Goal: Communication & Community: Answer question/provide support

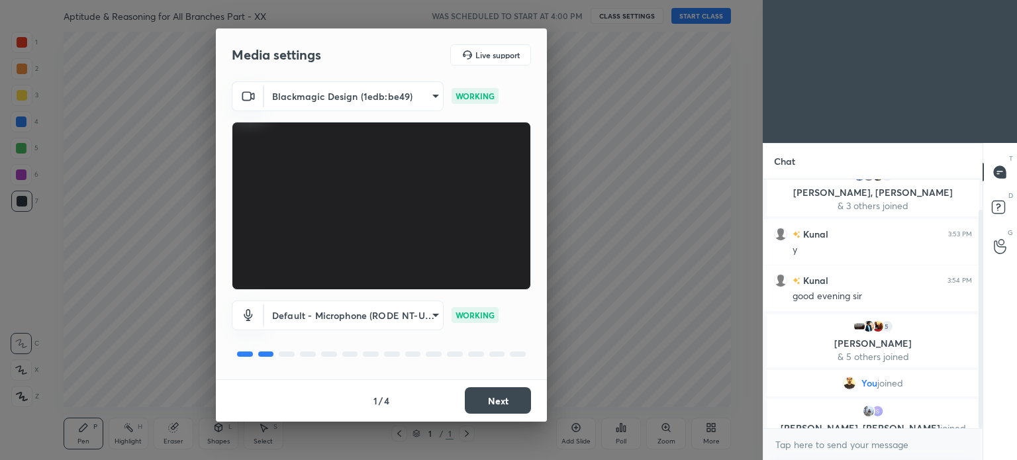
scroll to position [34, 0]
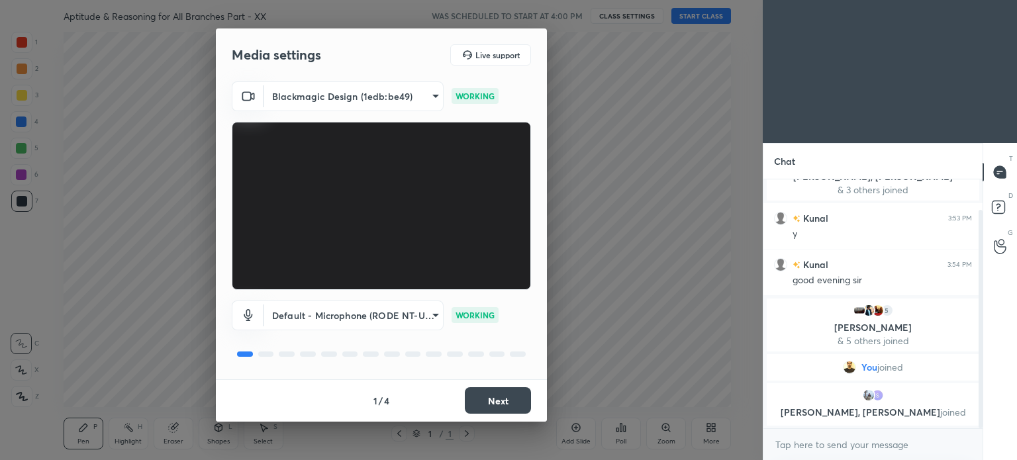
click at [503, 398] on button "Next" at bounding box center [498, 400] width 66 height 26
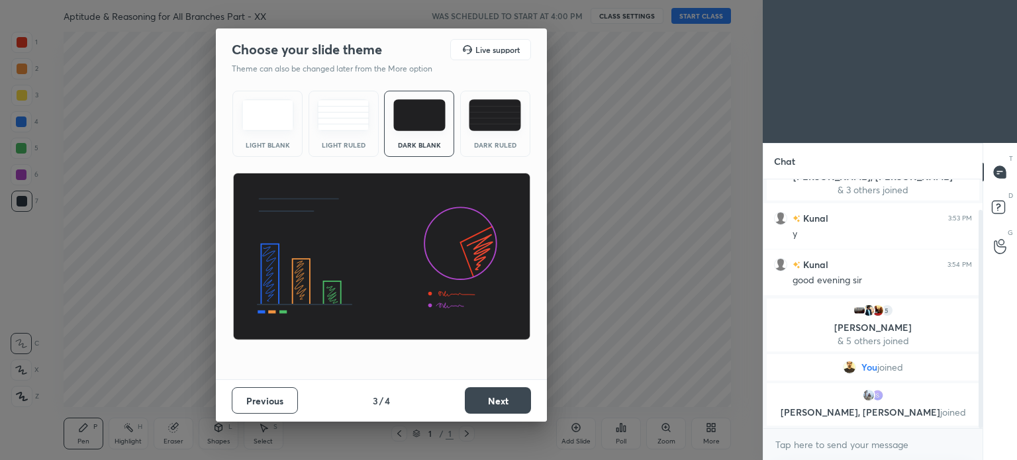
click at [503, 397] on button "Next" at bounding box center [498, 400] width 66 height 26
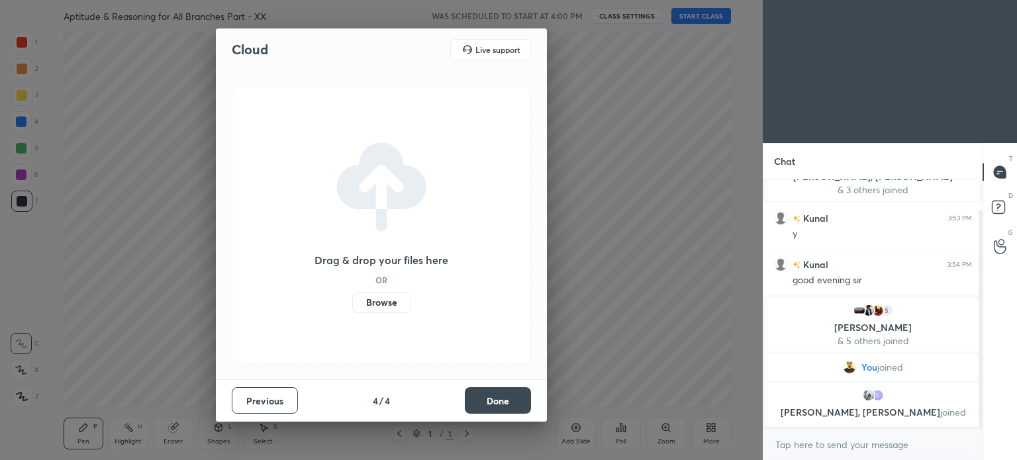
click at [503, 397] on button "Done" at bounding box center [498, 400] width 66 height 26
click at [503, 397] on div "Cloud Live support Drag & drop your files here OR Browse Previous 4 / 4 Done" at bounding box center [381, 224] width 331 height 393
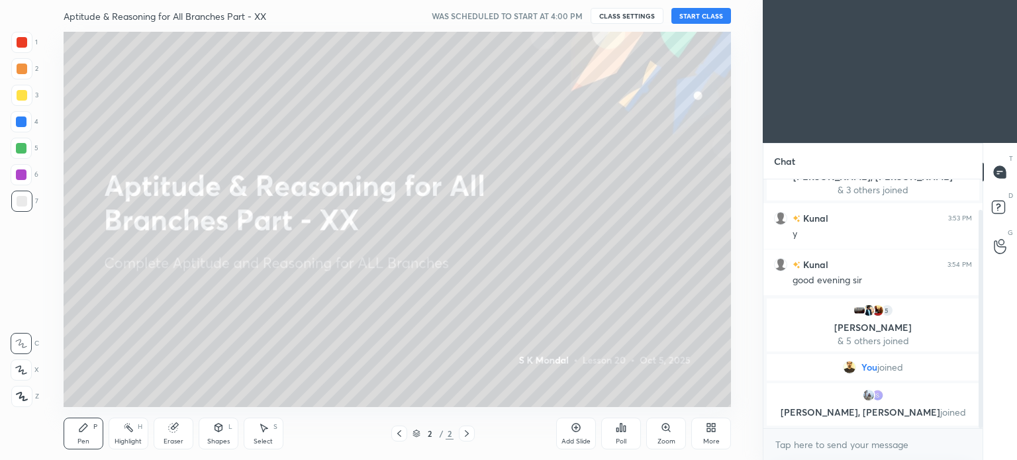
click at [686, 15] on button "START CLASS" at bounding box center [701, 16] width 60 height 16
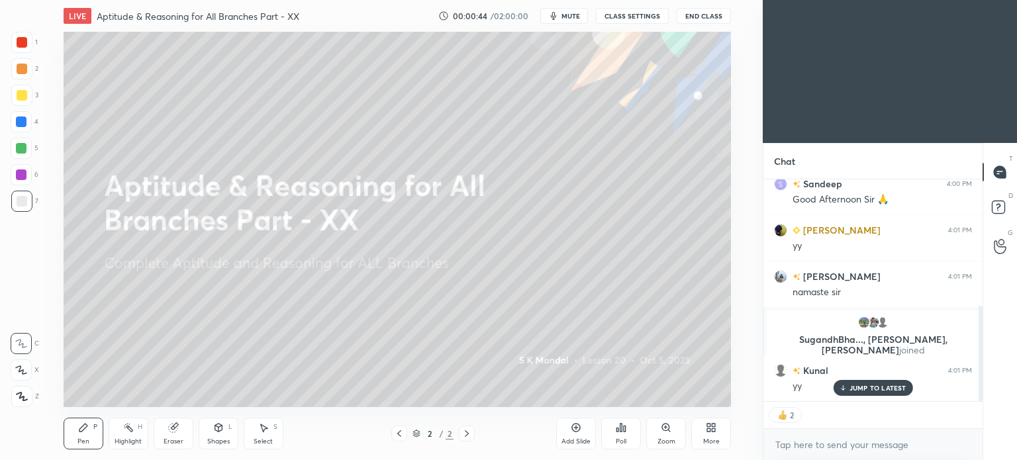
scroll to position [341, 0]
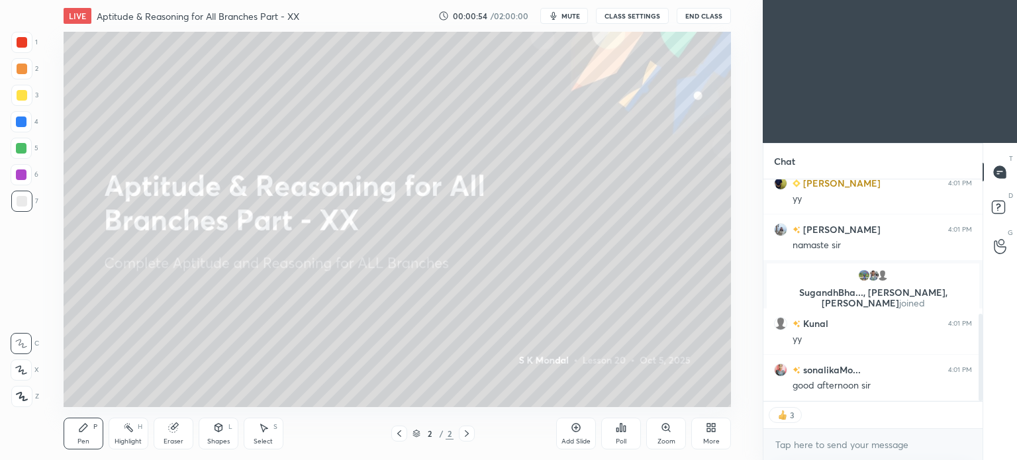
click at [401, 436] on icon at bounding box center [399, 433] width 11 height 11
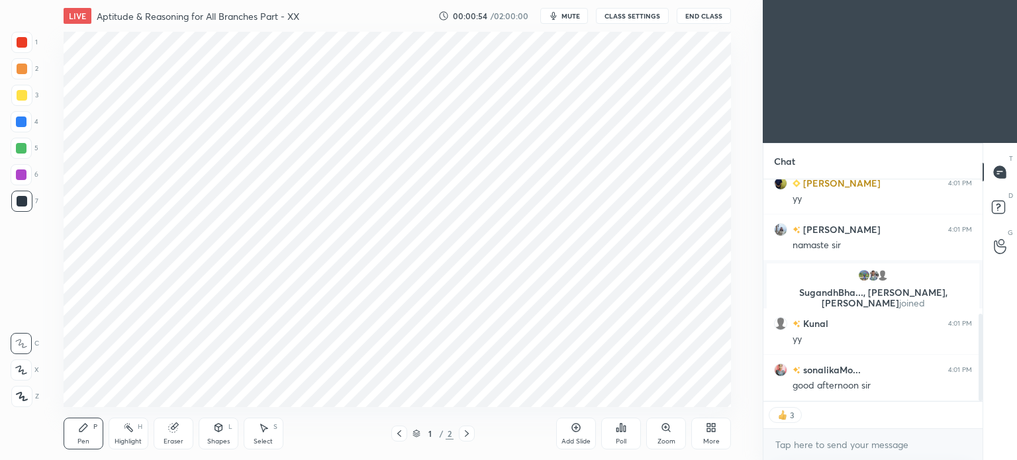
click at [718, 436] on div "More" at bounding box center [711, 434] width 40 height 32
click at [641, 301] on div "Upload File" at bounding box center [636, 303] width 34 height 7
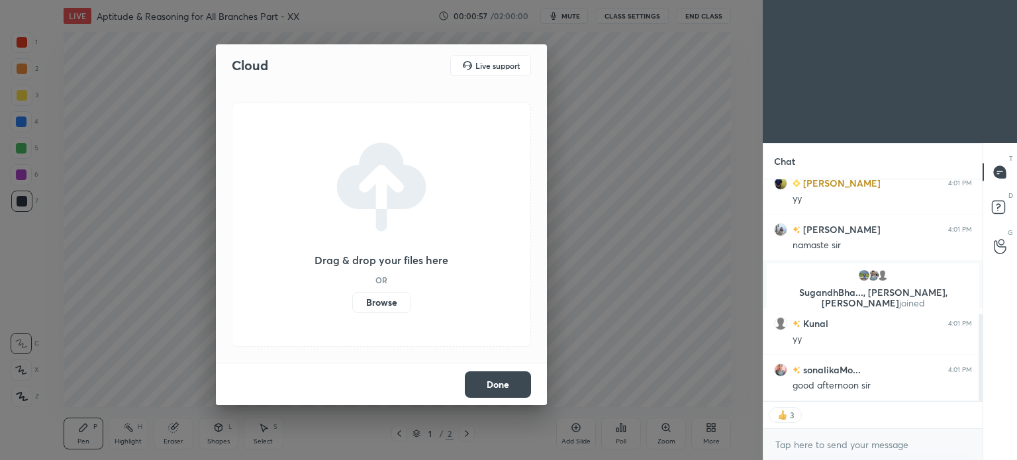
click at [395, 303] on label "Browse" at bounding box center [381, 302] width 59 height 21
click at [352, 303] on input "Browse" at bounding box center [352, 302] width 0 height 21
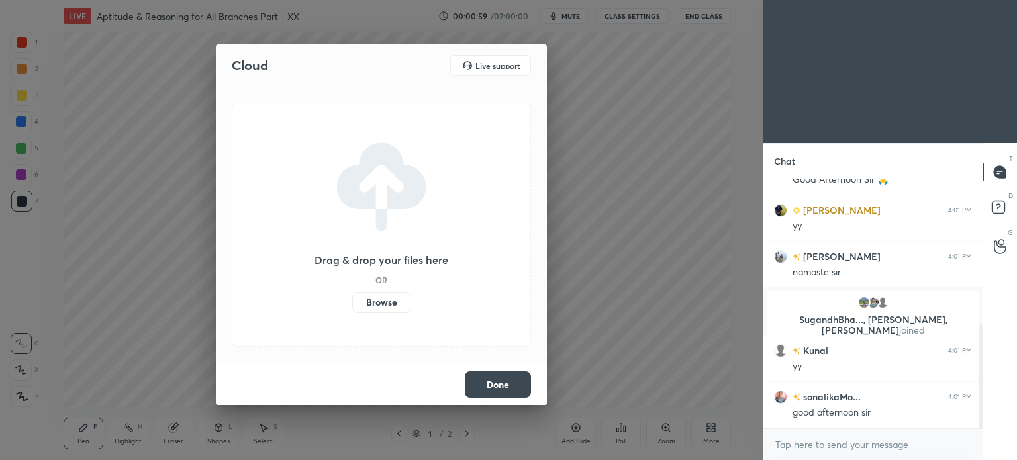
scroll to position [346, 0]
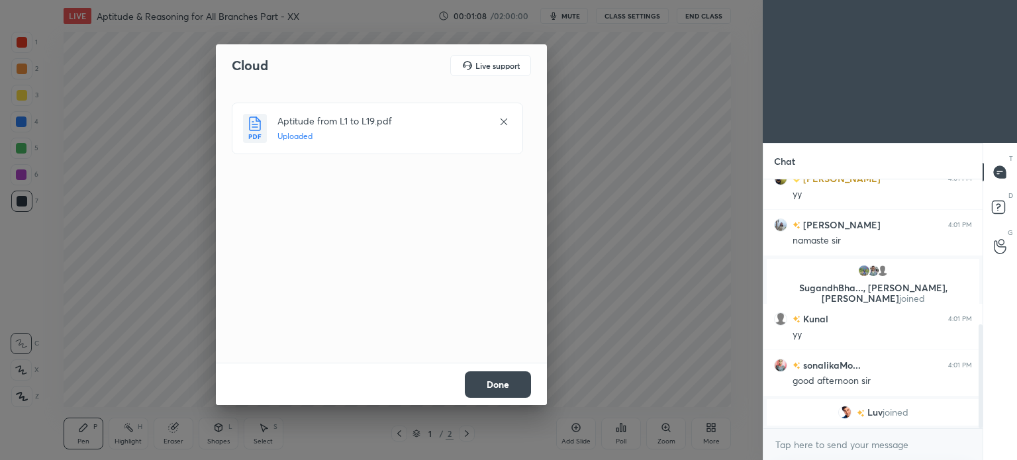
click at [485, 377] on button "Done" at bounding box center [498, 384] width 66 height 26
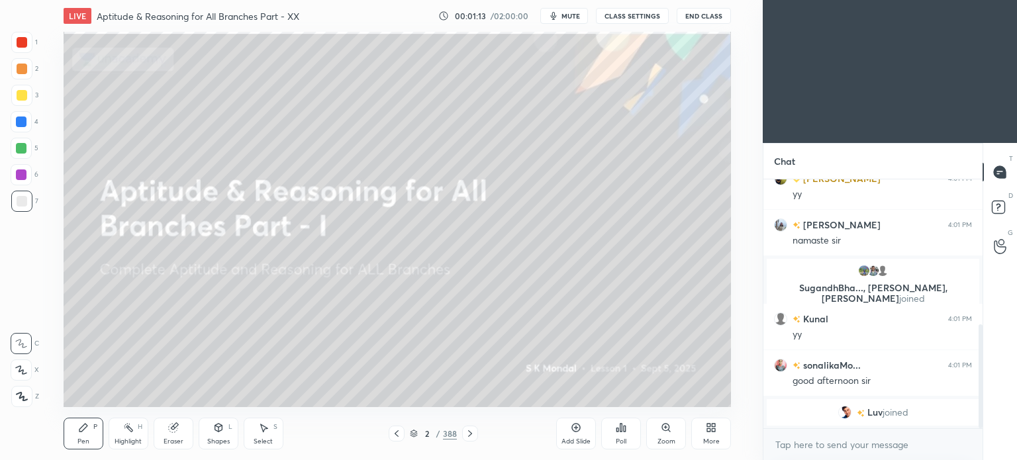
click at [411, 434] on icon at bounding box center [414, 434] width 8 height 8
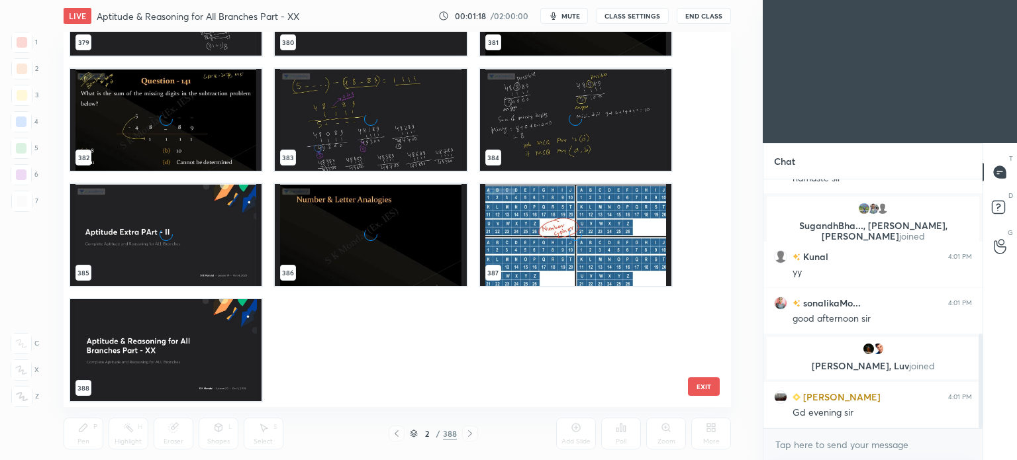
scroll to position [440, 0]
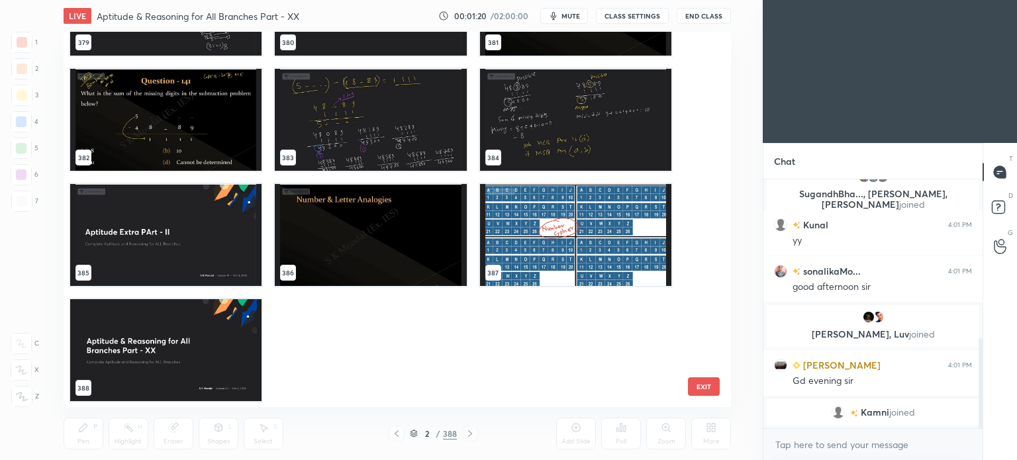
click at [575, 248] on img "grid" at bounding box center [574, 235] width 191 height 102
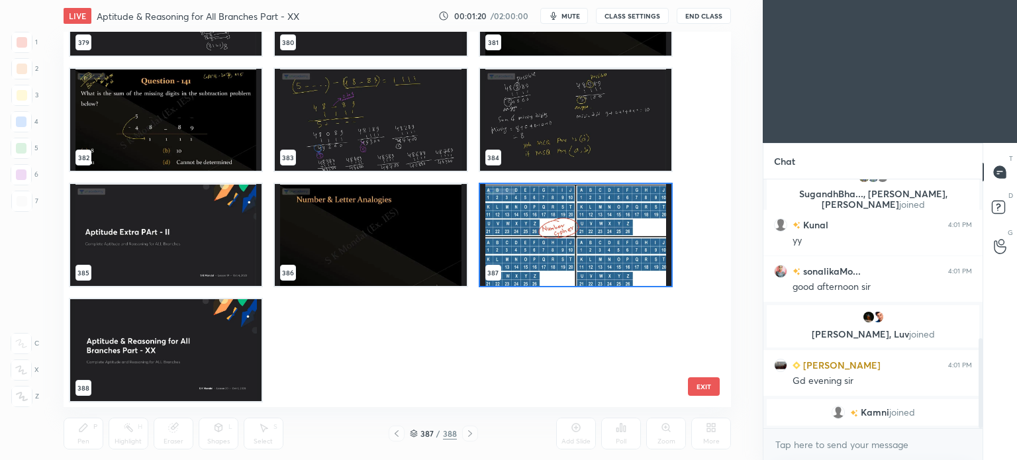
click at [575, 248] on img "grid" at bounding box center [574, 235] width 191 height 102
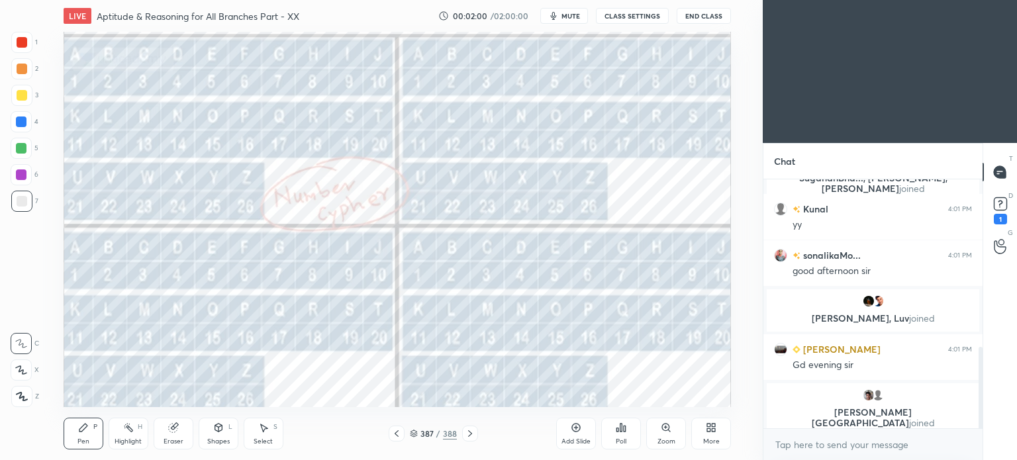
scroll to position [513, 0]
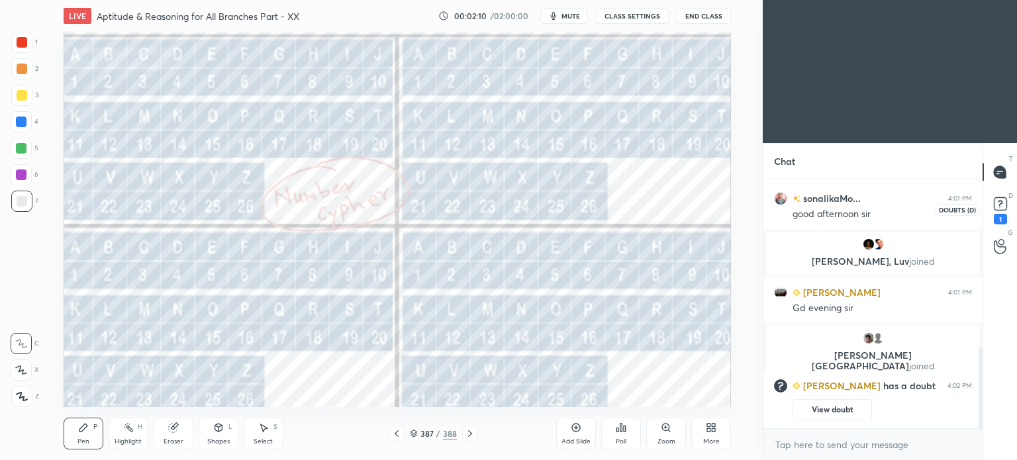
click at [1005, 202] on rect at bounding box center [1000, 204] width 13 height 13
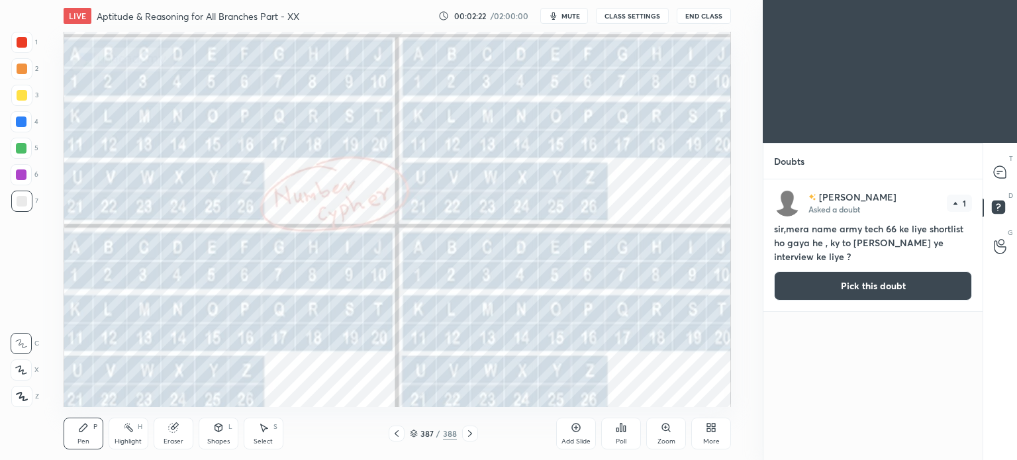
click at [854, 284] on button "Pick this doubt" at bounding box center [873, 285] width 198 height 29
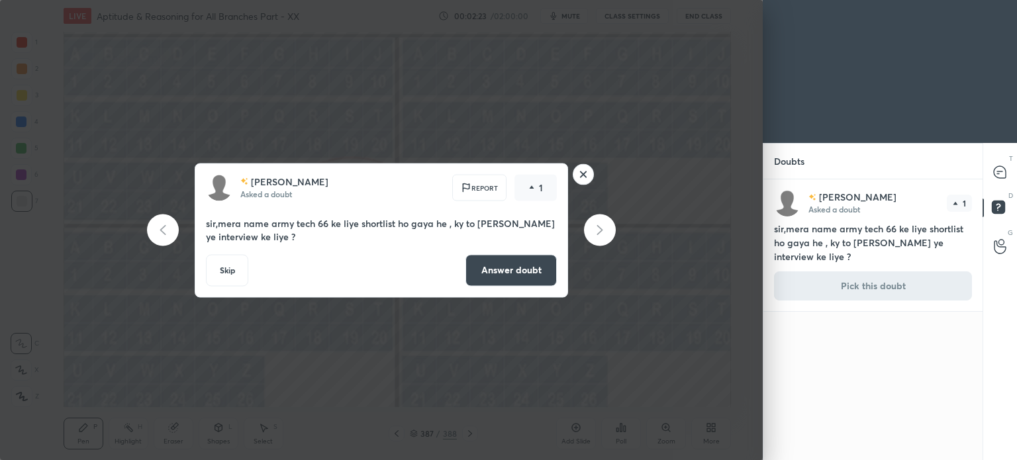
click at [506, 266] on button "Answer doubt" at bounding box center [511, 270] width 91 height 32
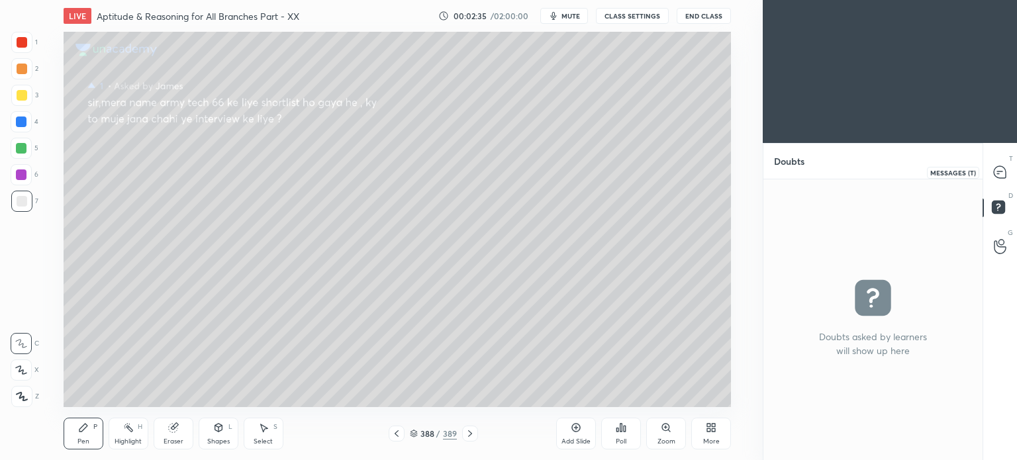
click at [1005, 170] on icon at bounding box center [1000, 172] width 12 height 12
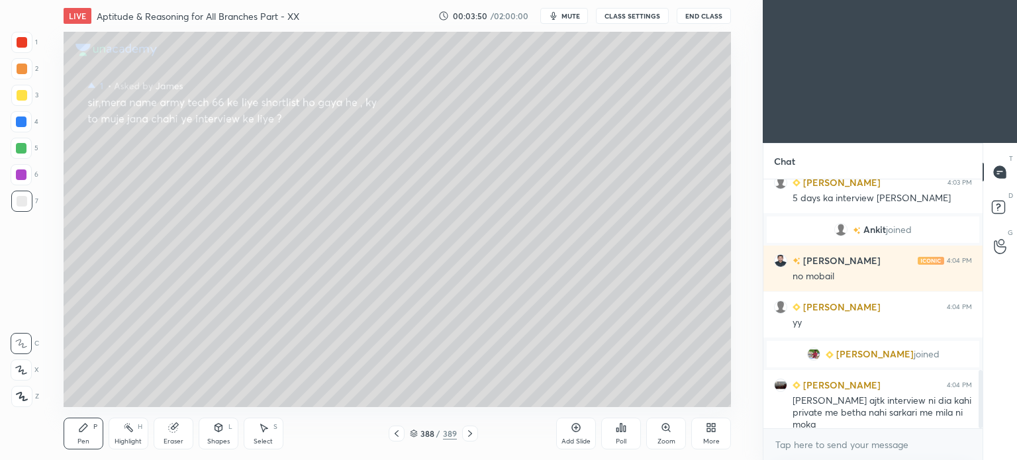
scroll to position [861, 0]
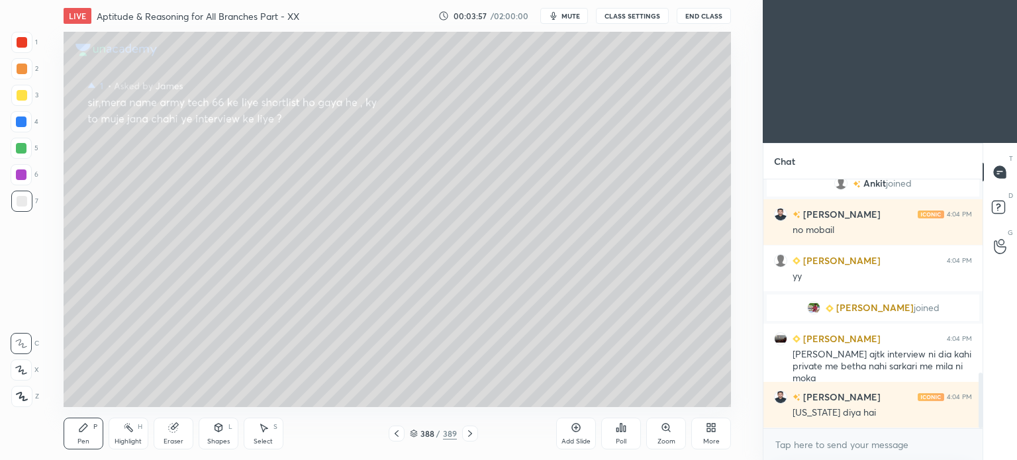
click at [467, 434] on icon at bounding box center [470, 433] width 11 height 11
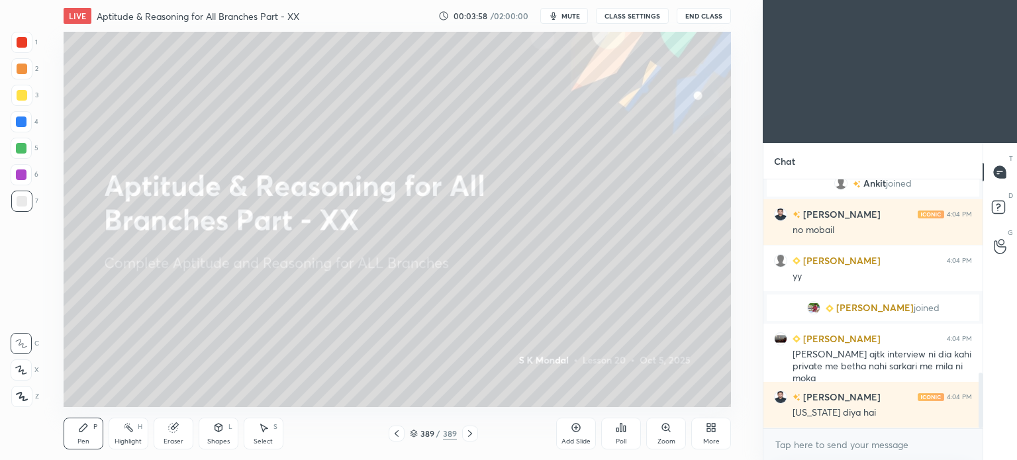
click at [467, 434] on icon at bounding box center [470, 433] width 11 height 11
click at [469, 434] on icon at bounding box center [470, 433] width 11 height 11
click at [708, 436] on div "More" at bounding box center [711, 434] width 40 height 32
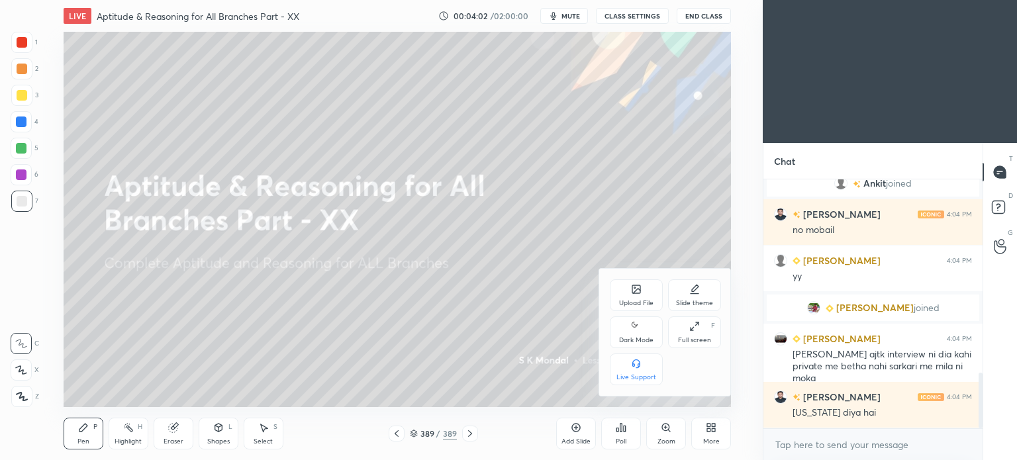
click at [625, 302] on div "Upload File" at bounding box center [636, 303] width 34 height 7
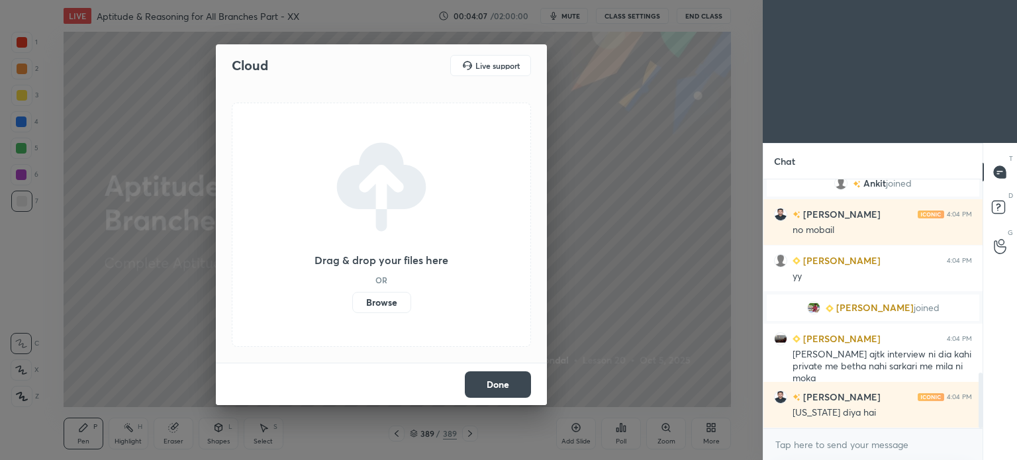
click at [380, 304] on label "Browse" at bounding box center [381, 302] width 59 height 21
click at [352, 304] on input "Browse" at bounding box center [352, 302] width 0 height 21
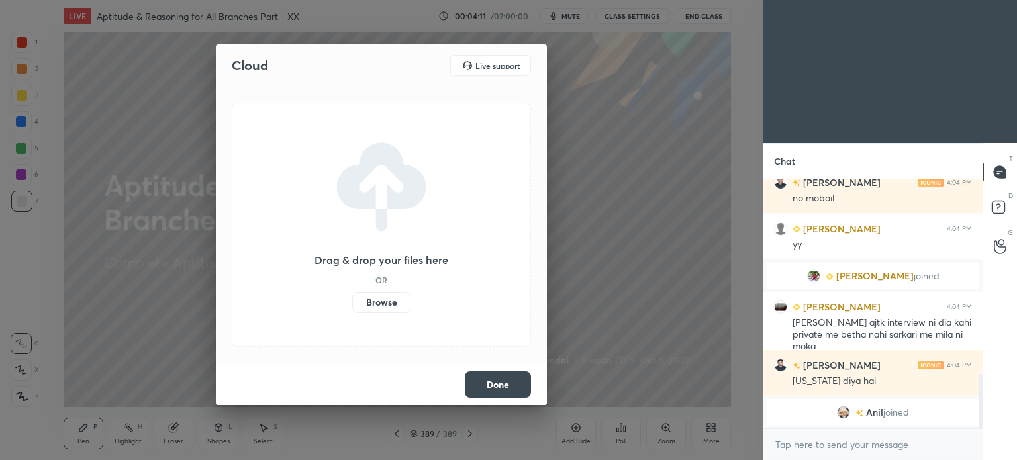
scroll to position [887, 0]
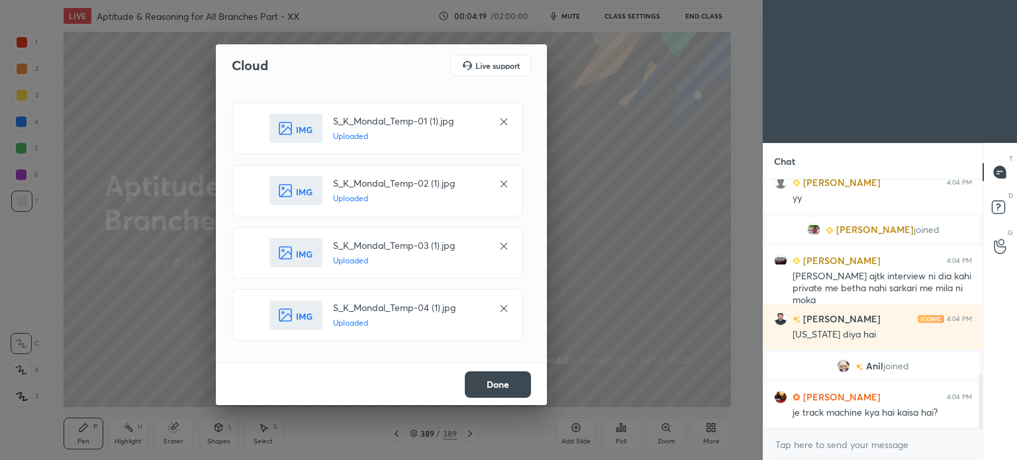
click at [495, 386] on button "Done" at bounding box center [498, 384] width 66 height 26
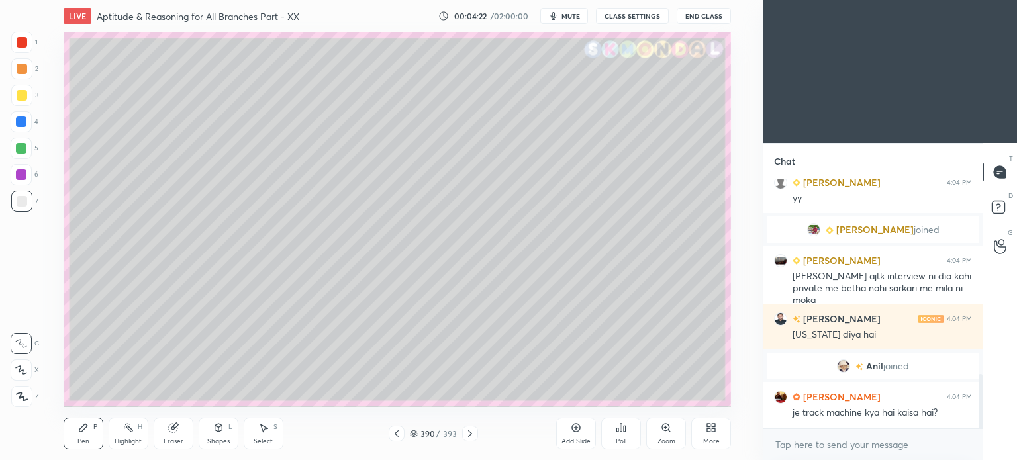
click at [400, 428] on icon at bounding box center [396, 433] width 11 height 11
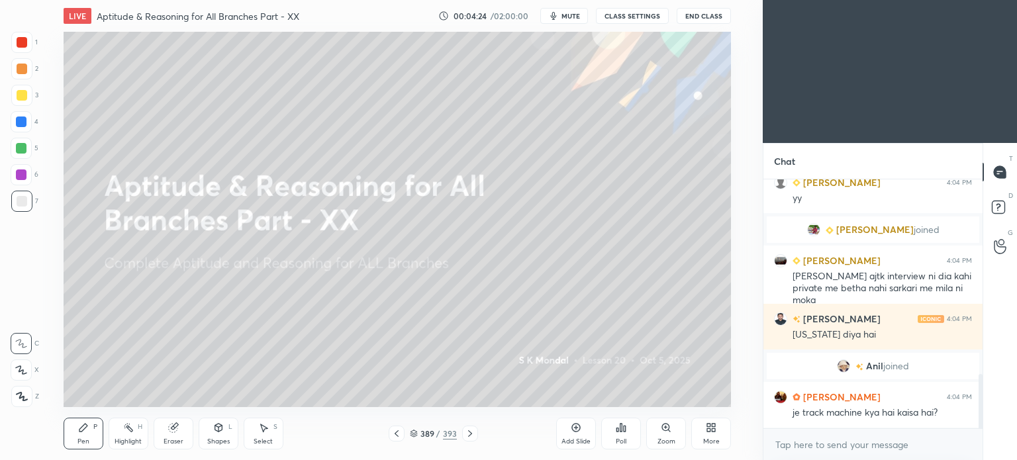
click at [469, 429] on icon at bounding box center [470, 433] width 11 height 11
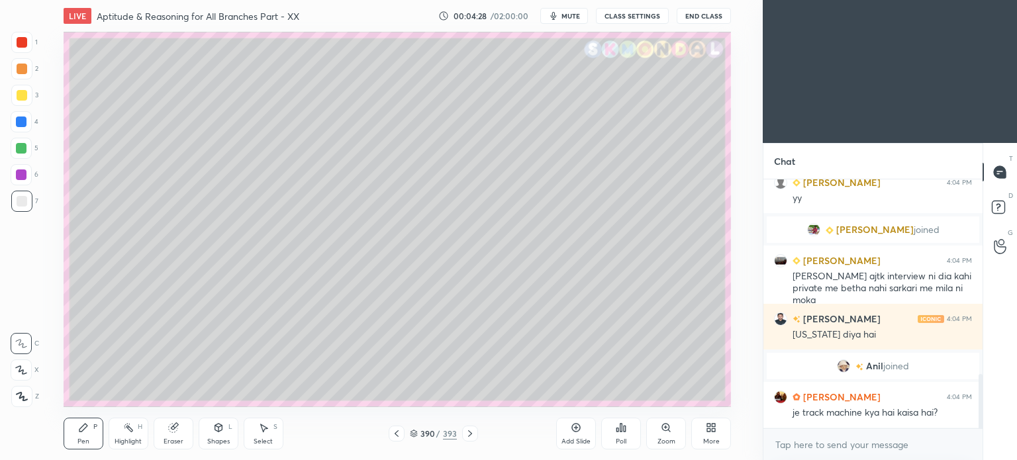
click at [21, 108] on div "3" at bounding box center [24, 98] width 27 height 26
click at [24, 107] on div "3" at bounding box center [24, 98] width 27 height 26
click at [79, 432] on icon at bounding box center [83, 428] width 8 height 8
click at [393, 436] on icon at bounding box center [396, 433] width 11 height 11
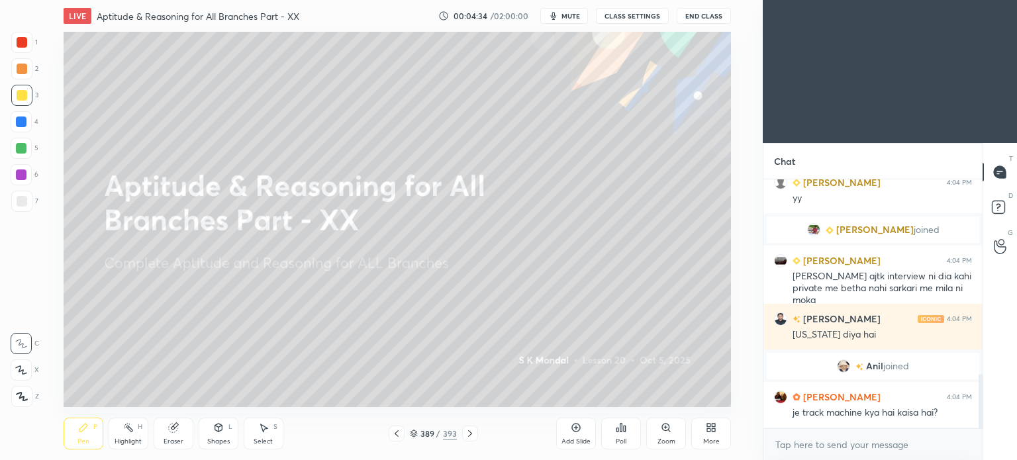
click at [391, 437] on icon at bounding box center [396, 433] width 11 height 11
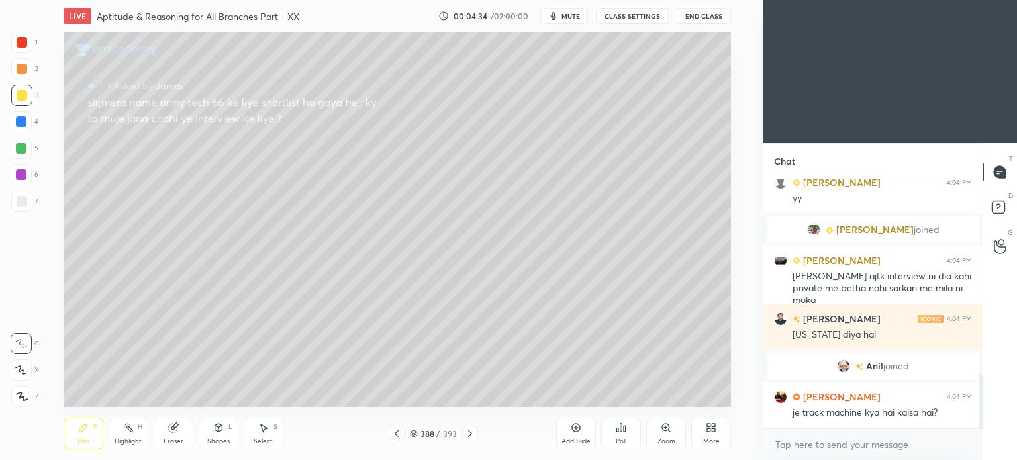
click at [392, 437] on icon at bounding box center [396, 433] width 11 height 11
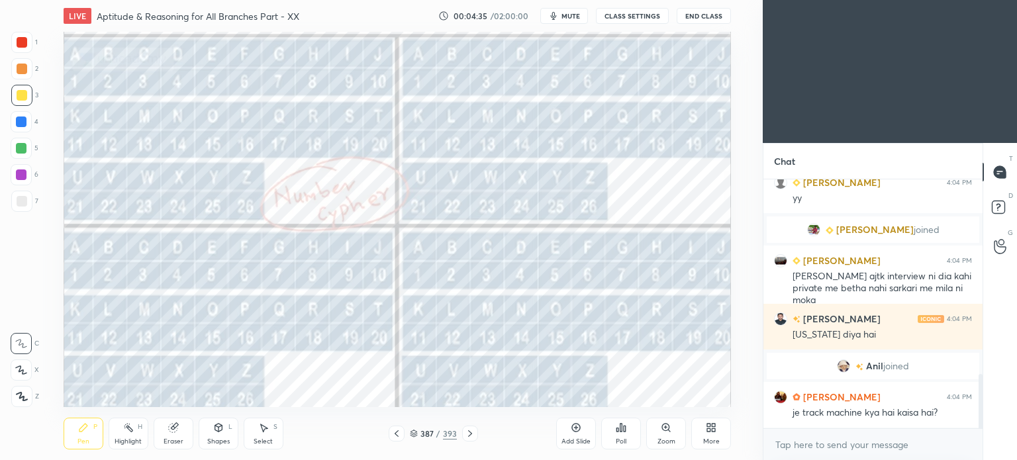
click at [391, 438] on div at bounding box center [397, 434] width 16 height 16
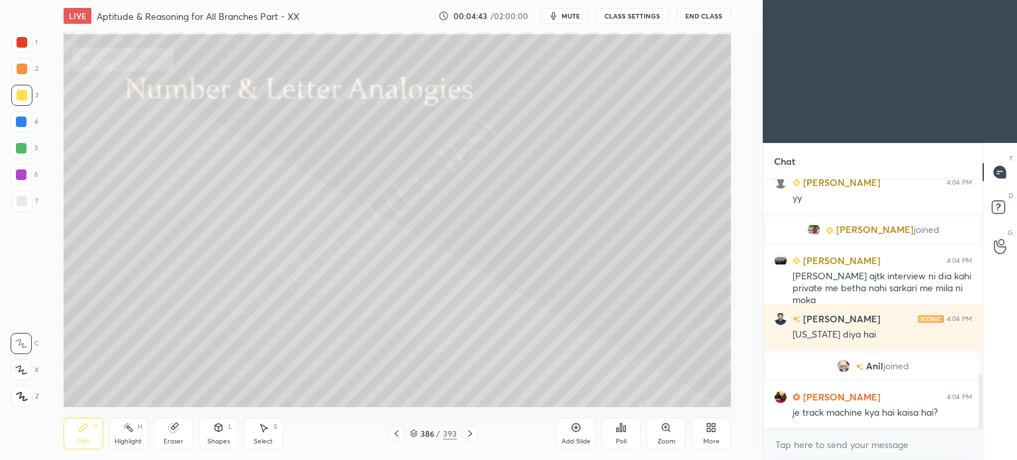
click at [19, 99] on div at bounding box center [22, 95] width 11 height 11
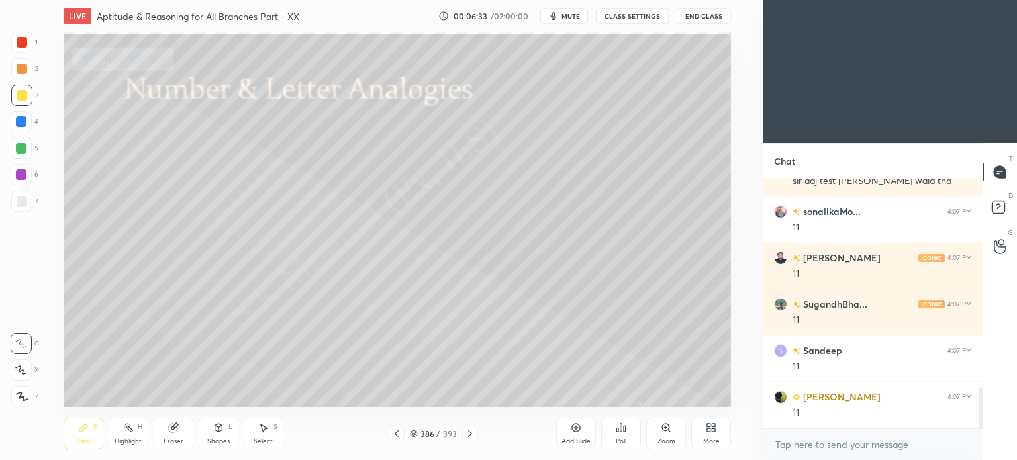
scroll to position [1258, 0]
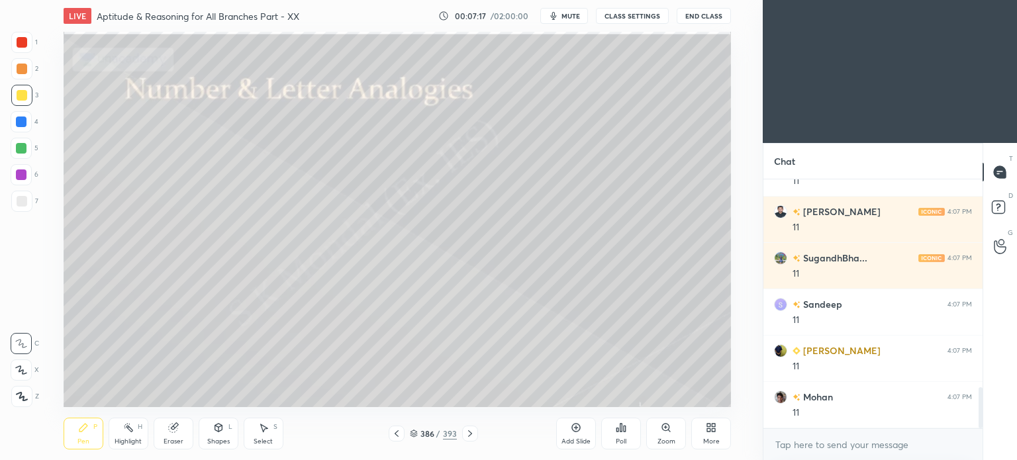
click at [725, 434] on div "More" at bounding box center [711, 434] width 40 height 32
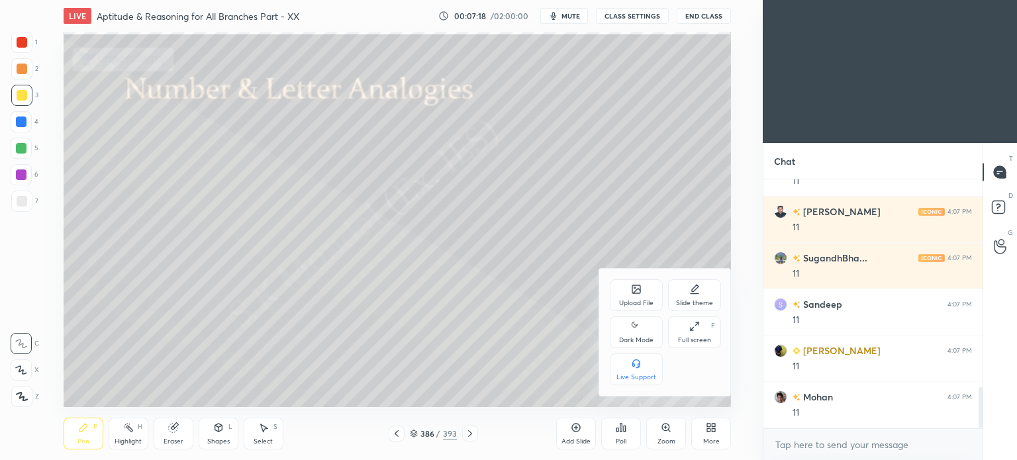
click at [639, 297] on div "Upload File" at bounding box center [636, 295] width 53 height 32
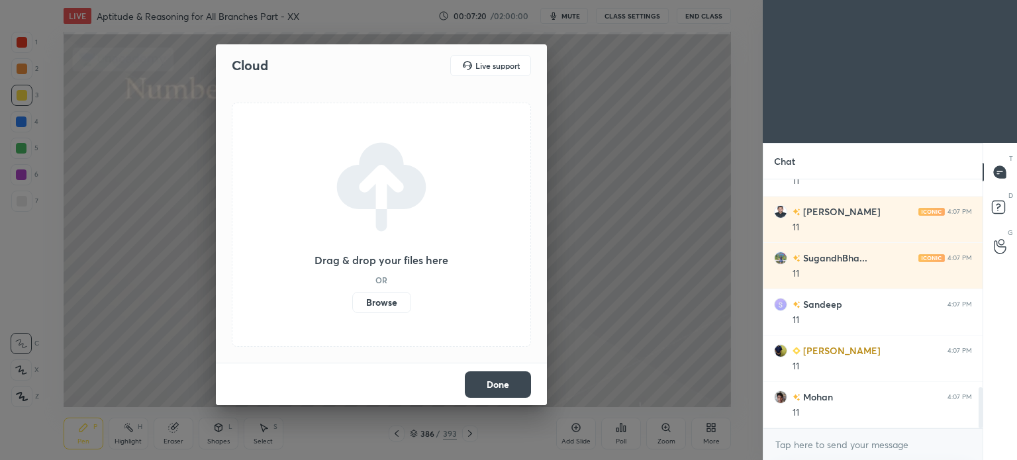
click at [395, 296] on label "Browse" at bounding box center [381, 302] width 59 height 21
click at [352, 296] on input "Browse" at bounding box center [352, 302] width 0 height 21
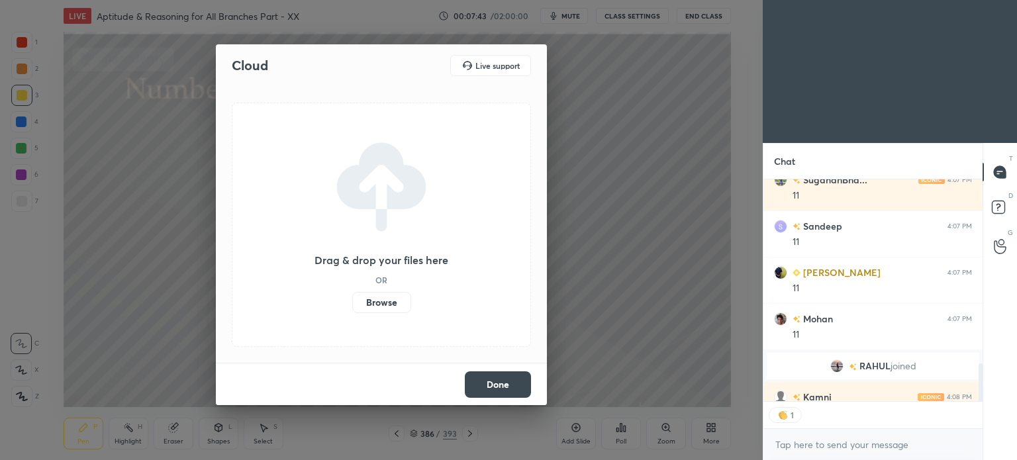
scroll to position [1260, 0]
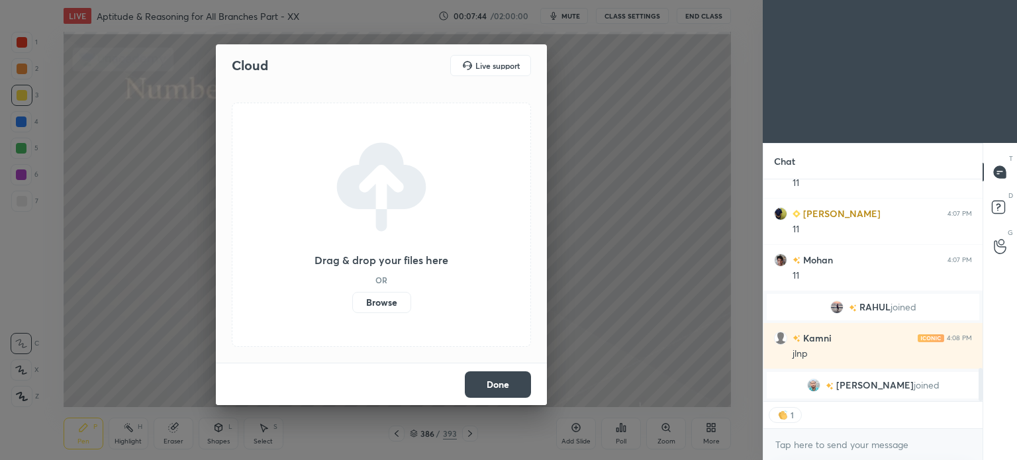
type textarea "x"
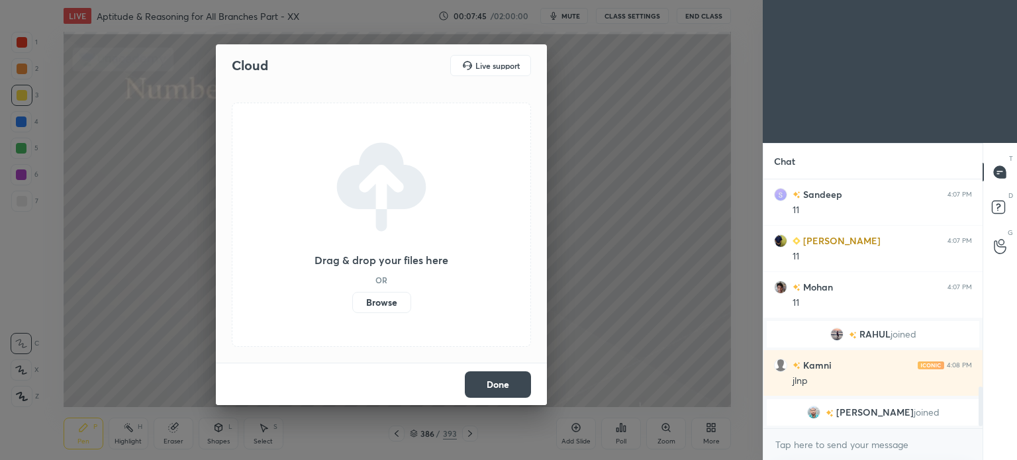
scroll to position [245, 215]
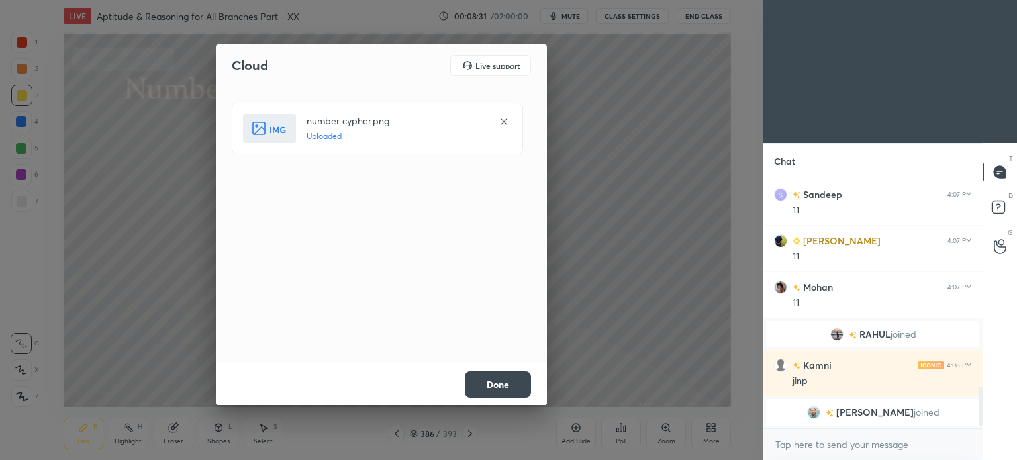
click at [487, 384] on button "Done" at bounding box center [498, 384] width 66 height 26
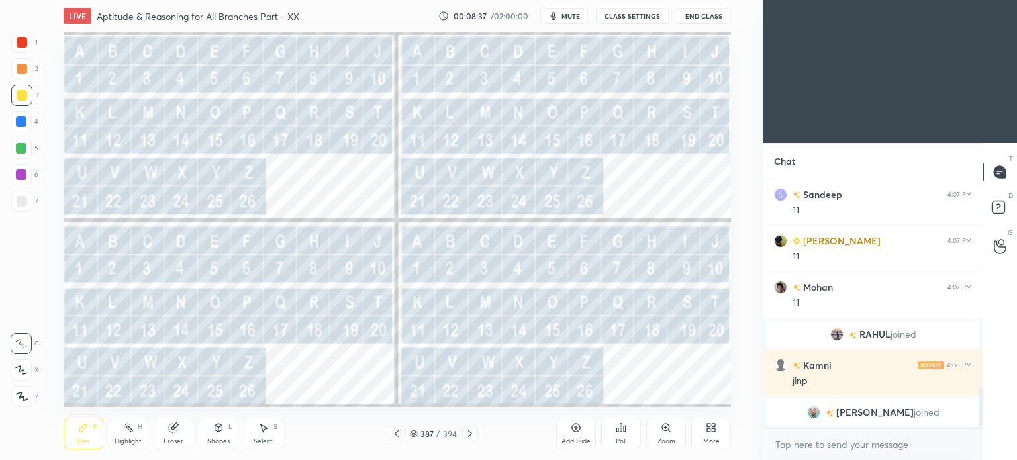
click at [17, 46] on div at bounding box center [22, 42] width 11 height 11
click at [20, 46] on div at bounding box center [22, 42] width 11 height 11
click at [16, 372] on icon at bounding box center [21, 370] width 12 height 9
click at [21, 362] on div at bounding box center [21, 370] width 21 height 21
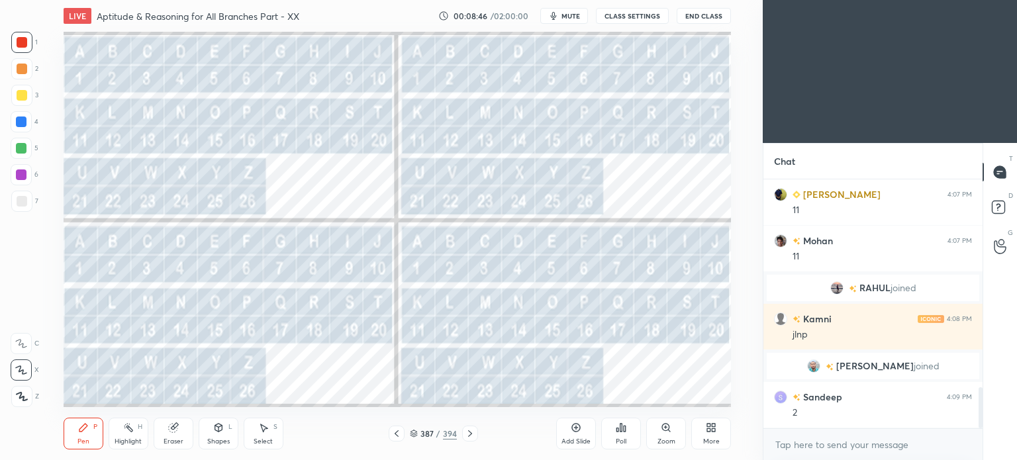
click at [397, 432] on icon at bounding box center [397, 433] width 4 height 7
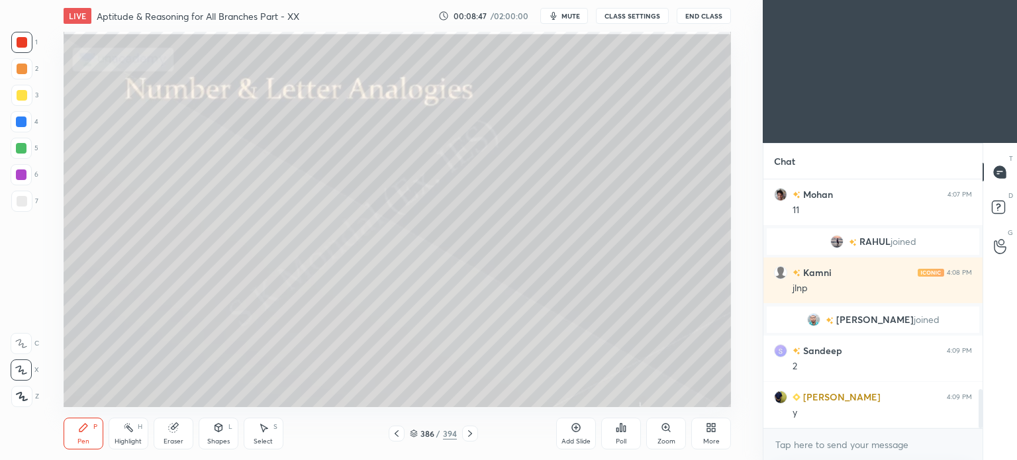
scroll to position [1347, 0]
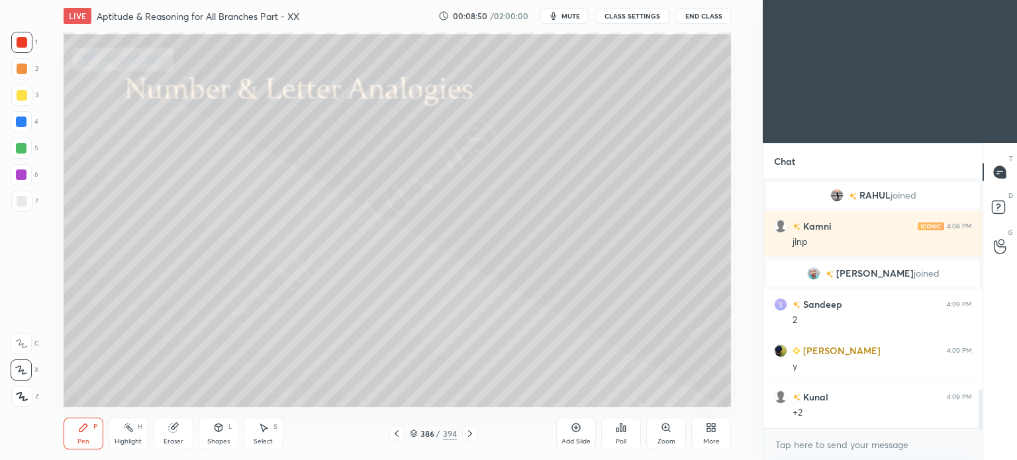
click at [17, 177] on div at bounding box center [21, 175] width 11 height 11
click at [403, 430] on div at bounding box center [397, 434] width 16 height 16
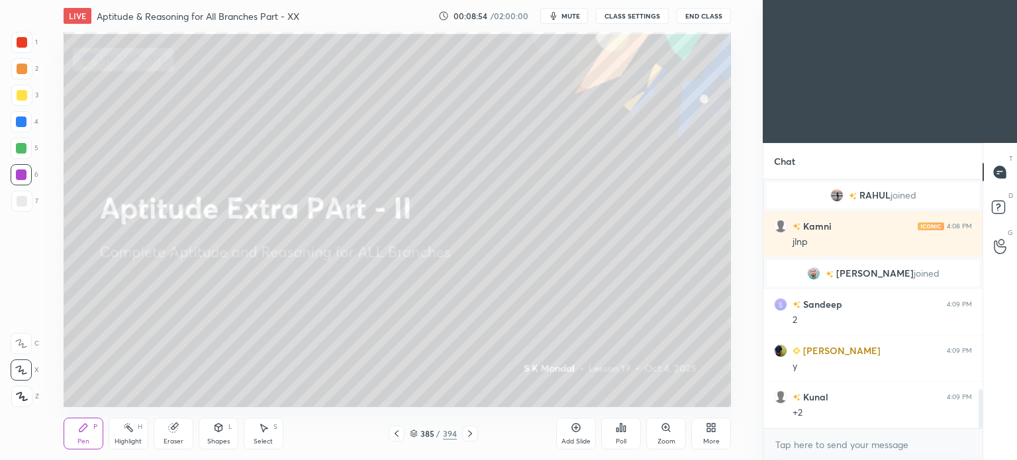
click at [465, 434] on icon at bounding box center [470, 433] width 11 height 11
click at [466, 433] on icon at bounding box center [470, 433] width 11 height 11
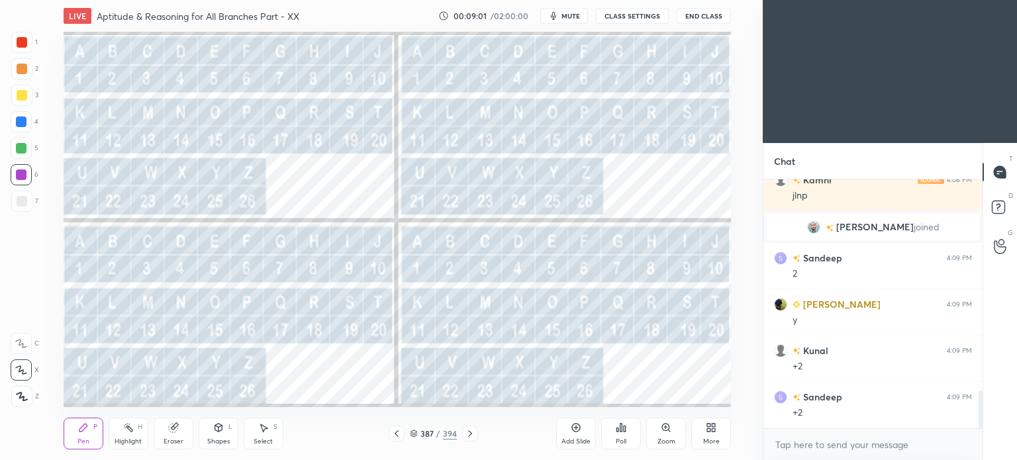
scroll to position [1440, 0]
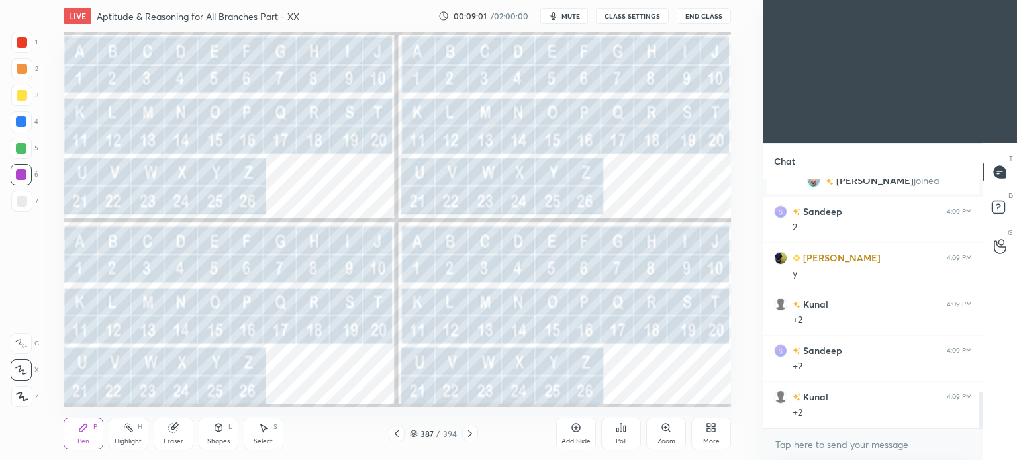
click at [403, 436] on div at bounding box center [397, 434] width 16 height 16
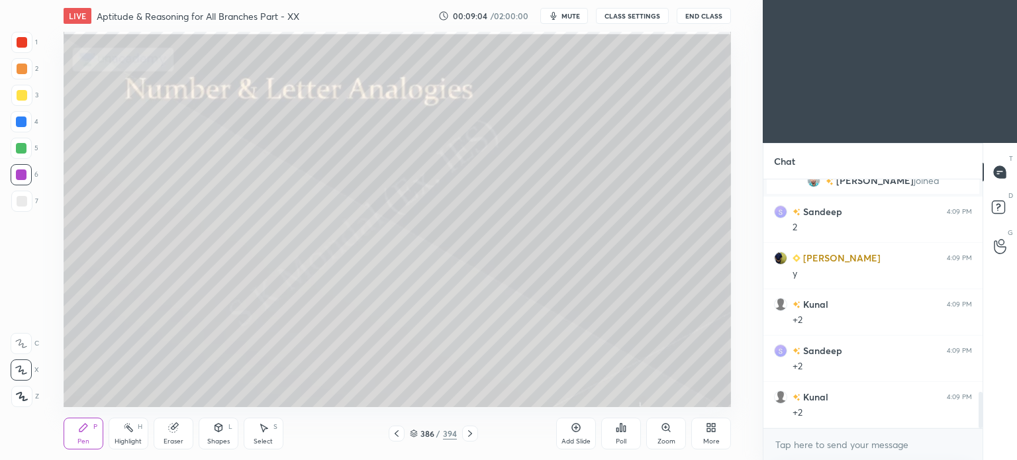
click at [24, 153] on div at bounding box center [21, 148] width 11 height 11
click at [469, 431] on icon at bounding box center [470, 433] width 11 height 11
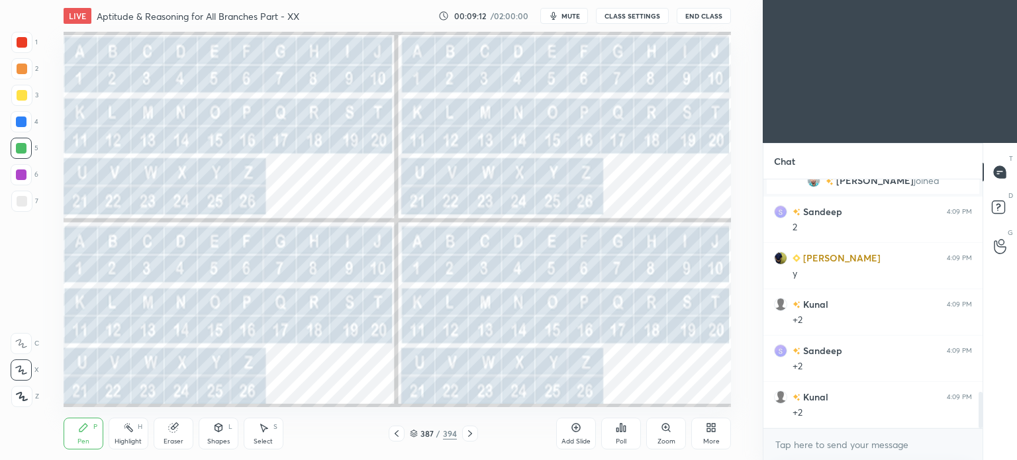
click at [398, 436] on icon at bounding box center [396, 433] width 11 height 11
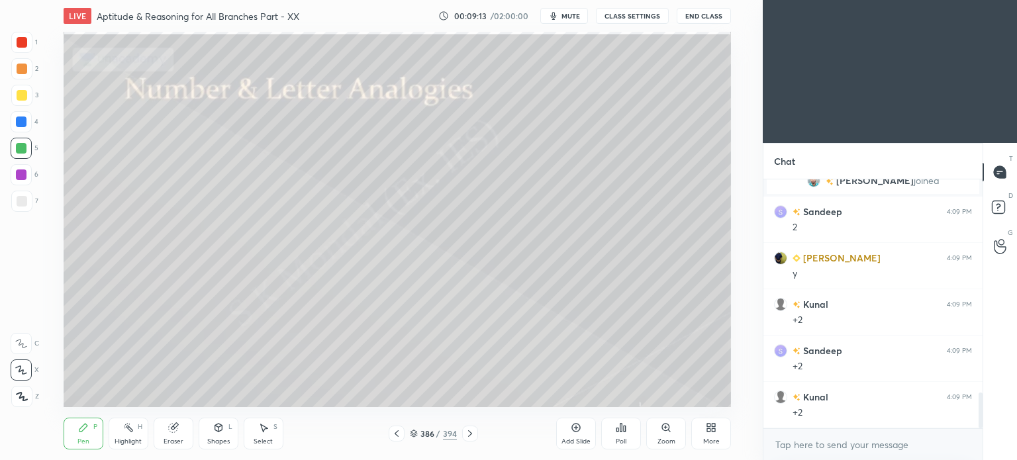
scroll to position [1486, 0]
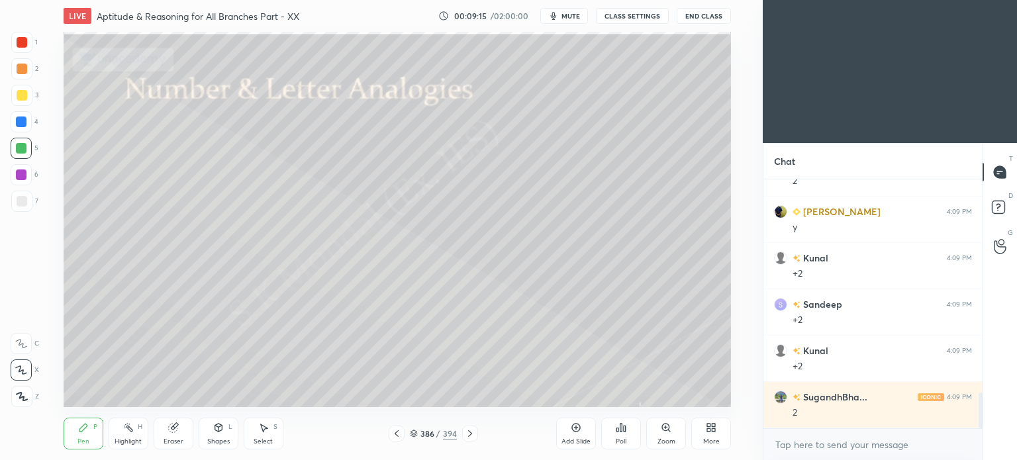
click at [16, 177] on div at bounding box center [21, 175] width 11 height 11
click at [24, 152] on div at bounding box center [21, 148] width 11 height 11
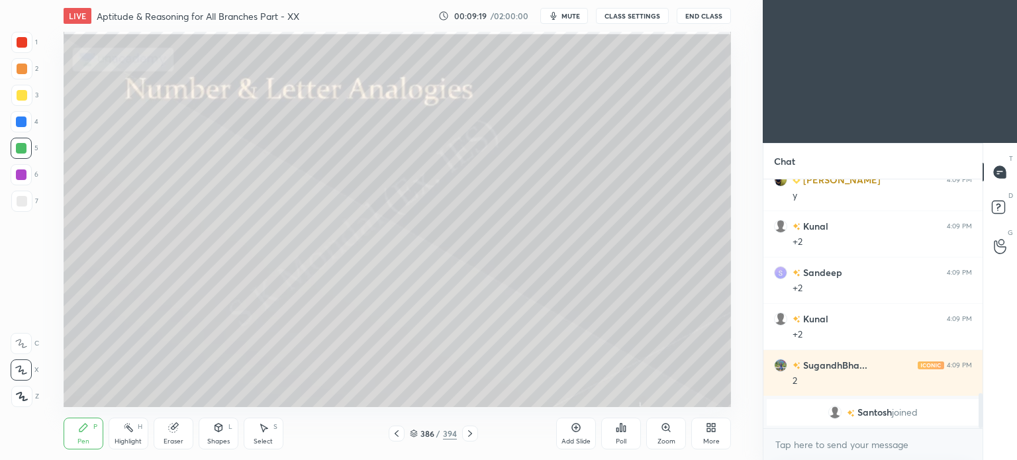
click at [21, 203] on div at bounding box center [22, 201] width 11 height 11
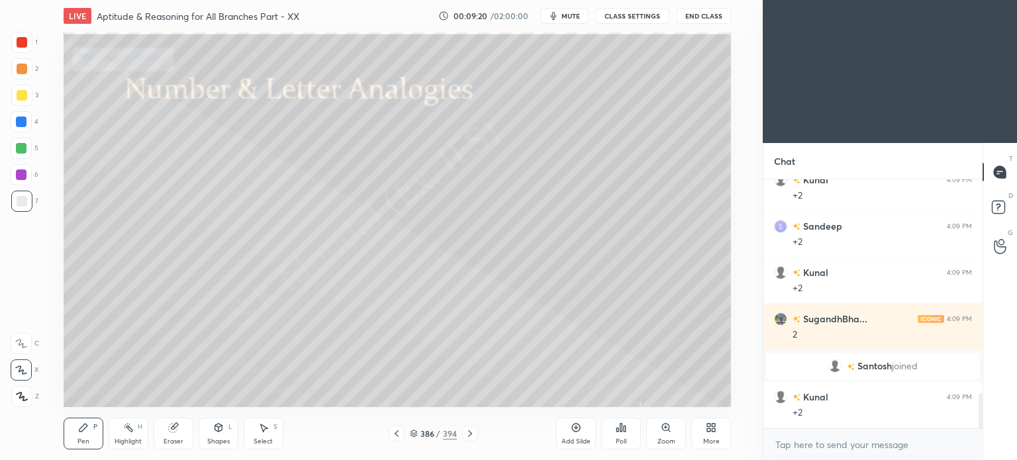
scroll to position [1502, 0]
click at [397, 434] on icon at bounding box center [396, 433] width 11 height 11
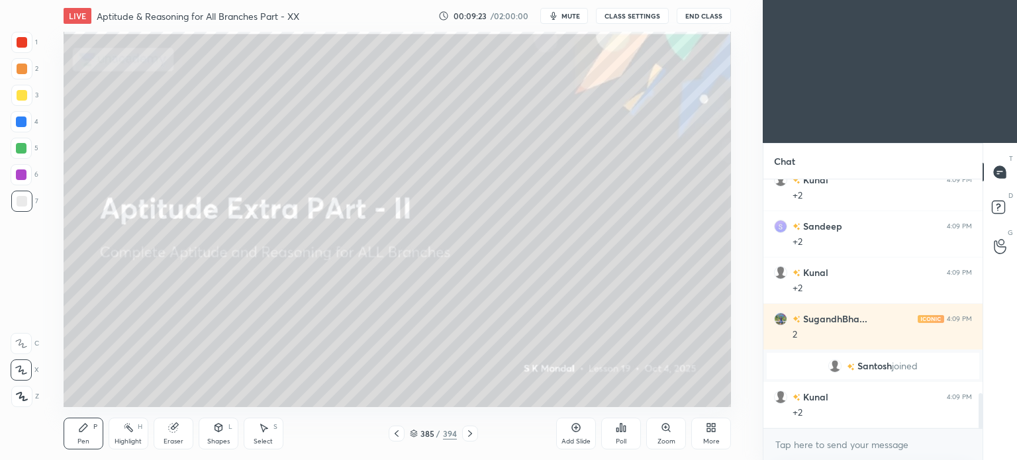
click at [474, 433] on icon at bounding box center [470, 433] width 11 height 11
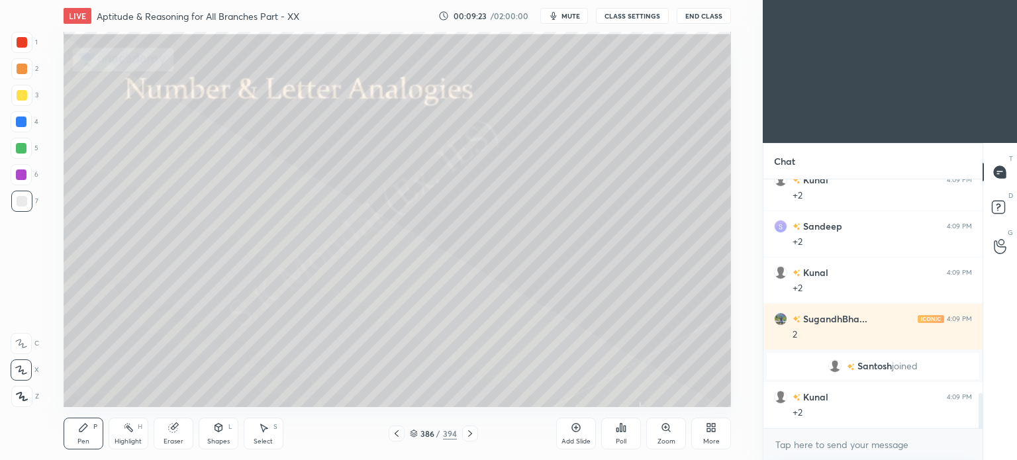
click at [473, 434] on icon at bounding box center [470, 433] width 11 height 11
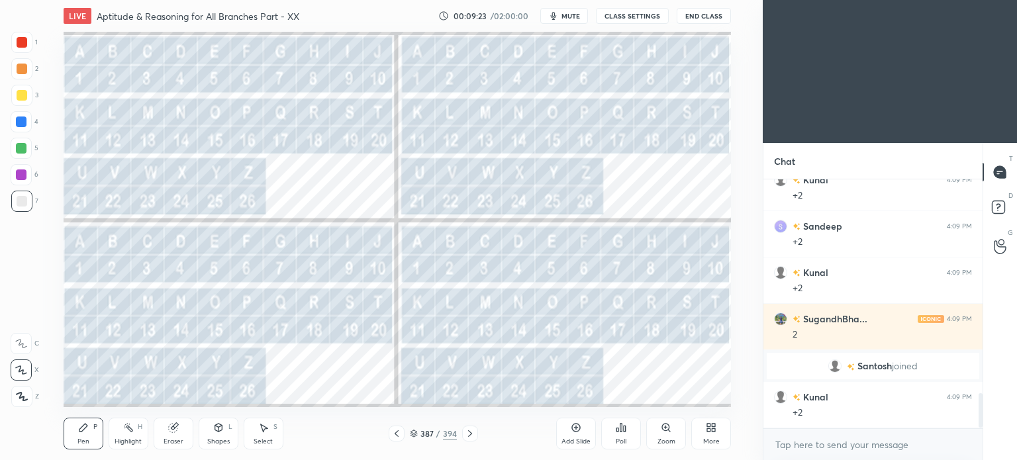
scroll to position [1548, 0]
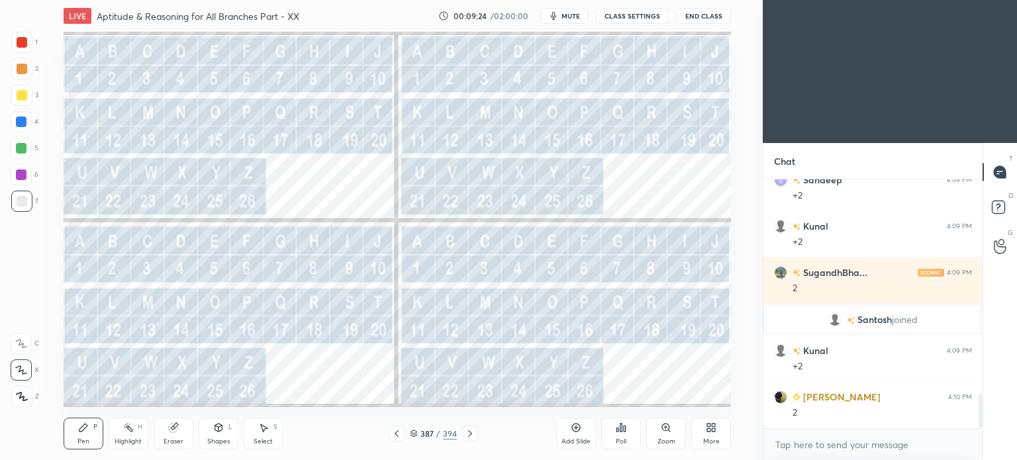
click at [19, 68] on div at bounding box center [22, 69] width 11 height 11
click at [24, 74] on div at bounding box center [21, 68] width 21 height 21
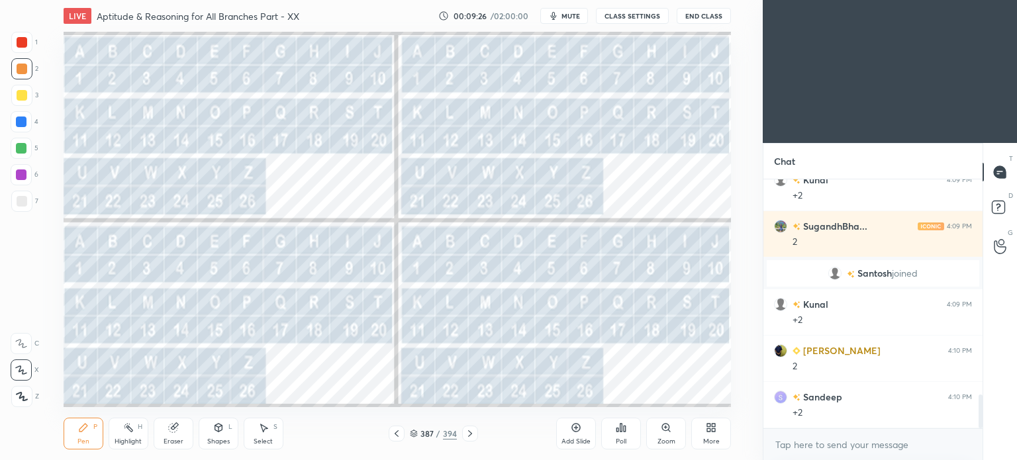
scroll to position [1641, 0]
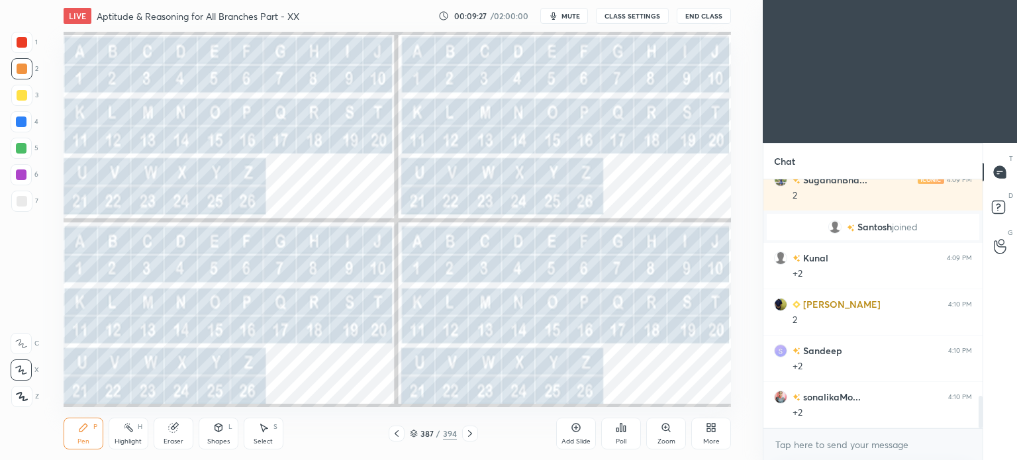
click at [399, 433] on icon at bounding box center [396, 433] width 11 height 11
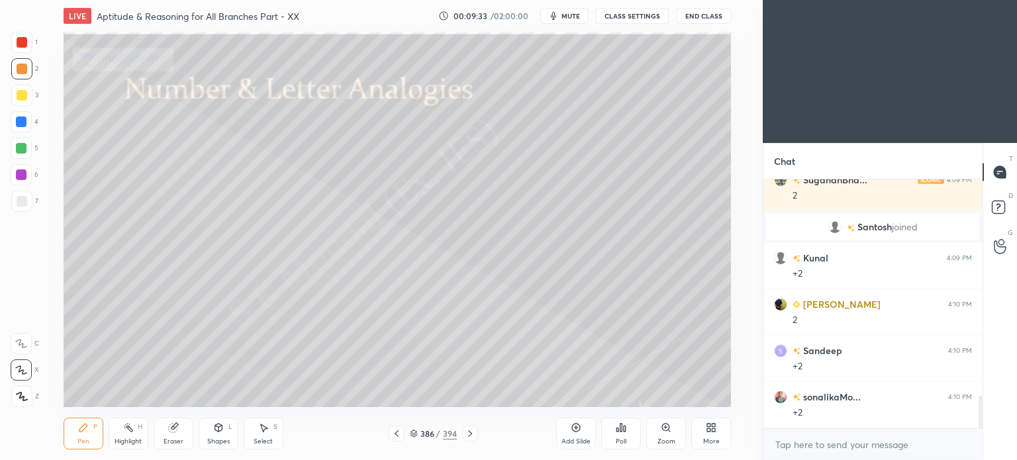
click at [26, 172] on div at bounding box center [21, 175] width 11 height 11
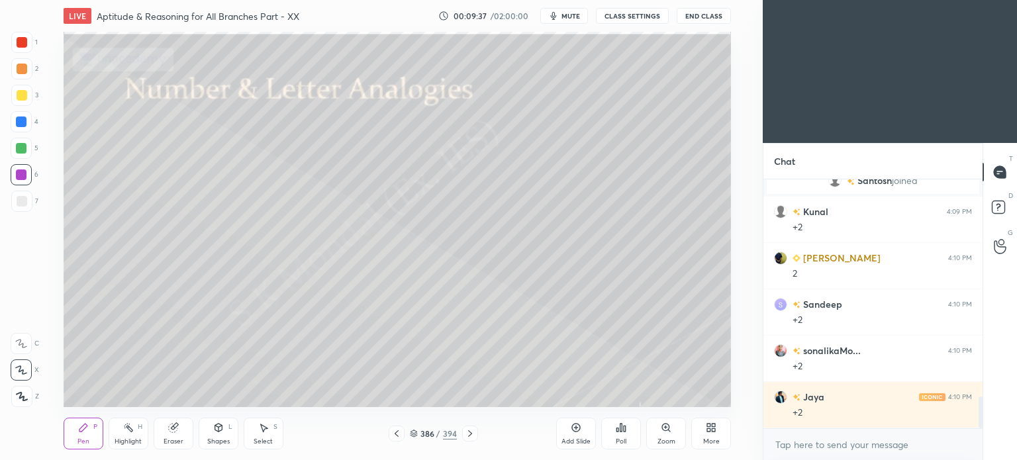
click at [398, 428] on div at bounding box center [397, 434] width 16 height 16
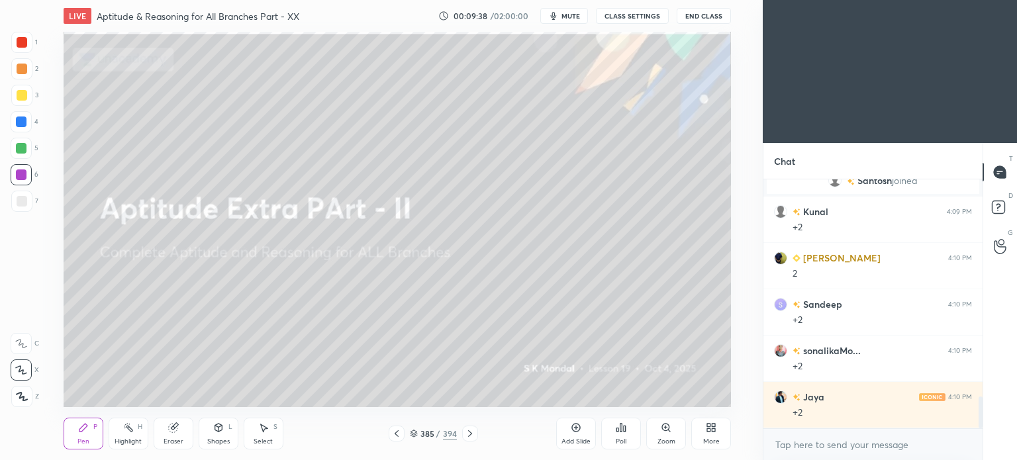
click at [471, 434] on icon at bounding box center [470, 433] width 11 height 11
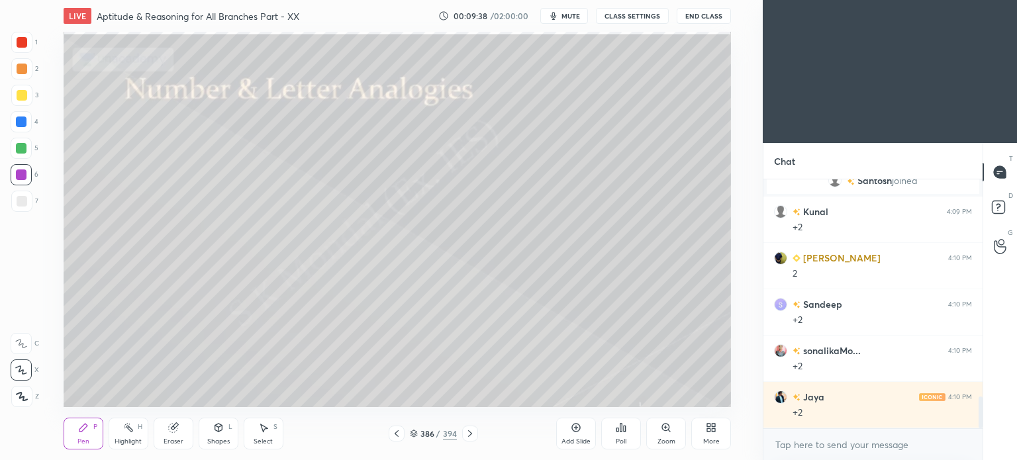
click at [473, 436] on icon at bounding box center [470, 433] width 11 height 11
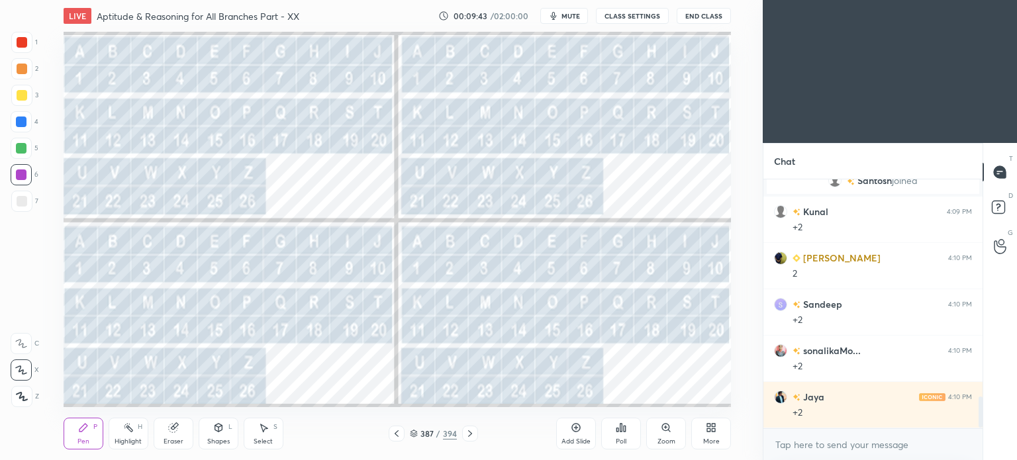
scroll to position [1734, 0]
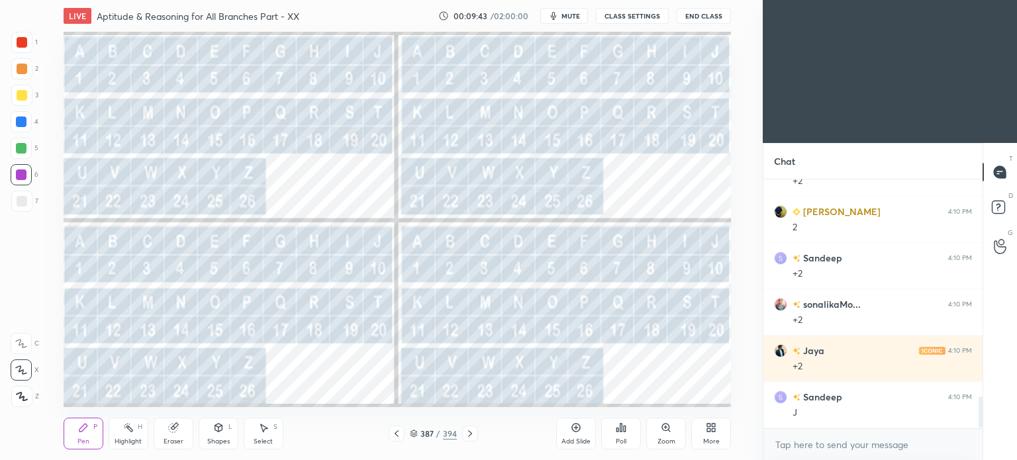
click at [467, 434] on icon at bounding box center [470, 433] width 11 height 11
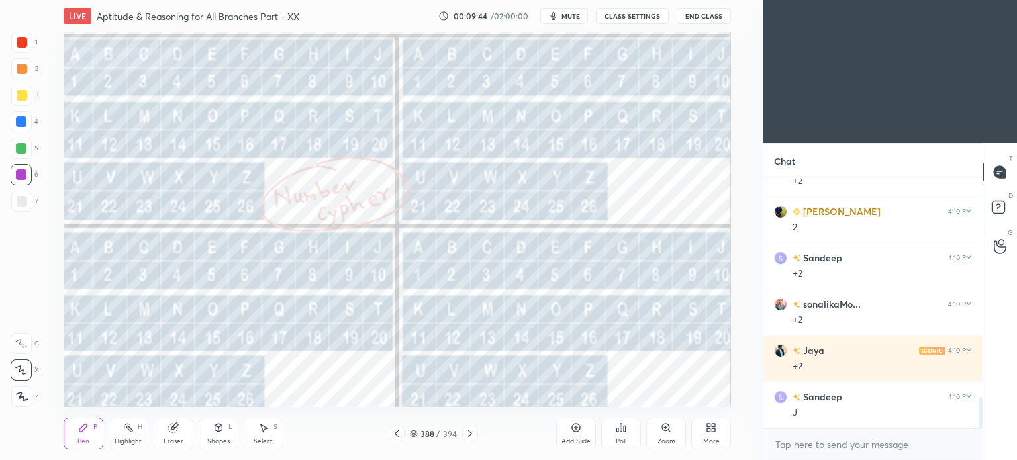
click at [392, 434] on icon at bounding box center [396, 433] width 11 height 11
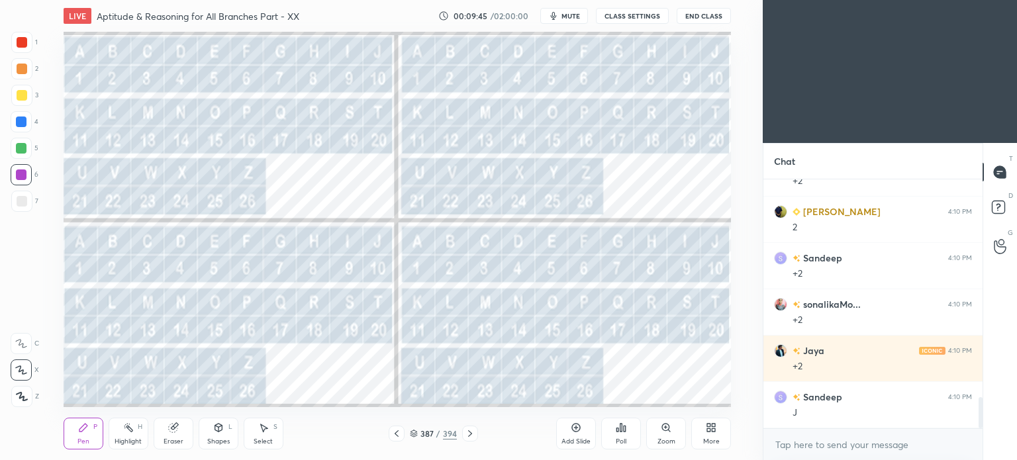
click at [393, 433] on icon at bounding box center [396, 433] width 11 height 11
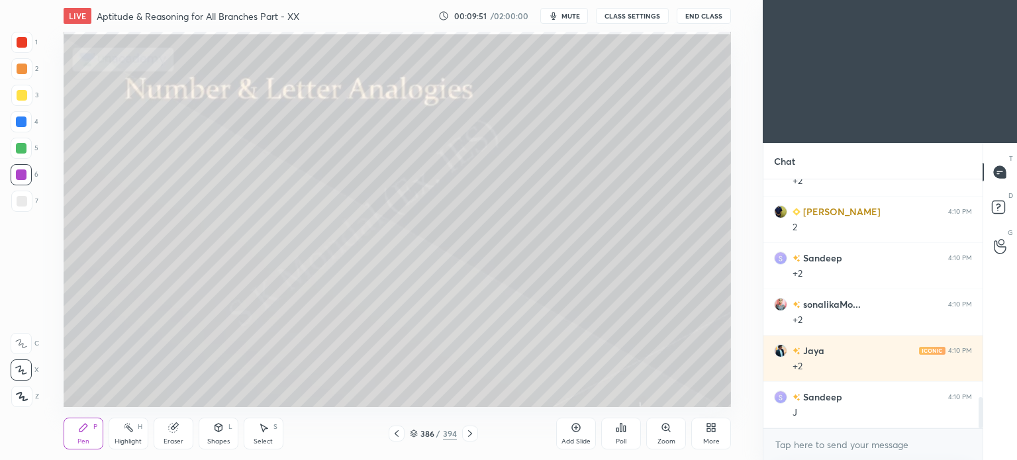
click at [21, 126] on div at bounding box center [21, 122] width 11 height 11
click at [25, 98] on div at bounding box center [22, 95] width 11 height 11
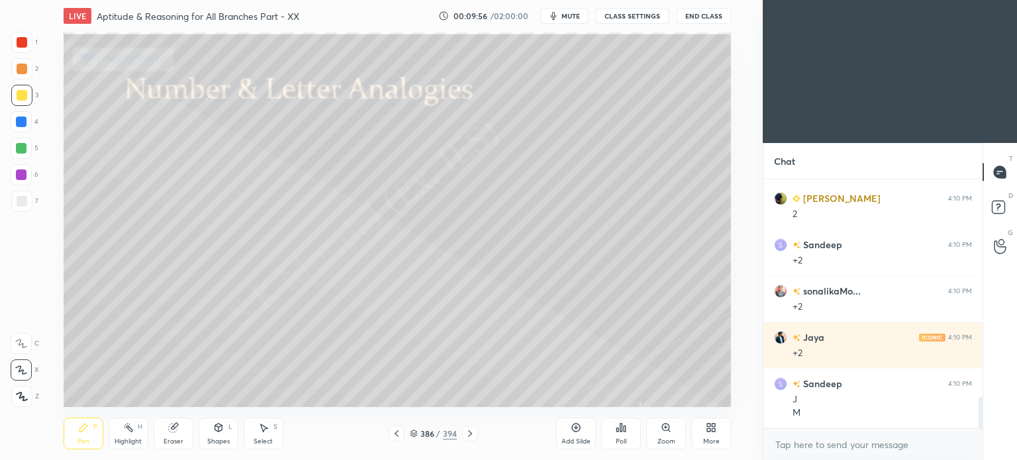
click at [397, 435] on icon at bounding box center [396, 433] width 11 height 11
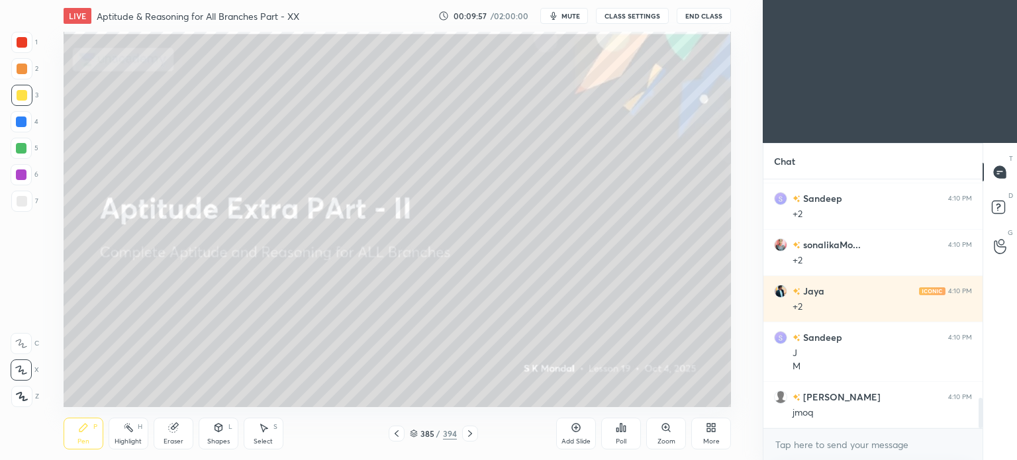
click at [456, 436] on div "394" at bounding box center [450, 434] width 14 height 12
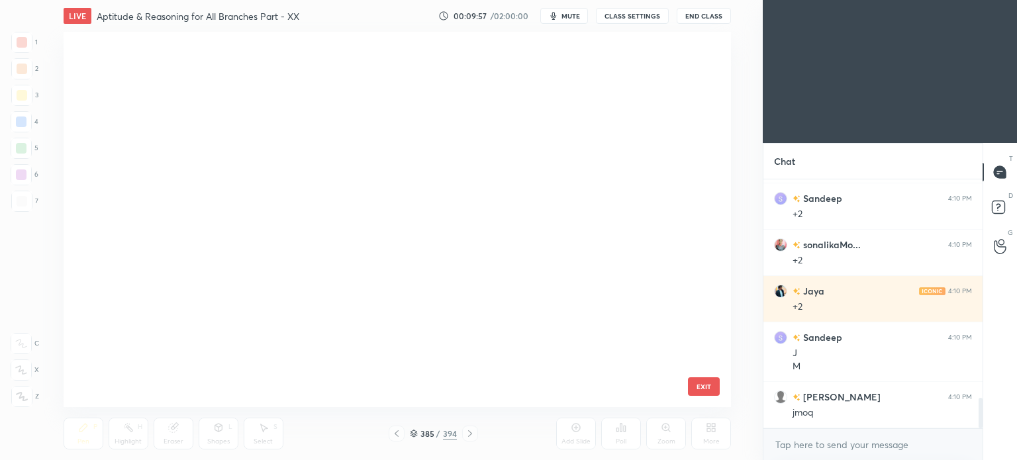
scroll to position [371, 662]
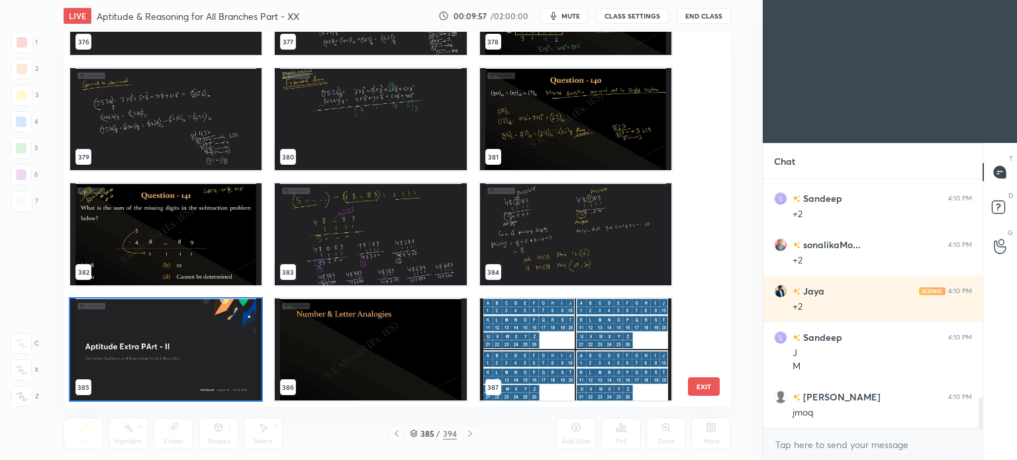
click at [467, 431] on div at bounding box center [470, 434] width 16 height 16
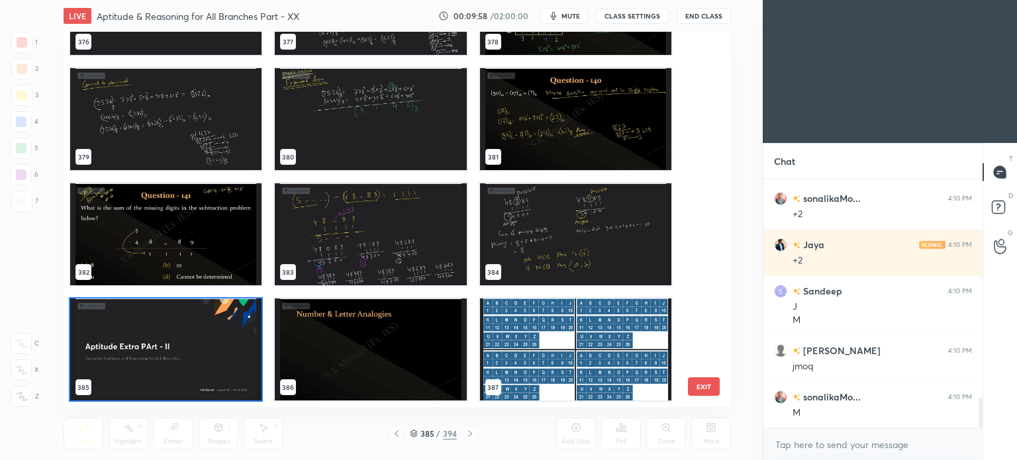
click at [548, 365] on img "grid" at bounding box center [574, 350] width 191 height 102
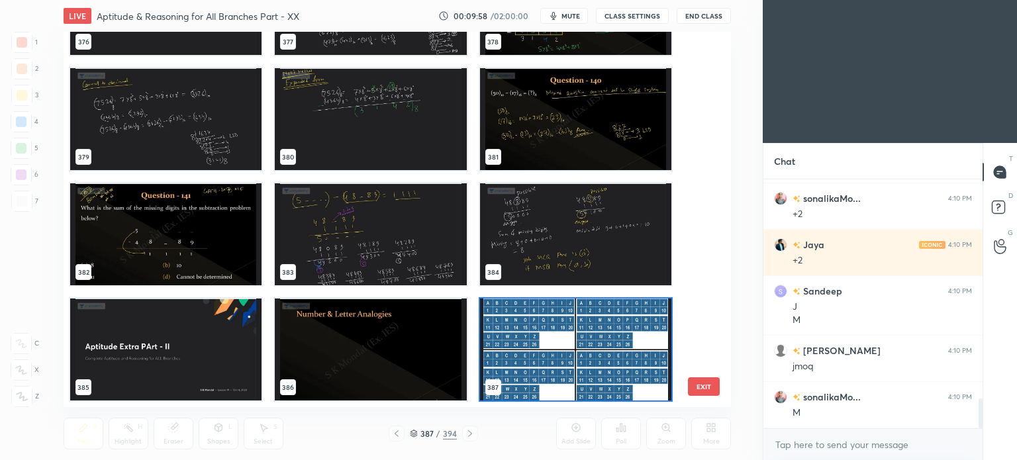
click at [551, 363] on img "grid" at bounding box center [574, 350] width 191 height 102
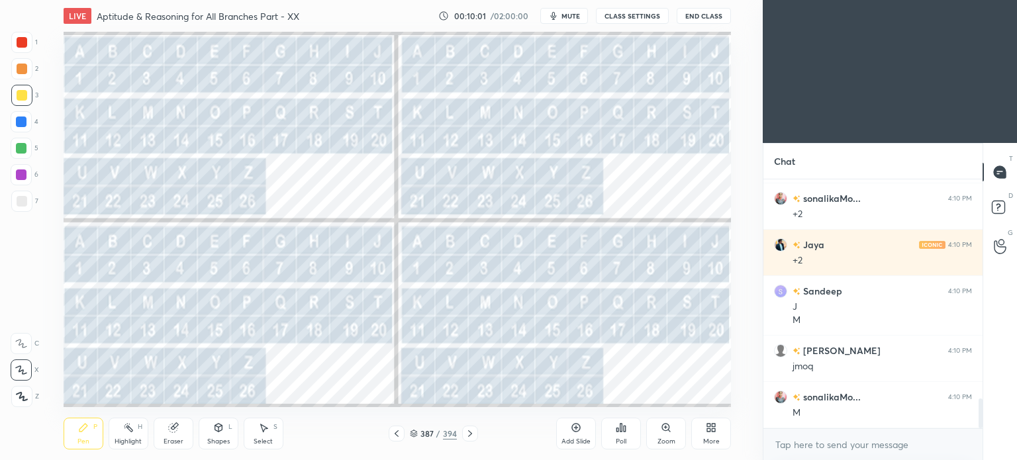
scroll to position [1886, 0]
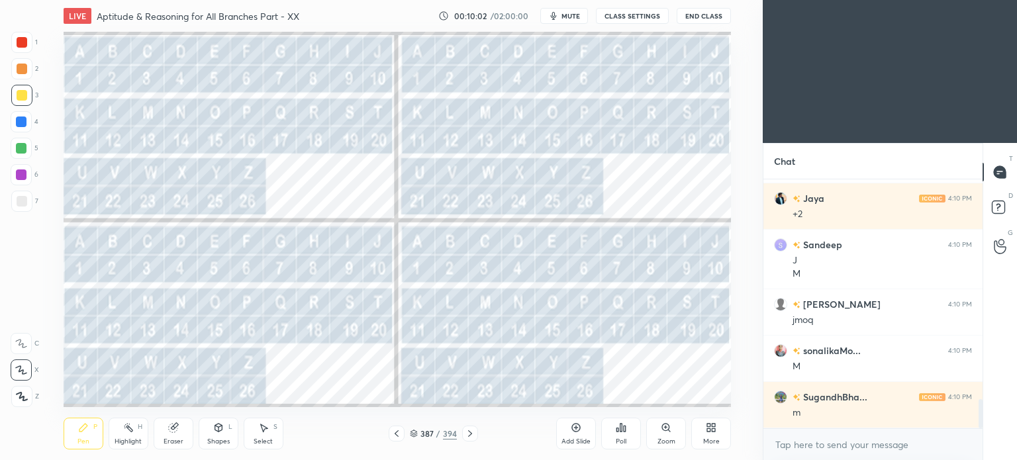
click at [473, 429] on icon at bounding box center [470, 433] width 11 height 11
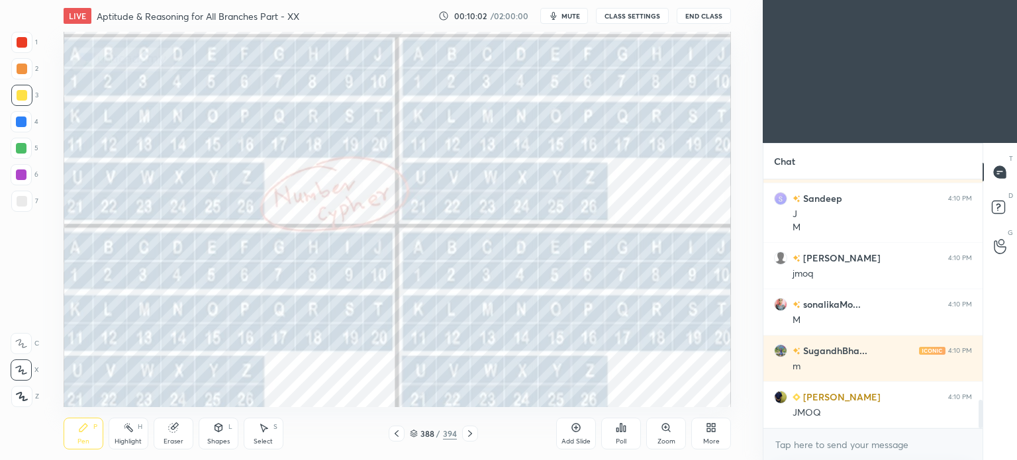
click at [469, 430] on icon at bounding box center [470, 433] width 11 height 11
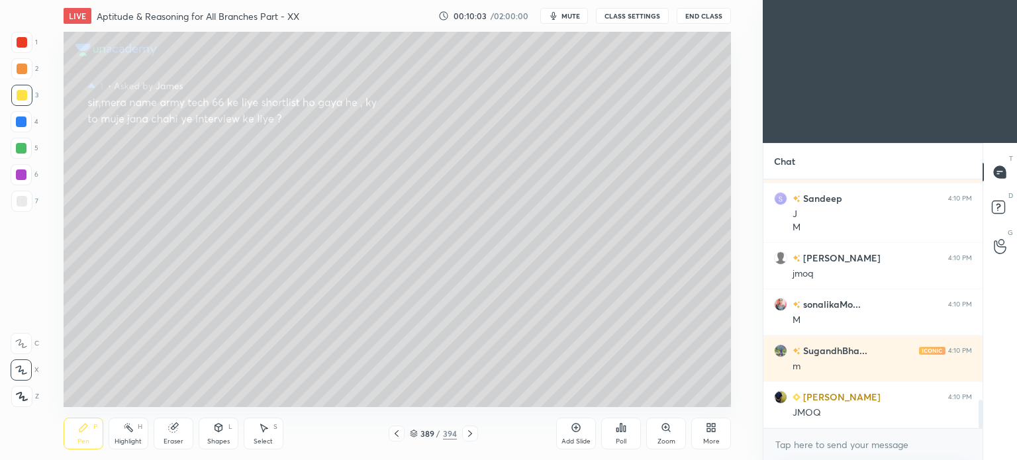
click at [395, 427] on div at bounding box center [397, 434] width 16 height 16
click at [394, 432] on icon at bounding box center [396, 433] width 11 height 11
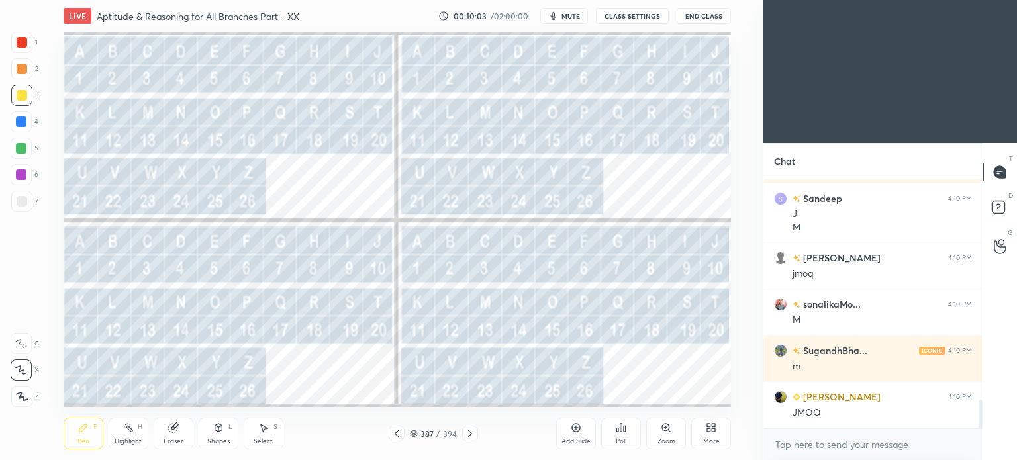
click at [395, 434] on icon at bounding box center [396, 433] width 11 height 11
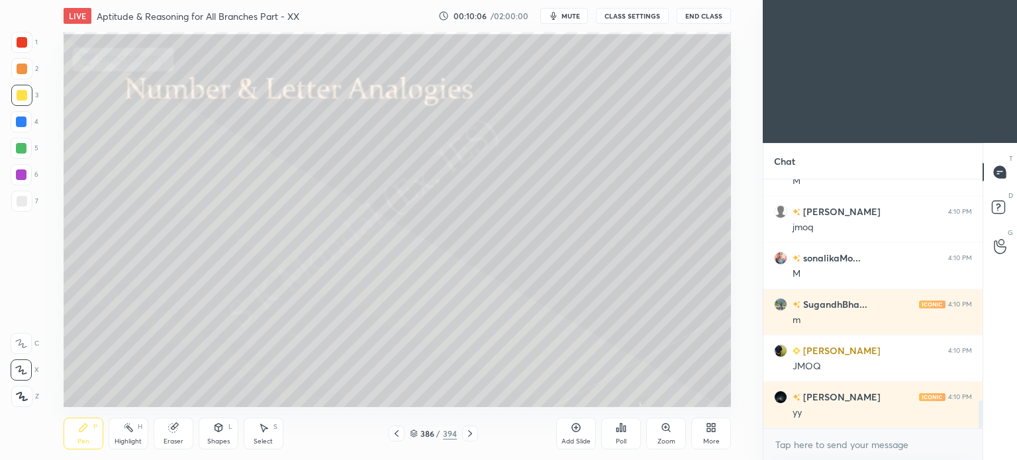
click at [15, 148] on div at bounding box center [21, 148] width 21 height 21
click at [401, 437] on icon at bounding box center [396, 433] width 11 height 11
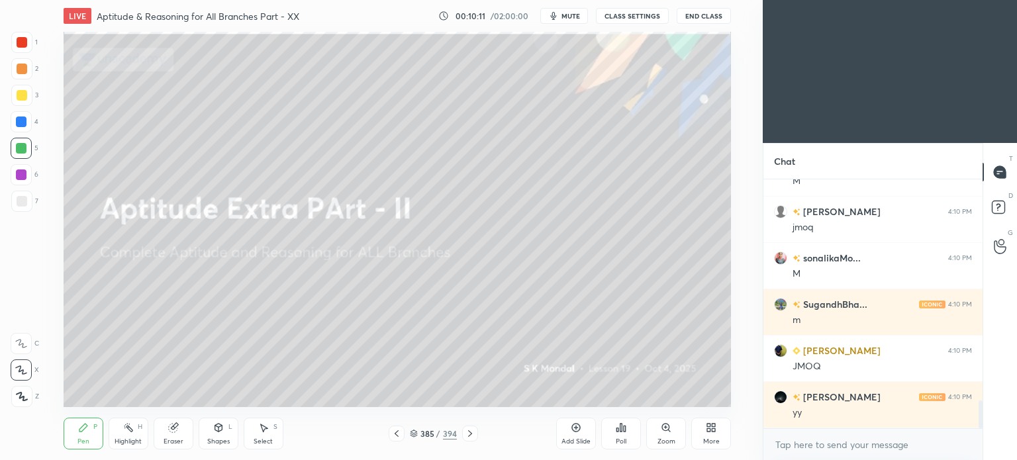
click at [469, 431] on icon at bounding box center [470, 433] width 11 height 11
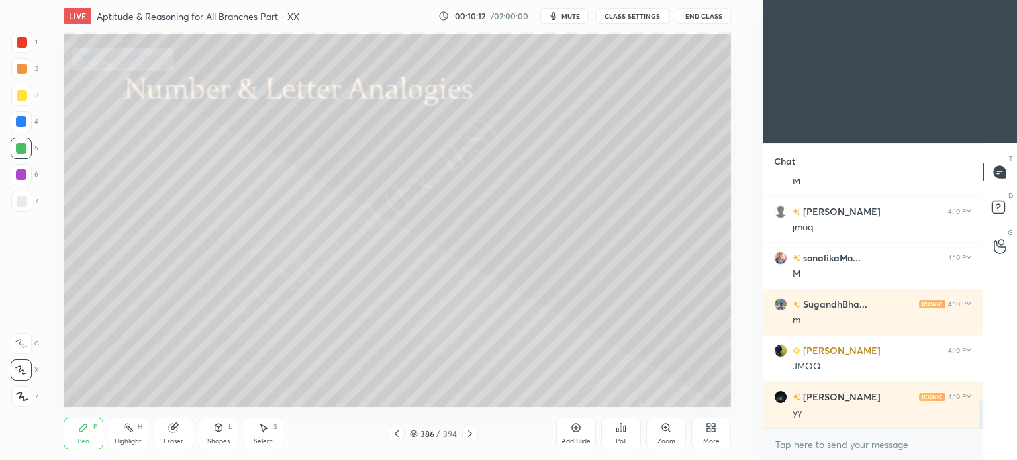
click at [471, 430] on icon at bounding box center [470, 433] width 11 height 11
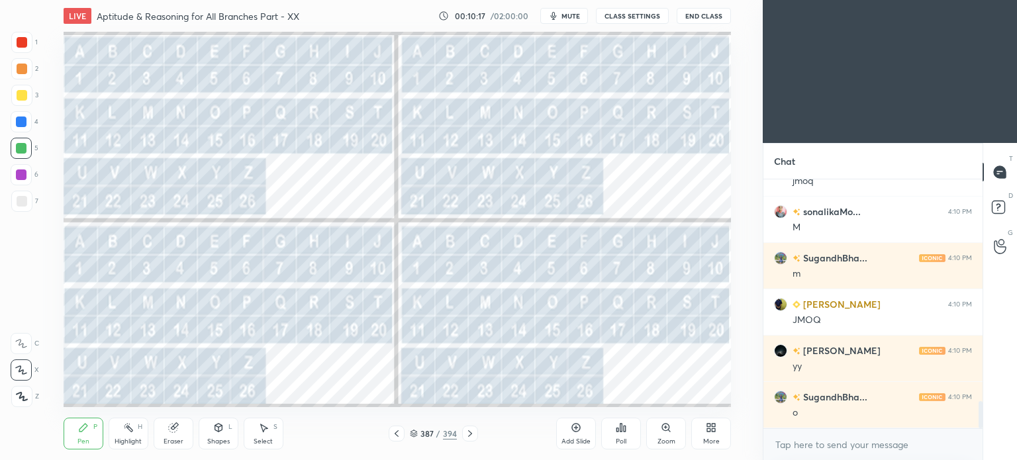
click at [473, 433] on icon at bounding box center [470, 433] width 11 height 11
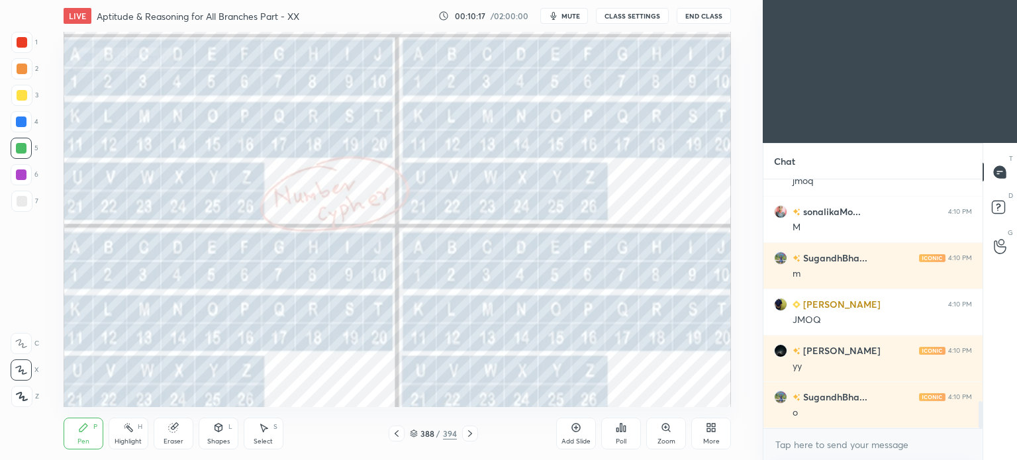
scroll to position [2071, 0]
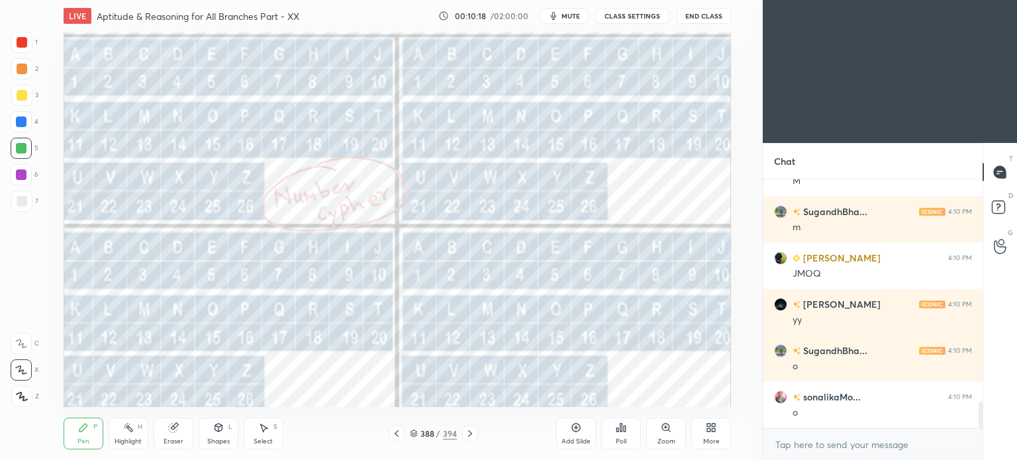
click at [403, 438] on div at bounding box center [397, 434] width 16 height 16
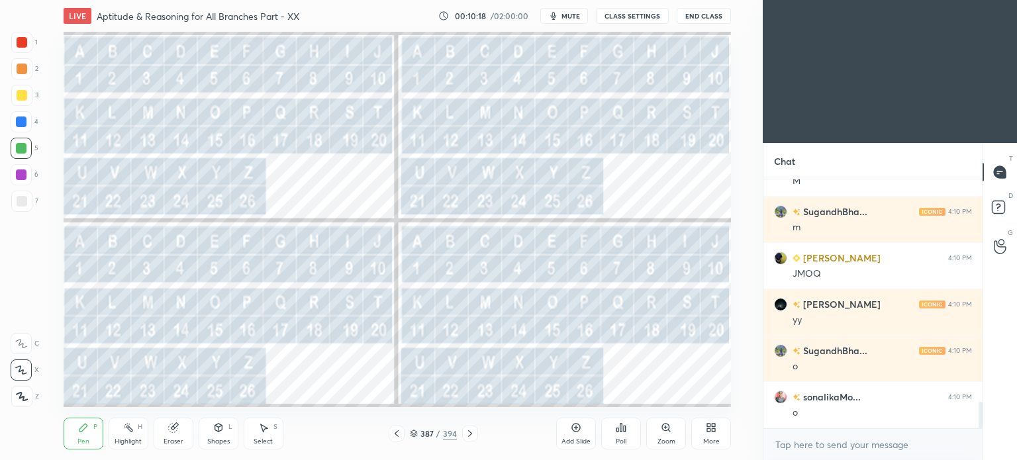
click at [403, 436] on div at bounding box center [397, 434] width 16 height 16
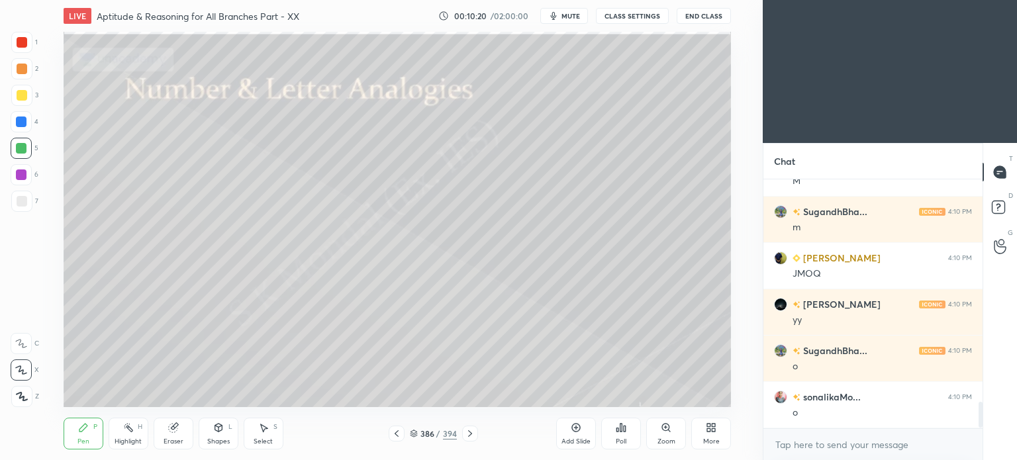
scroll to position [2118, 0]
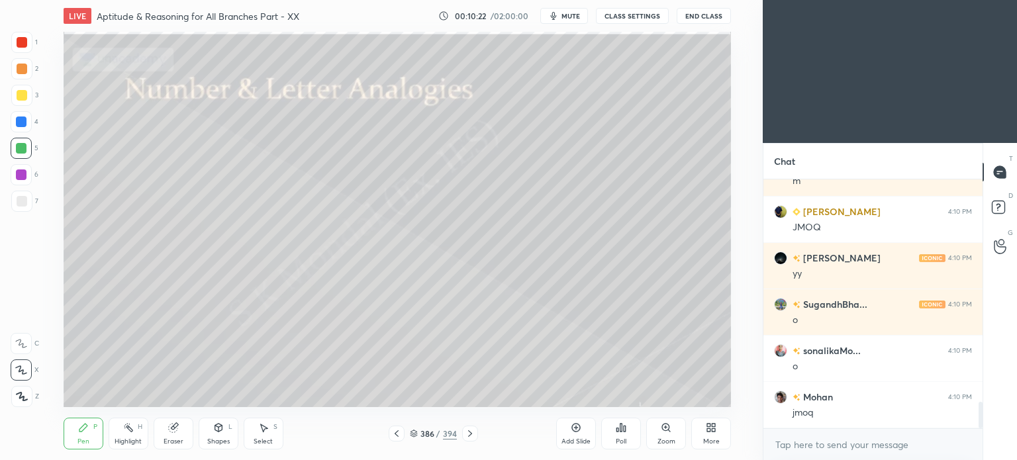
click at [23, 45] on div at bounding box center [22, 42] width 11 height 11
click at [21, 72] on div at bounding box center [22, 69] width 11 height 11
click at [402, 432] on div at bounding box center [397, 434] width 16 height 16
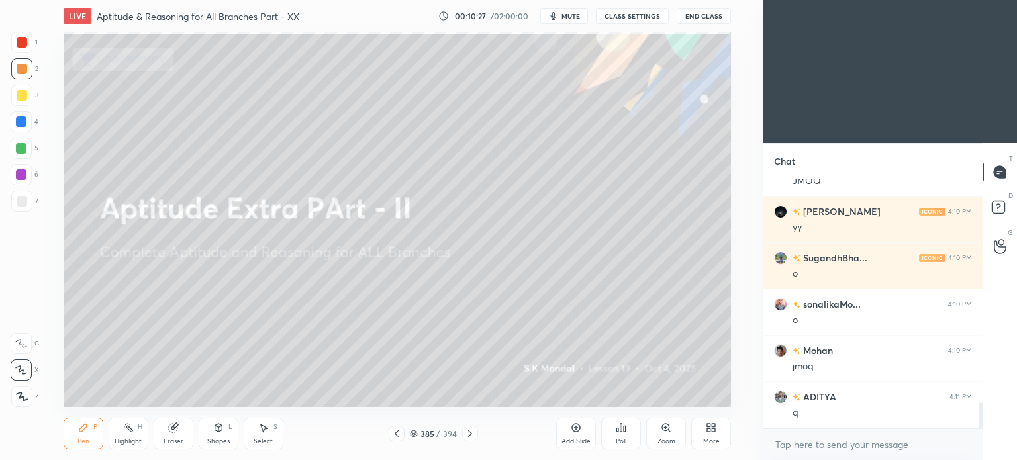
click at [467, 434] on icon at bounding box center [470, 433] width 11 height 11
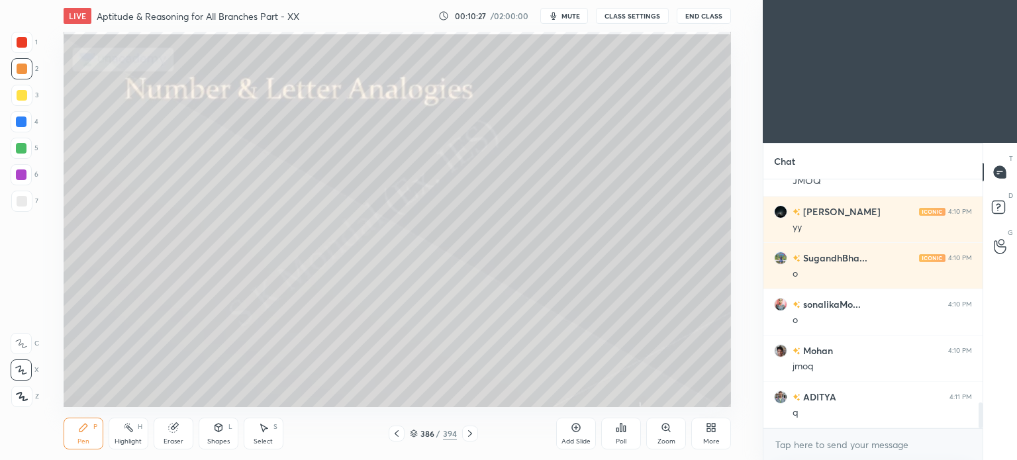
click at [468, 434] on icon at bounding box center [470, 433] width 11 height 11
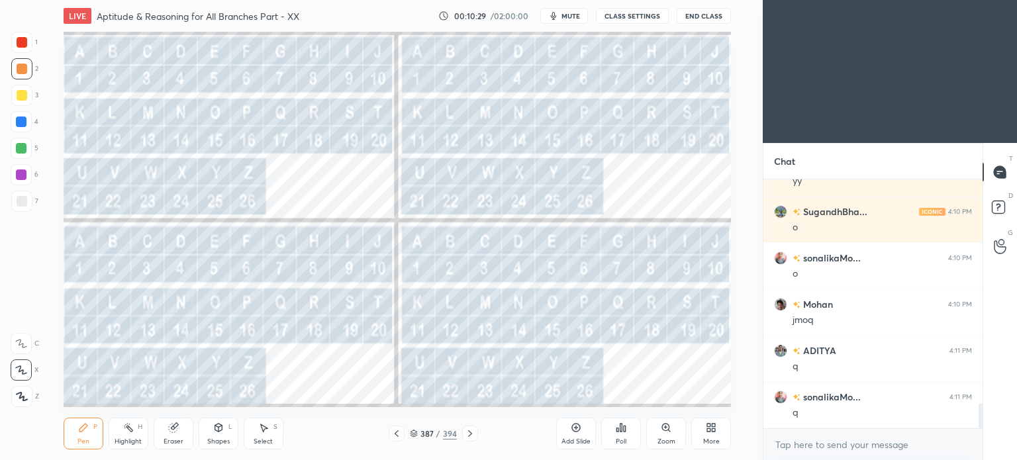
scroll to position [2257, 0]
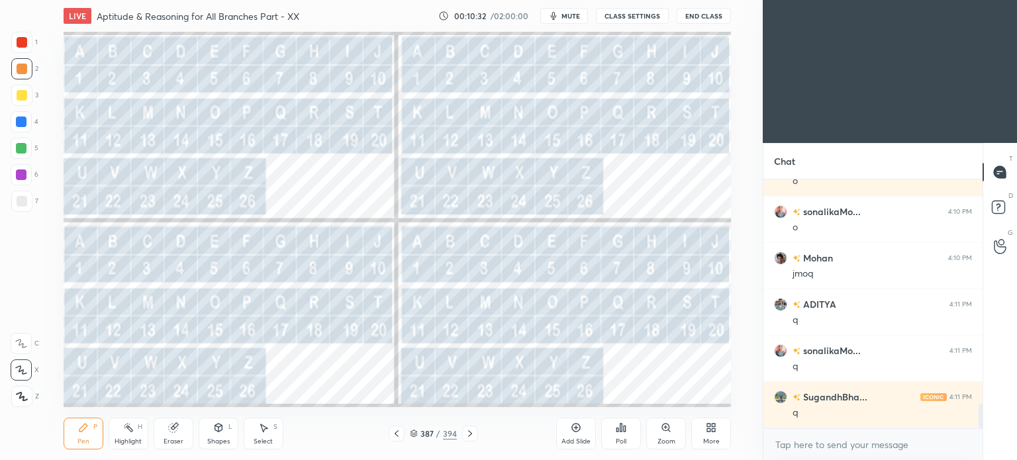
click at [466, 434] on icon at bounding box center [470, 433] width 11 height 11
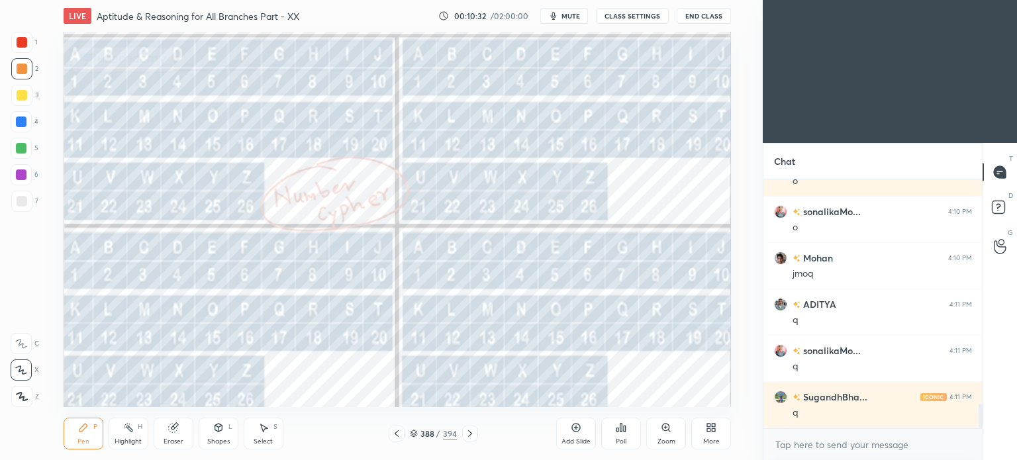
click at [391, 434] on icon at bounding box center [396, 433] width 11 height 11
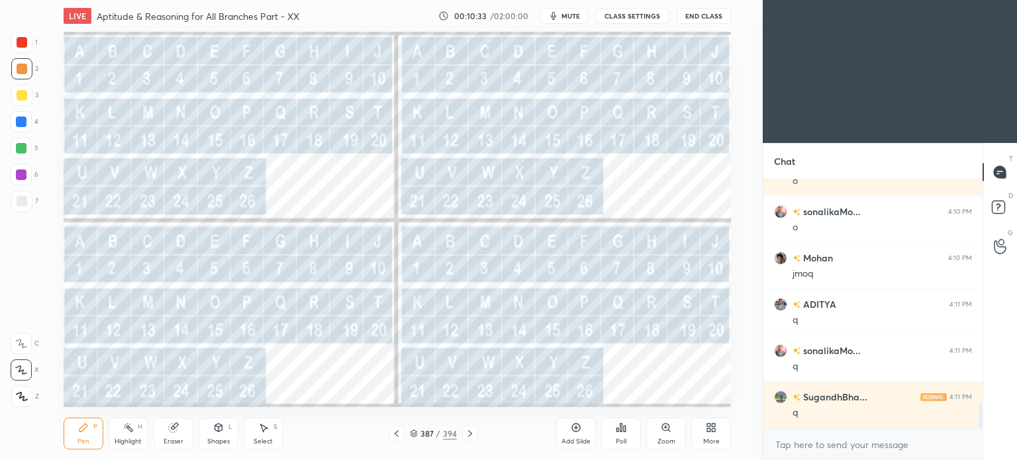
click at [392, 435] on icon at bounding box center [396, 433] width 11 height 11
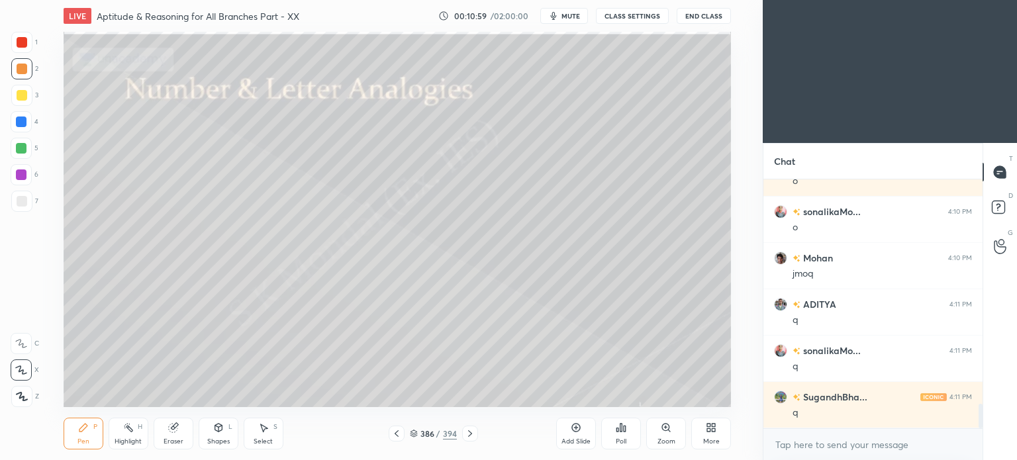
click at [24, 105] on div at bounding box center [21, 95] width 21 height 21
click at [66, 434] on div "Pen P" at bounding box center [84, 434] width 40 height 32
click at [67, 424] on div "Pen P" at bounding box center [84, 434] width 40 height 32
click at [28, 344] on div at bounding box center [21, 343] width 21 height 21
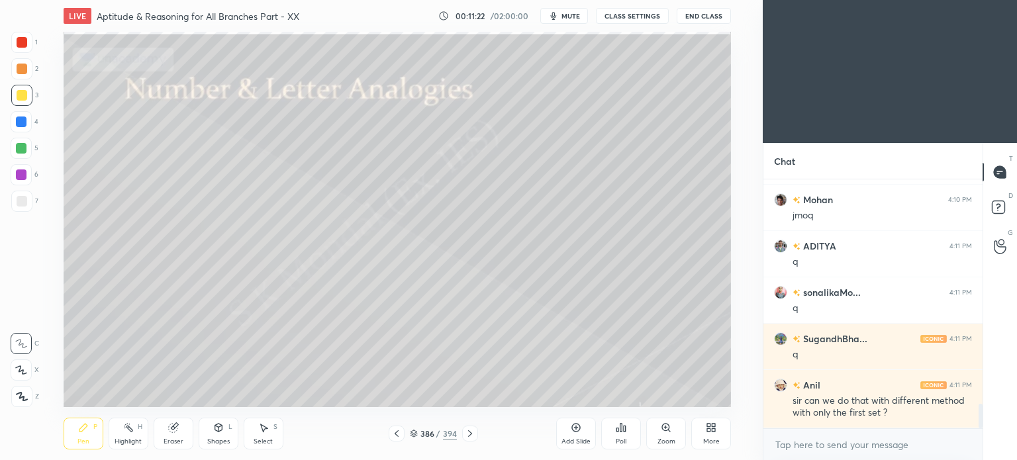
click at [19, 199] on div at bounding box center [22, 201] width 11 height 11
click at [22, 201] on div at bounding box center [22, 201] width 11 height 11
click at [174, 437] on div "Eraser" at bounding box center [174, 434] width 40 height 32
click at [179, 438] on div "Eraser" at bounding box center [174, 441] width 20 height 7
click at [73, 439] on div "Pen P" at bounding box center [84, 434] width 40 height 32
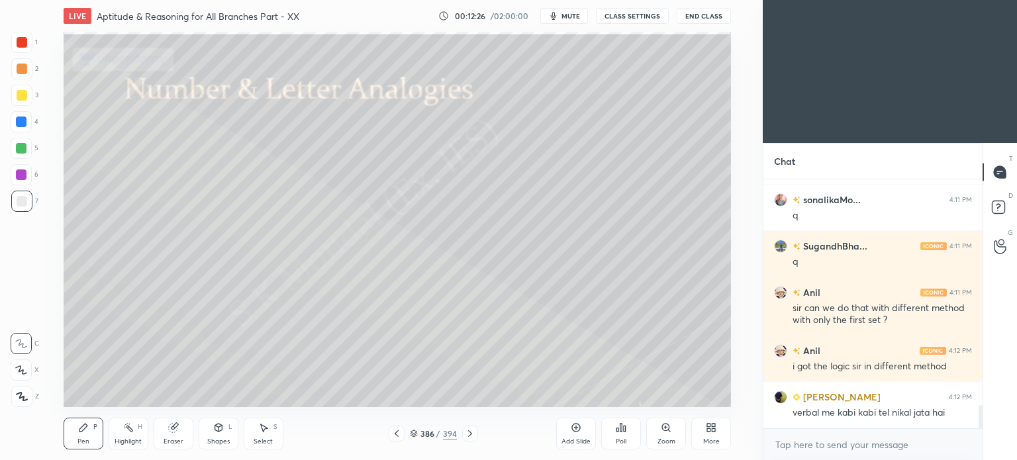
scroll to position [2454, 0]
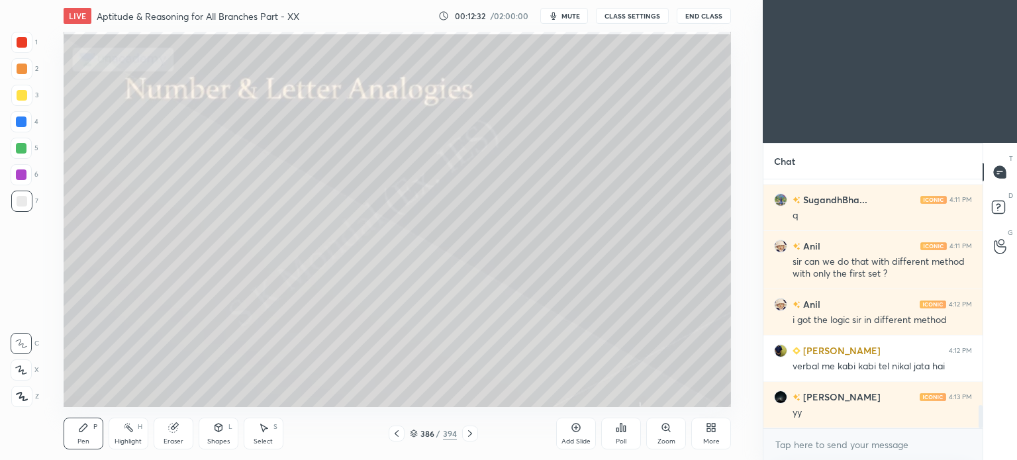
click at [465, 438] on icon at bounding box center [470, 433] width 11 height 11
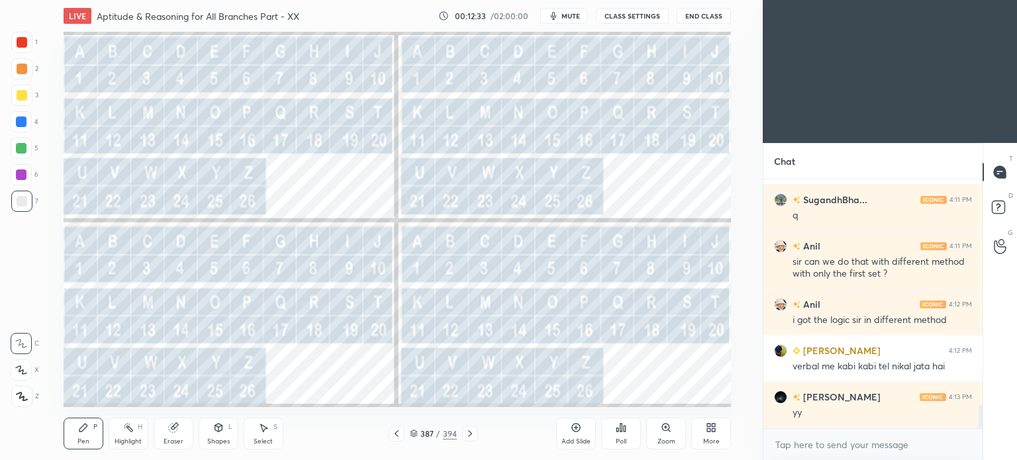
click at [465, 438] on icon at bounding box center [470, 433] width 11 height 11
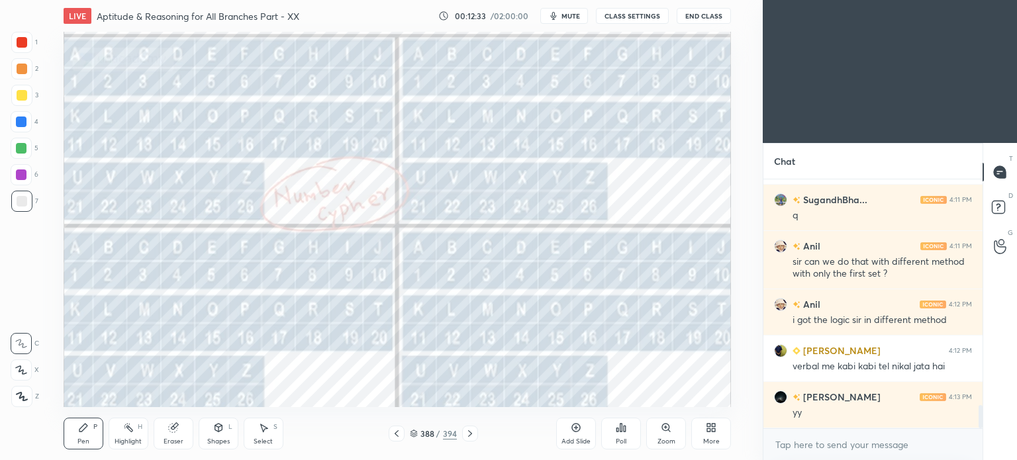
scroll to position [2500, 0]
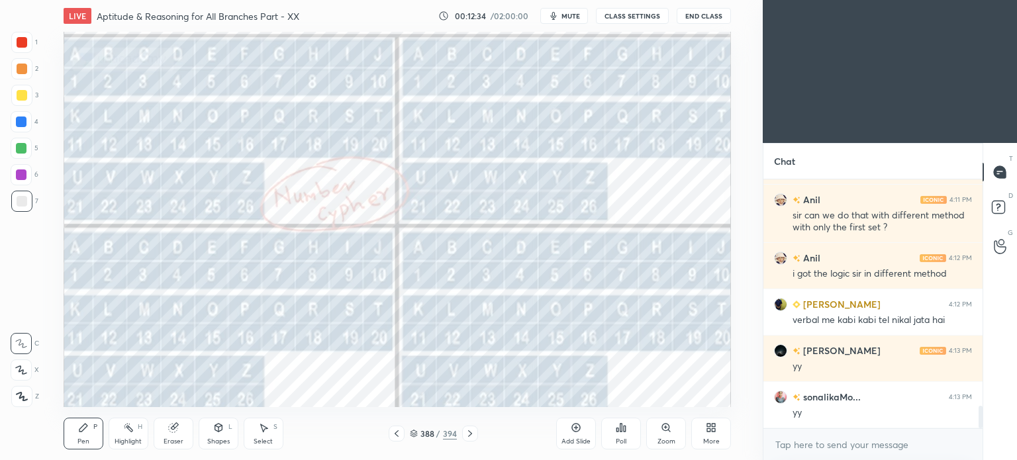
click at [465, 438] on icon at bounding box center [470, 433] width 11 height 11
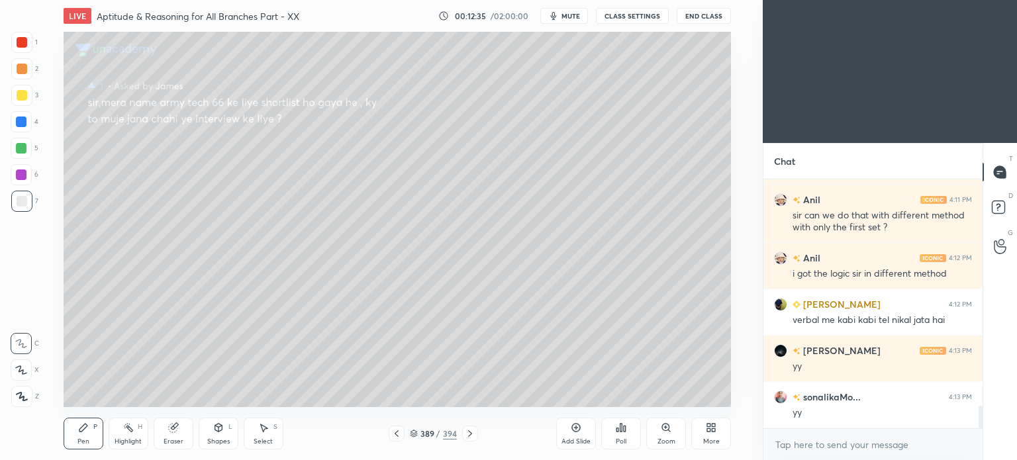
click at [465, 438] on icon at bounding box center [470, 433] width 11 height 11
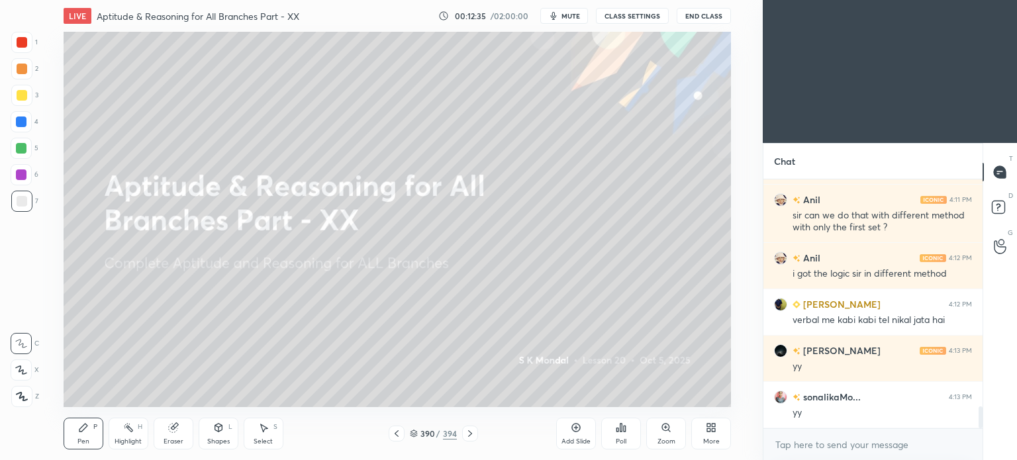
scroll to position [2547, 0]
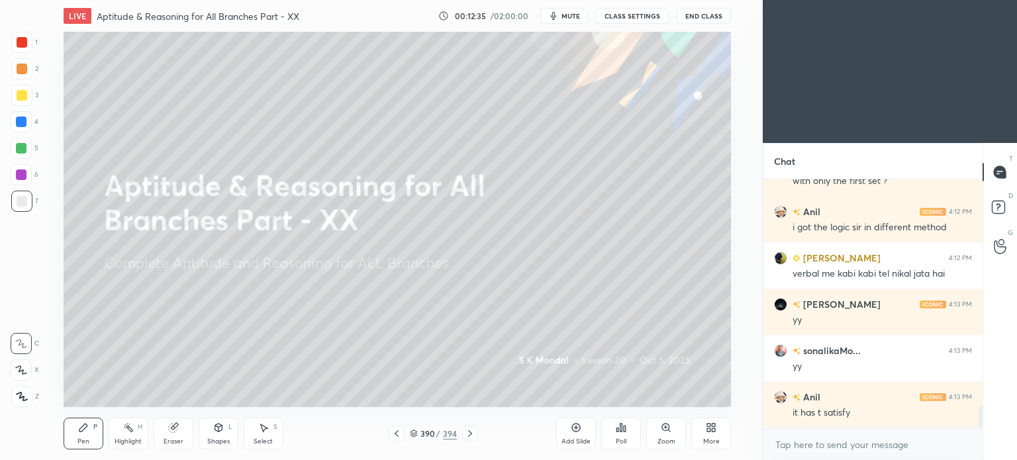
click at [465, 438] on icon at bounding box center [470, 433] width 11 height 11
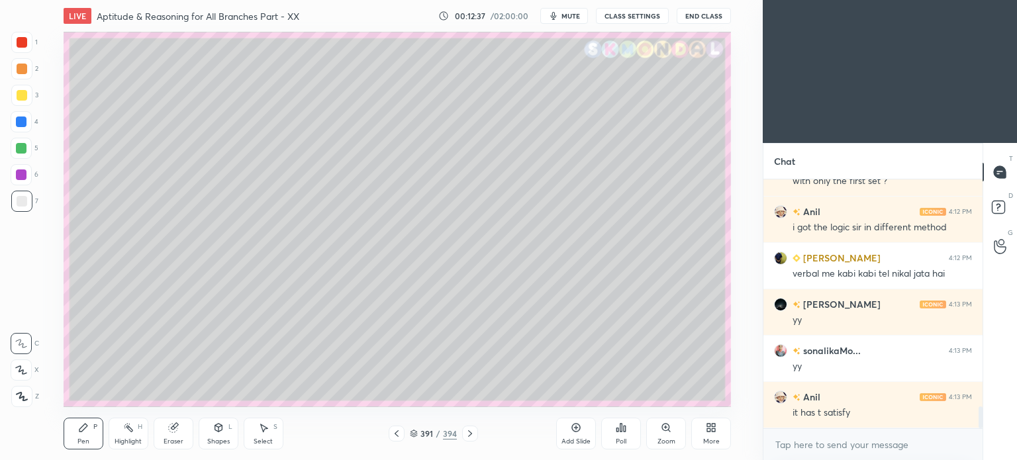
click at [413, 434] on icon at bounding box center [414, 434] width 8 height 8
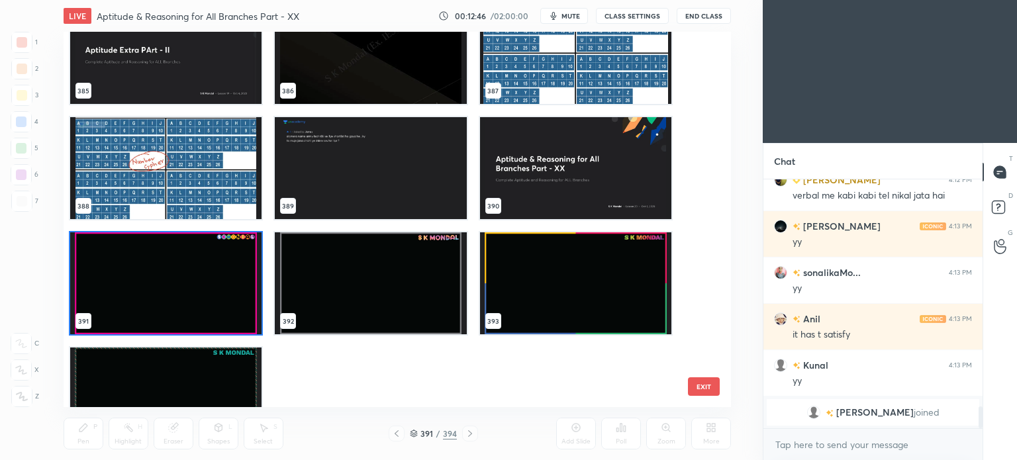
scroll to position [14833, 0]
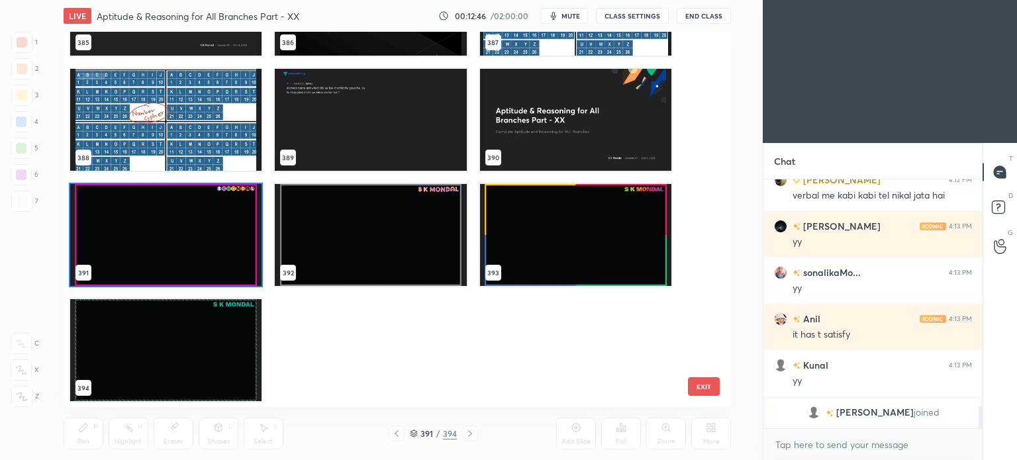
click at [562, 133] on img "grid" at bounding box center [574, 120] width 191 height 102
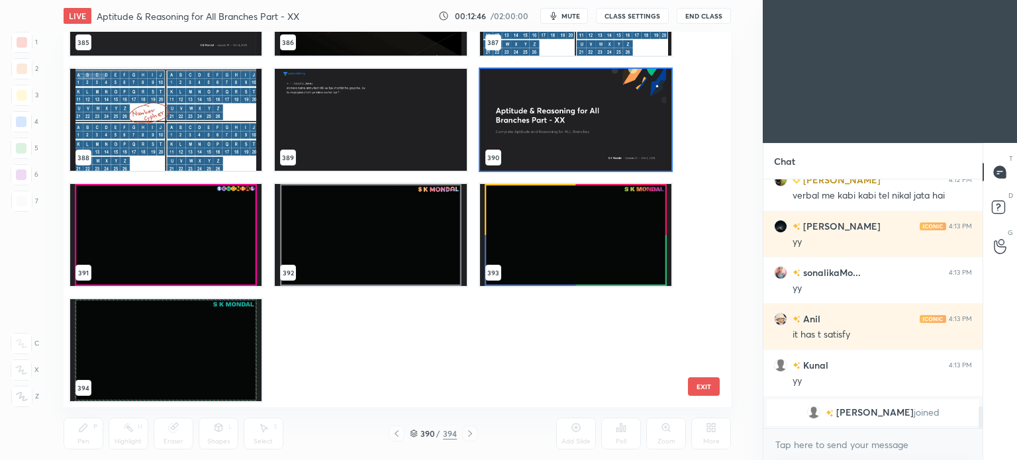
click at [562, 133] on img "grid" at bounding box center [574, 120] width 191 height 102
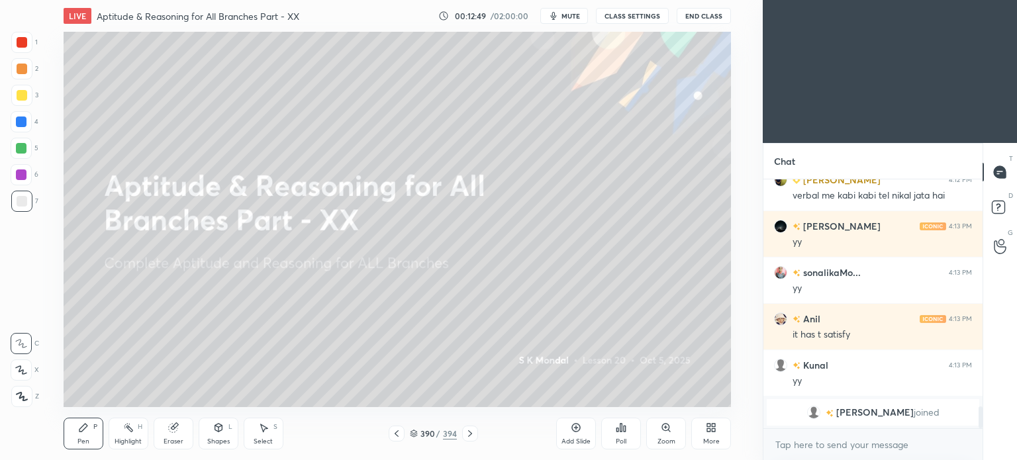
click at [471, 433] on icon at bounding box center [470, 433] width 11 height 11
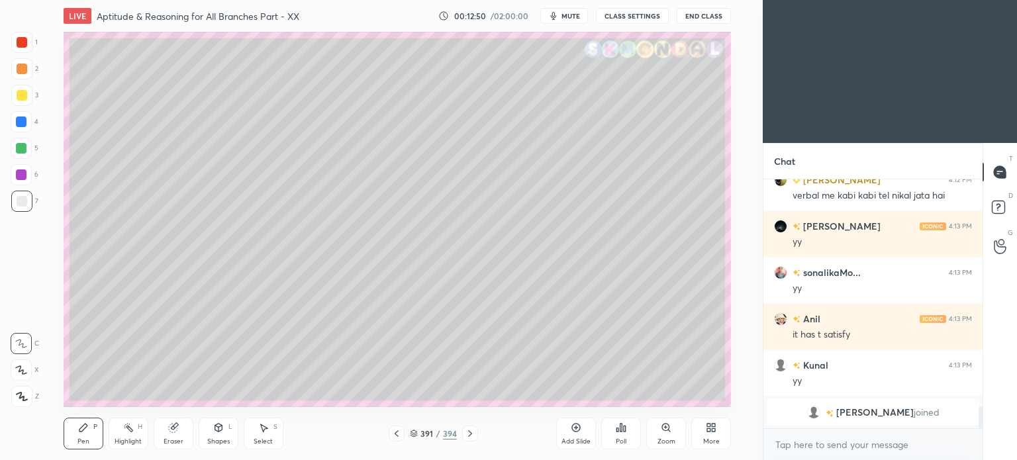
click at [412, 434] on icon at bounding box center [414, 434] width 8 height 8
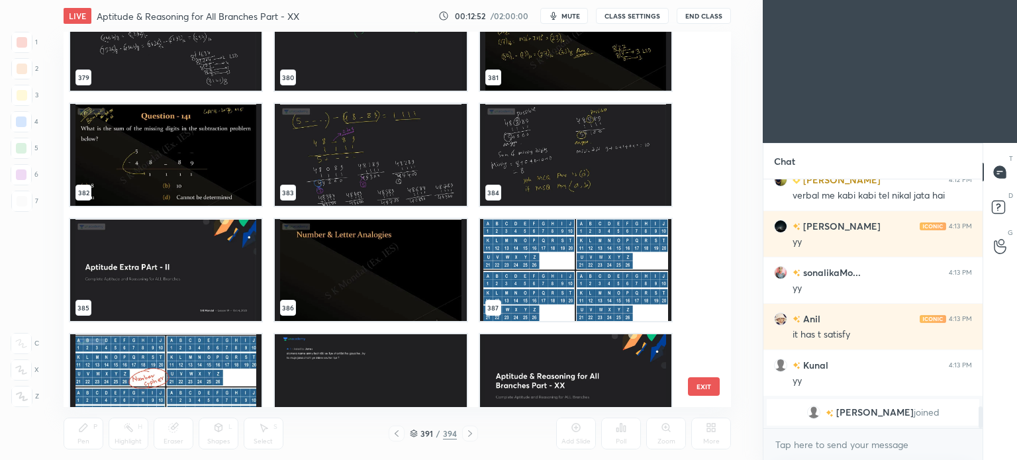
scroll to position [14649, 0]
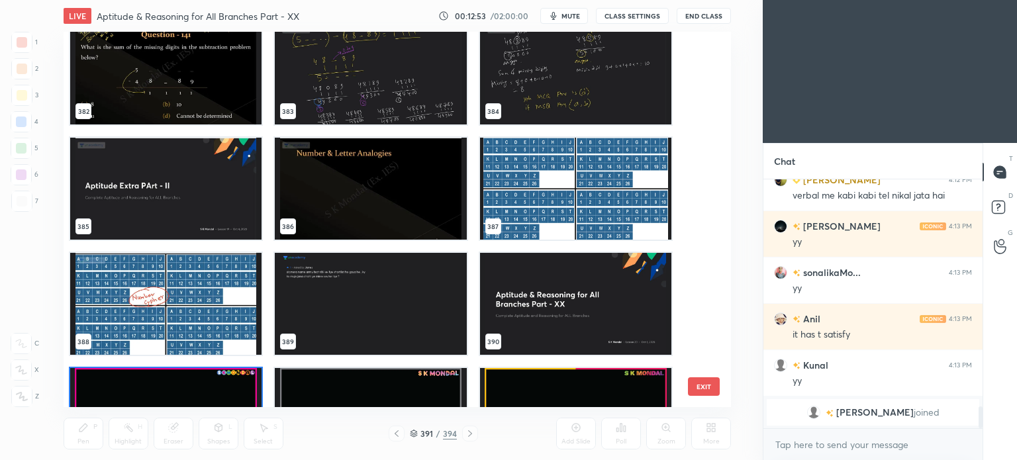
click at [354, 215] on img "grid" at bounding box center [370, 189] width 191 height 102
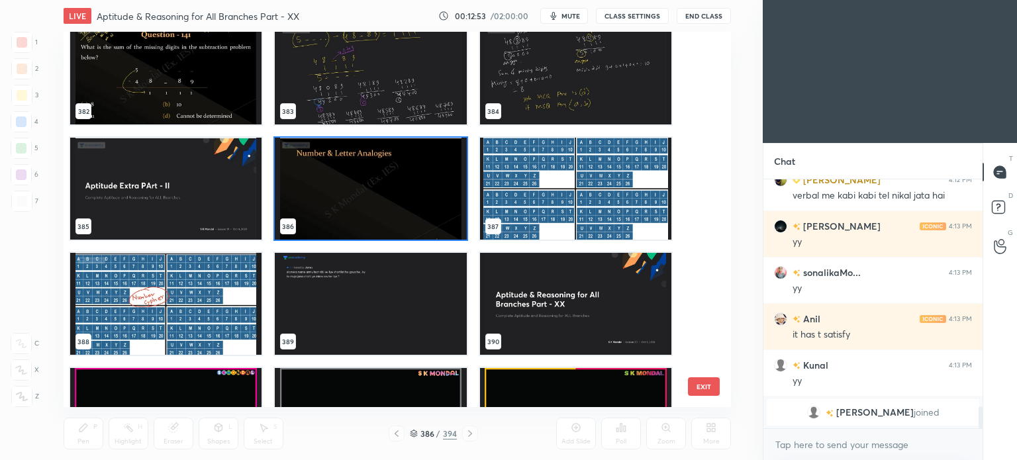
click at [354, 215] on img "grid" at bounding box center [370, 189] width 191 height 102
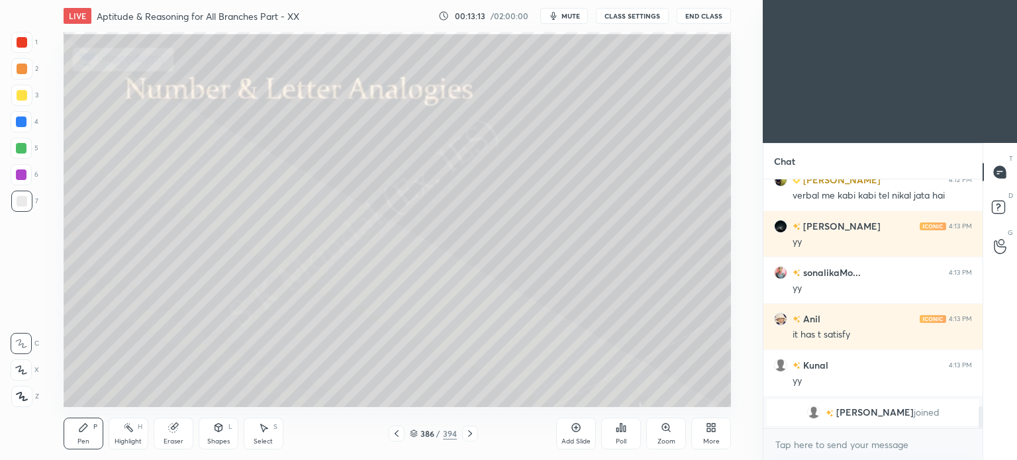
click at [262, 434] on div "Select S" at bounding box center [264, 434] width 40 height 32
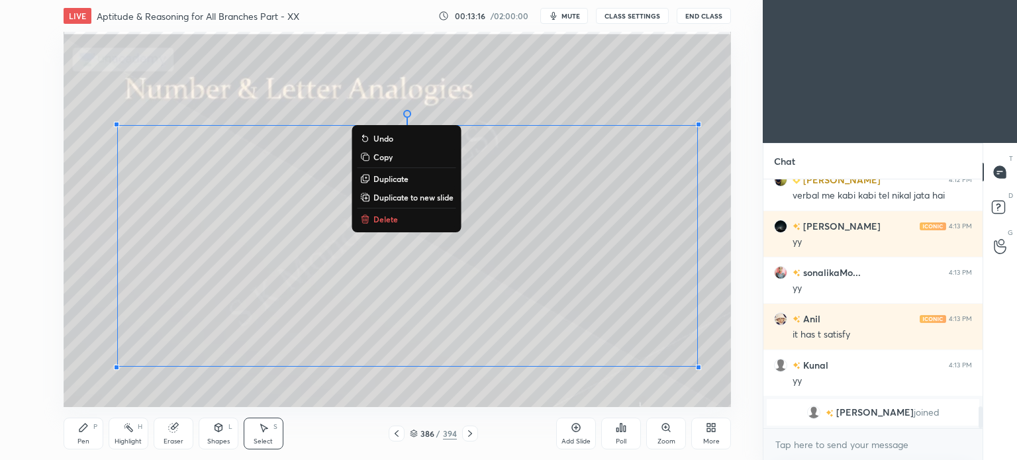
drag, startPoint x: 77, startPoint y: 54, endPoint x: 716, endPoint y: 441, distance: 747.2
click at [716, 441] on div "LIVE Aptitude & Reasoning for All Branches Part - XX 00:13:16 / 02:00:00 mute C…" at bounding box center [397, 230] width 710 height 460
click at [385, 155] on p "Copy" at bounding box center [382, 157] width 19 height 11
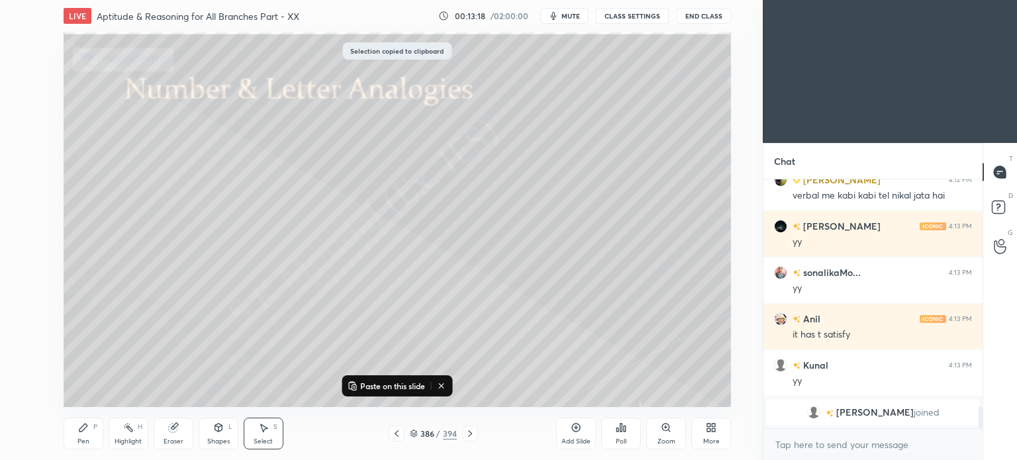
click at [465, 434] on icon at bounding box center [470, 433] width 11 height 11
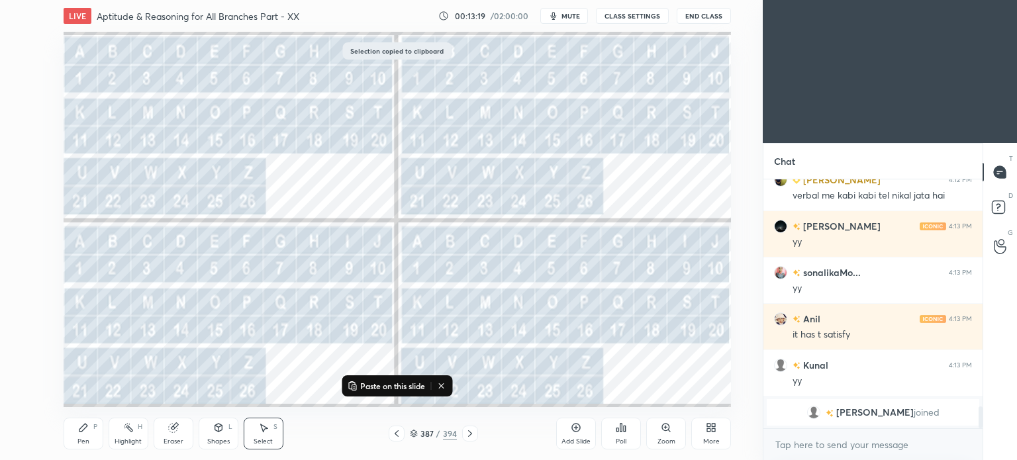
click at [465, 434] on icon at bounding box center [470, 433] width 11 height 11
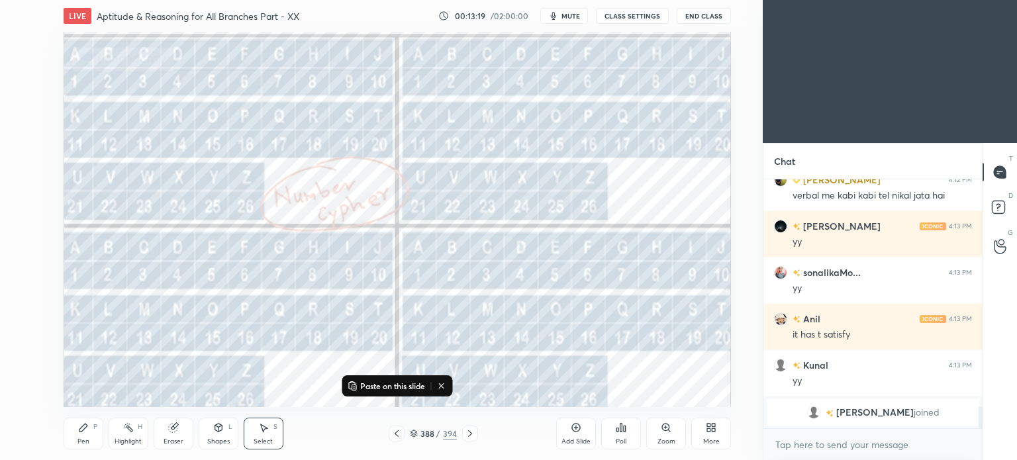
click at [465, 434] on icon at bounding box center [470, 433] width 11 height 11
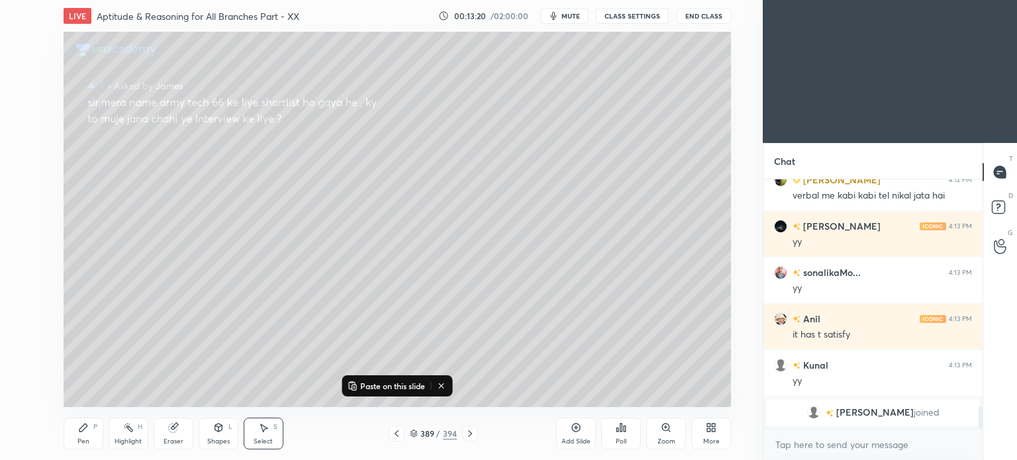
click at [465, 434] on icon at bounding box center [470, 433] width 11 height 11
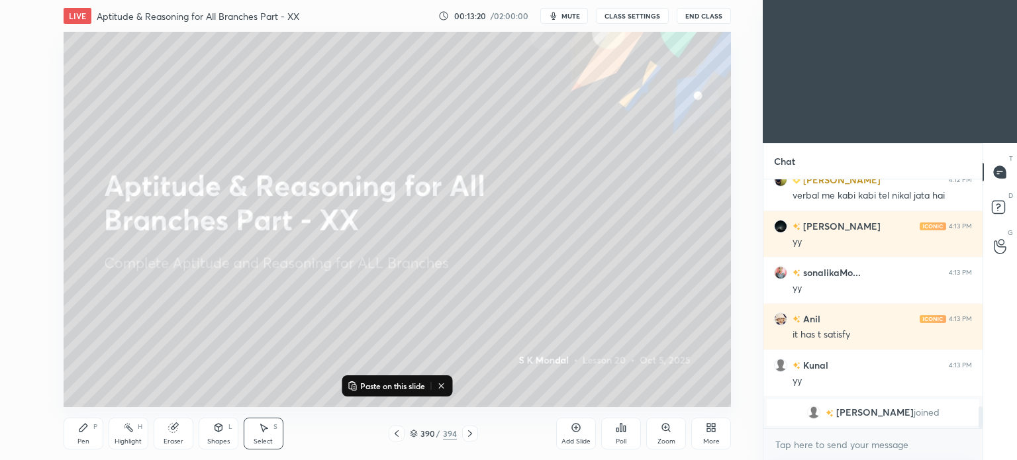
click at [465, 434] on icon at bounding box center [470, 433] width 11 height 11
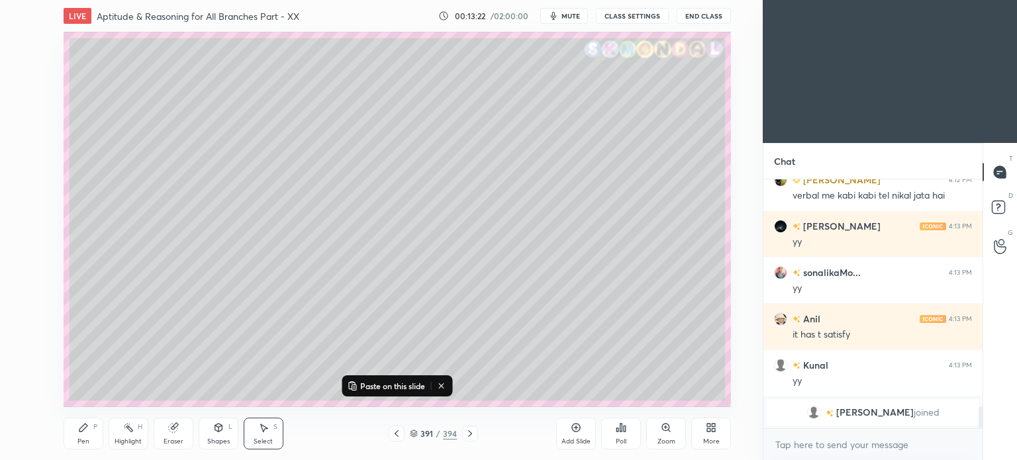
click at [405, 386] on p "Paste on this slide" at bounding box center [392, 386] width 65 height 11
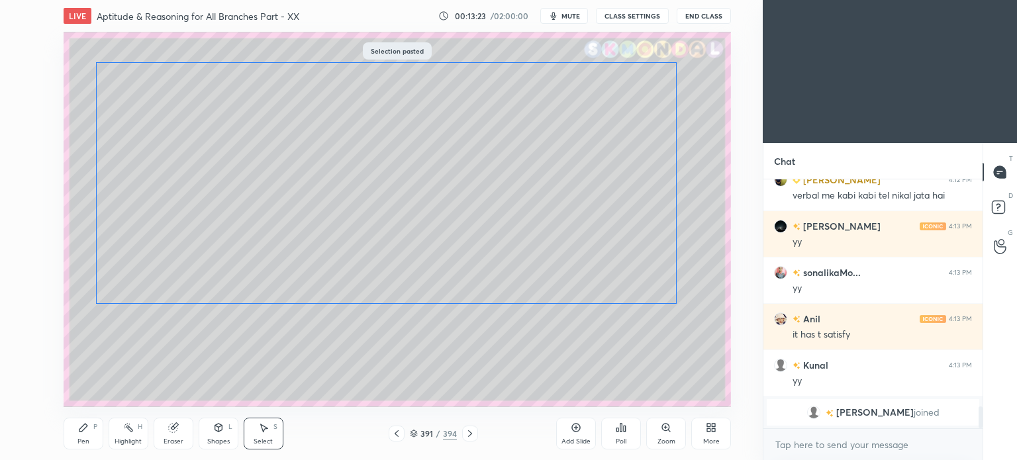
drag, startPoint x: 305, startPoint y: 239, endPoint x: 283, endPoint y: 176, distance: 66.4
click at [283, 176] on div "0 ° Undo Copy Paste here Duplicate Duplicate to new slide Delete" at bounding box center [397, 219] width 667 height 375
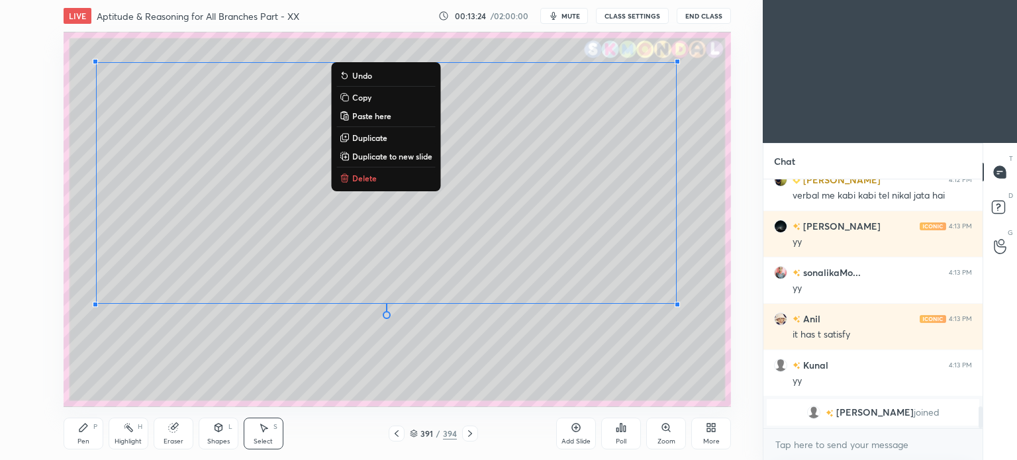
click at [424, 339] on div "0 ° Undo Copy Paste here Duplicate Duplicate to new slide Delete" at bounding box center [397, 219] width 667 height 375
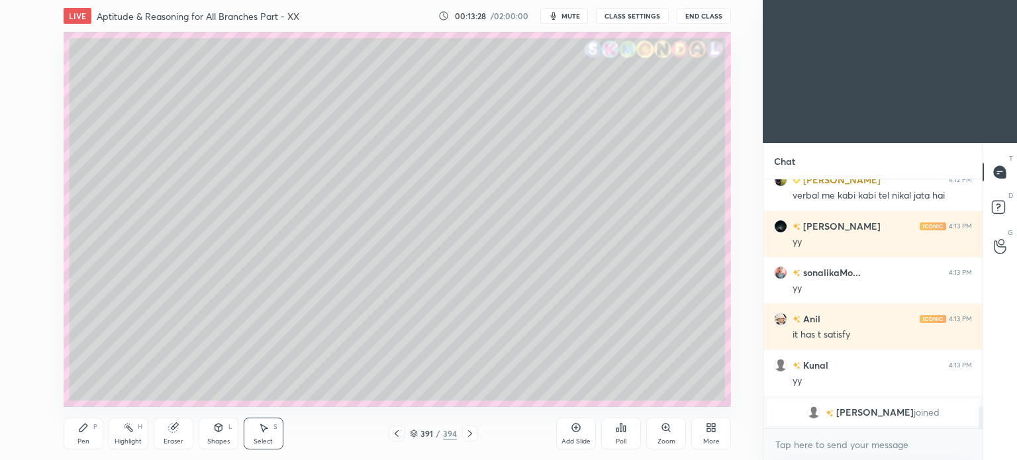
click at [468, 442] on div "Pen P Highlight H Eraser Shapes L Select S 391 / 394 Add Slide Poll Zoom More" at bounding box center [397, 433] width 667 height 53
click at [469, 439] on div at bounding box center [470, 434] width 16 height 16
click at [72, 431] on div "Pen P" at bounding box center [84, 434] width 40 height 32
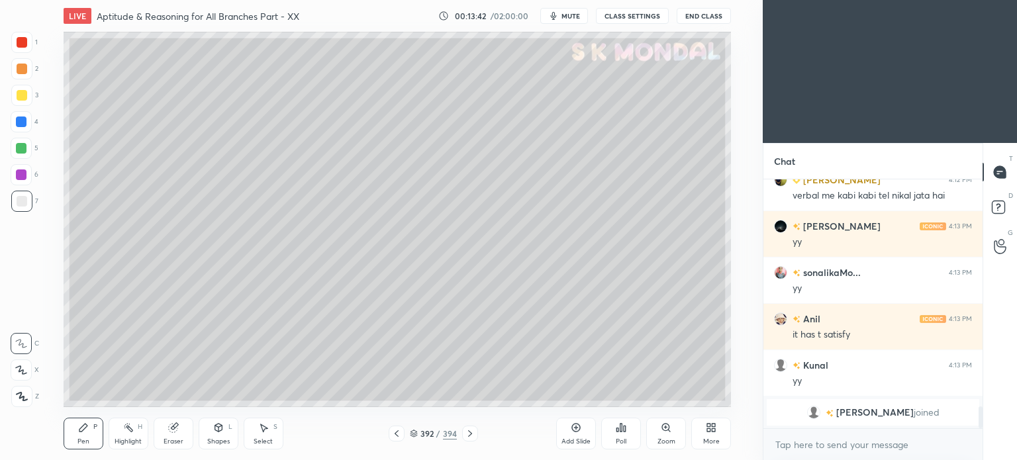
click at [19, 95] on div at bounding box center [22, 95] width 11 height 11
click at [21, 95] on div at bounding box center [22, 95] width 11 height 11
click at [171, 440] on div "Eraser" at bounding box center [174, 441] width 20 height 7
click at [81, 438] on div "Pen" at bounding box center [83, 441] width 12 height 7
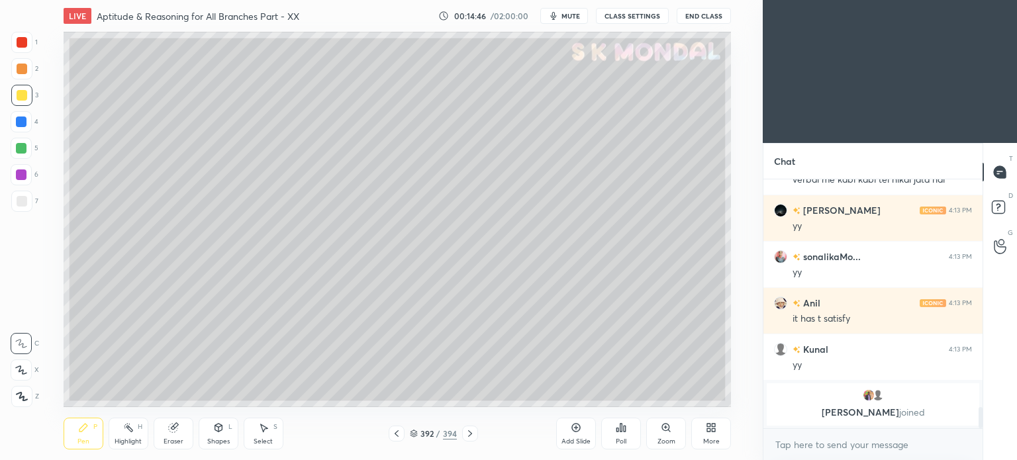
click at [395, 438] on icon at bounding box center [396, 433] width 11 height 11
click at [129, 439] on div "Highlight" at bounding box center [128, 441] width 27 height 7
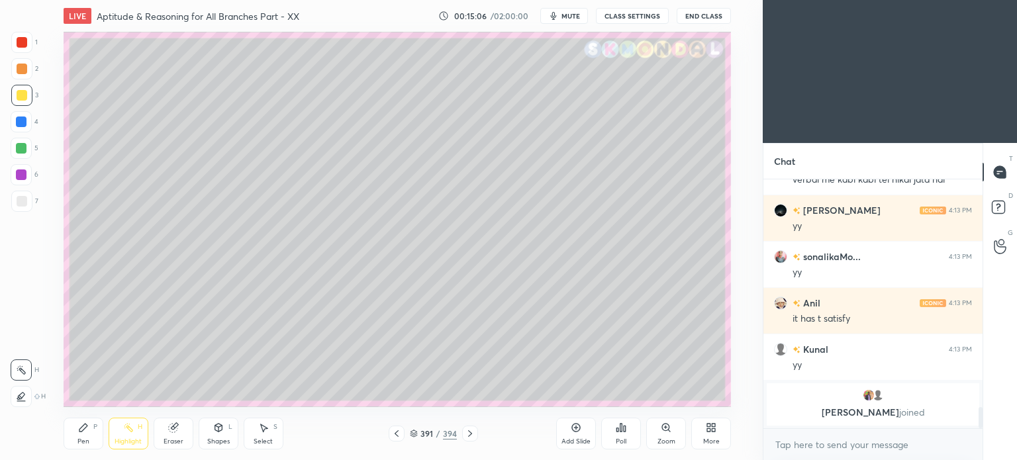
click at [128, 430] on icon at bounding box center [128, 427] width 11 height 11
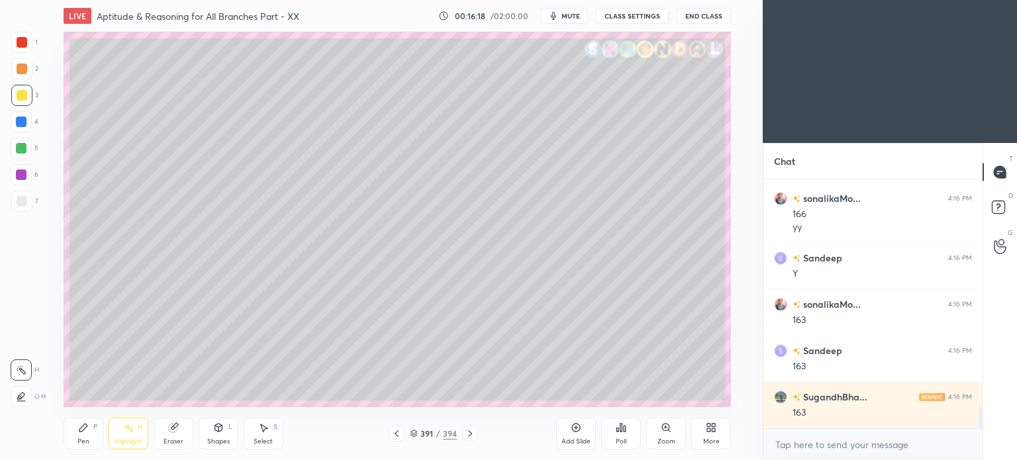
scroll to position [2691, 0]
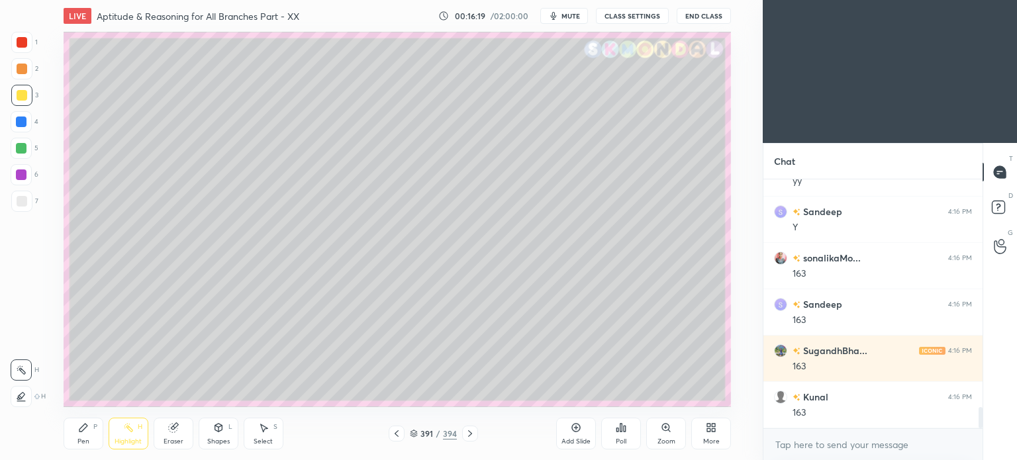
click at [467, 435] on icon at bounding box center [470, 433] width 11 height 11
click at [80, 432] on icon at bounding box center [83, 428] width 8 height 8
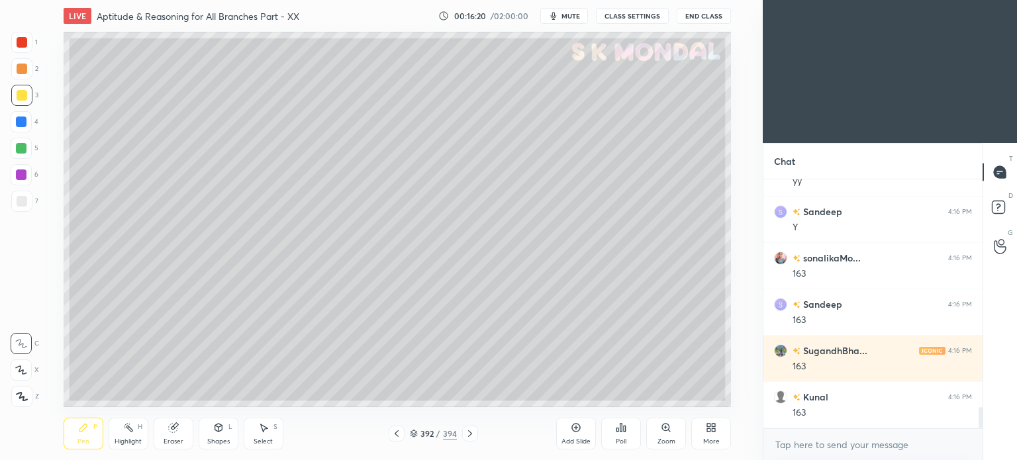
click at [79, 436] on div "Pen P" at bounding box center [84, 434] width 40 height 32
click at [22, 97] on div at bounding box center [22, 95] width 11 height 11
click at [21, 98] on div at bounding box center [22, 95] width 11 height 11
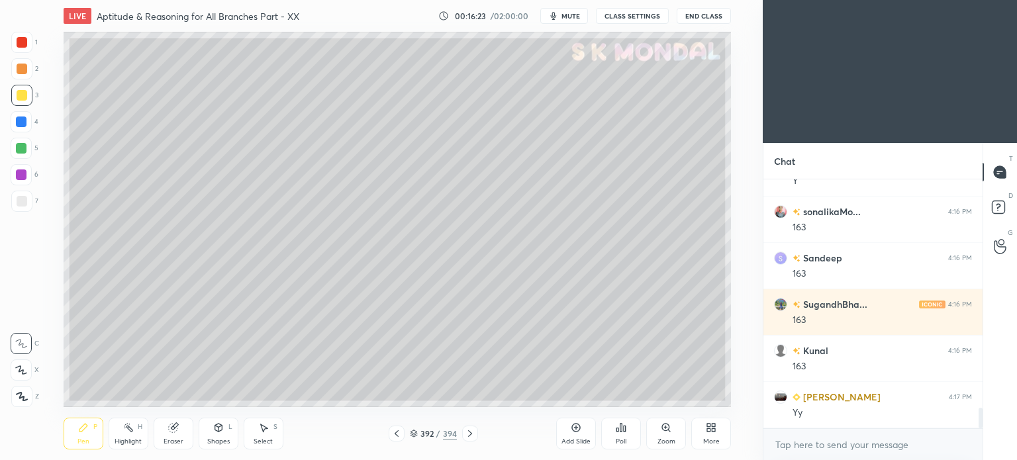
scroll to position [2769, 0]
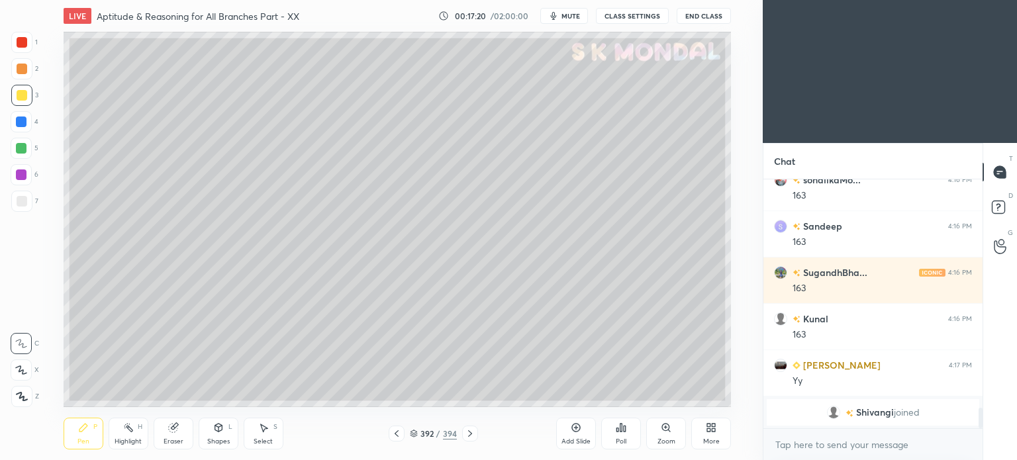
click at [397, 433] on icon at bounding box center [396, 433] width 11 height 11
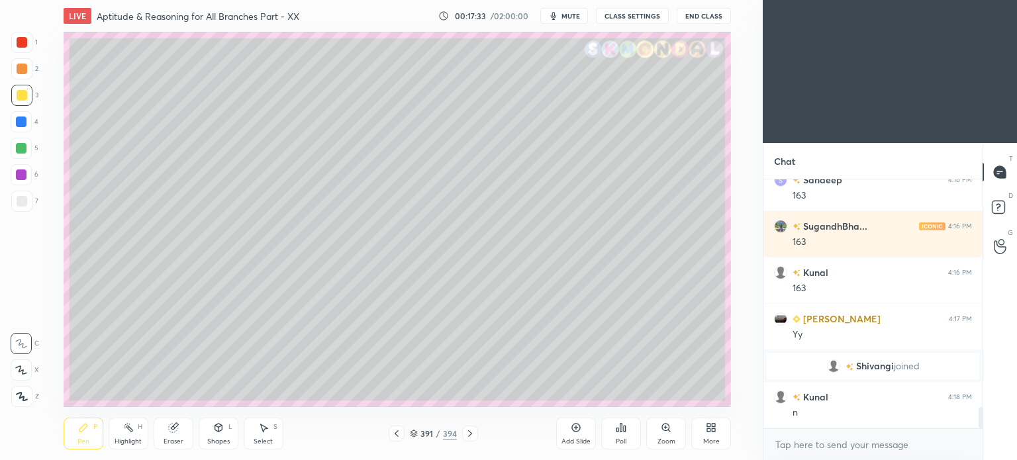
scroll to position [2743, 0]
click at [471, 434] on icon at bounding box center [470, 433] width 4 height 7
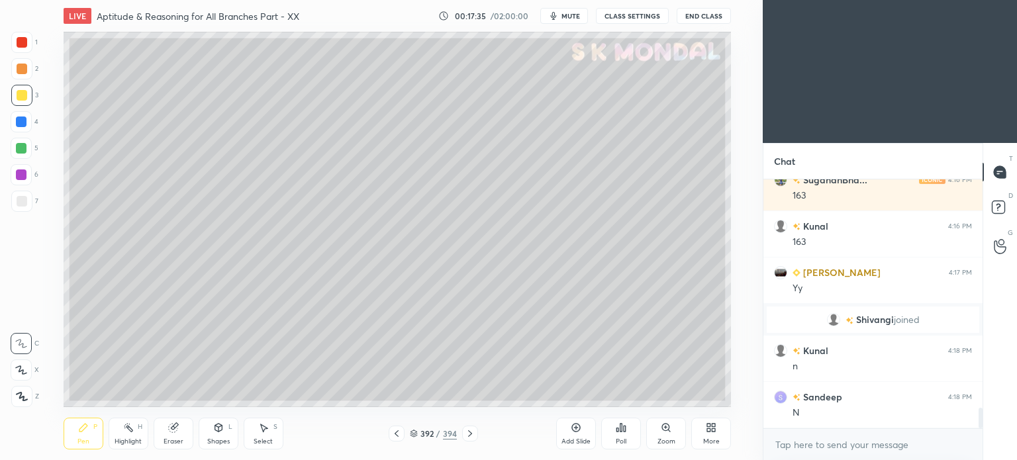
scroll to position [2789, 0]
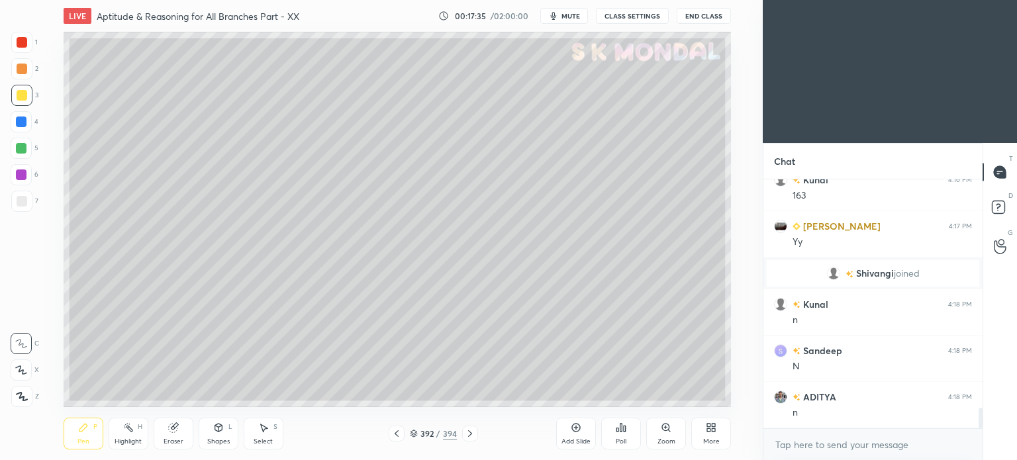
click at [70, 435] on div "Pen P" at bounding box center [84, 434] width 40 height 32
click at [164, 436] on div "Eraser" at bounding box center [174, 434] width 40 height 32
click at [58, 450] on div "LIVE Aptitude & Reasoning for All Branches Part - XX 00:18:05 / 02:00:00 mute C…" at bounding box center [397, 230] width 710 height 460
click at [64, 446] on div "Pen P" at bounding box center [84, 434] width 40 height 32
click at [400, 431] on icon at bounding box center [396, 433] width 11 height 11
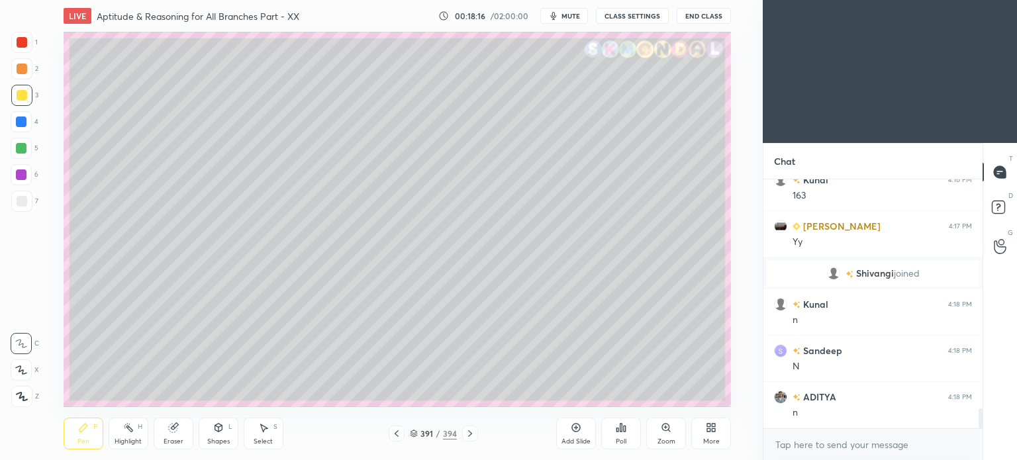
scroll to position [2835, 0]
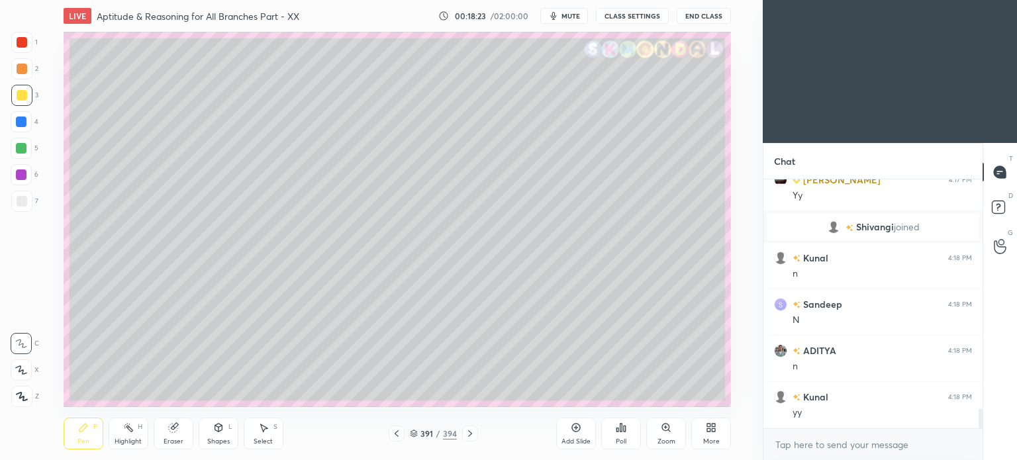
click at [469, 433] on icon at bounding box center [470, 433] width 11 height 11
click at [21, 107] on div "3" at bounding box center [24, 98] width 27 height 26
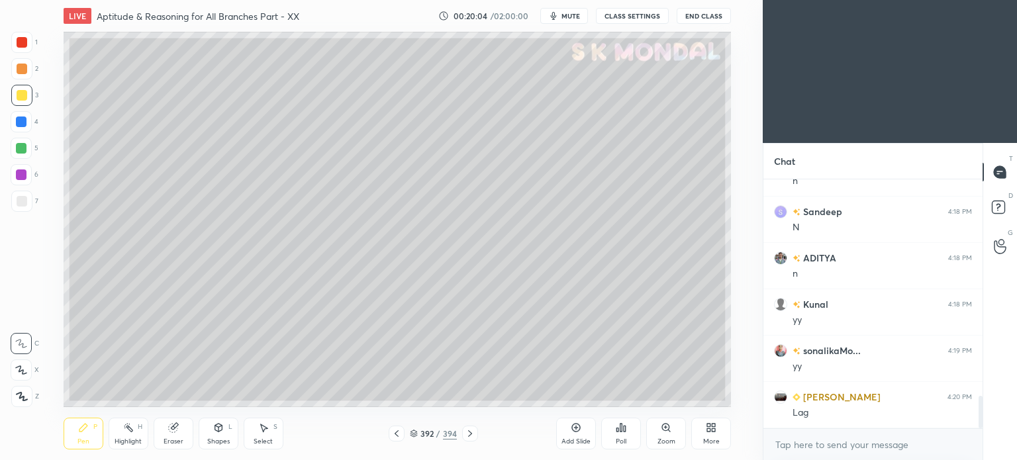
scroll to position [1708, 0]
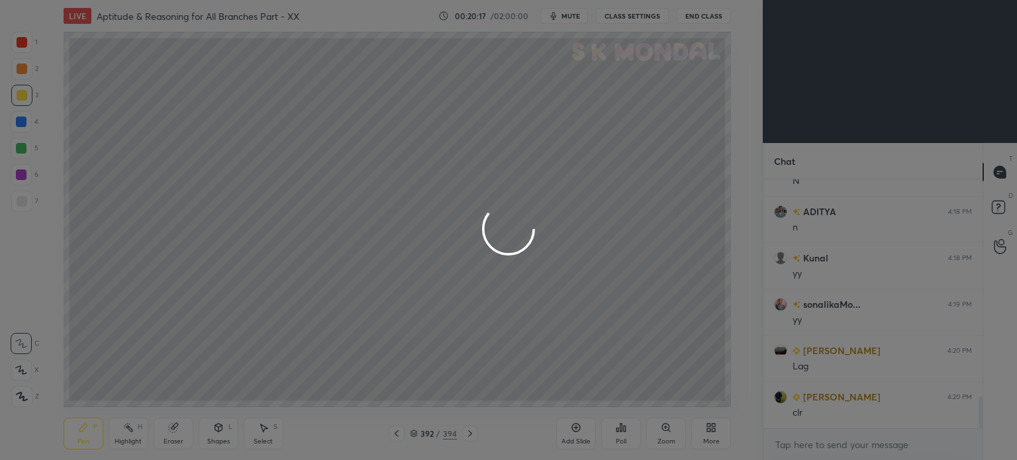
click at [311, 242] on div at bounding box center [508, 230] width 1017 height 460
click at [313, 231] on div at bounding box center [508, 230] width 1017 height 460
click at [322, 238] on div at bounding box center [508, 230] width 1017 height 460
click at [331, 232] on div at bounding box center [508, 230] width 1017 height 460
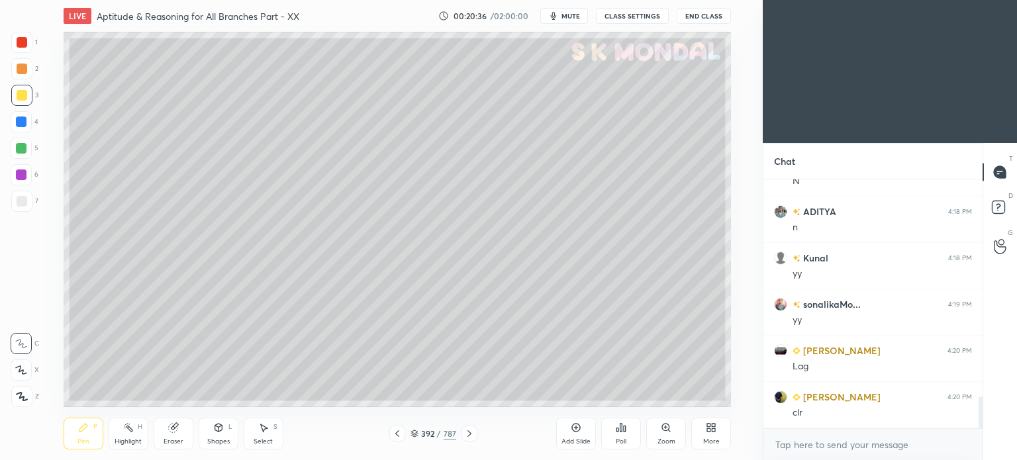
scroll to position [1740, 0]
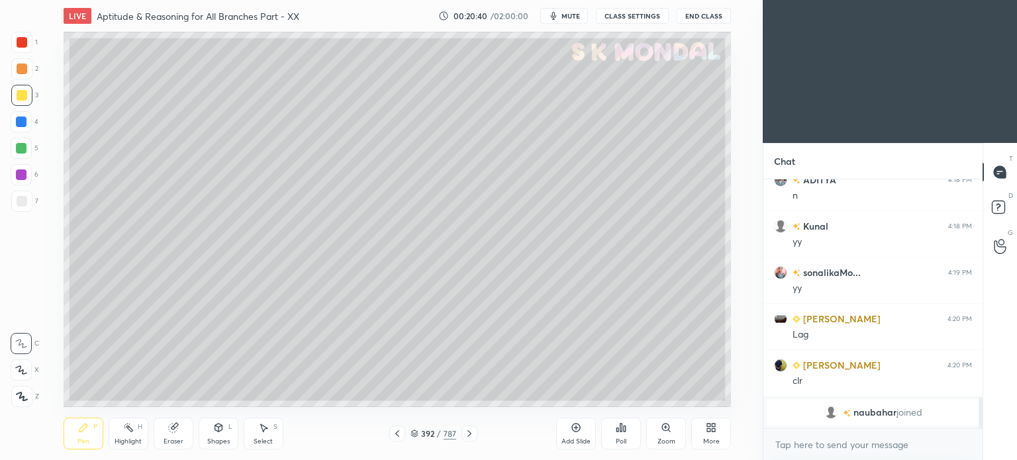
click at [398, 431] on icon at bounding box center [397, 433] width 4 height 7
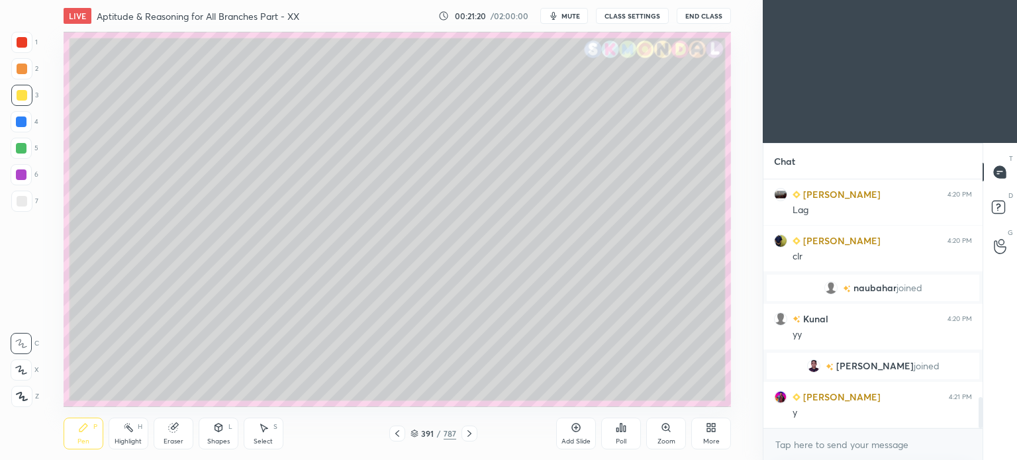
scroll to position [1753, 0]
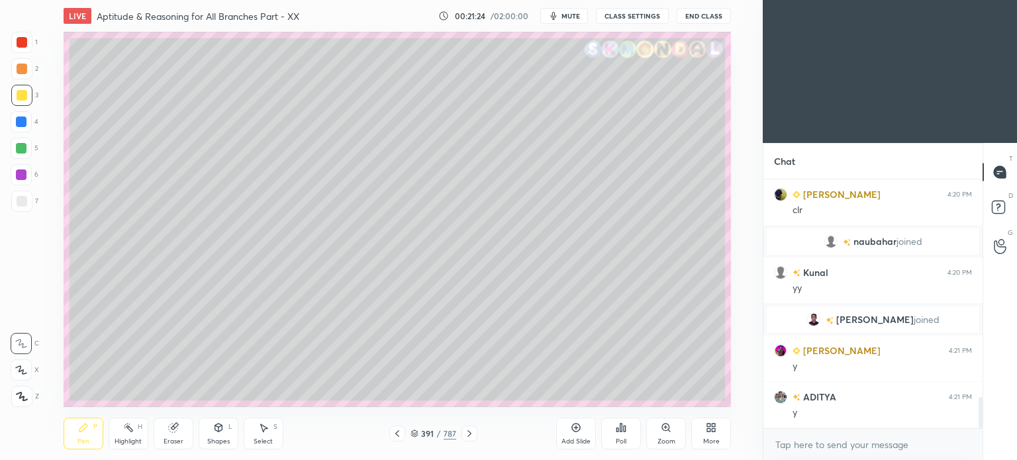
click at [466, 439] on icon at bounding box center [469, 433] width 11 height 11
click at [74, 441] on div "Pen P" at bounding box center [84, 434] width 40 height 32
click at [170, 434] on div "Eraser" at bounding box center [174, 434] width 40 height 32
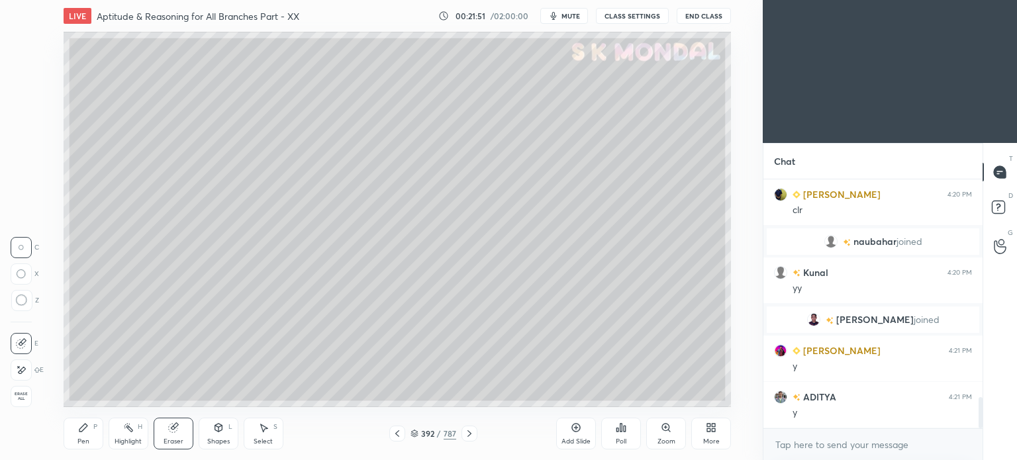
click at [77, 445] on div "Pen P" at bounding box center [84, 434] width 40 height 32
click at [81, 438] on div "Pen" at bounding box center [83, 441] width 12 height 7
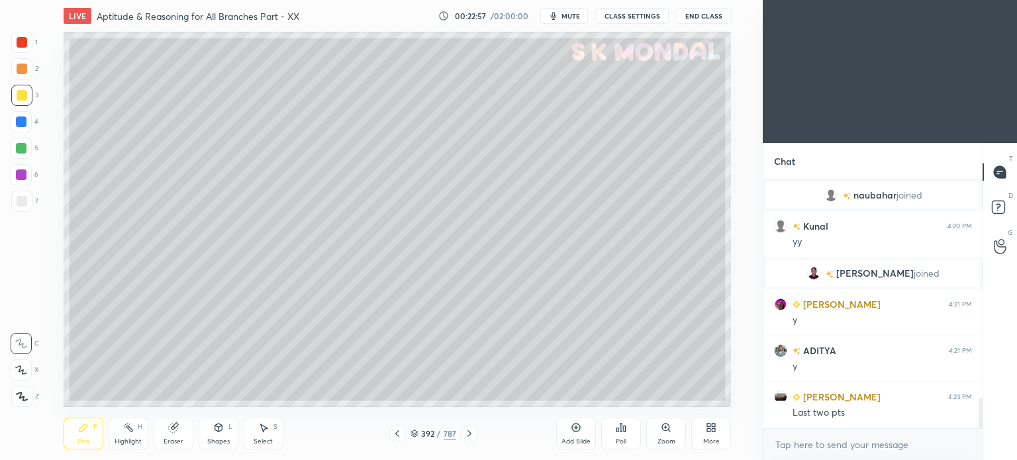
click at [133, 436] on div "Highlight H" at bounding box center [129, 434] width 40 height 32
click at [130, 438] on div "Highlight" at bounding box center [128, 441] width 27 height 7
click at [395, 439] on icon at bounding box center [397, 433] width 11 height 11
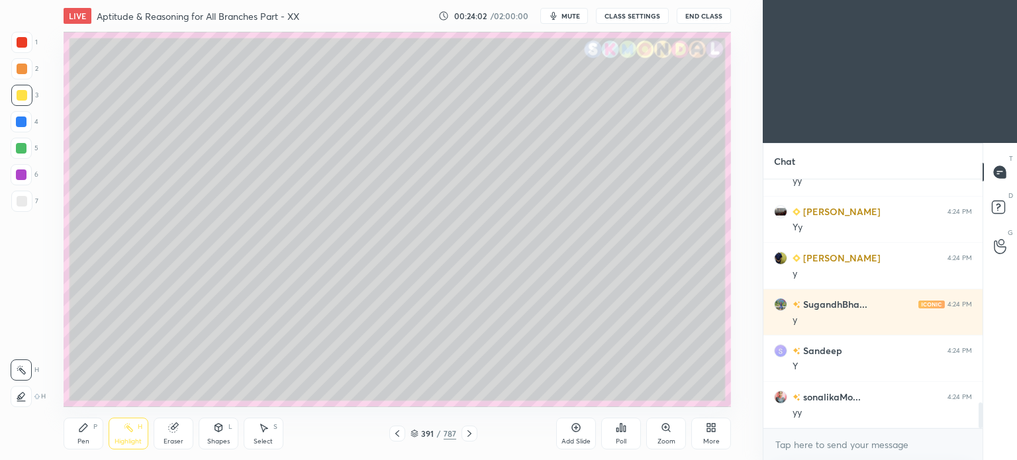
scroll to position [2217, 0]
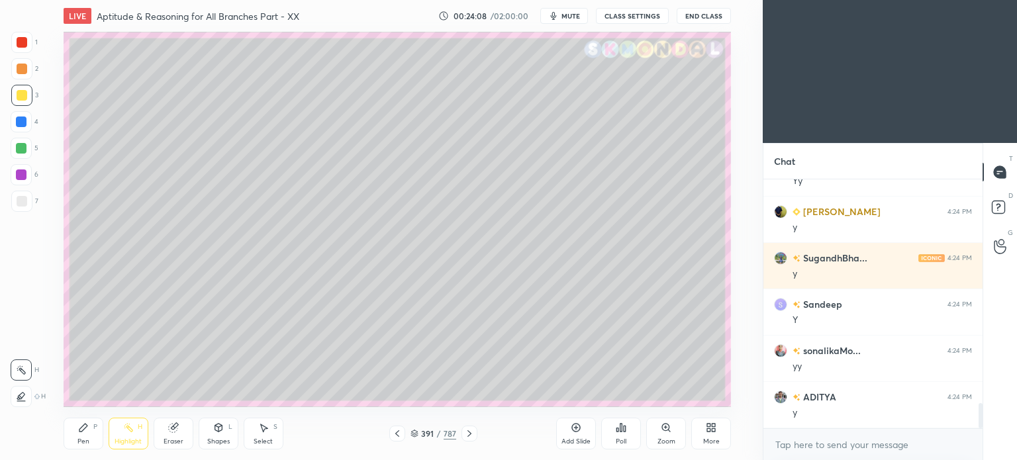
click at [469, 434] on icon at bounding box center [469, 433] width 11 height 11
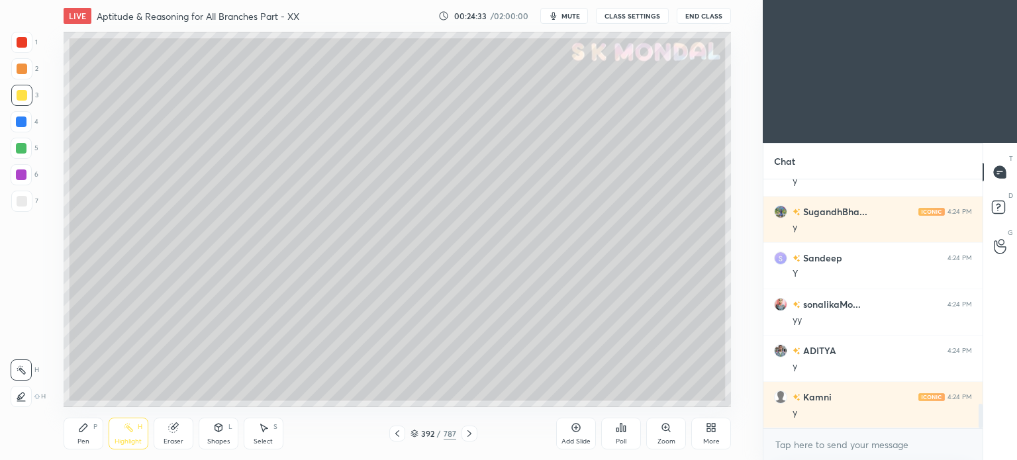
click at [392, 432] on icon at bounding box center [397, 433] width 11 height 11
click at [466, 436] on icon at bounding box center [469, 433] width 11 height 11
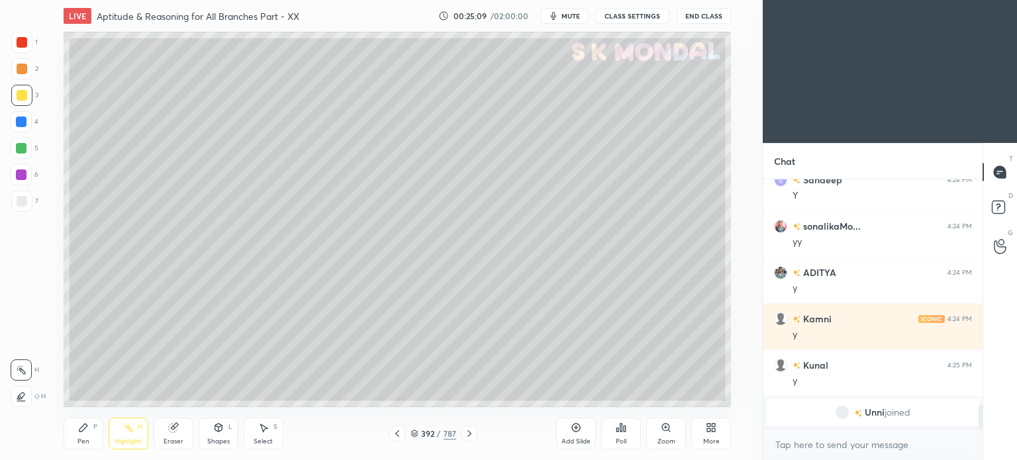
scroll to position [2179, 0]
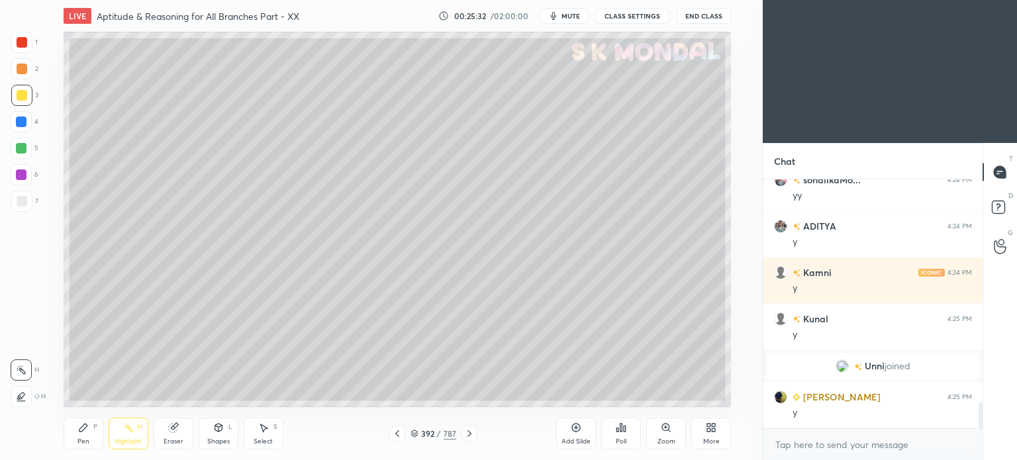
click at [464, 430] on icon at bounding box center [469, 433] width 11 height 11
click at [466, 430] on icon at bounding box center [469, 433] width 11 height 11
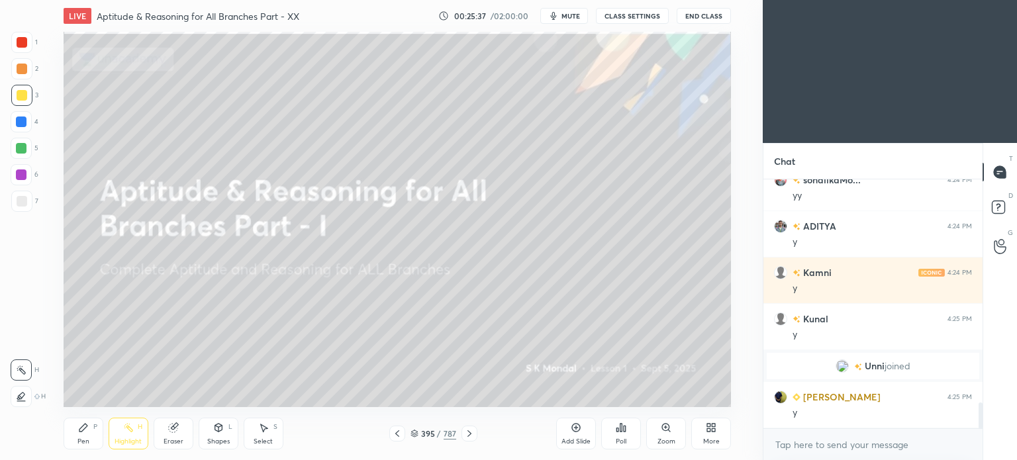
click at [413, 434] on icon at bounding box center [414, 435] width 7 height 2
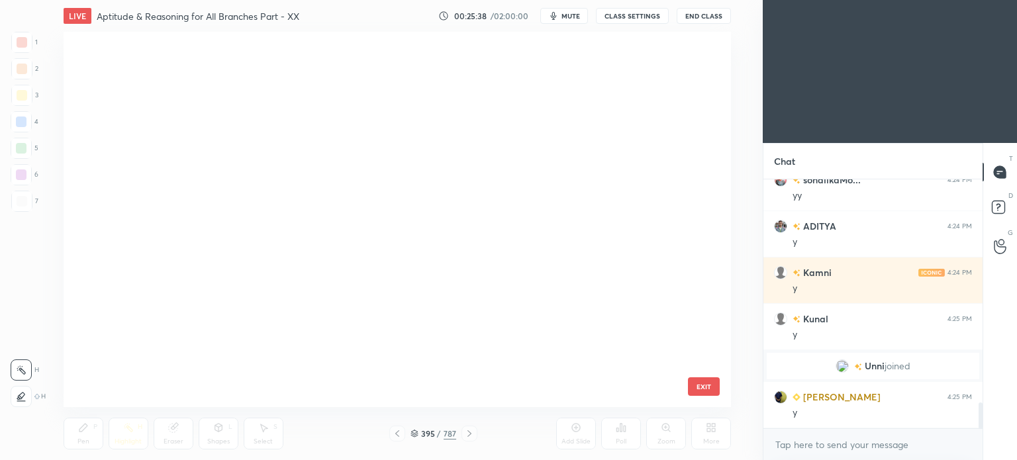
scroll to position [371, 662]
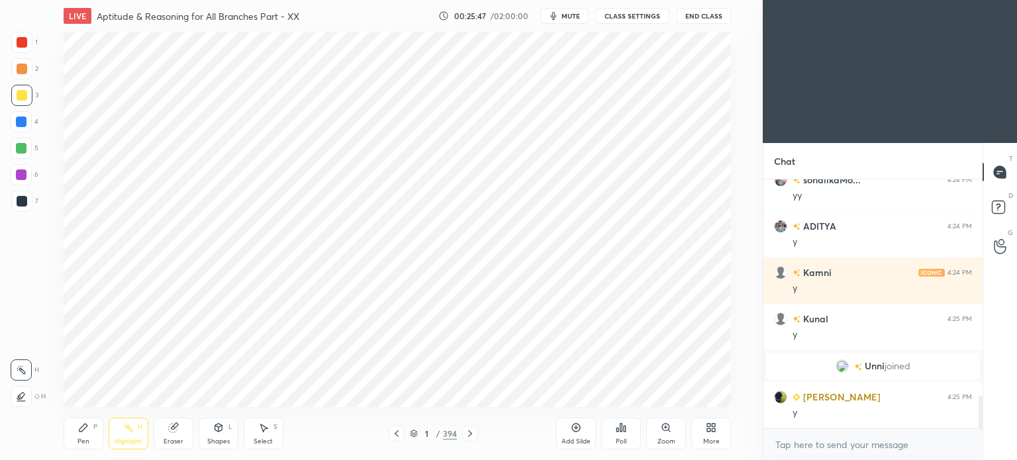
scroll to position [375, 710]
click at [413, 439] on div "1 / 394" at bounding box center [433, 434] width 47 height 12
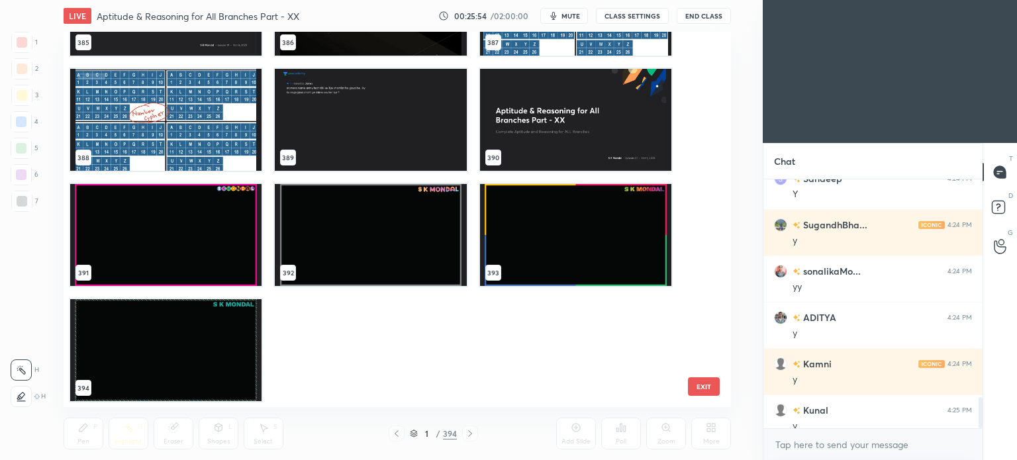
scroll to position [1723, 0]
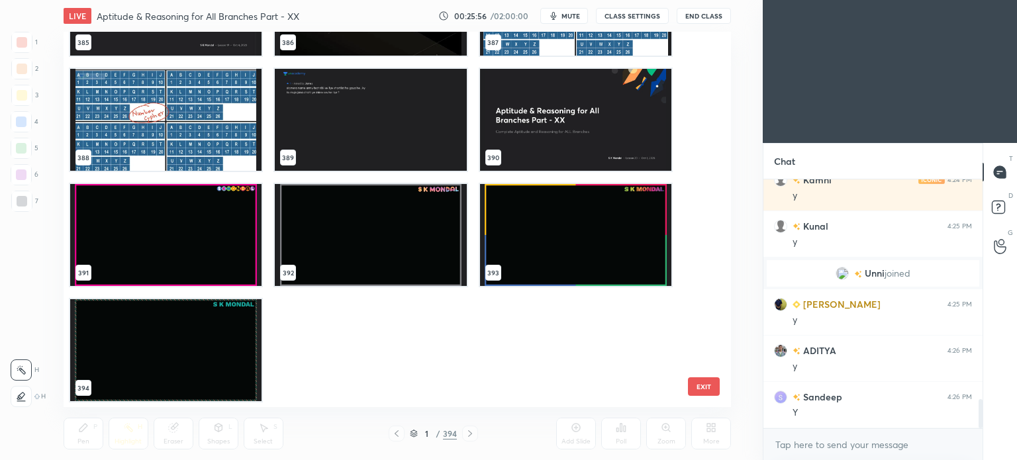
click at [548, 138] on img "grid" at bounding box center [574, 120] width 191 height 102
click at [549, 137] on img "grid" at bounding box center [574, 120] width 191 height 102
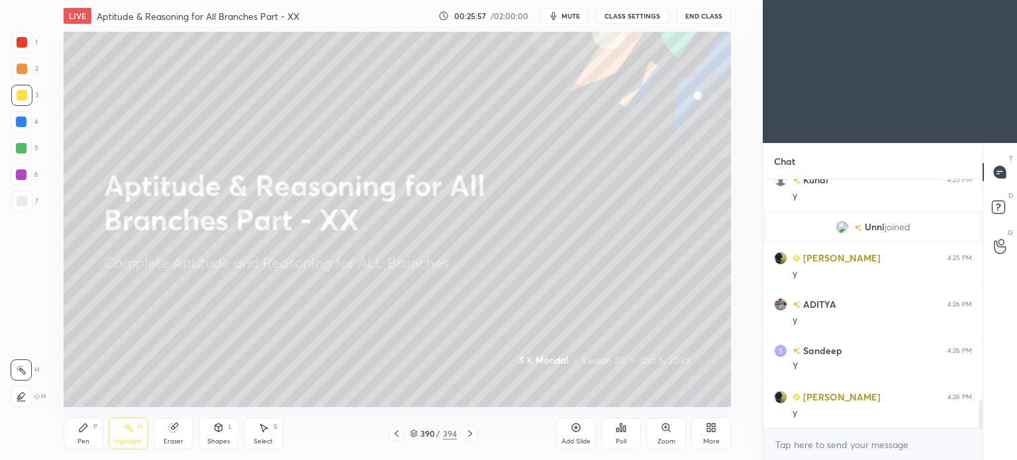
scroll to position [1953, 0]
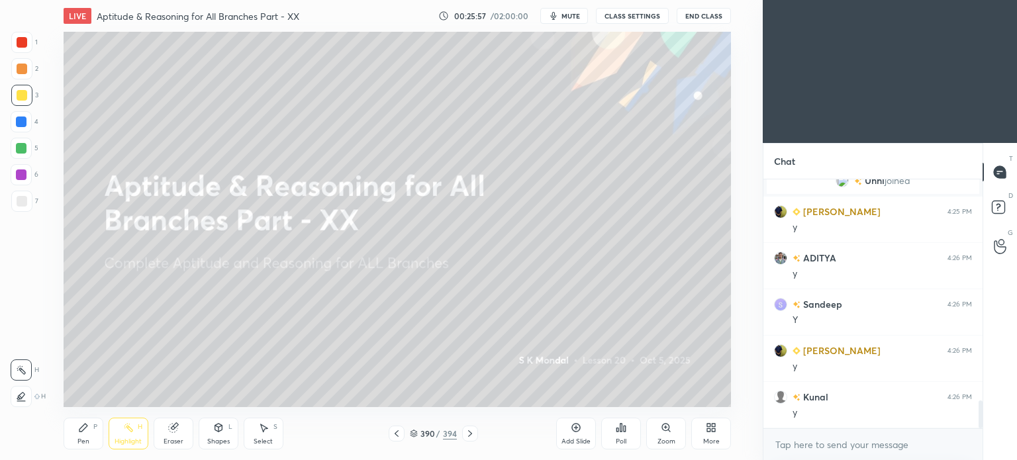
click at [468, 436] on icon at bounding box center [470, 433] width 4 height 7
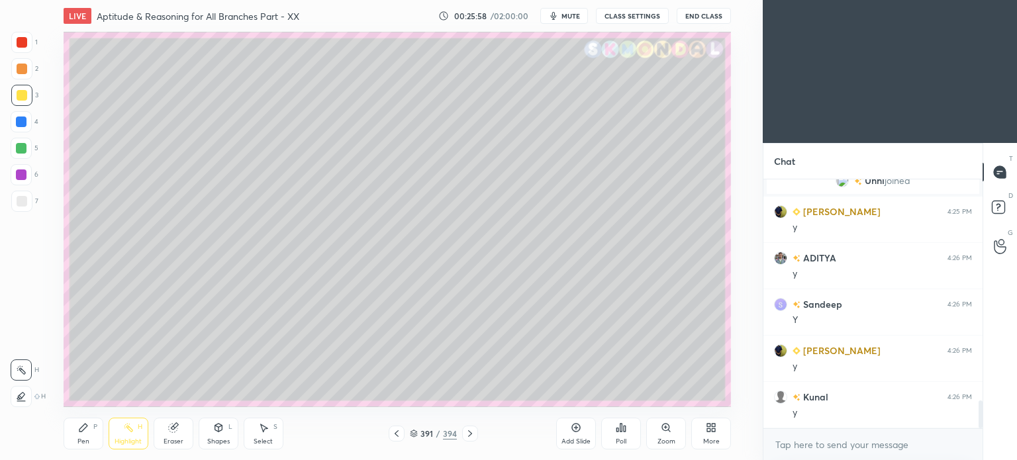
click at [468, 436] on icon at bounding box center [470, 433] width 4 height 7
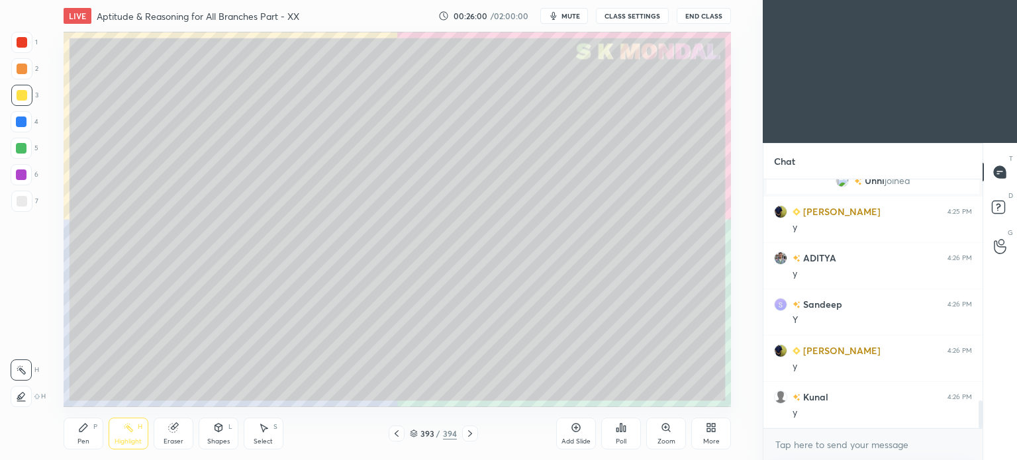
scroll to position [2000, 0]
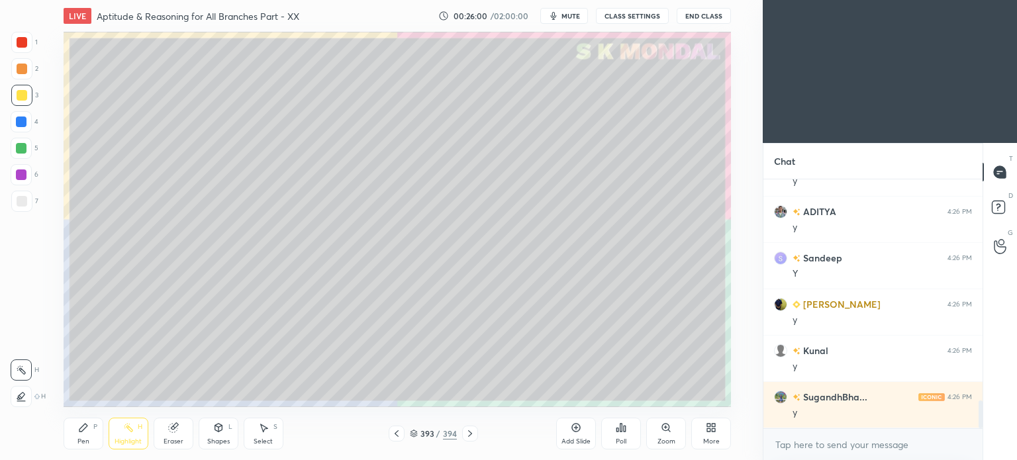
click at [395, 434] on icon at bounding box center [397, 433] width 4 height 7
click at [724, 430] on div "More" at bounding box center [711, 434] width 40 height 32
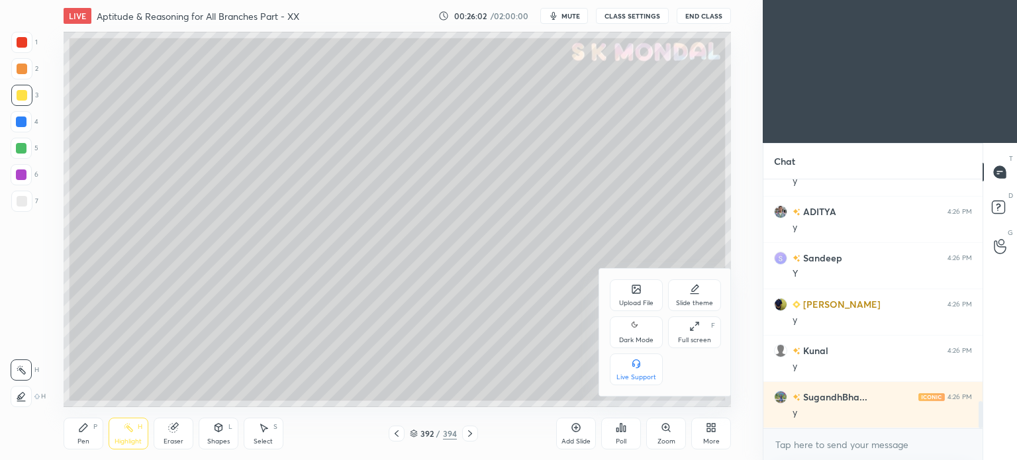
scroll to position [2046, 0]
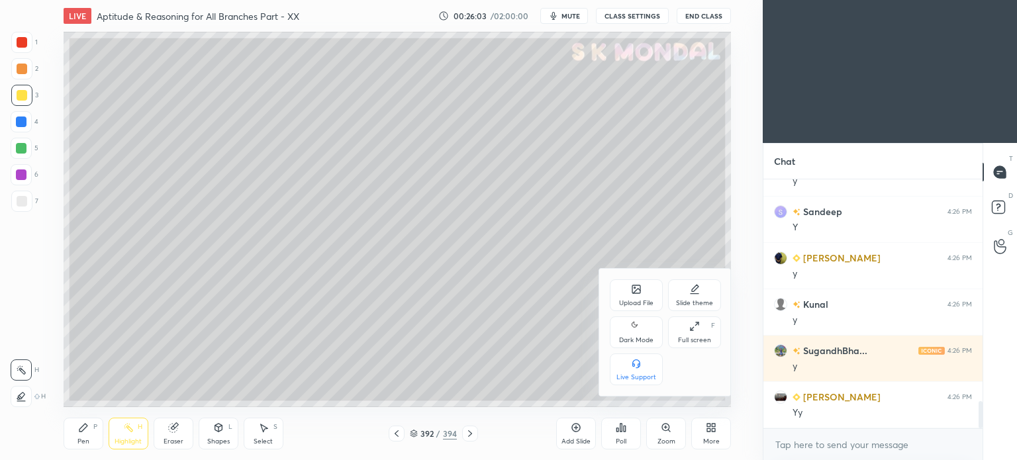
click at [640, 298] on div "Upload File" at bounding box center [636, 295] width 53 height 32
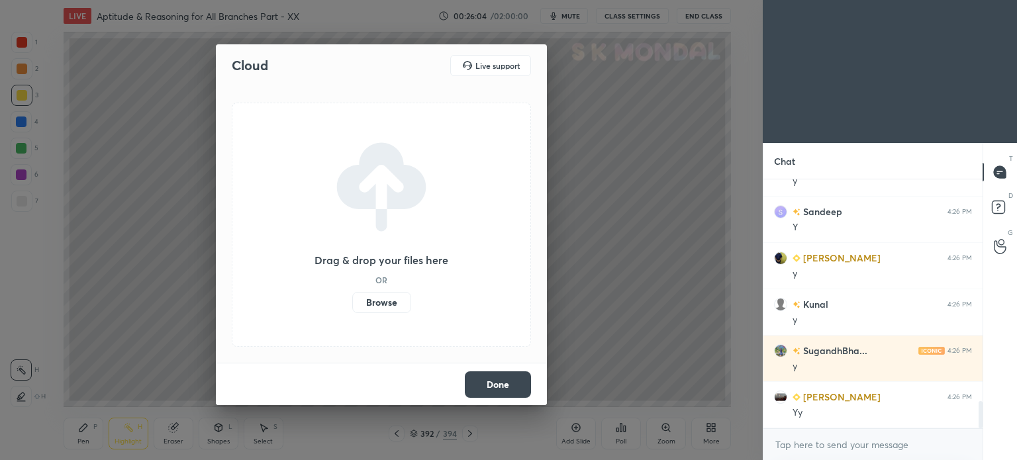
click at [384, 301] on label "Browse" at bounding box center [381, 302] width 59 height 21
click at [352, 301] on input "Browse" at bounding box center [352, 302] width 0 height 21
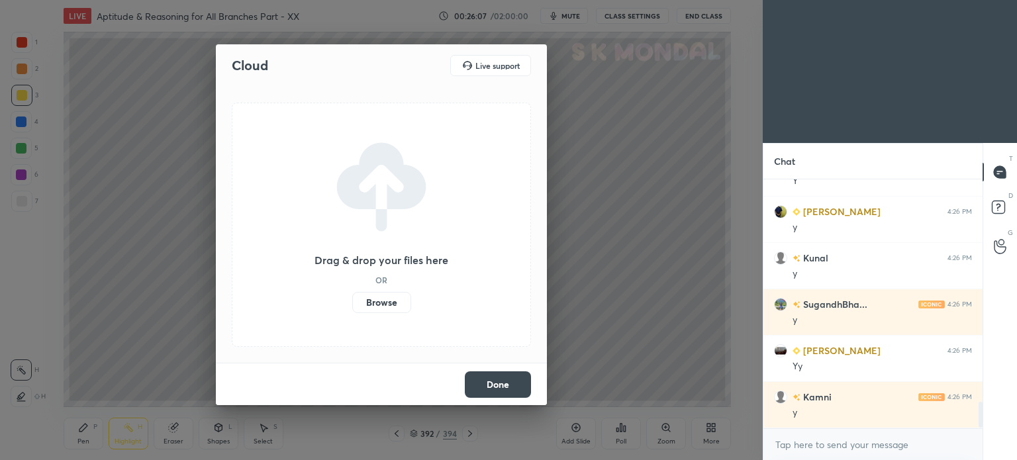
scroll to position [2139, 0]
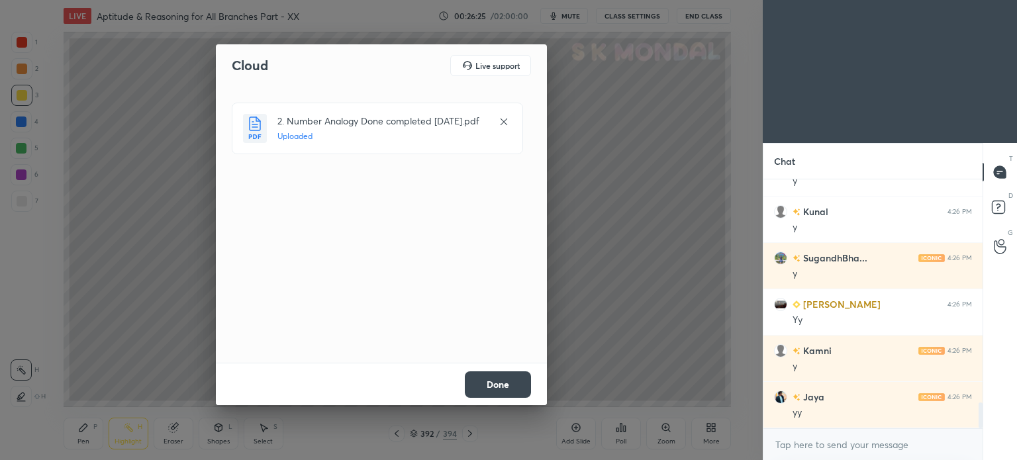
click at [489, 383] on button "Done" at bounding box center [498, 384] width 66 height 26
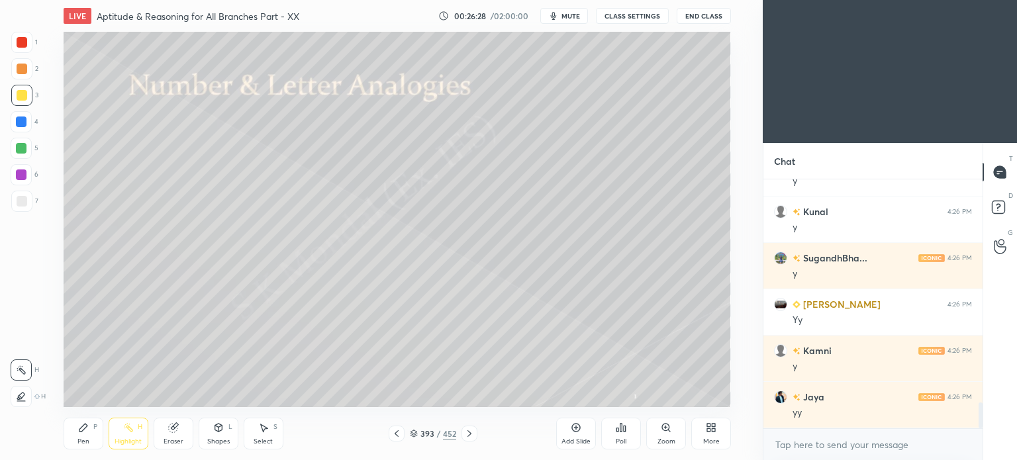
click at [466, 431] on icon at bounding box center [469, 433] width 11 height 11
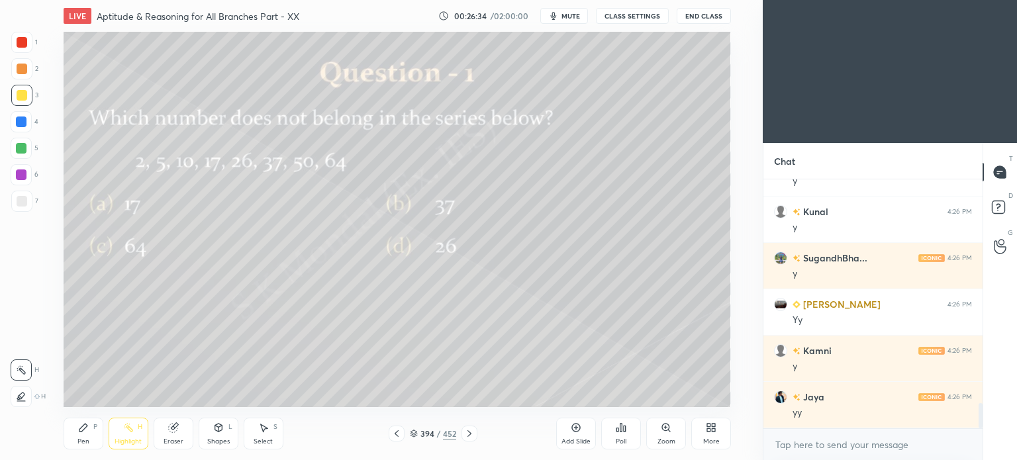
scroll to position [2185, 0]
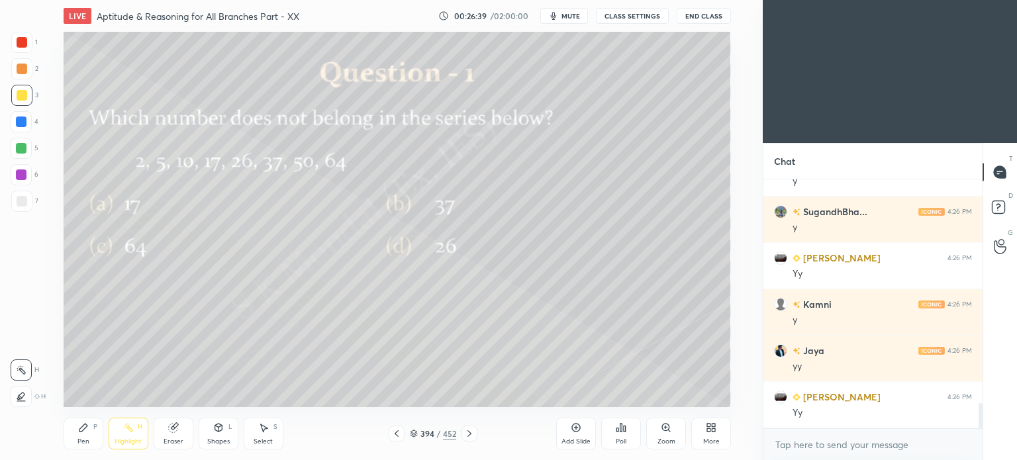
click at [17, 97] on div at bounding box center [22, 95] width 11 height 11
click at [23, 72] on div at bounding box center [22, 69] width 11 height 11
click at [397, 434] on icon at bounding box center [396, 433] width 11 height 11
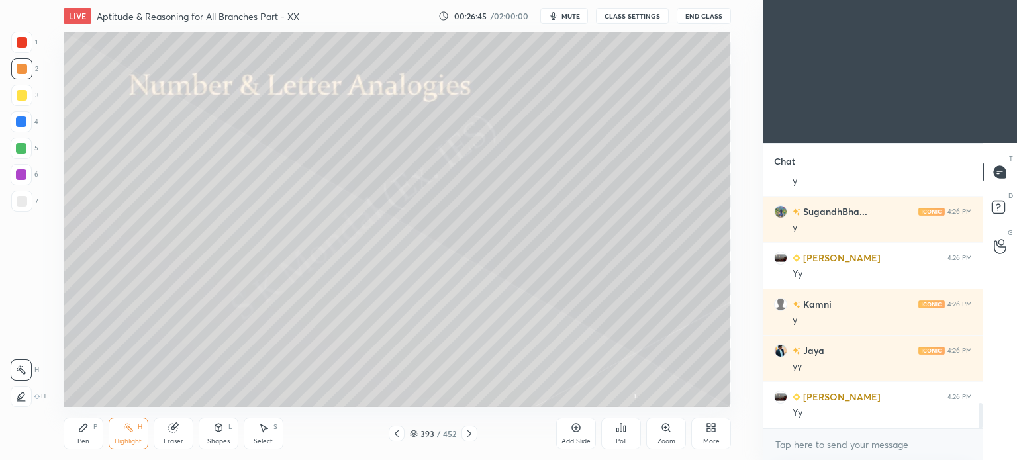
click at [396, 436] on icon at bounding box center [396, 433] width 11 height 11
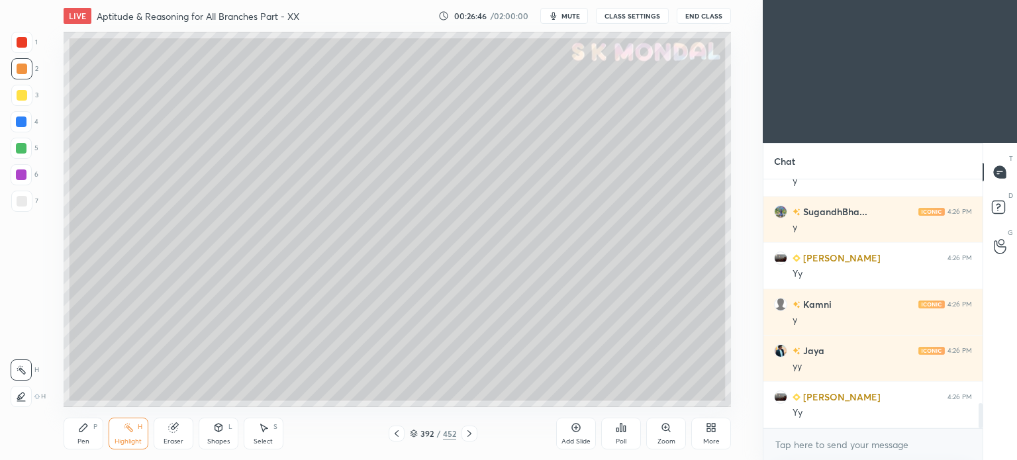
click at [395, 436] on icon at bounding box center [396, 433] width 11 height 11
click at [395, 434] on icon at bounding box center [397, 433] width 4 height 7
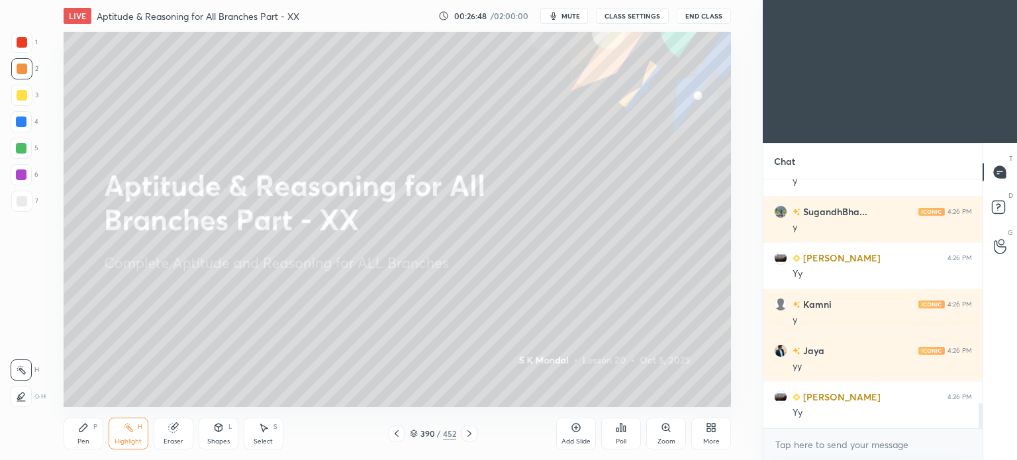
click at [468, 434] on icon at bounding box center [469, 433] width 11 height 11
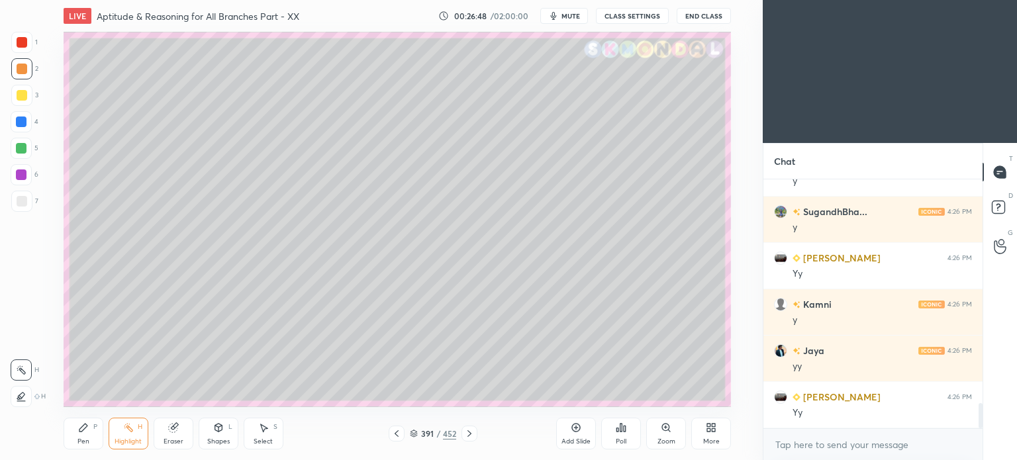
click at [469, 434] on icon at bounding box center [469, 433] width 11 height 11
click at [469, 435] on icon at bounding box center [469, 433] width 11 height 11
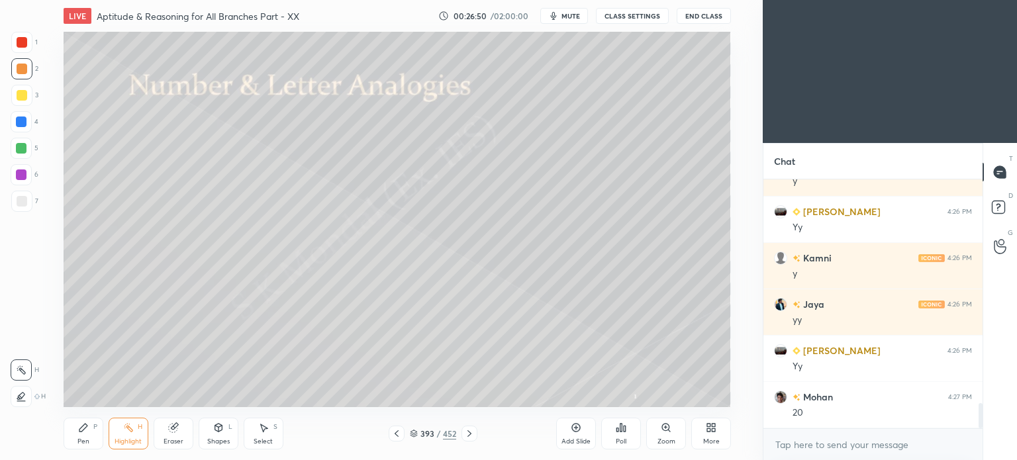
click at [465, 434] on icon at bounding box center [469, 433] width 11 height 11
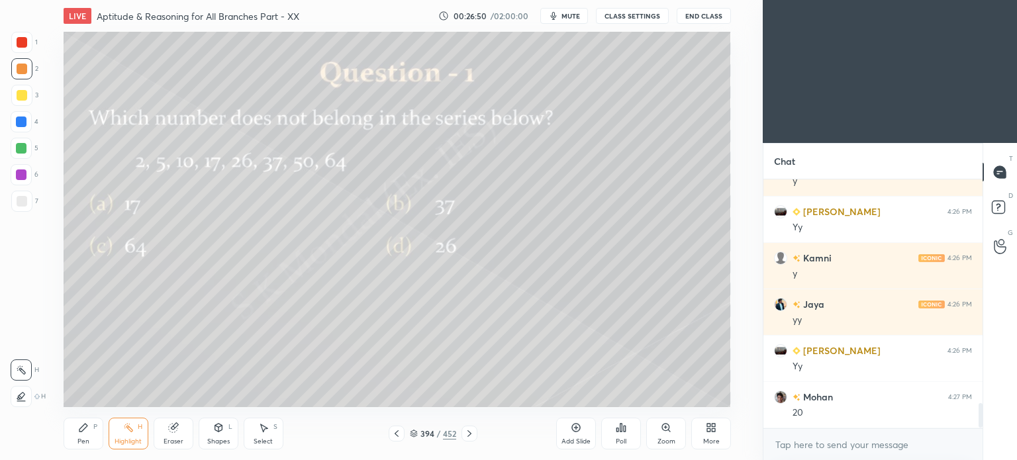
scroll to position [2324, 0]
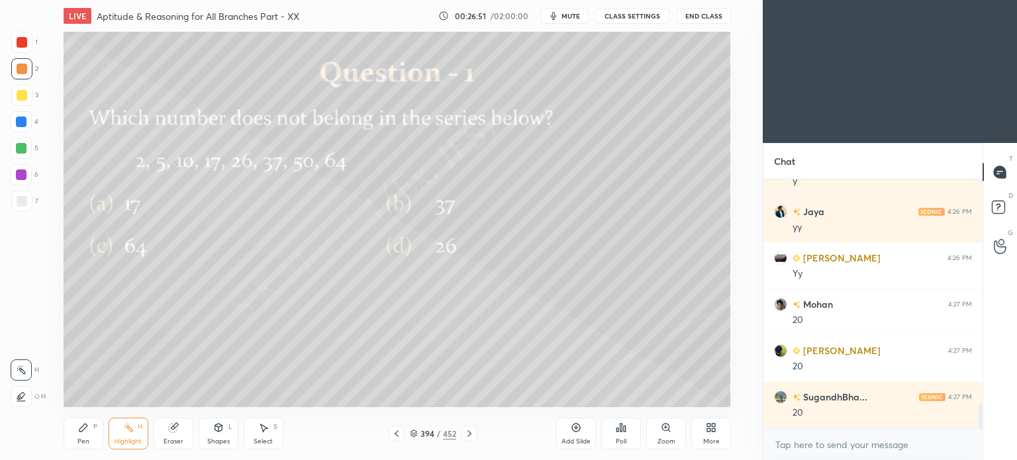
click at [19, 105] on div at bounding box center [21, 95] width 21 height 21
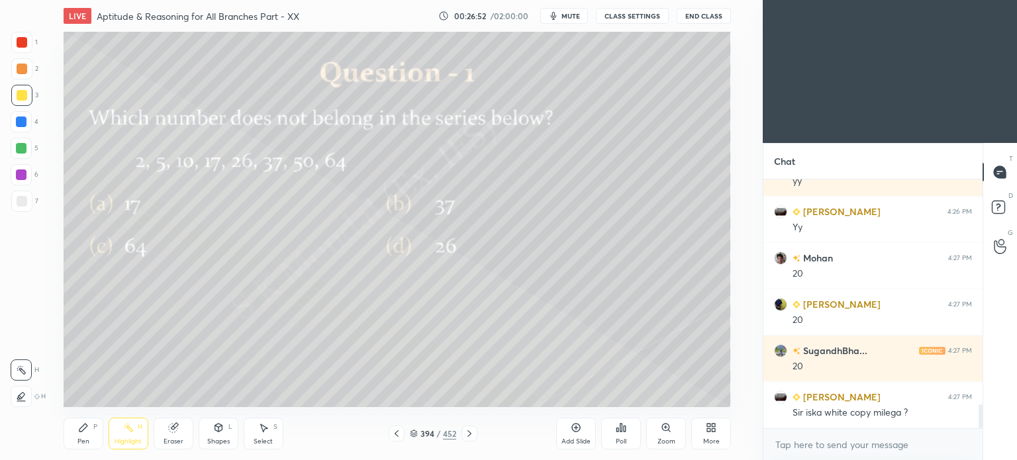
click at [86, 423] on icon at bounding box center [83, 427] width 11 height 11
click at [87, 424] on icon at bounding box center [83, 427] width 11 height 11
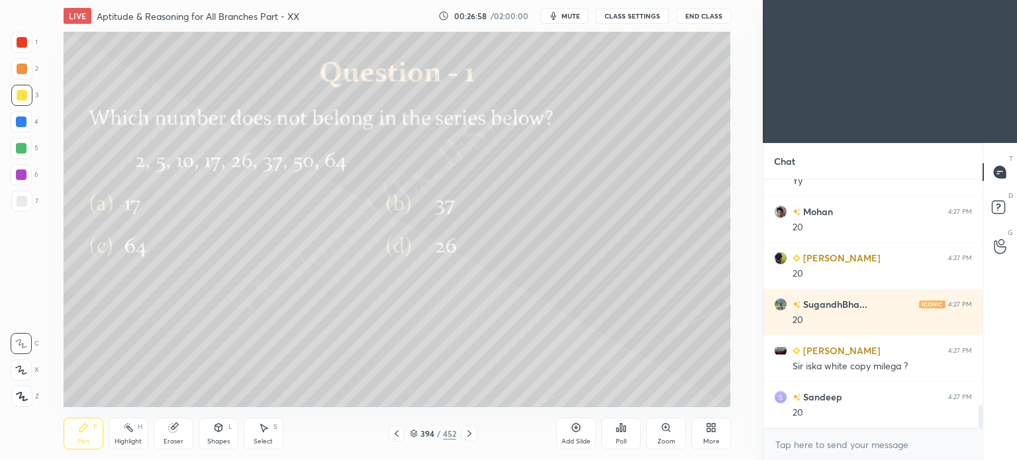
scroll to position [2463, 0]
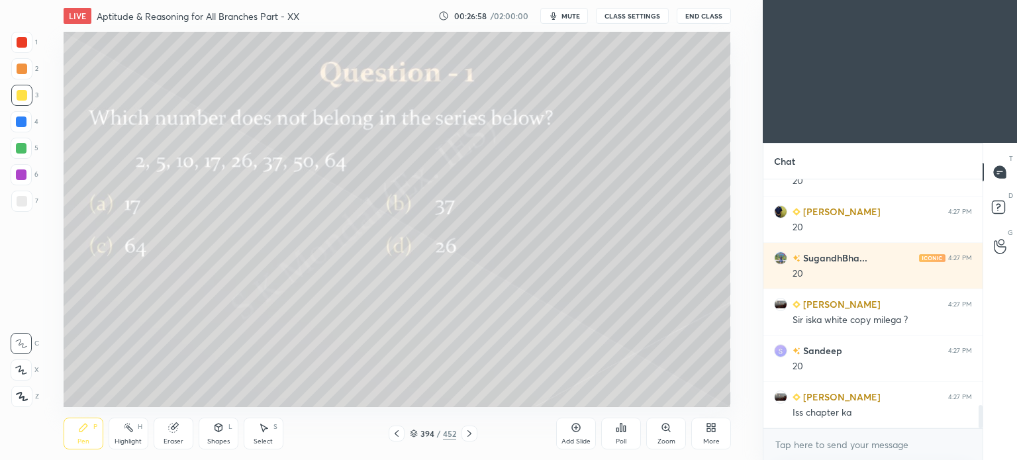
click at [631, 434] on div "Poll" at bounding box center [621, 434] width 40 height 32
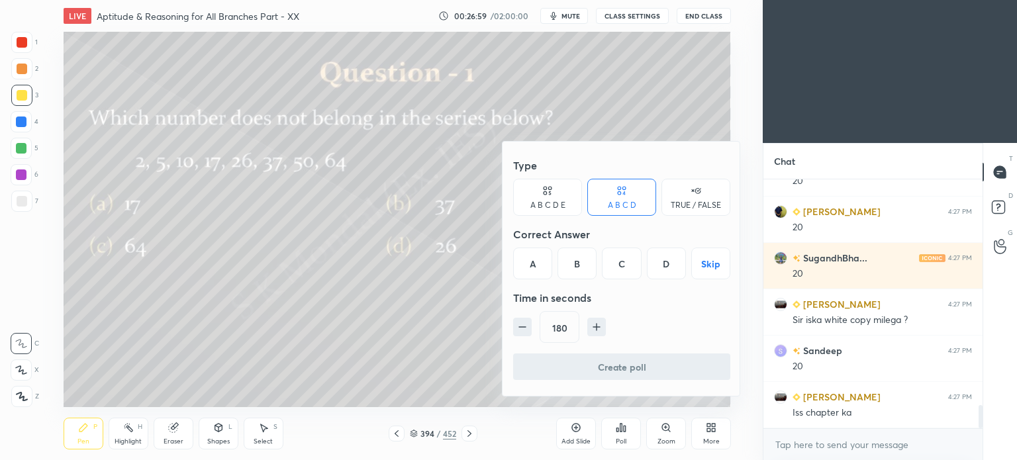
click at [620, 264] on div "C" at bounding box center [621, 264] width 39 height 32
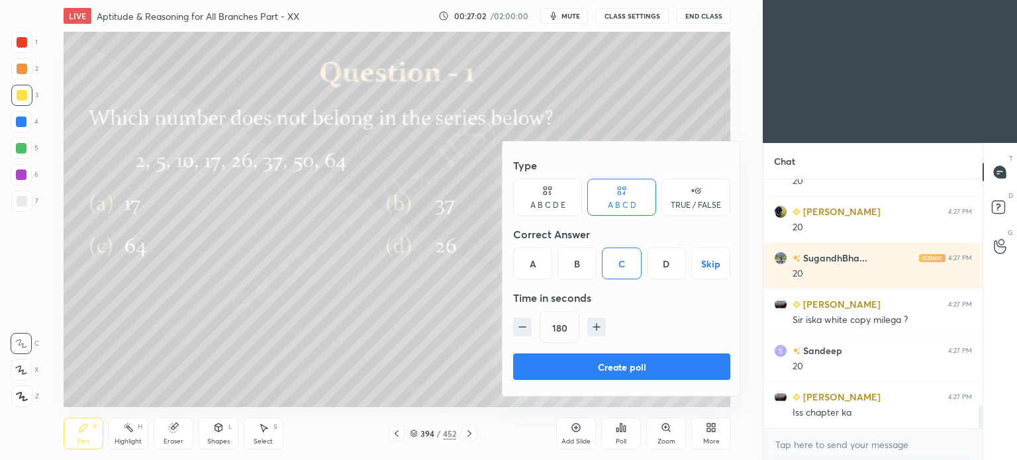
click at [530, 329] on button "button" at bounding box center [522, 327] width 19 height 19
type input "120"
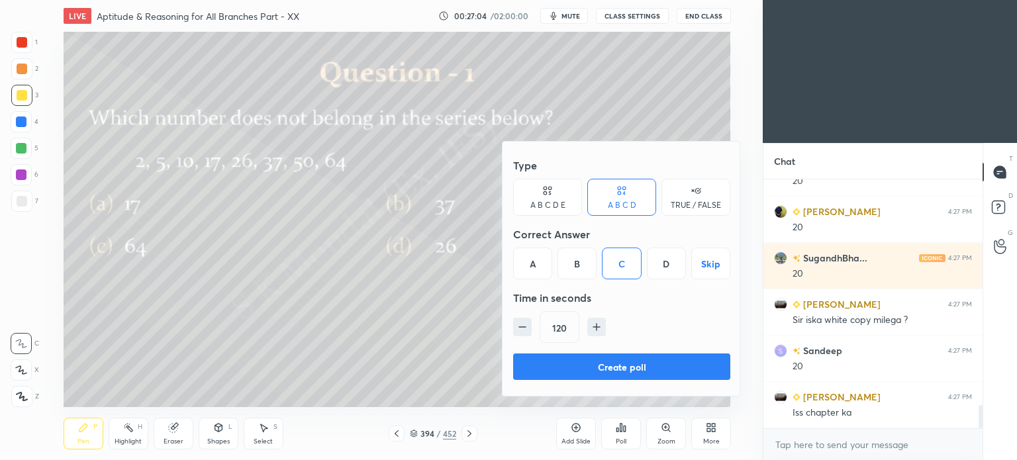
click at [615, 364] on button "Create poll" at bounding box center [621, 367] width 217 height 26
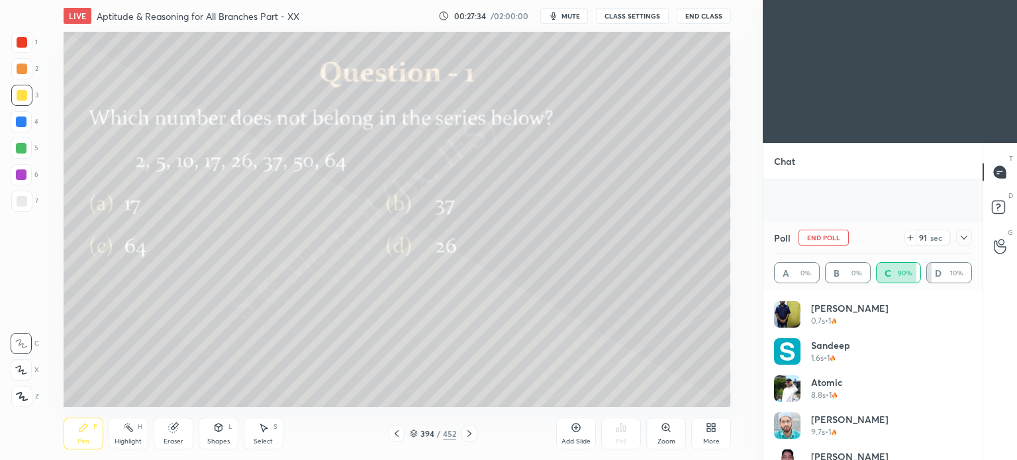
scroll to position [2579, 0]
click at [24, 100] on div at bounding box center [22, 95] width 11 height 11
click at [177, 433] on icon at bounding box center [173, 427] width 11 height 11
click at [64, 446] on div "Pen P" at bounding box center [84, 434] width 40 height 32
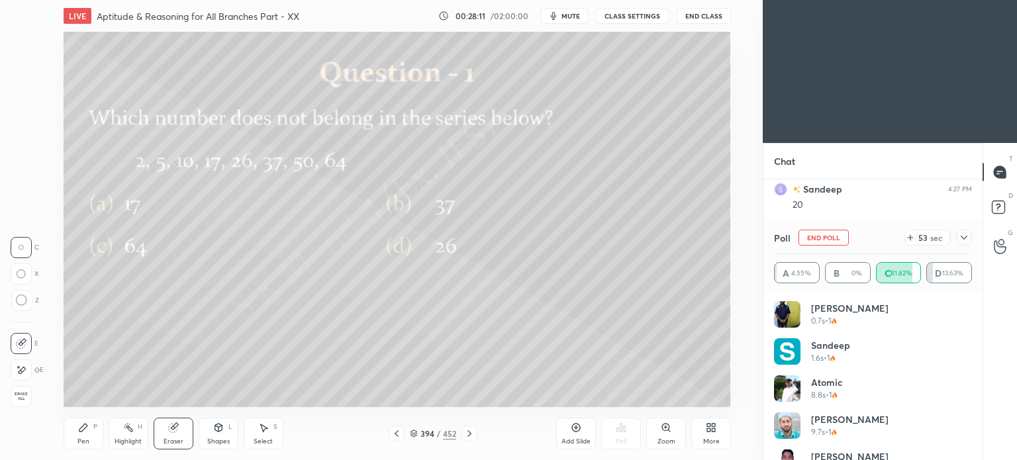
click at [70, 442] on div "Pen P" at bounding box center [84, 434] width 40 height 32
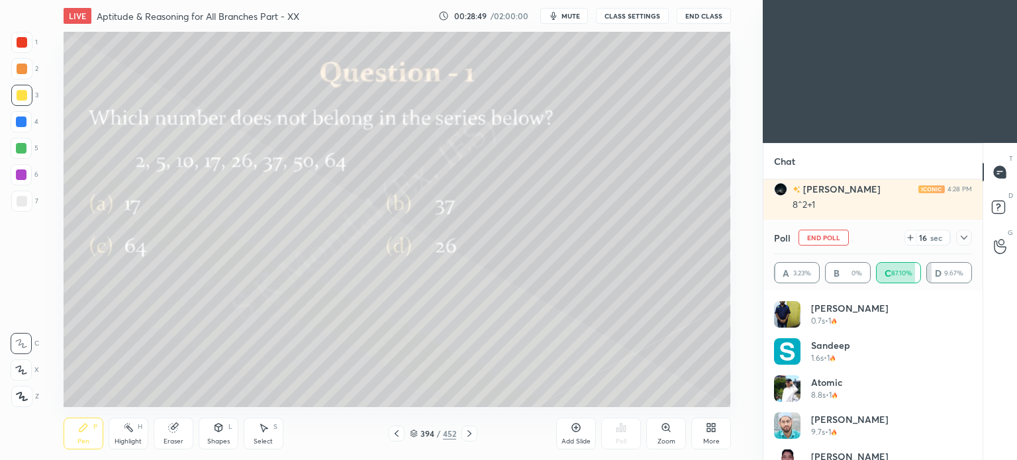
scroll to position [2810, 0]
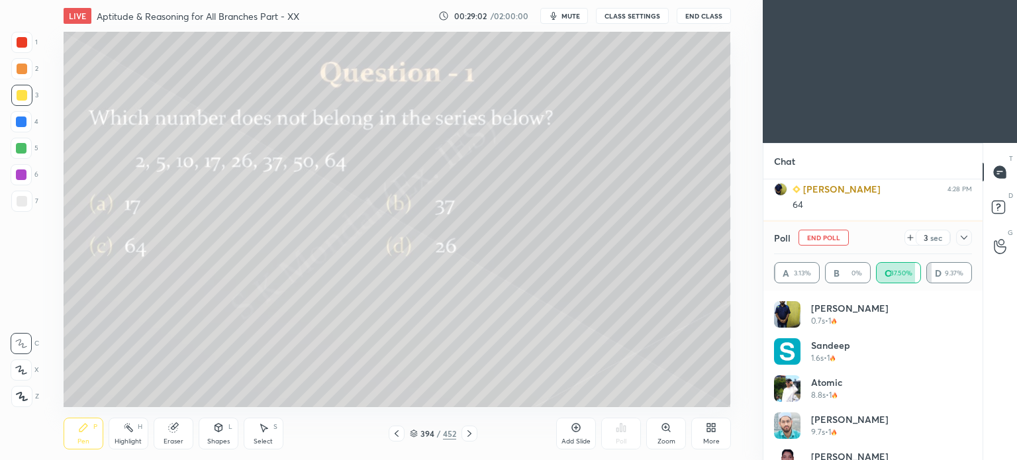
click at [132, 438] on div "Highlight" at bounding box center [128, 441] width 27 height 7
click at [130, 442] on div "Highlight" at bounding box center [128, 441] width 27 height 7
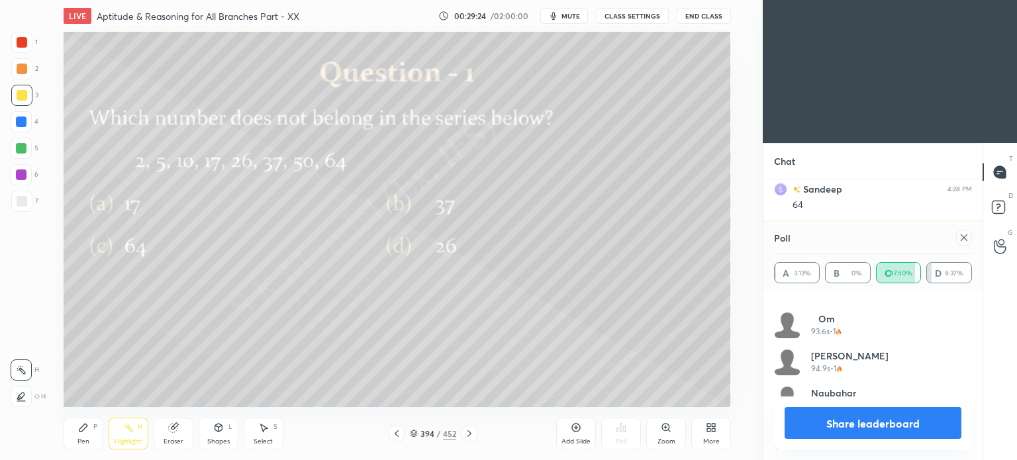
scroll to position [2961, 0]
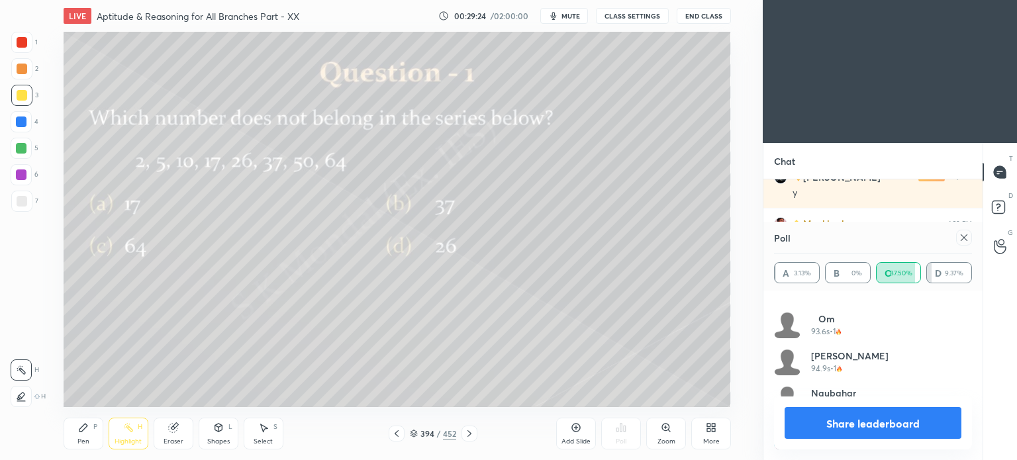
click at [864, 420] on button "Share leaderboard" at bounding box center [873, 423] width 177 height 32
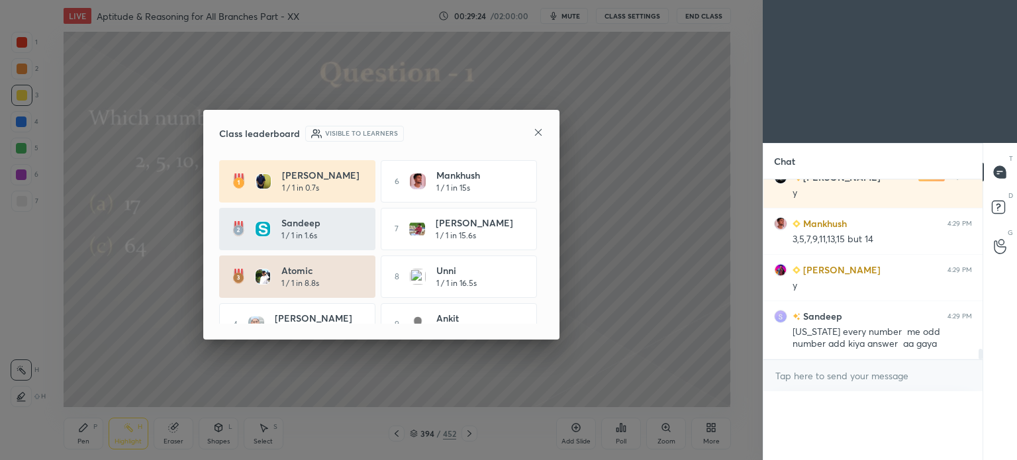
scroll to position [2932, 0]
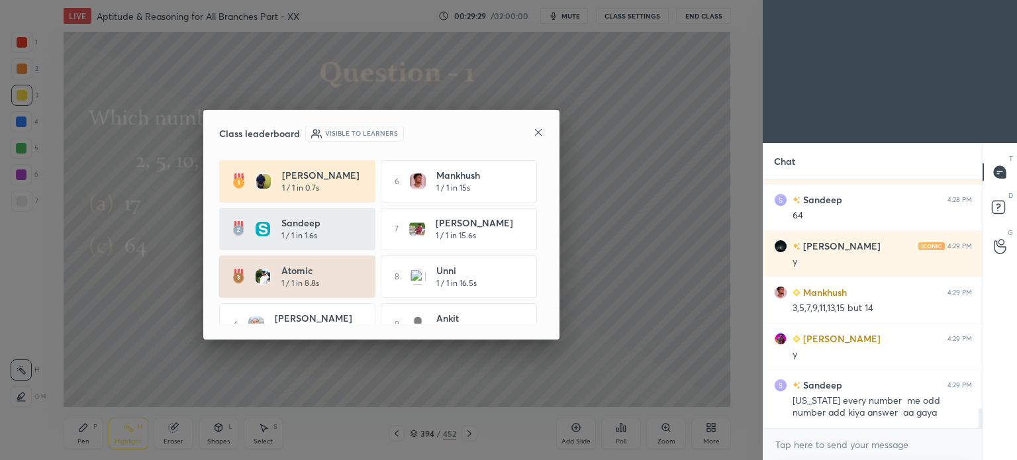
click at [535, 132] on icon at bounding box center [538, 132] width 11 height 11
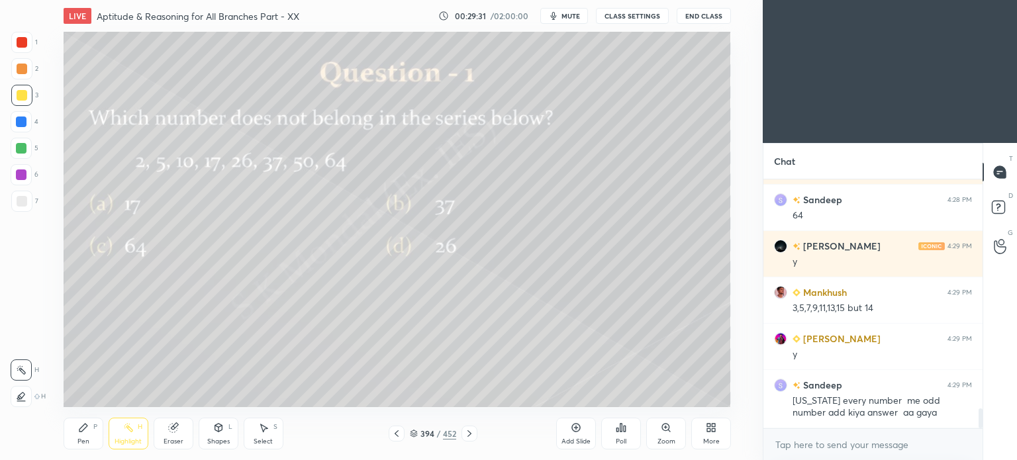
click at [77, 438] on div "Pen" at bounding box center [83, 441] width 12 height 7
click at [75, 442] on div "Pen P" at bounding box center [84, 434] width 40 height 32
click at [398, 433] on icon at bounding box center [396, 433] width 11 height 11
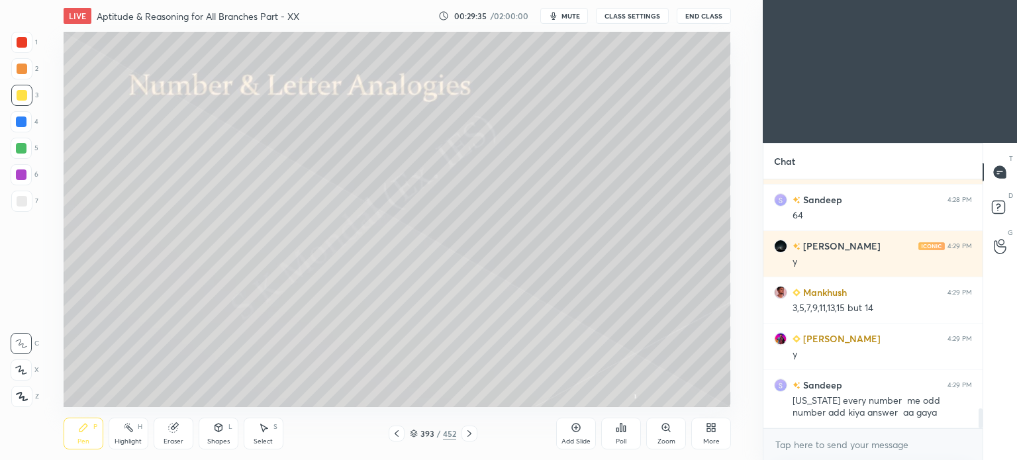
scroll to position [2939, 0]
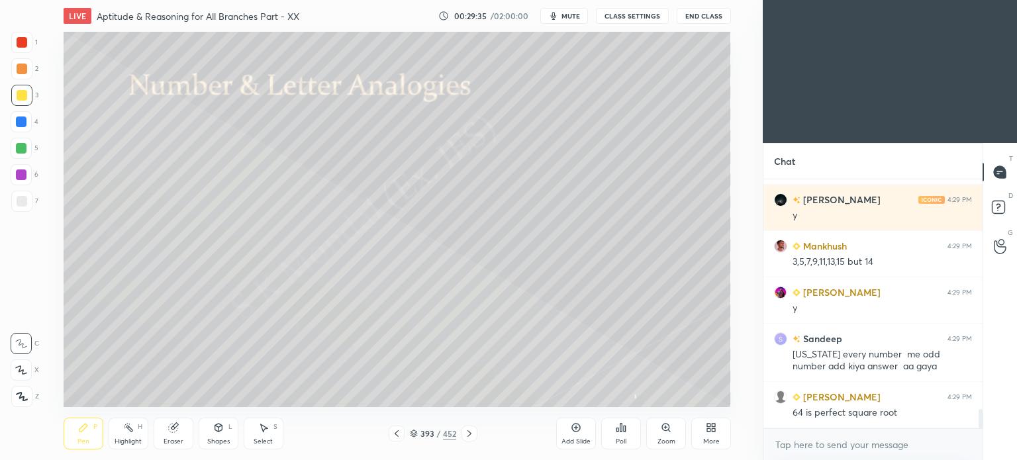
click at [400, 434] on icon at bounding box center [396, 433] width 11 height 11
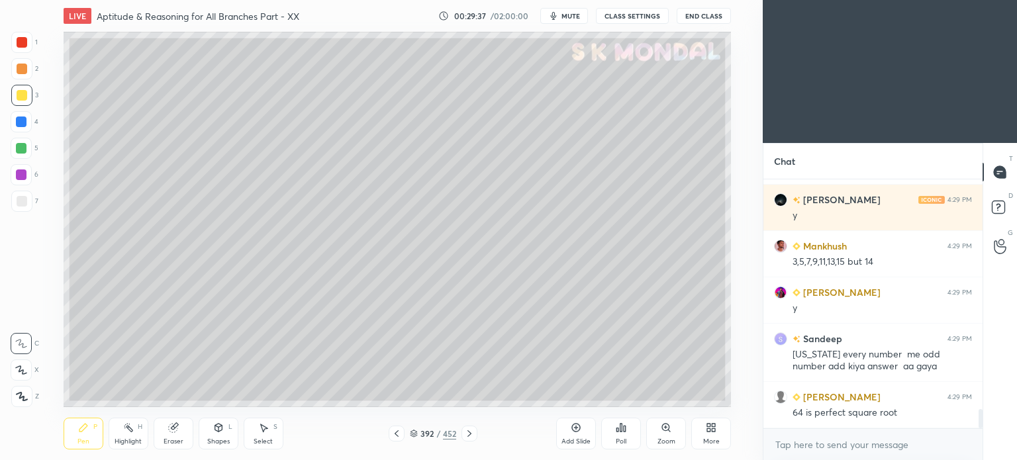
click at [126, 436] on div "Highlight H" at bounding box center [129, 434] width 40 height 32
click at [170, 447] on div "Eraser" at bounding box center [174, 434] width 40 height 32
click at [172, 444] on div "Eraser" at bounding box center [174, 441] width 20 height 7
click at [77, 438] on div "Pen P" at bounding box center [84, 434] width 40 height 32
click at [86, 437] on div "Pen P" at bounding box center [84, 434] width 40 height 32
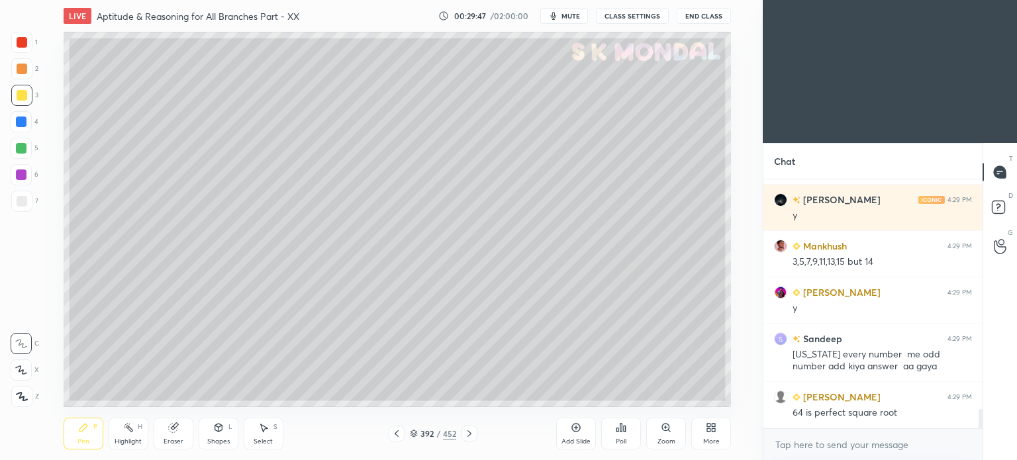
scroll to position [2985, 0]
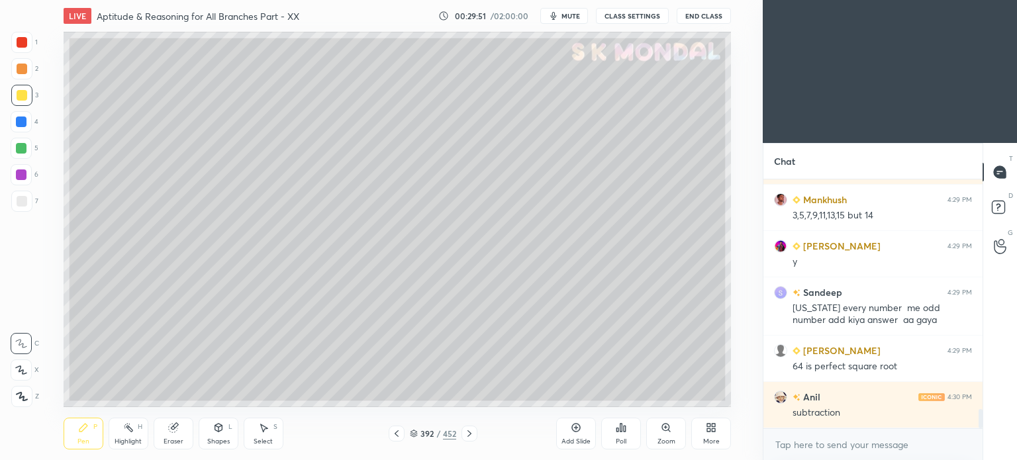
click at [470, 434] on icon at bounding box center [469, 433] width 4 height 7
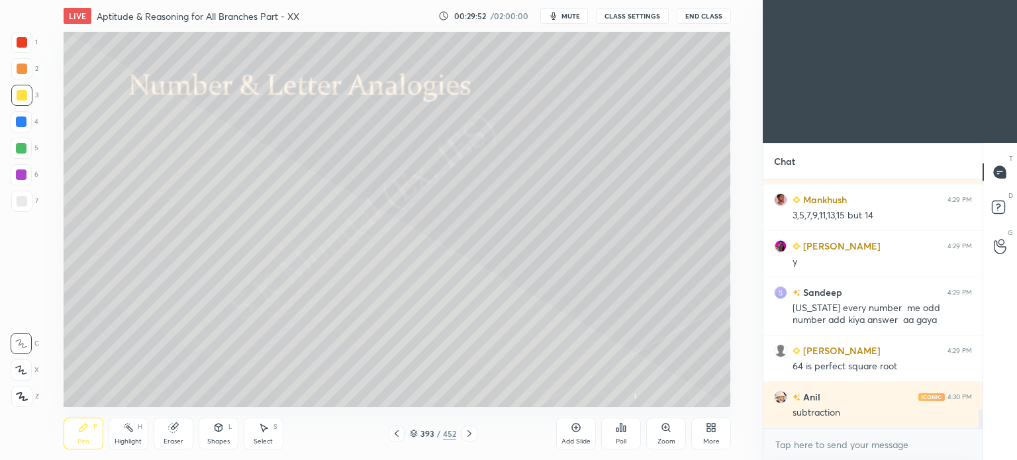
click at [470, 432] on icon at bounding box center [469, 433] width 11 height 11
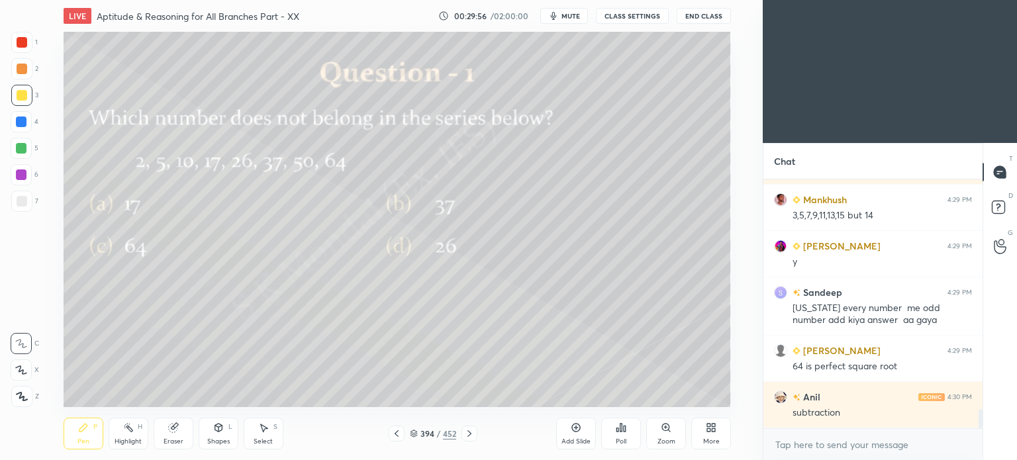
click at [19, 150] on div at bounding box center [21, 148] width 11 height 11
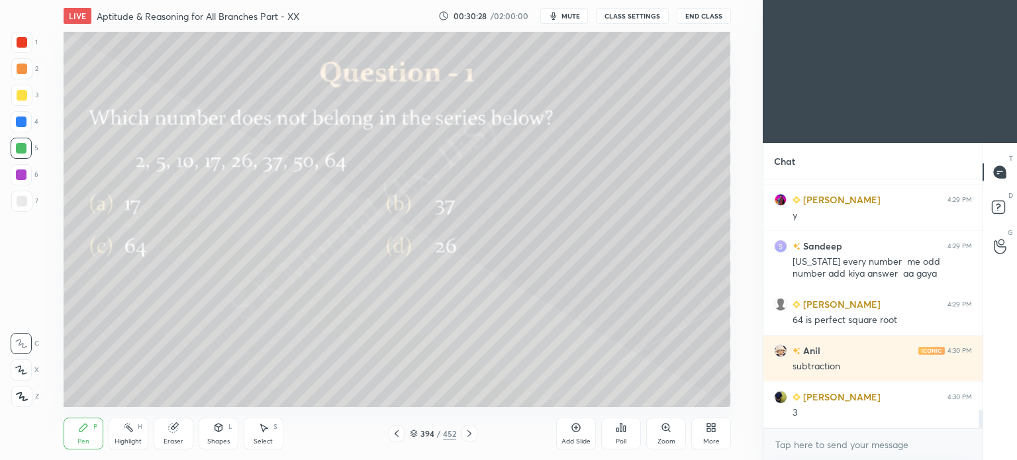
scroll to position [3078, 0]
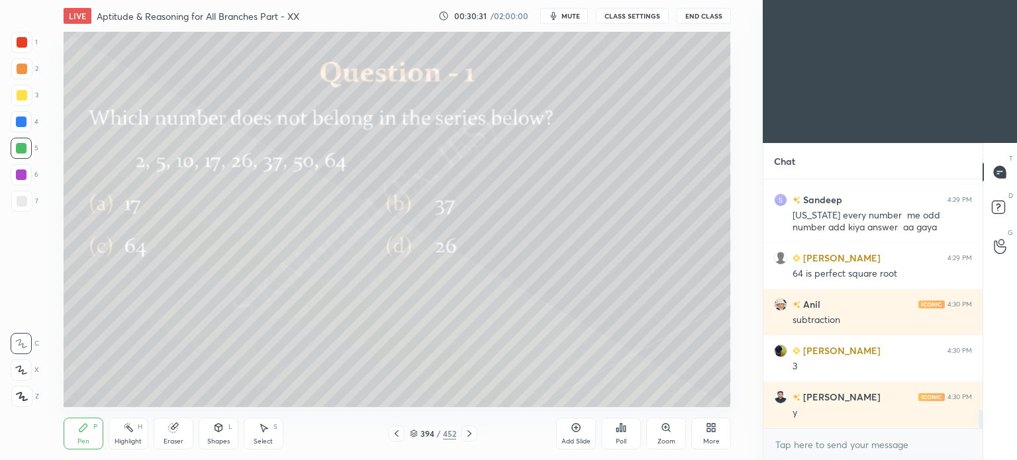
click at [138, 434] on div "Highlight H" at bounding box center [129, 434] width 40 height 32
click at [75, 445] on div "Pen P" at bounding box center [84, 434] width 40 height 32
click at [75, 434] on div "Pen P" at bounding box center [84, 434] width 40 height 32
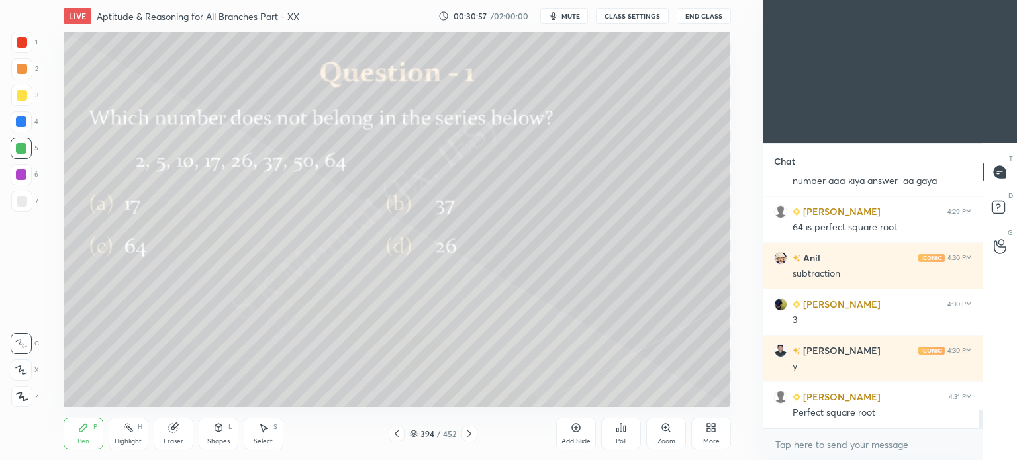
click at [138, 443] on div "Highlight" at bounding box center [128, 441] width 27 height 7
click at [78, 430] on icon at bounding box center [83, 427] width 11 height 11
click at [81, 432] on icon at bounding box center [83, 428] width 8 height 8
click at [23, 99] on div at bounding box center [22, 95] width 11 height 11
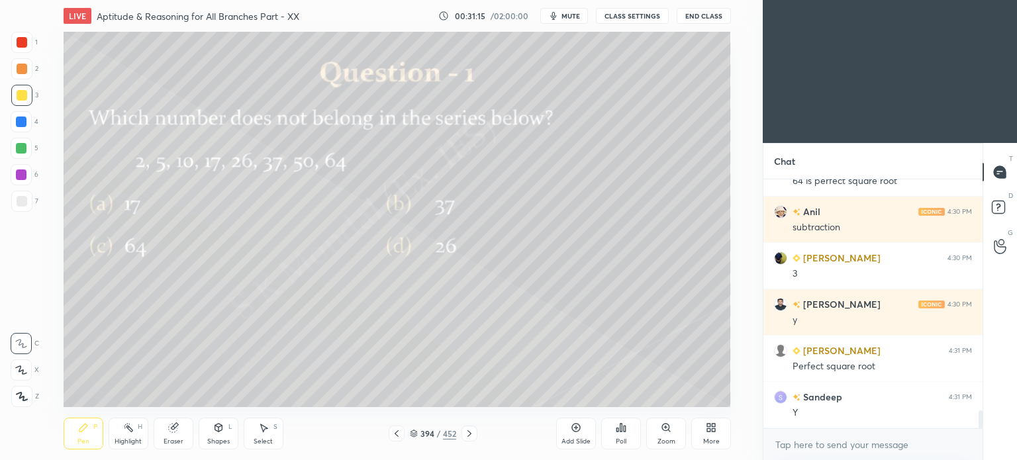
click at [469, 434] on icon at bounding box center [469, 433] width 11 height 11
click at [621, 438] on div "Poll" at bounding box center [621, 441] width 11 height 7
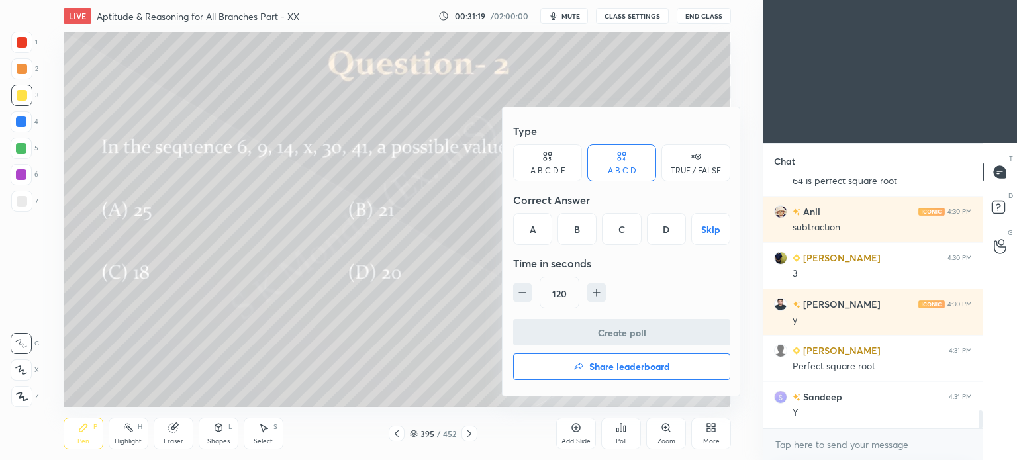
click at [585, 227] on div "B" at bounding box center [577, 229] width 39 height 32
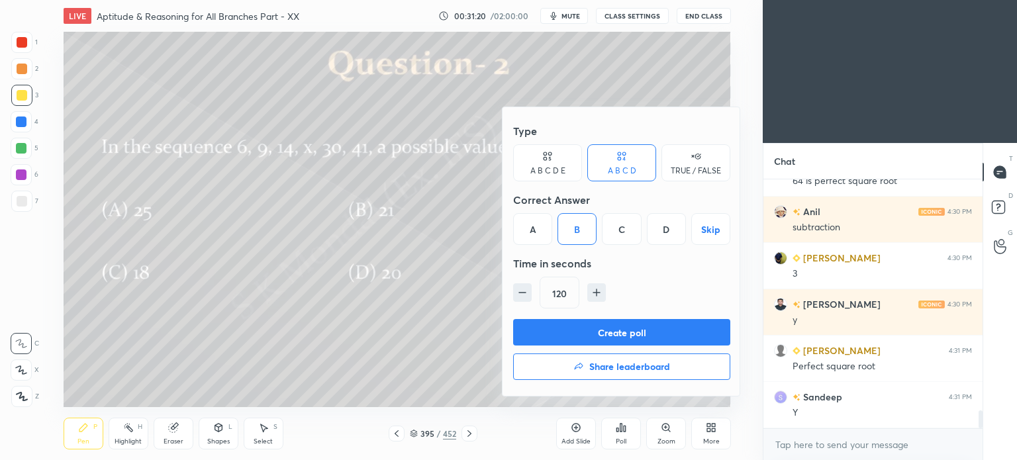
click at [635, 331] on button "Create poll" at bounding box center [621, 332] width 217 height 26
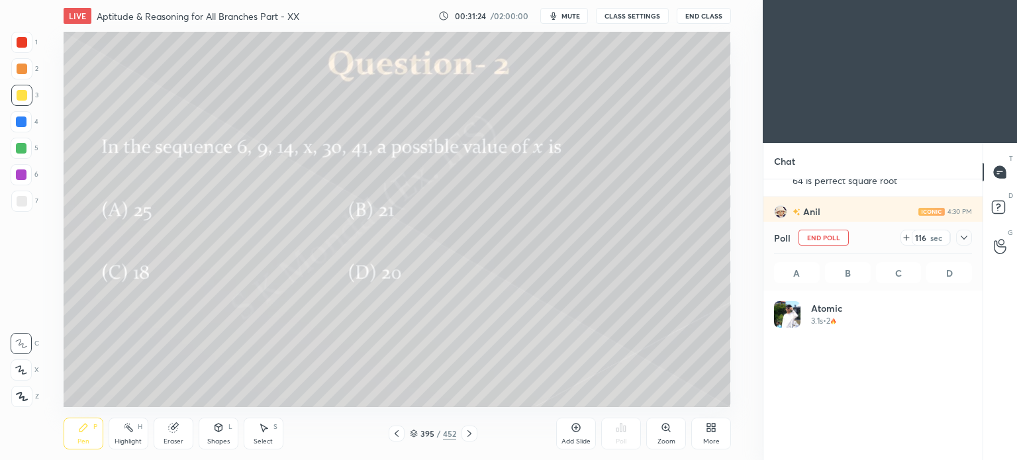
scroll to position [155, 194]
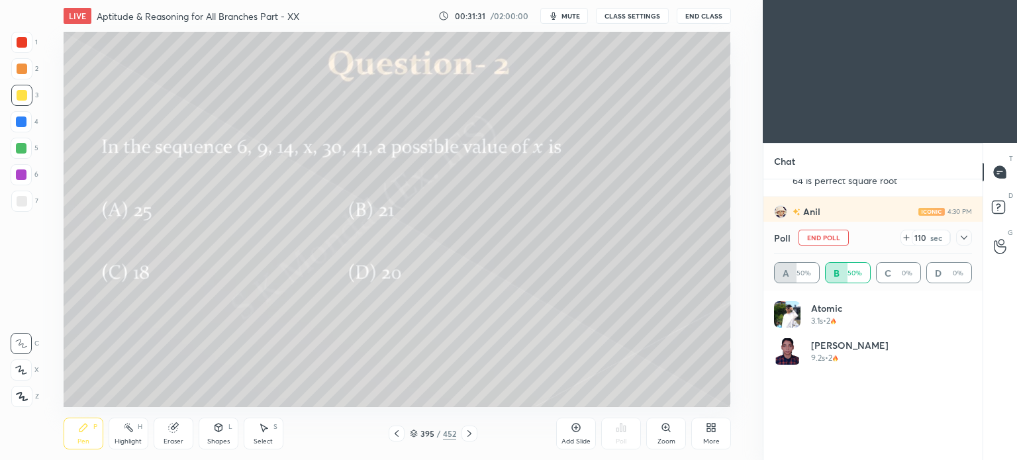
click at [160, 437] on div "Eraser" at bounding box center [174, 434] width 40 height 32
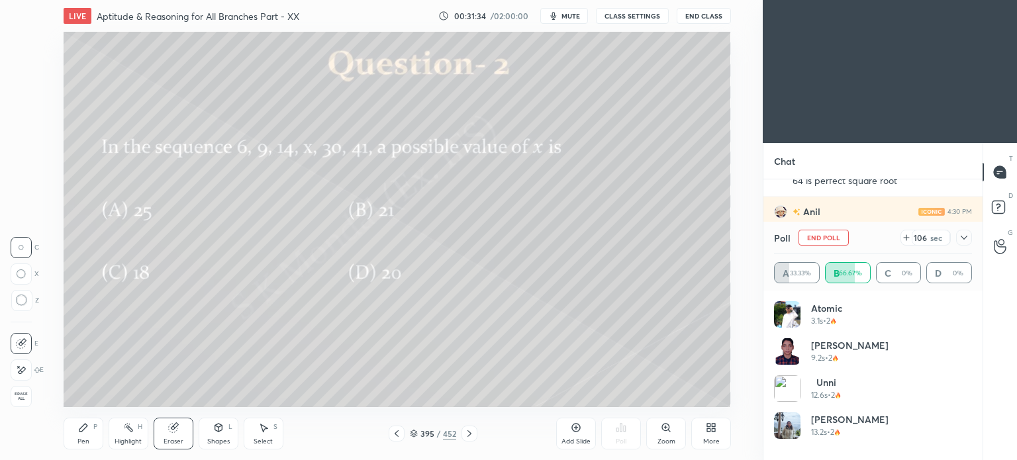
drag, startPoint x: 256, startPoint y: 432, endPoint x: 264, endPoint y: 418, distance: 16.6
click at [258, 432] on div "Select S" at bounding box center [264, 434] width 40 height 32
drag, startPoint x: 572, startPoint y: 27, endPoint x: 619, endPoint y: 70, distance: 63.7
click at [619, 70] on div "LIVE Aptitude & Reasoning for All Branches Part - XX 00:31:36 / 02:00:00 mute C…" at bounding box center [397, 230] width 710 height 460
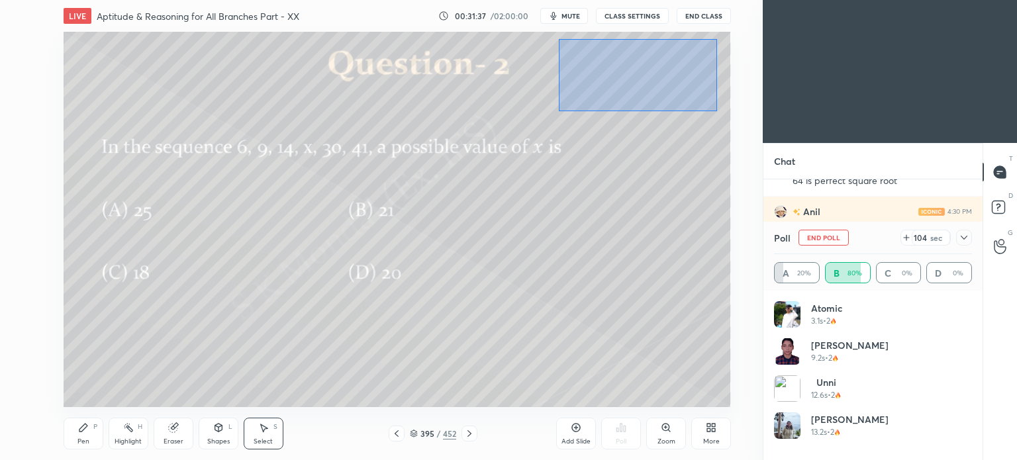
drag, startPoint x: 559, startPoint y: 39, endPoint x: 717, endPoint y: 111, distance: 173.9
click at [717, 111] on div "0 ° Undo Copy Duplicate Duplicate to new slide Delete" at bounding box center [397, 219] width 667 height 375
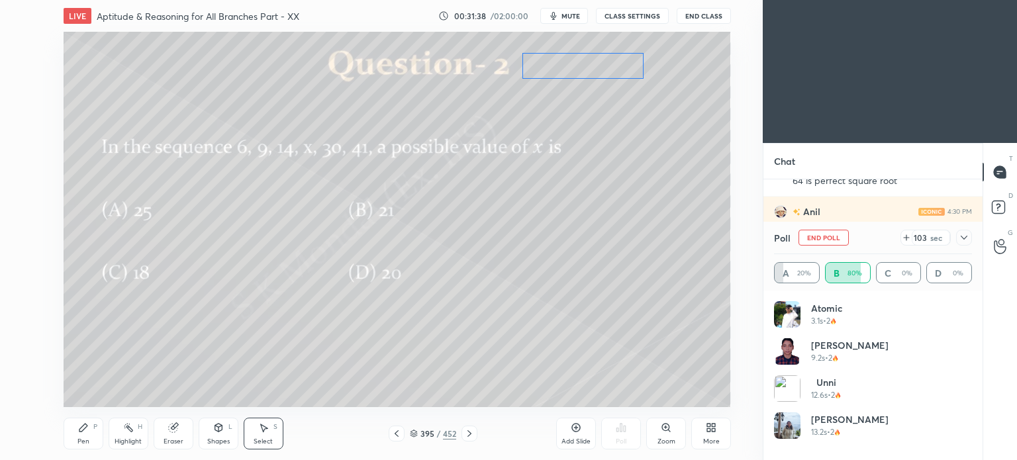
drag, startPoint x: 648, startPoint y: 68, endPoint x: 590, endPoint y: 74, distance: 58.5
click at [590, 74] on div "0 ° Undo Copy Duplicate Duplicate to new slide Delete" at bounding box center [397, 219] width 667 height 375
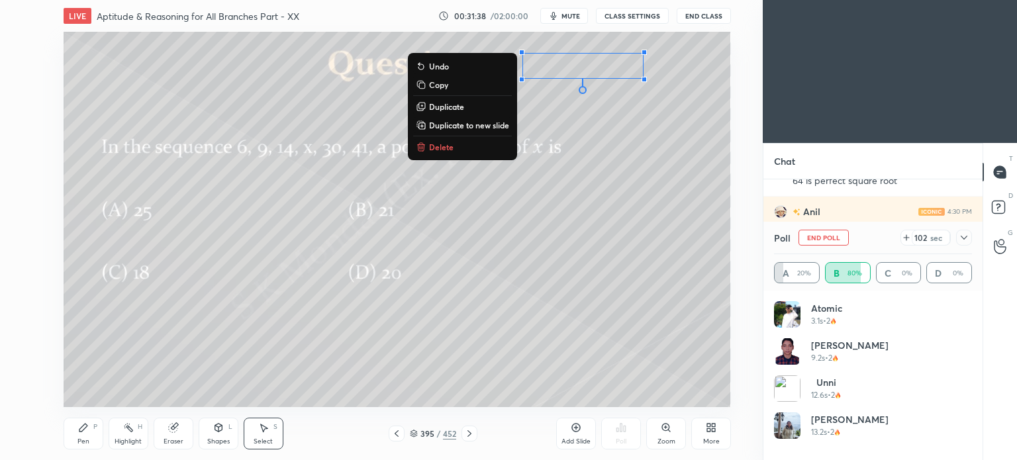
click at [625, 150] on div "0 ° Undo Copy Duplicate Duplicate to new slide Delete" at bounding box center [397, 219] width 667 height 375
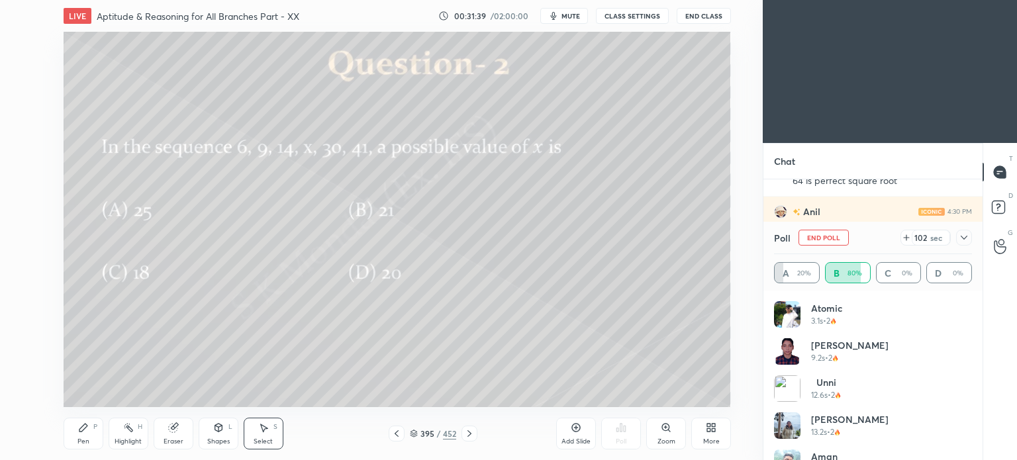
click at [84, 443] on div "Pen" at bounding box center [83, 441] width 12 height 7
click at [83, 442] on div "Pen" at bounding box center [83, 441] width 12 height 7
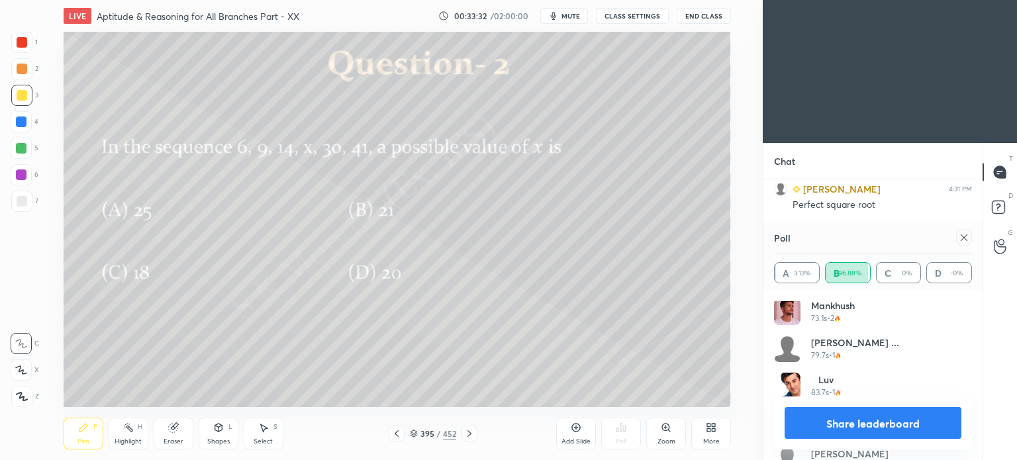
scroll to position [991, 0]
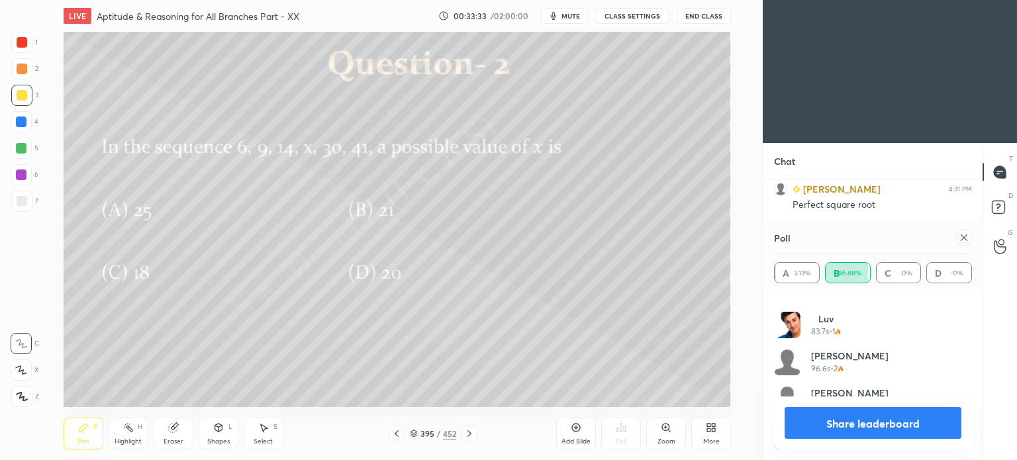
drag, startPoint x: 900, startPoint y: 422, endPoint x: 779, endPoint y: 250, distance: 210.5
click at [899, 422] on button "Share leaderboard" at bounding box center [873, 423] width 177 height 32
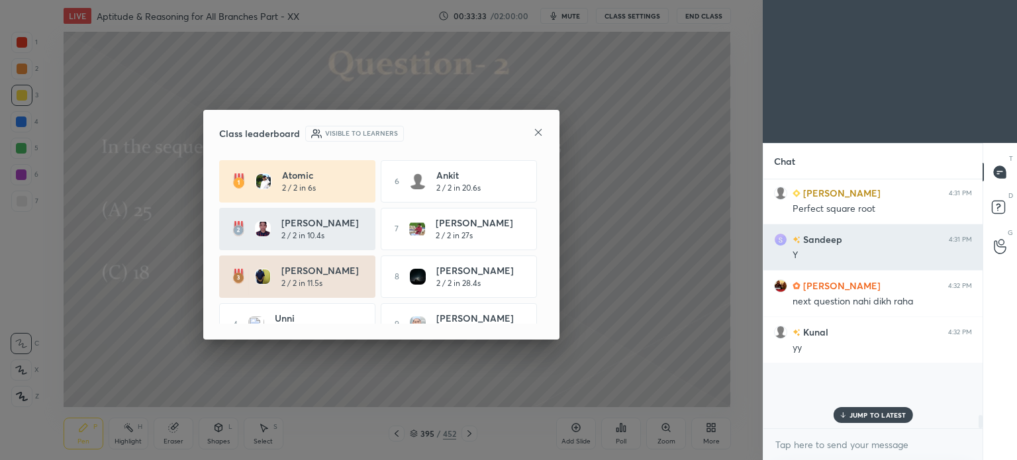
scroll to position [3310, 0]
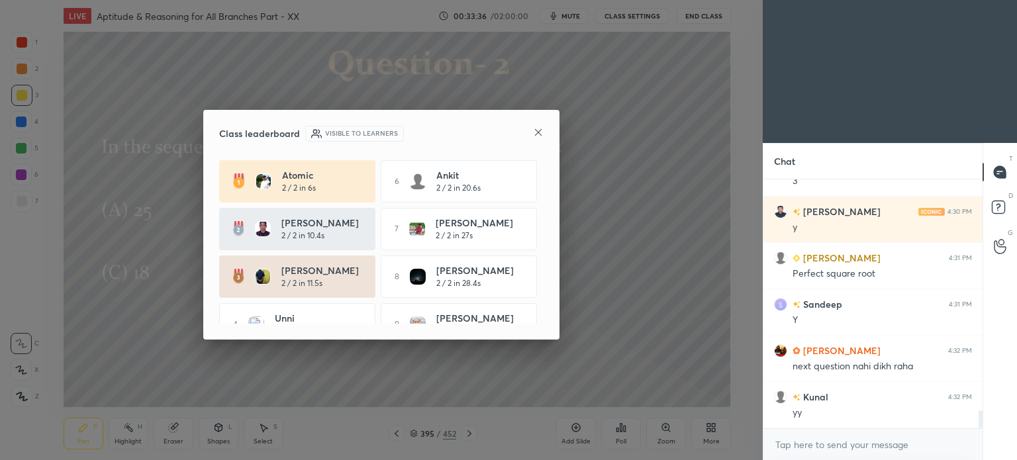
click at [538, 134] on icon at bounding box center [538, 132] width 11 height 11
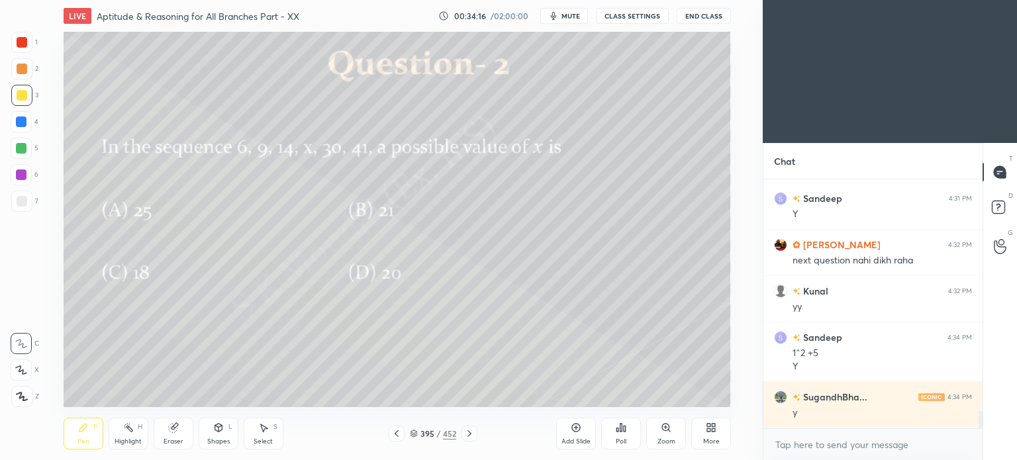
scroll to position [3416, 0]
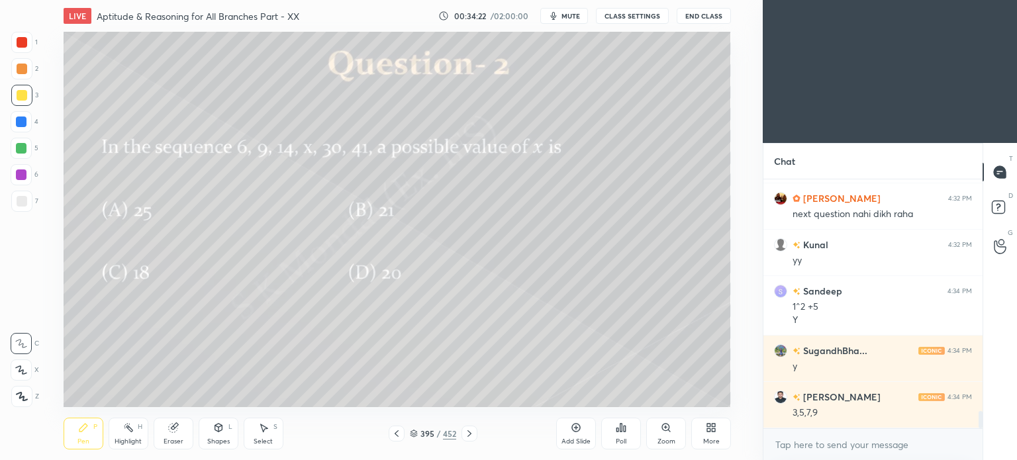
click at [89, 422] on div "Pen P" at bounding box center [84, 434] width 40 height 32
click at [85, 430] on icon at bounding box center [83, 427] width 11 height 11
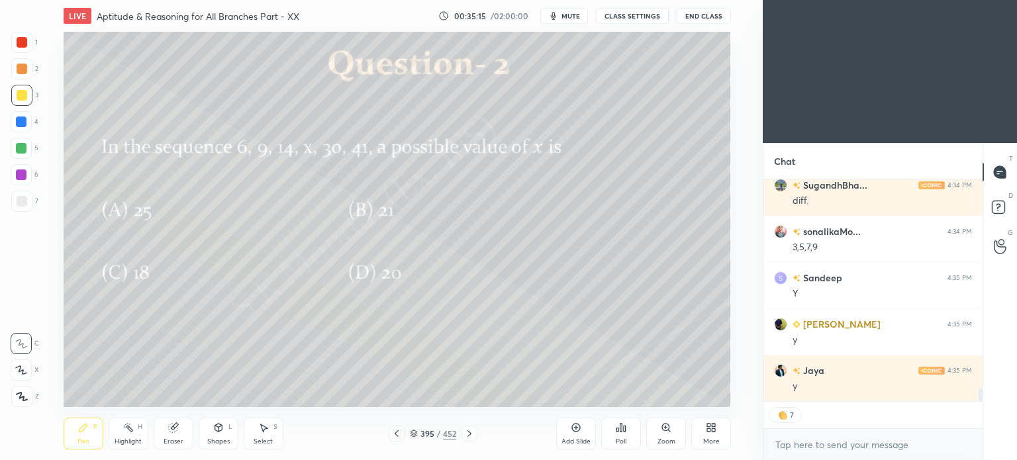
scroll to position [3721, 0]
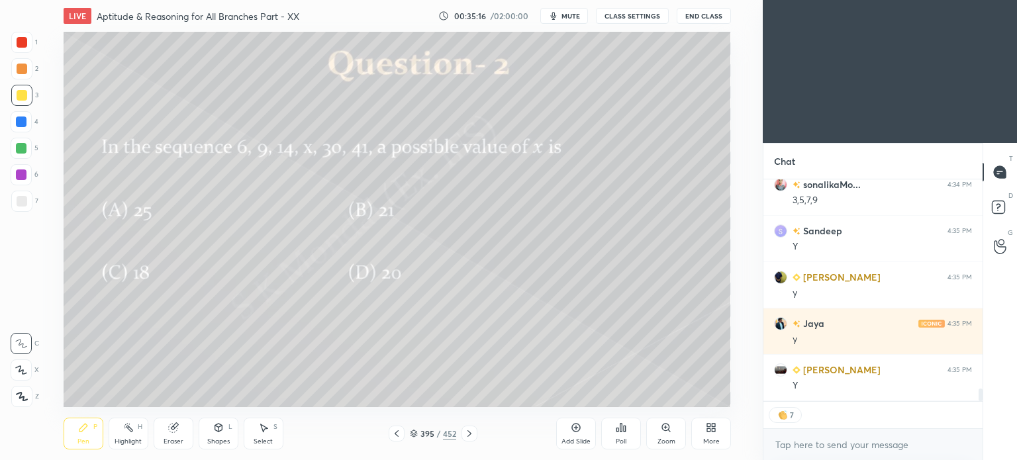
click at [23, 72] on div at bounding box center [22, 69] width 11 height 11
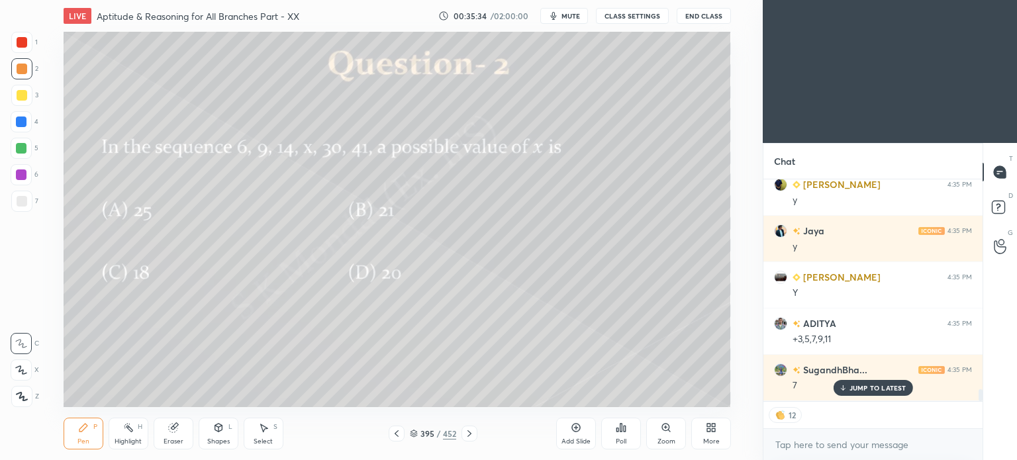
scroll to position [3859, 0]
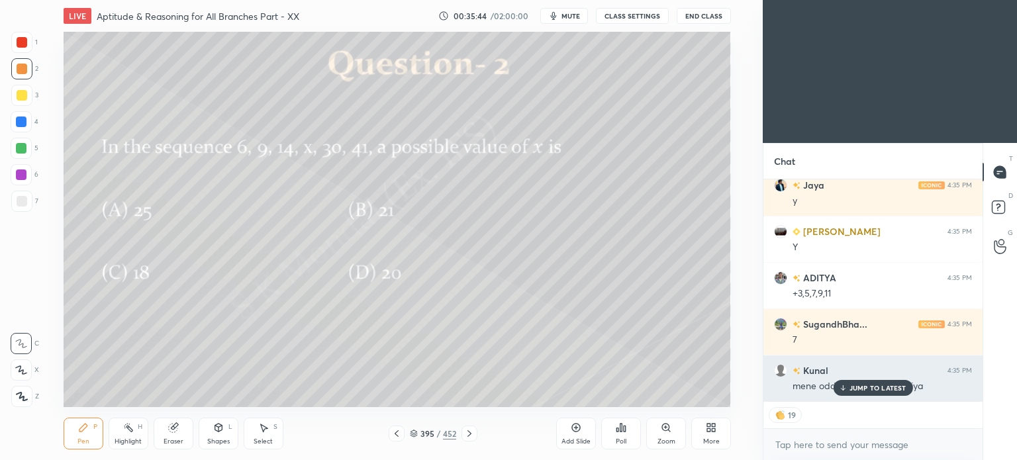
click at [845, 389] on icon at bounding box center [842, 388] width 9 height 8
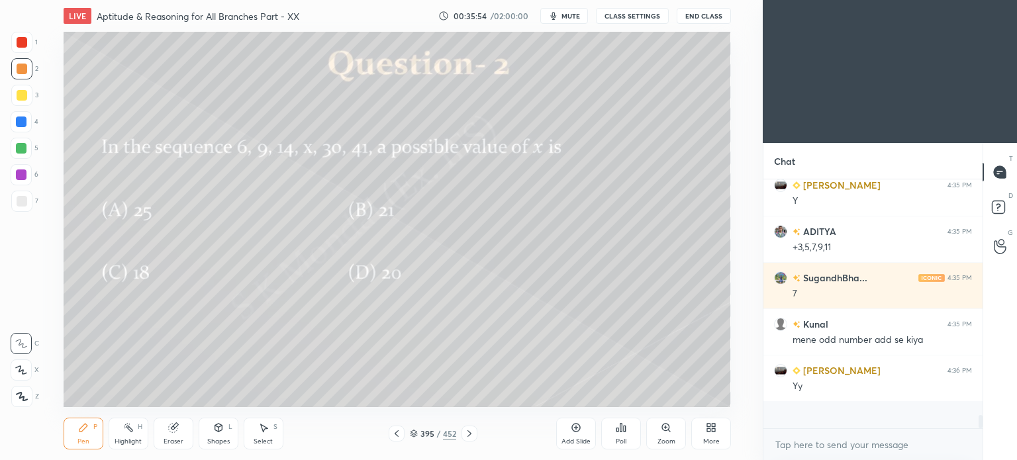
scroll to position [245, 215]
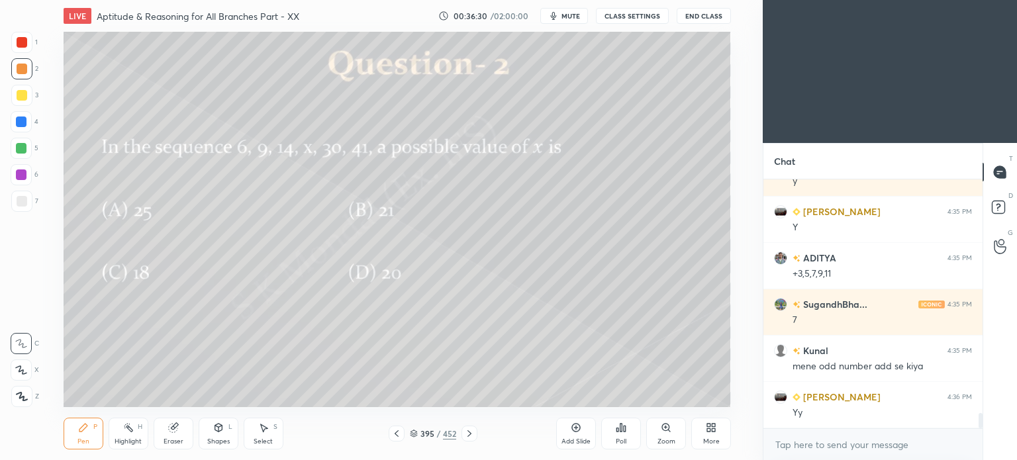
click at [467, 430] on icon at bounding box center [469, 433] width 11 height 11
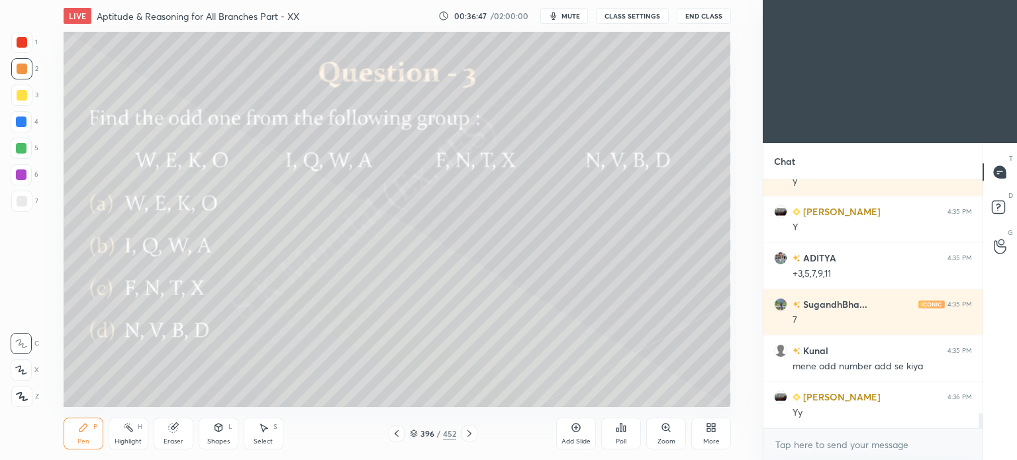
click at [467, 431] on icon at bounding box center [469, 433] width 11 height 11
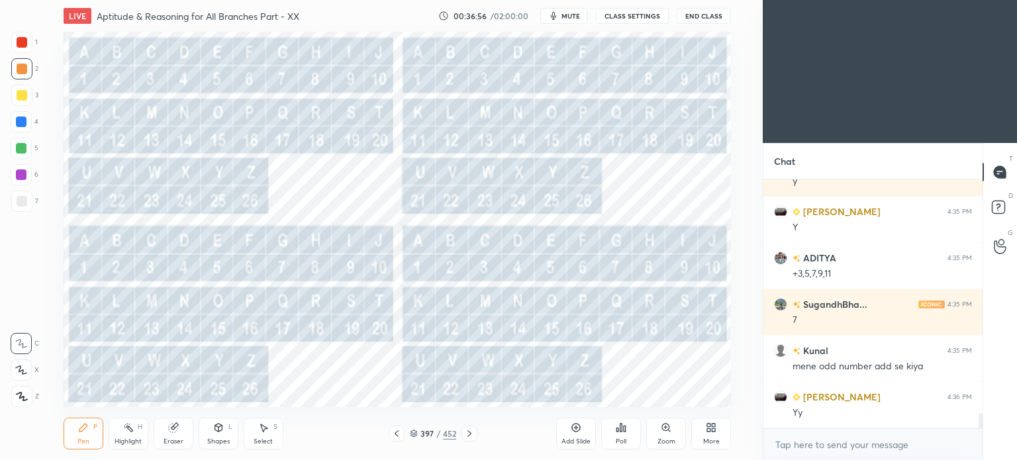
click at [26, 74] on div at bounding box center [21, 68] width 21 height 21
click at [23, 39] on div at bounding box center [22, 42] width 11 height 11
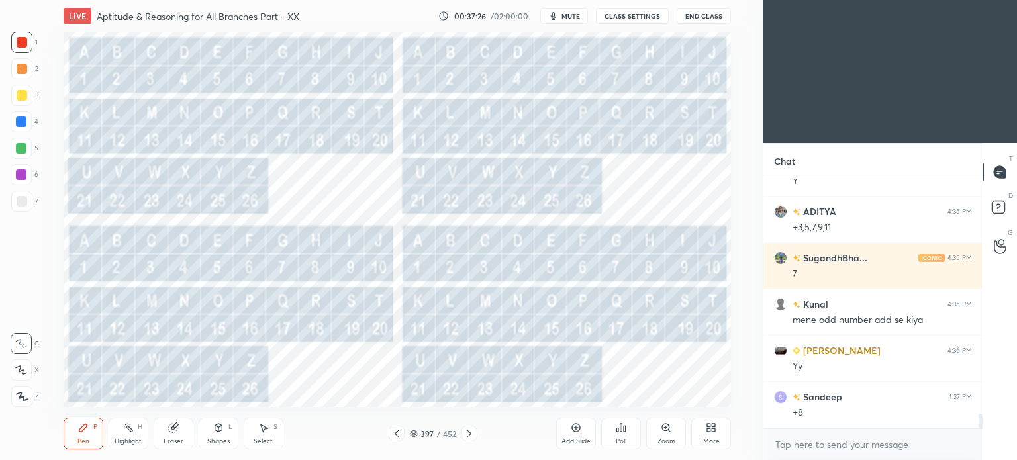
click at [398, 433] on icon at bounding box center [396, 433] width 11 height 11
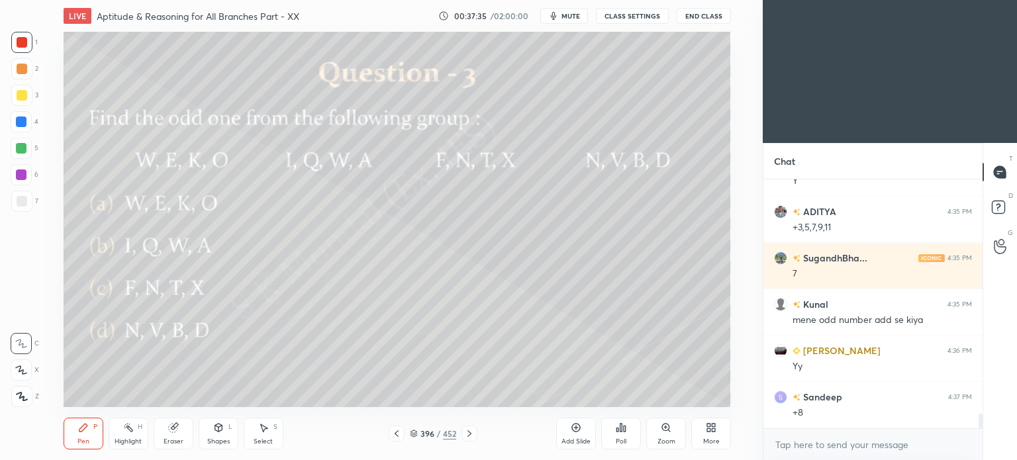
click at [394, 431] on icon at bounding box center [396, 433] width 11 height 11
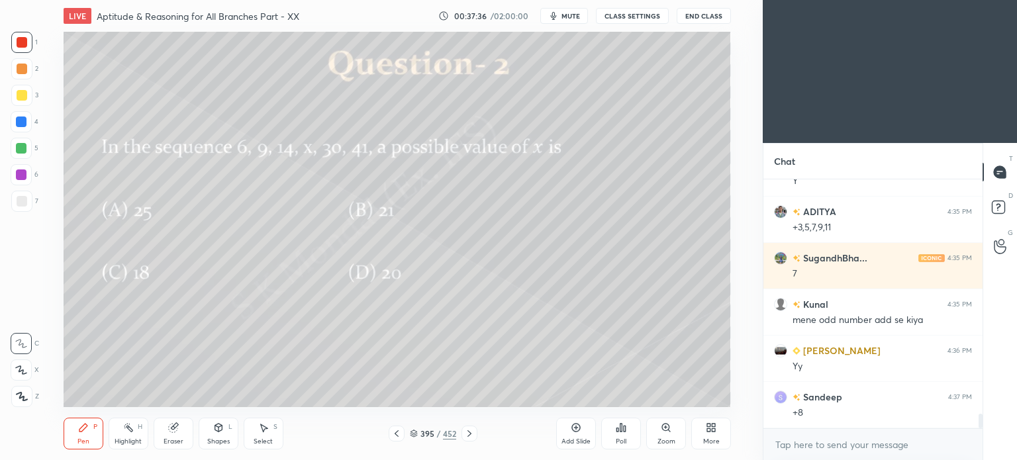
click at [459, 430] on div "395 / 452" at bounding box center [433, 434] width 89 height 16
click at [469, 436] on icon at bounding box center [469, 433] width 4 height 7
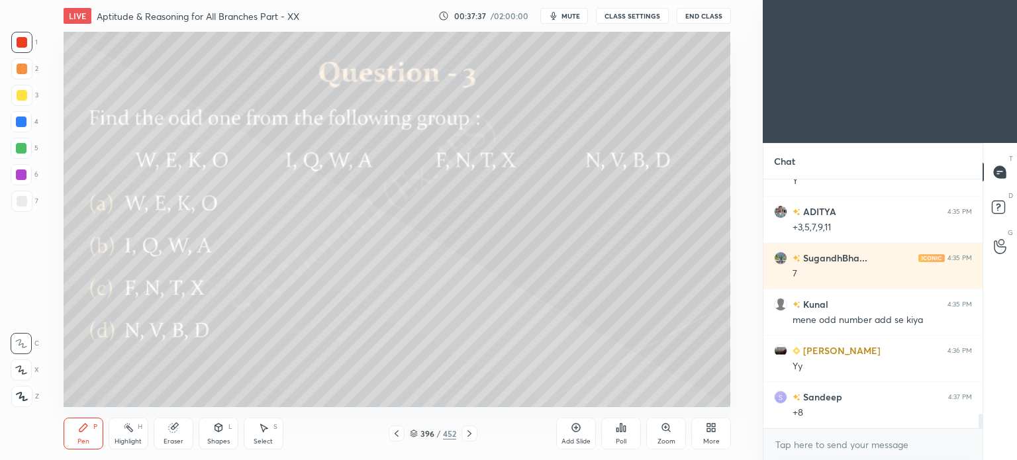
click at [469, 434] on icon at bounding box center [469, 433] width 11 height 11
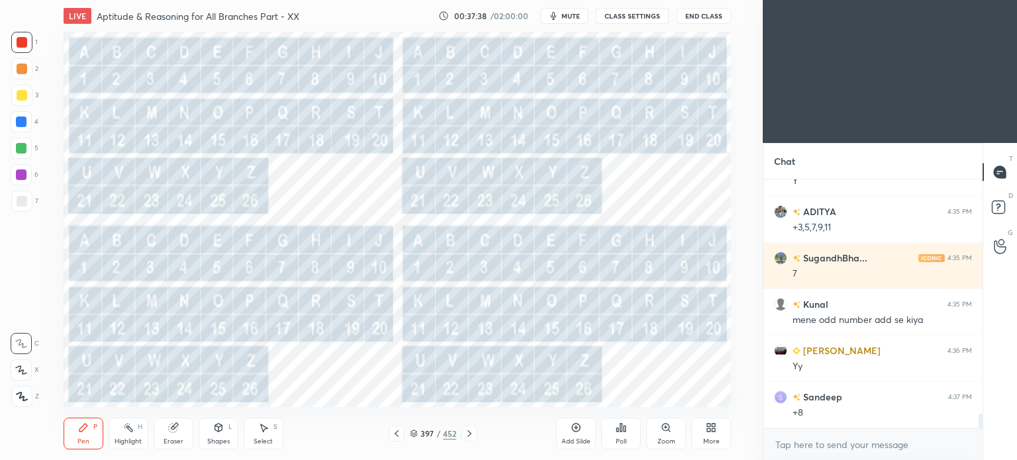
click at [21, 94] on div at bounding box center [22, 95] width 11 height 11
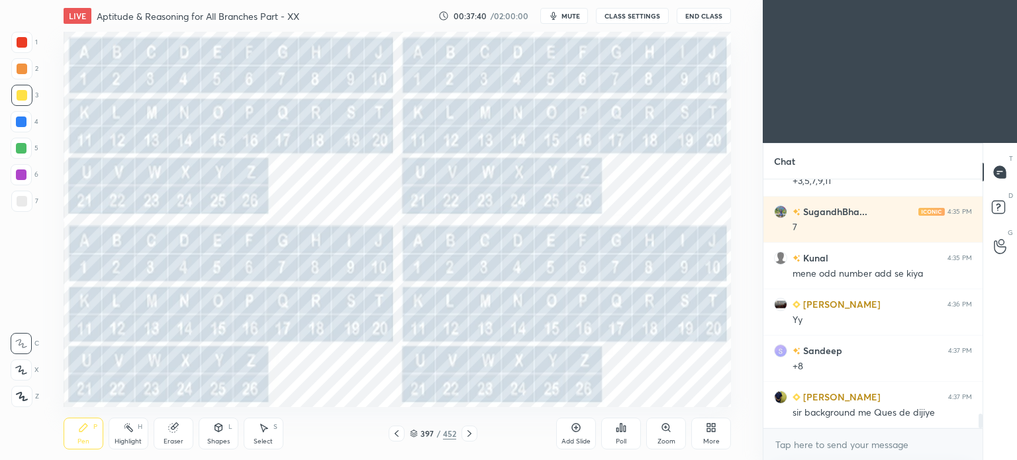
click at [129, 440] on div "Highlight" at bounding box center [128, 441] width 27 height 7
click at [397, 433] on icon at bounding box center [397, 433] width 4 height 7
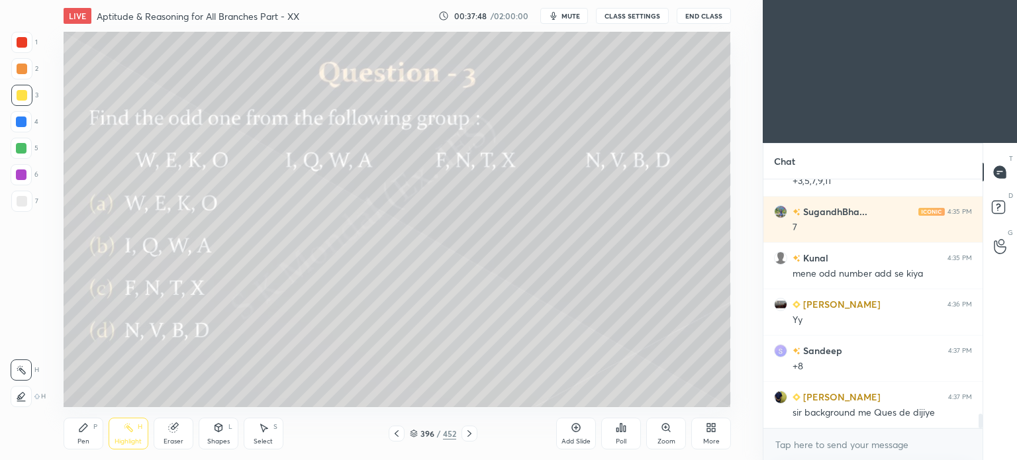
click at [81, 438] on div "Pen" at bounding box center [83, 441] width 12 height 7
click at [83, 439] on div "Pen" at bounding box center [83, 441] width 12 height 7
click at [472, 430] on icon at bounding box center [469, 433] width 11 height 11
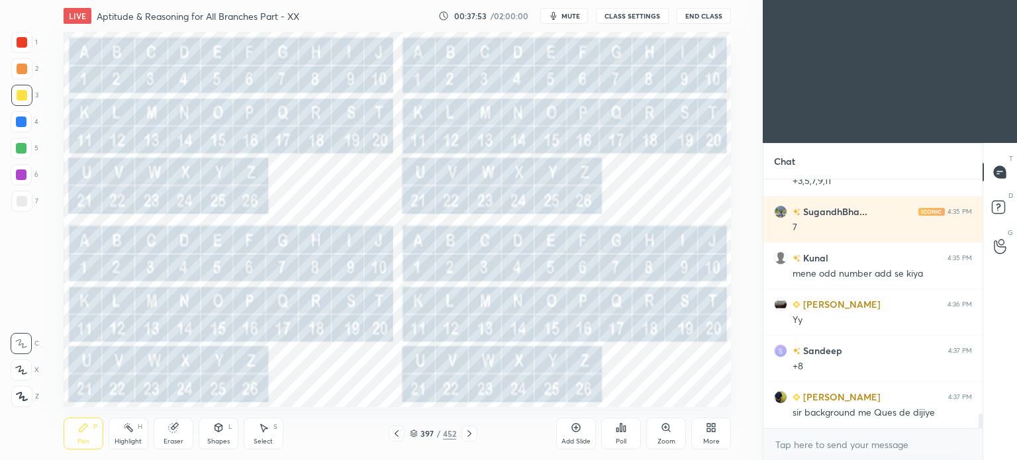
click at [128, 434] on div "Highlight H" at bounding box center [129, 434] width 40 height 32
click at [132, 432] on icon at bounding box center [128, 427] width 11 height 11
click at [79, 429] on icon at bounding box center [83, 428] width 8 height 8
click at [82, 422] on icon at bounding box center [83, 427] width 11 height 11
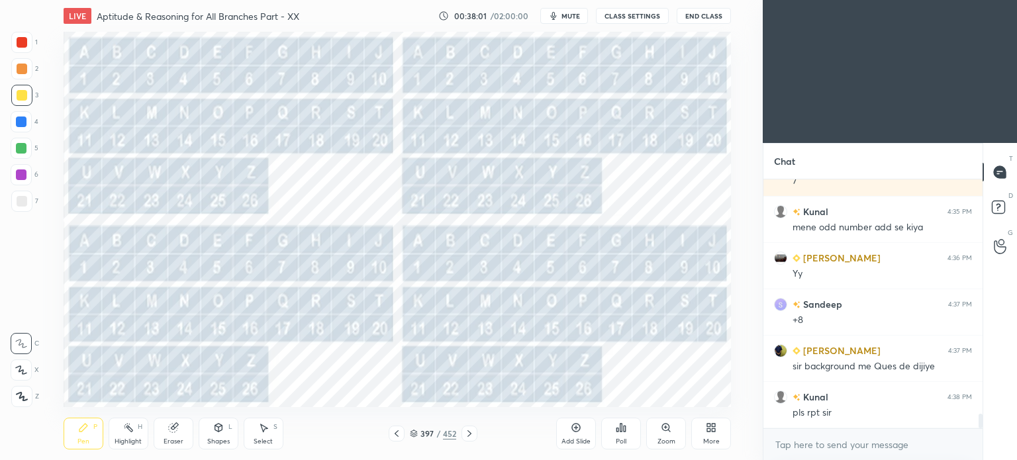
click at [471, 432] on icon at bounding box center [469, 433] width 11 height 11
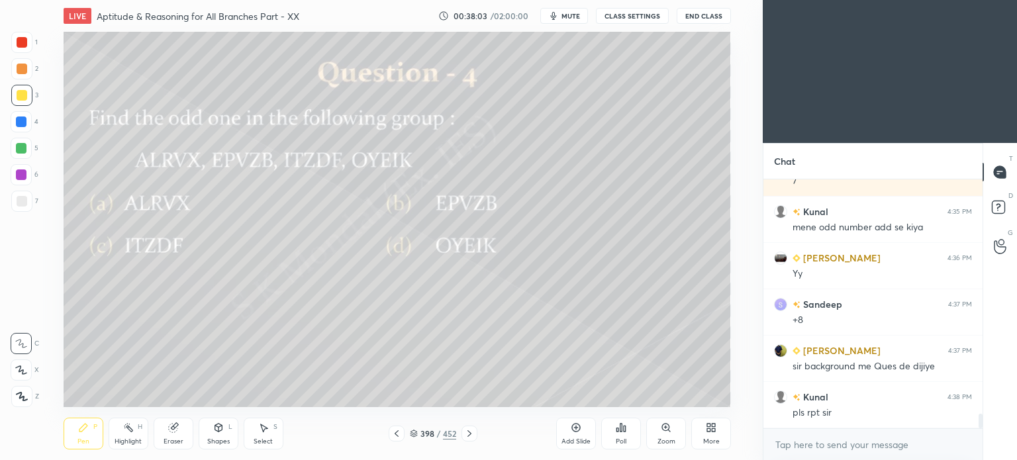
click at [404, 436] on div at bounding box center [397, 434] width 16 height 16
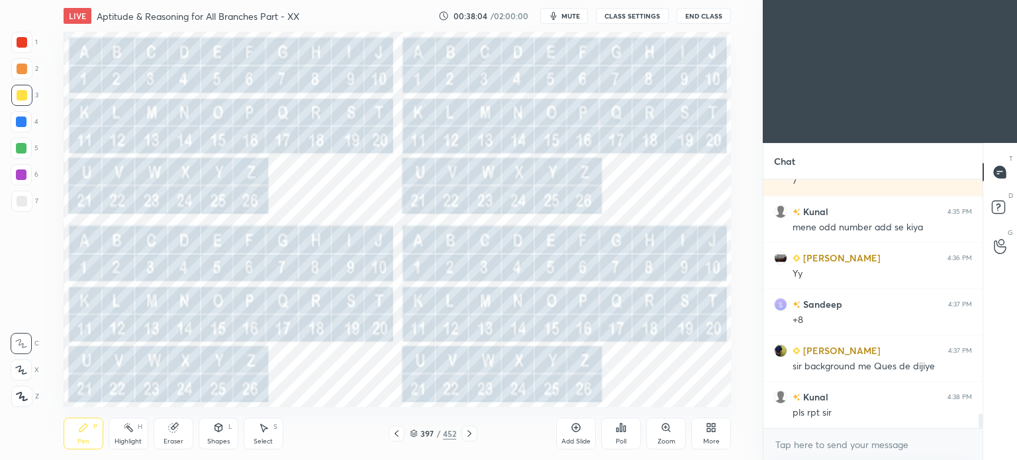
click at [408, 427] on div "397 / 452" at bounding box center [433, 434] width 89 height 16
click at [396, 436] on icon at bounding box center [396, 433] width 11 height 11
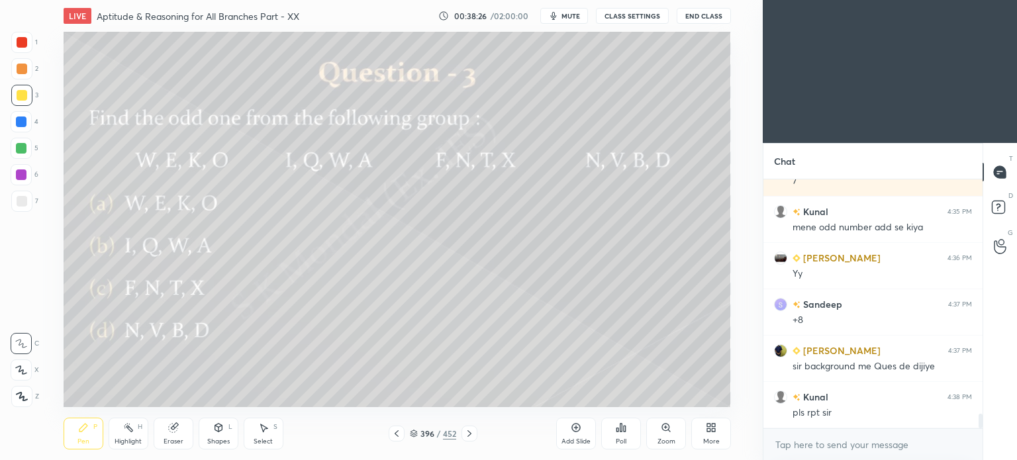
click at [467, 434] on icon at bounding box center [469, 433] width 11 height 11
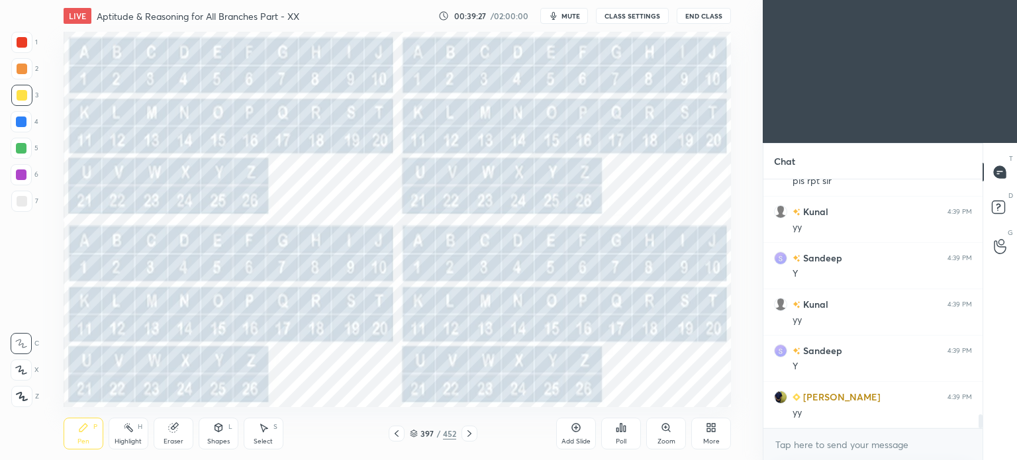
scroll to position [4296, 0]
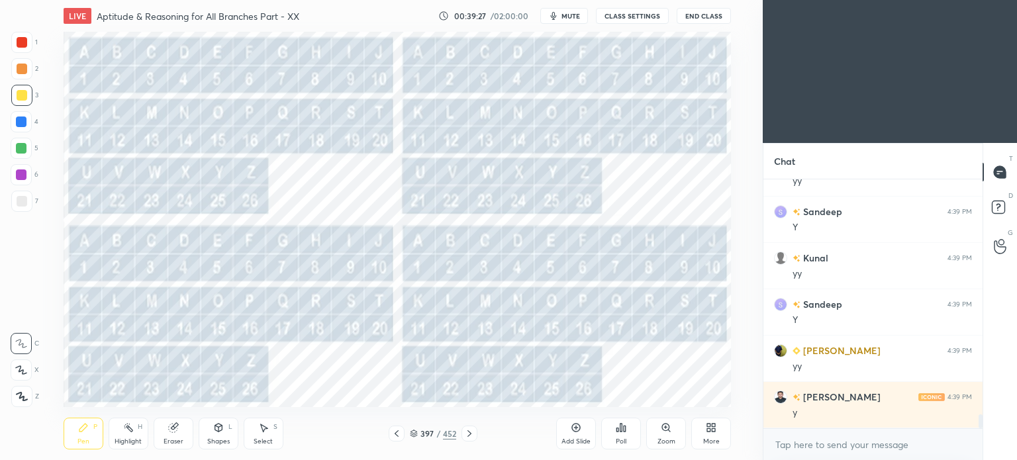
click at [391, 433] on div at bounding box center [397, 434] width 16 height 16
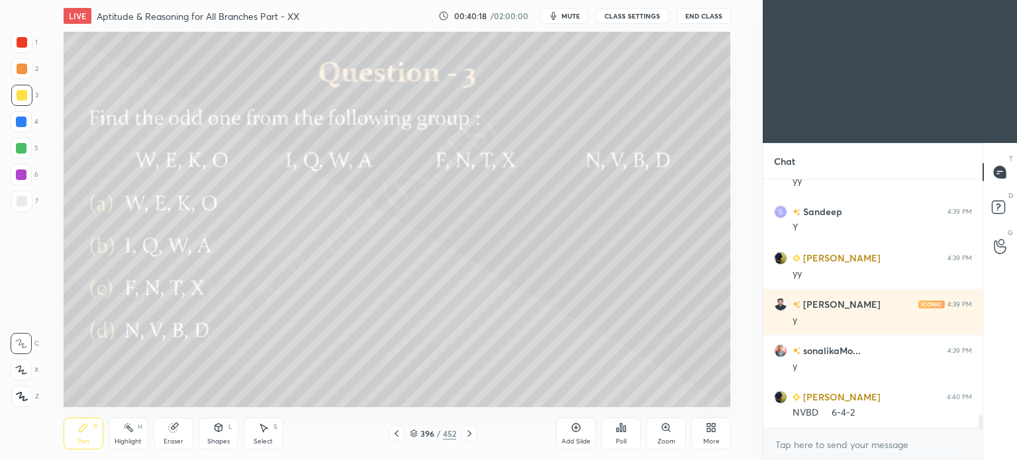
scroll to position [4435, 0]
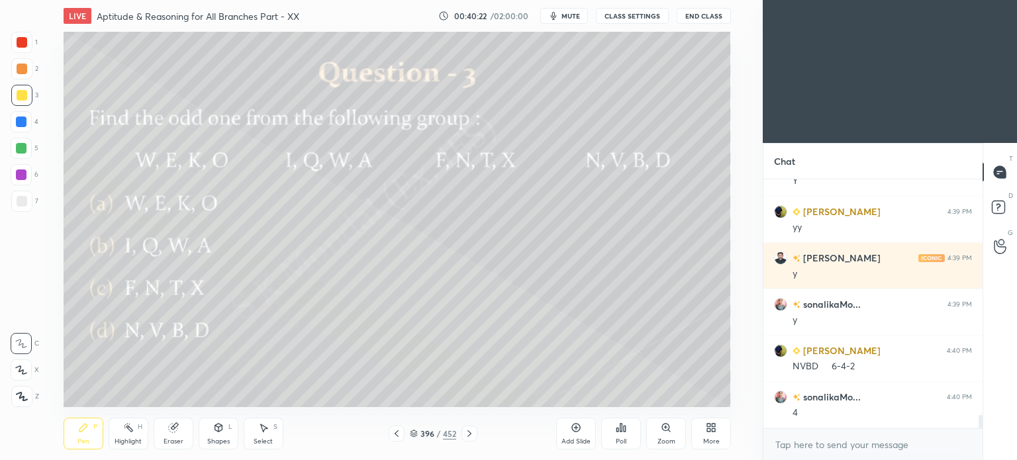
click at [26, 96] on div at bounding box center [21, 95] width 21 height 21
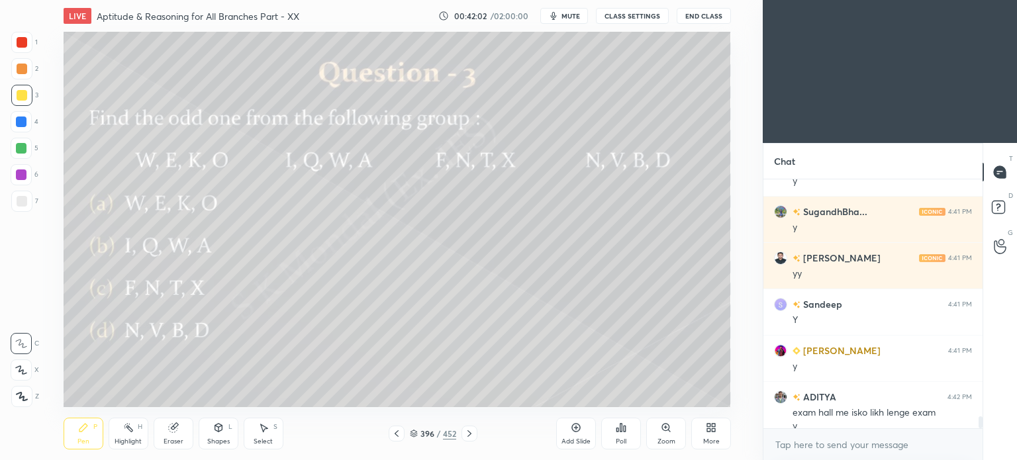
scroll to position [4972, 0]
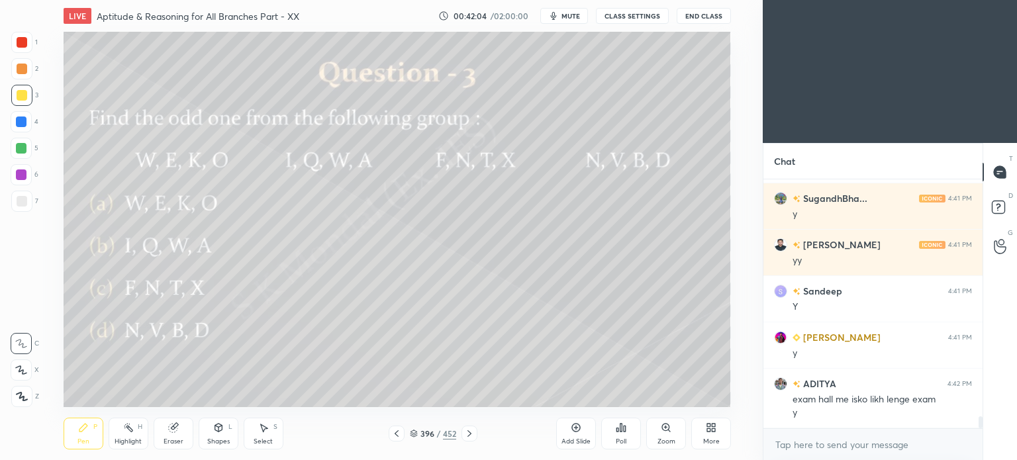
click at [29, 95] on div at bounding box center [21, 95] width 21 height 21
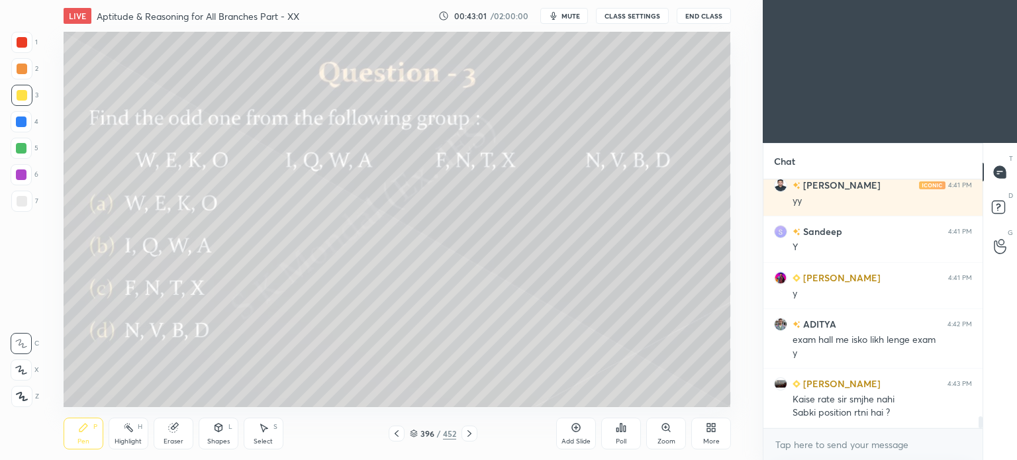
scroll to position [5078, 0]
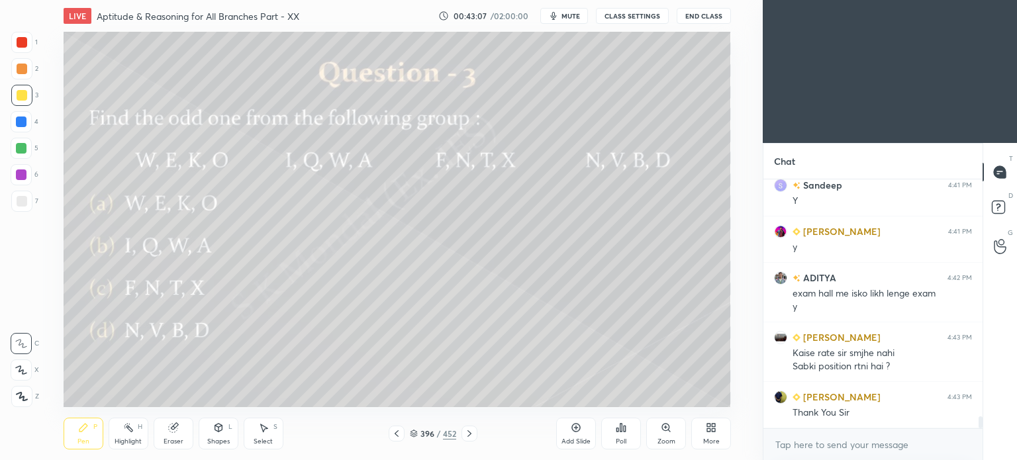
click at [468, 431] on icon at bounding box center [469, 433] width 4 height 7
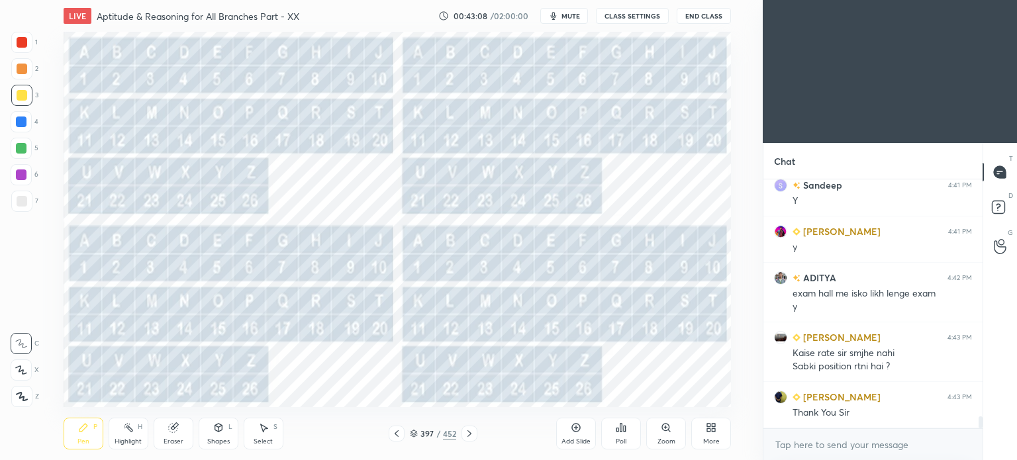
click at [468, 431] on icon at bounding box center [469, 433] width 4 height 7
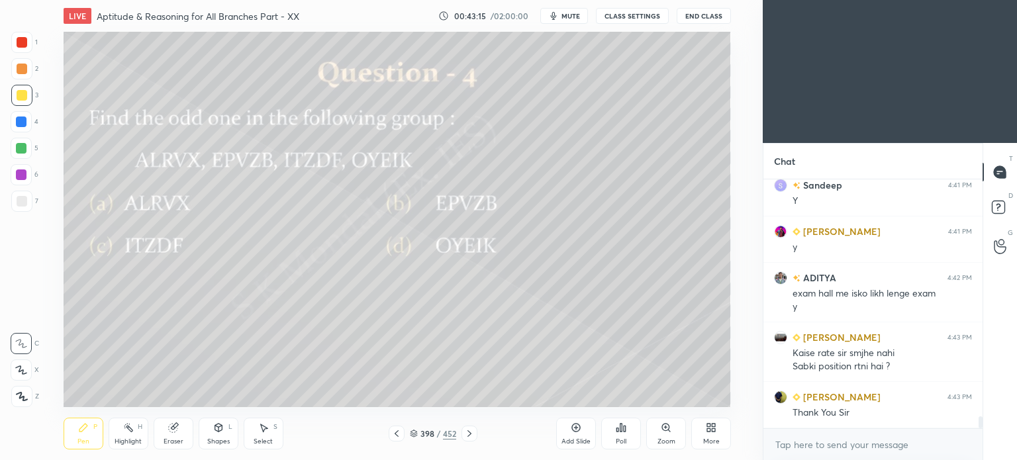
scroll to position [5124, 0]
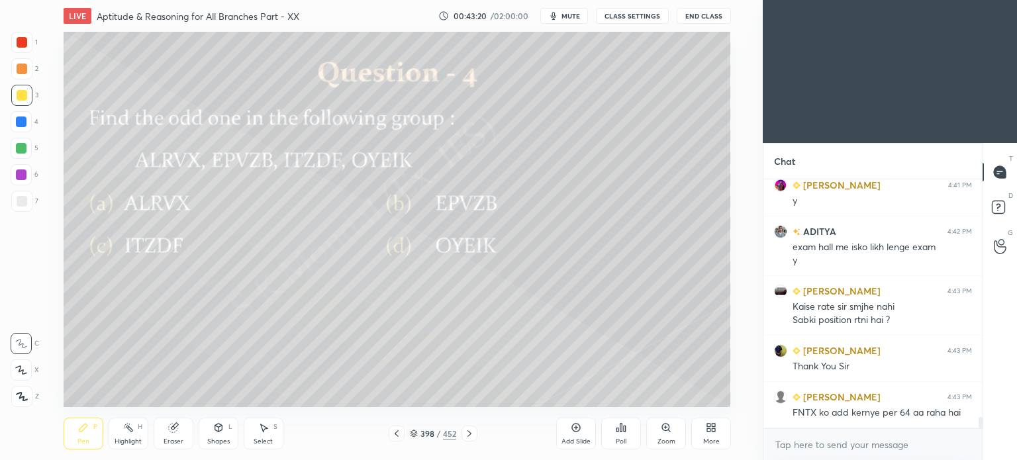
click at [620, 430] on icon at bounding box center [621, 428] width 2 height 8
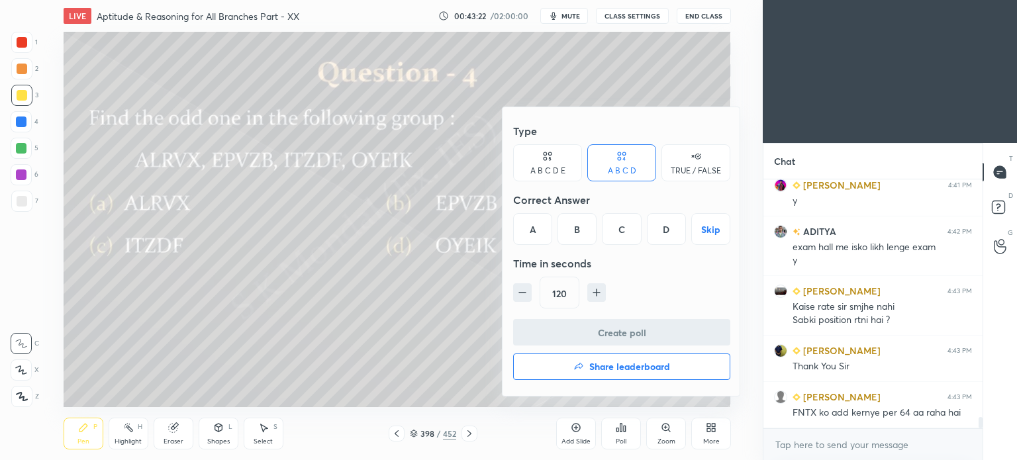
click at [665, 231] on div "D" at bounding box center [666, 229] width 39 height 32
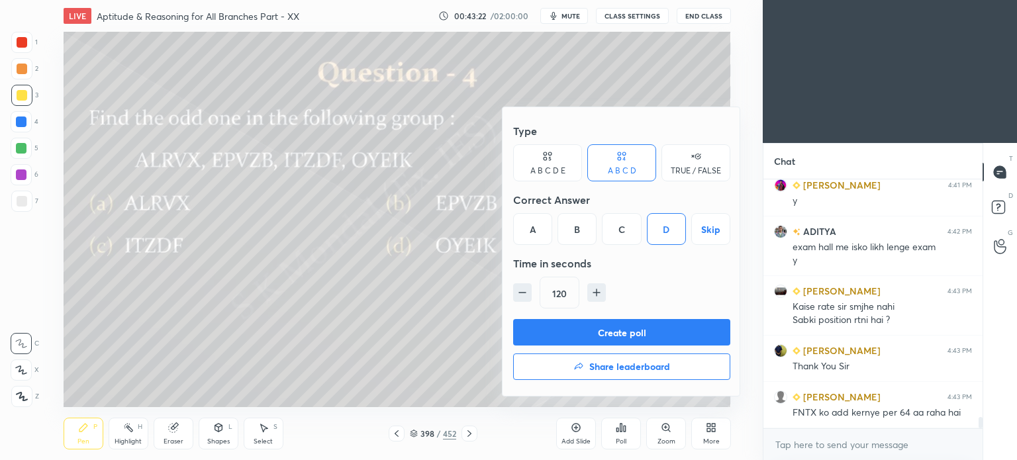
click at [642, 328] on button "Create poll" at bounding box center [621, 332] width 217 height 26
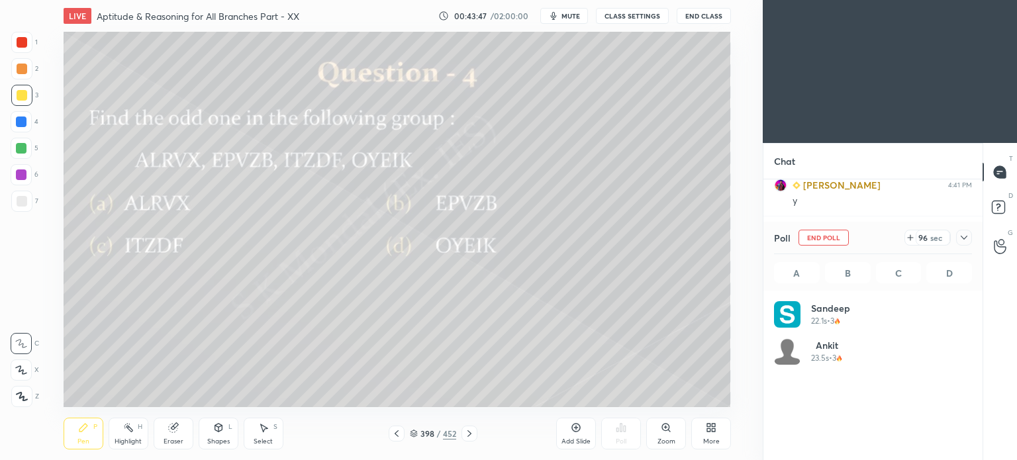
scroll to position [155, 194]
click at [77, 439] on div "Pen P" at bounding box center [84, 434] width 40 height 32
click at [78, 435] on div "Pen P" at bounding box center [84, 434] width 40 height 32
click at [22, 98] on div at bounding box center [22, 95] width 11 height 11
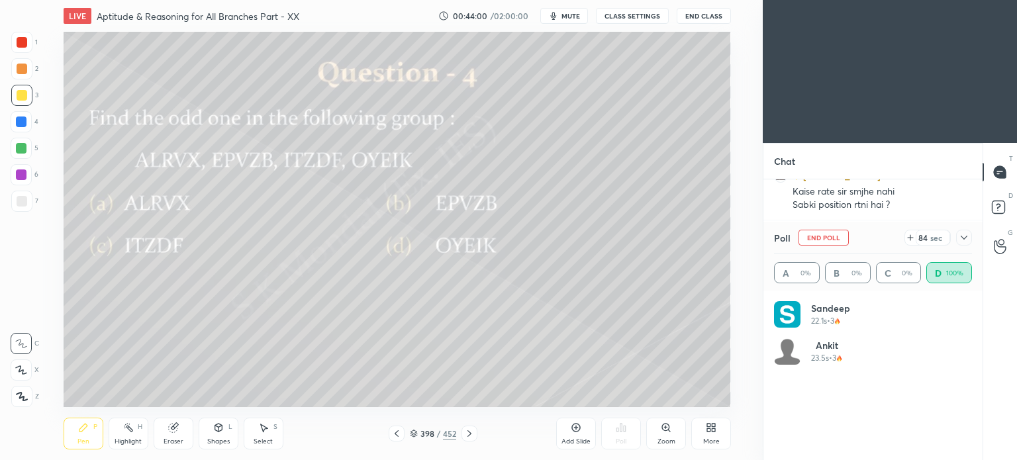
scroll to position [5285, 0]
click at [471, 434] on icon at bounding box center [469, 433] width 4 height 7
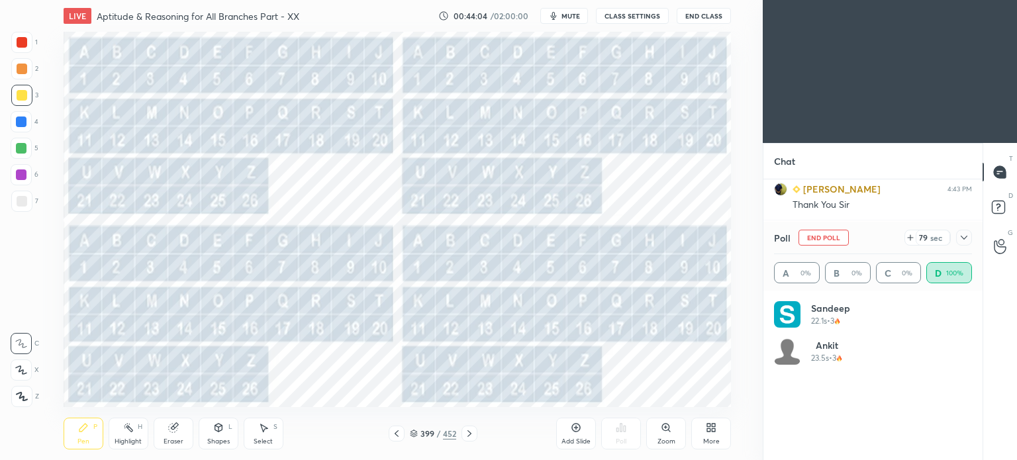
click at [24, 71] on div at bounding box center [22, 69] width 11 height 11
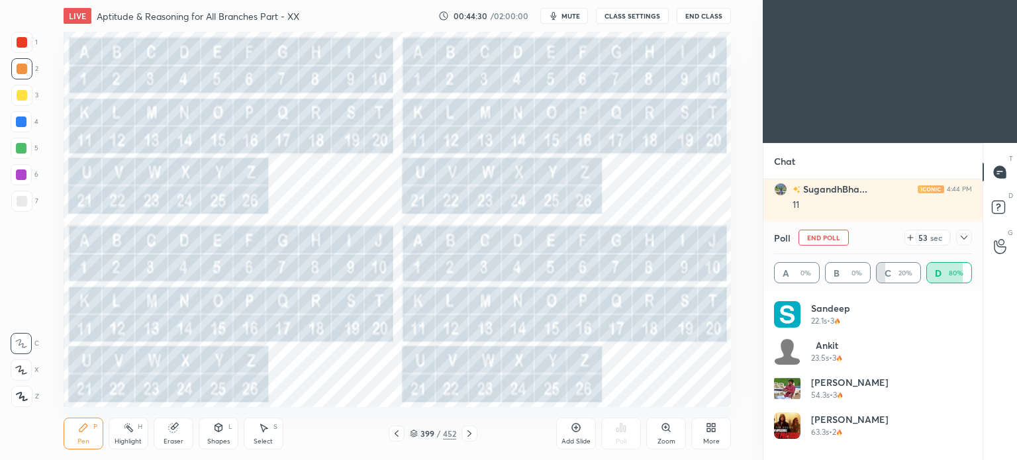
click at [400, 437] on icon at bounding box center [396, 433] width 11 height 11
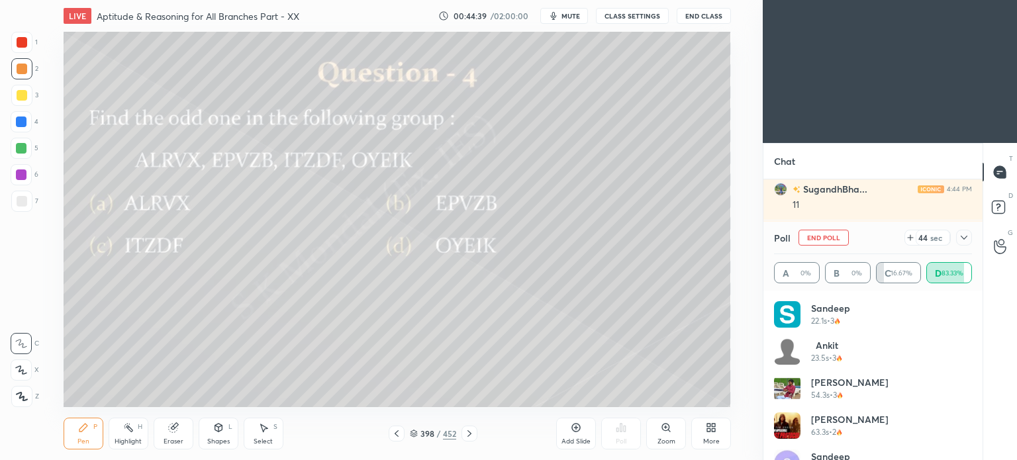
click at [471, 431] on icon at bounding box center [469, 433] width 11 height 11
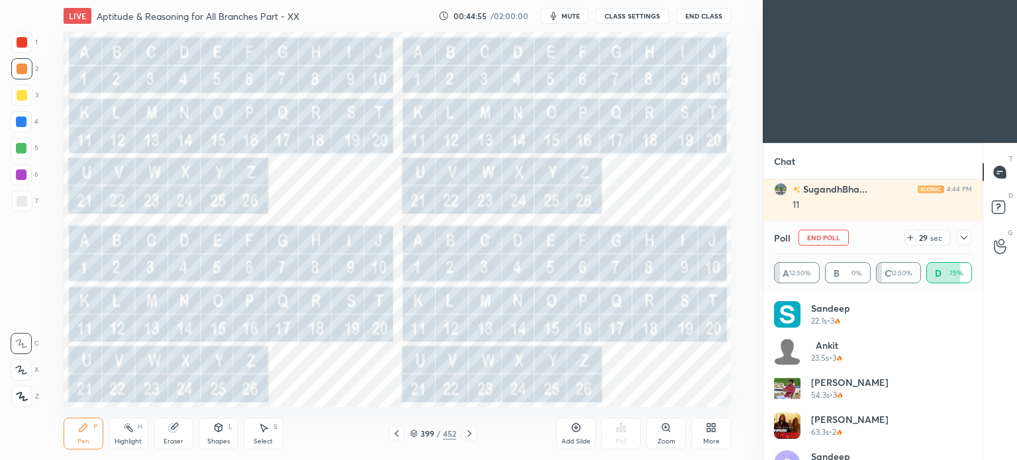
scroll to position [5471, 0]
click at [471, 429] on icon at bounding box center [469, 433] width 11 height 11
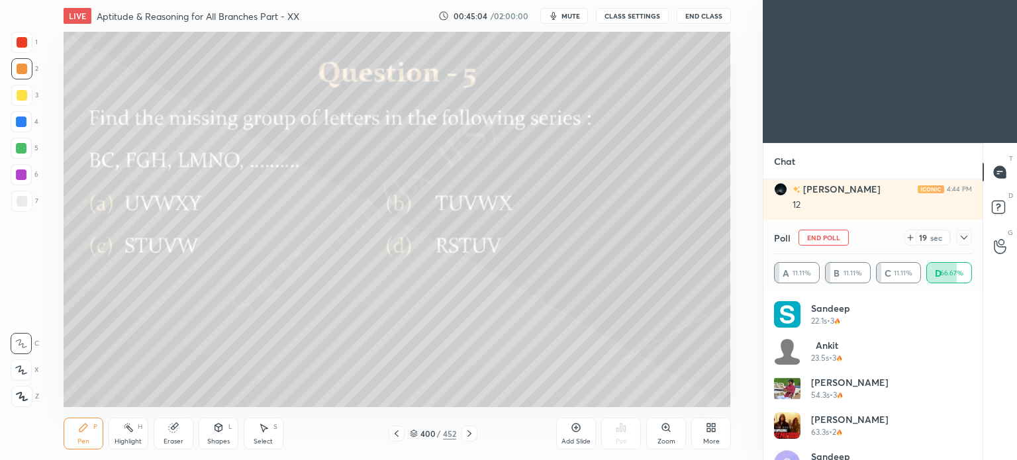
click at [393, 442] on div at bounding box center [397, 434] width 16 height 16
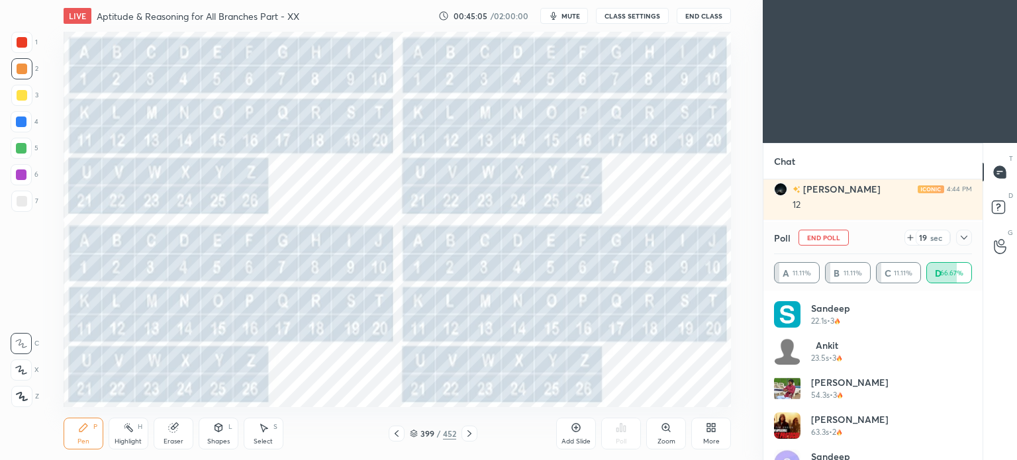
scroll to position [5517, 0]
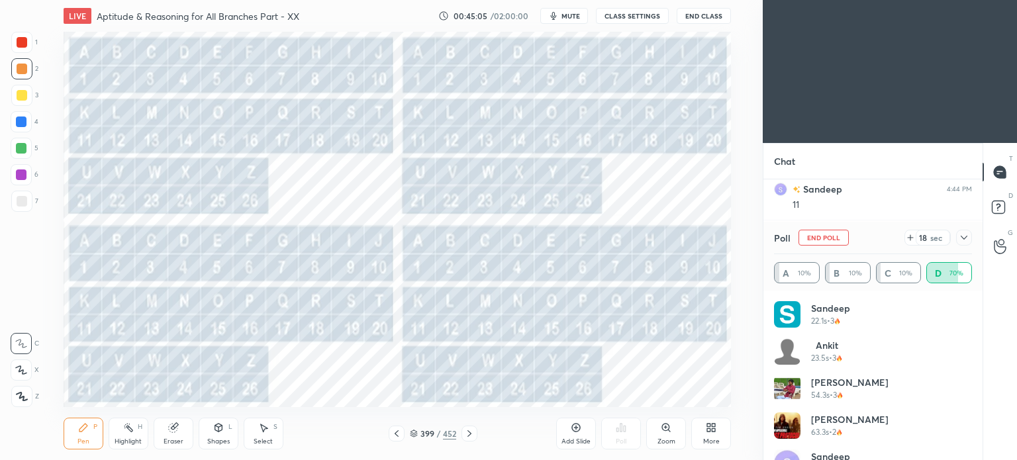
click at [396, 438] on icon at bounding box center [396, 433] width 11 height 11
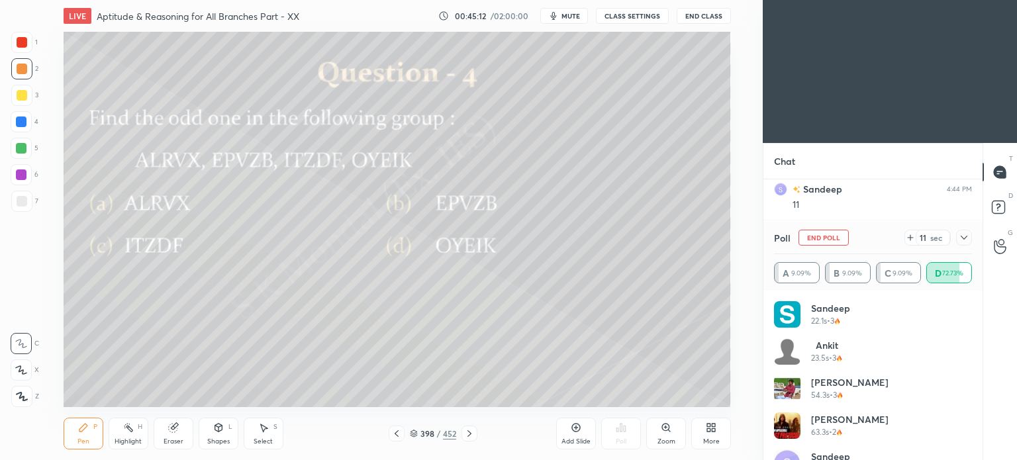
click at [467, 431] on icon at bounding box center [469, 433] width 4 height 7
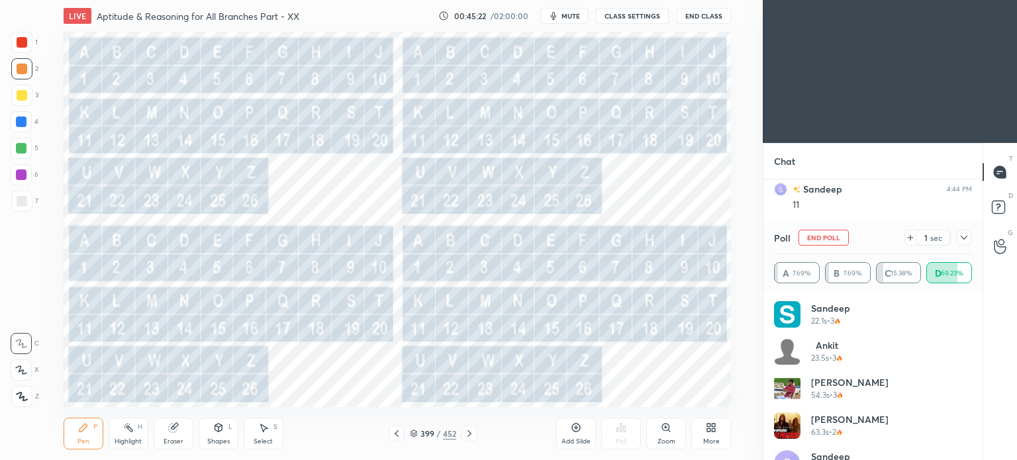
scroll to position [5531, 0]
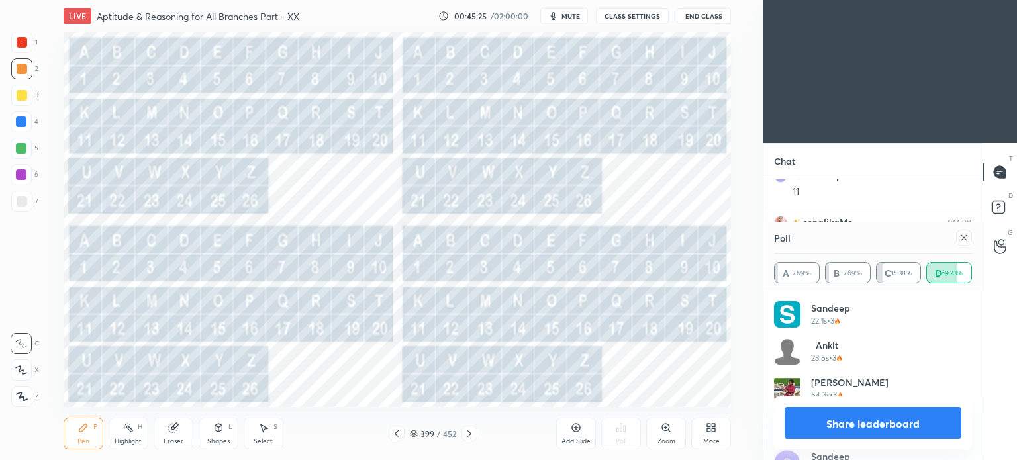
click at [400, 434] on icon at bounding box center [396, 433] width 11 height 11
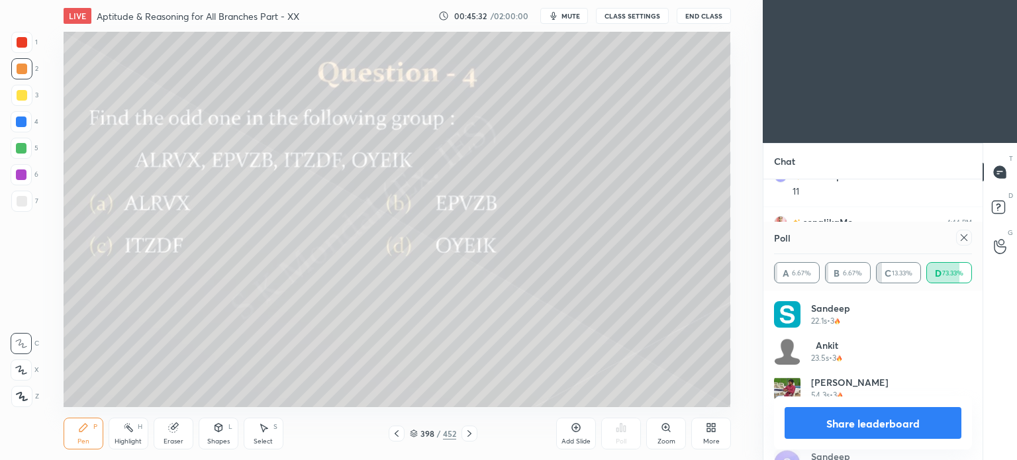
click at [469, 434] on icon at bounding box center [469, 433] width 11 height 11
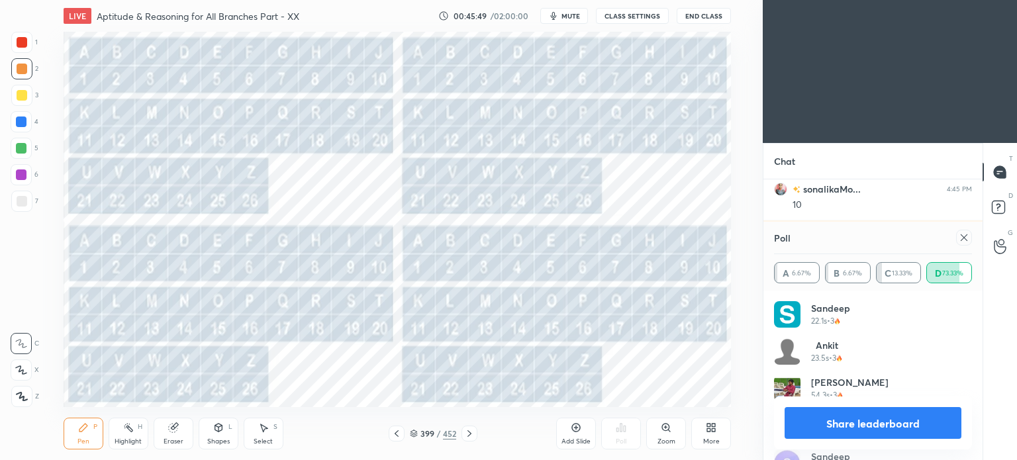
scroll to position [5762, 0]
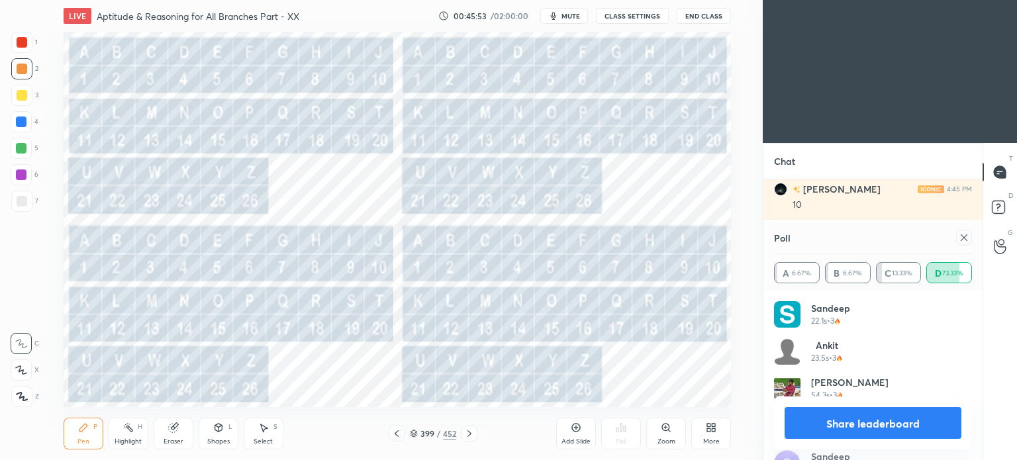
click at [474, 436] on icon at bounding box center [469, 433] width 11 height 11
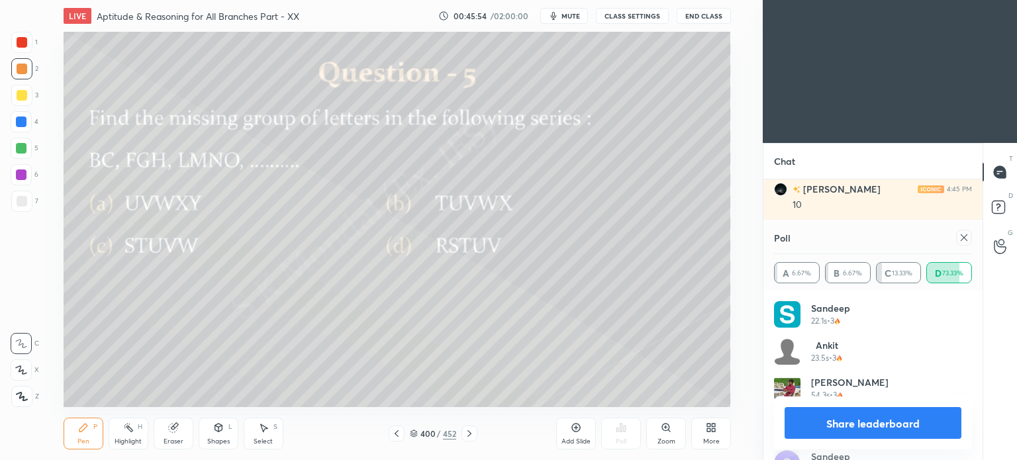
click at [387, 434] on div "400 / 452" at bounding box center [433, 434] width 246 height 16
click at [394, 436] on icon at bounding box center [396, 433] width 11 height 11
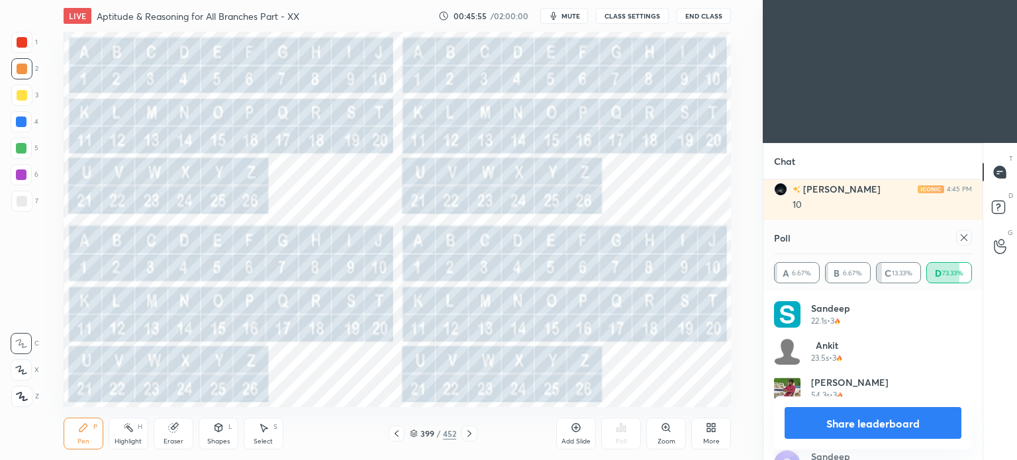
click at [395, 434] on icon at bounding box center [397, 433] width 4 height 7
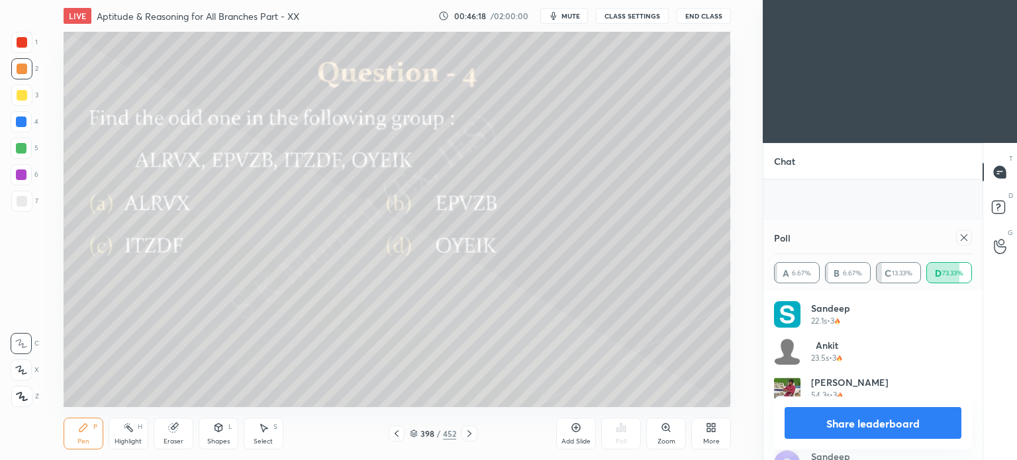
scroll to position [5948, 0]
click at [180, 442] on div "Eraser" at bounding box center [174, 441] width 20 height 7
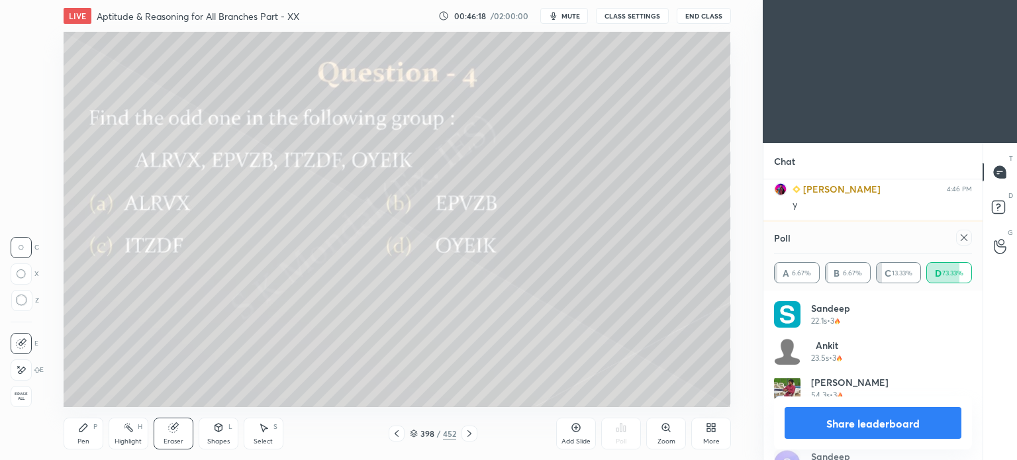
click at [183, 436] on div "Eraser" at bounding box center [174, 434] width 40 height 32
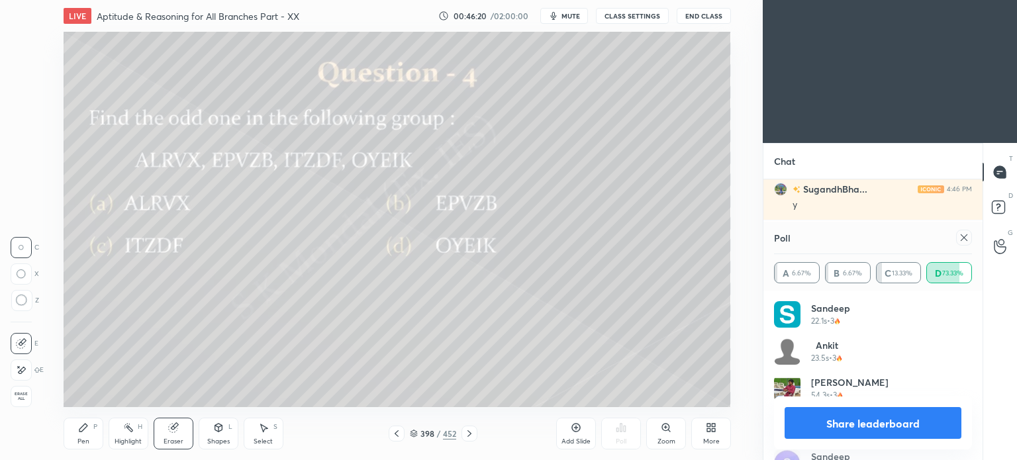
click at [77, 442] on div "Pen" at bounding box center [83, 441] width 12 height 7
click at [78, 440] on div "Pen" at bounding box center [83, 441] width 12 height 7
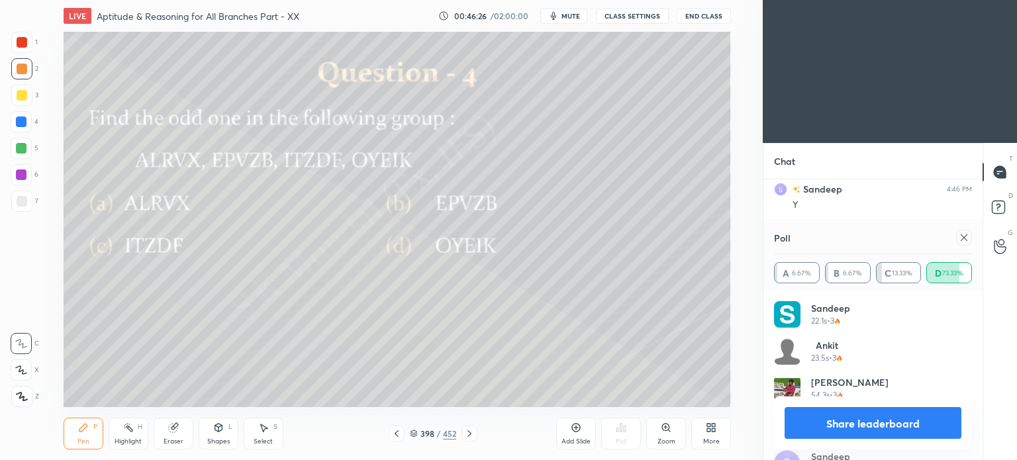
click at [877, 418] on button "Share leaderboard" at bounding box center [873, 423] width 177 height 32
type textarea "x"
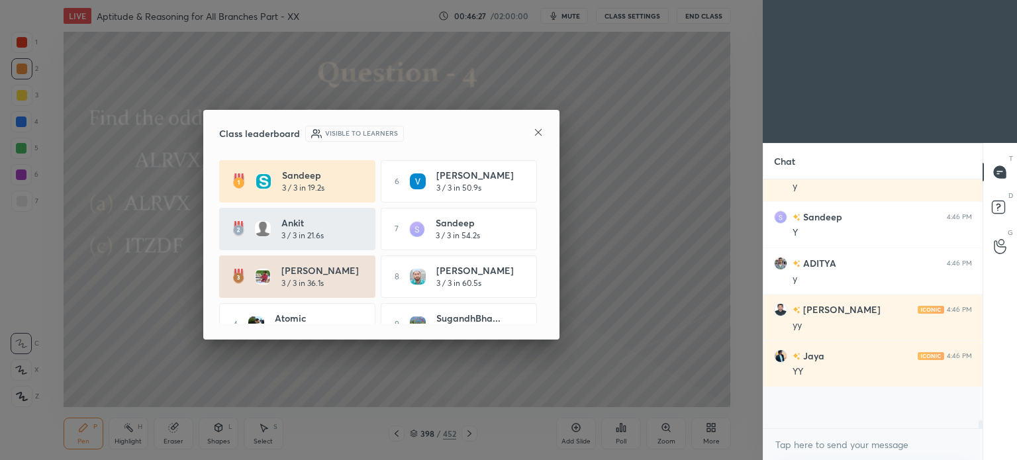
scroll to position [238, 215]
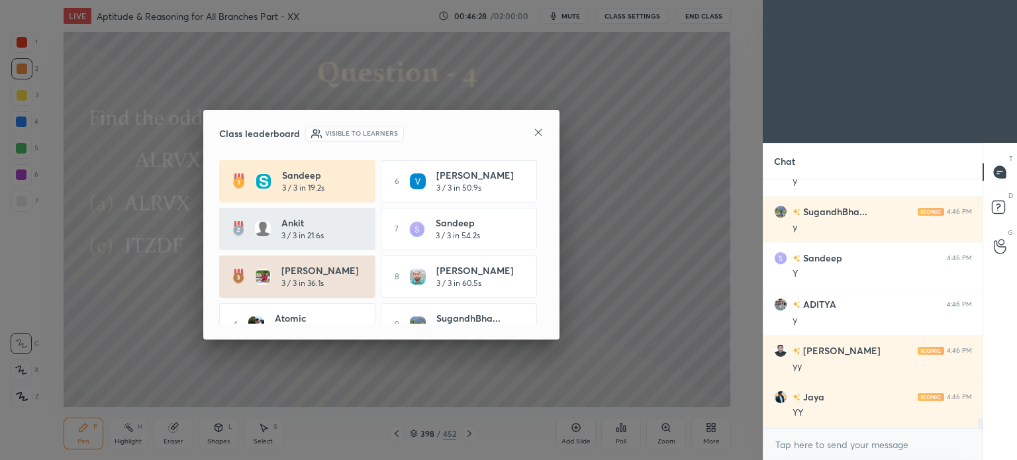
click at [538, 132] on icon at bounding box center [538, 132] width 7 height 7
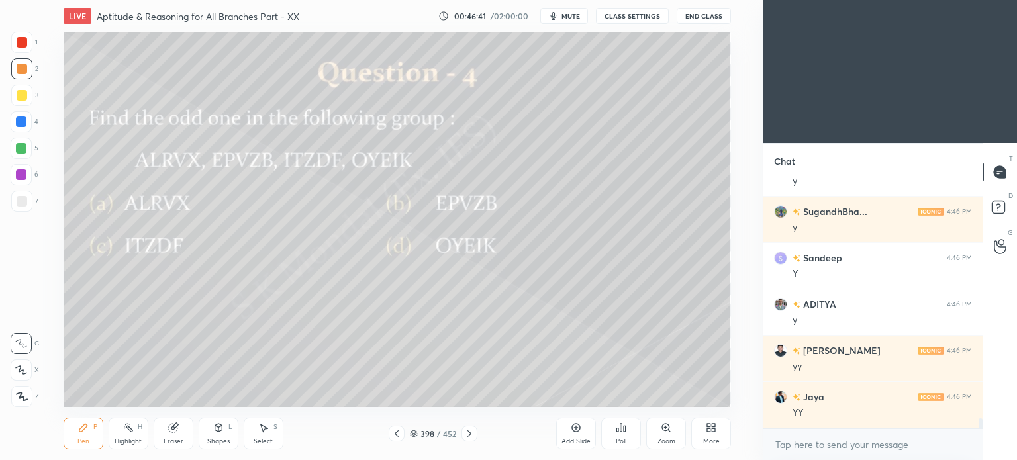
click at [615, 428] on div "Poll" at bounding box center [621, 434] width 40 height 32
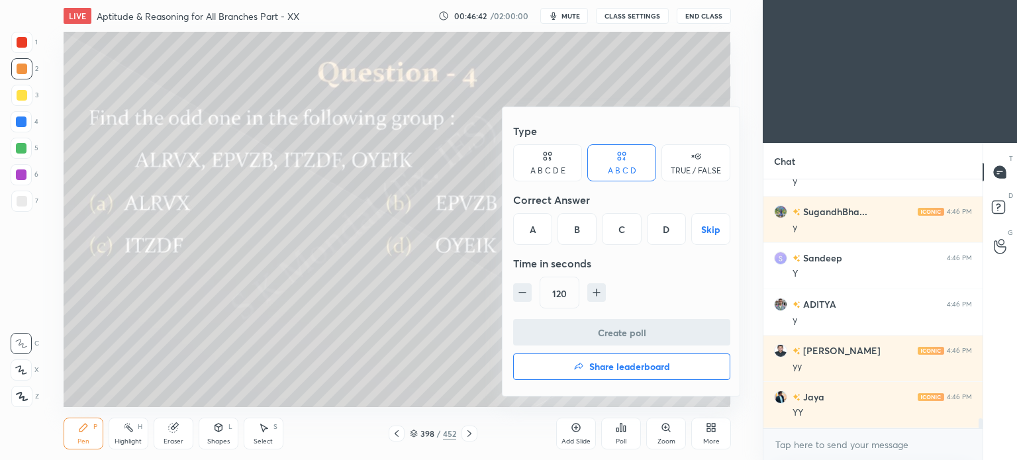
click at [598, 288] on icon "button" at bounding box center [596, 292] width 13 height 13
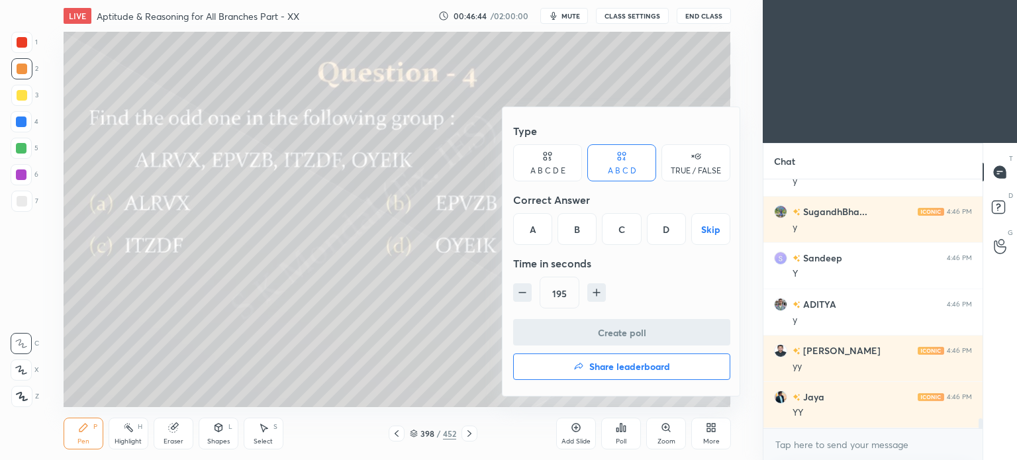
click at [522, 297] on icon "button" at bounding box center [522, 292] width 13 height 13
type input "180"
click at [580, 227] on div "B" at bounding box center [577, 229] width 39 height 32
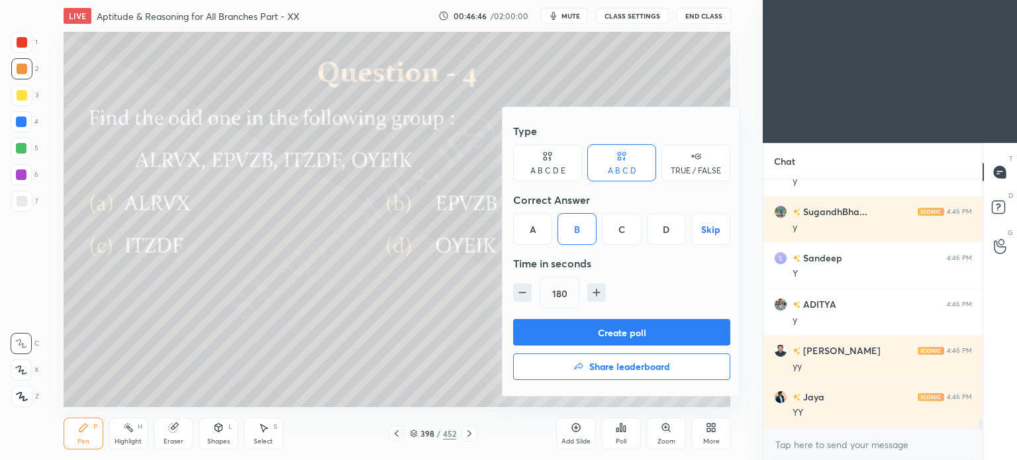
click at [665, 337] on button "Create poll" at bounding box center [621, 332] width 217 height 26
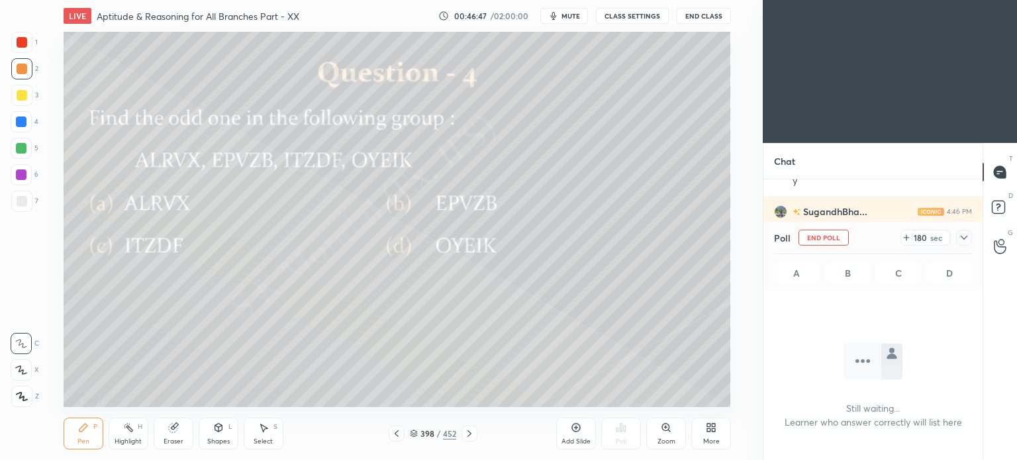
scroll to position [249, 215]
click at [470, 434] on icon at bounding box center [469, 433] width 4 height 7
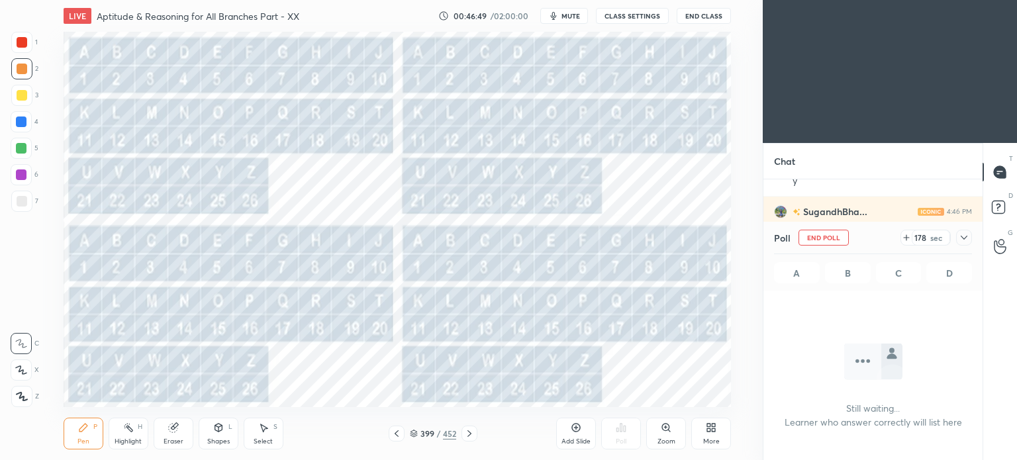
click at [470, 434] on icon at bounding box center [469, 433] width 4 height 7
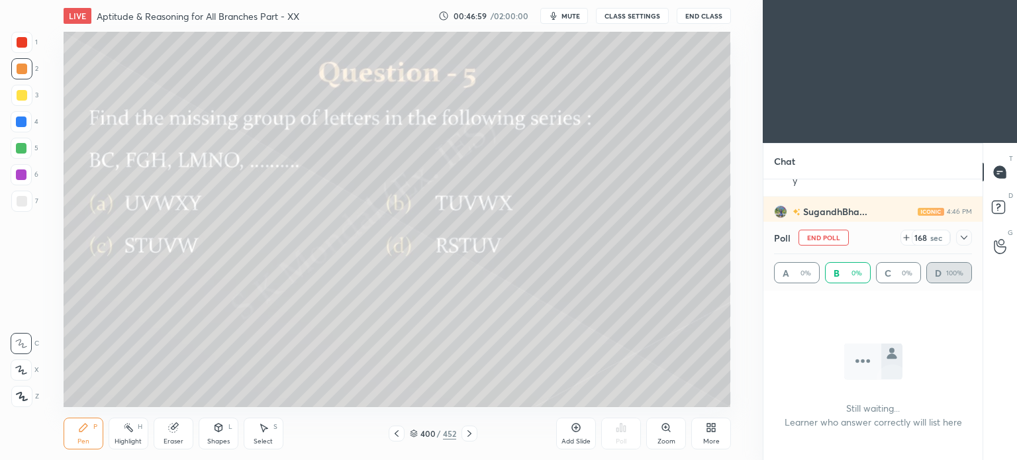
click at [123, 434] on div "Highlight H" at bounding box center [129, 434] width 40 height 32
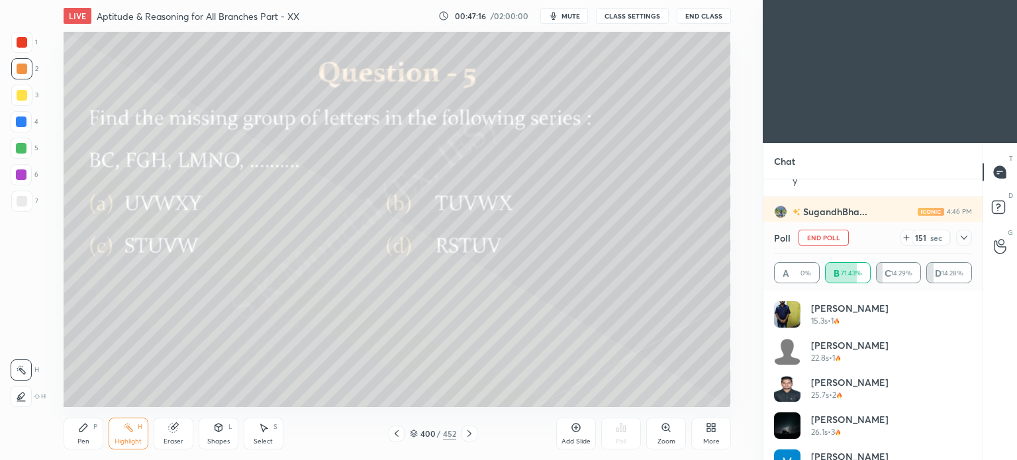
click at [83, 428] on icon at bounding box center [83, 428] width 8 height 8
click at [471, 436] on icon at bounding box center [469, 433] width 11 height 11
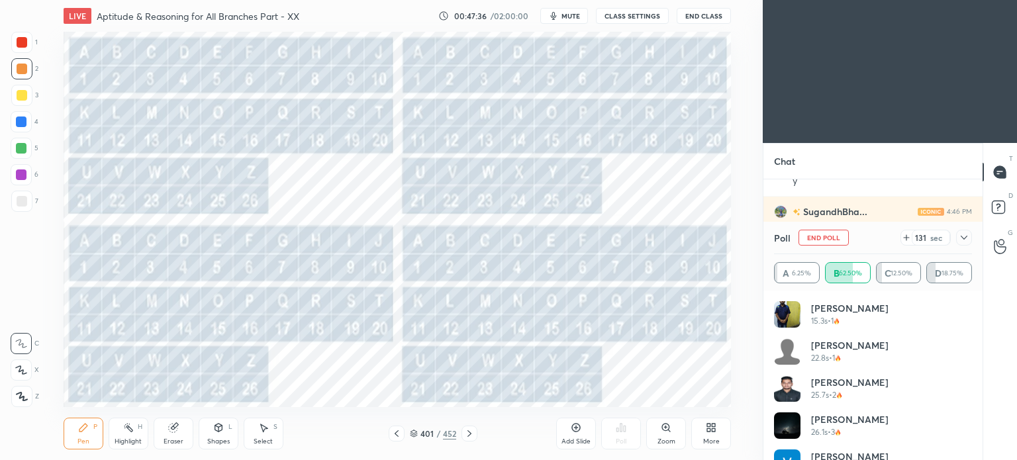
click at [397, 436] on icon at bounding box center [397, 433] width 4 height 7
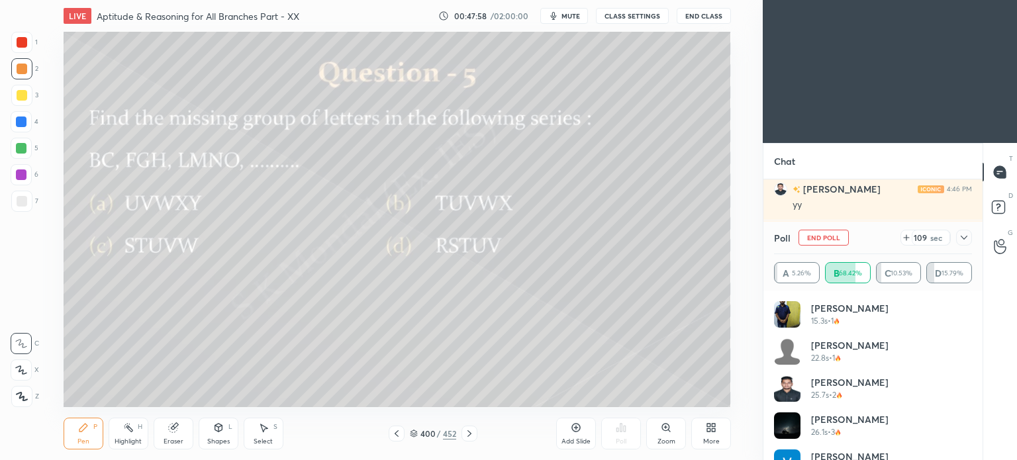
scroll to position [6272, 0]
click at [464, 434] on icon at bounding box center [469, 433] width 11 height 11
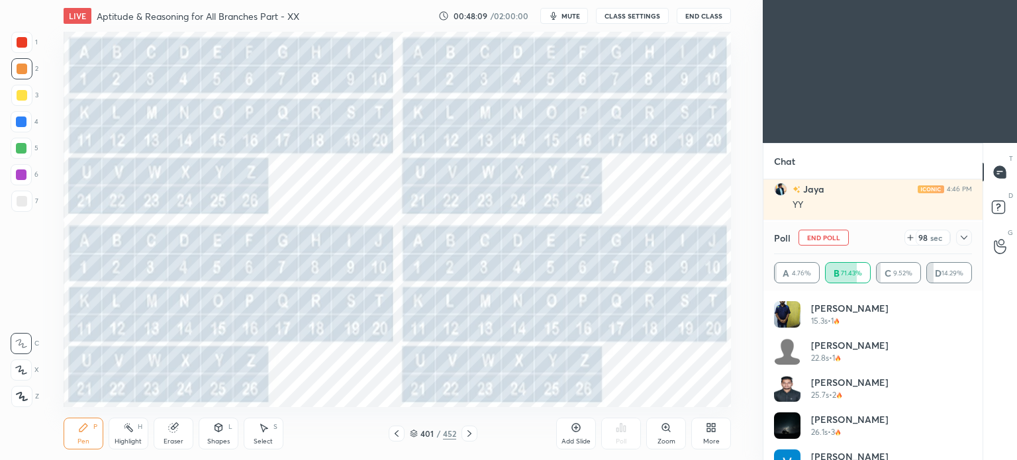
scroll to position [6318, 0]
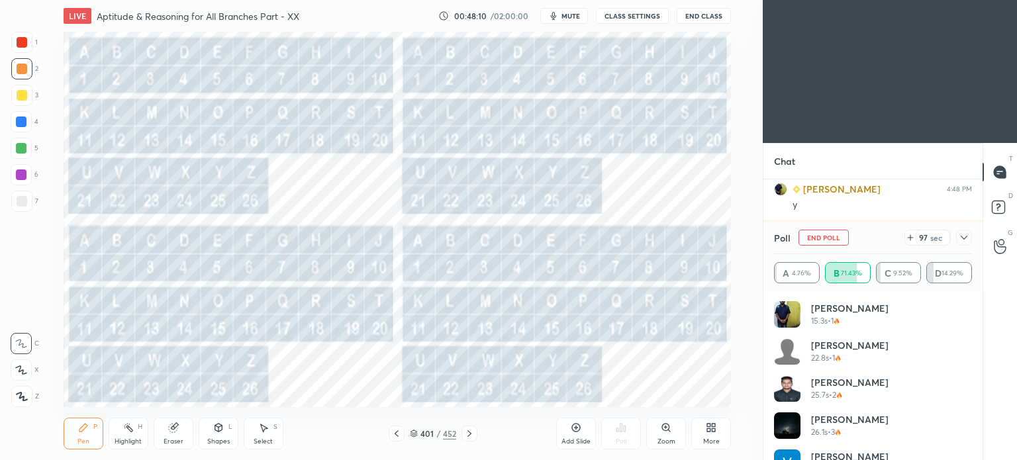
click at [469, 436] on icon at bounding box center [469, 433] width 11 height 11
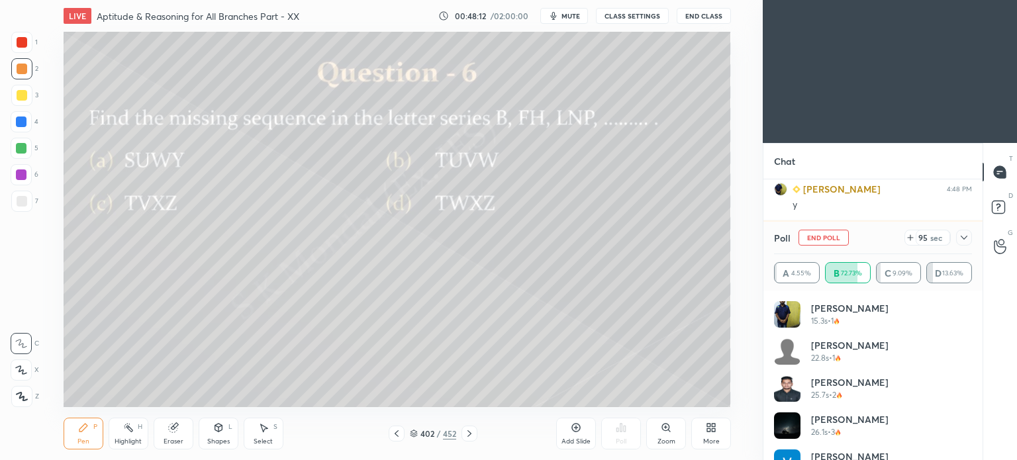
click at [392, 438] on icon at bounding box center [396, 433] width 11 height 11
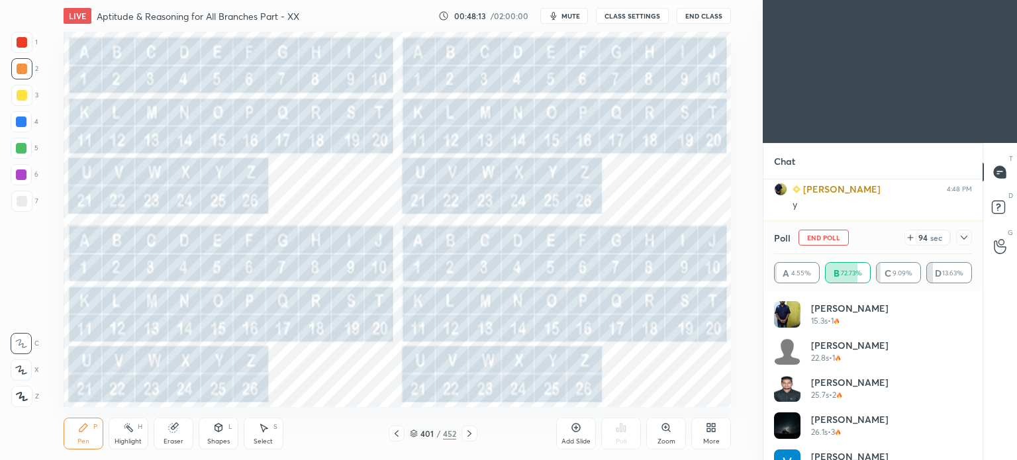
click at [395, 436] on icon at bounding box center [396, 433] width 11 height 11
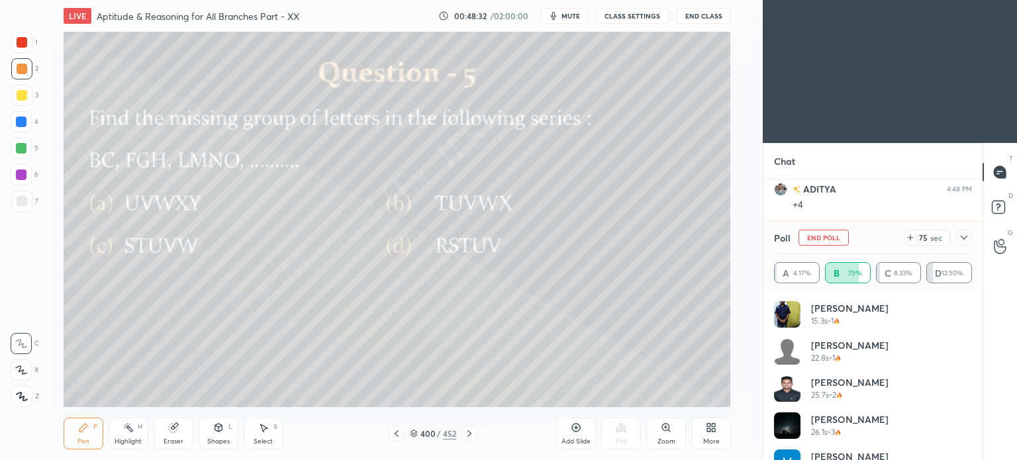
scroll to position [6504, 0]
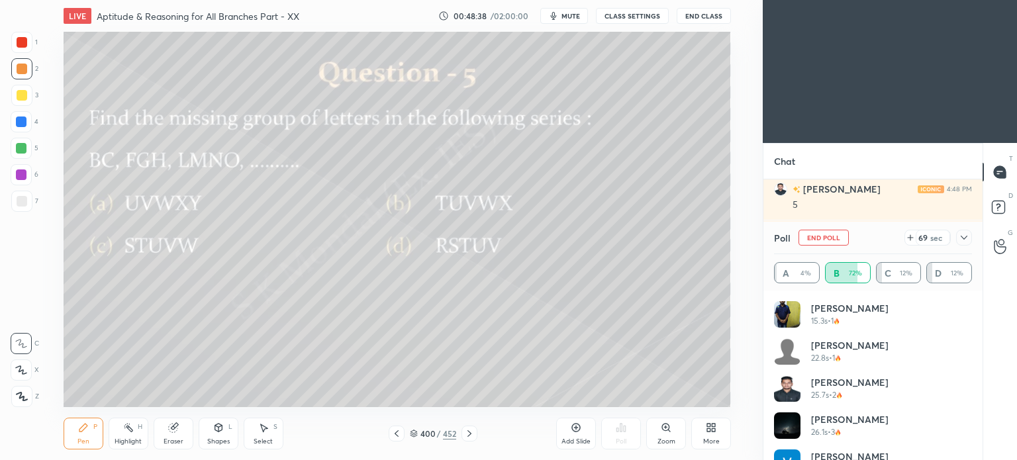
click at [472, 434] on icon at bounding box center [469, 433] width 11 height 11
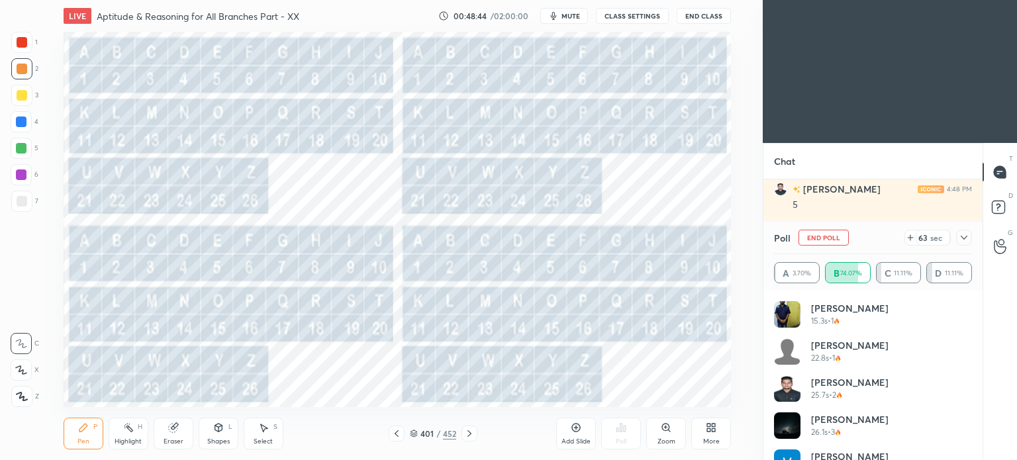
scroll to position [6550, 0]
click at [467, 439] on div at bounding box center [470, 434] width 16 height 16
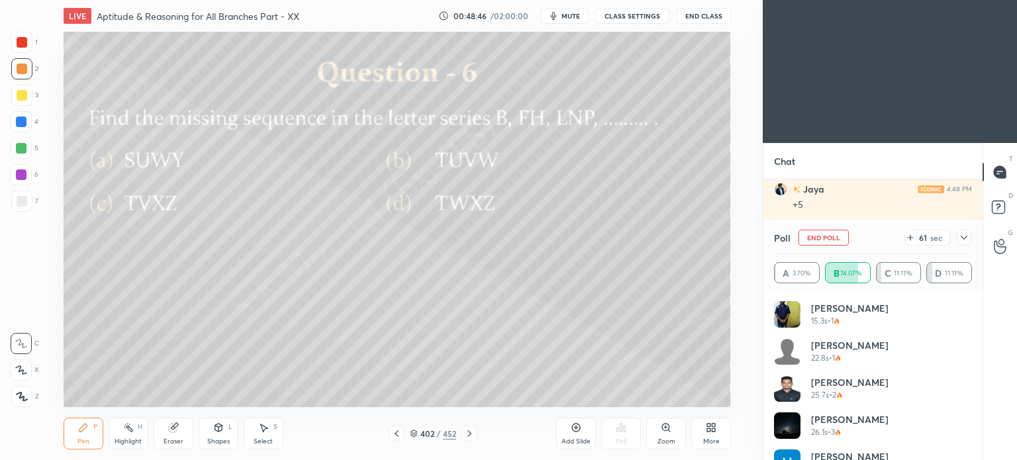
click at [389, 434] on div at bounding box center [397, 434] width 16 height 16
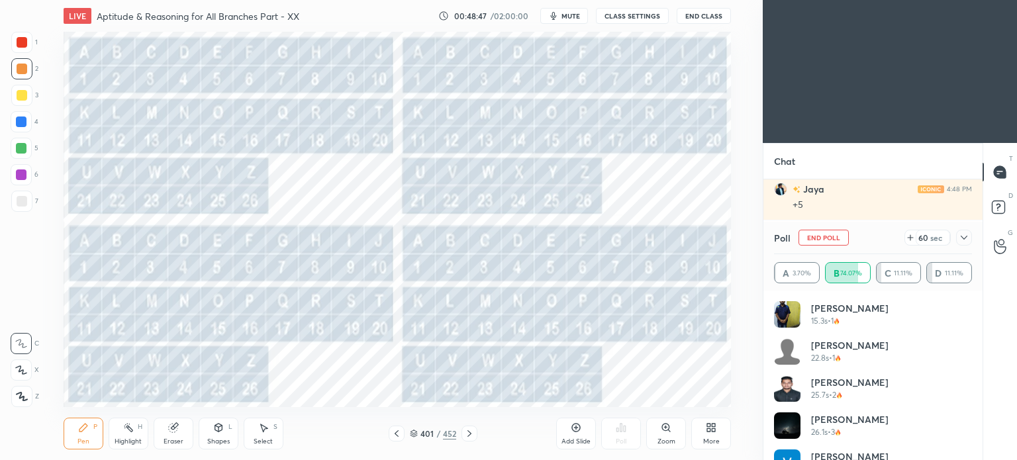
click at [394, 435] on icon at bounding box center [396, 433] width 11 height 11
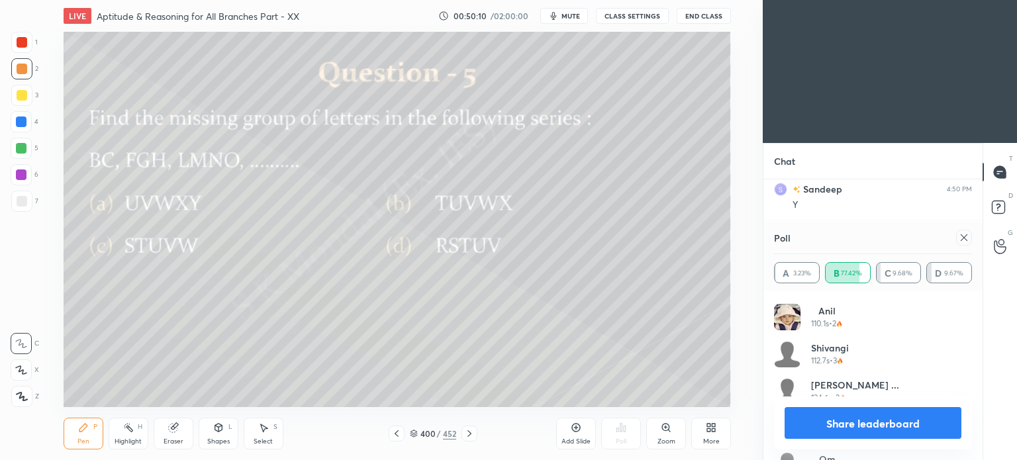
scroll to position [731, 0]
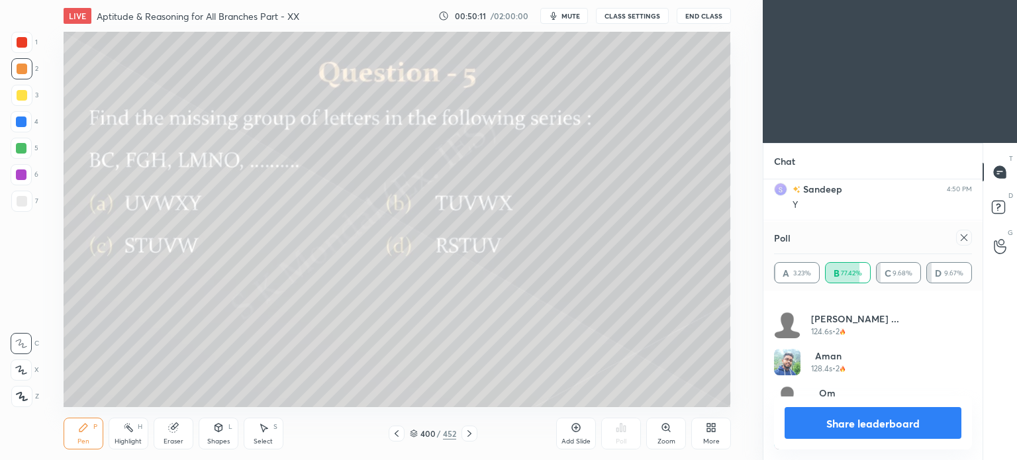
click at [882, 418] on button "Share leaderboard" at bounding box center [873, 423] width 177 height 32
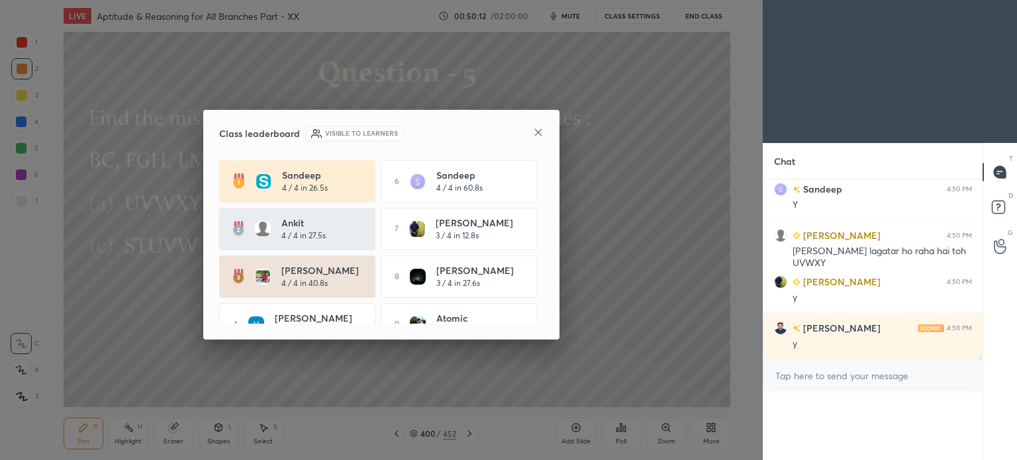
scroll to position [6946, 0]
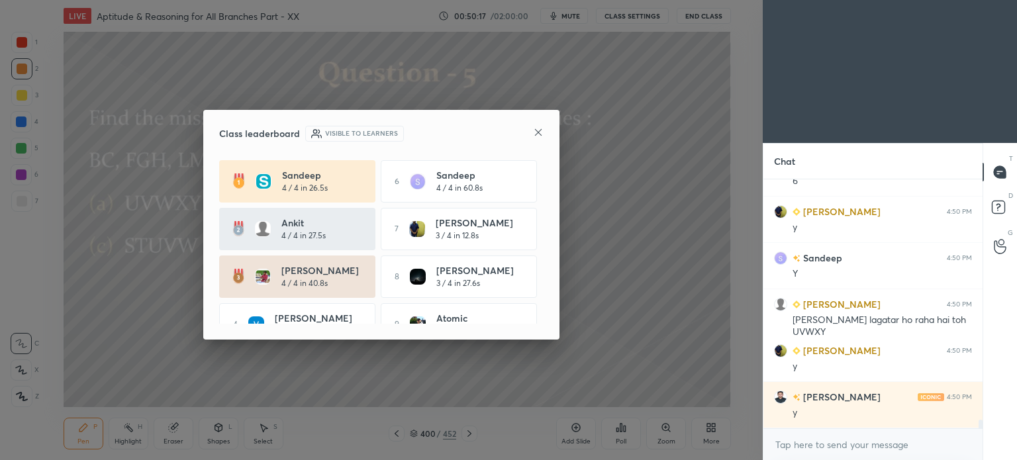
click at [538, 137] on icon at bounding box center [538, 132] width 11 height 11
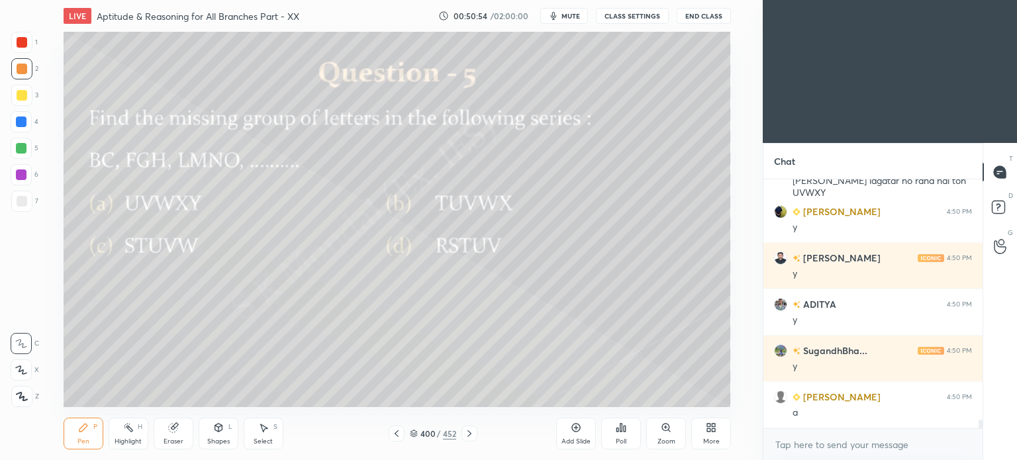
scroll to position [7084, 0]
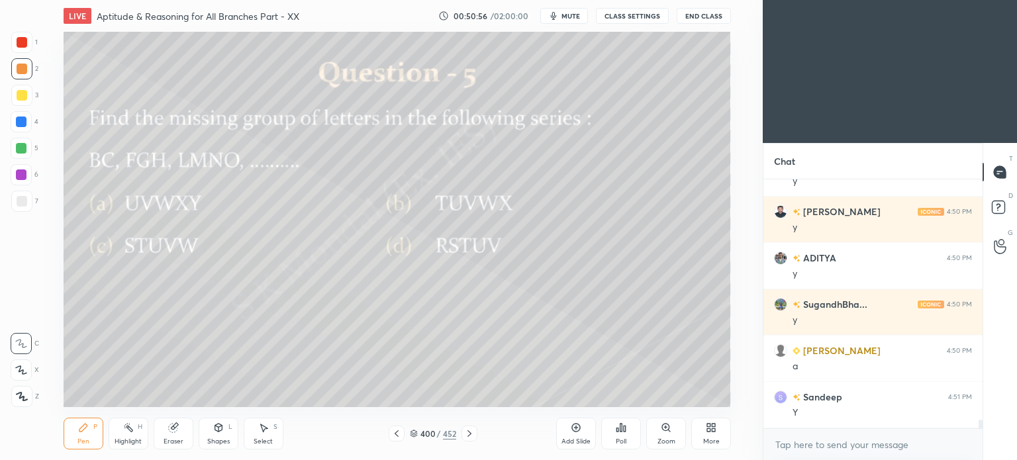
click at [469, 437] on icon at bounding box center [469, 433] width 11 height 11
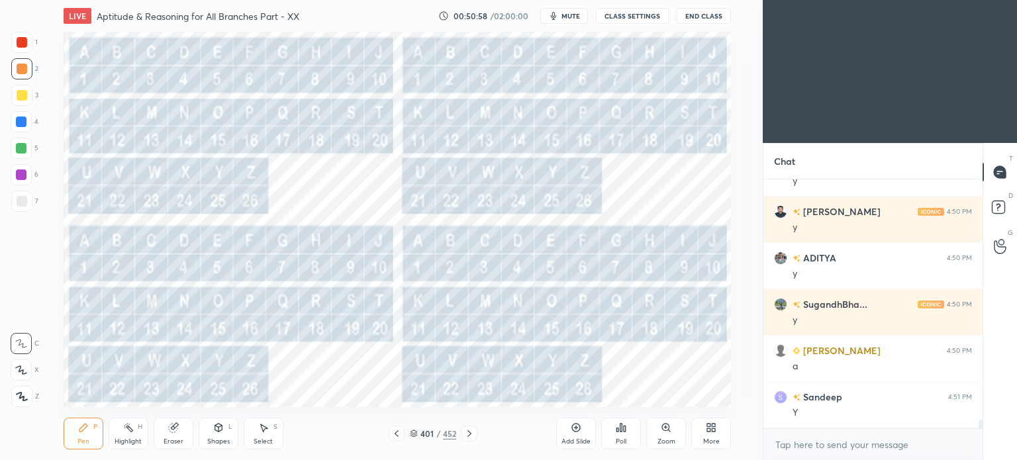
click at [464, 433] on icon at bounding box center [469, 433] width 11 height 11
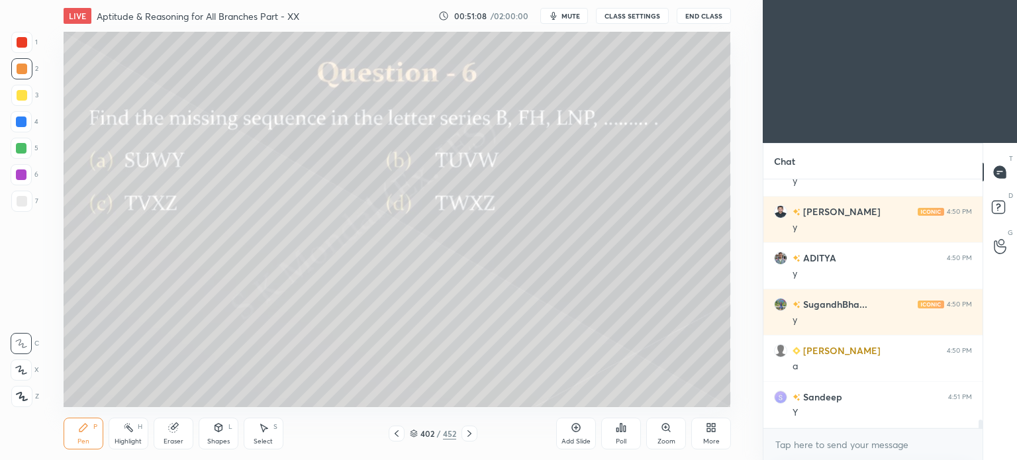
scroll to position [7130, 0]
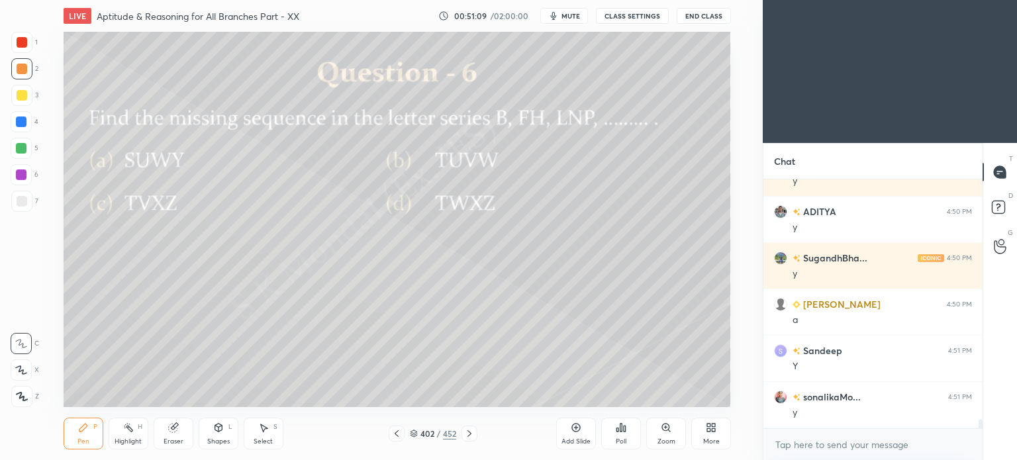
click at [624, 436] on div "Poll" at bounding box center [621, 434] width 40 height 32
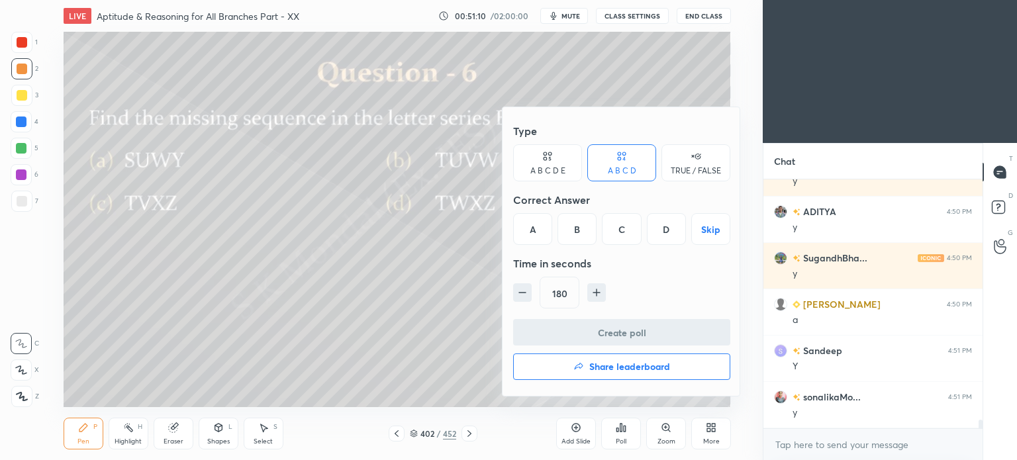
click at [624, 238] on div "C" at bounding box center [621, 229] width 39 height 32
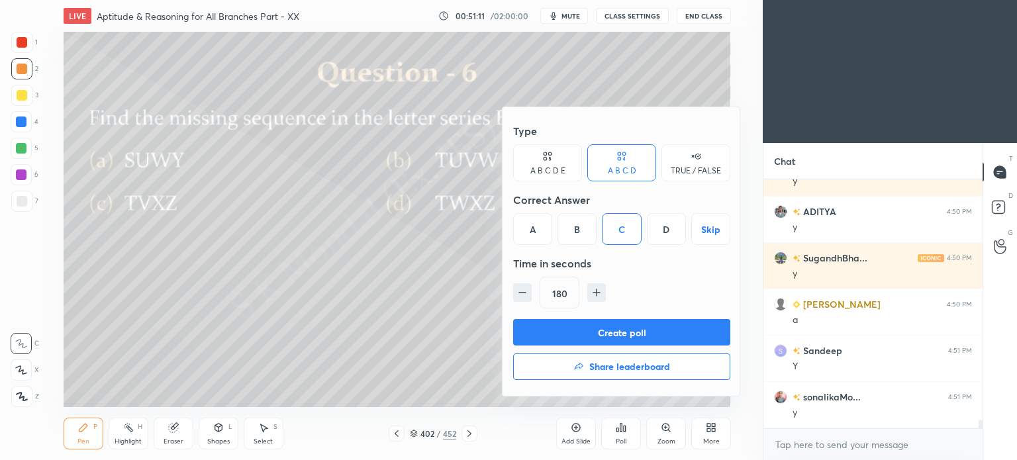
scroll to position [7177, 0]
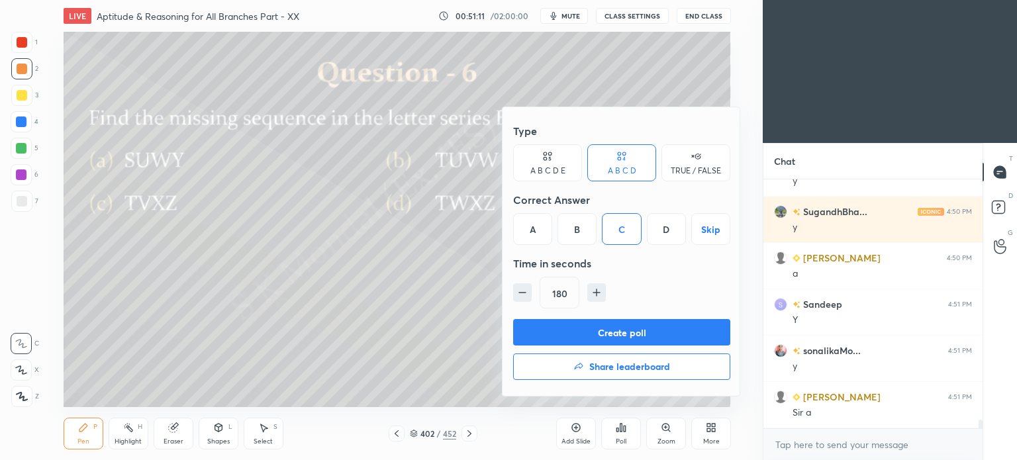
click at [622, 328] on button "Create poll" at bounding box center [621, 332] width 217 height 26
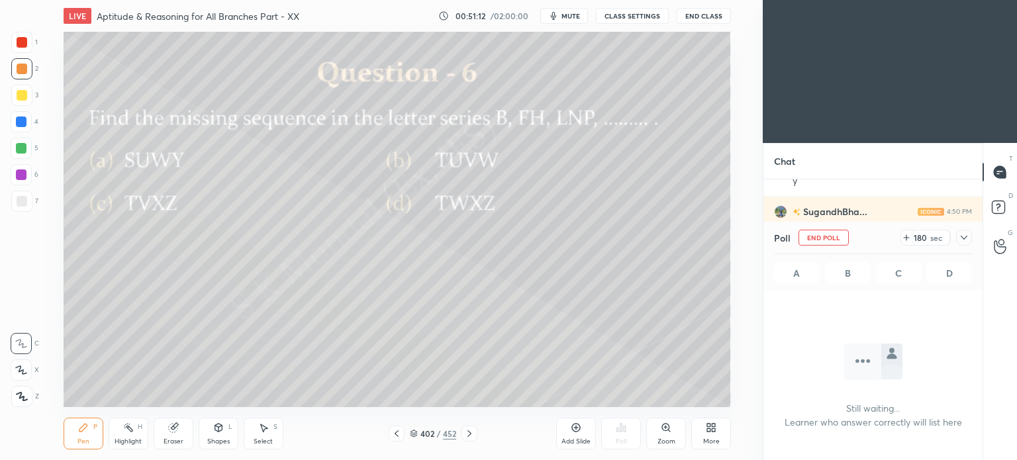
scroll to position [3, 4]
click at [76, 438] on div "Pen P" at bounding box center [84, 434] width 40 height 32
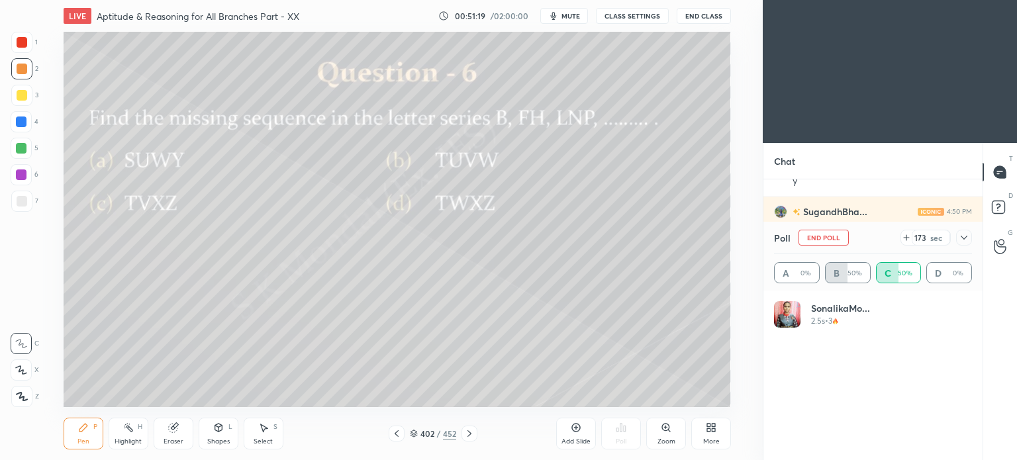
click at [469, 434] on icon at bounding box center [469, 433] width 11 height 11
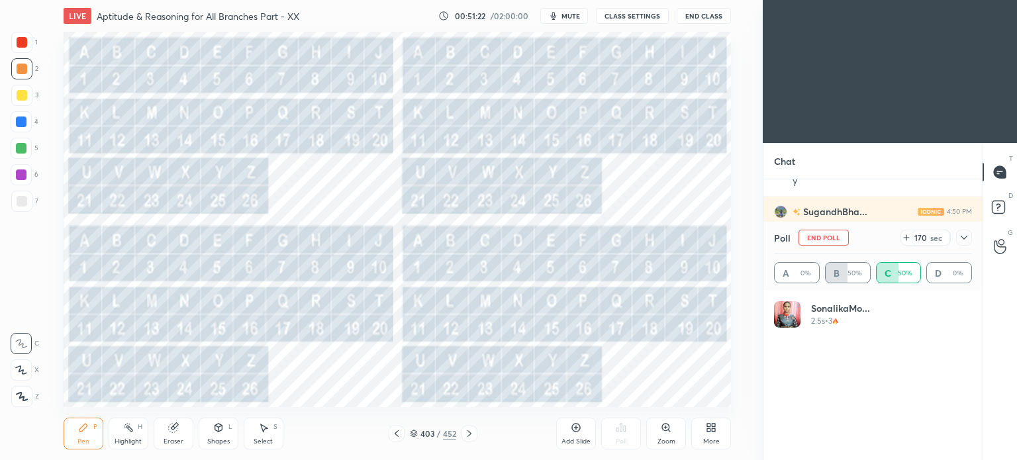
scroll to position [7292, 0]
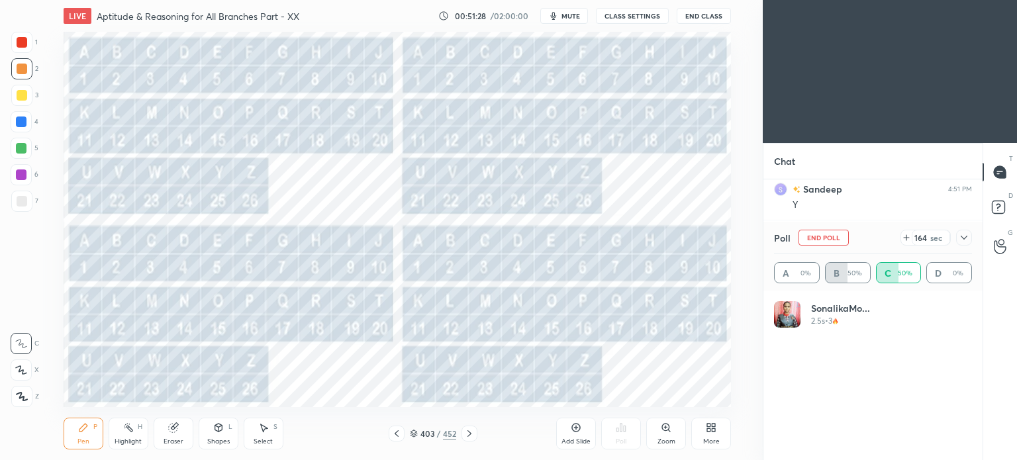
click at [474, 434] on icon at bounding box center [469, 433] width 11 height 11
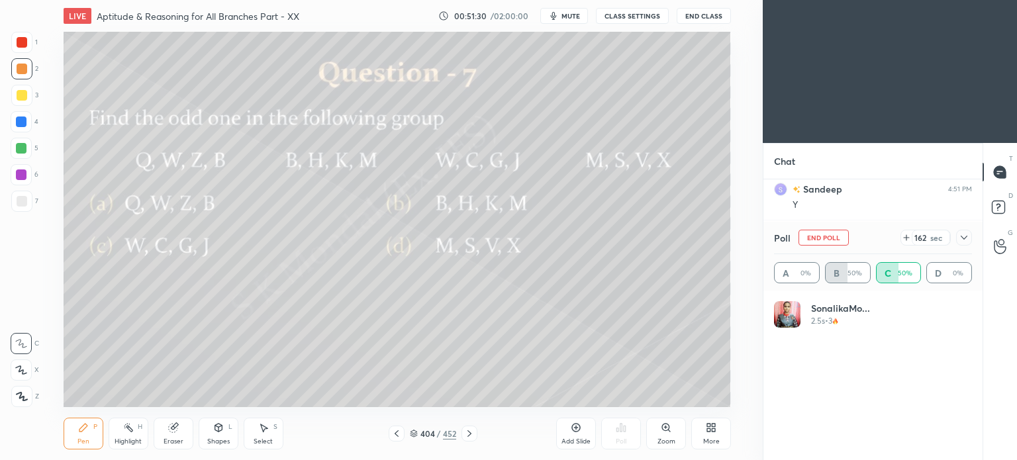
click at [395, 434] on icon at bounding box center [397, 433] width 4 height 7
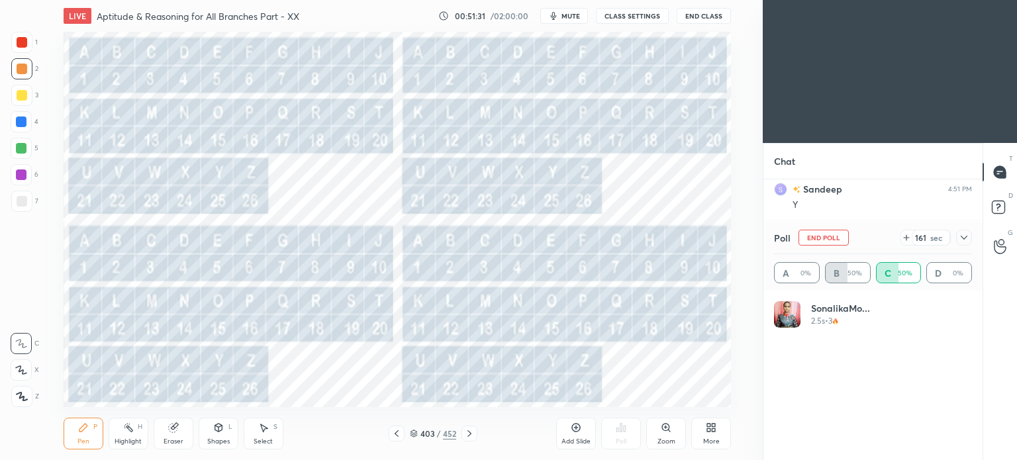
click at [470, 431] on icon at bounding box center [469, 433] width 11 height 11
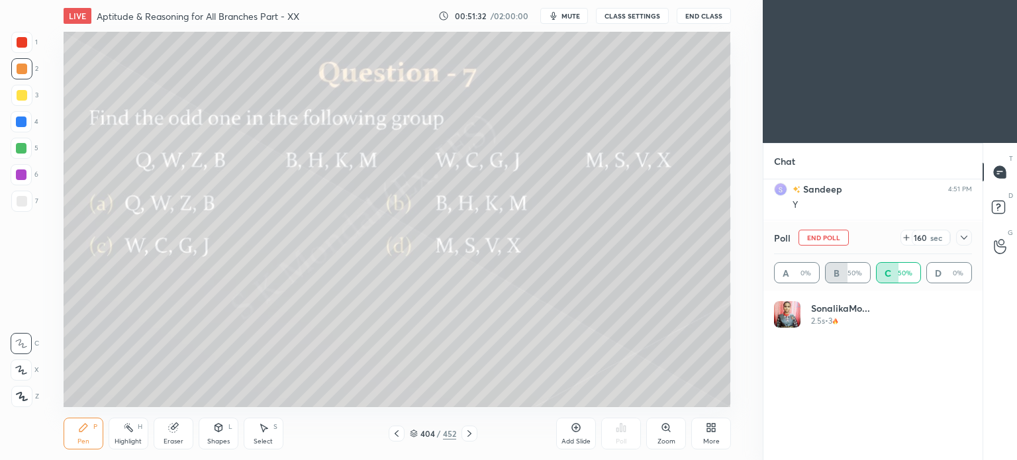
click at [392, 434] on icon at bounding box center [396, 433] width 11 height 11
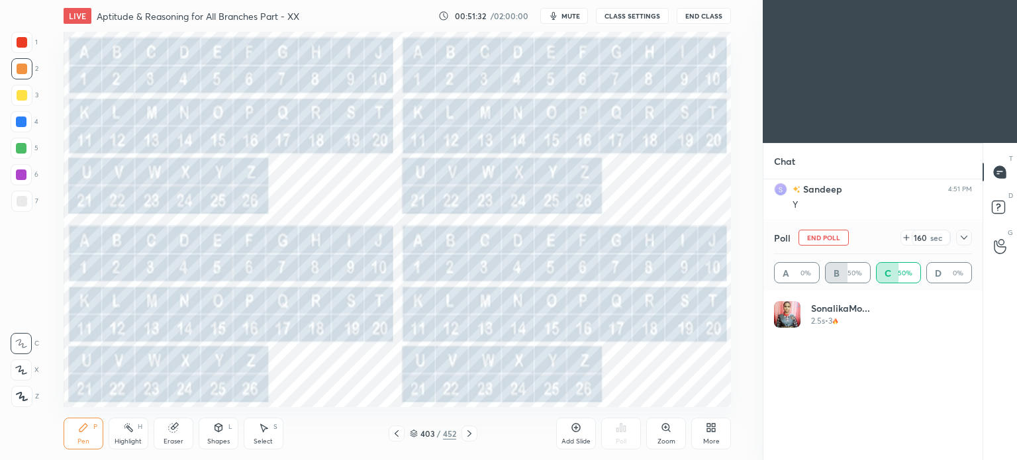
click at [394, 434] on icon at bounding box center [396, 433] width 11 height 11
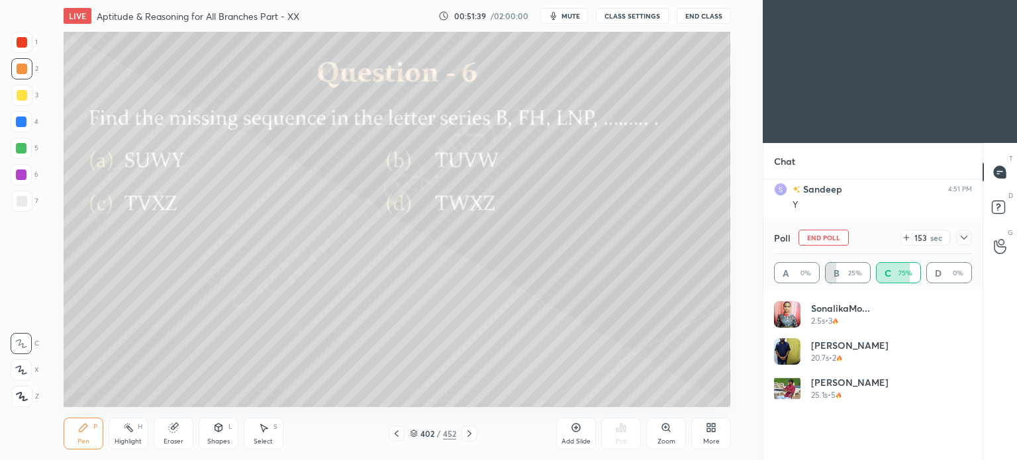
click at [403, 437] on div at bounding box center [397, 434] width 16 height 16
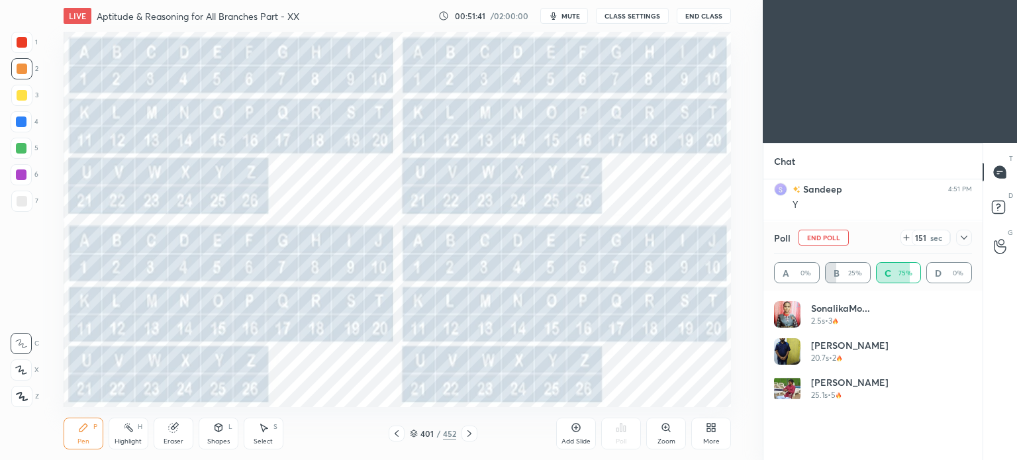
click at [471, 434] on icon at bounding box center [469, 433] width 11 height 11
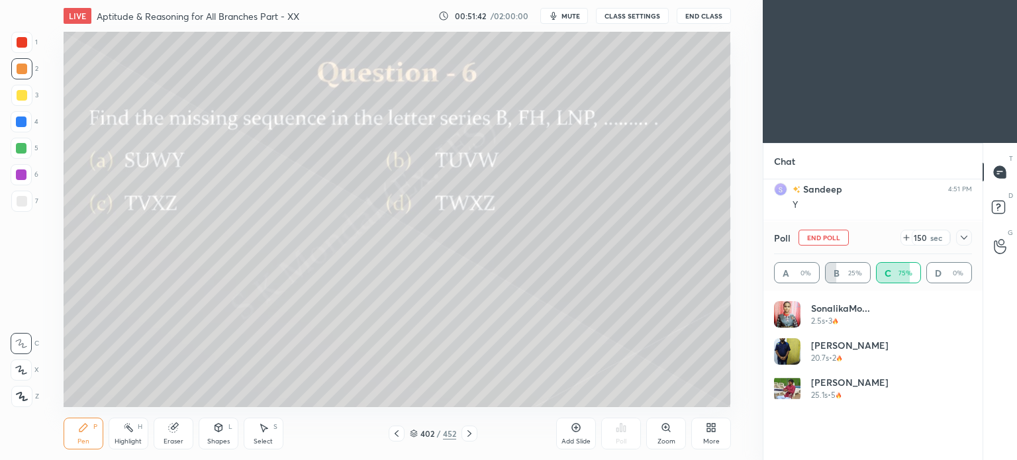
click at [470, 434] on icon at bounding box center [469, 433] width 11 height 11
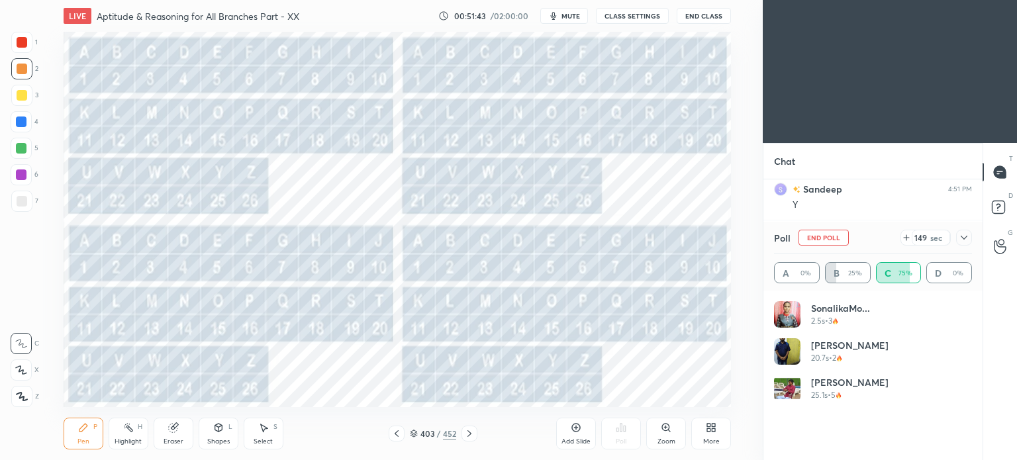
click at [23, 126] on div at bounding box center [21, 122] width 11 height 11
click at [26, 125] on div at bounding box center [21, 122] width 11 height 11
click at [23, 72] on div at bounding box center [22, 69] width 11 height 11
click at [24, 73] on div at bounding box center [22, 69] width 11 height 11
click at [469, 433] on icon at bounding box center [469, 433] width 4 height 7
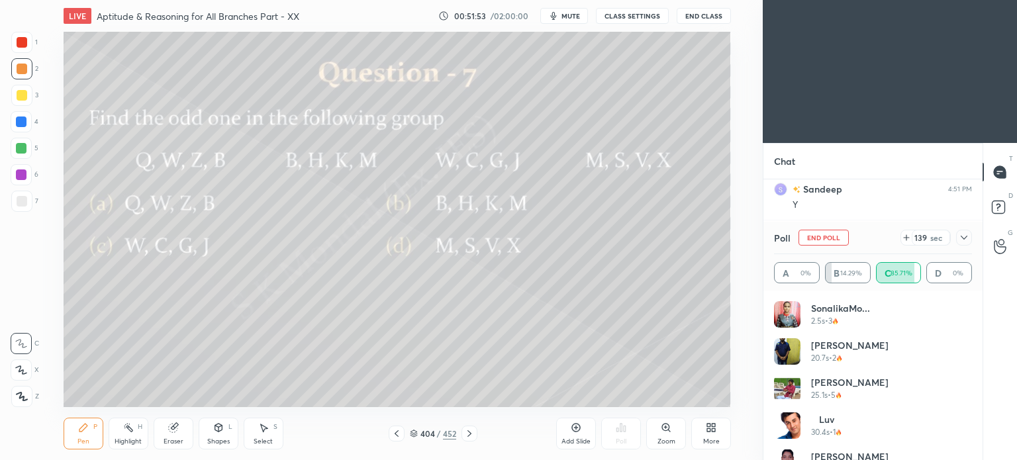
click at [393, 431] on icon at bounding box center [396, 433] width 11 height 11
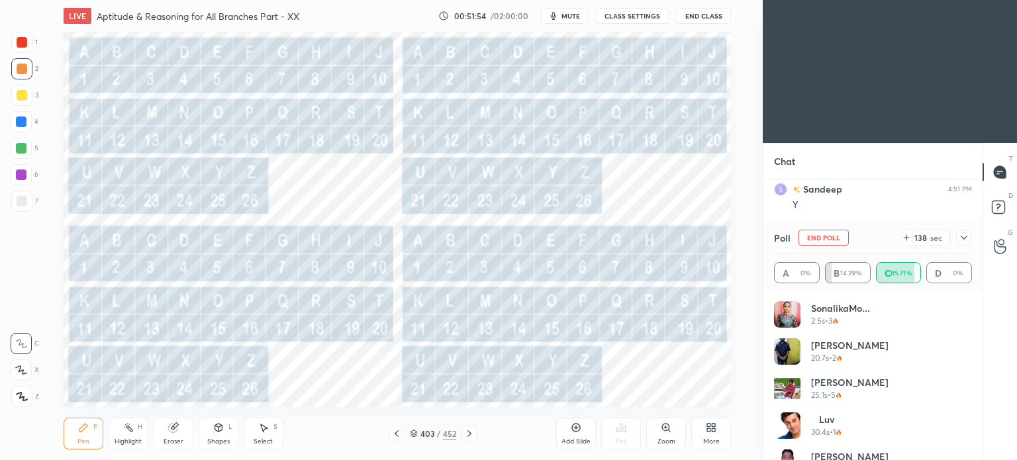
click at [395, 432] on icon at bounding box center [396, 433] width 11 height 11
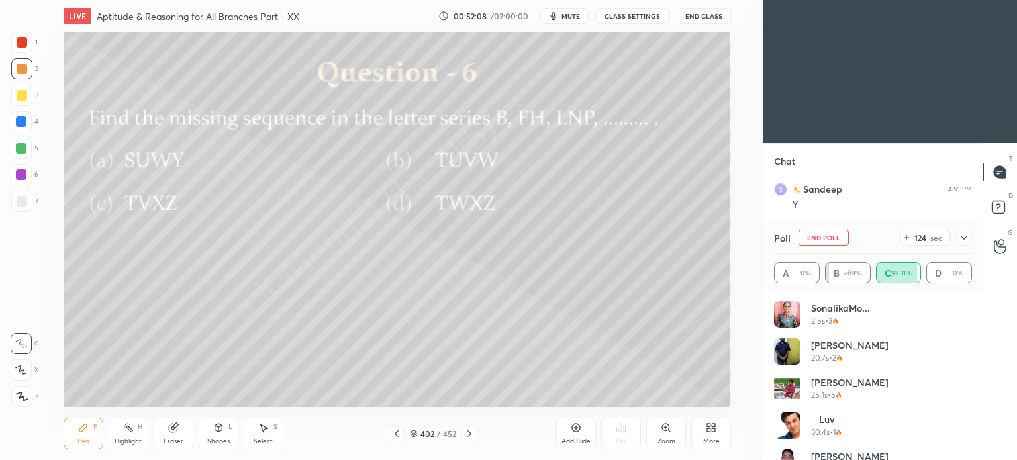
click at [167, 436] on div "Eraser" at bounding box center [174, 434] width 40 height 32
click at [83, 445] on div "Pen" at bounding box center [83, 441] width 12 height 7
click at [82, 440] on div "Pen" at bounding box center [83, 441] width 12 height 7
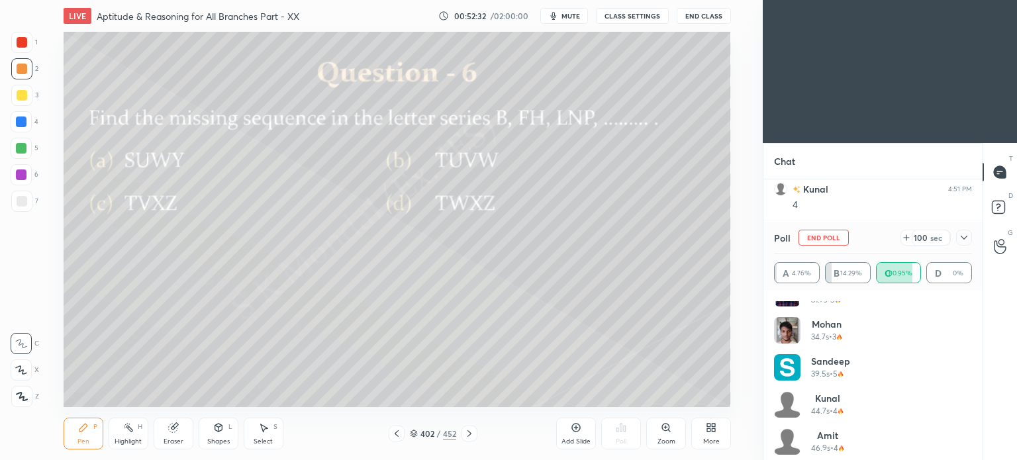
scroll to position [0, 0]
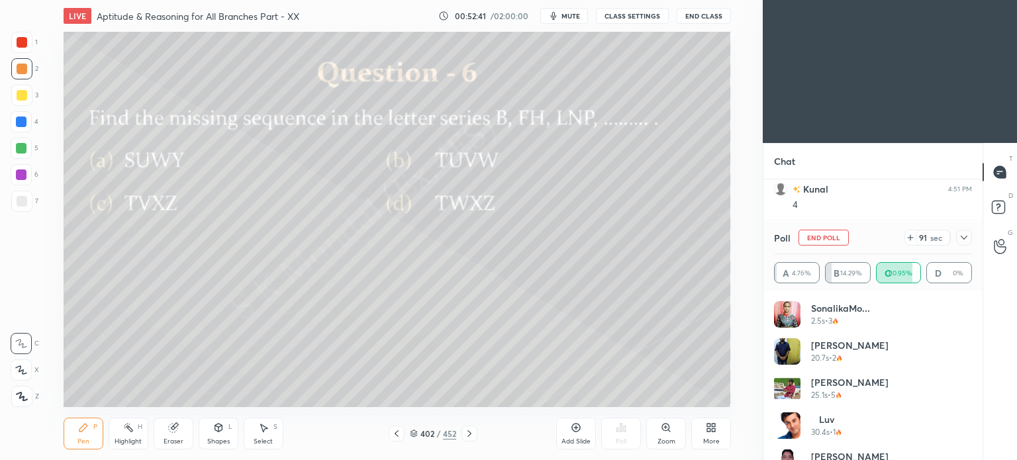
click at [466, 434] on icon at bounding box center [469, 433] width 11 height 11
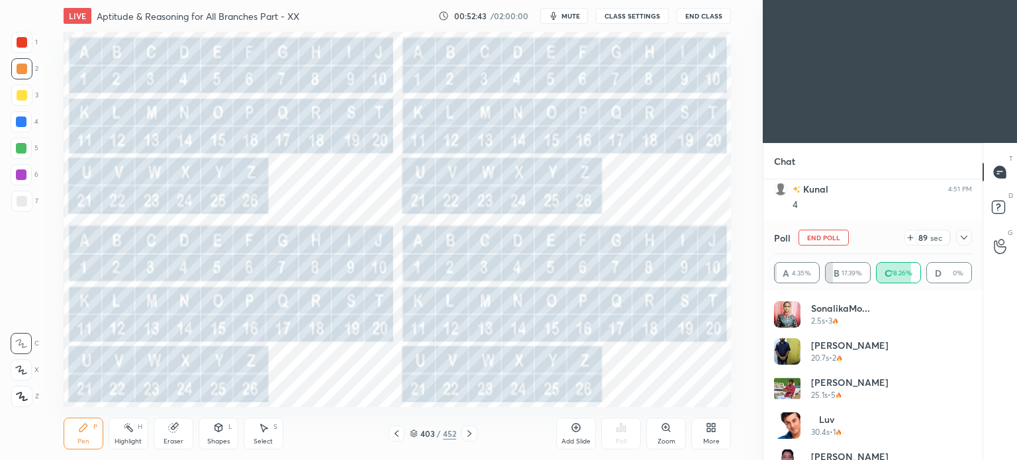
click at [397, 428] on icon at bounding box center [396, 433] width 11 height 11
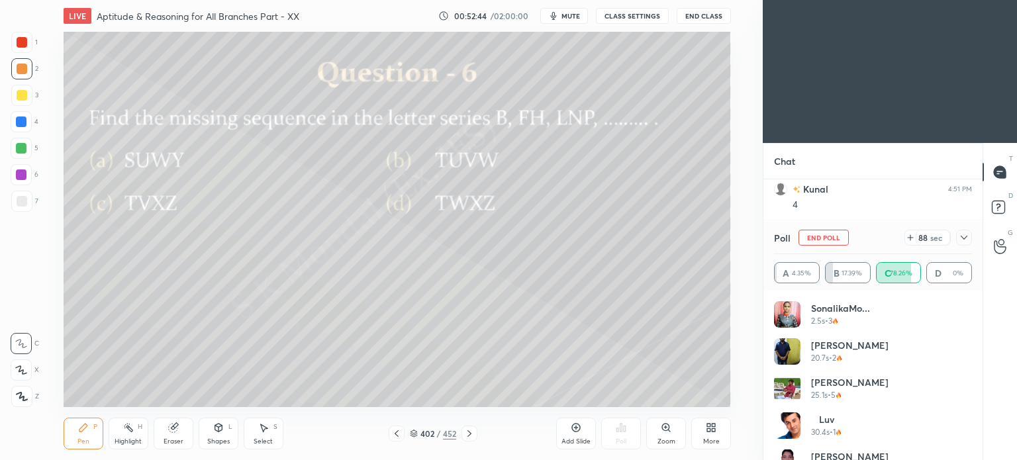
click at [466, 438] on icon at bounding box center [469, 433] width 11 height 11
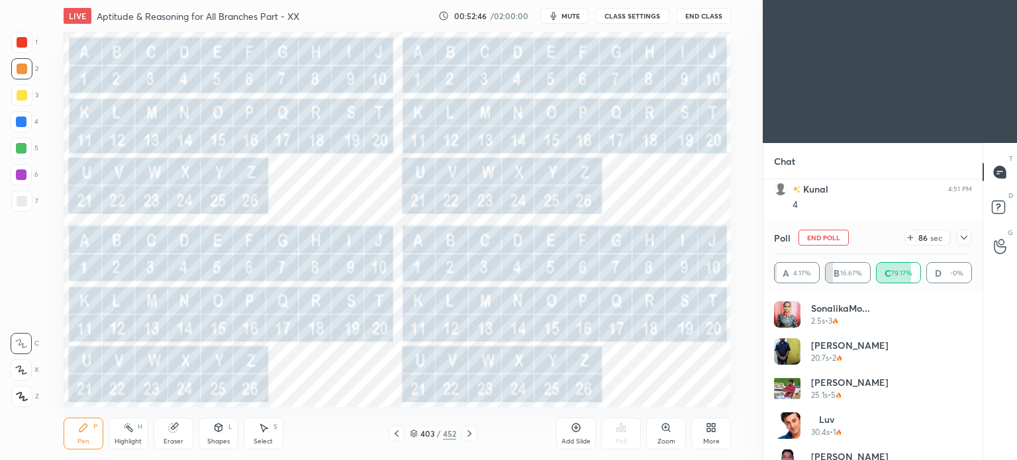
click at [17, 95] on div at bounding box center [22, 95] width 11 height 11
click at [26, 44] on div at bounding box center [22, 42] width 11 height 11
click at [397, 432] on icon at bounding box center [397, 433] width 4 height 7
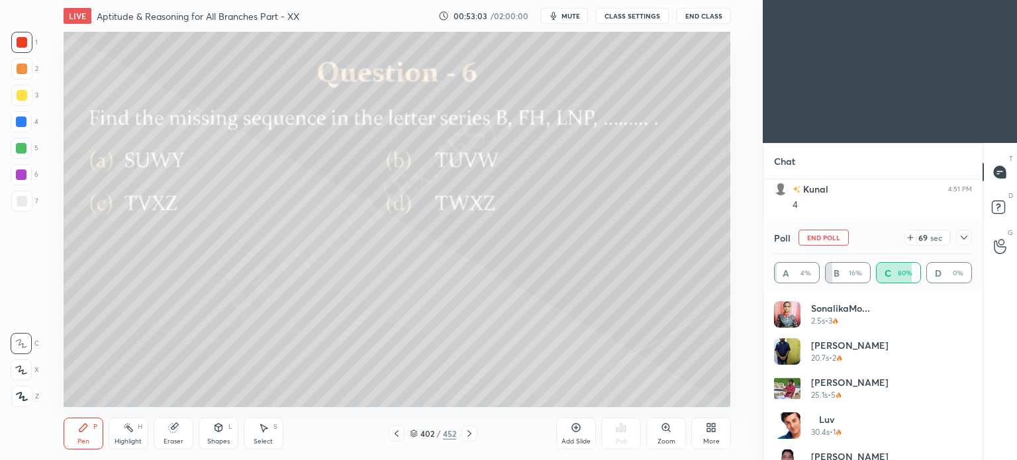
click at [166, 439] on div "Eraser" at bounding box center [174, 441] width 20 height 7
click at [77, 436] on div "Pen P" at bounding box center [84, 434] width 40 height 32
click at [78, 441] on div "Pen" at bounding box center [83, 441] width 12 height 7
click at [126, 434] on div "Highlight H" at bounding box center [129, 434] width 40 height 32
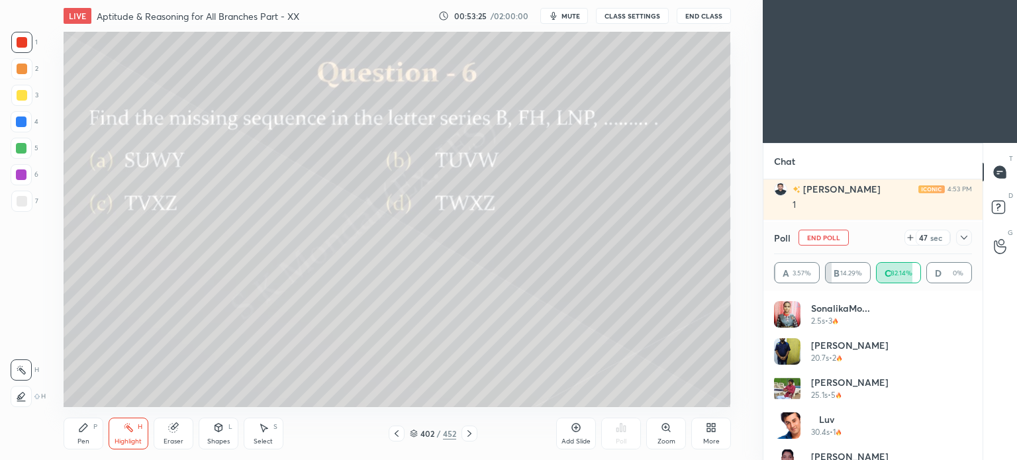
click at [82, 432] on icon at bounding box center [83, 427] width 11 height 11
click at [83, 430] on icon at bounding box center [83, 428] width 8 height 8
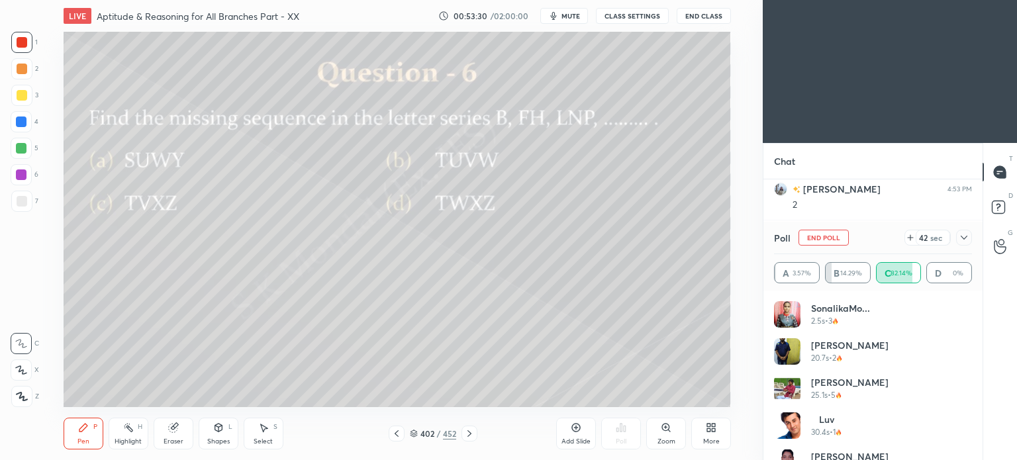
scroll to position [7709, 0]
click at [469, 436] on icon at bounding box center [469, 433] width 4 height 7
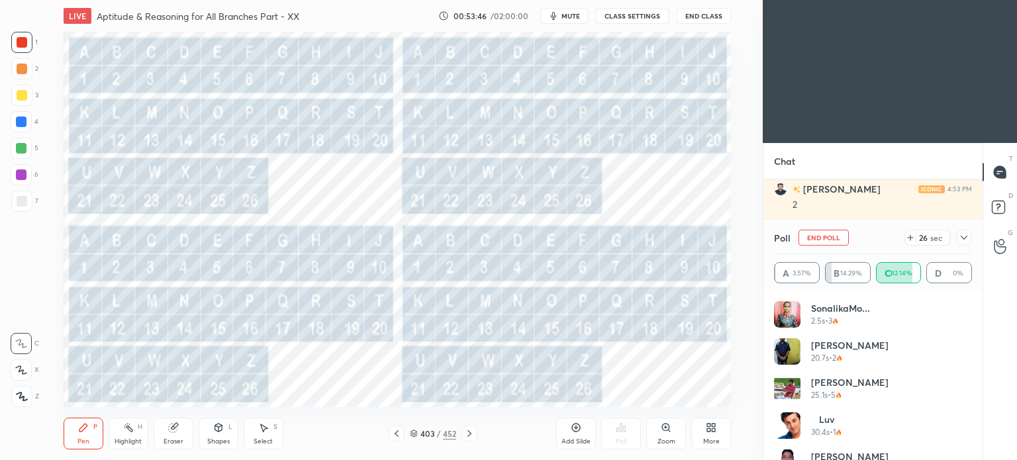
scroll to position [7848, 0]
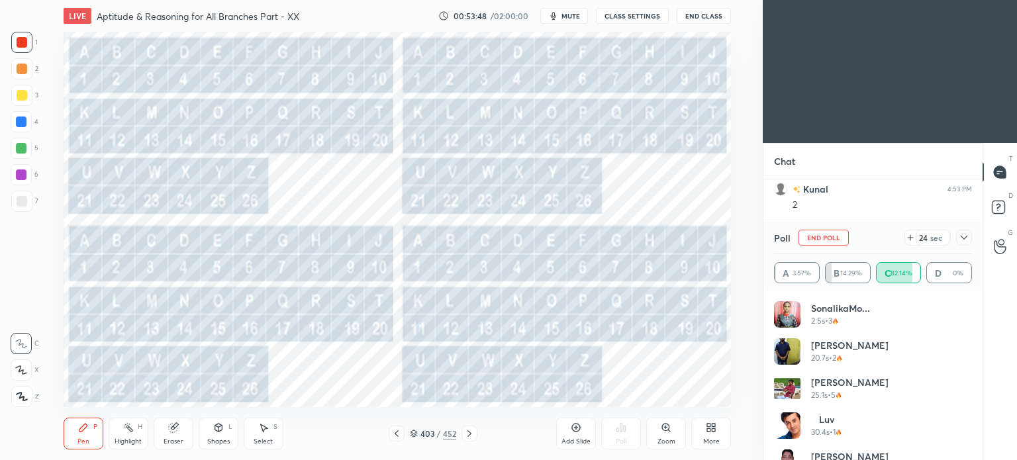
click at [397, 433] on icon at bounding box center [396, 433] width 11 height 11
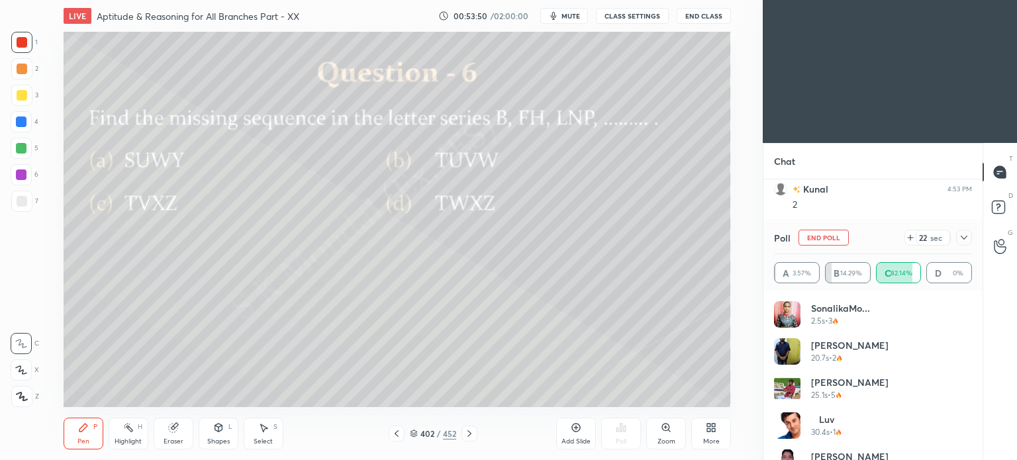
scroll to position [7894, 0]
click at [467, 434] on icon at bounding box center [469, 433] width 11 height 11
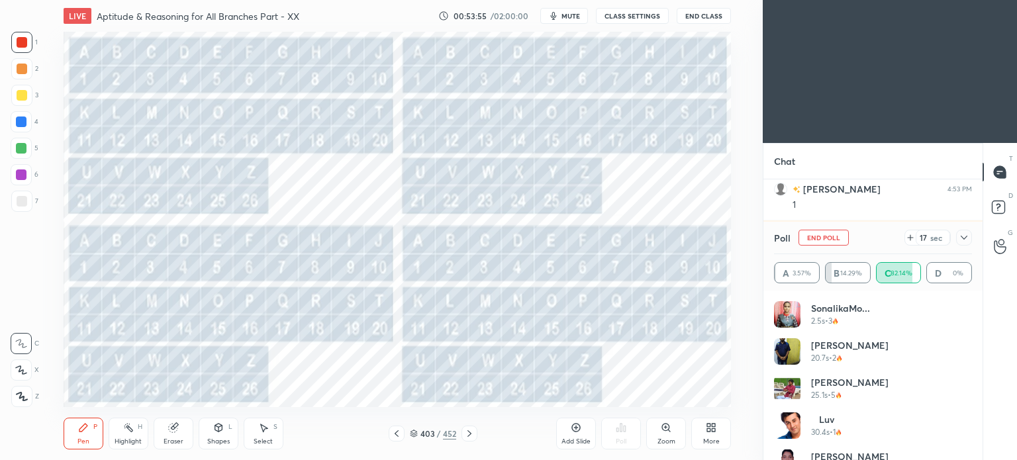
click at [397, 435] on icon at bounding box center [396, 433] width 11 height 11
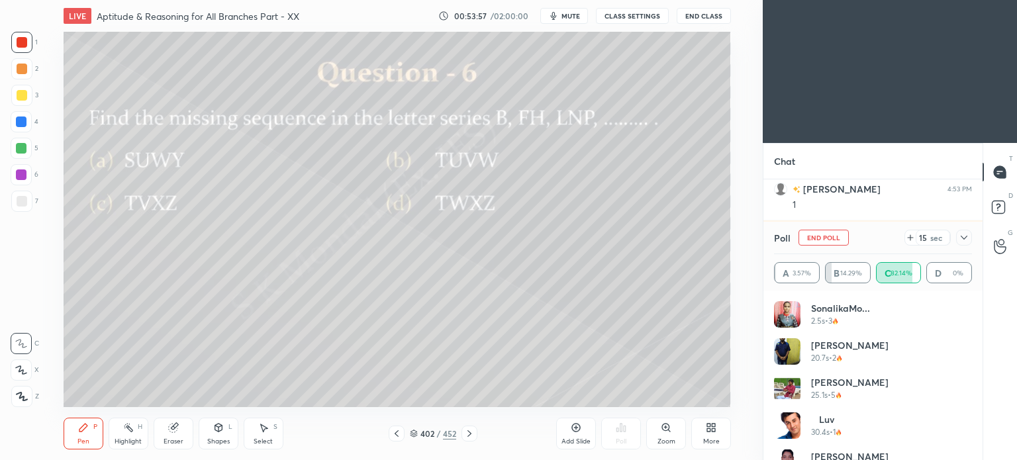
click at [468, 434] on icon at bounding box center [469, 433] width 11 height 11
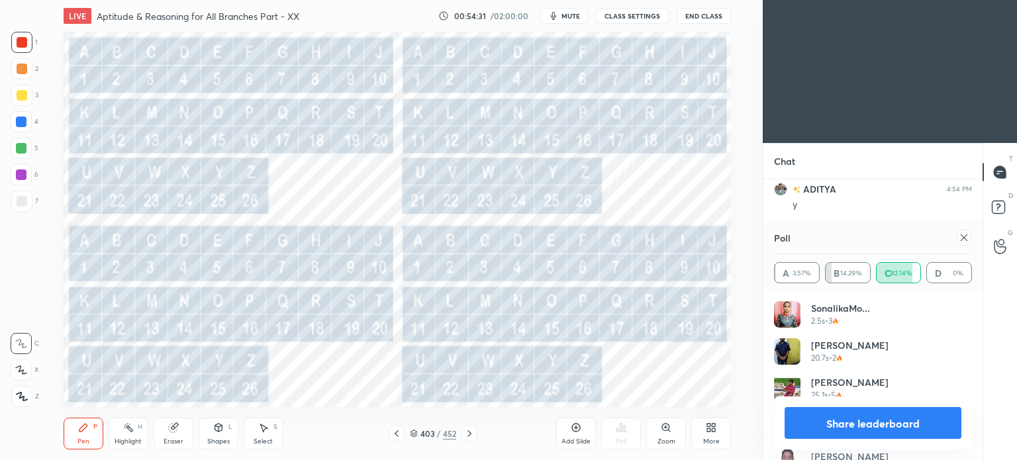
scroll to position [8034, 0]
click at [398, 430] on icon at bounding box center [396, 433] width 11 height 11
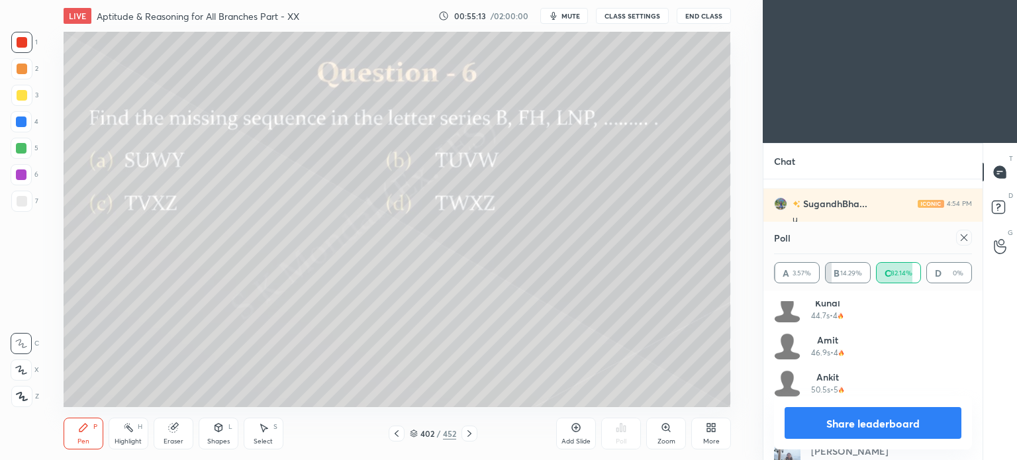
scroll to position [6083, 0]
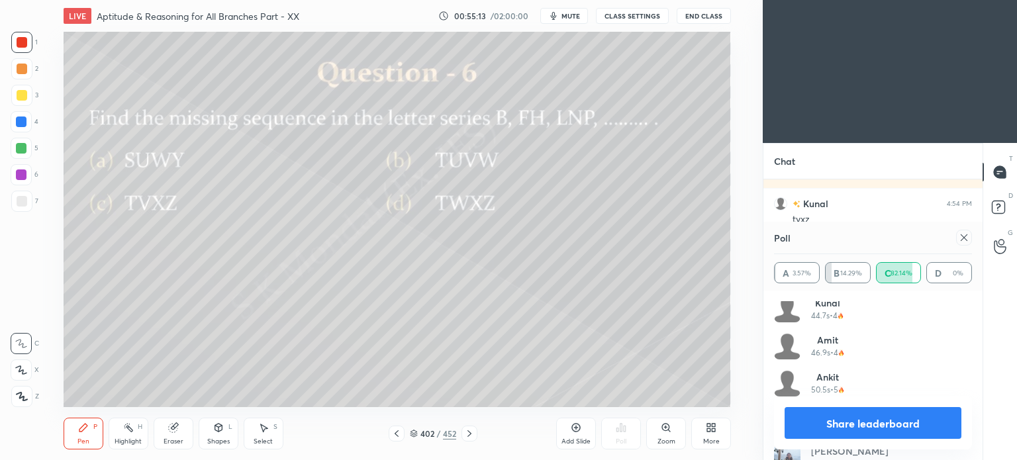
click at [903, 424] on button "Share leaderboard" at bounding box center [873, 423] width 177 height 32
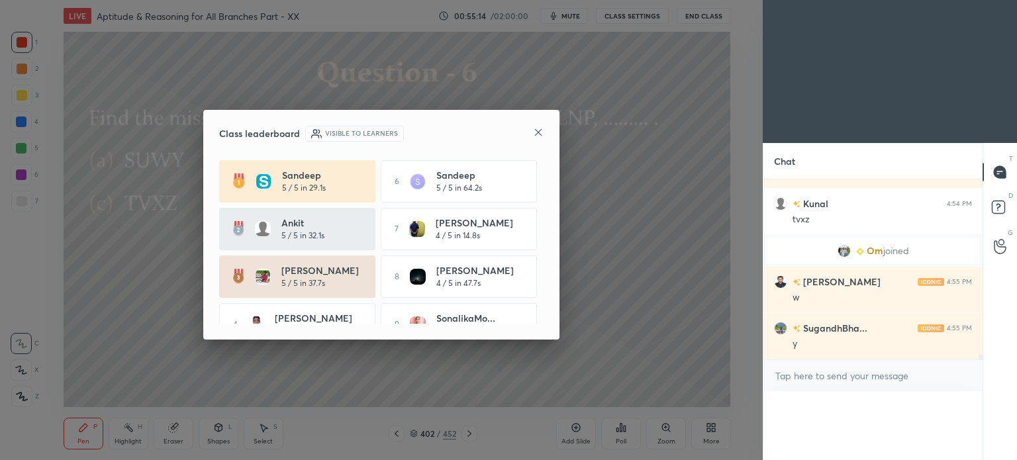
scroll to position [6107, 0]
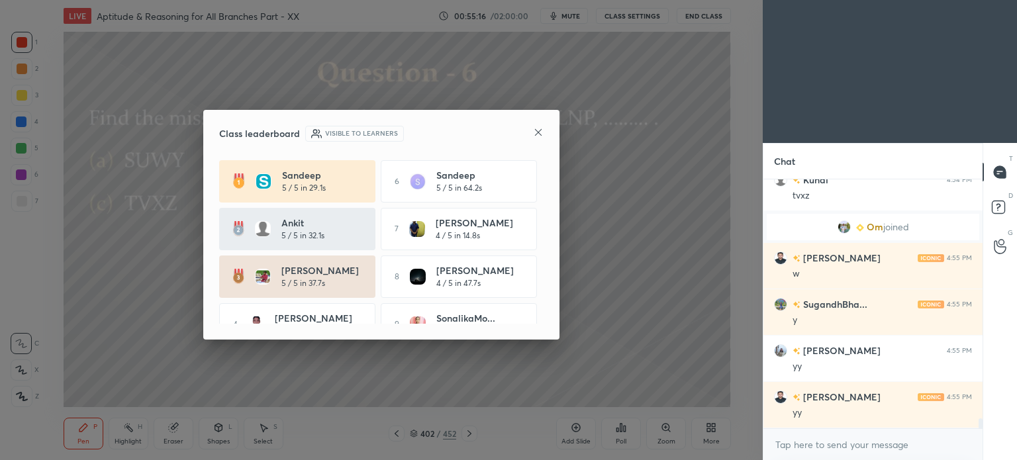
click at [539, 132] on icon at bounding box center [538, 132] width 7 height 7
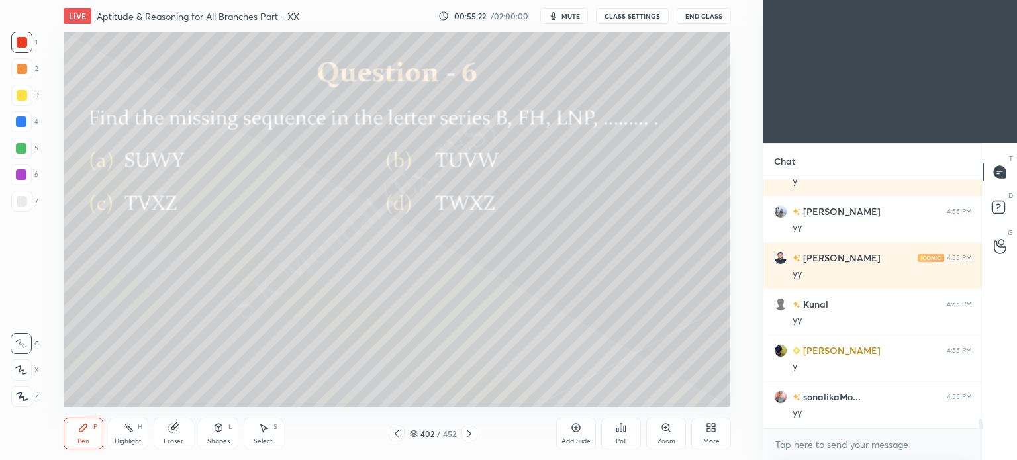
scroll to position [6292, 0]
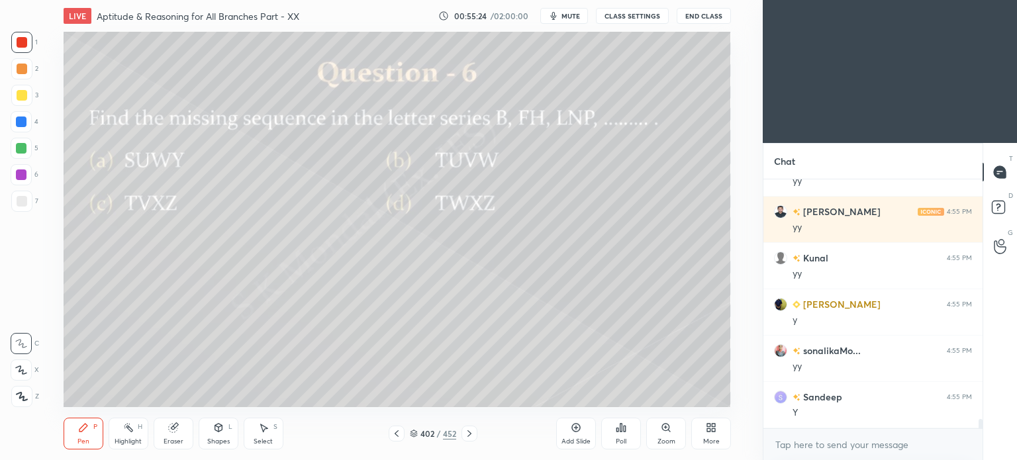
click at [17, 74] on div at bounding box center [21, 68] width 21 height 21
click at [472, 433] on icon at bounding box center [469, 433] width 11 height 11
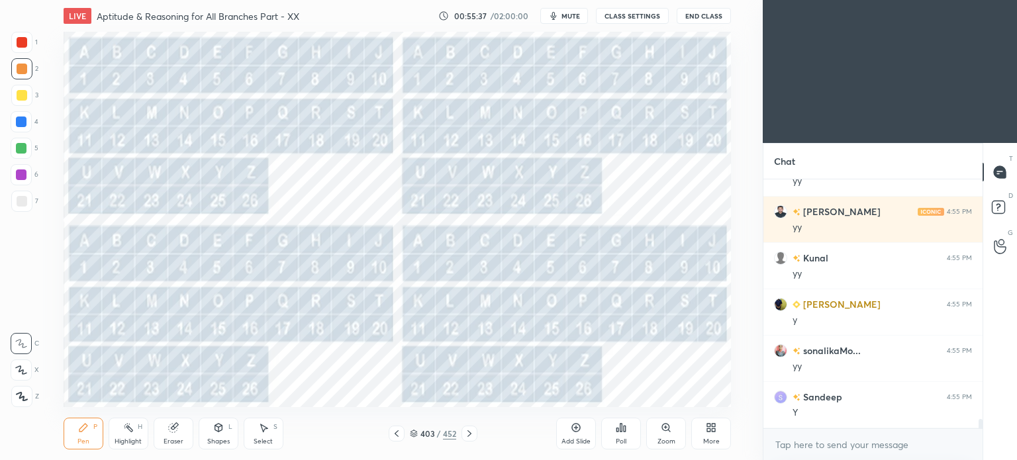
click at [466, 428] on icon at bounding box center [469, 433] width 11 height 11
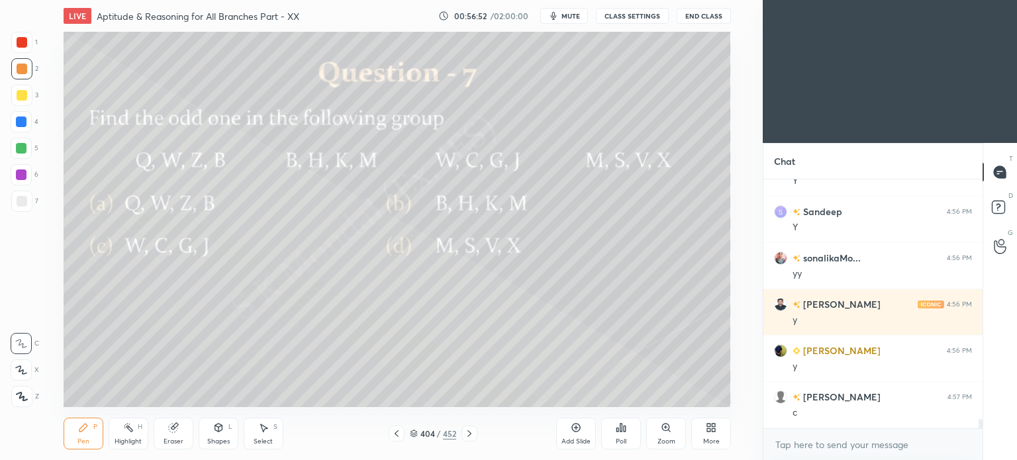
scroll to position [6570, 0]
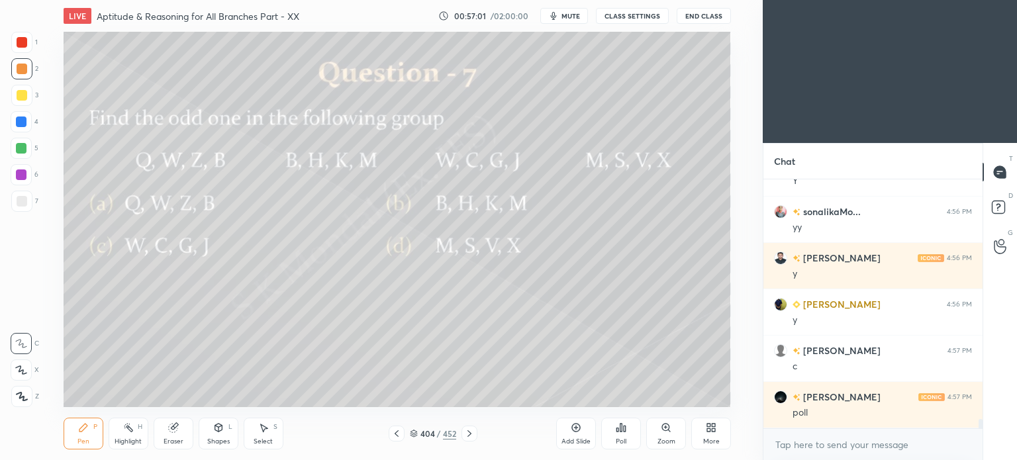
click at [672, 436] on div "Zoom" at bounding box center [666, 434] width 40 height 32
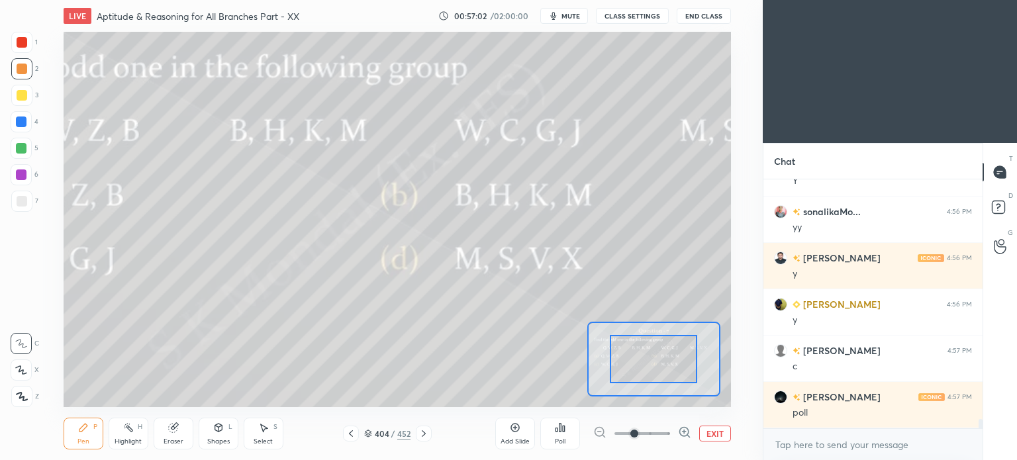
scroll to position [6616, 0]
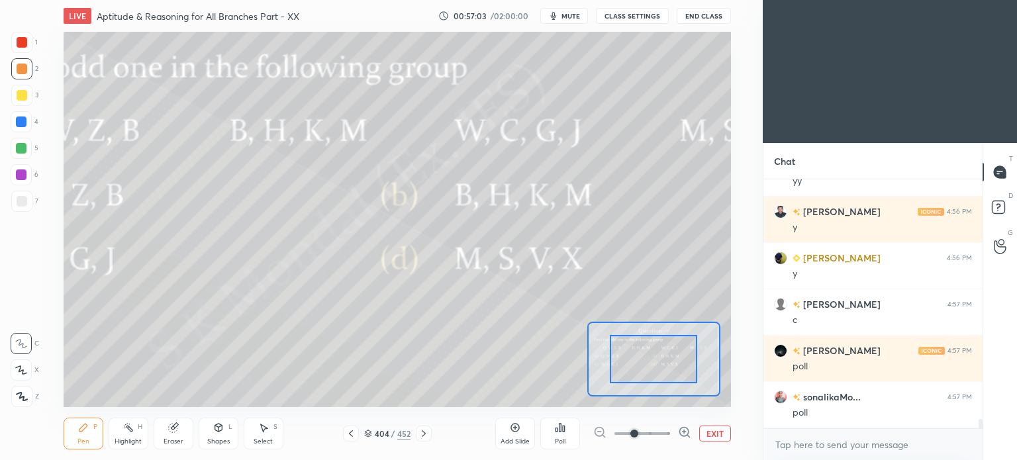
click at [715, 428] on button "EXIT" at bounding box center [715, 434] width 32 height 16
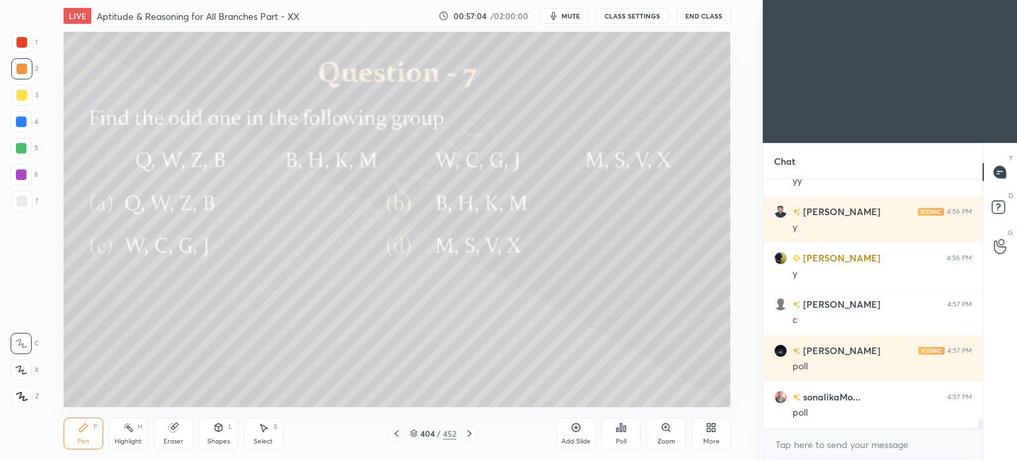
click at [717, 431] on div "More" at bounding box center [711, 434] width 40 height 32
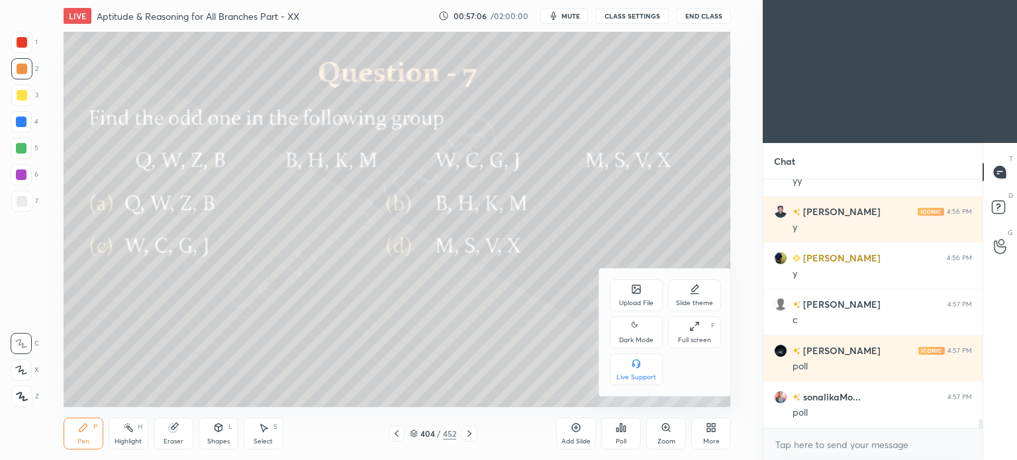
click at [620, 425] on div at bounding box center [508, 230] width 1017 height 460
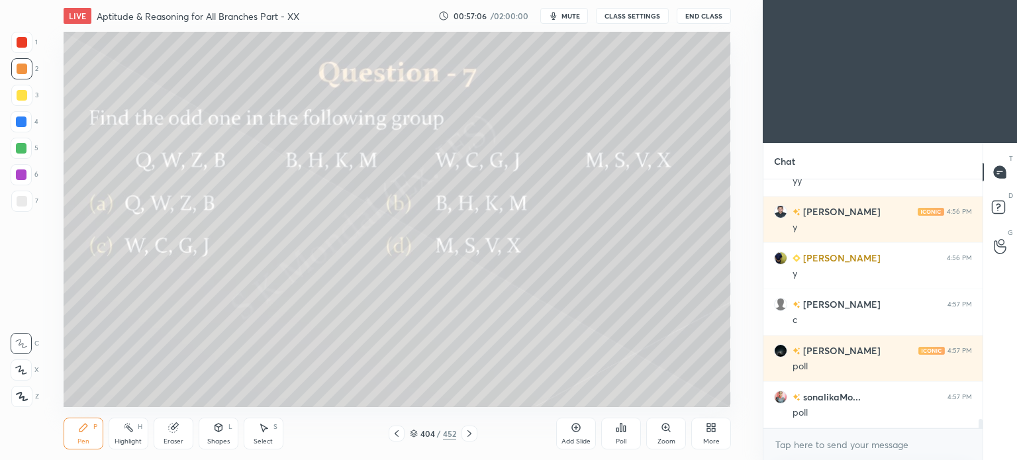
click at [621, 425] on icon at bounding box center [621, 428] width 2 height 8
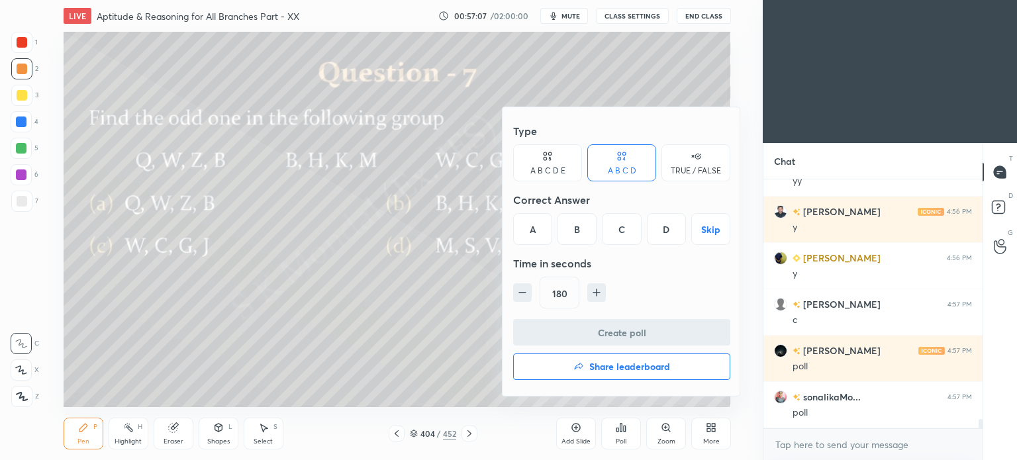
scroll to position [6663, 0]
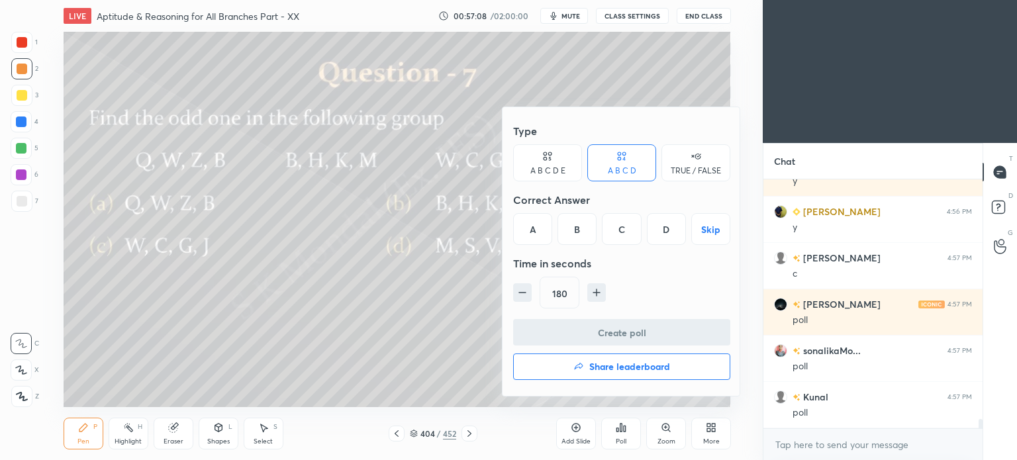
click at [613, 231] on div "C" at bounding box center [621, 229] width 39 height 32
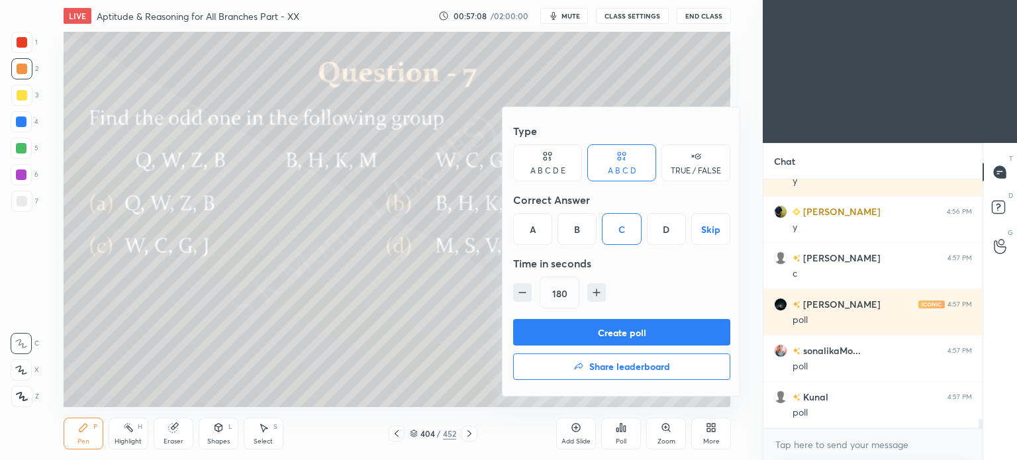
click at [654, 328] on button "Create poll" at bounding box center [621, 332] width 217 height 26
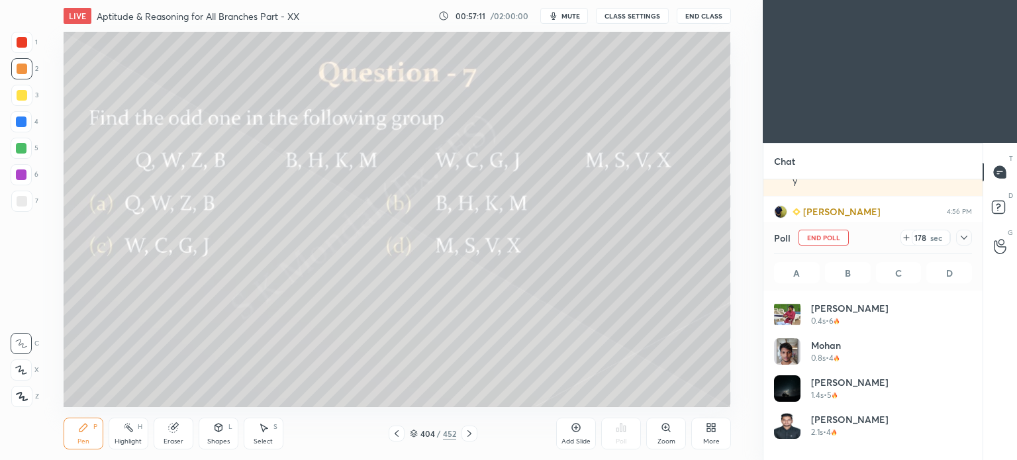
scroll to position [155, 194]
click at [32, 107] on div "3" at bounding box center [24, 98] width 27 height 26
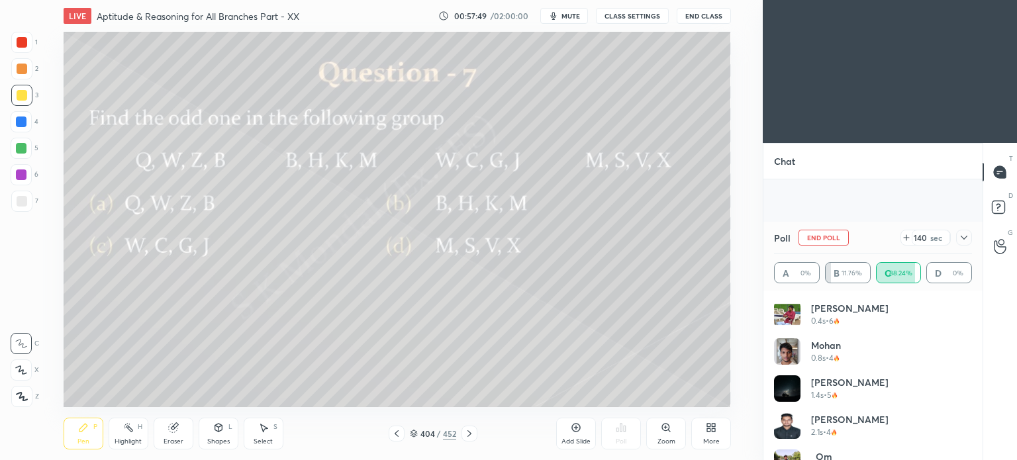
scroll to position [6778, 0]
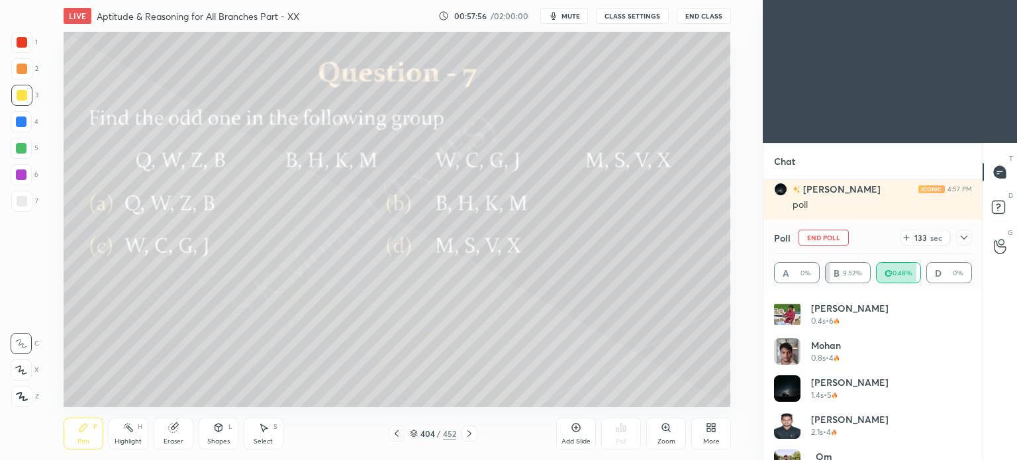
click at [176, 436] on div "Eraser" at bounding box center [174, 434] width 40 height 32
click at [69, 434] on div "Pen P" at bounding box center [84, 434] width 40 height 32
click at [78, 436] on div "Pen P" at bounding box center [84, 434] width 40 height 32
click at [22, 123] on div at bounding box center [21, 122] width 11 height 11
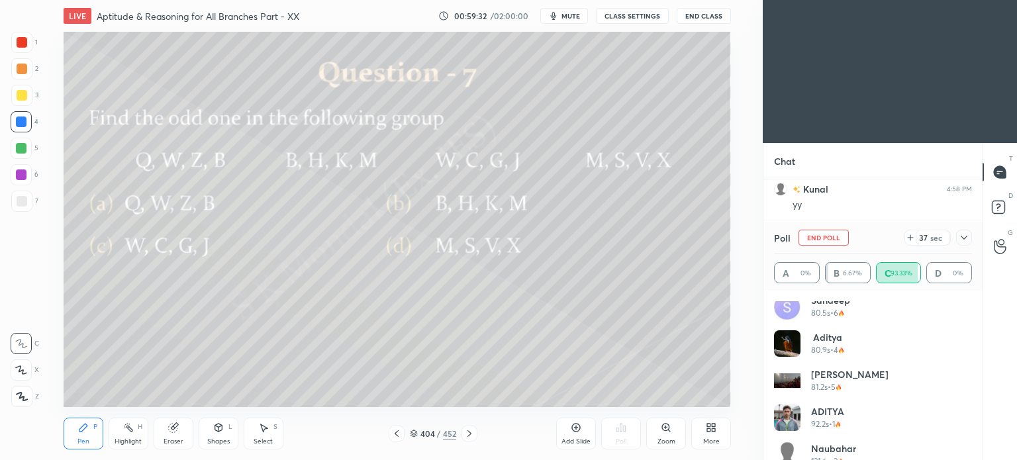
scroll to position [916, 0]
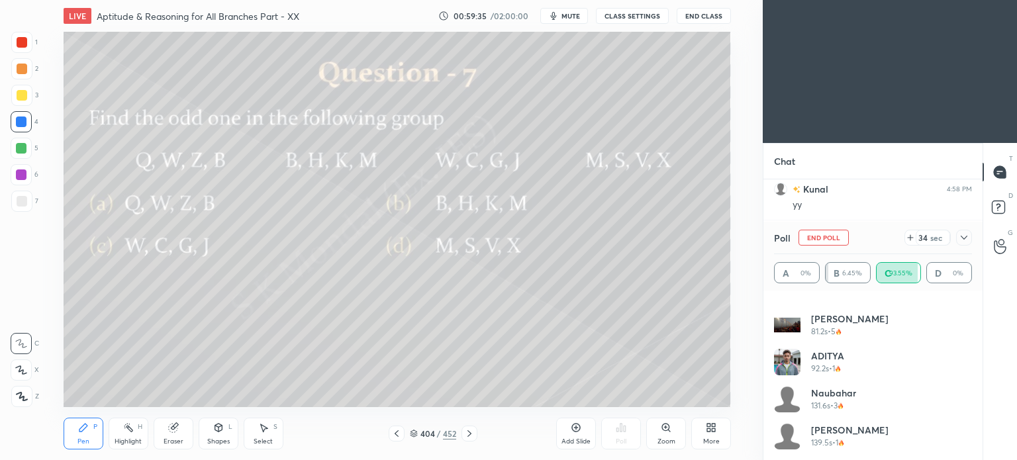
click at [809, 238] on button "End Poll" at bounding box center [824, 238] width 50 height 16
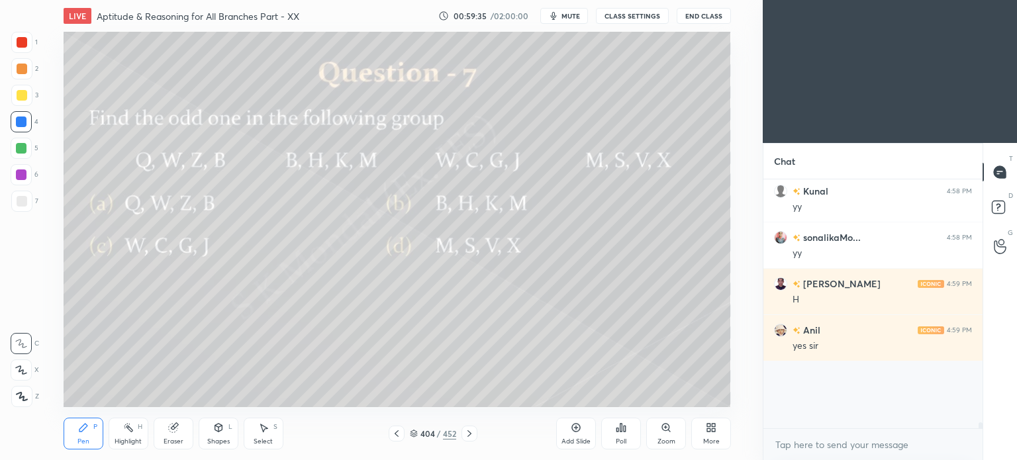
scroll to position [7007, 0]
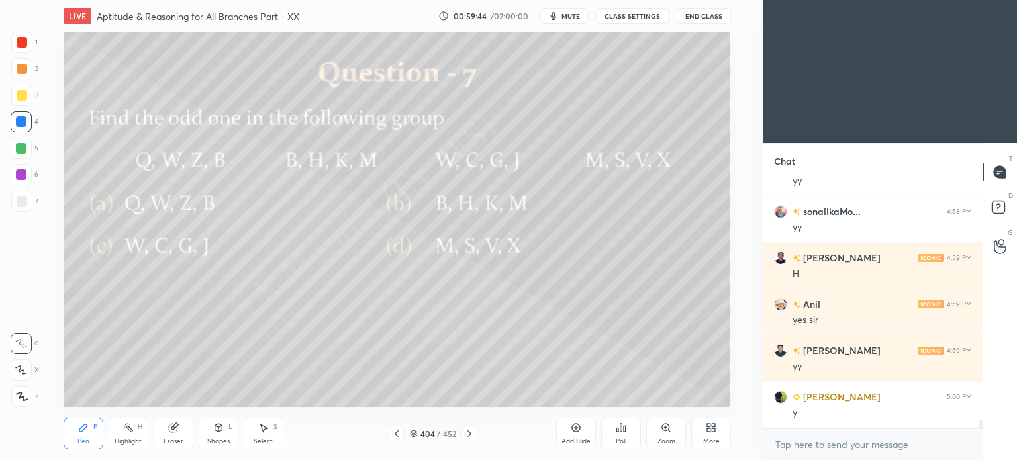
click at [474, 438] on icon at bounding box center [469, 433] width 11 height 11
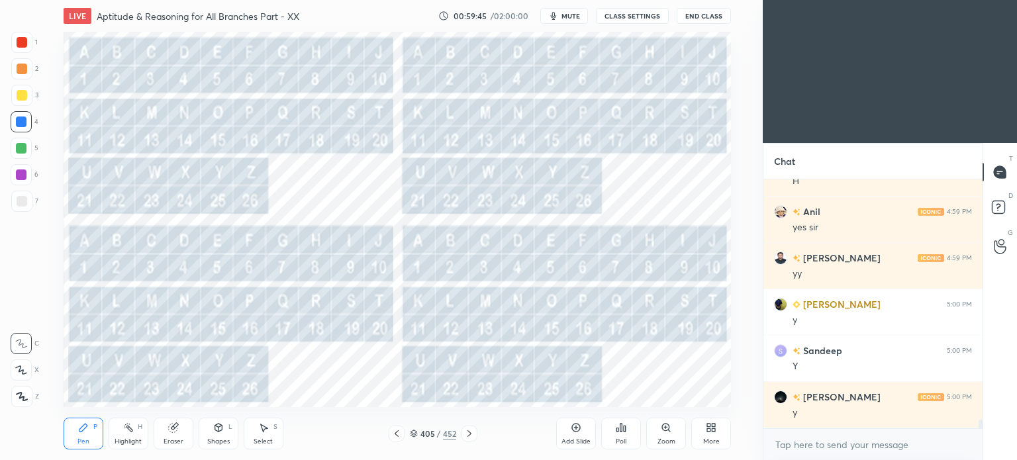
click at [473, 436] on icon at bounding box center [469, 433] width 11 height 11
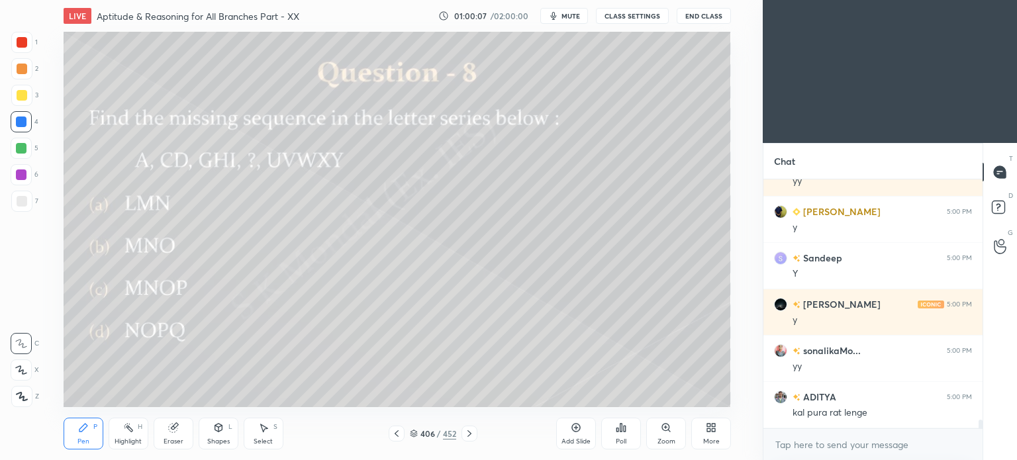
click at [19, 98] on div at bounding box center [22, 95] width 11 height 11
click at [628, 431] on div "Poll" at bounding box center [621, 434] width 40 height 32
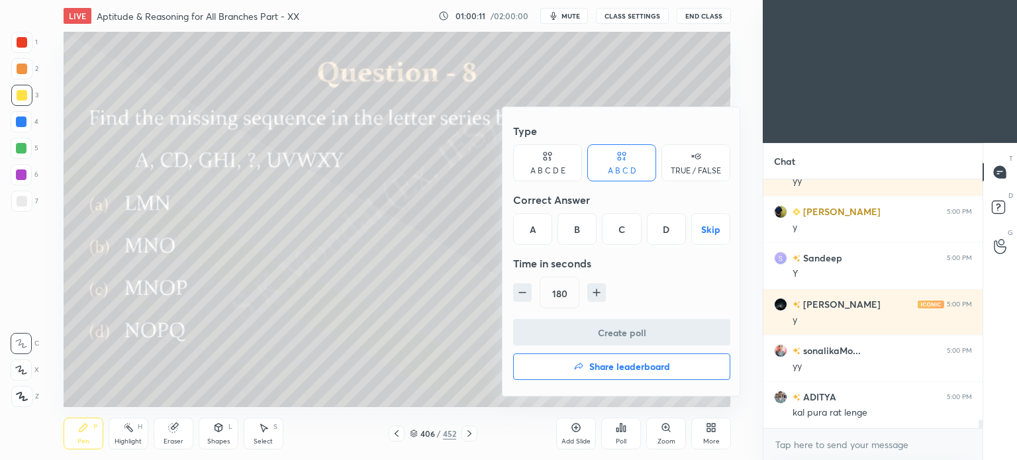
drag, startPoint x: 616, startPoint y: 235, endPoint x: 615, endPoint y: 248, distance: 12.7
click at [617, 234] on div "C" at bounding box center [621, 229] width 39 height 32
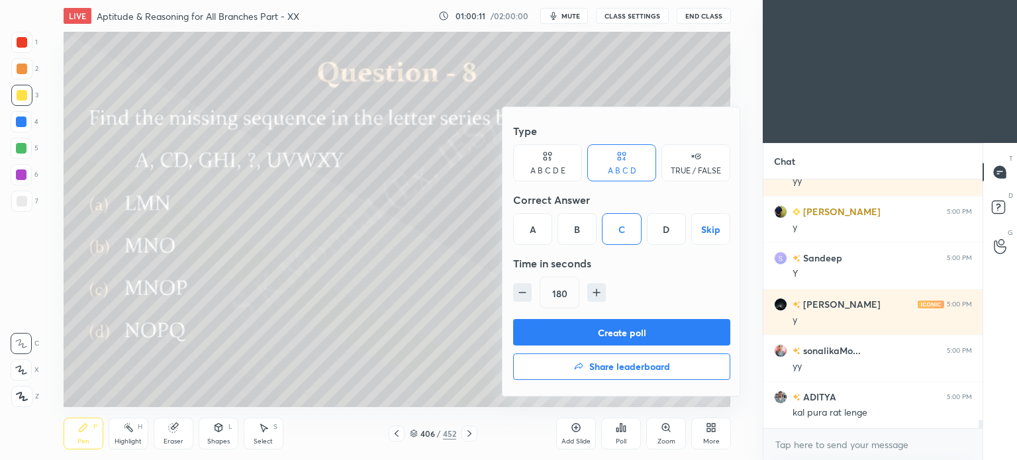
click at [612, 328] on button "Create poll" at bounding box center [621, 332] width 217 height 26
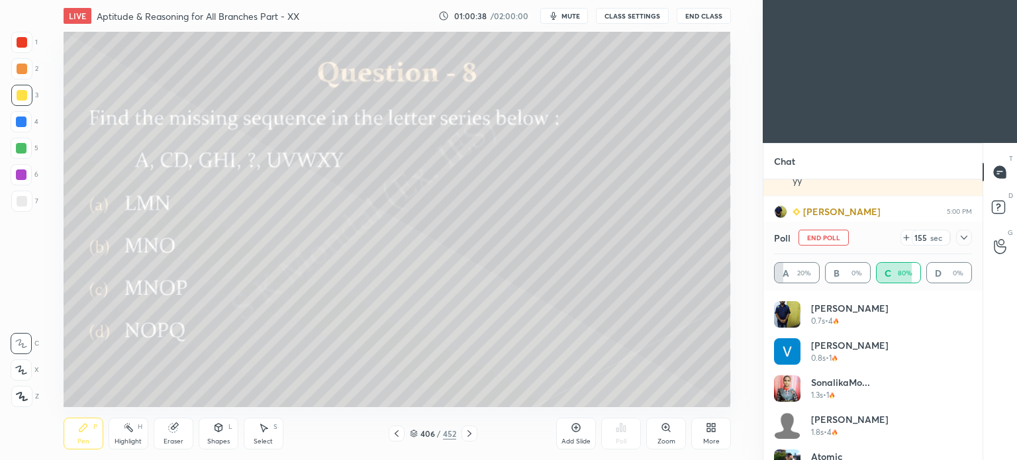
click at [23, 122] on div at bounding box center [21, 122] width 11 height 11
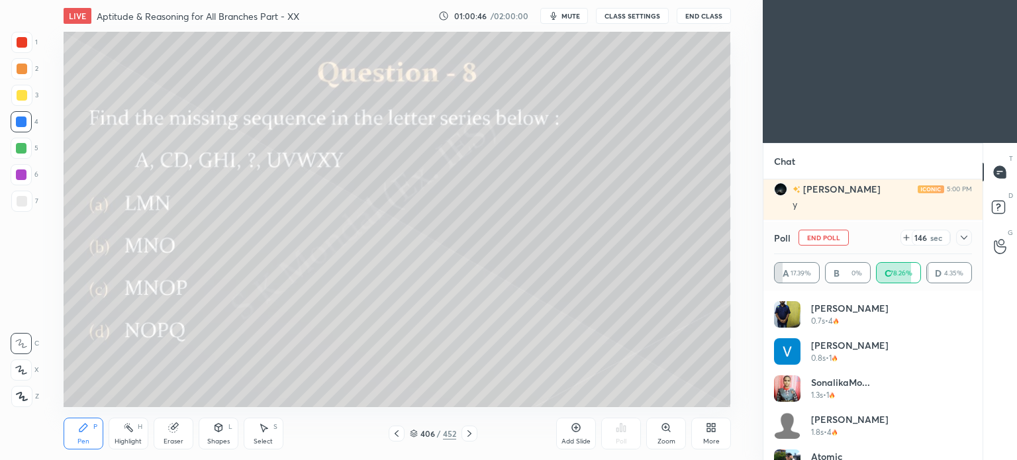
click at [471, 439] on icon at bounding box center [469, 433] width 11 height 11
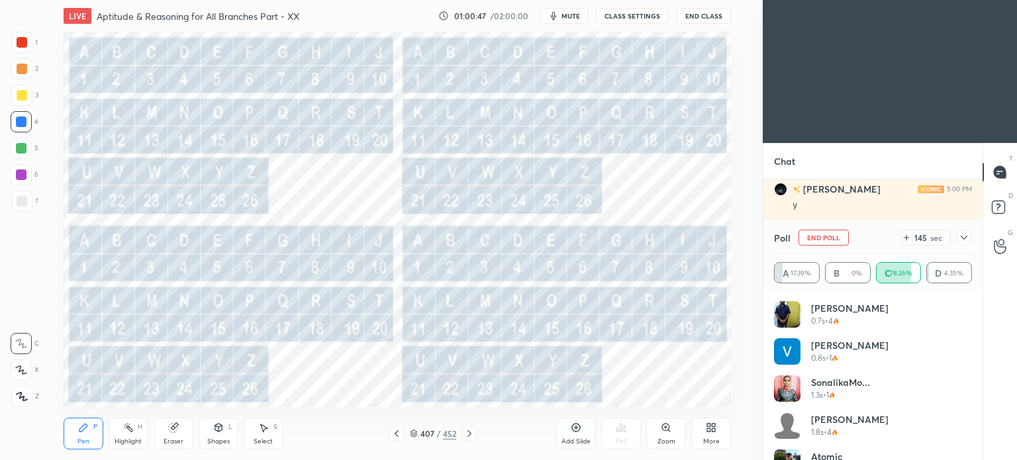
click at [19, 73] on div at bounding box center [22, 69] width 11 height 11
click at [21, 72] on div at bounding box center [22, 69] width 11 height 11
click at [25, 43] on div at bounding box center [22, 42] width 11 height 11
click at [397, 435] on icon at bounding box center [396, 433] width 11 height 11
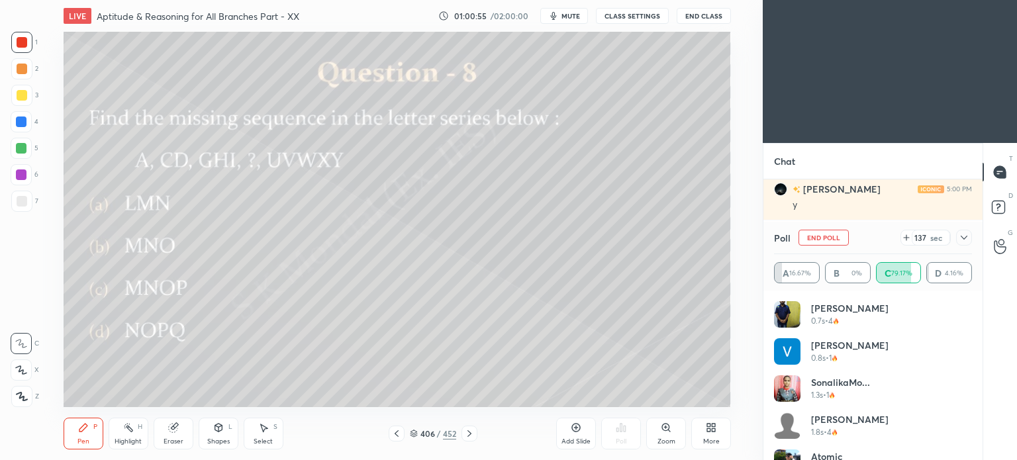
scroll to position [7394, 0]
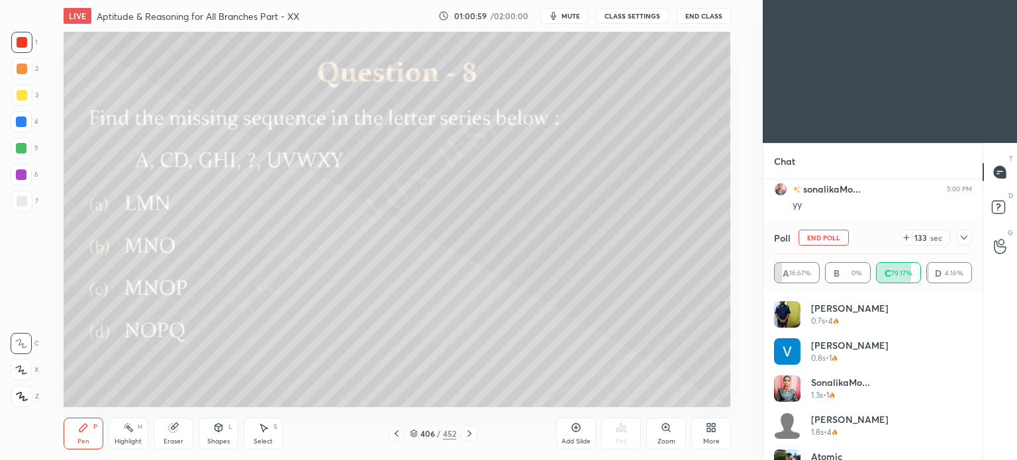
click at [469, 432] on icon at bounding box center [469, 433] width 4 height 7
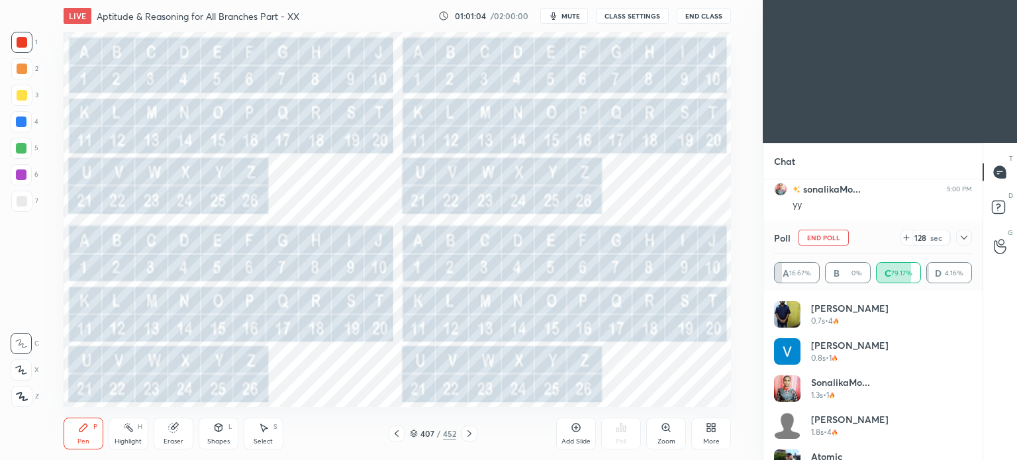
scroll to position [7407, 0]
click at [399, 438] on icon at bounding box center [396, 433] width 11 height 11
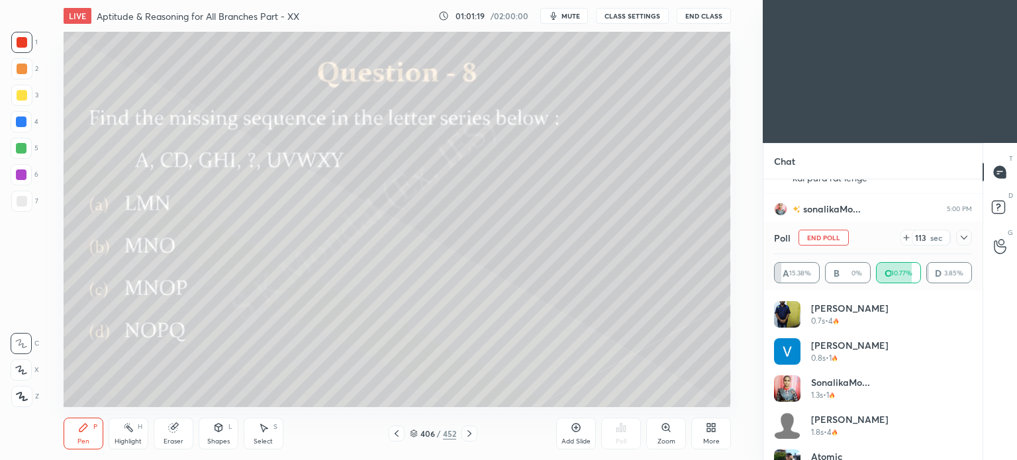
scroll to position [7513, 0]
click at [466, 435] on icon at bounding box center [469, 433] width 11 height 11
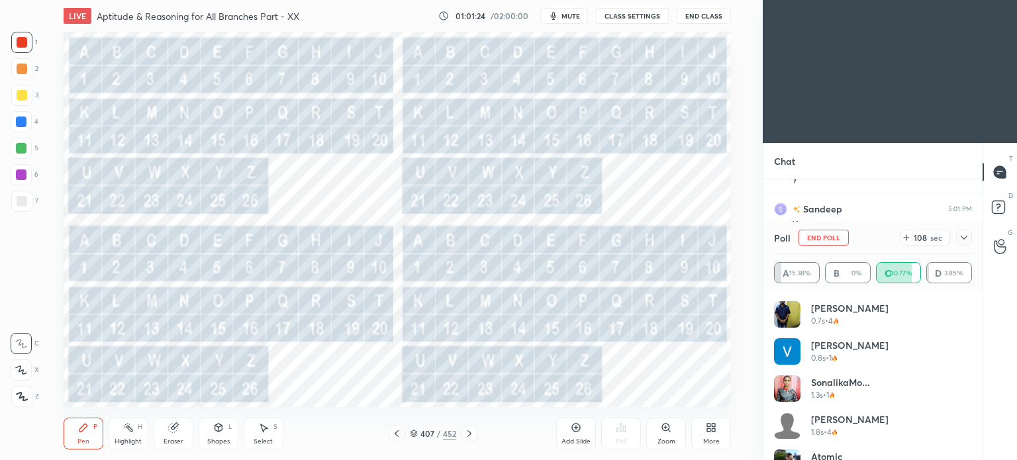
click at [397, 436] on icon at bounding box center [396, 433] width 11 height 11
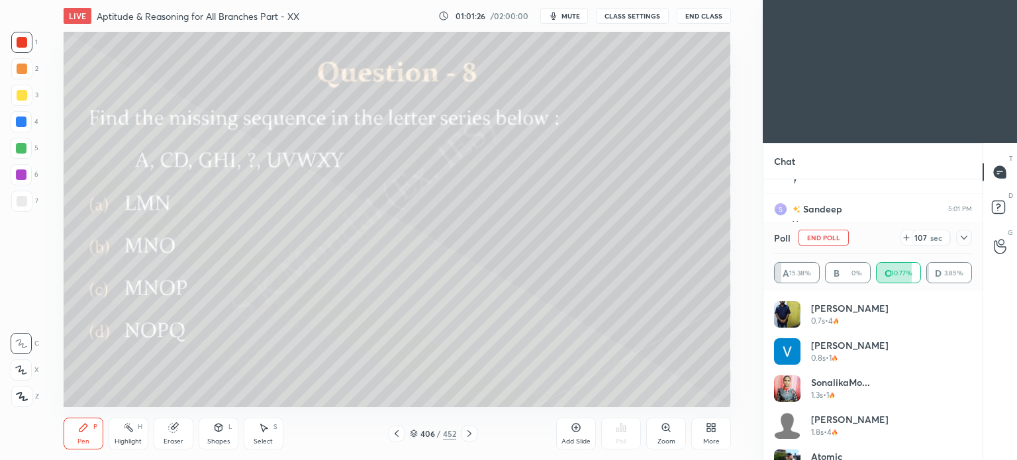
click at [469, 433] on icon at bounding box center [469, 433] width 11 height 11
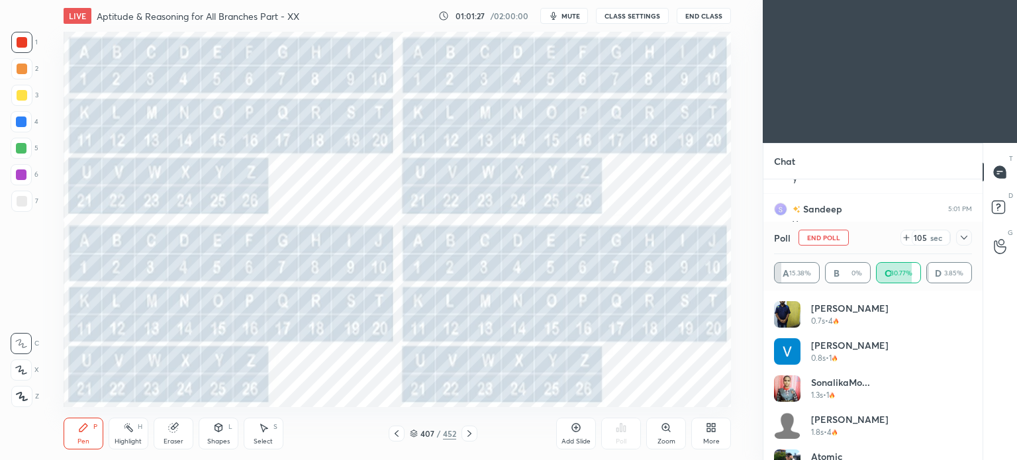
scroll to position [7559, 0]
click at [162, 440] on div "Eraser" at bounding box center [174, 434] width 40 height 32
click at [393, 437] on icon at bounding box center [396, 433] width 11 height 11
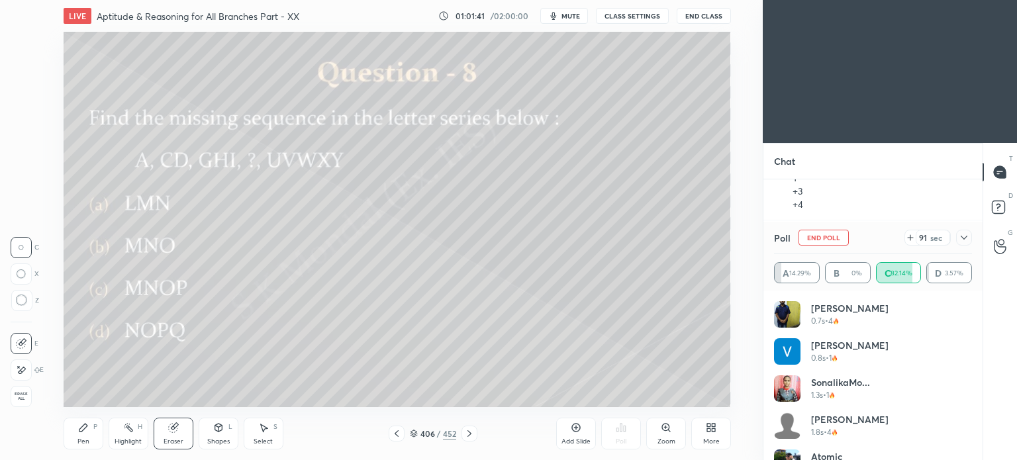
click at [83, 434] on div "Pen P" at bounding box center [84, 434] width 40 height 32
click at [128, 438] on div "Highlight" at bounding box center [128, 441] width 27 height 7
click at [130, 438] on div "Highlight" at bounding box center [128, 441] width 27 height 7
click at [81, 442] on div "Pen" at bounding box center [83, 441] width 12 height 7
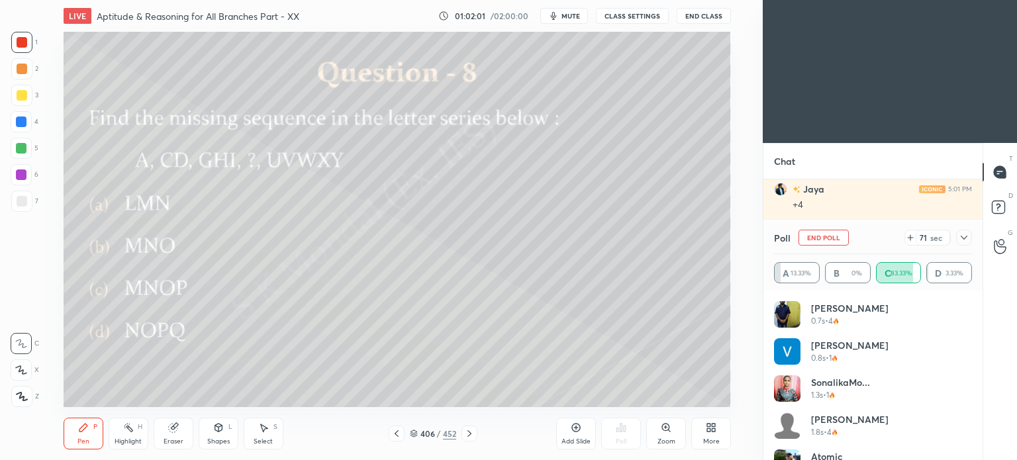
click at [467, 431] on icon at bounding box center [469, 433] width 4 height 7
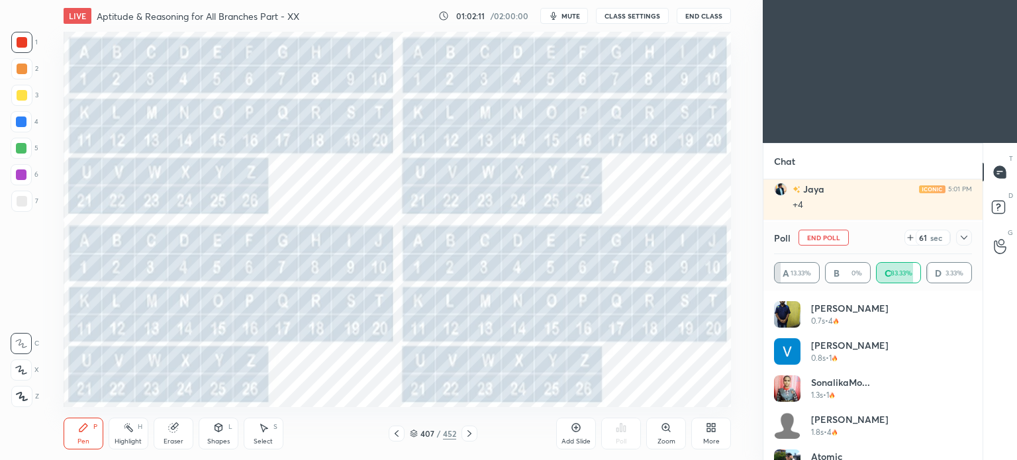
click at [397, 439] on icon at bounding box center [396, 433] width 11 height 11
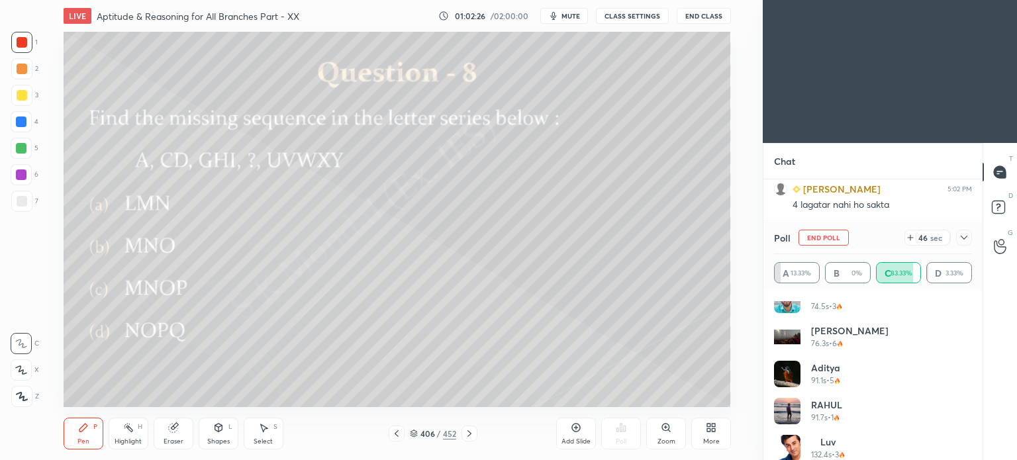
scroll to position [805, 0]
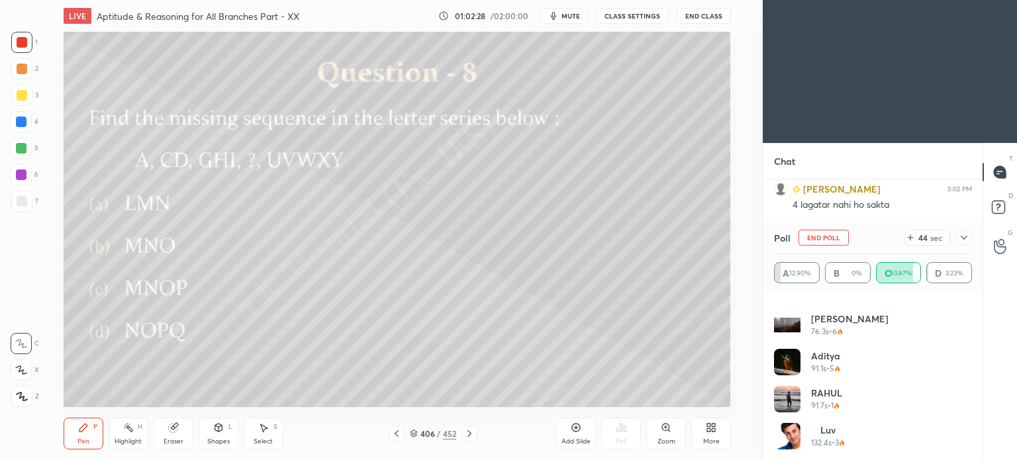
click at [824, 239] on button "End Poll" at bounding box center [824, 238] width 50 height 16
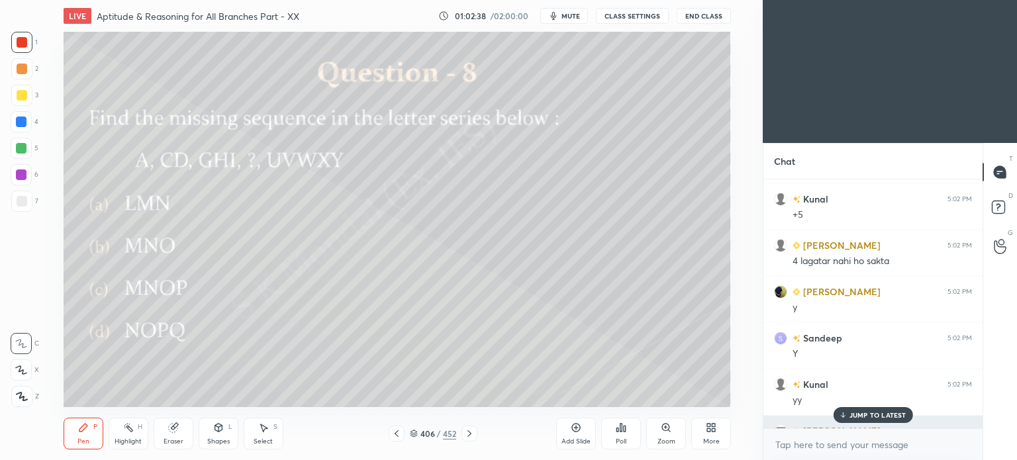
scroll to position [7822, 0]
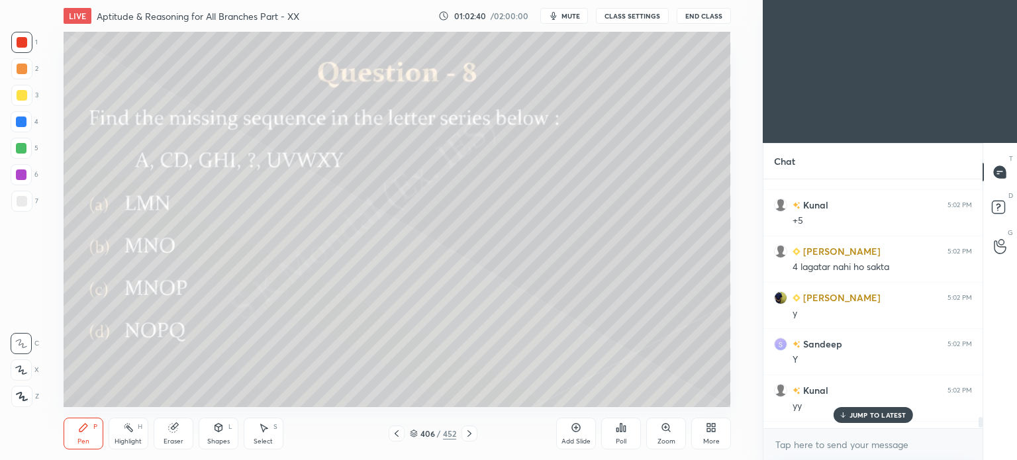
click at [129, 437] on div "Highlight H" at bounding box center [129, 434] width 40 height 32
click at [14, 72] on div at bounding box center [21, 68] width 21 height 21
click at [83, 441] on div "Pen" at bounding box center [83, 441] width 12 height 7
click at [83, 439] on div "Pen" at bounding box center [83, 441] width 12 height 7
drag, startPoint x: 861, startPoint y: 413, endPoint x: 754, endPoint y: 405, distance: 108.3
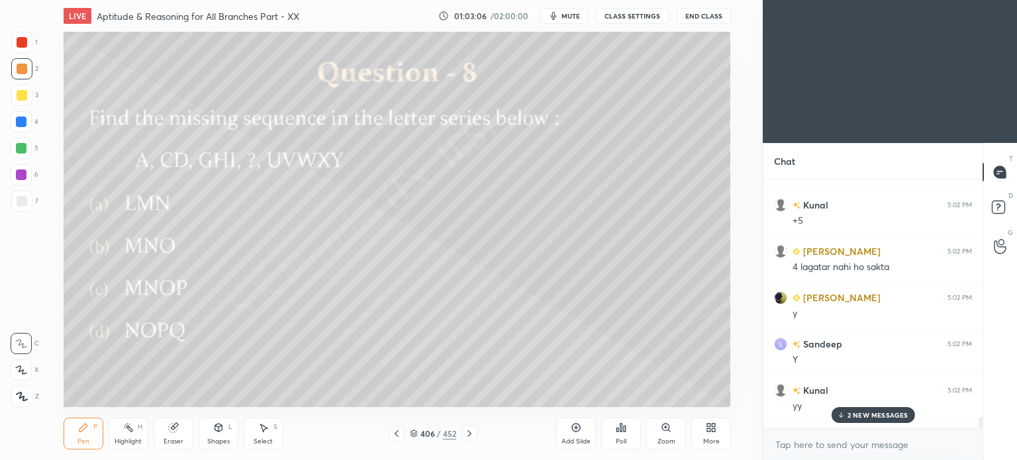
click at [861, 413] on p "2 NEW MESSAGES" at bounding box center [878, 415] width 61 height 8
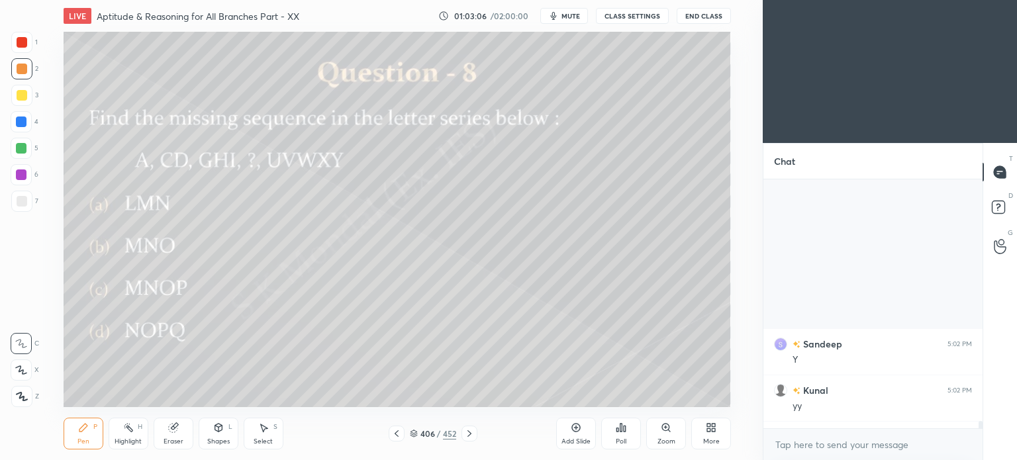
scroll to position [8047, 0]
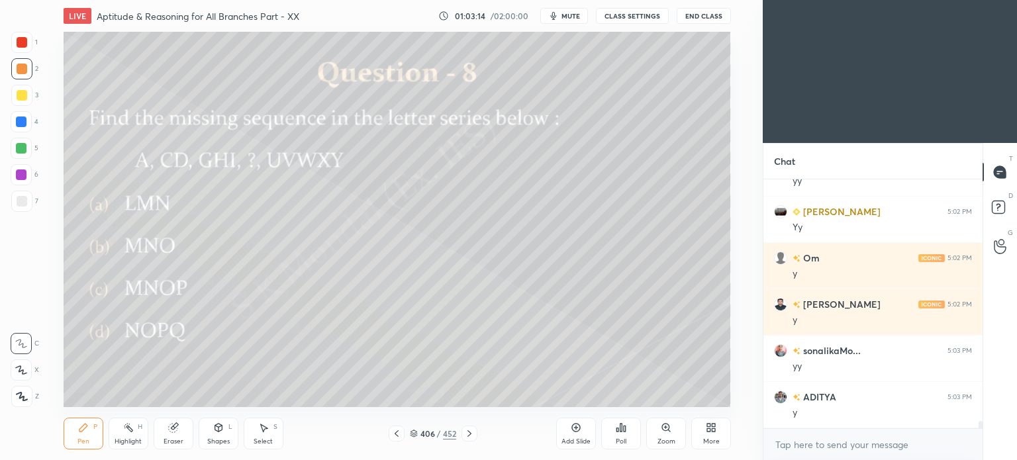
click at [471, 432] on icon at bounding box center [469, 433] width 11 height 11
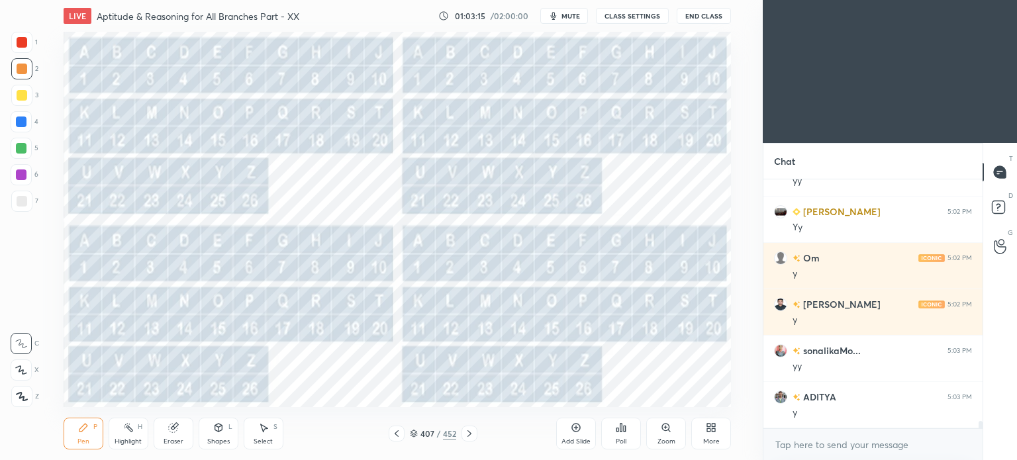
scroll to position [8093, 0]
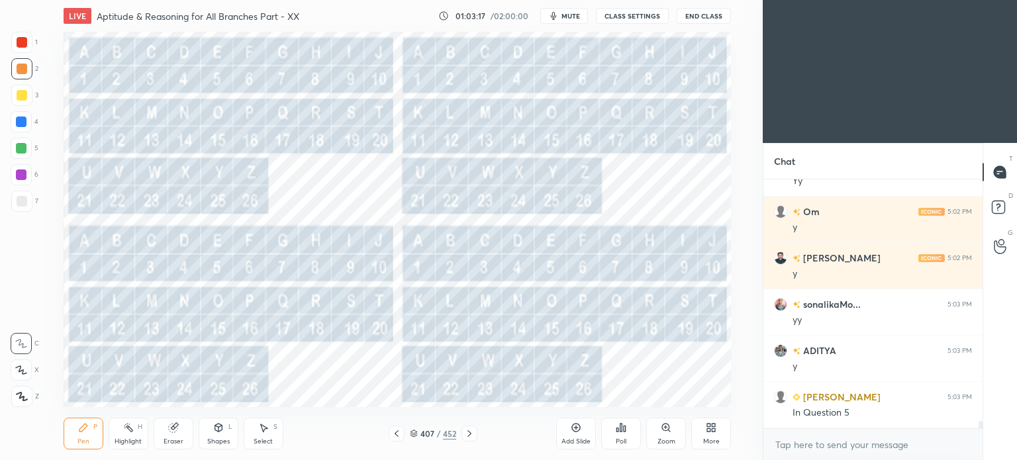
click at [395, 434] on icon at bounding box center [396, 433] width 11 height 11
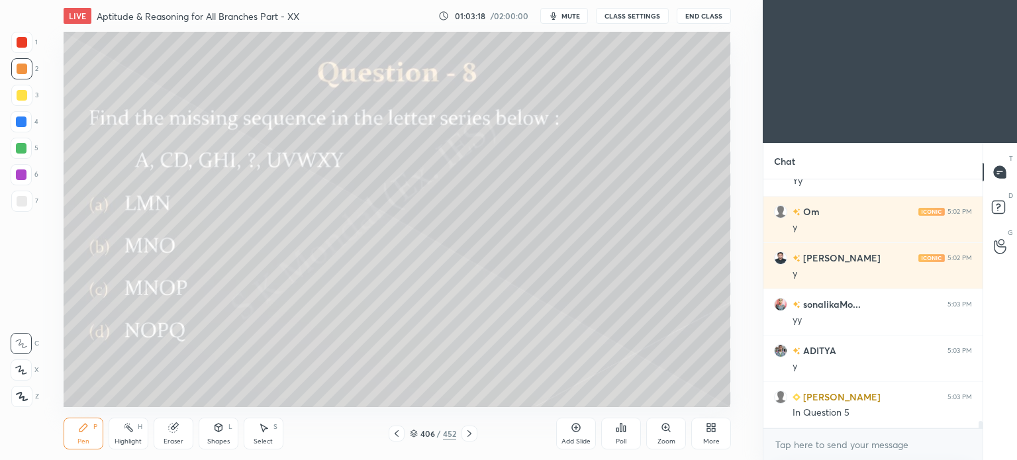
click at [395, 434] on icon at bounding box center [396, 433] width 11 height 11
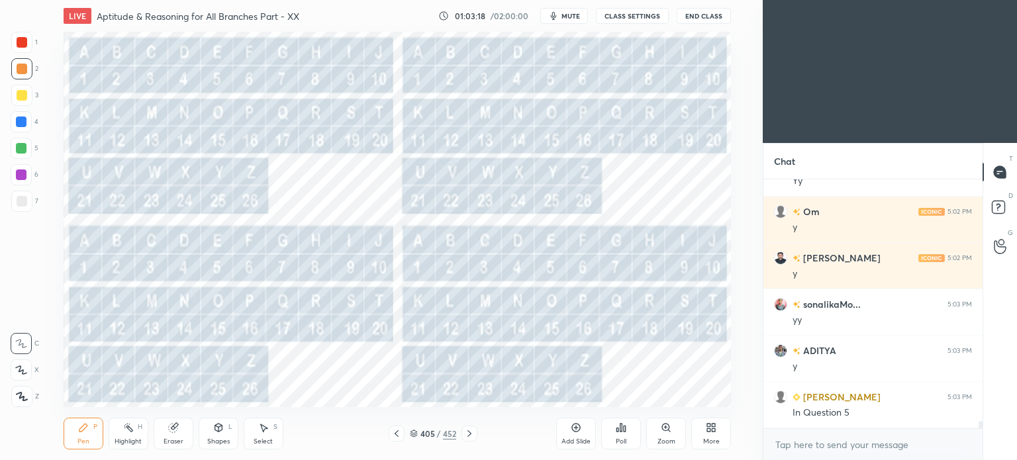
click at [395, 434] on icon at bounding box center [396, 433] width 11 height 11
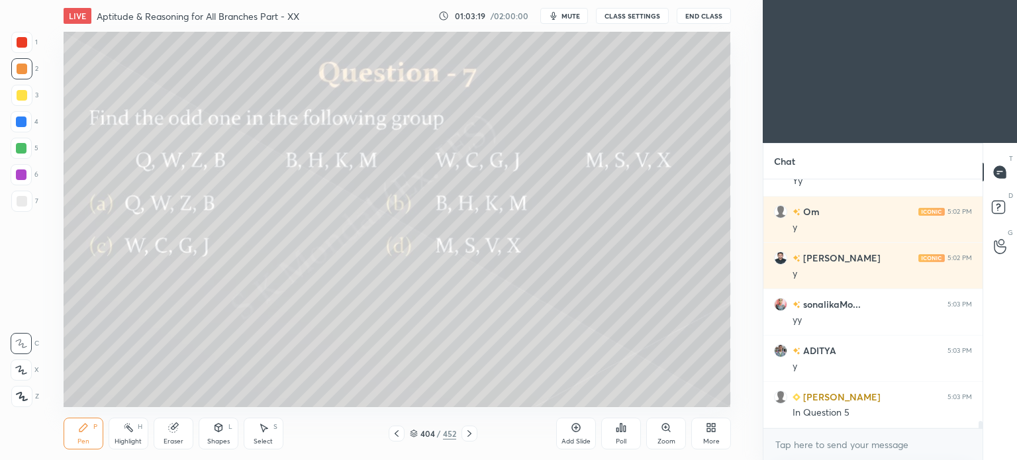
click at [395, 434] on icon at bounding box center [396, 433] width 11 height 11
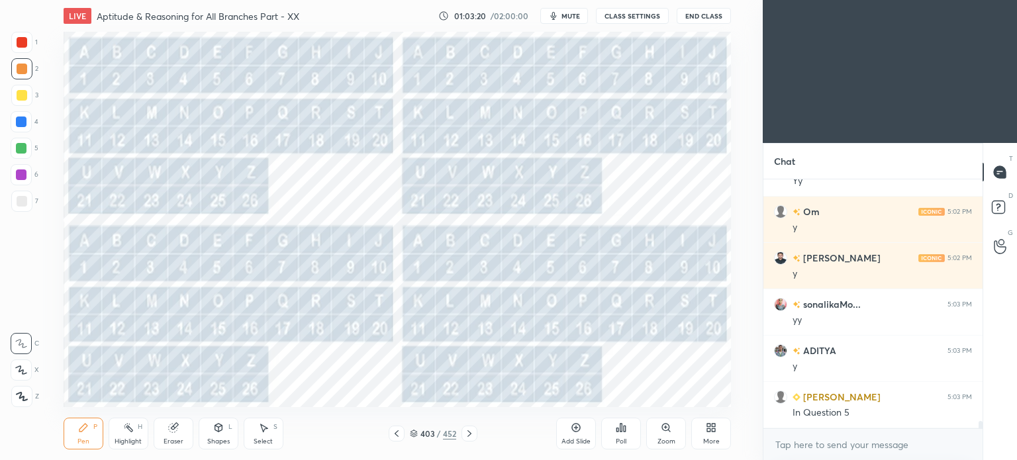
click at [395, 434] on icon at bounding box center [396, 433] width 11 height 11
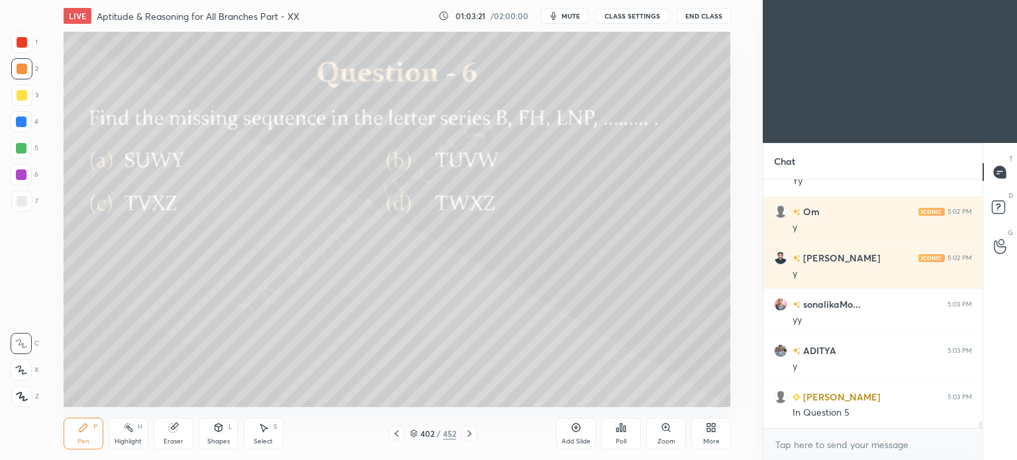
click at [395, 434] on icon at bounding box center [396, 433] width 11 height 11
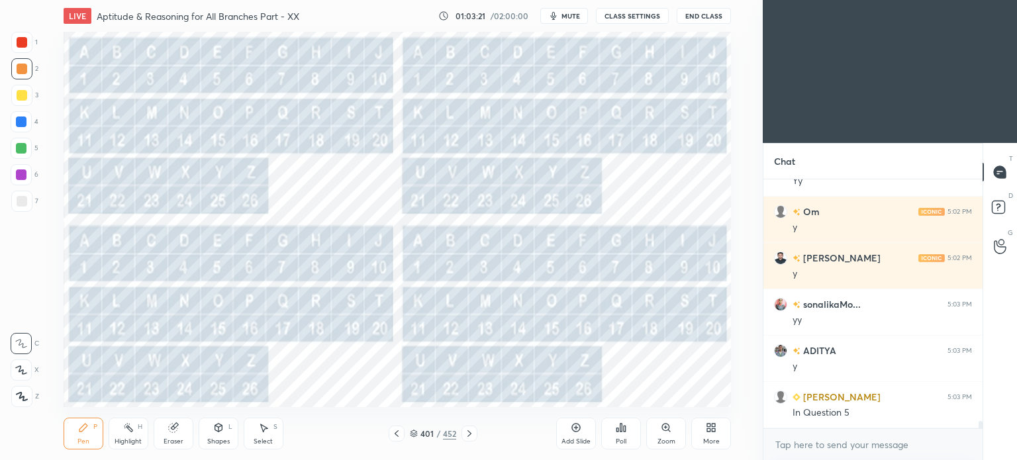
click at [395, 434] on icon at bounding box center [396, 433] width 11 height 11
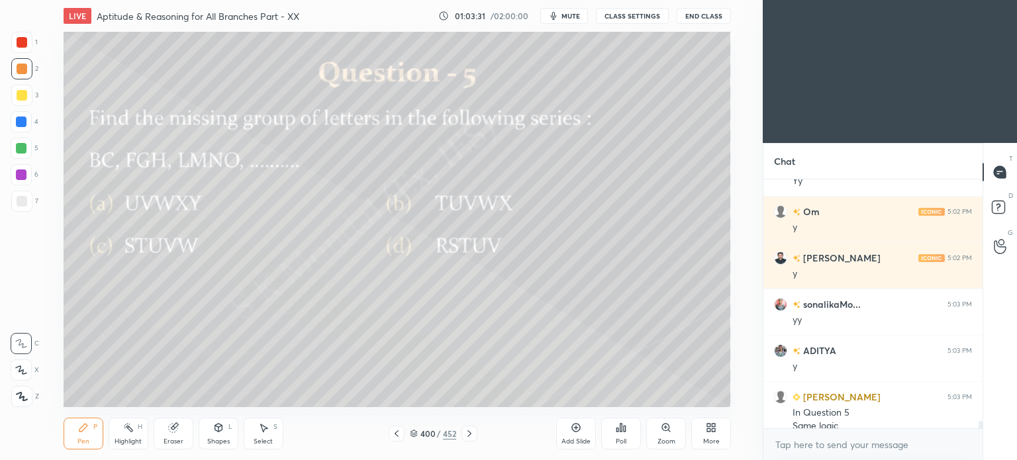
scroll to position [8106, 0]
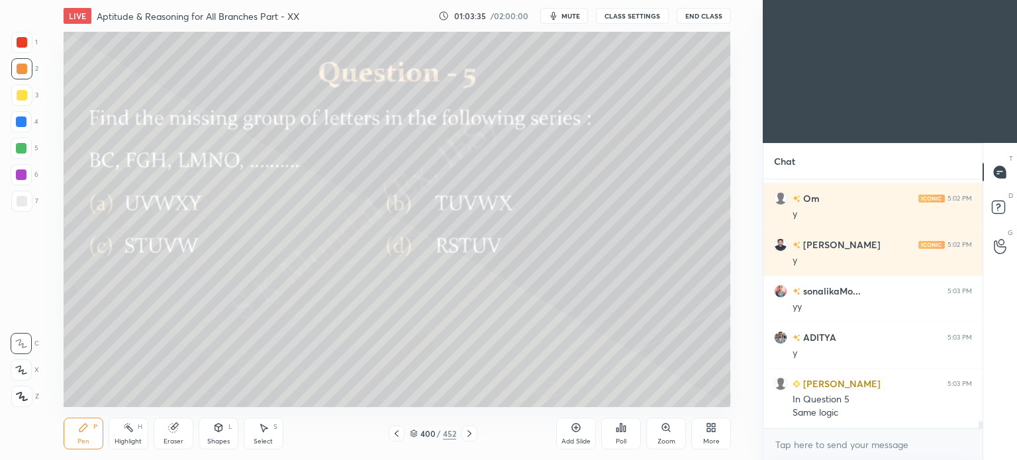
click at [466, 435] on icon at bounding box center [469, 433] width 11 height 11
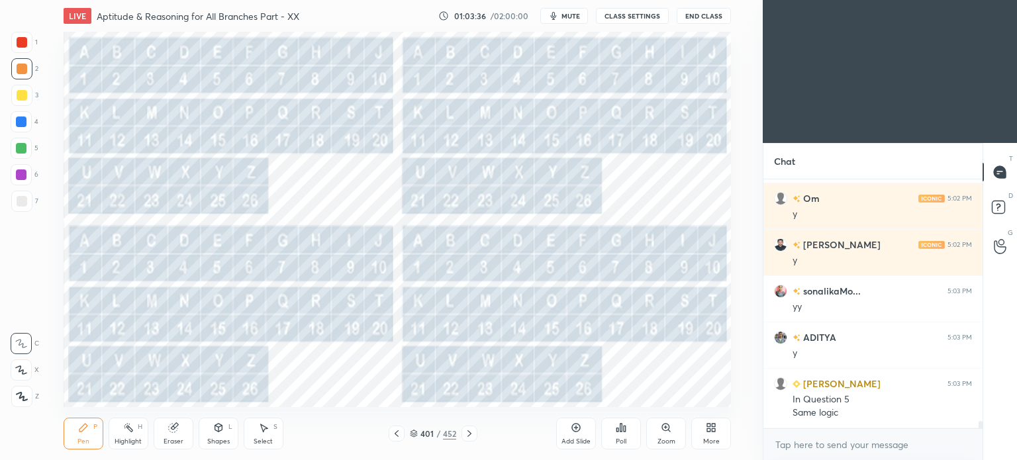
click at [466, 435] on icon at bounding box center [469, 433] width 11 height 11
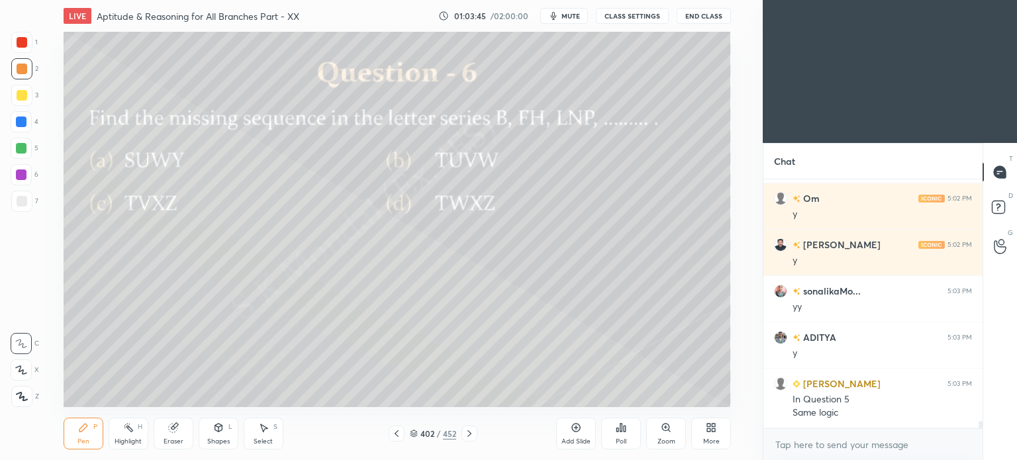
click at [470, 437] on icon at bounding box center [469, 433] width 11 height 11
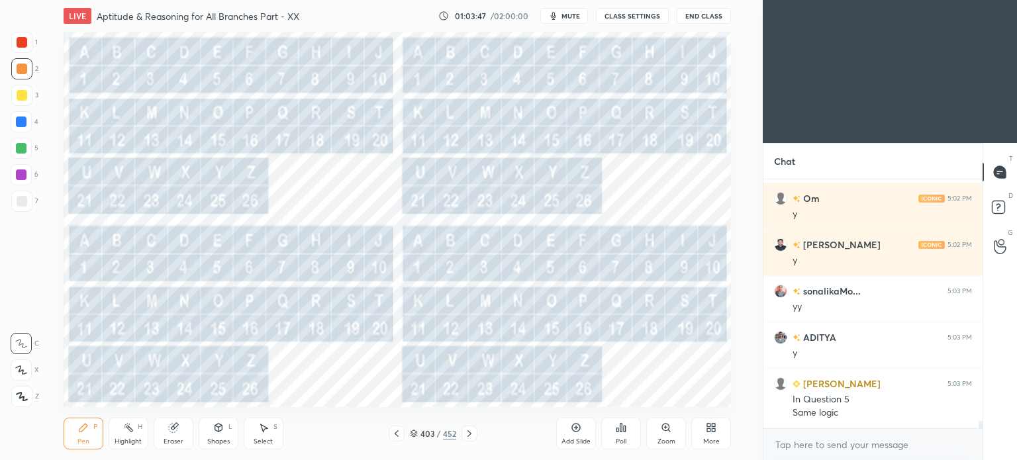
click at [470, 437] on icon at bounding box center [469, 433] width 11 height 11
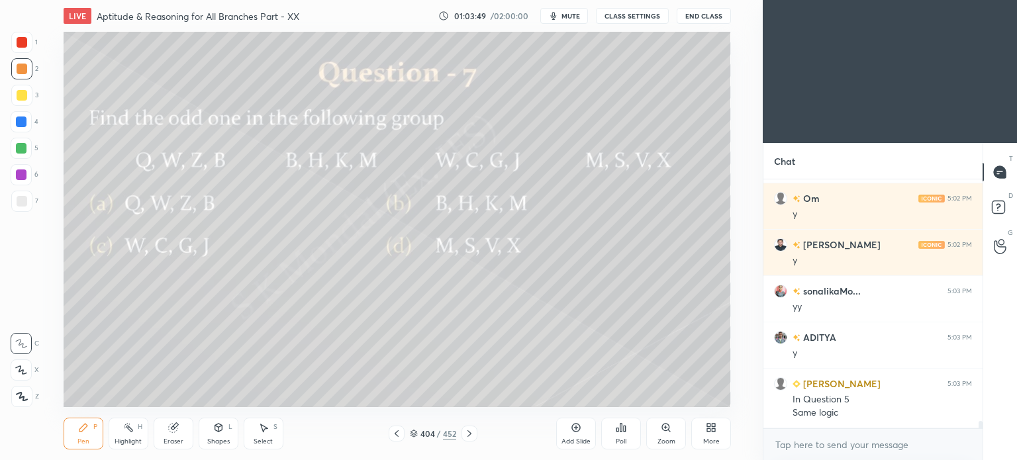
click at [470, 437] on icon at bounding box center [469, 433] width 11 height 11
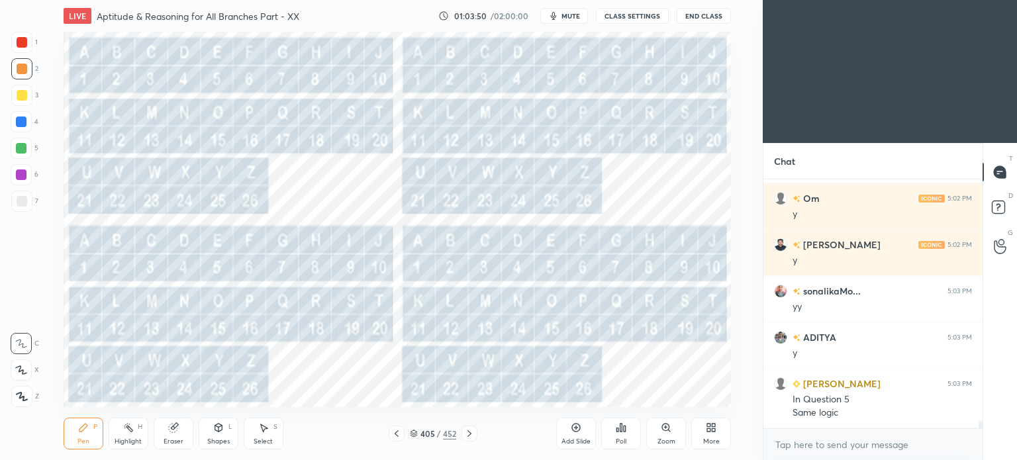
click at [470, 437] on icon at bounding box center [469, 433] width 11 height 11
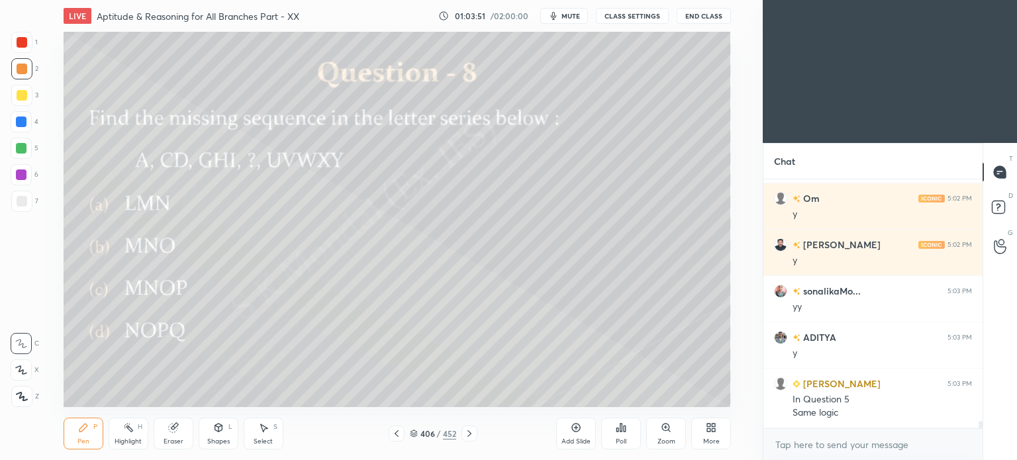
click at [470, 437] on icon at bounding box center [469, 433] width 11 height 11
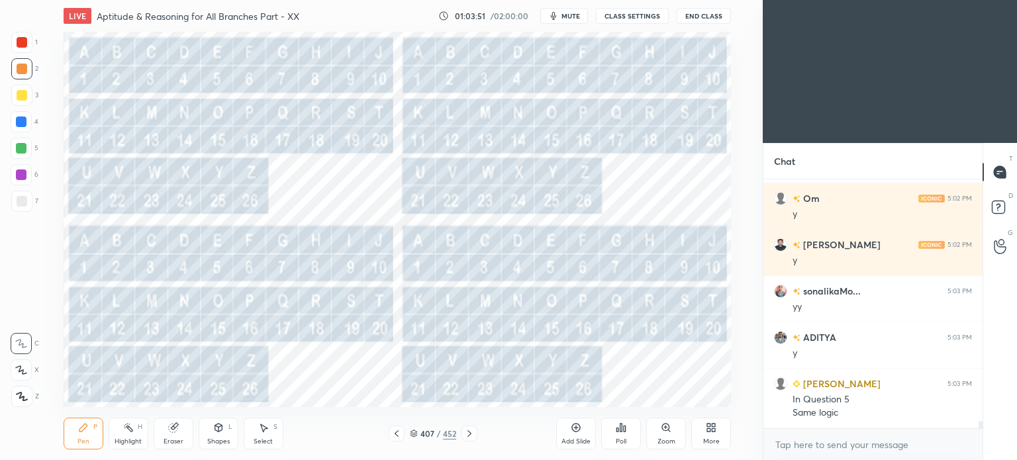
scroll to position [8153, 0]
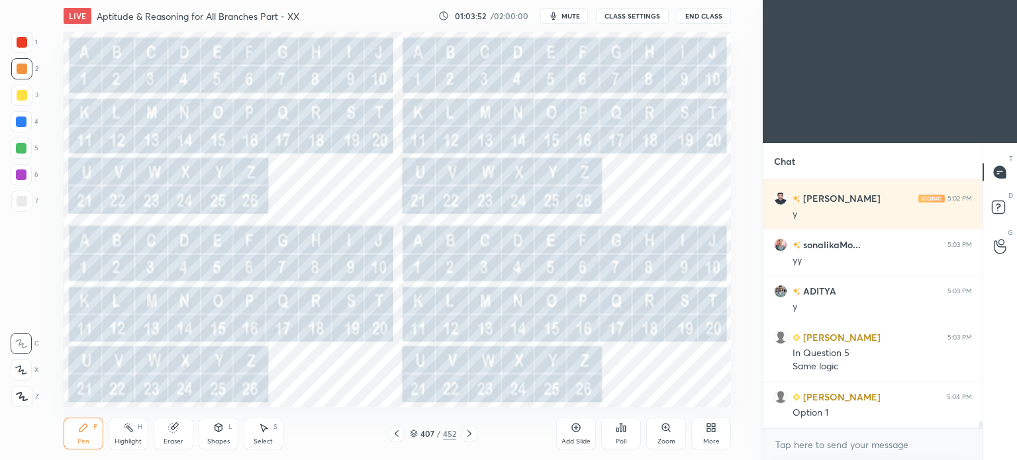
click at [470, 437] on icon at bounding box center [469, 433] width 11 height 11
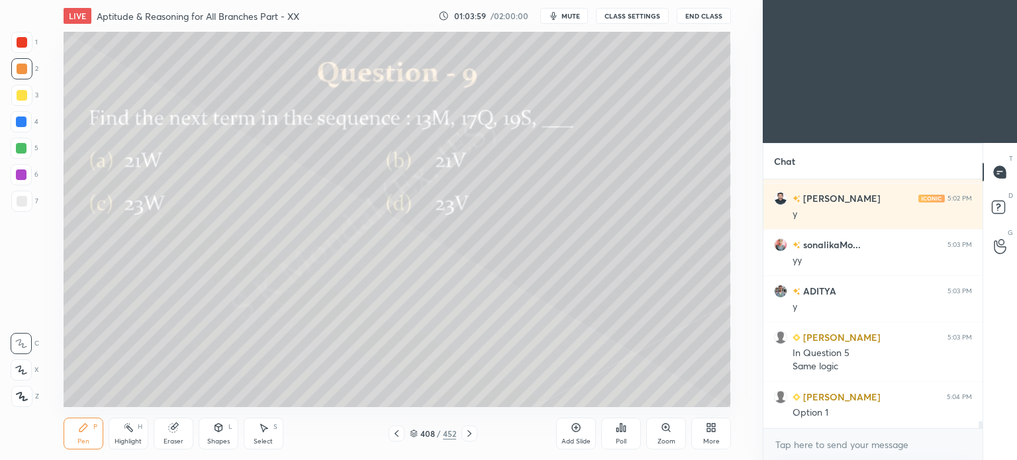
click at [20, 92] on div at bounding box center [22, 95] width 11 height 11
click at [631, 438] on div "Poll" at bounding box center [621, 434] width 40 height 32
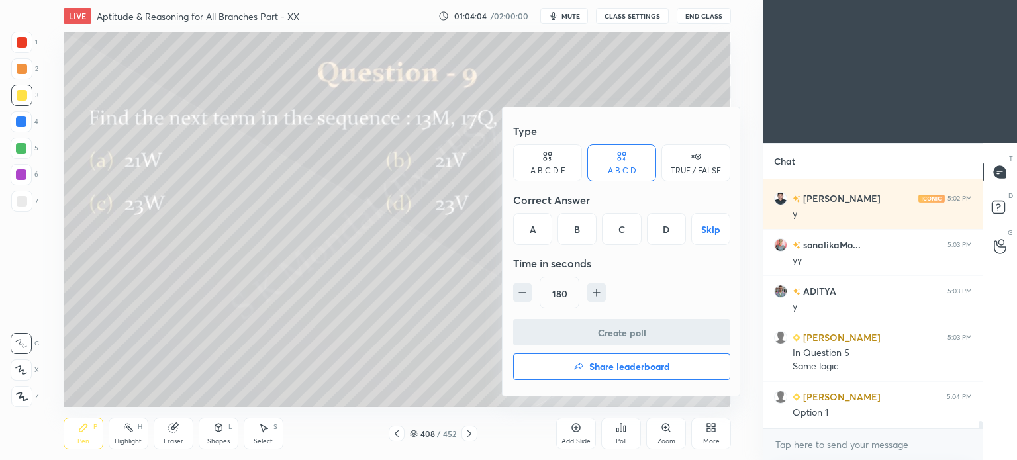
click at [622, 234] on div "C" at bounding box center [621, 229] width 39 height 32
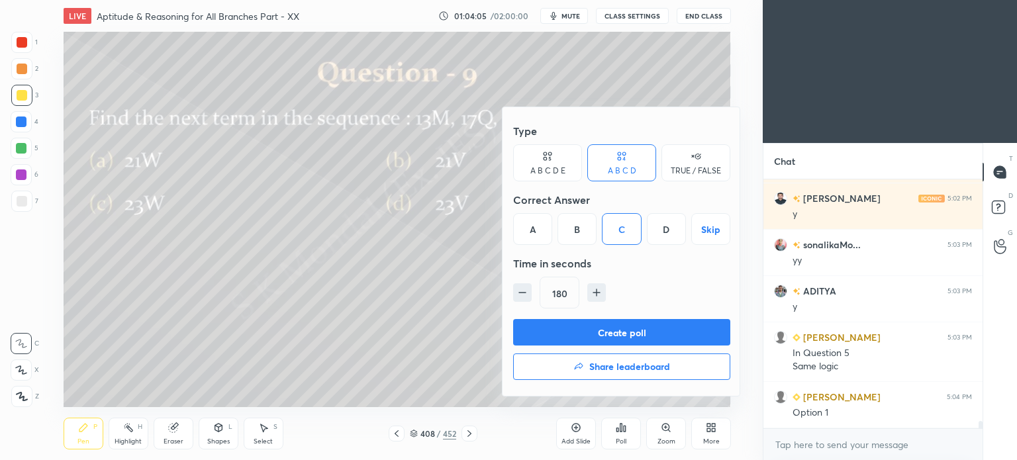
click at [612, 328] on button "Create poll" at bounding box center [621, 332] width 217 height 26
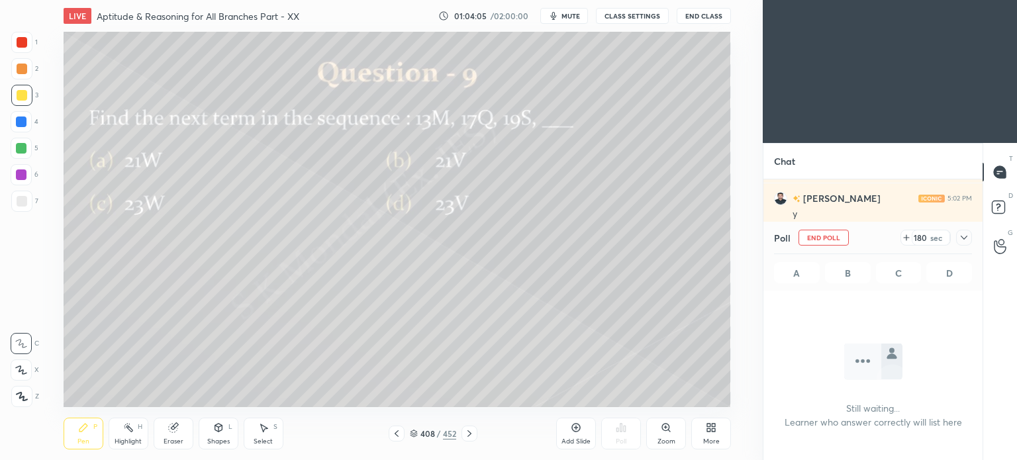
scroll to position [3, 4]
click at [73, 441] on div "Pen P" at bounding box center [84, 434] width 40 height 32
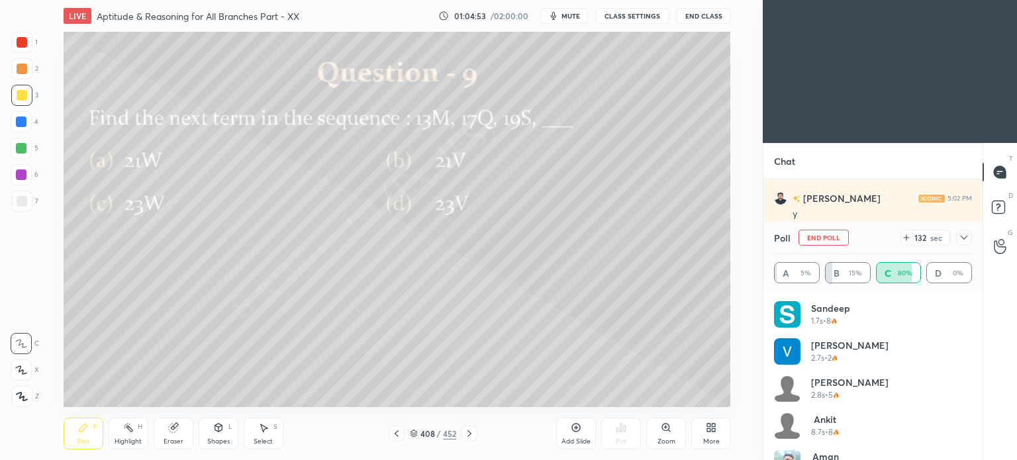
click at [475, 434] on div at bounding box center [470, 434] width 16 height 16
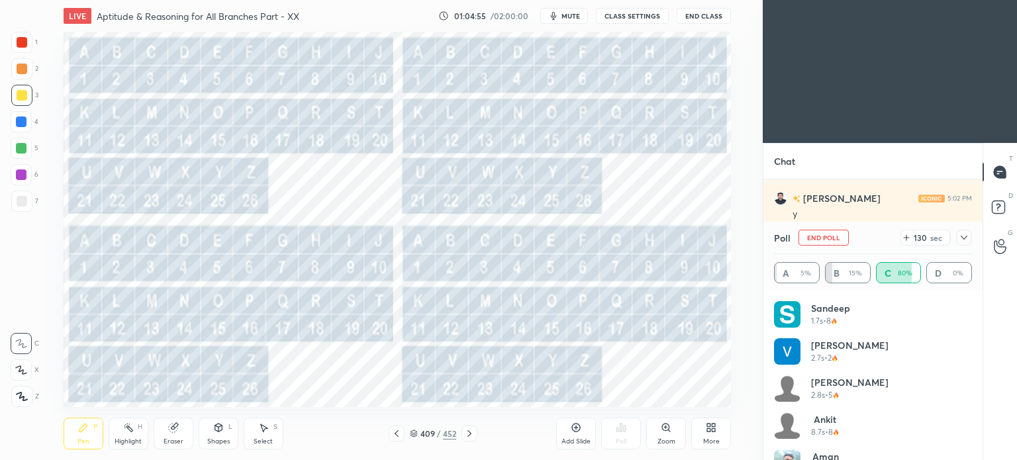
click at [26, 44] on div at bounding box center [22, 42] width 11 height 11
click at [26, 46] on div at bounding box center [21, 42] width 21 height 21
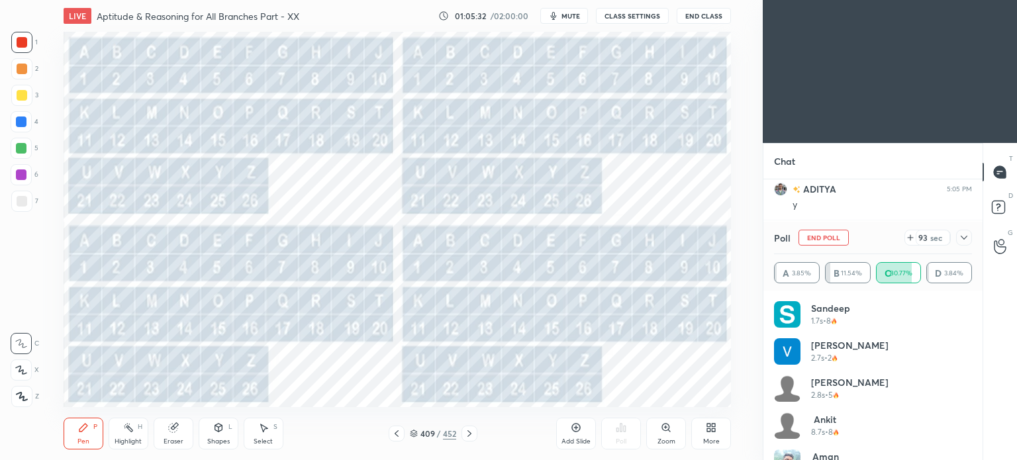
click at [132, 433] on icon at bounding box center [128, 427] width 11 height 11
click at [72, 444] on div "Pen P" at bounding box center [84, 434] width 40 height 32
click at [387, 442] on div "409 / 452" at bounding box center [433, 434] width 246 height 16
click at [395, 433] on icon at bounding box center [396, 433] width 11 height 11
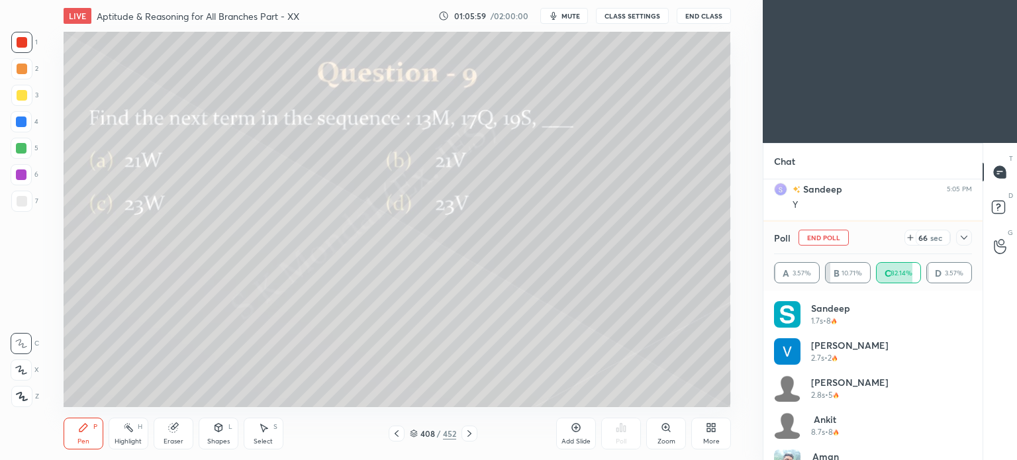
click at [21, 101] on div at bounding box center [21, 95] width 21 height 21
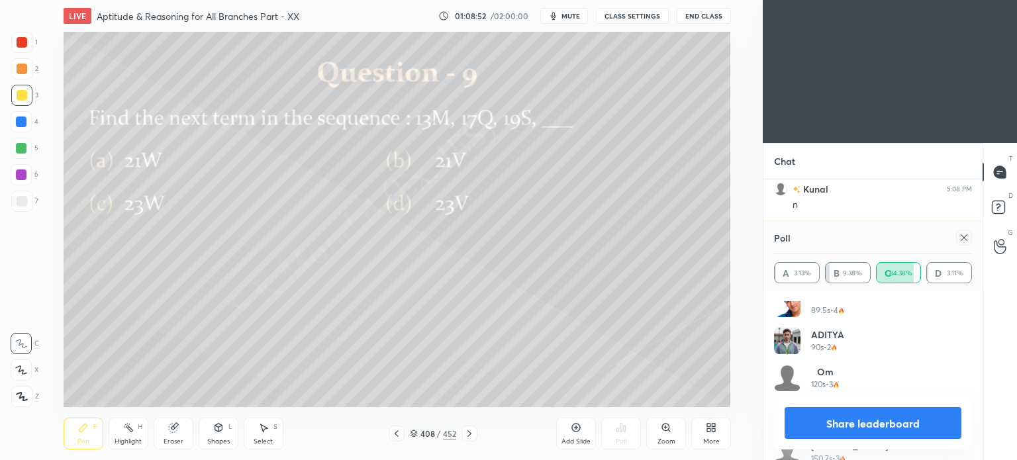
scroll to position [842, 0]
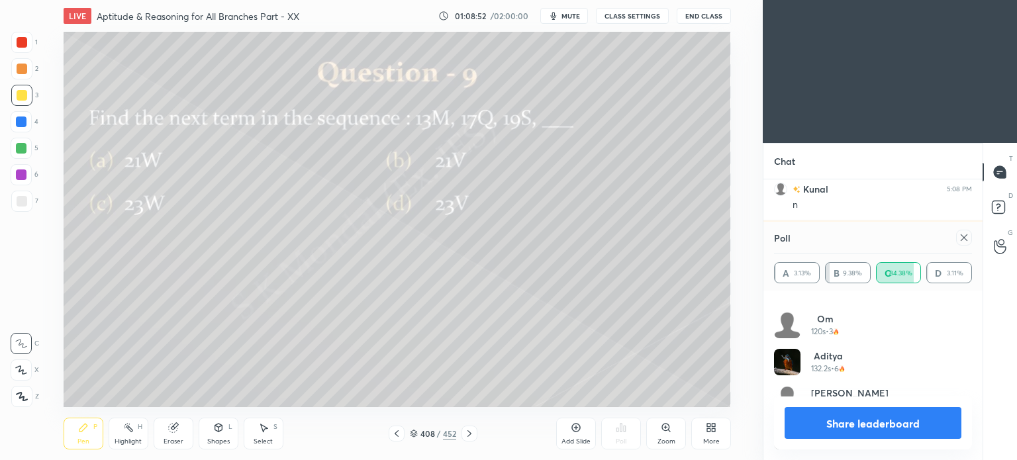
click at [864, 424] on button "Share leaderboard" at bounding box center [873, 423] width 177 height 32
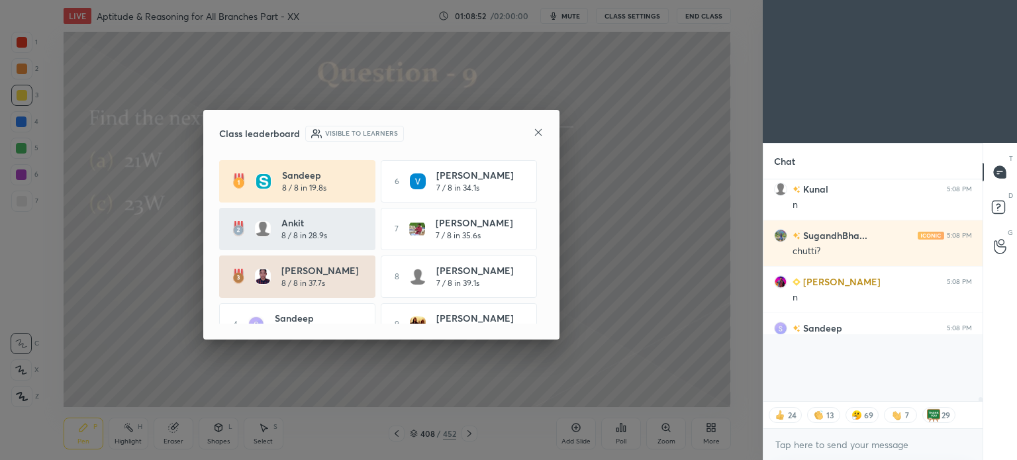
scroll to position [9202, 0]
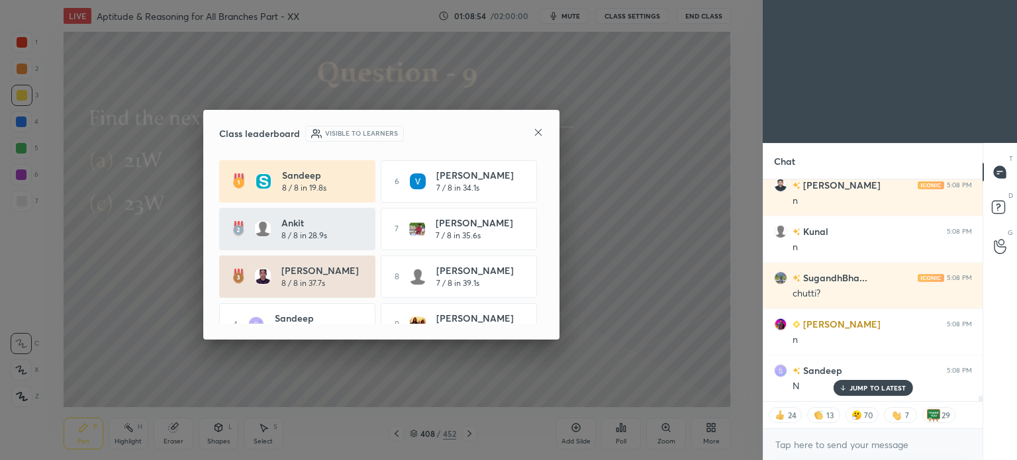
click at [861, 386] on p "JUMP TO LATEST" at bounding box center [878, 388] width 57 height 8
click at [543, 132] on icon at bounding box center [538, 132] width 11 height 11
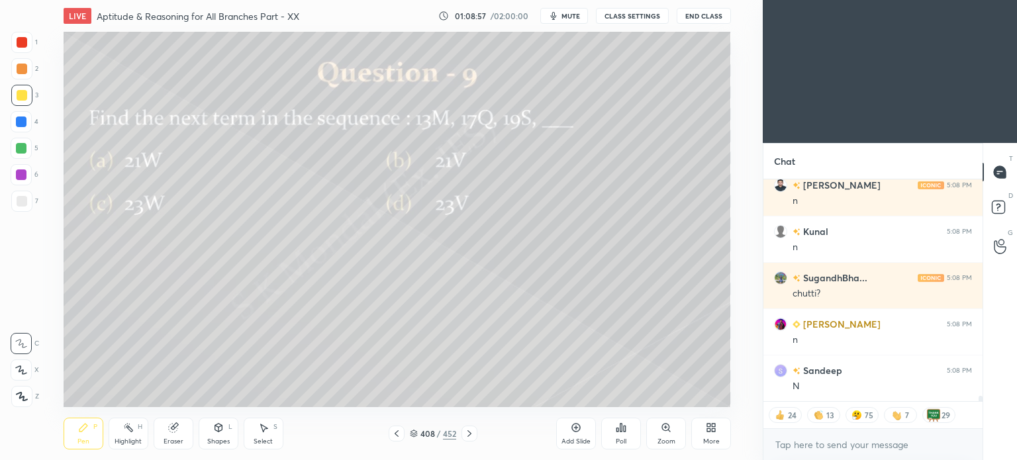
click at [471, 436] on icon at bounding box center [469, 433] width 11 height 11
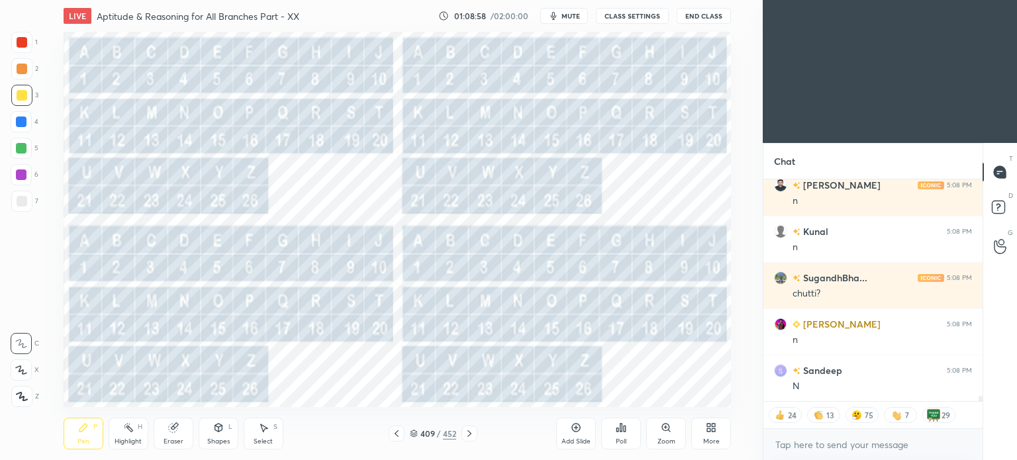
click at [471, 436] on icon at bounding box center [469, 433] width 11 height 11
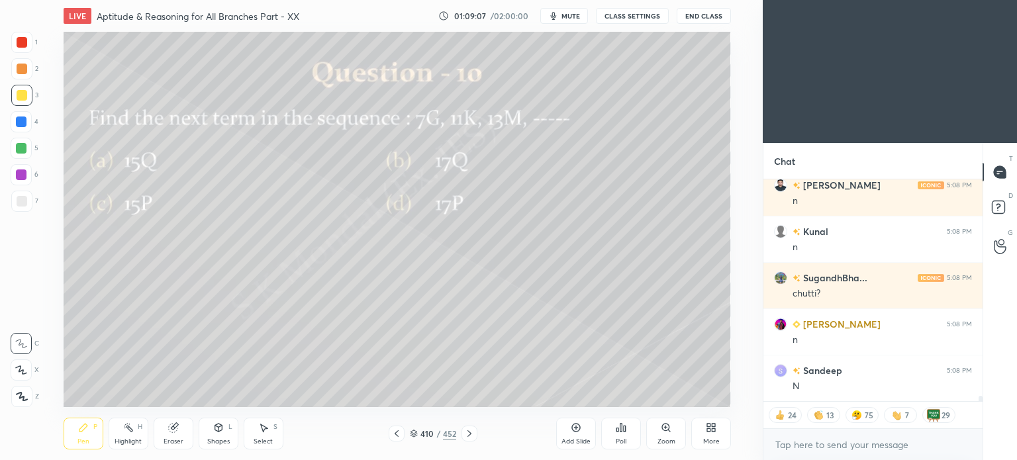
type textarea "x"
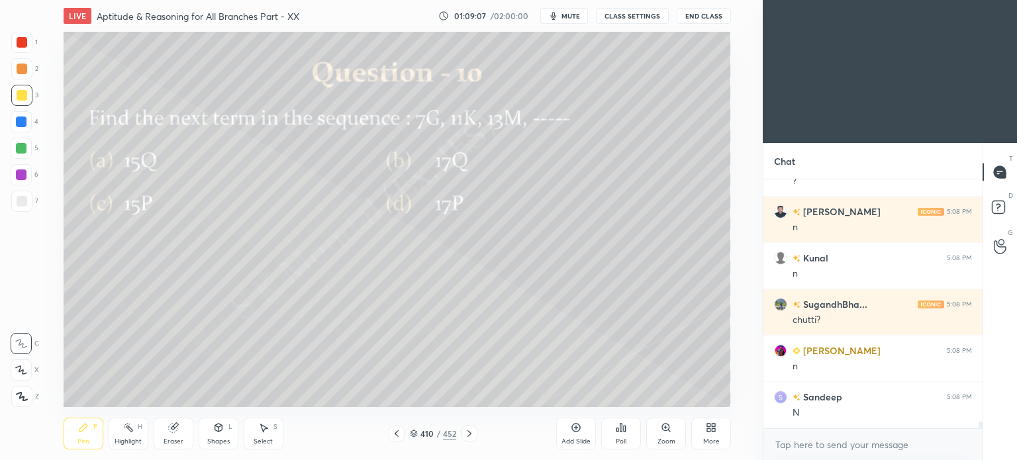
scroll to position [3, 4]
click at [617, 434] on div "Poll" at bounding box center [621, 434] width 40 height 32
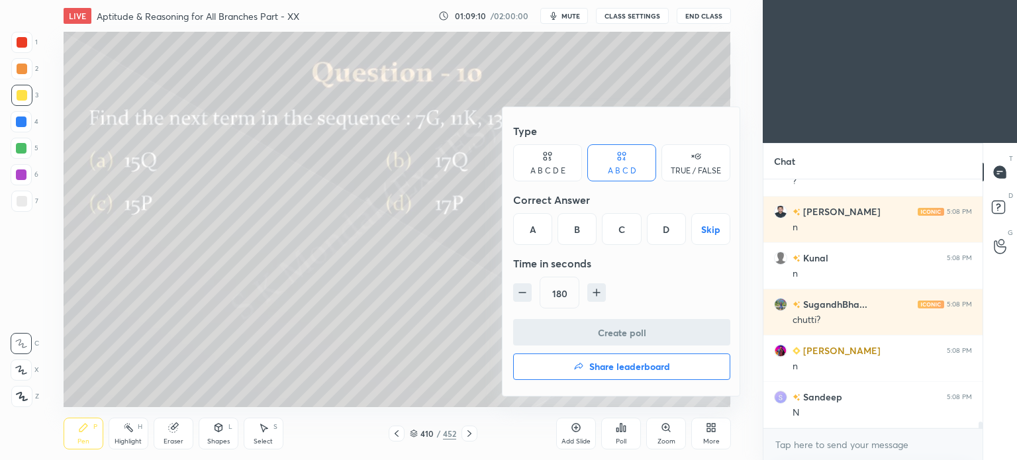
click at [581, 228] on div "B" at bounding box center [577, 229] width 39 height 32
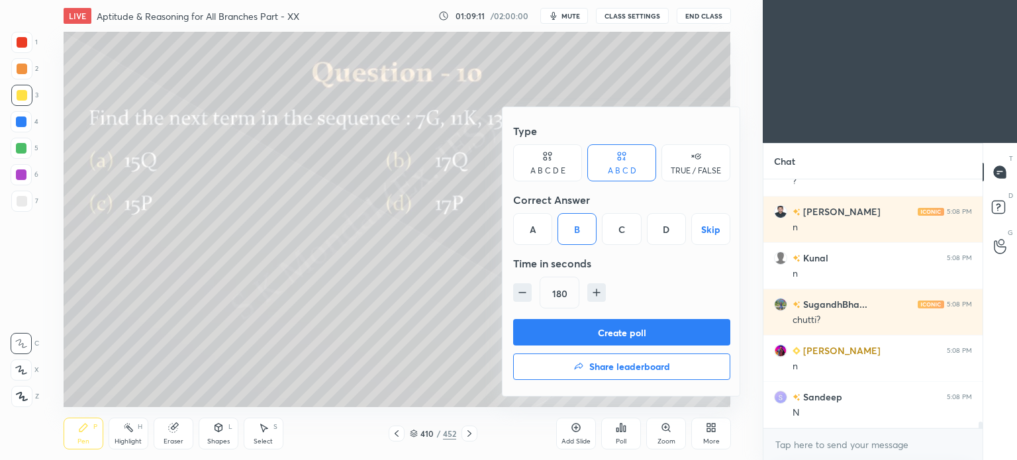
click at [516, 295] on icon "button" at bounding box center [522, 292] width 13 height 13
type input "135"
click at [620, 332] on button "Create poll" at bounding box center [621, 332] width 217 height 26
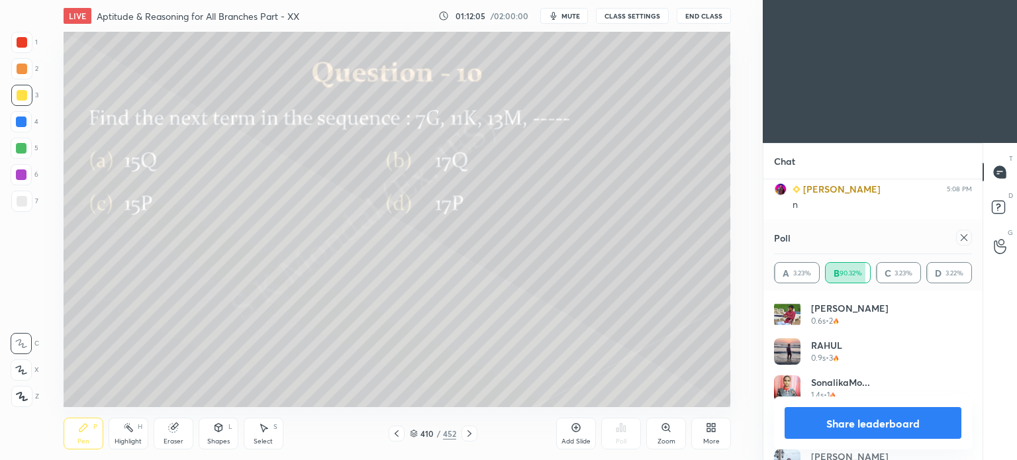
scroll to position [9392, 0]
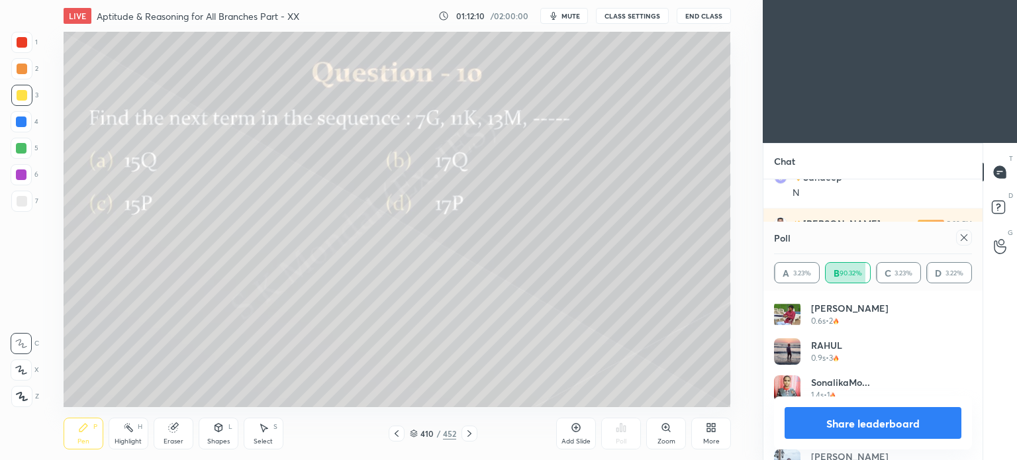
click at [863, 425] on button "Share leaderboard" at bounding box center [873, 423] width 177 height 32
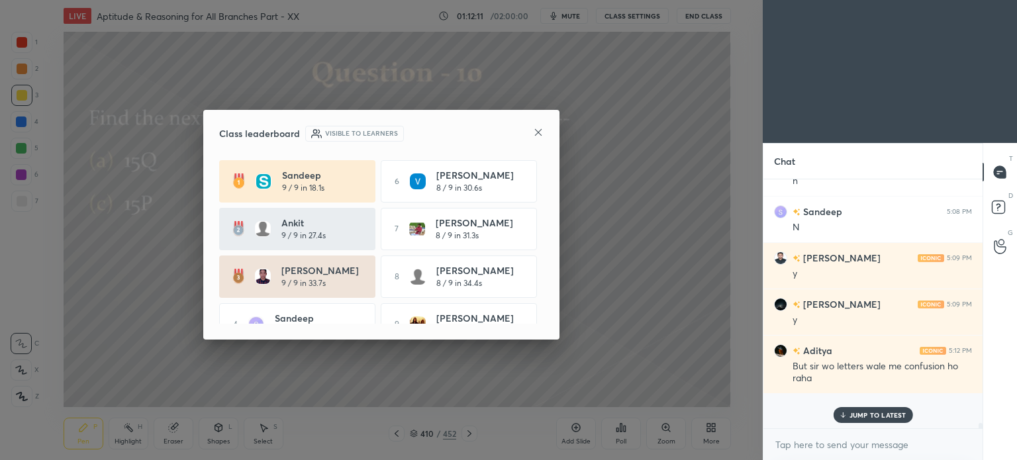
scroll to position [230, 215]
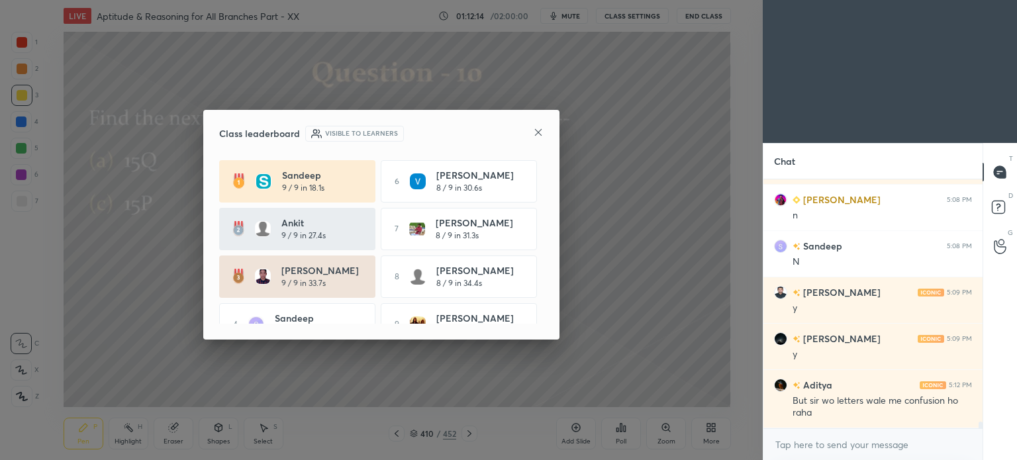
click at [542, 132] on icon at bounding box center [538, 132] width 11 height 11
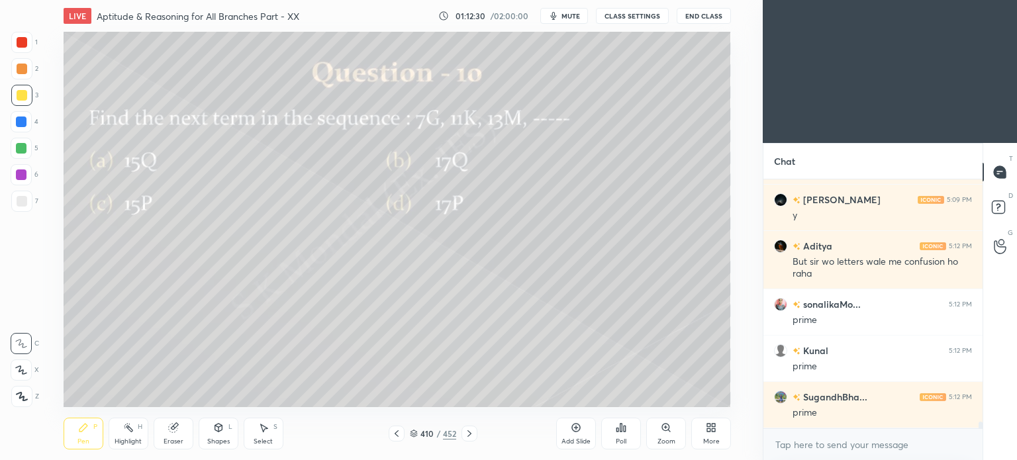
scroll to position [9509, 0]
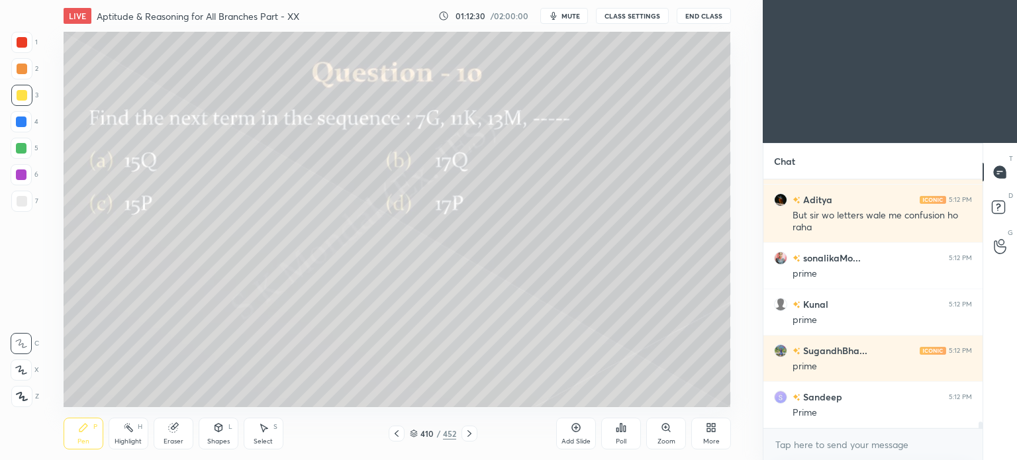
click at [77, 436] on div "Pen P" at bounding box center [84, 434] width 40 height 32
click at [74, 442] on div "Pen P" at bounding box center [84, 434] width 40 height 32
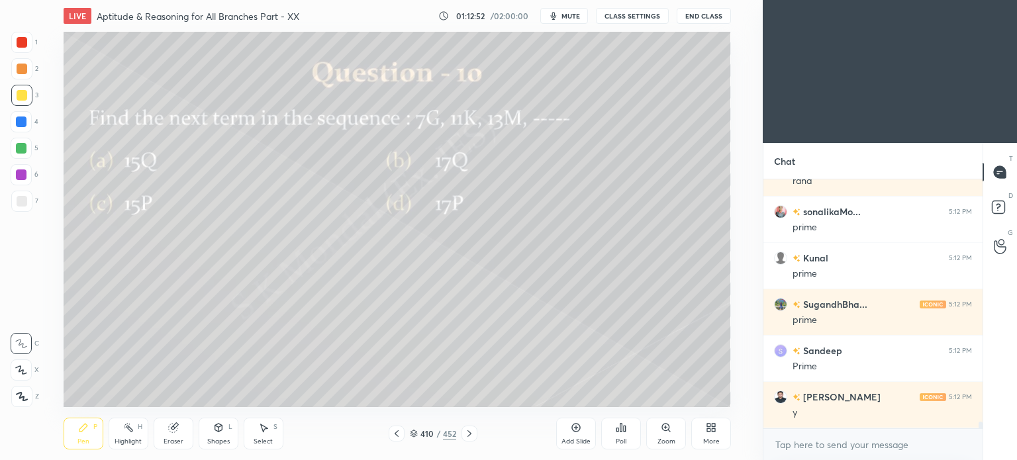
click at [469, 429] on icon at bounding box center [469, 433] width 11 height 11
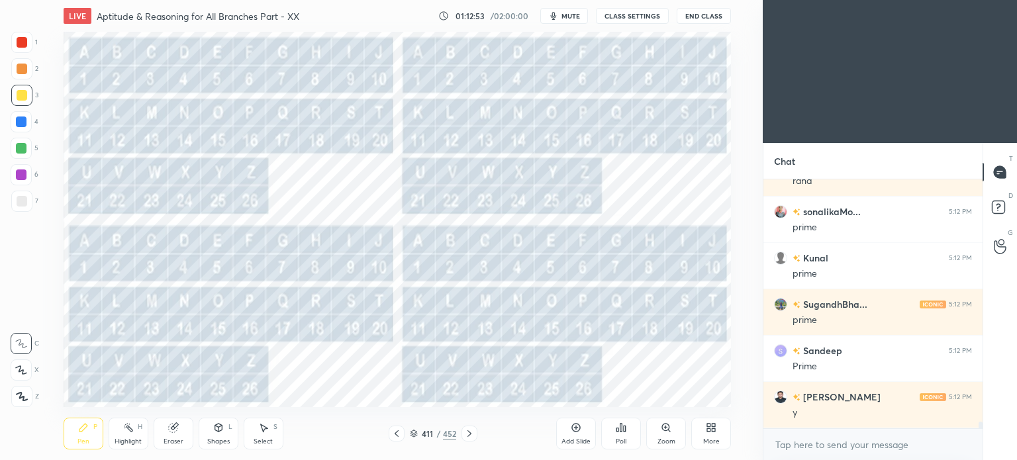
click at [469, 429] on icon at bounding box center [469, 433] width 11 height 11
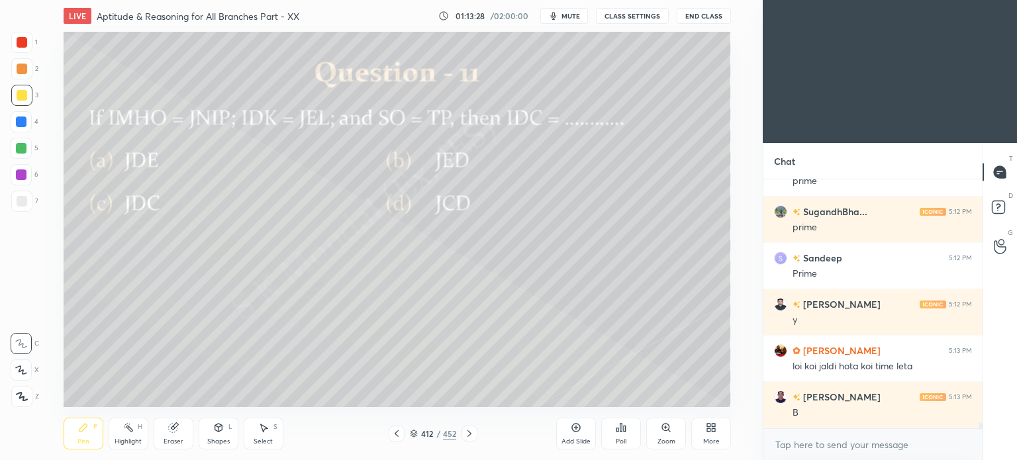
scroll to position [9694, 0]
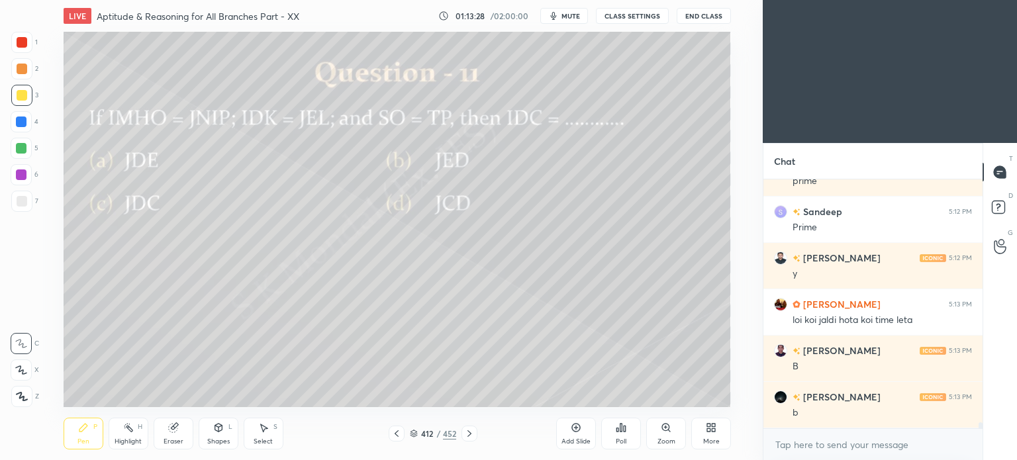
click at [622, 438] on div "Poll" at bounding box center [621, 441] width 11 height 7
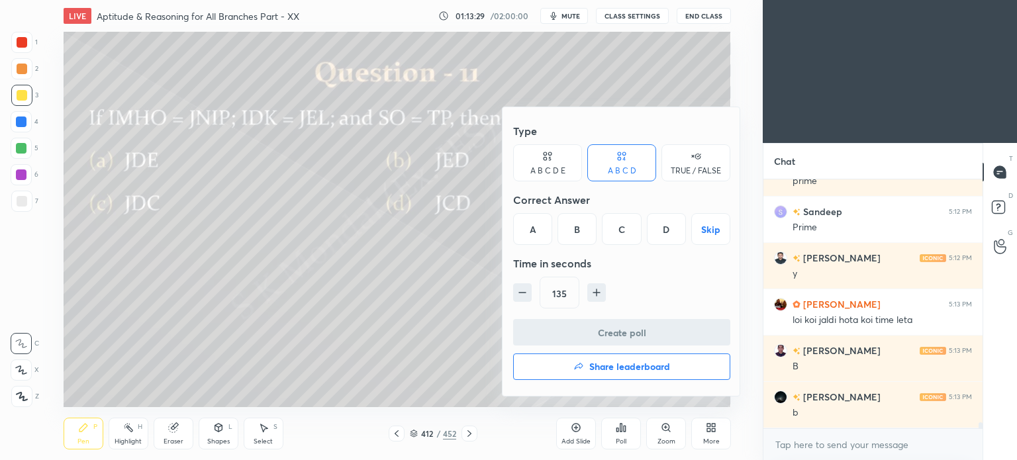
click at [586, 230] on div "B" at bounding box center [577, 229] width 39 height 32
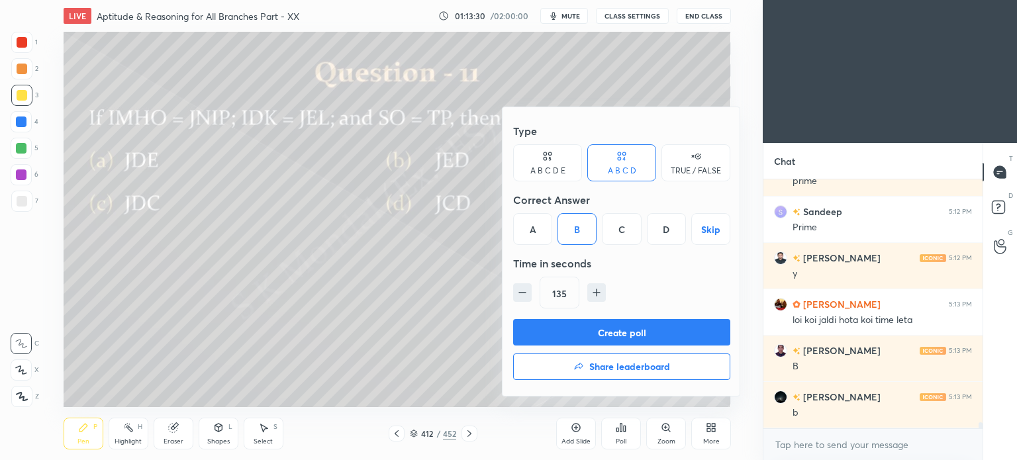
click at [602, 315] on div "Type A B C D E A B C D TRUE / FALSE Correct Answer A B C D Skip Time in seconds…" at bounding box center [621, 218] width 217 height 201
click at [606, 336] on button "Create poll" at bounding box center [621, 332] width 217 height 26
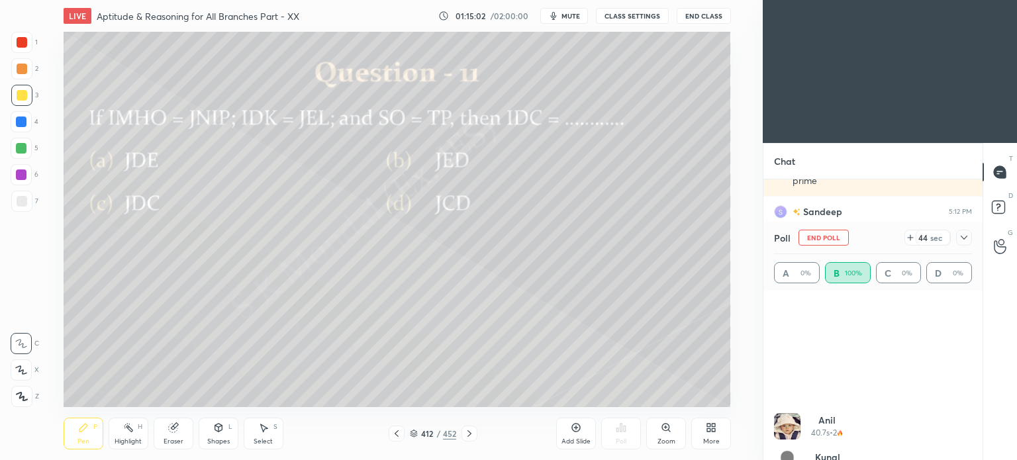
scroll to position [805, 0]
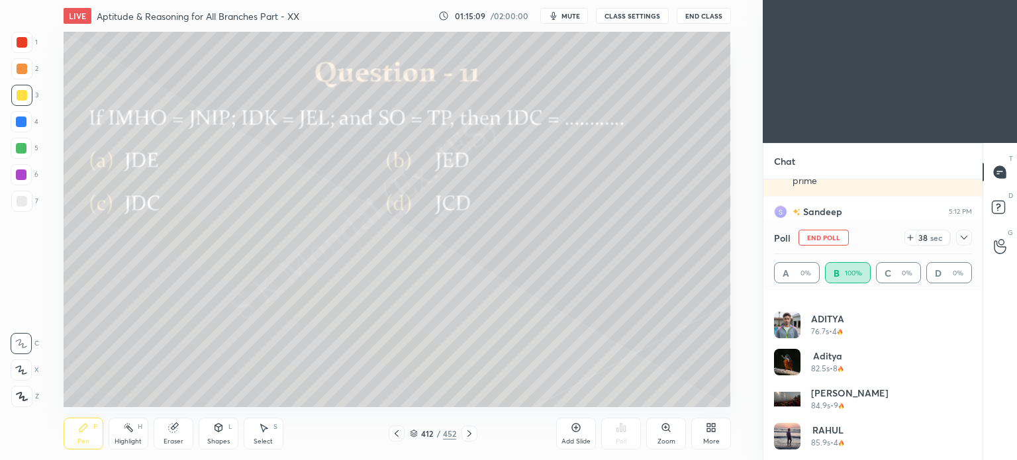
click at [19, 120] on div at bounding box center [21, 122] width 11 height 11
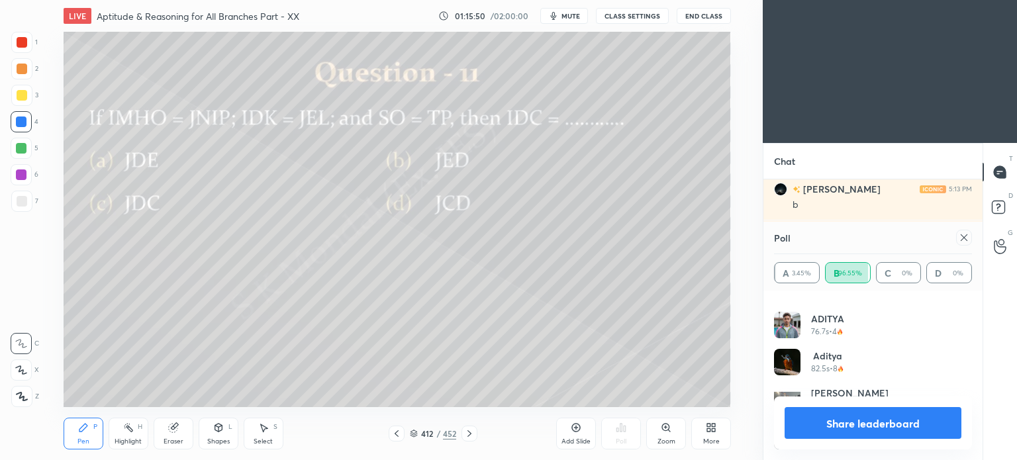
scroll to position [9949, 0]
click at [879, 413] on button "Share leaderboard" at bounding box center [873, 423] width 177 height 32
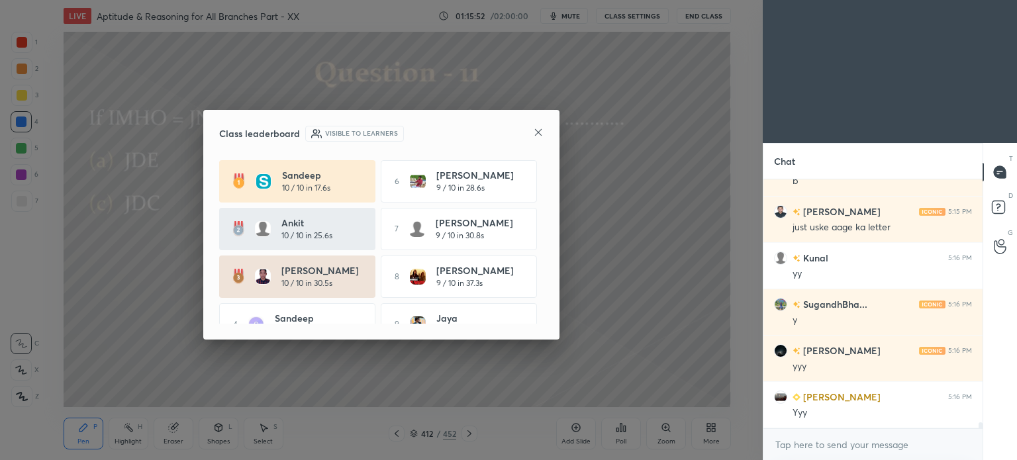
scroll to position [9972, 0]
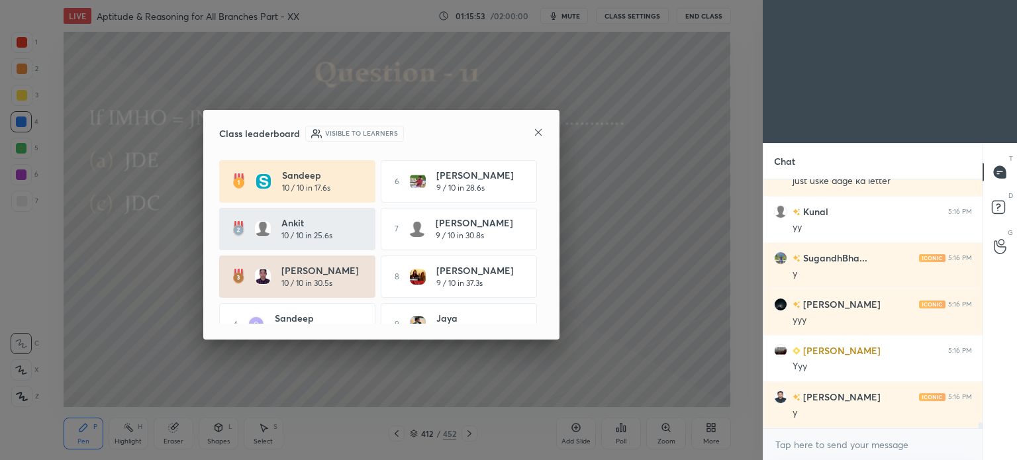
click at [538, 130] on icon at bounding box center [538, 132] width 11 height 11
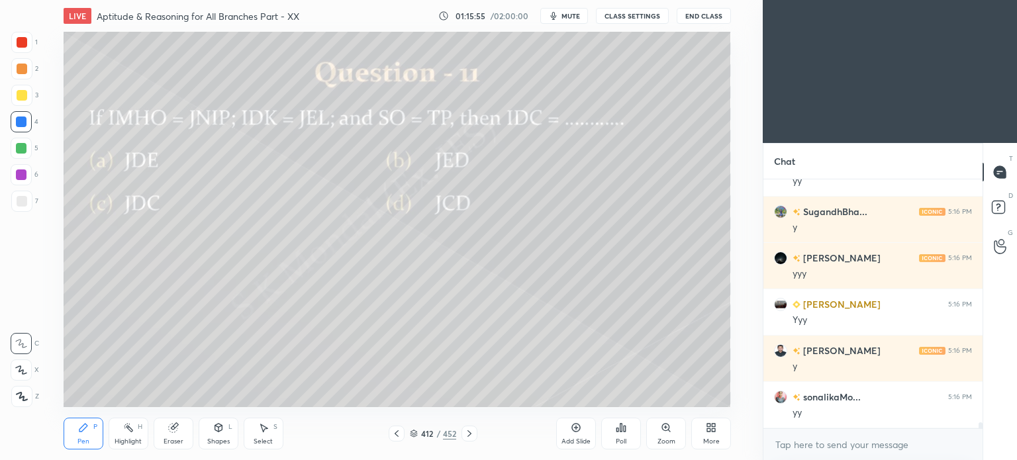
scroll to position [10065, 0]
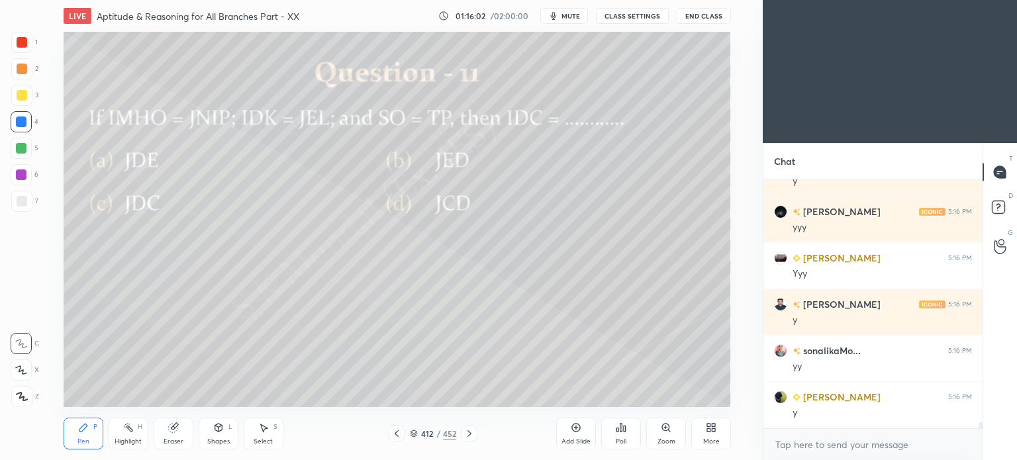
click at [464, 435] on icon at bounding box center [469, 433] width 11 height 11
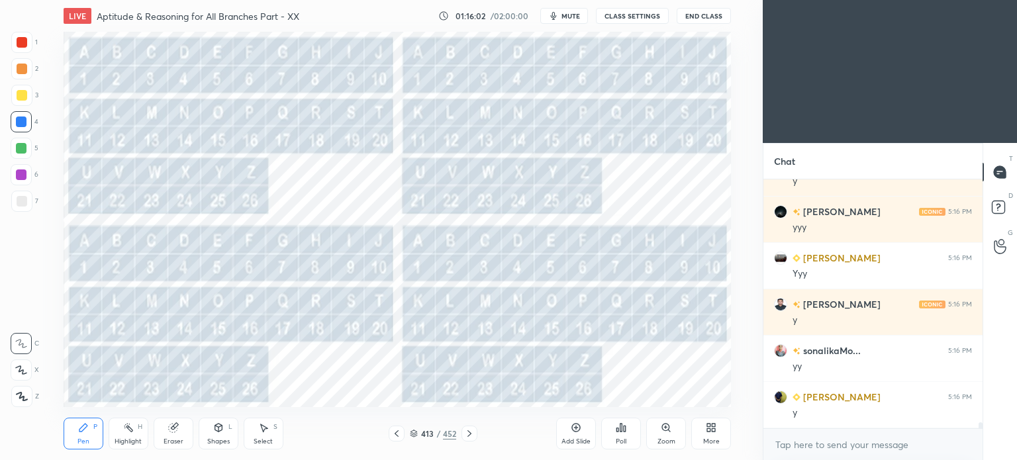
click at [464, 435] on icon at bounding box center [469, 433] width 11 height 11
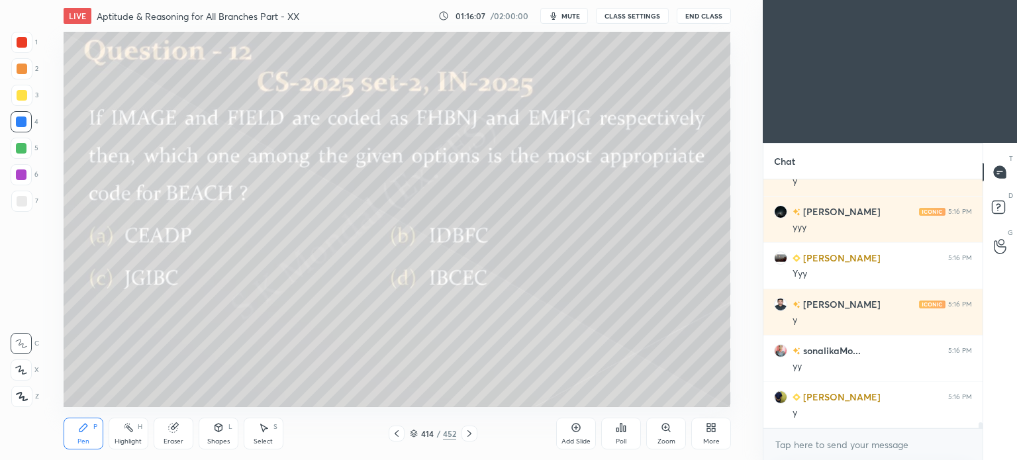
scroll to position [10111, 0]
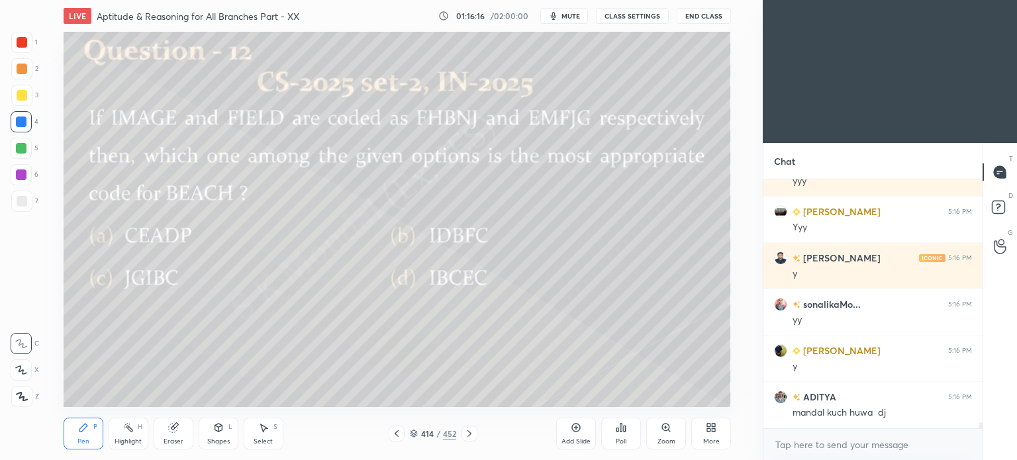
click at [79, 441] on div "Pen" at bounding box center [83, 441] width 12 height 7
click at [262, 427] on icon at bounding box center [264, 428] width 7 height 8
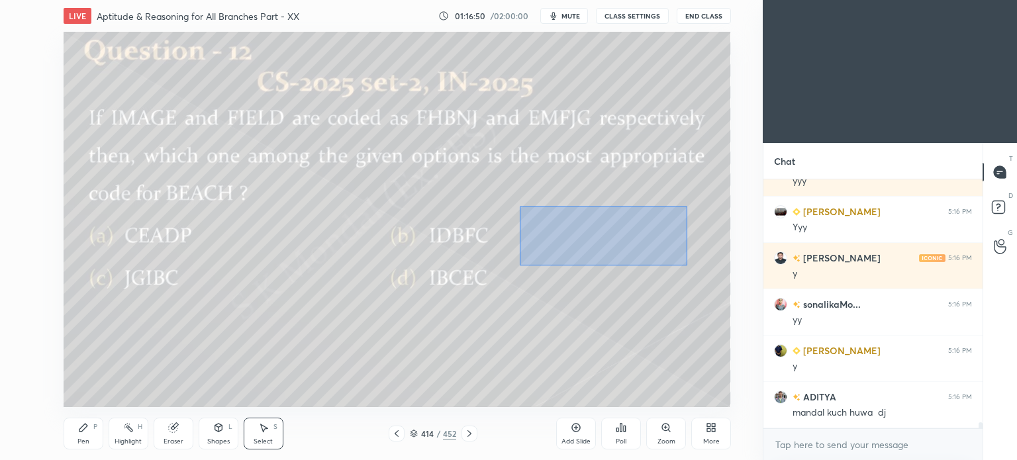
drag, startPoint x: 519, startPoint y: 206, endPoint x: 687, endPoint y: 266, distance: 177.8
click at [687, 266] on div "0 ° Undo Copy Duplicate Duplicate to new slide Delete" at bounding box center [397, 219] width 667 height 375
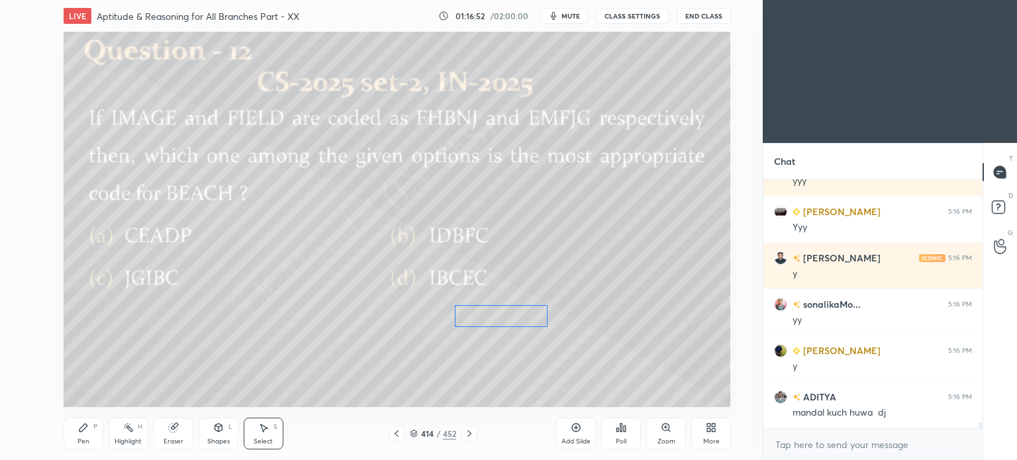
drag, startPoint x: 584, startPoint y: 230, endPoint x: 500, endPoint y: 319, distance: 122.3
click at [500, 319] on div "0 ° Undo Copy Duplicate Duplicate to new slide Delete" at bounding box center [397, 219] width 667 height 375
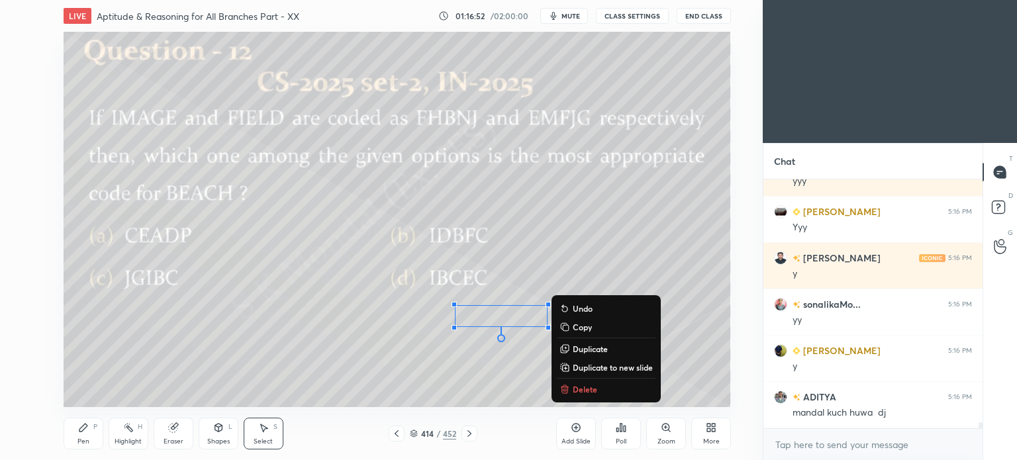
click at [539, 215] on div "0 ° Undo Copy Duplicate Duplicate to new slide Delete" at bounding box center [397, 219] width 667 height 375
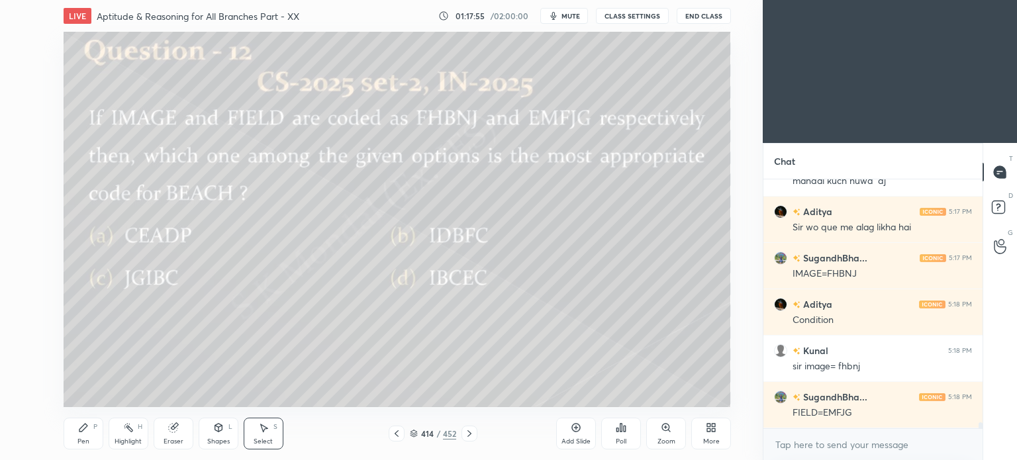
scroll to position [10390, 0]
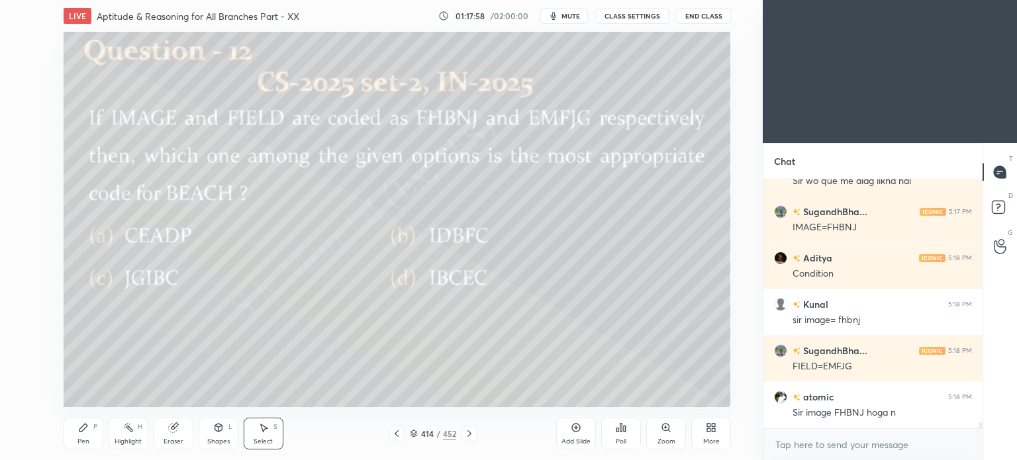
click at [265, 415] on div "Pen P Highlight H Eraser Shapes L Select S 414 / 452 Add Slide Poll Zoom More" at bounding box center [397, 433] width 667 height 53
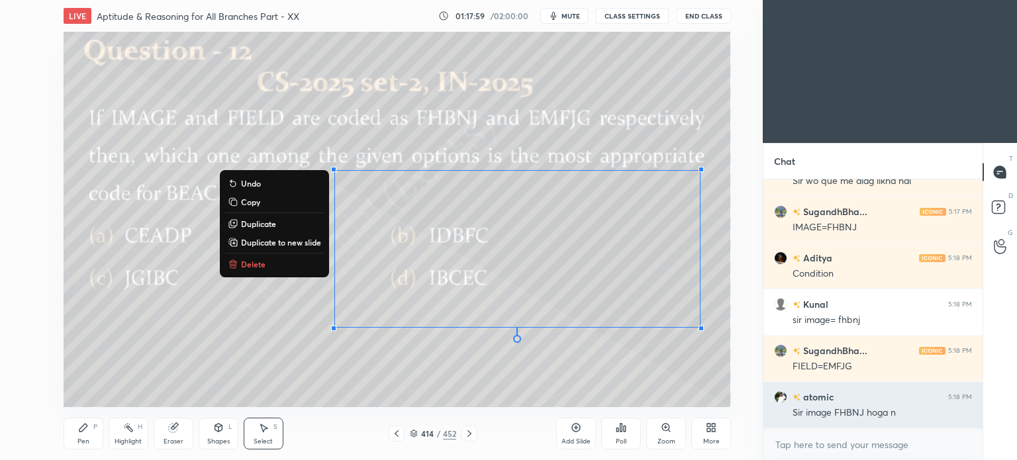
drag, startPoint x: 297, startPoint y: 105, endPoint x: 785, endPoint y: 399, distance: 569.7
click at [785, 399] on div "1 2 3 4 5 6 7 C X Z C X Z E E Erase all H H LIVE Aptitude & Reasoning for All B…" at bounding box center [508, 230] width 1017 height 460
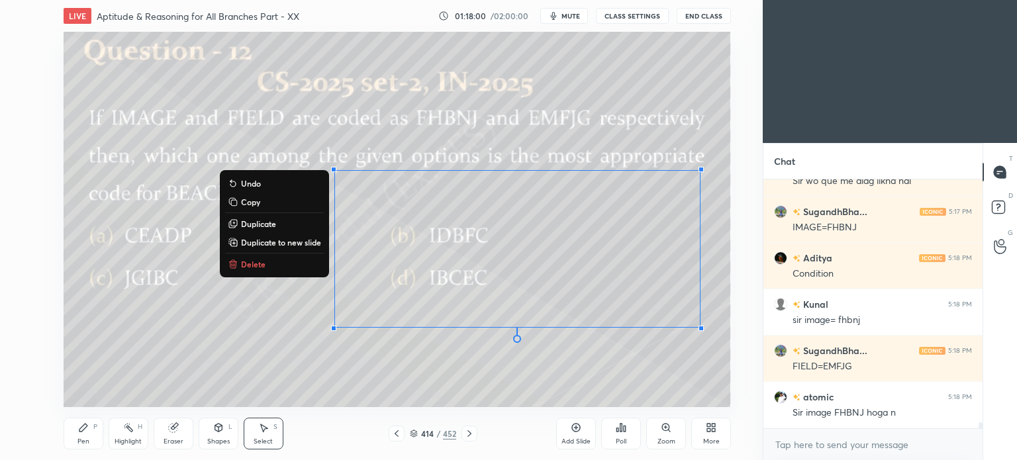
click at [252, 256] on button "Delete" at bounding box center [274, 264] width 99 height 16
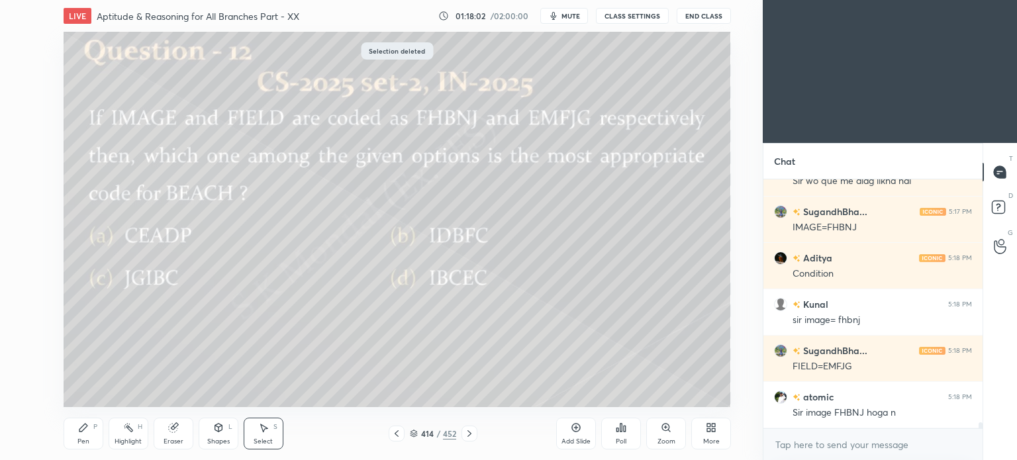
scroll to position [10421, 0]
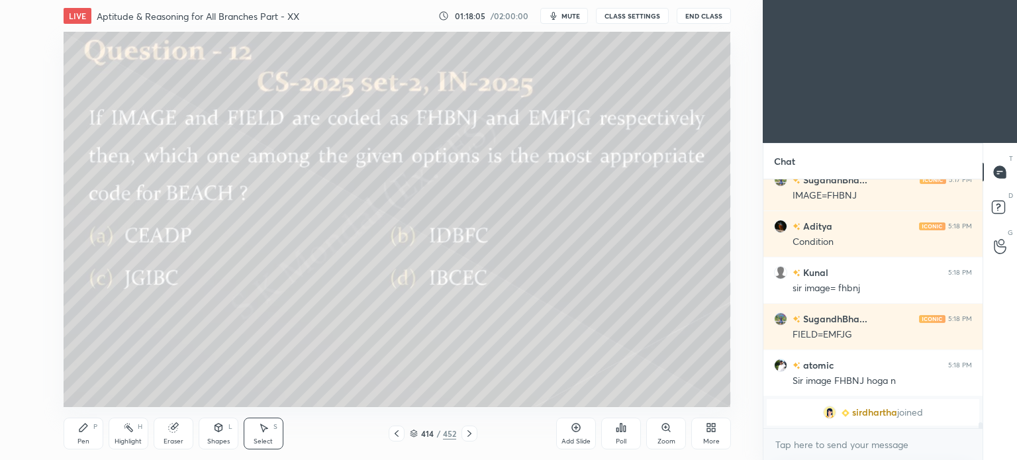
click at [127, 438] on div "Highlight" at bounding box center [128, 441] width 27 height 7
click at [85, 445] on div "Pen" at bounding box center [83, 441] width 12 height 7
click at [85, 447] on div "Pen P" at bounding box center [84, 434] width 40 height 32
click at [579, 430] on icon at bounding box center [576, 428] width 9 height 9
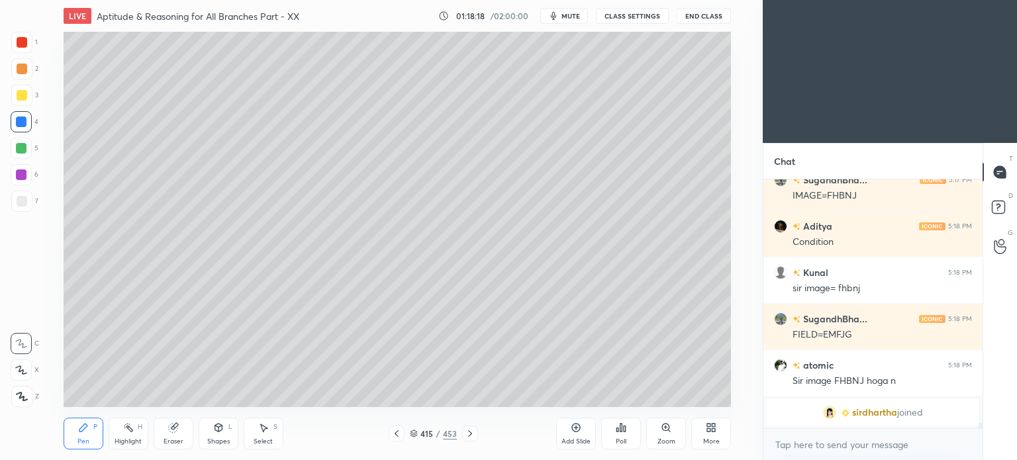
click at [20, 71] on div at bounding box center [22, 69] width 11 height 11
click at [23, 72] on div at bounding box center [22, 69] width 11 height 11
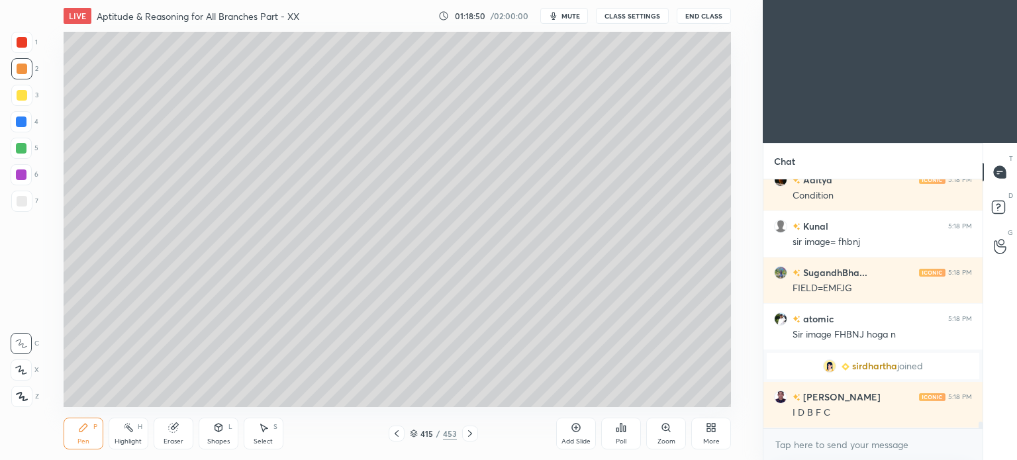
click at [265, 420] on div "Select S" at bounding box center [264, 434] width 40 height 32
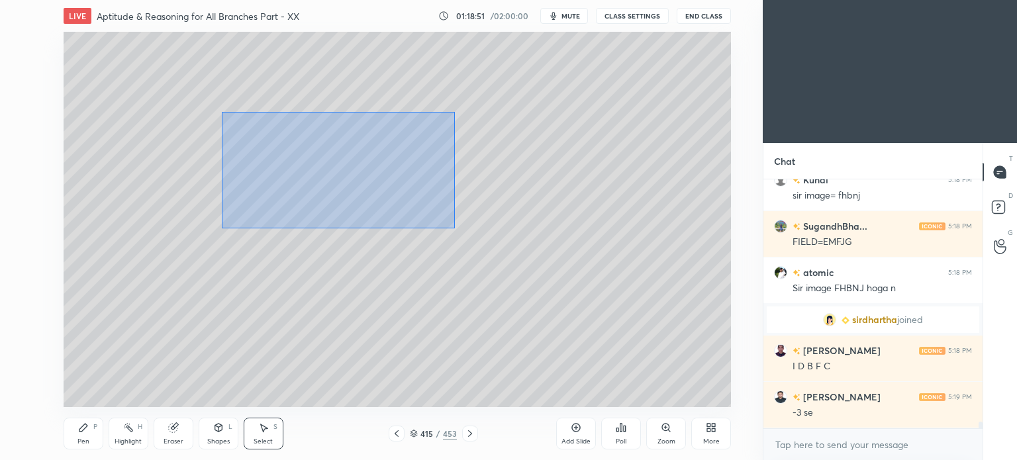
drag, startPoint x: 222, startPoint y: 111, endPoint x: 455, endPoint y: 228, distance: 260.9
click at [455, 228] on div "0 ° Undo Copy Duplicate Duplicate to new slide Delete" at bounding box center [397, 219] width 667 height 375
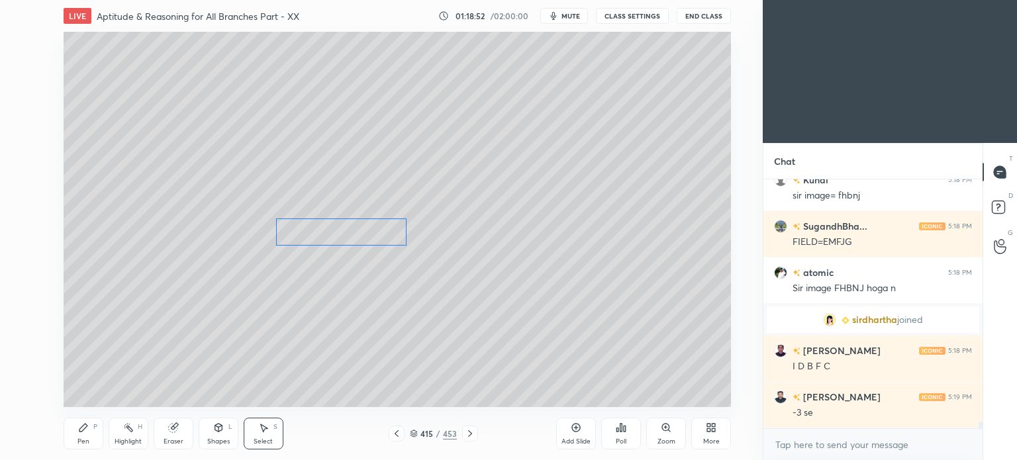
drag, startPoint x: 321, startPoint y: 153, endPoint x: 358, endPoint y: 229, distance: 84.7
click at [358, 229] on div "0 ° Undo Copy Duplicate Duplicate to new slide Delete" at bounding box center [397, 219] width 667 height 375
click at [554, 145] on div "0 ° Undo Copy Duplicate Duplicate to new slide Delete" at bounding box center [397, 219] width 667 height 375
click at [466, 428] on icon at bounding box center [470, 433] width 11 height 11
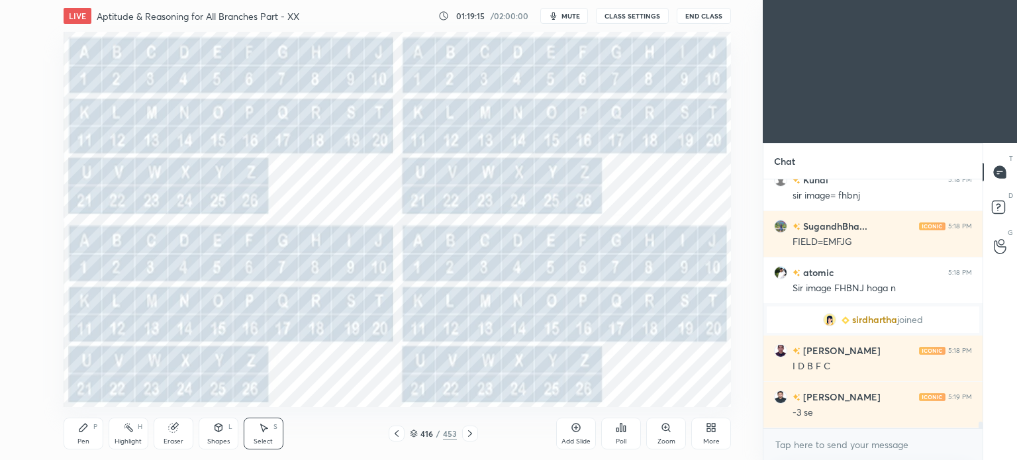
click at [398, 438] on icon at bounding box center [396, 433] width 11 height 11
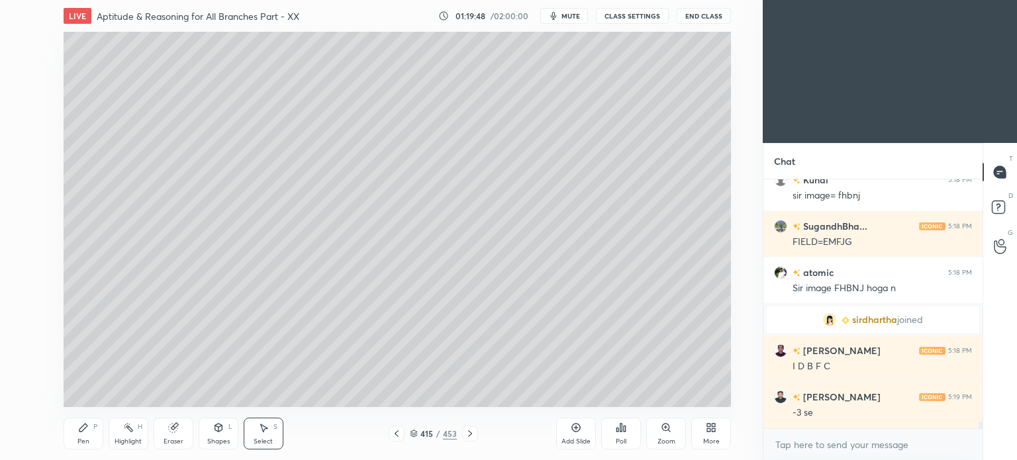
click at [88, 439] on div "Pen" at bounding box center [83, 441] width 12 height 7
click at [87, 436] on div "Pen P" at bounding box center [84, 434] width 40 height 32
click at [22, 103] on div at bounding box center [21, 95] width 21 height 21
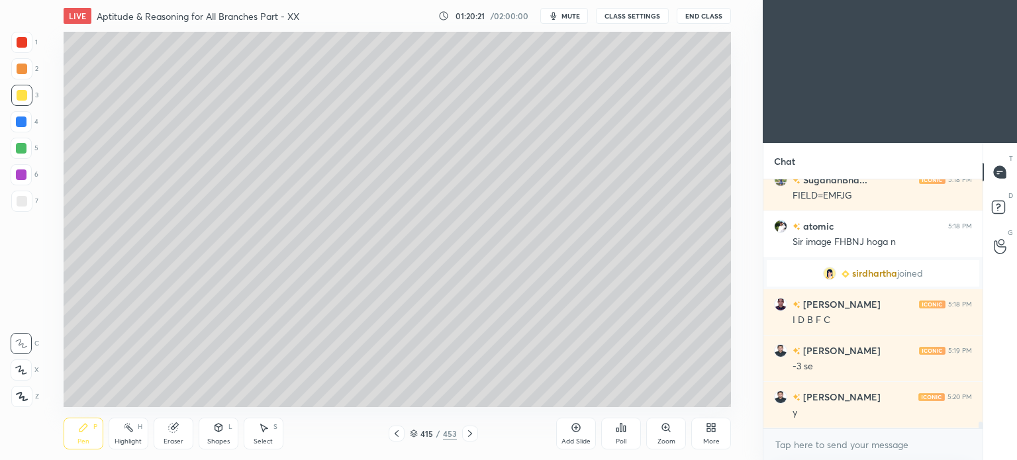
click at [129, 434] on div "Highlight H" at bounding box center [129, 434] width 40 height 32
click at [126, 430] on icon at bounding box center [128, 427] width 11 height 11
click at [89, 439] on div "Pen" at bounding box center [83, 441] width 12 height 7
click at [88, 440] on div "Pen" at bounding box center [83, 441] width 12 height 7
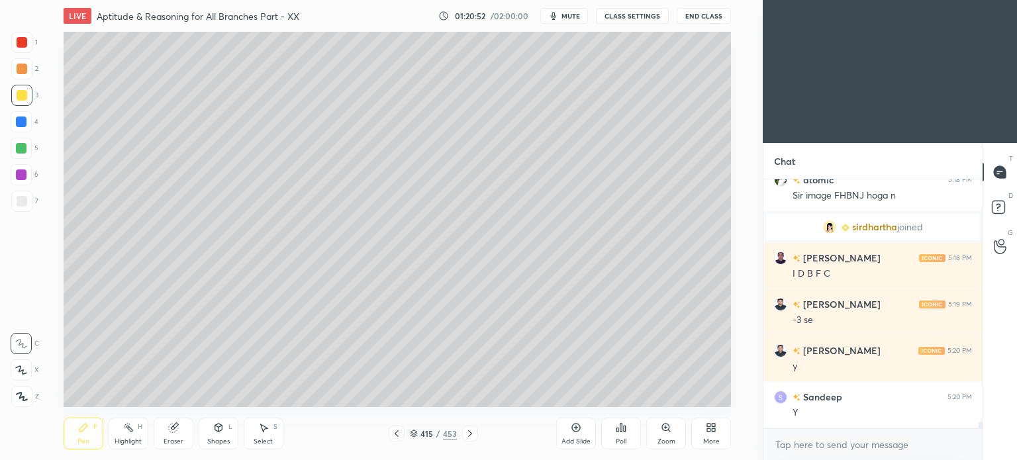
click at [400, 434] on icon at bounding box center [396, 433] width 11 height 11
click at [471, 428] on icon at bounding box center [470, 433] width 11 height 11
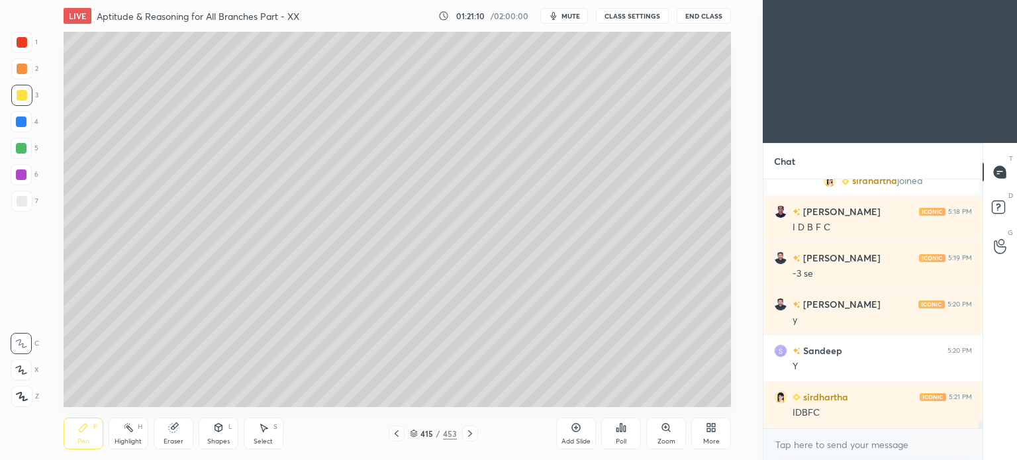
click at [393, 433] on icon at bounding box center [396, 433] width 11 height 11
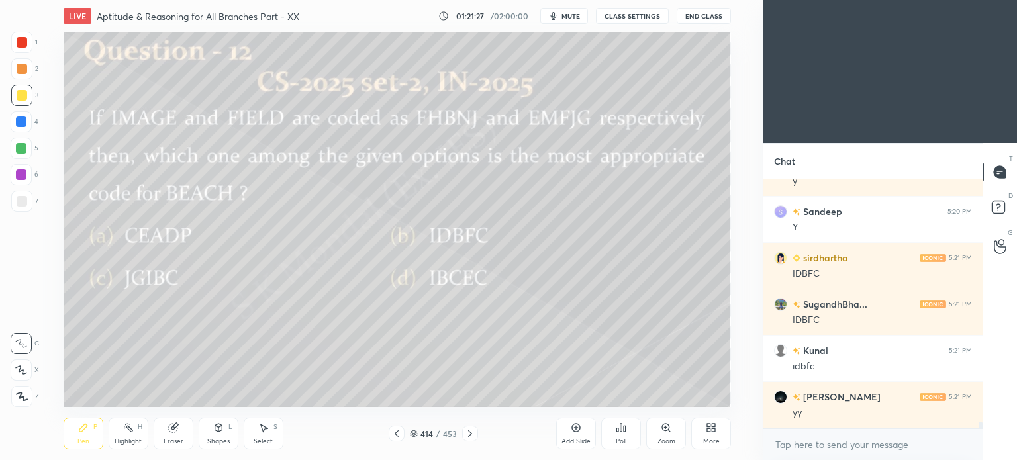
scroll to position [9530, 0]
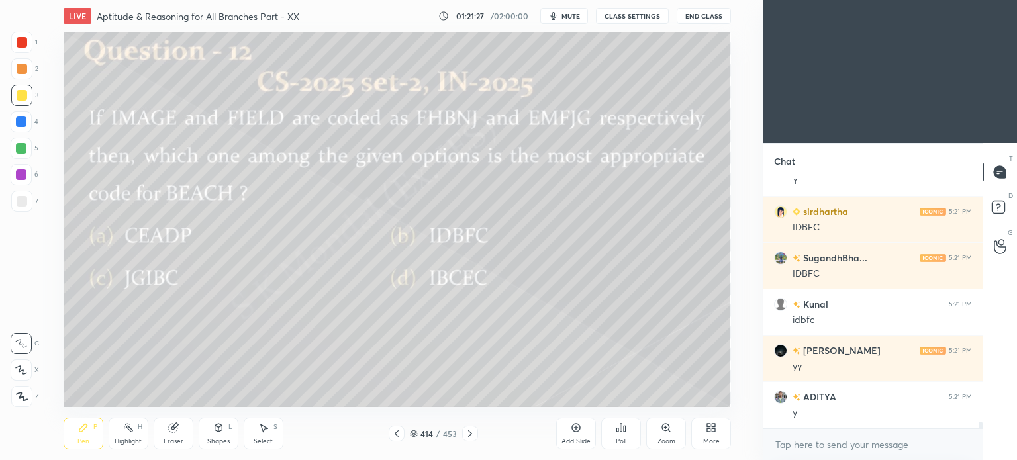
click at [400, 434] on icon at bounding box center [396, 433] width 11 height 11
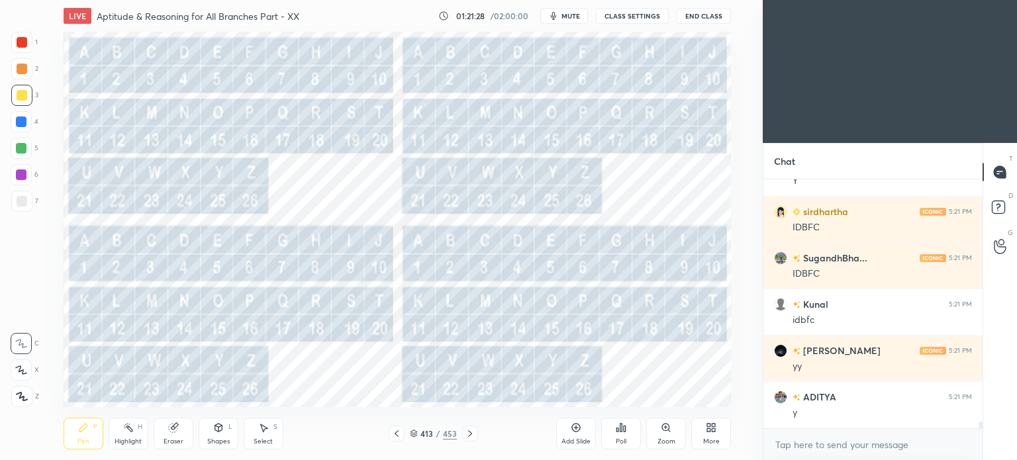
click at [400, 434] on icon at bounding box center [396, 433] width 11 height 11
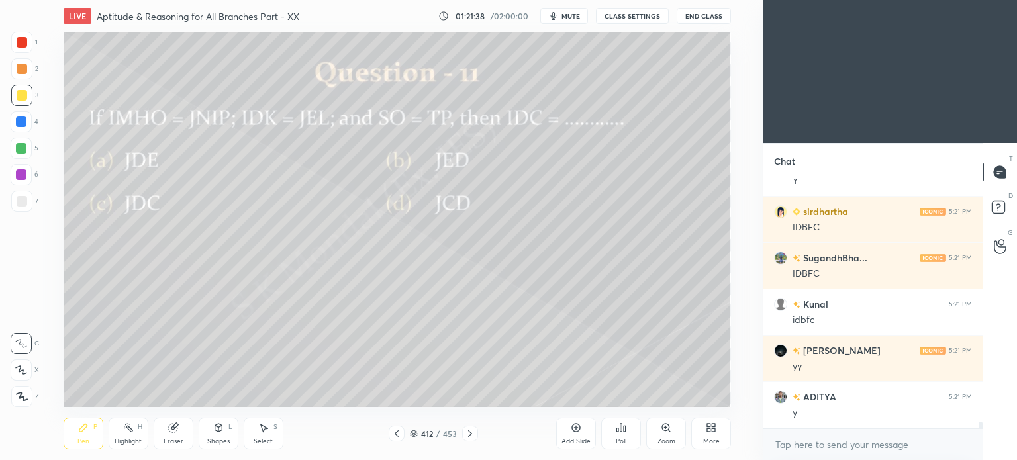
click at [469, 433] on icon at bounding box center [470, 433] width 11 height 11
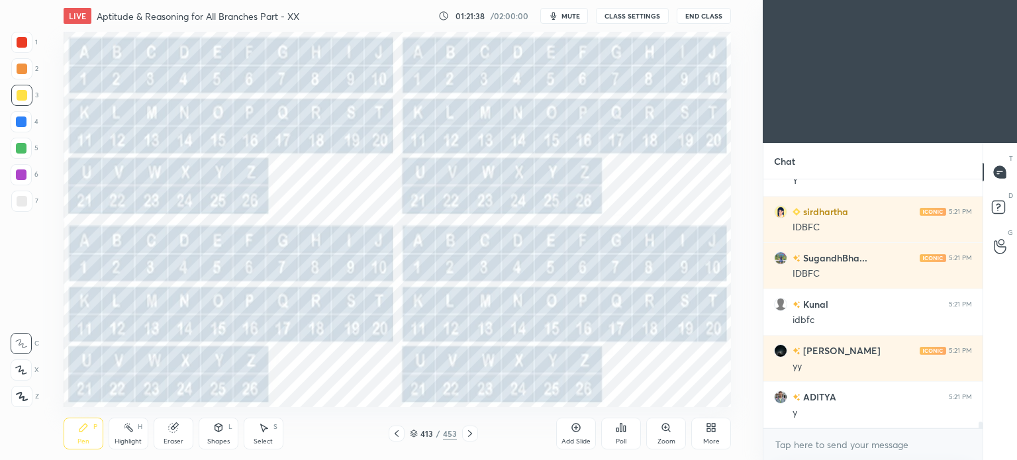
click at [469, 433] on icon at bounding box center [470, 433] width 11 height 11
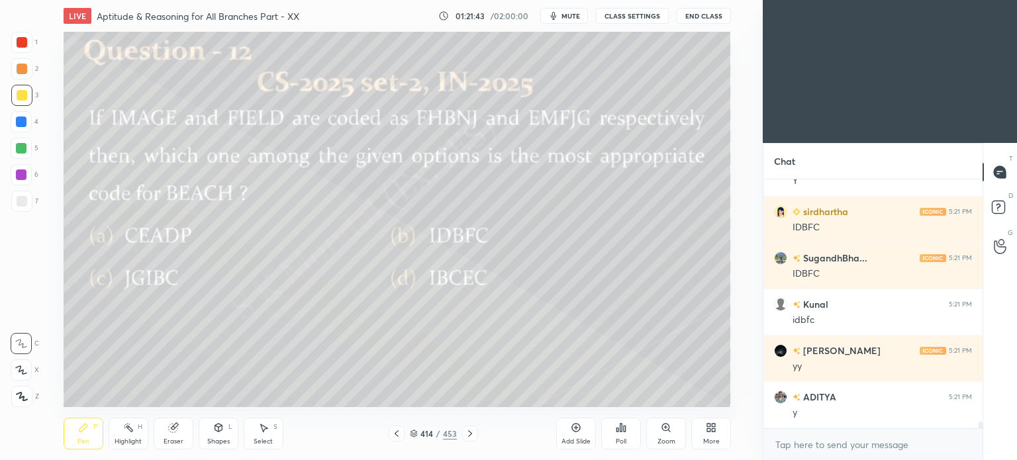
click at [468, 431] on icon at bounding box center [470, 433] width 11 height 11
click at [130, 440] on div "Highlight" at bounding box center [128, 441] width 27 height 7
click at [130, 437] on div "Highlight H" at bounding box center [129, 434] width 40 height 32
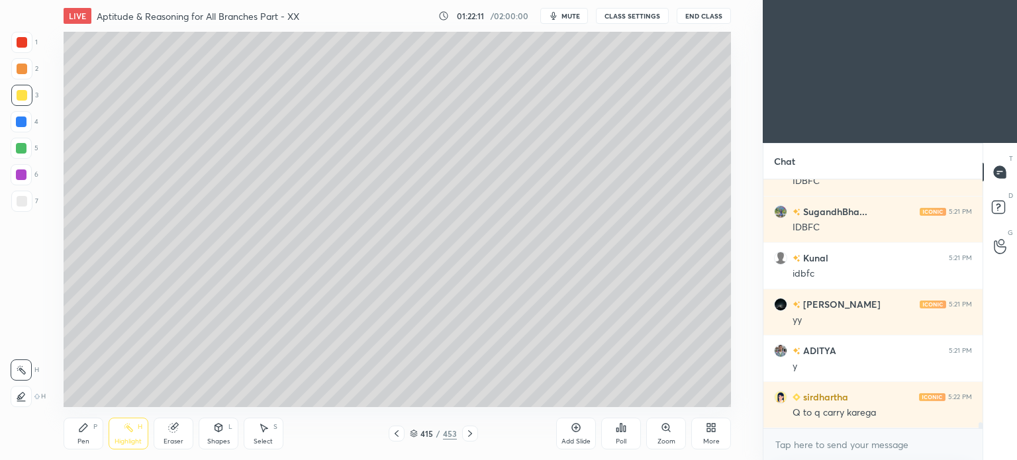
scroll to position [9623, 0]
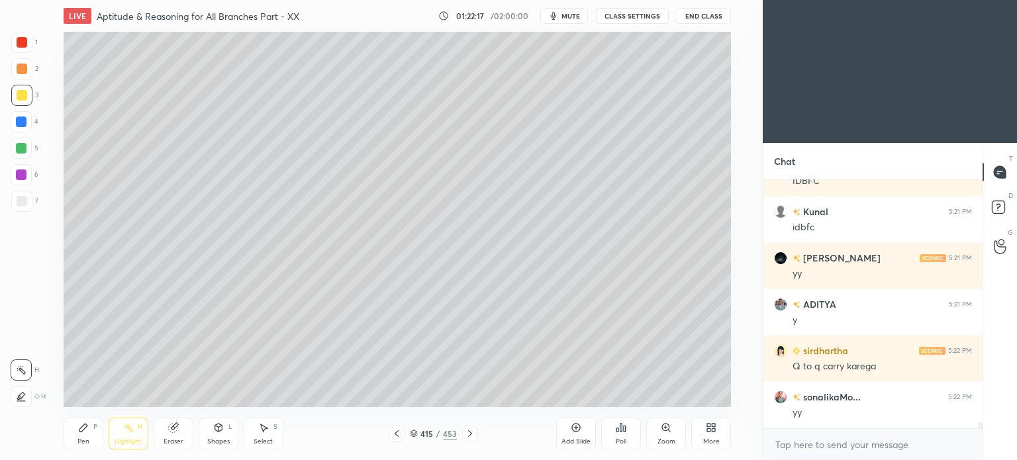
click at [465, 430] on icon at bounding box center [470, 433] width 11 height 11
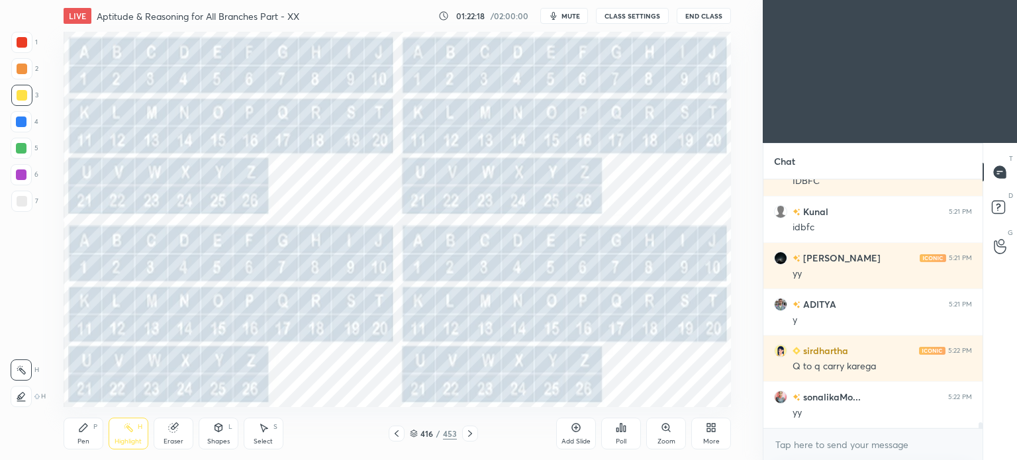
click at [465, 430] on icon at bounding box center [470, 433] width 11 height 11
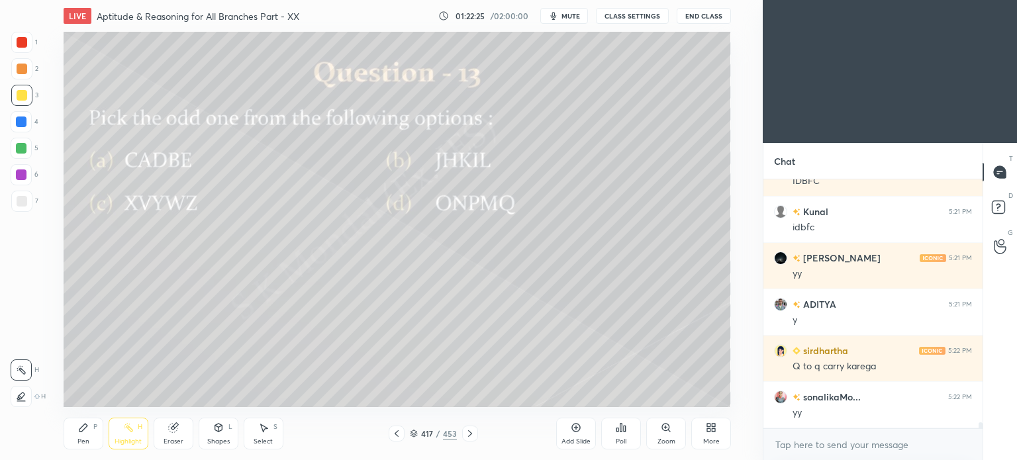
click at [394, 438] on icon at bounding box center [396, 433] width 11 height 11
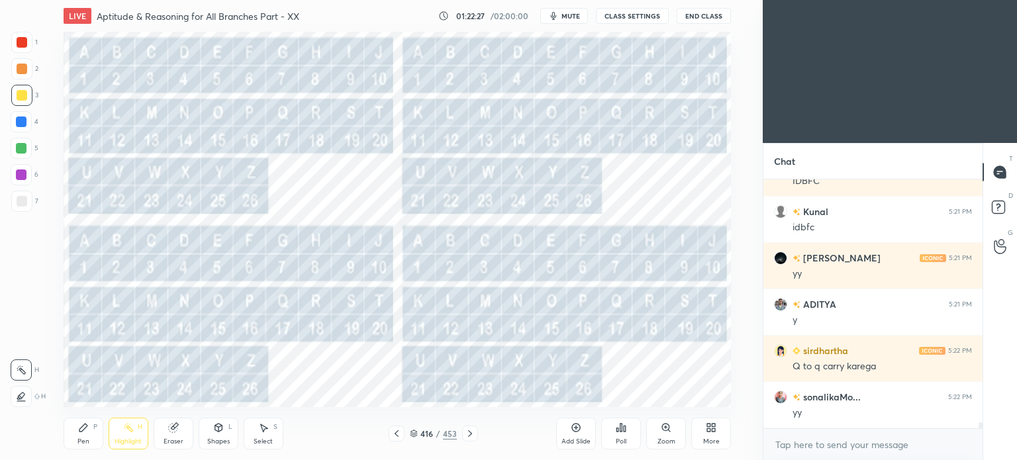
click at [396, 436] on icon at bounding box center [396, 433] width 11 height 11
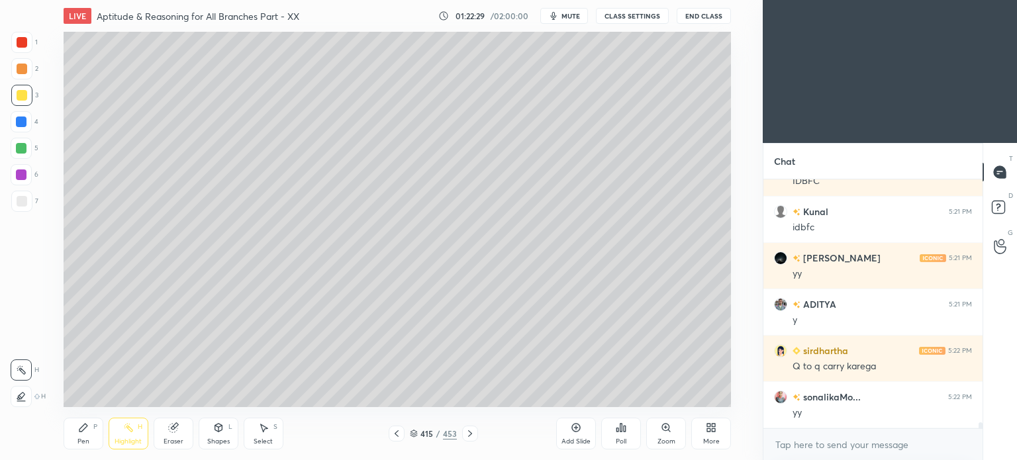
click at [469, 426] on div at bounding box center [470, 434] width 16 height 16
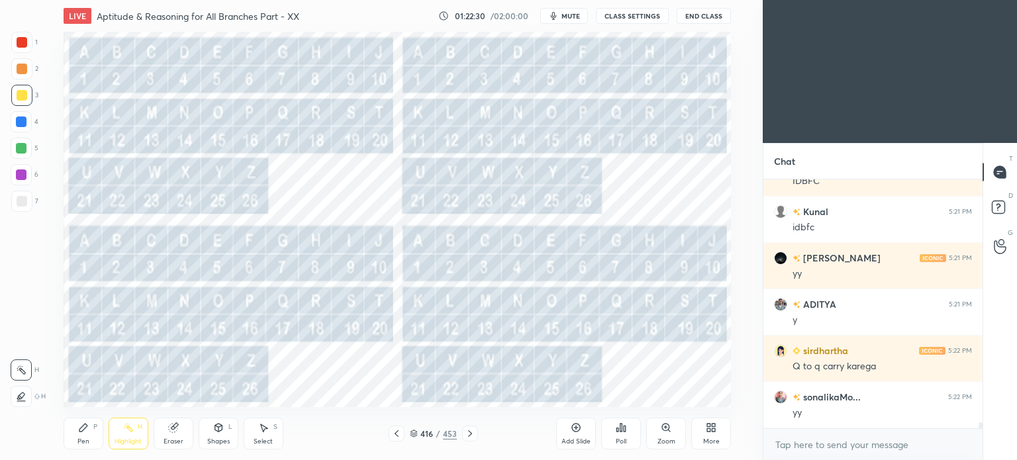
click at [471, 433] on icon at bounding box center [470, 433] width 4 height 7
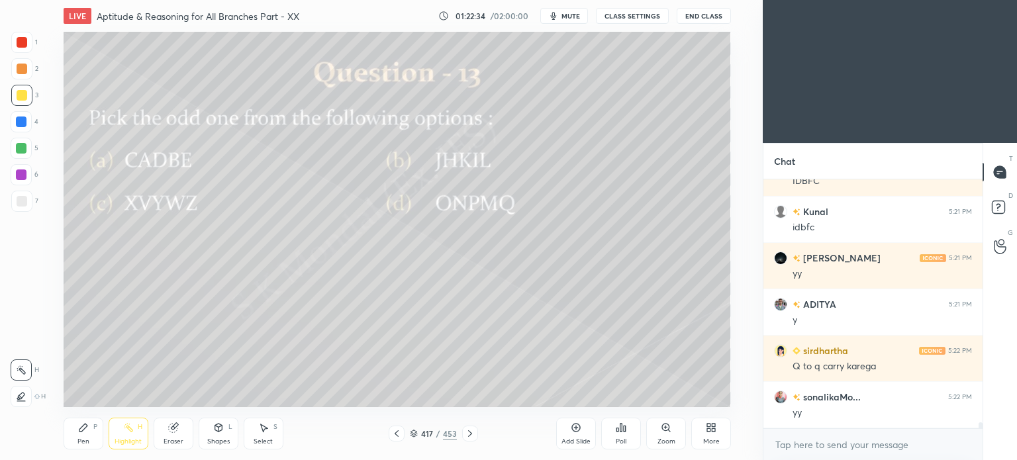
click at [80, 432] on icon at bounding box center [83, 428] width 8 height 8
click at [21, 146] on div at bounding box center [21, 148] width 11 height 11
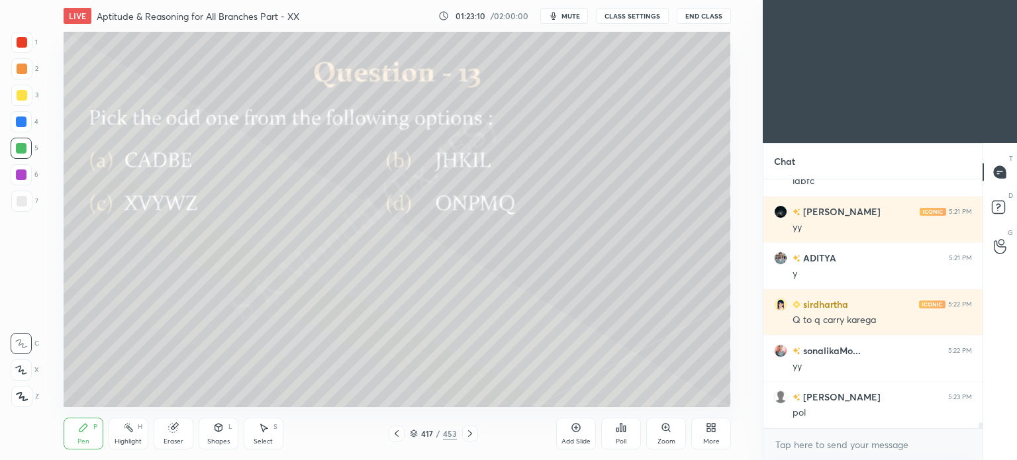
scroll to position [9715, 0]
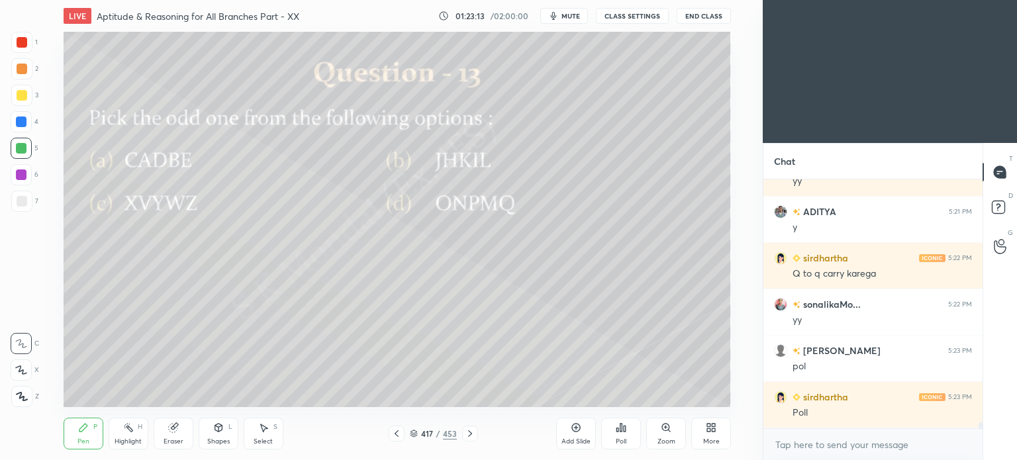
click at [623, 434] on div "Poll" at bounding box center [621, 434] width 40 height 32
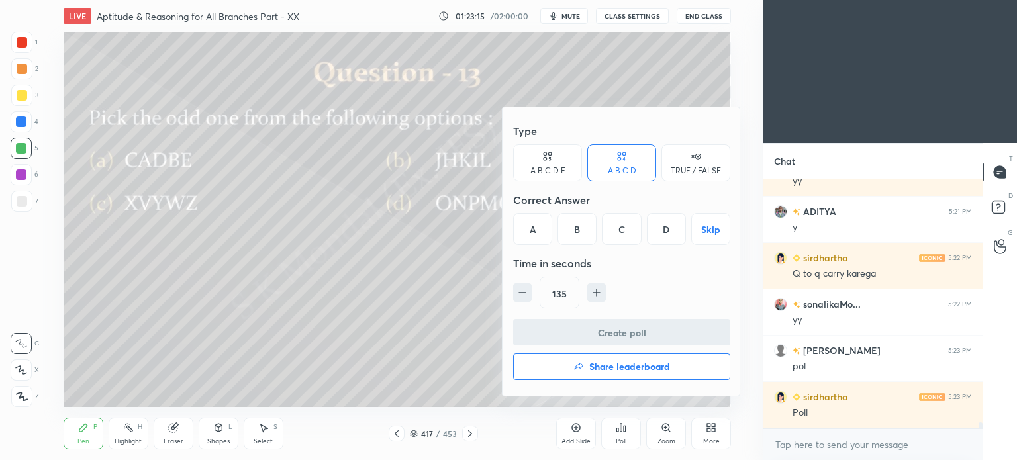
click at [675, 219] on div "D" at bounding box center [666, 229] width 39 height 32
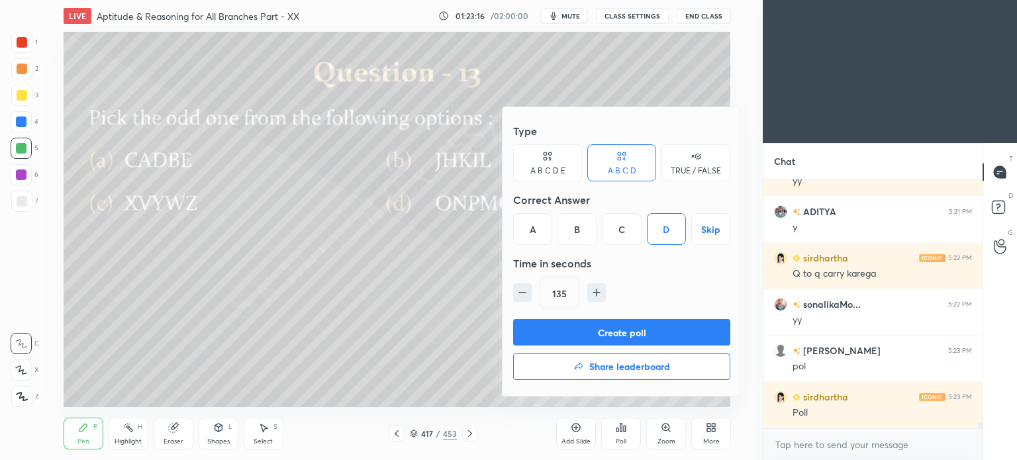
click at [626, 328] on button "Create poll" at bounding box center [621, 332] width 217 height 26
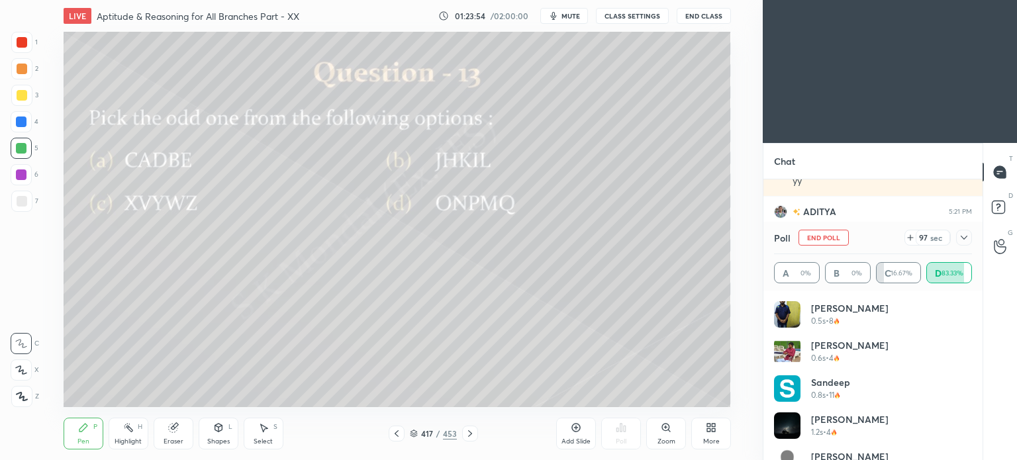
scroll to position [9831, 0]
click at [126, 430] on icon at bounding box center [128, 427] width 11 height 11
click at [71, 432] on div "Pen P" at bounding box center [84, 434] width 40 height 32
click at [75, 441] on div "Pen P" at bounding box center [84, 434] width 40 height 32
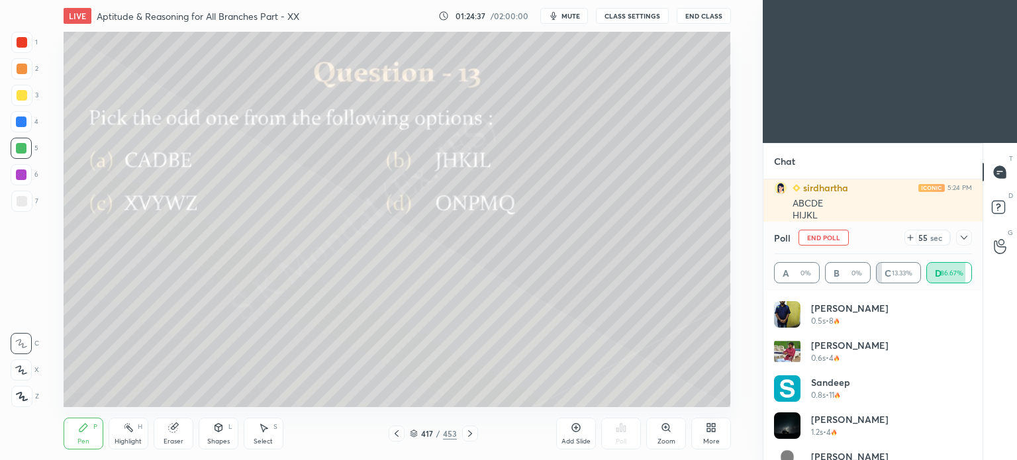
scroll to position [10110, 0]
click at [471, 437] on icon at bounding box center [470, 433] width 11 height 11
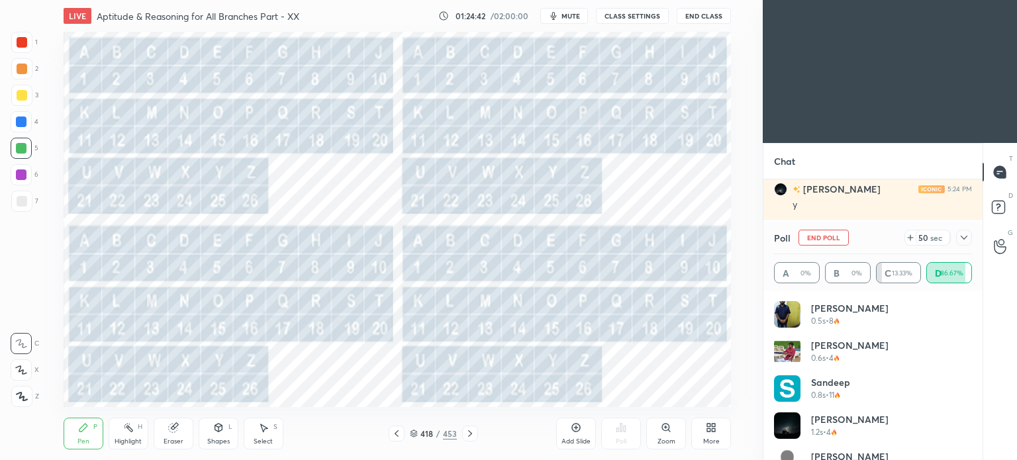
click at [471, 437] on icon at bounding box center [470, 433] width 11 height 11
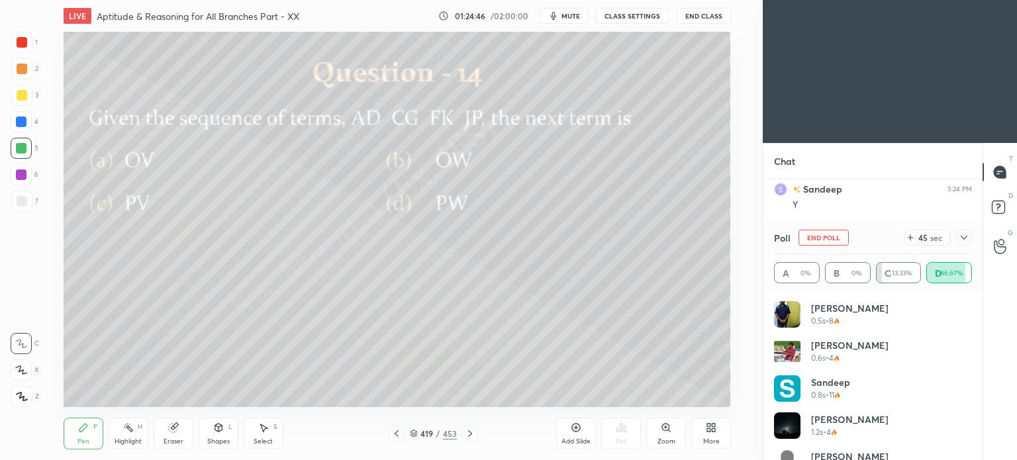
scroll to position [10249, 0]
click at [28, 101] on div at bounding box center [21, 95] width 21 height 21
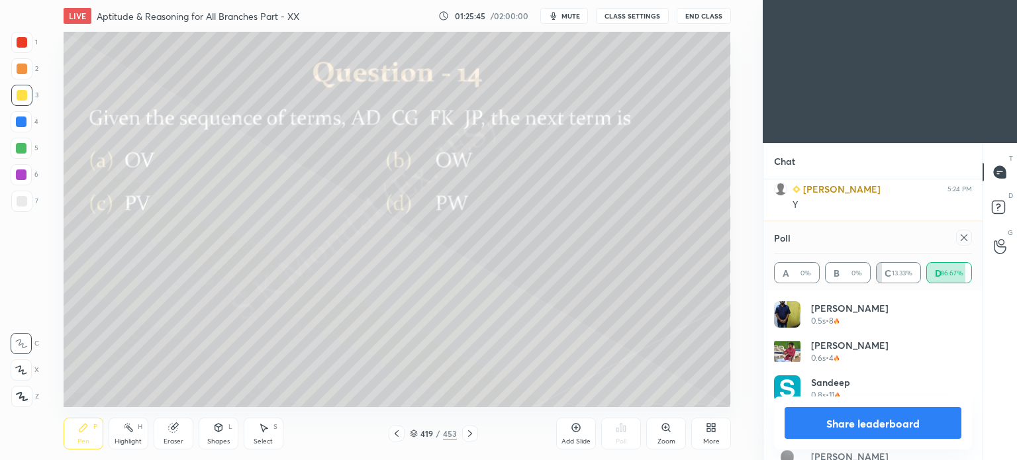
scroll to position [10296, 0]
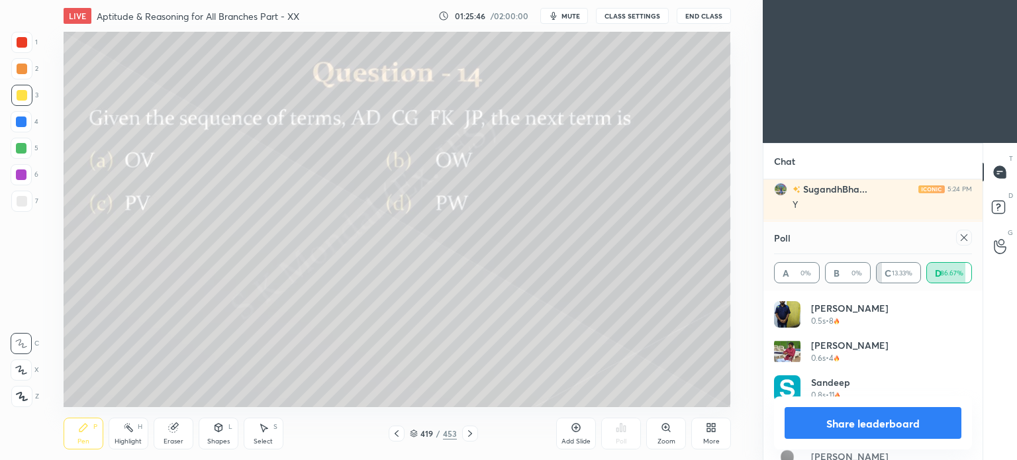
click at [170, 436] on div "Eraser" at bounding box center [174, 434] width 40 height 32
click at [85, 445] on div "Pen" at bounding box center [83, 441] width 12 height 7
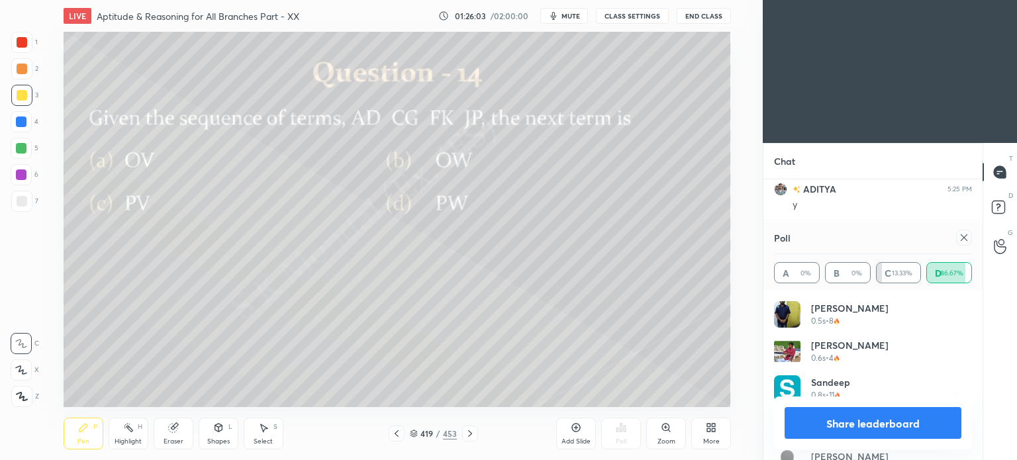
scroll to position [132, 0]
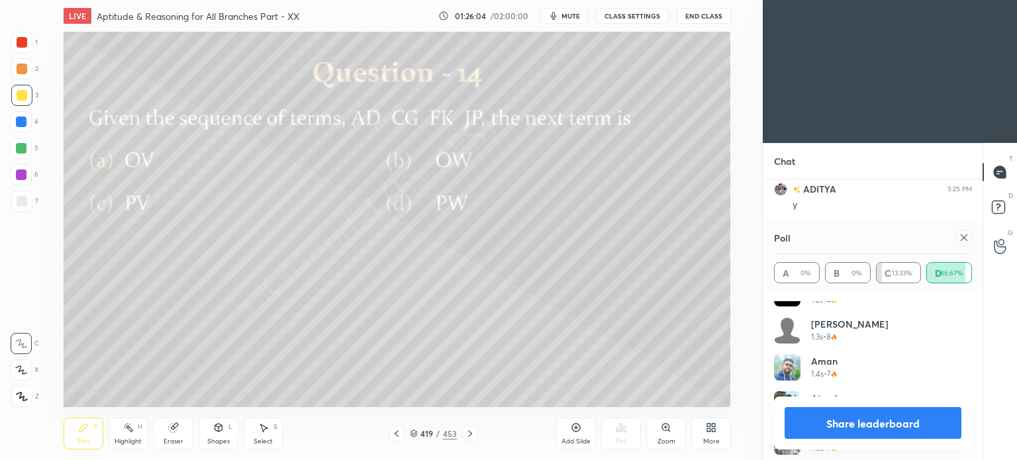
click at [964, 239] on icon at bounding box center [964, 237] width 11 height 11
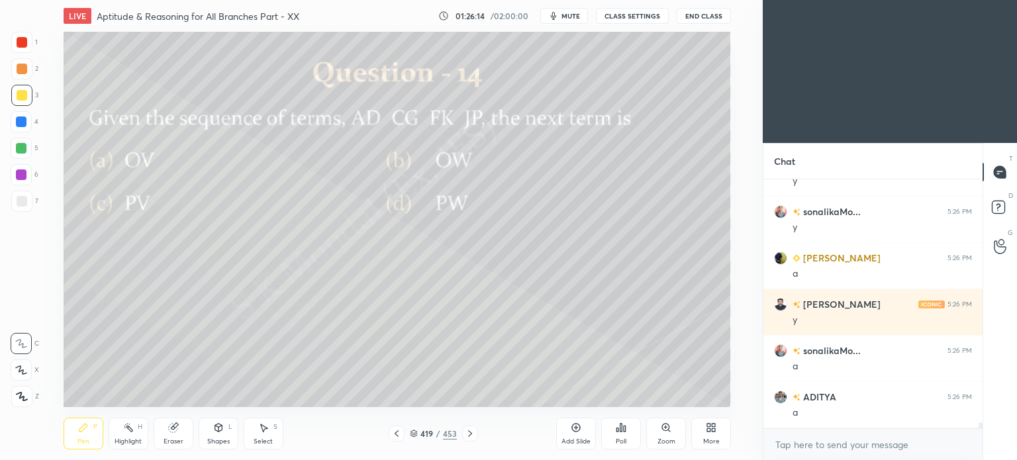
scroll to position [10458, 0]
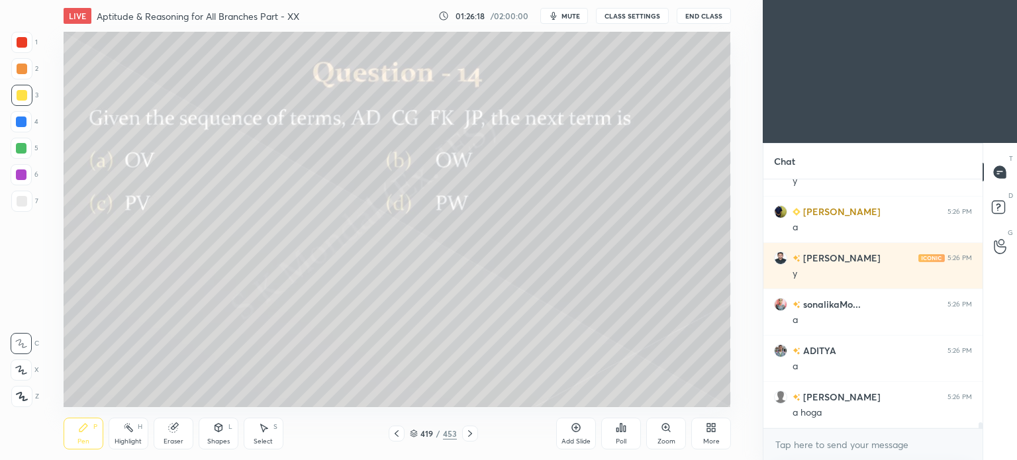
click at [471, 434] on icon at bounding box center [470, 433] width 11 height 11
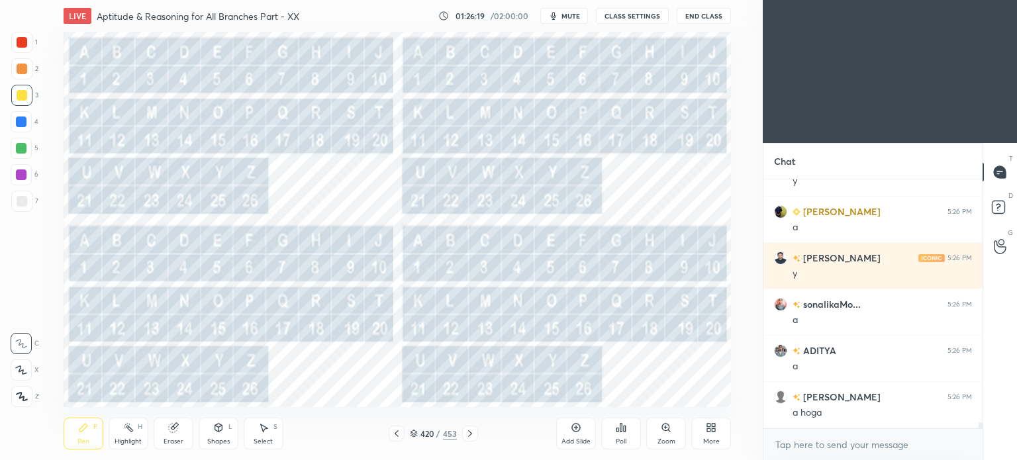
click at [471, 434] on icon at bounding box center [470, 433] width 11 height 11
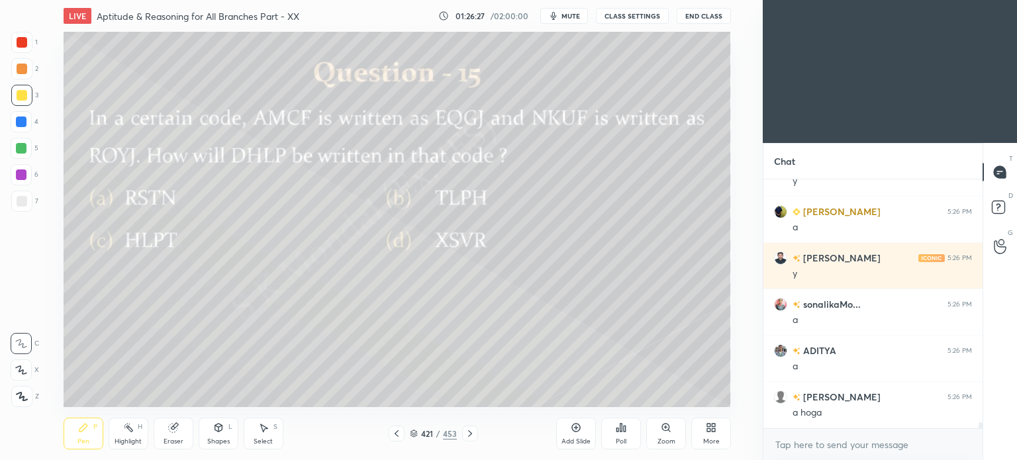
click at [82, 436] on div "Pen P" at bounding box center [84, 434] width 40 height 32
click at [85, 442] on div "Pen" at bounding box center [83, 441] width 12 height 7
click at [625, 430] on icon at bounding box center [625, 429] width 2 height 6
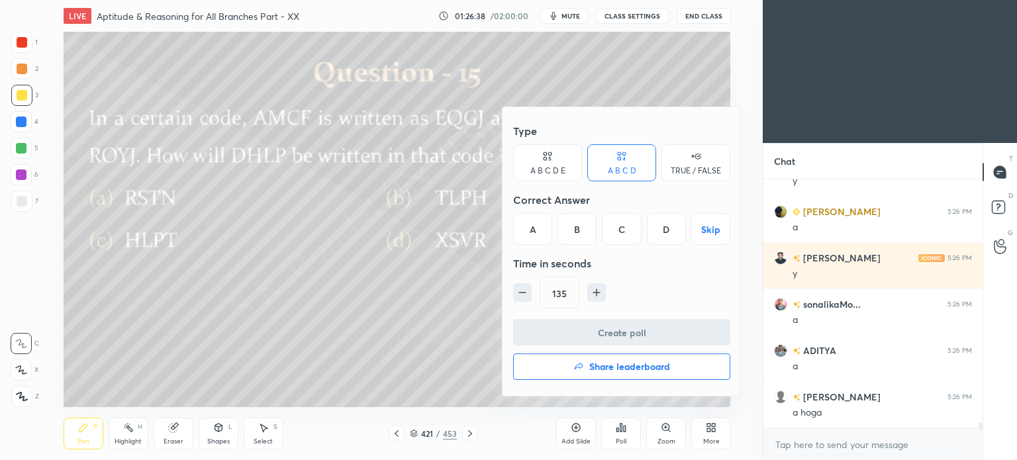
click at [615, 232] on div "C" at bounding box center [621, 229] width 39 height 32
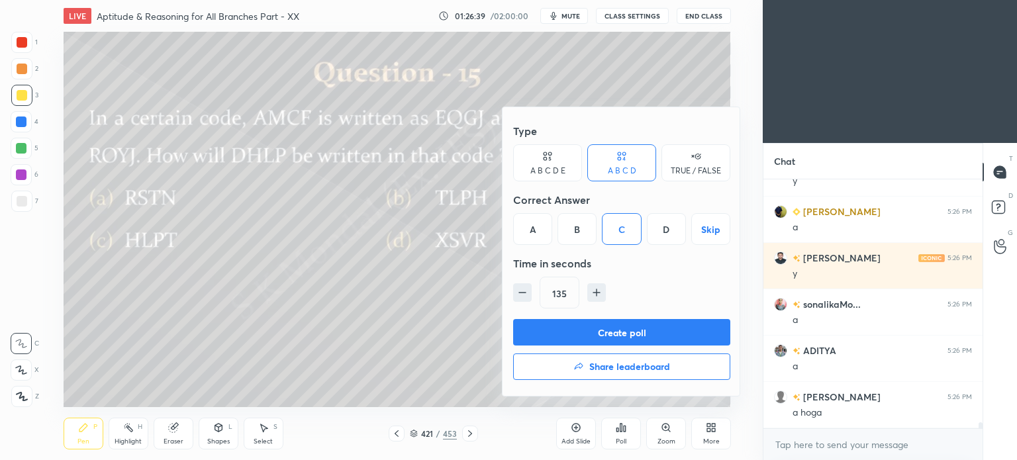
drag, startPoint x: 613, startPoint y: 340, endPoint x: 558, endPoint y: 344, distance: 55.8
click at [614, 339] on button "Create poll" at bounding box center [621, 332] width 217 height 26
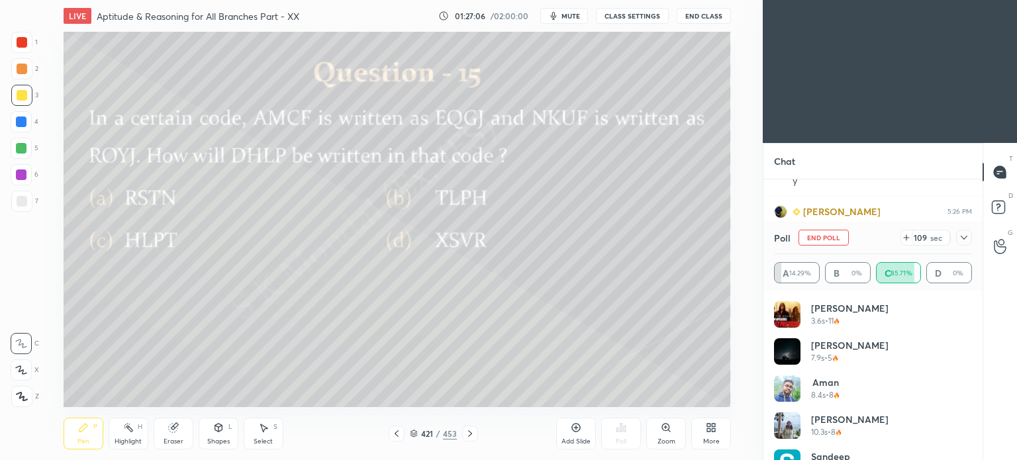
click at [77, 437] on div "Pen P" at bounding box center [84, 434] width 40 height 32
click at [23, 179] on div at bounding box center [21, 175] width 11 height 11
click at [23, 98] on div at bounding box center [22, 95] width 11 height 11
click at [172, 436] on div "Eraser" at bounding box center [174, 434] width 40 height 32
click at [95, 439] on div "Pen P" at bounding box center [84, 434] width 40 height 32
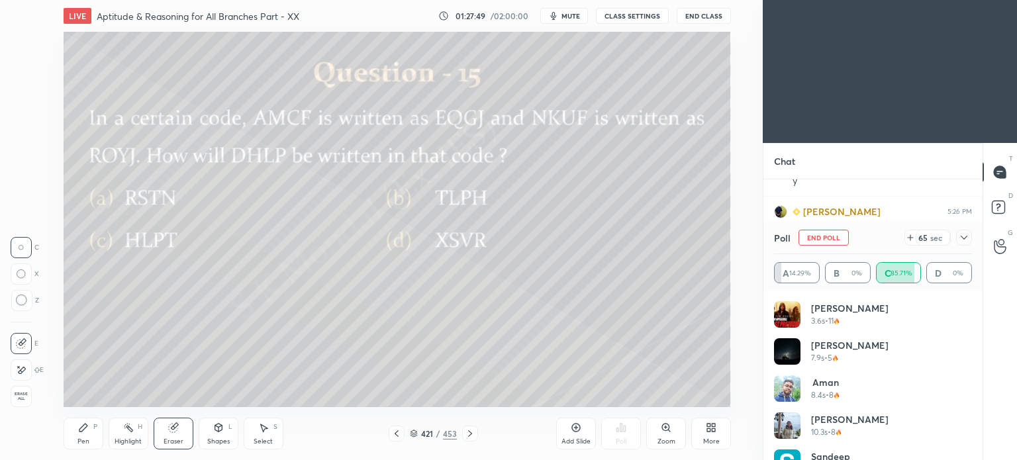
click at [98, 443] on div "Pen P" at bounding box center [84, 434] width 40 height 32
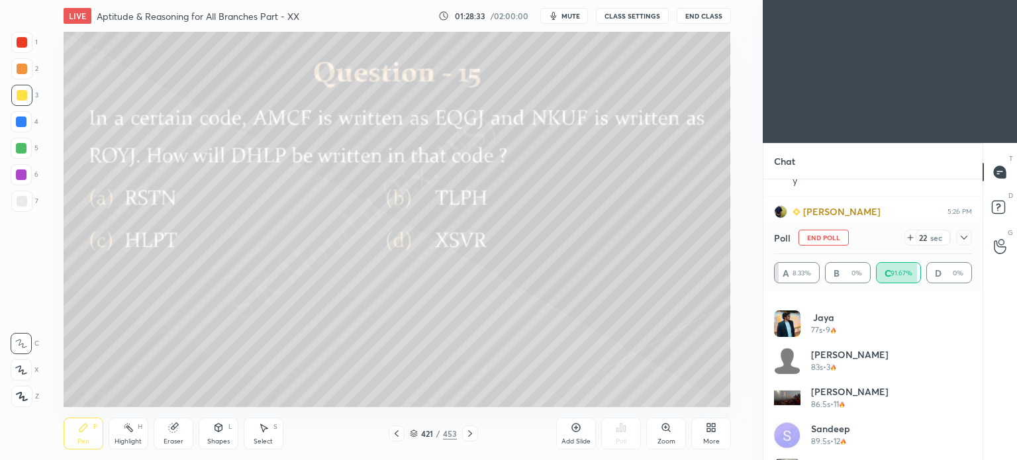
scroll to position [731, 0]
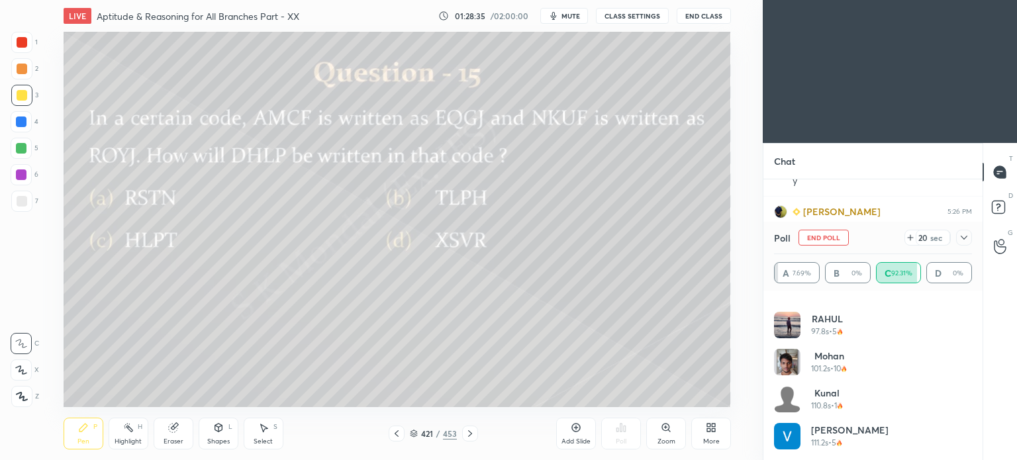
click at [838, 233] on button "End Poll" at bounding box center [824, 238] width 50 height 16
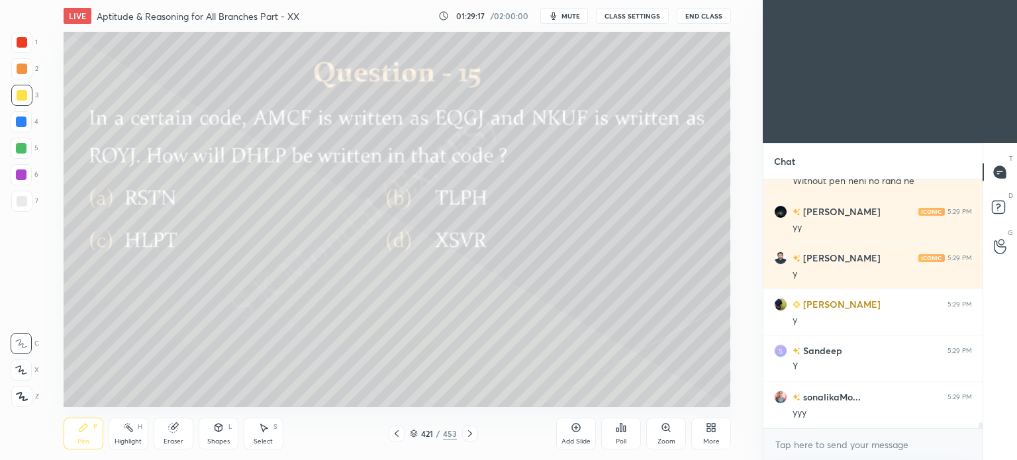
scroll to position [10783, 0]
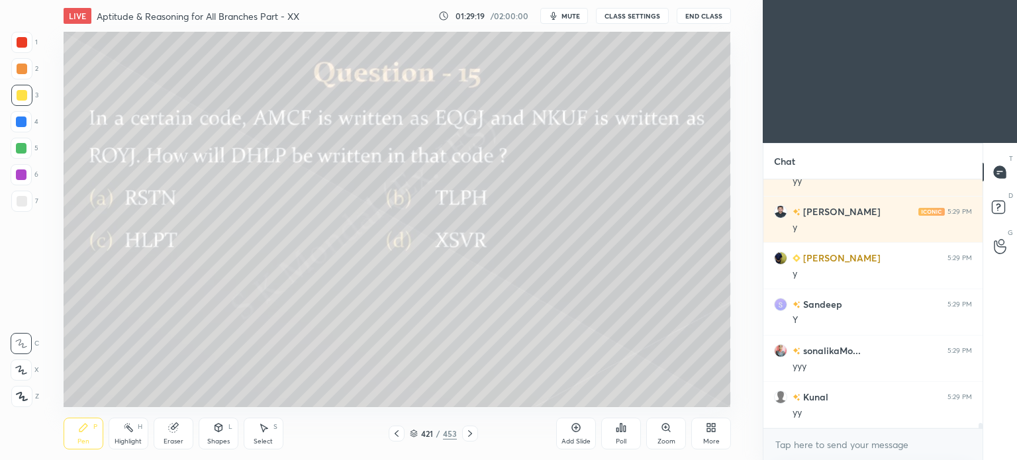
click at [463, 432] on div at bounding box center [470, 434] width 16 height 16
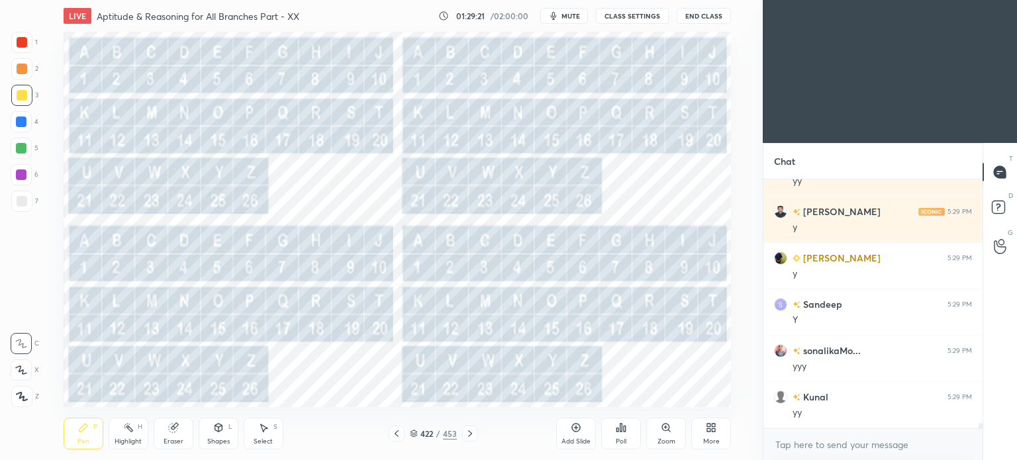
click at [469, 440] on div at bounding box center [470, 434] width 16 height 16
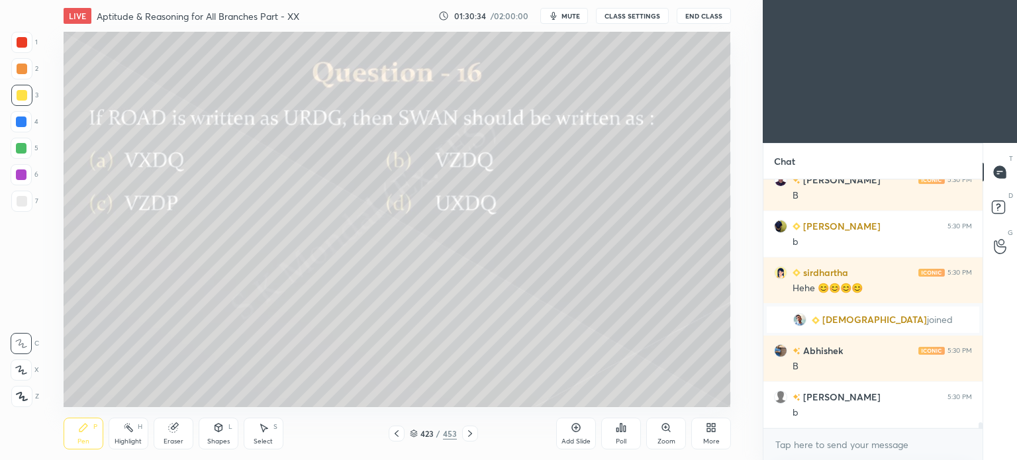
scroll to position [10747, 0]
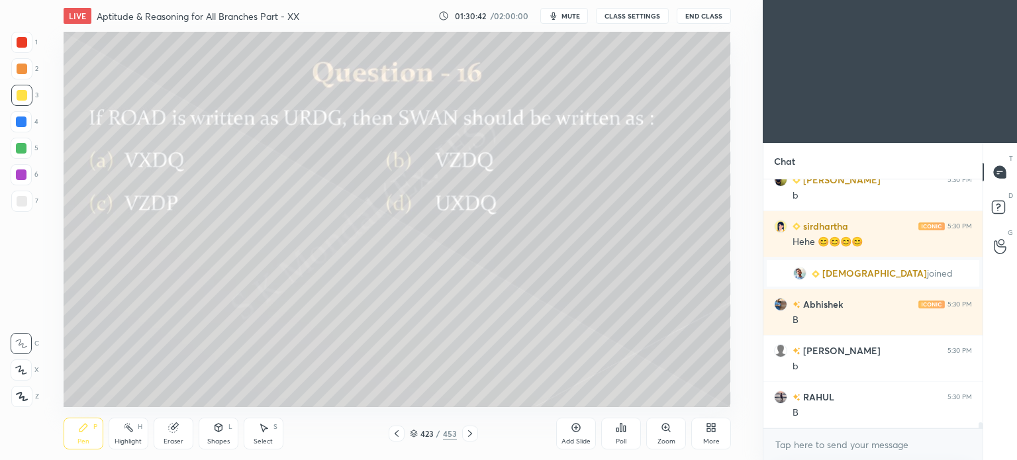
click at [173, 435] on div "Eraser" at bounding box center [174, 434] width 40 height 32
click at [177, 433] on icon at bounding box center [173, 427] width 11 height 11
click at [93, 439] on div "Pen P" at bounding box center [84, 434] width 40 height 32
click at [89, 442] on div "Pen" at bounding box center [83, 441] width 12 height 7
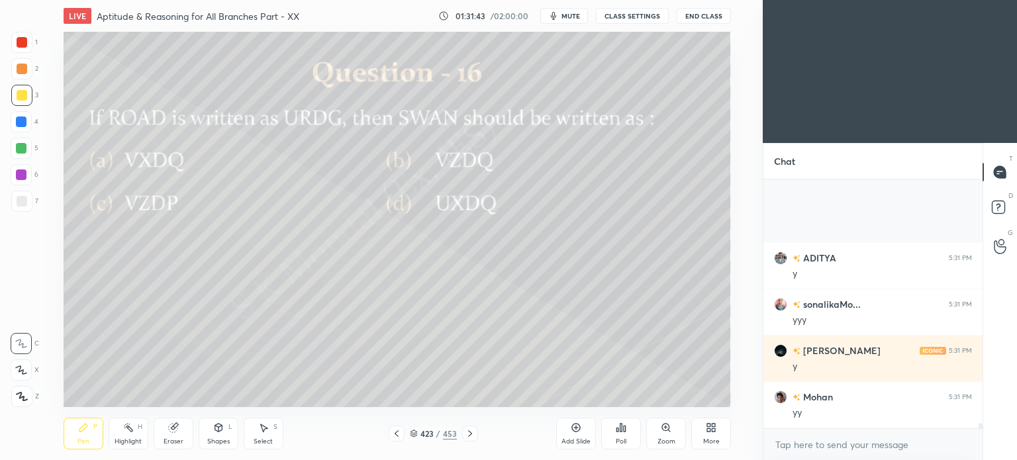
scroll to position [11442, 0]
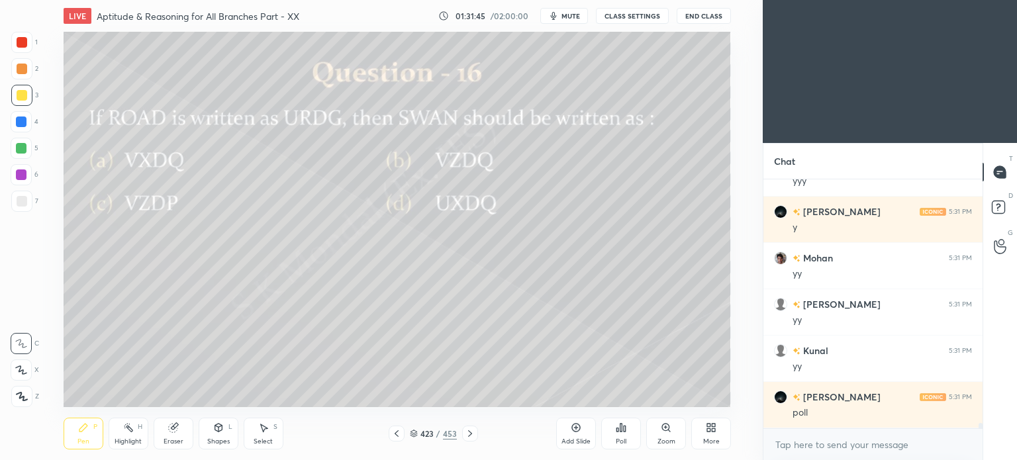
click at [466, 434] on icon at bounding box center [470, 433] width 11 height 11
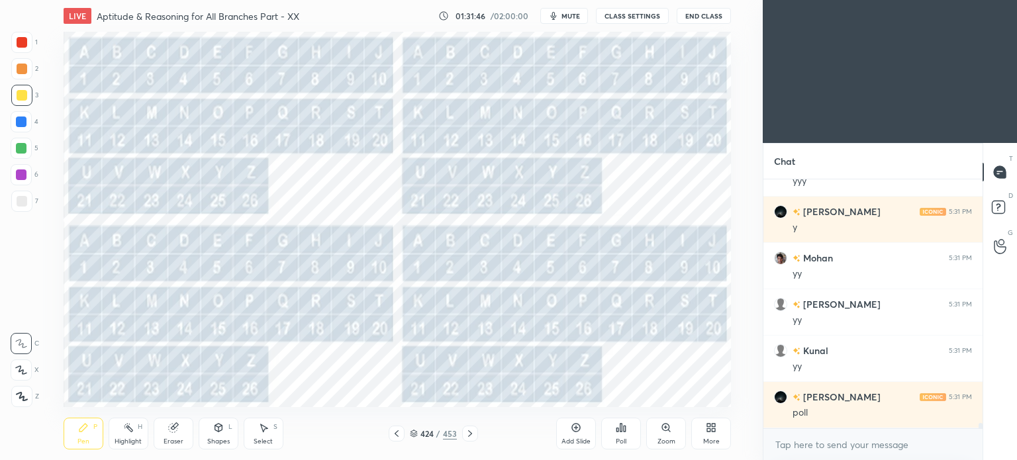
click at [467, 433] on icon at bounding box center [470, 433] width 11 height 11
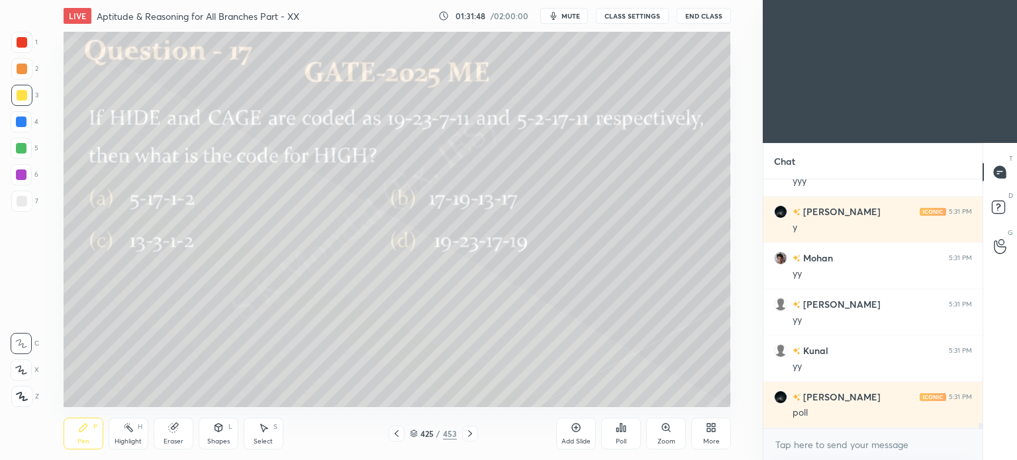
click at [627, 434] on div "Poll" at bounding box center [621, 434] width 40 height 32
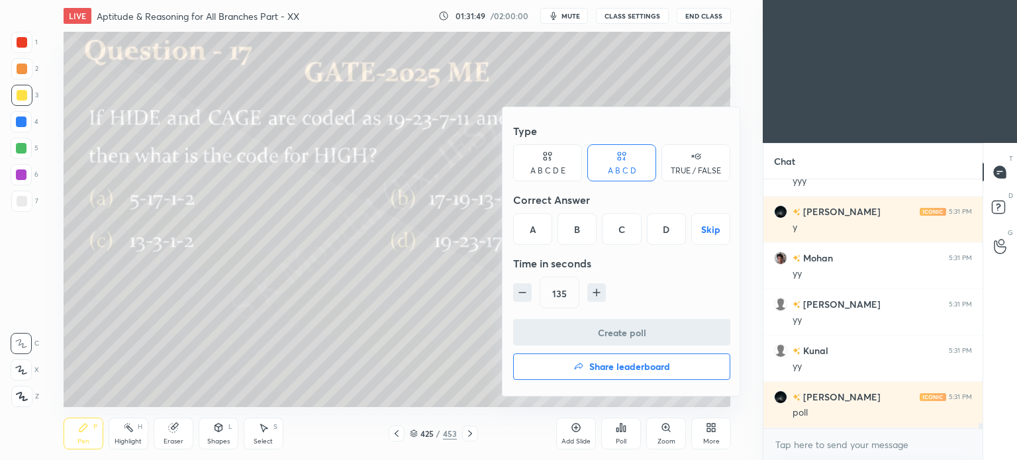
click at [660, 229] on div "D" at bounding box center [666, 229] width 39 height 32
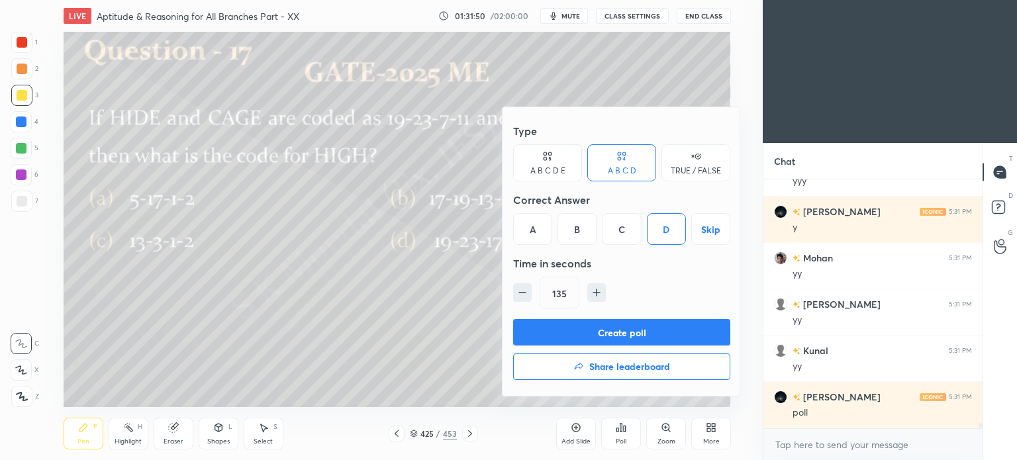
click at [628, 336] on button "Create poll" at bounding box center [621, 332] width 217 height 26
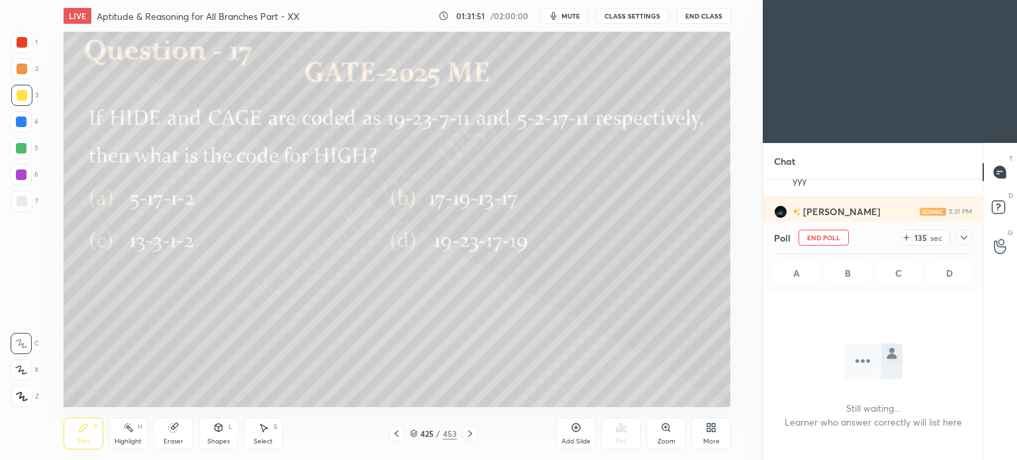
scroll to position [208, 215]
click at [912, 236] on icon at bounding box center [906, 237] width 11 height 11
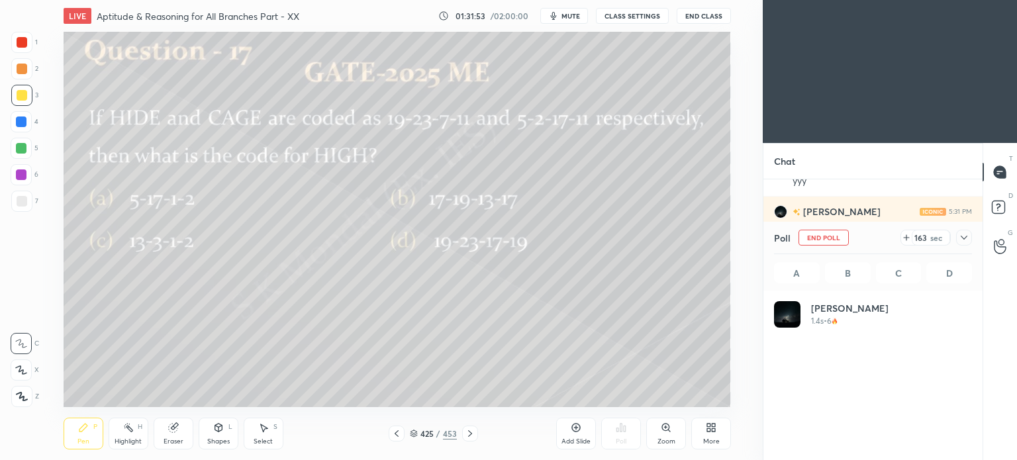
scroll to position [155, 194]
click at [914, 236] on div "163 sec" at bounding box center [926, 238] width 50 height 16
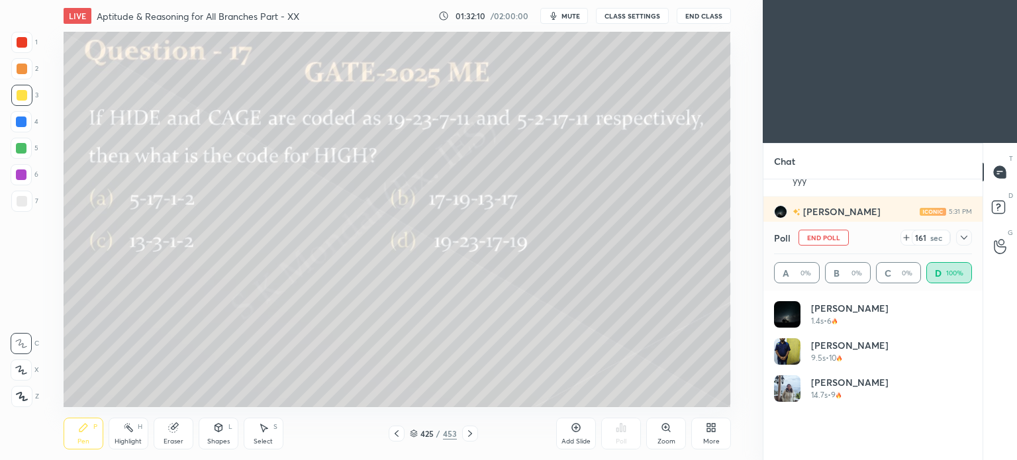
click at [79, 446] on div "Pen P" at bounding box center [84, 434] width 40 height 32
click at [75, 450] on div "Pen P" at bounding box center [84, 434] width 40 height 32
click at [472, 433] on icon at bounding box center [470, 433] width 11 height 11
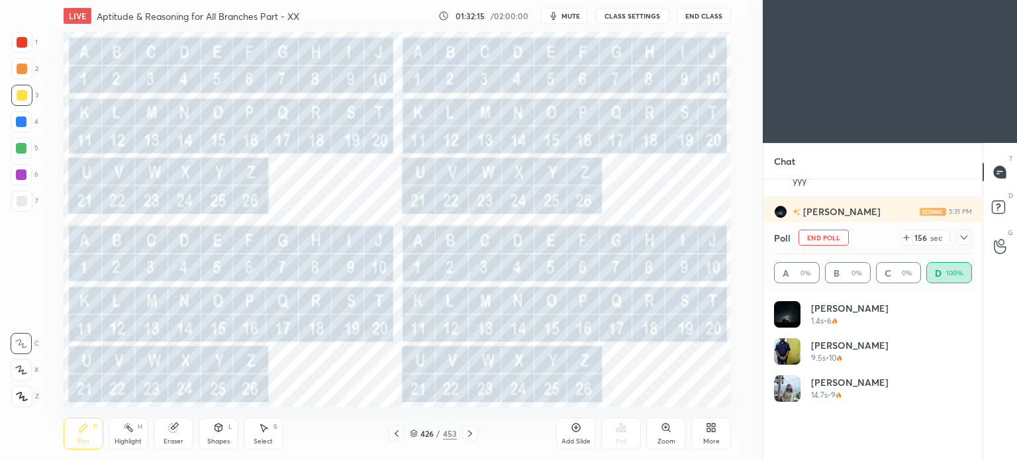
click at [21, 71] on div at bounding box center [22, 69] width 11 height 11
click at [26, 69] on div at bounding box center [22, 69] width 11 height 11
click at [397, 432] on icon at bounding box center [396, 433] width 11 height 11
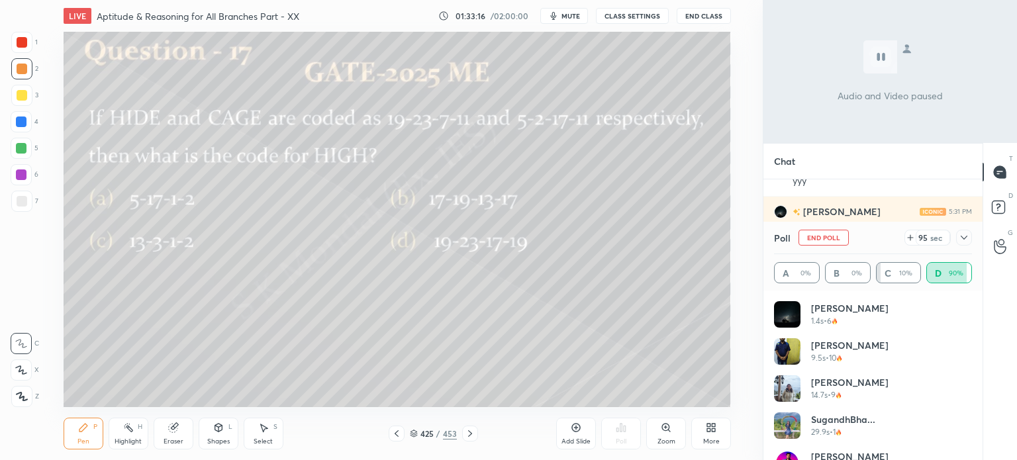
scroll to position [11650, 0]
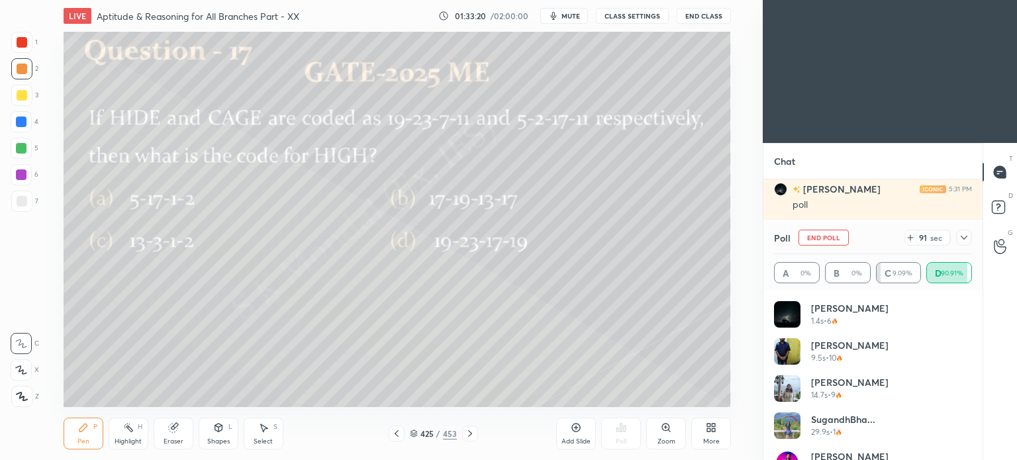
click at [146, 437] on div "Highlight H" at bounding box center [129, 434] width 40 height 32
click at [175, 438] on div "Eraser" at bounding box center [174, 441] width 20 height 7
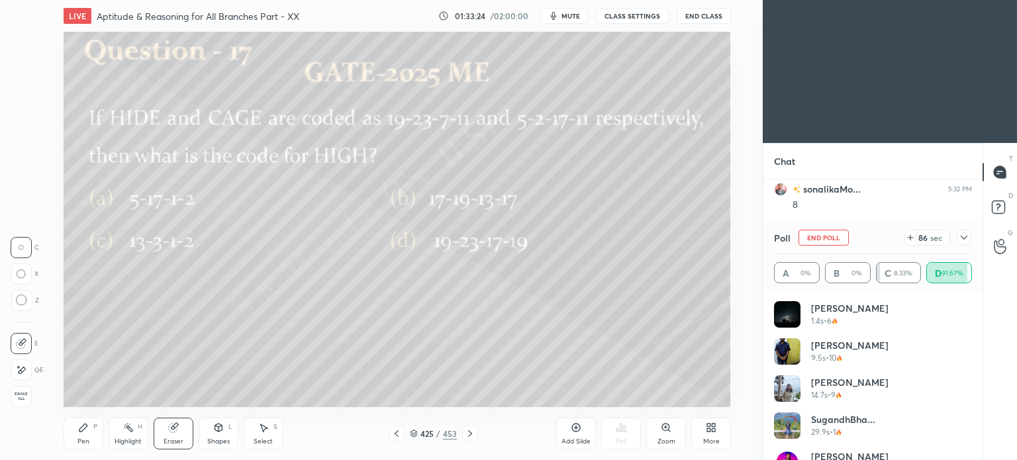
click at [84, 452] on div "Pen P Highlight H Eraser Shapes L Select S 425 / 453 Add Slide Poll Zoom More" at bounding box center [397, 433] width 667 height 53
click at [85, 447] on div "Pen P" at bounding box center [84, 434] width 40 height 32
click at [172, 438] on div "Eraser" at bounding box center [174, 441] width 20 height 7
click at [81, 433] on icon at bounding box center [83, 427] width 11 height 11
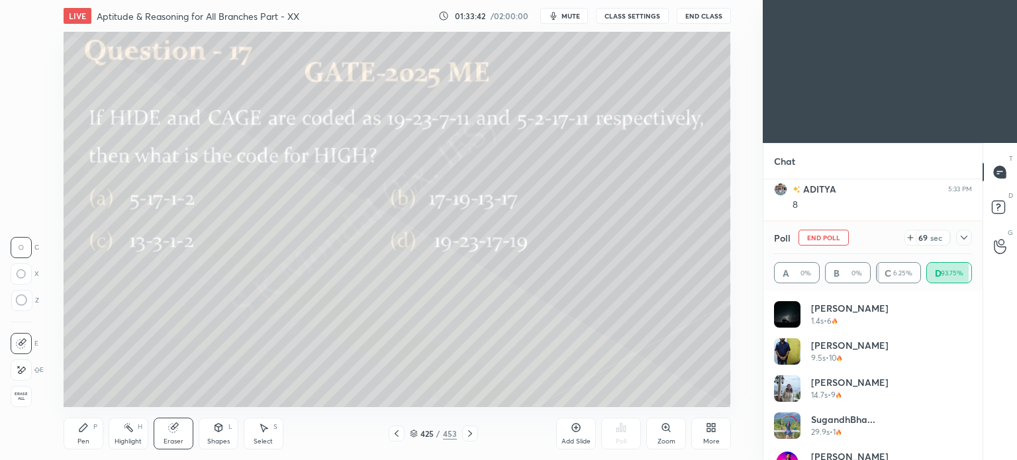
click at [83, 436] on div "Pen P" at bounding box center [84, 434] width 40 height 32
click at [186, 430] on div "Eraser" at bounding box center [174, 434] width 40 height 32
click at [75, 450] on div "Pen P" at bounding box center [84, 434] width 40 height 32
click at [83, 447] on div "Pen P" at bounding box center [84, 434] width 40 height 32
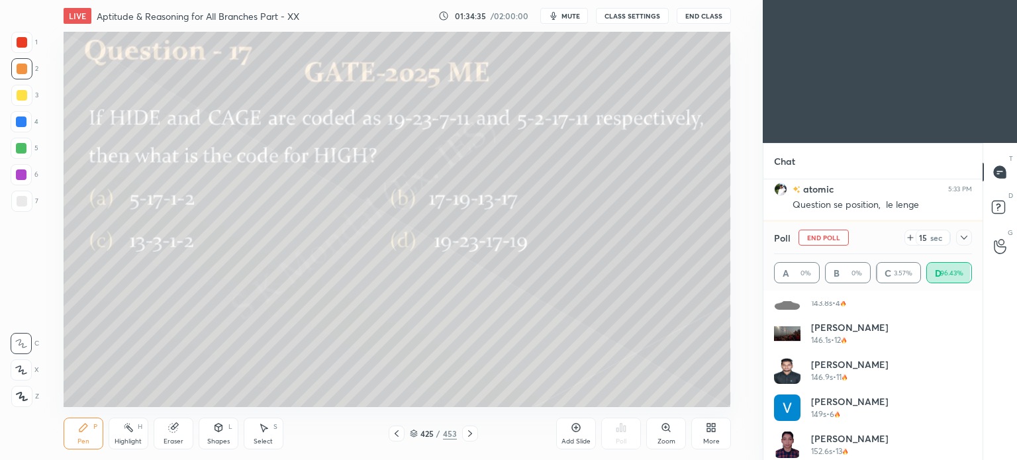
scroll to position [11975, 0]
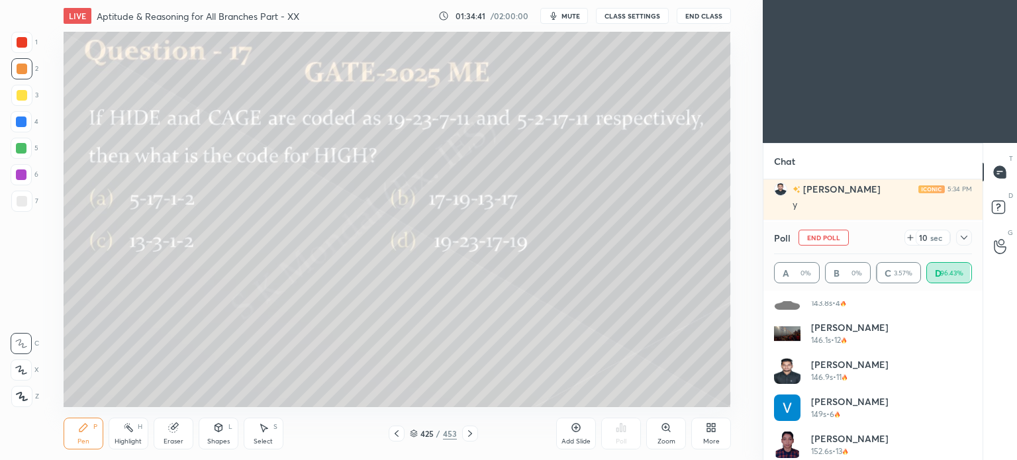
click at [467, 434] on icon at bounding box center [470, 433] width 11 height 11
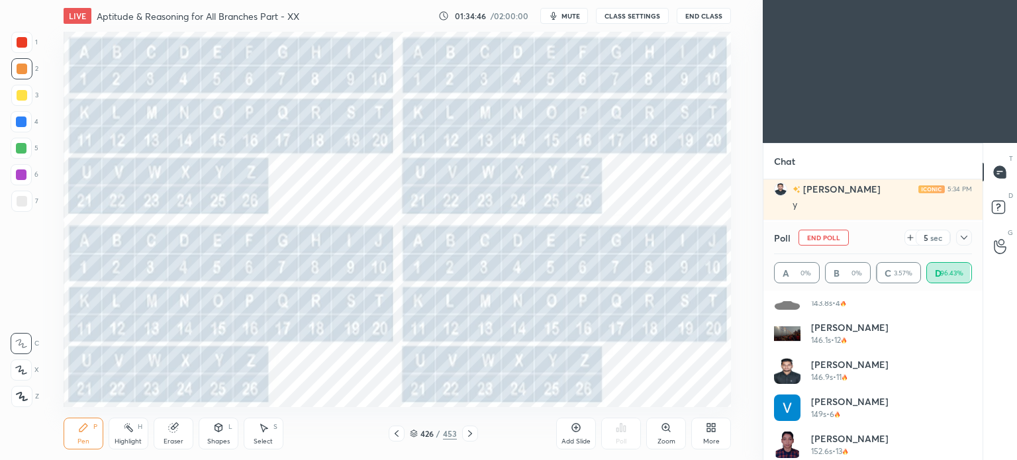
click at [404, 430] on div at bounding box center [397, 434] width 16 height 16
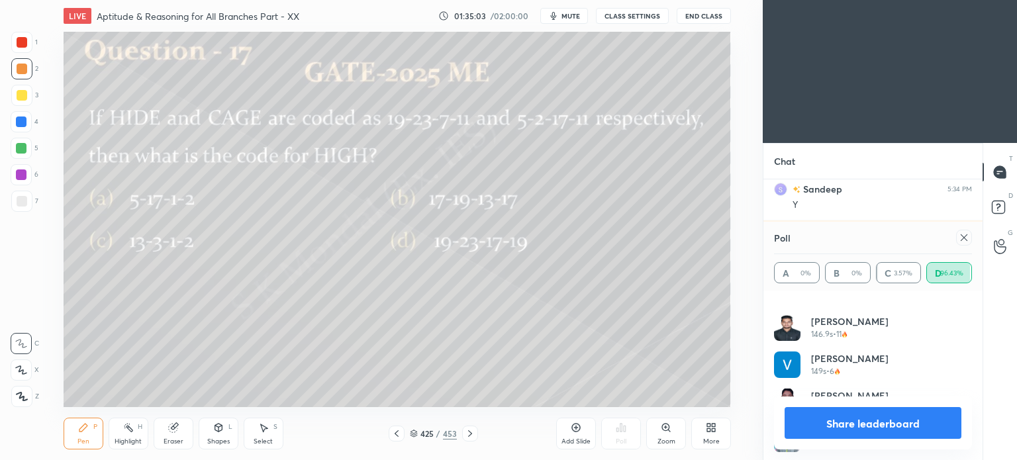
scroll to position [842, 0]
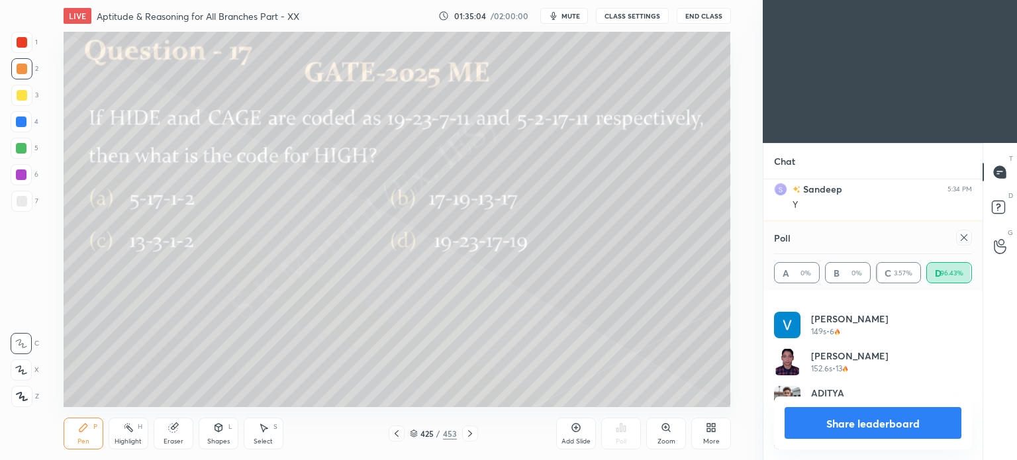
click at [901, 426] on button "Share leaderboard" at bounding box center [873, 423] width 177 height 32
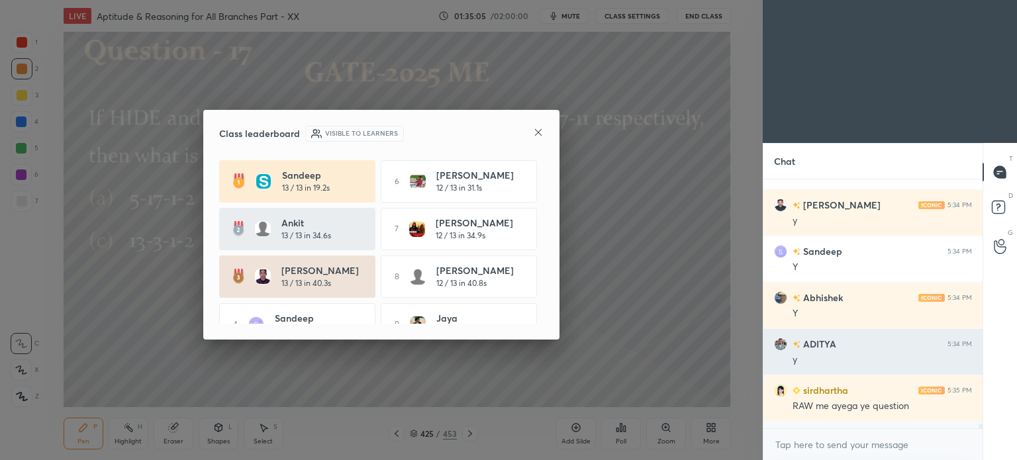
scroll to position [241, 215]
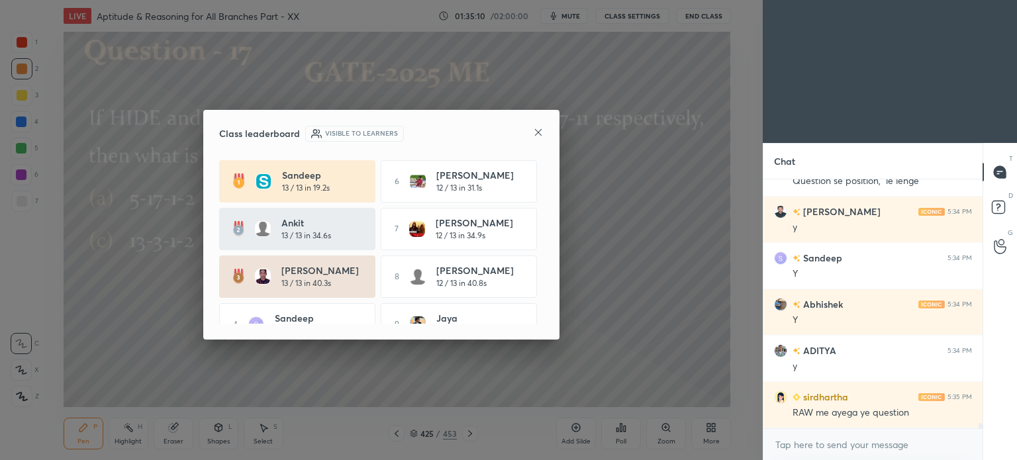
click at [534, 132] on icon at bounding box center [538, 132] width 11 height 11
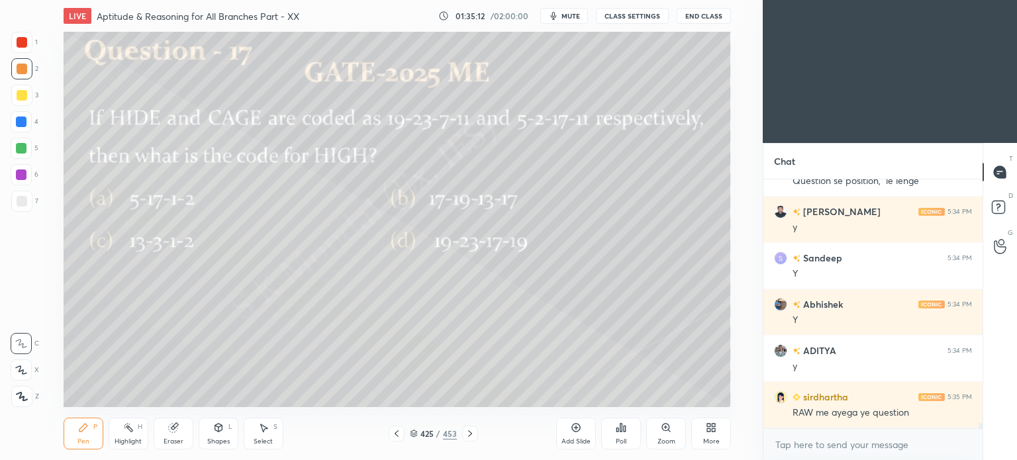
scroll to position [11999, 0]
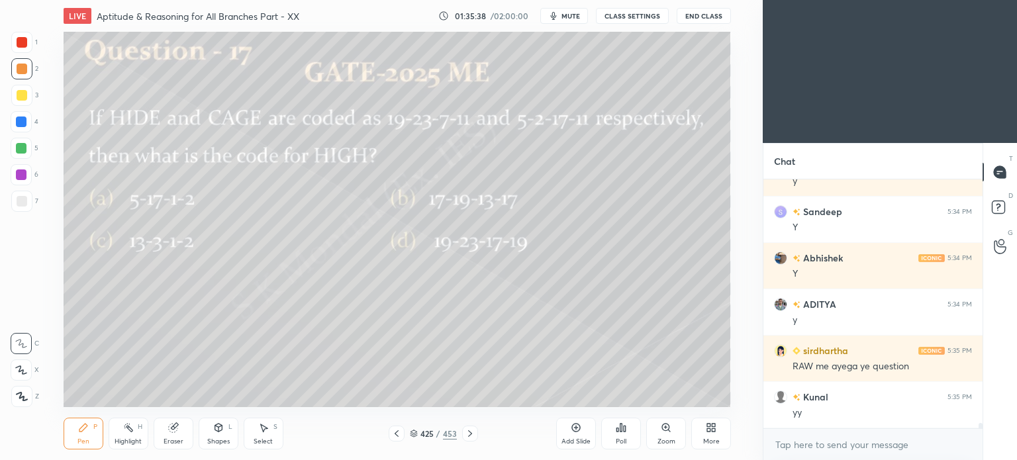
click at [467, 436] on icon at bounding box center [470, 433] width 11 height 11
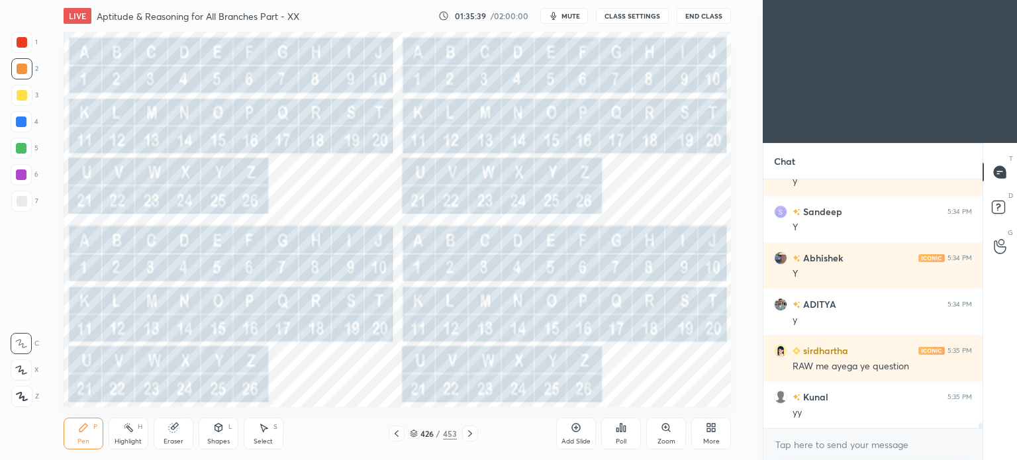
click at [467, 436] on icon at bounding box center [470, 433] width 11 height 11
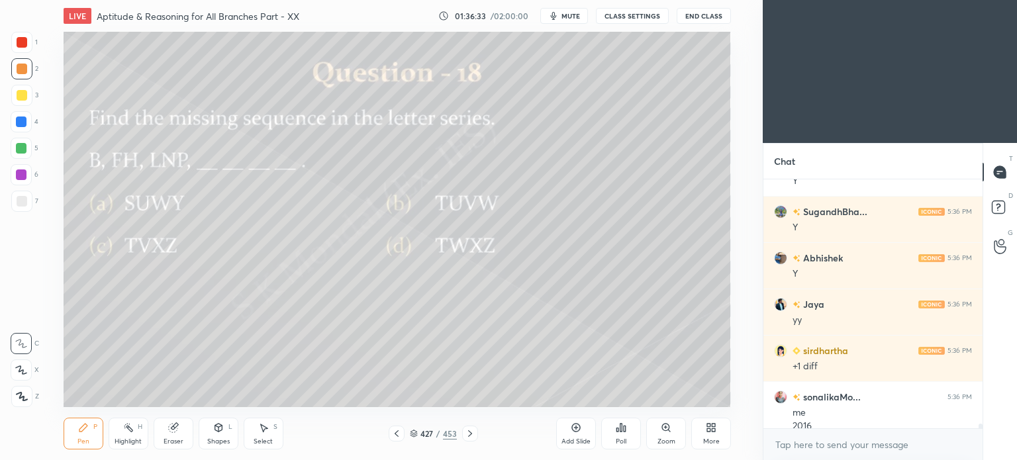
scroll to position [12568, 0]
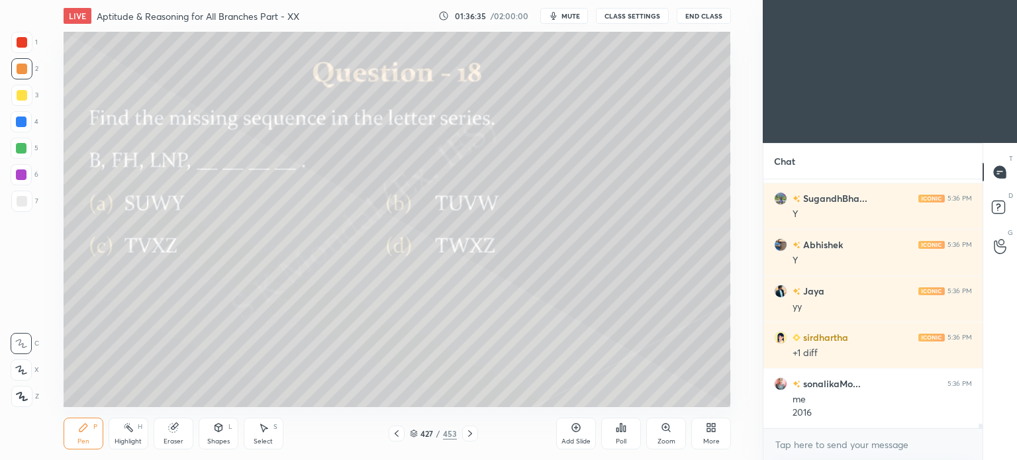
click at [472, 431] on icon at bounding box center [470, 433] width 11 height 11
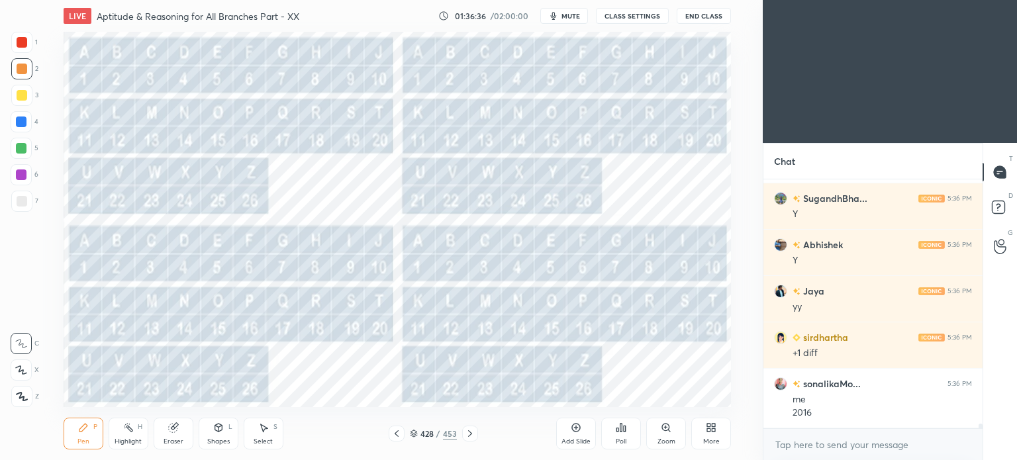
click at [476, 432] on div at bounding box center [470, 434] width 16 height 16
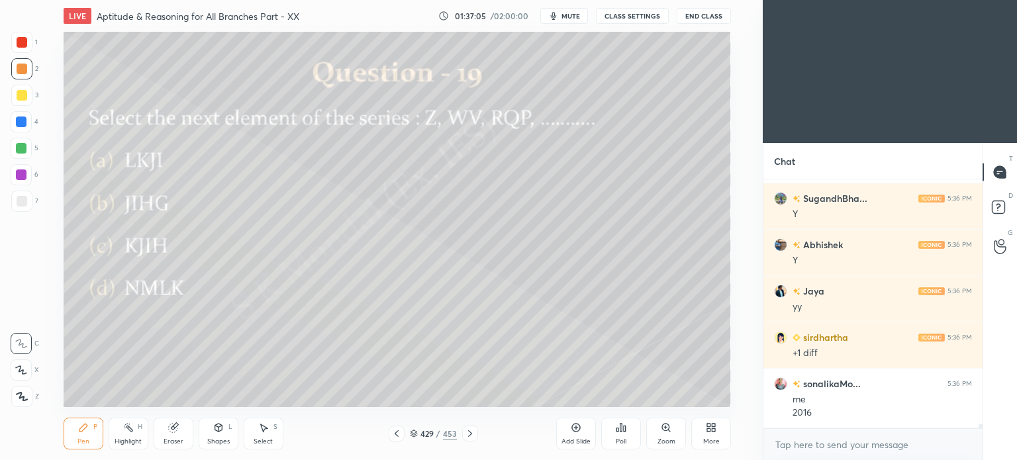
click at [473, 432] on icon at bounding box center [470, 433] width 11 height 11
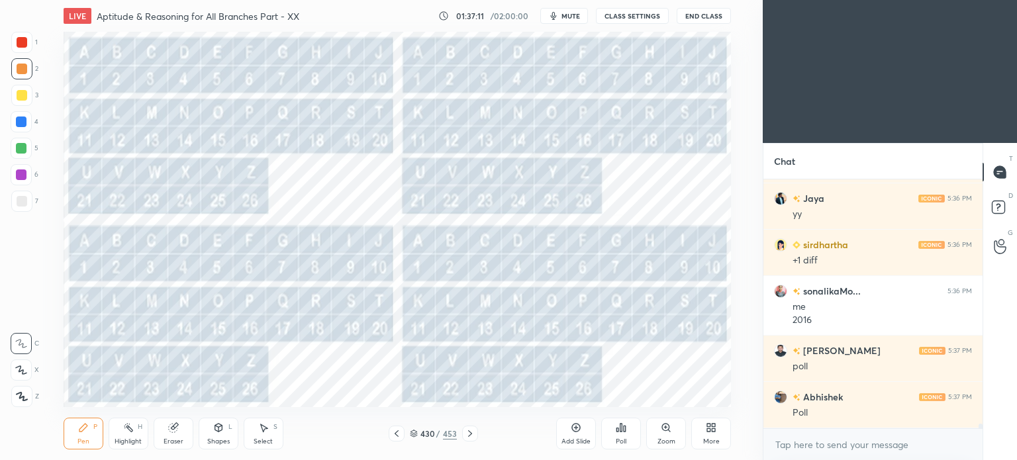
scroll to position [12707, 0]
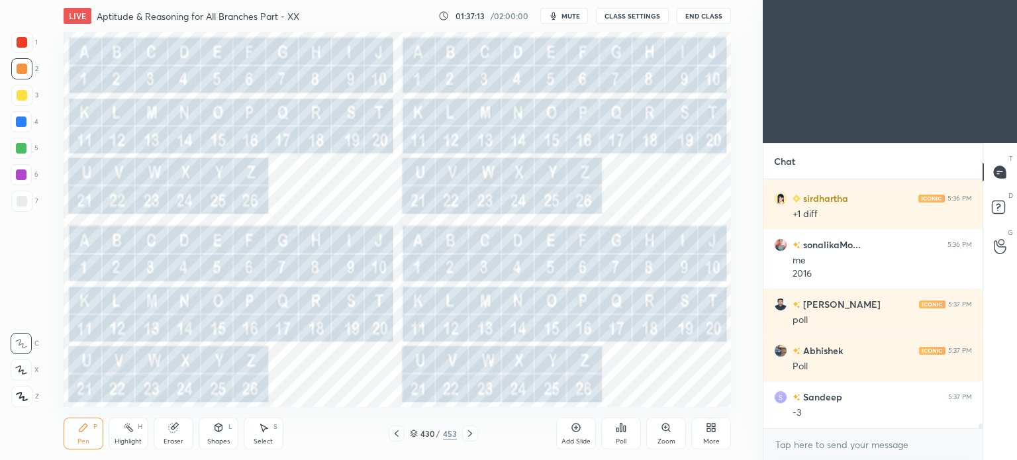
click at [395, 435] on icon at bounding box center [396, 433] width 11 height 11
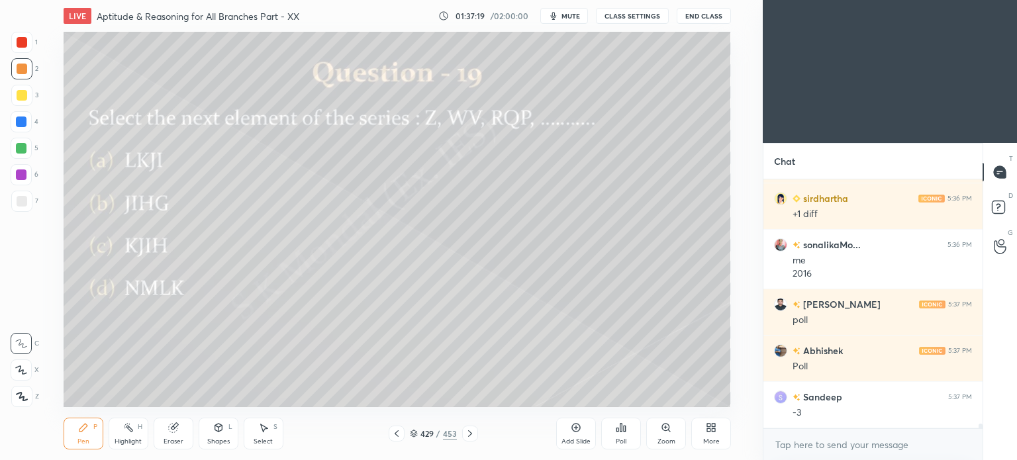
click at [395, 432] on icon at bounding box center [396, 433] width 11 height 11
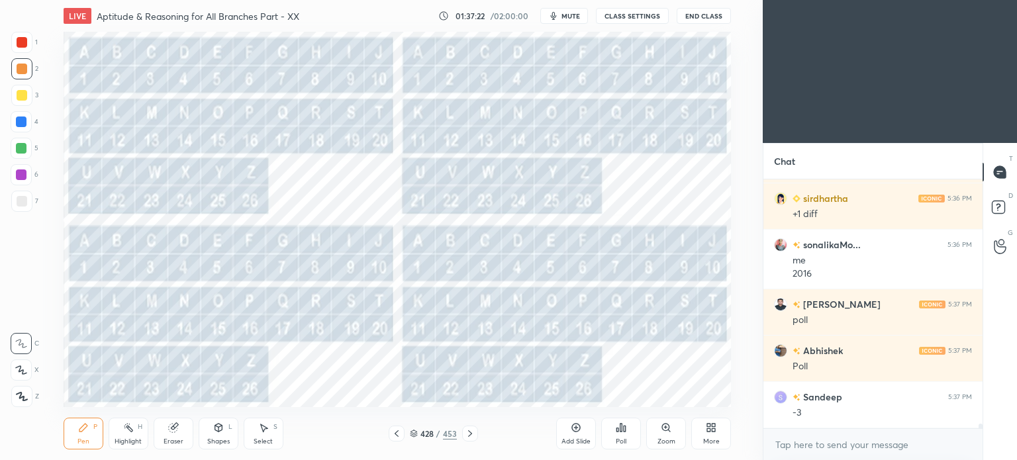
click at [466, 432] on icon at bounding box center [470, 433] width 11 height 11
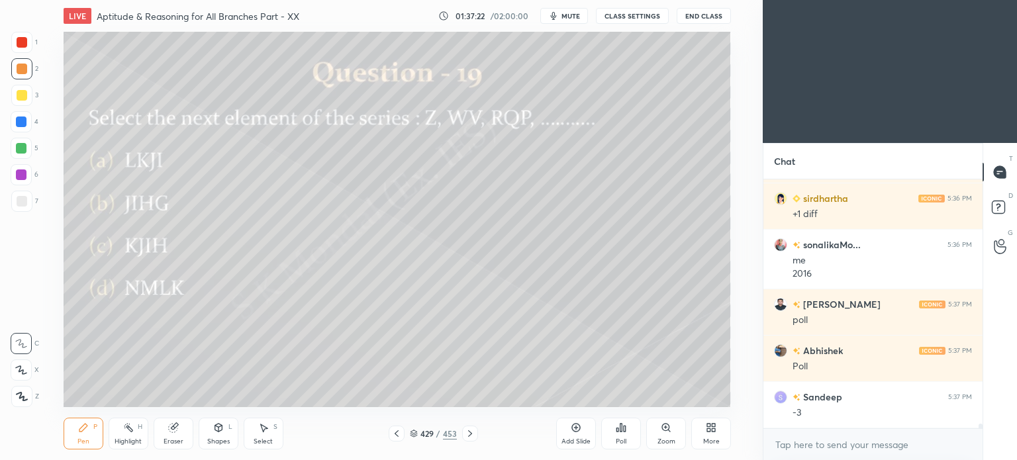
click at [468, 433] on icon at bounding box center [470, 433] width 11 height 11
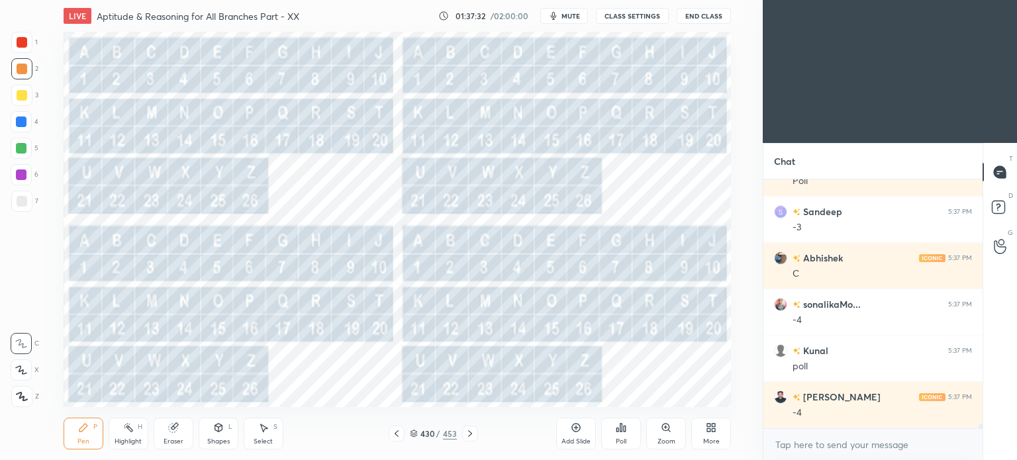
scroll to position [12939, 0]
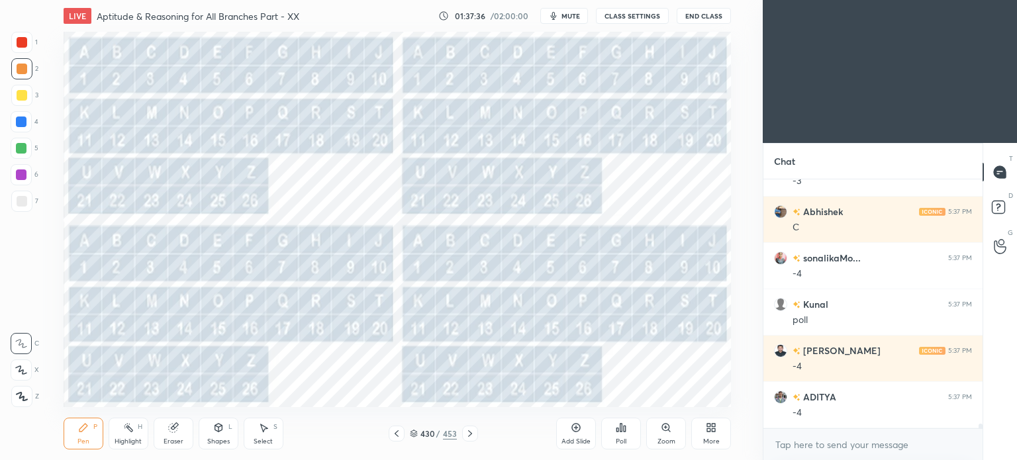
click at [476, 430] on div at bounding box center [470, 434] width 16 height 16
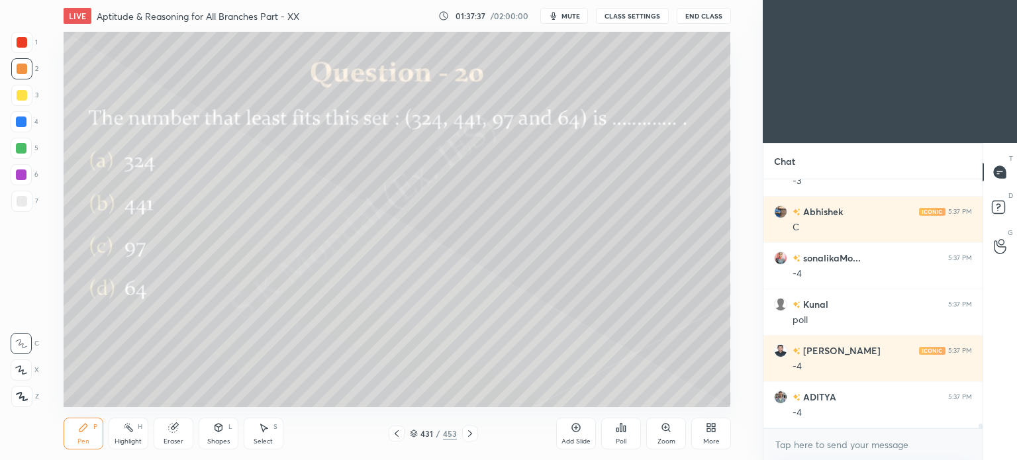
click at [398, 431] on icon at bounding box center [397, 433] width 4 height 7
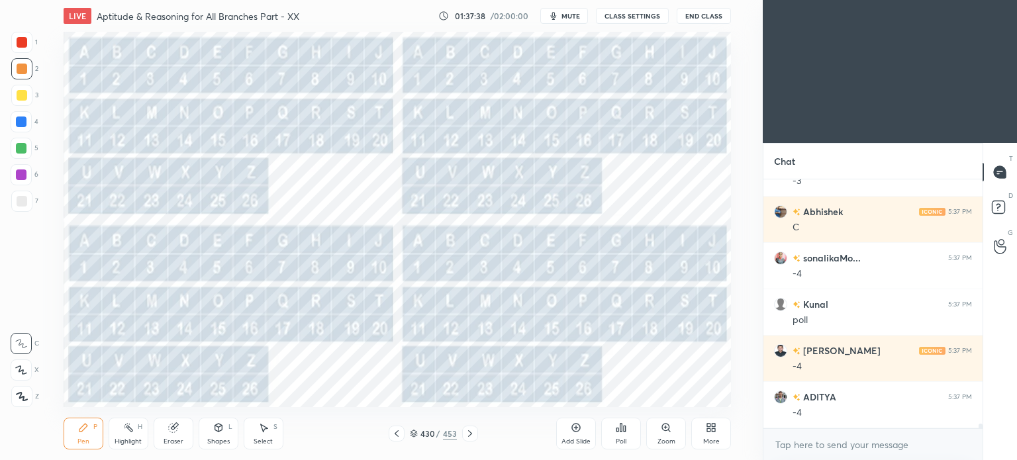
click at [399, 433] on icon at bounding box center [396, 433] width 11 height 11
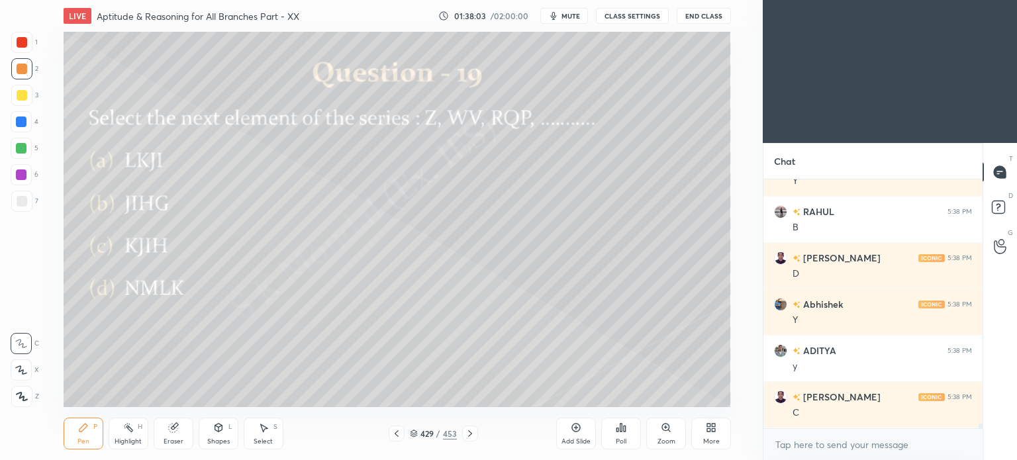
scroll to position [13402, 0]
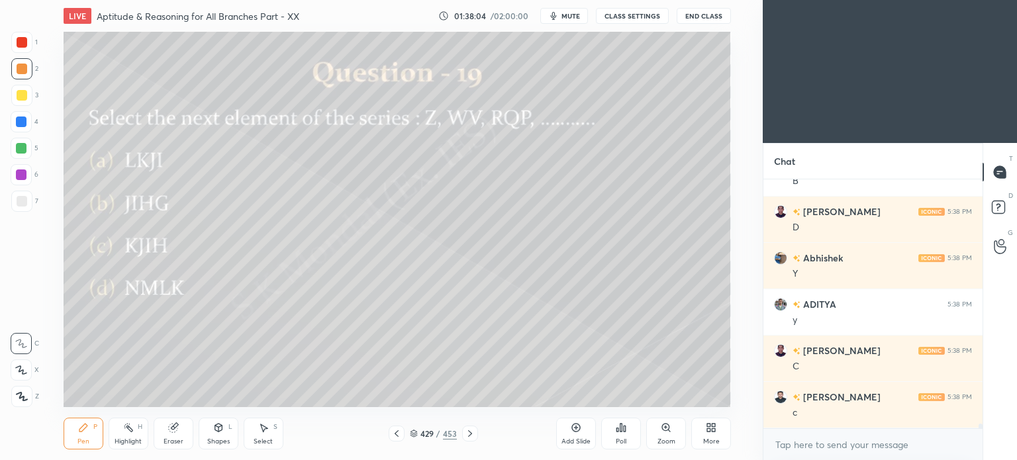
click at [399, 430] on icon at bounding box center [396, 433] width 11 height 11
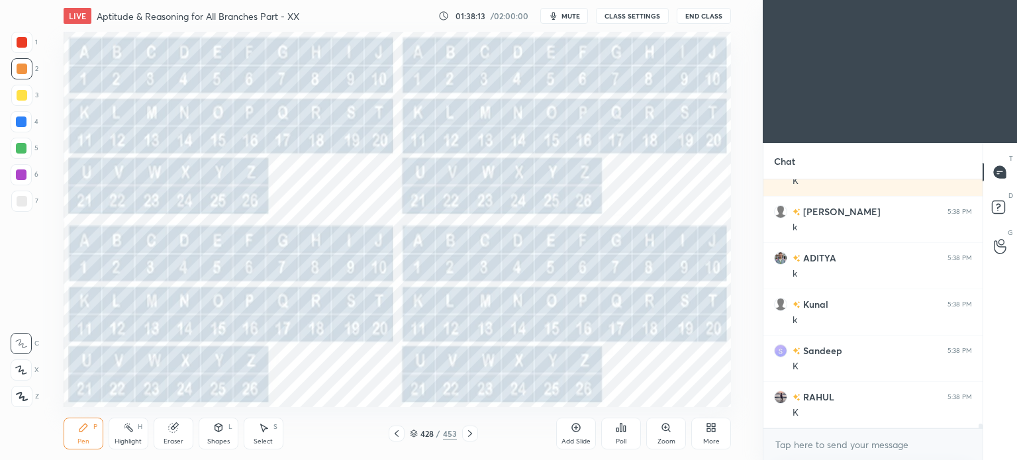
scroll to position [13727, 0]
click at [396, 434] on icon at bounding box center [396, 433] width 11 height 11
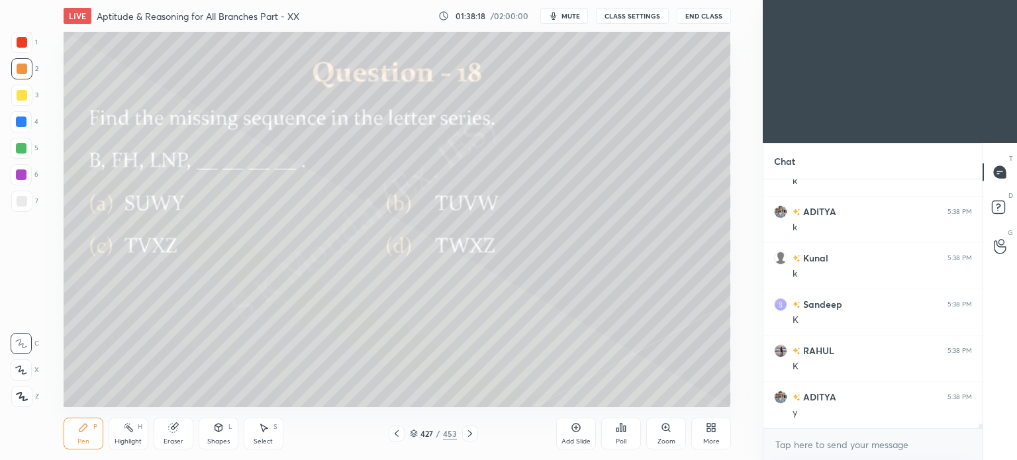
click at [469, 434] on icon at bounding box center [470, 433] width 11 height 11
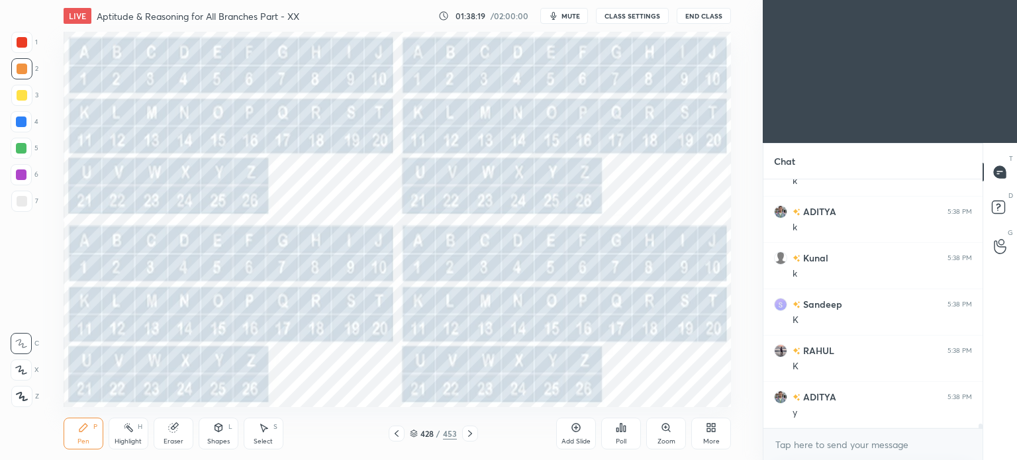
click at [467, 435] on icon at bounding box center [470, 433] width 11 height 11
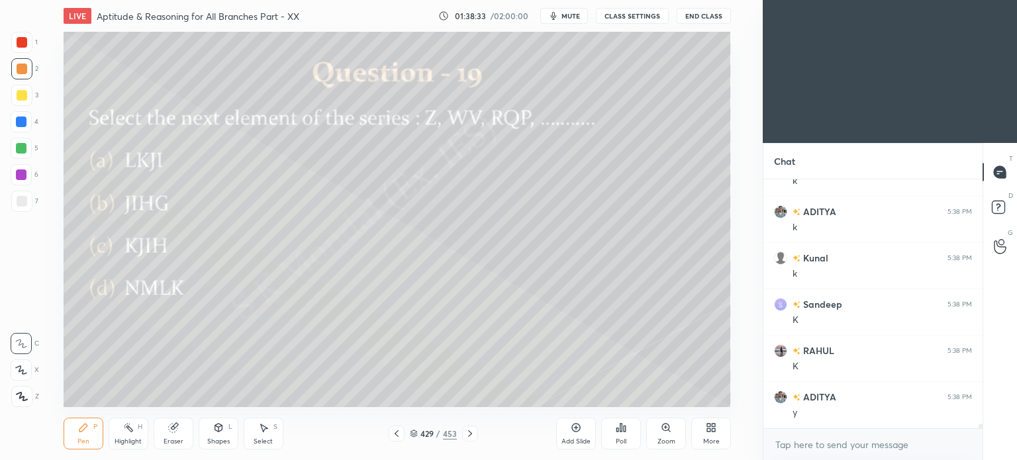
click at [472, 434] on icon at bounding box center [470, 433] width 11 height 11
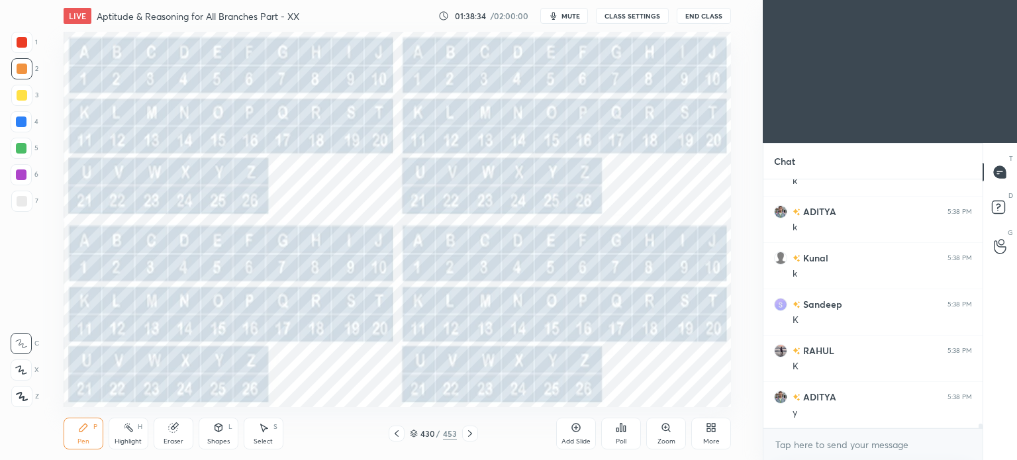
click at [19, 48] on div at bounding box center [21, 42] width 21 height 21
click at [392, 434] on icon at bounding box center [396, 433] width 11 height 11
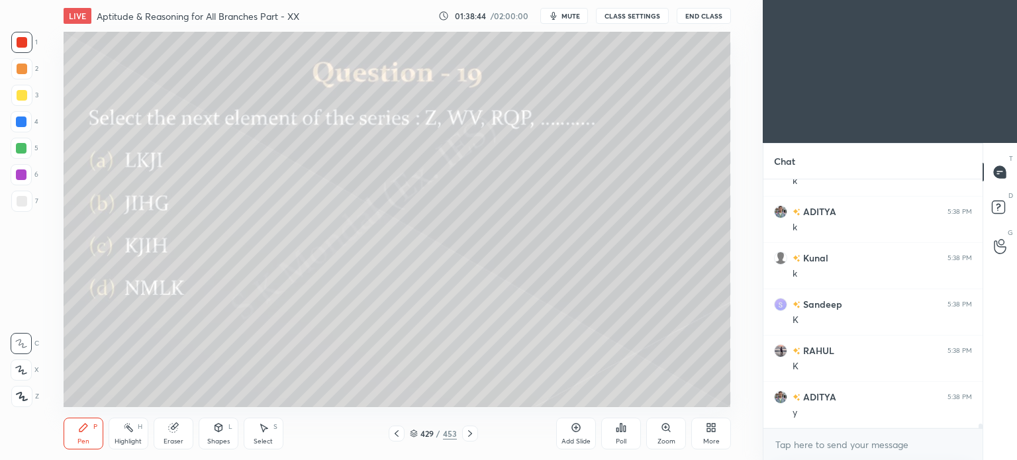
click at [397, 431] on icon at bounding box center [397, 433] width 4 height 7
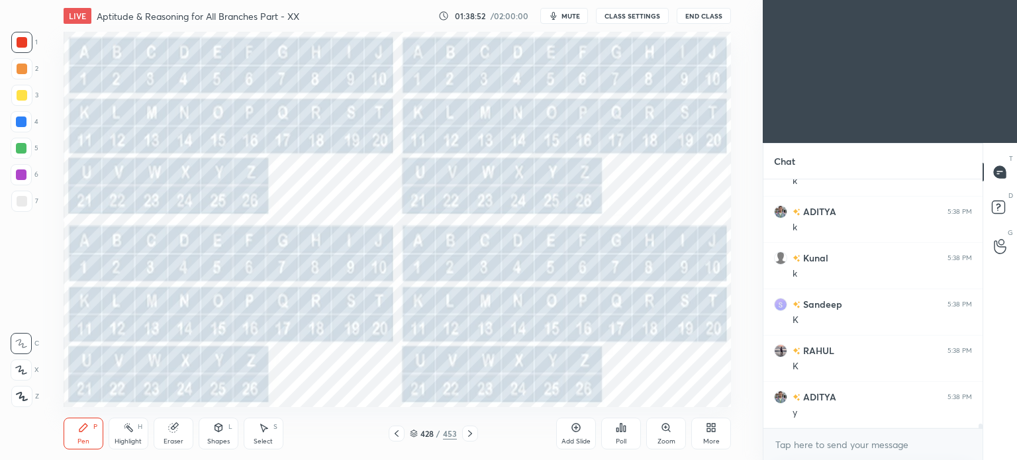
click at [397, 436] on icon at bounding box center [397, 433] width 4 height 7
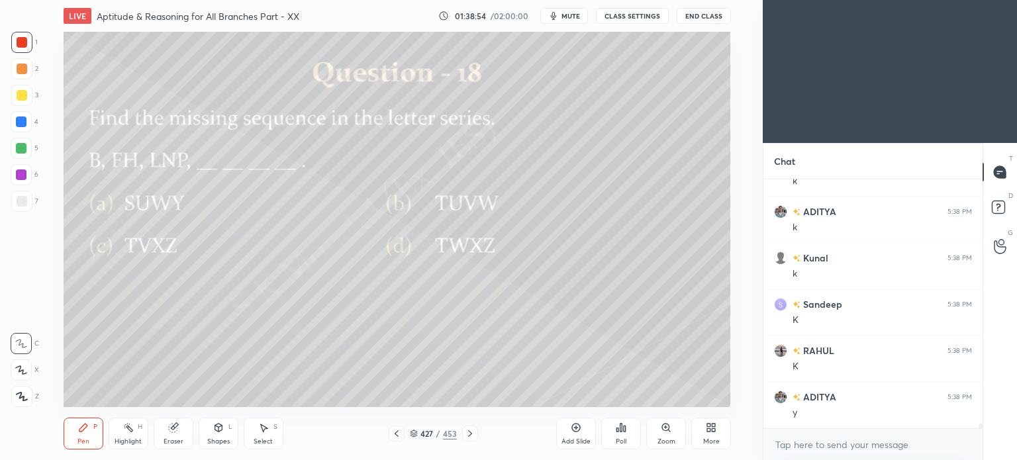
click at [473, 432] on icon at bounding box center [470, 433] width 11 height 11
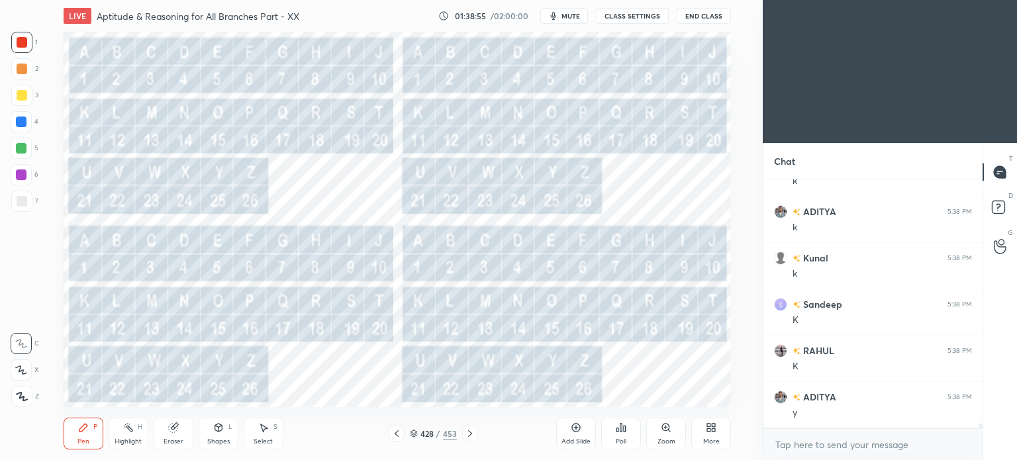
click at [468, 433] on icon at bounding box center [470, 433] width 11 height 11
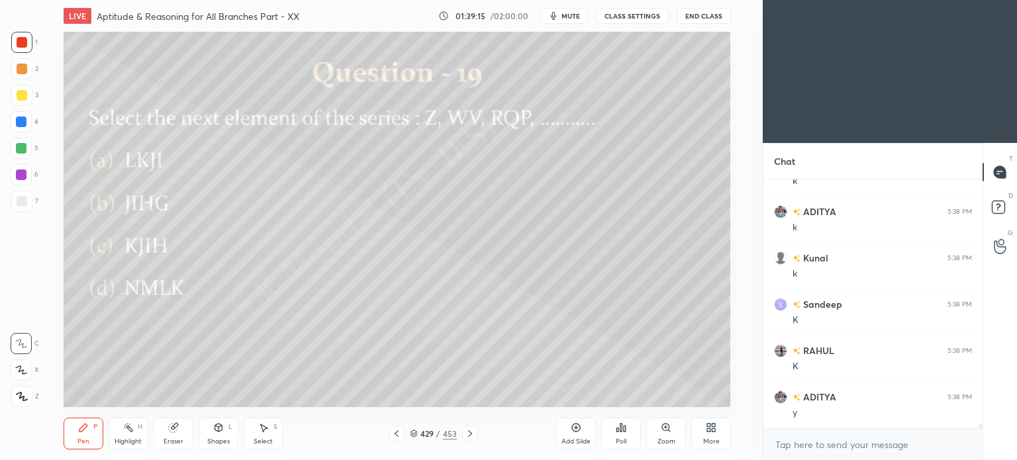
click at [393, 435] on icon at bounding box center [396, 433] width 11 height 11
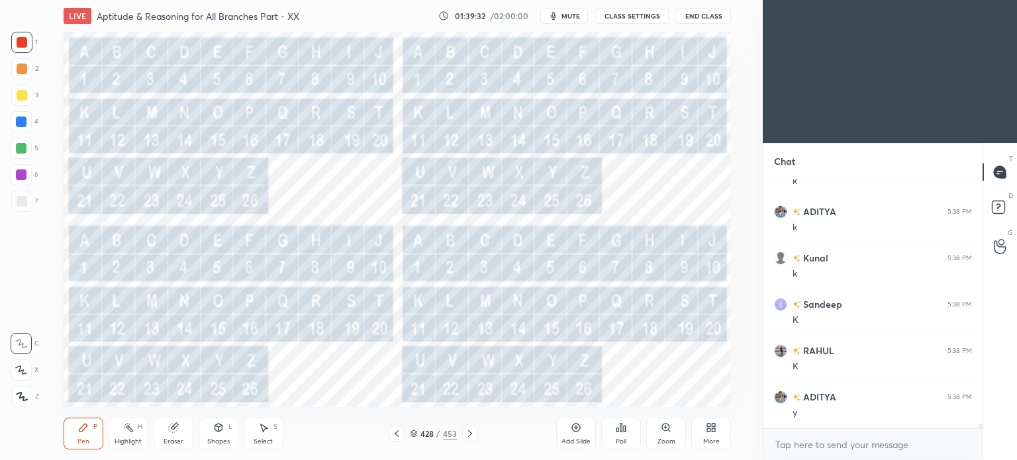
click at [468, 432] on icon at bounding box center [470, 433] width 11 height 11
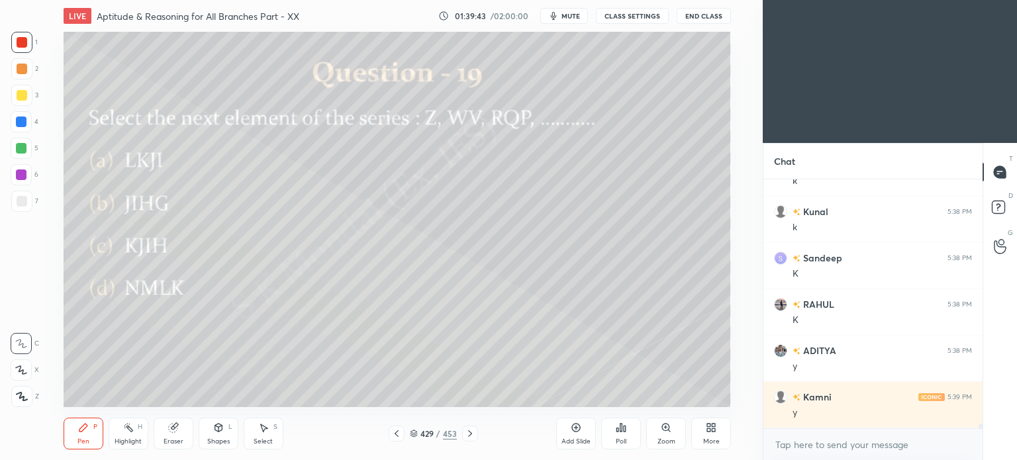
scroll to position [13820, 0]
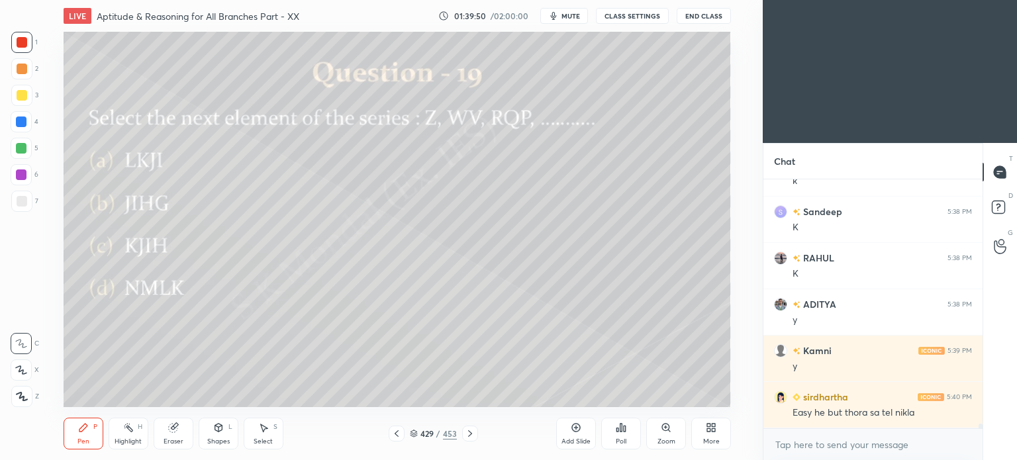
click at [21, 74] on div at bounding box center [21, 68] width 21 height 21
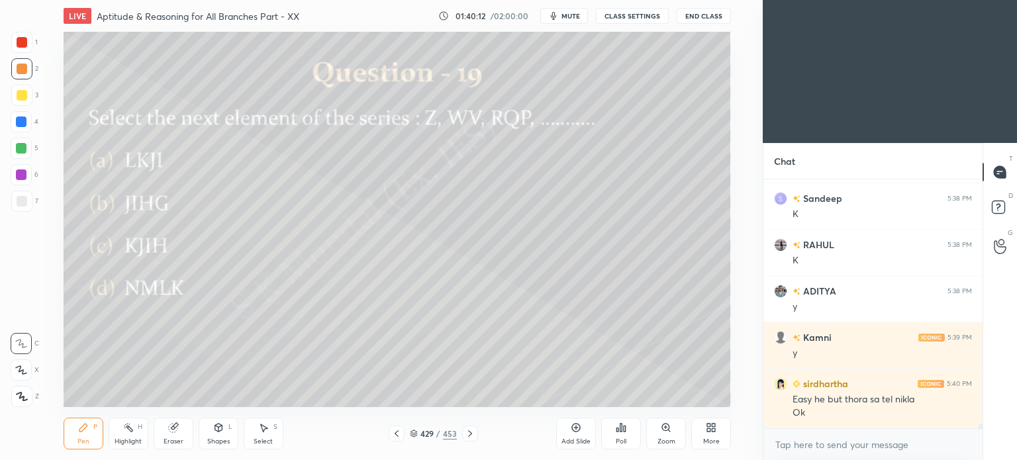
click at [414, 433] on icon at bounding box center [414, 434] width 8 height 8
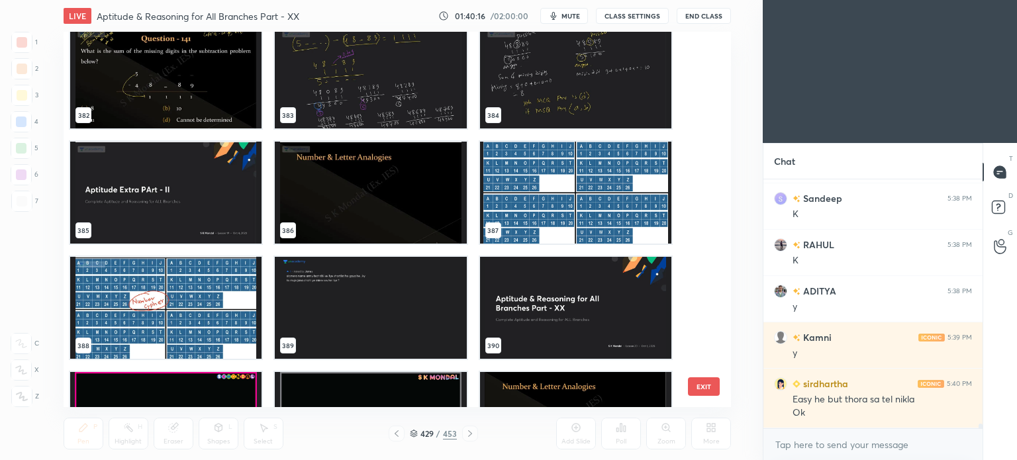
scroll to position [14644, 0]
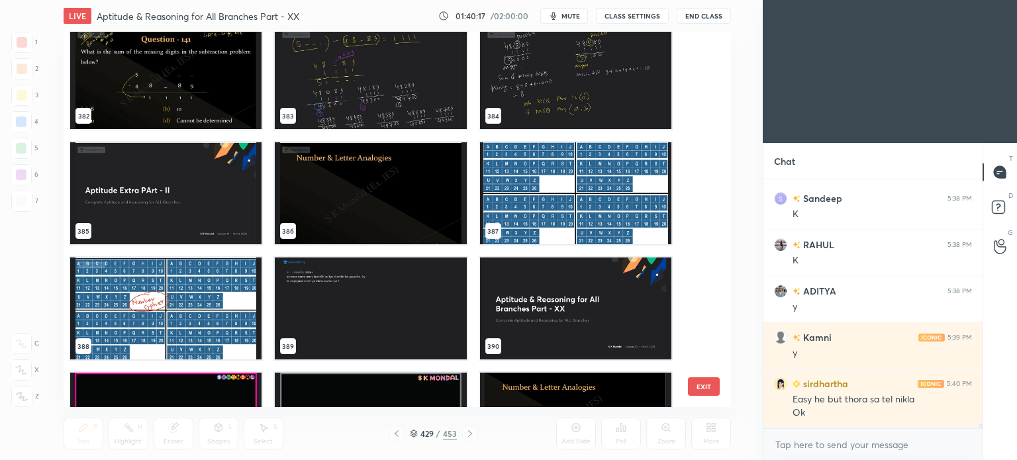
click at [378, 196] on img "grid" at bounding box center [370, 193] width 191 height 102
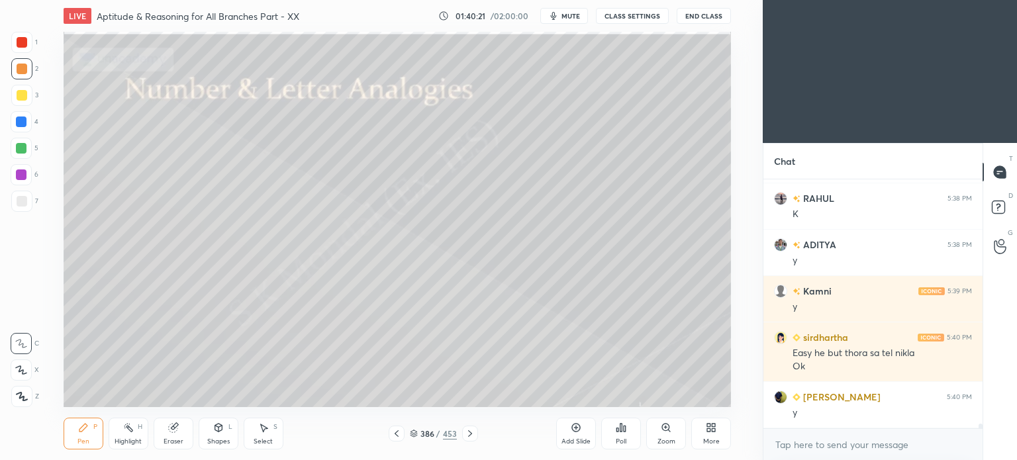
scroll to position [13926, 0]
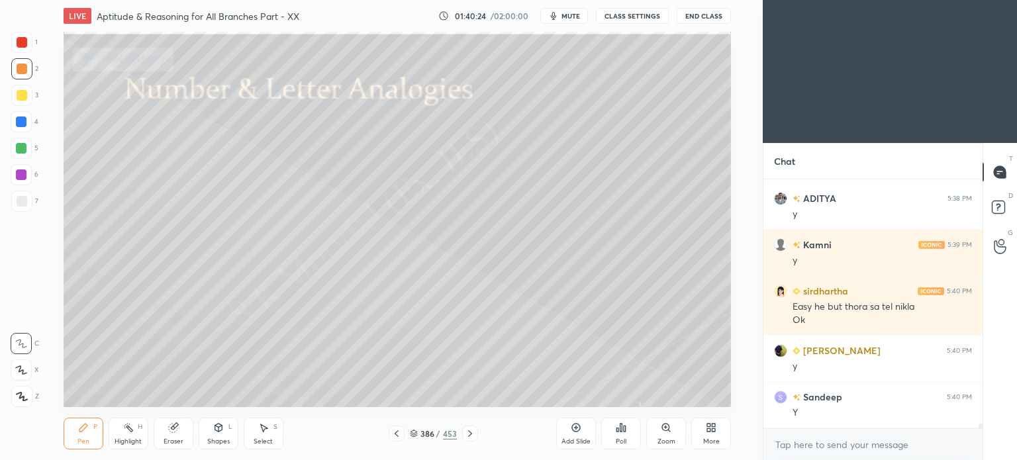
click at [415, 430] on icon at bounding box center [414, 434] width 8 height 8
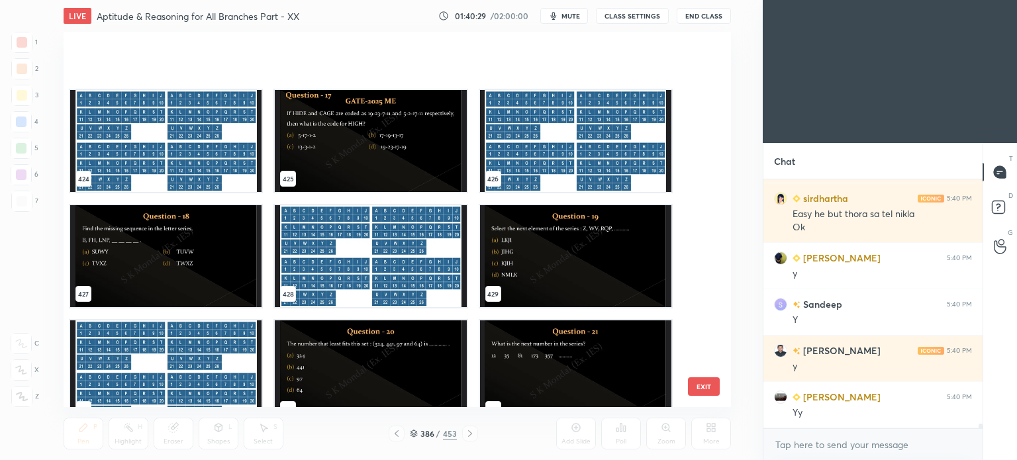
scroll to position [16276, 0]
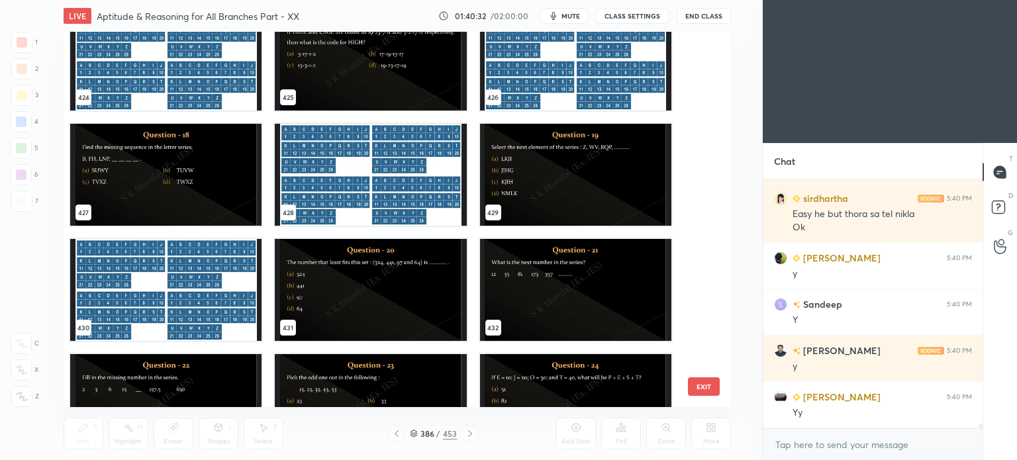
click at [330, 265] on img "grid" at bounding box center [370, 290] width 191 height 102
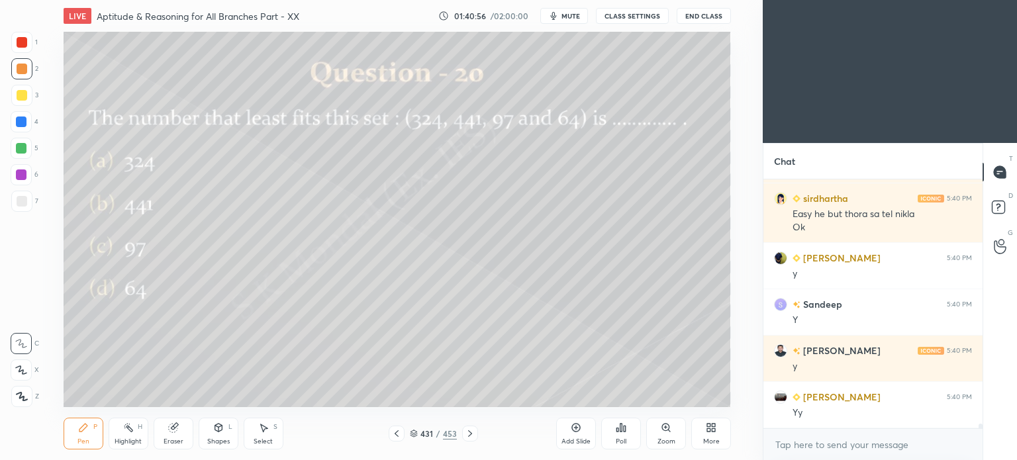
click at [25, 42] on div at bounding box center [22, 42] width 11 height 11
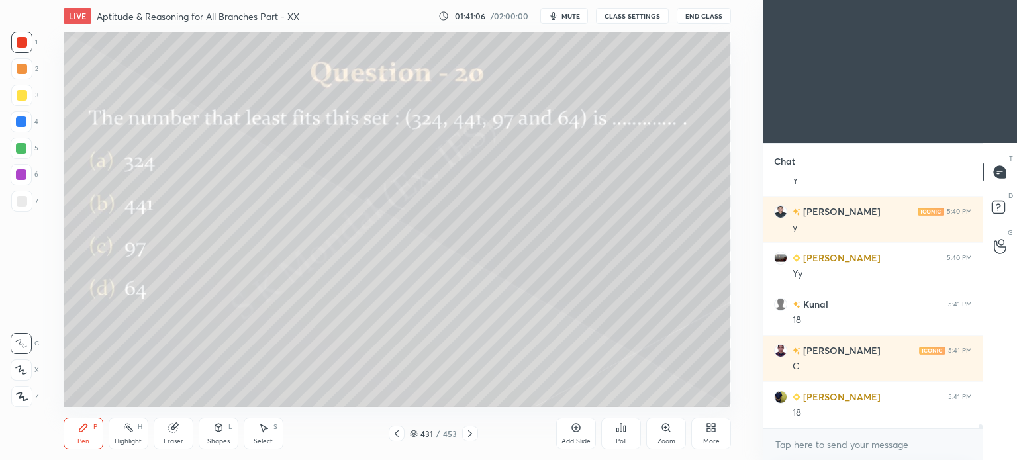
scroll to position [14204, 0]
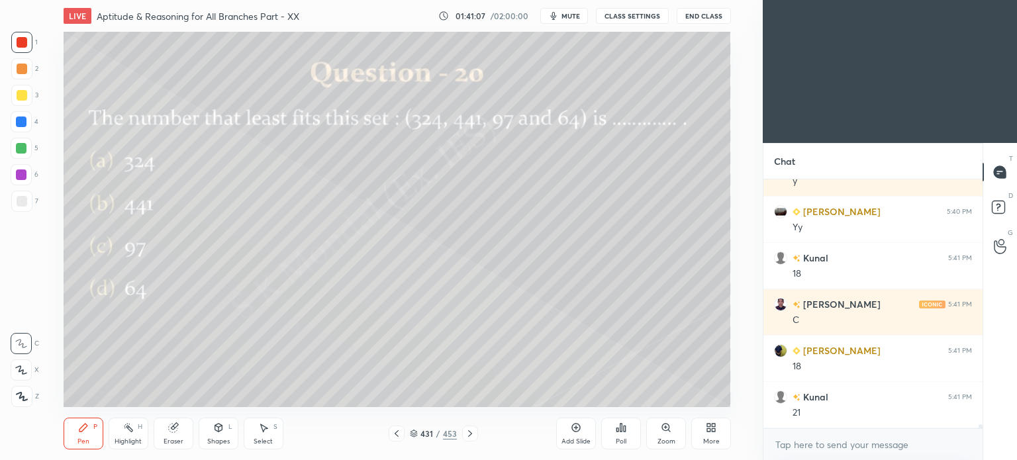
click at [168, 433] on icon at bounding box center [173, 427] width 11 height 11
click at [74, 437] on div "Pen P" at bounding box center [84, 434] width 40 height 32
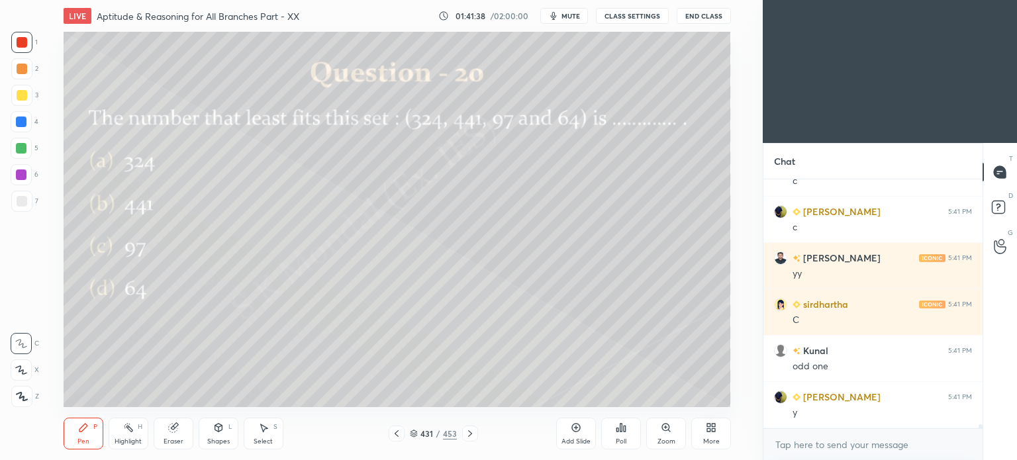
scroll to position [14621, 0]
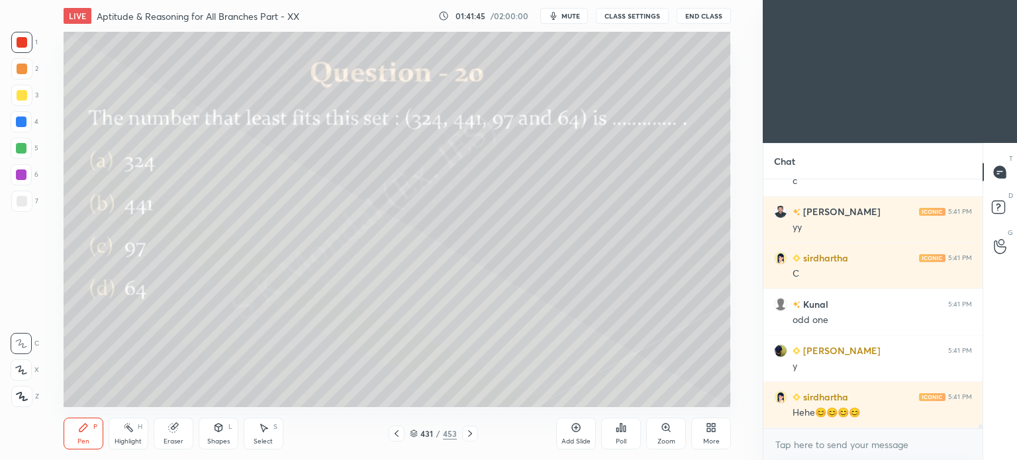
click at [471, 431] on icon at bounding box center [470, 433] width 11 height 11
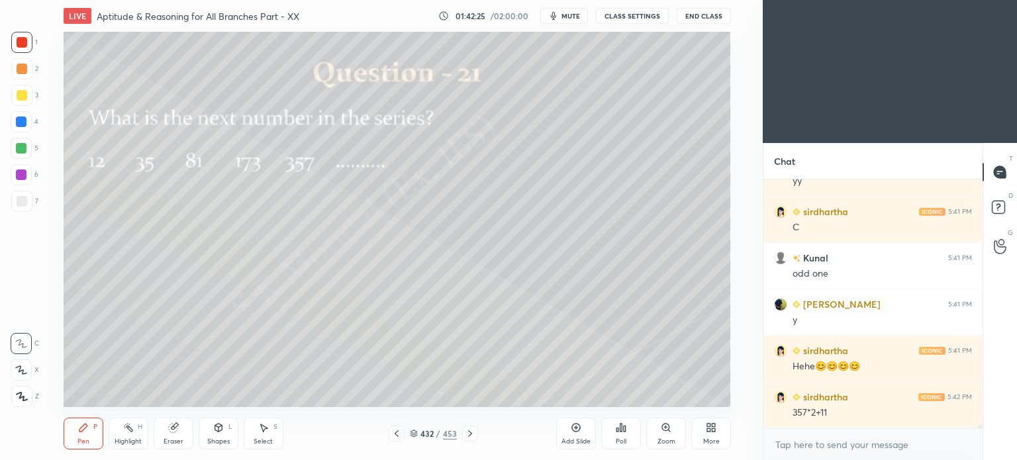
scroll to position [14714, 0]
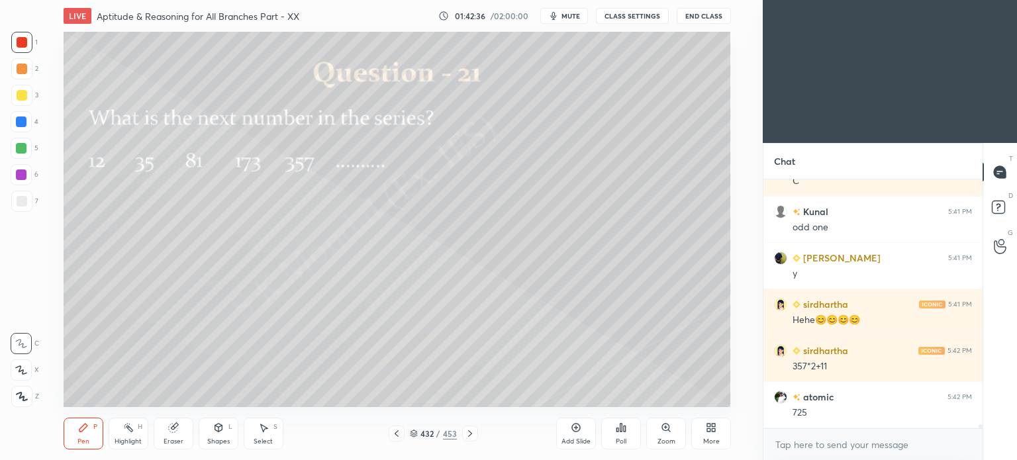
click at [118, 450] on div "Pen P Highlight H Eraser Shapes L Select S 432 / 453 Add Slide Poll Zoom More" at bounding box center [397, 433] width 667 height 53
drag, startPoint x: 257, startPoint y: 437, endPoint x: 246, endPoint y: 415, distance: 24.3
click at [257, 436] on div "Select S" at bounding box center [264, 434] width 40 height 32
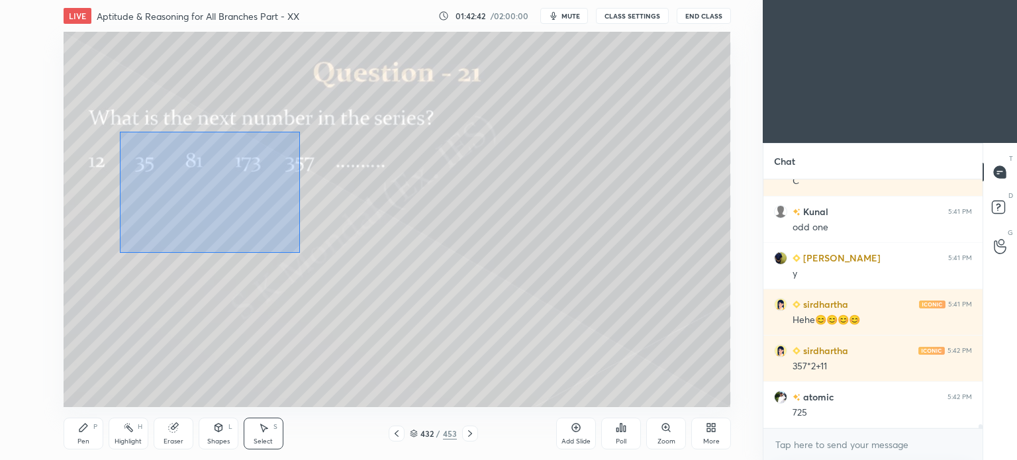
drag, startPoint x: 119, startPoint y: 132, endPoint x: 299, endPoint y: 253, distance: 217.1
click at [299, 253] on div "0 ° Undo Copy Duplicate Duplicate to new slide Delete" at bounding box center [397, 219] width 667 height 375
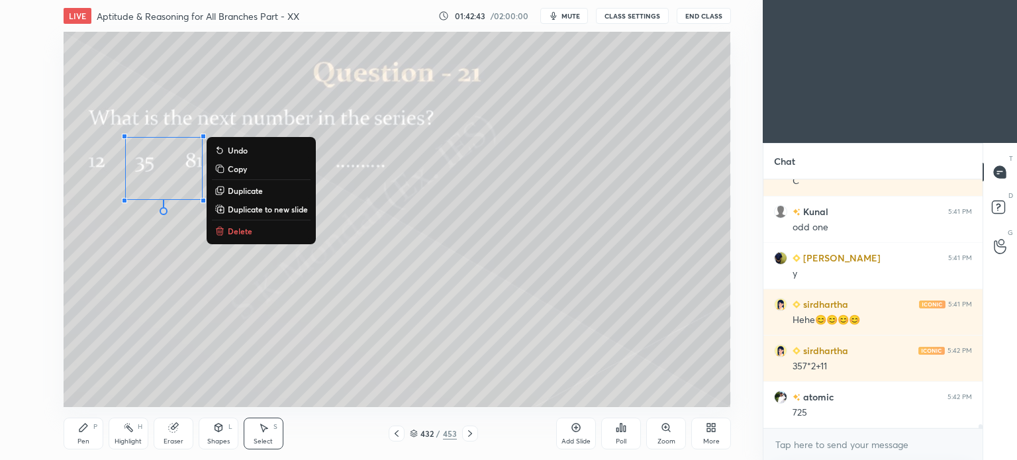
click at [235, 238] on button "Delete" at bounding box center [261, 231] width 99 height 16
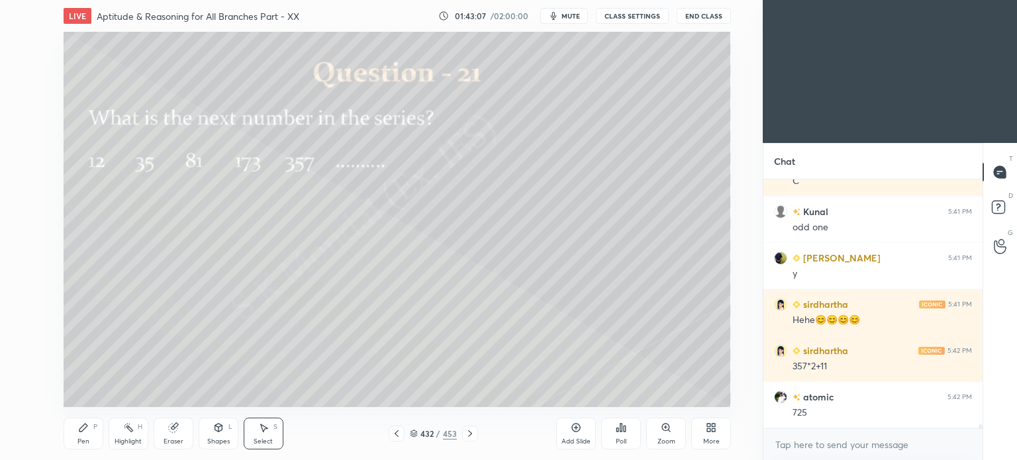
click at [97, 443] on div "Pen P" at bounding box center [84, 434] width 40 height 32
click at [24, 94] on div at bounding box center [22, 95] width 11 height 11
click at [165, 424] on div "Eraser" at bounding box center [174, 434] width 40 height 32
click at [172, 417] on div "Pen P Highlight H Eraser Shapes L Select S 432 / 453 Add Slide Poll Zoom More" at bounding box center [397, 433] width 667 height 53
click at [73, 428] on div "Pen P" at bounding box center [84, 434] width 40 height 32
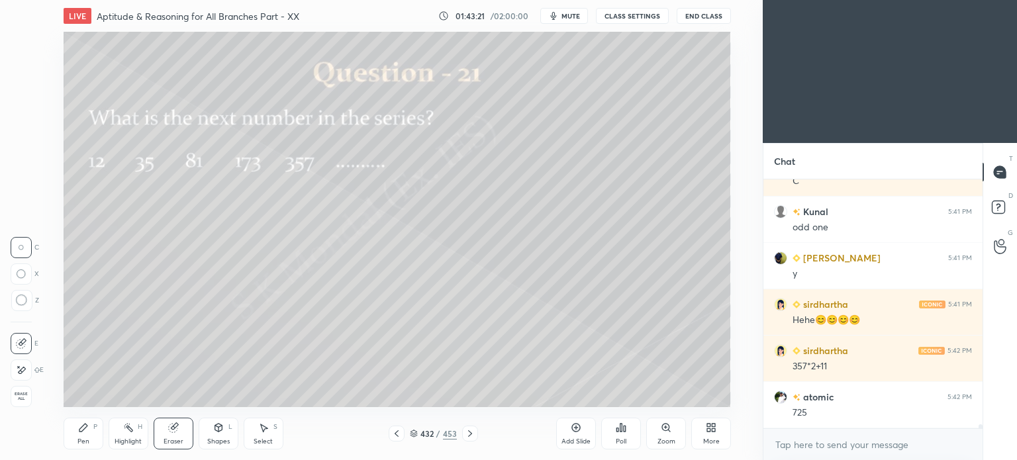
click at [87, 423] on icon at bounding box center [83, 427] width 11 height 11
click at [26, 179] on div at bounding box center [21, 174] width 21 height 21
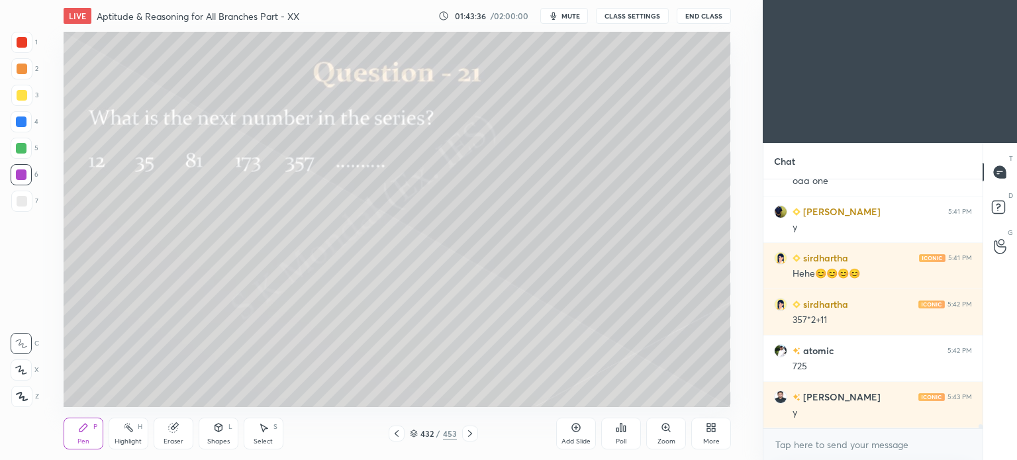
scroll to position [14806, 0]
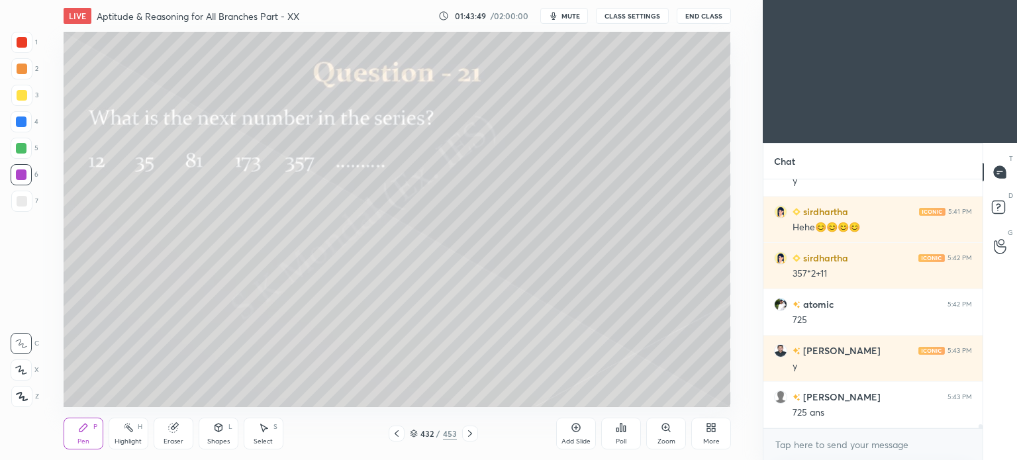
click at [8, 91] on div "1 2 3 4 5 6 7 C X Z C X Z E E Erase all H H" at bounding box center [21, 219] width 42 height 375
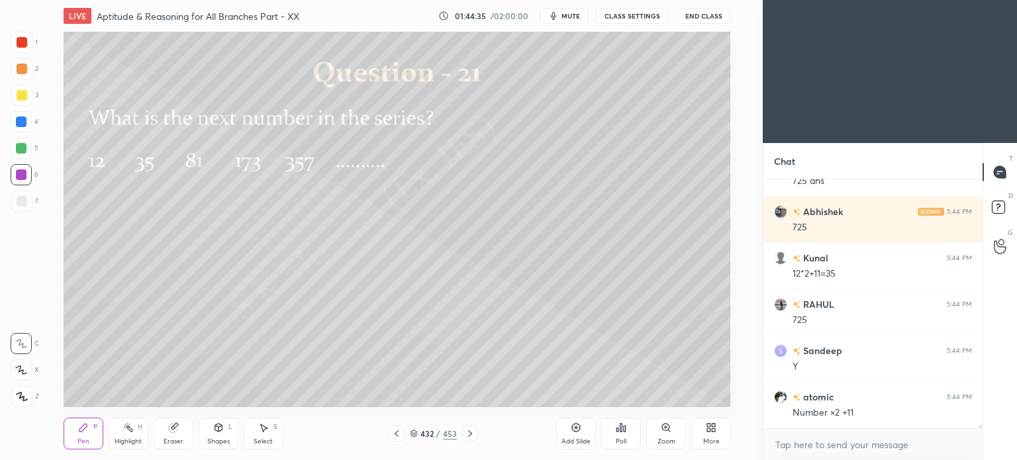
scroll to position [15084, 0]
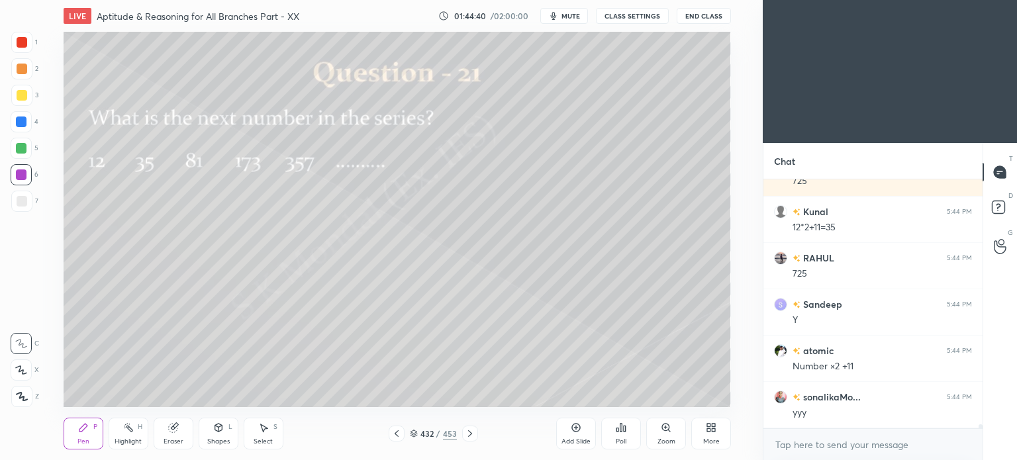
click at [26, 97] on div at bounding box center [22, 95] width 11 height 11
click at [25, 44] on div at bounding box center [22, 42] width 11 height 11
click at [86, 426] on icon at bounding box center [83, 428] width 8 height 8
click at [87, 428] on icon at bounding box center [83, 427] width 11 height 11
click at [25, 150] on div at bounding box center [21, 148] width 11 height 11
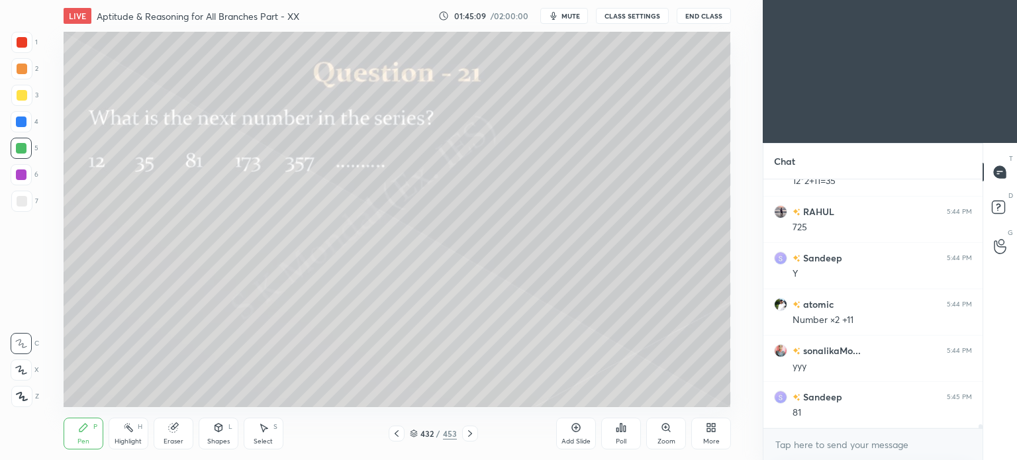
scroll to position [15177, 0]
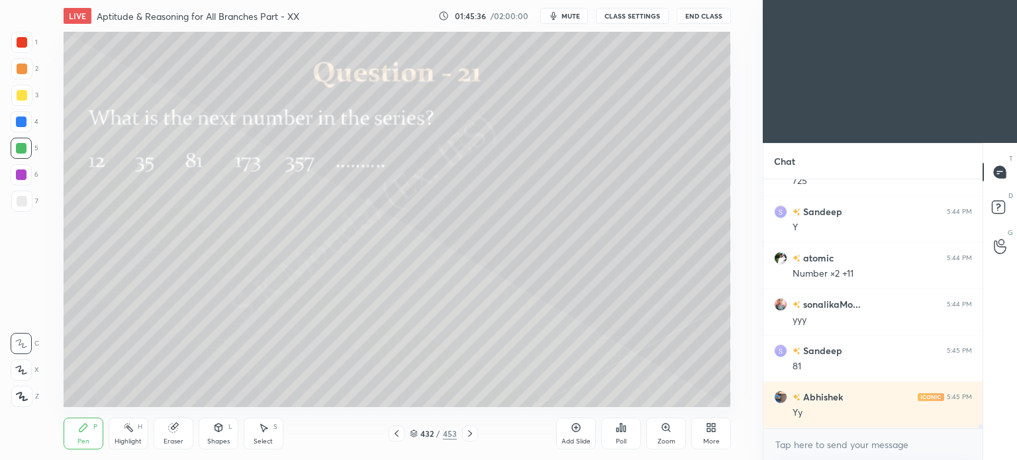
click at [163, 437] on div "Eraser" at bounding box center [174, 434] width 40 height 32
click at [81, 430] on icon at bounding box center [83, 428] width 8 height 8
click at [87, 432] on icon at bounding box center [83, 427] width 11 height 11
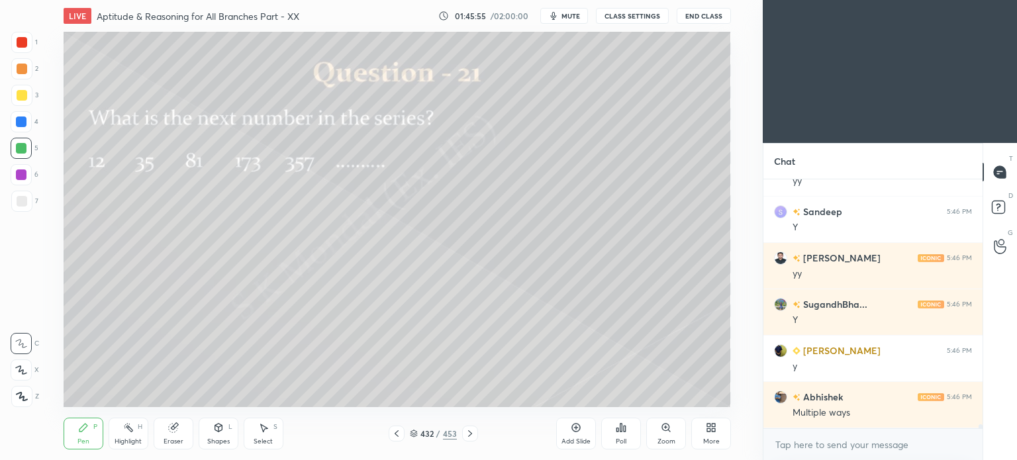
scroll to position [15502, 0]
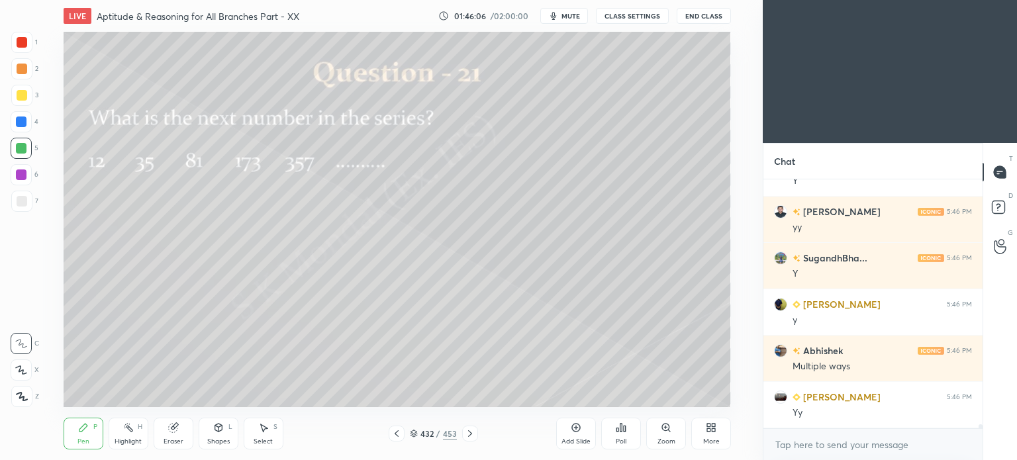
click at [472, 434] on icon at bounding box center [470, 433] width 11 height 11
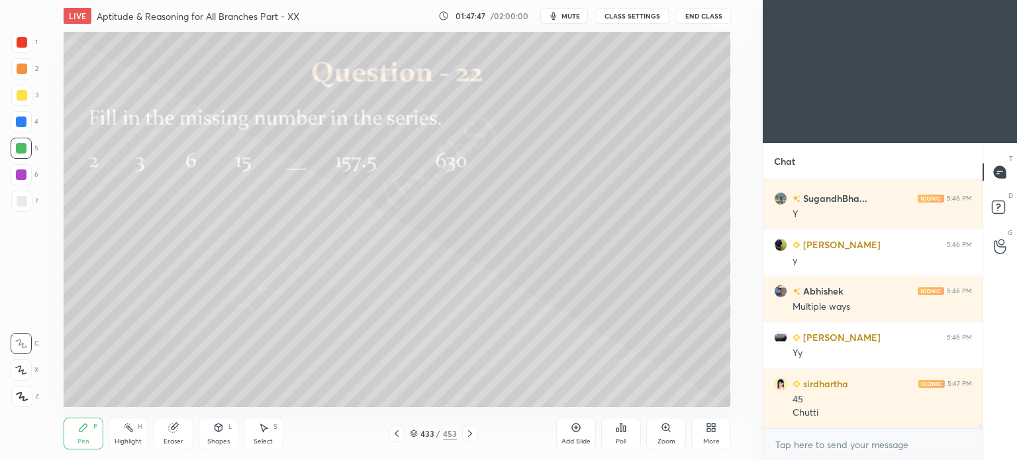
click at [74, 435] on div "Pen P" at bounding box center [84, 434] width 40 height 32
click at [72, 441] on div "Pen P" at bounding box center [84, 434] width 40 height 32
click at [172, 431] on icon at bounding box center [172, 428] width 9 height 9
click at [79, 434] on div "Pen P" at bounding box center [84, 434] width 40 height 32
click at [79, 442] on div "Pen" at bounding box center [83, 441] width 12 height 7
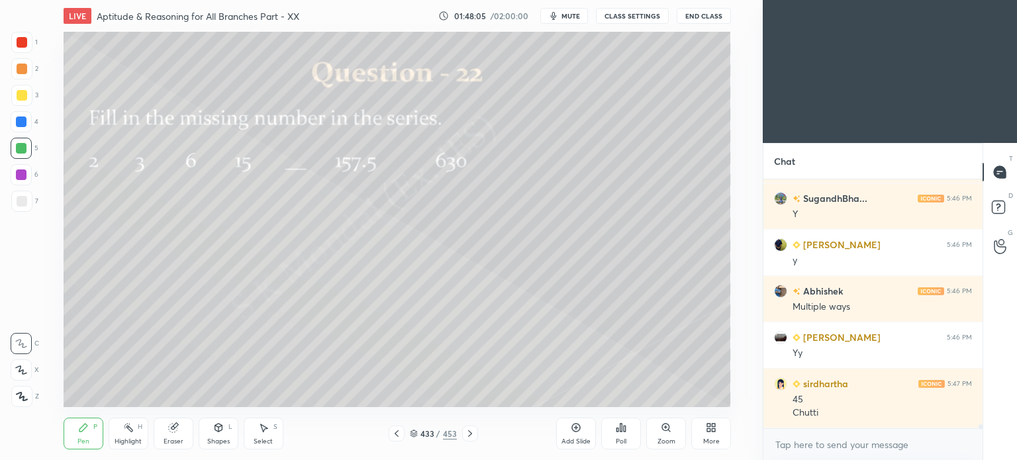
click at [170, 429] on icon at bounding box center [172, 428] width 9 height 9
click at [71, 443] on div "Pen P" at bounding box center [84, 434] width 40 height 32
click at [77, 440] on div "Pen P" at bounding box center [84, 434] width 40 height 32
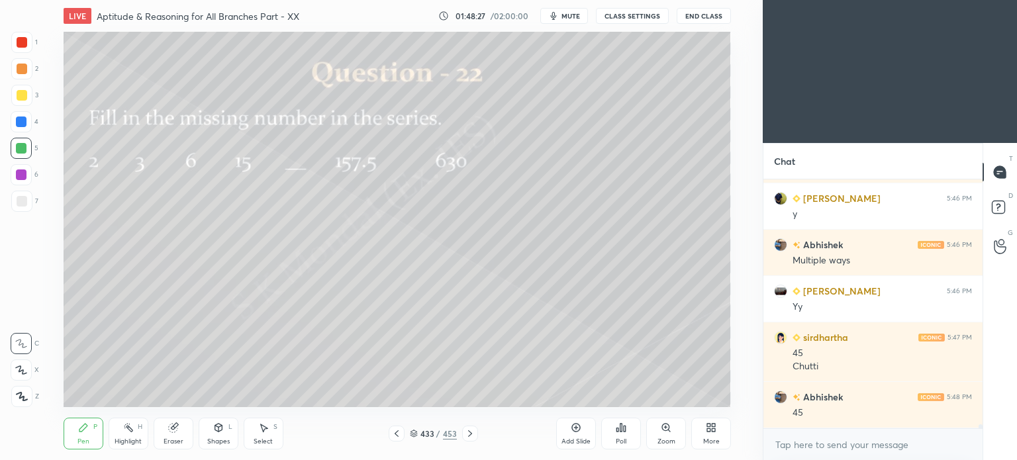
click at [21, 150] on div at bounding box center [21, 148] width 11 height 11
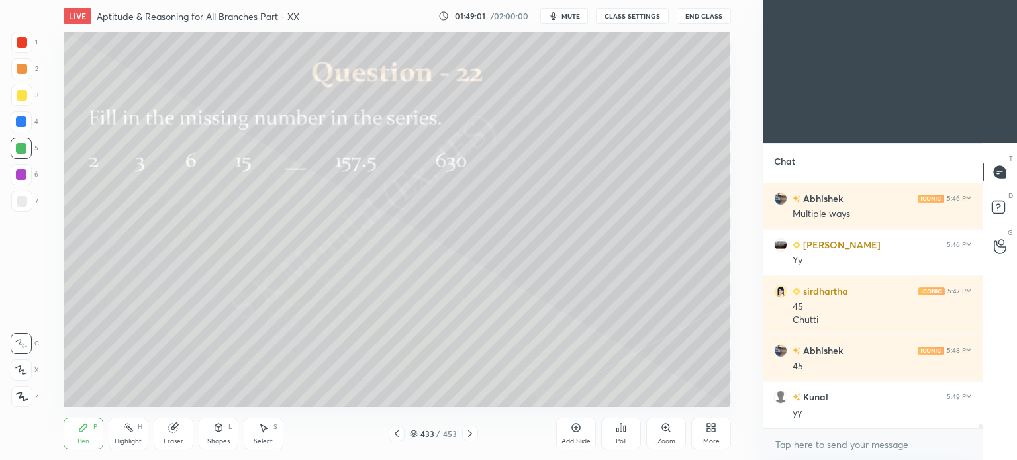
click at [469, 435] on icon at bounding box center [470, 433] width 11 height 11
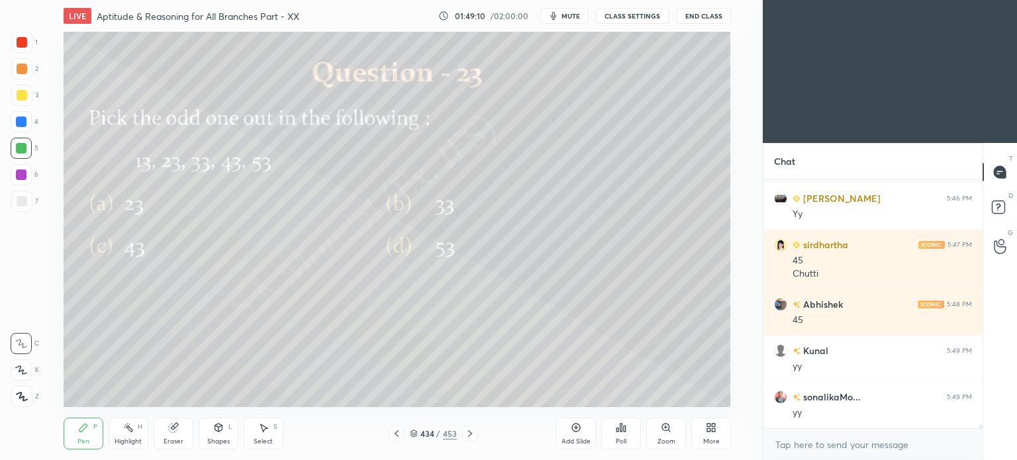
scroll to position [15793, 0]
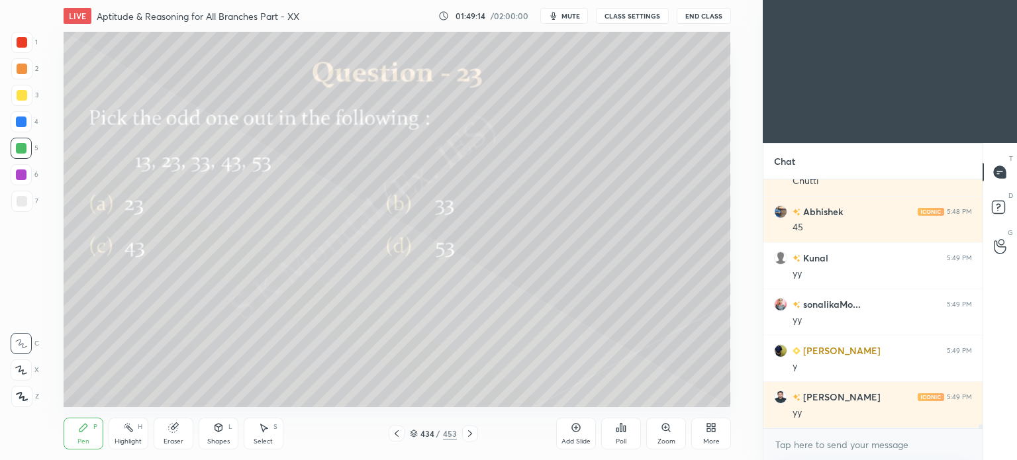
click at [623, 440] on div "Poll" at bounding box center [621, 441] width 11 height 7
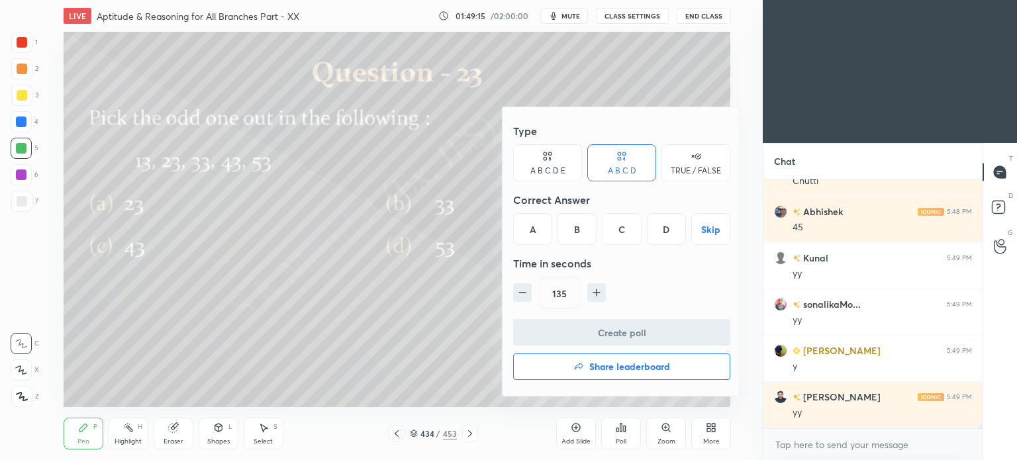
click at [585, 230] on div "B" at bounding box center [577, 229] width 39 height 32
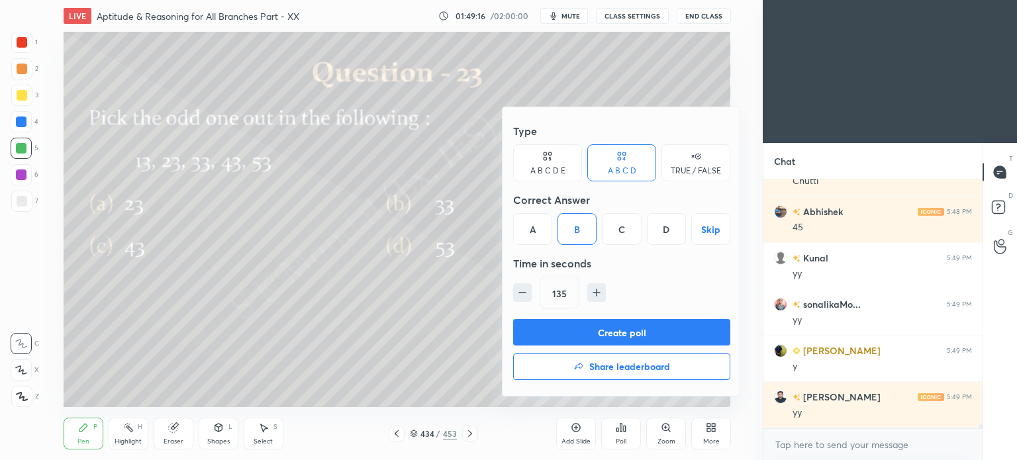
click at [618, 330] on button "Create poll" at bounding box center [621, 332] width 217 height 26
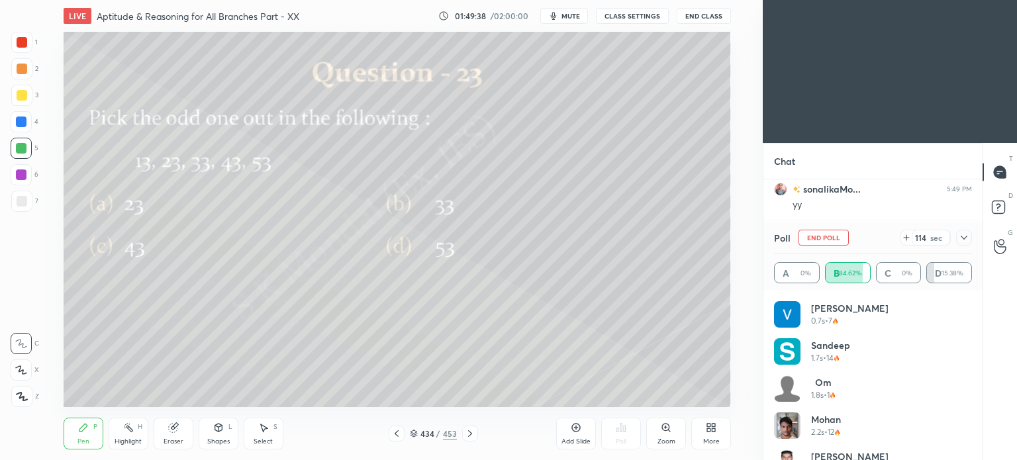
scroll to position [15954, 0]
click at [136, 431] on div "Highlight H" at bounding box center [129, 434] width 40 height 32
click at [84, 433] on icon at bounding box center [83, 427] width 11 height 11
click at [87, 431] on icon at bounding box center [83, 427] width 11 height 11
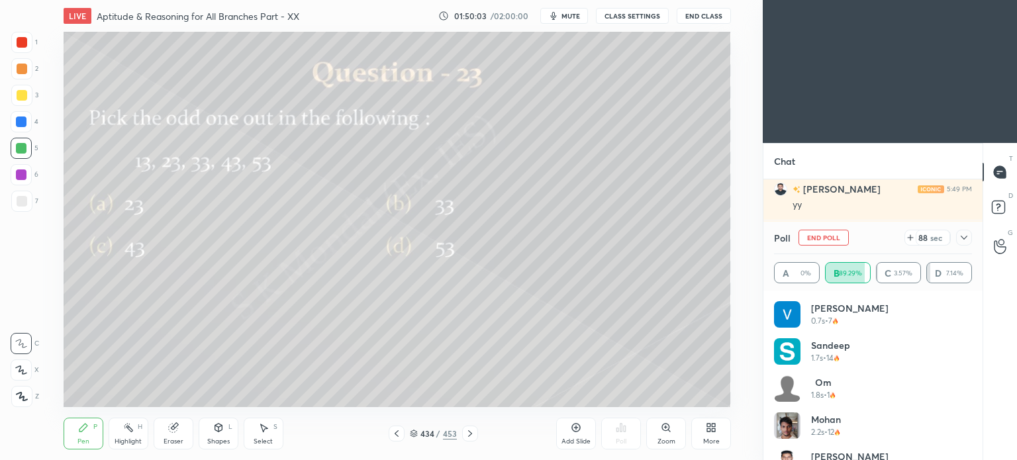
scroll to position [16140, 0]
click at [465, 434] on icon at bounding box center [470, 433] width 11 height 11
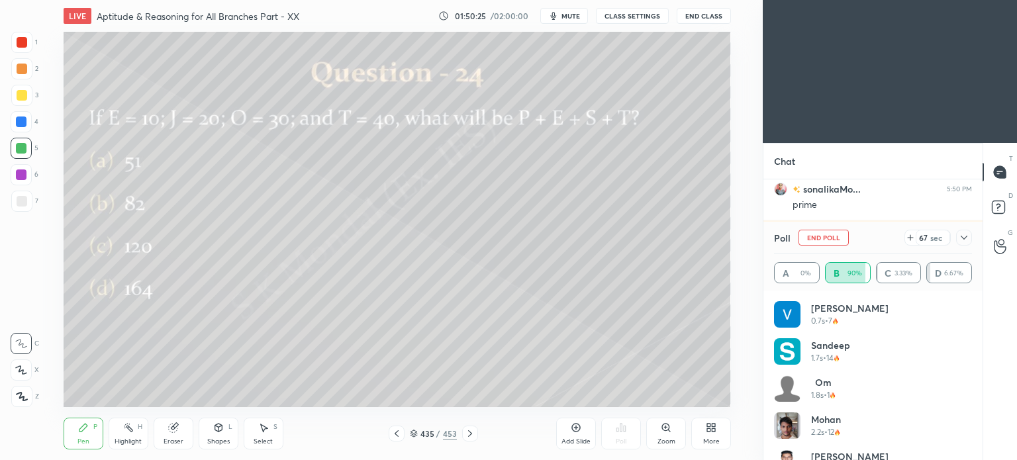
click at [395, 433] on icon at bounding box center [396, 433] width 11 height 11
click at [475, 439] on div at bounding box center [470, 434] width 16 height 16
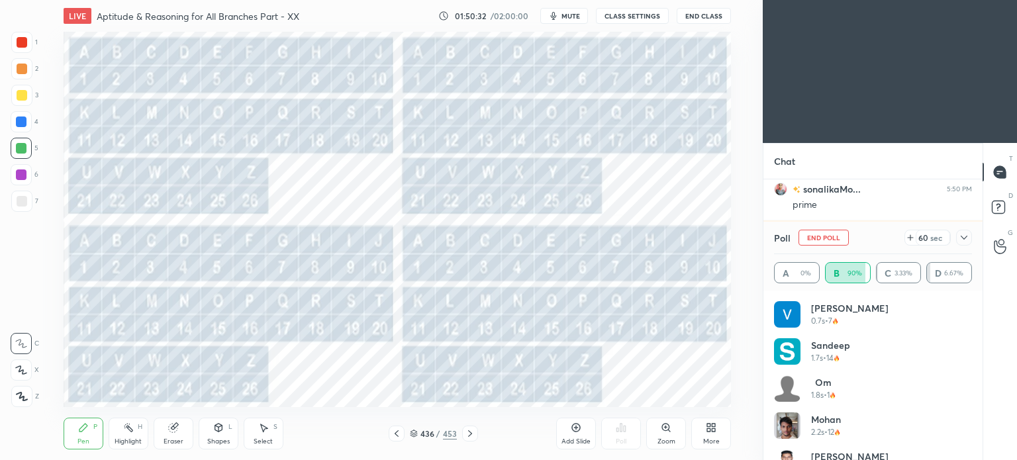
click at [475, 439] on div at bounding box center [470, 434] width 16 height 16
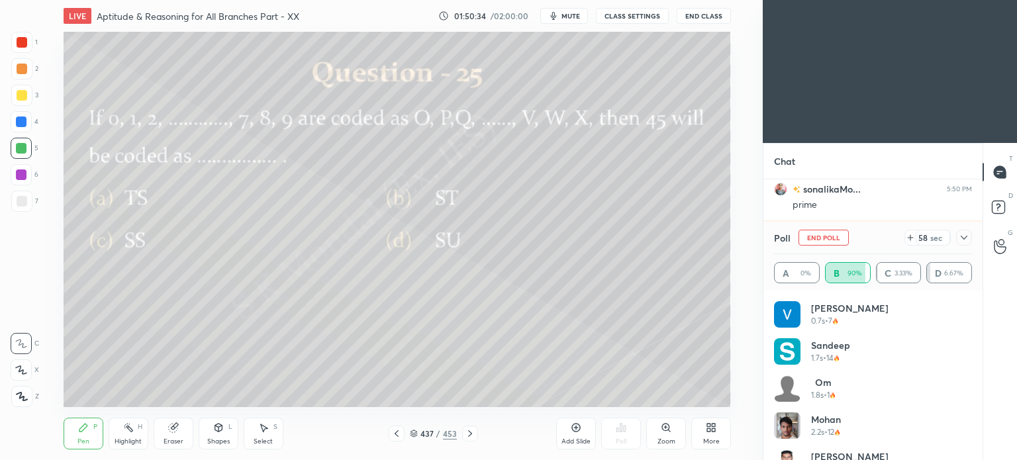
click at [396, 436] on icon at bounding box center [396, 433] width 11 height 11
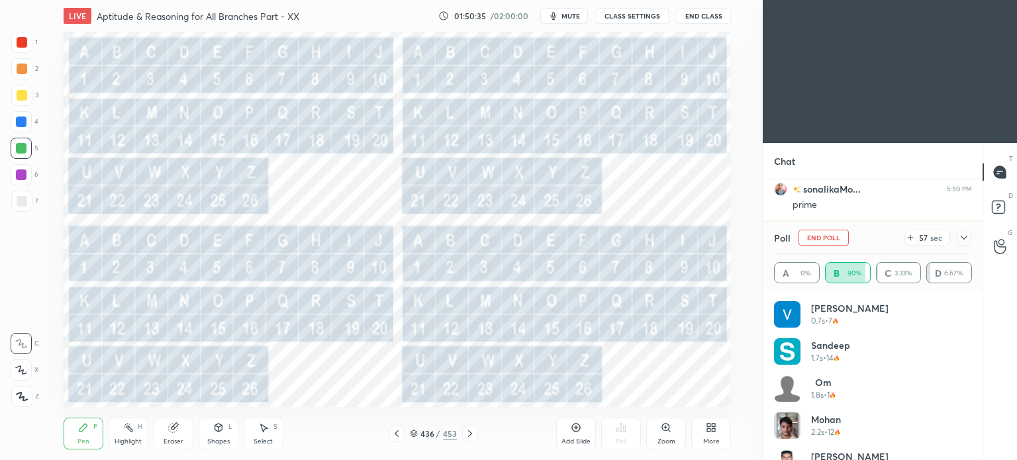
click at [396, 436] on icon at bounding box center [396, 433] width 11 height 11
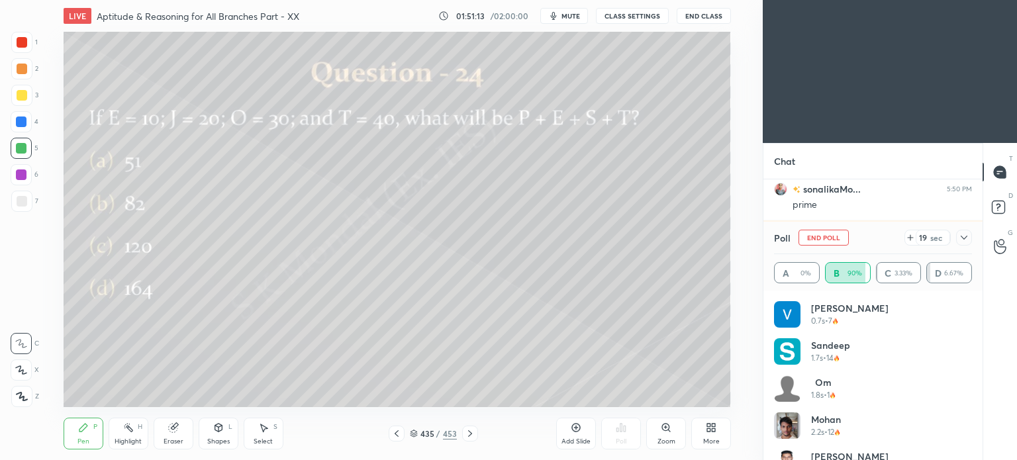
click at [473, 431] on icon at bounding box center [470, 433] width 11 height 11
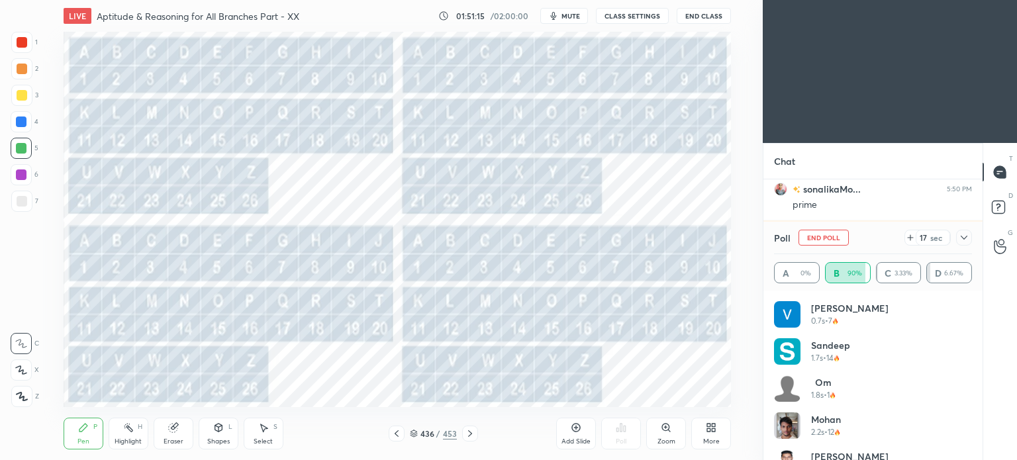
click at [20, 39] on div at bounding box center [22, 42] width 11 height 11
click at [170, 442] on div "Eraser" at bounding box center [174, 441] width 20 height 7
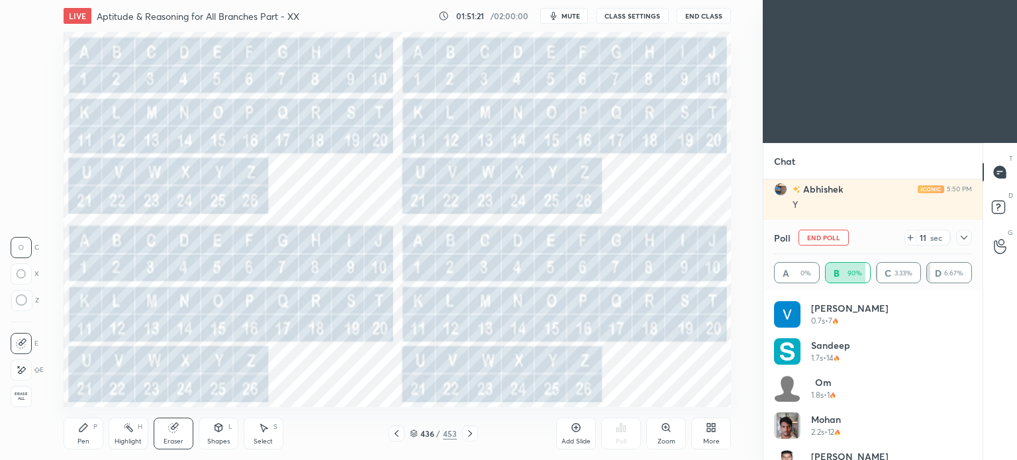
click at [75, 436] on div "Pen P" at bounding box center [84, 434] width 40 height 32
click at [17, 70] on div at bounding box center [22, 69] width 11 height 11
click at [23, 76] on div at bounding box center [21, 68] width 21 height 21
click at [399, 428] on div at bounding box center [397, 434] width 16 height 16
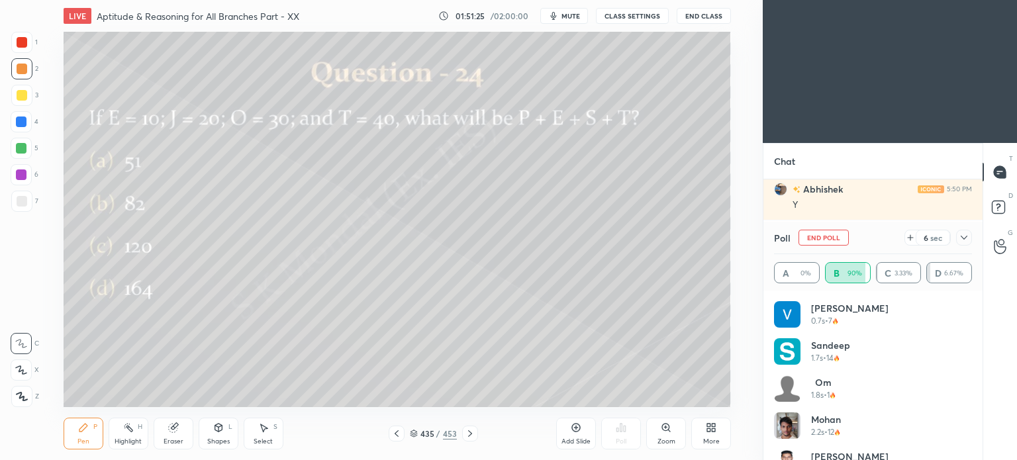
scroll to position [16279, 0]
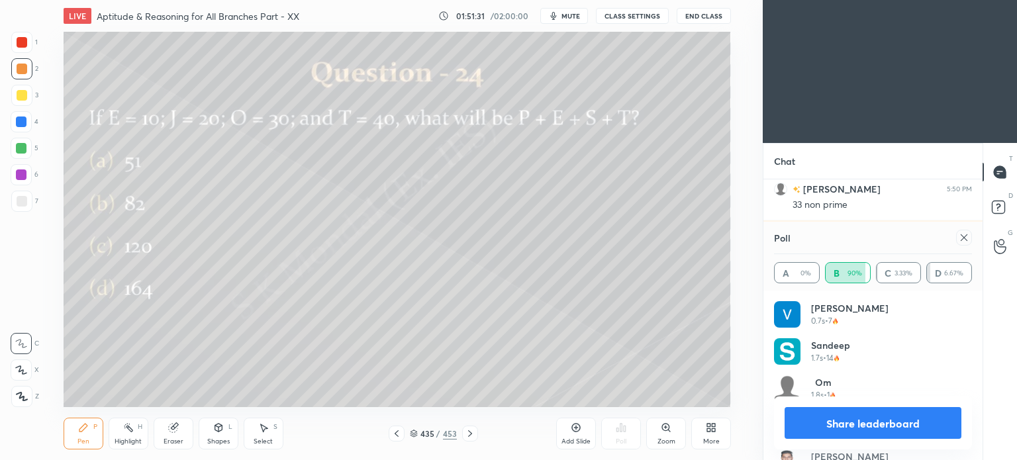
click at [465, 431] on icon at bounding box center [470, 433] width 11 height 11
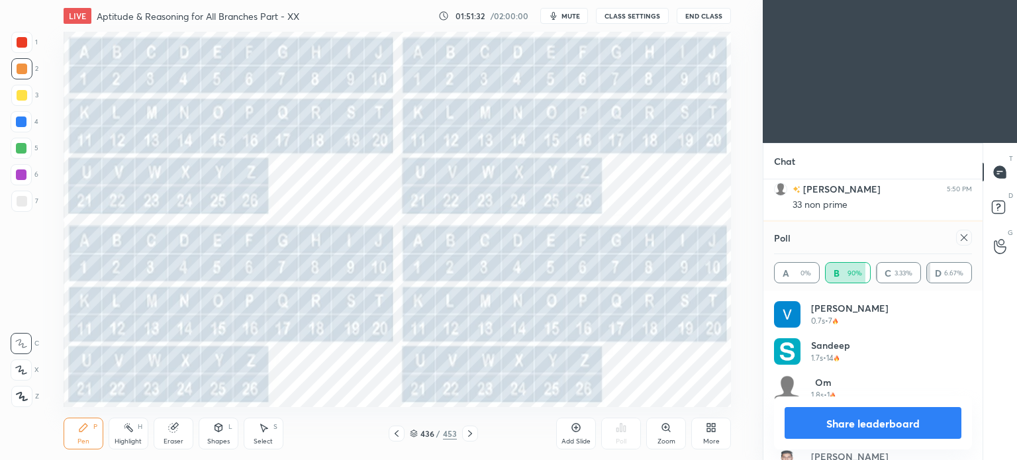
scroll to position [16325, 0]
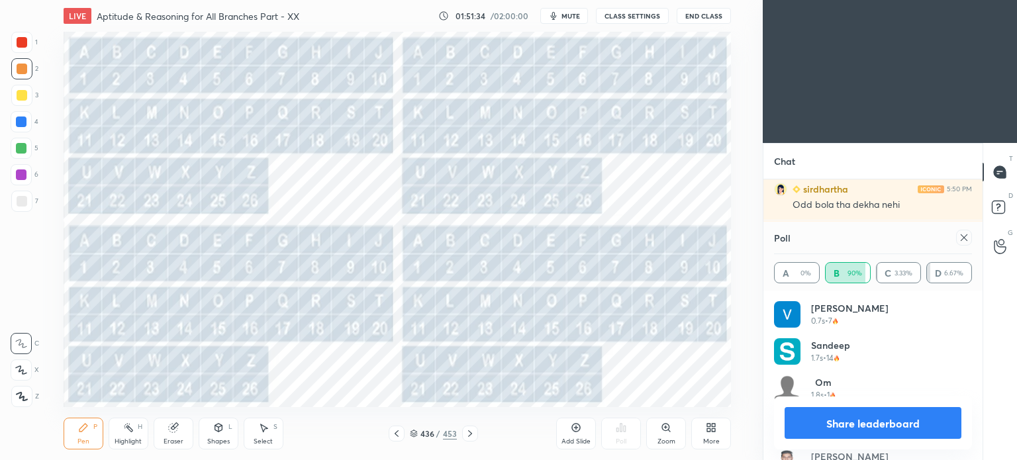
click at [397, 433] on icon at bounding box center [397, 433] width 4 height 7
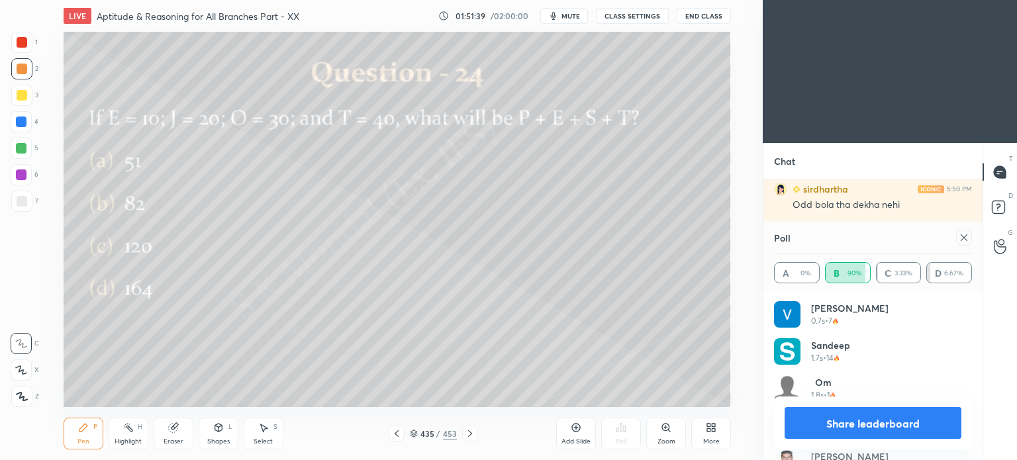
click at [395, 432] on icon at bounding box center [396, 433] width 11 height 11
click at [465, 432] on icon at bounding box center [470, 433] width 11 height 11
click at [467, 430] on icon at bounding box center [470, 433] width 11 height 11
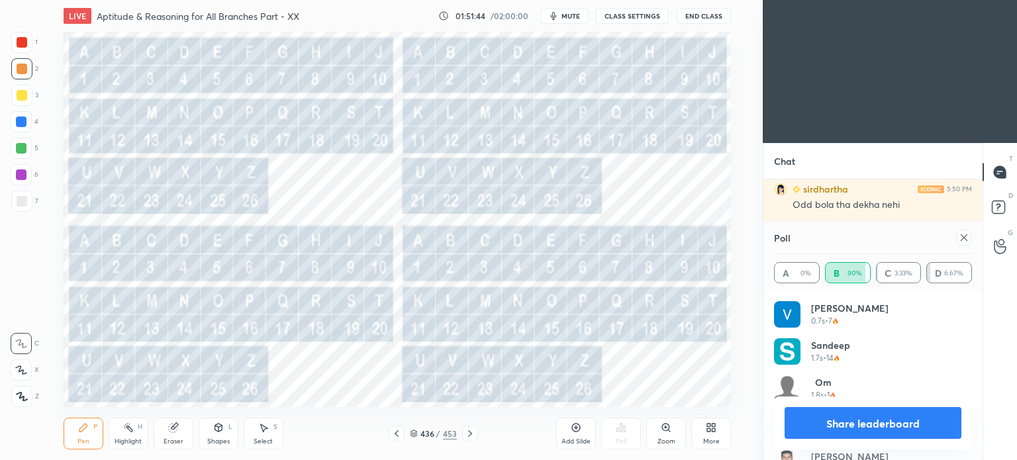
click at [394, 434] on icon at bounding box center [396, 433] width 11 height 11
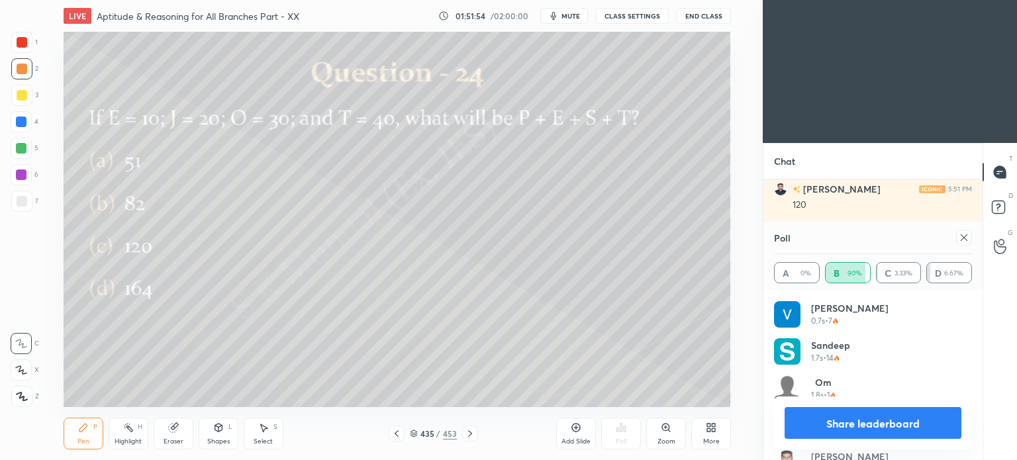
scroll to position [16418, 0]
click at [396, 431] on icon at bounding box center [396, 433] width 11 height 11
click at [471, 431] on icon at bounding box center [470, 433] width 11 height 11
click at [469, 432] on icon at bounding box center [470, 433] width 4 height 7
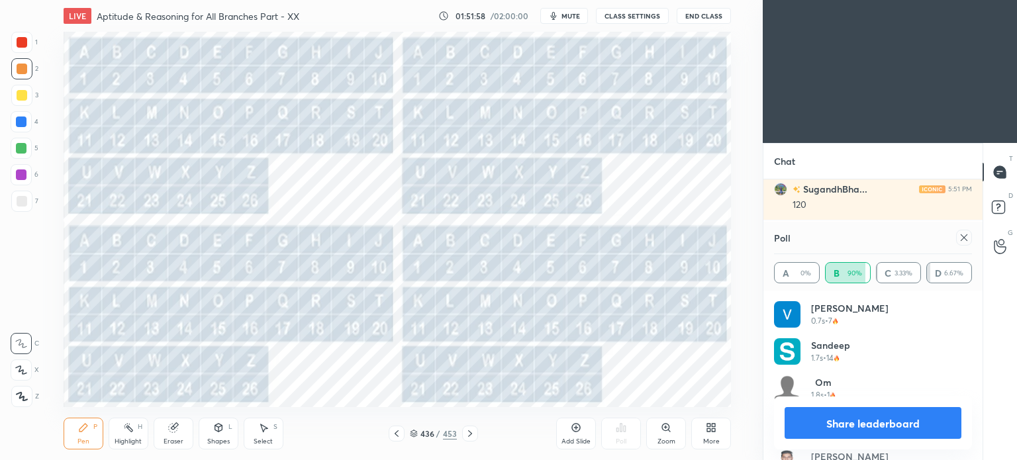
click at [467, 435] on icon at bounding box center [470, 433] width 11 height 11
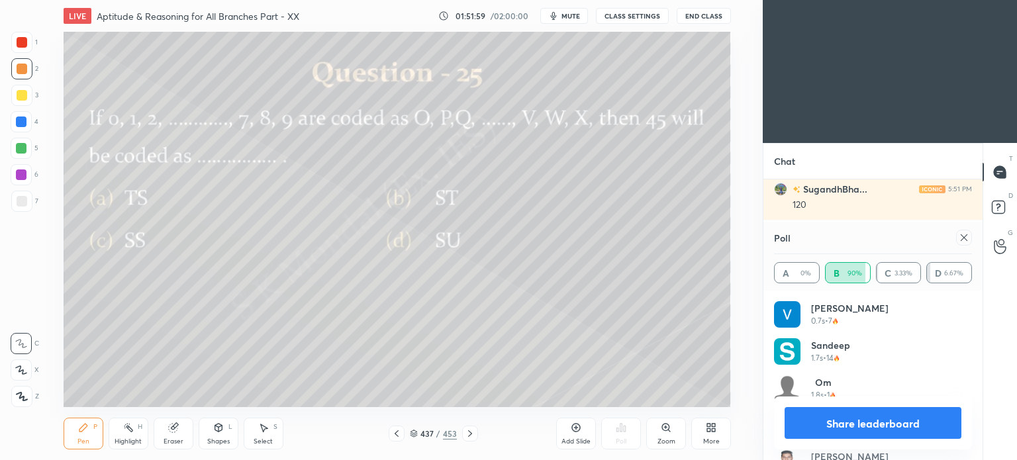
click at [395, 438] on icon at bounding box center [396, 433] width 11 height 11
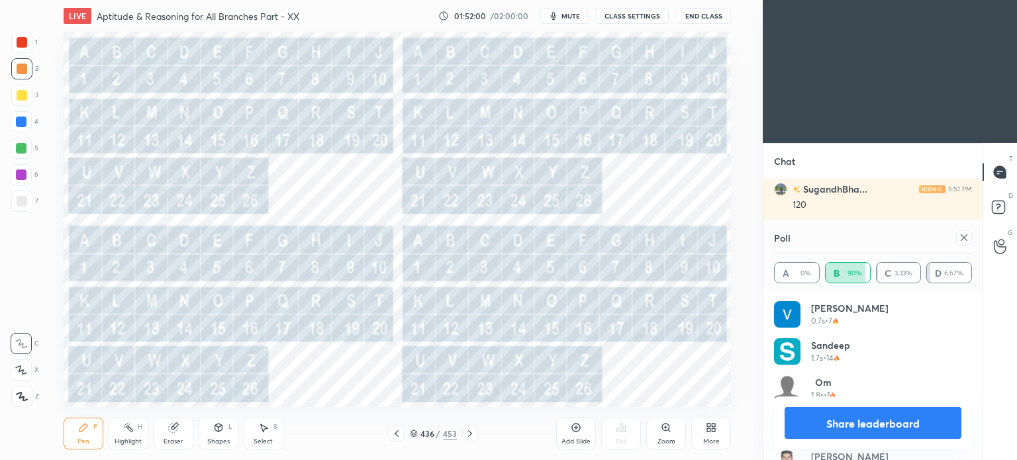
scroll to position [16464, 0]
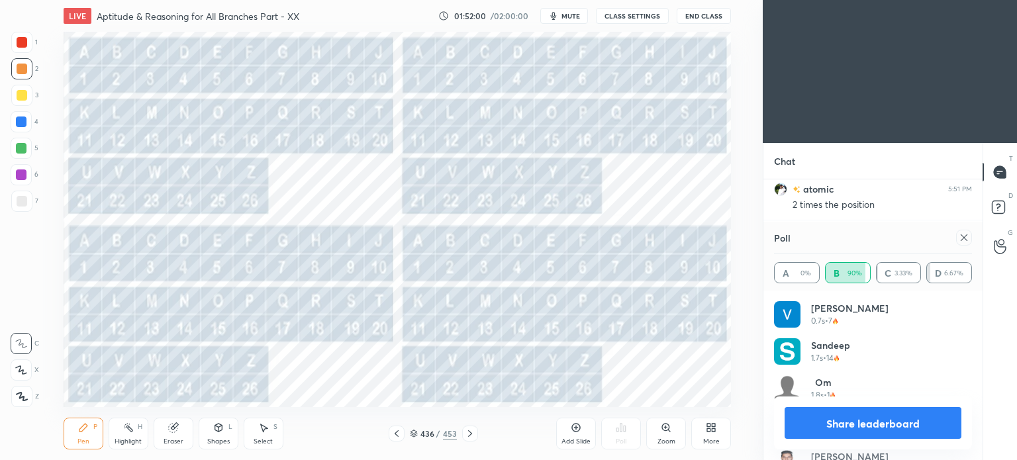
click at [399, 433] on icon at bounding box center [396, 433] width 11 height 11
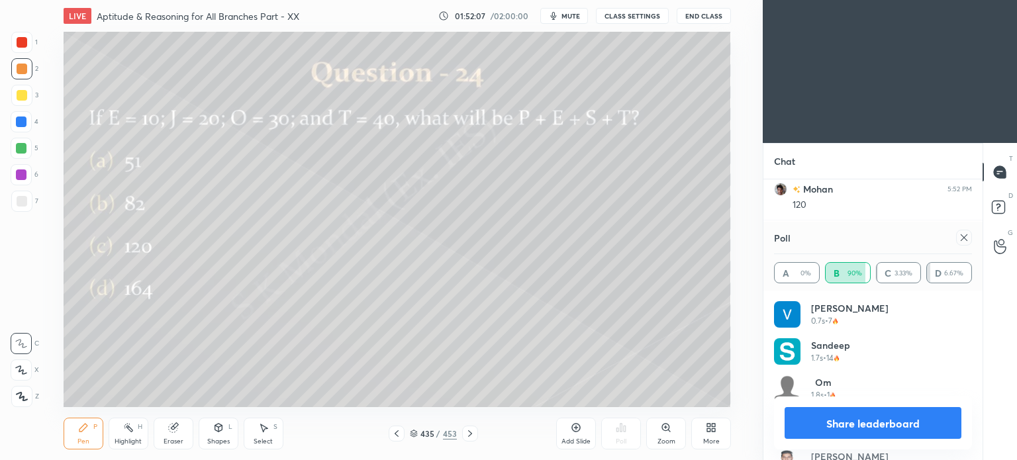
scroll to position [16557, 0]
click at [397, 432] on icon at bounding box center [397, 433] width 4 height 7
click at [466, 432] on icon at bounding box center [470, 433] width 11 height 11
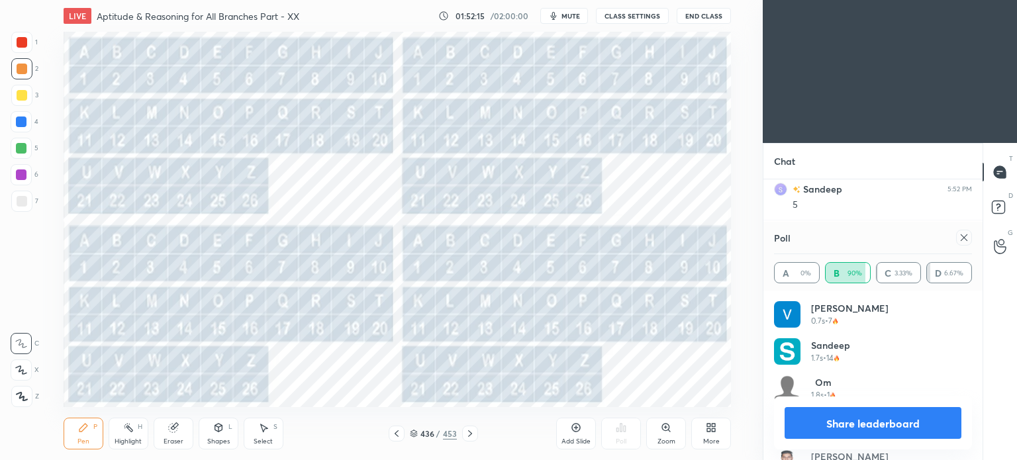
scroll to position [16742, 0]
click at [471, 433] on icon at bounding box center [470, 433] width 11 height 11
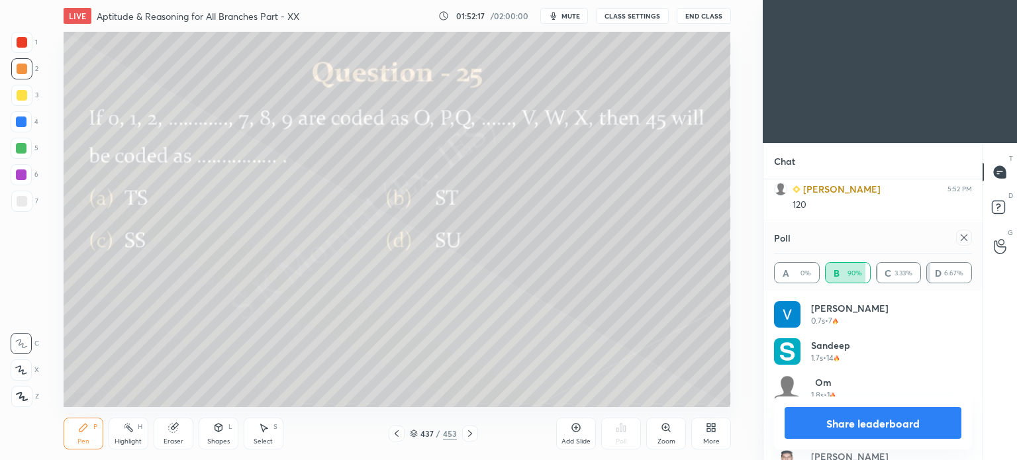
scroll to position [16789, 0]
click at [396, 431] on icon at bounding box center [396, 433] width 11 height 11
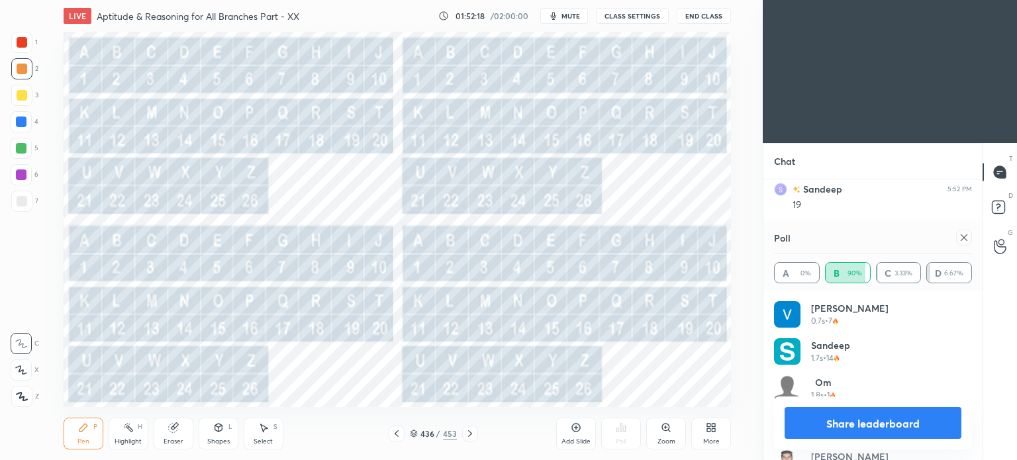
click at [395, 435] on icon at bounding box center [396, 433] width 11 height 11
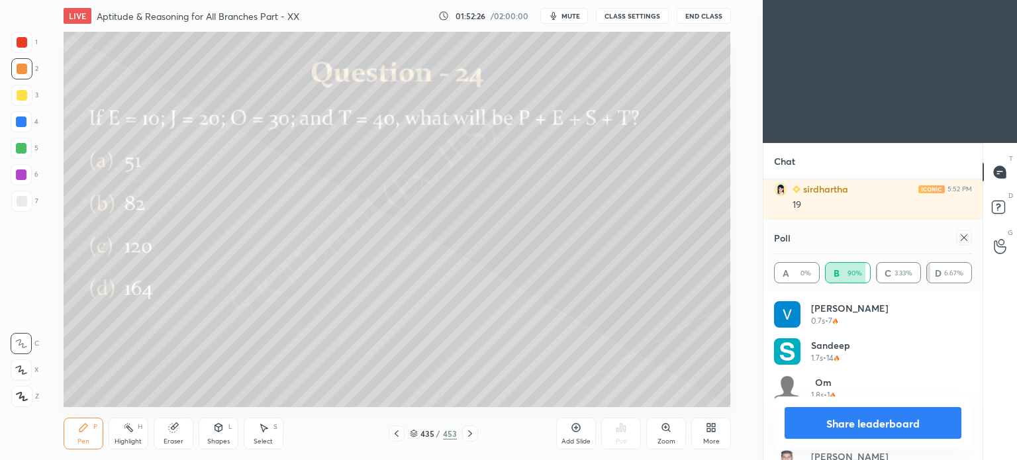
scroll to position [16928, 0]
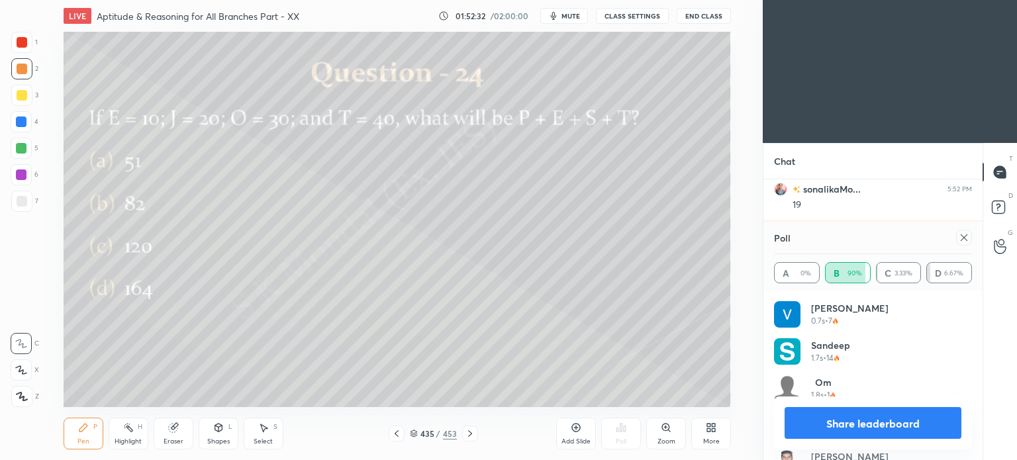
click at [967, 239] on icon at bounding box center [964, 237] width 11 height 11
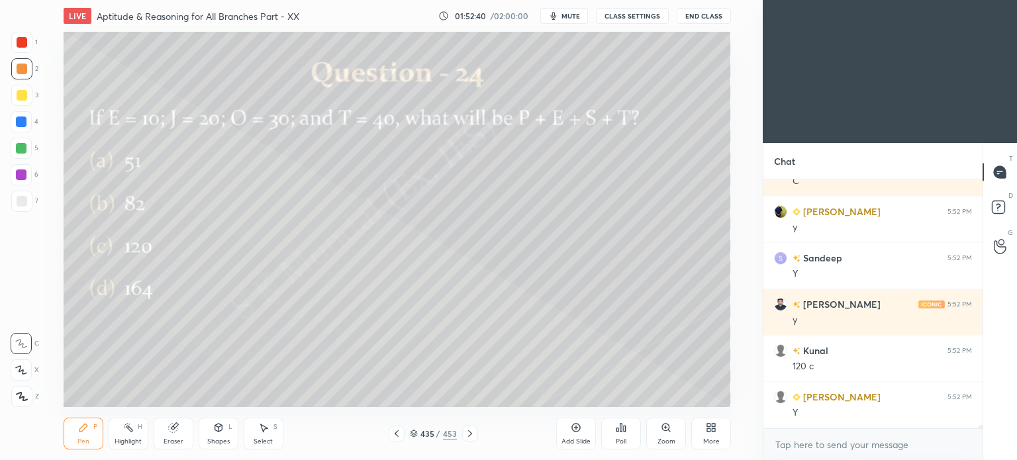
scroll to position [17137, 0]
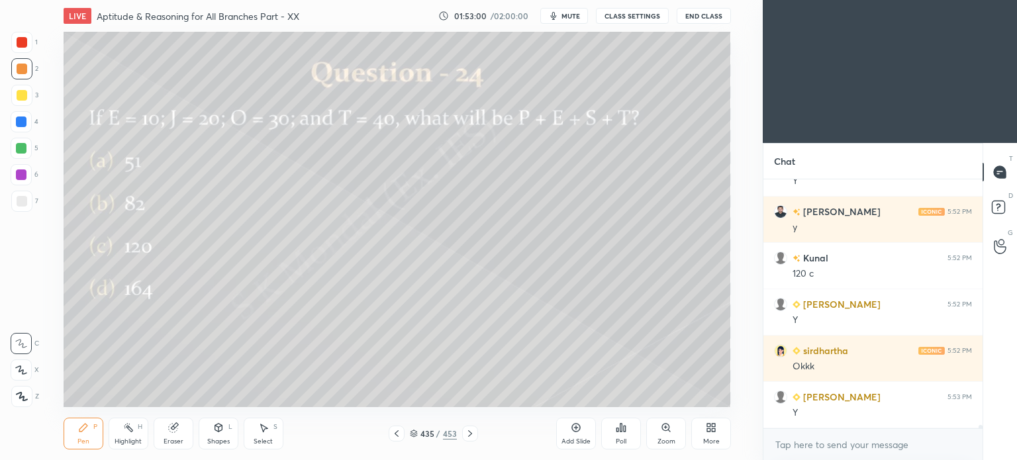
click at [473, 430] on icon at bounding box center [470, 433] width 11 height 11
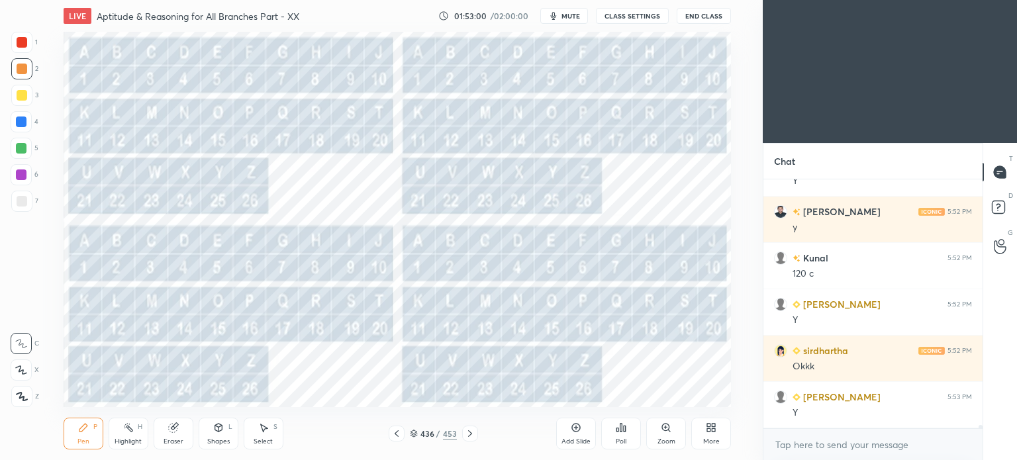
scroll to position [17230, 0]
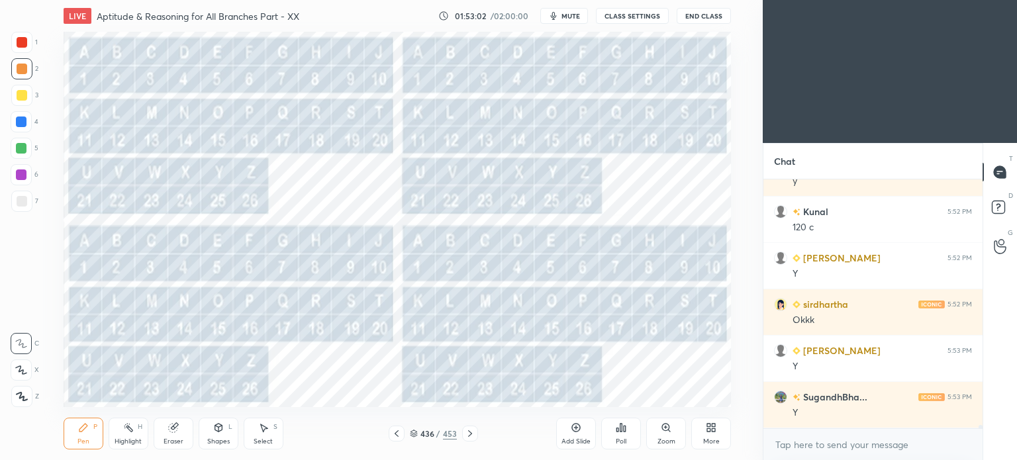
click at [471, 436] on icon at bounding box center [470, 433] width 11 height 11
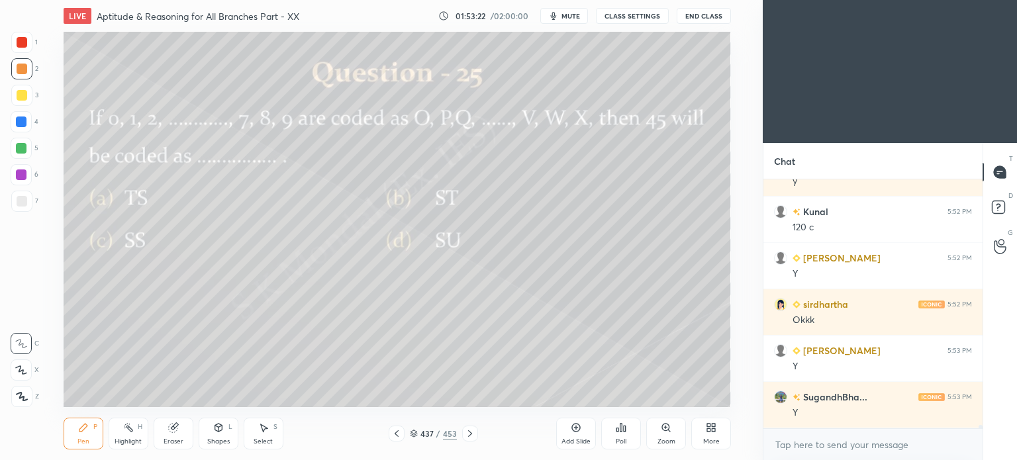
scroll to position [17276, 0]
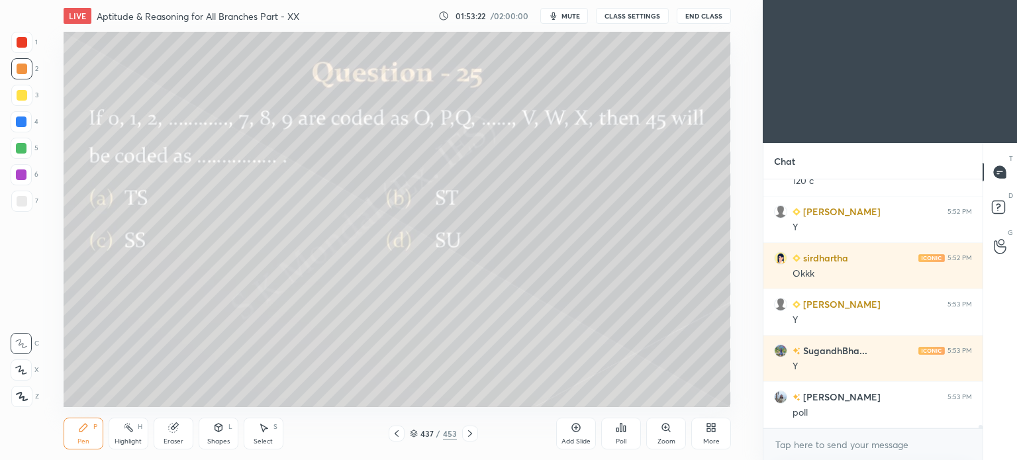
click at [72, 442] on div "Pen P" at bounding box center [84, 434] width 40 height 32
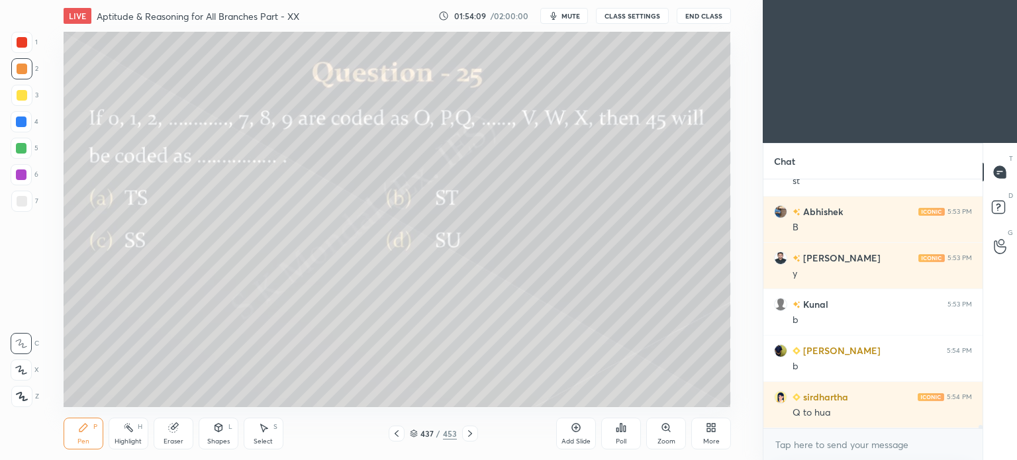
scroll to position [17693, 0]
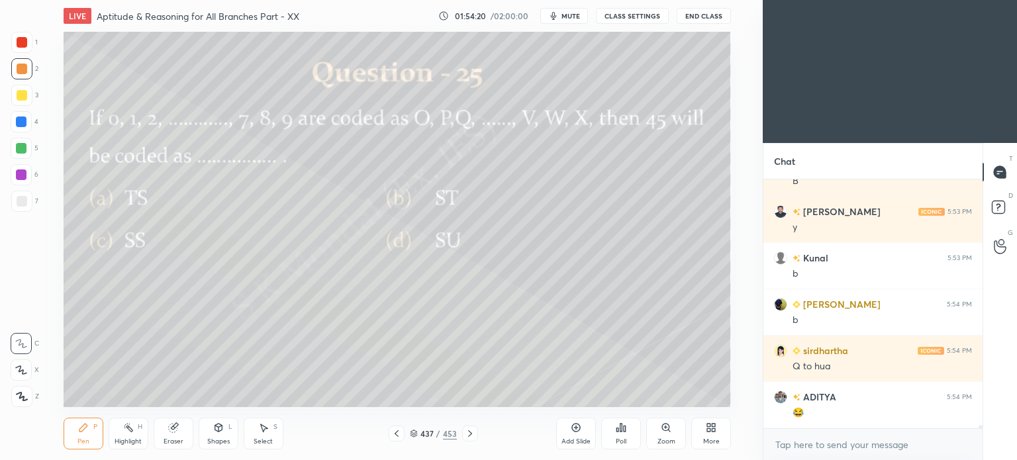
click at [471, 438] on icon at bounding box center [470, 433] width 11 height 11
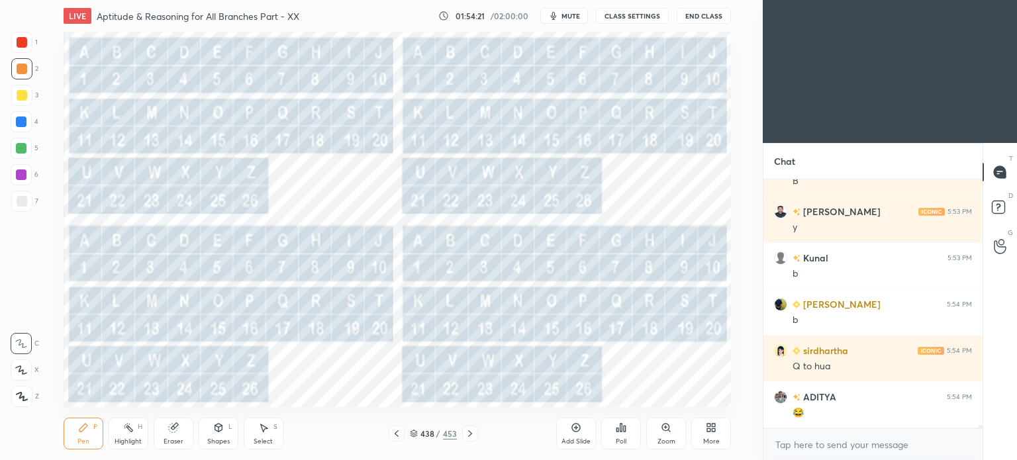
click at [471, 438] on icon at bounding box center [470, 433] width 11 height 11
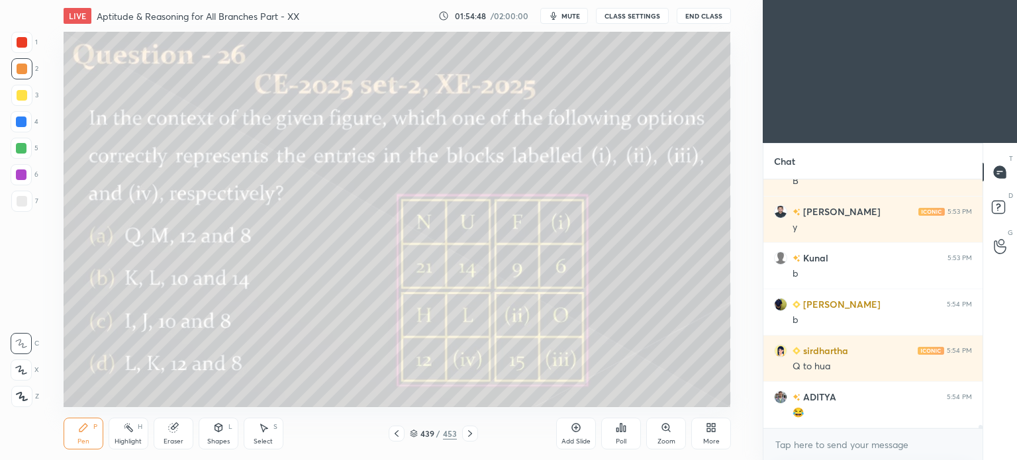
click at [466, 428] on icon at bounding box center [470, 433] width 11 height 11
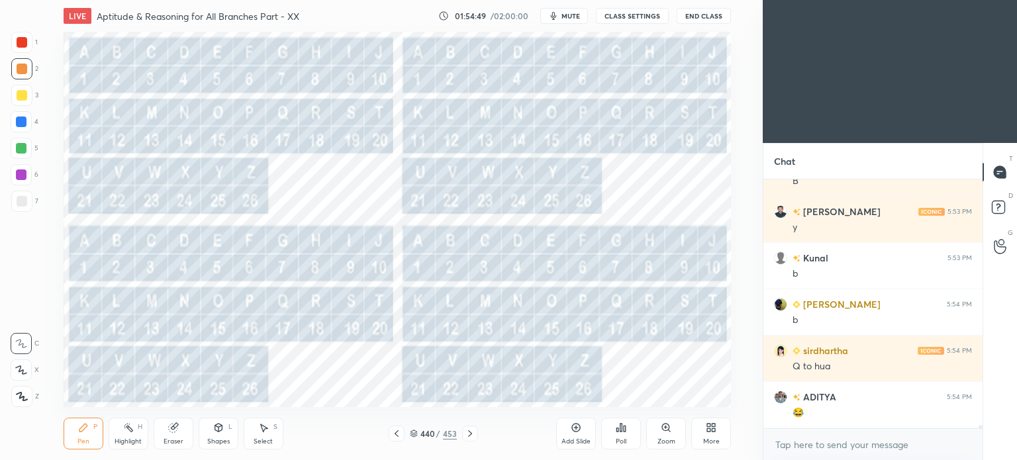
click at [466, 428] on icon at bounding box center [470, 433] width 11 height 11
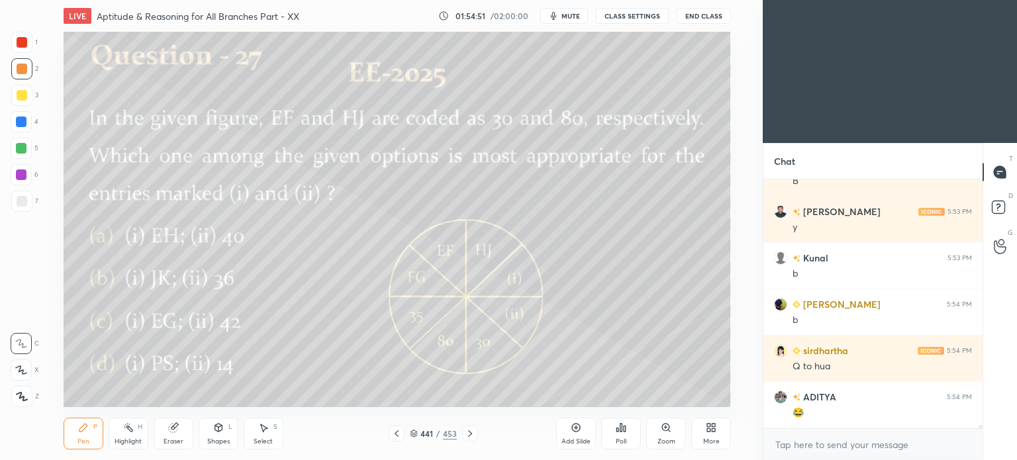
click at [469, 432] on icon at bounding box center [470, 433] width 4 height 7
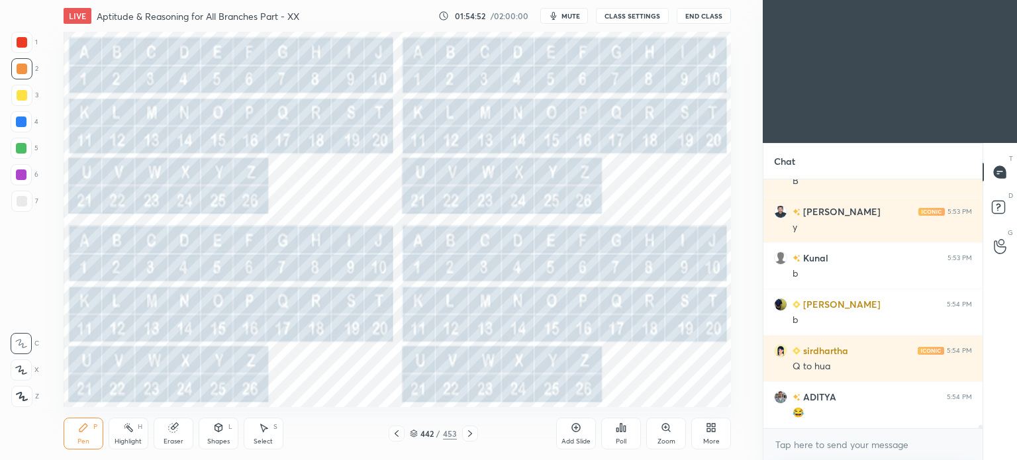
click at [414, 432] on icon at bounding box center [414, 434] width 8 height 8
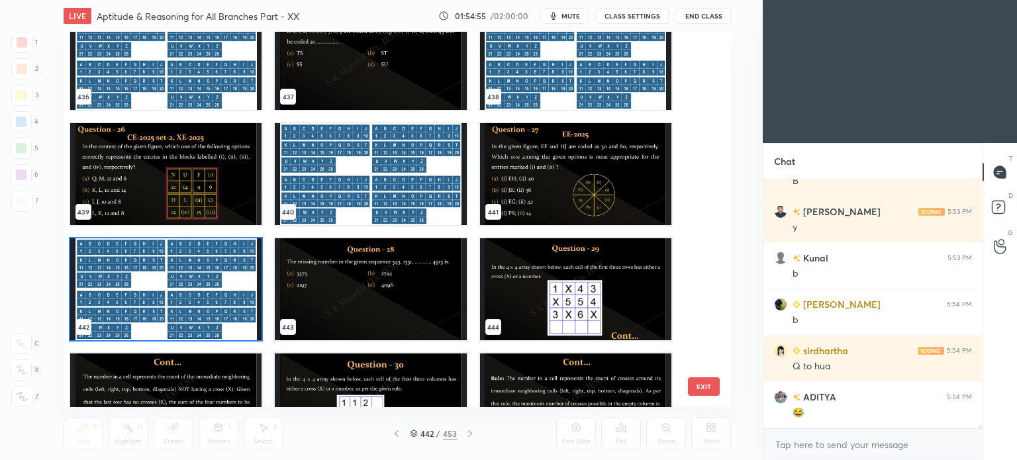
scroll to position [16809, 0]
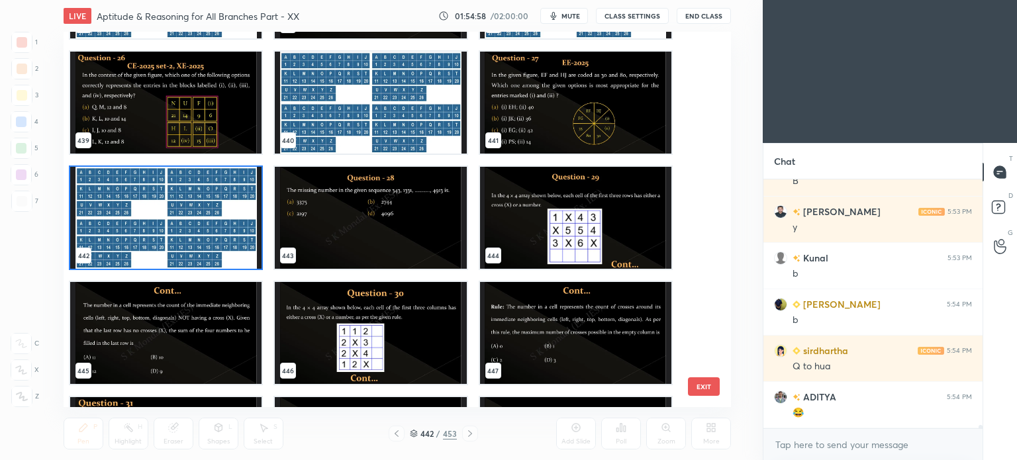
click at [580, 207] on img "grid" at bounding box center [574, 218] width 191 height 102
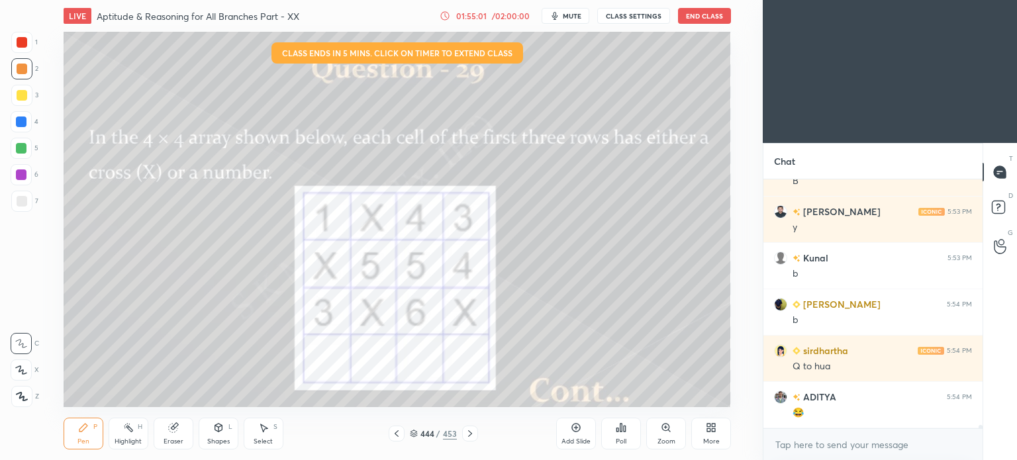
click at [465, 434] on icon at bounding box center [470, 433] width 11 height 11
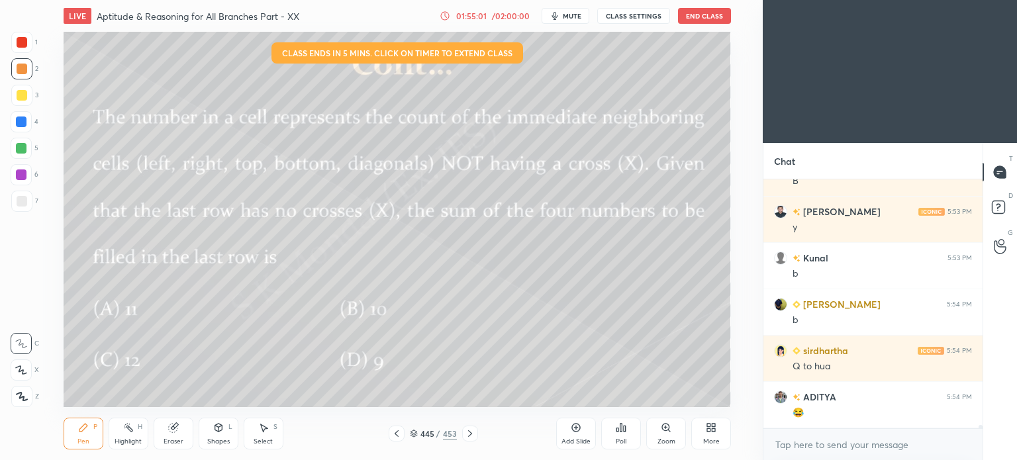
click at [465, 434] on icon at bounding box center [470, 433] width 11 height 11
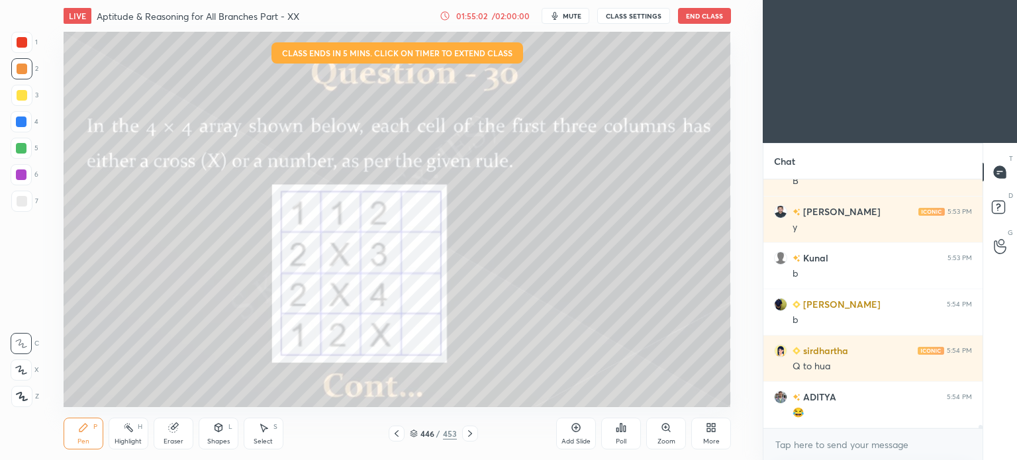
click at [465, 434] on icon at bounding box center [470, 433] width 11 height 11
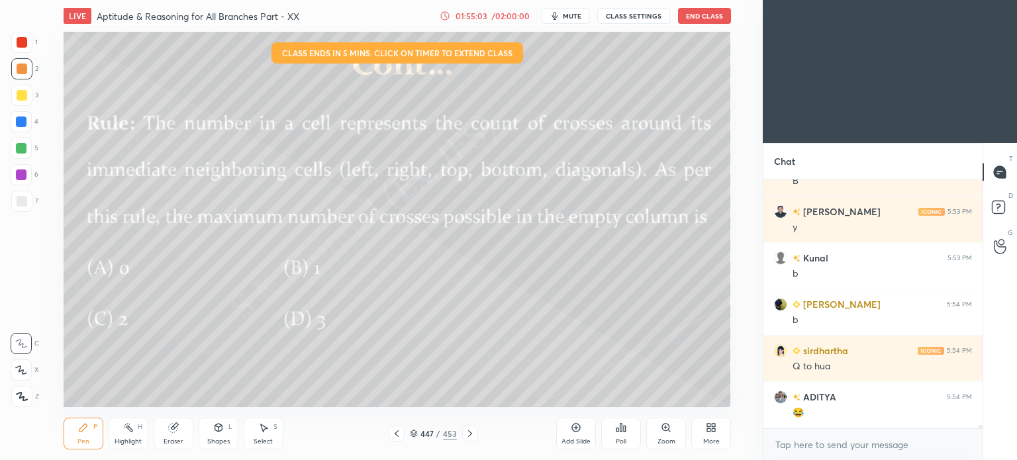
click at [465, 434] on icon at bounding box center [470, 433] width 11 height 11
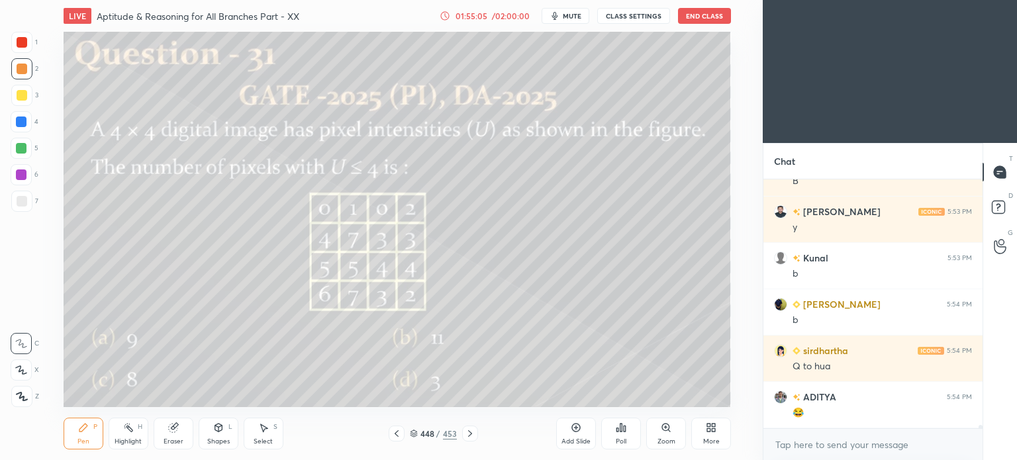
click at [465, 434] on icon at bounding box center [470, 433] width 11 height 11
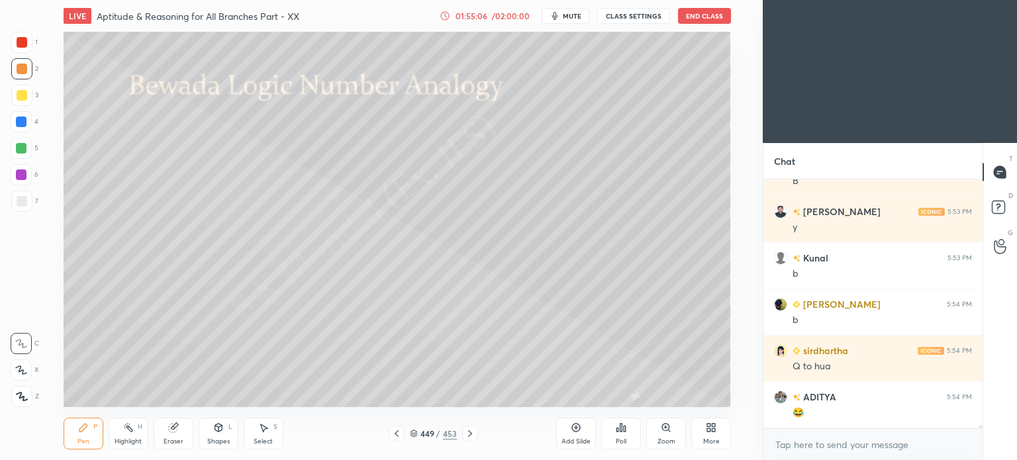
click at [397, 436] on icon at bounding box center [396, 433] width 11 height 11
click at [396, 435] on icon at bounding box center [397, 433] width 4 height 7
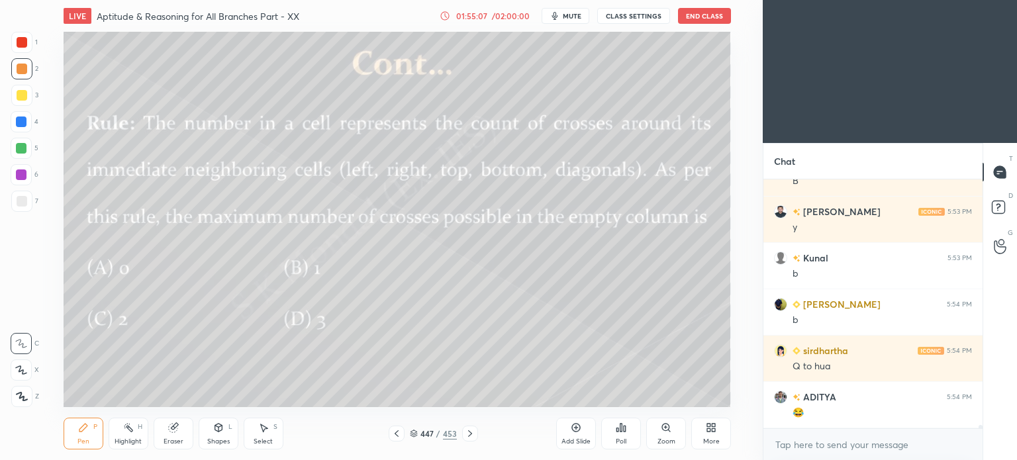
click at [396, 435] on icon at bounding box center [397, 433] width 4 height 7
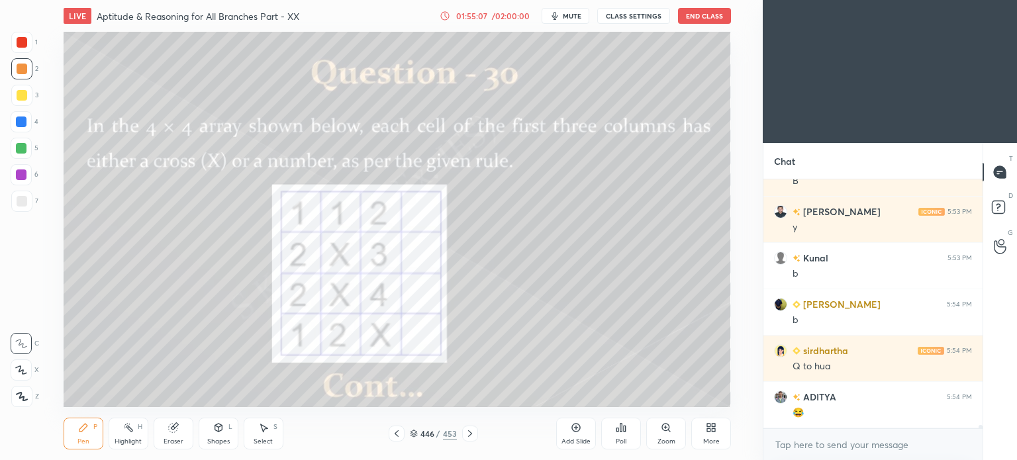
click at [396, 434] on icon at bounding box center [397, 433] width 4 height 7
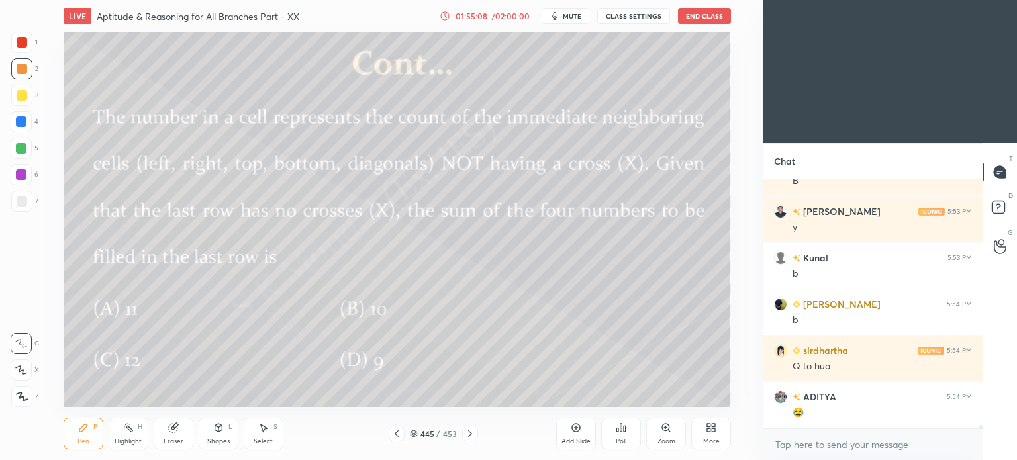
click at [396, 434] on icon at bounding box center [397, 433] width 4 height 7
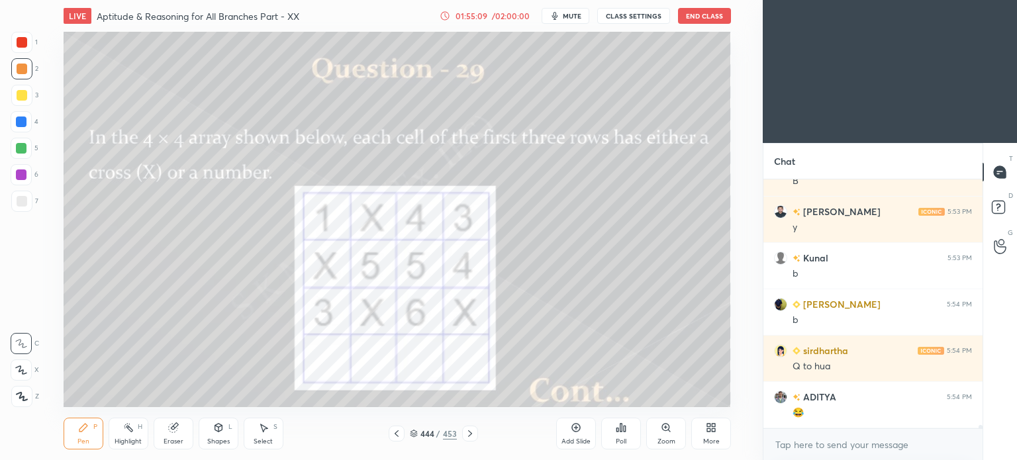
click at [396, 434] on icon at bounding box center [397, 433] width 4 height 7
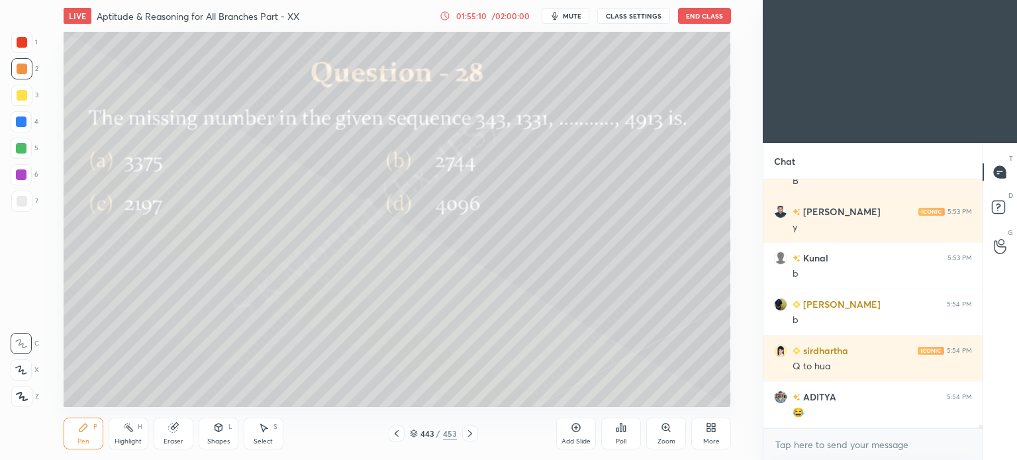
click at [396, 434] on icon at bounding box center [397, 433] width 4 height 7
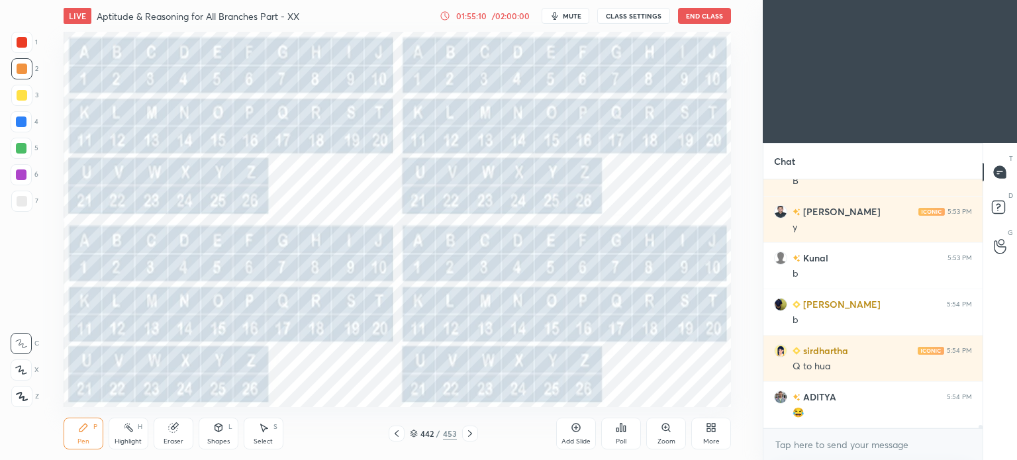
click at [396, 434] on icon at bounding box center [397, 433] width 4 height 7
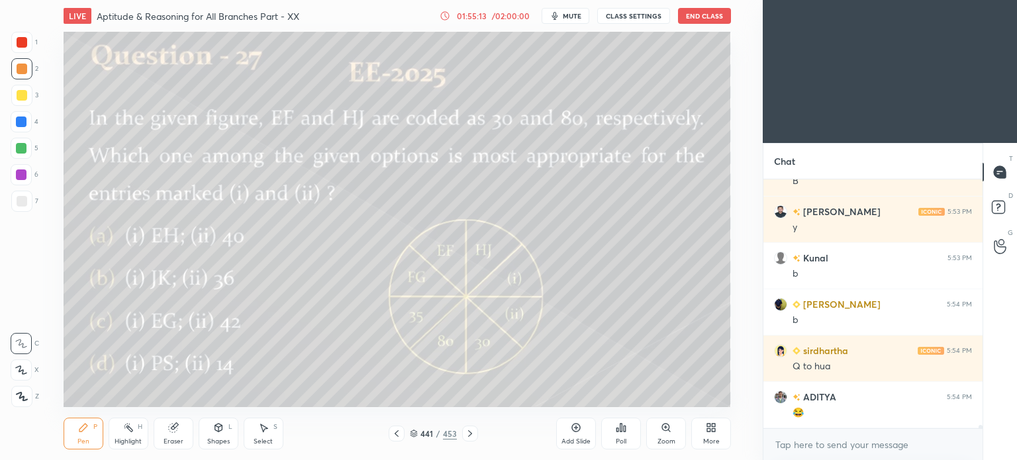
click at [393, 431] on icon at bounding box center [396, 433] width 11 height 11
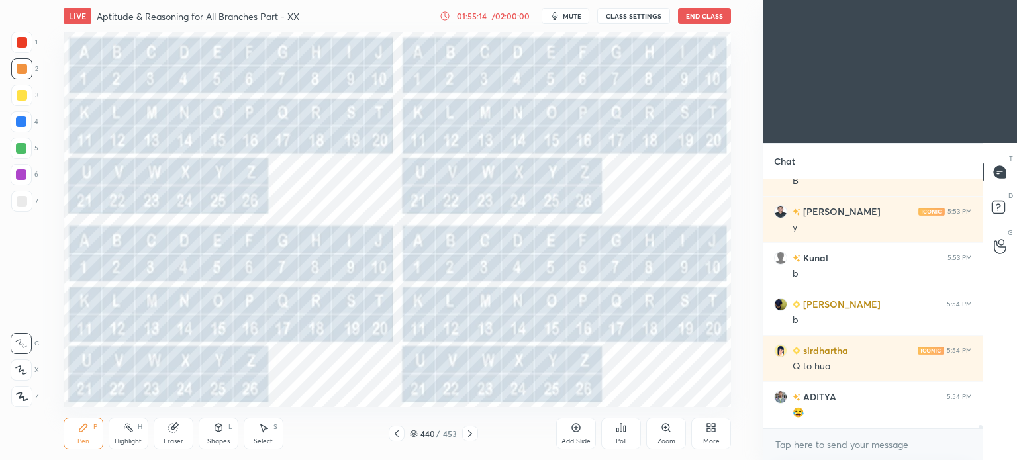
click at [393, 431] on icon at bounding box center [396, 433] width 11 height 11
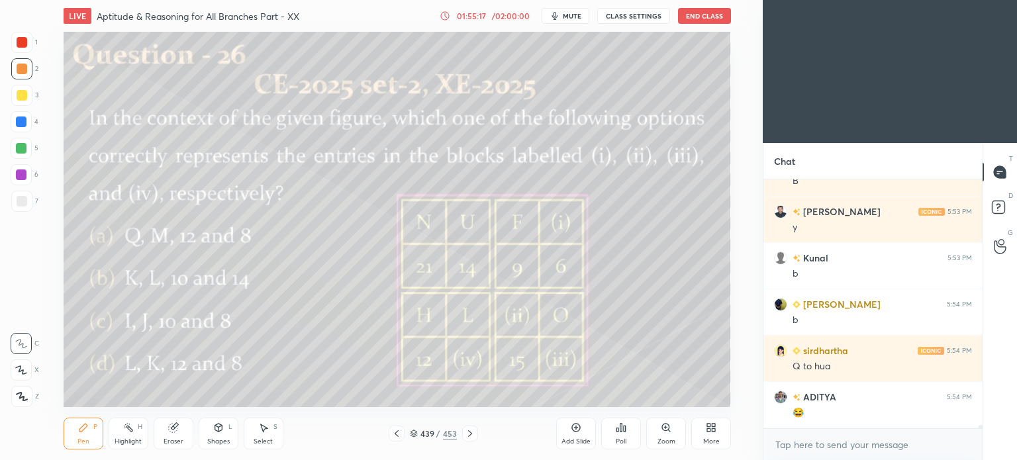
click at [393, 432] on icon at bounding box center [396, 433] width 11 height 11
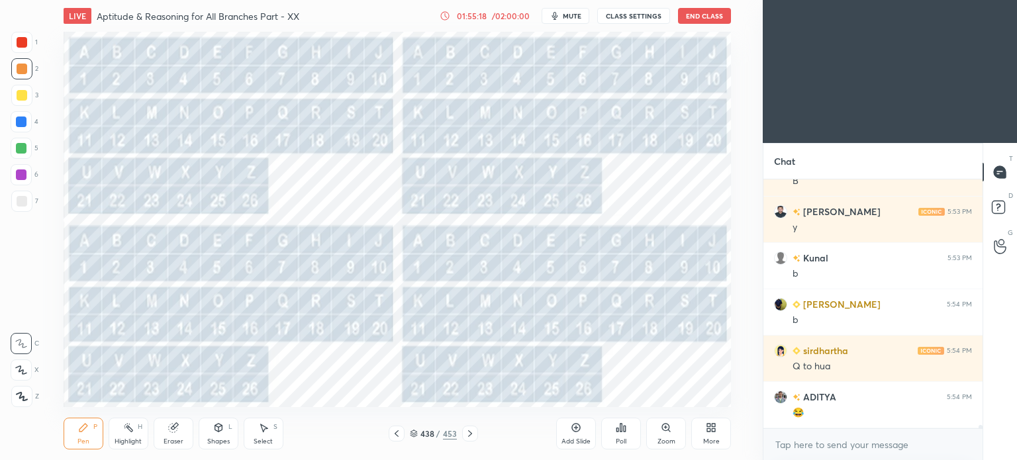
click at [391, 434] on icon at bounding box center [396, 433] width 11 height 11
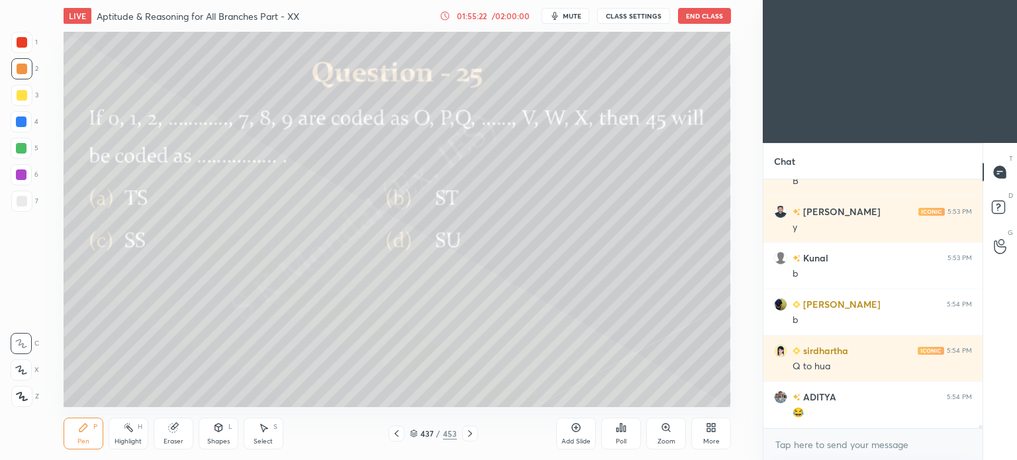
scroll to position [17740, 0]
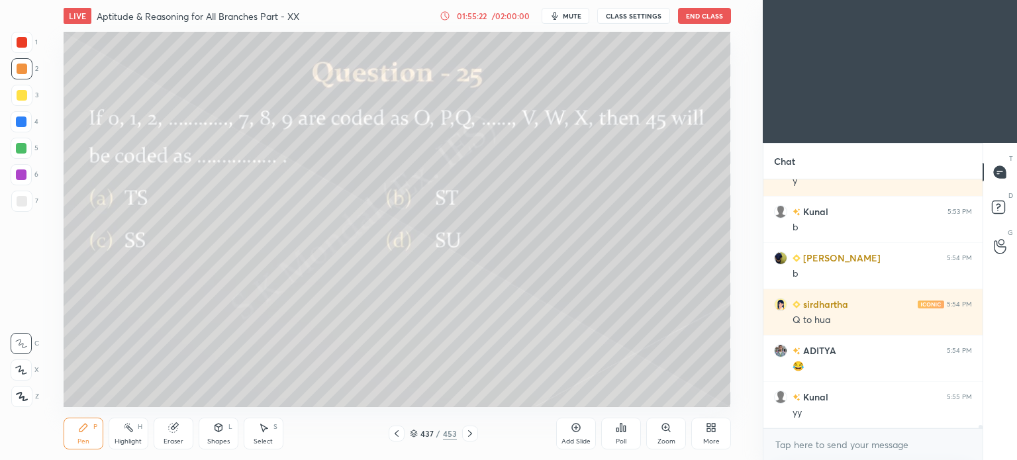
click at [467, 434] on icon at bounding box center [470, 433] width 11 height 11
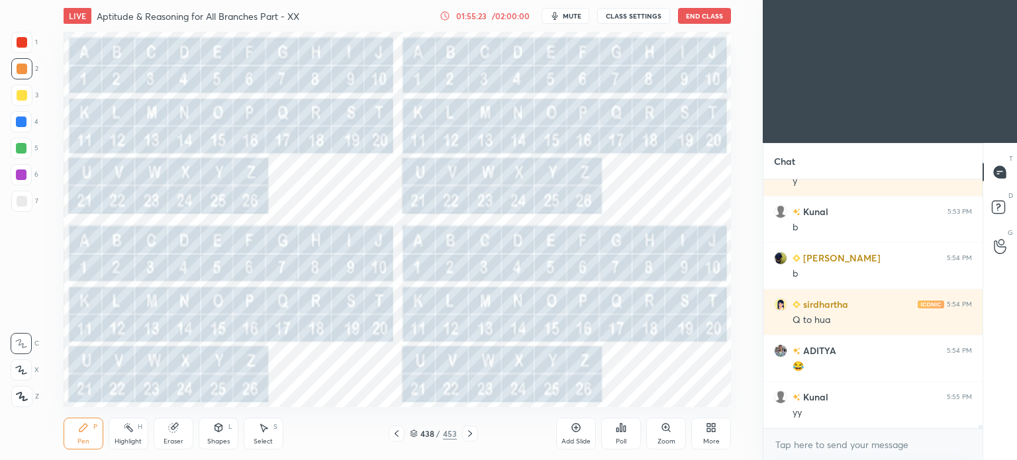
click at [469, 432] on icon at bounding box center [470, 433] width 4 height 7
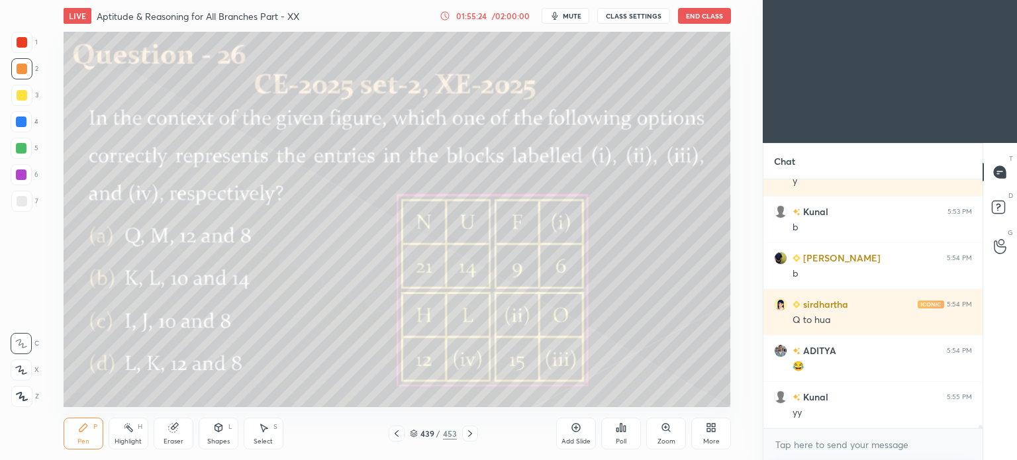
click at [469, 432] on icon at bounding box center [470, 433] width 4 height 7
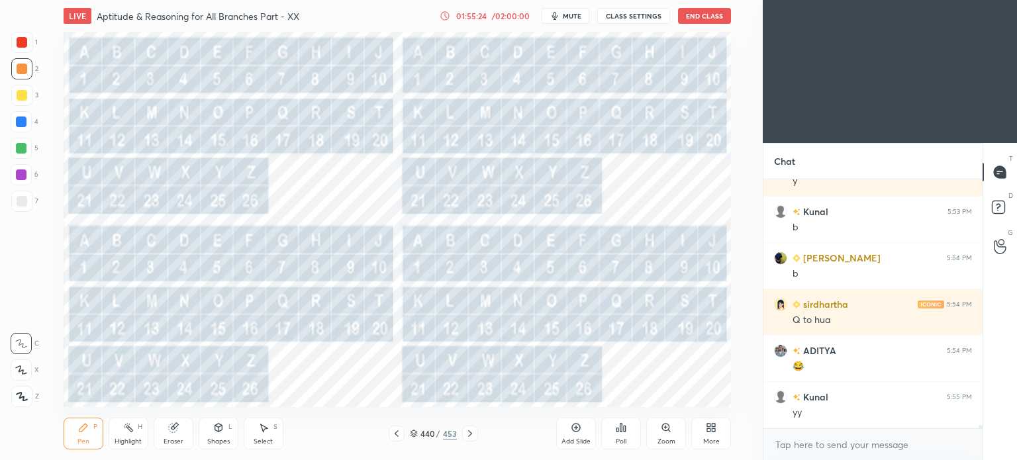
click at [469, 432] on icon at bounding box center [470, 433] width 4 height 7
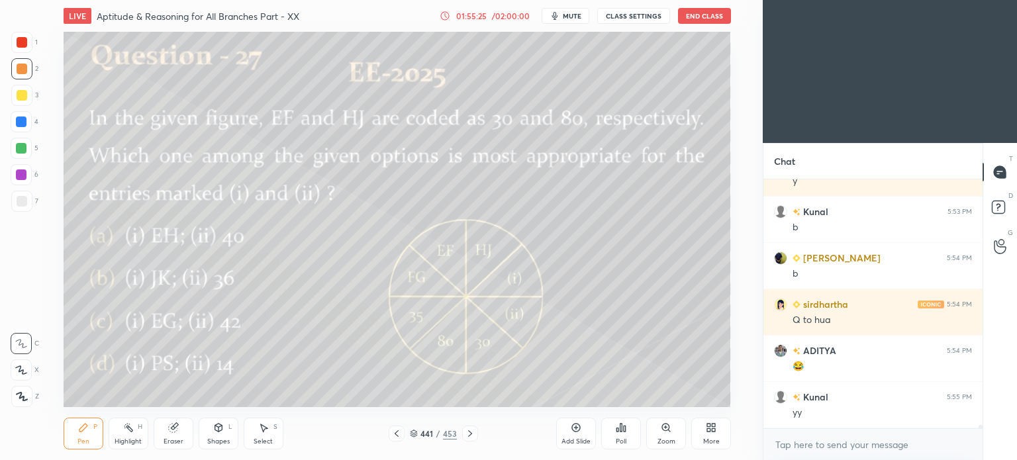
click at [469, 432] on icon at bounding box center [470, 433] width 4 height 7
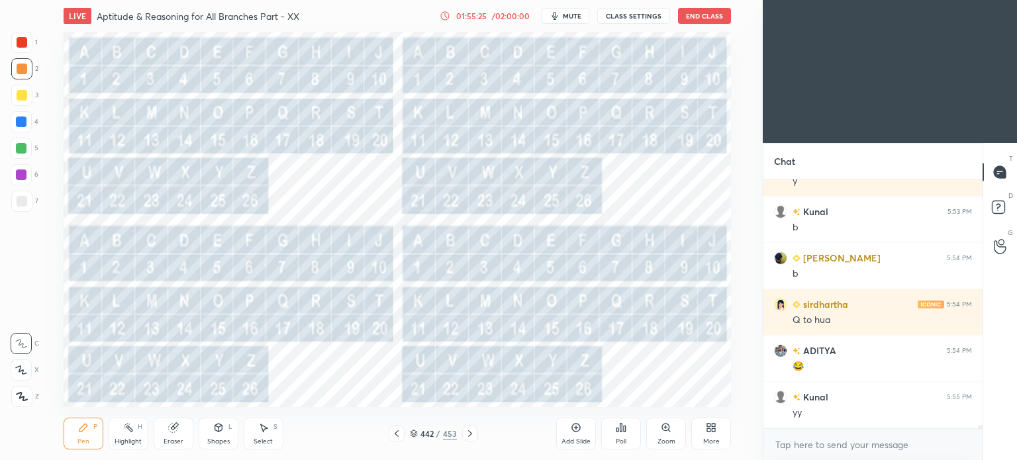
click at [469, 432] on icon at bounding box center [470, 433] width 4 height 7
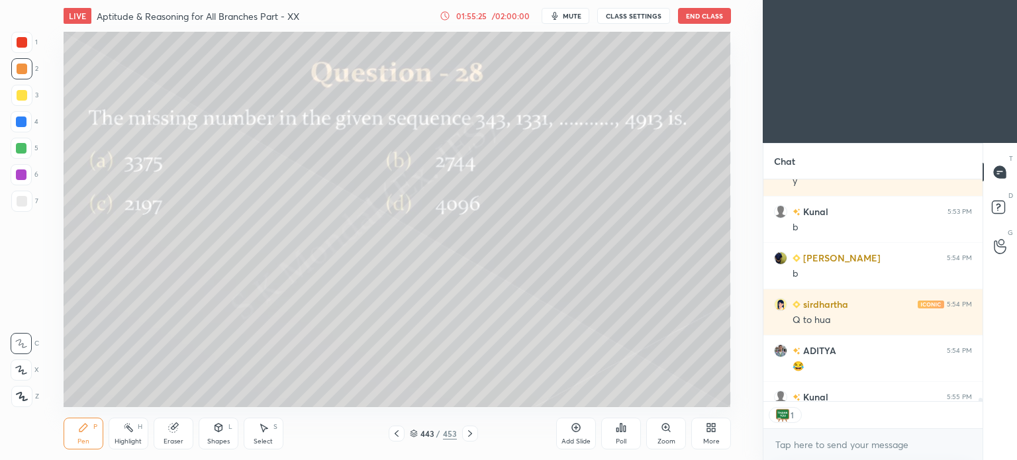
scroll to position [219, 215]
click at [469, 432] on icon at bounding box center [470, 433] width 4 height 7
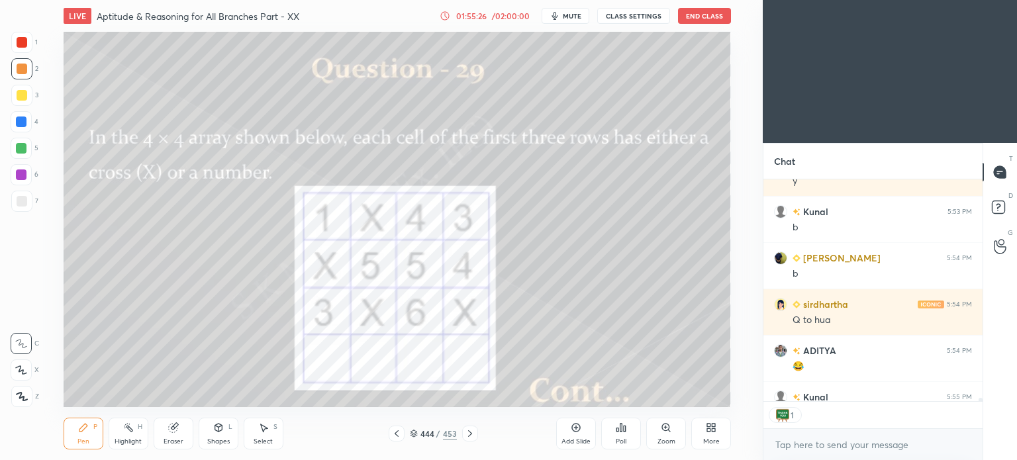
click at [469, 432] on icon at bounding box center [470, 433] width 4 height 7
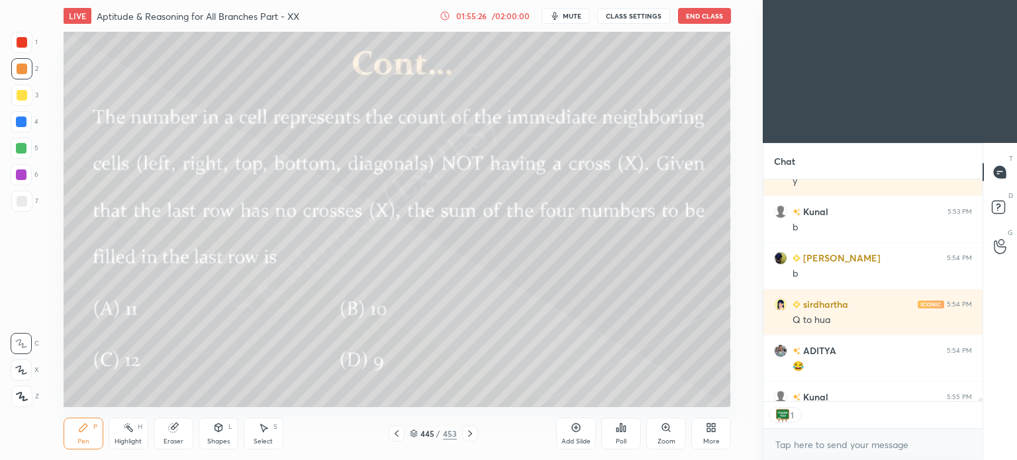
click at [469, 432] on icon at bounding box center [470, 433] width 4 height 7
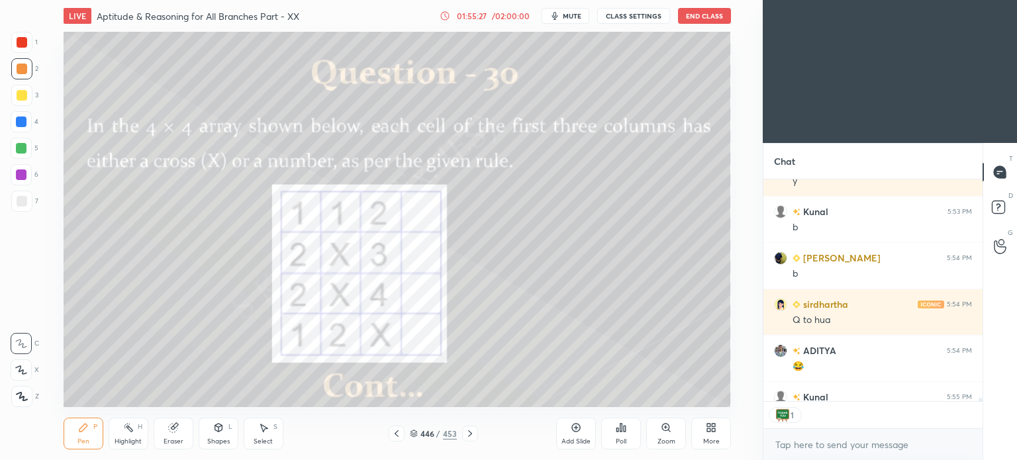
click at [469, 432] on icon at bounding box center [470, 433] width 4 height 7
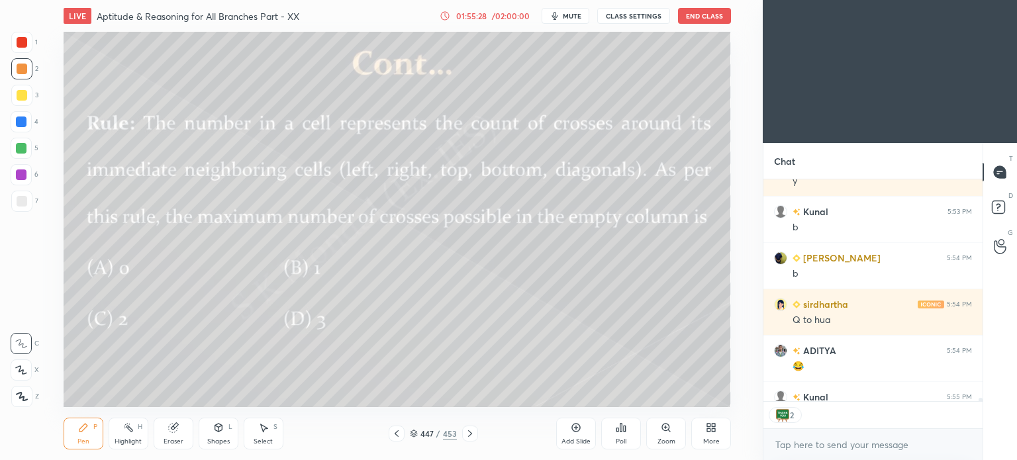
click at [469, 432] on icon at bounding box center [470, 433] width 4 height 7
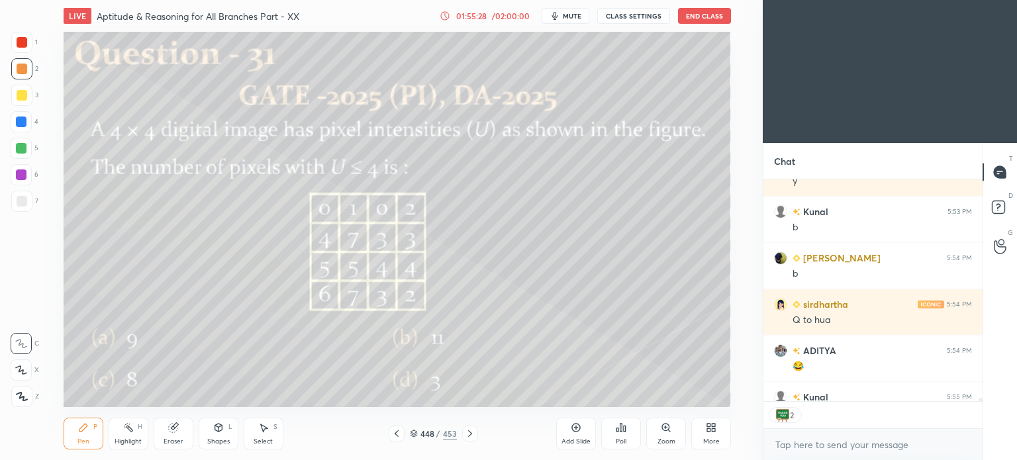
click at [469, 432] on icon at bounding box center [470, 433] width 4 height 7
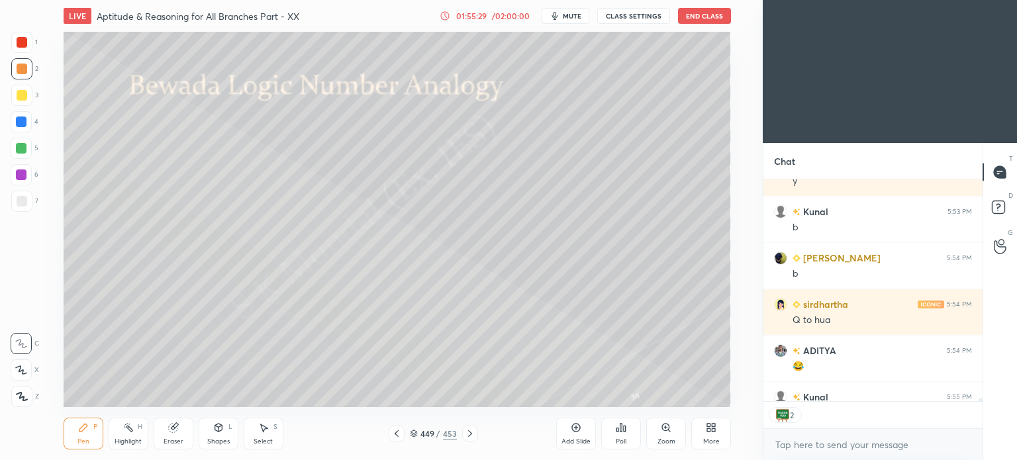
click at [469, 432] on icon at bounding box center [470, 433] width 4 height 7
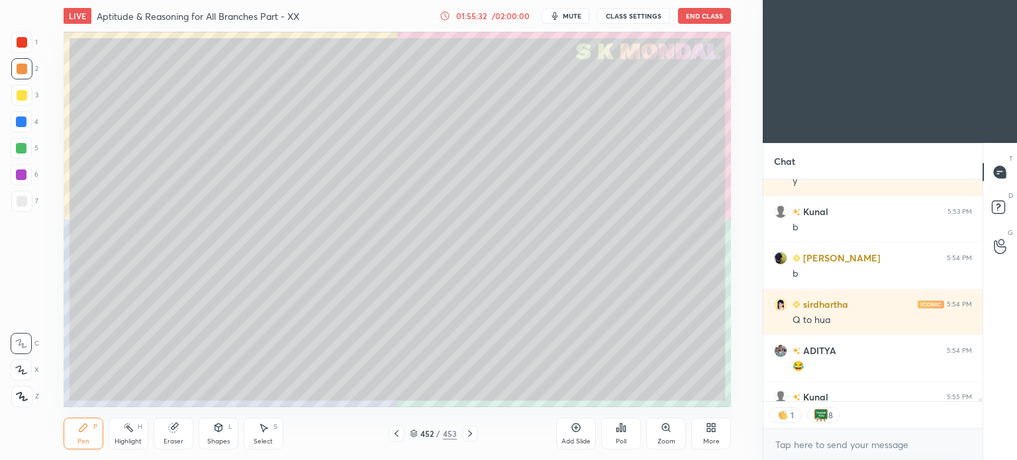
click at [469, 432] on icon at bounding box center [470, 433] width 4 height 7
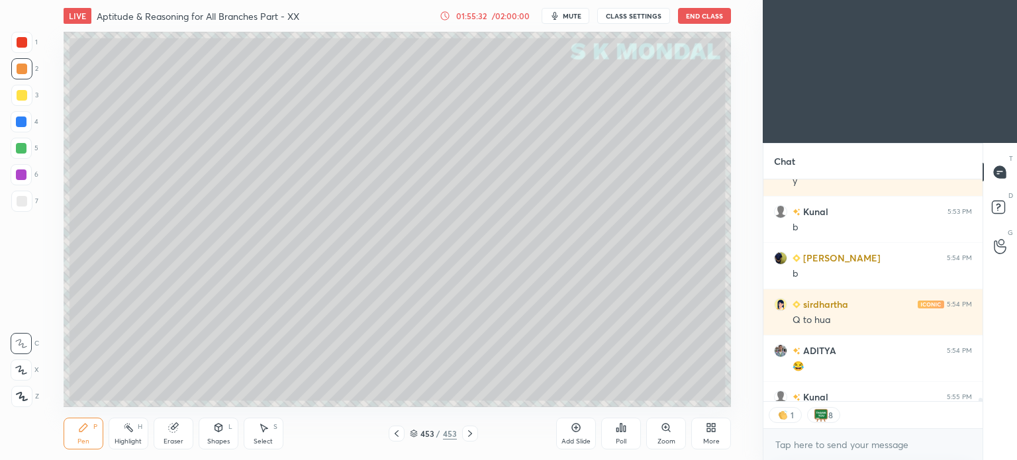
click at [469, 432] on icon at bounding box center [470, 433] width 4 height 7
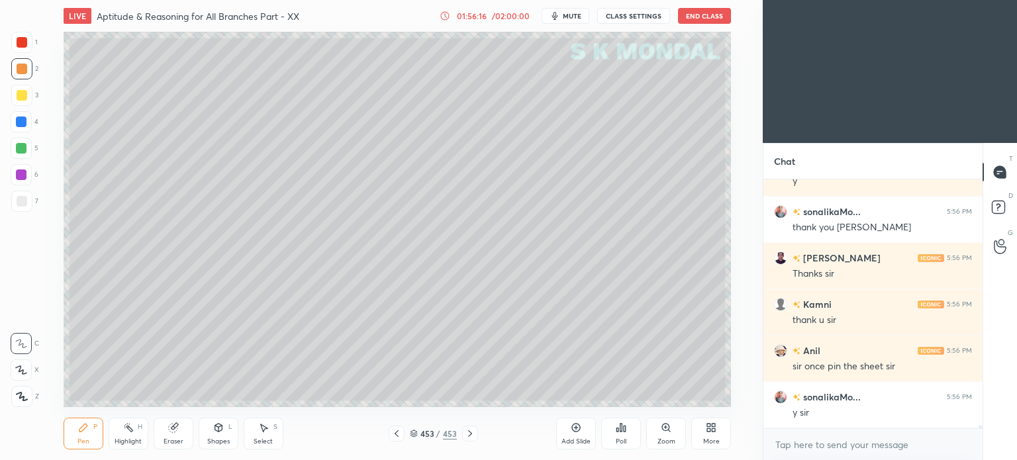
scroll to position [18342, 0]
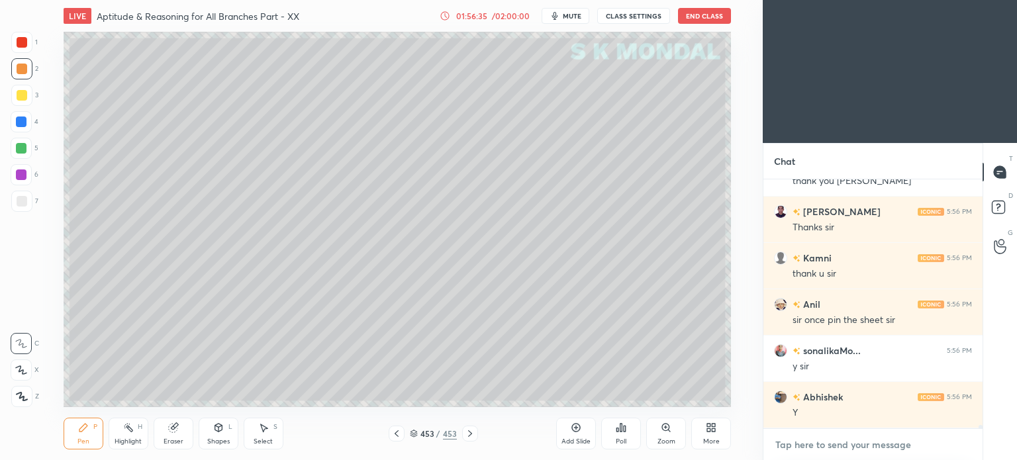
type textarea "x"
click at [811, 442] on textarea at bounding box center [873, 444] width 198 height 21
paste textarea "[URL][DOMAIN_NAME]"
type textarea "[URL][DOMAIN_NAME]"
type textarea "x"
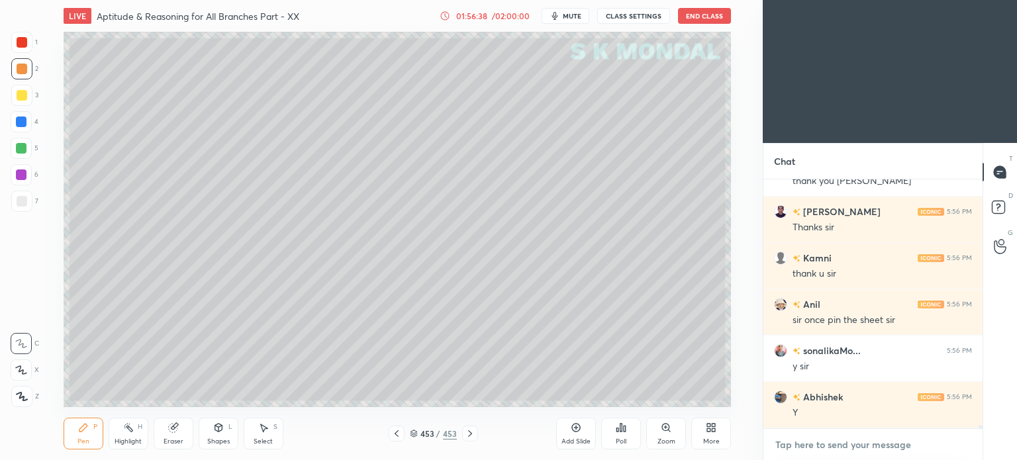
scroll to position [18440, 0]
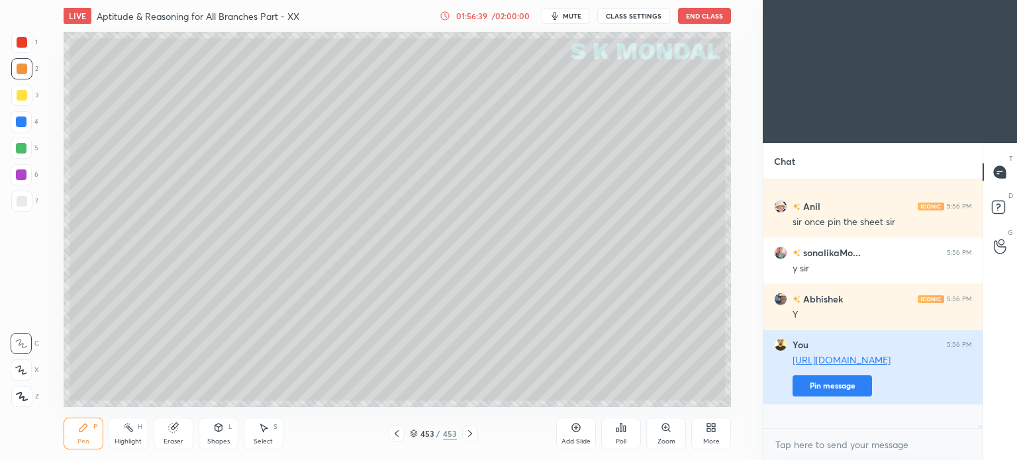
click at [846, 397] on button "Pin message" at bounding box center [832, 385] width 79 height 21
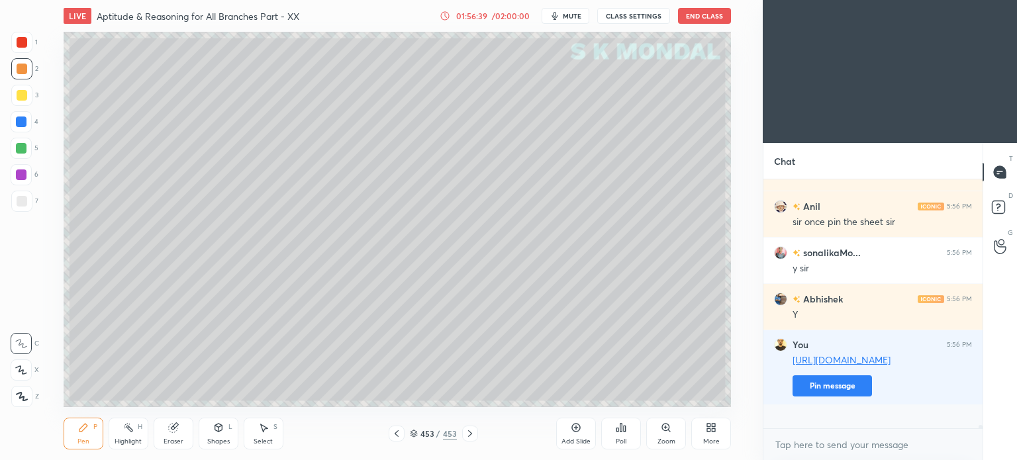
scroll to position [240, 215]
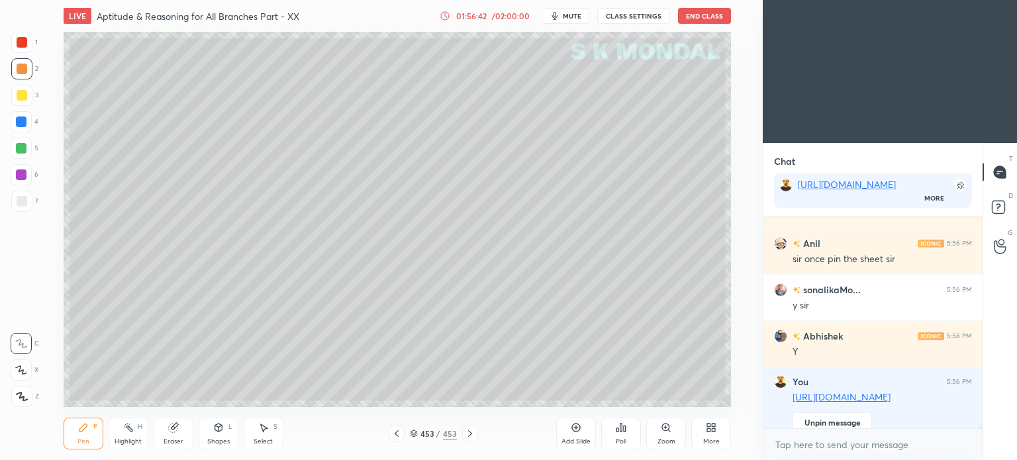
click at [693, 14] on button "End Class" at bounding box center [704, 16] width 53 height 16
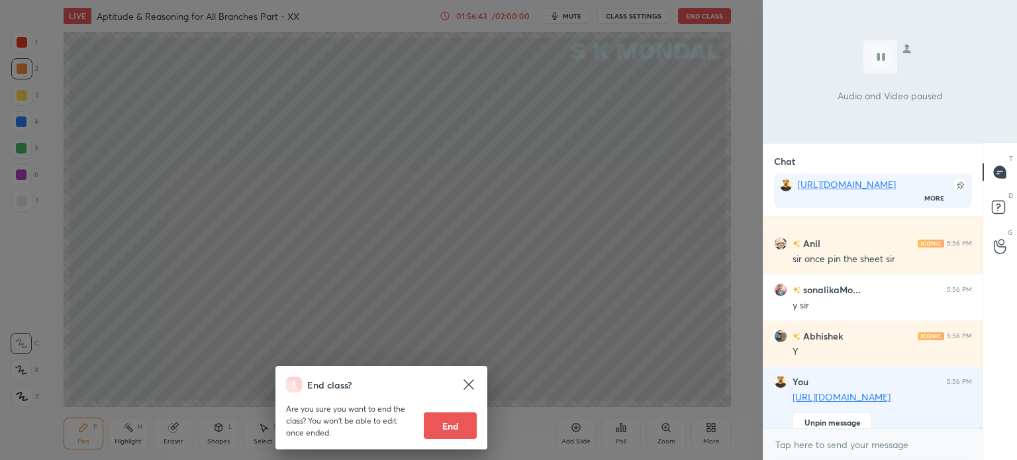
click at [453, 428] on button "End" at bounding box center [450, 426] width 53 height 26
type textarea "x"
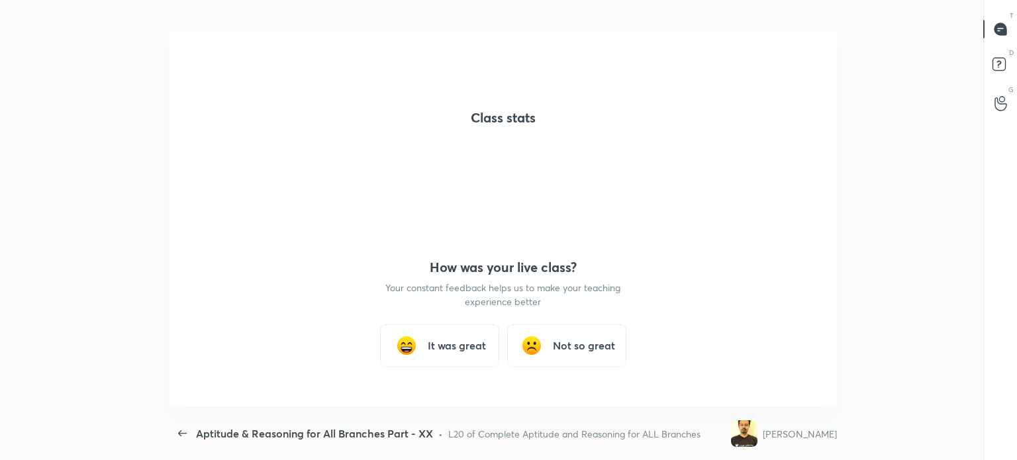
scroll to position [0, 0]
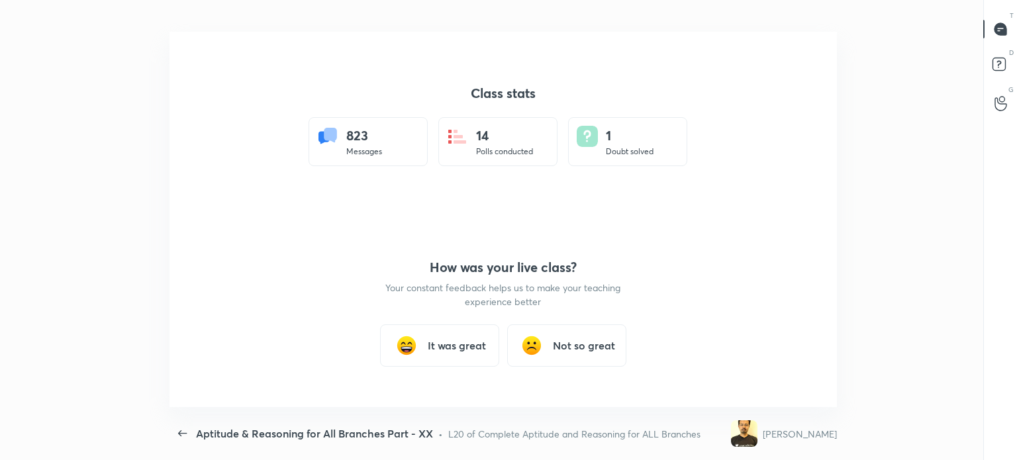
click at [450, 340] on h3 "It was great" at bounding box center [457, 346] width 58 height 16
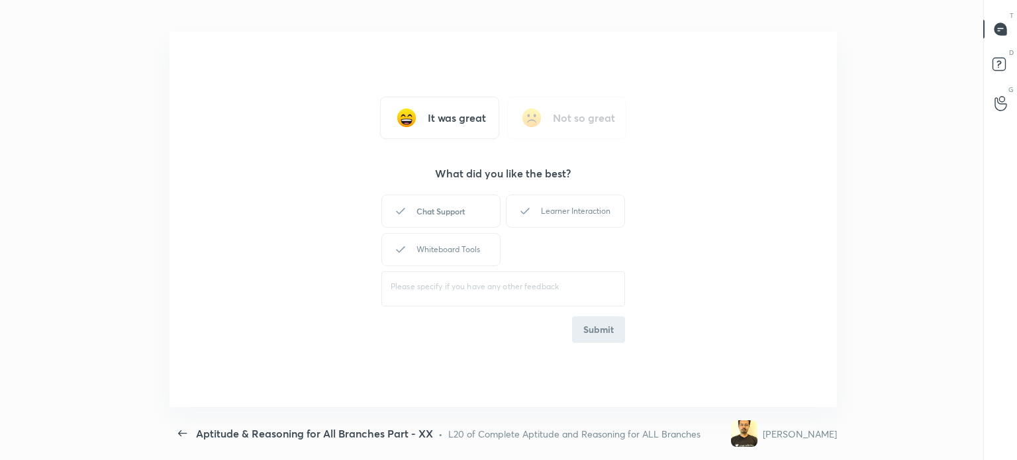
click at [445, 214] on div "Chat Support" at bounding box center [440, 211] width 119 height 33
click at [550, 212] on div "Learner Interaction" at bounding box center [565, 211] width 119 height 33
click at [466, 244] on div "Whiteboard Tools" at bounding box center [440, 249] width 119 height 33
click at [618, 323] on button "Submit" at bounding box center [598, 330] width 53 height 26
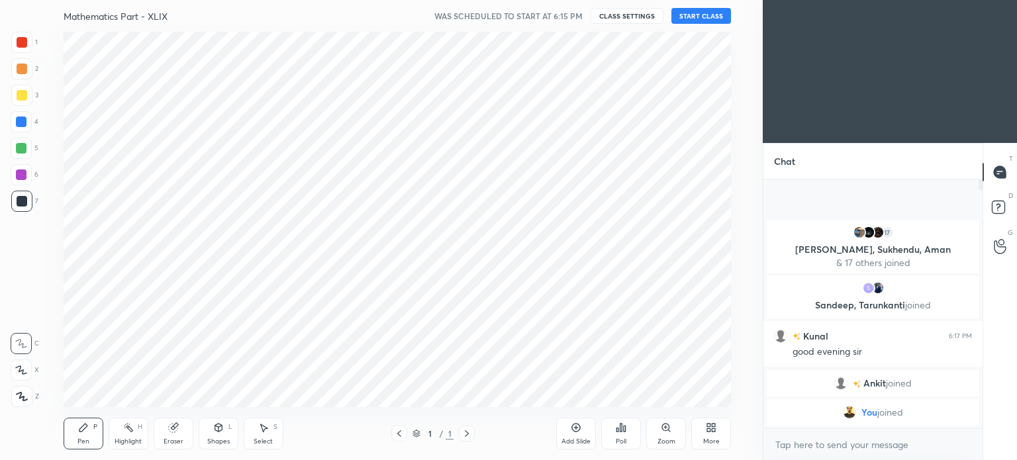
scroll to position [65842, 65508]
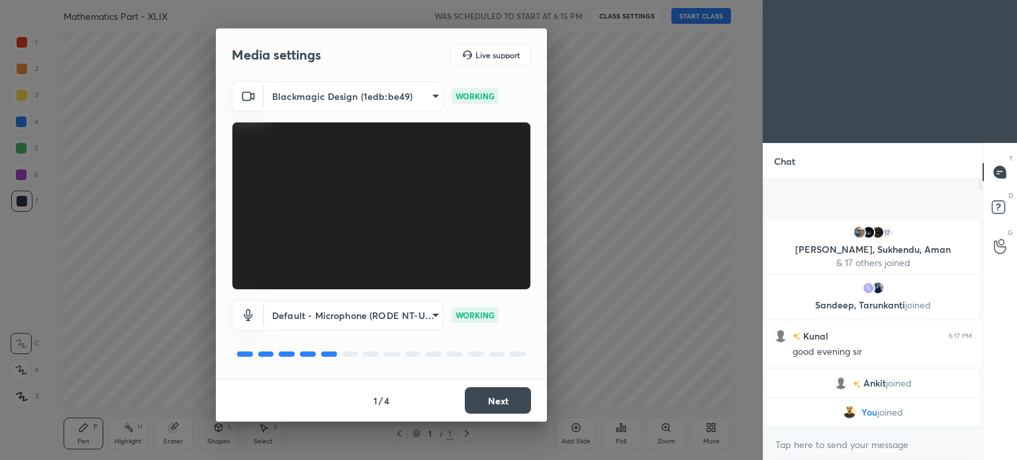
click at [490, 397] on button "Next" at bounding box center [498, 400] width 66 height 26
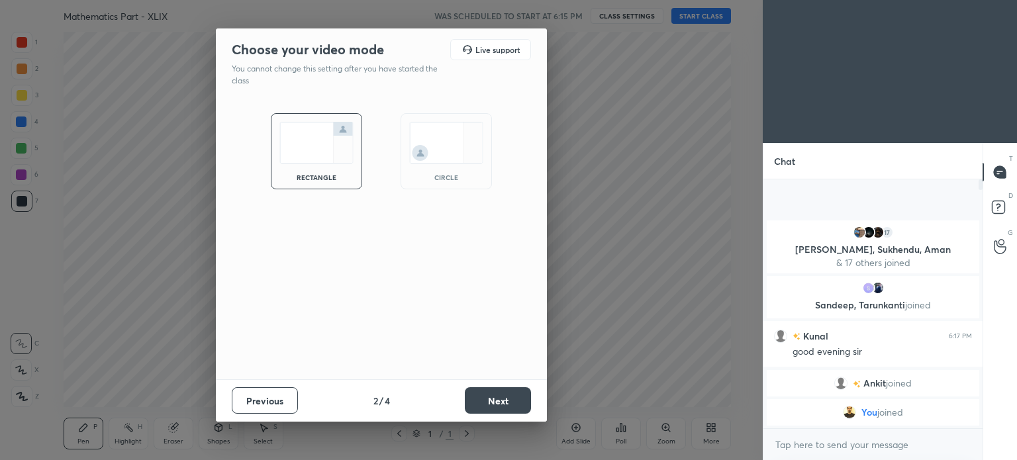
click at [490, 397] on button "Next" at bounding box center [498, 400] width 66 height 26
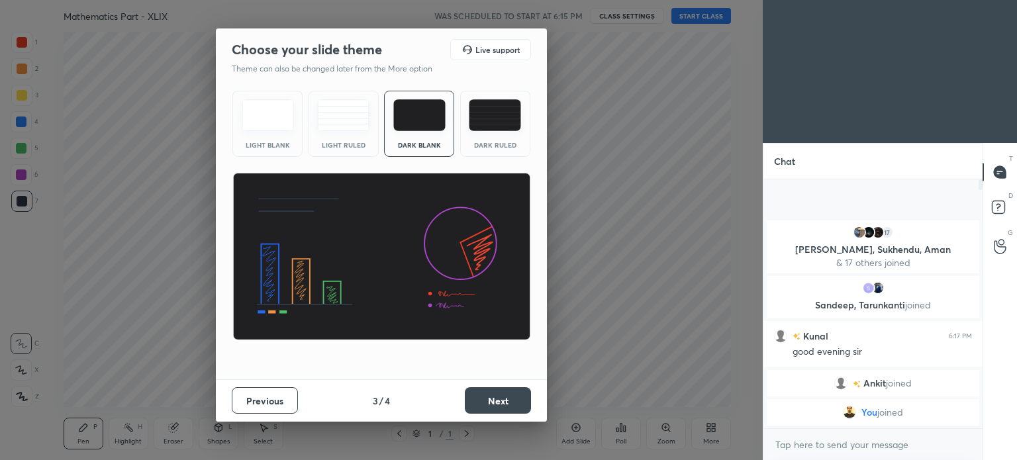
click at [490, 397] on button "Next" at bounding box center [498, 400] width 66 height 26
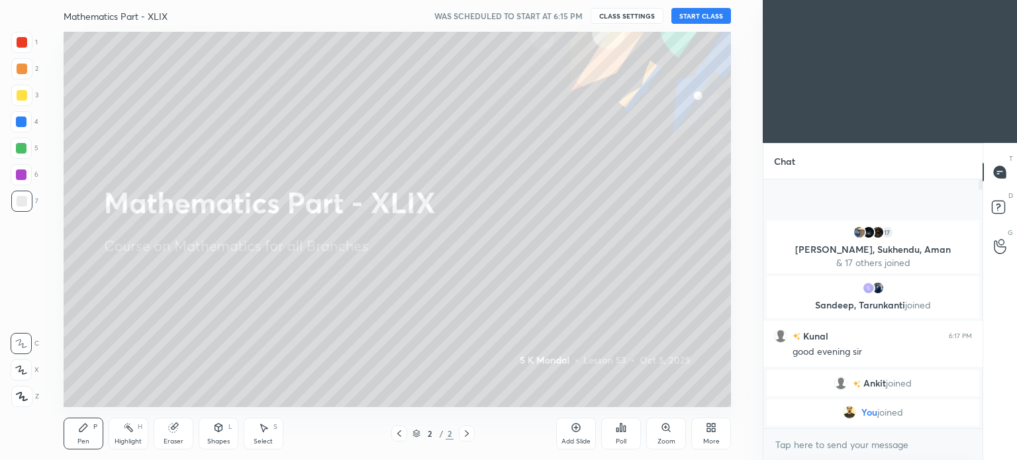
click at [699, 12] on button "START CLASS" at bounding box center [701, 16] width 60 height 16
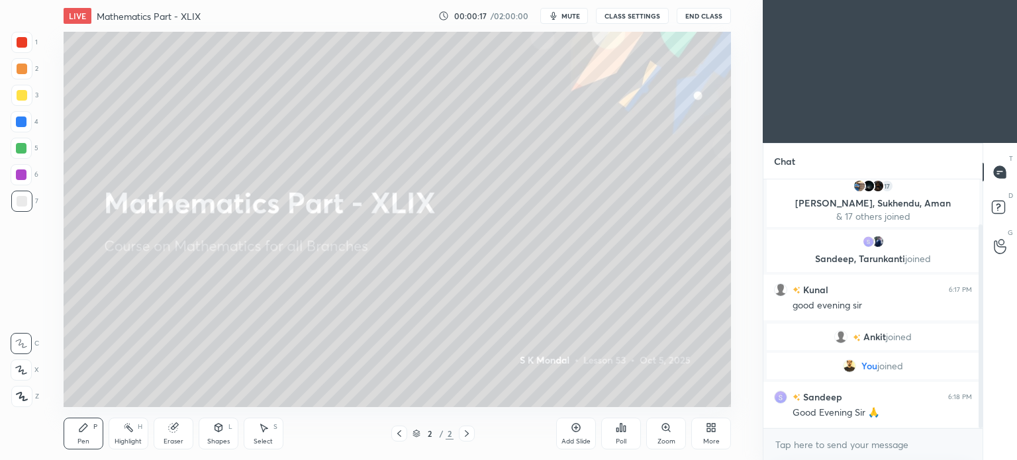
scroll to position [54, 0]
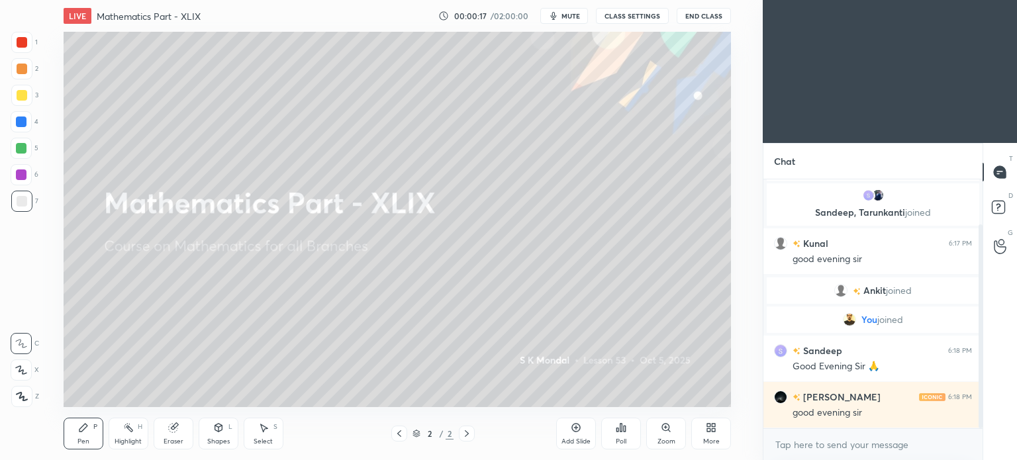
click at [403, 432] on icon at bounding box center [399, 433] width 11 height 11
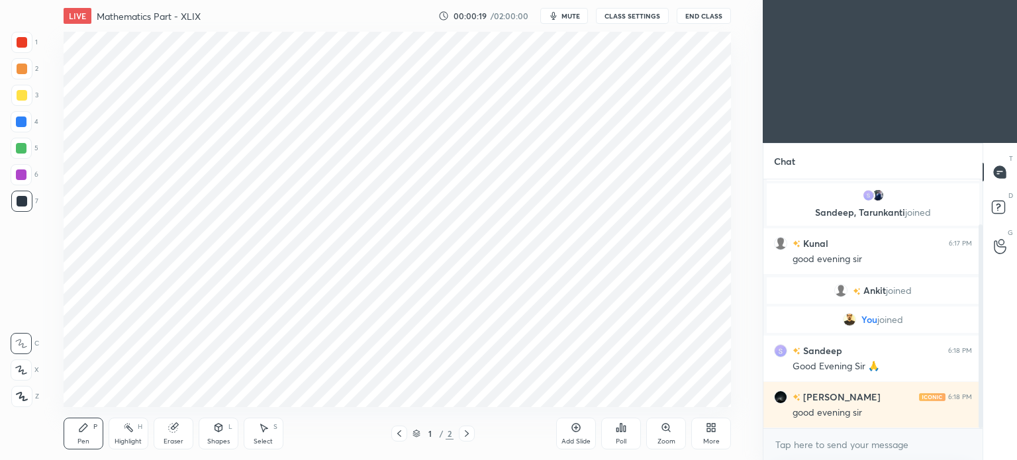
scroll to position [101, 0]
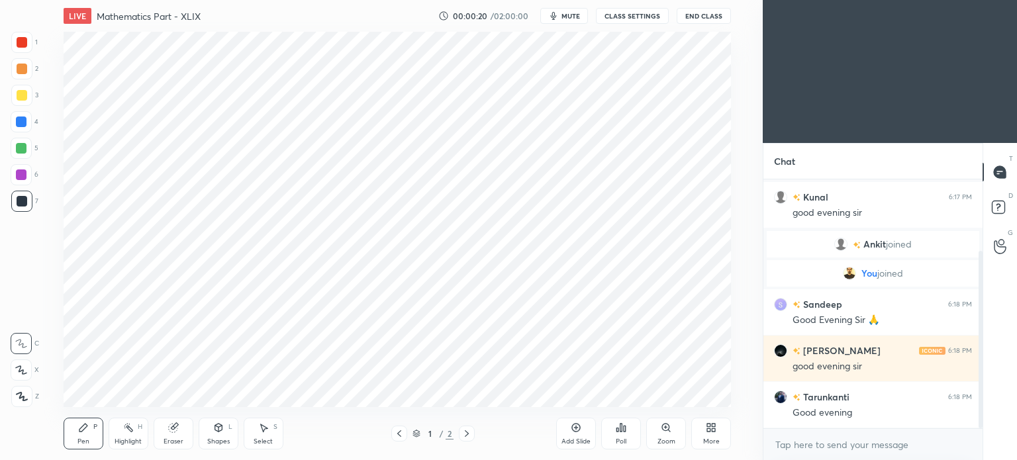
click at [471, 432] on icon at bounding box center [467, 433] width 11 height 11
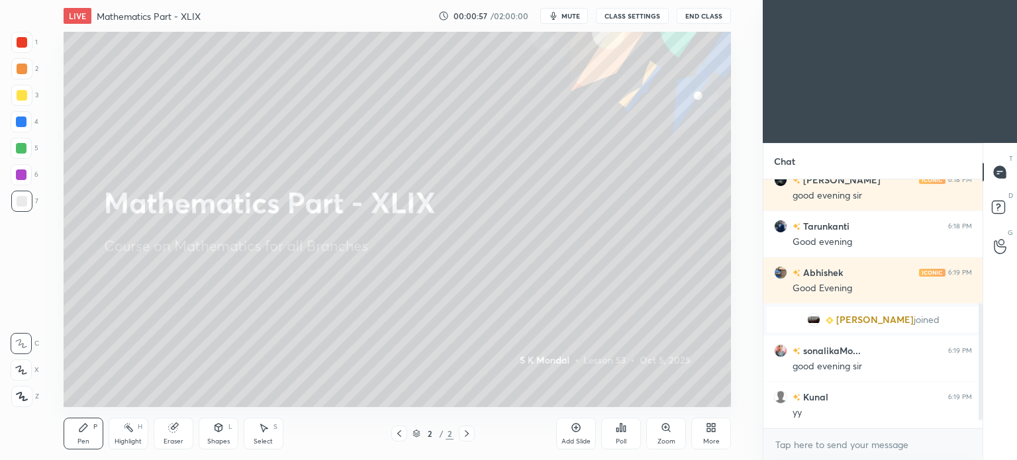
scroll to position [293, 0]
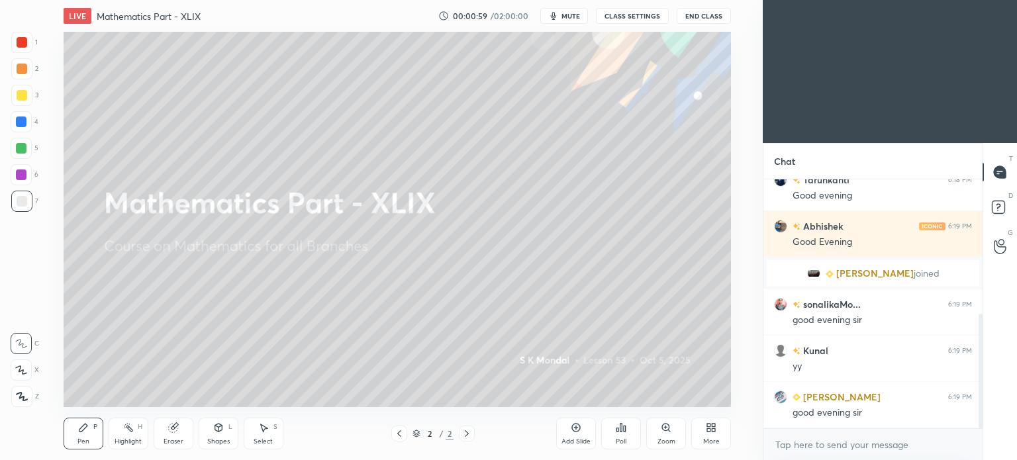
click at [399, 427] on div at bounding box center [399, 434] width 16 height 16
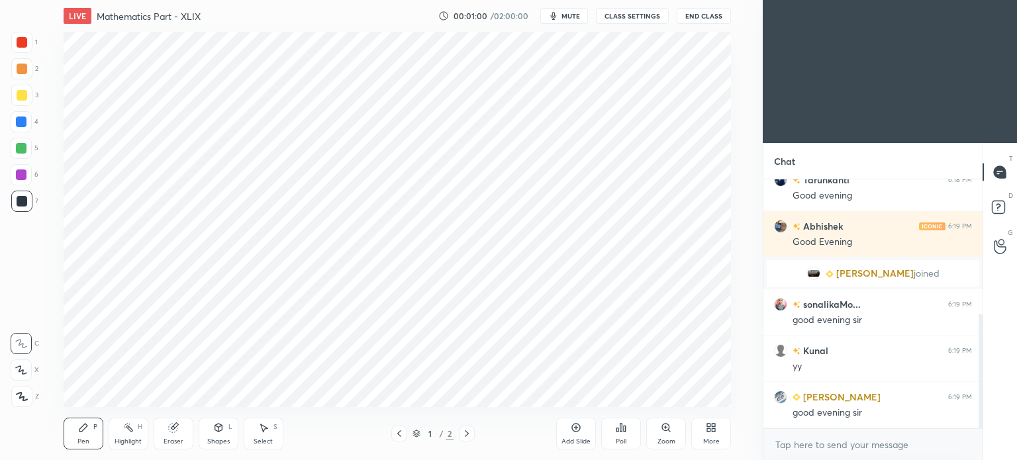
click at [708, 435] on div "More" at bounding box center [711, 434] width 40 height 32
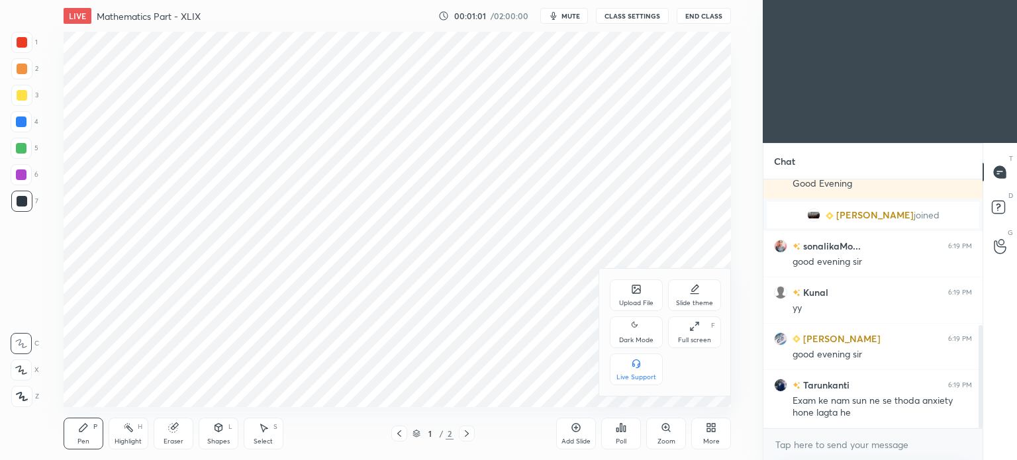
click at [630, 283] on div "Upload File" at bounding box center [636, 295] width 53 height 32
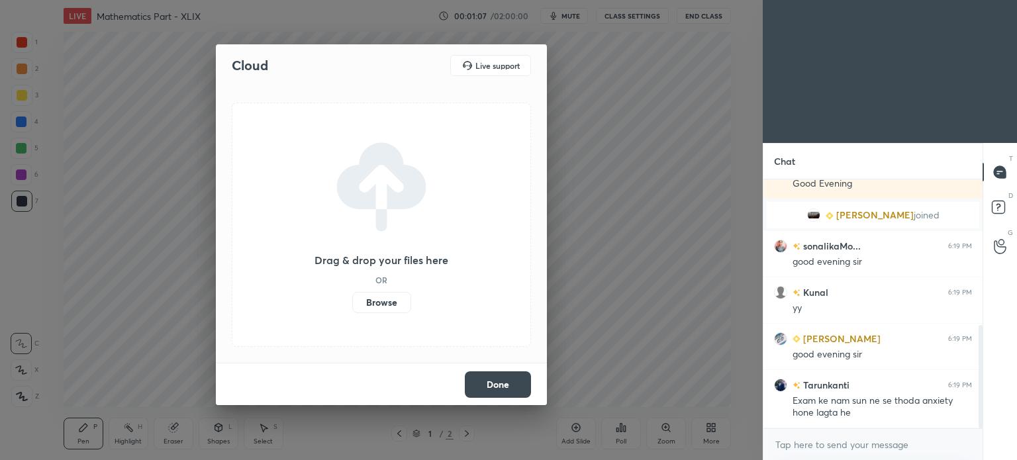
click at [393, 297] on label "Browse" at bounding box center [381, 302] width 59 height 21
click at [352, 297] on input "Browse" at bounding box center [352, 302] width 0 height 21
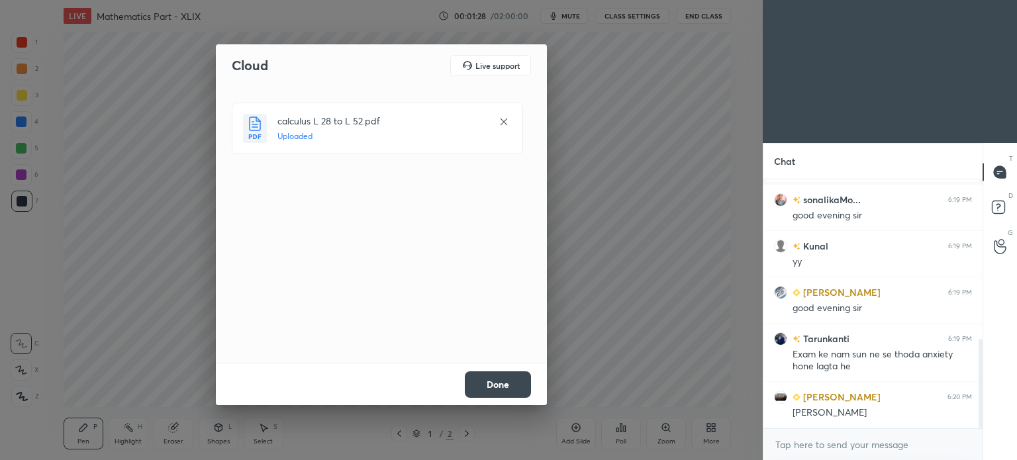
scroll to position [444, 0]
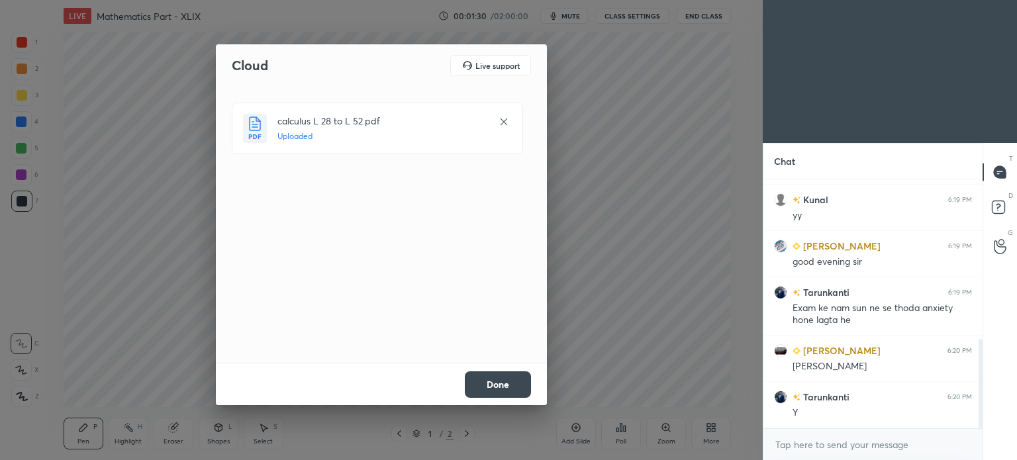
click at [494, 375] on button "Done" at bounding box center [498, 384] width 66 height 26
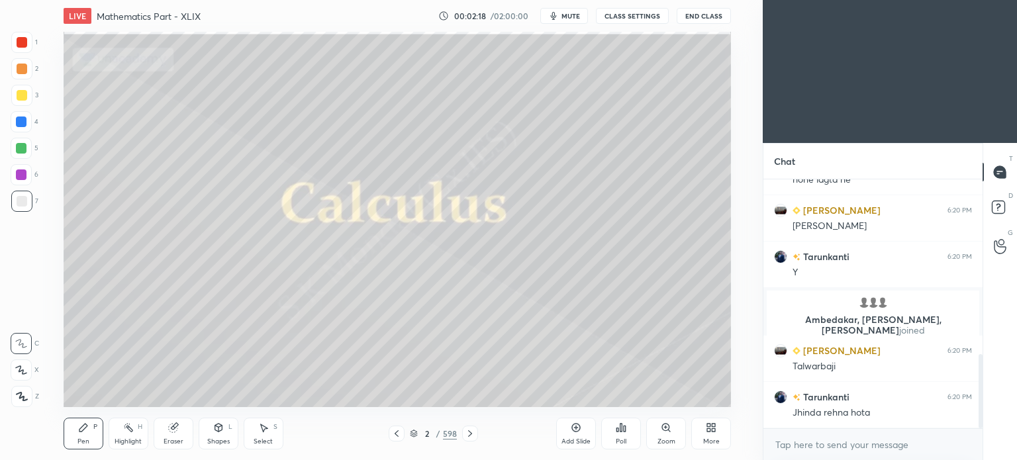
scroll to position [630, 0]
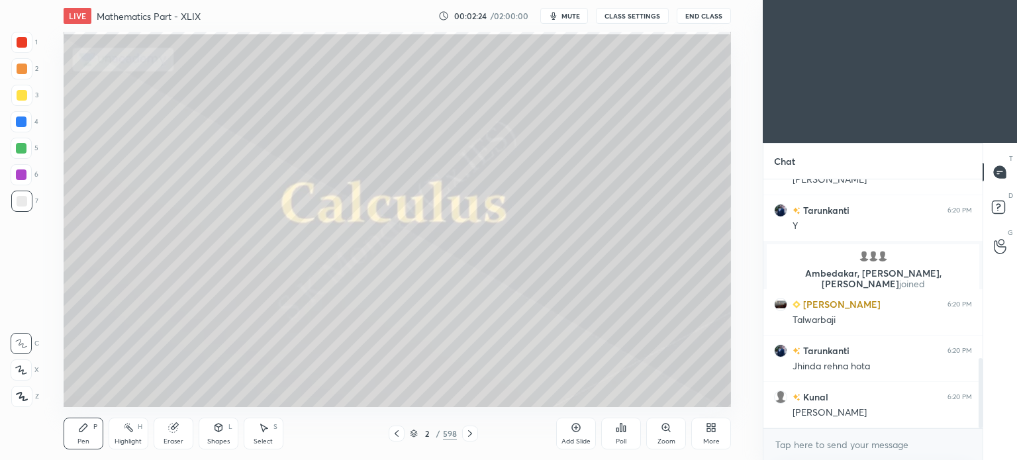
click at [416, 432] on icon at bounding box center [414, 434] width 8 height 8
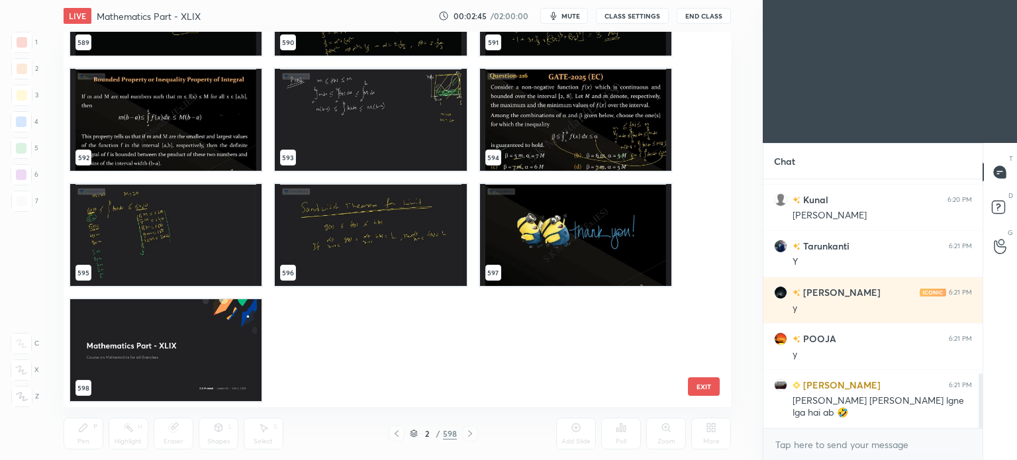
scroll to position [874, 0]
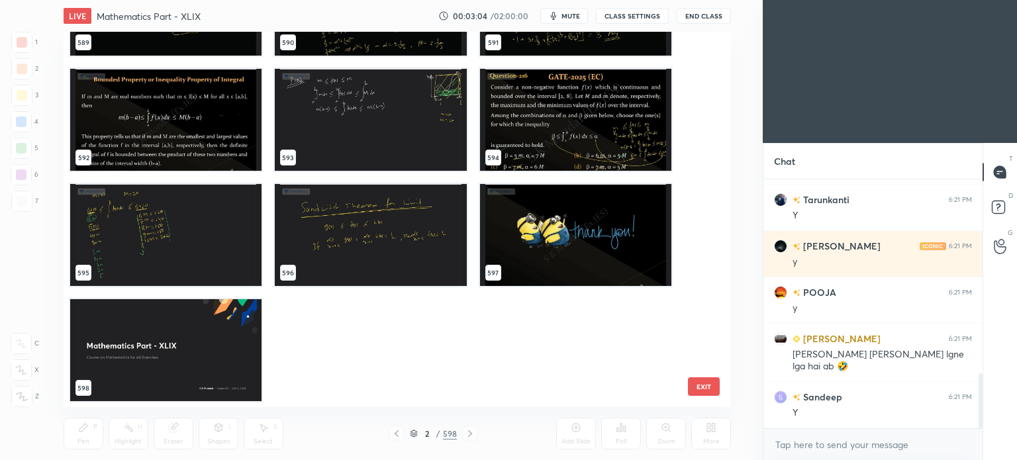
click at [197, 352] on img "grid" at bounding box center [165, 350] width 191 height 102
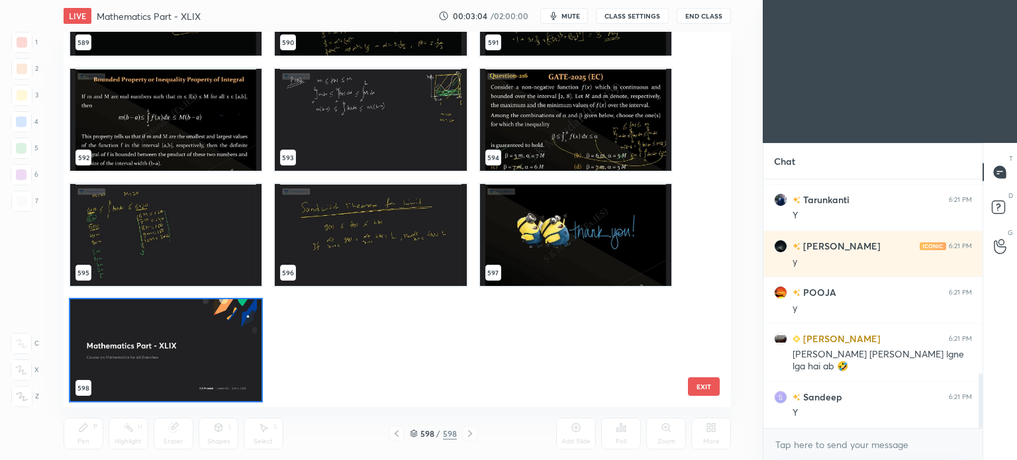
click at [197, 352] on img "grid" at bounding box center [165, 350] width 191 height 102
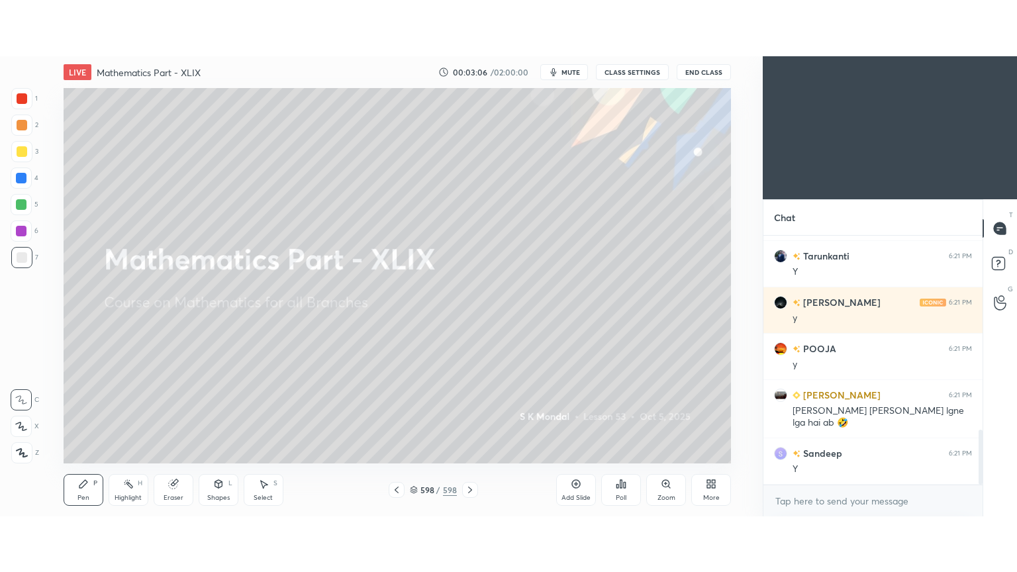
scroll to position [906, 0]
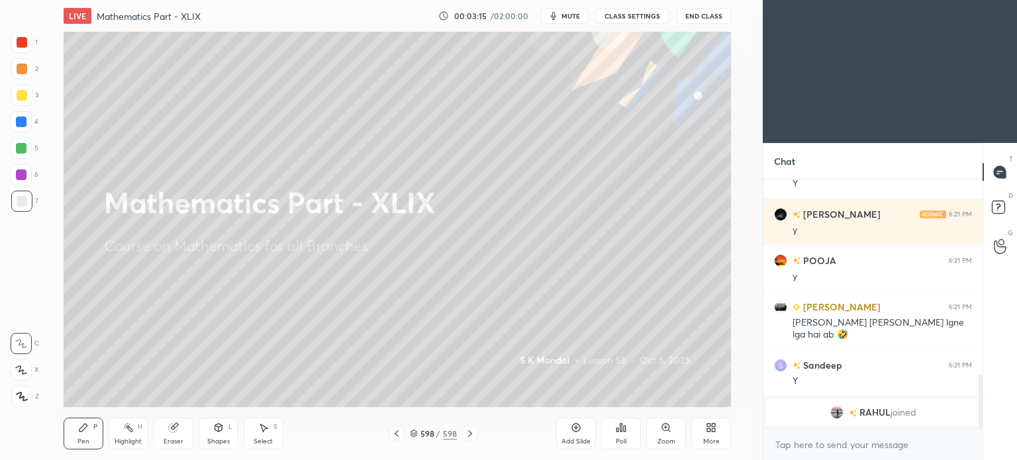
click at [706, 433] on div "More" at bounding box center [711, 434] width 40 height 32
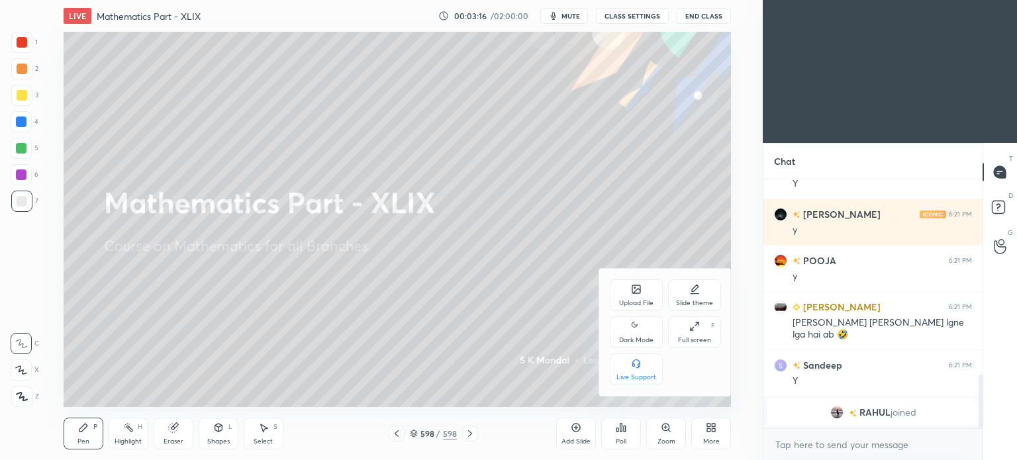
click at [696, 335] on div "Full screen F" at bounding box center [694, 333] width 53 height 32
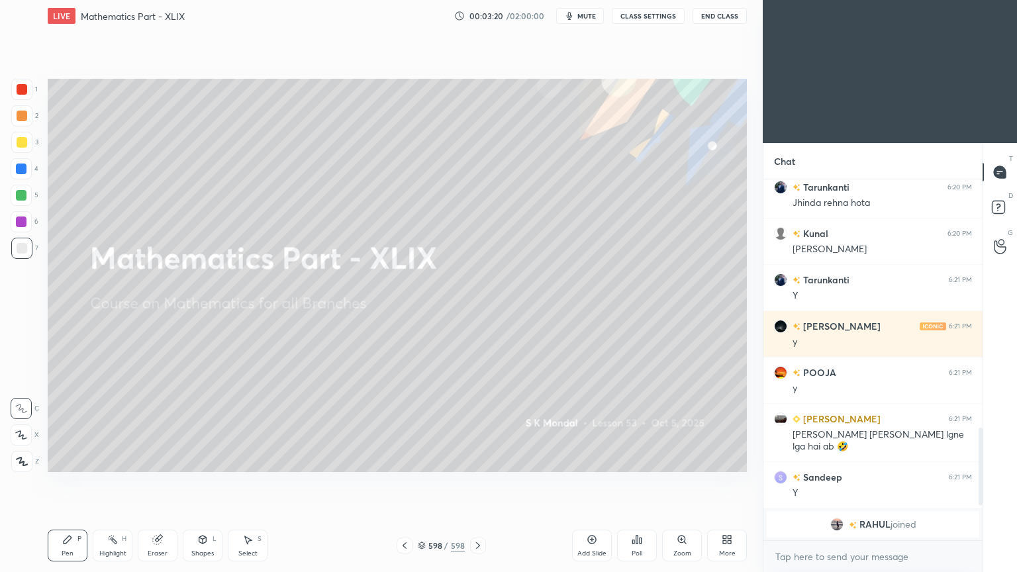
click at [475, 460] on icon at bounding box center [478, 545] width 11 height 11
click at [725, 460] on icon at bounding box center [724, 541] width 3 height 3
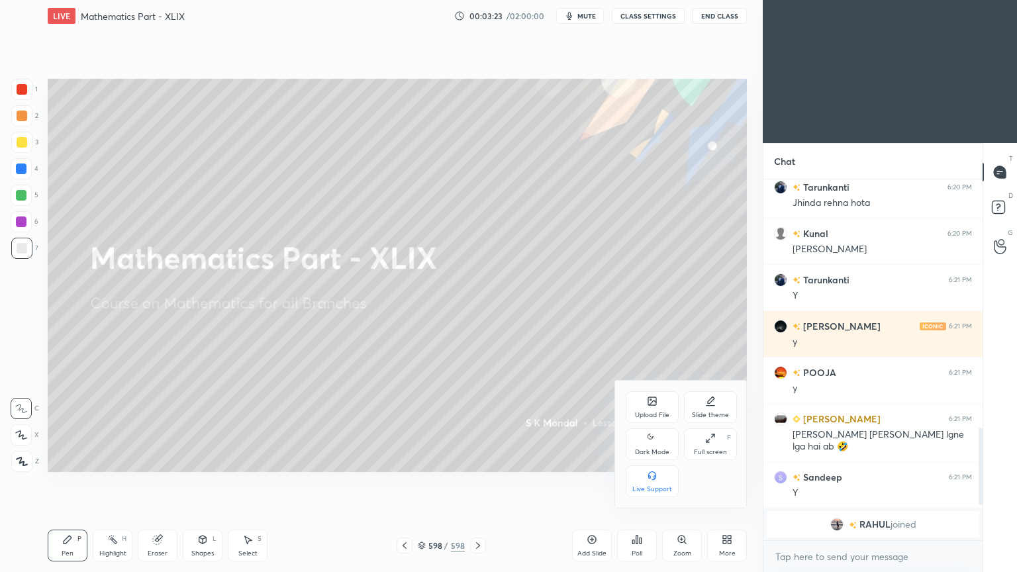
click at [649, 403] on icon at bounding box center [652, 401] width 8 height 8
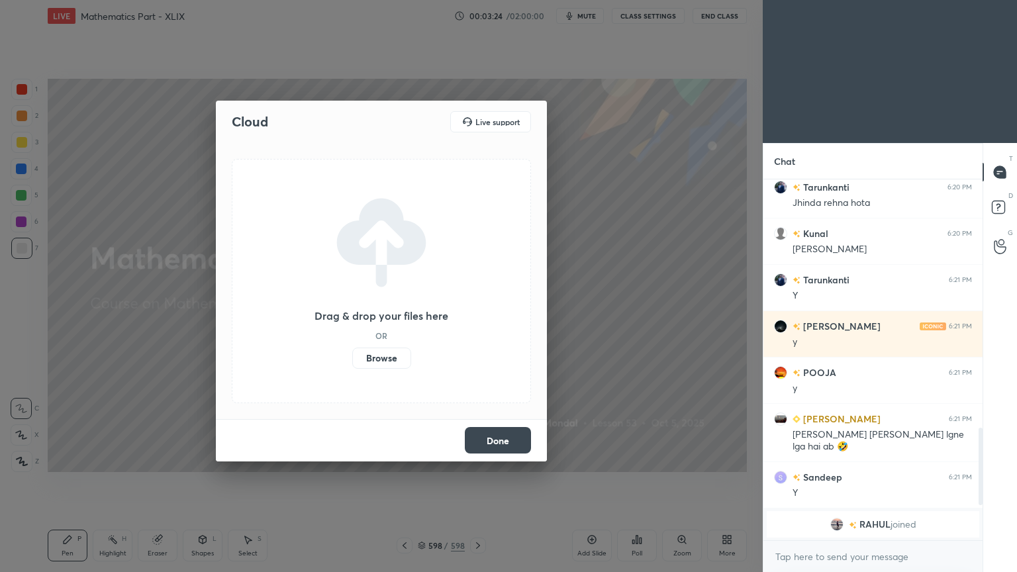
click at [390, 354] on label "Browse" at bounding box center [381, 358] width 59 height 21
click at [352, 354] on input "Browse" at bounding box center [352, 358] width 0 height 21
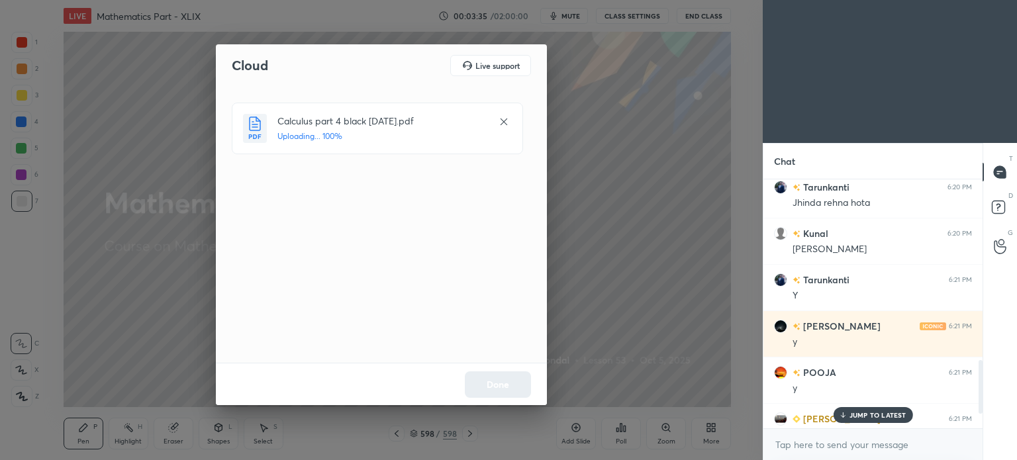
scroll to position [906, 0]
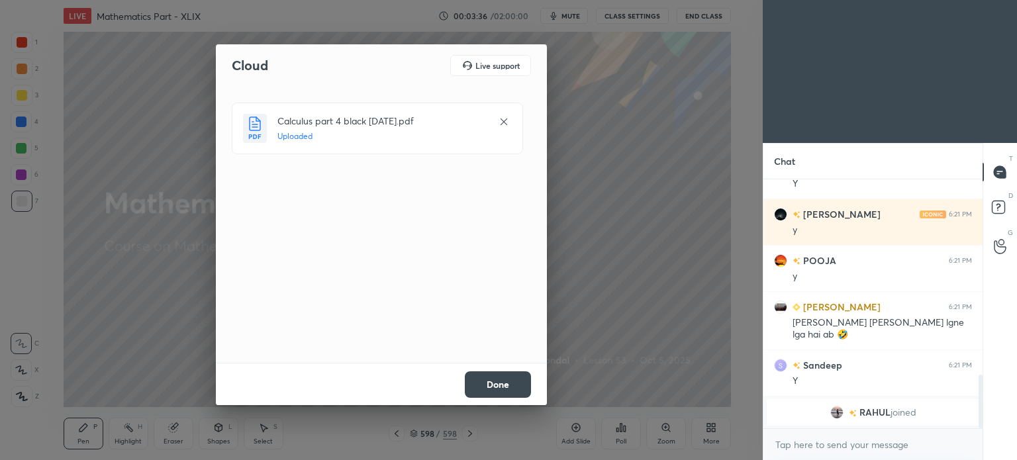
click at [495, 383] on button "Done" at bounding box center [498, 384] width 66 height 26
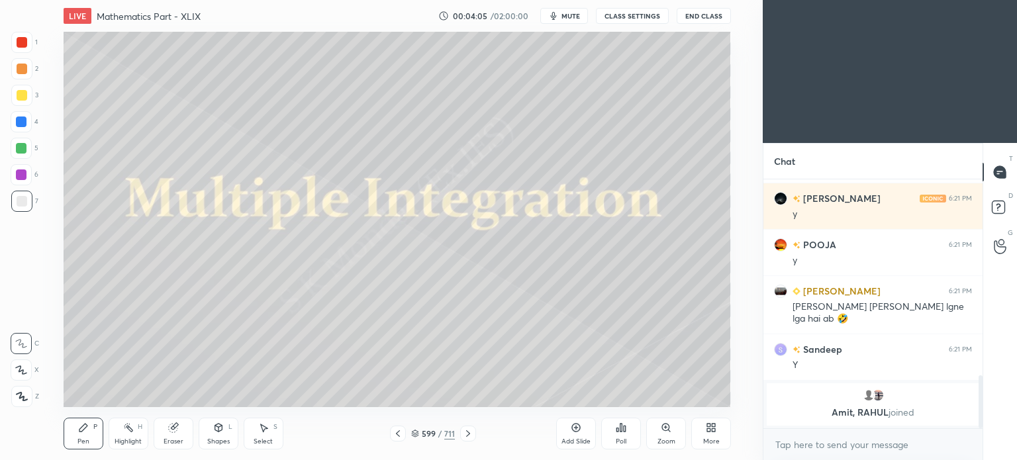
scroll to position [895, 0]
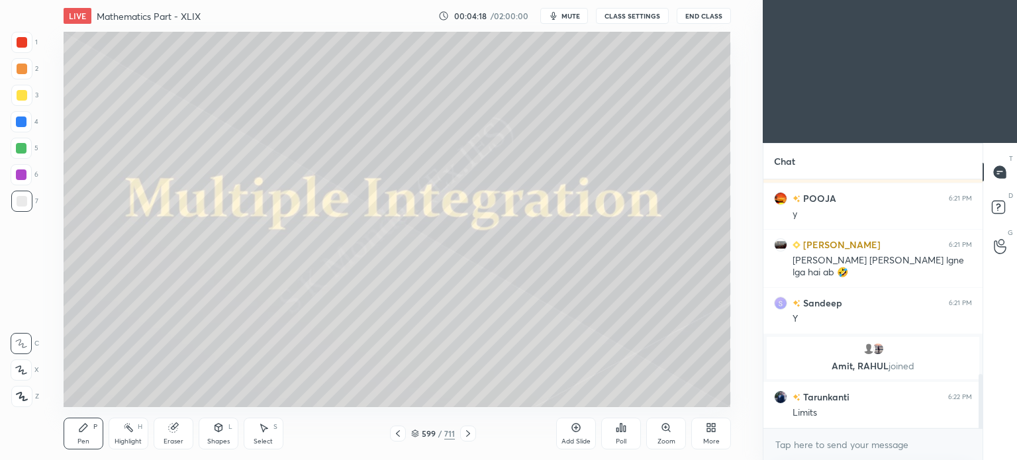
click at [467, 439] on div at bounding box center [468, 434] width 16 height 16
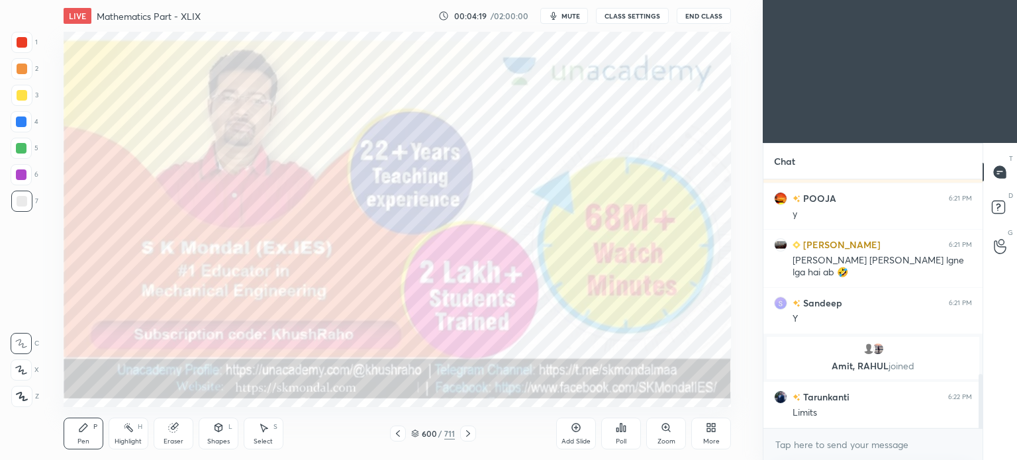
click at [467, 439] on div at bounding box center [468, 434] width 16 height 16
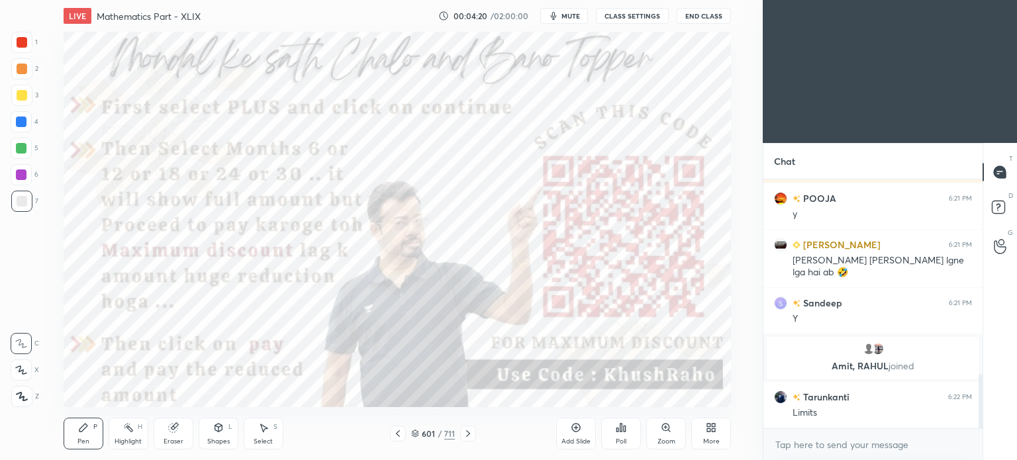
click at [467, 439] on div at bounding box center [468, 434] width 16 height 16
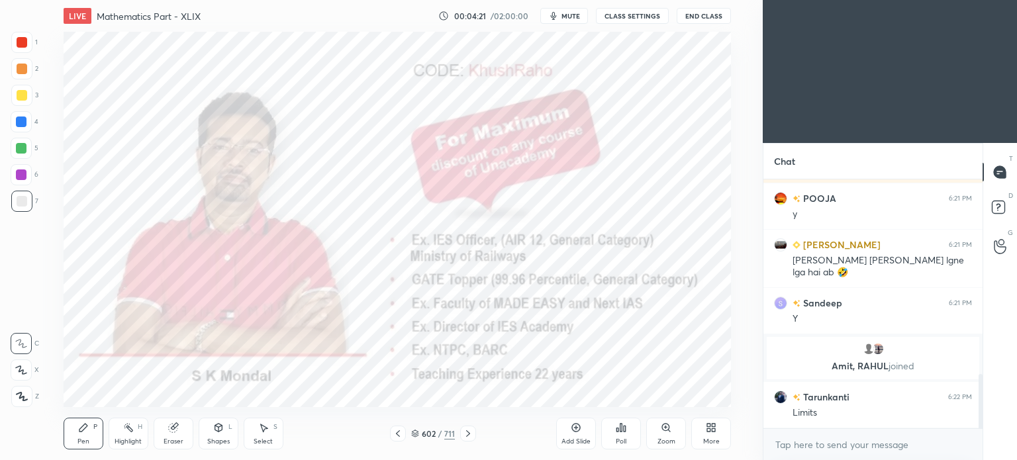
click at [467, 439] on div at bounding box center [468, 434] width 16 height 16
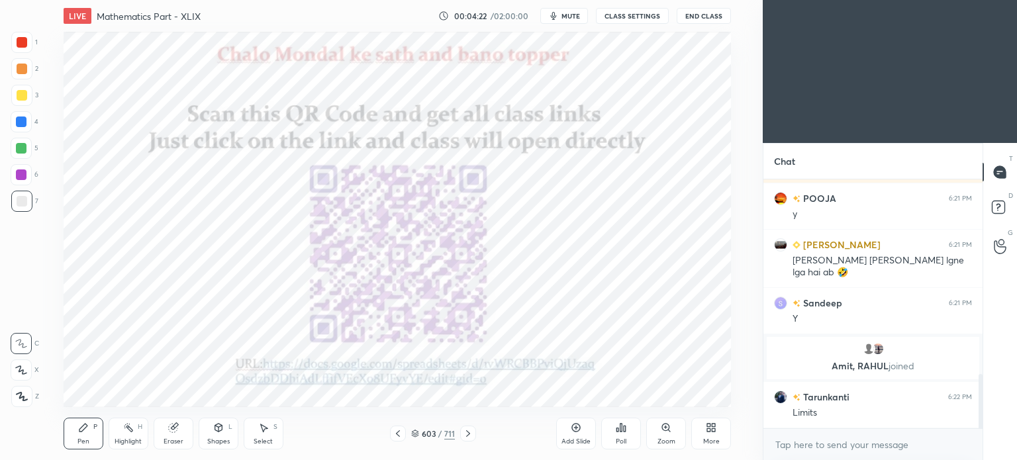
click at [467, 439] on div at bounding box center [468, 434] width 16 height 16
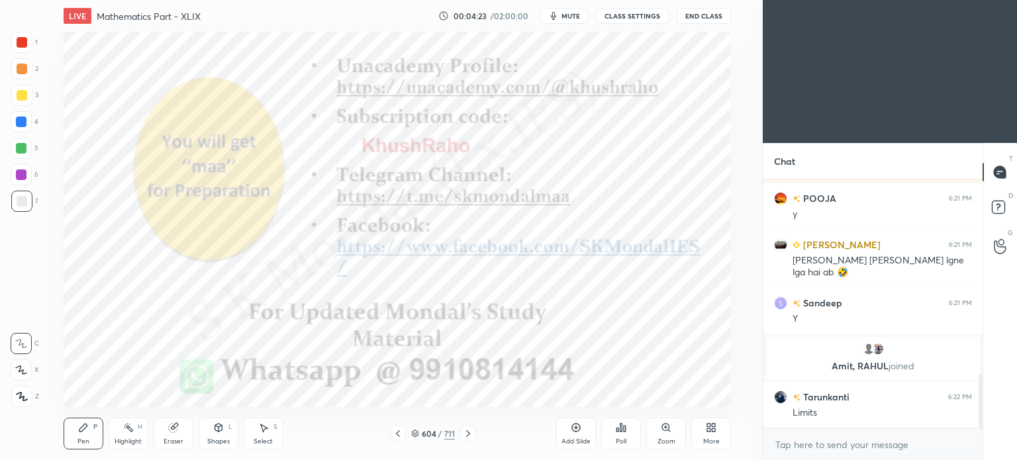
click at [467, 439] on div at bounding box center [468, 434] width 16 height 16
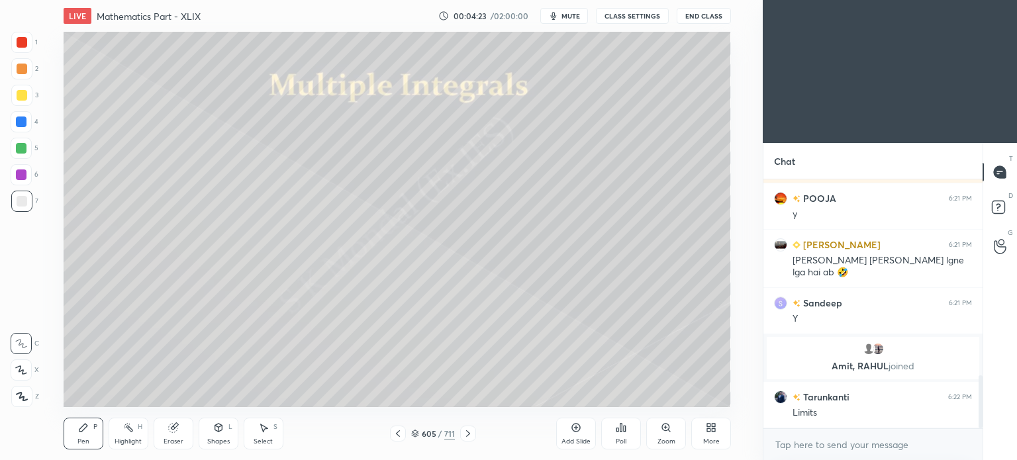
scroll to position [927, 0]
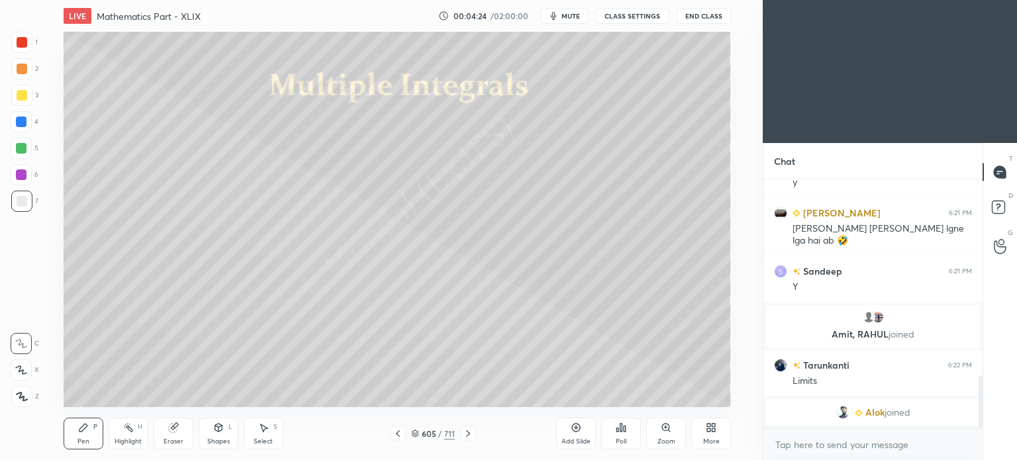
click at [396, 433] on icon at bounding box center [398, 433] width 11 height 11
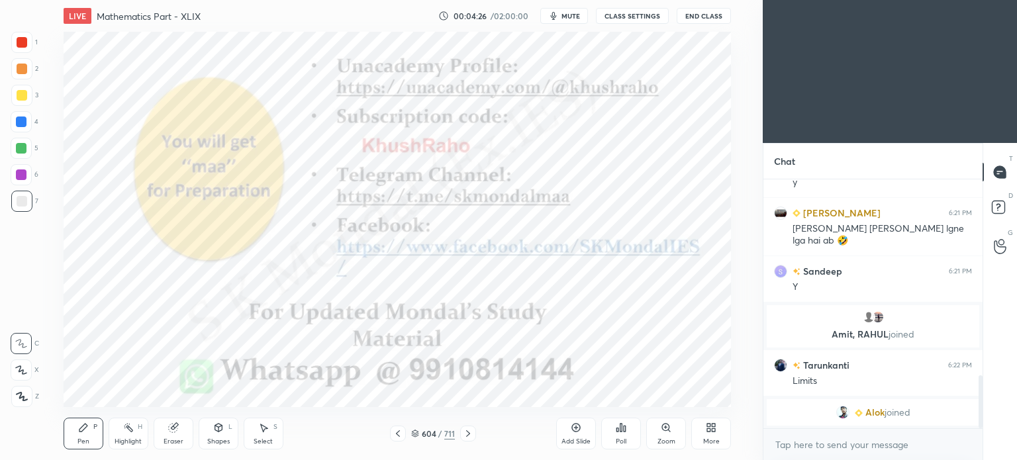
click at [469, 434] on icon at bounding box center [468, 433] width 4 height 7
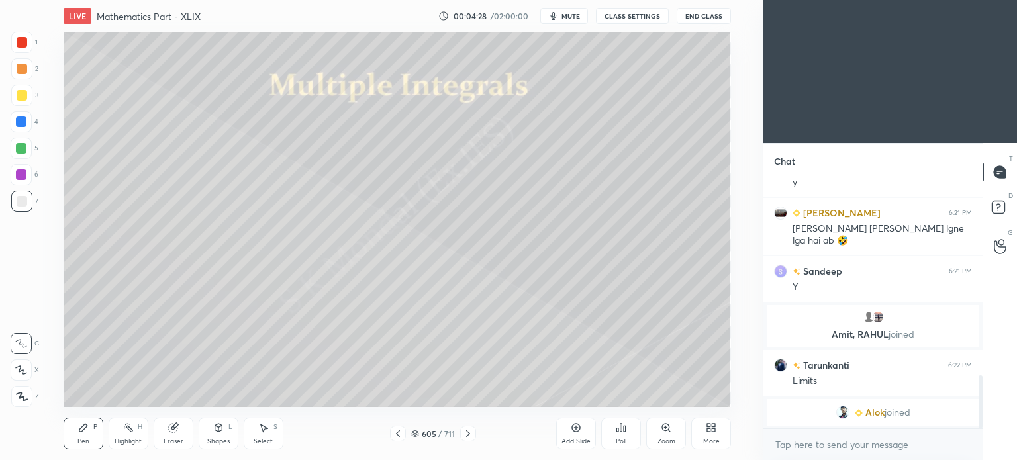
click at [469, 434] on icon at bounding box center [468, 433] width 4 height 7
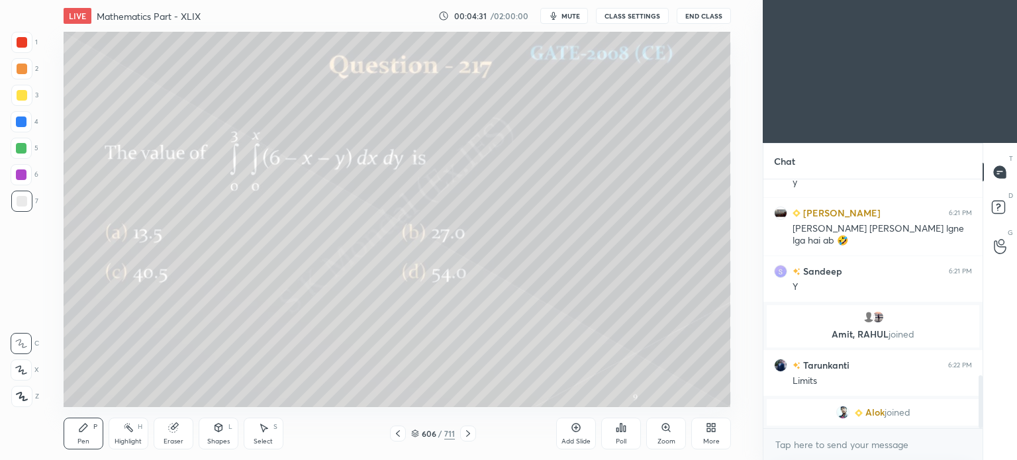
click at [22, 71] on div at bounding box center [22, 69] width 11 height 11
click at [85, 440] on div "Pen" at bounding box center [83, 441] width 12 height 7
click at [86, 439] on div "Pen" at bounding box center [83, 441] width 12 height 7
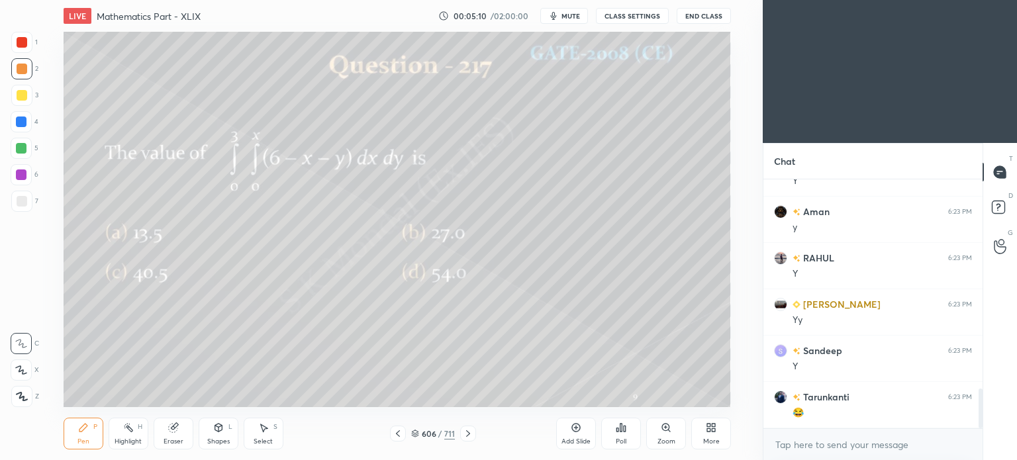
scroll to position [1346, 0]
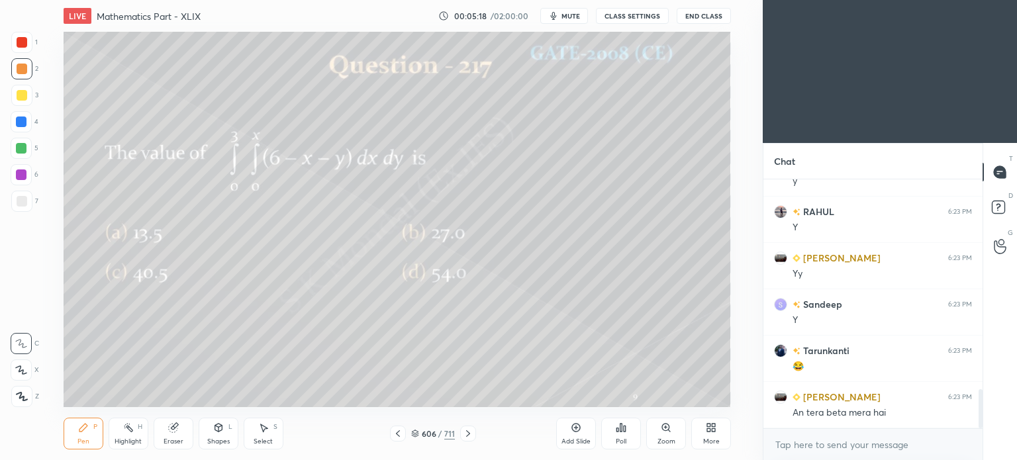
click at [262, 431] on icon at bounding box center [263, 427] width 11 height 11
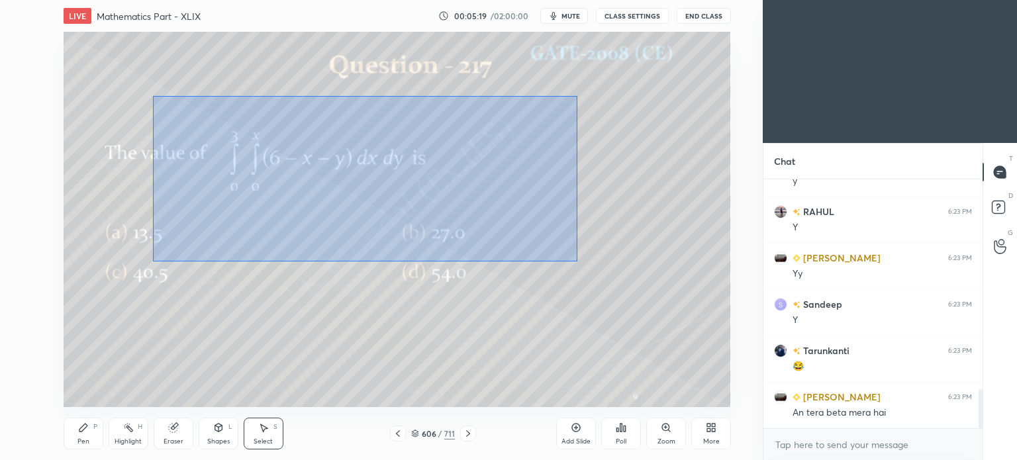
drag, startPoint x: 153, startPoint y: 95, endPoint x: 577, endPoint y: 262, distance: 455.8
click at [577, 262] on div "0 ° Undo Copy Duplicate Duplicate to new slide Delete" at bounding box center [397, 219] width 667 height 375
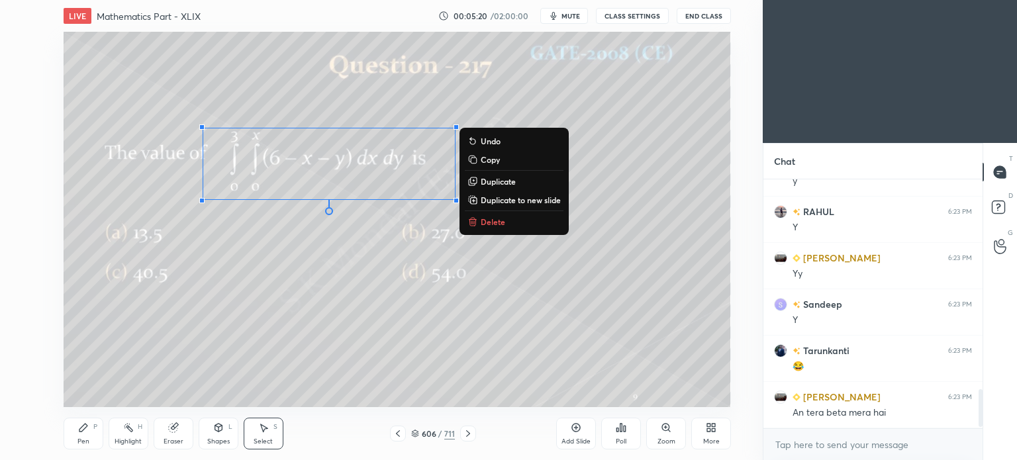
scroll to position [1392, 0]
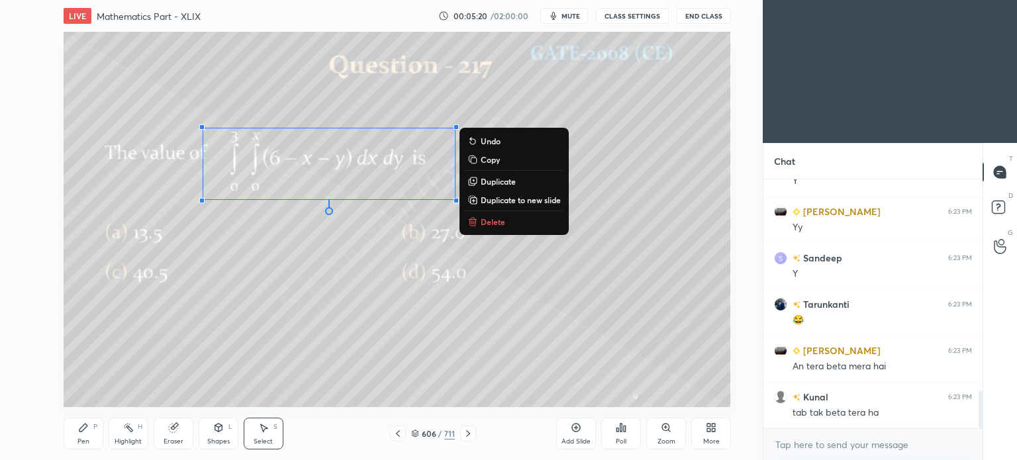
click at [490, 228] on button "Delete" at bounding box center [514, 222] width 99 height 16
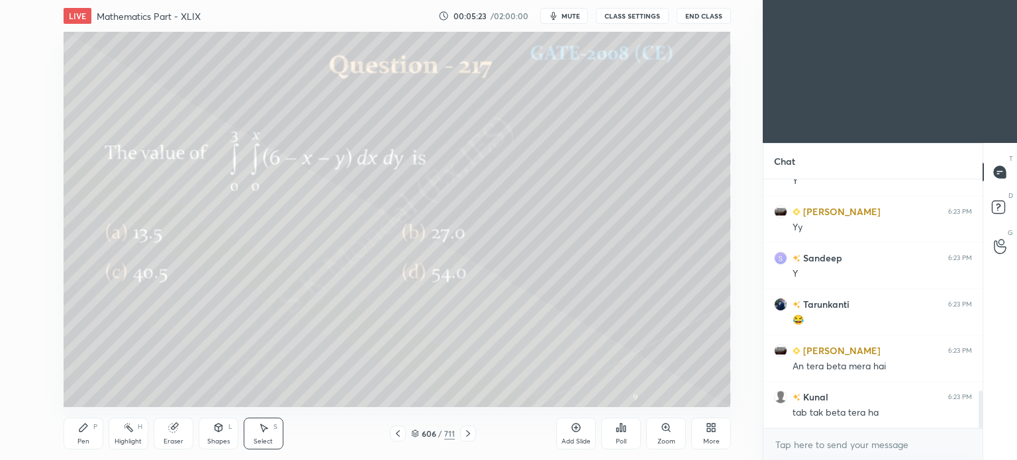
click at [73, 434] on div "Pen P" at bounding box center [84, 434] width 40 height 32
click at [263, 434] on div "Select S" at bounding box center [264, 434] width 40 height 32
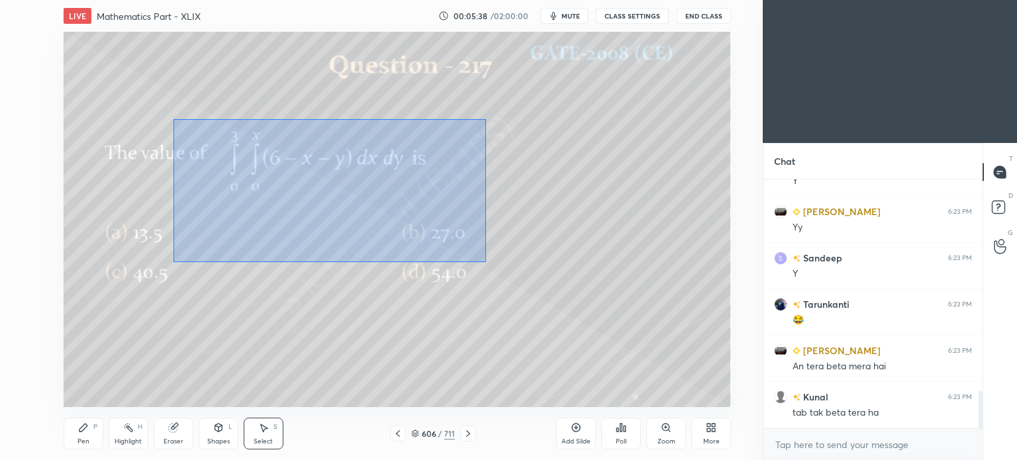
drag, startPoint x: 173, startPoint y: 119, endPoint x: 485, endPoint y: 262, distance: 344.0
click at [485, 262] on div "0 ° Undo Copy Duplicate Duplicate to new slide Delete" at bounding box center [397, 219] width 667 height 375
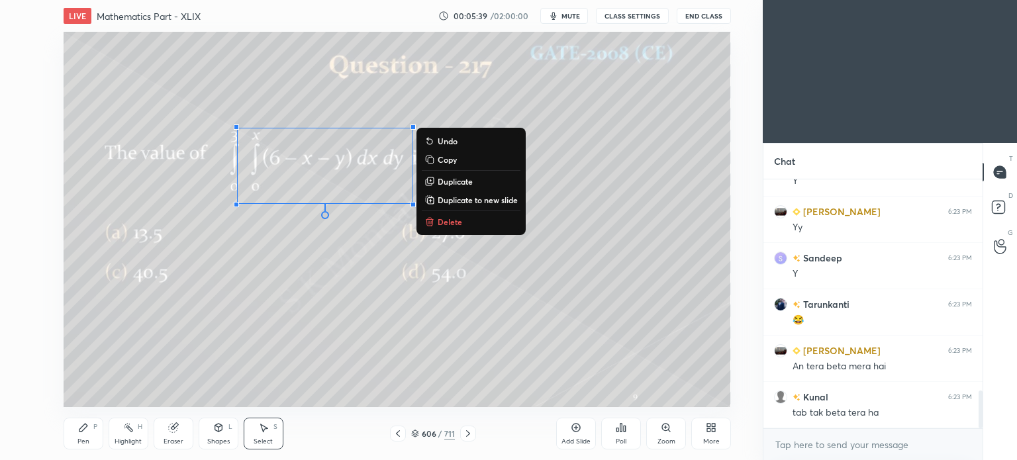
click at [436, 225] on button "Delete" at bounding box center [471, 222] width 99 height 16
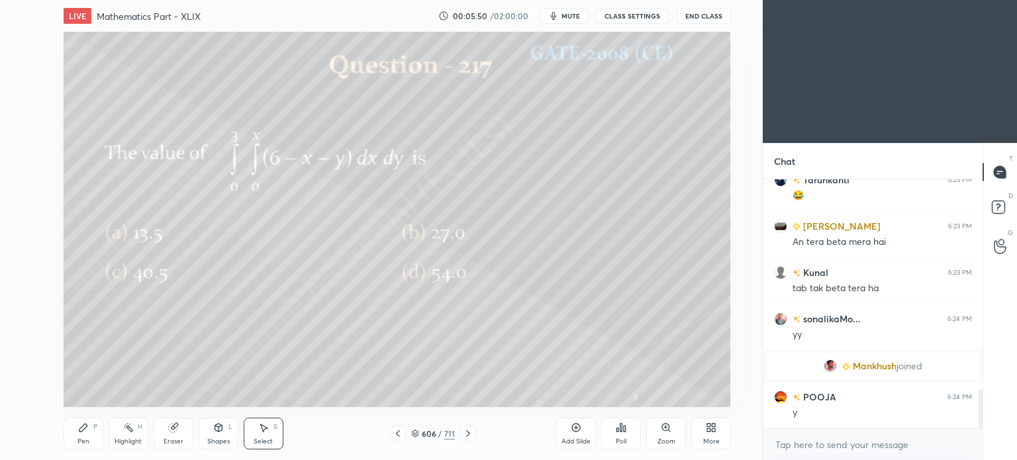
scroll to position [1344, 0]
click at [469, 436] on icon at bounding box center [468, 433] width 11 height 11
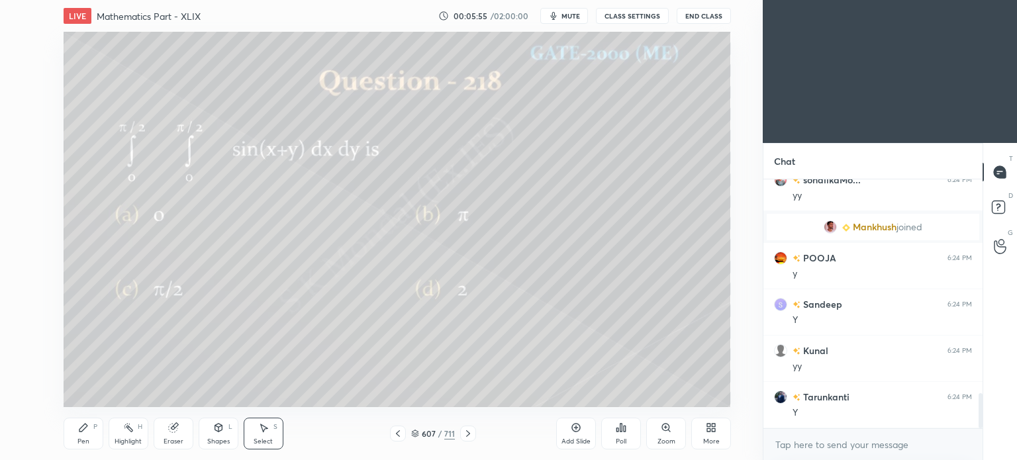
scroll to position [1530, 0]
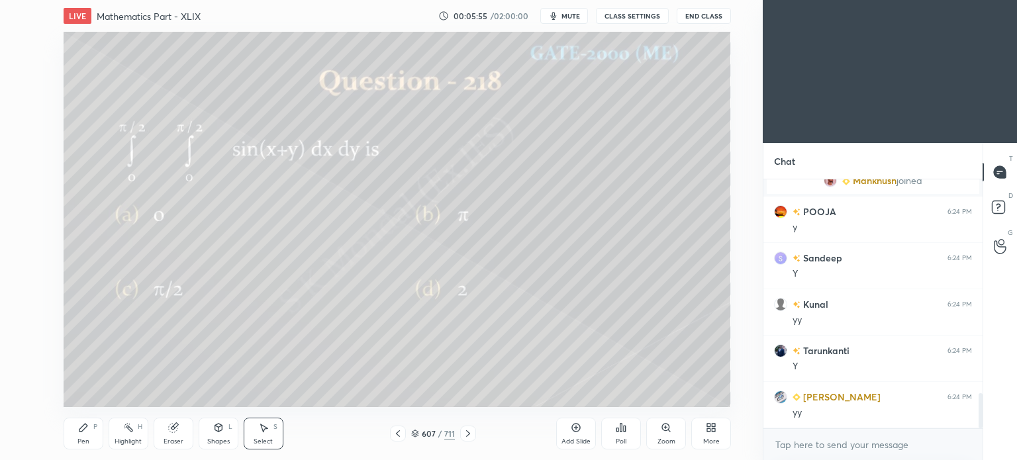
click at [83, 444] on div "Pen" at bounding box center [83, 441] width 12 height 7
click at [262, 430] on icon at bounding box center [264, 428] width 7 height 8
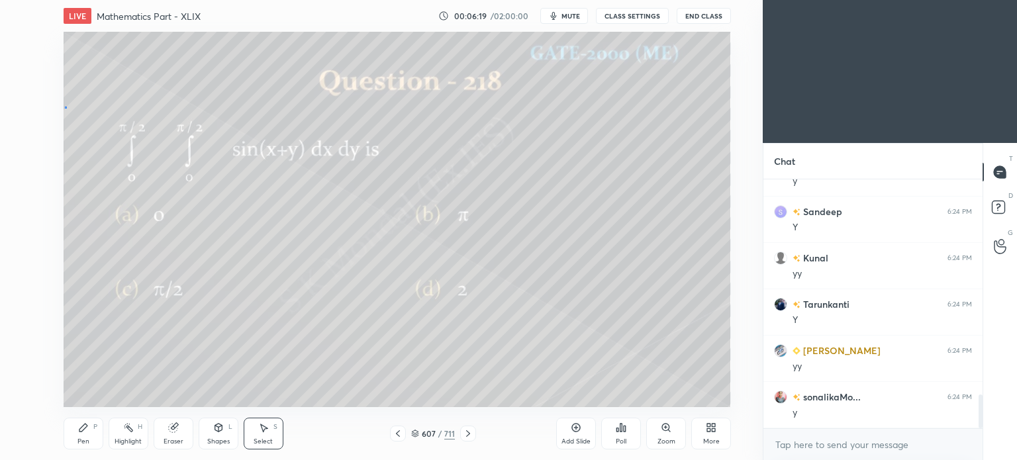
click at [66, 107] on div "0 ° Undo Copy Duplicate Duplicate to new slide Delete" at bounding box center [397, 219] width 667 height 375
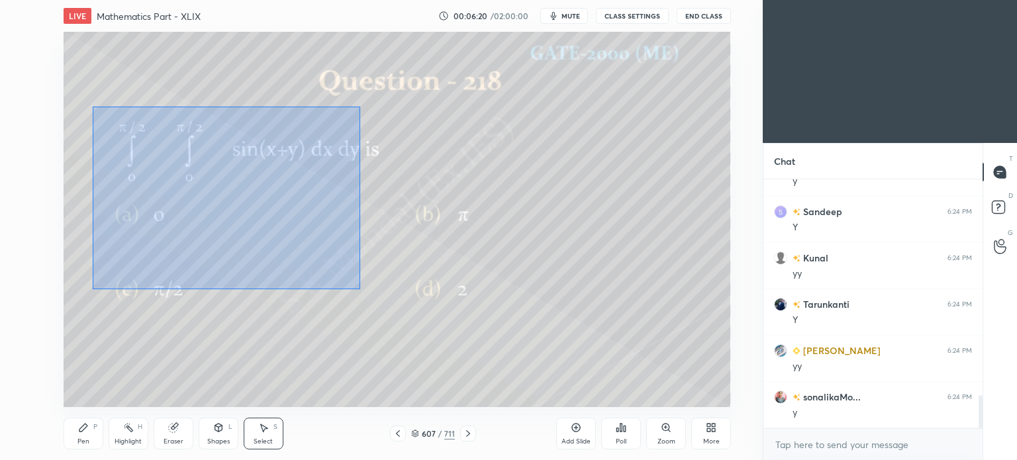
scroll to position [1622, 0]
drag, startPoint x: 93, startPoint y: 106, endPoint x: 360, endPoint y: 289, distance: 324.0
click at [360, 289] on div "0 ° Undo Copy Duplicate Duplicate to new slide Delete" at bounding box center [397, 219] width 667 height 375
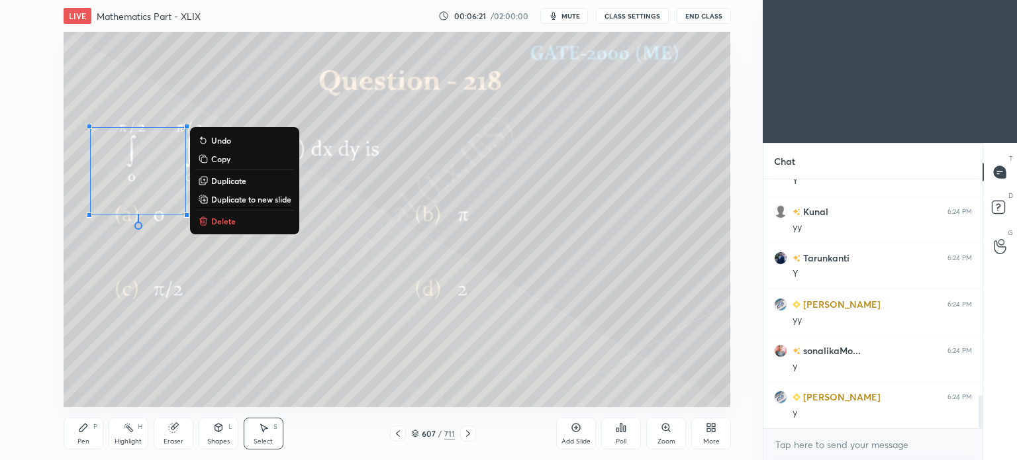
click at [234, 220] on p "Delete" at bounding box center [223, 221] width 25 height 11
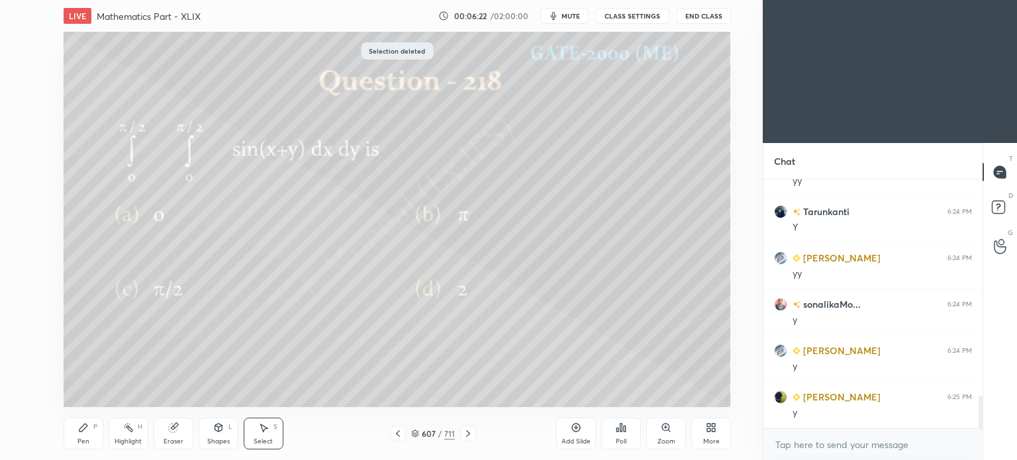
scroll to position [1700, 0]
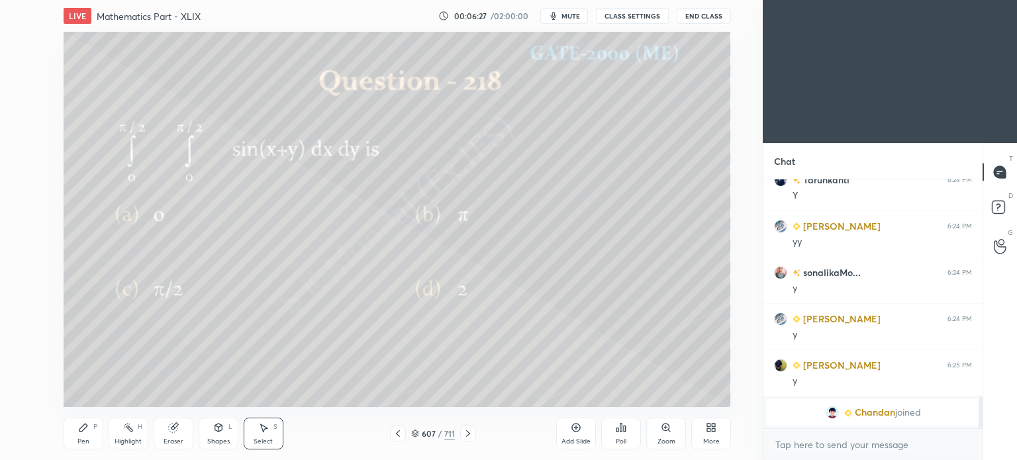
click at [127, 442] on div "Highlight" at bounding box center [128, 441] width 27 height 7
click at [467, 434] on icon at bounding box center [468, 433] width 11 height 11
click at [74, 442] on div "Pen P" at bounding box center [84, 434] width 40 height 32
click at [74, 447] on div "Pen P" at bounding box center [84, 434] width 40 height 32
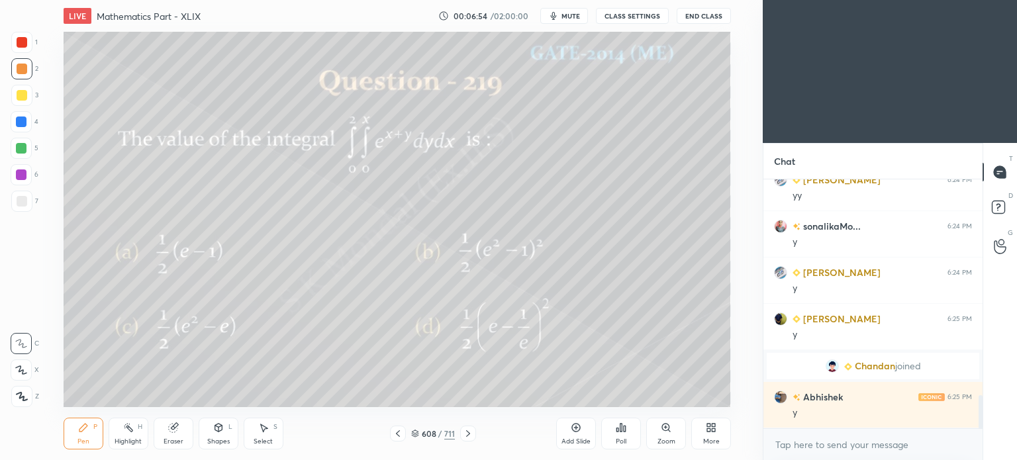
scroll to position [1662, 0]
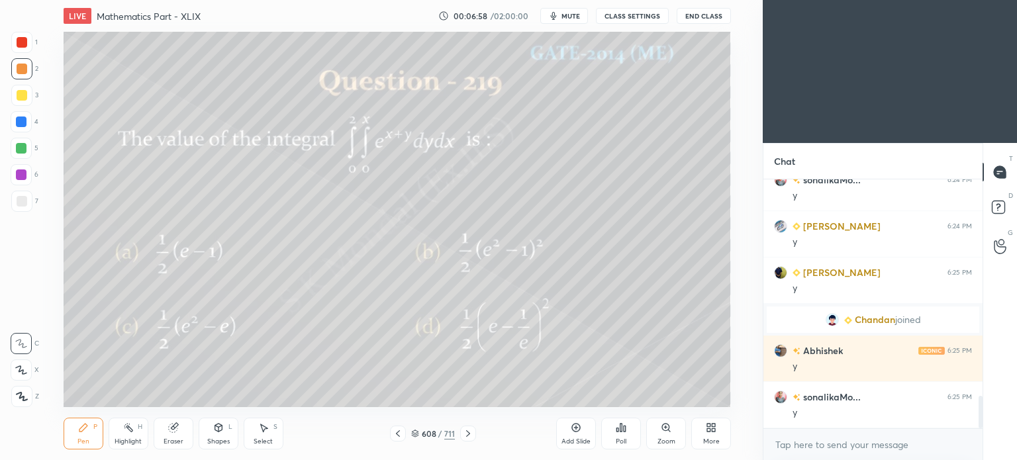
drag, startPoint x: 259, startPoint y: 426, endPoint x: 260, endPoint y: 407, distance: 19.2
click at [259, 426] on icon at bounding box center [263, 427] width 11 height 11
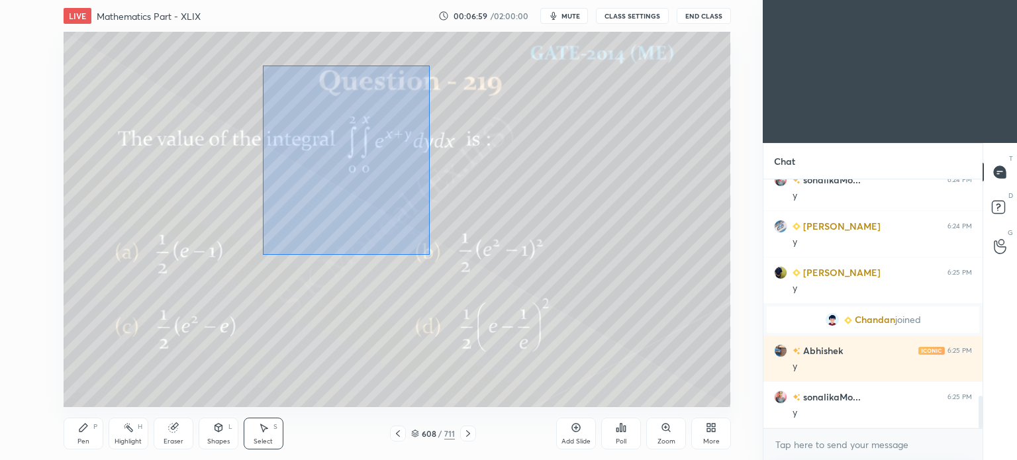
drag, startPoint x: 262, startPoint y: 66, endPoint x: 429, endPoint y: 255, distance: 252.4
click at [429, 255] on div "0 ° Undo Copy Duplicate Duplicate to new slide Delete" at bounding box center [397, 219] width 667 height 375
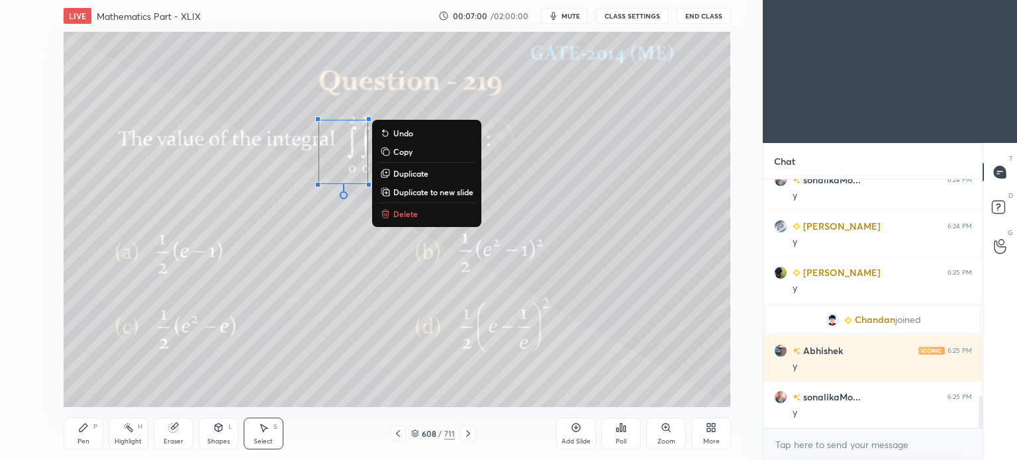
click at [403, 215] on p "Delete" at bounding box center [405, 214] width 25 height 11
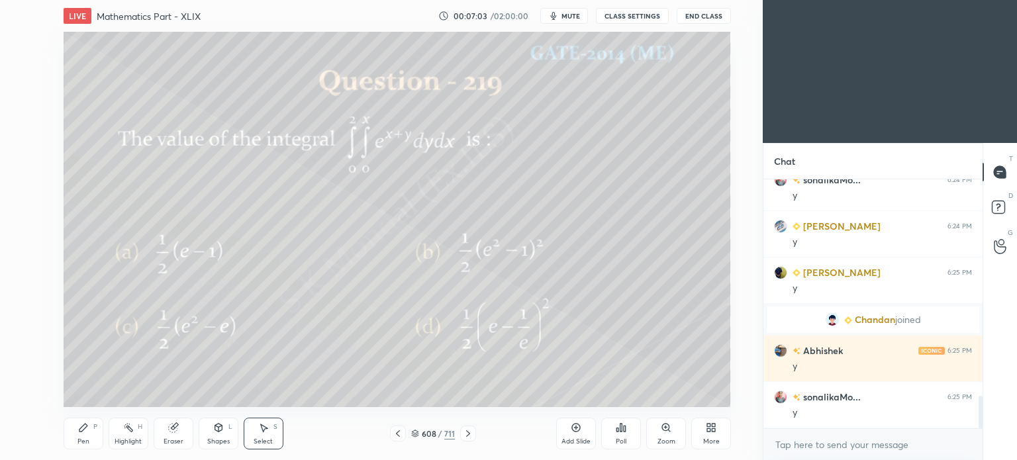
click at [465, 436] on icon at bounding box center [468, 433] width 11 height 11
click at [83, 444] on div "Pen" at bounding box center [83, 441] width 12 height 7
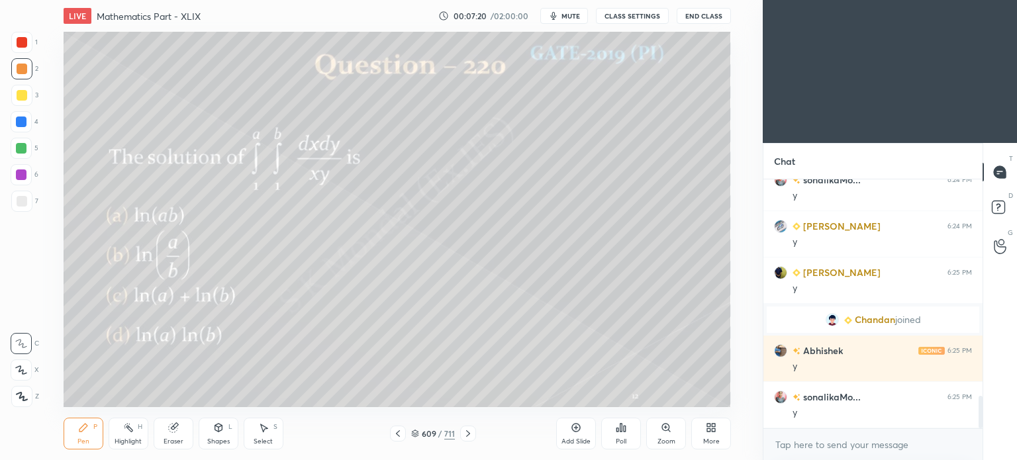
click at [272, 432] on div "Select S" at bounding box center [264, 434] width 40 height 32
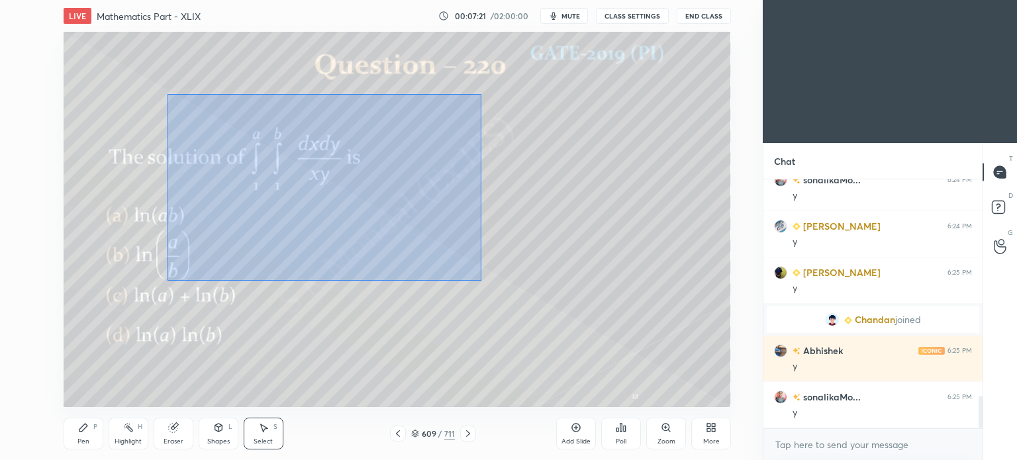
drag, startPoint x: 167, startPoint y: 94, endPoint x: 481, endPoint y: 280, distance: 365.5
click at [481, 280] on div "0 ° Undo Copy Duplicate Duplicate to new slide Delete" at bounding box center [397, 219] width 667 height 375
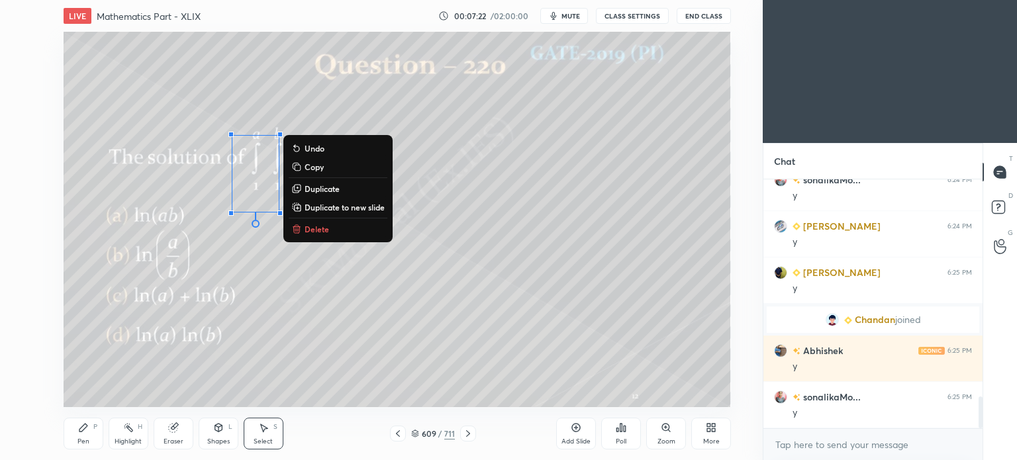
scroll to position [1708, 0]
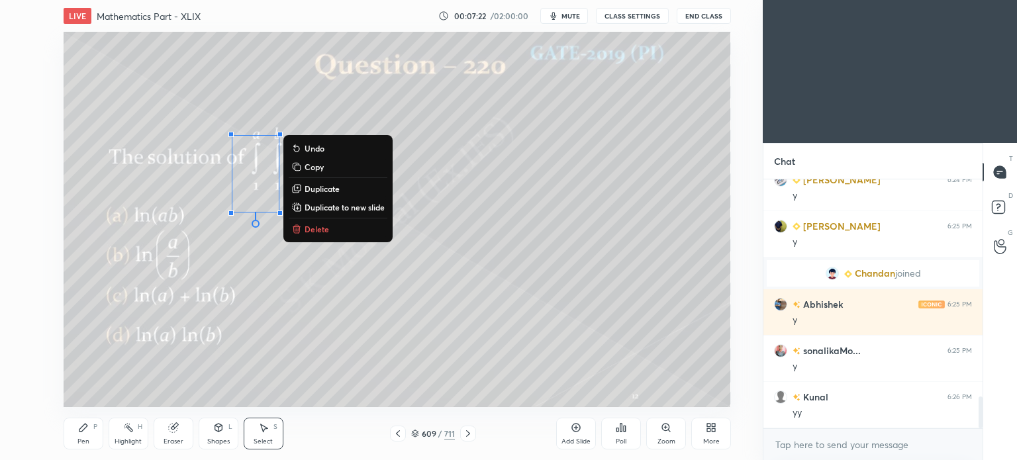
click at [315, 230] on p "Delete" at bounding box center [317, 229] width 25 height 11
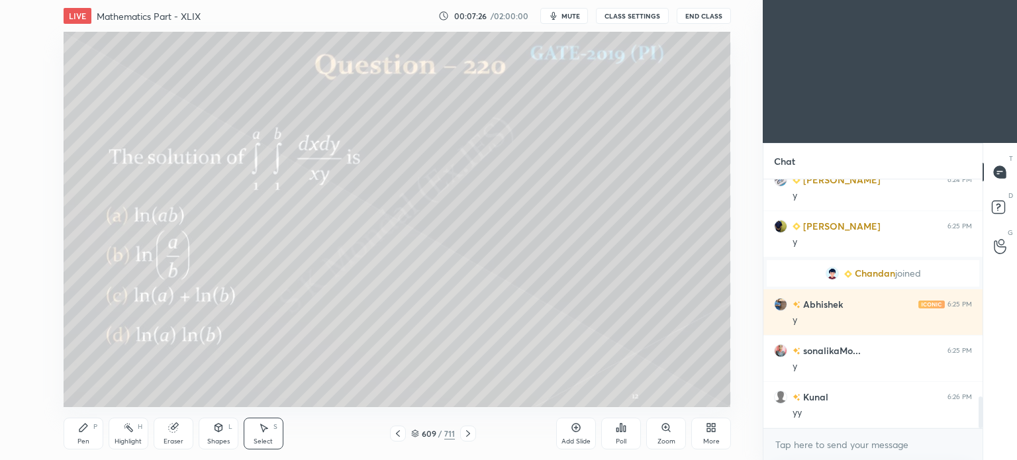
scroll to position [1755, 0]
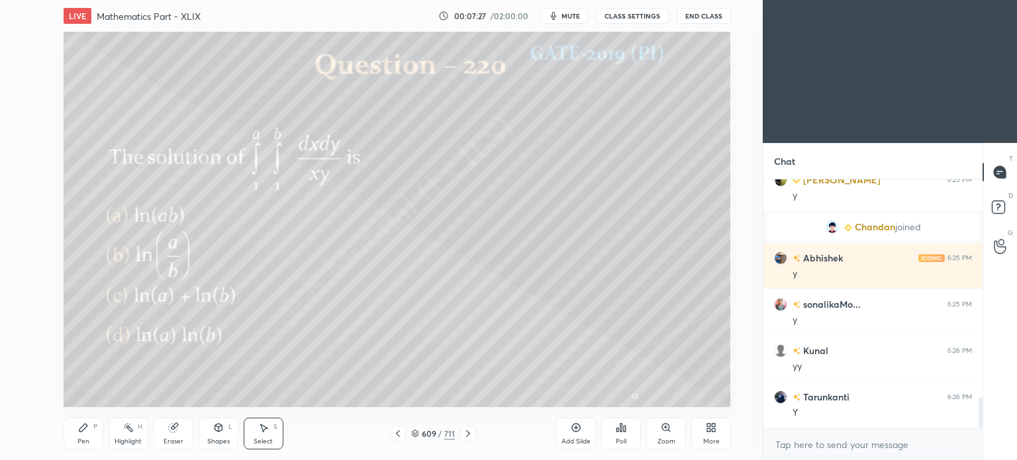
click at [466, 432] on icon at bounding box center [468, 433] width 11 height 11
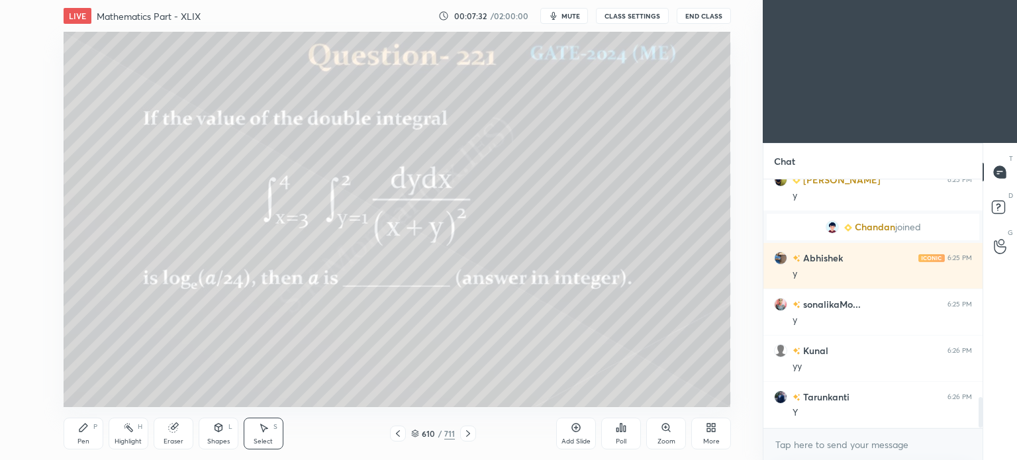
scroll to position [1801, 0]
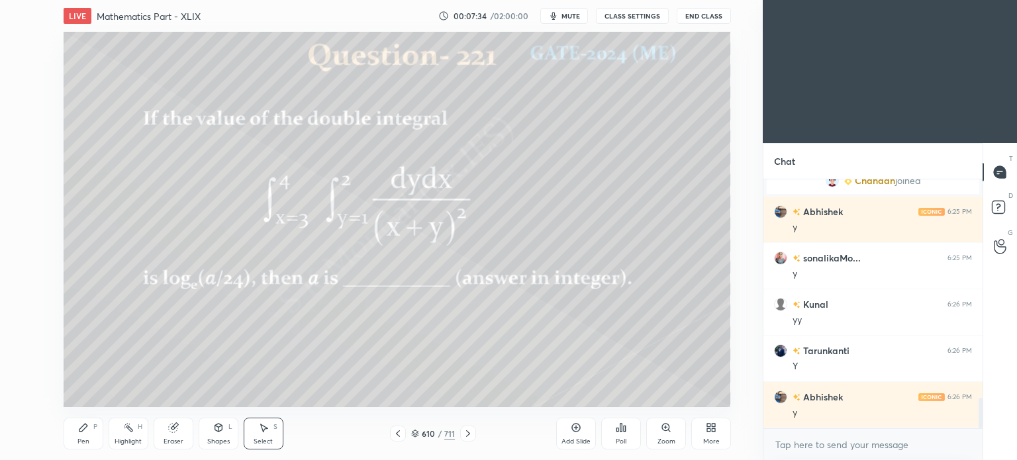
click at [90, 437] on div "Pen P" at bounding box center [84, 434] width 40 height 32
click at [83, 440] on div "Pen" at bounding box center [83, 441] width 12 height 7
click at [272, 434] on div "Select S" at bounding box center [264, 434] width 40 height 32
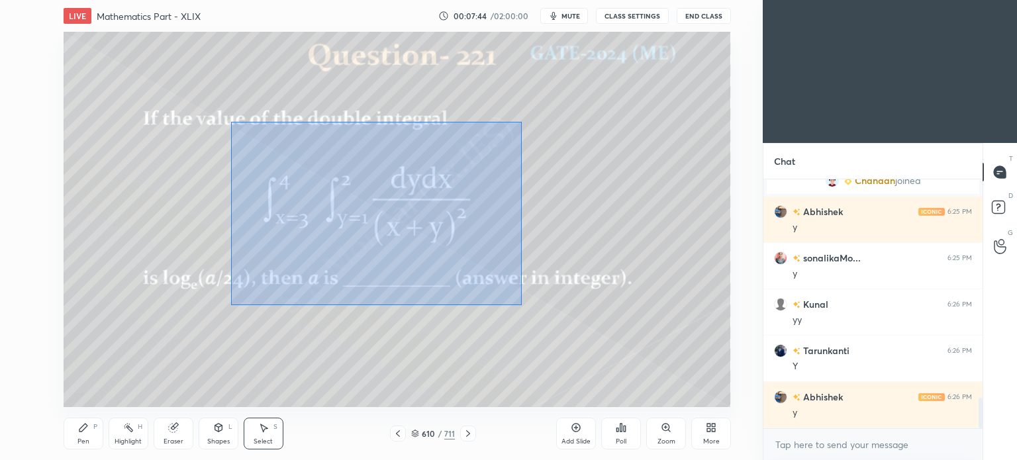
drag, startPoint x: 230, startPoint y: 121, endPoint x: 522, endPoint y: 305, distance: 344.6
click at [522, 305] on div "0 ° Undo Copy Duplicate Duplicate to new slide Delete" at bounding box center [397, 219] width 667 height 375
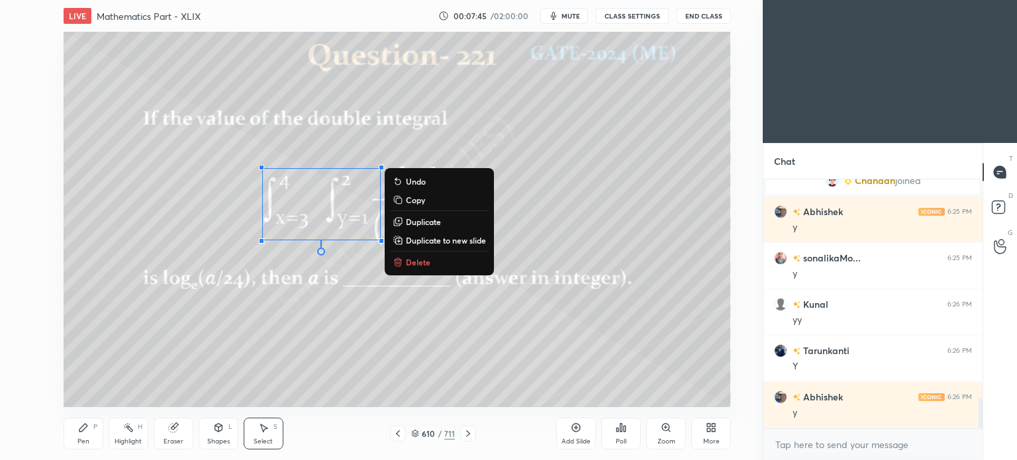
click at [422, 254] on div "0 ° Undo Copy Duplicate Duplicate to new slide Delete" at bounding box center [397, 219] width 667 height 375
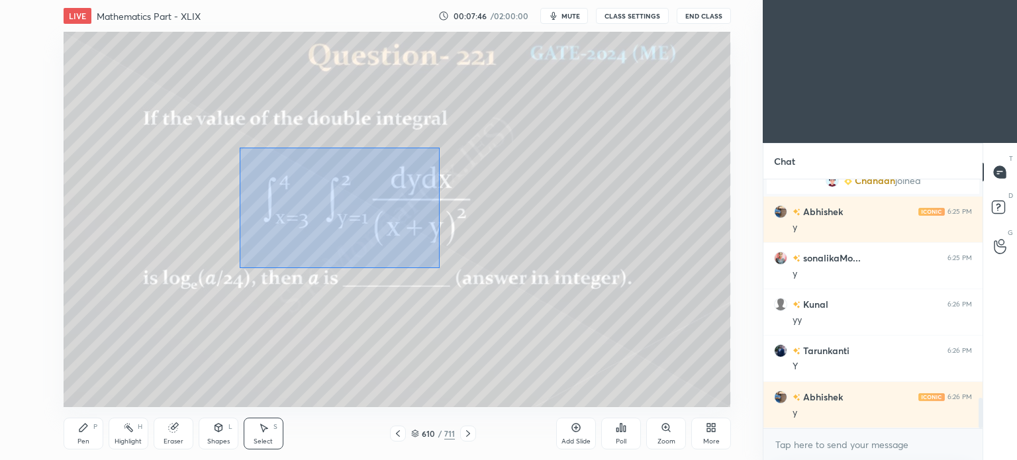
drag, startPoint x: 239, startPoint y: 148, endPoint x: 440, endPoint y: 268, distance: 234.6
click at [440, 268] on div "0 ° Undo Copy Duplicate Duplicate to new slide Delete" at bounding box center [397, 219] width 667 height 375
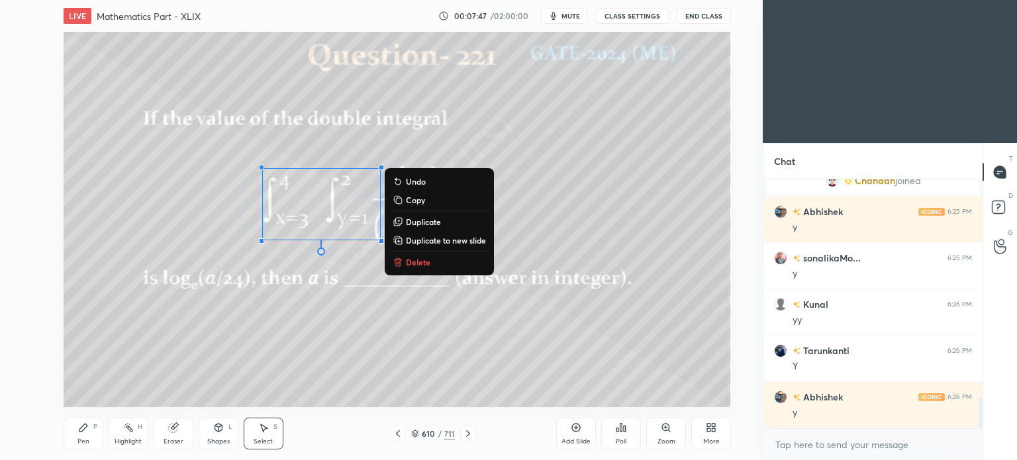
click at [413, 258] on p "Delete" at bounding box center [418, 262] width 25 height 11
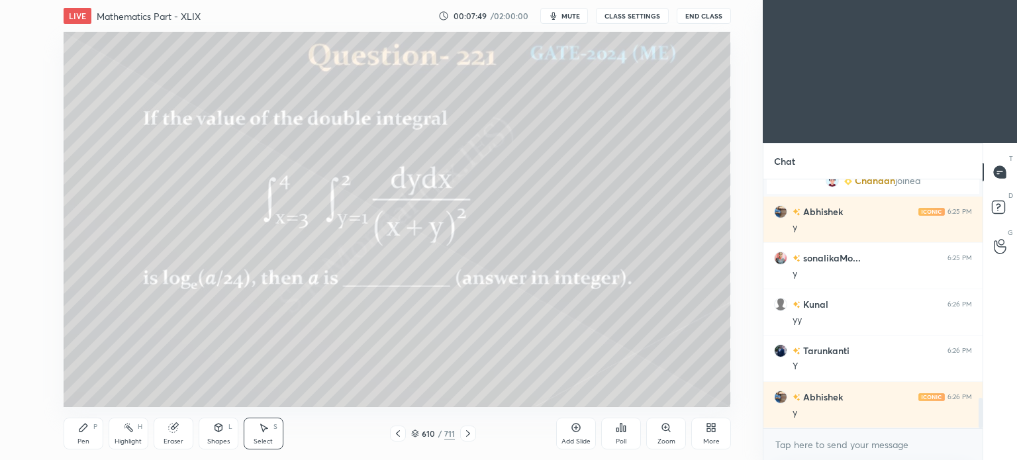
click at [469, 434] on icon at bounding box center [468, 433] width 11 height 11
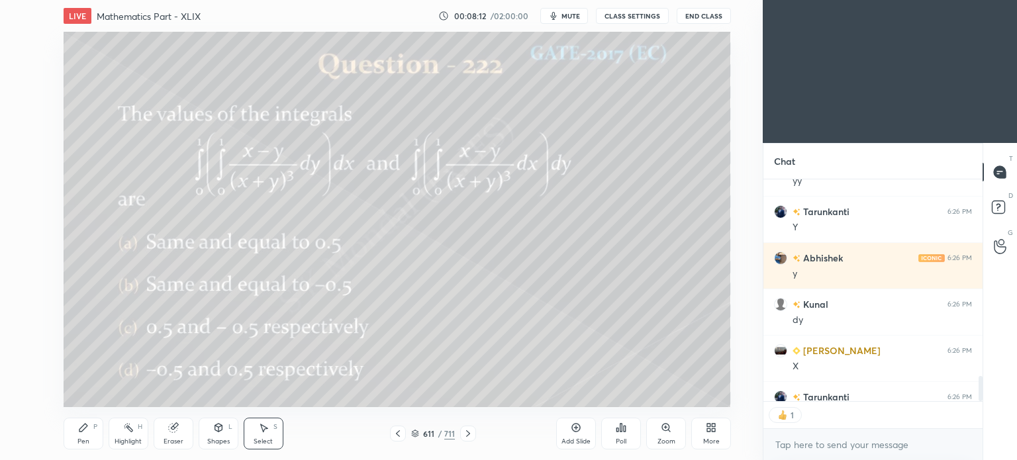
scroll to position [2013, 0]
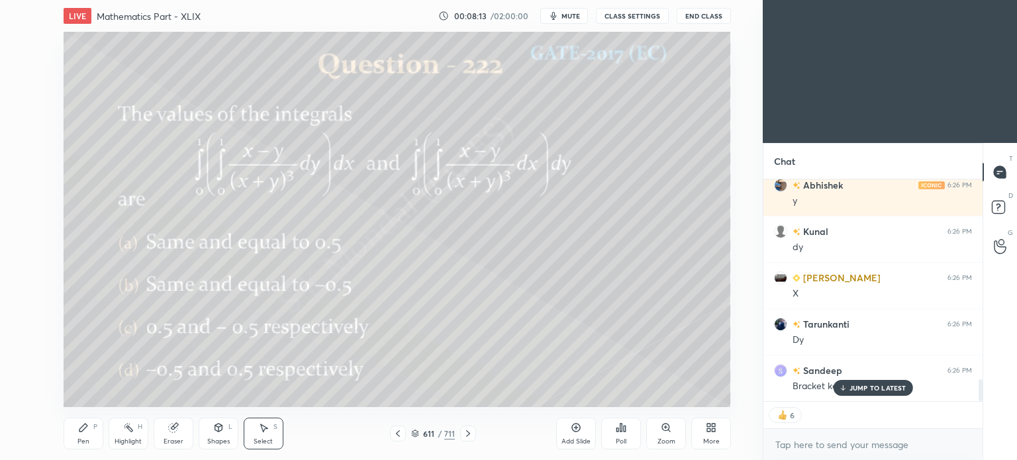
click at [70, 454] on div "Pen P Highlight H Eraser Shapes L Select S 611 / 711 Add Slide Poll Zoom More" at bounding box center [397, 433] width 667 height 53
click at [79, 434] on div "Pen P" at bounding box center [84, 434] width 40 height 32
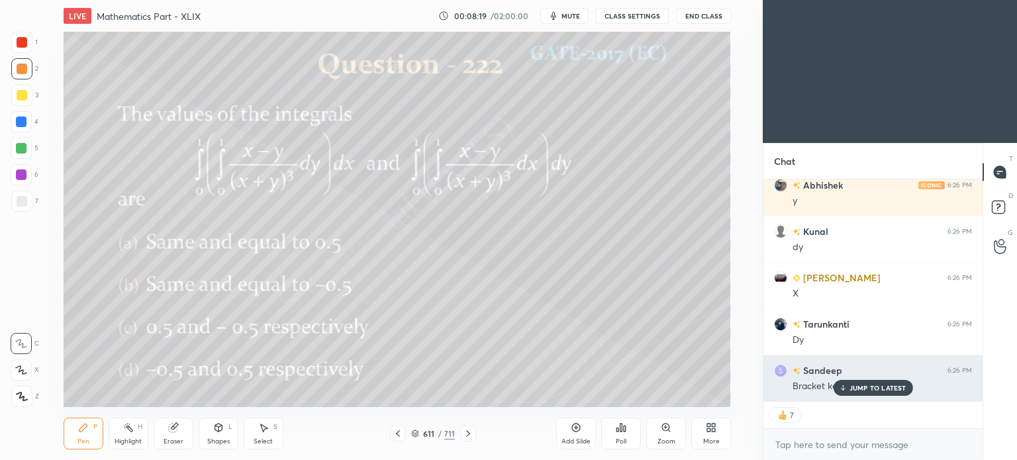
click at [858, 386] on p "JUMP TO LATEST" at bounding box center [878, 388] width 57 height 8
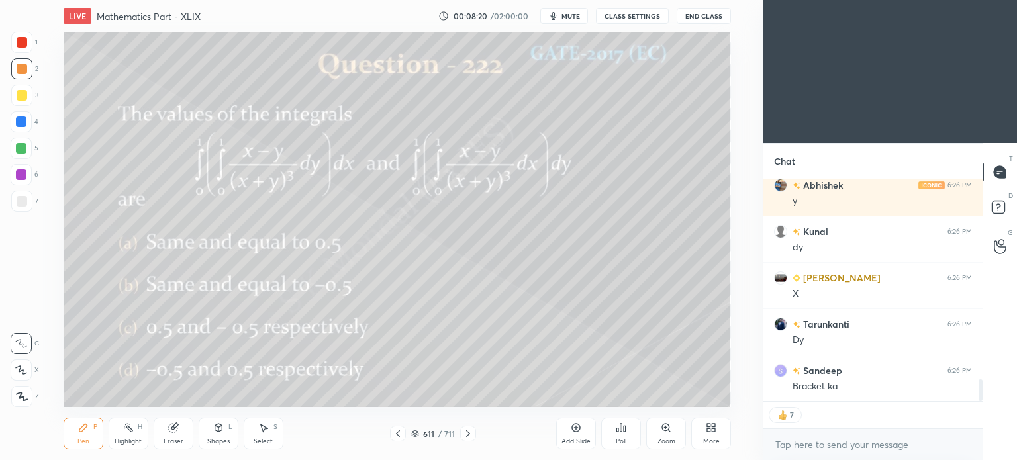
scroll to position [2060, 0]
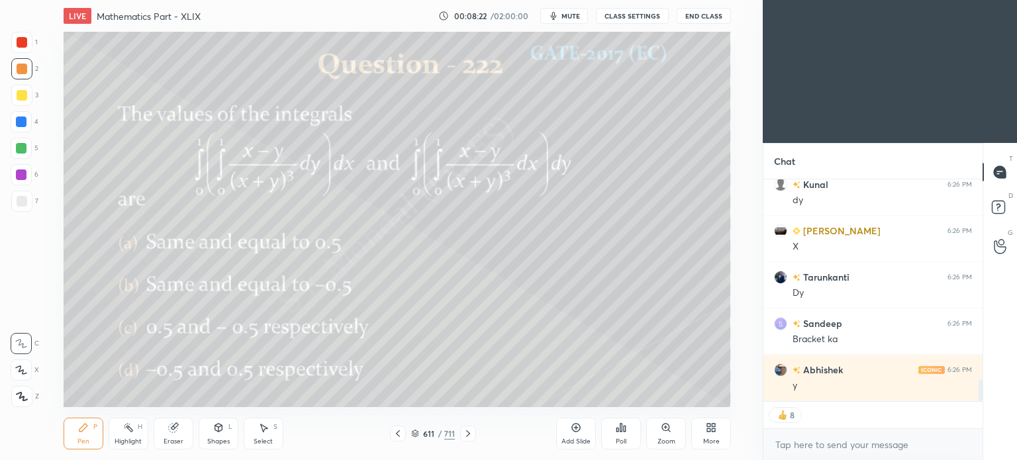
click at [273, 428] on div "Select S" at bounding box center [264, 434] width 40 height 32
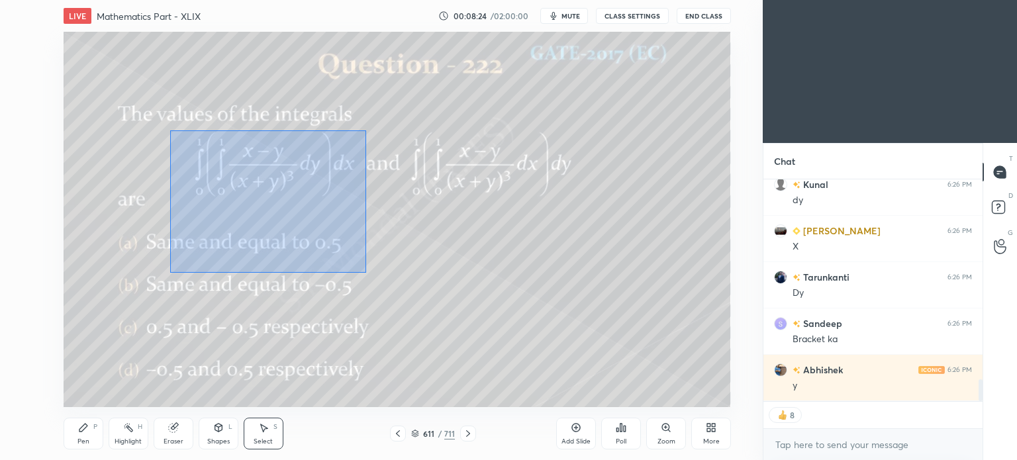
drag, startPoint x: 170, startPoint y: 130, endPoint x: 366, endPoint y: 273, distance: 243.6
click at [366, 273] on div "0 ° Undo Copy Duplicate Duplicate to new slide Delete" at bounding box center [397, 219] width 667 height 375
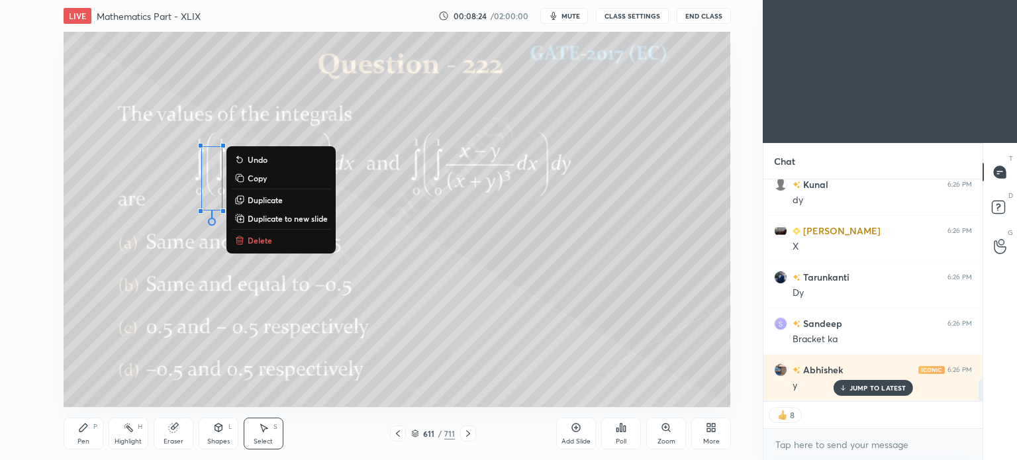
scroll to position [2106, 0]
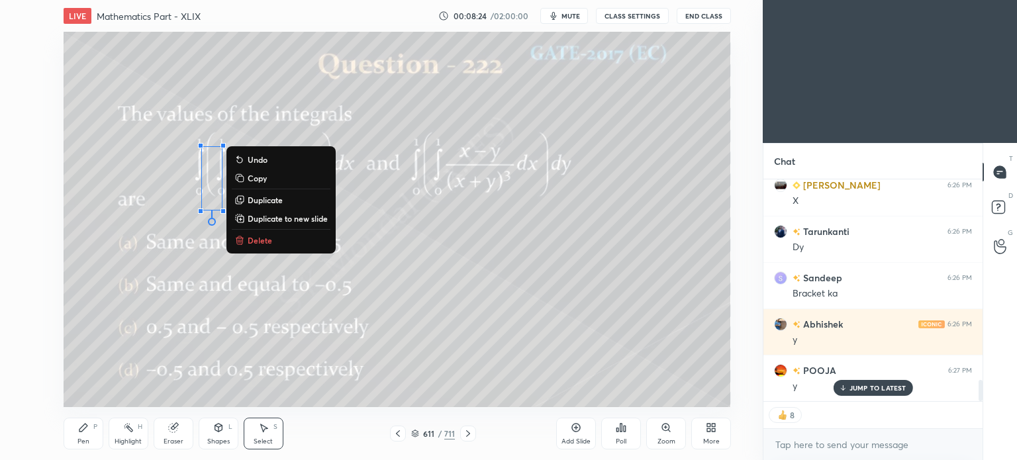
click at [271, 234] on button "Delete" at bounding box center [281, 240] width 99 height 16
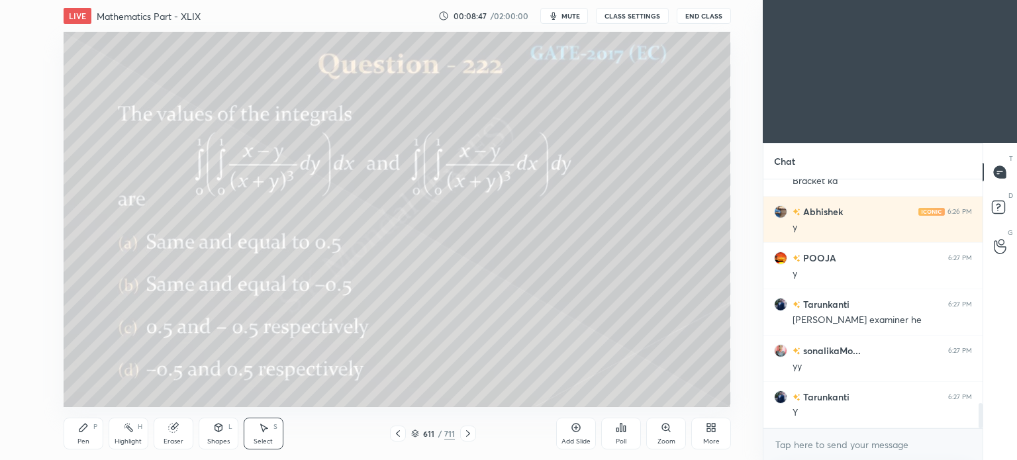
scroll to position [2250, 0]
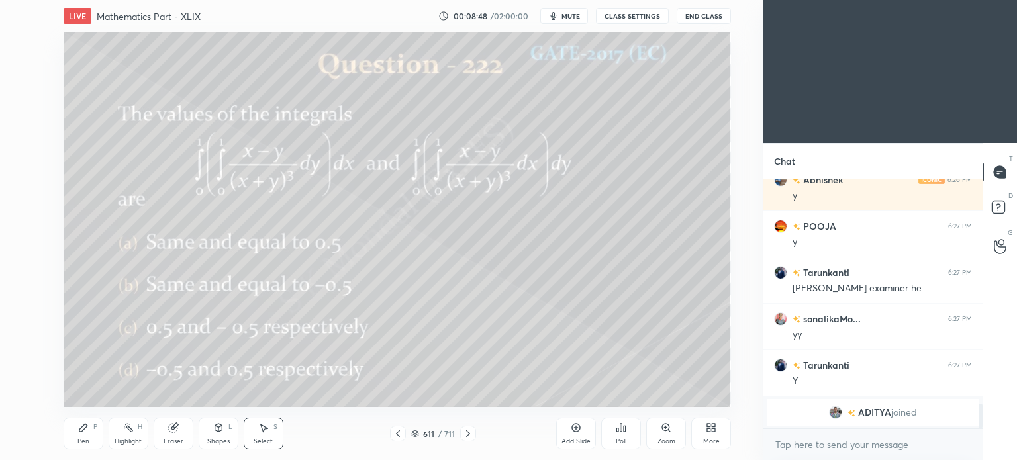
click at [471, 434] on icon at bounding box center [468, 433] width 11 height 11
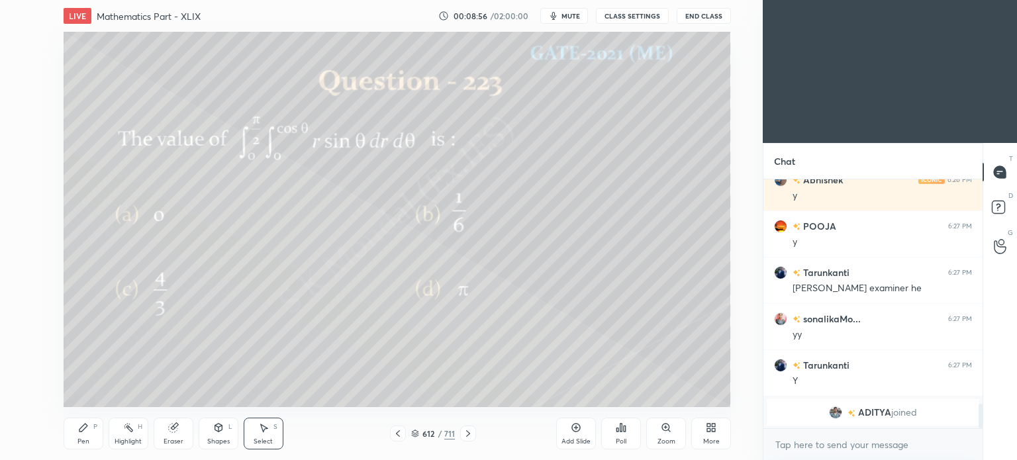
click at [72, 439] on div "Pen P" at bounding box center [84, 434] width 40 height 32
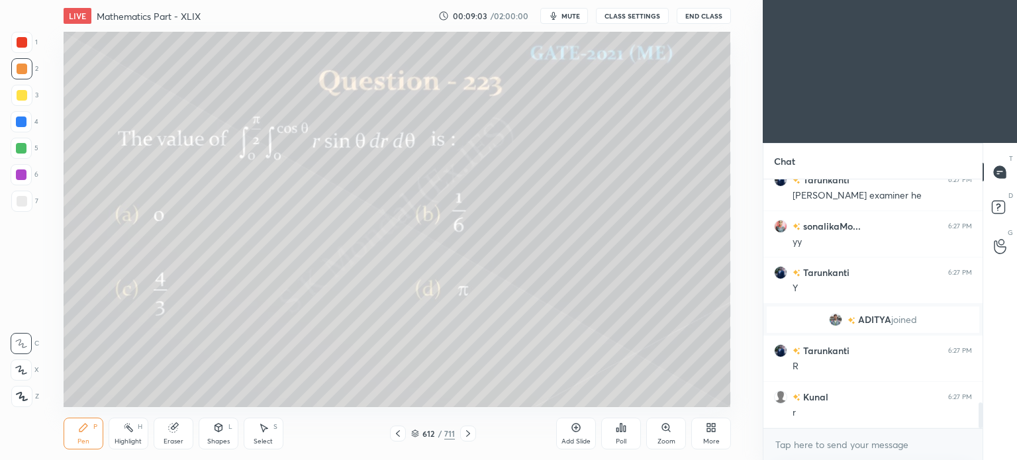
scroll to position [2190, 0]
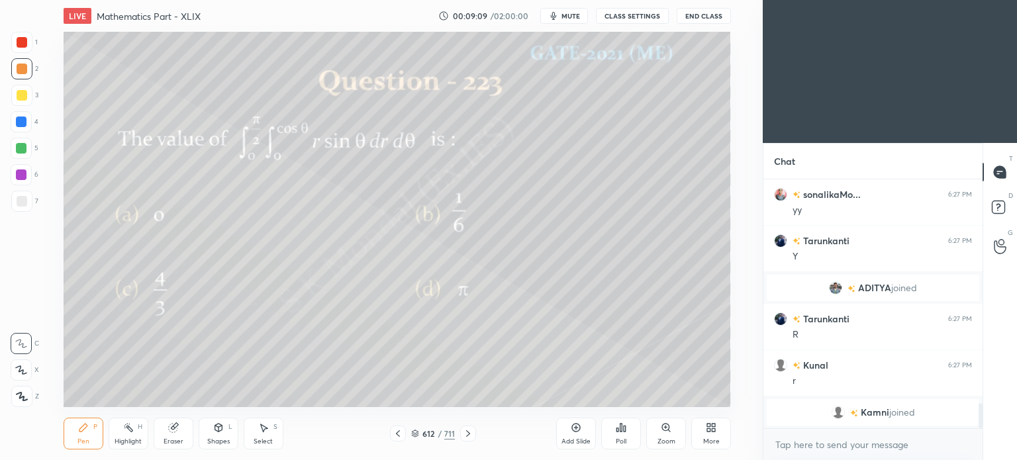
click at [272, 431] on div "Select S" at bounding box center [264, 434] width 40 height 32
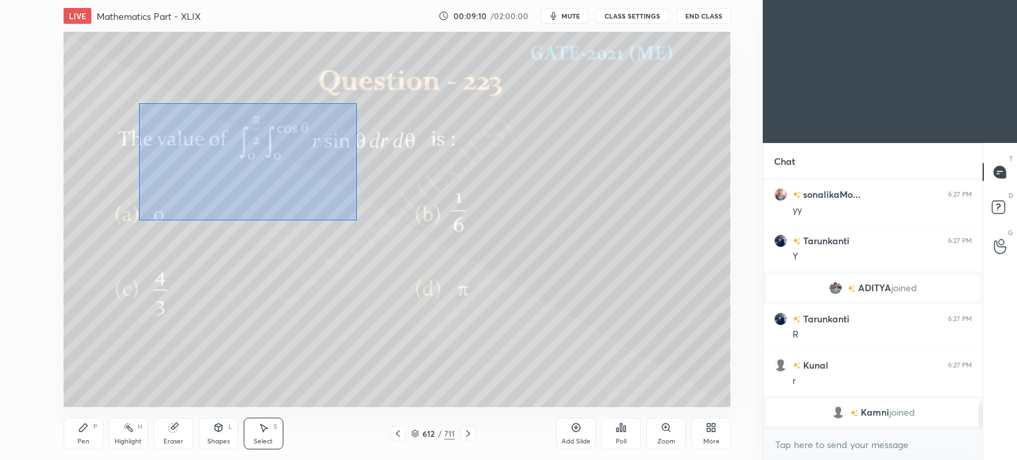
drag, startPoint x: 139, startPoint y: 103, endPoint x: 357, endPoint y: 221, distance: 247.7
click at [357, 221] on div "0 ° Undo Copy Duplicate Duplicate to new slide Delete" at bounding box center [397, 219] width 667 height 375
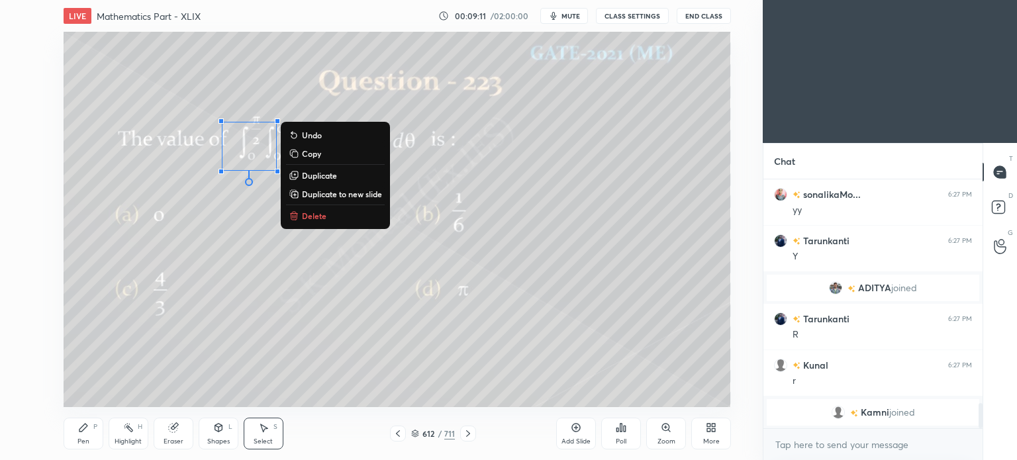
click at [321, 218] on p "Delete" at bounding box center [314, 216] width 25 height 11
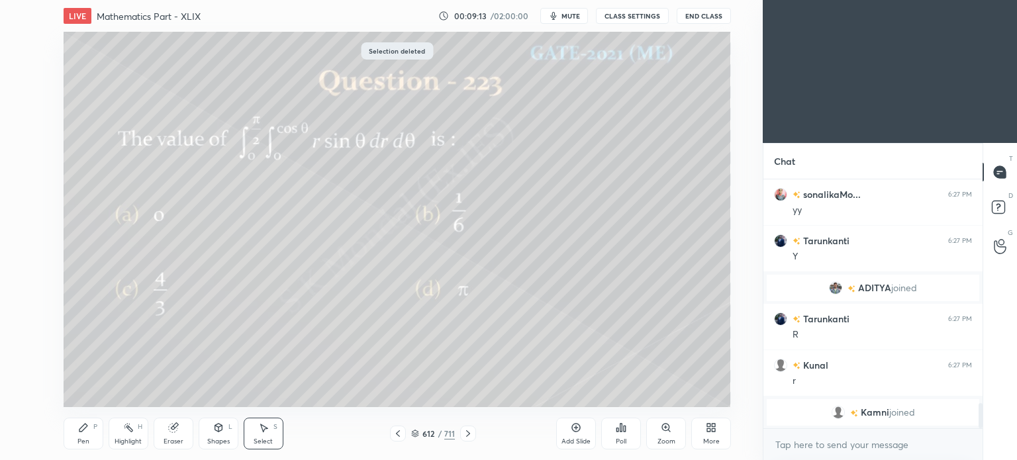
click at [464, 435] on icon at bounding box center [468, 433] width 11 height 11
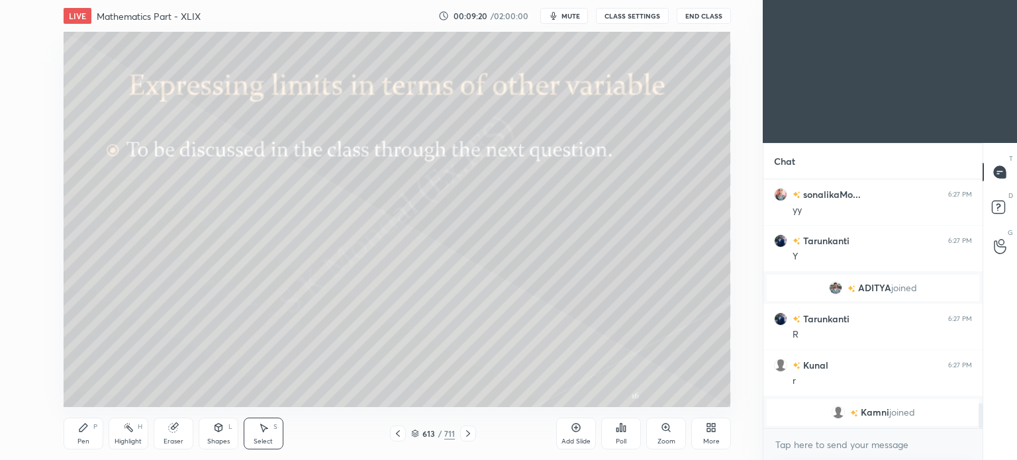
click at [463, 437] on icon at bounding box center [468, 433] width 11 height 11
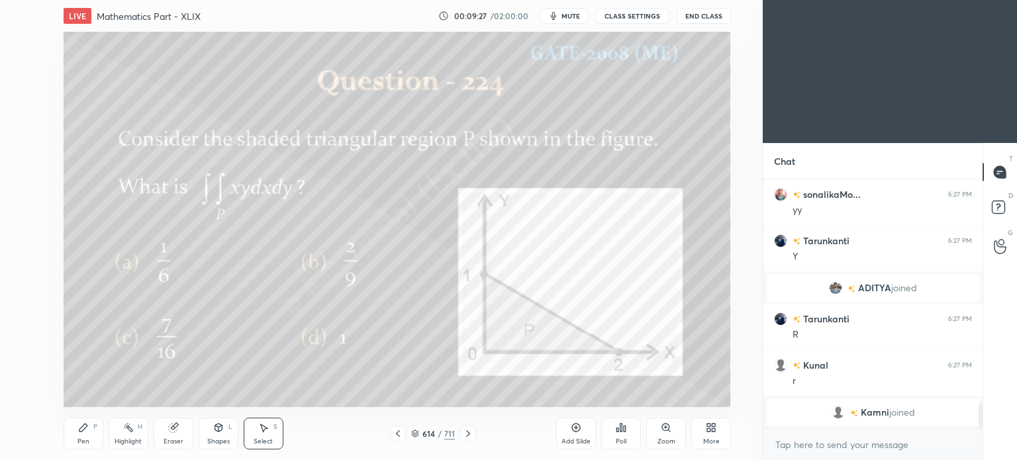
click at [467, 438] on icon at bounding box center [468, 433] width 11 height 11
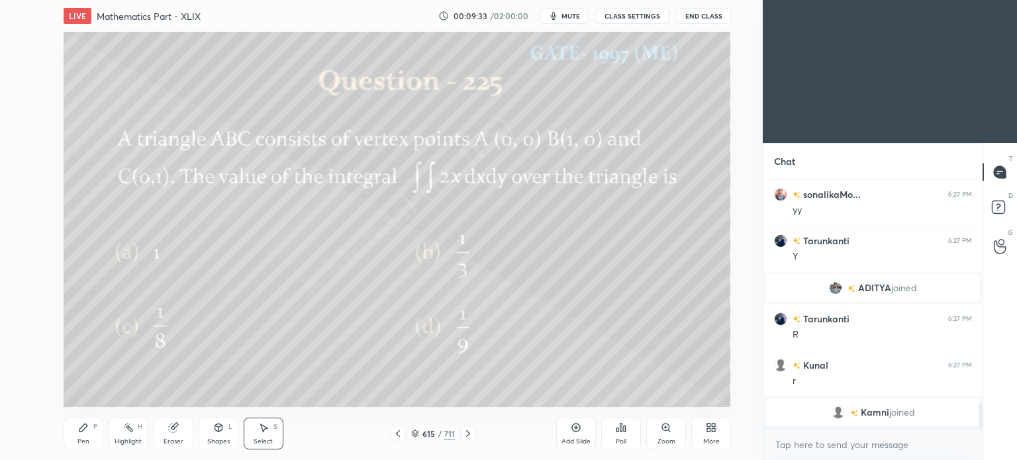
click at [467, 438] on icon at bounding box center [468, 433] width 11 height 11
click at [469, 438] on icon at bounding box center [468, 433] width 11 height 11
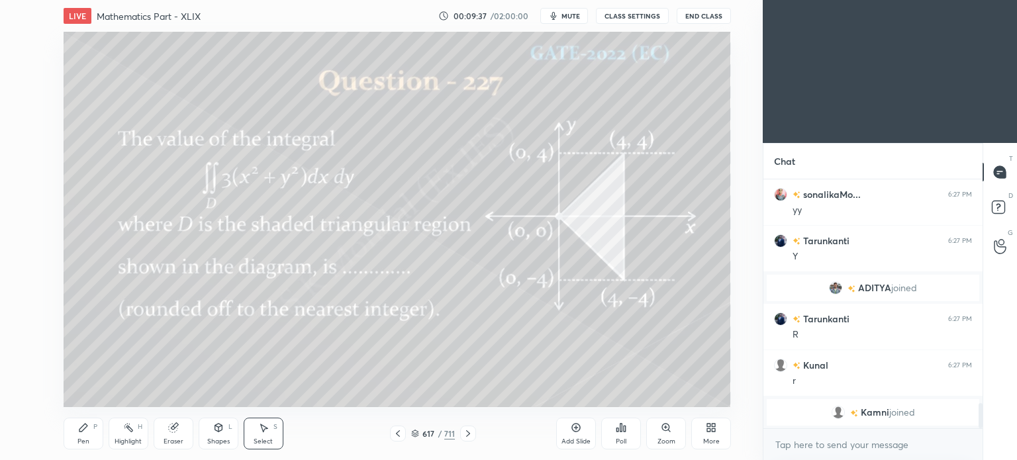
click at [469, 438] on icon at bounding box center [468, 433] width 11 height 11
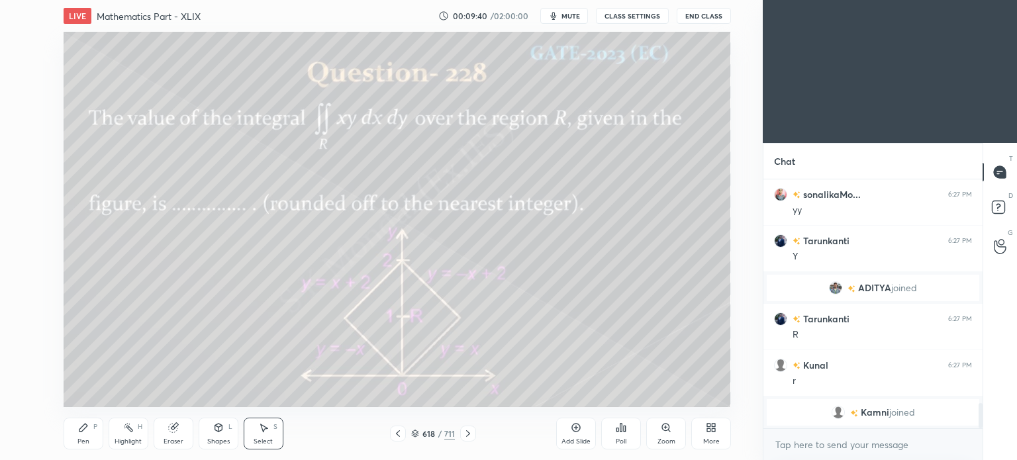
click at [471, 438] on icon at bounding box center [468, 433] width 11 height 11
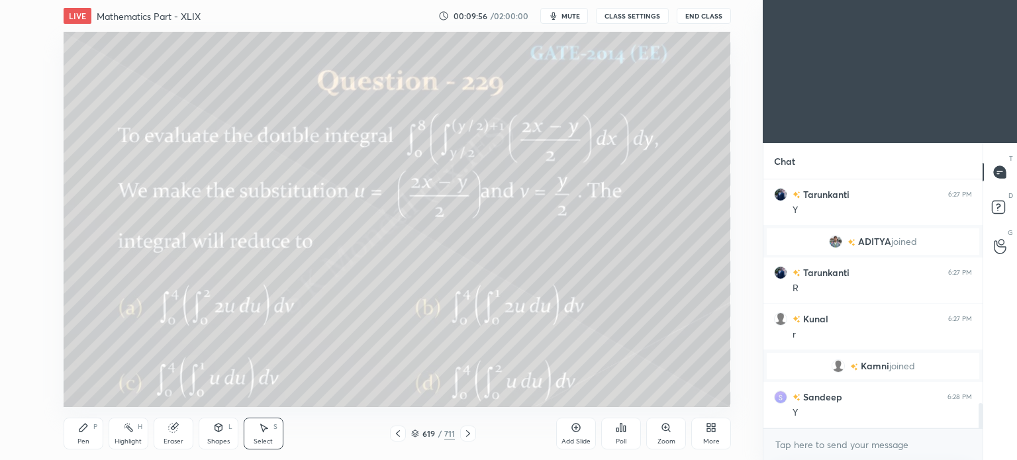
scroll to position [2271, 0]
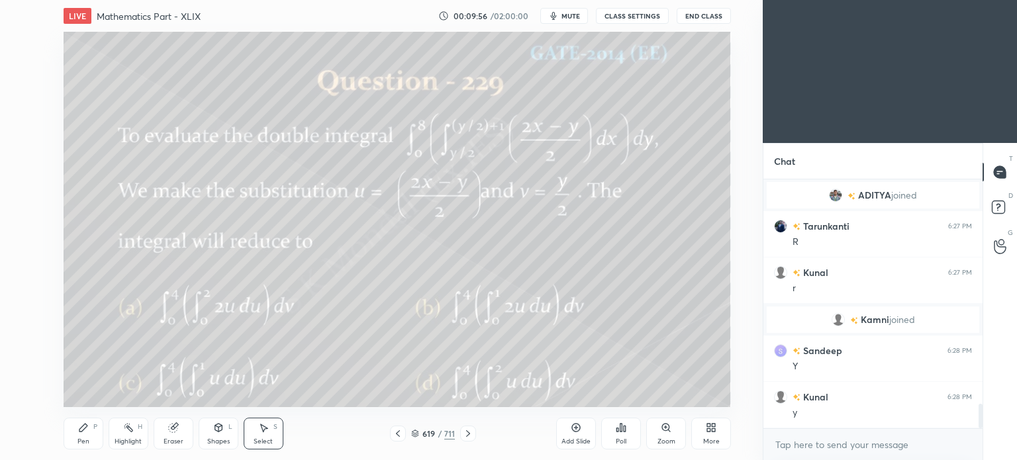
click at [463, 431] on icon at bounding box center [468, 433] width 11 height 11
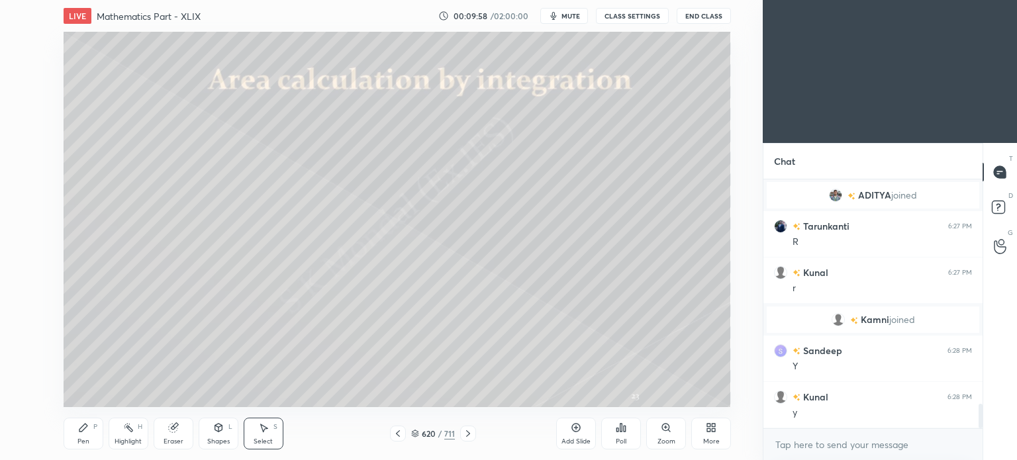
click at [463, 431] on icon at bounding box center [468, 433] width 11 height 11
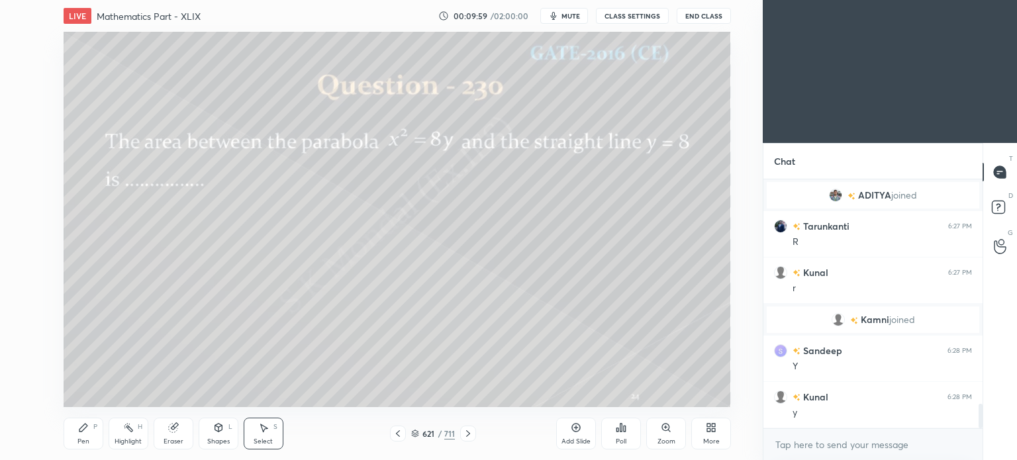
click at [463, 431] on icon at bounding box center [468, 433] width 11 height 11
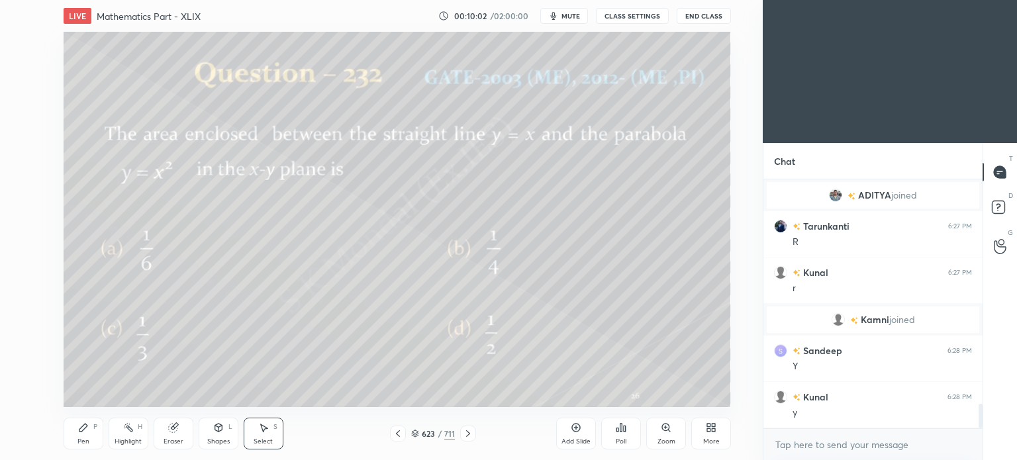
scroll to position [2318, 0]
click at [463, 431] on icon at bounding box center [468, 433] width 11 height 11
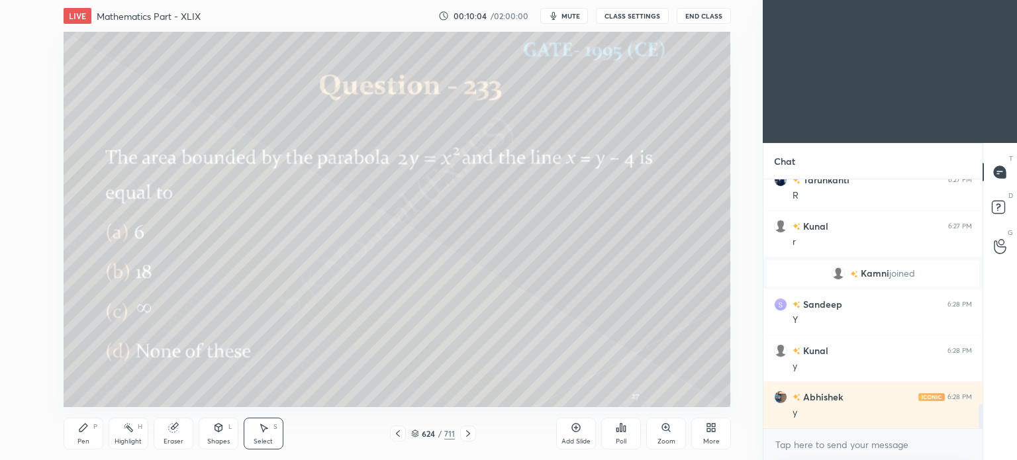
click at [463, 431] on icon at bounding box center [468, 433] width 11 height 11
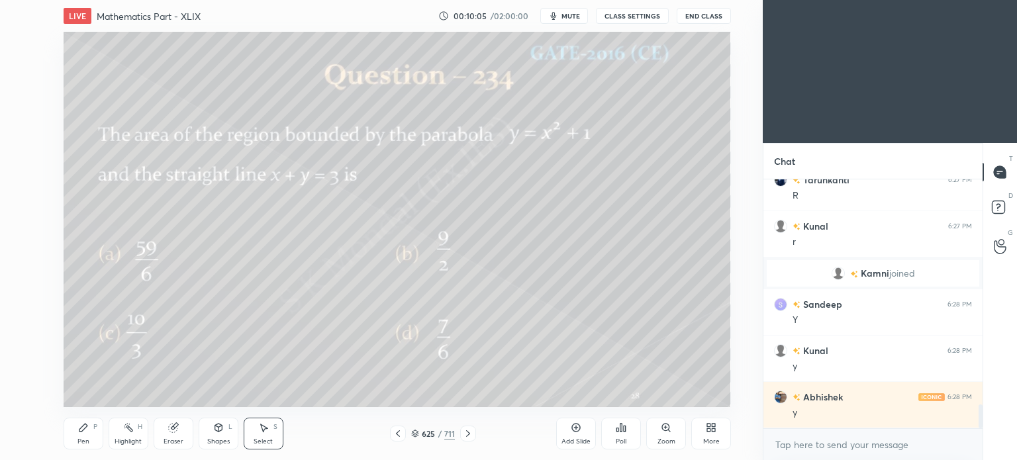
click at [463, 431] on icon at bounding box center [468, 433] width 11 height 11
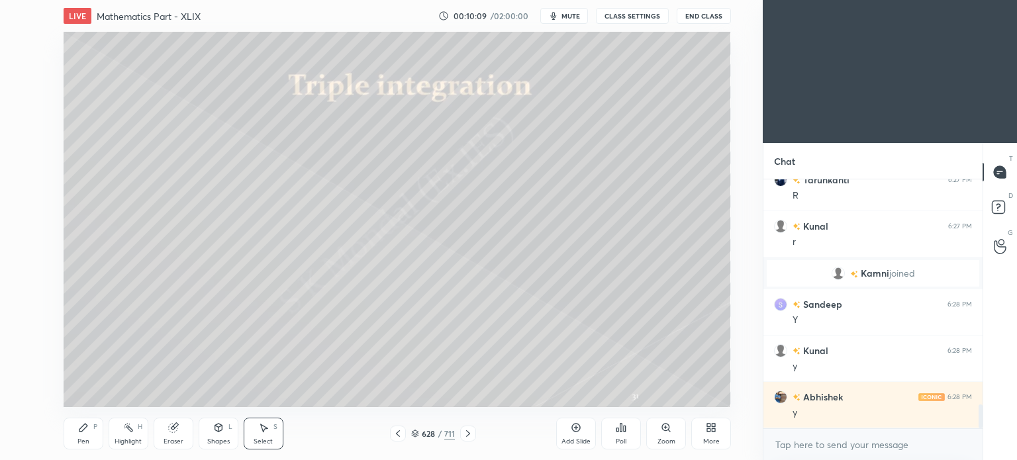
click at [463, 431] on icon at bounding box center [468, 433] width 11 height 11
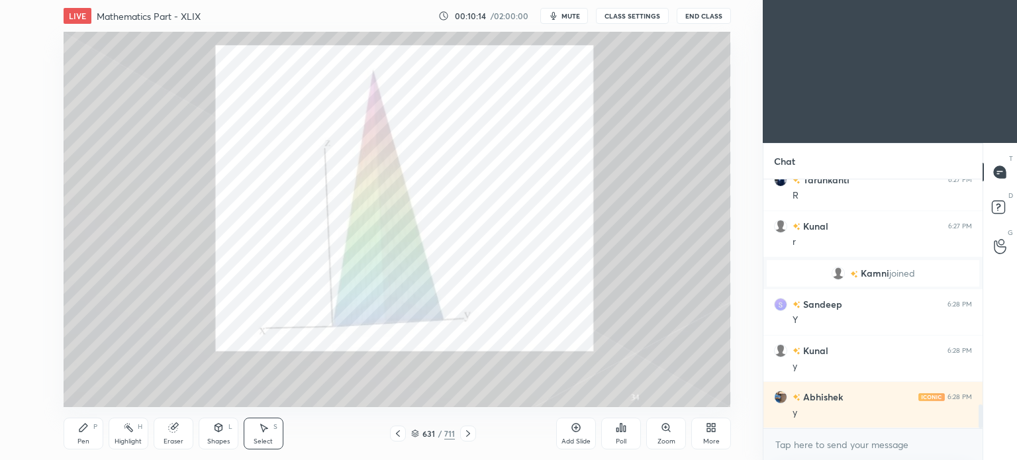
click at [463, 431] on icon at bounding box center [468, 433] width 11 height 11
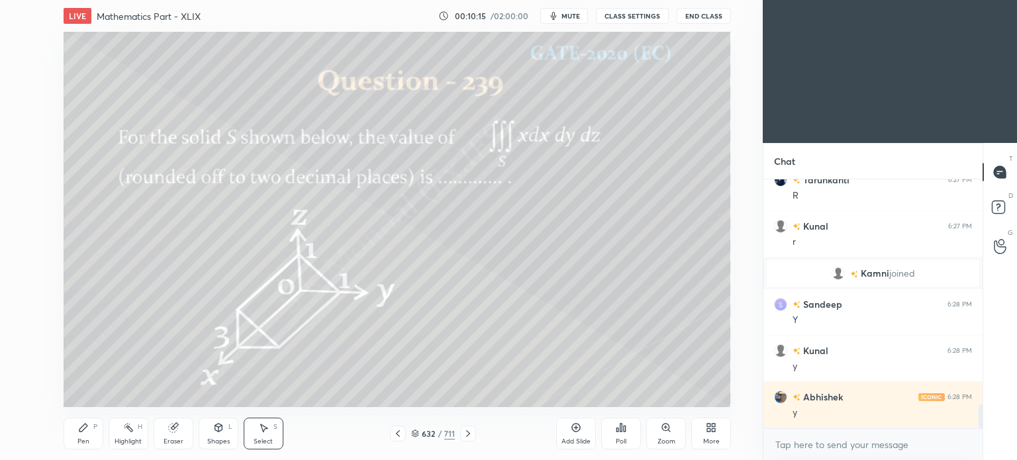
click at [463, 431] on icon at bounding box center [468, 433] width 11 height 11
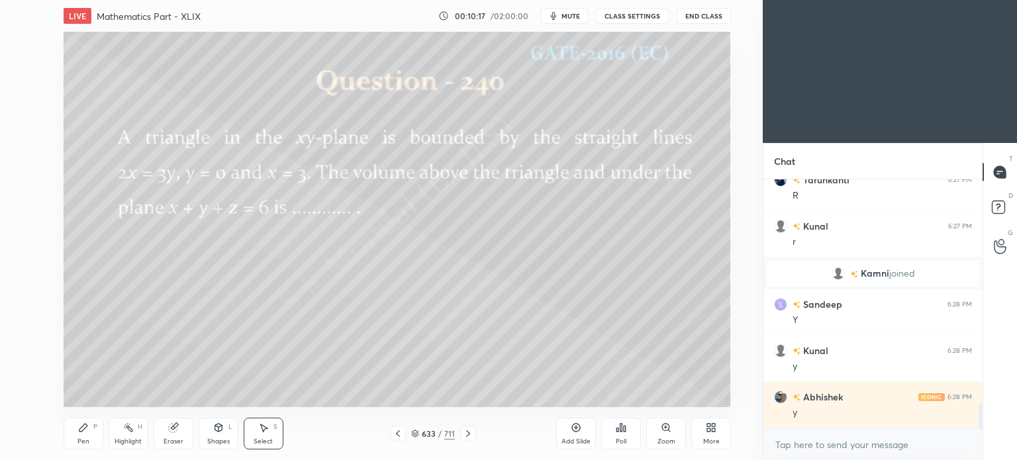
click at [463, 431] on icon at bounding box center [468, 433] width 11 height 11
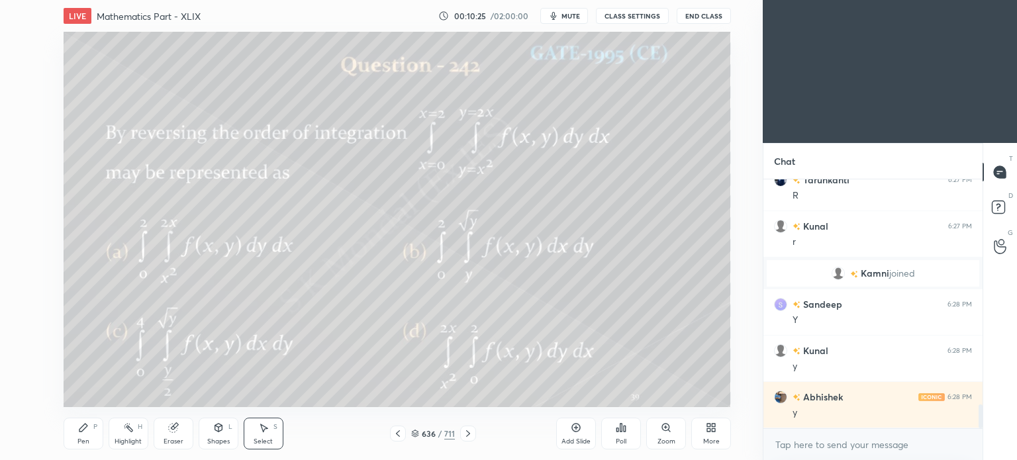
click at [463, 431] on icon at bounding box center [468, 433] width 11 height 11
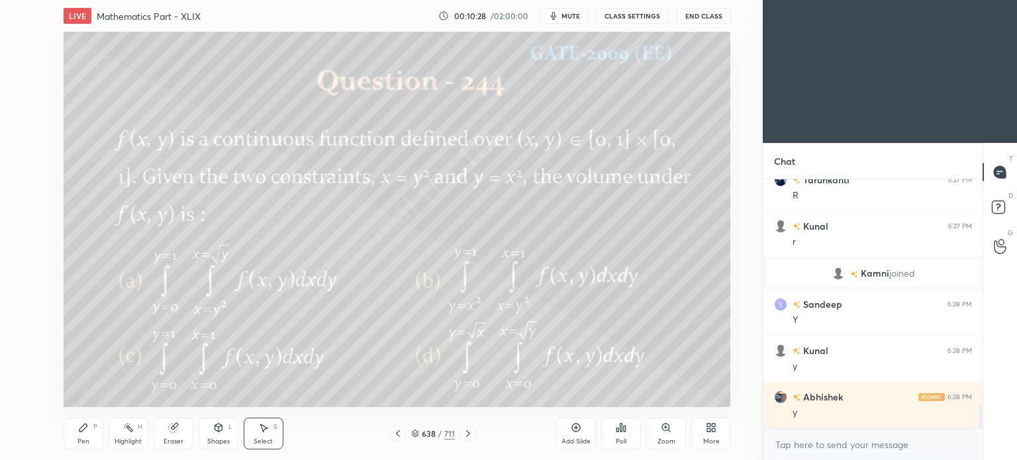
click at [463, 431] on icon at bounding box center [468, 433] width 11 height 11
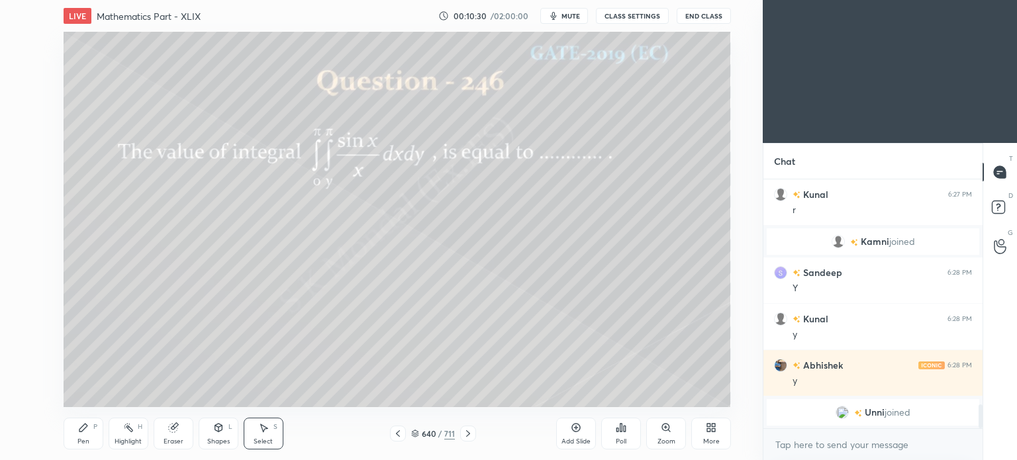
click at [463, 431] on icon at bounding box center [468, 433] width 11 height 11
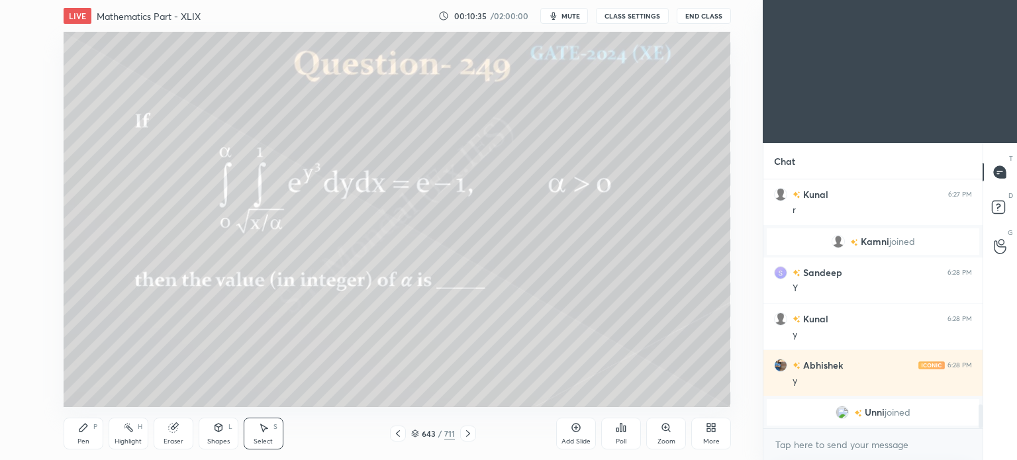
click at [463, 431] on icon at bounding box center [468, 433] width 11 height 11
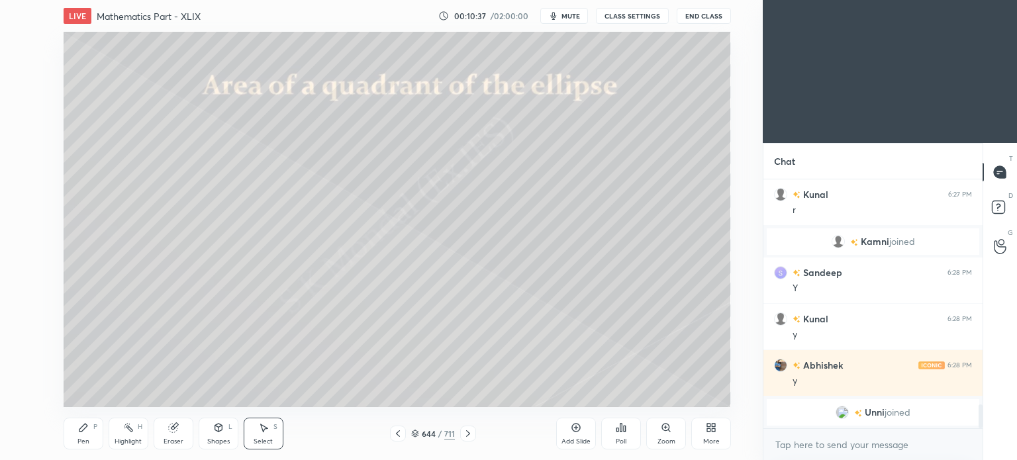
scroll to position [2356, 0]
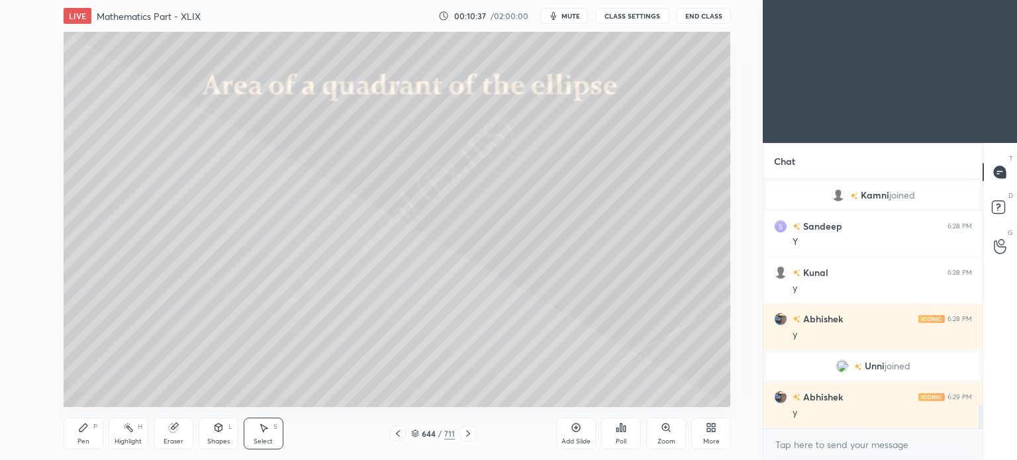
click at [463, 431] on icon at bounding box center [468, 433] width 11 height 11
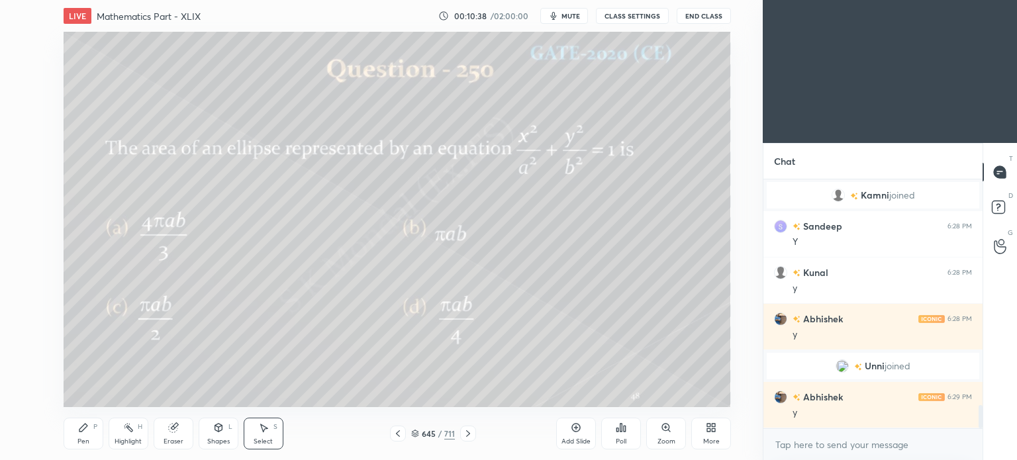
scroll to position [2402, 0]
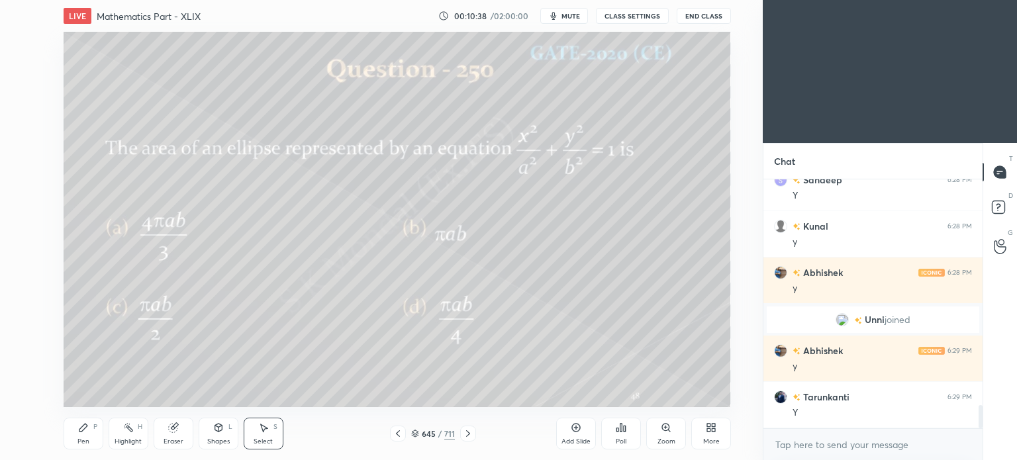
click at [463, 431] on icon at bounding box center [468, 433] width 11 height 11
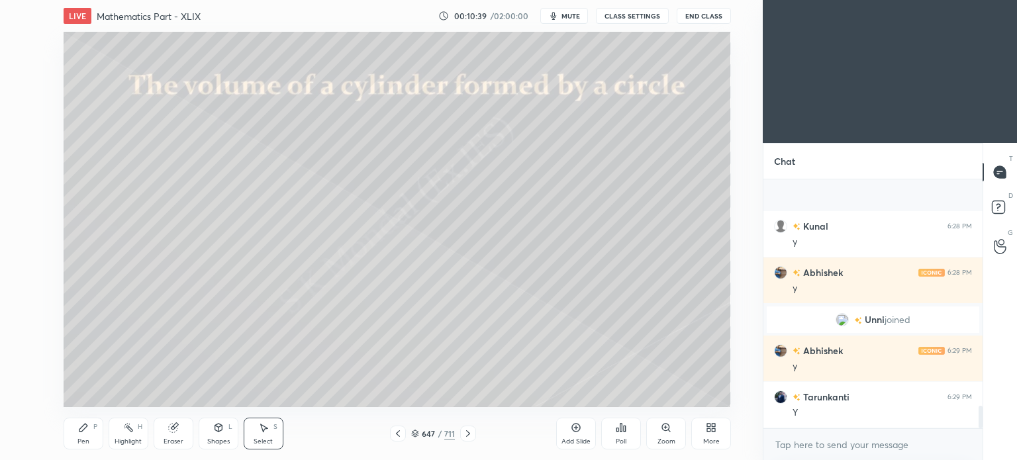
scroll to position [2495, 0]
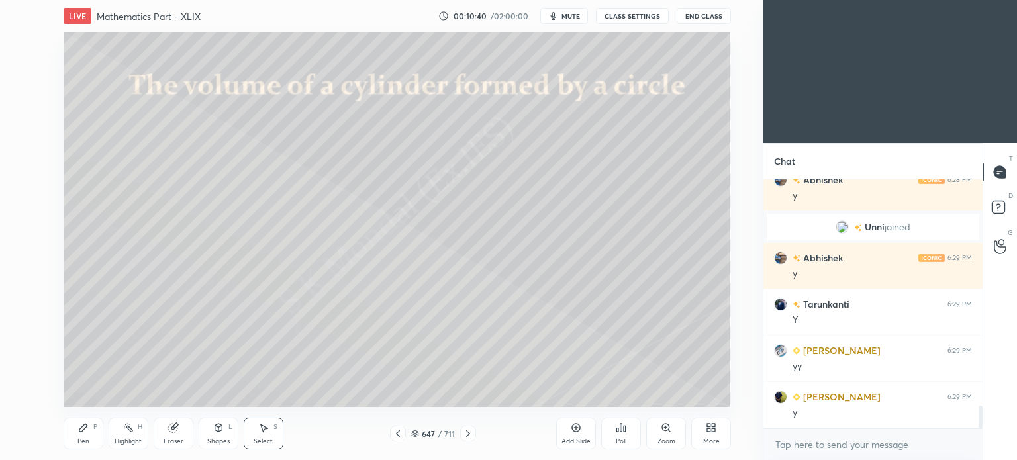
click at [463, 431] on icon at bounding box center [468, 433] width 11 height 11
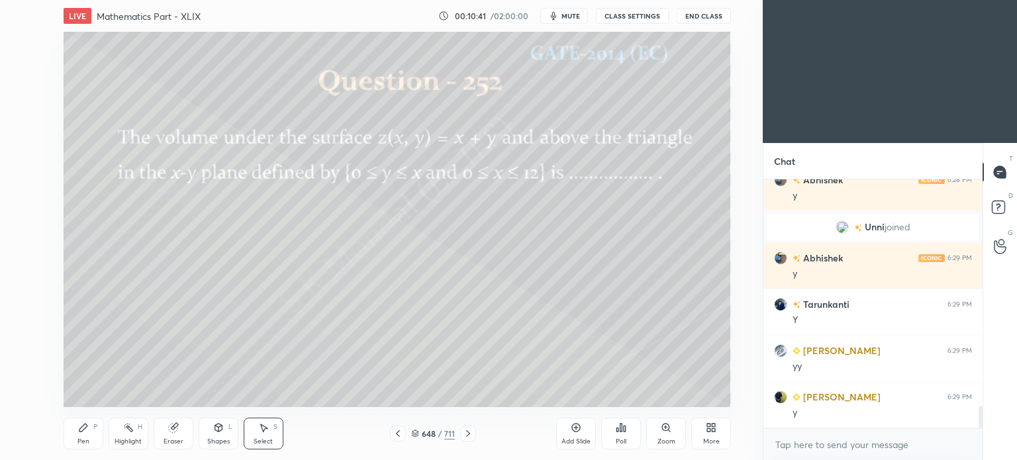
click at [463, 431] on icon at bounding box center [468, 433] width 11 height 11
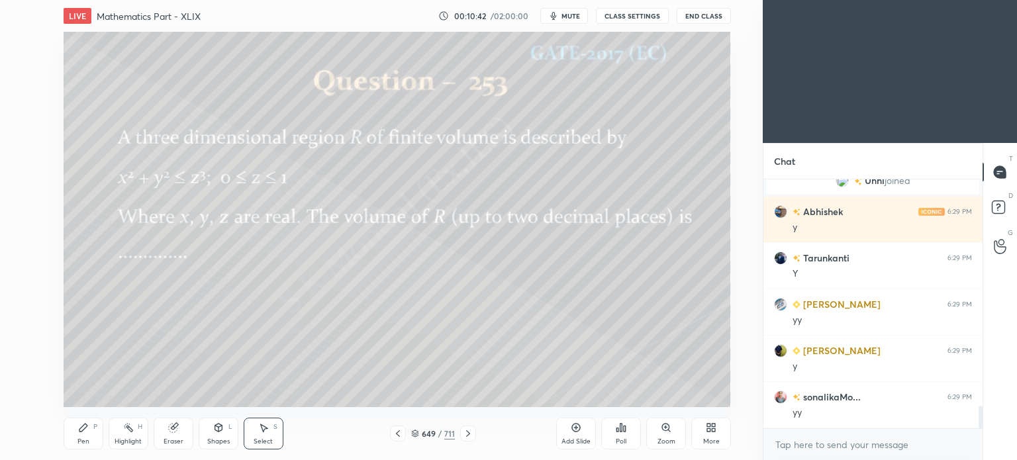
click at [463, 431] on icon at bounding box center [468, 433] width 11 height 11
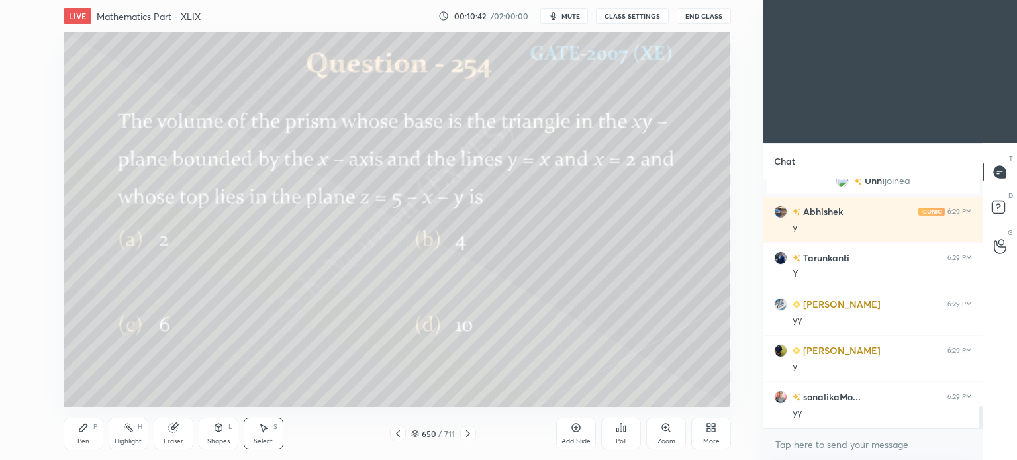
click at [463, 431] on icon at bounding box center [468, 433] width 11 height 11
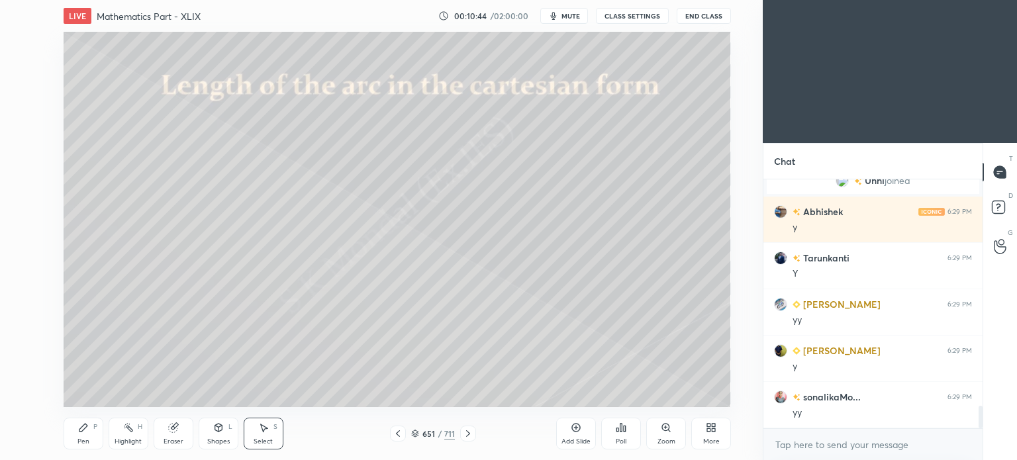
click at [463, 431] on icon at bounding box center [468, 433] width 11 height 11
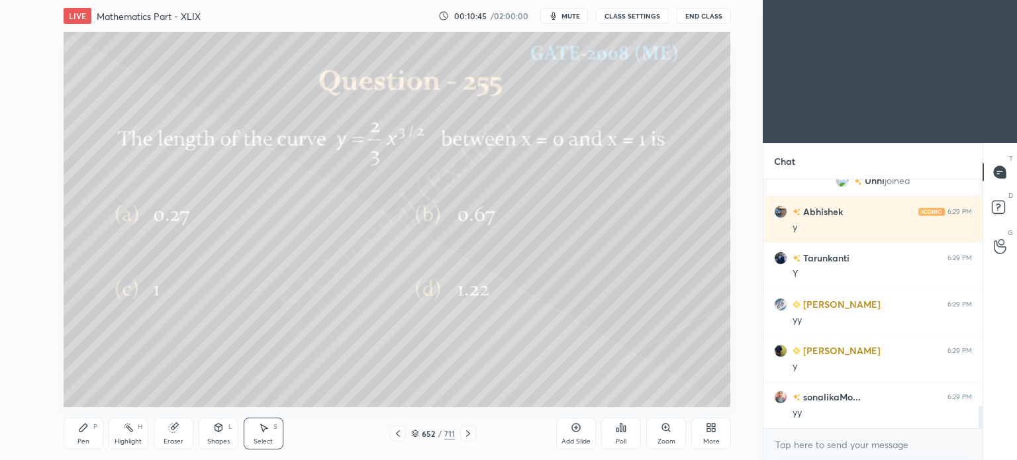
click at [463, 431] on icon at bounding box center [468, 433] width 11 height 11
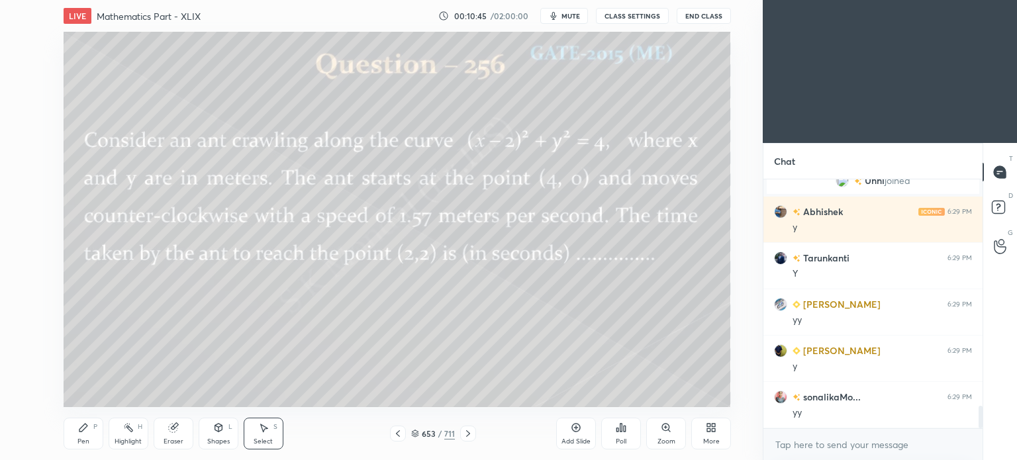
click at [463, 431] on icon at bounding box center [468, 433] width 11 height 11
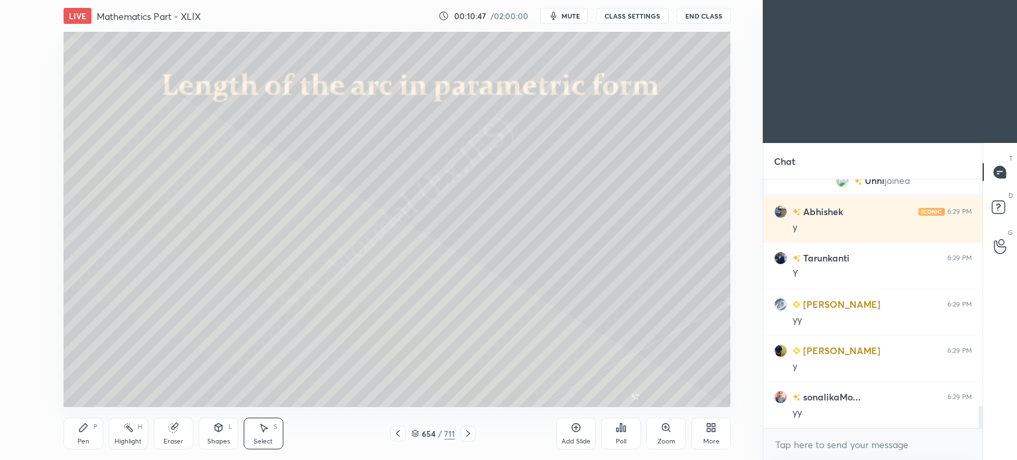
click at [463, 431] on icon at bounding box center [468, 433] width 11 height 11
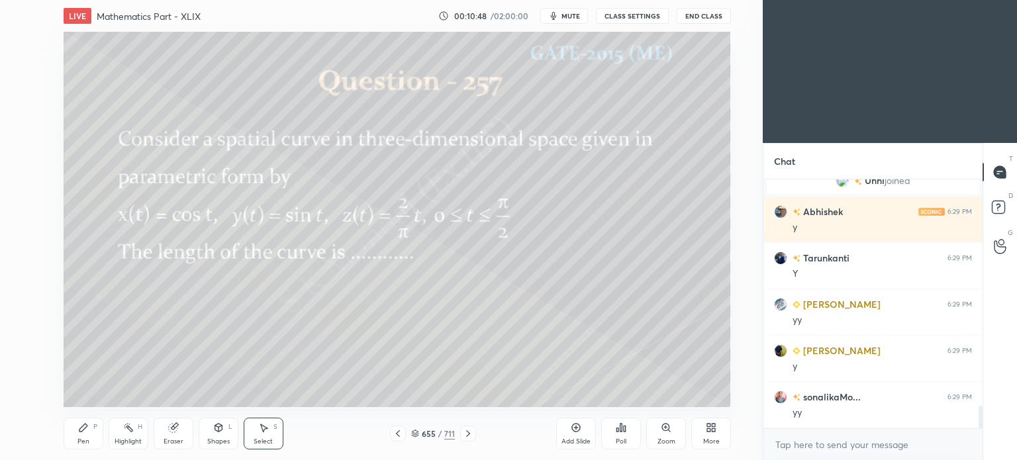
click at [463, 431] on icon at bounding box center [468, 433] width 11 height 11
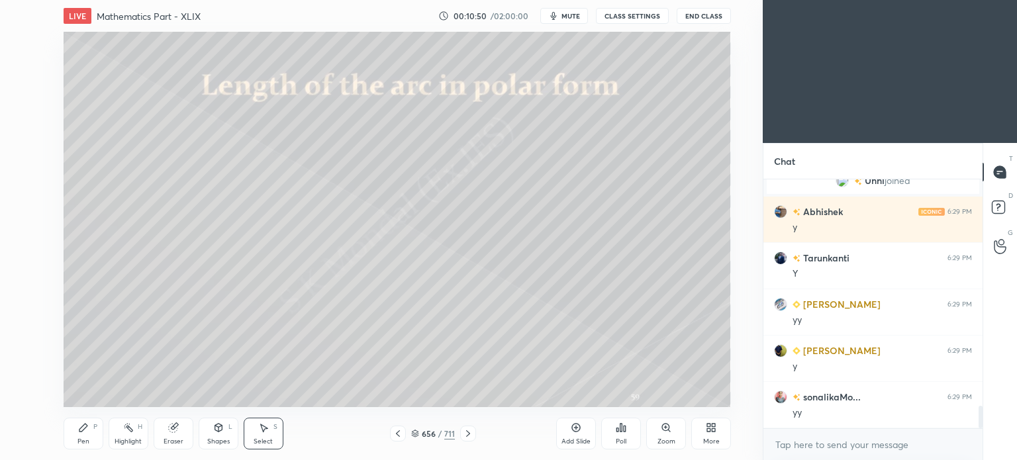
click at [463, 431] on icon at bounding box center [468, 433] width 11 height 11
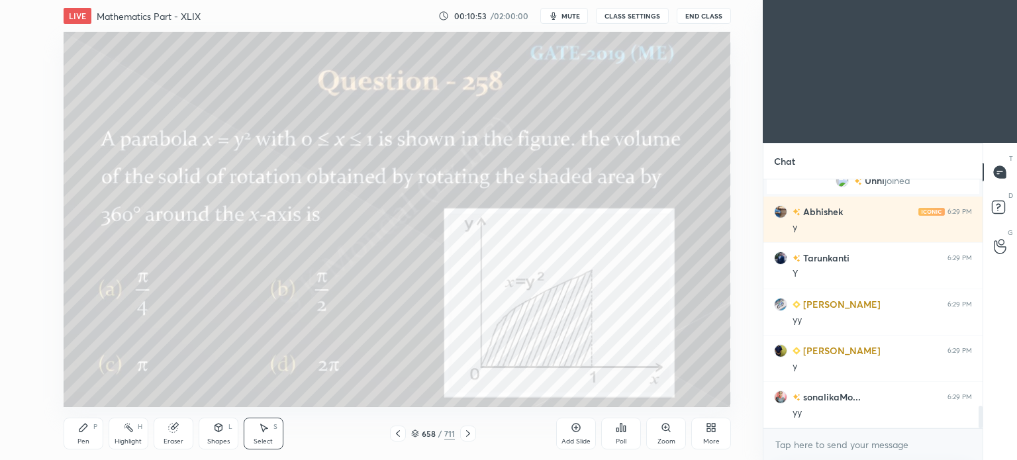
click at [463, 431] on icon at bounding box center [468, 433] width 11 height 11
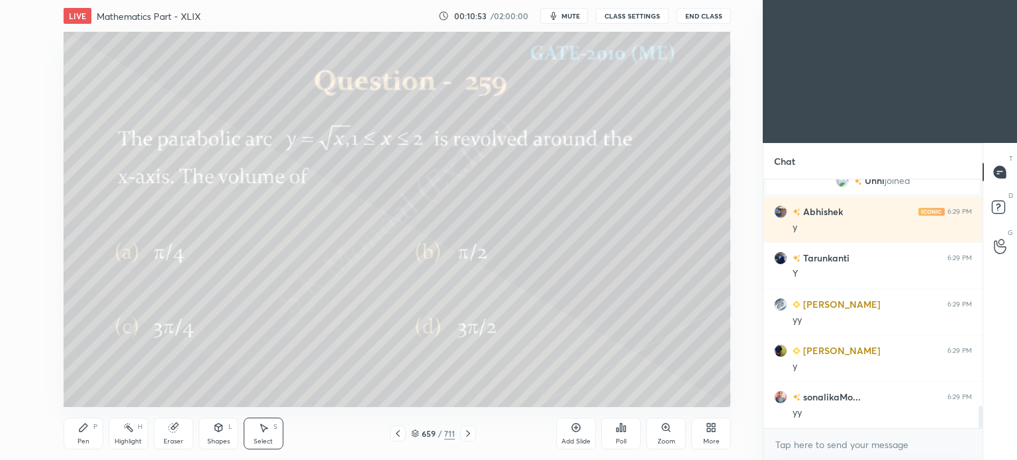
click at [463, 431] on icon at bounding box center [468, 433] width 11 height 11
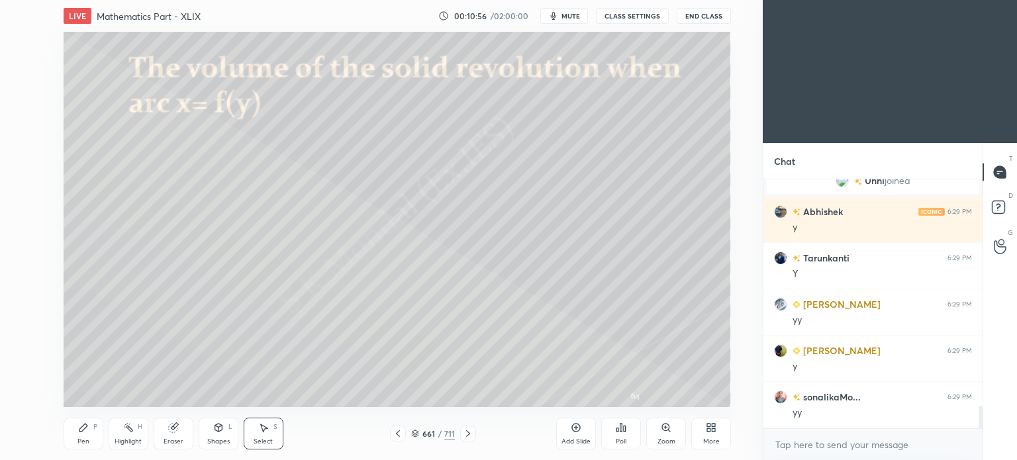
click at [463, 431] on icon at bounding box center [468, 433] width 11 height 11
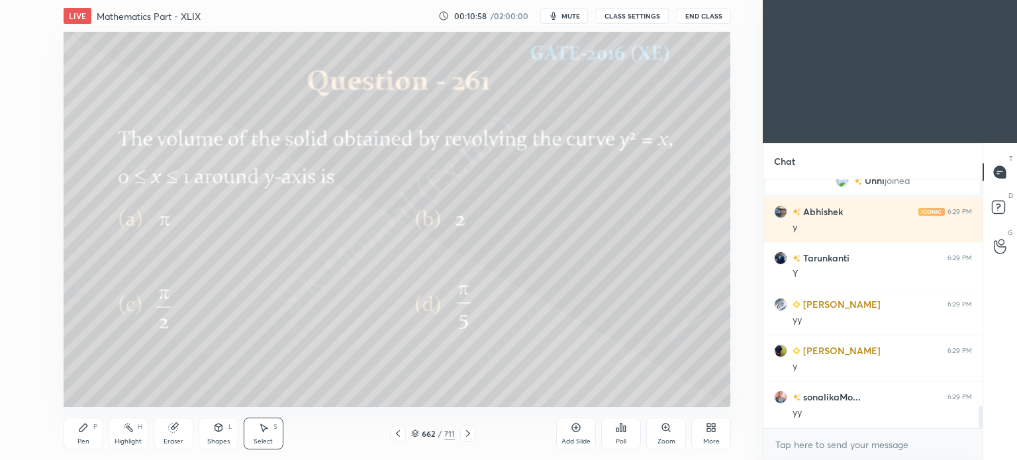
click at [463, 431] on icon at bounding box center [468, 433] width 11 height 11
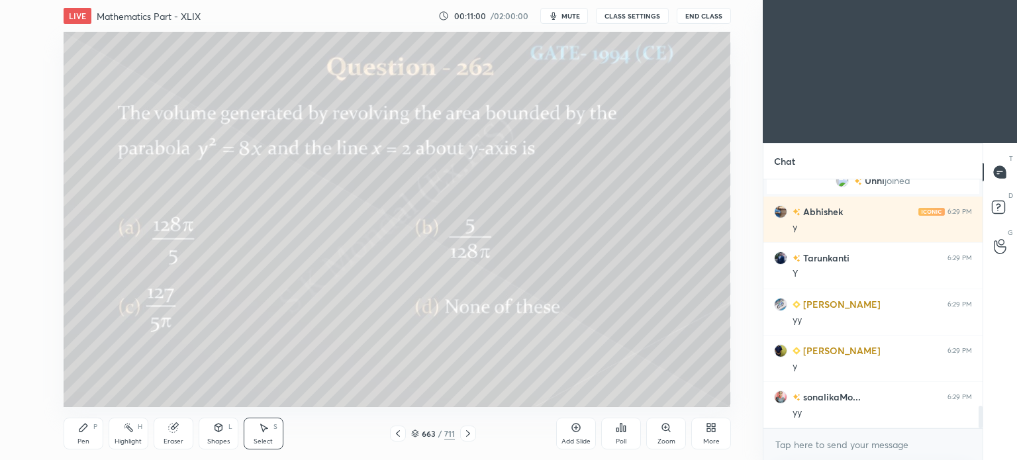
click at [467, 428] on icon at bounding box center [468, 433] width 11 height 11
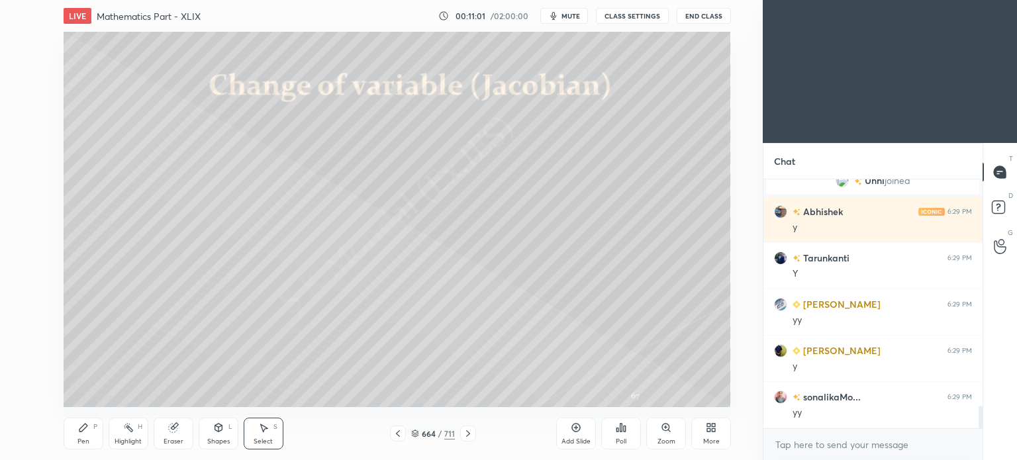
scroll to position [2588, 0]
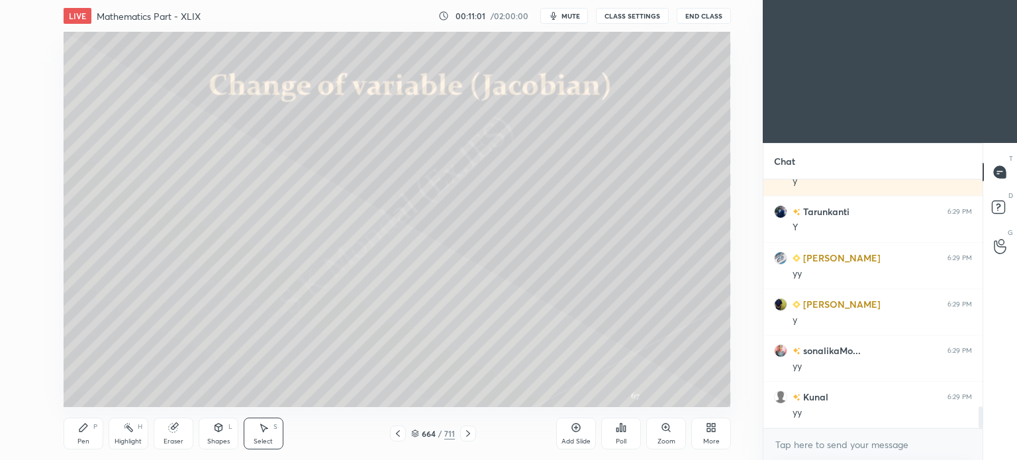
click at [467, 428] on icon at bounding box center [468, 433] width 11 height 11
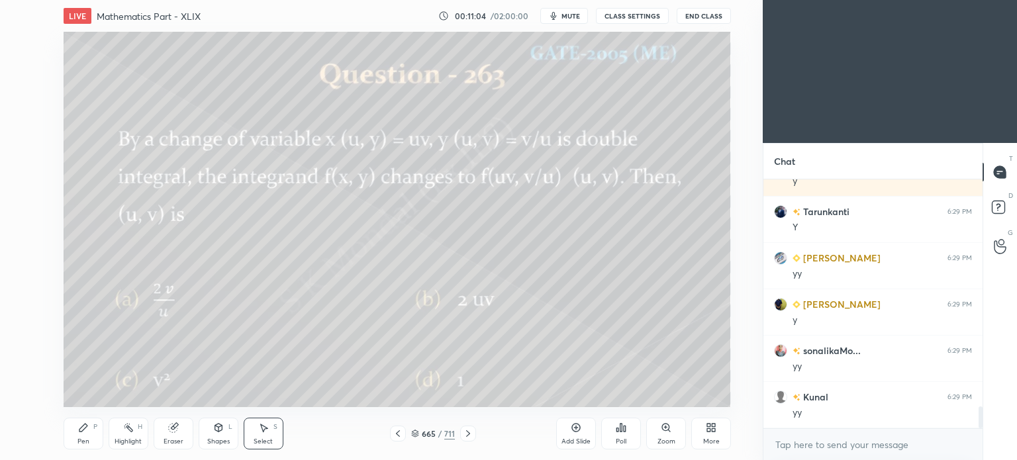
click at [389, 431] on div "665 / 711" at bounding box center [433, 434] width 246 height 16
click at [404, 435] on div at bounding box center [398, 434] width 16 height 16
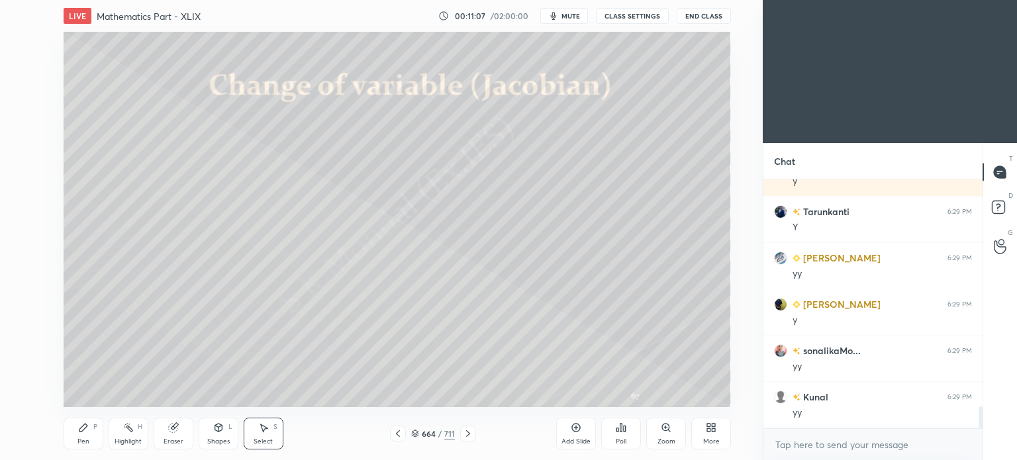
click at [465, 430] on icon at bounding box center [468, 433] width 11 height 11
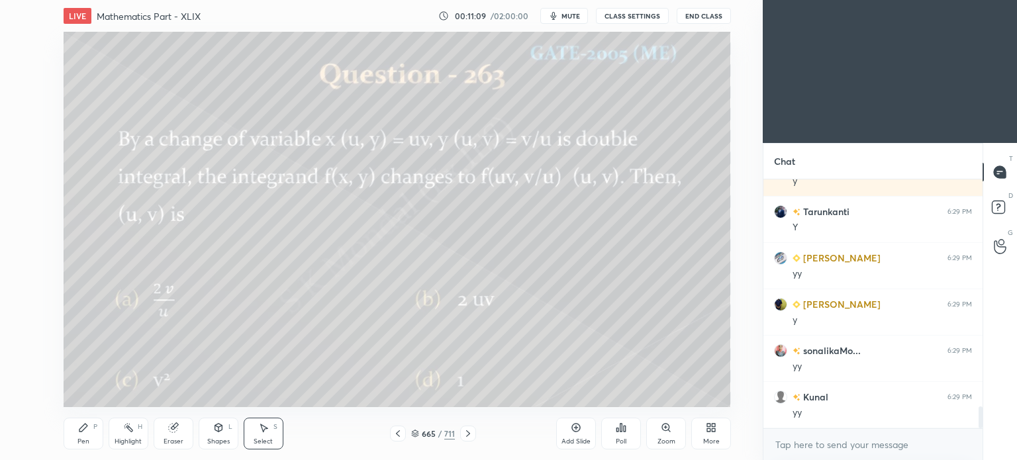
click at [465, 430] on icon at bounding box center [468, 433] width 11 height 11
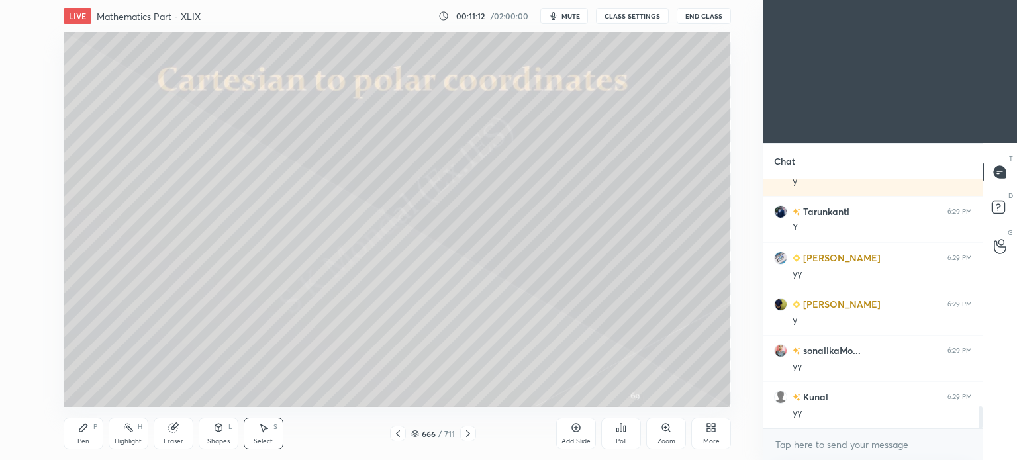
click at [465, 430] on icon at bounding box center [468, 433] width 11 height 11
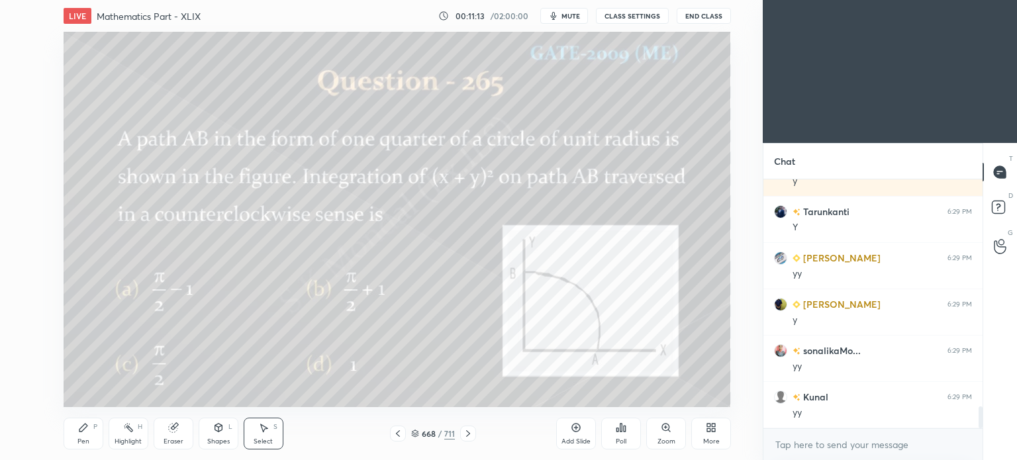
click at [465, 430] on icon at bounding box center [468, 433] width 11 height 11
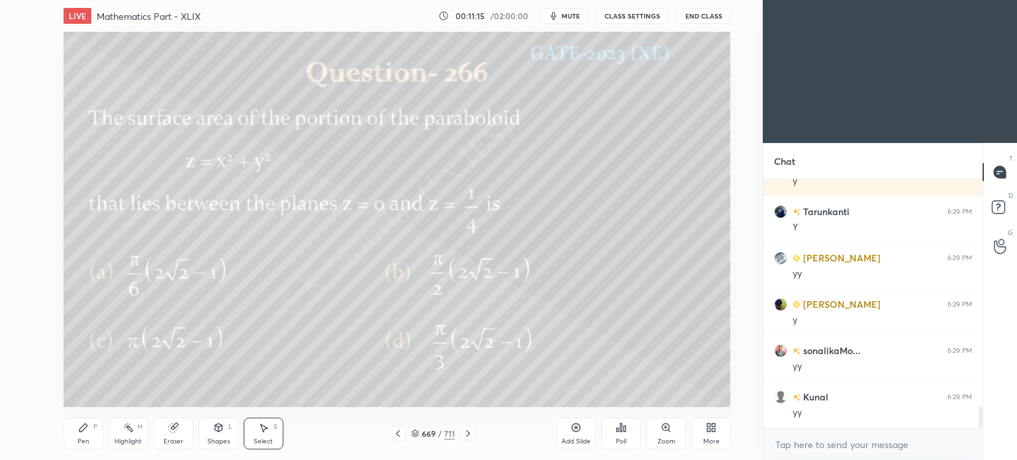
click at [465, 430] on icon at bounding box center [468, 433] width 11 height 11
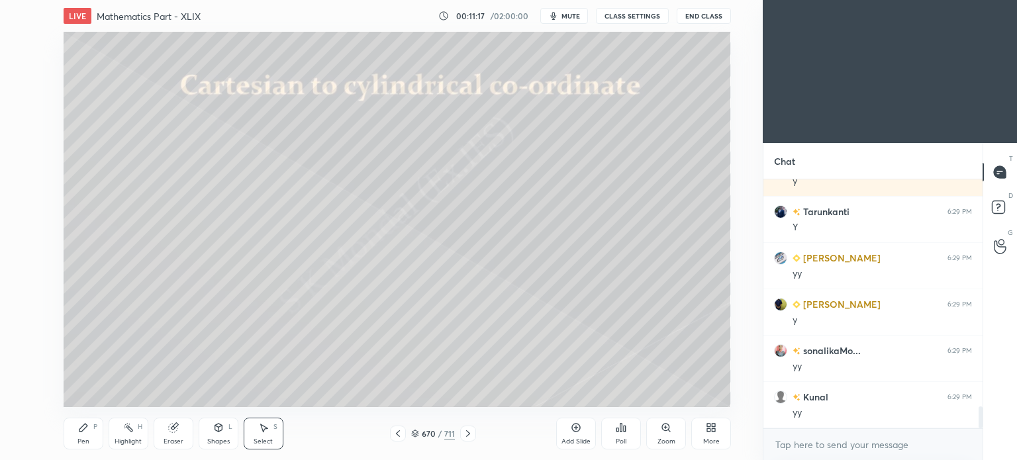
click at [417, 432] on icon at bounding box center [415, 434] width 8 height 8
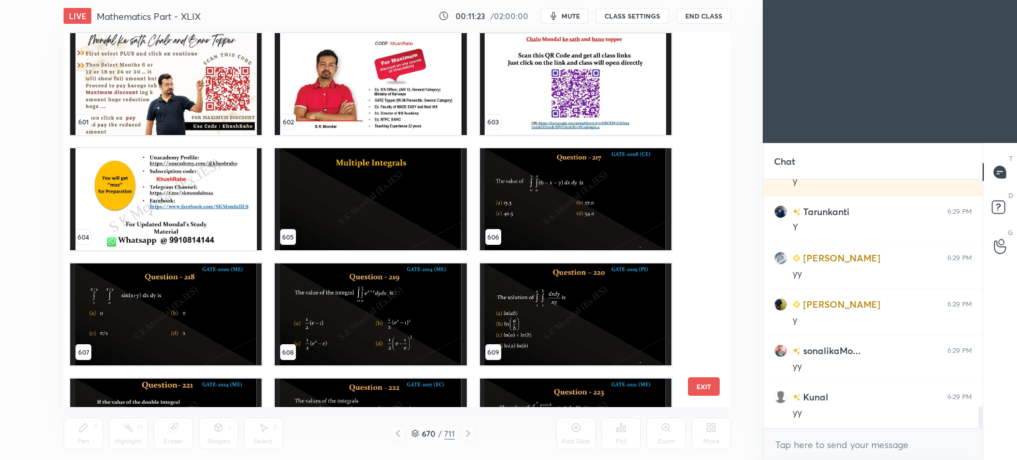
scroll to position [23049, 0]
click at [353, 227] on img "grid" at bounding box center [370, 199] width 191 height 102
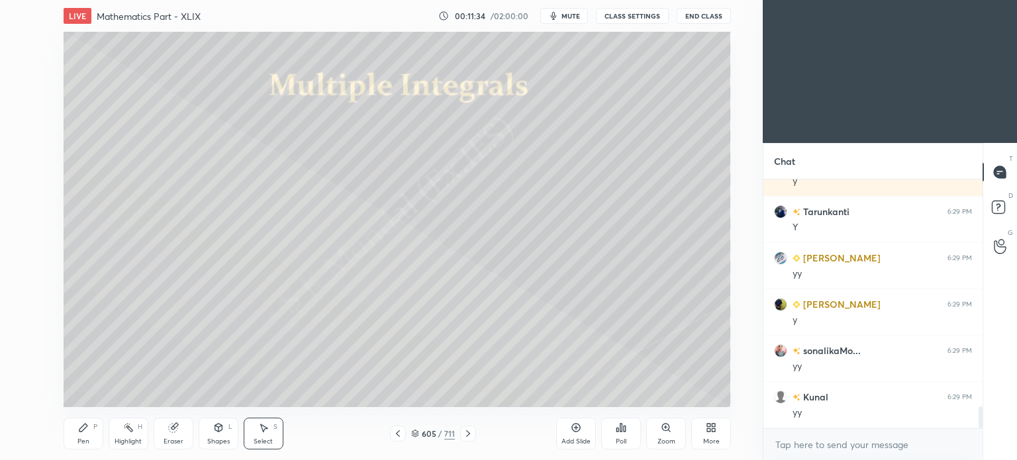
click at [81, 427] on icon at bounding box center [83, 428] width 8 height 8
click at [74, 440] on div "Pen P" at bounding box center [84, 434] width 40 height 32
click at [17, 88] on div at bounding box center [21, 95] width 21 height 21
click at [72, 435] on div "Pen P" at bounding box center [84, 434] width 40 height 32
click at [74, 439] on div "Pen P" at bounding box center [84, 434] width 40 height 32
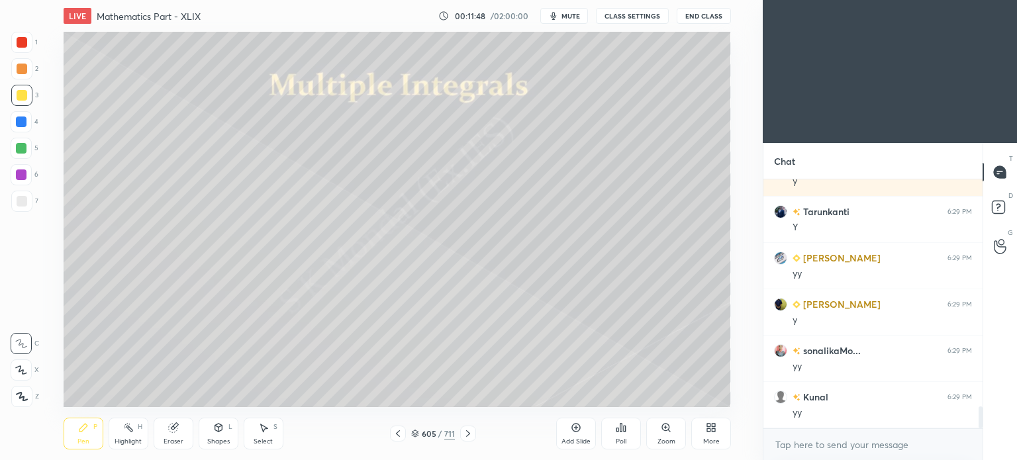
click at [17, 206] on div at bounding box center [22, 201] width 11 height 11
click at [20, 204] on div at bounding box center [22, 201] width 11 height 11
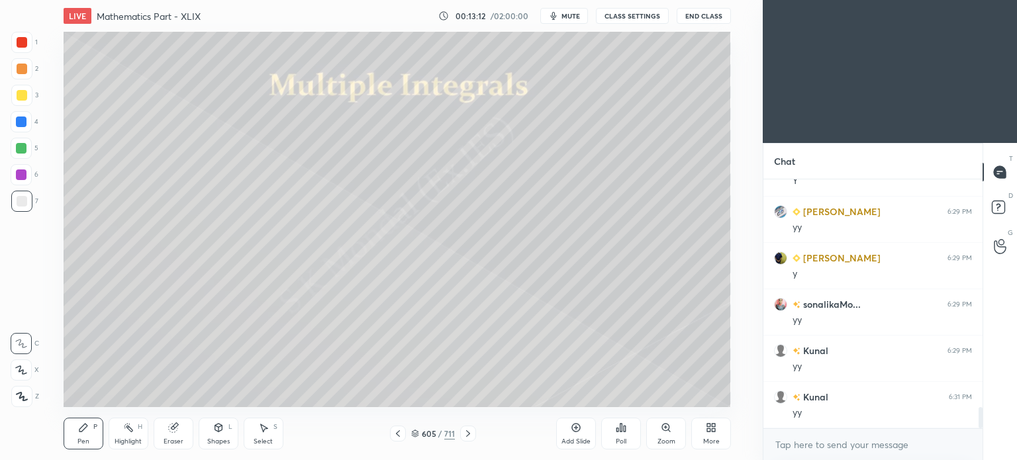
click at [22, 100] on div at bounding box center [22, 95] width 11 height 11
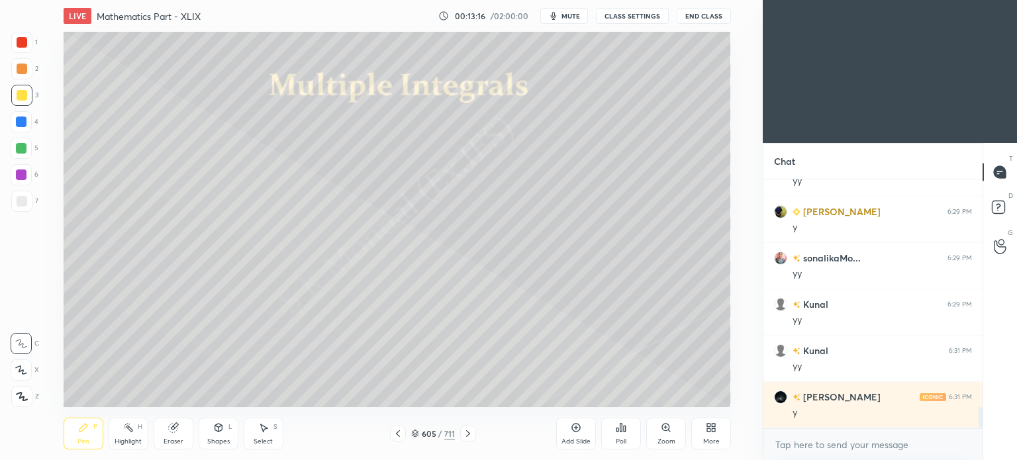
click at [21, 201] on div at bounding box center [22, 201] width 11 height 11
click at [177, 432] on icon at bounding box center [173, 427] width 11 height 11
click at [74, 444] on div "Pen P" at bounding box center [84, 434] width 40 height 32
click at [79, 442] on div "Pen" at bounding box center [83, 441] width 12 height 7
click at [22, 93] on div at bounding box center [22, 95] width 11 height 11
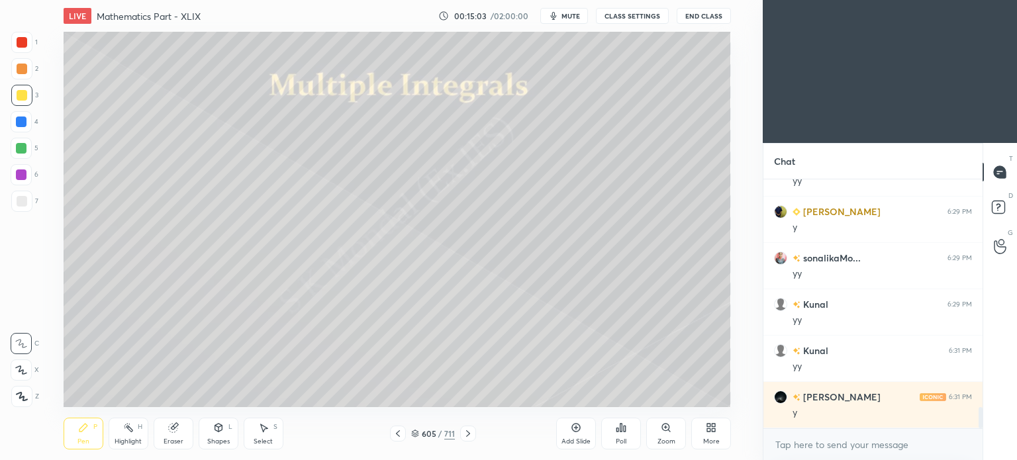
click at [24, 201] on div at bounding box center [22, 201] width 11 height 11
click at [170, 434] on div "Eraser" at bounding box center [174, 434] width 40 height 32
click at [74, 434] on div "Pen P" at bounding box center [84, 434] width 40 height 32
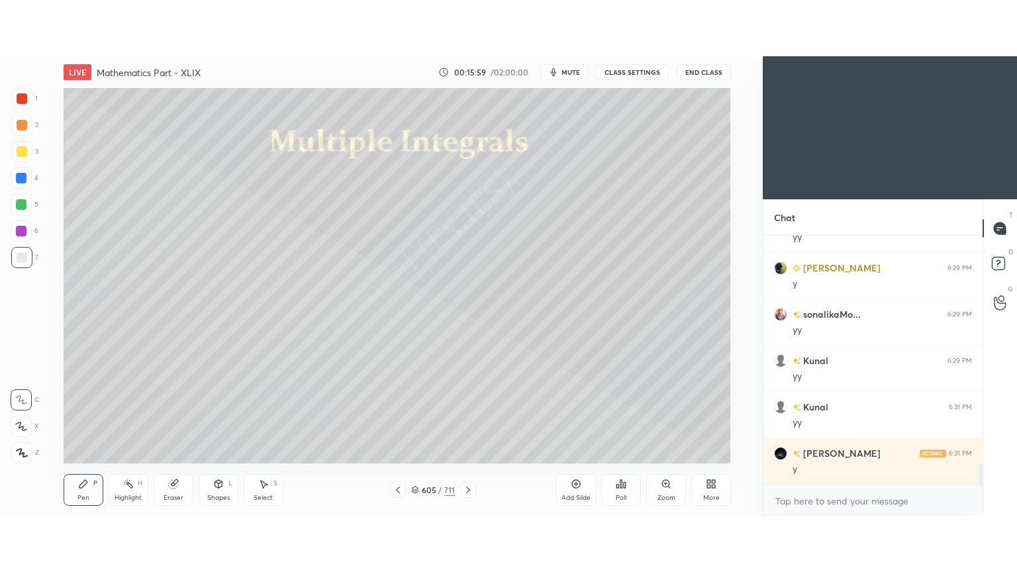
scroll to position [2727, 0]
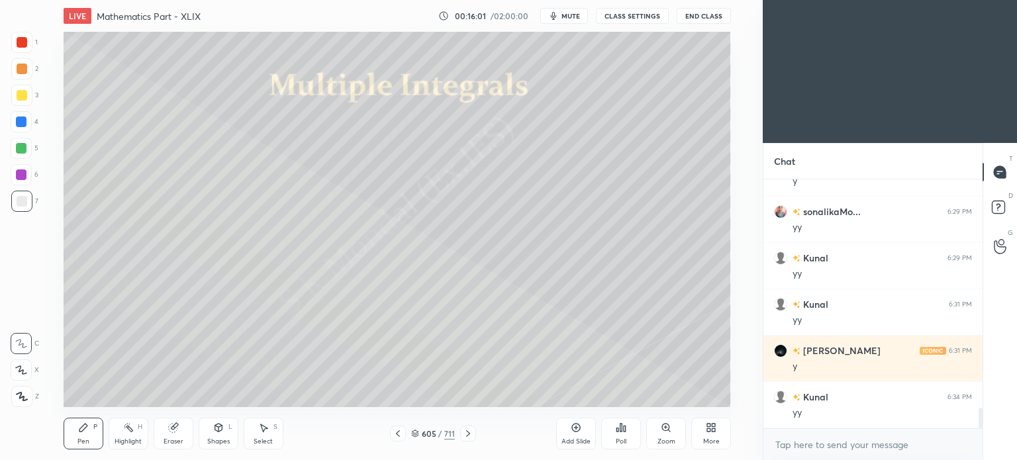
click at [24, 110] on div "3" at bounding box center [24, 98] width 27 height 26
click at [21, 211] on div at bounding box center [21, 201] width 21 height 21
click at [711, 441] on div "More" at bounding box center [711, 441] width 17 height 7
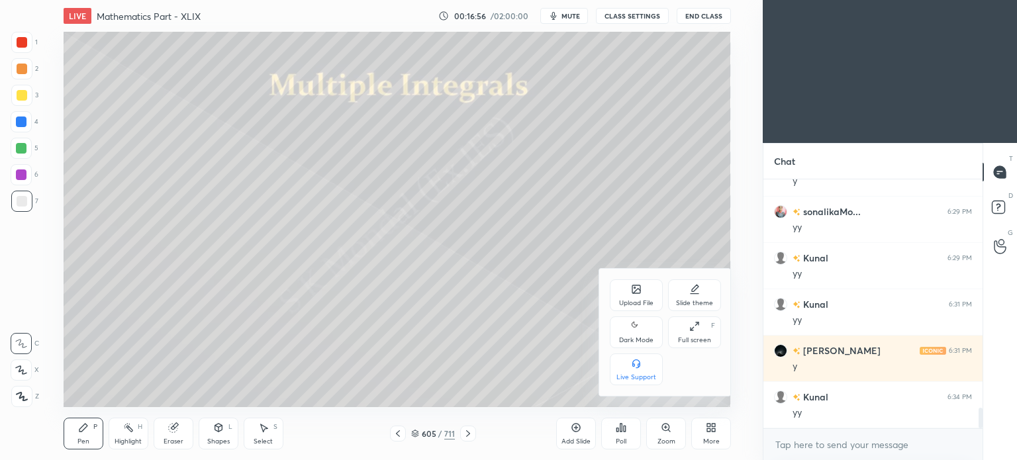
click at [701, 325] on div "Full screen F" at bounding box center [694, 333] width 53 height 32
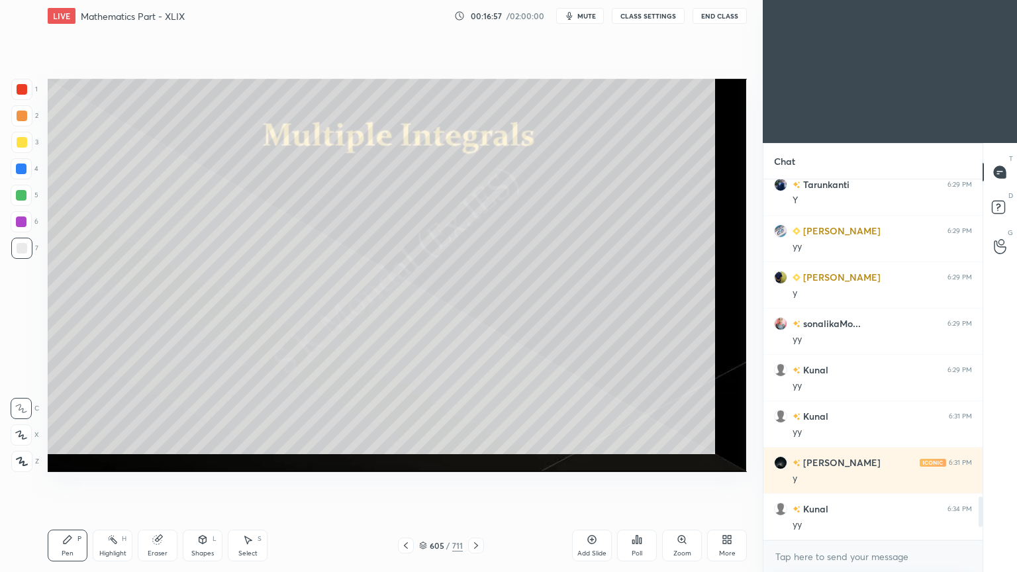
scroll to position [2615, 0]
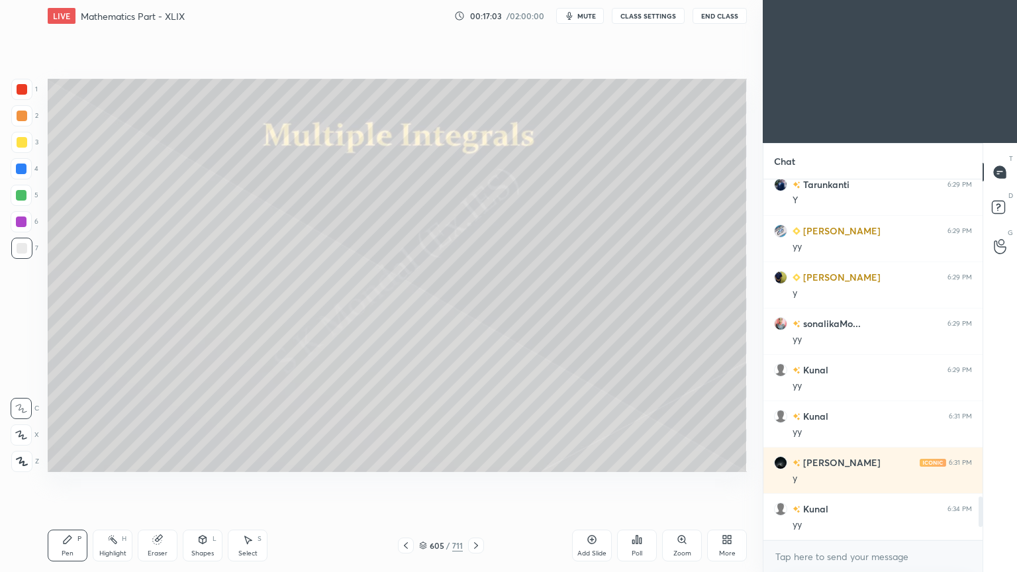
click at [477, 460] on icon at bounding box center [476, 545] width 11 height 11
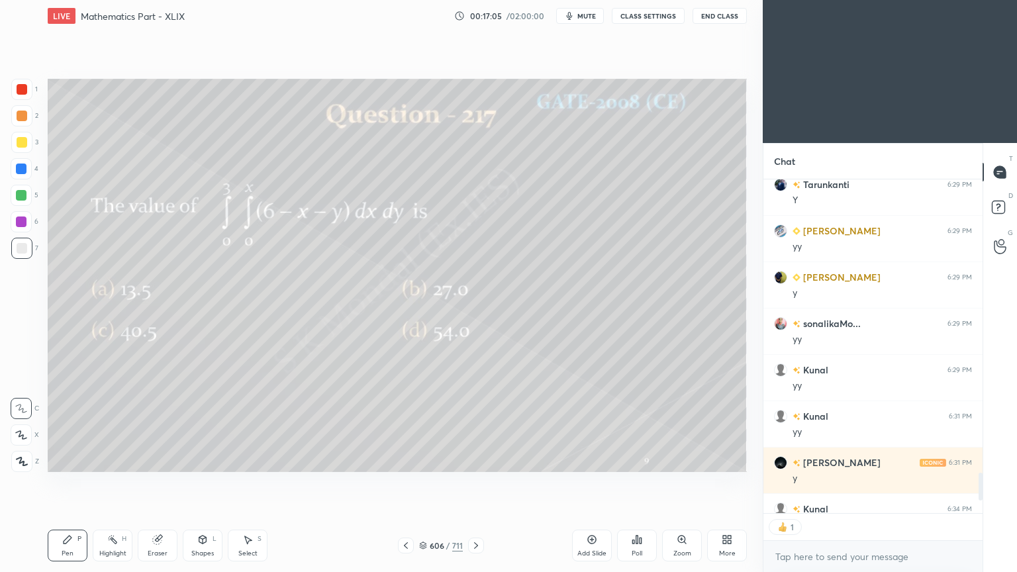
scroll to position [4, 4]
click at [23, 147] on div at bounding box center [22, 142] width 11 height 11
type textarea "x"
click at [641, 460] on icon at bounding box center [641, 541] width 2 height 6
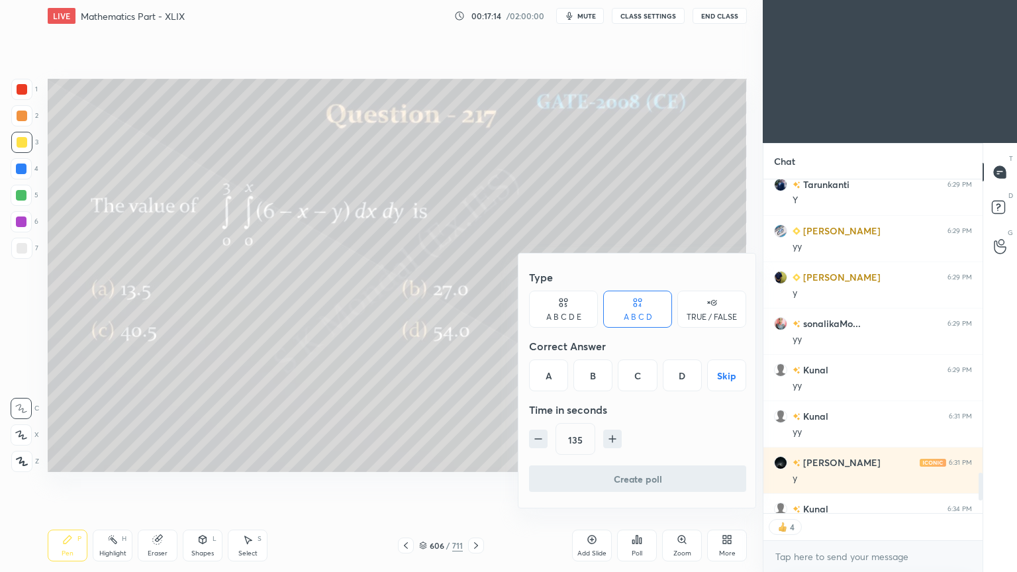
click at [553, 369] on div "A" at bounding box center [548, 376] width 39 height 32
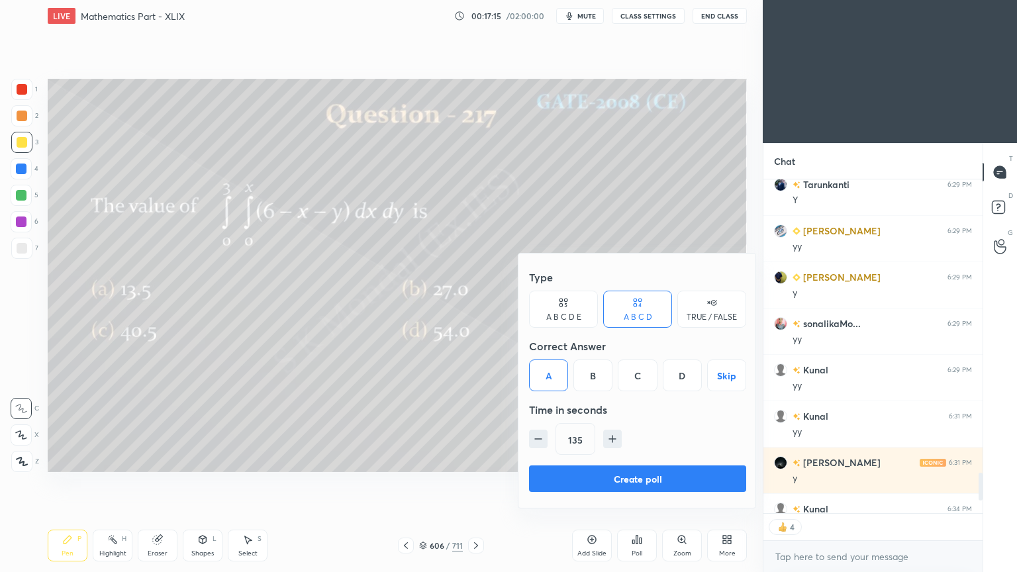
click at [615, 437] on icon "button" at bounding box center [612, 438] width 13 height 13
type input "180"
click at [641, 460] on button "Create poll" at bounding box center [637, 479] width 217 height 26
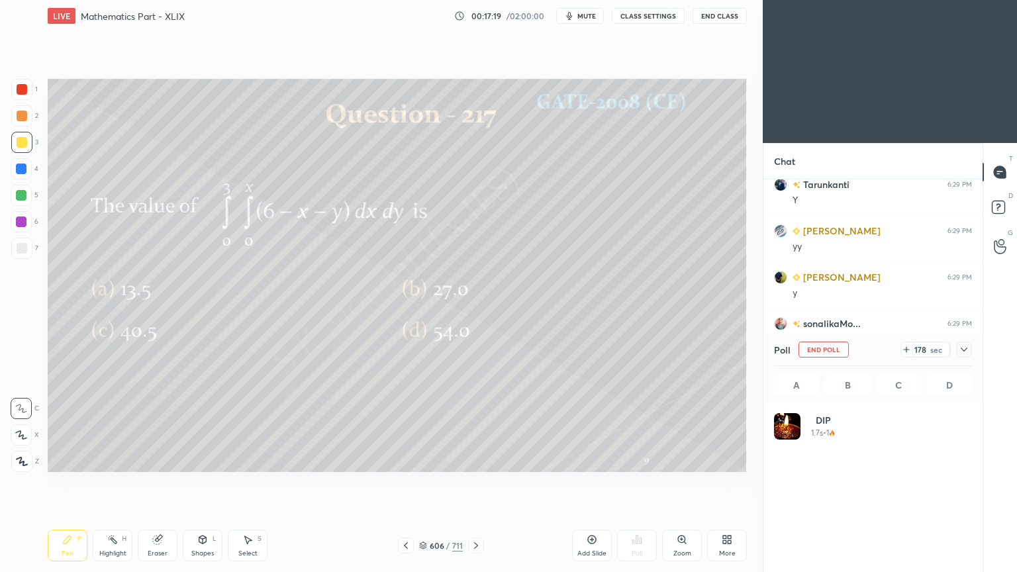
scroll to position [155, 194]
click at [107, 460] on div "Highlight H" at bounding box center [113, 546] width 40 height 32
click at [109, 460] on div "Highlight H" at bounding box center [113, 546] width 40 height 32
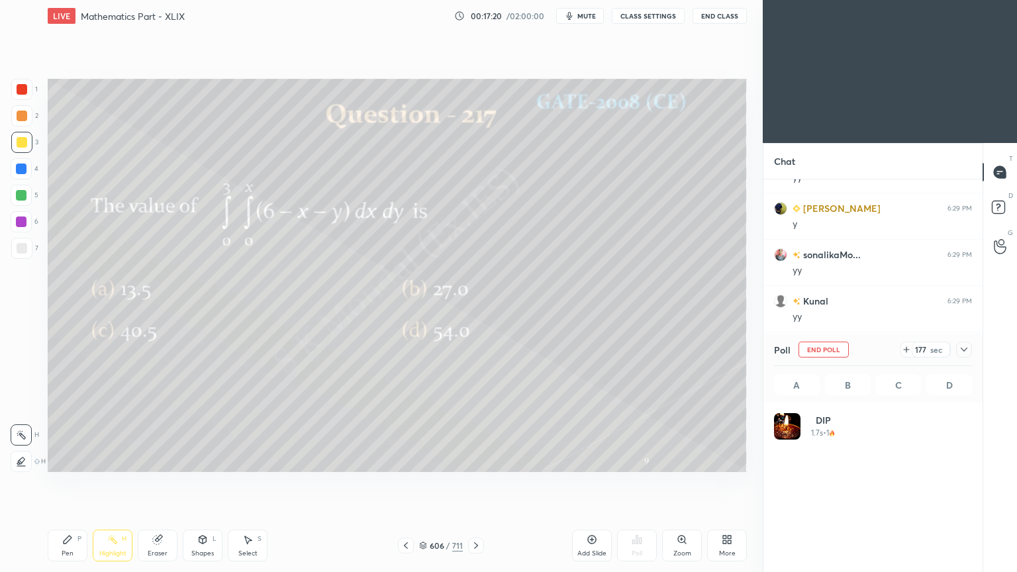
scroll to position [288, 215]
click at [64, 460] on icon at bounding box center [68, 540] width 8 height 8
click at [63, 460] on icon at bounding box center [67, 539] width 11 height 11
click at [111, 460] on div "Highlight" at bounding box center [112, 553] width 27 height 7
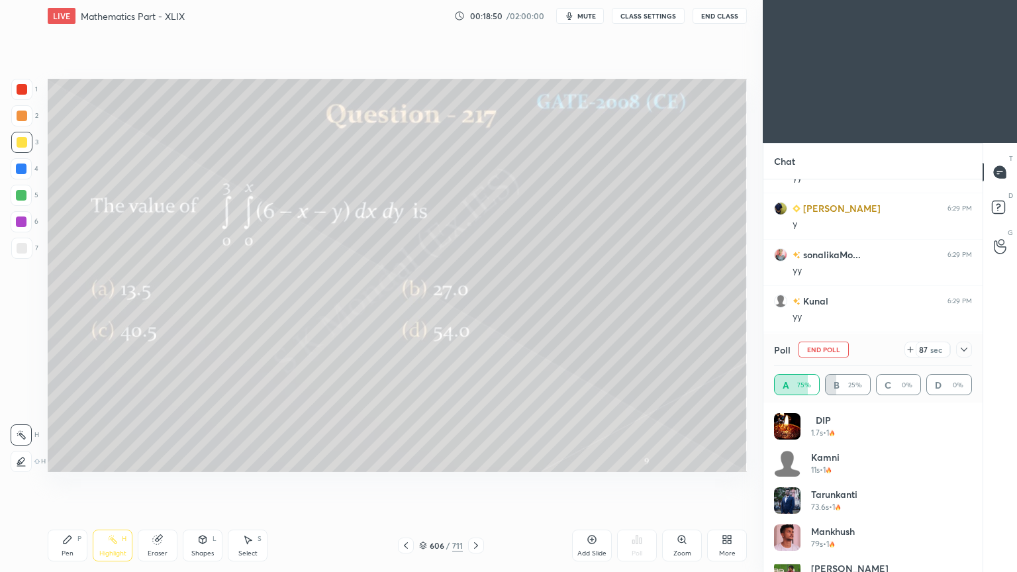
click at [63, 460] on div "Pen" at bounding box center [68, 553] width 12 height 7
click at [61, 460] on div "Pen P" at bounding box center [68, 546] width 40 height 32
click at [153, 460] on div "Eraser" at bounding box center [158, 546] width 40 height 32
click at [76, 460] on div "Pen P" at bounding box center [68, 546] width 40 height 32
click at [74, 460] on div "Pen P" at bounding box center [68, 546] width 40 height 32
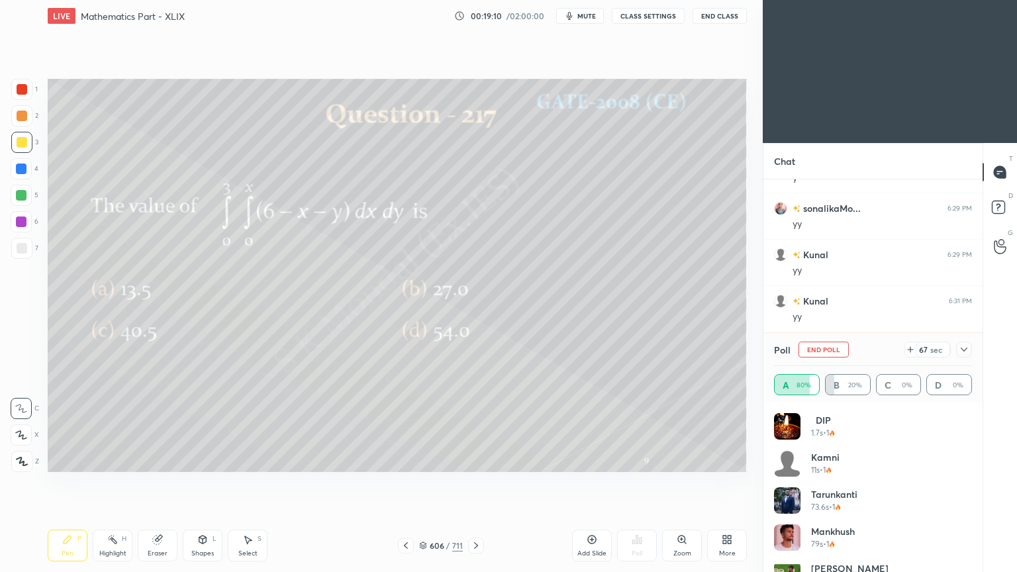
scroll to position [2776, 0]
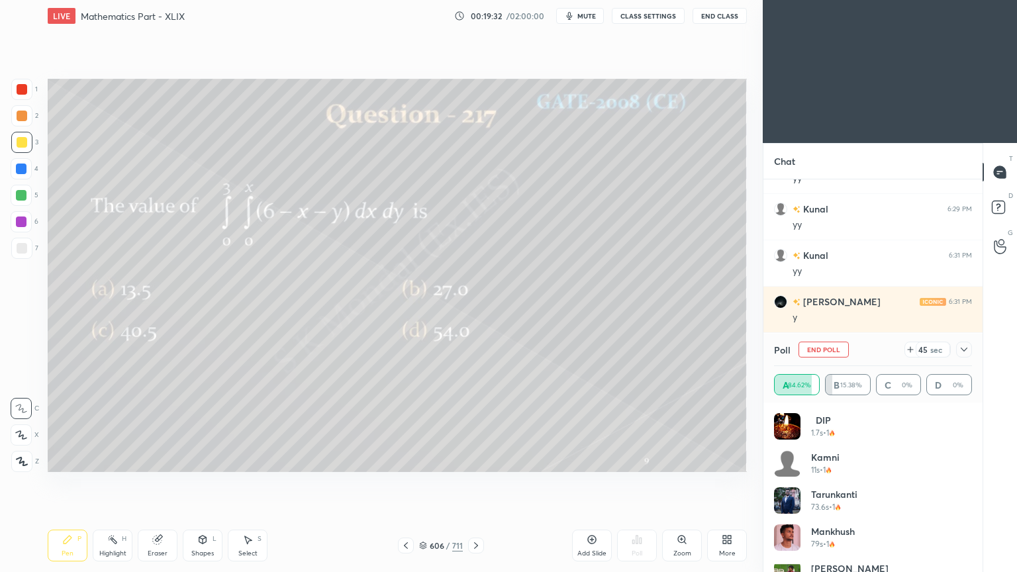
click at [107, 460] on div "Highlight" at bounding box center [112, 553] width 27 height 7
click at [103, 460] on div "Highlight H" at bounding box center [113, 546] width 40 height 32
click at [60, 460] on div "Pen P" at bounding box center [68, 546] width 40 height 32
click at [58, 460] on div "Pen P" at bounding box center [68, 546] width 40 height 32
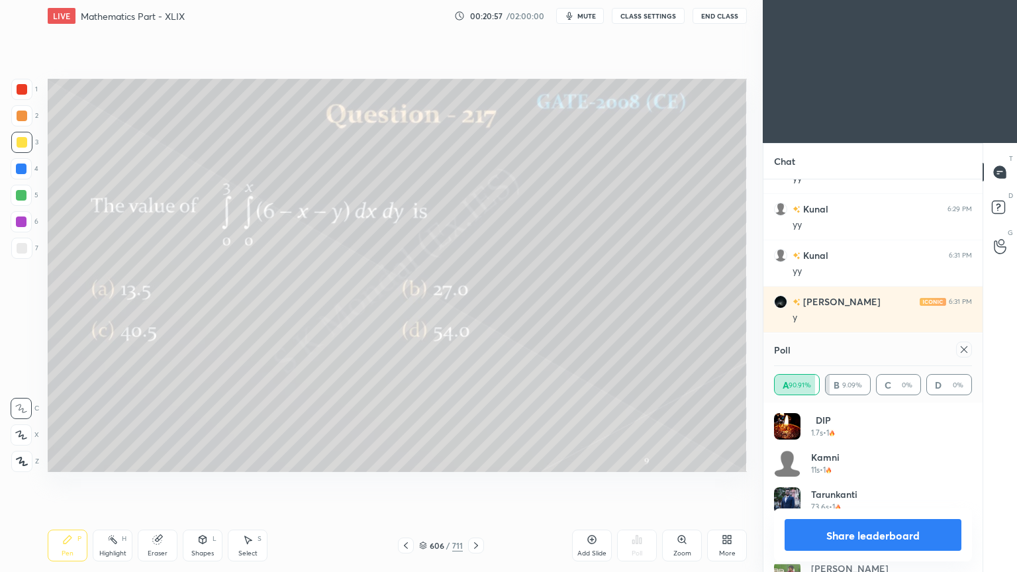
drag, startPoint x: 879, startPoint y: 536, endPoint x: 821, endPoint y: 507, distance: 65.1
click at [879, 460] on button "Share leaderboard" at bounding box center [873, 535] width 177 height 32
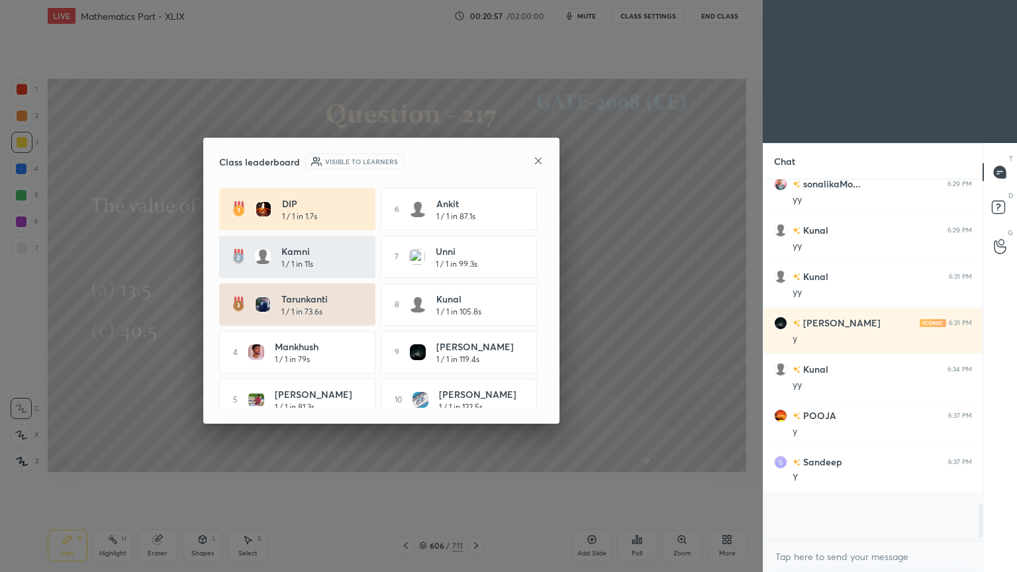
scroll to position [357, 215]
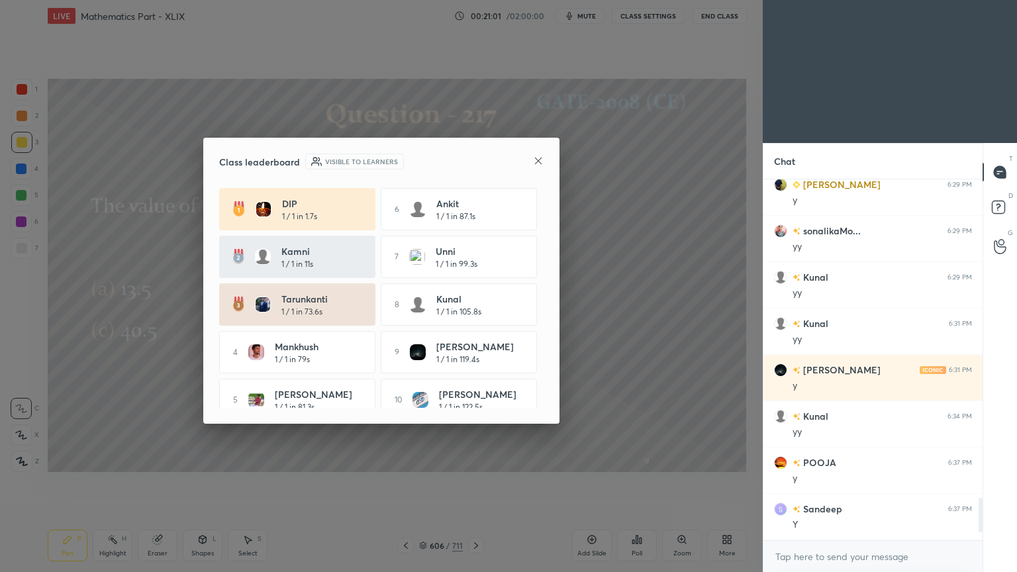
click at [538, 158] on icon at bounding box center [538, 161] width 11 height 11
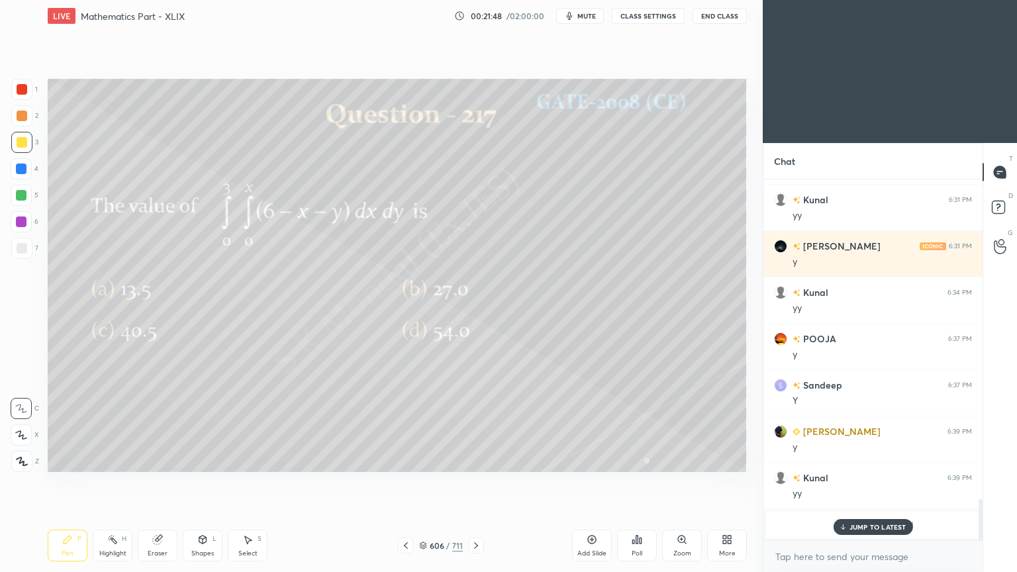
scroll to position [2878, 0]
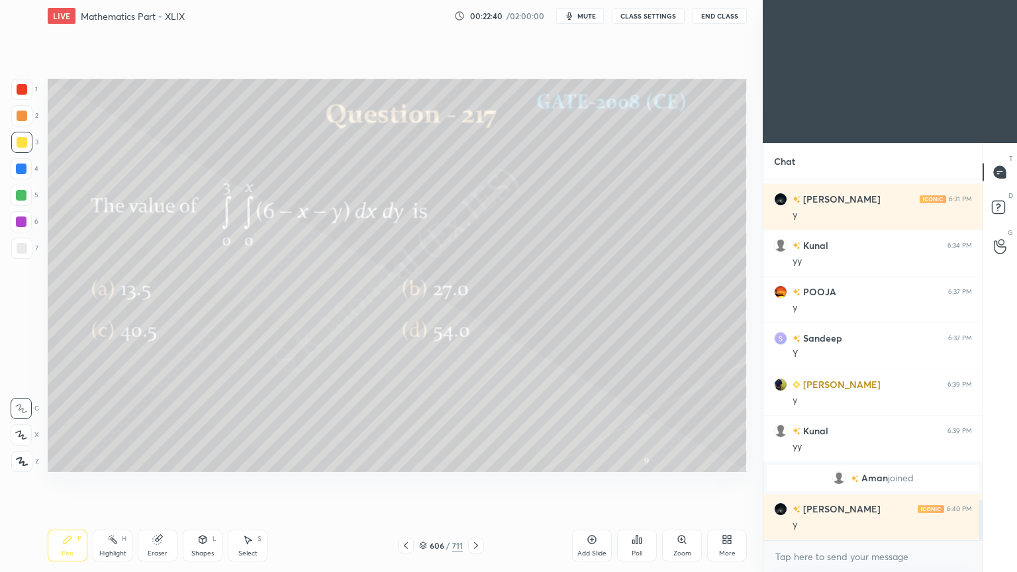
click at [117, 460] on div "Highlight" at bounding box center [112, 553] width 27 height 7
click at [114, 460] on div "Highlight" at bounding box center [112, 553] width 27 height 7
click at [475, 460] on icon at bounding box center [476, 545] width 11 height 11
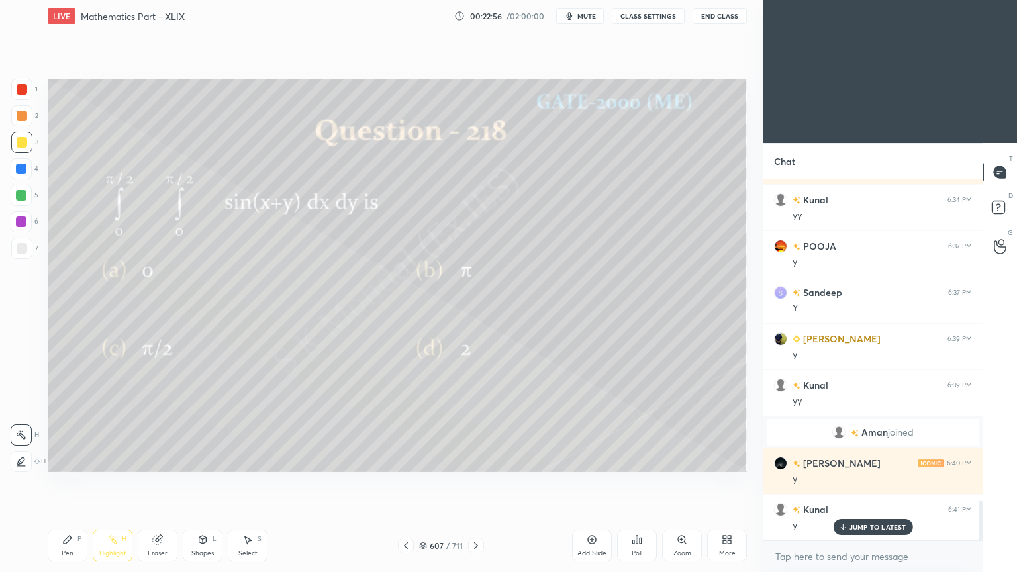
click at [28, 146] on div at bounding box center [21, 142] width 21 height 21
click at [62, 460] on icon at bounding box center [67, 539] width 11 height 11
click at [64, 460] on icon at bounding box center [67, 539] width 11 height 11
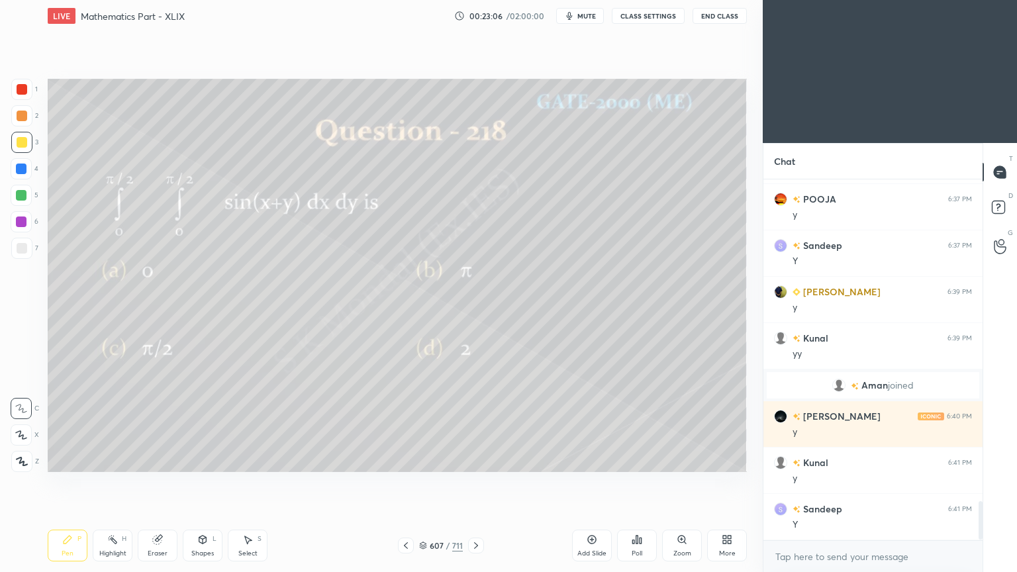
scroll to position [3017, 0]
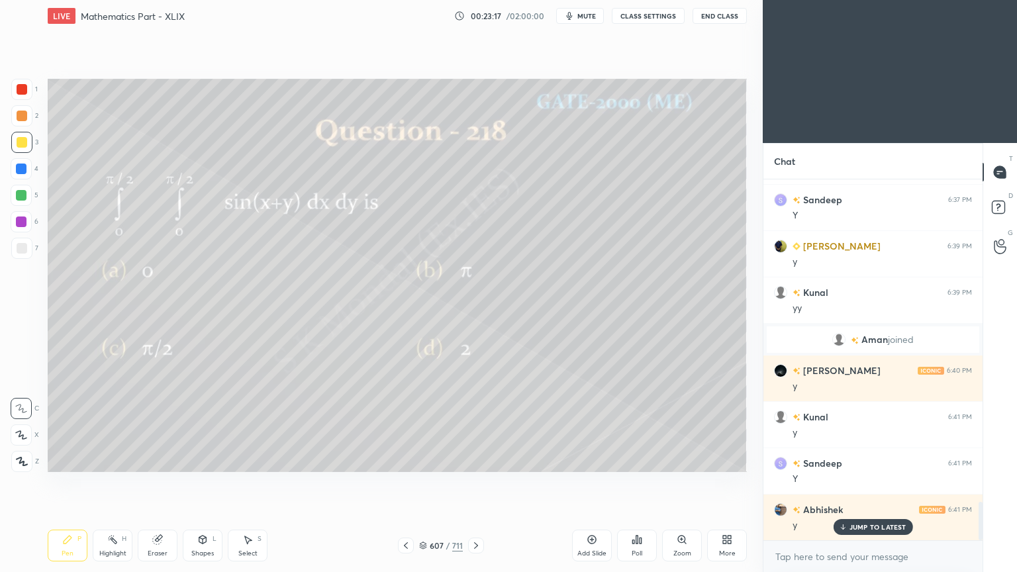
click at [115, 460] on div "Highlight H" at bounding box center [113, 546] width 40 height 32
click at [68, 460] on div "Pen P" at bounding box center [68, 546] width 40 height 32
click at [66, 460] on div "Pen" at bounding box center [68, 553] width 12 height 7
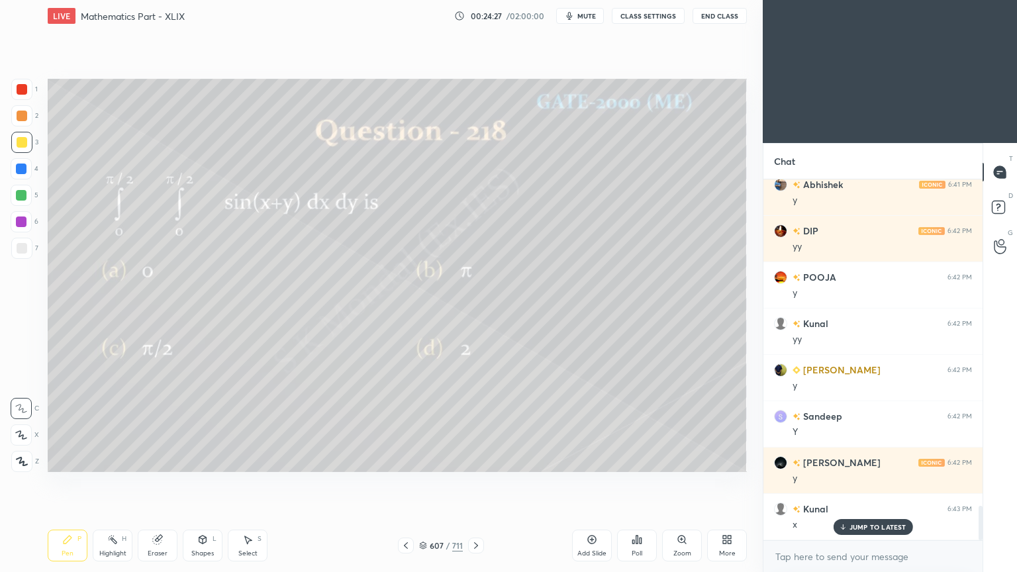
scroll to position [3388, 0]
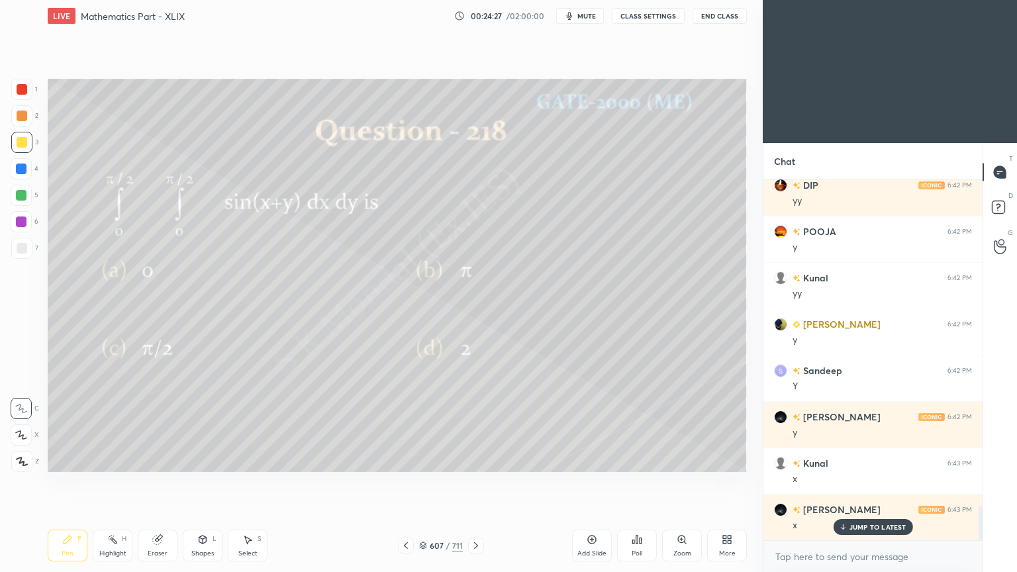
click at [21, 222] on div at bounding box center [21, 222] width 11 height 11
click at [19, 147] on div at bounding box center [22, 142] width 11 height 11
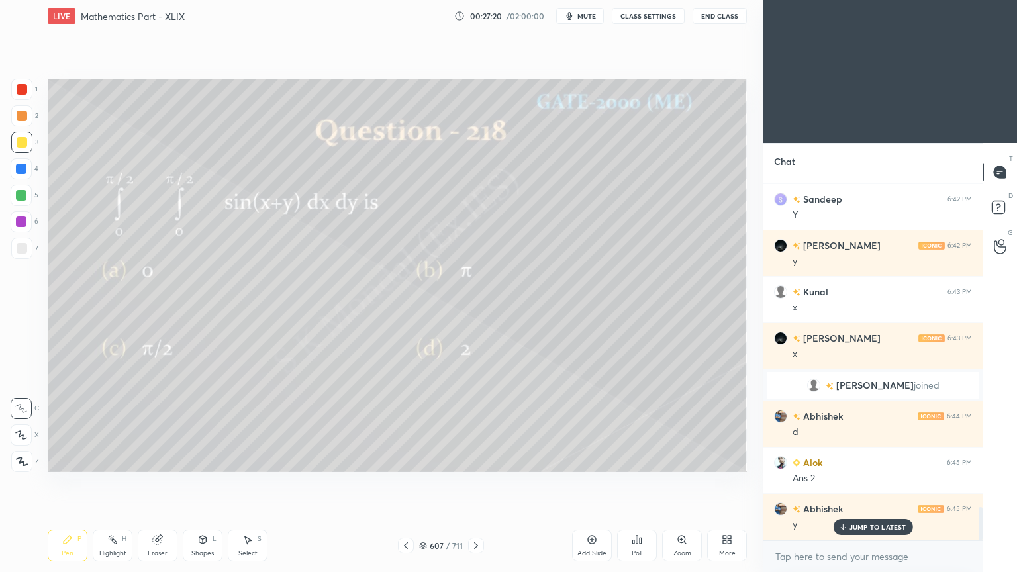
scroll to position [3605, 0]
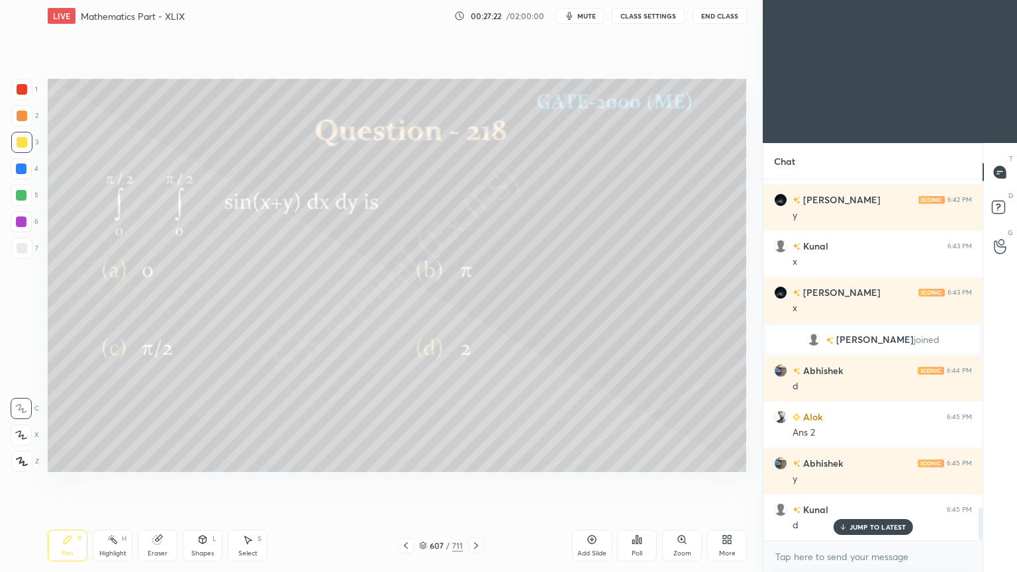
click at [881, 460] on div "JUMP TO LATEST" at bounding box center [872, 527] width 79 height 16
click at [476, 460] on icon at bounding box center [476, 545] width 11 height 11
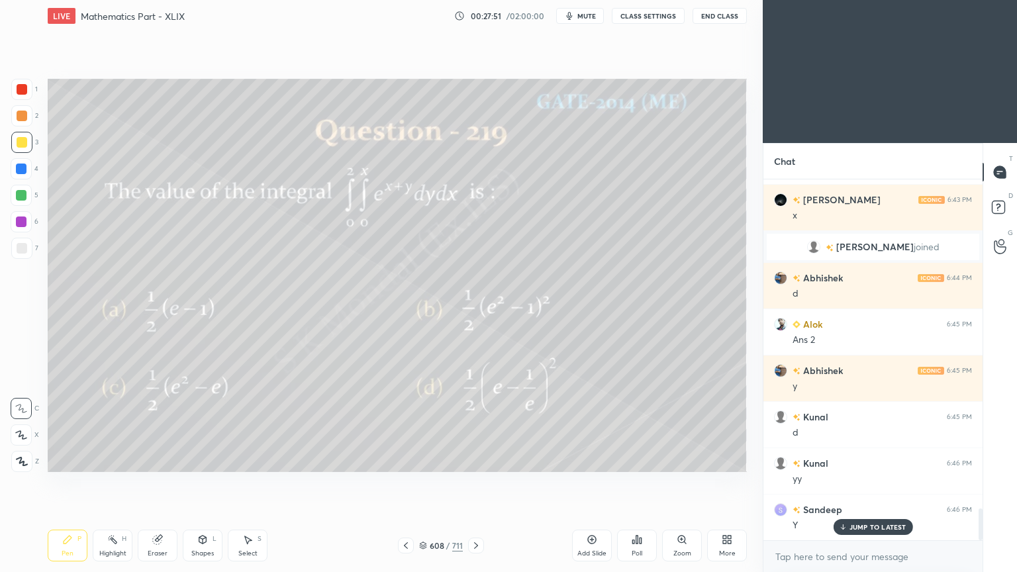
scroll to position [3745, 0]
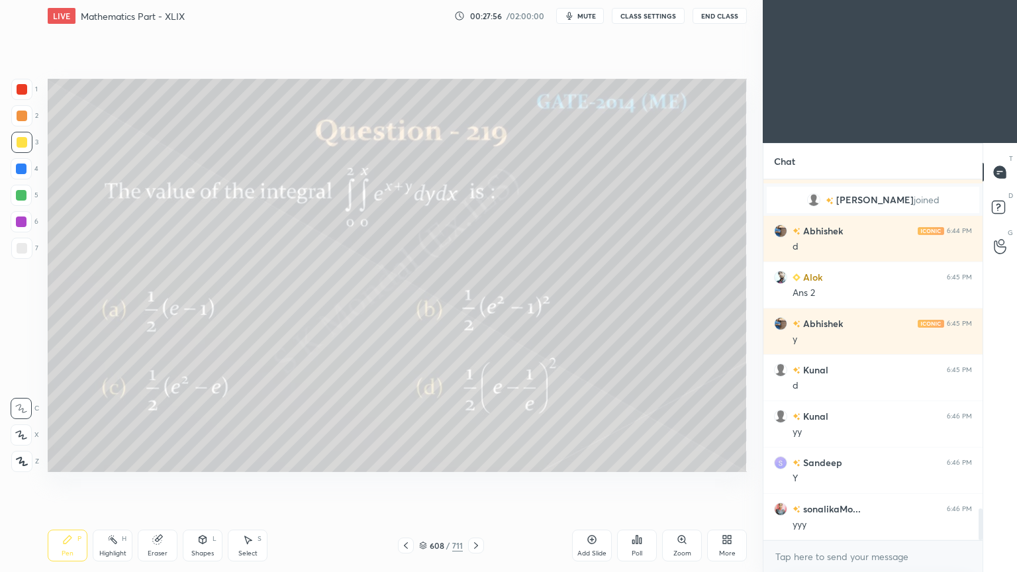
click at [66, 460] on icon at bounding box center [68, 540] width 8 height 8
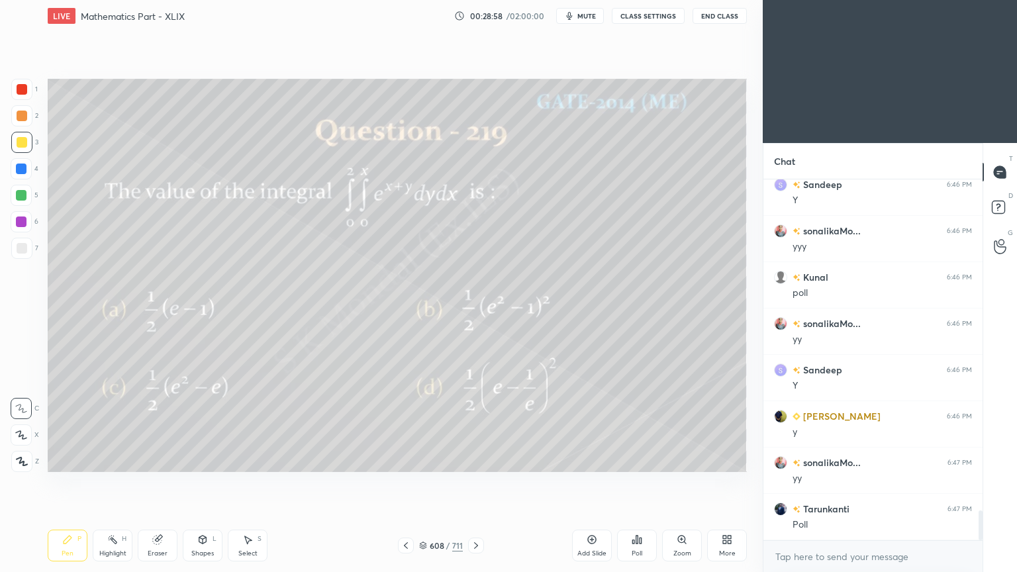
scroll to position [4055, 0]
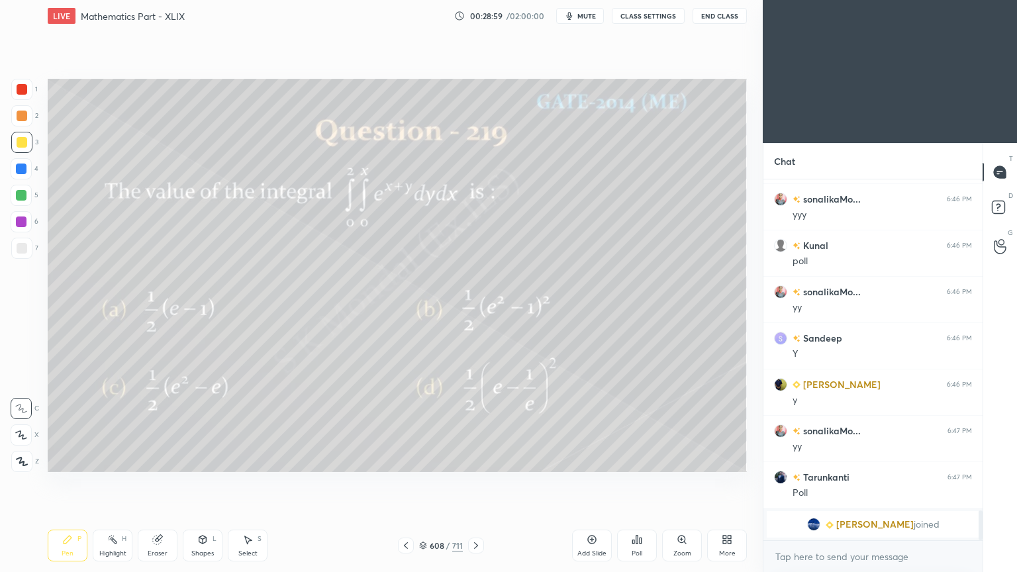
click at [162, 460] on icon at bounding box center [157, 539] width 11 height 11
click at [66, 460] on icon at bounding box center [68, 540] width 8 height 8
click at [638, 460] on div "Poll" at bounding box center [637, 546] width 40 height 32
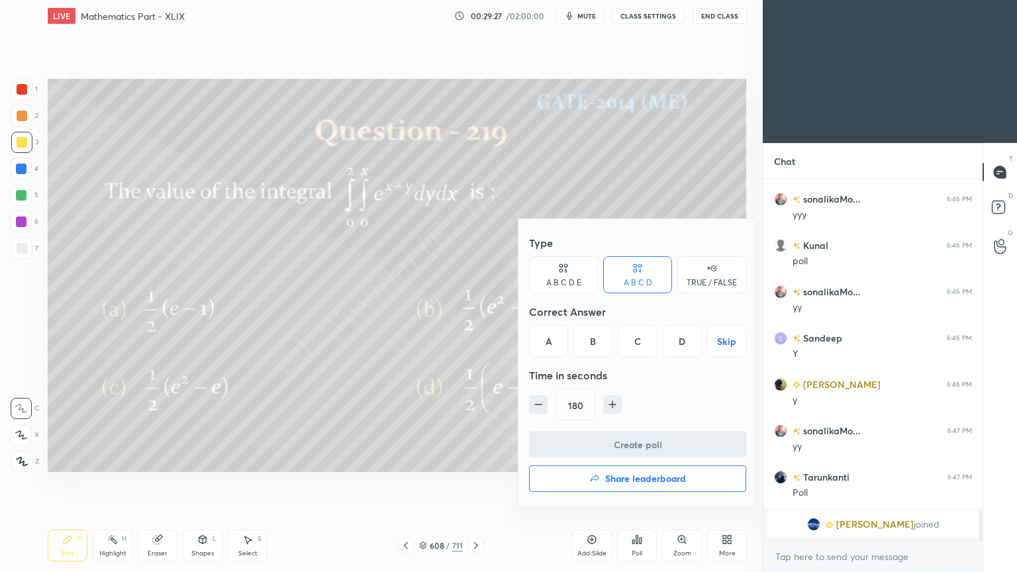
scroll to position [3629, 0]
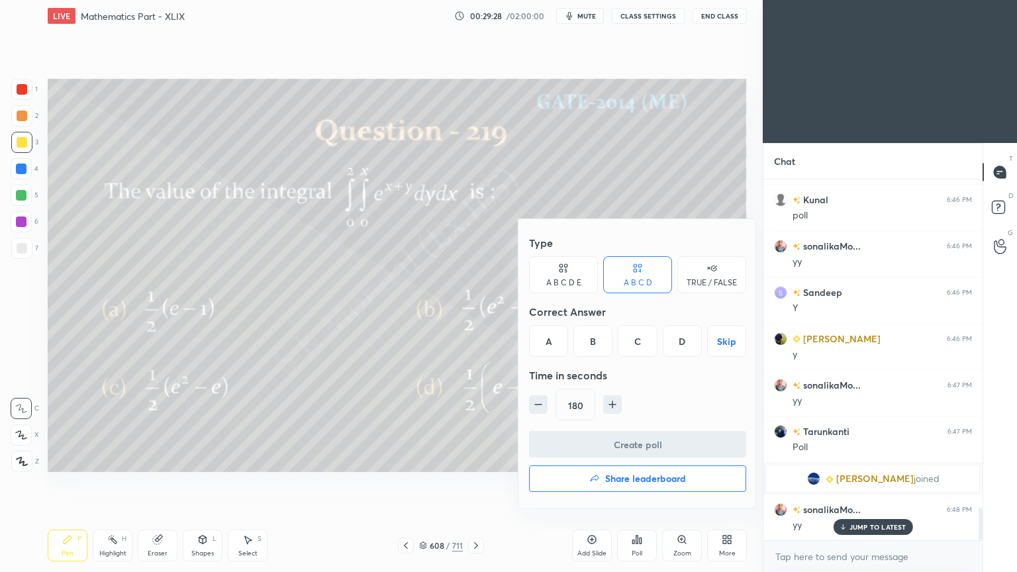
click at [593, 340] on div "B" at bounding box center [592, 341] width 39 height 32
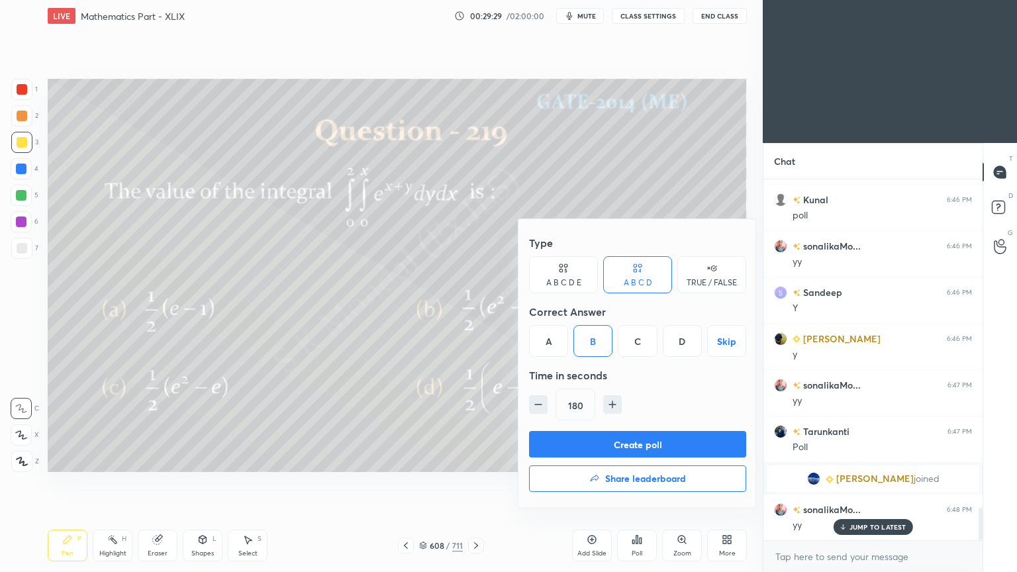
click at [640, 442] on button "Create poll" at bounding box center [637, 444] width 217 height 26
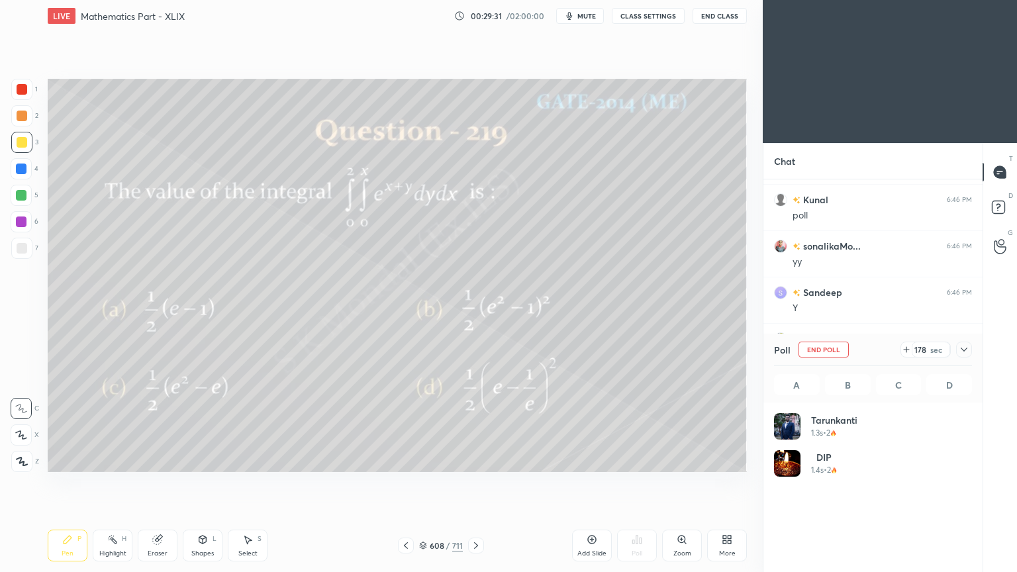
scroll to position [155, 194]
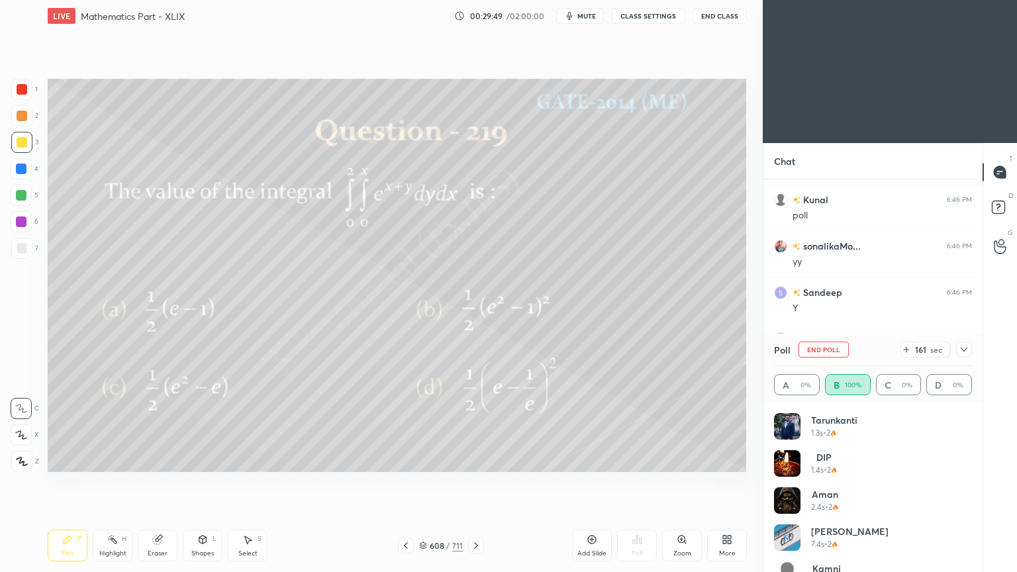
click at [158, 460] on icon at bounding box center [157, 540] width 9 height 9
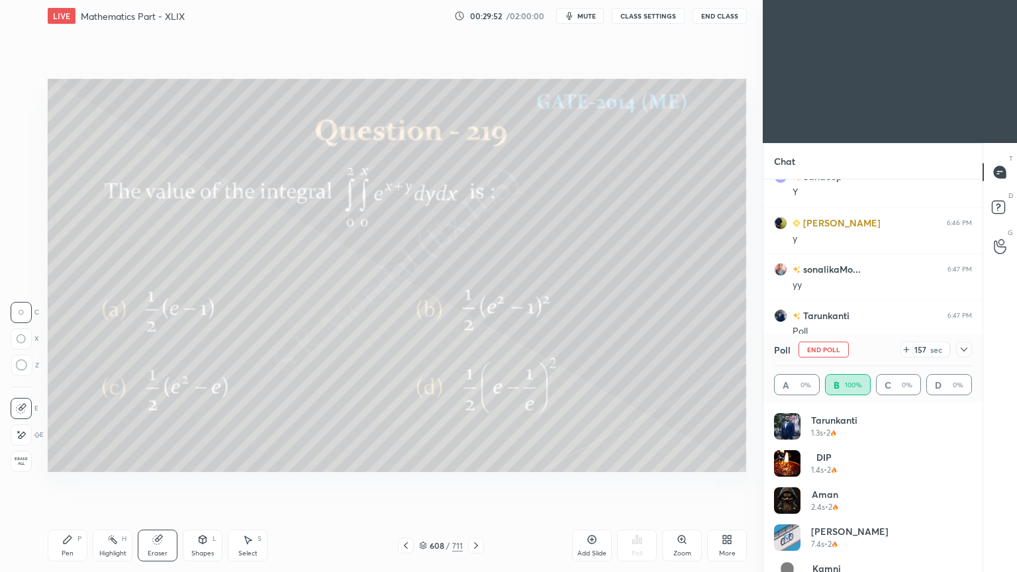
click at [114, 460] on div "Highlight H" at bounding box center [113, 546] width 40 height 32
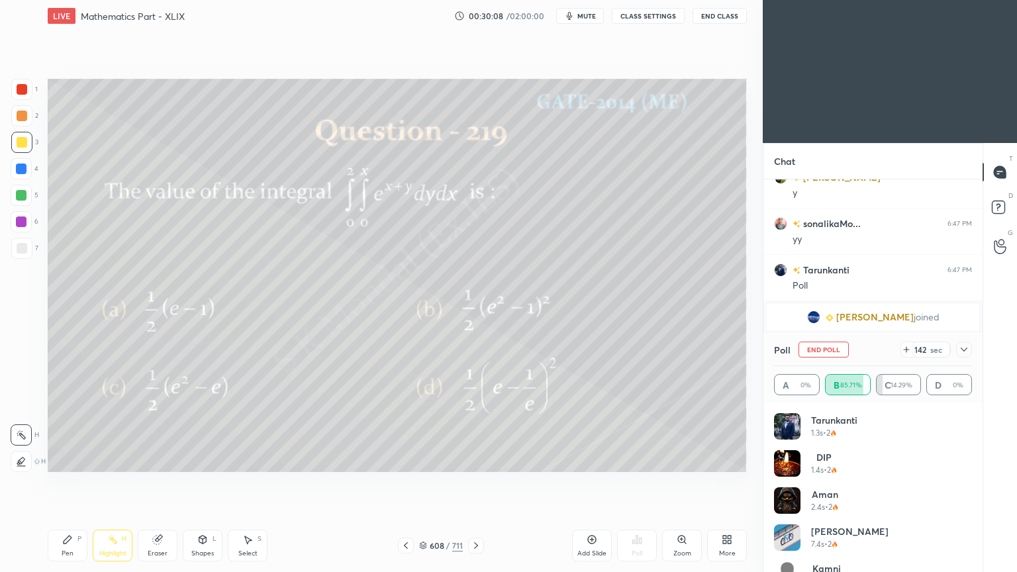
click at [61, 460] on div "Pen P" at bounding box center [68, 546] width 40 height 32
click at [582, 460] on div "Add Slide" at bounding box center [592, 546] width 40 height 32
click at [401, 460] on icon at bounding box center [406, 545] width 11 height 11
click at [477, 460] on icon at bounding box center [476, 545] width 11 height 11
click at [159, 460] on div "Eraser" at bounding box center [158, 553] width 20 height 7
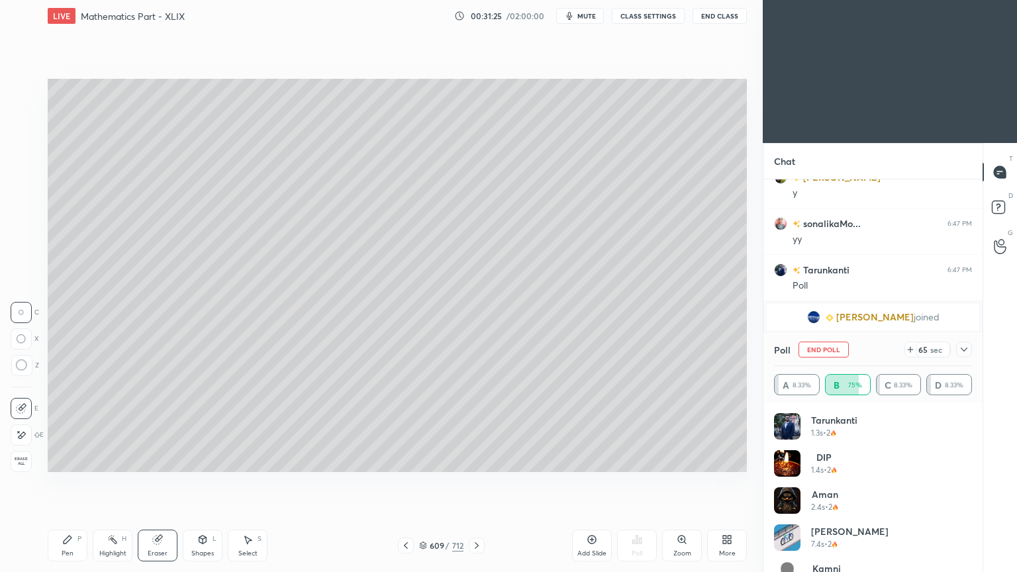
click at [79, 460] on div "P" at bounding box center [79, 539] width 4 height 7
click at [77, 460] on div "Pen P" at bounding box center [68, 546] width 40 height 32
click at [407, 460] on icon at bounding box center [406, 545] width 11 height 11
click at [475, 460] on icon at bounding box center [476, 545] width 11 height 11
click at [23, 170] on div at bounding box center [21, 169] width 11 height 11
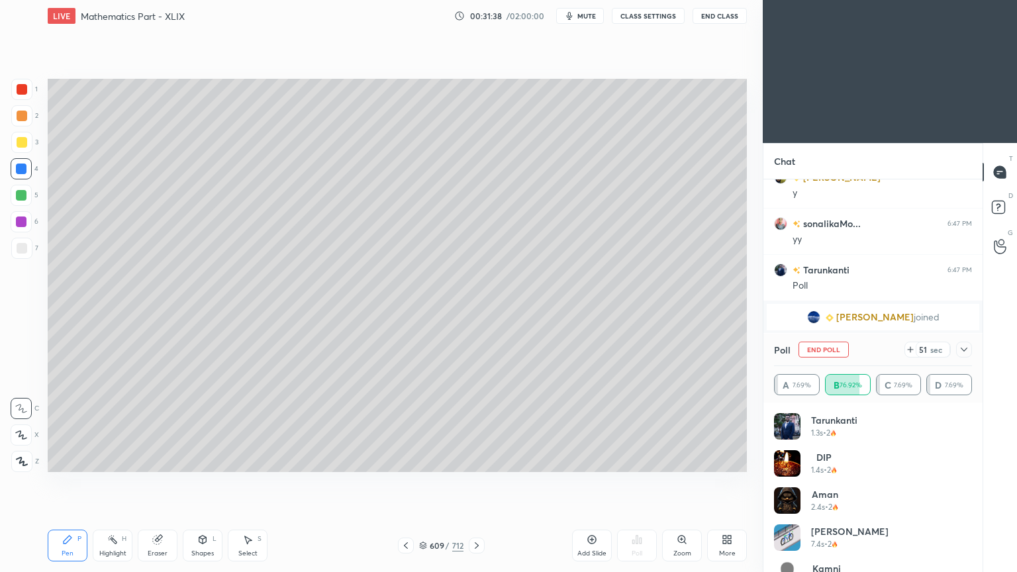
click at [23, 146] on div at bounding box center [22, 142] width 11 height 11
click at [398, 460] on div at bounding box center [406, 546] width 16 height 16
click at [477, 460] on icon at bounding box center [476, 545] width 11 height 11
click at [403, 460] on icon at bounding box center [406, 545] width 11 height 11
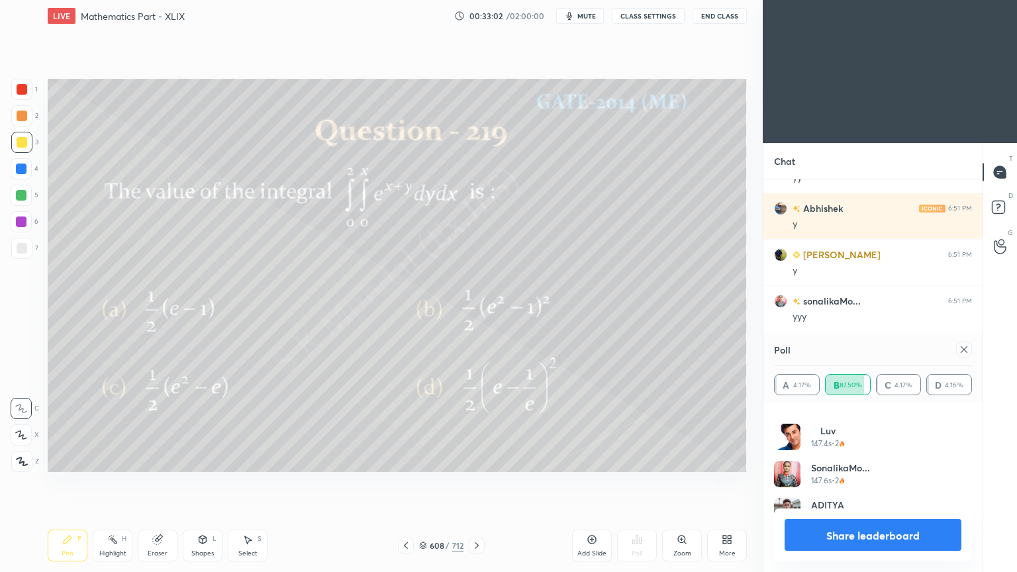
scroll to position [4254, 0]
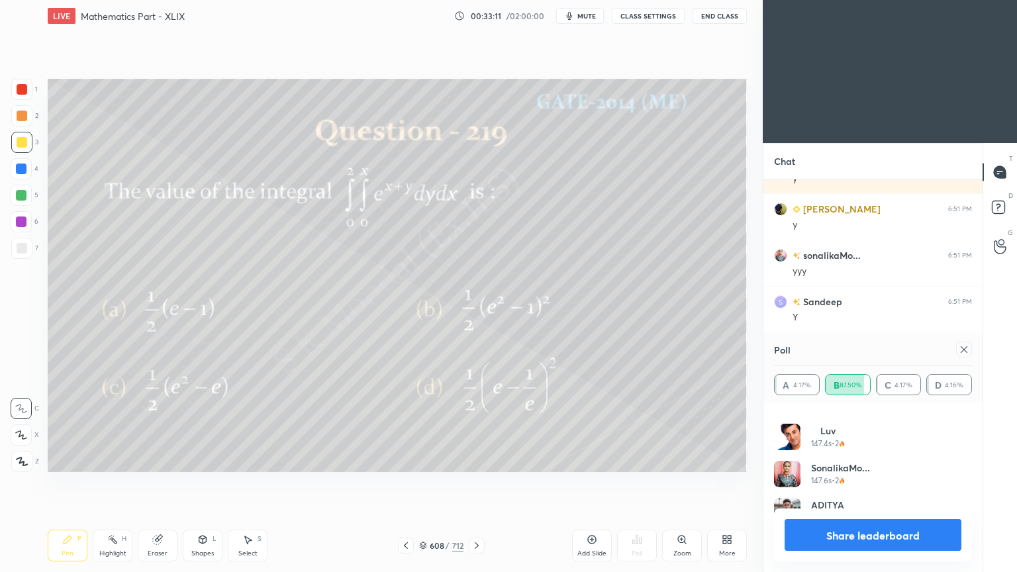
click at [879, 460] on button "Share leaderboard" at bounding box center [873, 535] width 177 height 32
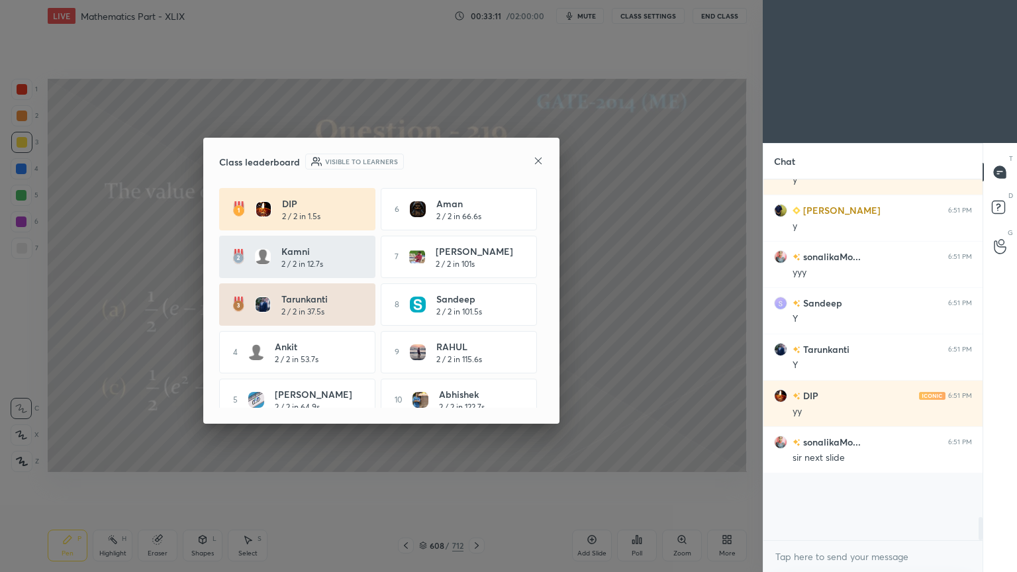
scroll to position [4239, 0]
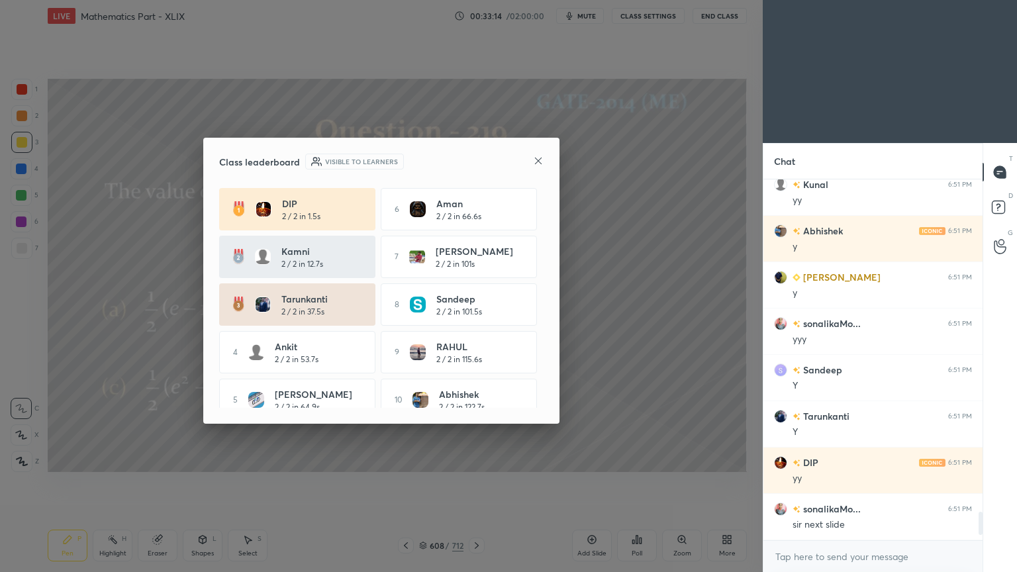
click at [542, 162] on icon at bounding box center [538, 161] width 11 height 11
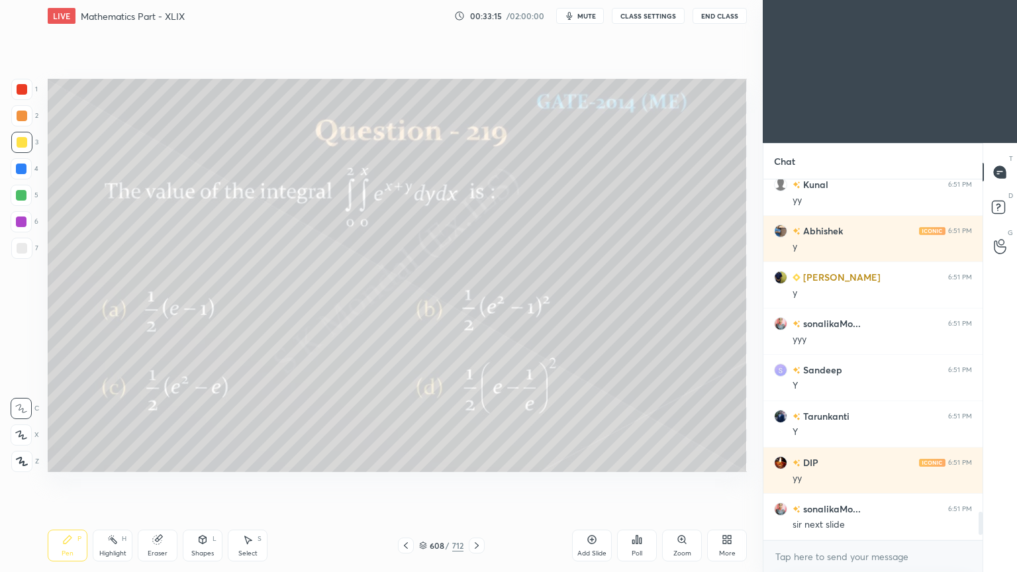
click at [472, 460] on icon at bounding box center [476, 545] width 11 height 11
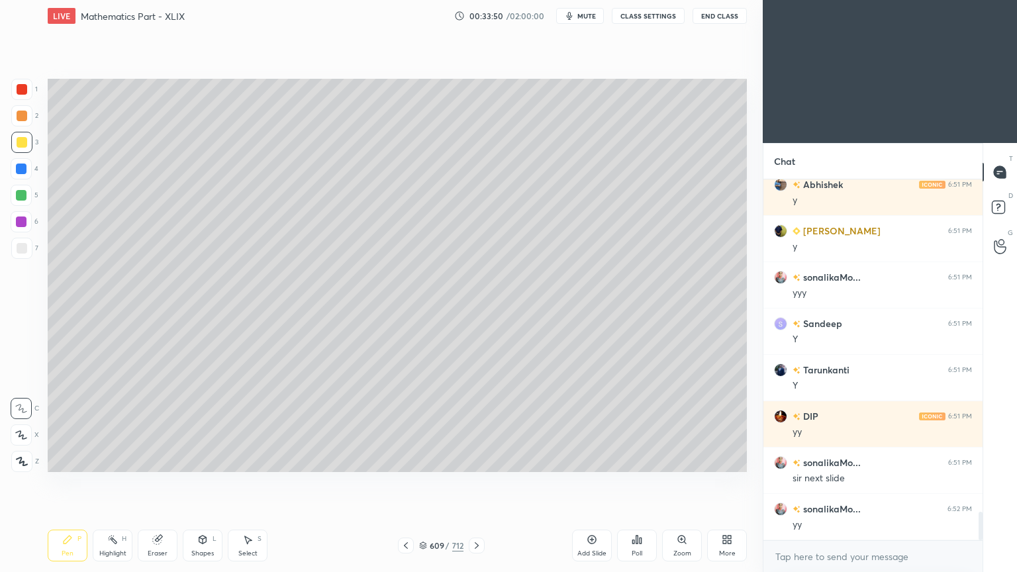
click at [475, 460] on icon at bounding box center [476, 545] width 11 height 11
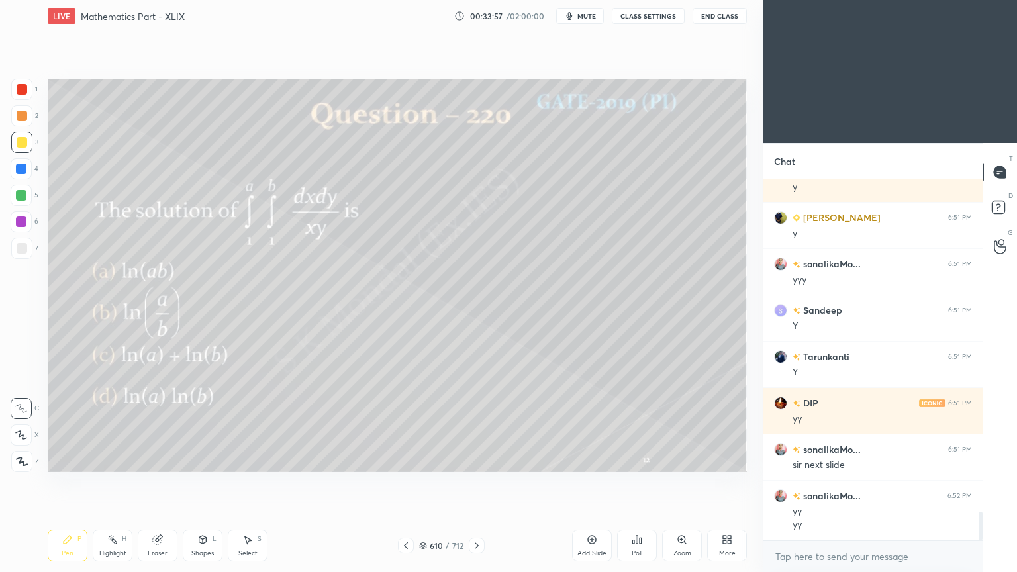
scroll to position [4291, 0]
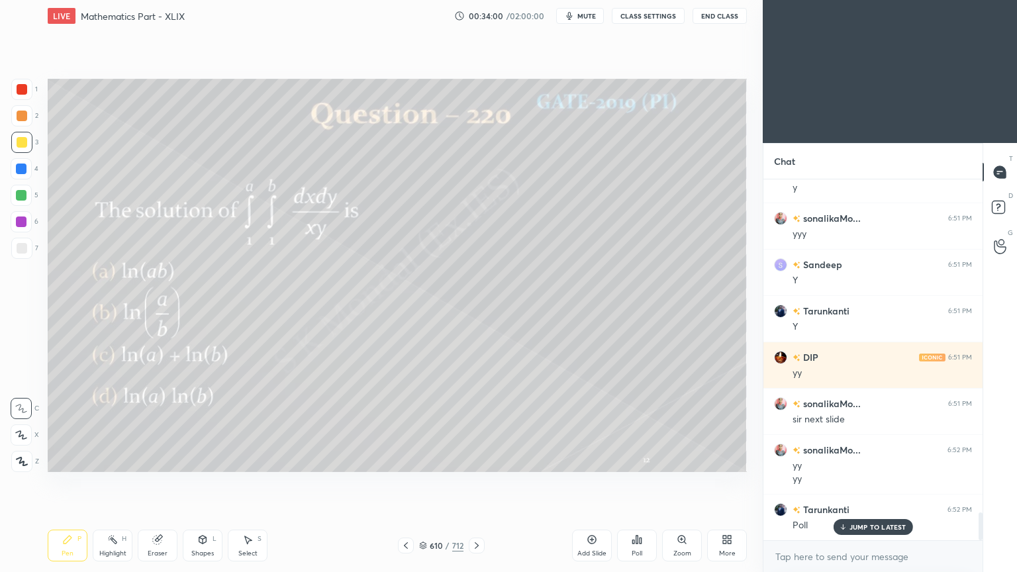
click at [855, 460] on p "JUMP TO LATEST" at bounding box center [878, 527] width 57 height 8
click at [644, 460] on div "Poll" at bounding box center [637, 546] width 40 height 32
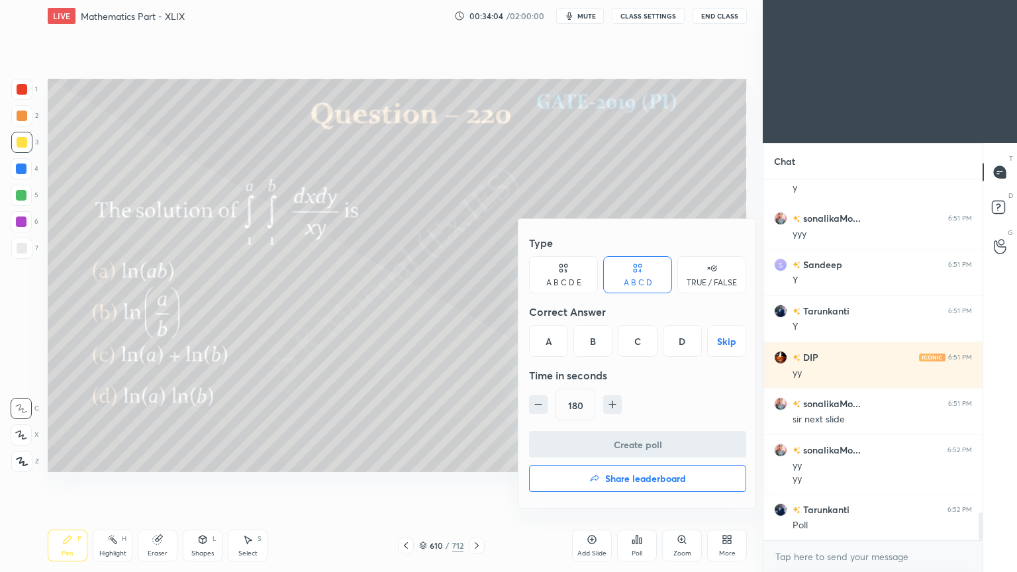
click at [683, 347] on div "D" at bounding box center [682, 341] width 39 height 32
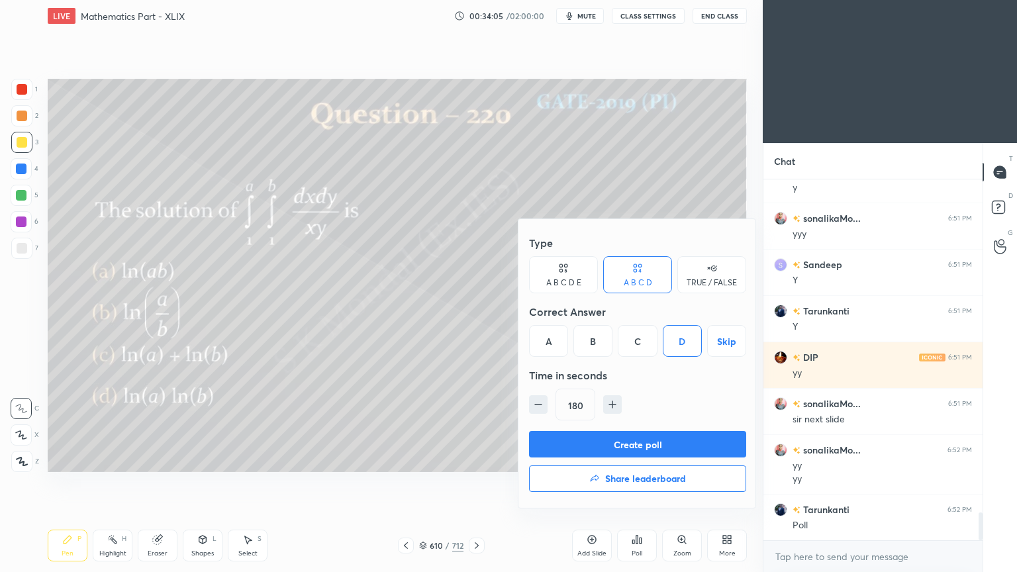
drag, startPoint x: 665, startPoint y: 445, endPoint x: 516, endPoint y: 376, distance: 164.7
click at [665, 444] on button "Create poll" at bounding box center [637, 444] width 217 height 26
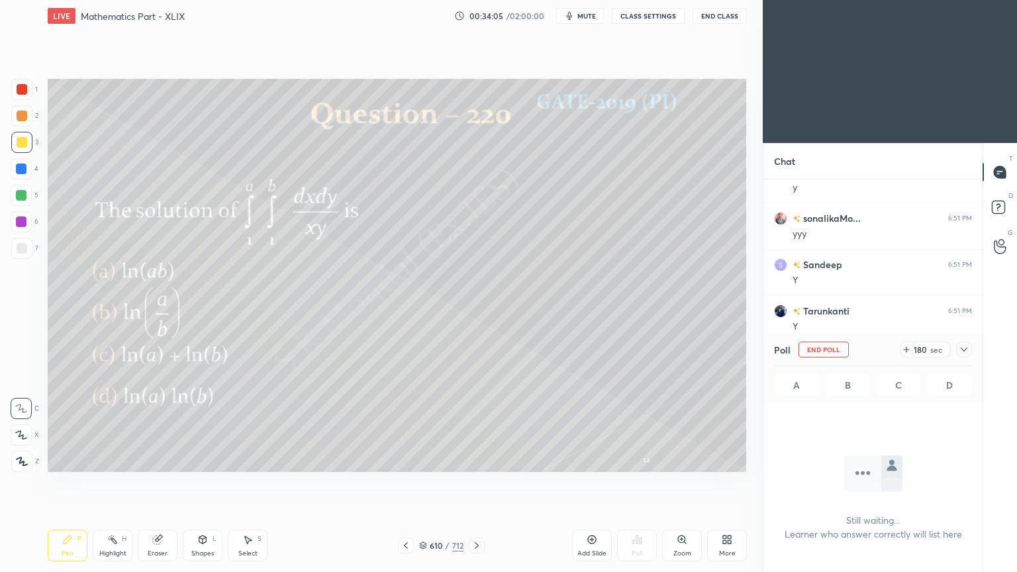
scroll to position [295, 215]
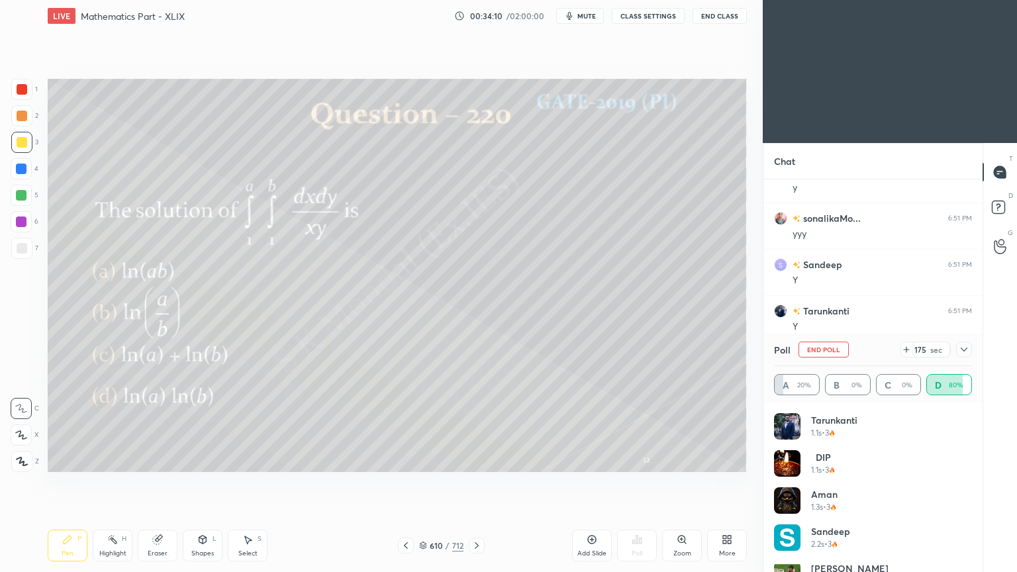
click at [23, 154] on div "3" at bounding box center [24, 145] width 27 height 26
click at [201, 460] on div "Shapes" at bounding box center [202, 553] width 23 height 7
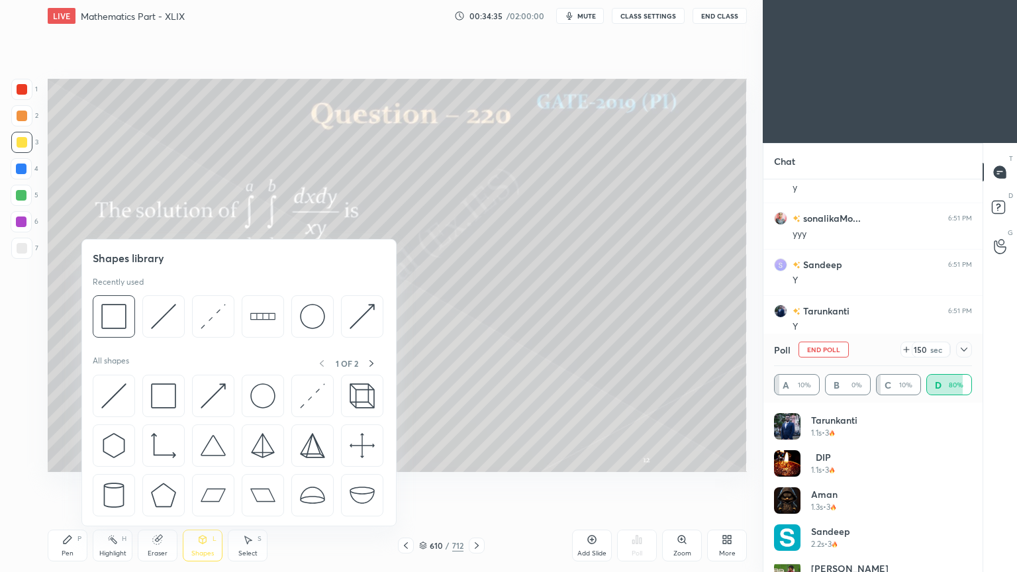
click at [162, 460] on div "Eraser" at bounding box center [158, 546] width 40 height 32
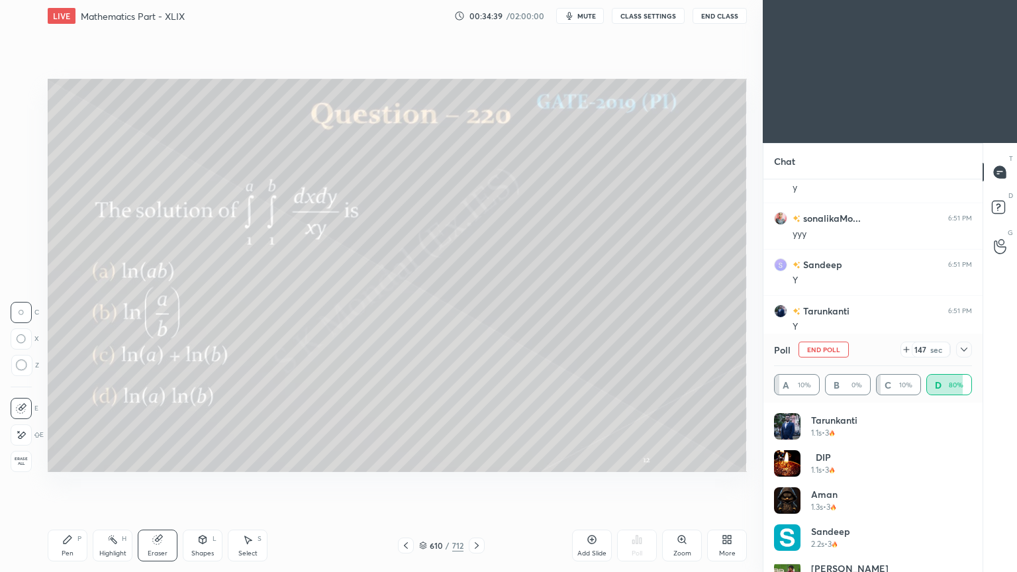
click at [66, 460] on div "Pen" at bounding box center [68, 553] width 12 height 7
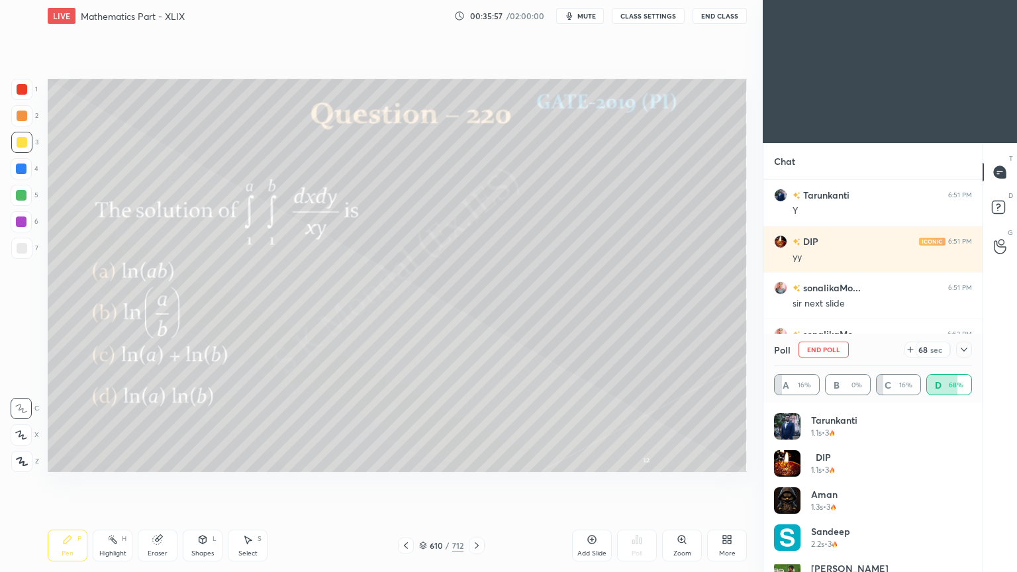
scroll to position [4452, 0]
click at [835, 350] on button "End Poll" at bounding box center [824, 350] width 50 height 16
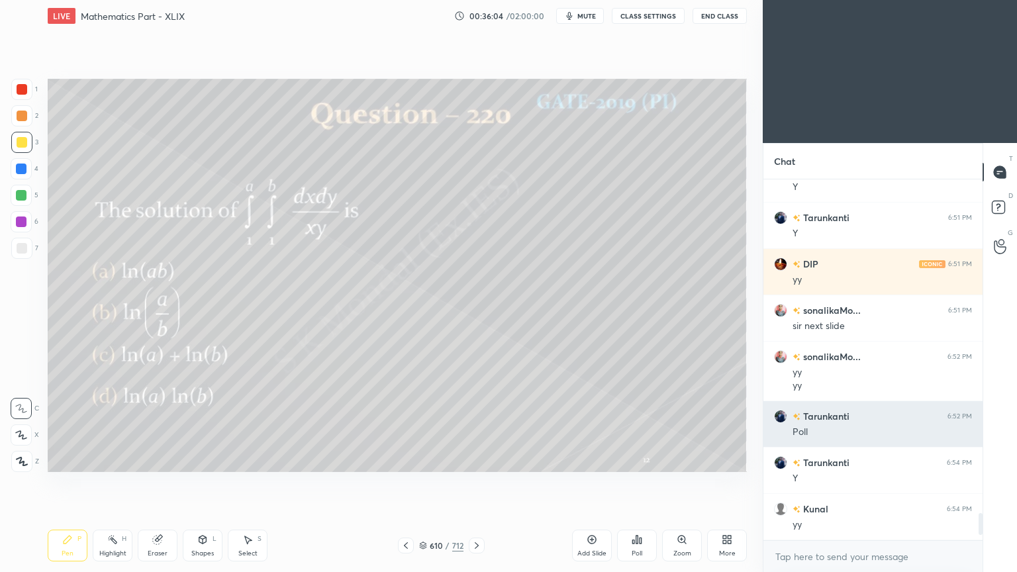
scroll to position [4431, 0]
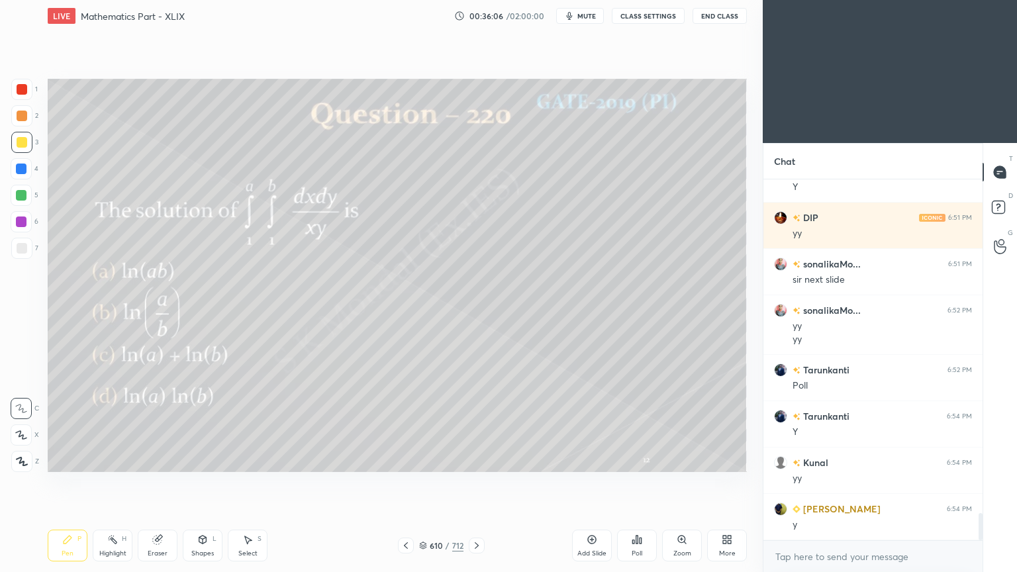
click at [421, 460] on icon at bounding box center [423, 546] width 8 height 8
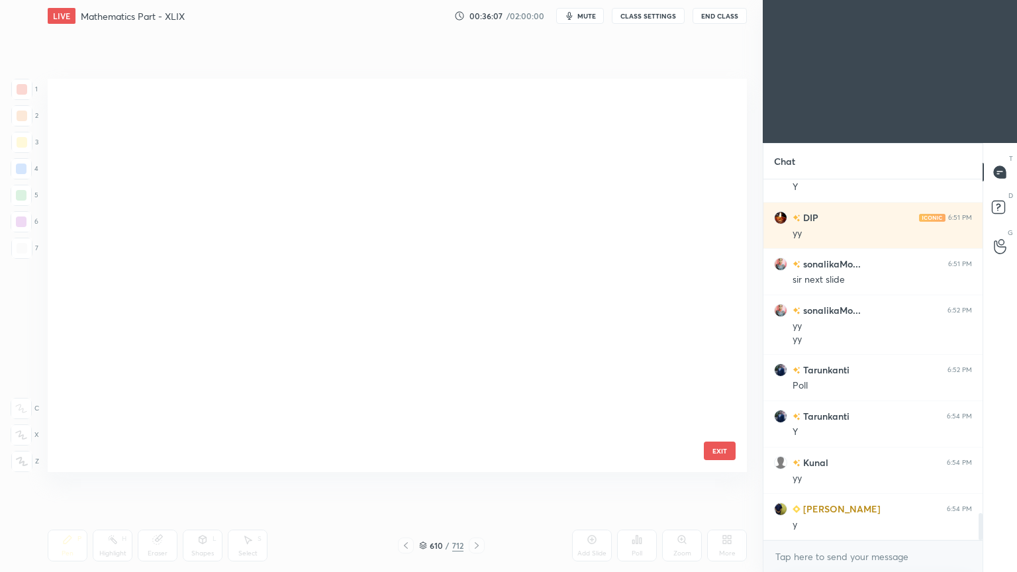
scroll to position [389, 693]
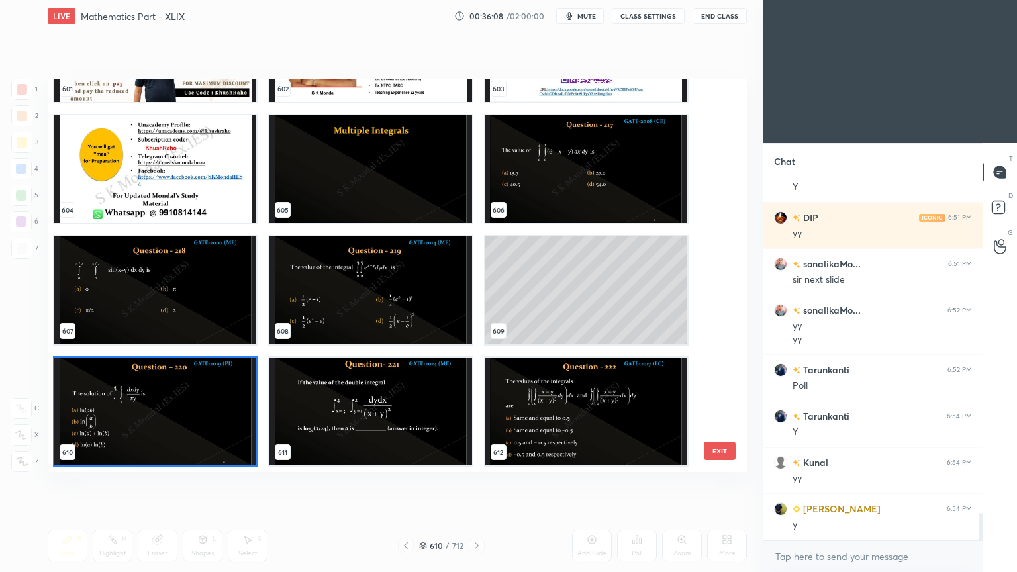
click at [405, 181] on img "grid" at bounding box center [371, 169] width 202 height 108
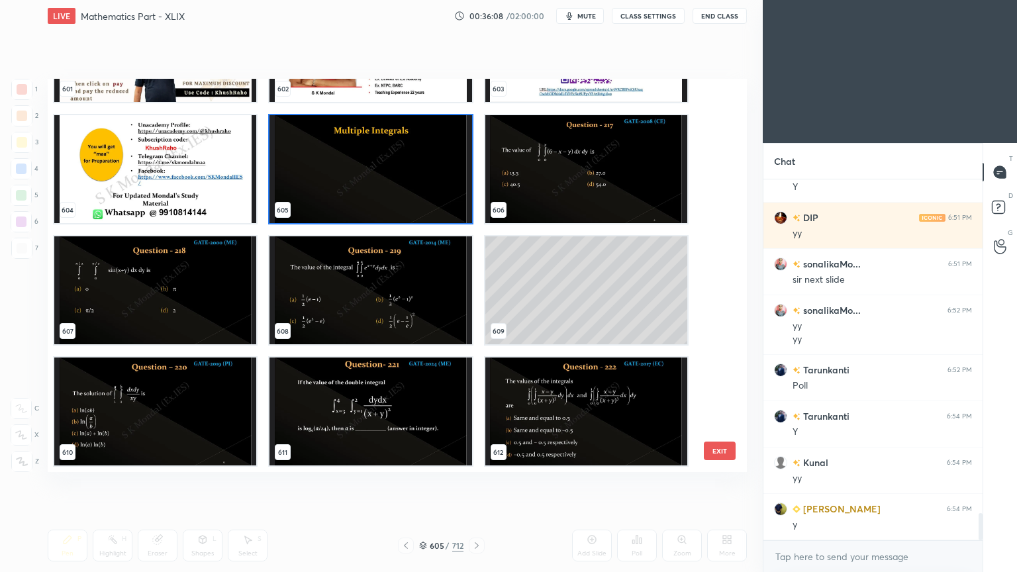
click at [405, 181] on img "grid" at bounding box center [371, 169] width 202 height 108
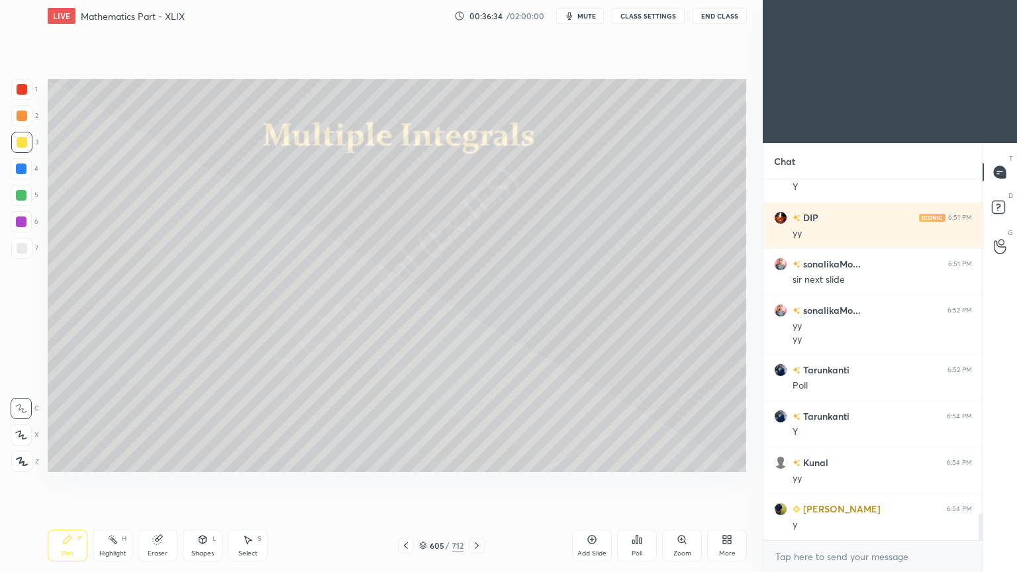
click at [479, 460] on icon at bounding box center [476, 545] width 11 height 11
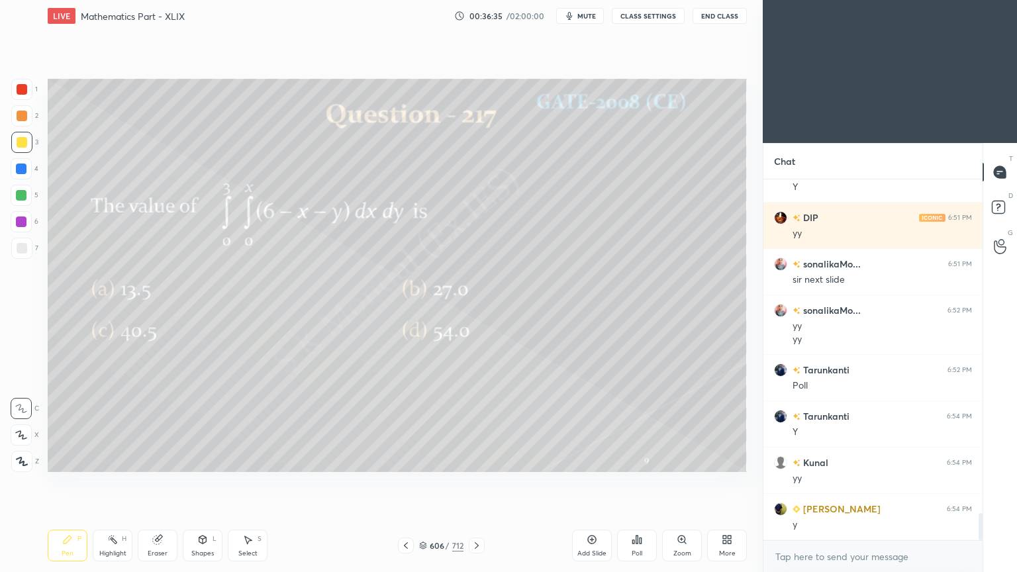
click at [479, 460] on icon at bounding box center [476, 545] width 11 height 11
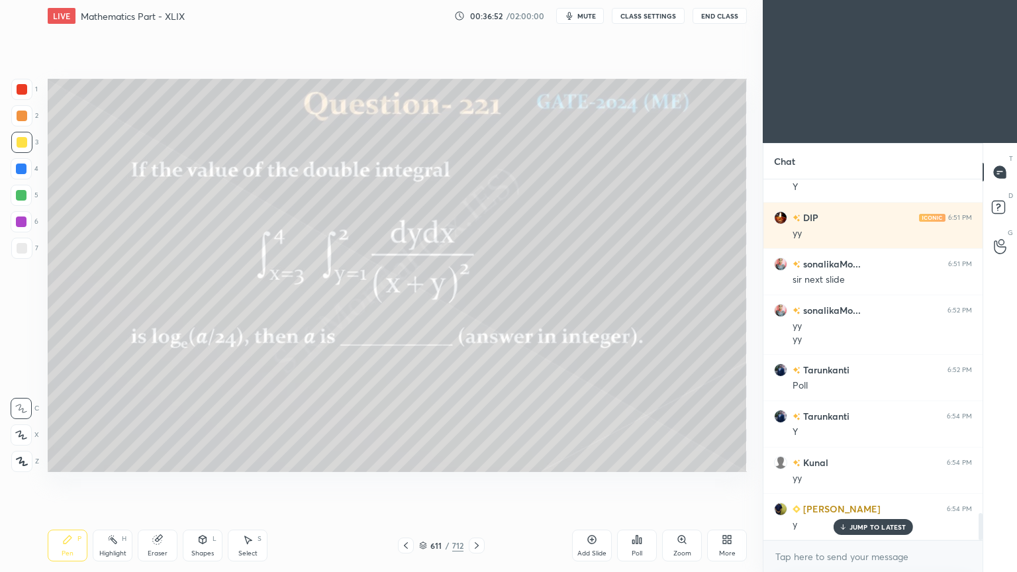
scroll to position [4476, 0]
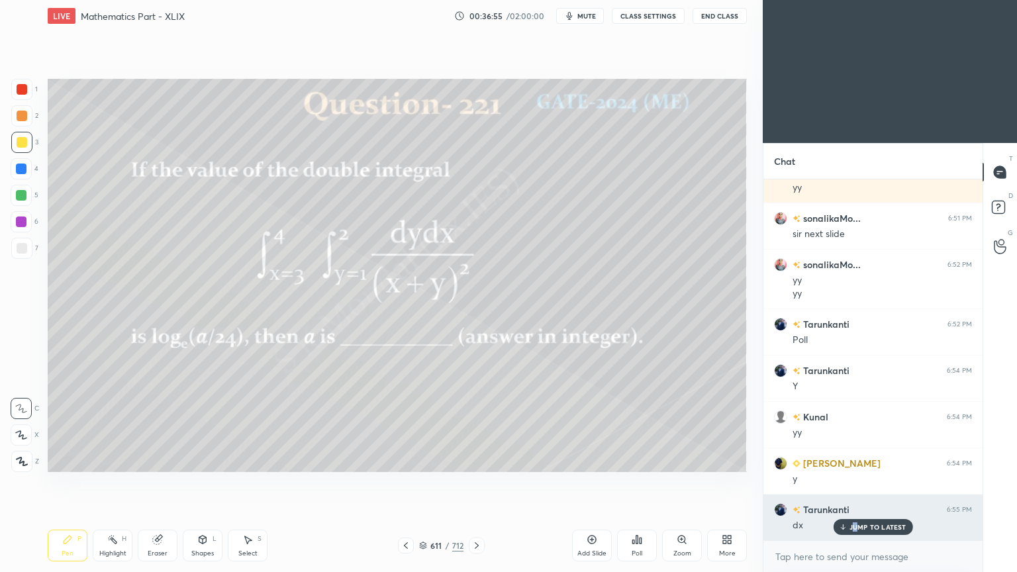
drag, startPoint x: 856, startPoint y: 526, endPoint x: 816, endPoint y: 513, distance: 41.9
click at [856, 460] on p "JUMP TO LATEST" at bounding box center [878, 527] width 57 height 8
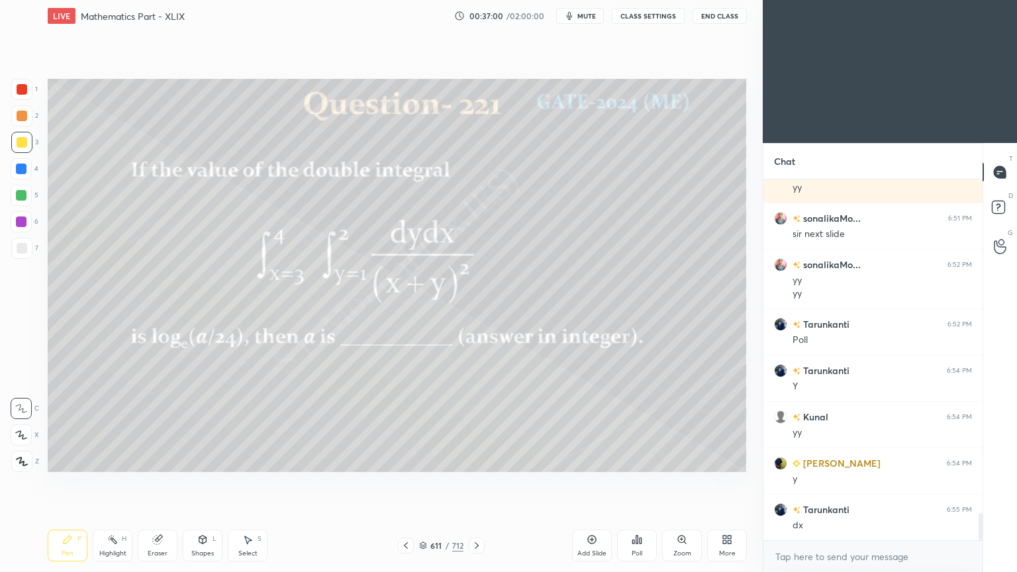
click at [107, 460] on div "Highlight" at bounding box center [112, 553] width 27 height 7
click at [62, 460] on div "Pen" at bounding box center [68, 553] width 12 height 7
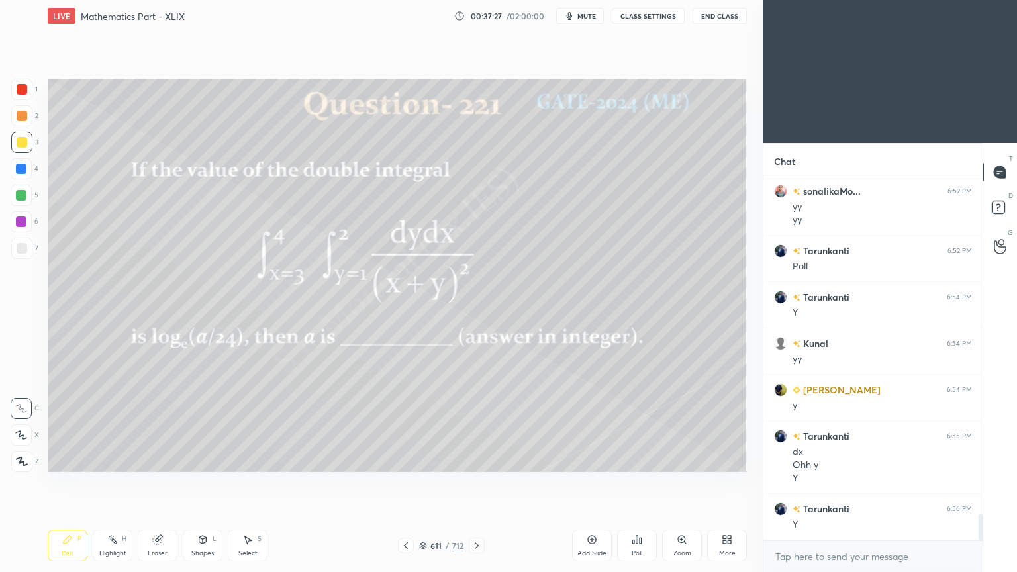
scroll to position [4596, 0]
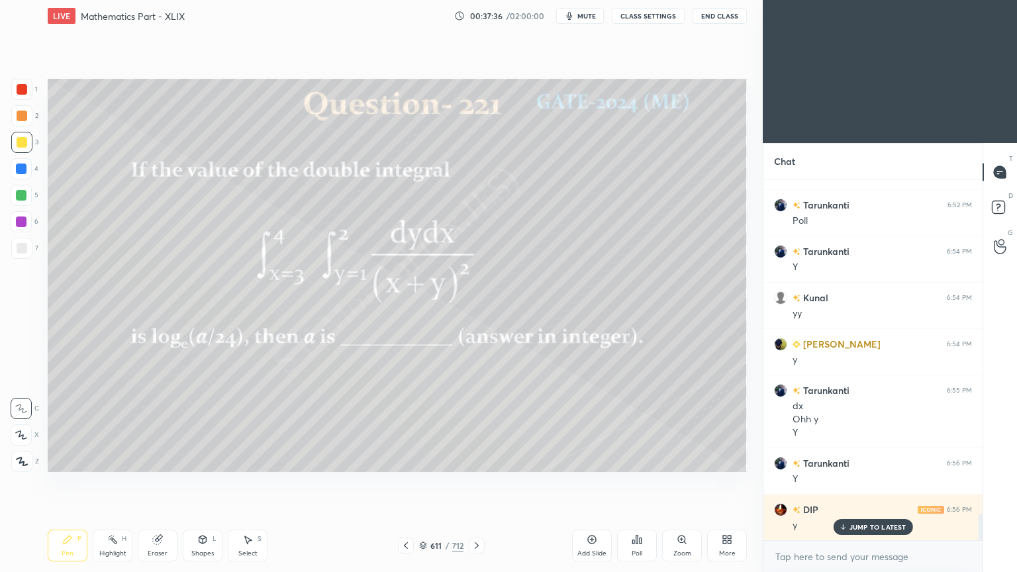
click at [163, 460] on div "Eraser" at bounding box center [158, 553] width 20 height 7
click at [162, 460] on div "Eraser" at bounding box center [158, 553] width 20 height 7
click at [66, 460] on div "Pen" at bounding box center [68, 553] width 12 height 7
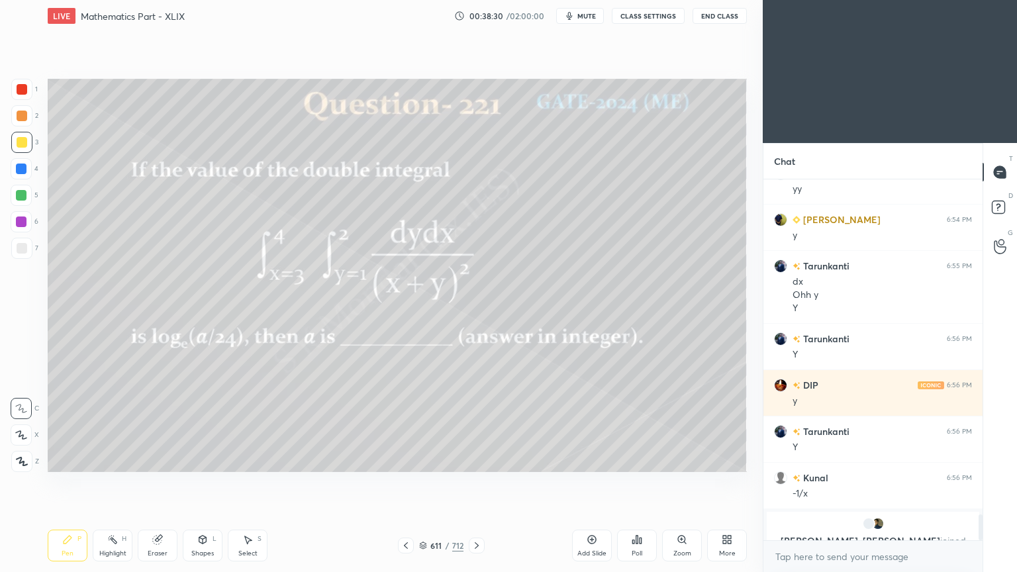
scroll to position [4721, 0]
click at [258, 460] on div "Select S" at bounding box center [248, 546] width 40 height 32
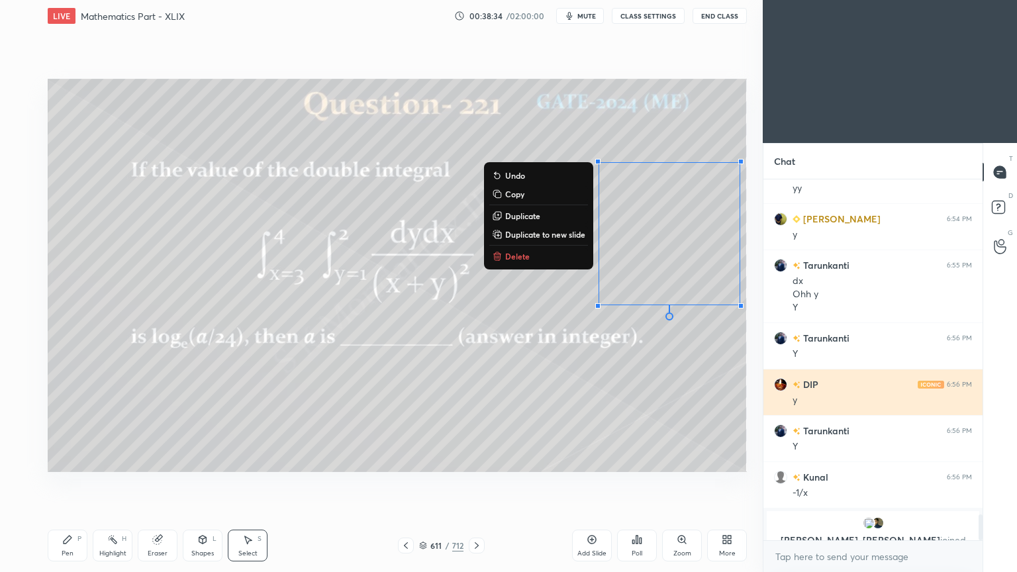
drag, startPoint x: 555, startPoint y: 125, endPoint x: 791, endPoint y: 389, distance: 354.1
click at [791, 389] on div "1 2 3 4 5 6 7 C X Z C X Z E E Erase all H H LIVE Mathematics Part - XLIX 00:38:…" at bounding box center [508, 286] width 1017 height 572
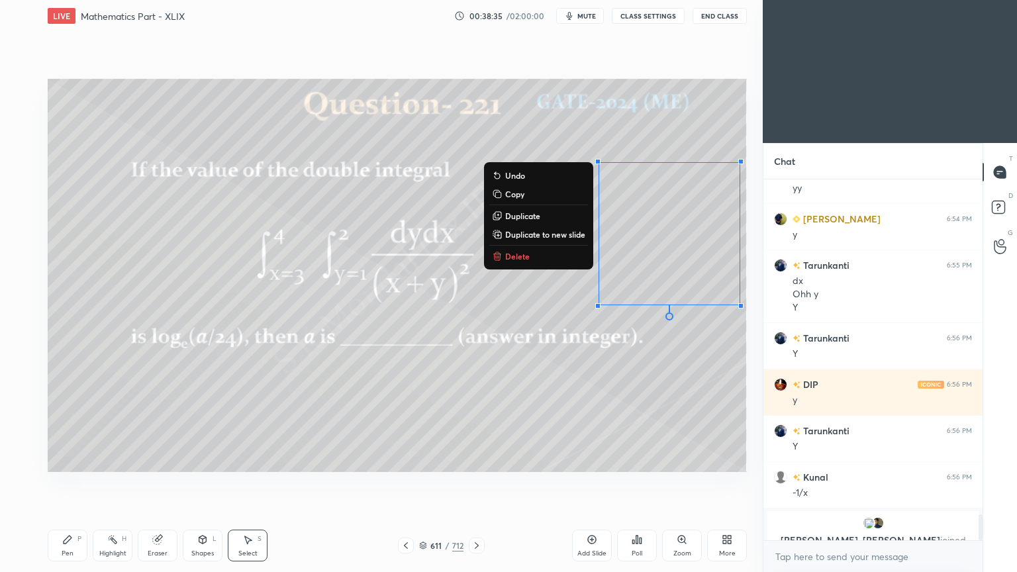
click at [516, 191] on p "Copy" at bounding box center [514, 194] width 19 height 11
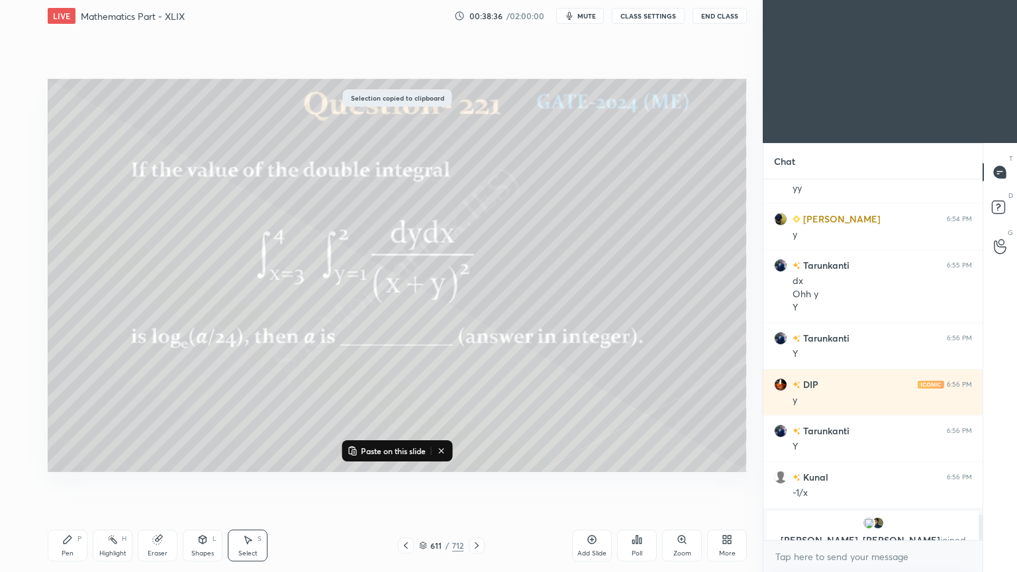
click at [589, 460] on icon at bounding box center [592, 540] width 9 height 9
click at [423, 455] on p "Paste on this slide" at bounding box center [393, 451] width 65 height 11
drag, startPoint x: 662, startPoint y: 233, endPoint x: 140, endPoint y: 172, distance: 526.0
click at [140, 172] on div "0 ° Undo Copy Paste here Duplicate Duplicate to new slide Delete" at bounding box center [397, 275] width 699 height 393
click at [336, 327] on div "0 ° Undo Copy Paste here Duplicate Duplicate to new slide Delete" at bounding box center [397, 275] width 699 height 393
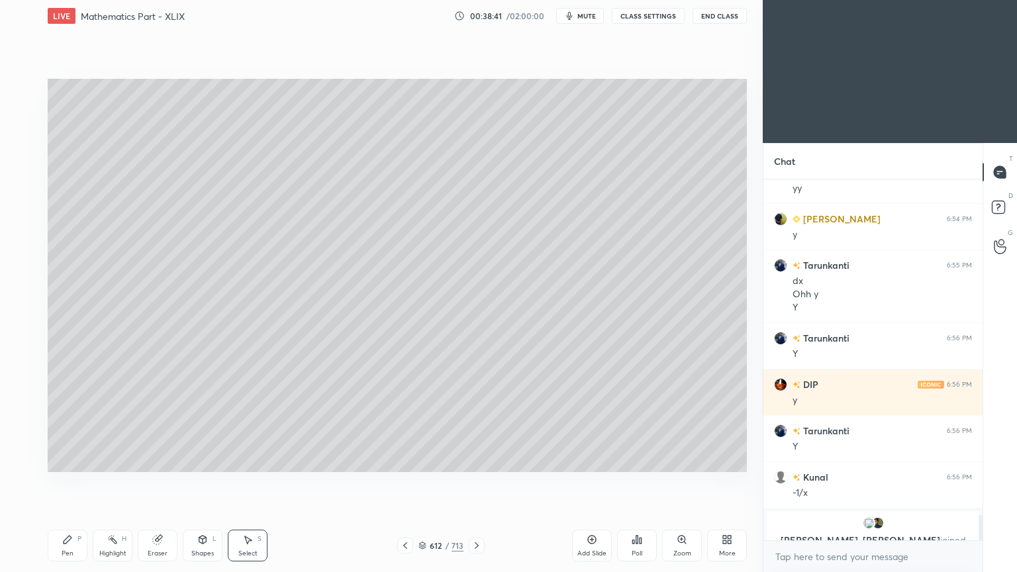
scroll to position [4767, 0]
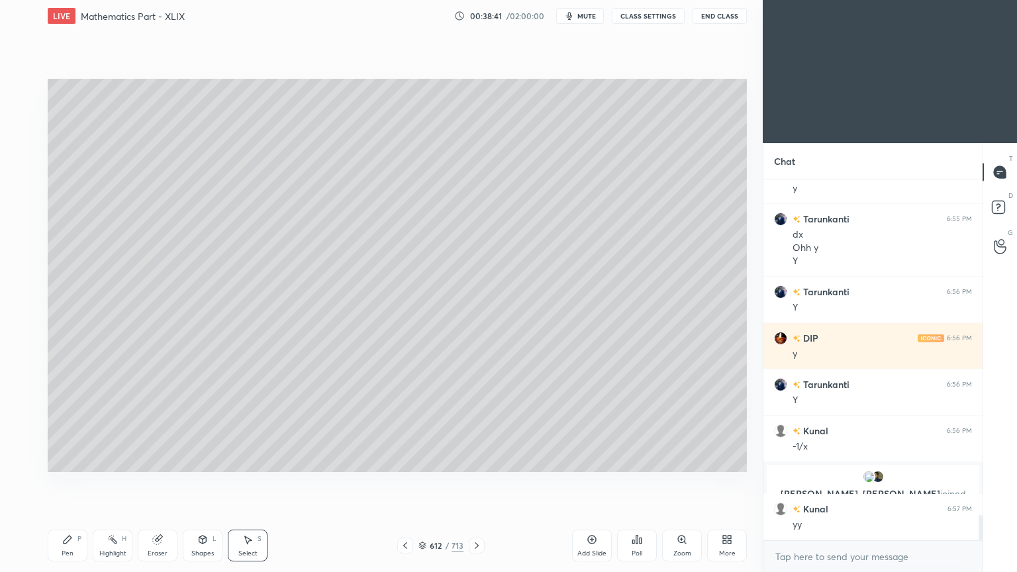
click at [60, 460] on div "Pen P" at bounding box center [68, 546] width 40 height 32
click at [64, 460] on div "Pen P" at bounding box center [68, 546] width 40 height 32
click at [163, 460] on div "Eraser" at bounding box center [158, 546] width 40 height 32
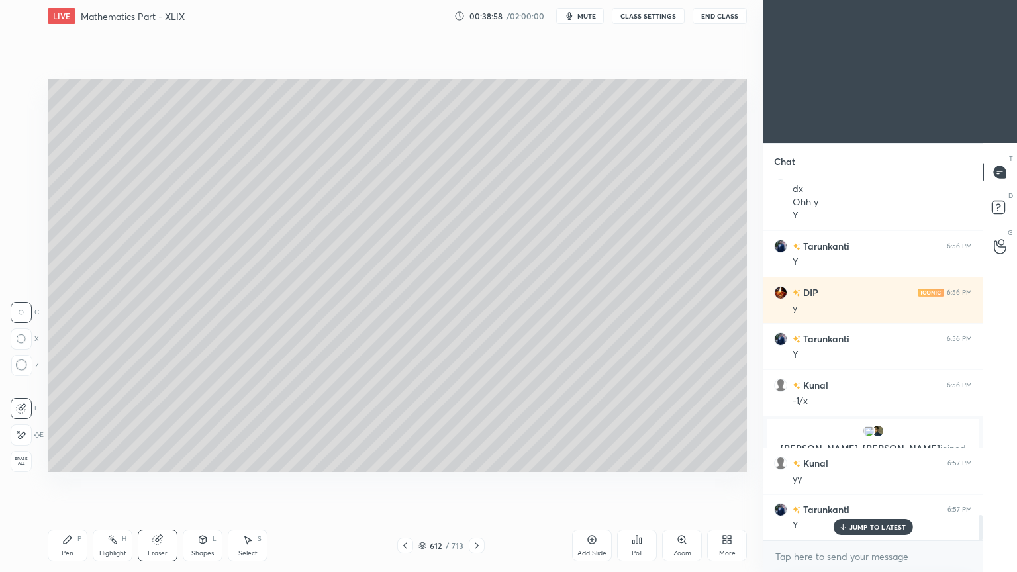
click at [22, 430] on icon at bounding box center [21, 435] width 11 height 11
click at [69, 460] on icon at bounding box center [67, 539] width 11 height 11
click at [71, 460] on icon at bounding box center [67, 539] width 11 height 11
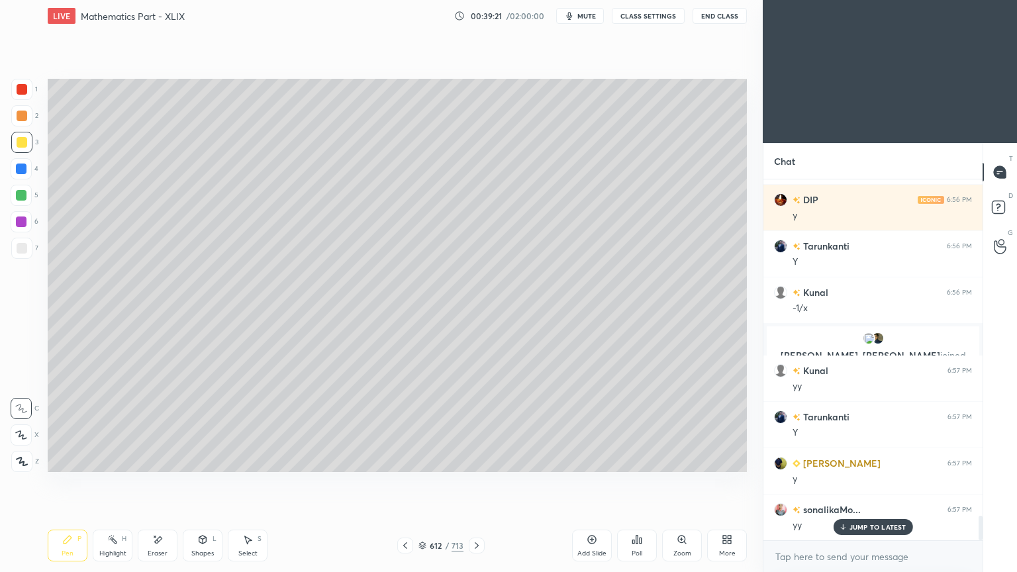
scroll to position [4952, 0]
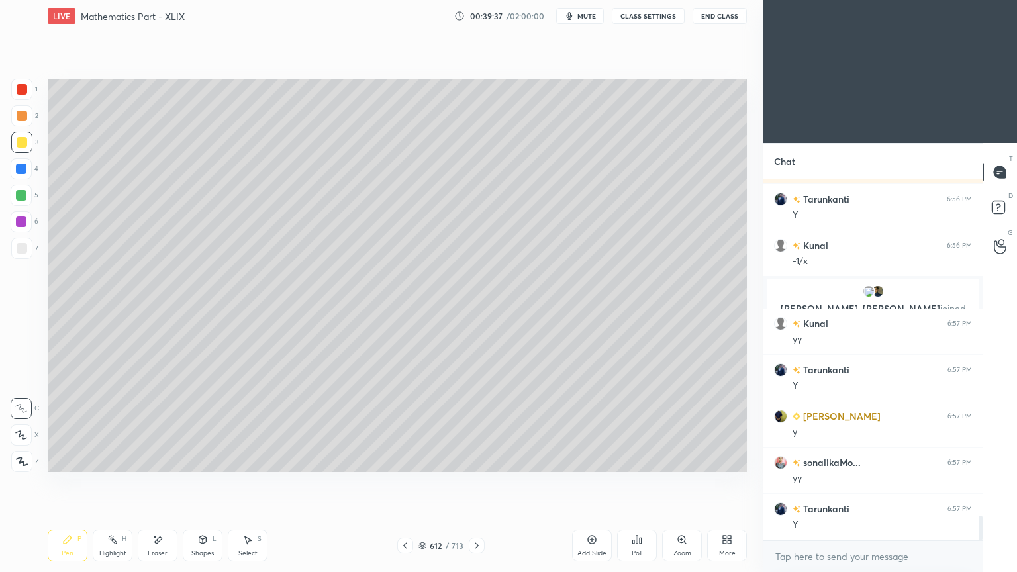
click at [112, 460] on div "Highlight H" at bounding box center [113, 546] width 40 height 32
click at [111, 460] on div "Highlight H" at bounding box center [113, 546] width 40 height 32
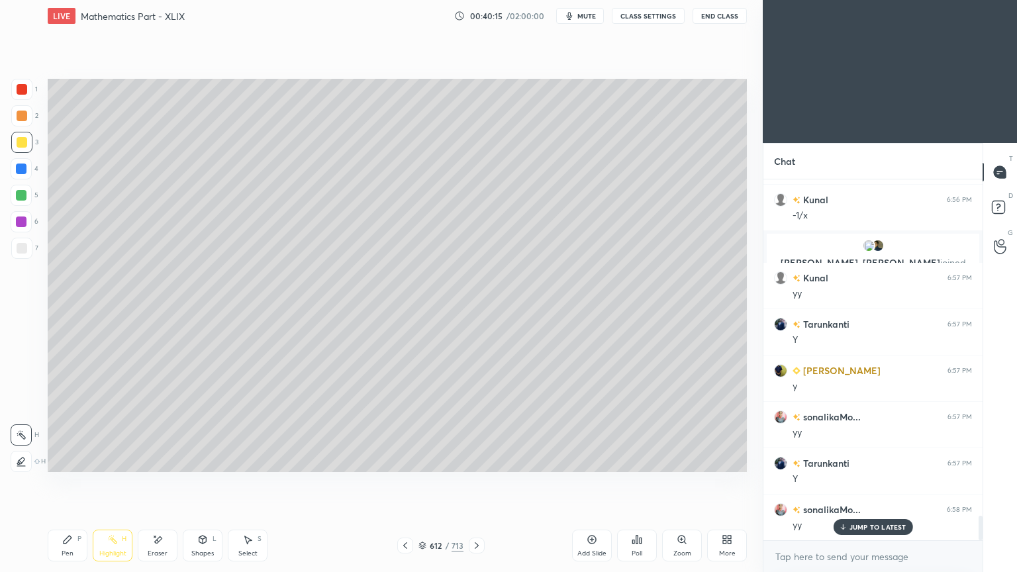
click at [66, 460] on div "Pen P" at bounding box center [68, 546] width 40 height 32
click at [17, 247] on div at bounding box center [22, 248] width 11 height 11
click at [23, 249] on div at bounding box center [22, 248] width 11 height 11
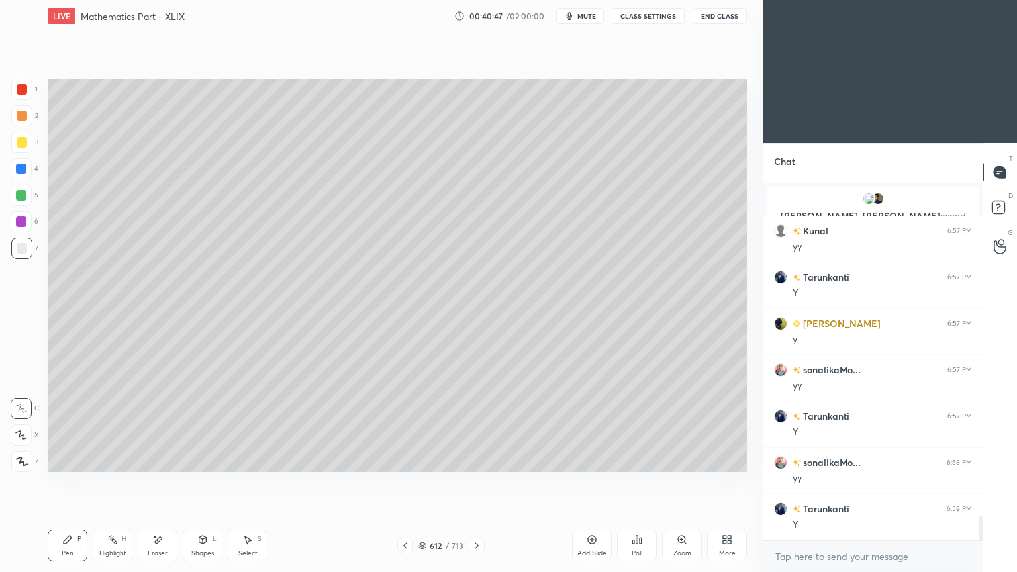
click at [113, 460] on div "Highlight" at bounding box center [112, 553] width 27 height 7
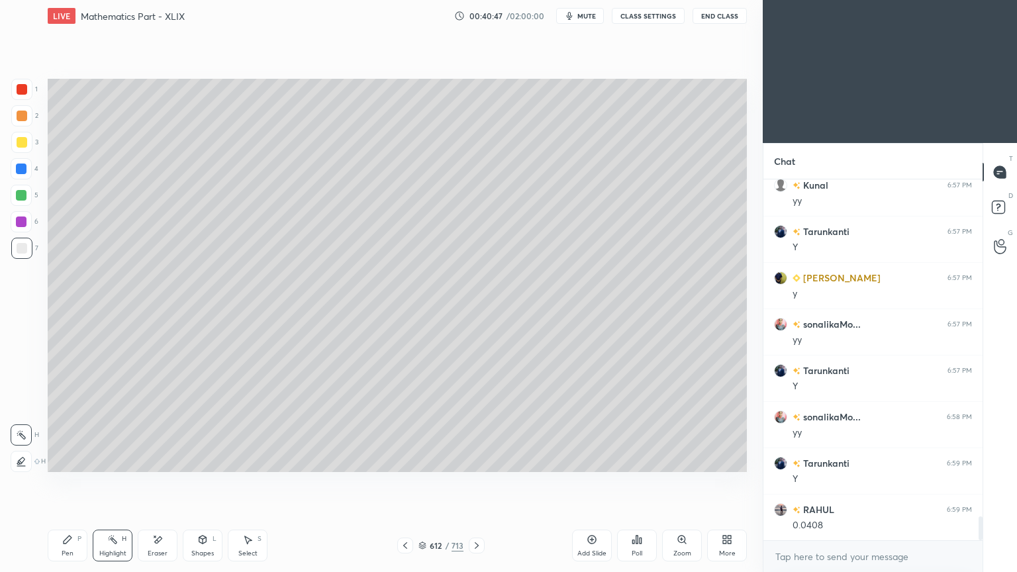
click at [114, 460] on div "Highlight" at bounding box center [112, 553] width 27 height 7
click at [74, 460] on div "Pen P" at bounding box center [68, 546] width 40 height 32
click at [77, 460] on div "Pen P" at bounding box center [68, 546] width 40 height 32
click at [162, 460] on div "Eraser" at bounding box center [158, 553] width 20 height 7
click at [65, 460] on div "Pen P" at bounding box center [68, 546] width 40 height 32
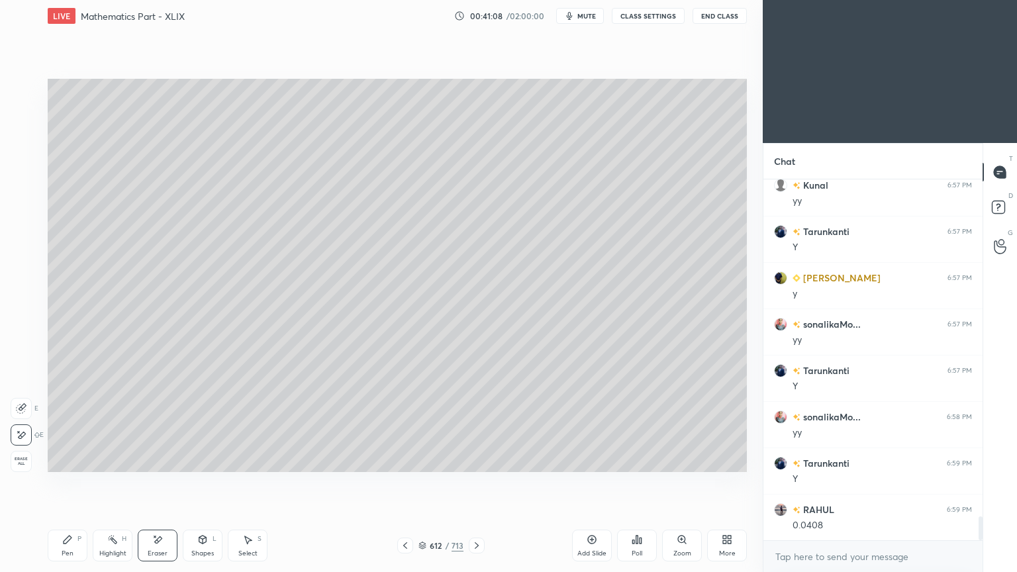
click at [65, 460] on div "Pen" at bounding box center [68, 553] width 12 height 7
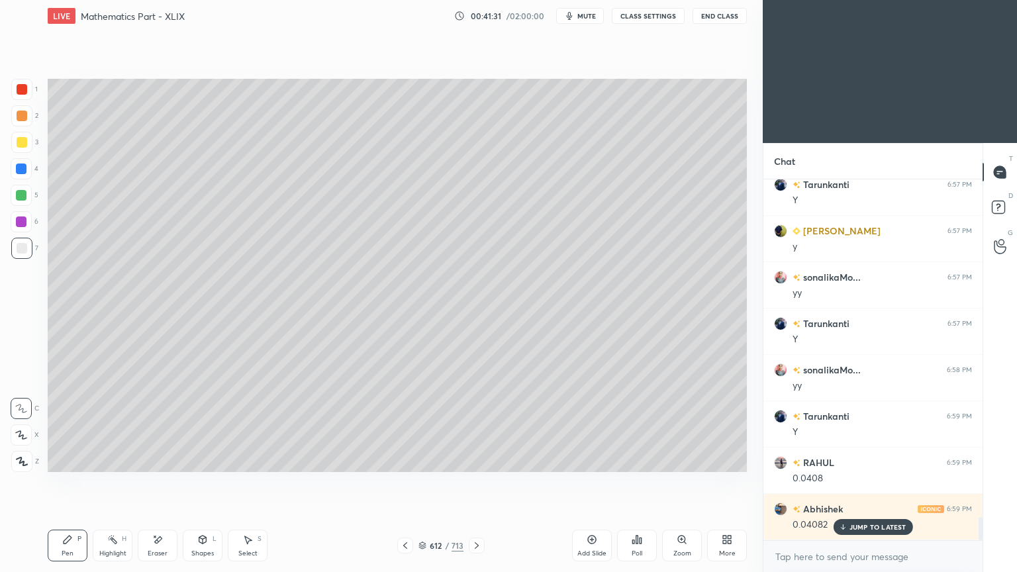
scroll to position [5184, 0]
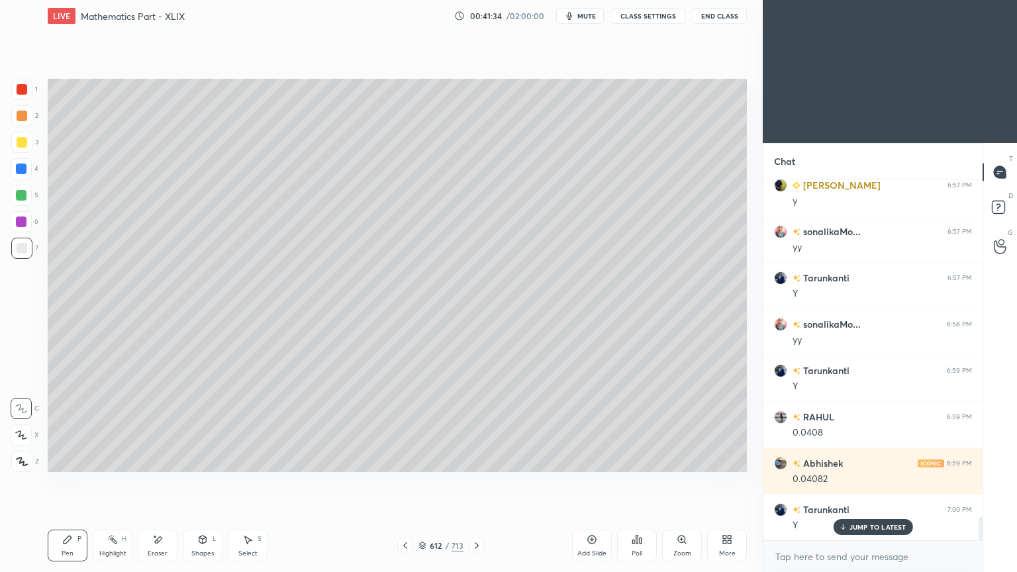
click at [115, 460] on icon at bounding box center [112, 539] width 11 height 11
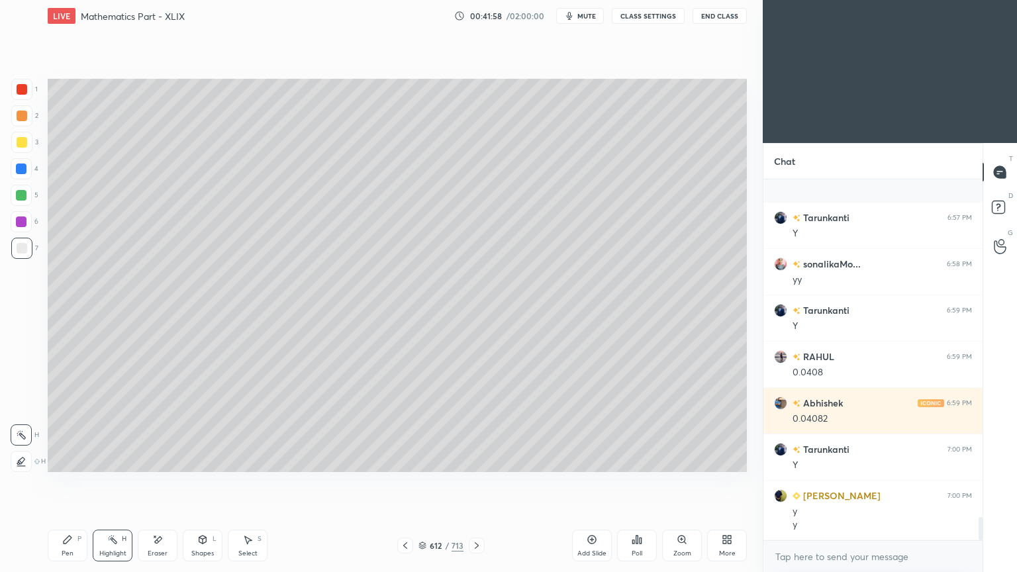
scroll to position [5336, 0]
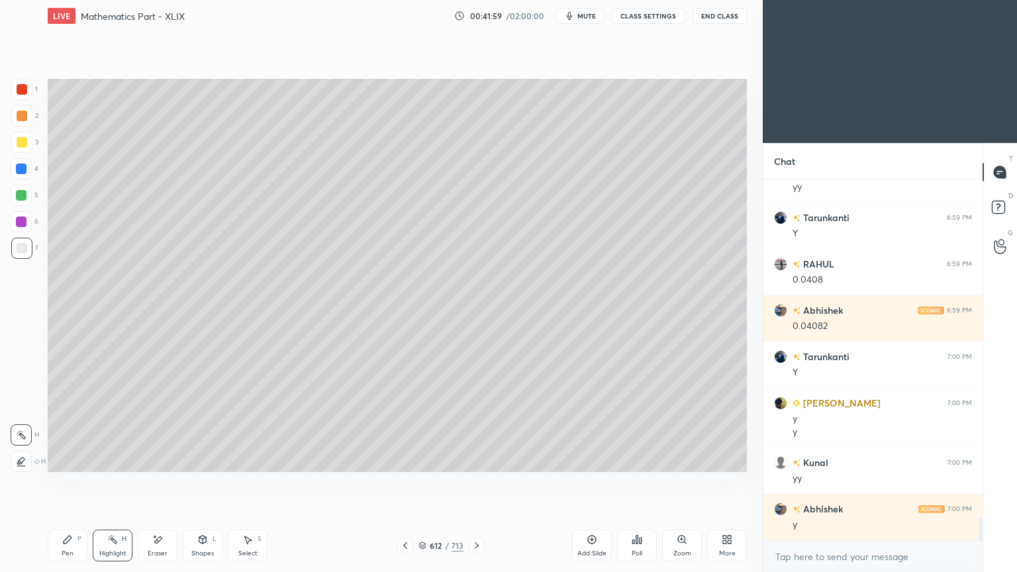
click at [72, 460] on icon at bounding box center [67, 539] width 11 height 11
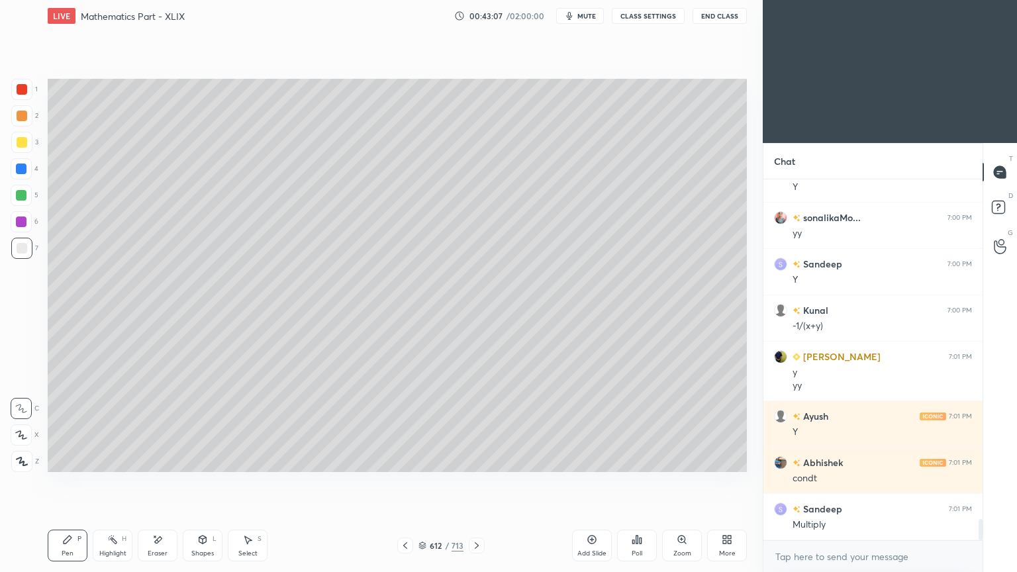
scroll to position [5766, 0]
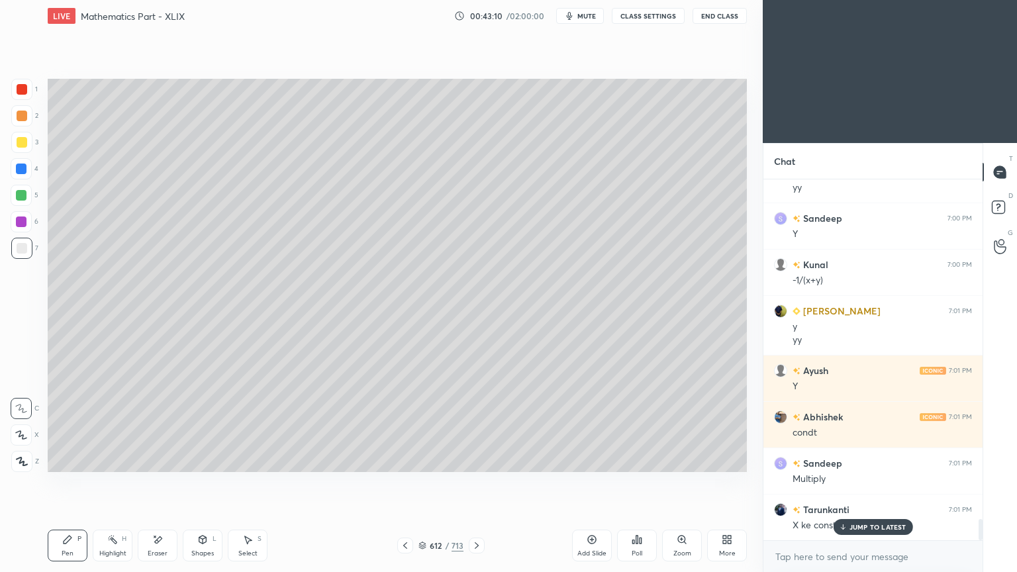
click at [103, 460] on div "Highlight H" at bounding box center [113, 546] width 40 height 32
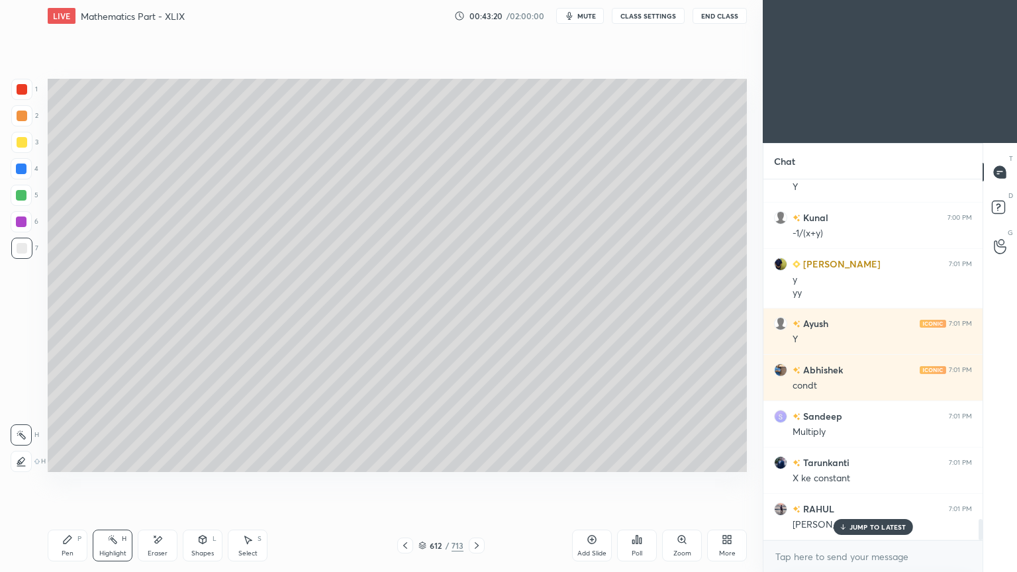
scroll to position [5859, 0]
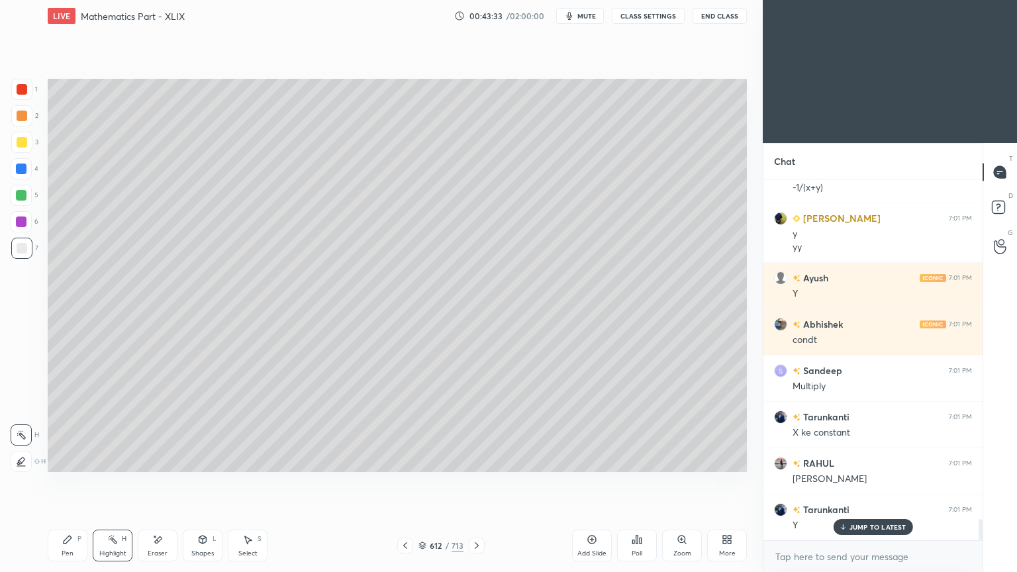
click at [405, 460] on icon at bounding box center [405, 545] width 4 height 7
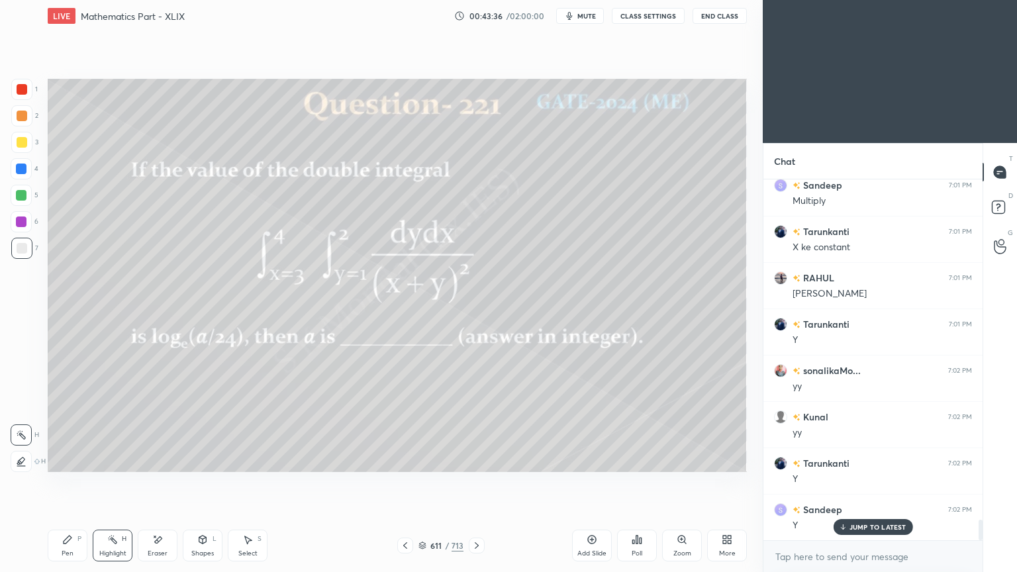
scroll to position [6091, 0]
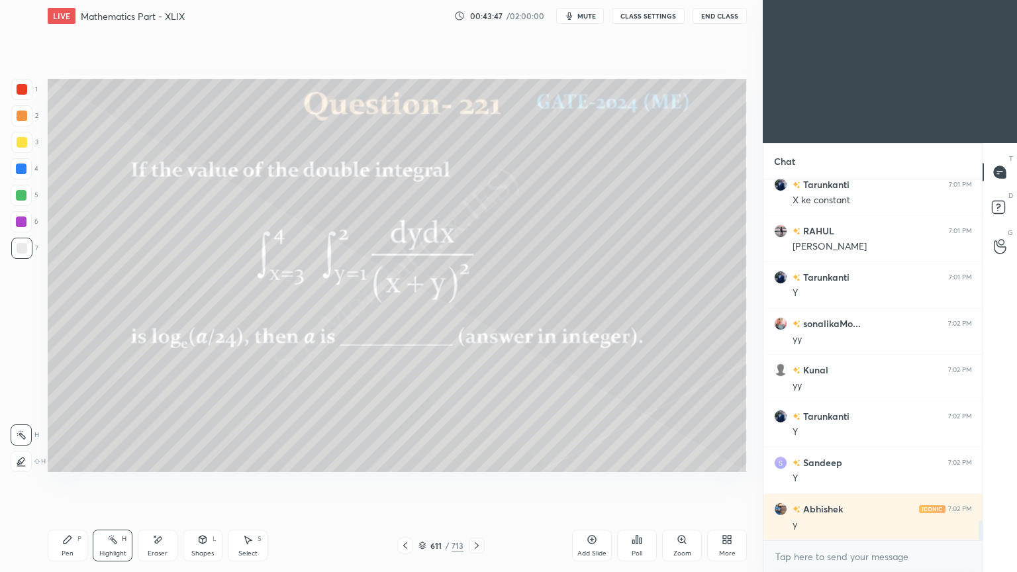
click at [475, 460] on icon at bounding box center [476, 545] width 11 height 11
click at [476, 460] on icon at bounding box center [476, 545] width 11 height 11
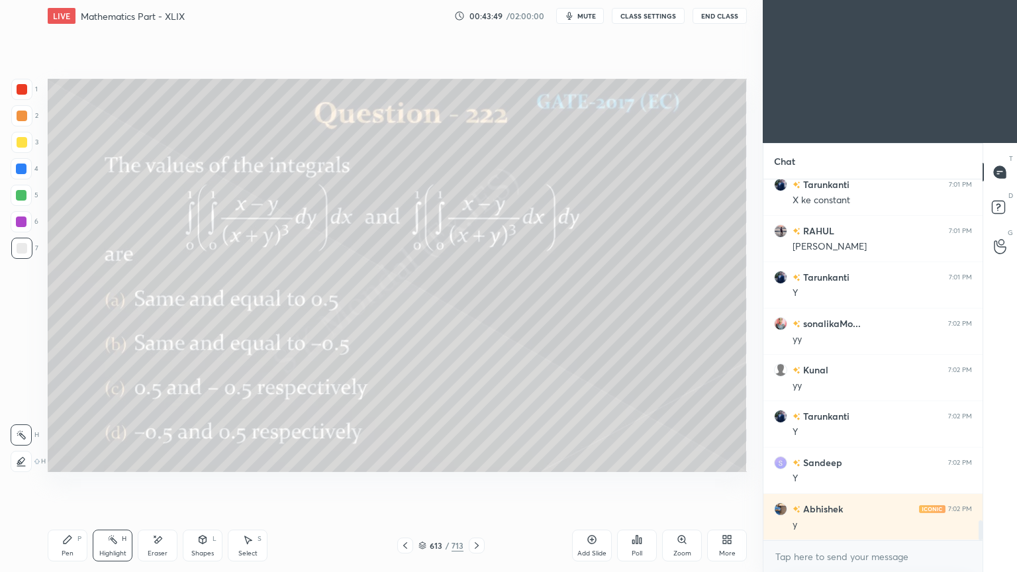
click at [401, 460] on icon at bounding box center [405, 545] width 11 height 11
click at [585, 460] on div "Add Slide" at bounding box center [592, 546] width 40 height 32
click at [22, 140] on div at bounding box center [22, 142] width 11 height 11
click at [66, 460] on icon at bounding box center [67, 539] width 11 height 11
click at [70, 460] on icon at bounding box center [68, 540] width 8 height 8
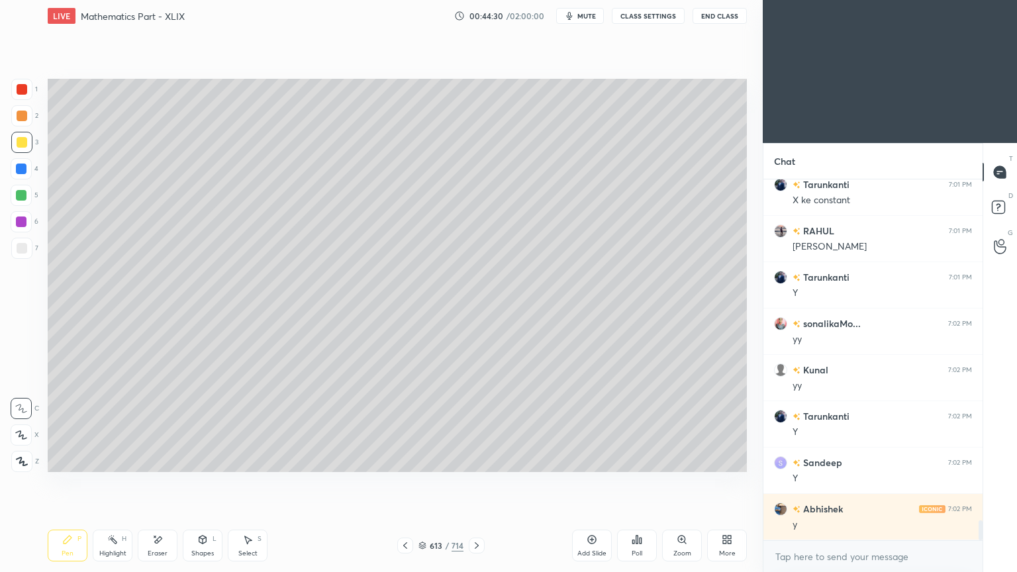
scroll to position [6137, 0]
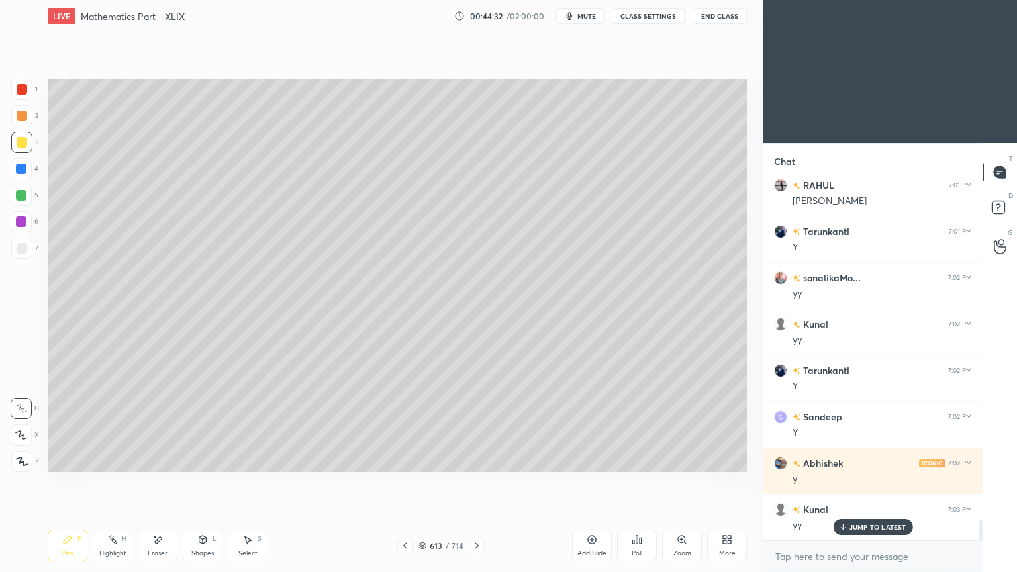
click at [116, 460] on div "Highlight H" at bounding box center [113, 546] width 40 height 32
click at [113, 460] on div "Highlight H" at bounding box center [113, 546] width 40 height 32
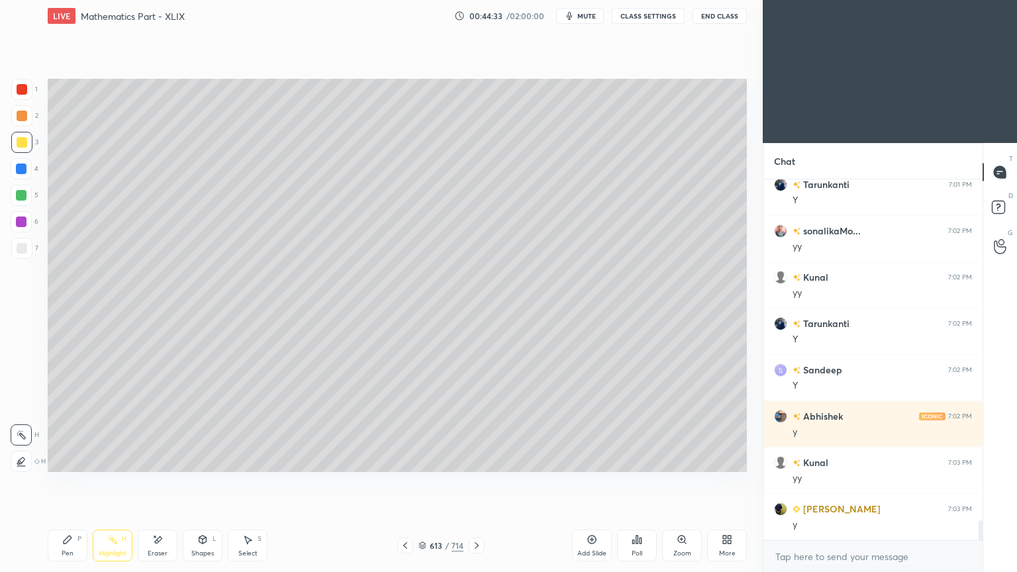
click at [111, 460] on div "Highlight H" at bounding box center [113, 546] width 40 height 32
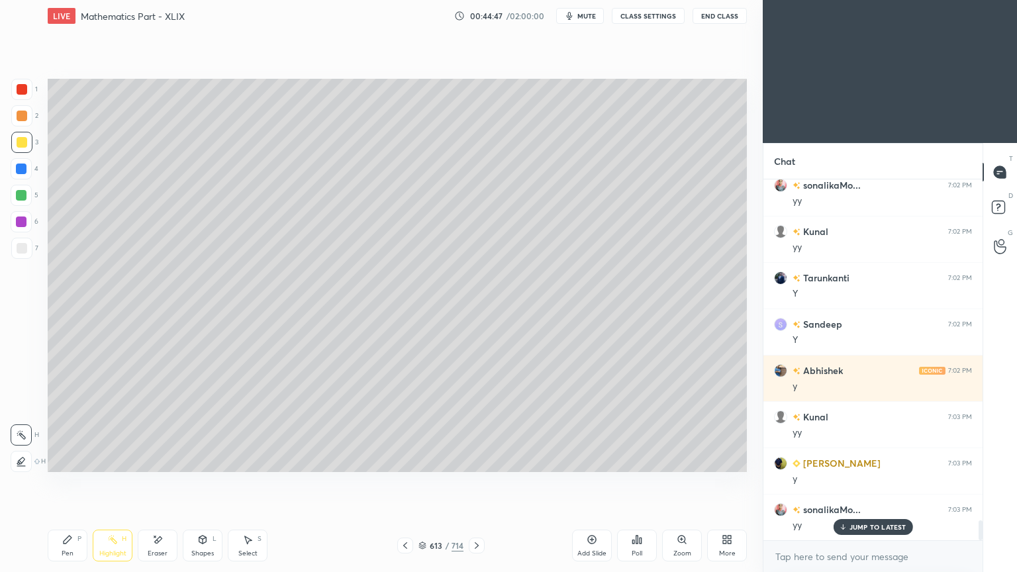
scroll to position [6277, 0]
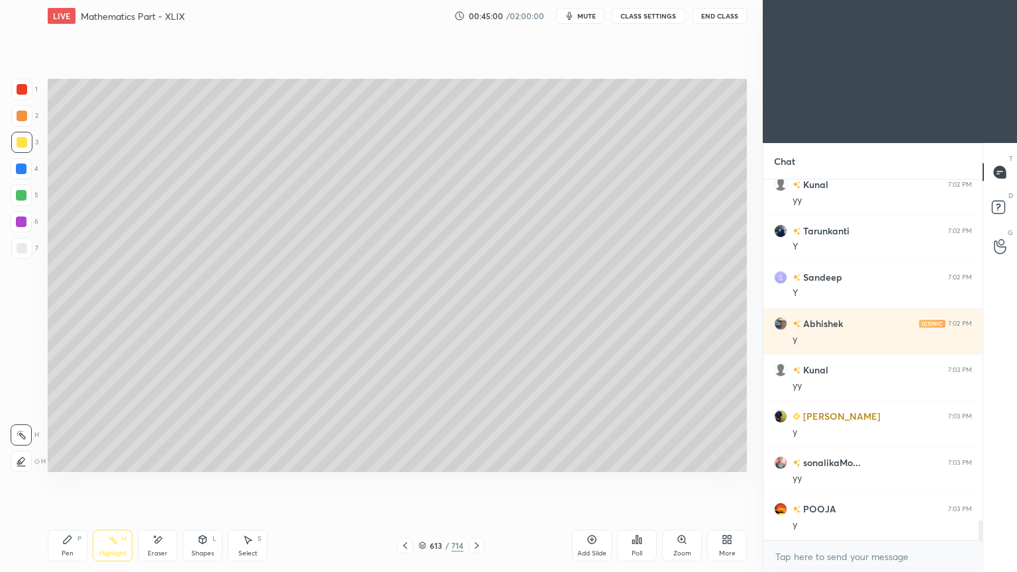
click at [74, 460] on div "Pen P" at bounding box center [68, 546] width 40 height 32
click at [26, 250] on div at bounding box center [21, 248] width 21 height 21
click at [68, 460] on div "Pen P" at bounding box center [68, 546] width 40 height 32
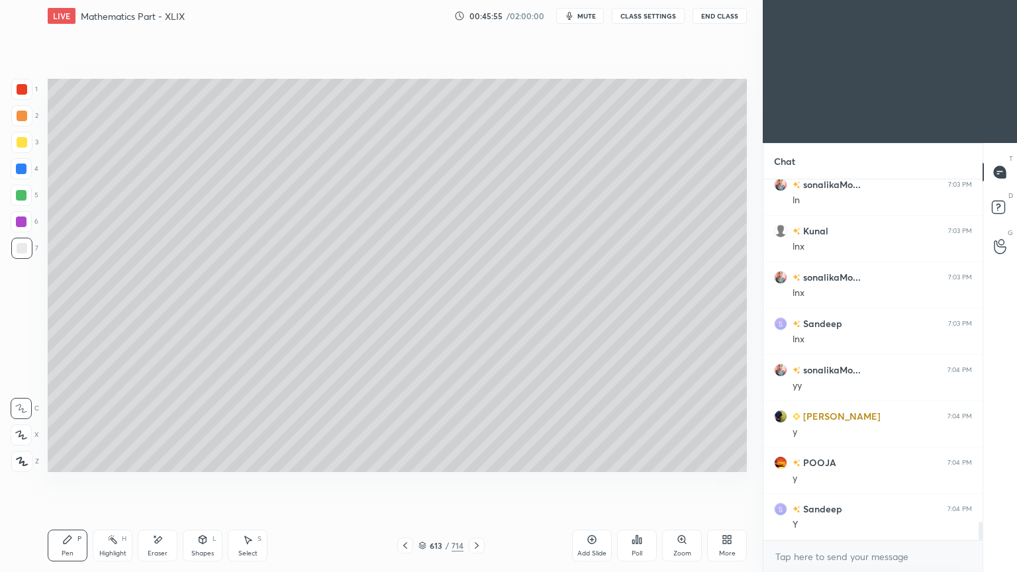
scroll to position [6693, 0]
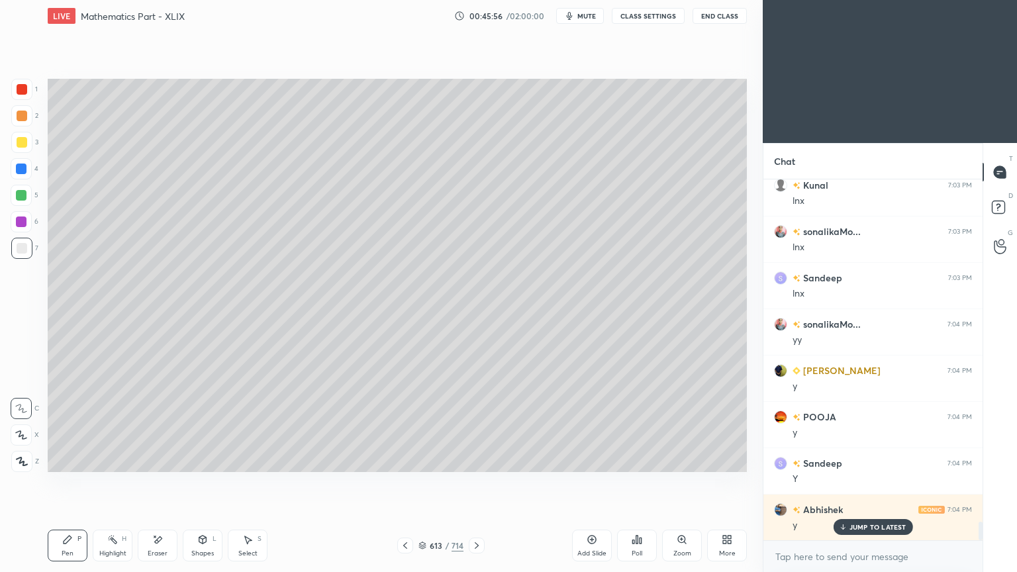
click at [118, 460] on div "Highlight" at bounding box center [112, 553] width 27 height 7
click at [119, 460] on div "Highlight" at bounding box center [112, 553] width 27 height 7
click at [69, 460] on div "Pen" at bounding box center [68, 553] width 12 height 7
click at [66, 460] on div "Pen" at bounding box center [68, 553] width 12 height 7
click at [111, 460] on div "Highlight H" at bounding box center [113, 546] width 40 height 32
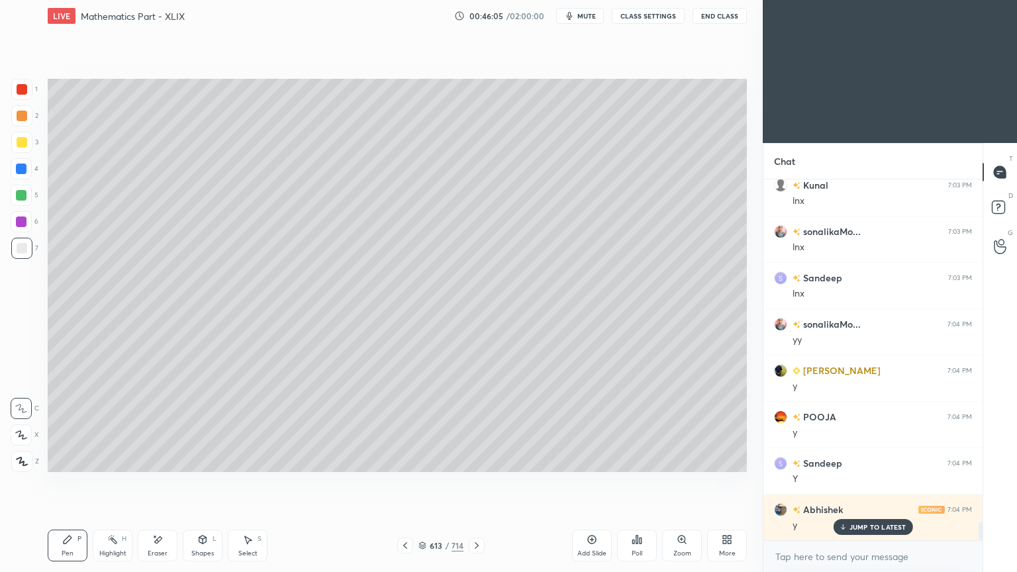
click at [110, 460] on div "Highlight H" at bounding box center [113, 546] width 40 height 32
click at [60, 460] on div "Pen P" at bounding box center [68, 546] width 40 height 32
click at [62, 460] on div "Pen P" at bounding box center [68, 546] width 40 height 32
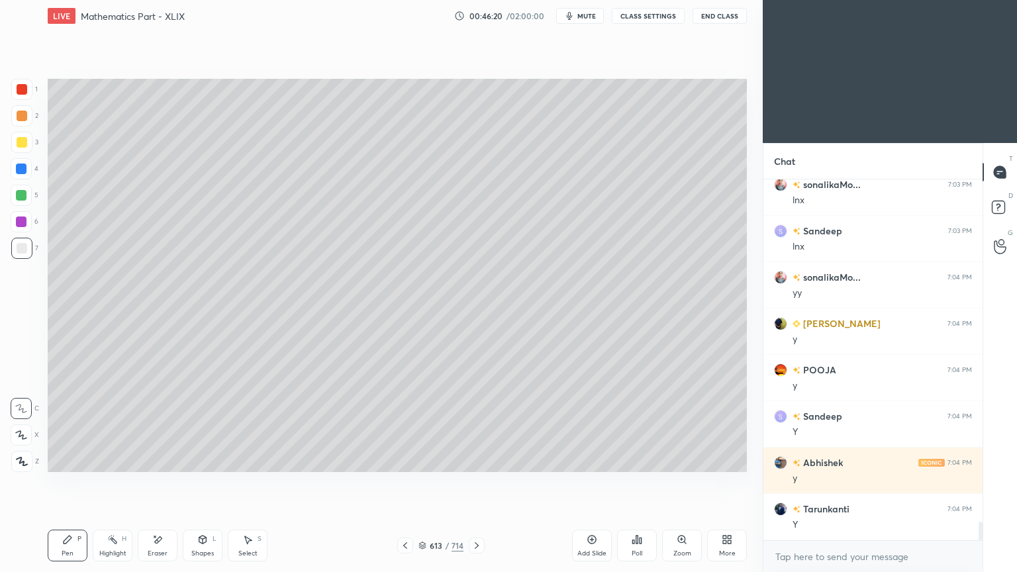
click at [111, 460] on rect at bounding box center [114, 541] width 7 height 7
click at [146, 460] on div "Eraser" at bounding box center [158, 546] width 40 height 32
click at [58, 460] on div "Pen P" at bounding box center [68, 546] width 40 height 32
click at [64, 460] on div "Pen P" at bounding box center [68, 546] width 40 height 32
click at [19, 202] on div at bounding box center [21, 195] width 21 height 21
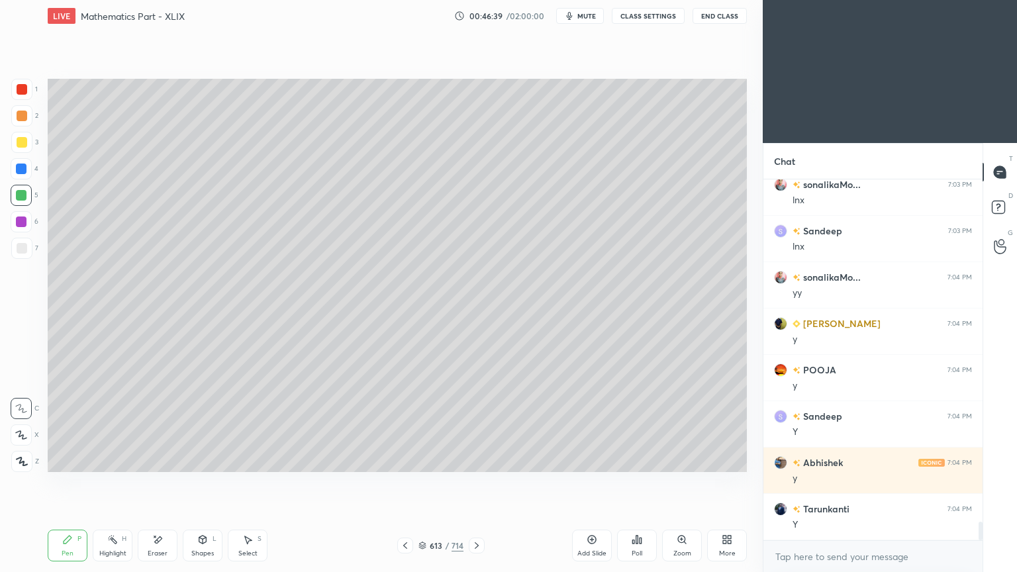
click at [13, 259] on div "7" at bounding box center [24, 251] width 27 height 26
click at [24, 198] on div at bounding box center [21, 195] width 11 height 11
click at [113, 460] on icon at bounding box center [112, 539] width 11 height 11
click at [109, 460] on icon at bounding box center [112, 539] width 11 height 11
click at [24, 252] on div at bounding box center [22, 248] width 11 height 11
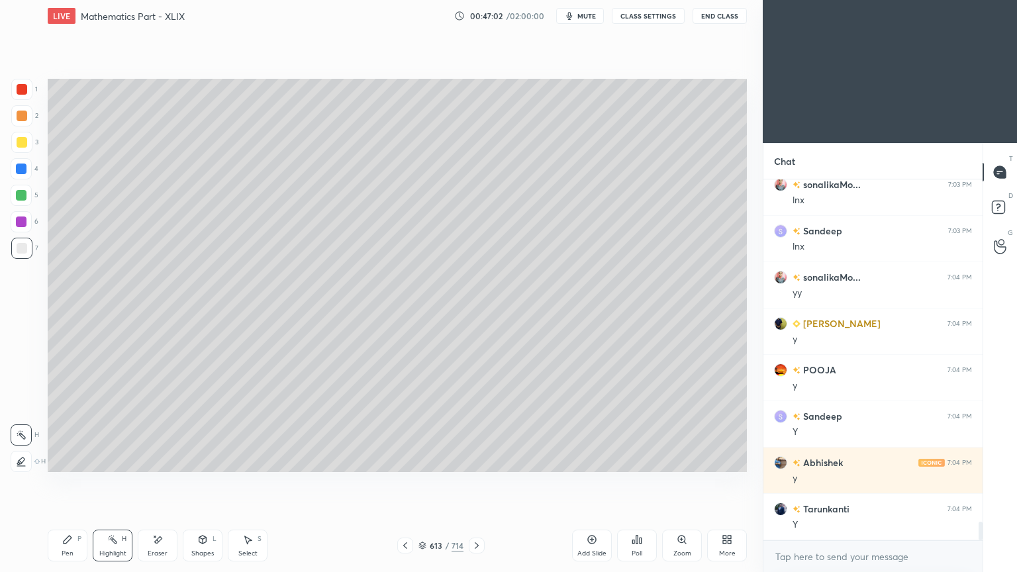
click at [57, 460] on div "Pen P" at bounding box center [68, 546] width 40 height 32
click at [61, 460] on div "Pen P" at bounding box center [68, 546] width 40 height 32
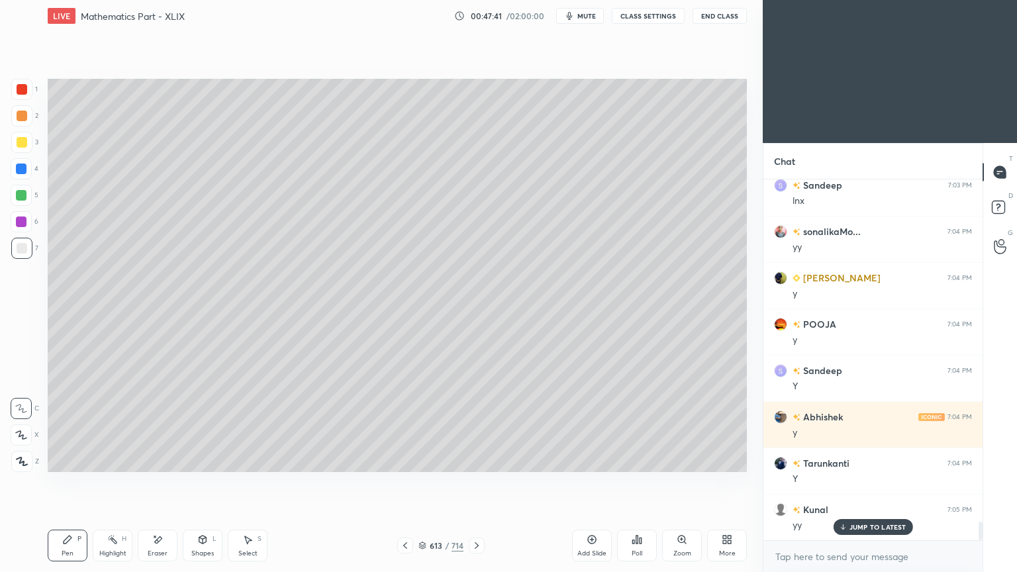
click at [399, 460] on div at bounding box center [405, 546] width 16 height 16
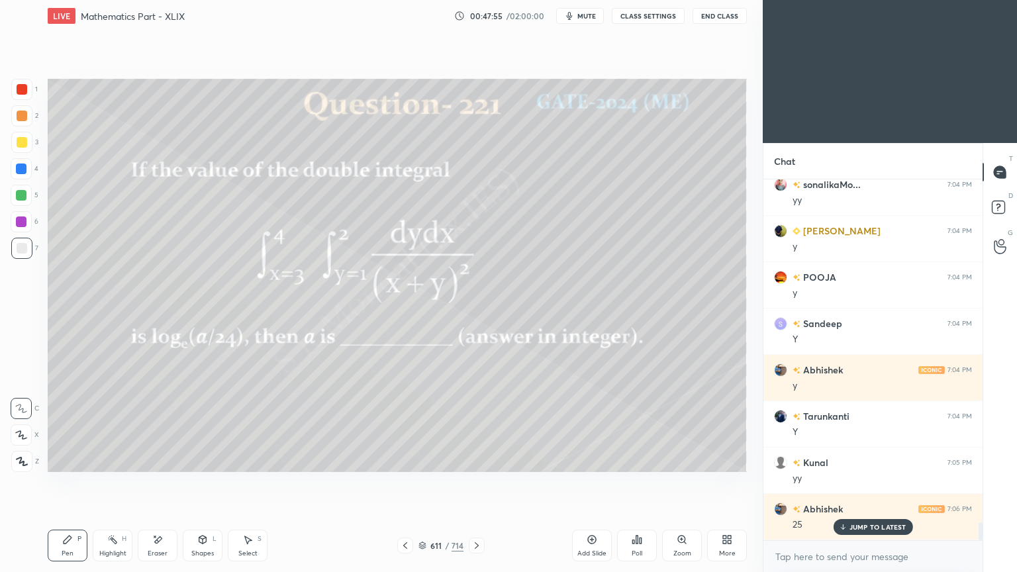
scroll to position [6879, 0]
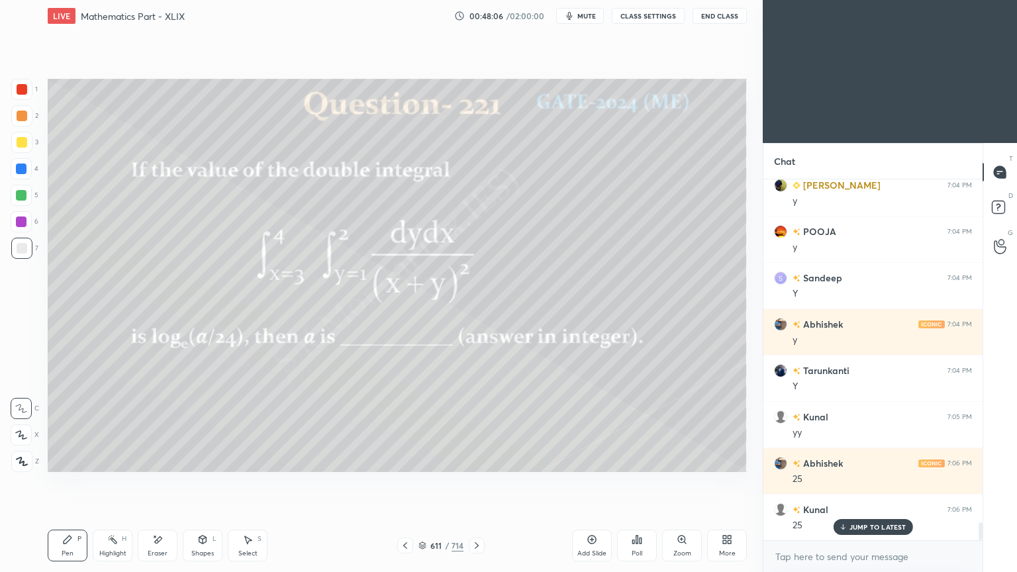
drag, startPoint x: 866, startPoint y: 527, endPoint x: 583, endPoint y: 482, distance: 287.0
click at [849, 460] on div "JUMP TO LATEST" at bounding box center [872, 527] width 79 height 16
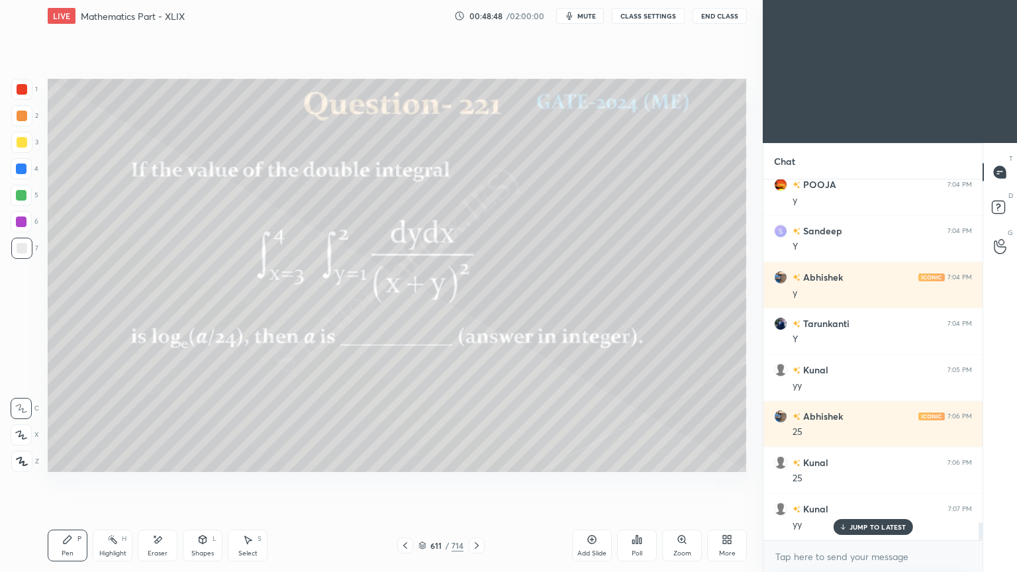
scroll to position [6971, 0]
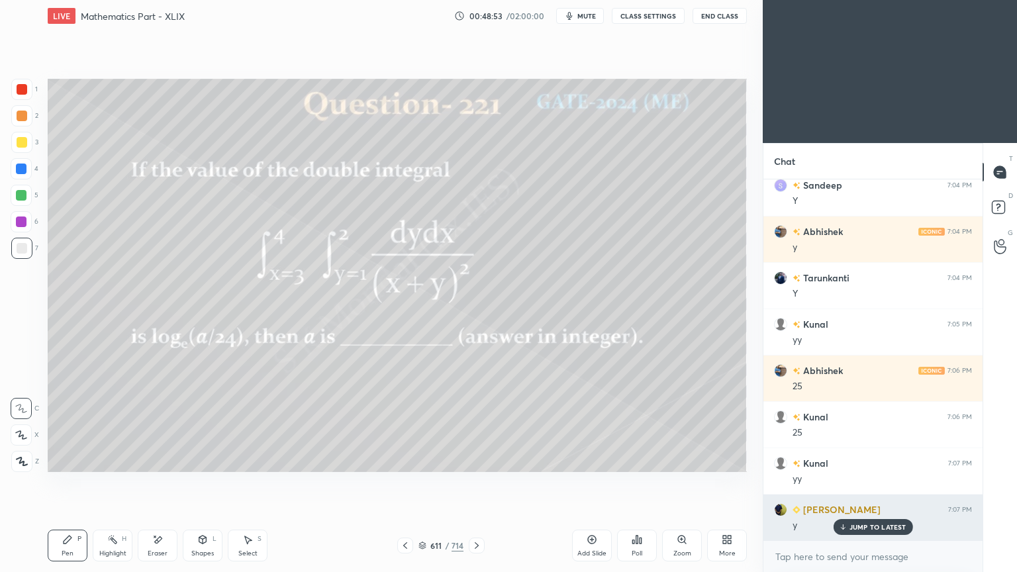
drag, startPoint x: 889, startPoint y: 527, endPoint x: 874, endPoint y: 527, distance: 15.2
click at [887, 460] on p "JUMP TO LATEST" at bounding box center [878, 527] width 57 height 8
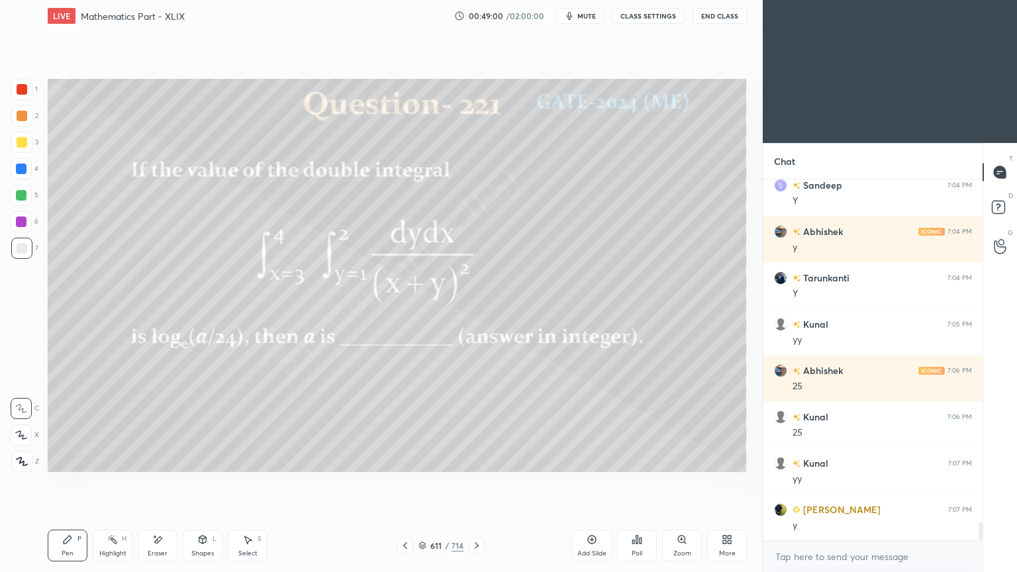
click at [162, 460] on div "Eraser" at bounding box center [158, 553] width 20 height 7
click at [79, 460] on div "Pen P" at bounding box center [68, 546] width 40 height 32
click at [73, 460] on div "Pen" at bounding box center [68, 553] width 12 height 7
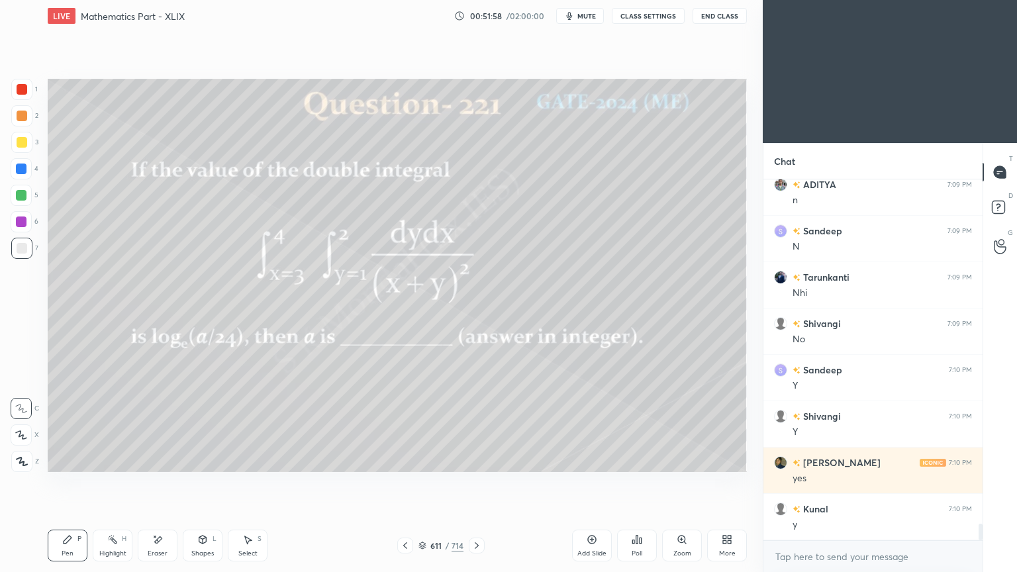
scroll to position [7646, 0]
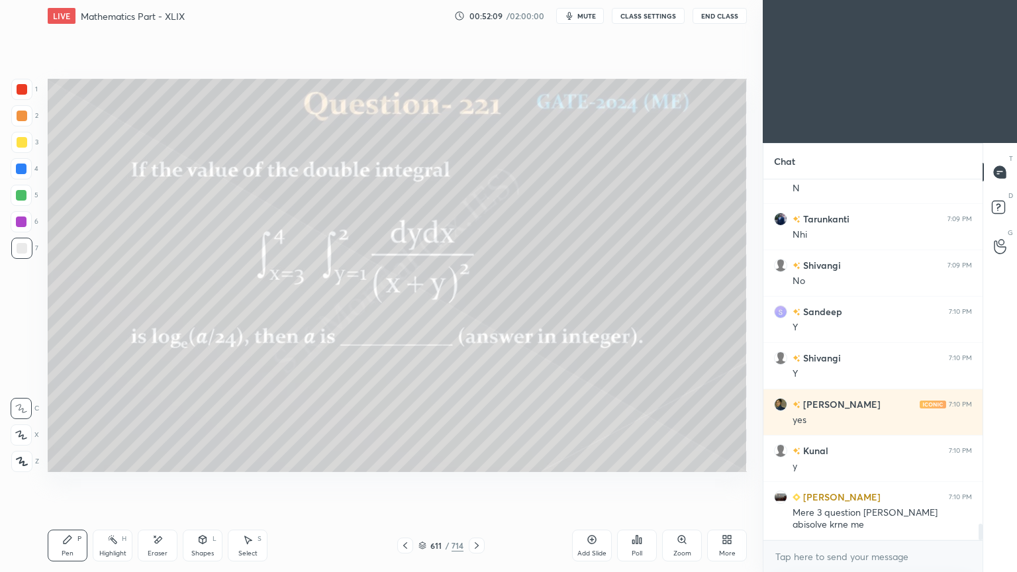
click at [475, 460] on icon at bounding box center [477, 545] width 4 height 7
click at [475, 460] on icon at bounding box center [476, 545] width 11 height 11
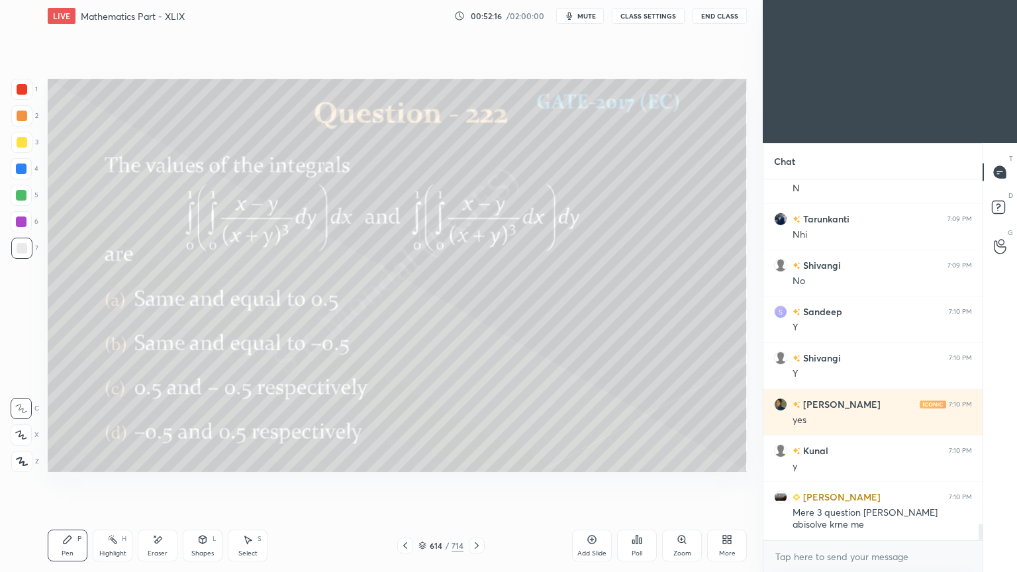
click at [23, 144] on div at bounding box center [22, 142] width 11 height 11
click at [66, 460] on icon at bounding box center [67, 539] width 11 height 11
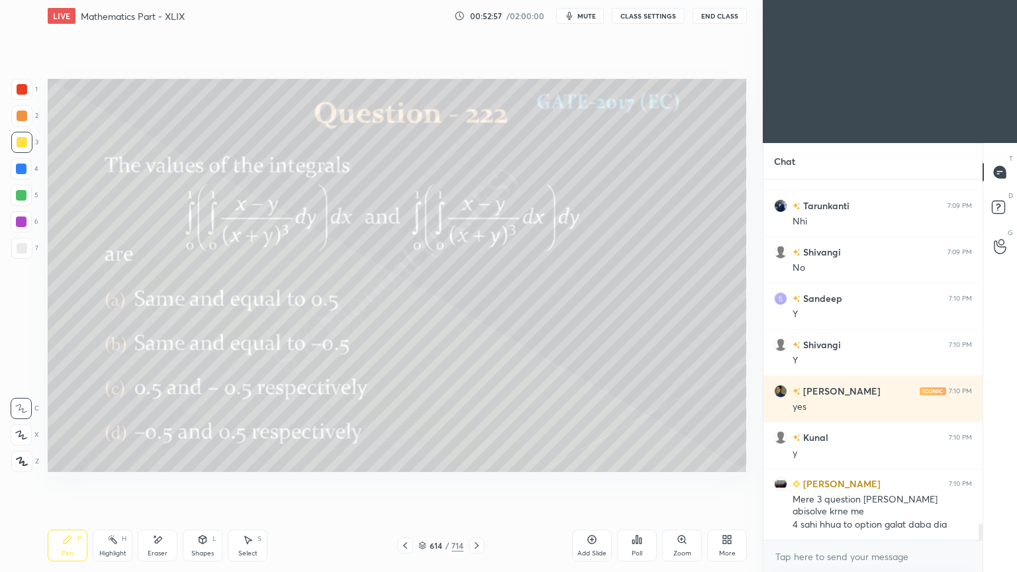
click at [581, 460] on div "Add Slide" at bounding box center [592, 546] width 40 height 32
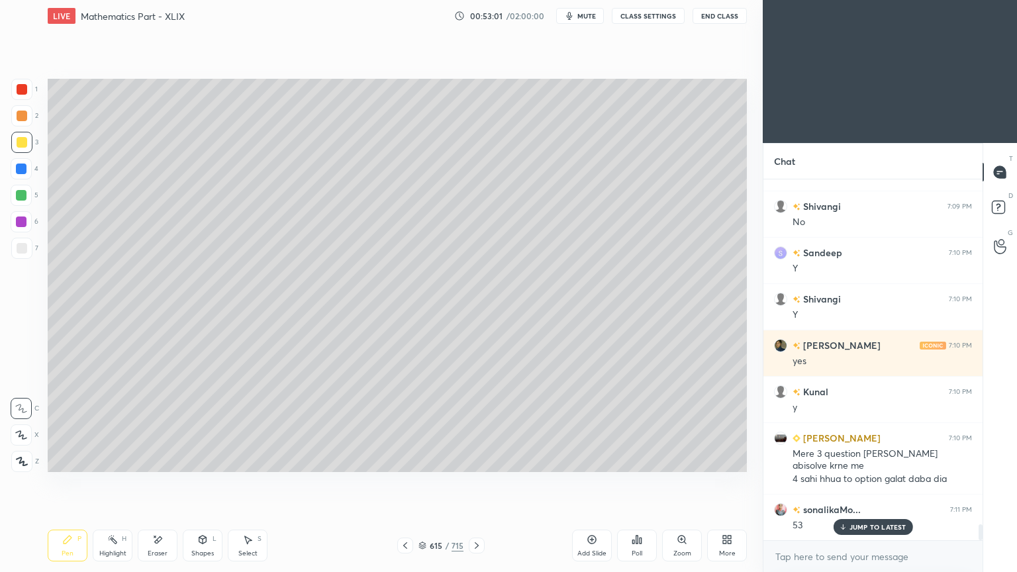
click at [400, 460] on icon at bounding box center [405, 545] width 11 height 11
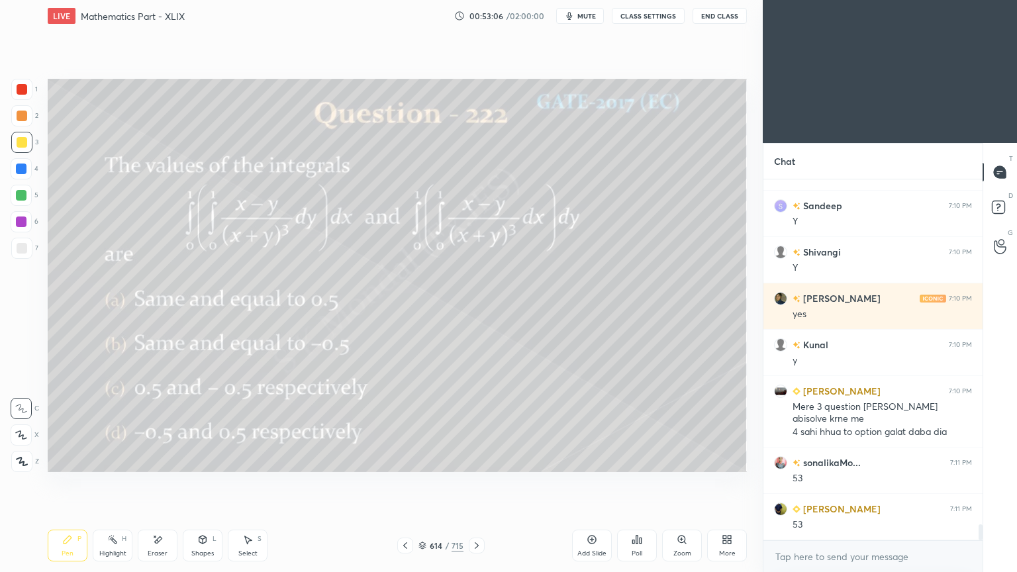
click at [474, 460] on icon at bounding box center [476, 545] width 11 height 11
click at [407, 460] on icon at bounding box center [405, 545] width 11 height 11
click at [478, 460] on icon at bounding box center [476, 545] width 11 height 11
click at [403, 460] on icon at bounding box center [405, 545] width 11 height 11
click at [479, 460] on icon at bounding box center [476, 545] width 11 height 11
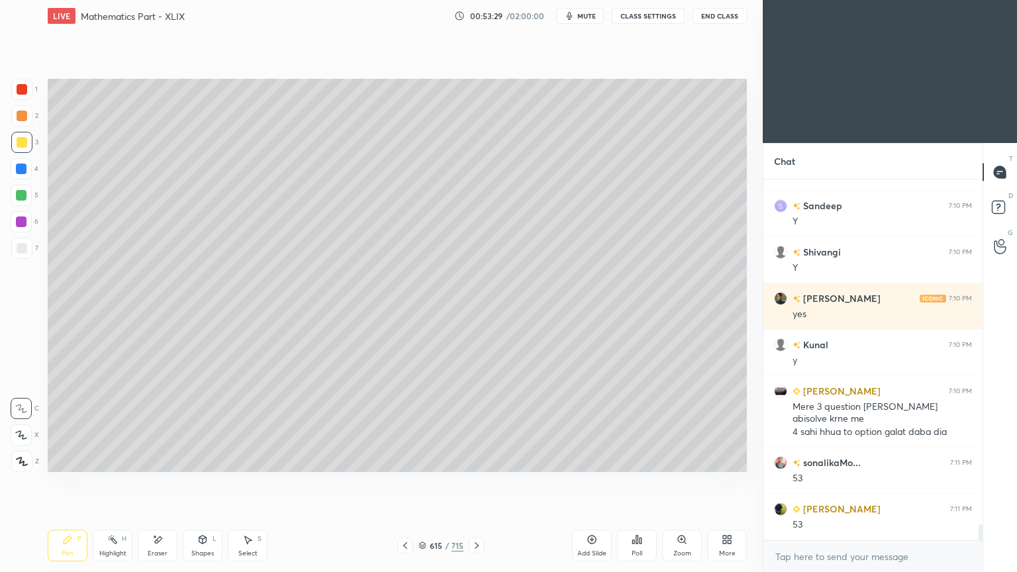
click at [407, 460] on icon at bounding box center [405, 545] width 11 height 11
click at [158, 460] on div "Eraser" at bounding box center [158, 546] width 40 height 32
click at [66, 460] on div "Pen" at bounding box center [68, 553] width 12 height 7
click at [66, 460] on div "Pen P" at bounding box center [68, 546] width 40 height 32
click at [480, 460] on icon at bounding box center [476, 545] width 11 height 11
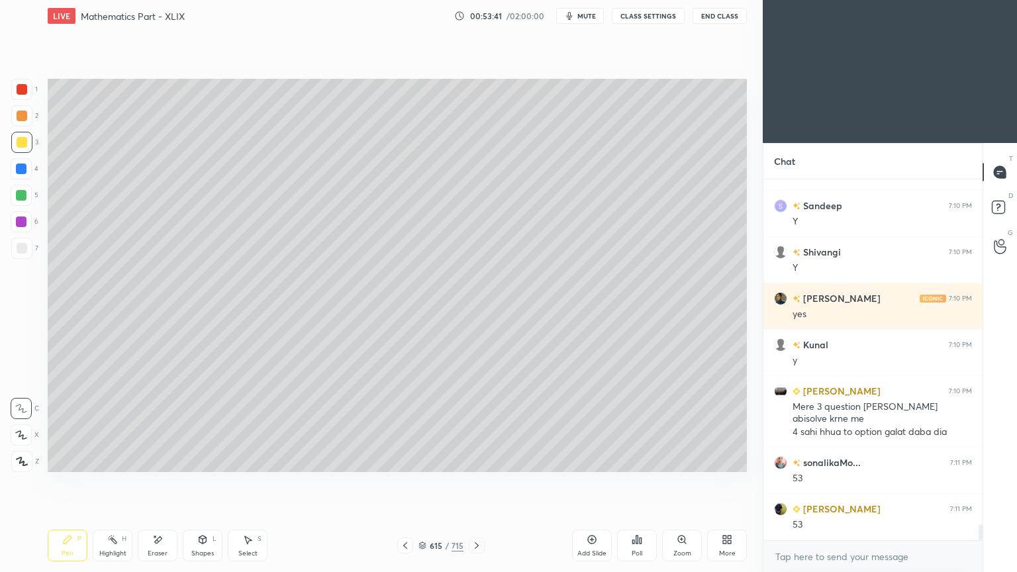
click at [71, 460] on icon at bounding box center [67, 539] width 11 height 11
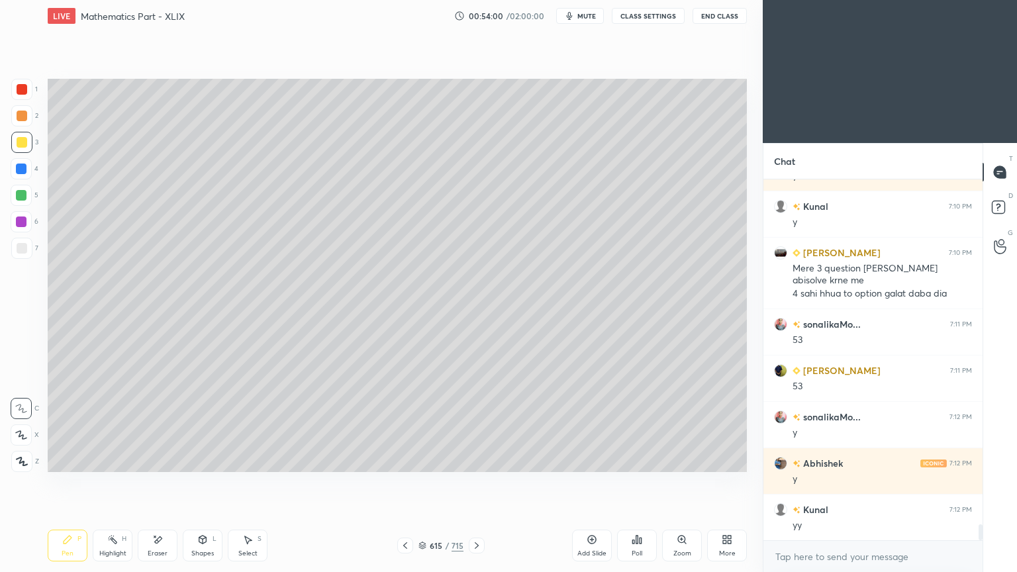
scroll to position [7938, 0]
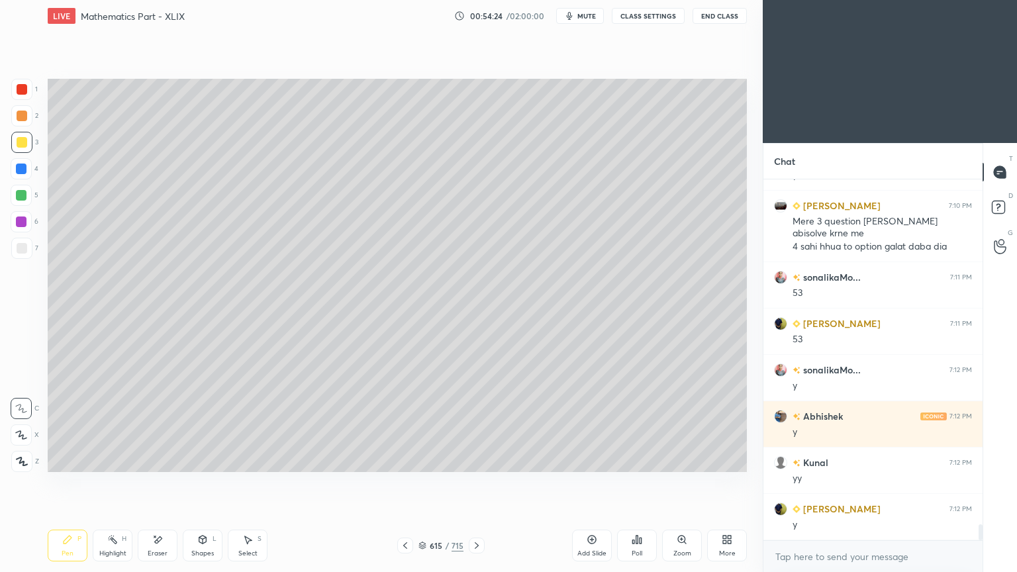
click at [114, 460] on div "Highlight H" at bounding box center [113, 546] width 40 height 32
click at [69, 460] on icon at bounding box center [68, 540] width 8 height 8
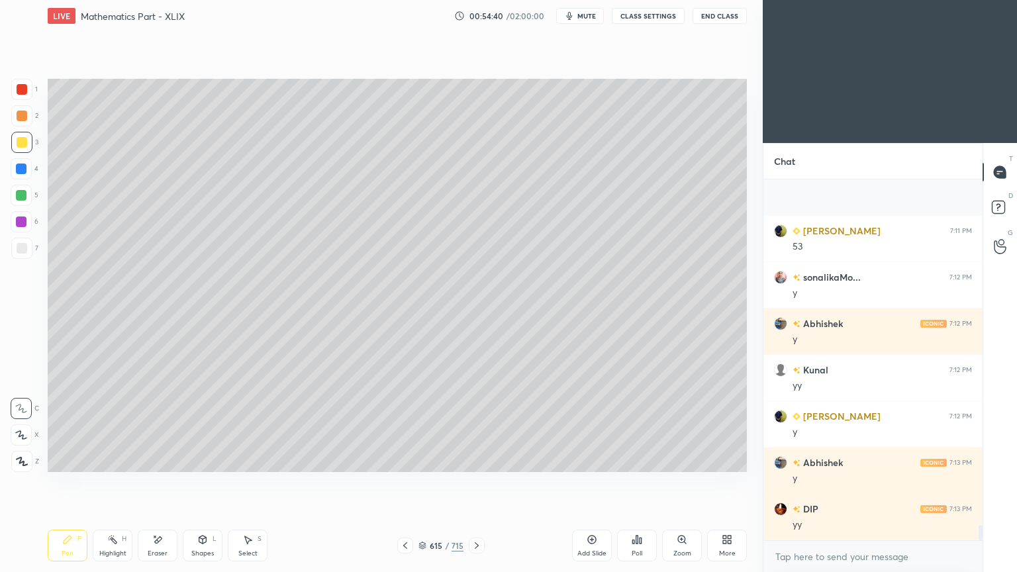
scroll to position [8123, 0]
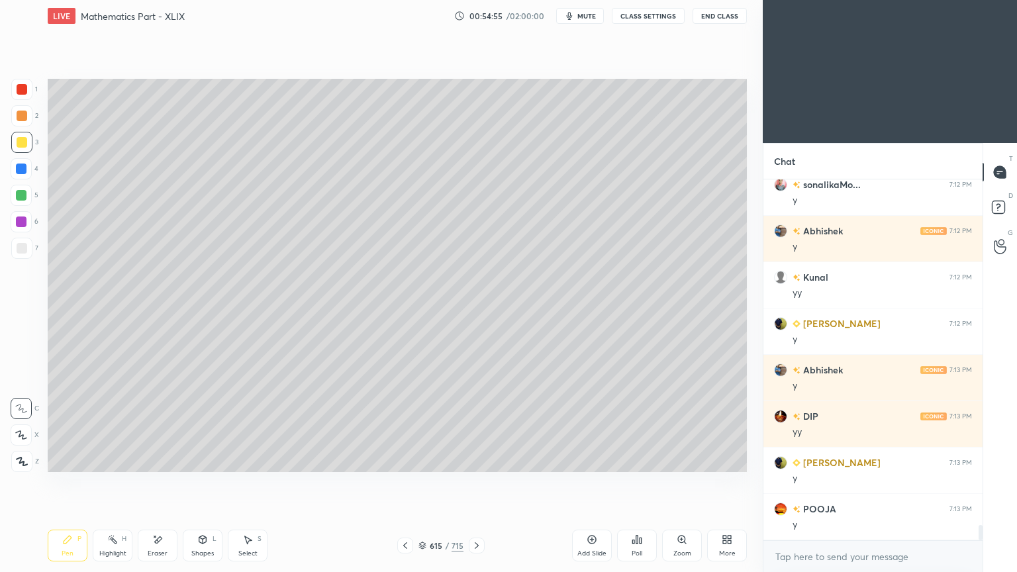
click at [117, 460] on div "Highlight H" at bounding box center [113, 546] width 40 height 32
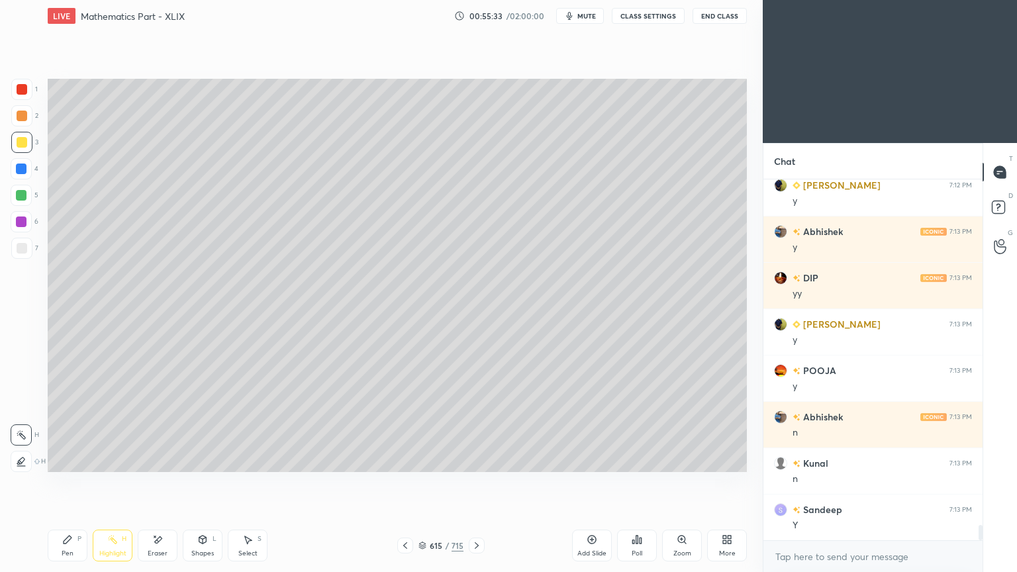
scroll to position [8308, 0]
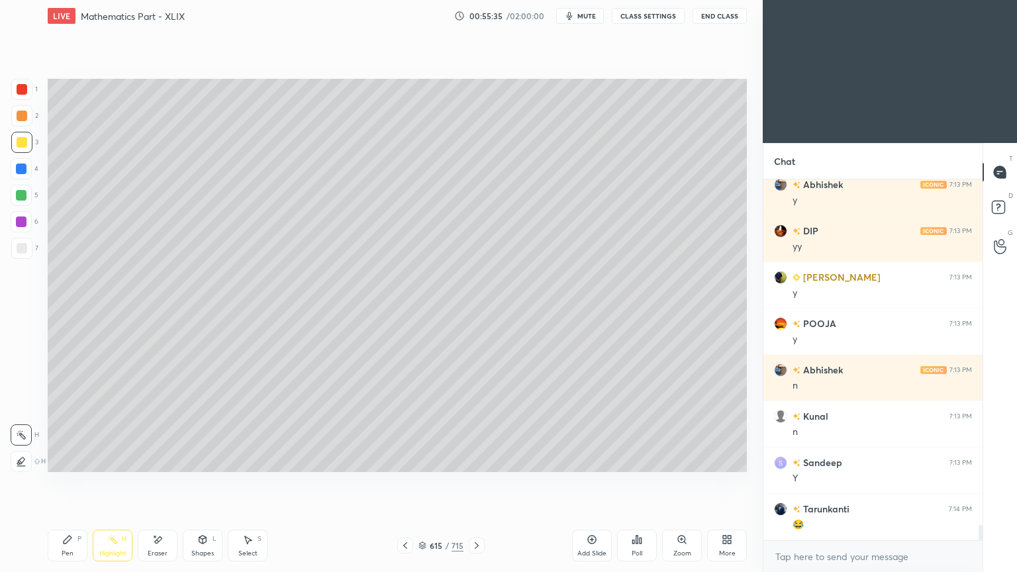
click at [66, 460] on icon at bounding box center [67, 539] width 11 height 11
click at [109, 460] on icon at bounding box center [112, 539] width 11 height 11
click at [64, 460] on icon at bounding box center [68, 540] width 8 height 8
click at [68, 460] on icon at bounding box center [68, 540] width 8 height 8
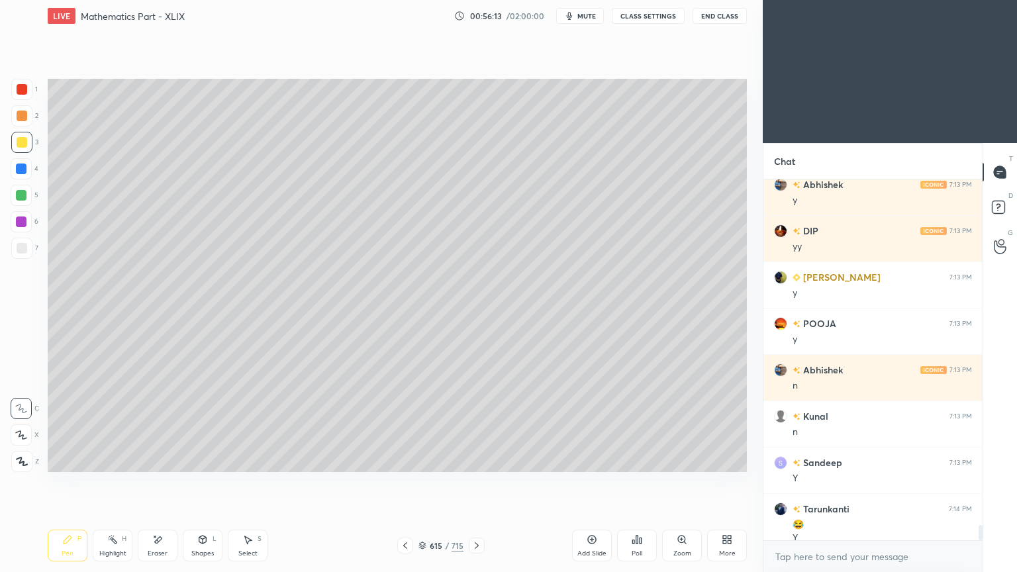
scroll to position [8322, 0]
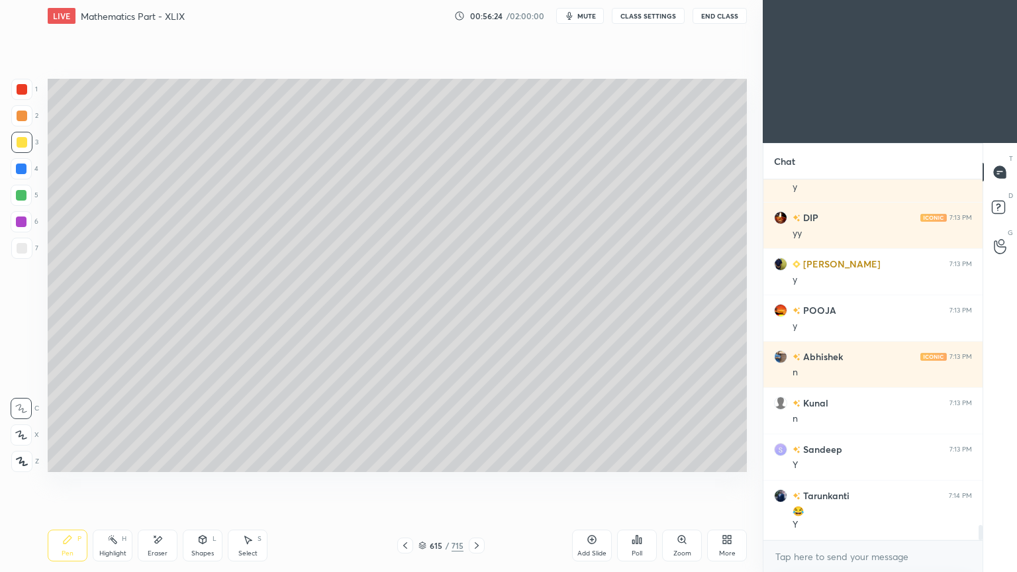
click at [752, 337] on div "Setting up your live class Poll for secs No correct answer Start poll" at bounding box center [397, 275] width 710 height 487
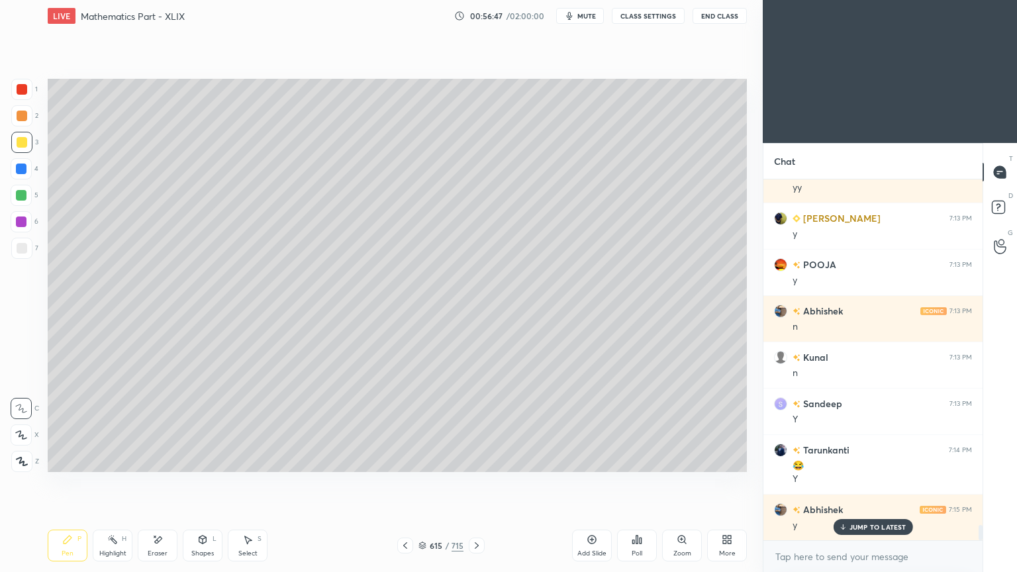
click at [844, 460] on icon at bounding box center [842, 527] width 9 height 8
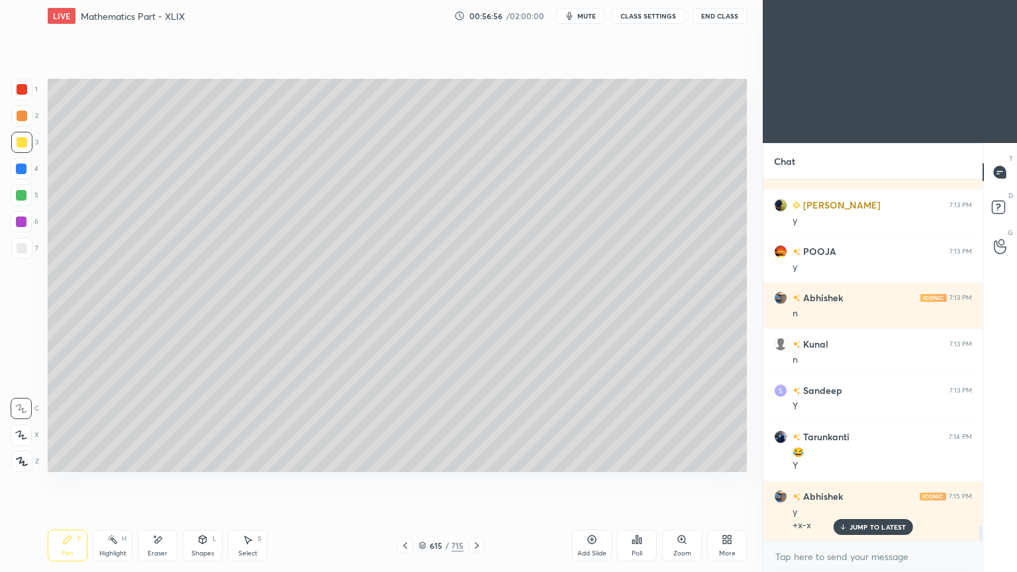
click at [861, 460] on p "JUMP TO LATEST" at bounding box center [878, 527] width 57 height 8
click at [72, 460] on div "Pen P" at bounding box center [68, 546] width 40 height 32
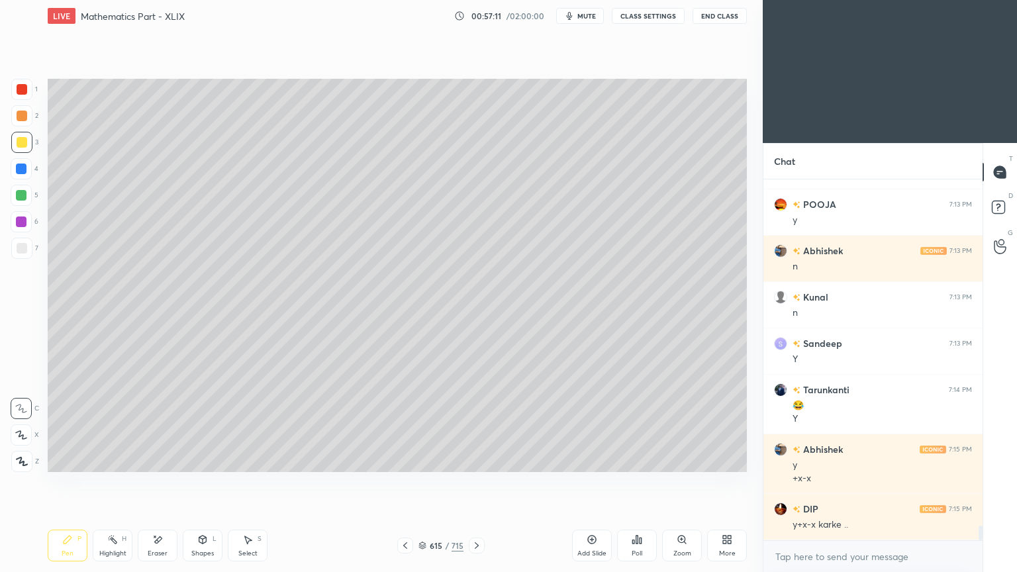
click at [60, 460] on div "Pen P" at bounding box center [68, 546] width 40 height 32
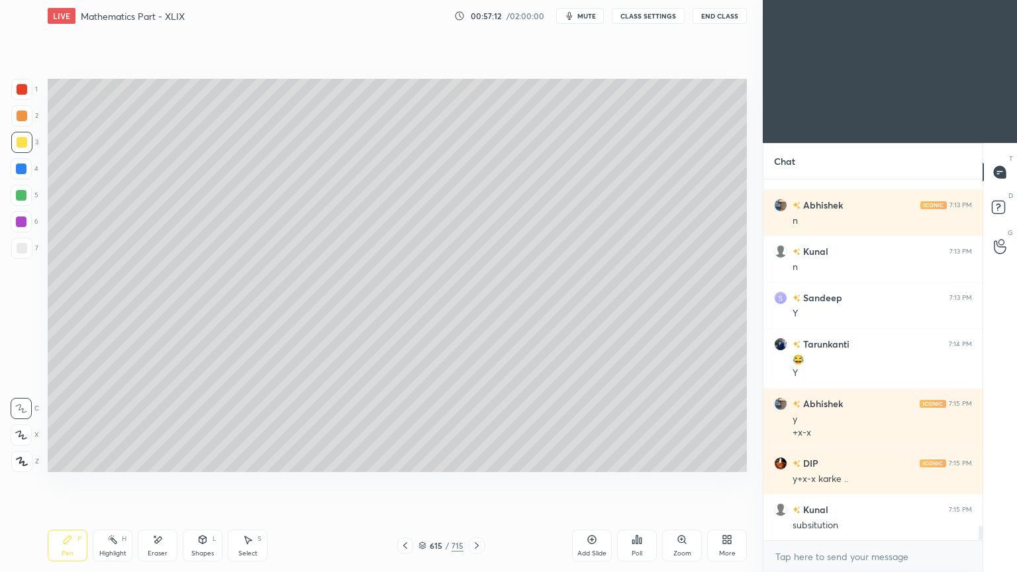
click at [21, 254] on div at bounding box center [21, 248] width 21 height 21
click at [24, 254] on div at bounding box center [21, 248] width 21 height 21
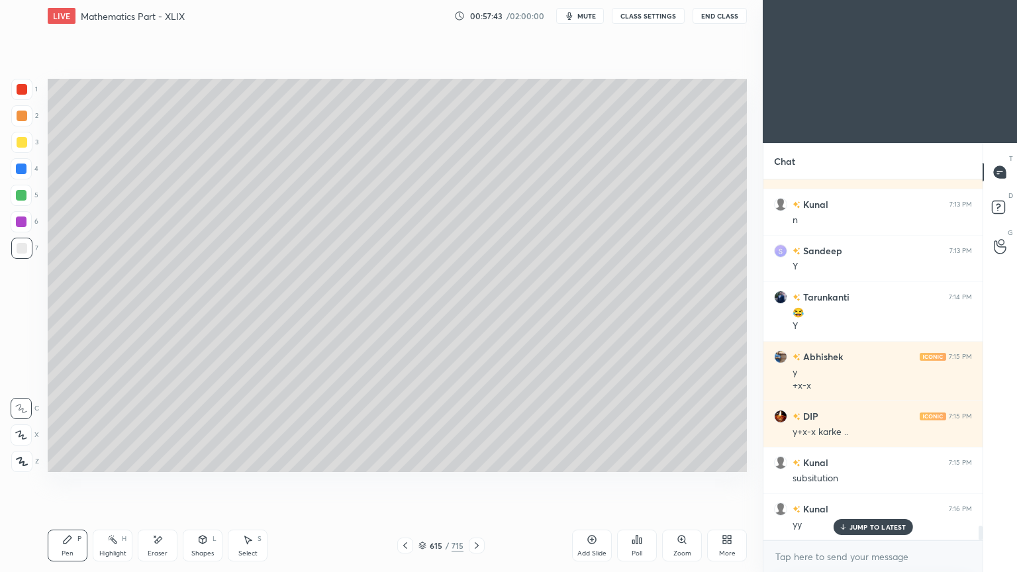
scroll to position [8566, 0]
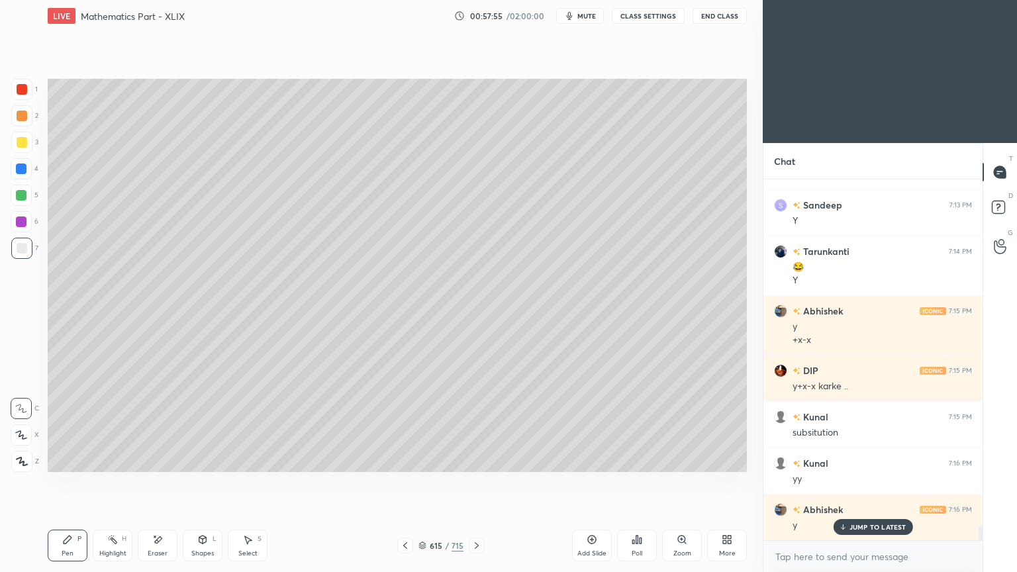
click at [109, 460] on icon at bounding box center [112, 539] width 11 height 11
click at [111, 460] on div "Highlight H" at bounding box center [113, 546] width 40 height 32
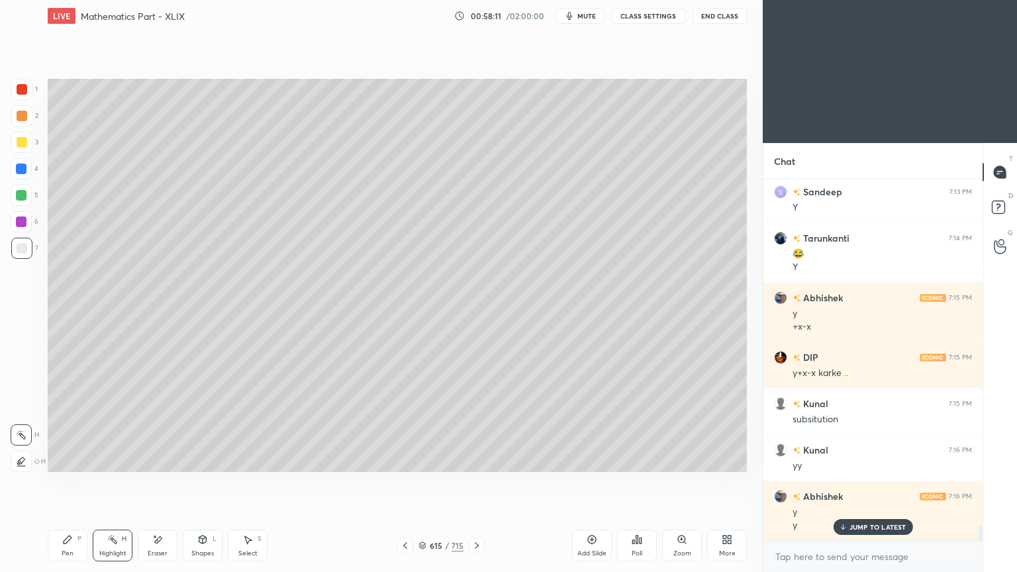
click at [397, 460] on div "615 / 715" at bounding box center [441, 546] width 262 height 16
click at [401, 460] on icon at bounding box center [405, 545] width 11 height 11
click at [62, 460] on div "Pen" at bounding box center [68, 553] width 12 height 7
click at [64, 460] on div "Pen" at bounding box center [68, 553] width 12 height 7
click at [21, 145] on div at bounding box center [22, 142] width 11 height 11
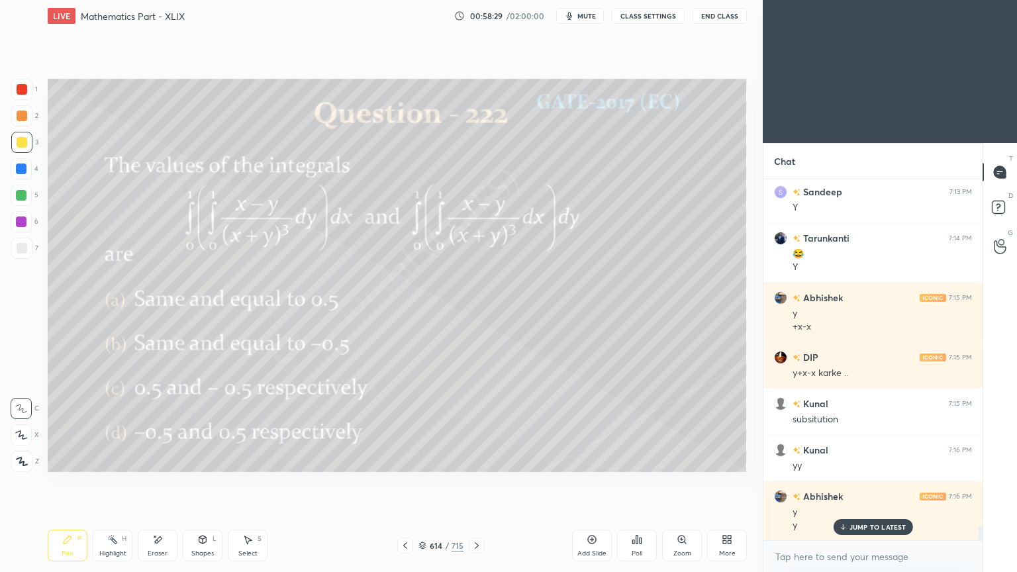
click at [480, 460] on icon at bounding box center [476, 545] width 11 height 11
drag, startPoint x: 260, startPoint y: 548, endPoint x: 254, endPoint y: 476, distance: 72.4
click at [260, 460] on div "Select S" at bounding box center [248, 546] width 40 height 32
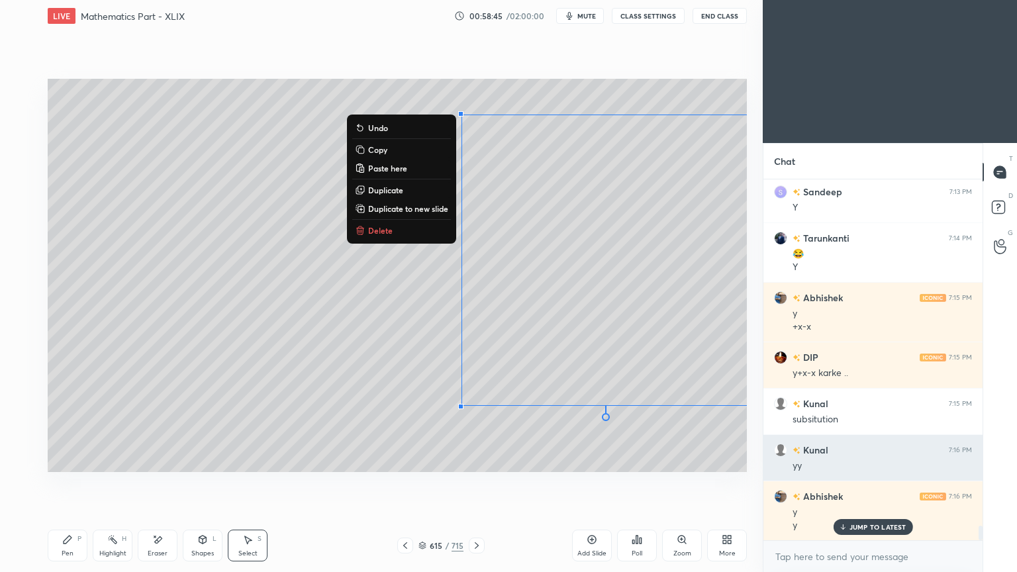
drag, startPoint x: 421, startPoint y: 110, endPoint x: 764, endPoint y: 437, distance: 474.0
click at [764, 437] on div "1 2 3 4 5 6 7 C X Z E E Erase all H H LIVE Mathematics Part - XLIX 00:58:45 / 0…" at bounding box center [508, 286] width 1017 height 572
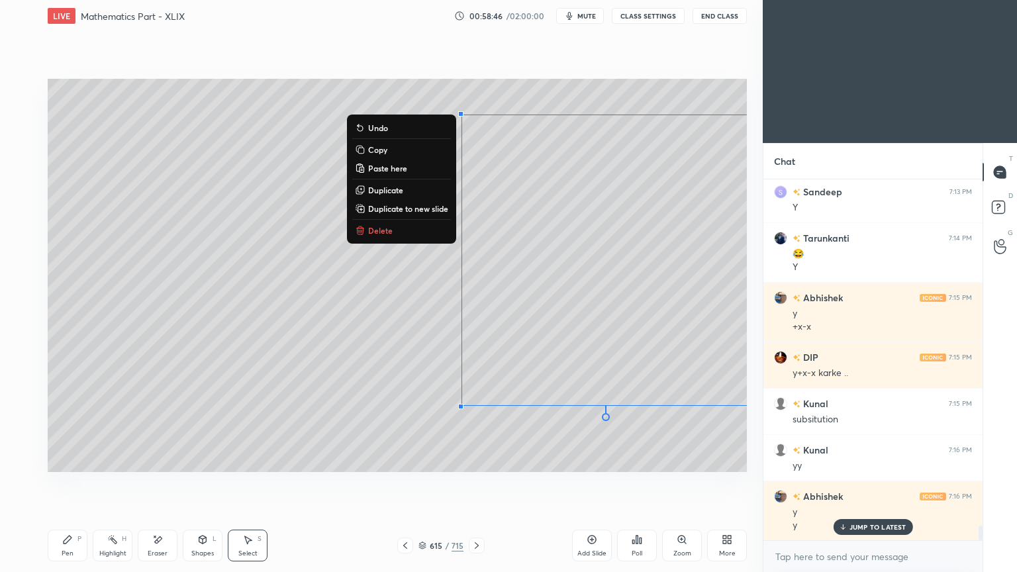
click at [389, 232] on p "Delete" at bounding box center [380, 230] width 25 height 11
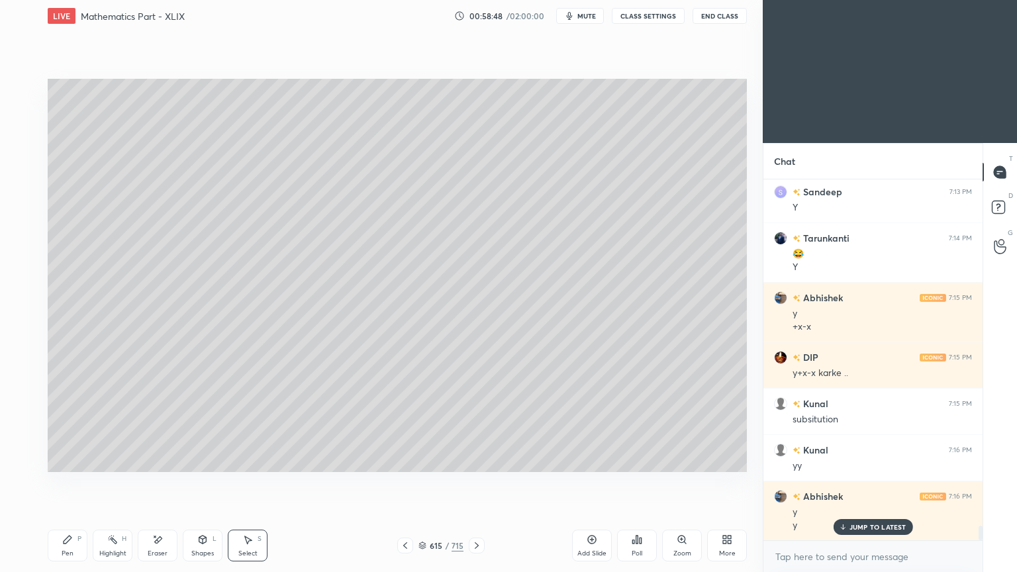
click at [474, 460] on div at bounding box center [477, 546] width 16 height 16
click at [403, 460] on icon at bounding box center [405, 545] width 11 height 11
click at [600, 460] on div "Add Slide" at bounding box center [591, 553] width 29 height 7
click at [59, 460] on div "Pen P" at bounding box center [68, 546] width 40 height 32
click at [66, 460] on div "Pen P" at bounding box center [68, 546] width 40 height 32
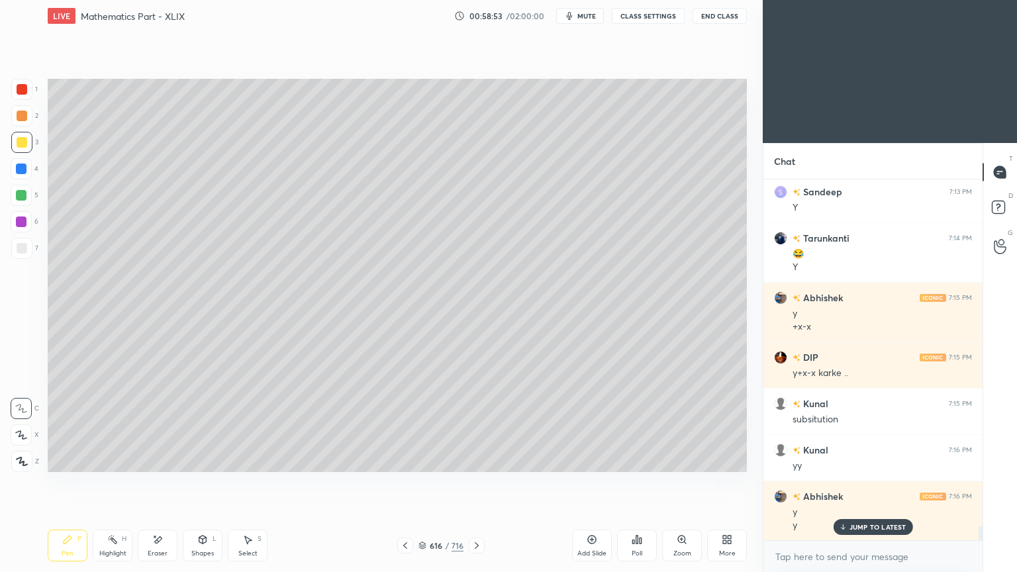
click at [21, 150] on div at bounding box center [21, 142] width 21 height 21
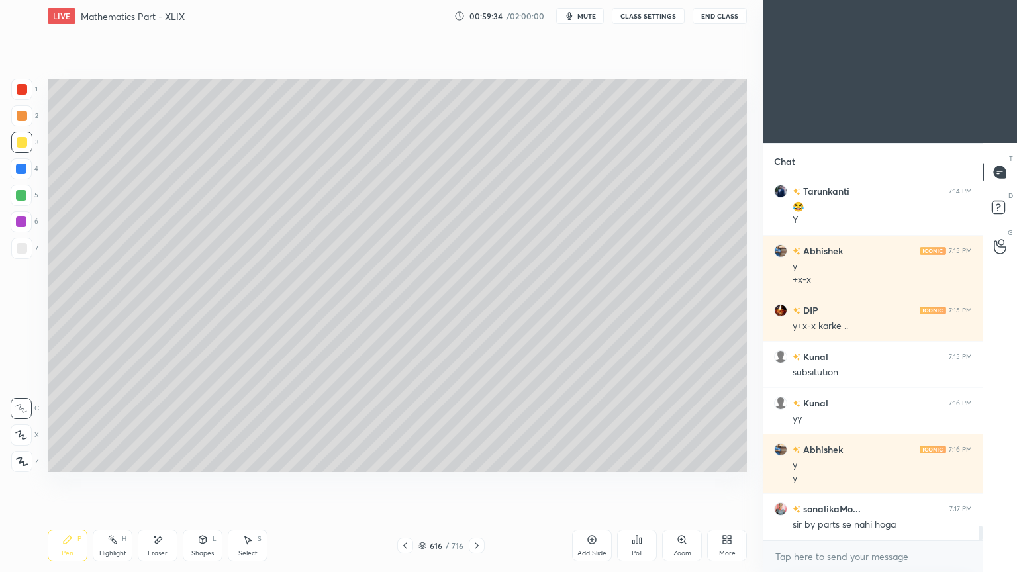
click at [64, 460] on icon at bounding box center [68, 540] width 8 height 8
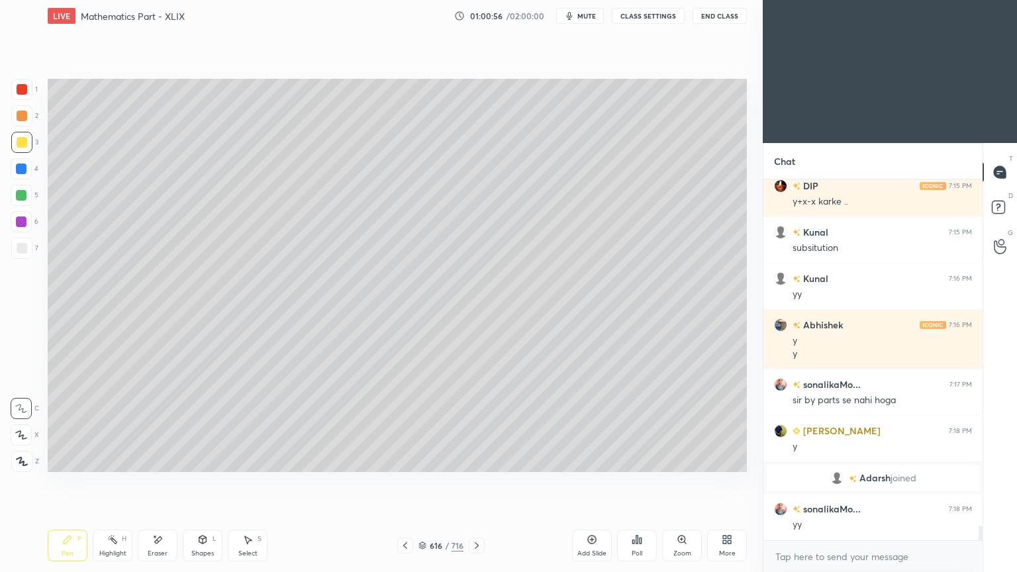
scroll to position [8796, 0]
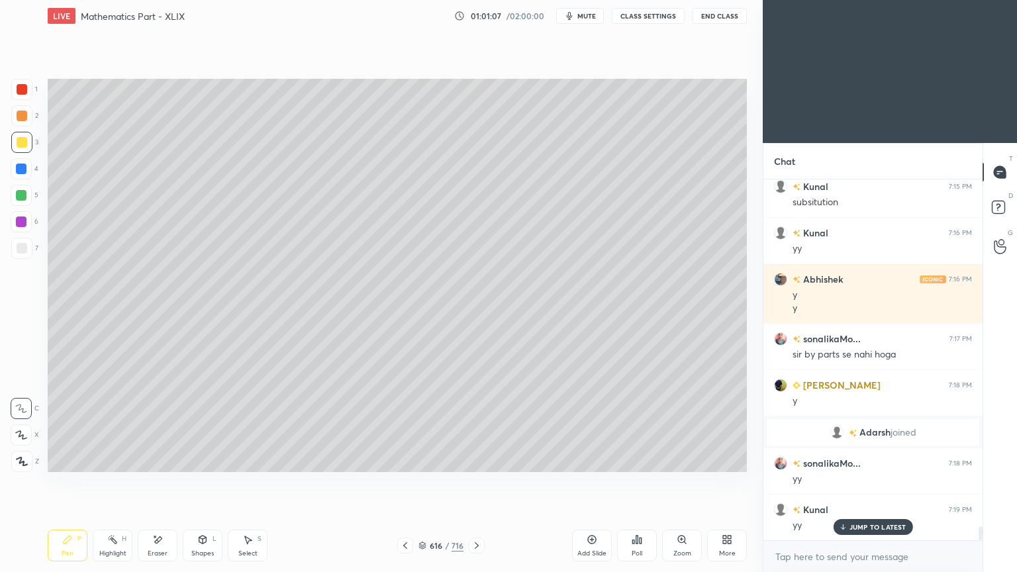
click at [156, 460] on icon at bounding box center [157, 539] width 11 height 11
click at [62, 460] on div "Pen" at bounding box center [68, 553] width 12 height 7
click at [64, 460] on icon at bounding box center [67, 539] width 11 height 11
click at [149, 460] on div "Eraser" at bounding box center [158, 546] width 40 height 32
click at [55, 460] on div "Pen P" at bounding box center [68, 546] width 40 height 32
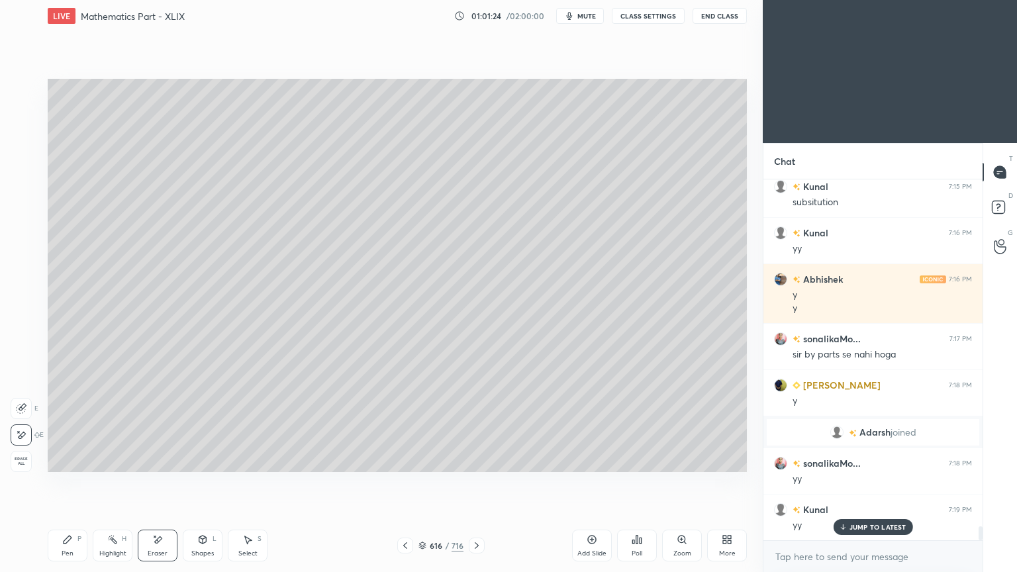
click at [69, 460] on div "Pen P" at bounding box center [68, 546] width 40 height 32
click at [103, 460] on div "Highlight" at bounding box center [112, 553] width 27 height 7
click at [109, 460] on div "Highlight" at bounding box center [112, 553] width 27 height 7
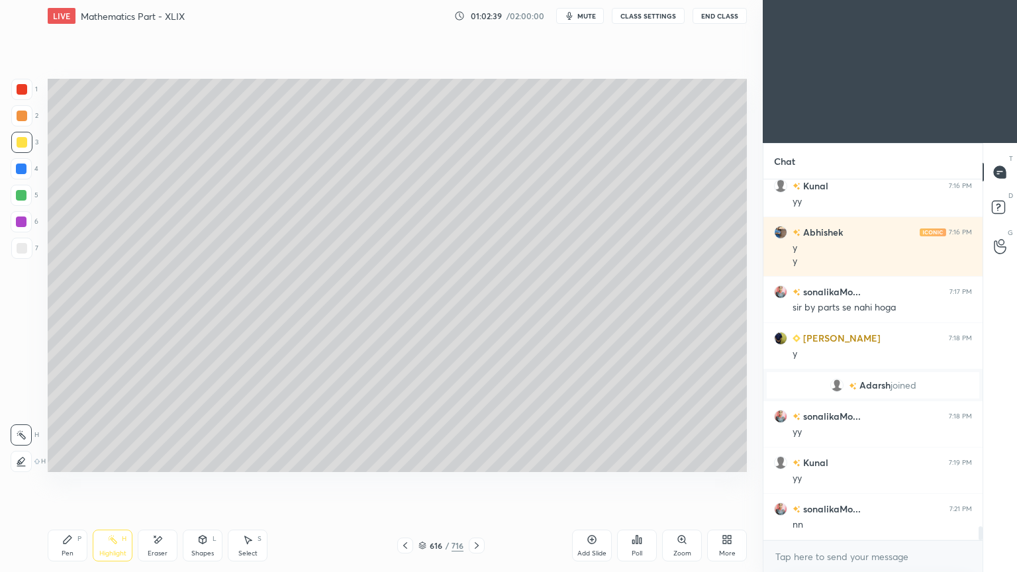
click at [63, 460] on div "Pen P" at bounding box center [68, 546] width 40 height 32
click at [65, 460] on div "Pen P" at bounding box center [68, 546] width 40 height 32
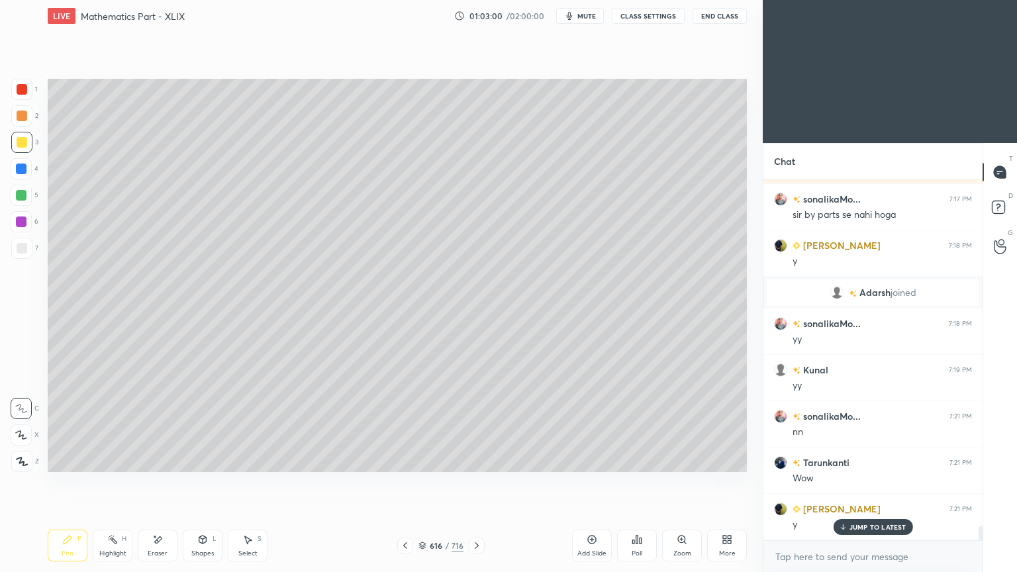
scroll to position [9074, 0]
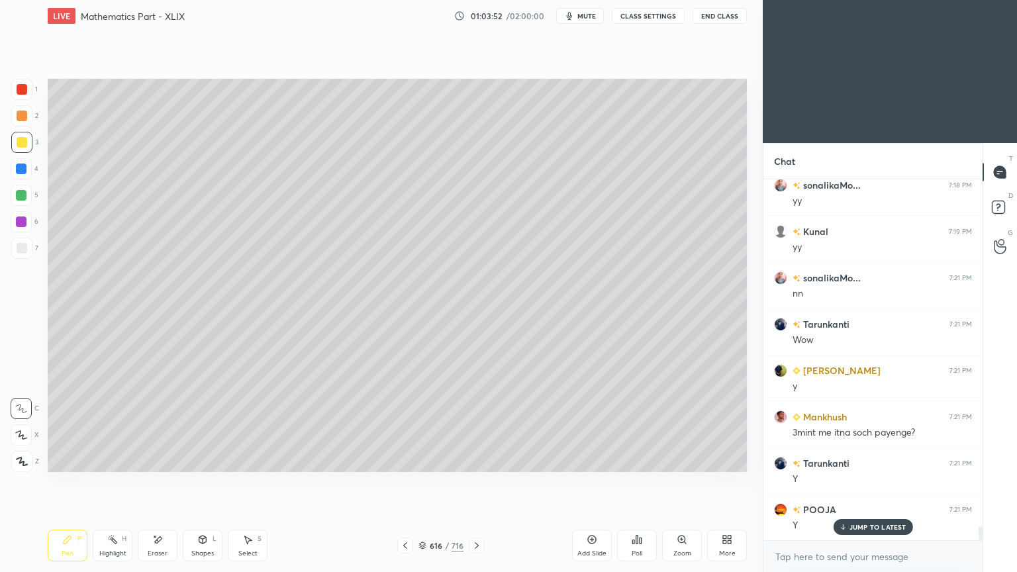
click at [597, 460] on div "Add Slide" at bounding box center [592, 546] width 40 height 32
click at [405, 460] on icon at bounding box center [406, 545] width 4 height 7
click at [475, 460] on icon at bounding box center [476, 545] width 11 height 11
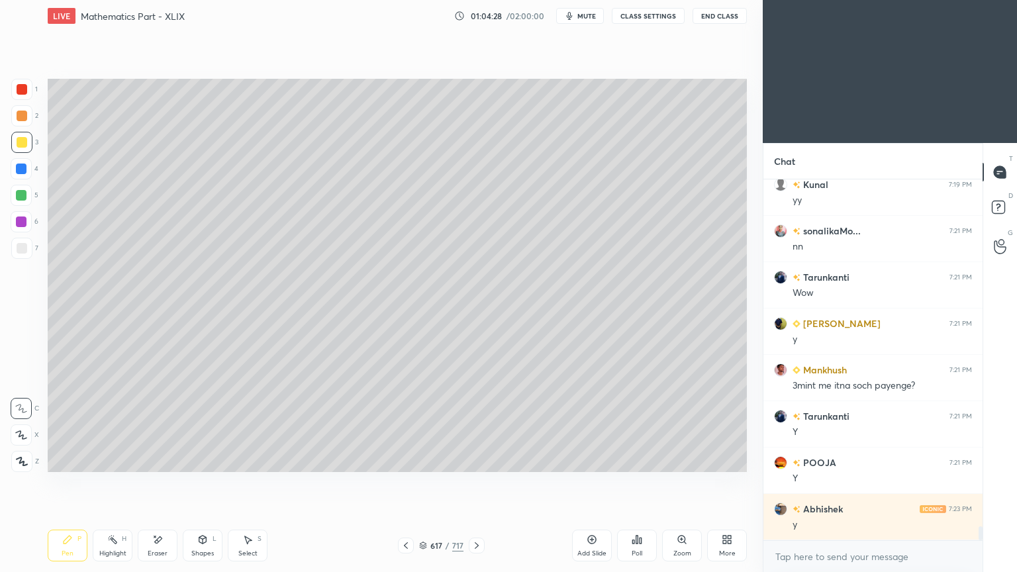
click at [406, 460] on div at bounding box center [406, 546] width 16 height 16
click at [405, 460] on icon at bounding box center [406, 545] width 11 height 11
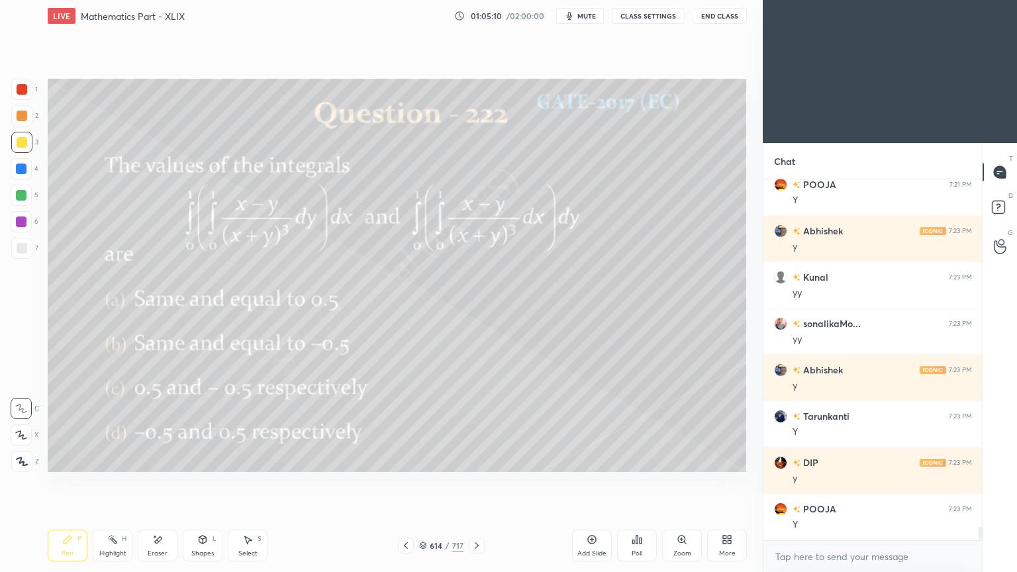
scroll to position [9445, 0]
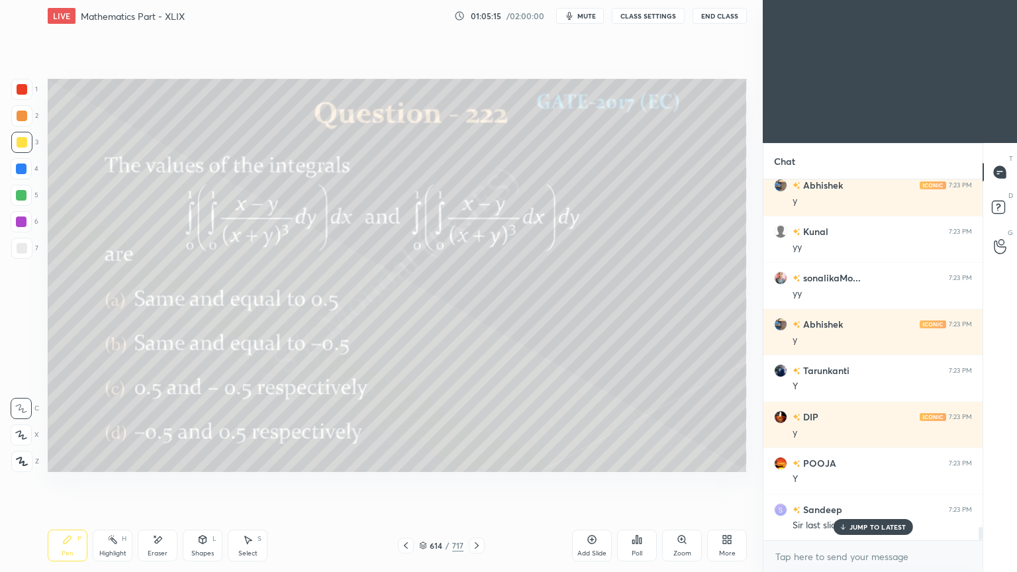
click at [842, 460] on icon at bounding box center [842, 527] width 9 height 8
click at [479, 460] on icon at bounding box center [476, 545] width 11 height 11
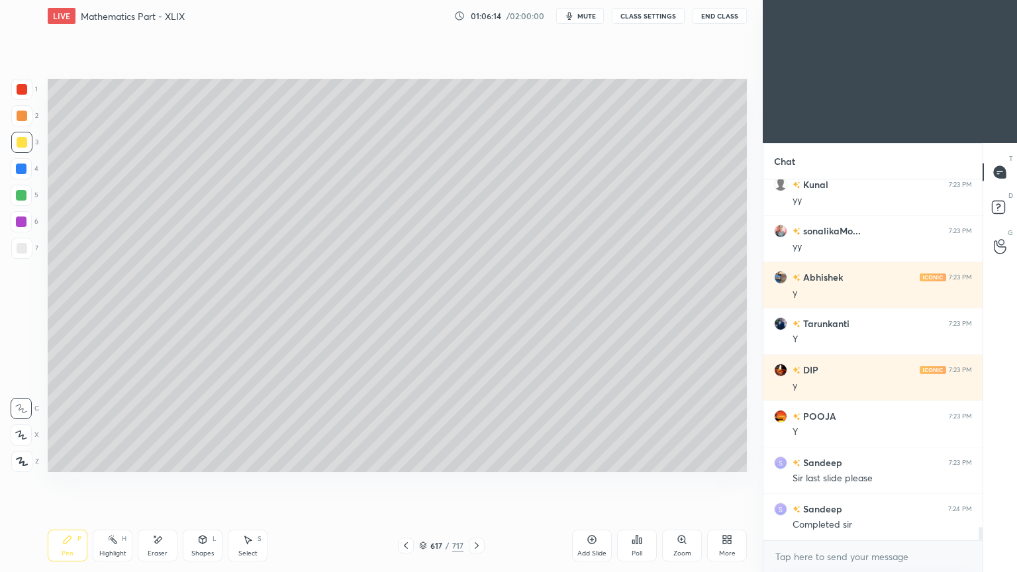
click at [475, 460] on icon at bounding box center [477, 545] width 4 height 7
click at [404, 460] on icon at bounding box center [406, 545] width 11 height 11
click at [582, 460] on div "Add Slide" at bounding box center [592, 546] width 40 height 32
click at [25, 135] on div at bounding box center [21, 142] width 21 height 21
click at [21, 138] on div at bounding box center [22, 142] width 11 height 11
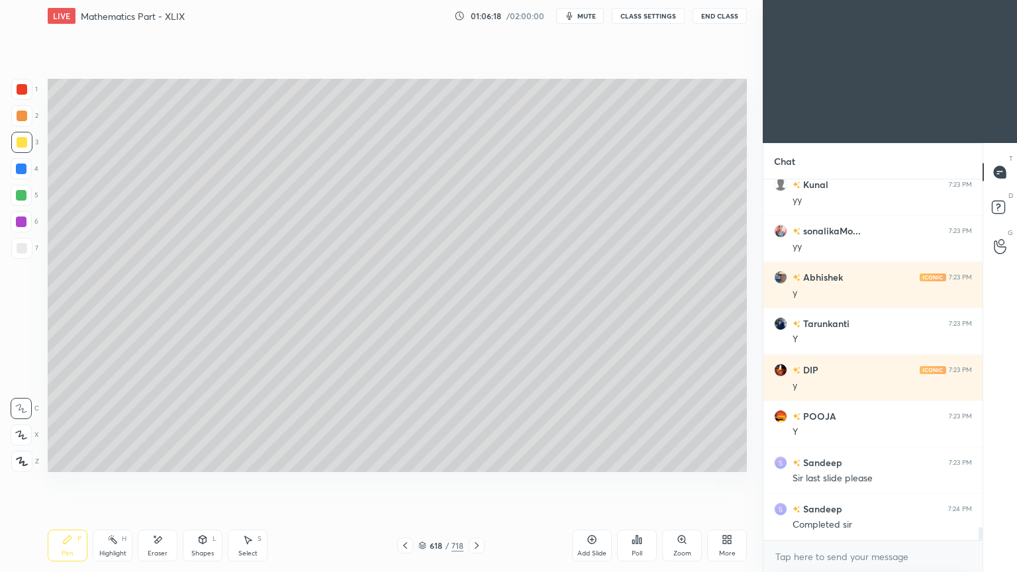
click at [66, 460] on icon at bounding box center [68, 540] width 8 height 8
click at [106, 460] on div "Highlight H" at bounding box center [113, 546] width 40 height 32
click at [107, 460] on icon at bounding box center [112, 539] width 11 height 11
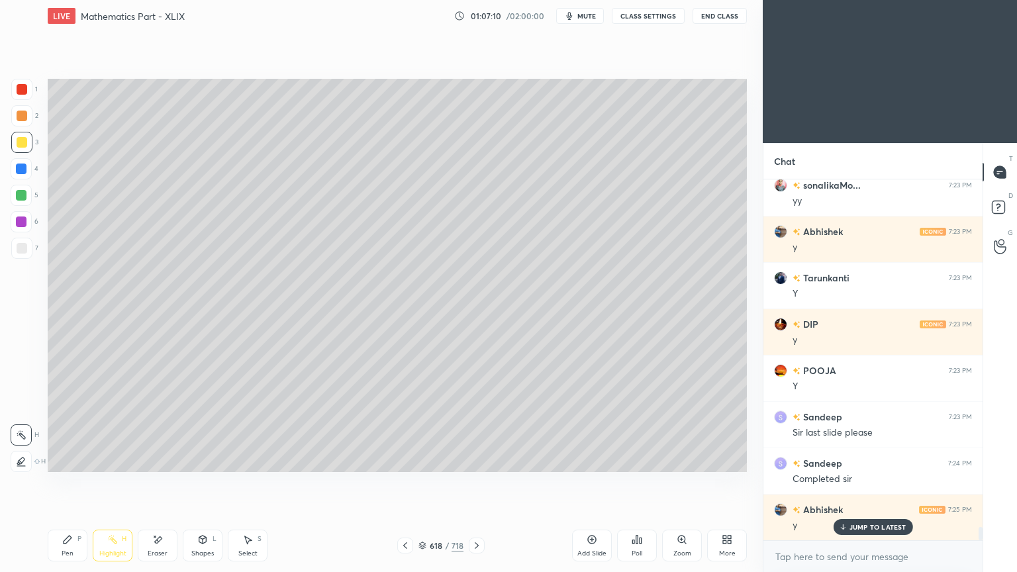
click at [62, 460] on div "Pen" at bounding box center [68, 553] width 12 height 7
click at [120, 460] on div "Highlight H" at bounding box center [113, 546] width 40 height 32
click at [61, 460] on div "Pen P" at bounding box center [68, 546] width 40 height 32
click at [64, 460] on div "Pen P" at bounding box center [68, 546] width 40 height 32
click at [153, 460] on div "Eraser" at bounding box center [158, 546] width 40 height 32
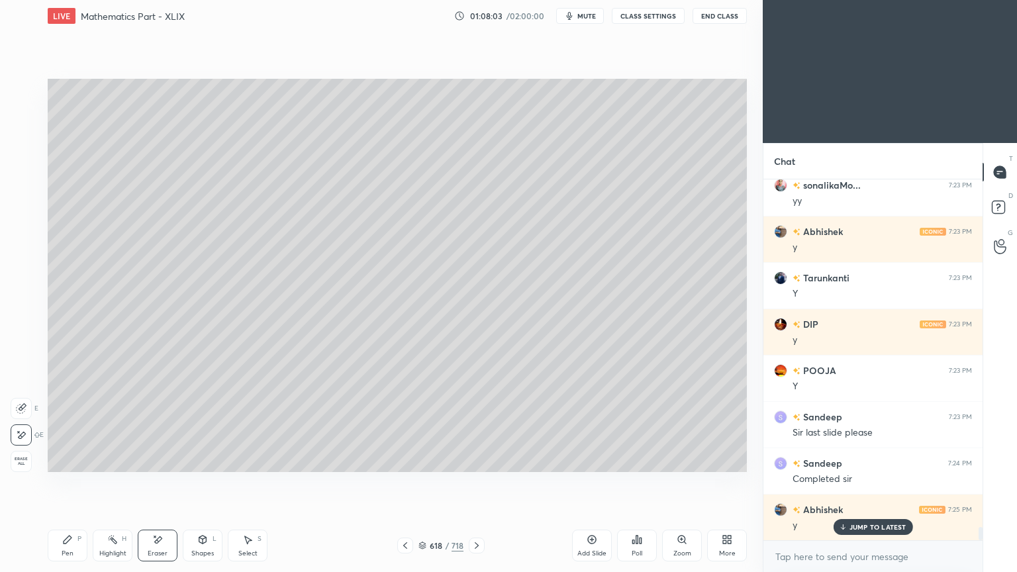
click at [60, 460] on div "Pen P" at bounding box center [68, 546] width 40 height 32
click at [108, 460] on icon at bounding box center [112, 539] width 11 height 11
click at [109, 460] on icon at bounding box center [112, 539] width 11 height 11
click at [62, 460] on div "Pen" at bounding box center [68, 553] width 12 height 7
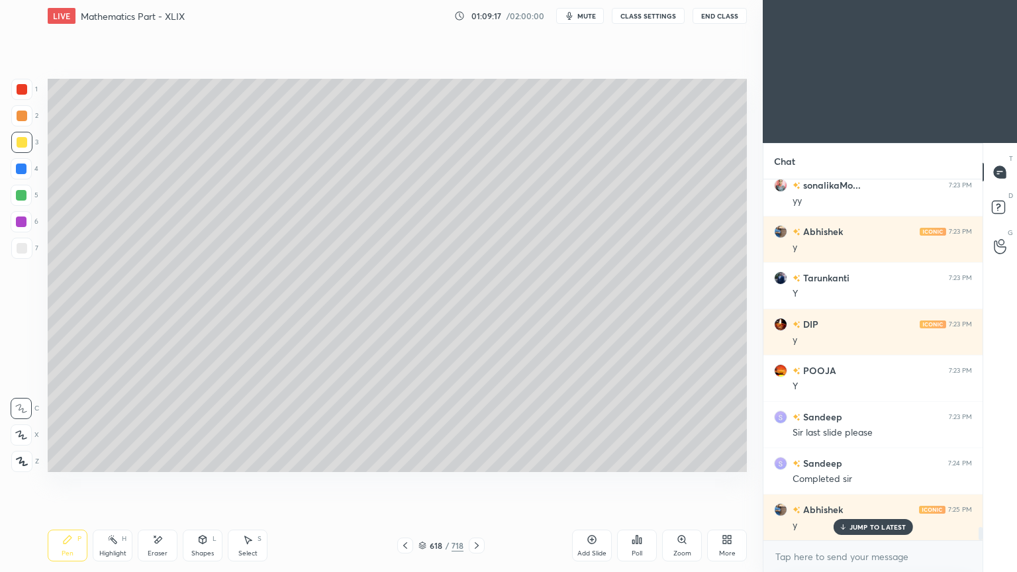
click at [64, 460] on div "Pen" at bounding box center [68, 553] width 12 height 7
click at [159, 460] on icon at bounding box center [157, 539] width 11 height 11
click at [64, 460] on div "Pen P" at bounding box center [68, 546] width 40 height 32
click at [70, 460] on div "Pen P" at bounding box center [68, 546] width 40 height 32
click at [159, 460] on div "Eraser" at bounding box center [158, 546] width 40 height 32
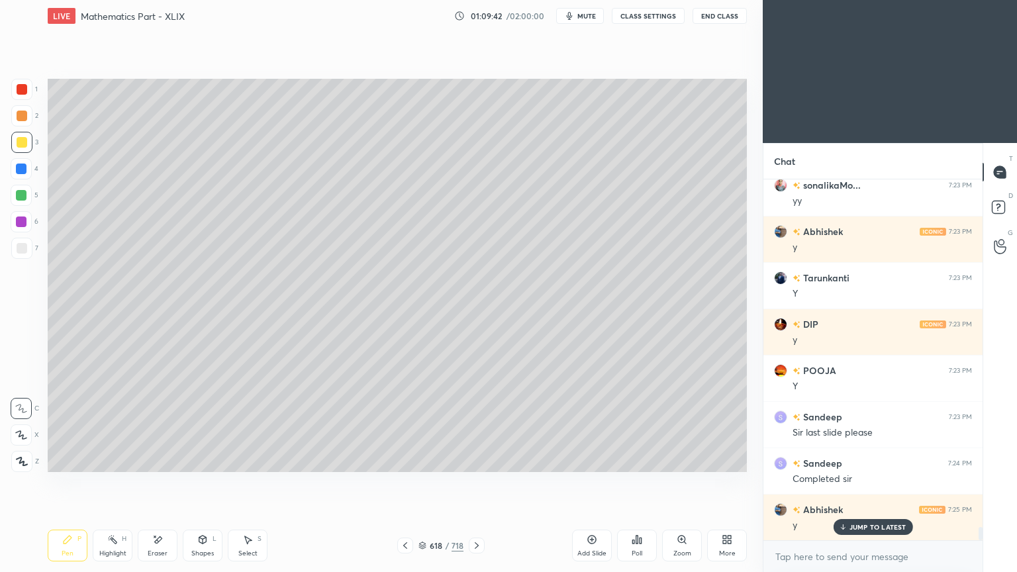
click at [156, 460] on icon at bounding box center [157, 539] width 11 height 11
click at [69, 460] on div "Pen P" at bounding box center [68, 546] width 40 height 32
click at [156, 460] on div "Eraser" at bounding box center [158, 553] width 20 height 7
click at [160, 460] on icon at bounding box center [157, 539] width 11 height 11
click at [24, 409] on icon at bounding box center [21, 408] width 11 height 11
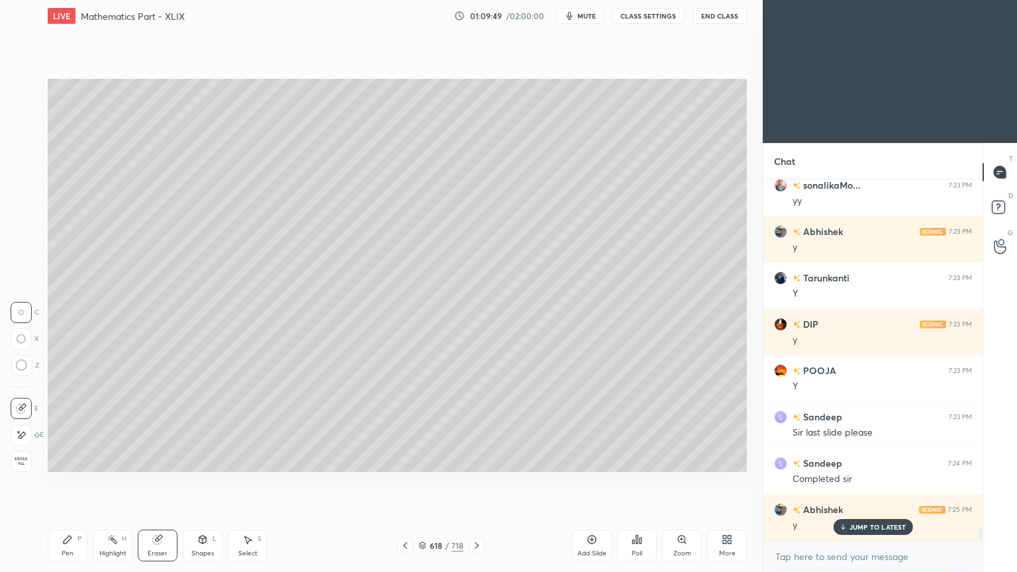
click at [56, 460] on div "Pen P" at bounding box center [68, 546] width 40 height 32
click at [64, 460] on div "Pen" at bounding box center [68, 553] width 12 height 7
drag, startPoint x: 865, startPoint y: 524, endPoint x: 703, endPoint y: 509, distance: 162.9
click at [865, 460] on p "JUMP TO LATEST" at bounding box center [878, 527] width 57 height 8
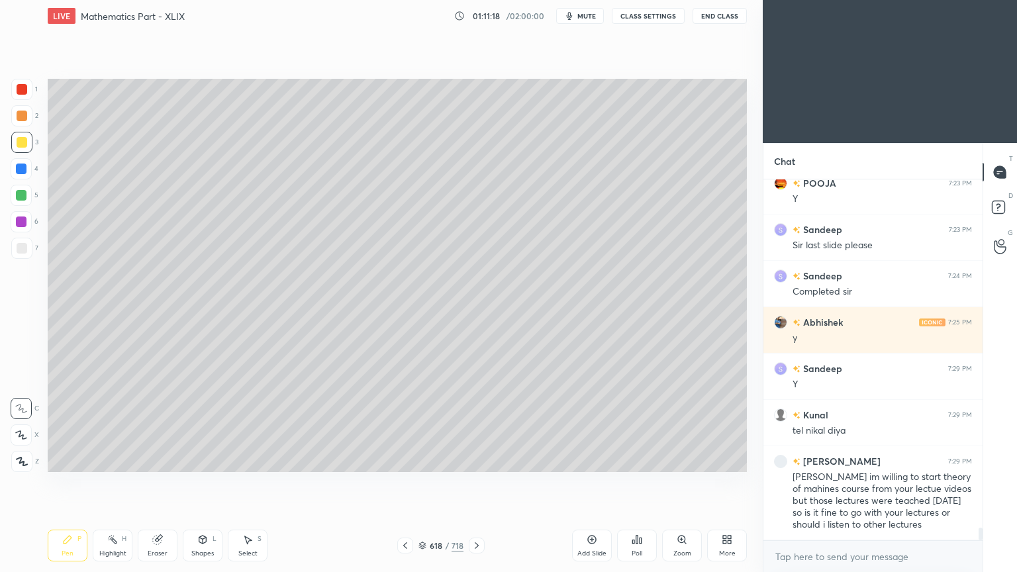
scroll to position [9784, 0]
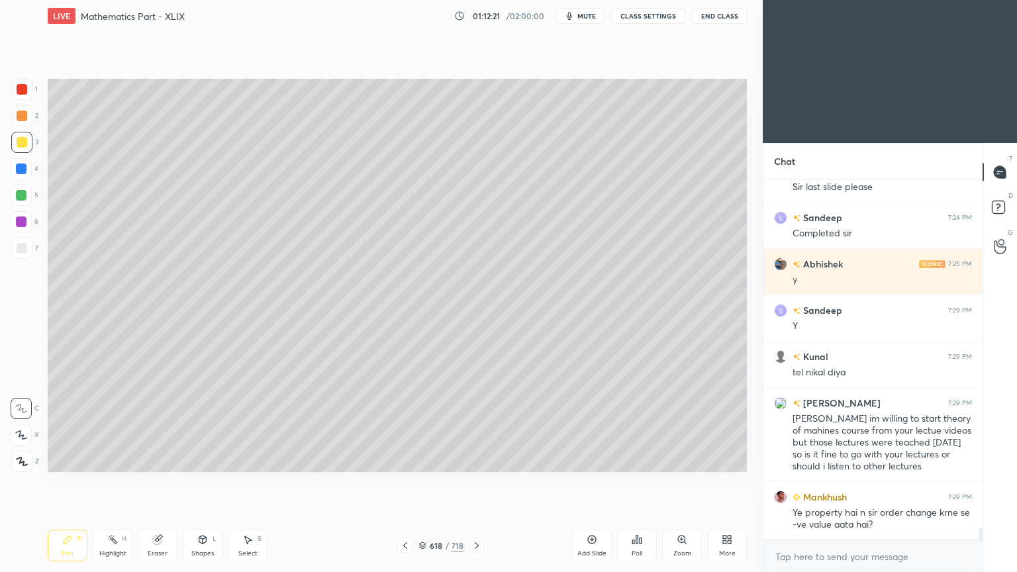
click at [399, 460] on div at bounding box center [405, 546] width 16 height 16
click at [20, 146] on div at bounding box center [22, 142] width 11 height 11
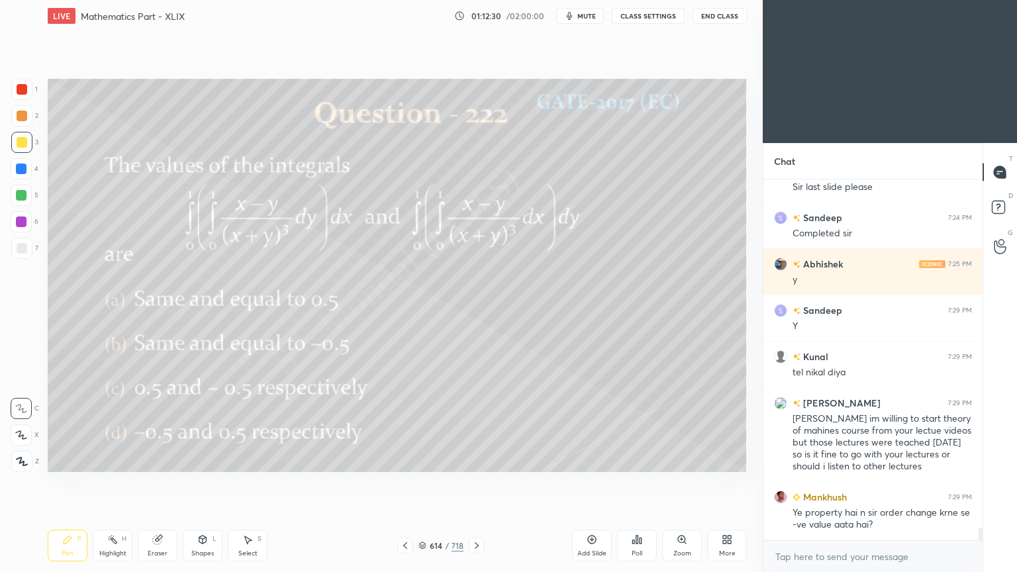
click at [23, 120] on div at bounding box center [22, 116] width 11 height 11
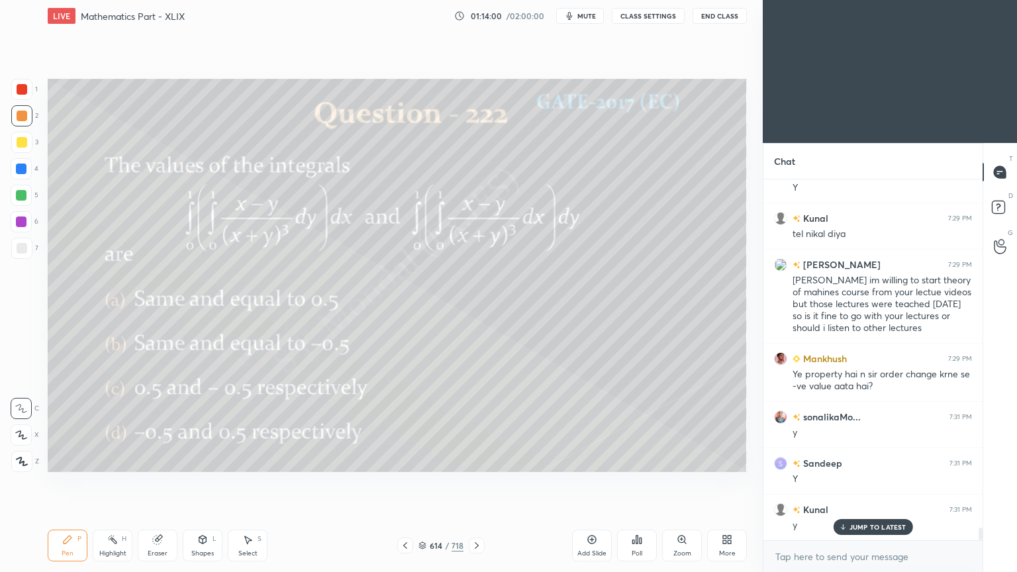
scroll to position [9954, 0]
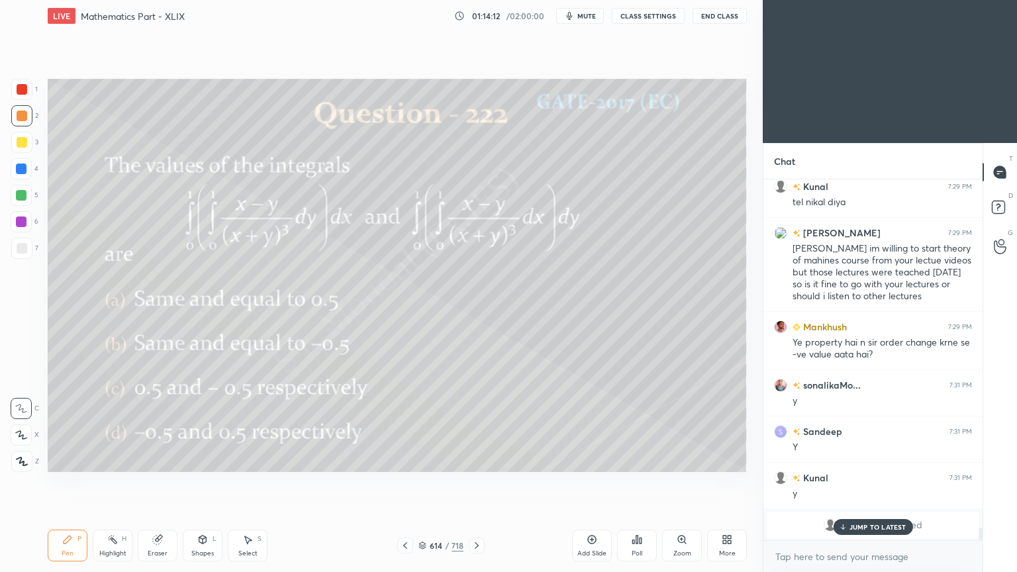
click at [865, 460] on p "JUMP TO LATEST" at bounding box center [878, 527] width 57 height 8
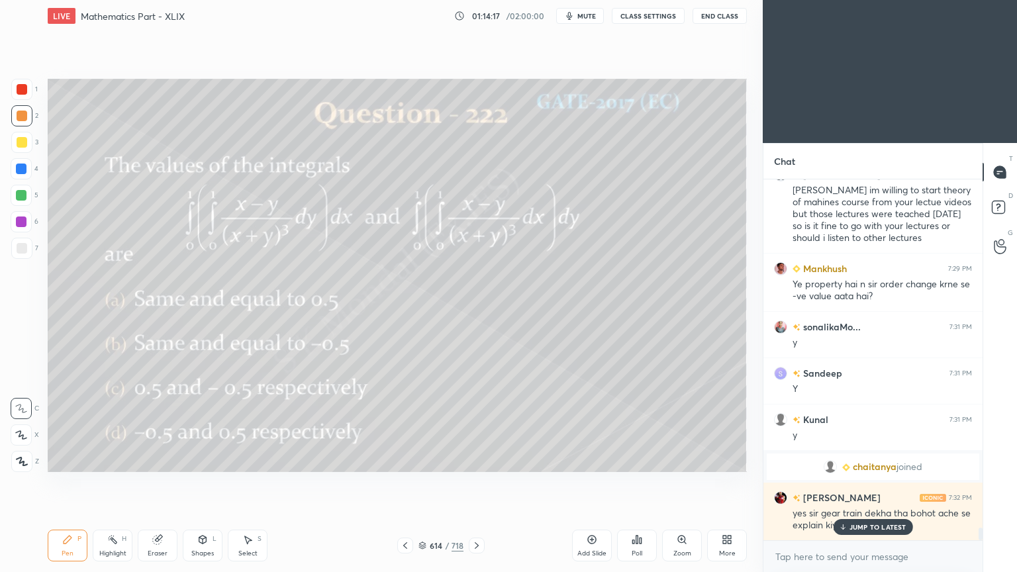
click at [850, 460] on p "JUMP TO LATEST" at bounding box center [878, 527] width 57 height 8
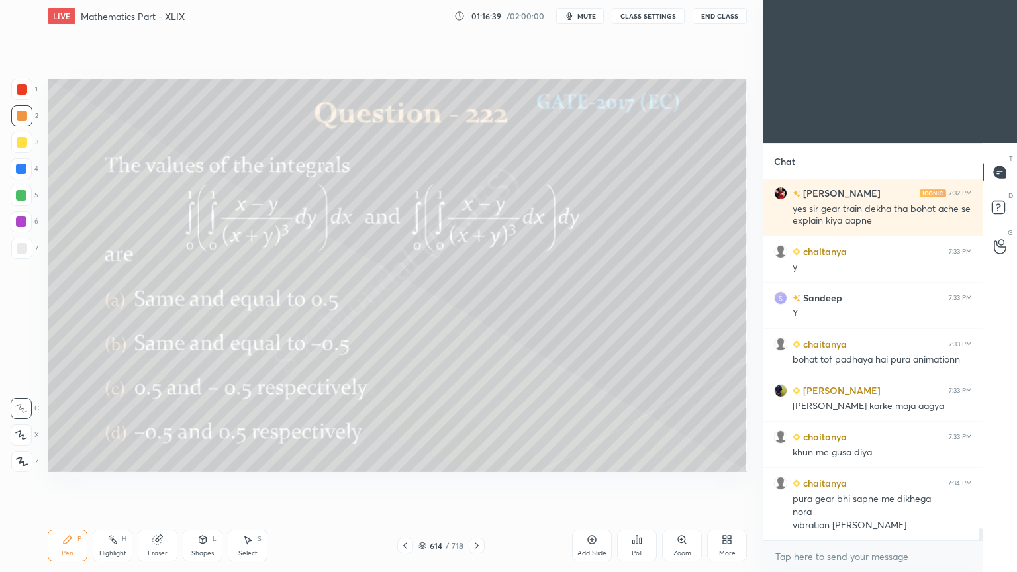
scroll to position [10364, 0]
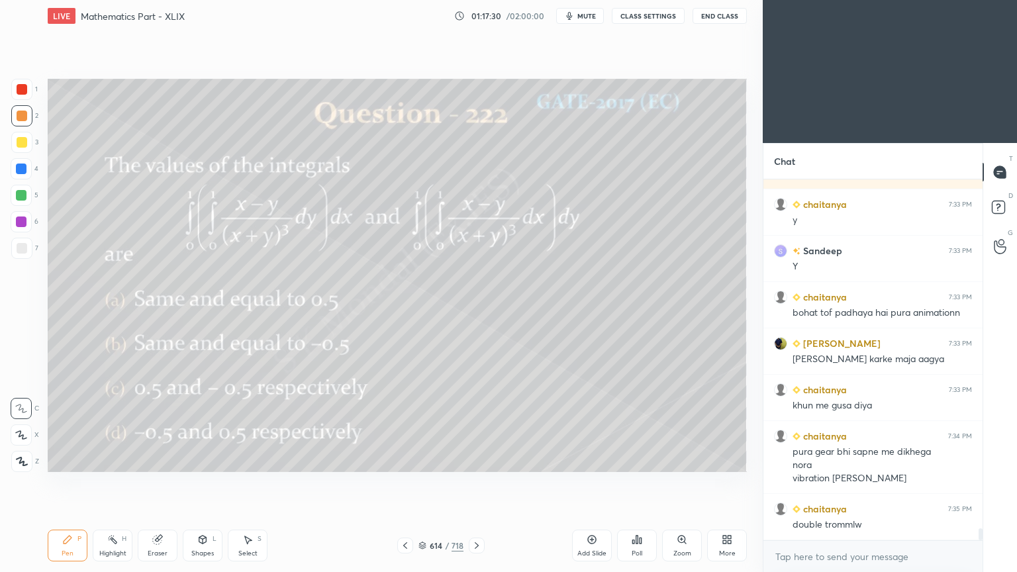
click at [469, 460] on div at bounding box center [477, 546] width 16 height 16
click at [473, 460] on icon at bounding box center [476, 545] width 11 height 11
click at [401, 460] on icon at bounding box center [405, 545] width 11 height 11
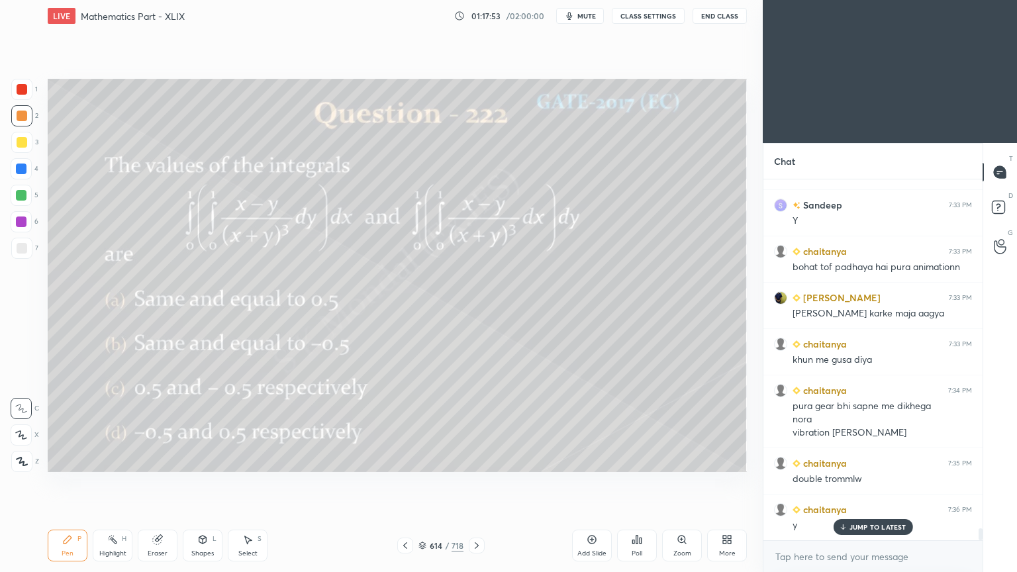
click at [857, 460] on p "JUMP TO LATEST" at bounding box center [878, 527] width 57 height 8
click at [479, 460] on icon at bounding box center [476, 545] width 11 height 11
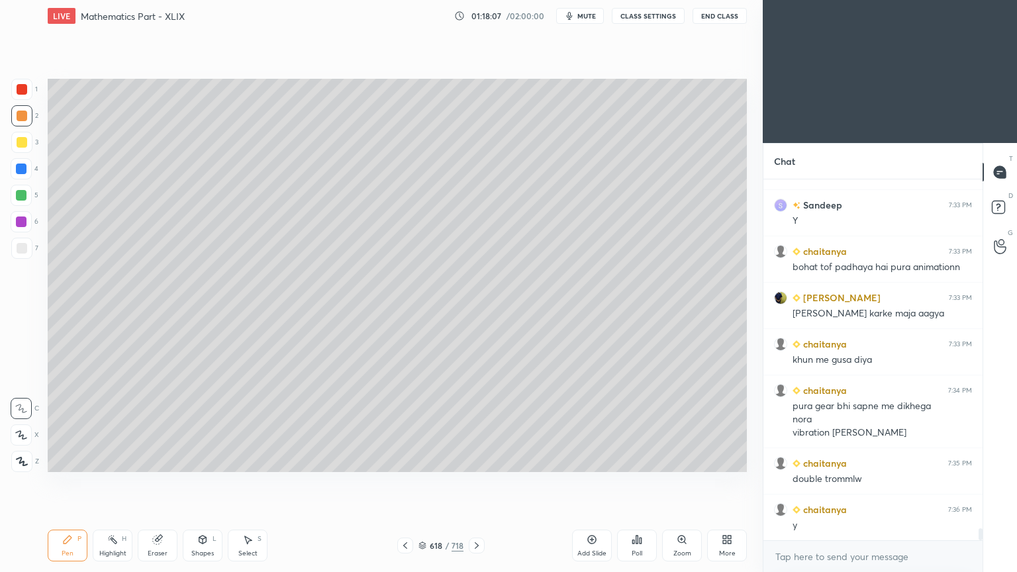
click at [479, 460] on icon at bounding box center [476, 545] width 11 height 11
click at [26, 113] on div at bounding box center [21, 115] width 21 height 21
click at [21, 142] on div at bounding box center [22, 142] width 11 height 11
click at [25, 142] on div at bounding box center [22, 142] width 11 height 11
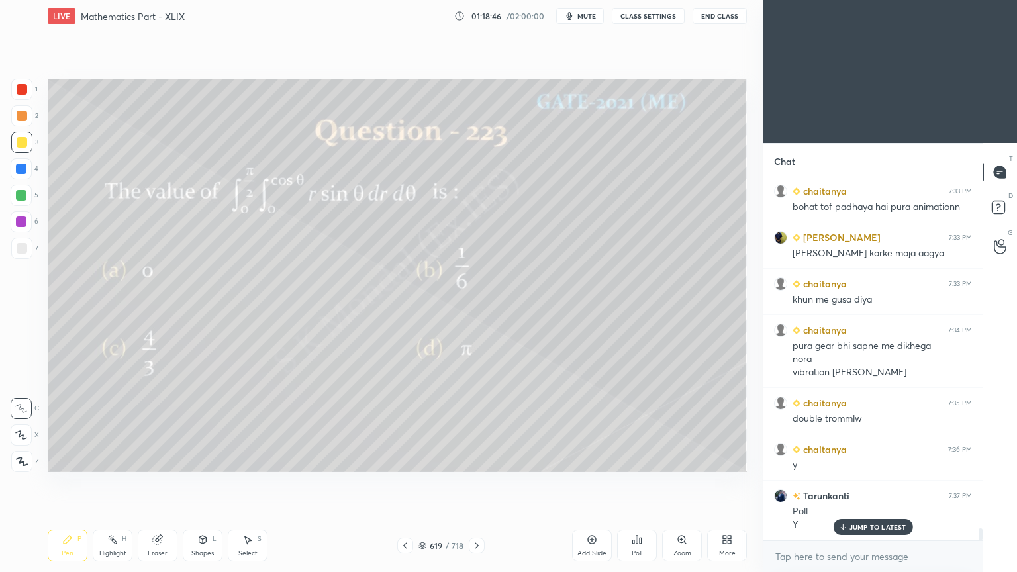
scroll to position [10515, 0]
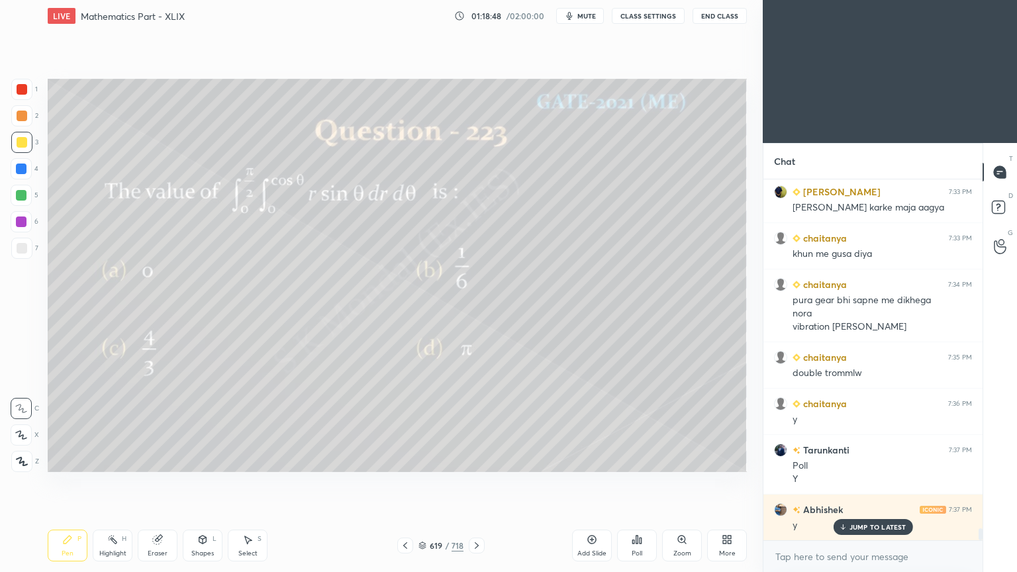
click at [871, 460] on p "JUMP TO LATEST" at bounding box center [878, 527] width 57 height 8
click at [114, 460] on div "Highlight H" at bounding box center [113, 546] width 40 height 32
click at [115, 460] on div "Highlight" at bounding box center [112, 553] width 27 height 7
click at [74, 460] on div "Pen P" at bounding box center [68, 546] width 40 height 32
click at [73, 460] on div "Pen P" at bounding box center [68, 546] width 40 height 32
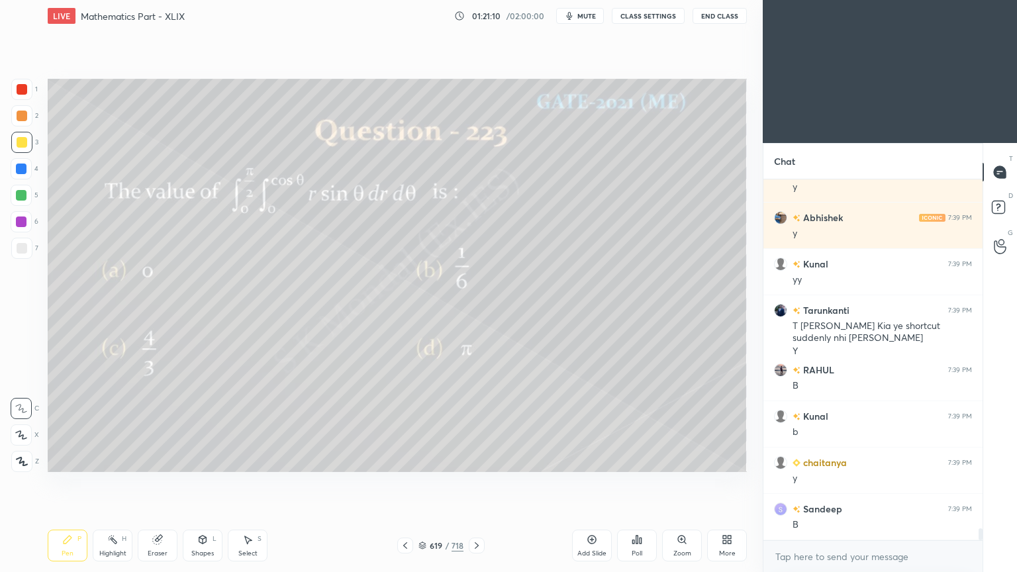
scroll to position [10899, 0]
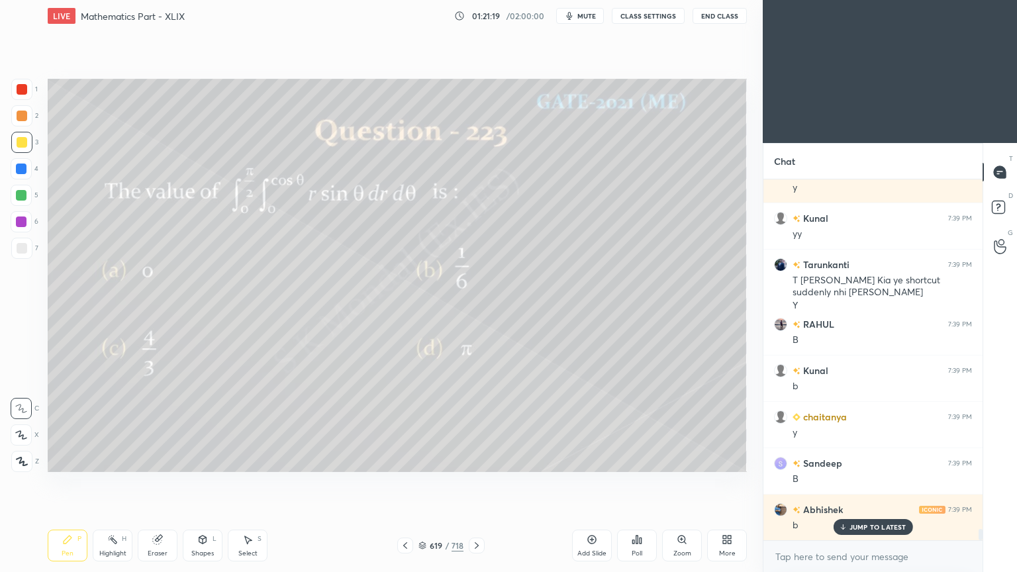
click at [864, 460] on div "JUMP TO LATEST" at bounding box center [872, 527] width 79 height 16
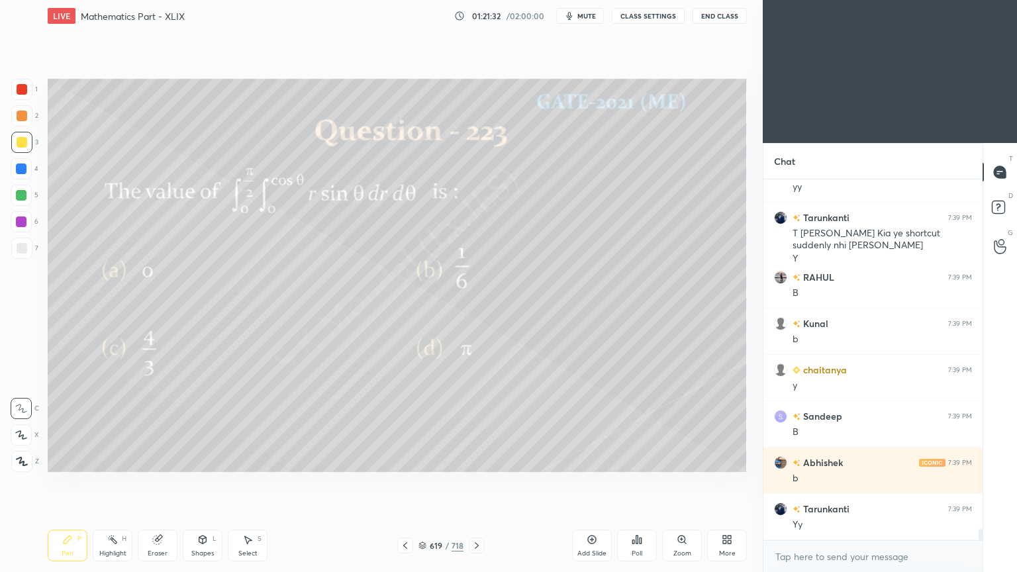
scroll to position [10992, 0]
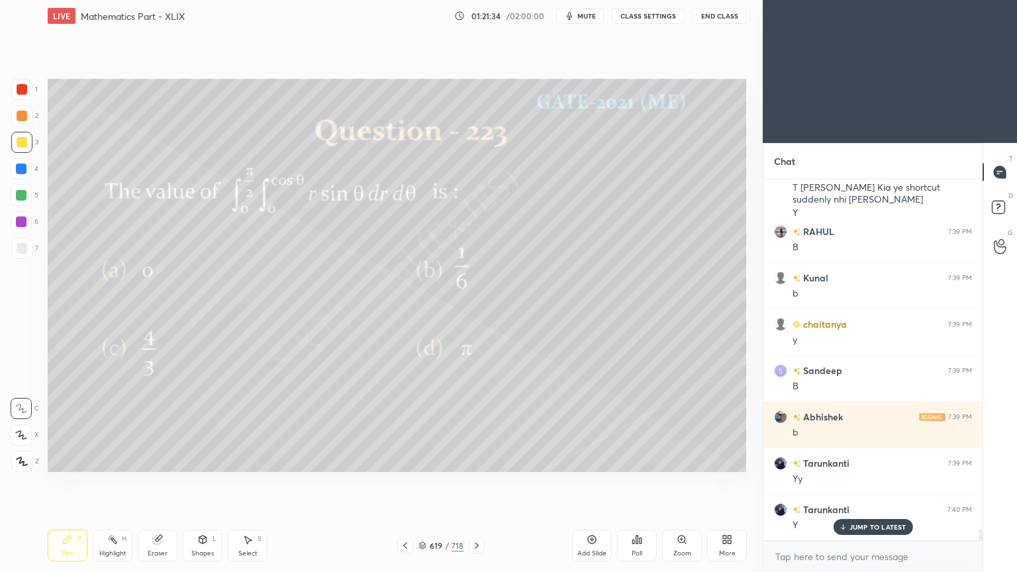
drag, startPoint x: 858, startPoint y: 522, endPoint x: 689, endPoint y: 522, distance: 168.9
click at [858, 460] on div "JUMP TO LATEST" at bounding box center [872, 527] width 79 height 16
click at [473, 460] on icon at bounding box center [476, 545] width 11 height 11
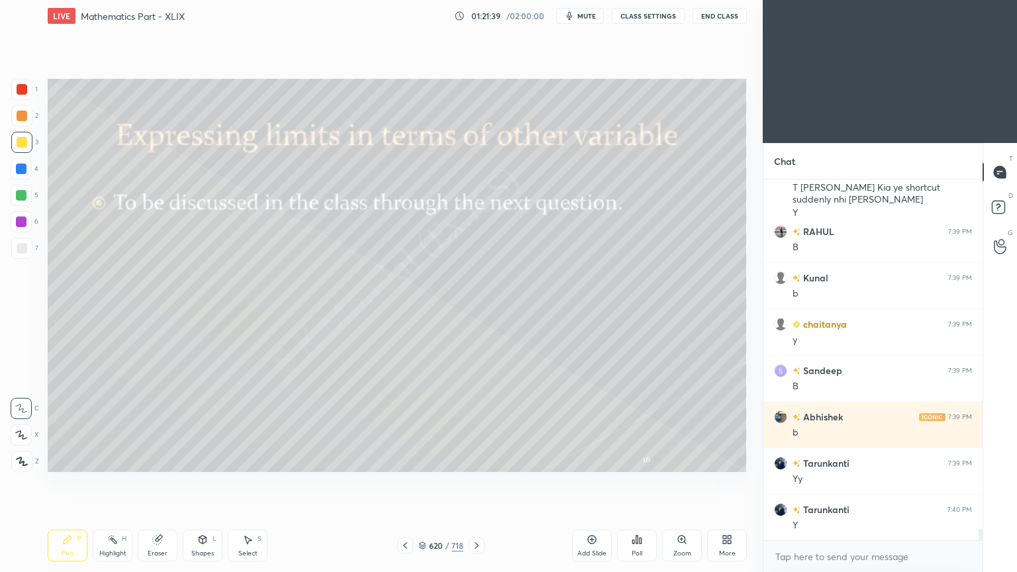
drag, startPoint x: 406, startPoint y: 546, endPoint x: 422, endPoint y: 544, distance: 16.0
click at [407, 460] on icon at bounding box center [405, 545] width 11 height 11
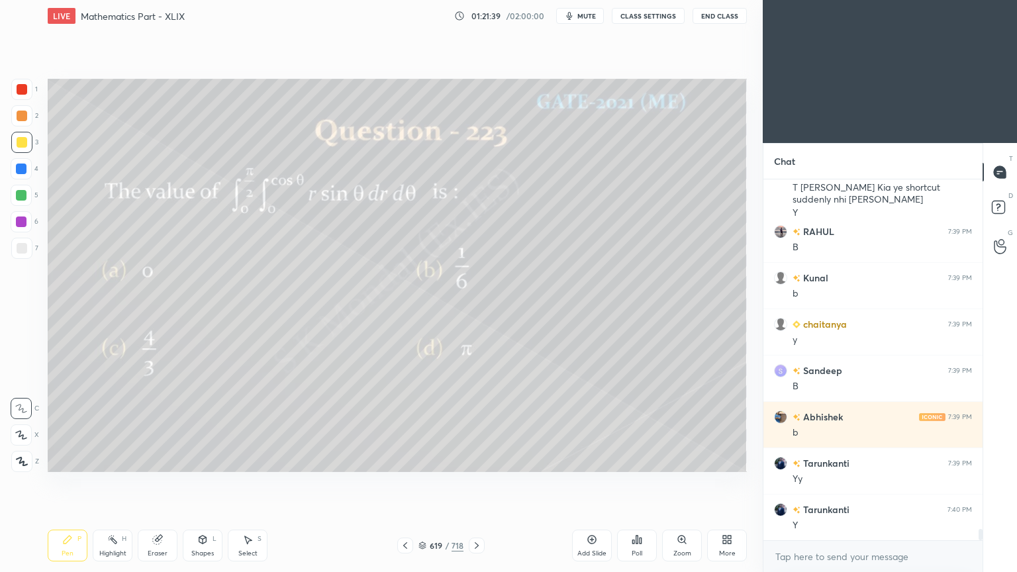
scroll to position [11005, 0]
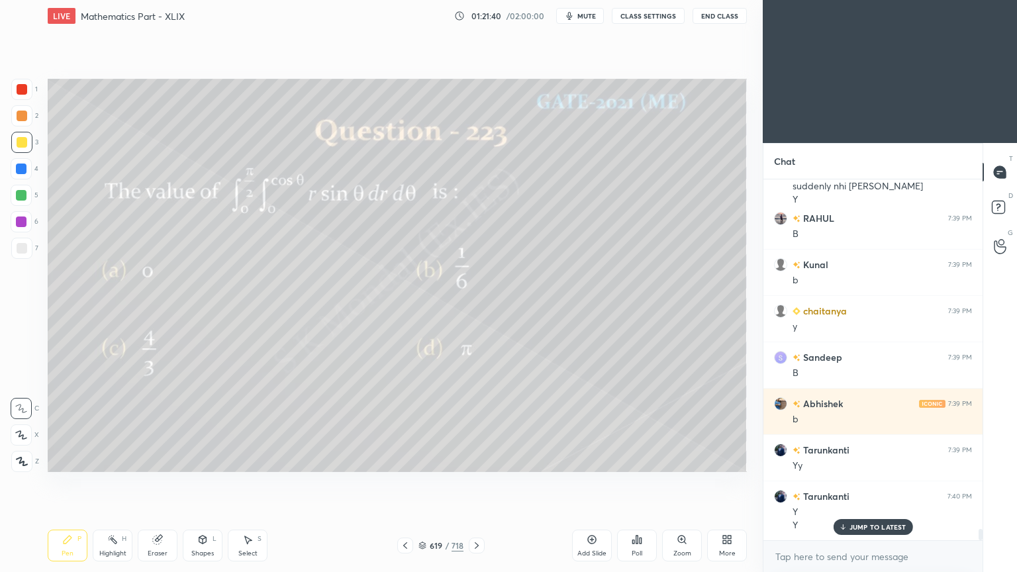
click at [591, 460] on div "Add Slide" at bounding box center [592, 546] width 40 height 32
click at [21, 139] on div at bounding box center [22, 142] width 11 height 11
click at [399, 460] on div at bounding box center [405, 546] width 16 height 16
click at [477, 460] on icon at bounding box center [476, 545] width 11 height 11
click at [162, 460] on div "Eraser" at bounding box center [158, 553] width 20 height 7
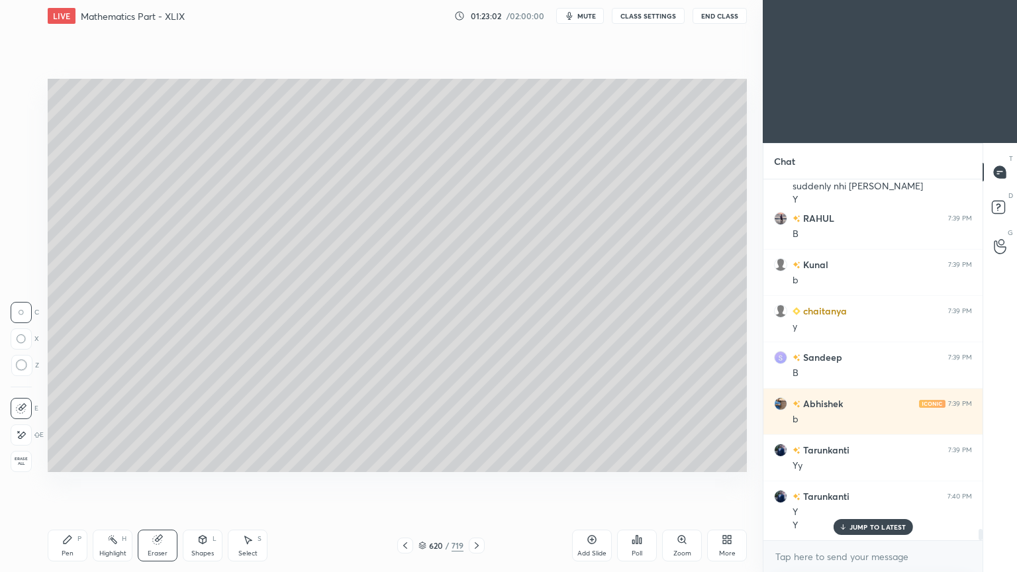
click at [73, 460] on div "Pen" at bounding box center [68, 553] width 12 height 7
click at [72, 460] on div "Pen" at bounding box center [68, 553] width 12 height 7
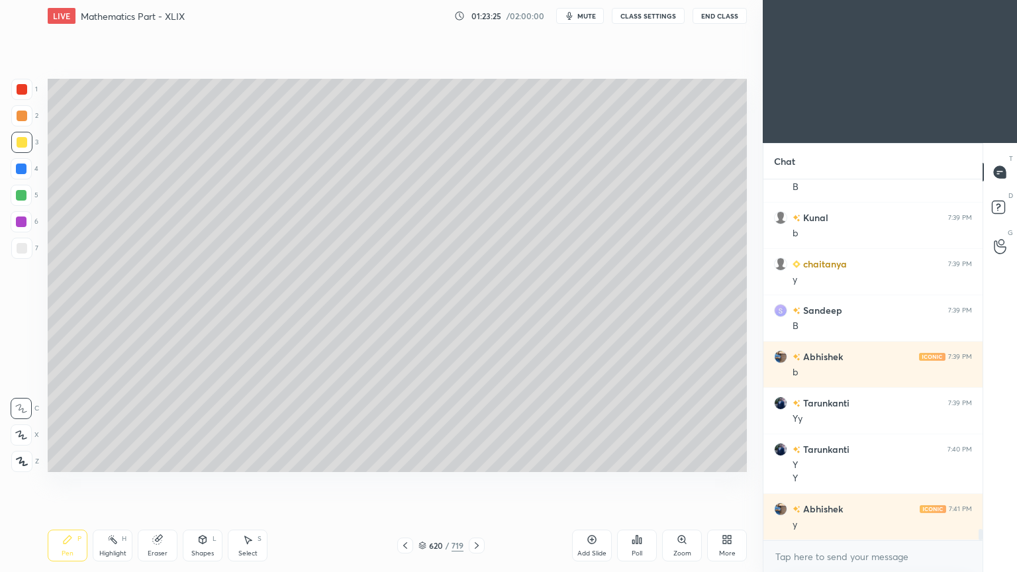
scroll to position [11098, 0]
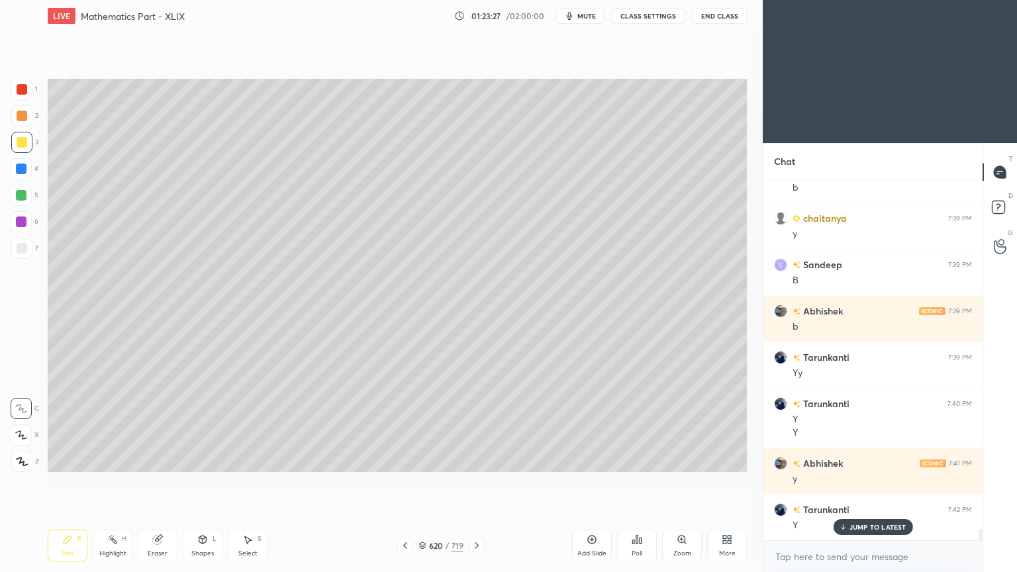
click at [861, 460] on p "JUMP TO LATEST" at bounding box center [878, 527] width 57 height 8
click at [473, 460] on icon at bounding box center [476, 545] width 11 height 11
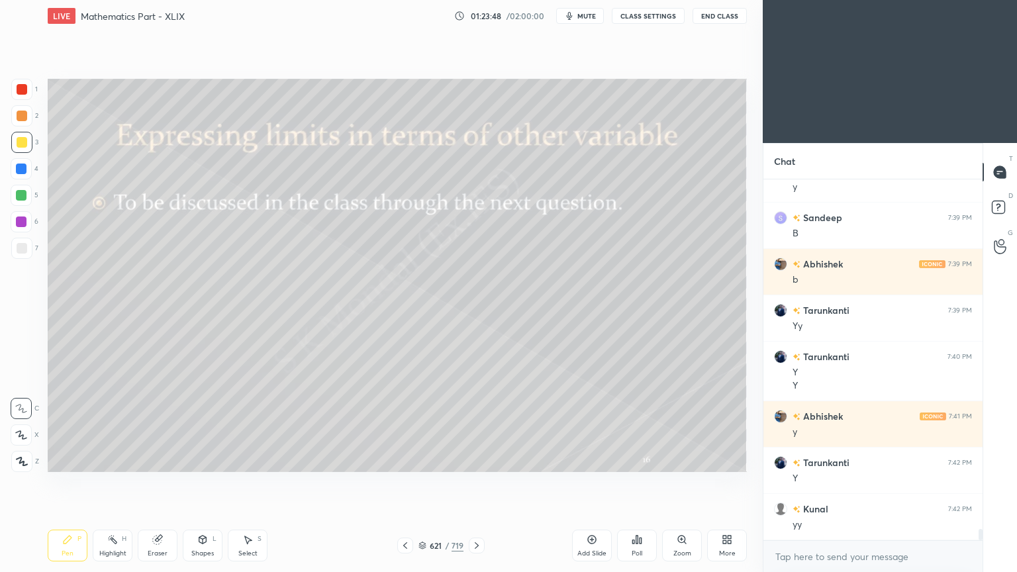
click at [582, 16] on span "mute" at bounding box center [586, 15] width 19 height 9
click at [582, 16] on span "unmute" at bounding box center [585, 15] width 28 height 9
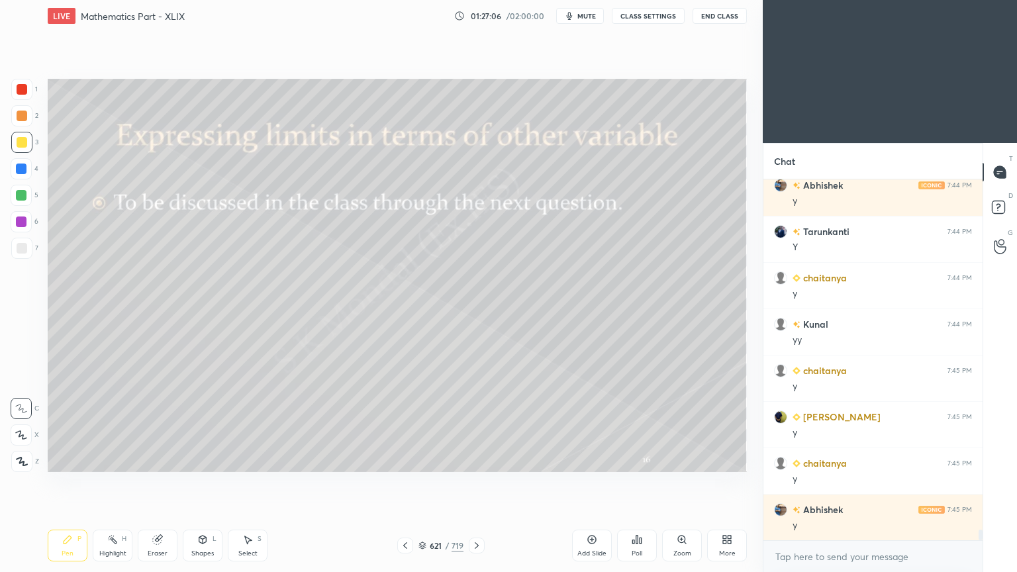
scroll to position [12157, 0]
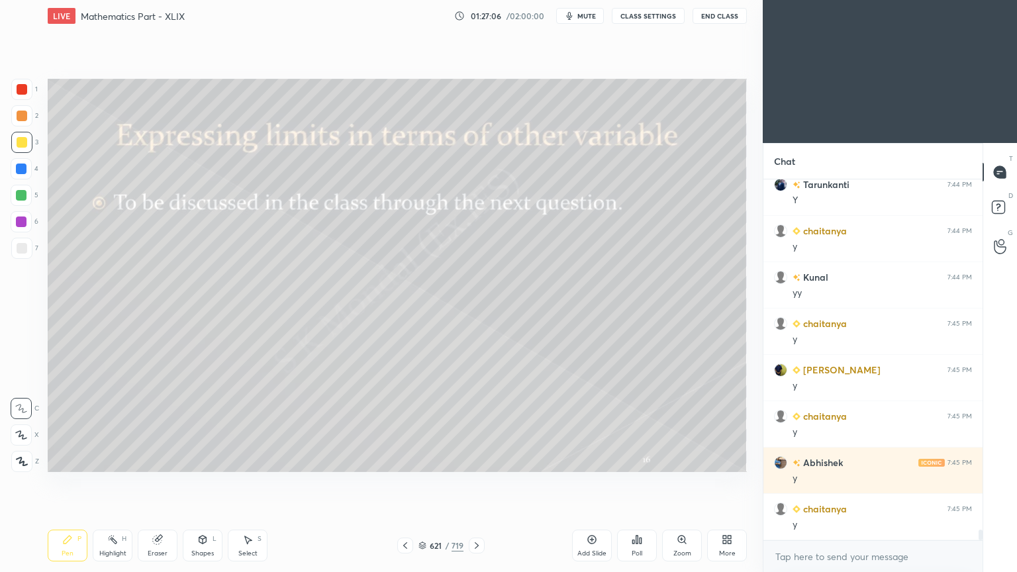
click at [860, 460] on div "Abhishek 7:44 PM y Tarunkanti 7:44 PM Y chaitanya 7:44 PM y Kunal 7:44 PM yy ch…" at bounding box center [872, 359] width 219 height 361
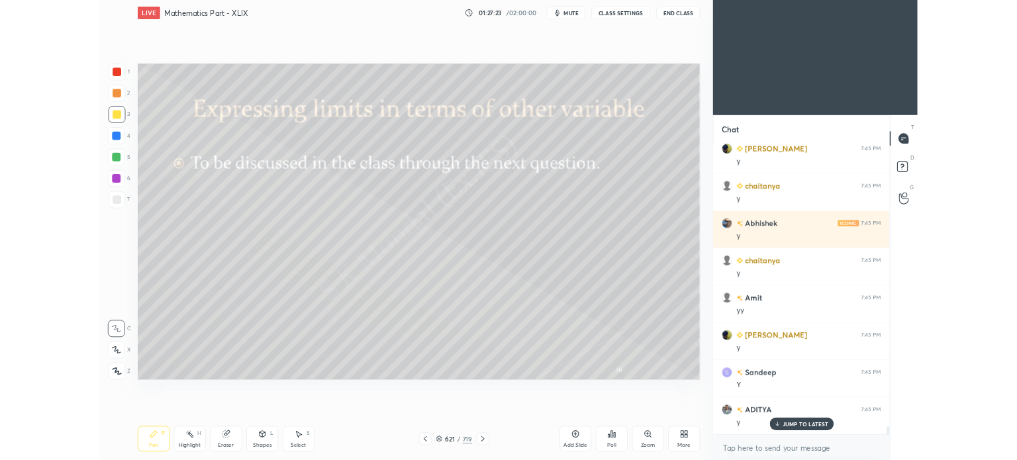
scroll to position [12388, 0]
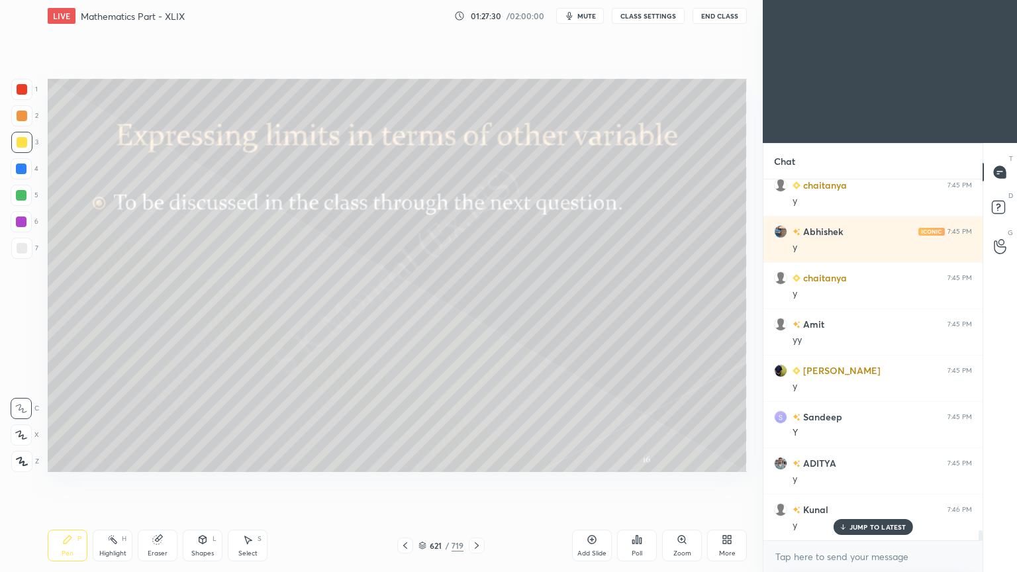
click at [474, 460] on icon at bounding box center [476, 545] width 11 height 11
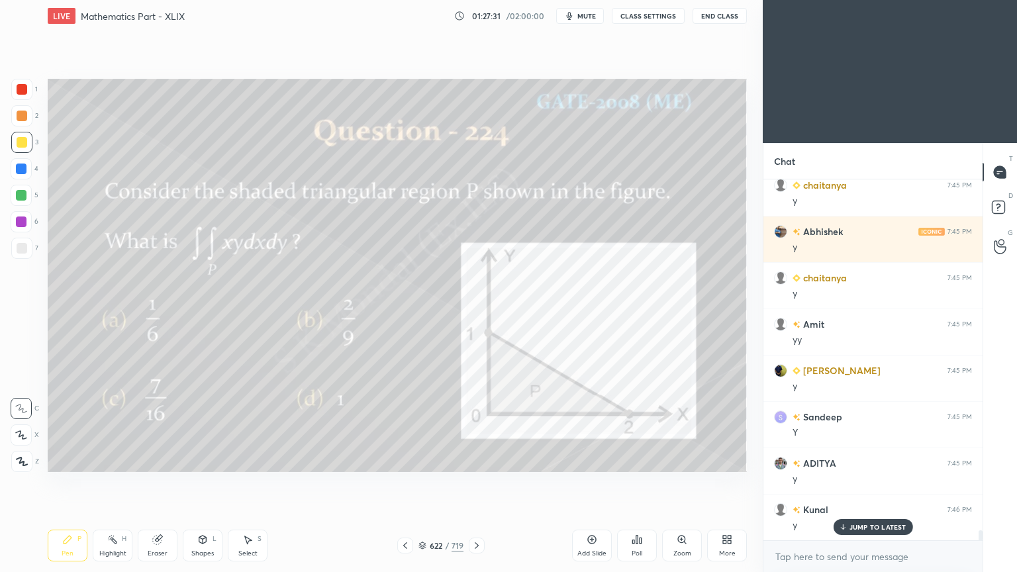
click at [397, 460] on div at bounding box center [405, 546] width 16 height 16
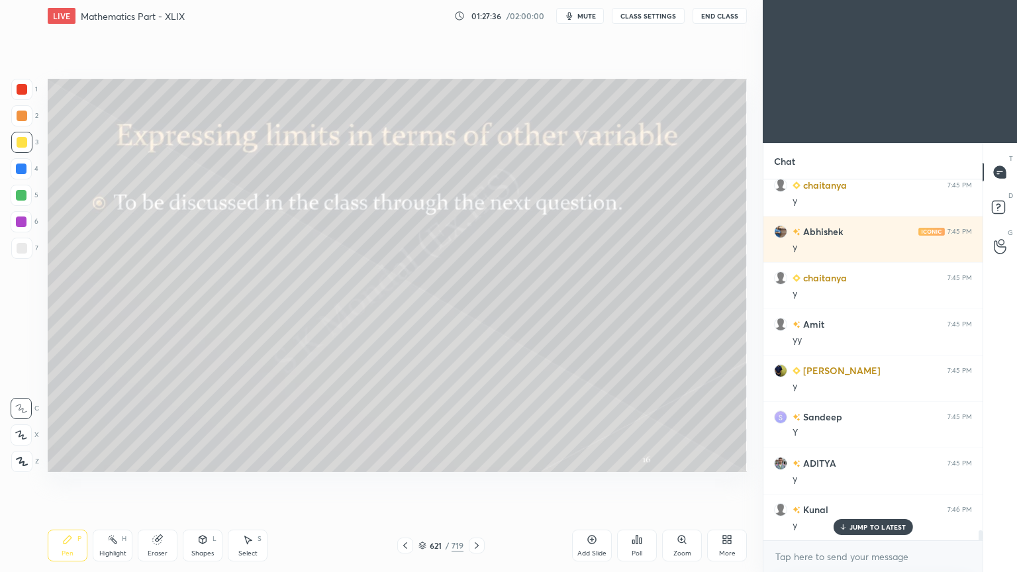
drag, startPoint x: 875, startPoint y: 527, endPoint x: 464, endPoint y: 475, distance: 415.1
click at [871, 460] on p "JUMP TO LATEST" at bounding box center [878, 527] width 57 height 8
click at [728, 460] on icon at bounding box center [729, 541] width 3 height 3
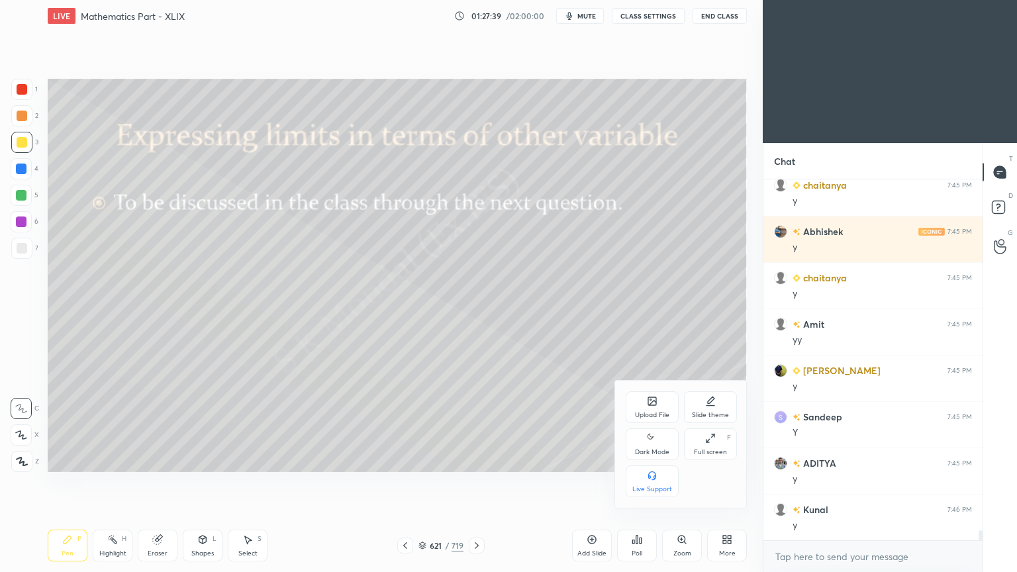
click at [662, 405] on div "Upload File" at bounding box center [652, 407] width 53 height 32
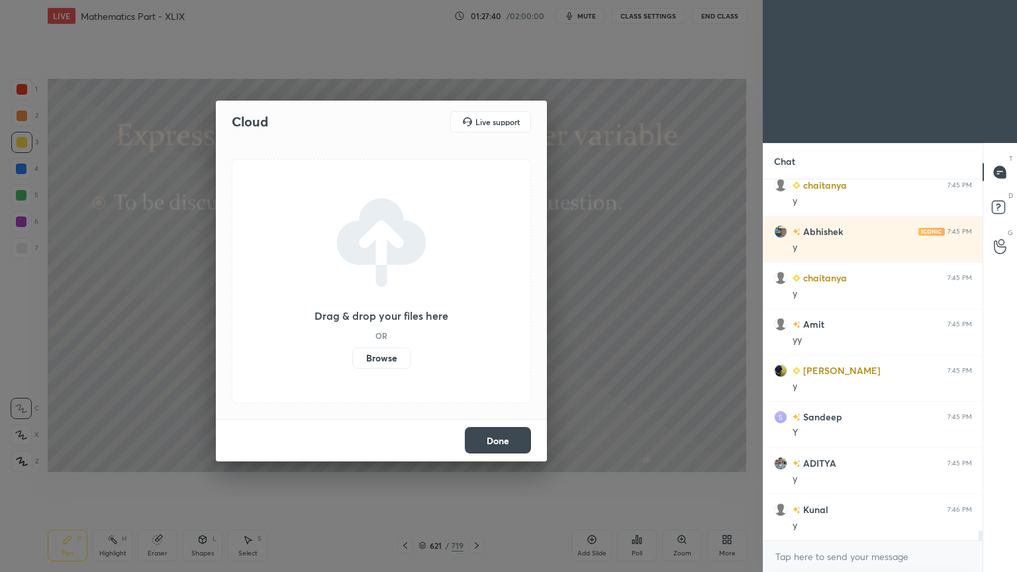
click at [393, 350] on label "Browse" at bounding box center [381, 358] width 59 height 21
click at [352, 350] on input "Browse" at bounding box center [352, 358] width 0 height 21
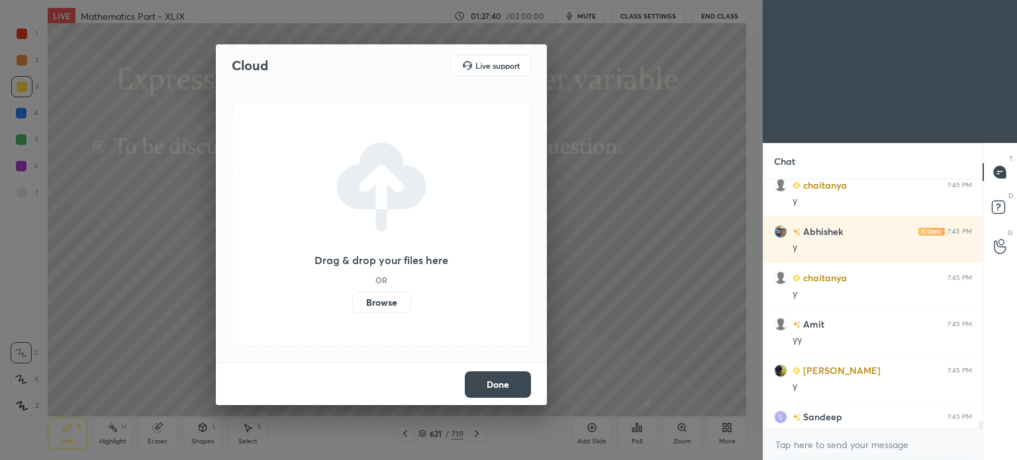
scroll to position [3, 4]
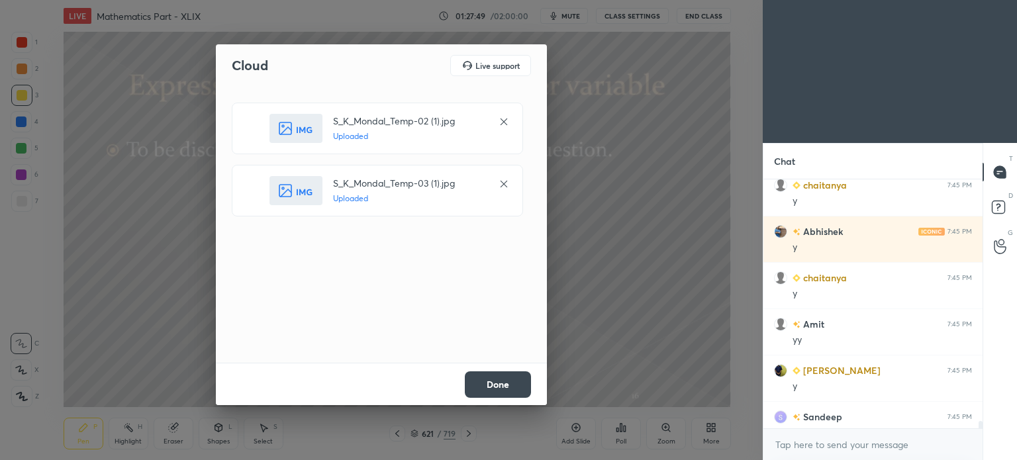
click at [479, 389] on button "Done" at bounding box center [498, 384] width 66 height 26
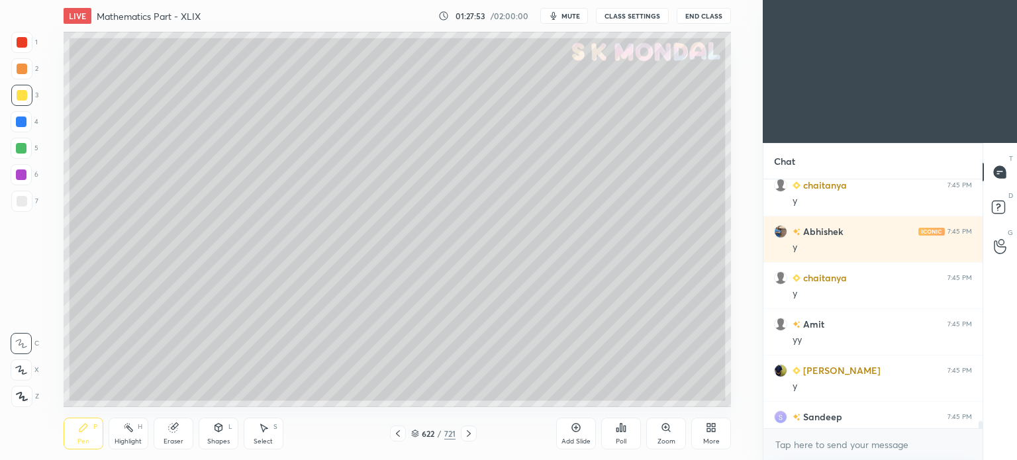
click at [393, 431] on icon at bounding box center [398, 433] width 11 height 11
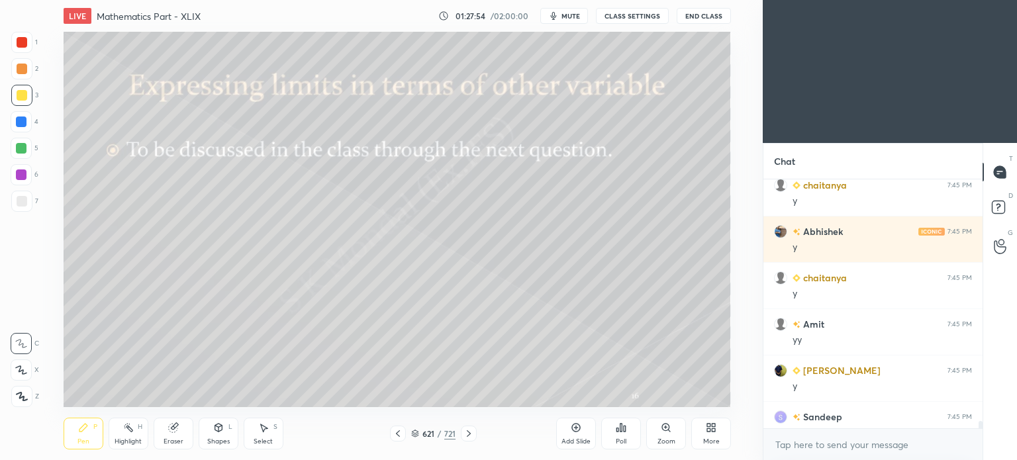
click at [465, 434] on icon at bounding box center [469, 433] width 11 height 11
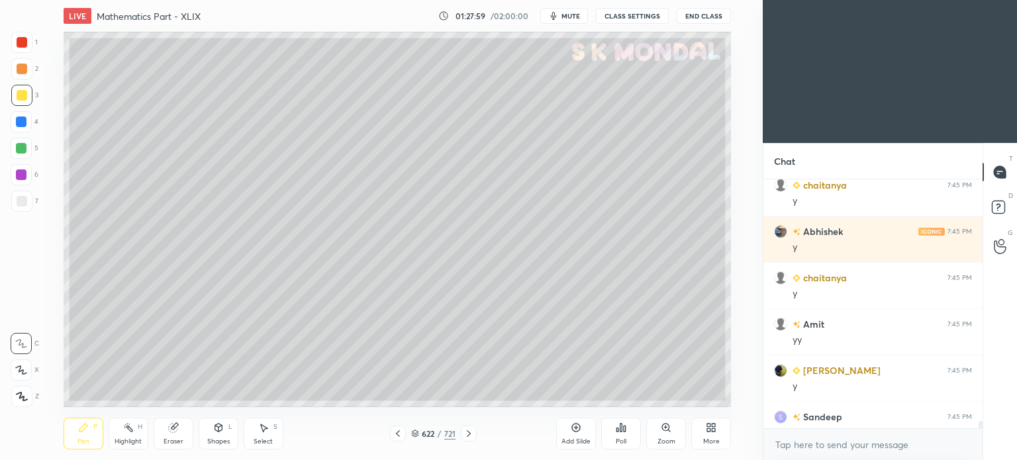
click at [28, 92] on div at bounding box center [21, 95] width 21 height 21
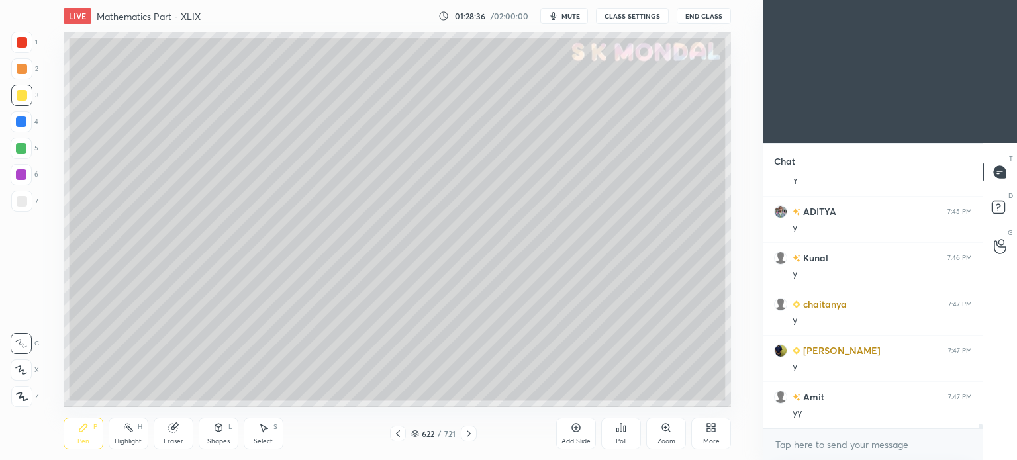
scroll to position [12686, 0]
click at [124, 440] on div "Highlight" at bounding box center [128, 441] width 27 height 7
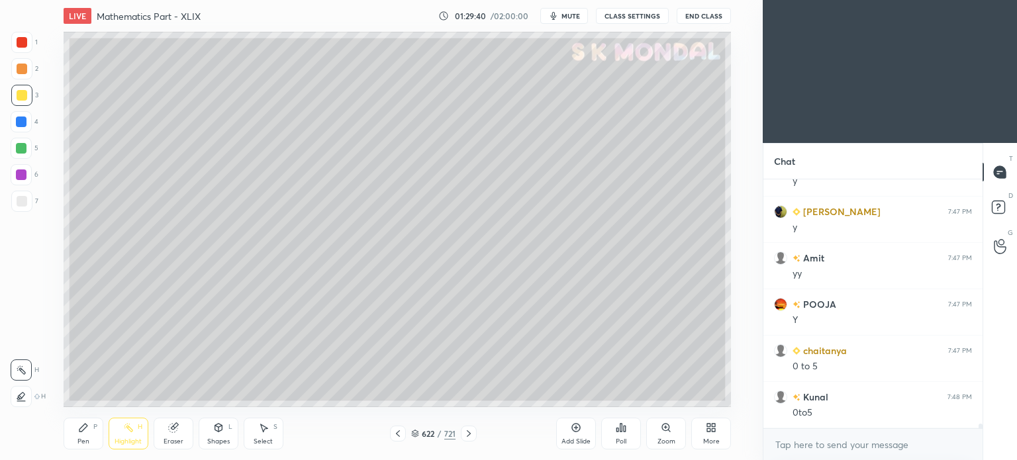
scroll to position [12825, 0]
click at [17, 92] on div at bounding box center [22, 95] width 11 height 11
click at [89, 441] on div "Pen" at bounding box center [83, 441] width 12 height 7
click at [84, 441] on div "Pen" at bounding box center [83, 441] width 12 height 7
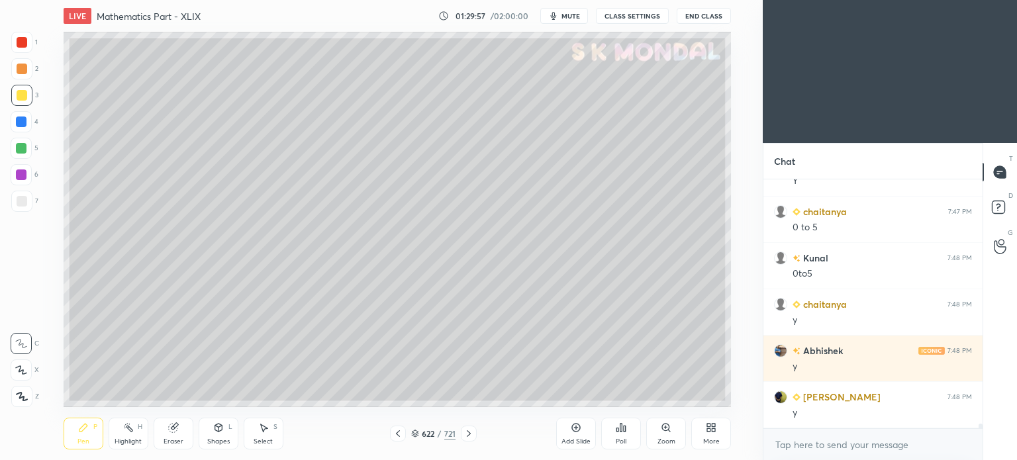
scroll to position [12964, 0]
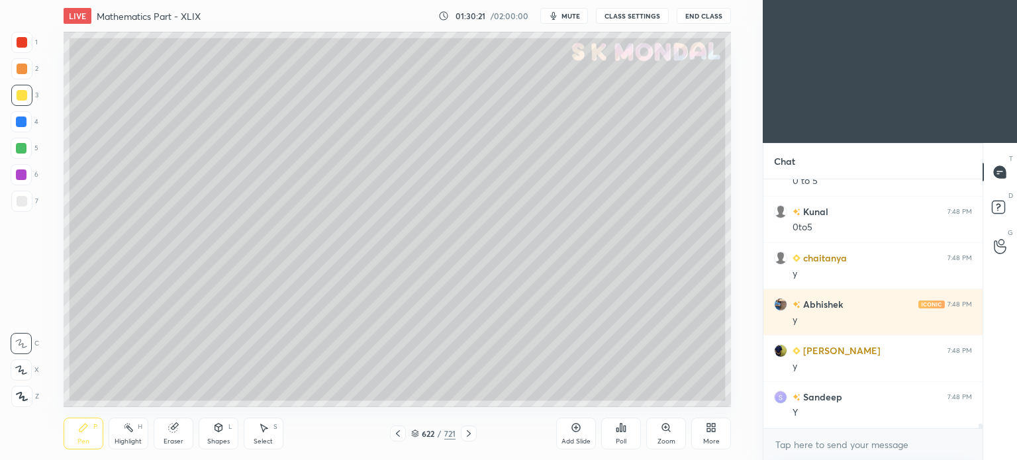
click at [24, 199] on div at bounding box center [22, 201] width 11 height 11
click at [27, 95] on div at bounding box center [21, 95] width 21 height 21
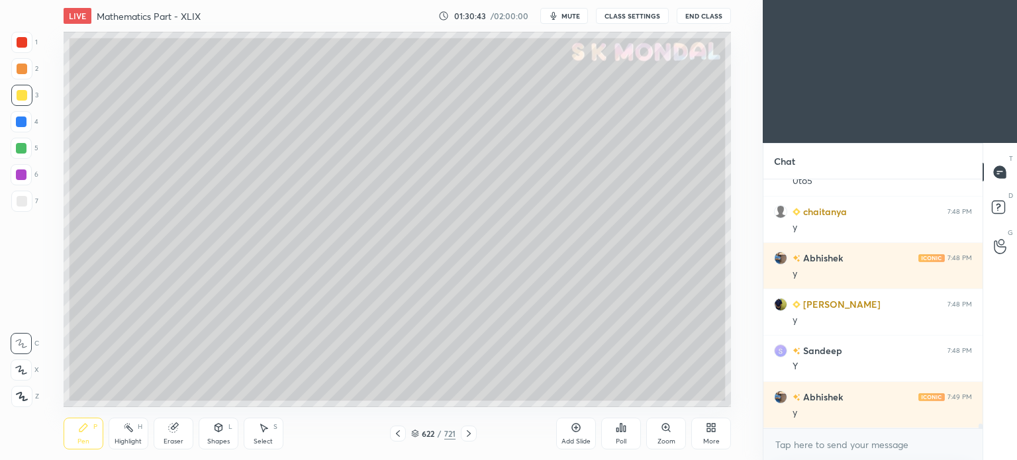
scroll to position [13057, 0]
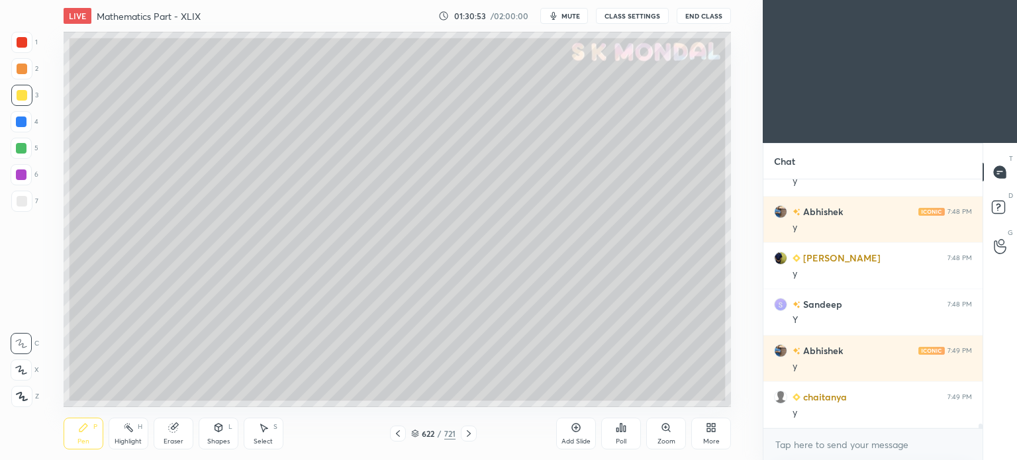
click at [21, 91] on div at bounding box center [22, 95] width 11 height 11
click at [21, 145] on div at bounding box center [21, 148] width 11 height 11
click at [126, 440] on div "Highlight" at bounding box center [128, 441] width 27 height 7
click at [123, 440] on div "Highlight" at bounding box center [128, 441] width 27 height 7
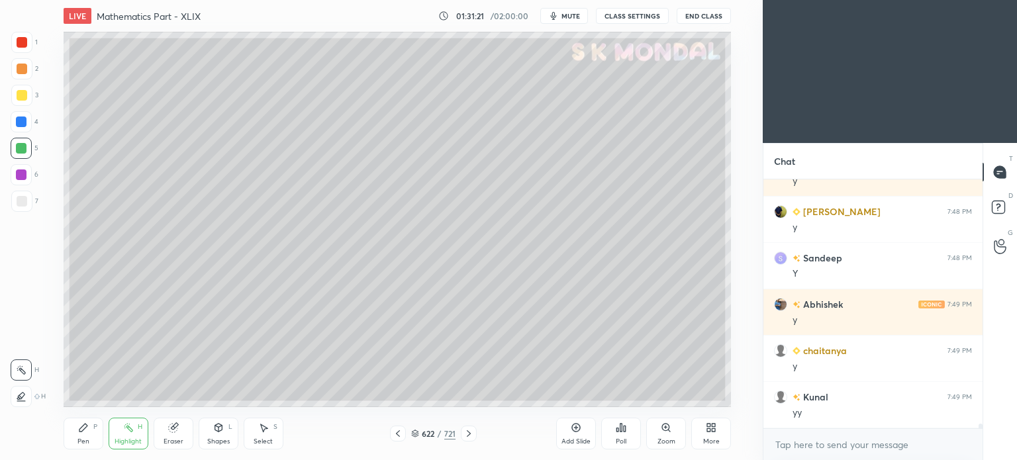
scroll to position [13196, 0]
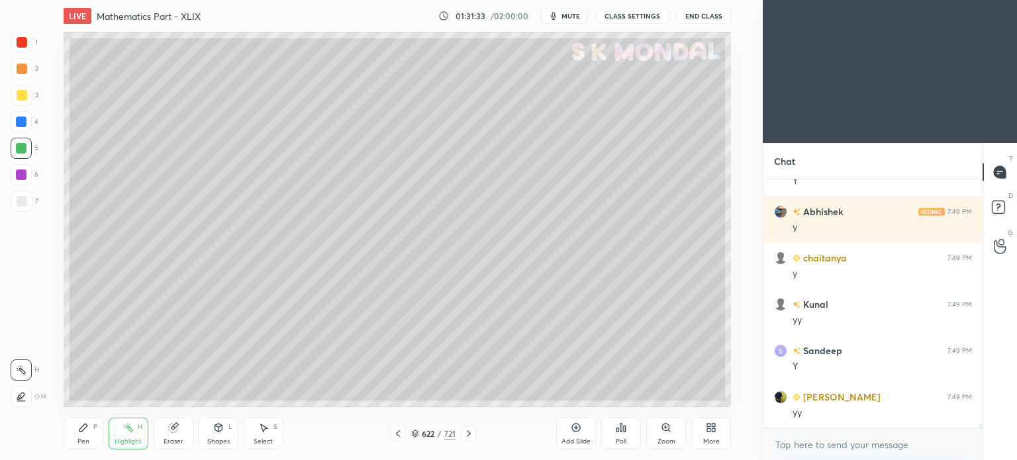
click at [468, 430] on icon at bounding box center [469, 433] width 11 height 11
click at [17, 99] on div at bounding box center [22, 95] width 11 height 11
click at [211, 435] on div "Shapes L" at bounding box center [219, 434] width 40 height 32
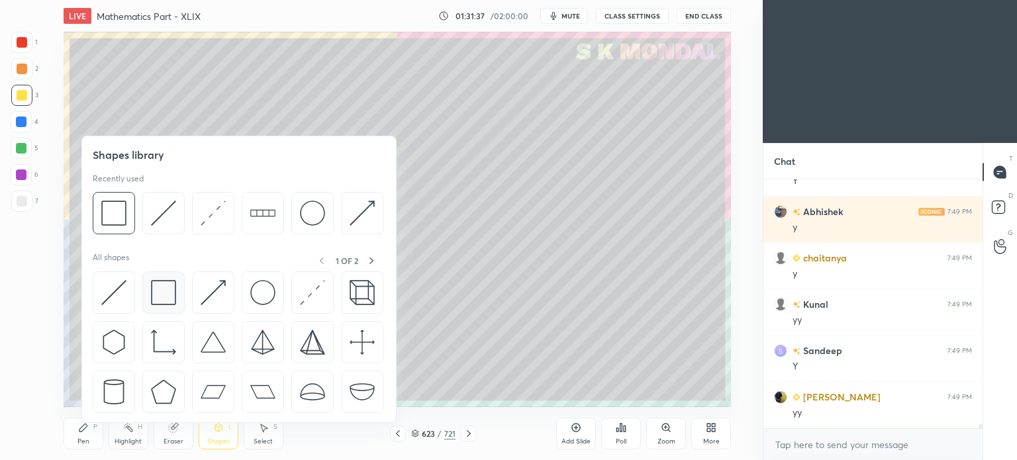
click at [162, 292] on img at bounding box center [163, 292] width 25 height 25
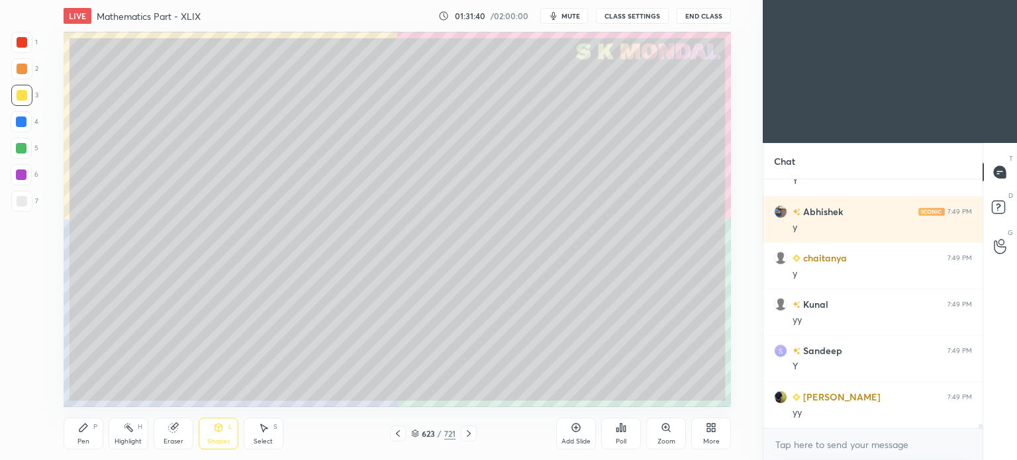
click at [164, 425] on div "Eraser" at bounding box center [174, 434] width 40 height 32
click at [21, 369] on icon at bounding box center [22, 370] width 7 height 7
click at [21, 338] on icon at bounding box center [21, 343] width 11 height 11
click at [82, 438] on div "Pen" at bounding box center [83, 441] width 12 height 7
click at [221, 432] on icon at bounding box center [218, 427] width 11 height 11
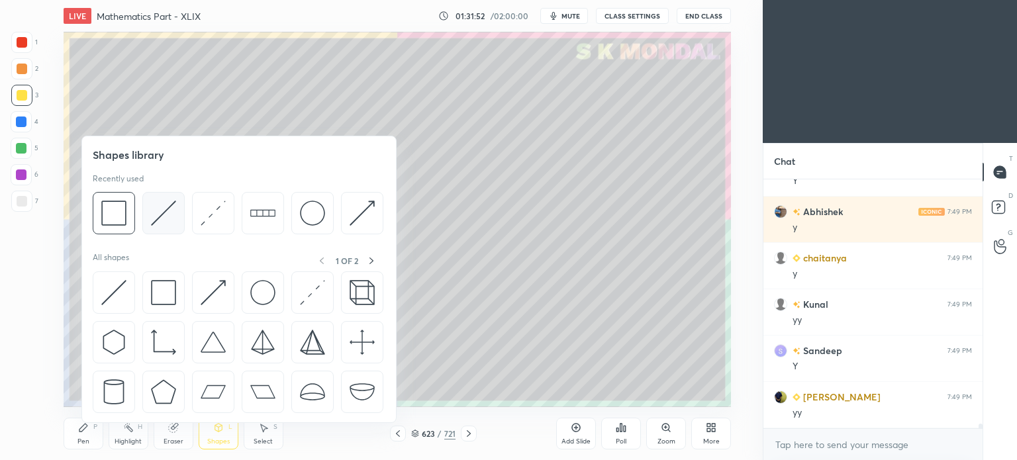
click at [169, 211] on img at bounding box center [163, 213] width 25 height 25
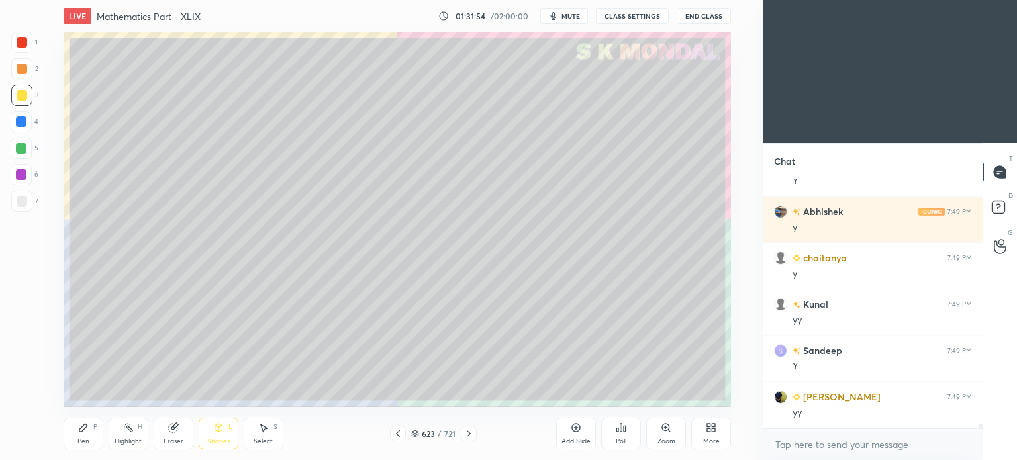
click at [79, 441] on div "Pen" at bounding box center [83, 441] width 12 height 7
click at [83, 436] on div "Pen P" at bounding box center [84, 434] width 40 height 32
click at [25, 174] on div at bounding box center [21, 175] width 11 height 11
click at [219, 434] on div "Shapes L" at bounding box center [219, 434] width 40 height 32
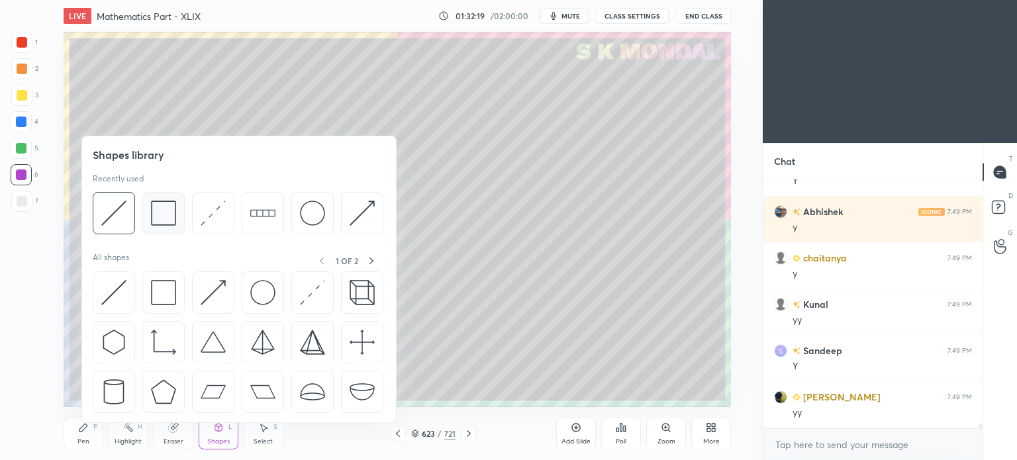
click at [164, 216] on img at bounding box center [163, 213] width 25 height 25
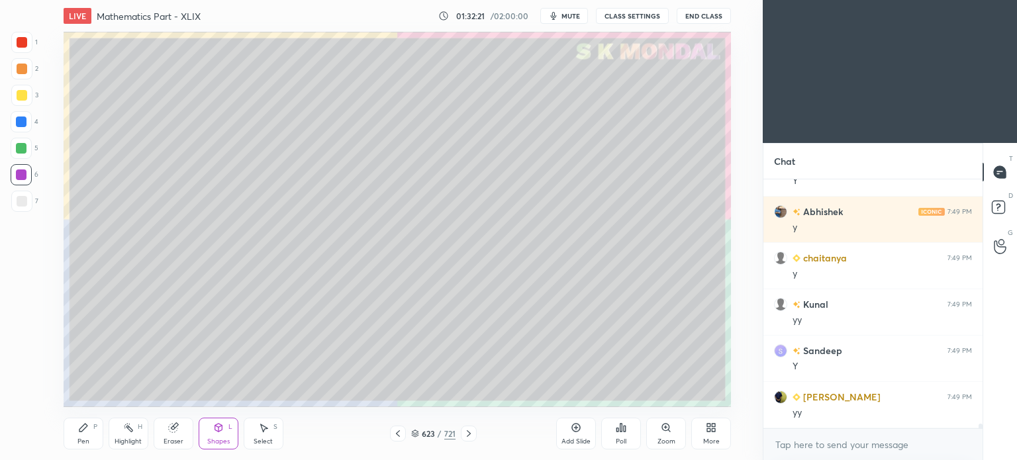
click at [79, 434] on div "Pen P" at bounding box center [84, 434] width 40 height 32
click at [26, 395] on icon at bounding box center [22, 396] width 12 height 9
click at [26, 148] on div at bounding box center [21, 148] width 11 height 11
click at [222, 432] on icon at bounding box center [218, 427] width 11 height 11
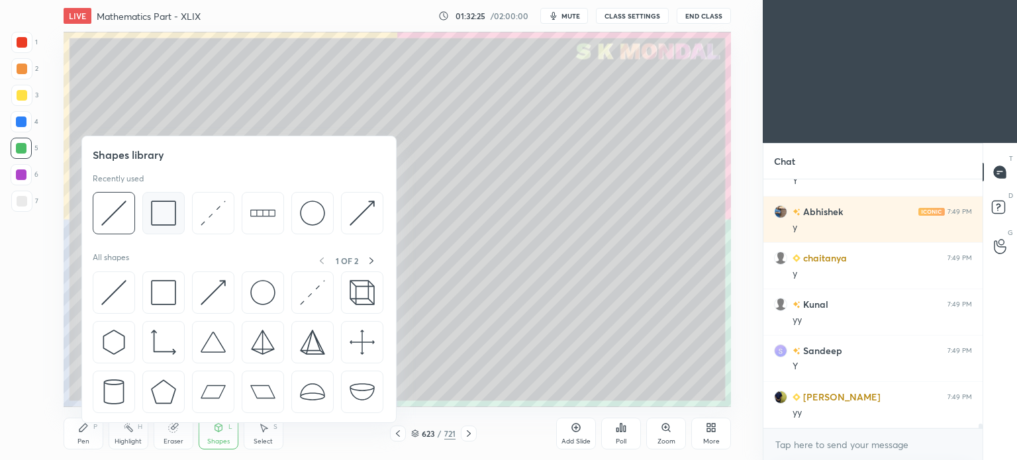
click at [163, 212] on img at bounding box center [163, 213] width 25 height 25
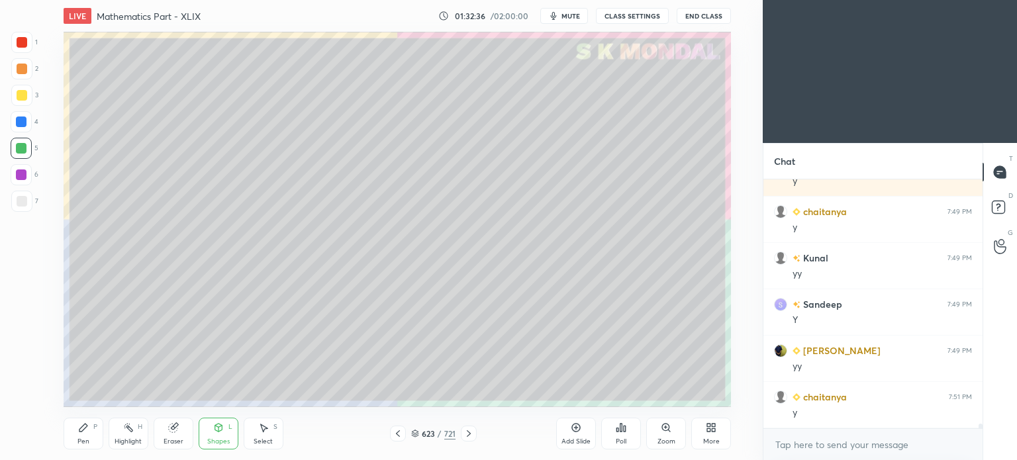
scroll to position [13289, 0]
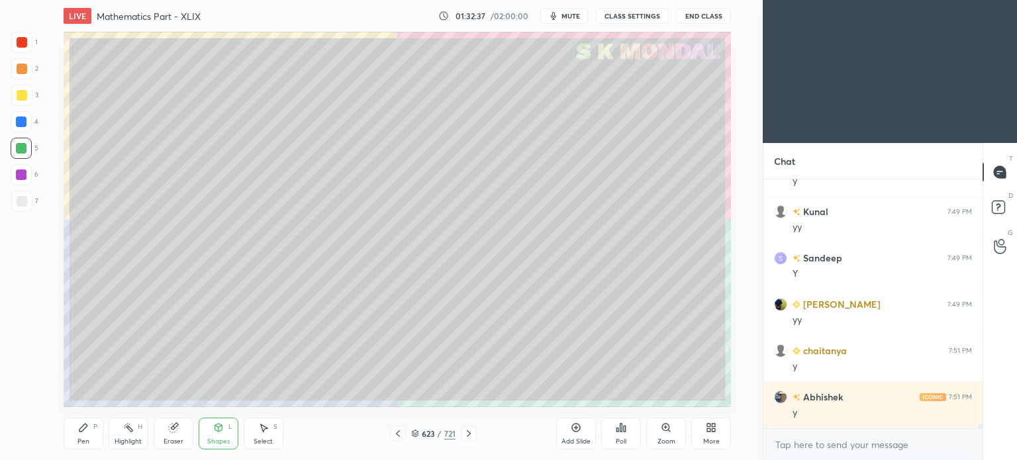
click at [280, 435] on div "Select S" at bounding box center [264, 434] width 40 height 32
drag, startPoint x: 514, startPoint y: 160, endPoint x: 530, endPoint y: 190, distance: 34.4
click at [530, 190] on div "0 ° Undo Copy Paste here Duplicate Duplicate to new slide Delete" at bounding box center [397, 219] width 667 height 375
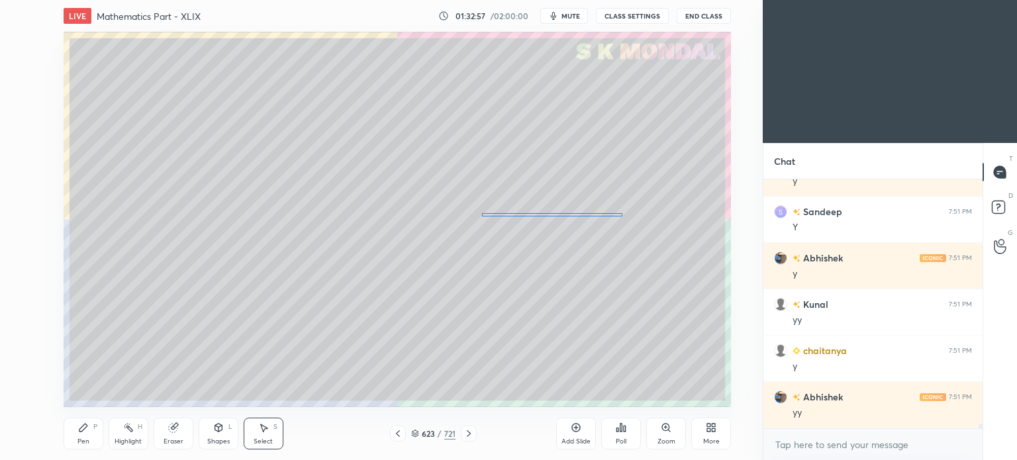
scroll to position [13567, 0]
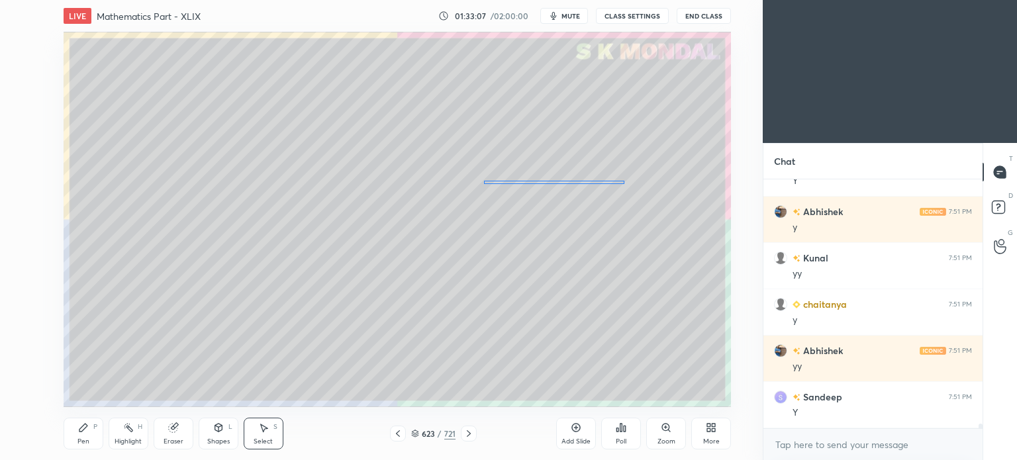
click at [558, 183] on div "0 ° Undo Copy Paste here Duplicate Duplicate to new slide Delete" at bounding box center [397, 219] width 667 height 375
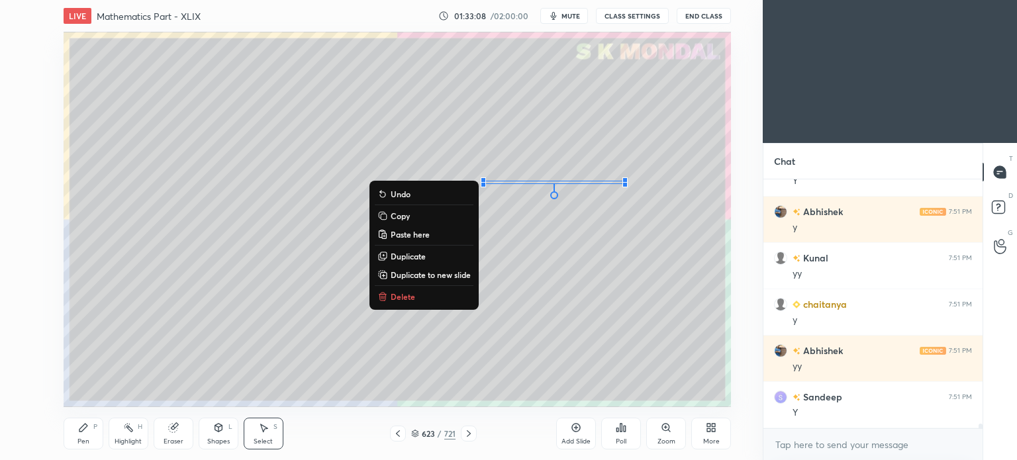
click at [81, 432] on icon at bounding box center [83, 428] width 8 height 8
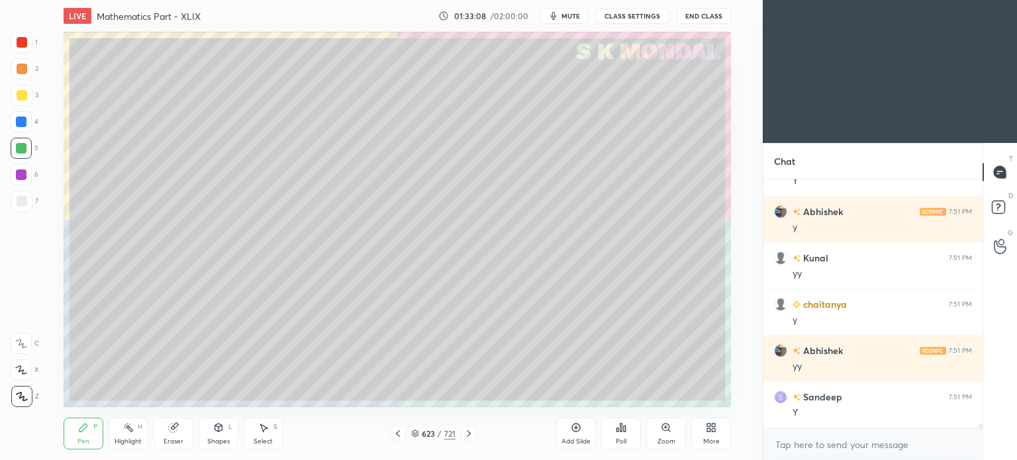
click at [85, 421] on div "Pen P" at bounding box center [84, 434] width 40 height 32
click at [23, 201] on div at bounding box center [22, 201] width 11 height 11
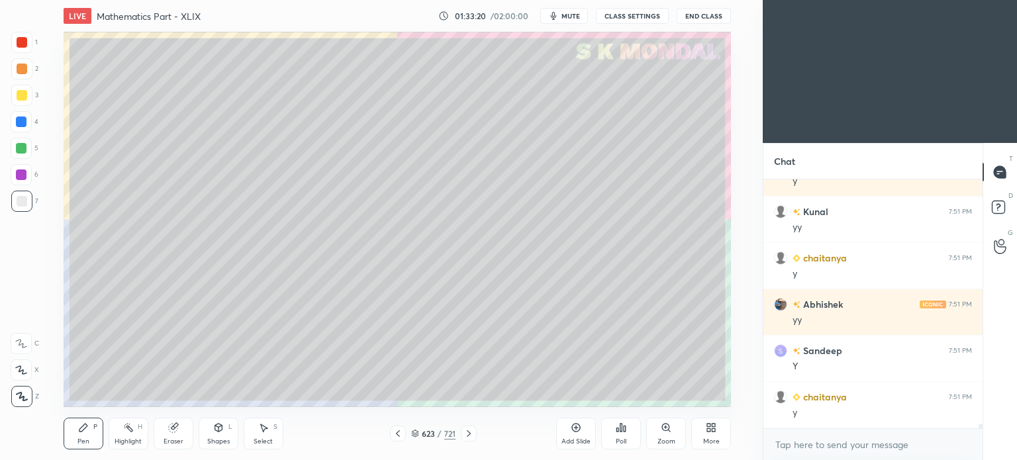
click at [166, 426] on div "Eraser" at bounding box center [174, 434] width 40 height 32
click at [18, 373] on icon at bounding box center [21, 370] width 11 height 11
click at [161, 436] on div "Eraser" at bounding box center [174, 434] width 40 height 32
click at [73, 434] on div "Pen P" at bounding box center [84, 434] width 40 height 32
click at [24, 144] on div at bounding box center [21, 148] width 11 height 11
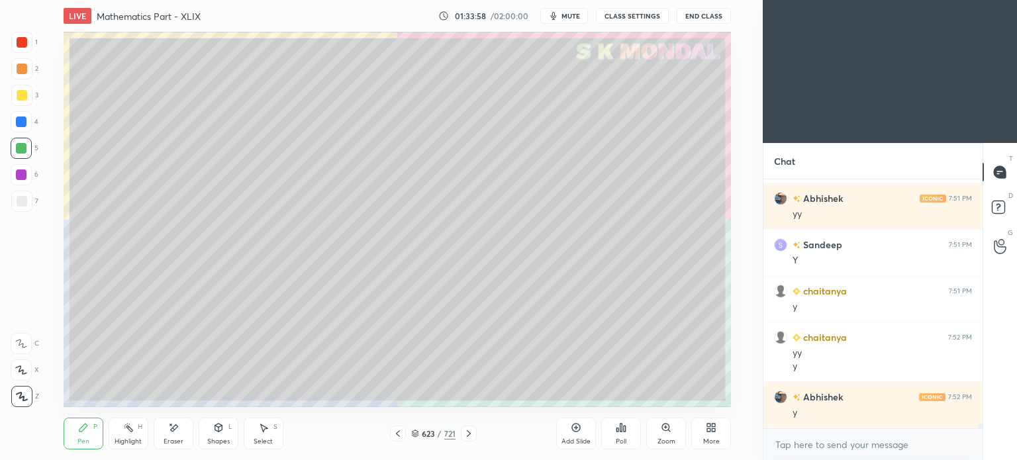
scroll to position [13765, 0]
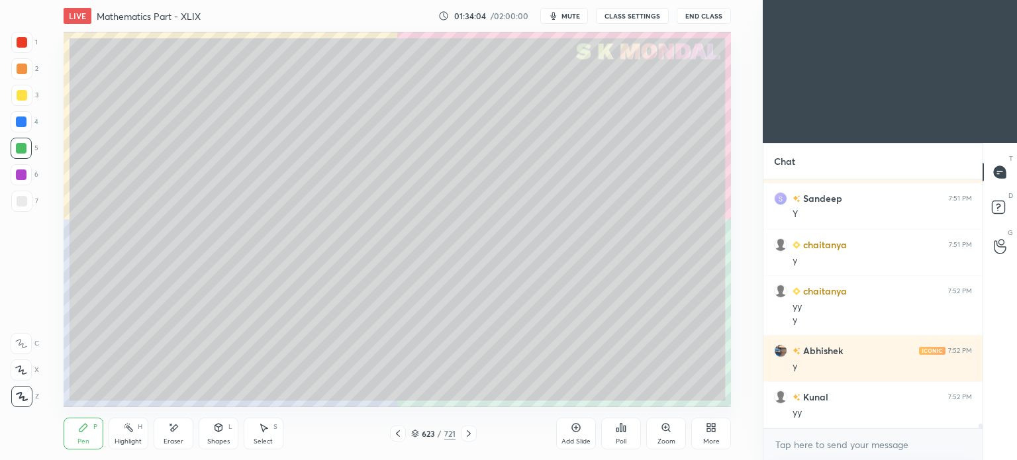
click at [16, 205] on div at bounding box center [21, 201] width 21 height 21
click at [17, 207] on div at bounding box center [21, 201] width 21 height 21
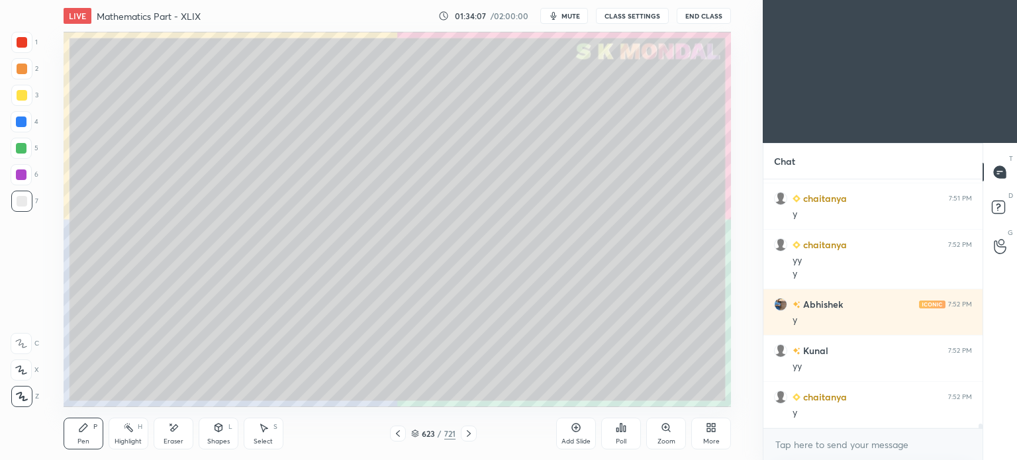
click at [19, 346] on icon at bounding box center [21, 343] width 12 height 9
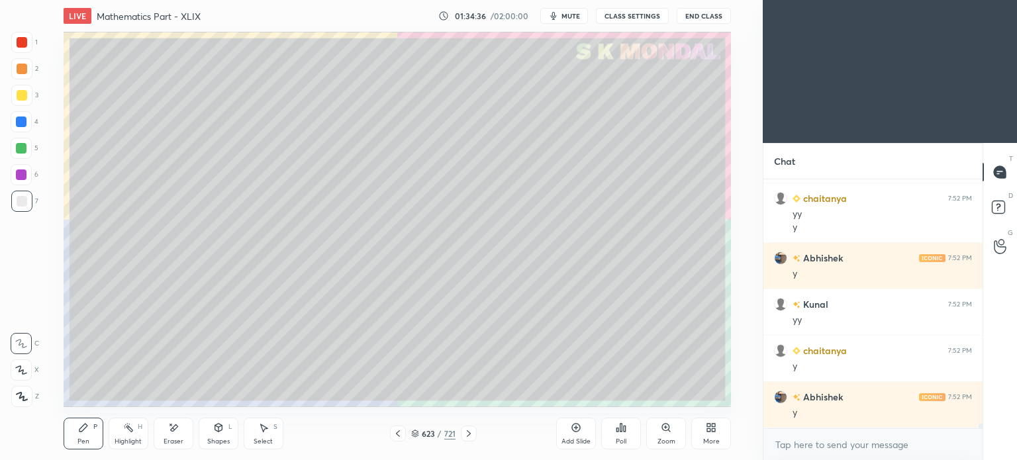
click at [34, 148] on div "5" at bounding box center [25, 148] width 28 height 21
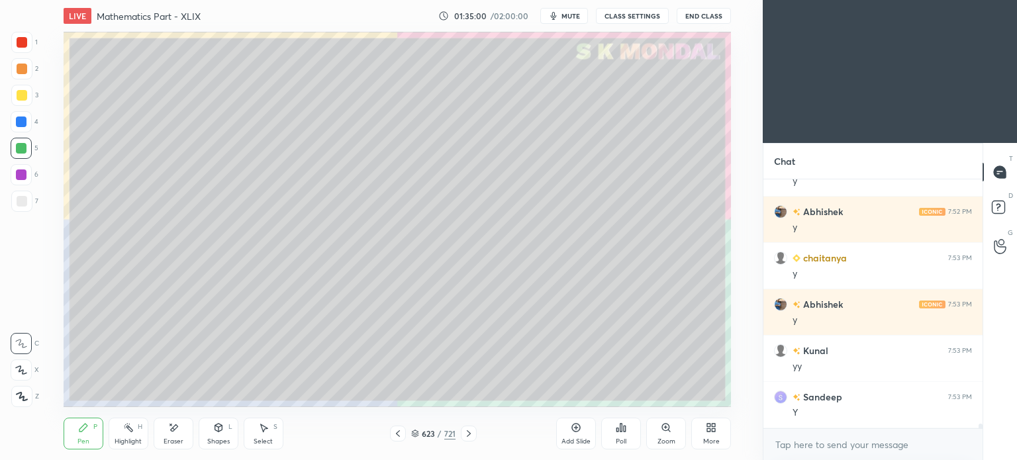
scroll to position [14090, 0]
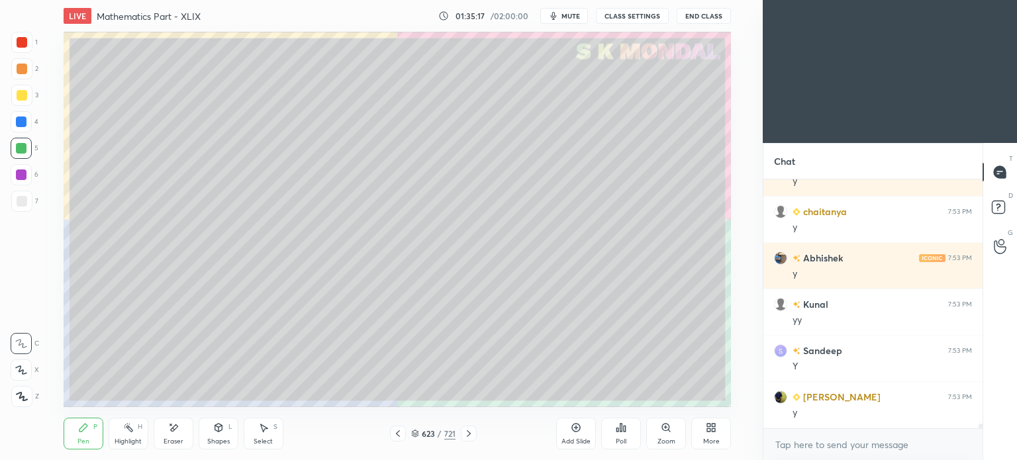
click at [468, 431] on icon at bounding box center [469, 433] width 11 height 11
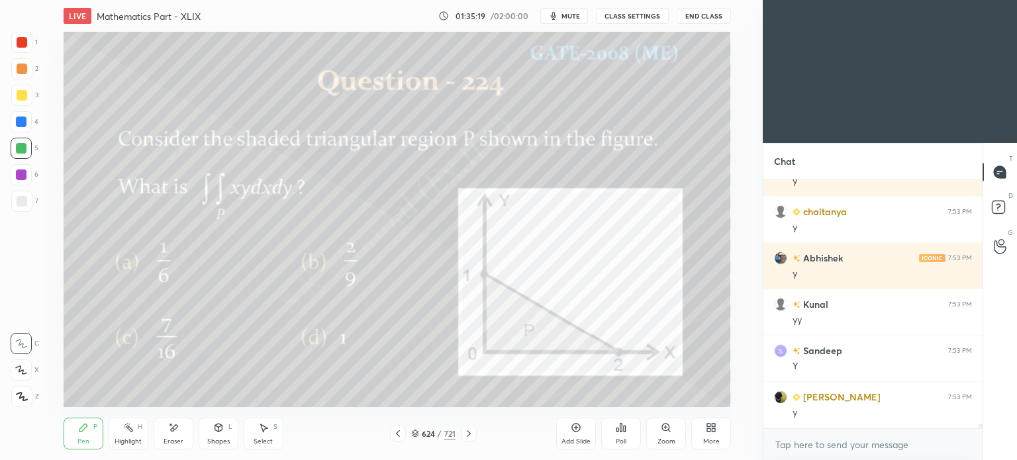
click at [401, 435] on icon at bounding box center [398, 433] width 11 height 11
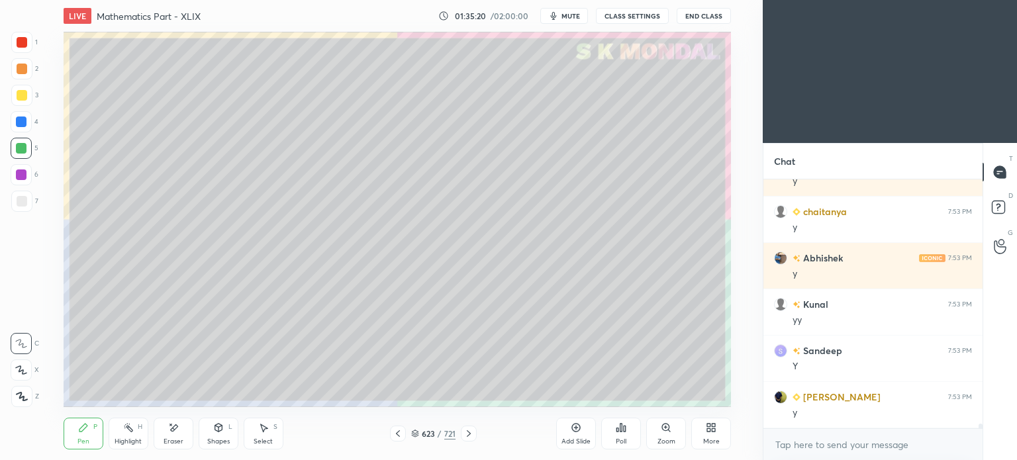
click at [705, 438] on div "More" at bounding box center [711, 441] width 17 height 7
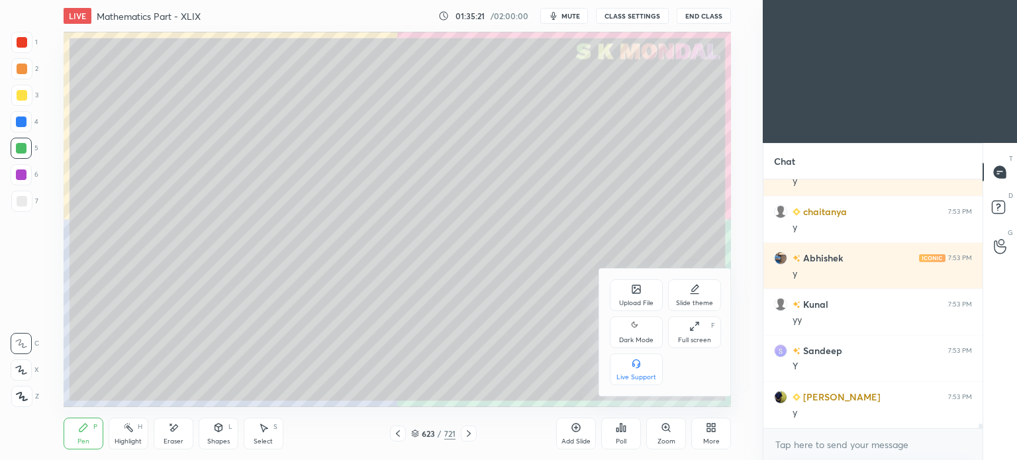
click at [633, 297] on div "Upload File" at bounding box center [636, 295] width 53 height 32
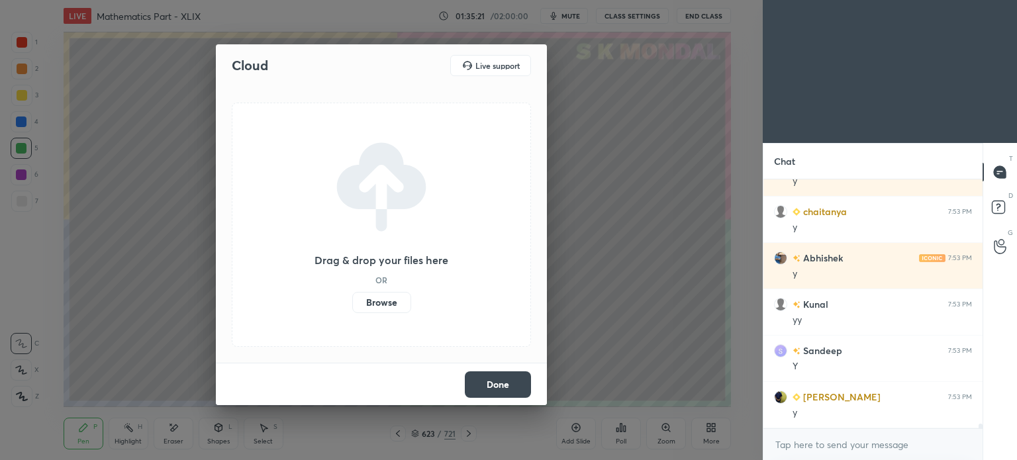
scroll to position [14136, 0]
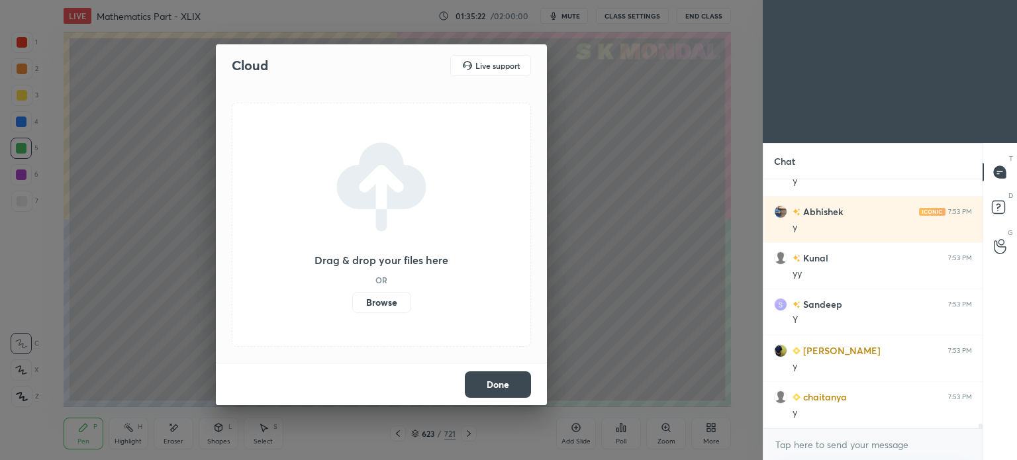
click at [399, 301] on label "Browse" at bounding box center [381, 302] width 59 height 21
click at [352, 301] on input "Browse" at bounding box center [352, 302] width 0 height 21
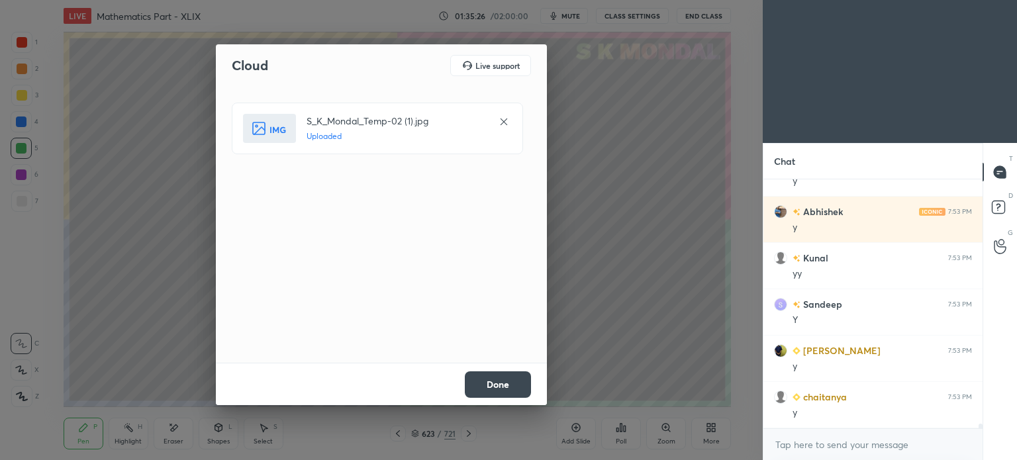
click at [512, 386] on button "Done" at bounding box center [498, 384] width 66 height 26
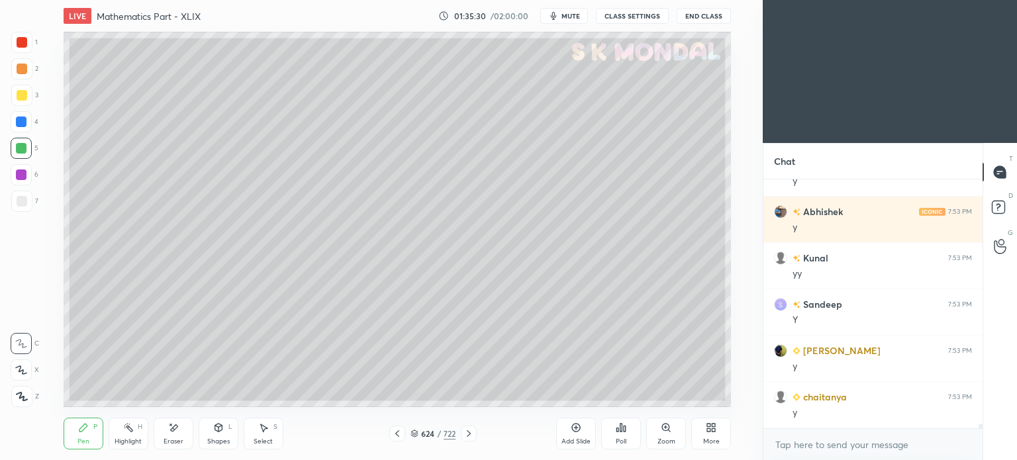
click at [226, 434] on div "Shapes L" at bounding box center [219, 434] width 40 height 32
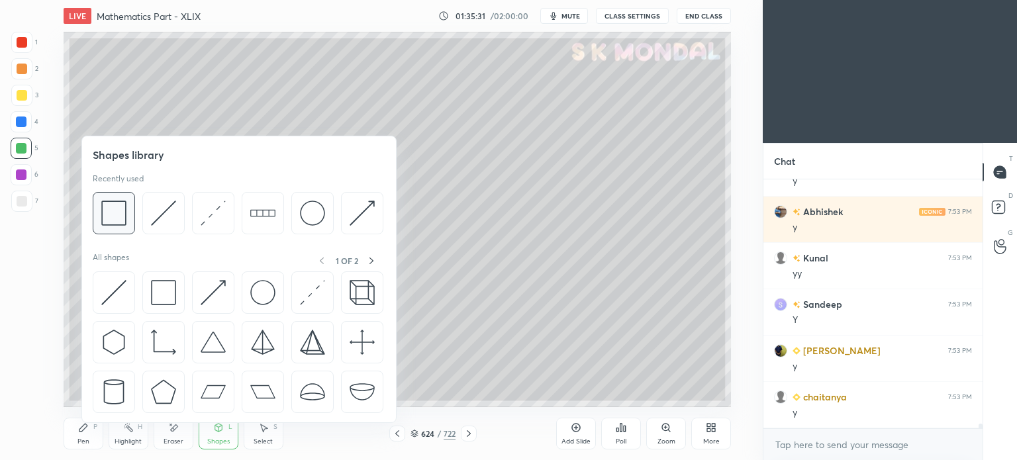
scroll to position [14183, 0]
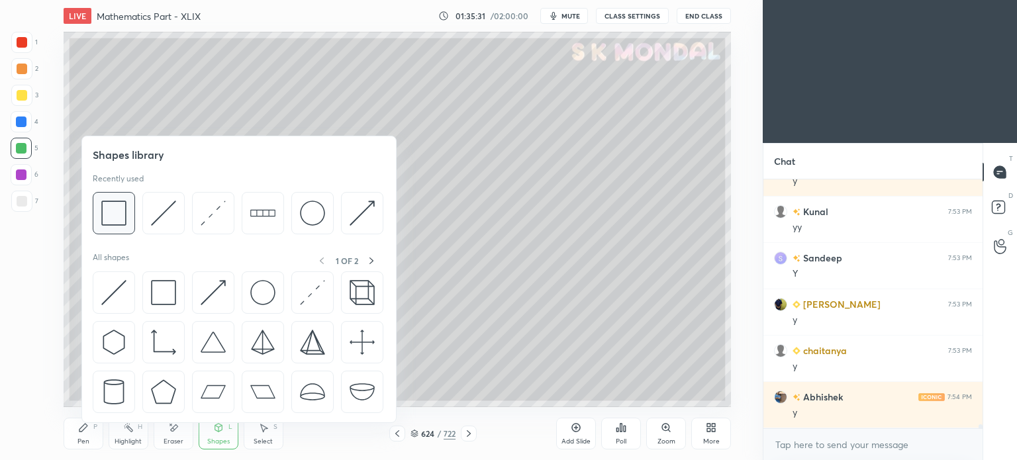
click at [121, 209] on img at bounding box center [113, 213] width 25 height 25
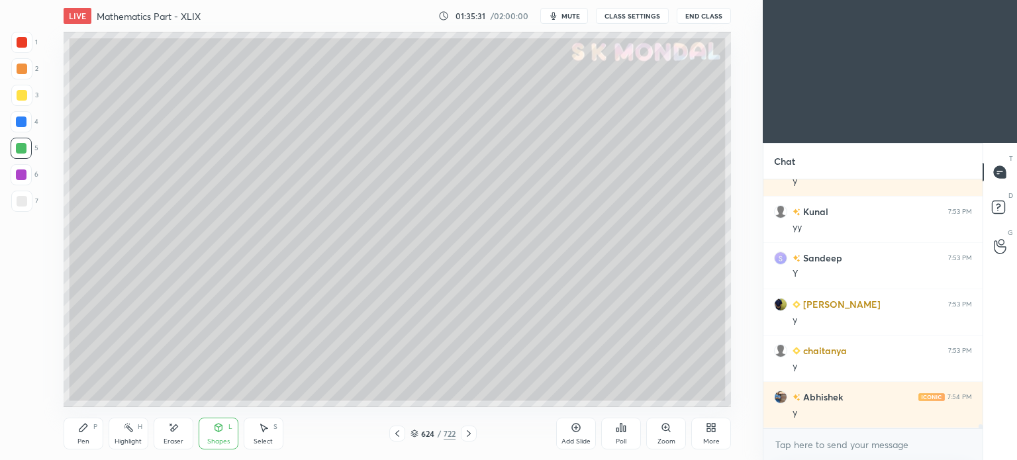
click at [28, 96] on div at bounding box center [21, 95] width 21 height 21
click at [209, 432] on div "Shapes L" at bounding box center [219, 434] width 40 height 32
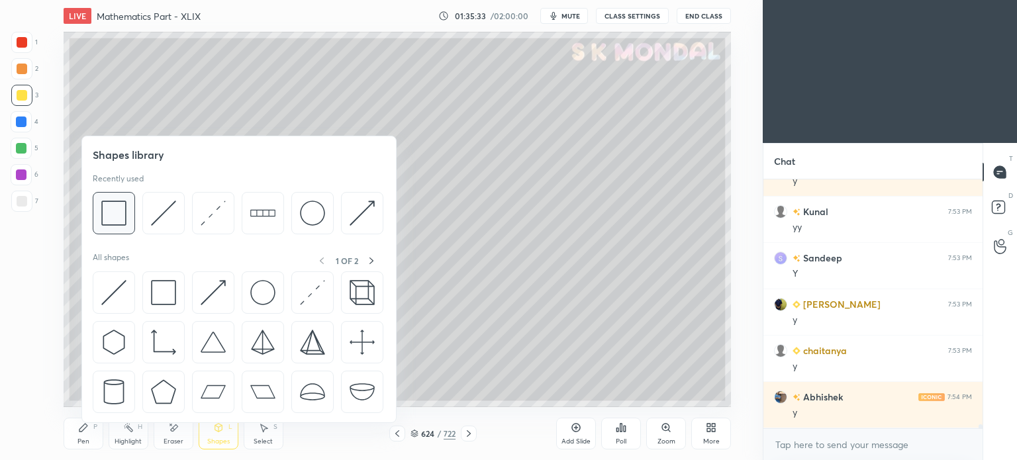
click at [121, 218] on img at bounding box center [113, 213] width 25 height 25
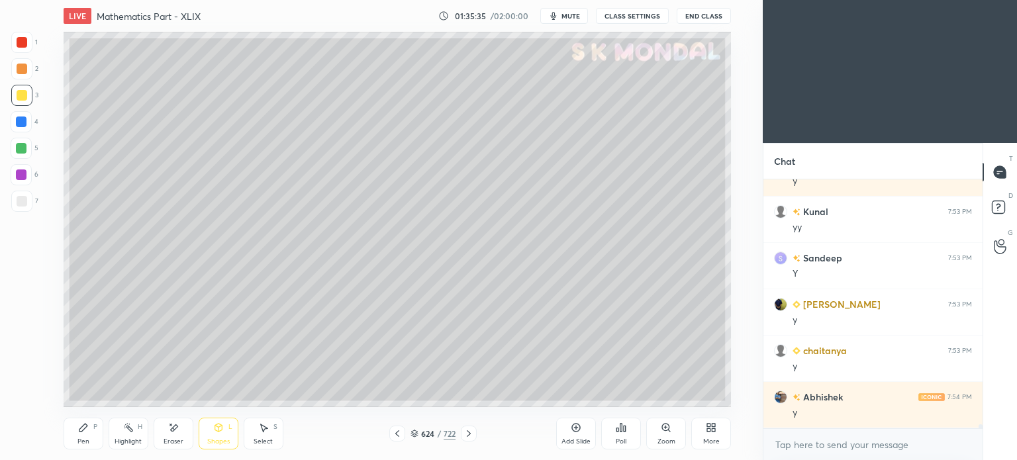
click at [179, 441] on div "Eraser" at bounding box center [174, 441] width 20 height 7
click at [33, 344] on div "E" at bounding box center [25, 343] width 28 height 21
click at [82, 444] on div "Pen" at bounding box center [83, 441] width 12 height 7
click at [83, 444] on div "Pen" at bounding box center [83, 441] width 12 height 7
click at [212, 441] on div "Shapes" at bounding box center [218, 441] width 23 height 7
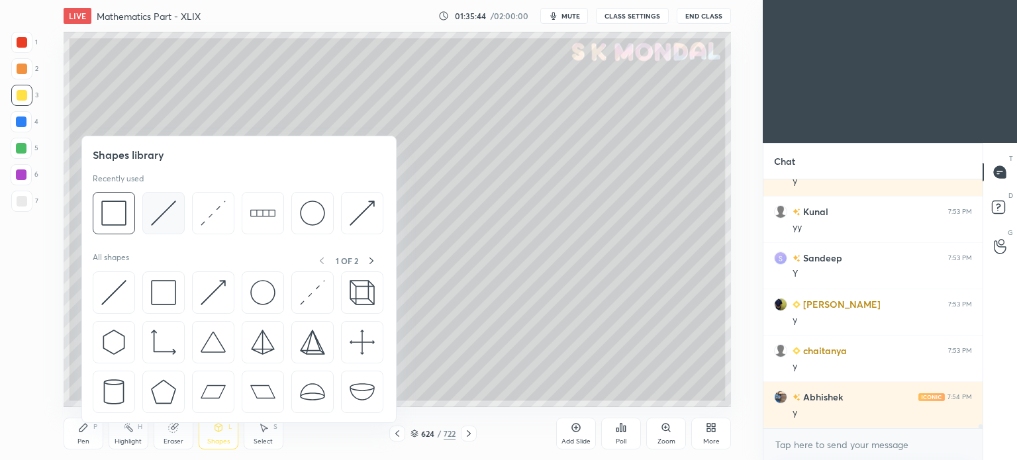
click at [175, 213] on img at bounding box center [163, 213] width 25 height 25
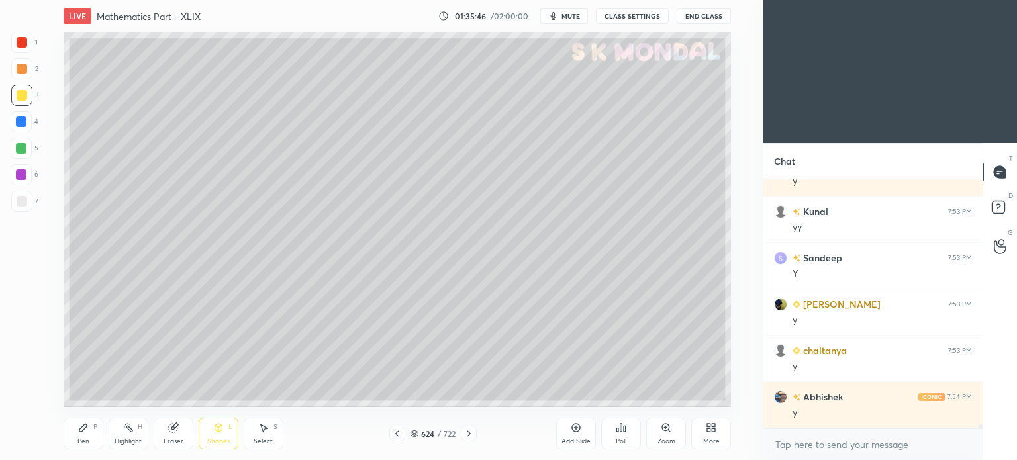
click at [79, 435] on div "Pen P" at bounding box center [84, 434] width 40 height 32
click at [85, 436] on div "Pen P" at bounding box center [84, 434] width 40 height 32
click at [177, 434] on div "Eraser" at bounding box center [174, 434] width 40 height 32
click at [81, 446] on div "Pen P" at bounding box center [84, 434] width 40 height 32
click at [85, 438] on div "Pen" at bounding box center [83, 441] width 12 height 7
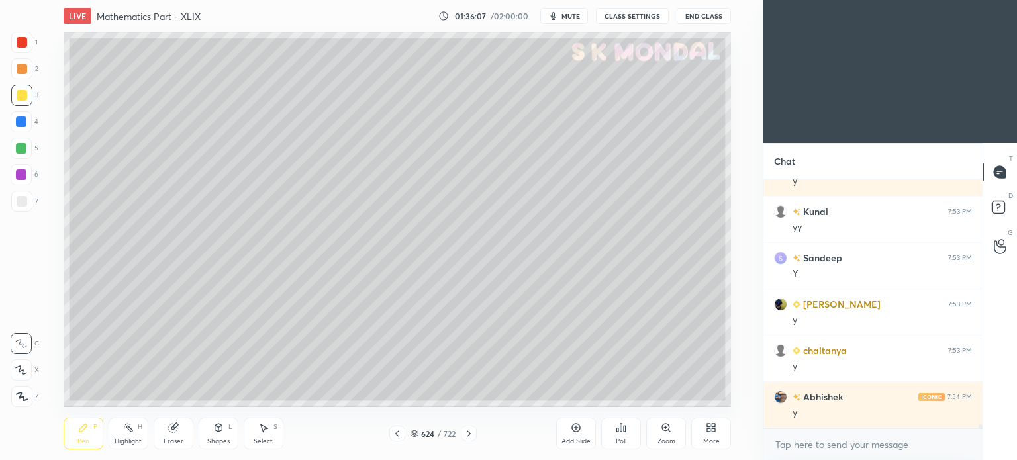
click at [23, 152] on div at bounding box center [21, 148] width 11 height 11
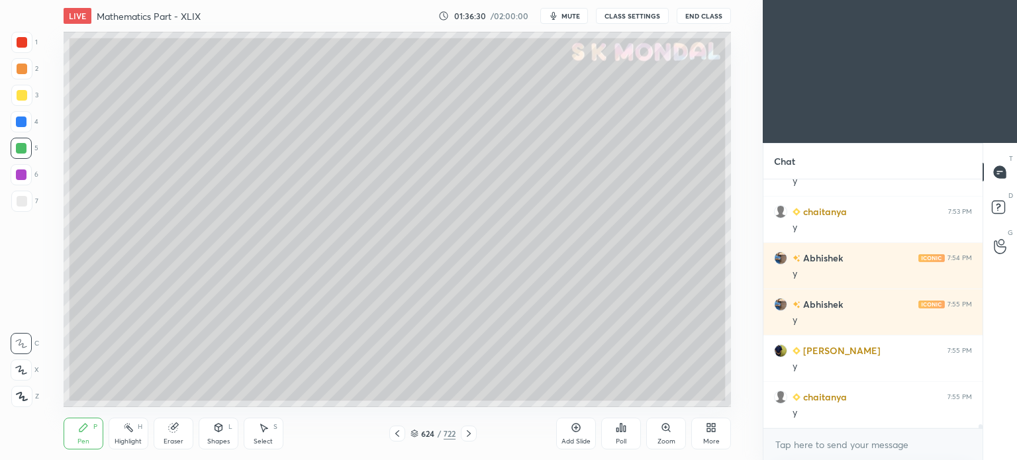
scroll to position [14368, 0]
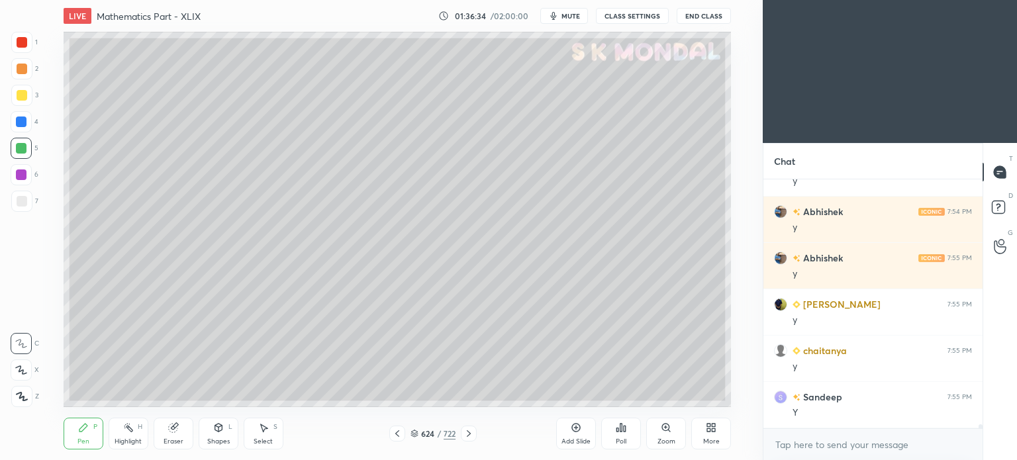
click at [77, 439] on div "Pen" at bounding box center [83, 441] width 12 height 7
click at [21, 105] on div at bounding box center [21, 95] width 21 height 21
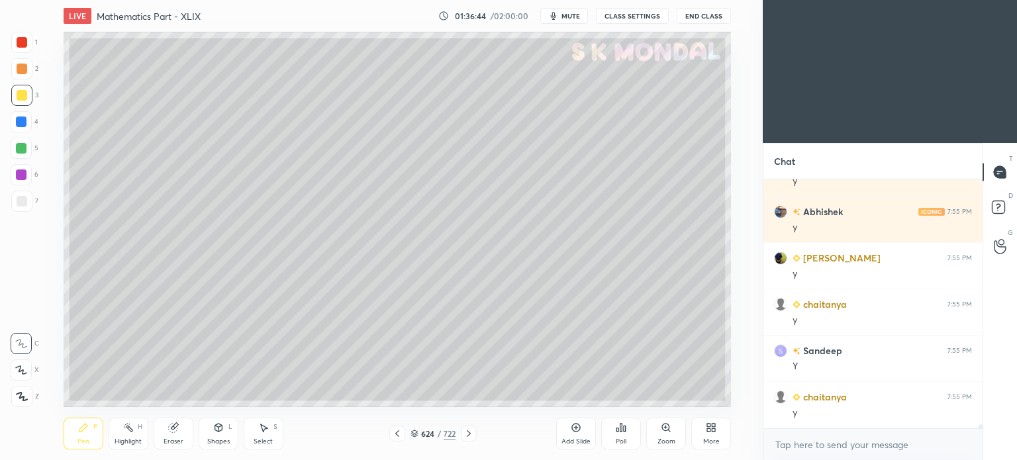
scroll to position [14461, 0]
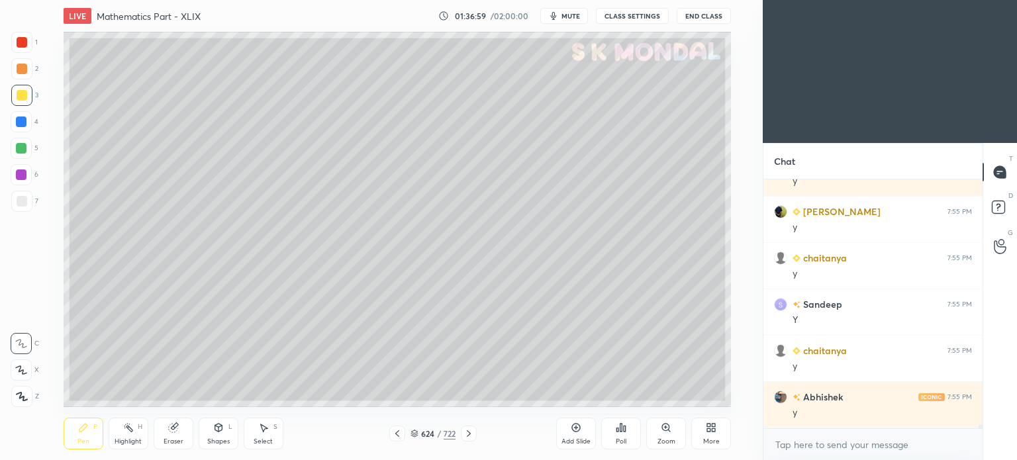
click at [124, 431] on icon at bounding box center [128, 427] width 11 height 11
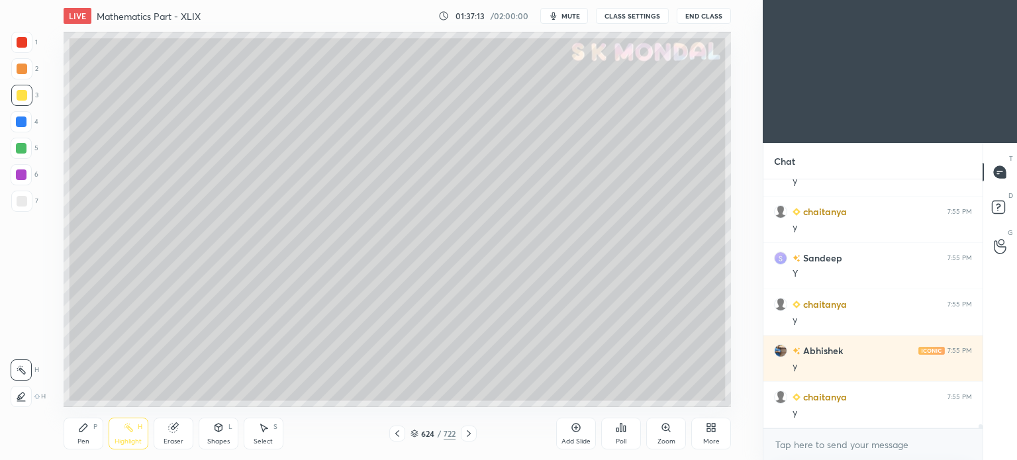
click at [21, 207] on div at bounding box center [21, 201] width 21 height 21
click at [25, 205] on div at bounding box center [22, 201] width 11 height 11
click at [82, 436] on div "Pen P" at bounding box center [84, 434] width 40 height 32
click at [82, 434] on div "Pen P" at bounding box center [84, 434] width 40 height 32
click at [23, 148] on div at bounding box center [21, 148] width 11 height 11
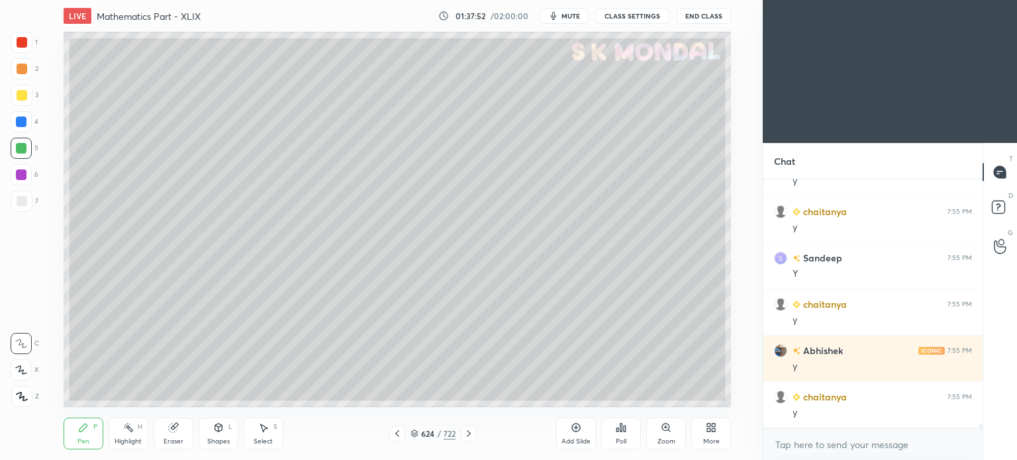
click at [17, 198] on div at bounding box center [22, 201] width 11 height 11
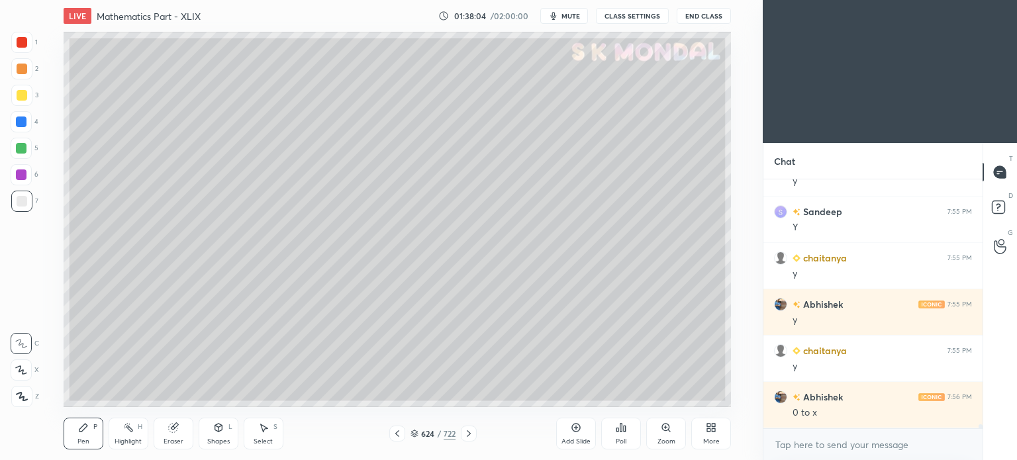
scroll to position [14600, 0]
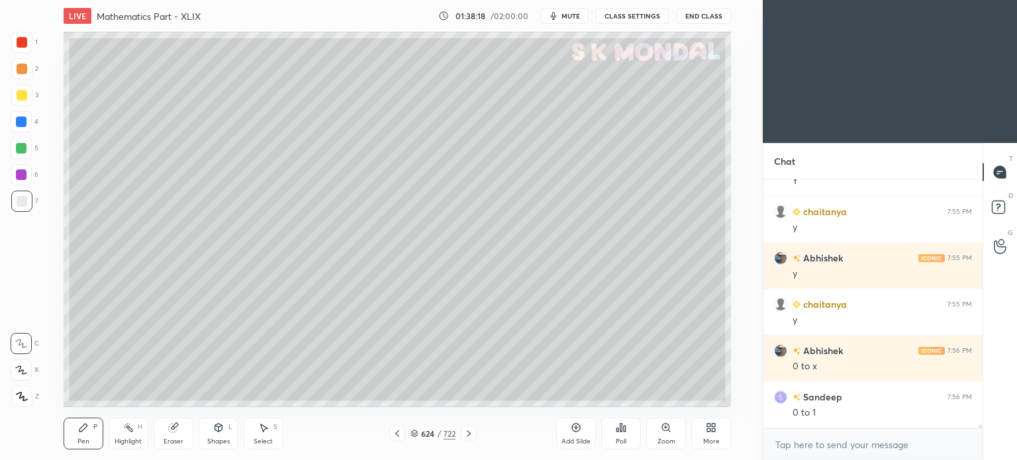
click at [127, 440] on div "Highlight" at bounding box center [128, 441] width 27 height 7
click at [127, 442] on div "Highlight" at bounding box center [128, 441] width 27 height 7
click at [128, 435] on div "Highlight H" at bounding box center [129, 434] width 40 height 32
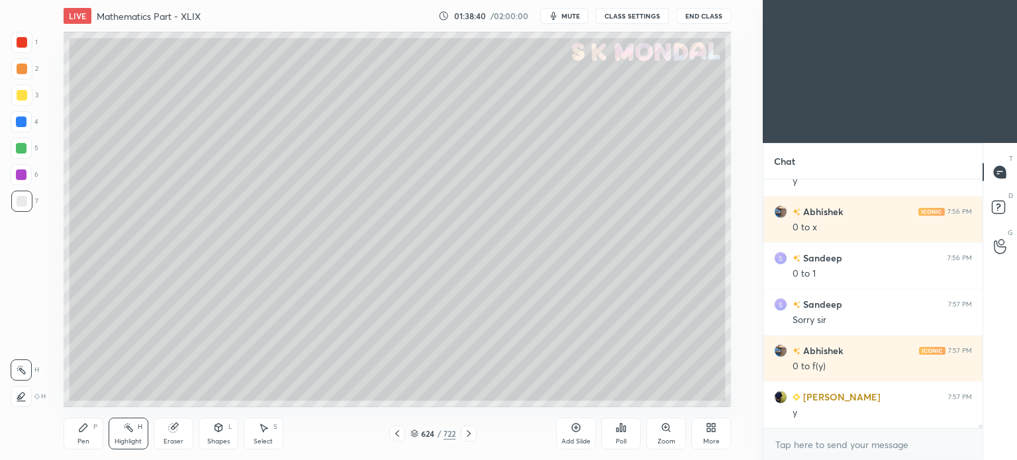
scroll to position [14785, 0]
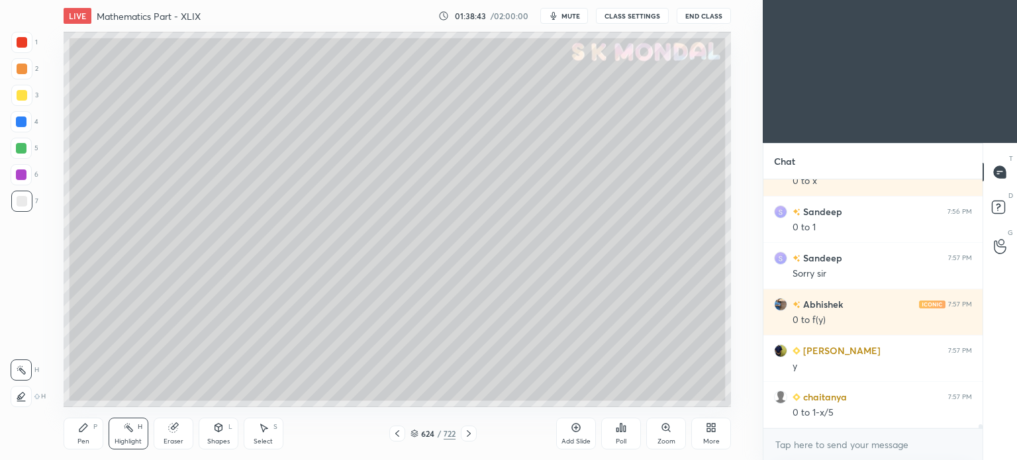
click at [80, 440] on div "Pen" at bounding box center [83, 441] width 12 height 7
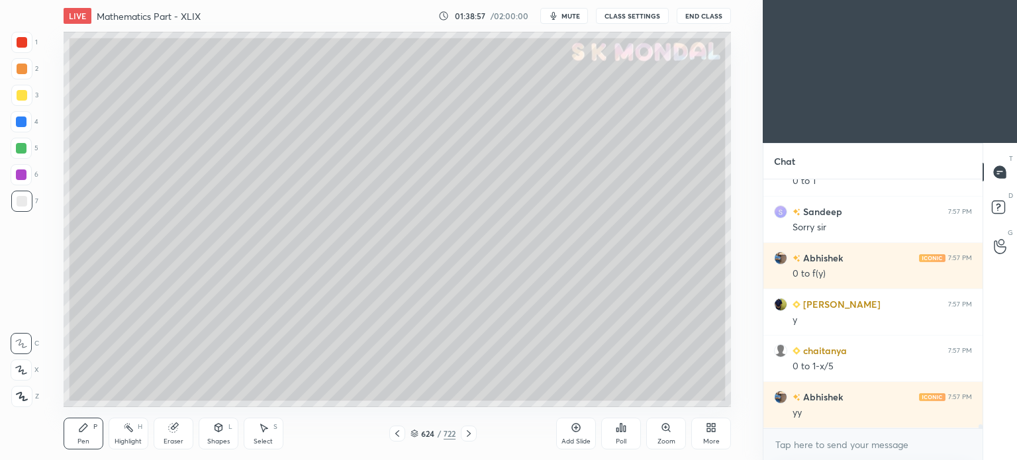
click at [132, 441] on div "Highlight" at bounding box center [128, 441] width 27 height 7
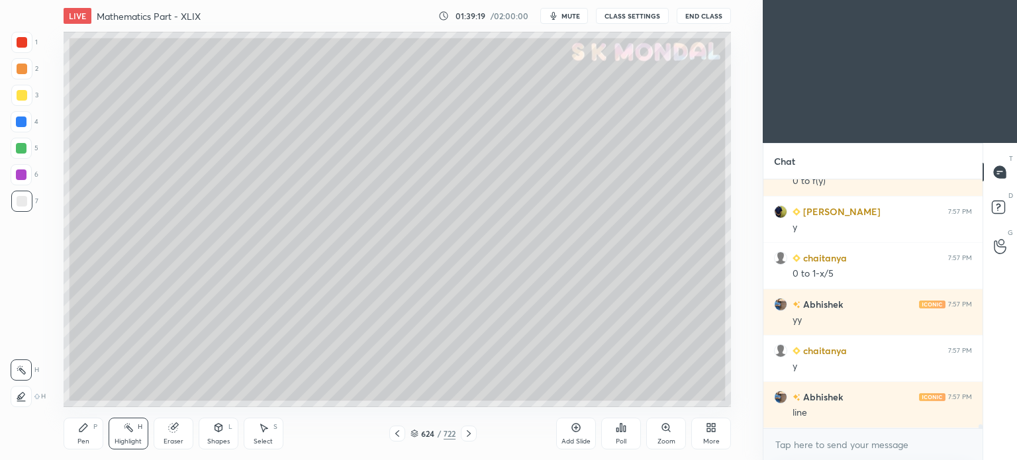
scroll to position [14970, 0]
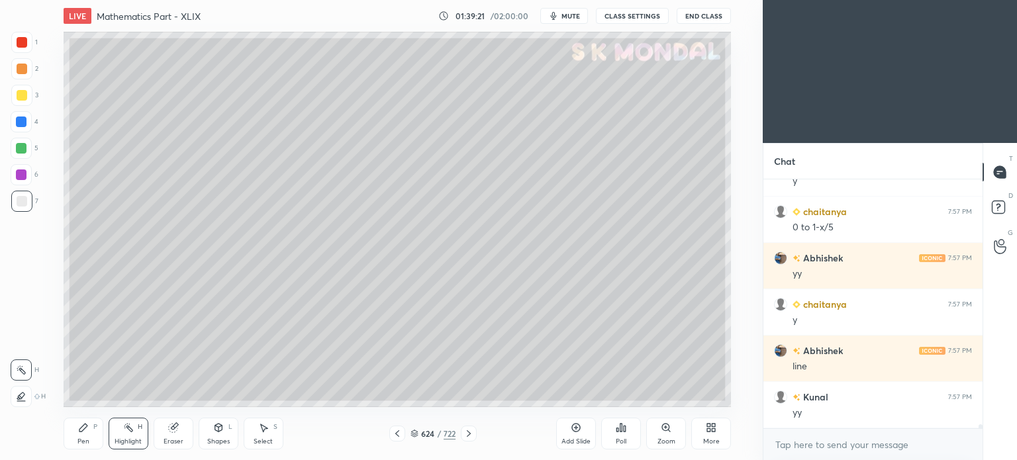
click at [68, 447] on div "Pen P" at bounding box center [84, 434] width 40 height 32
click at [74, 440] on div "Pen P" at bounding box center [84, 434] width 40 height 32
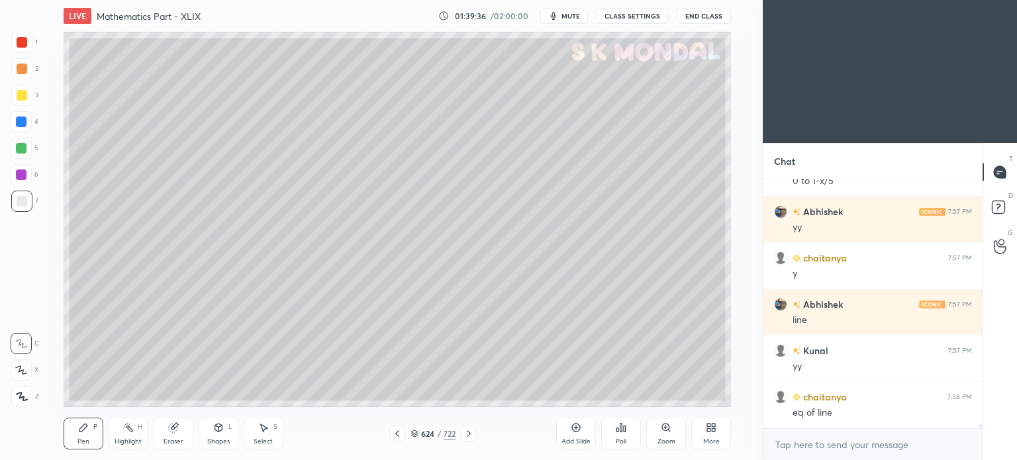
click at [130, 441] on div "Highlight" at bounding box center [128, 441] width 27 height 7
click at [131, 443] on div "Highlight" at bounding box center [128, 441] width 27 height 7
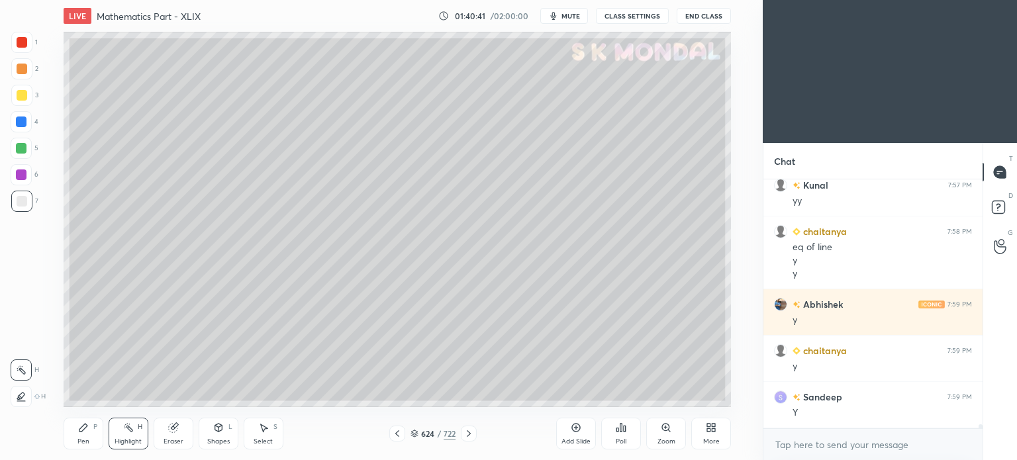
scroll to position [15229, 0]
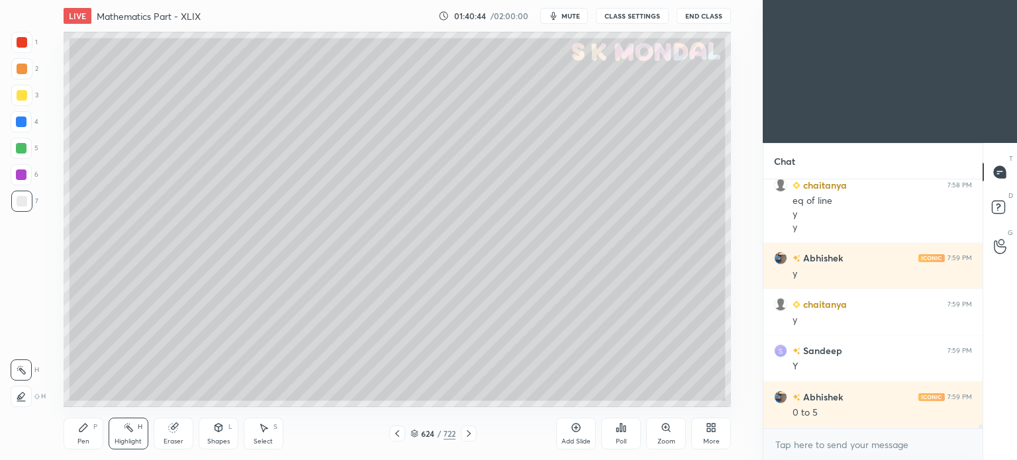
click at [85, 442] on div "Pen" at bounding box center [83, 441] width 12 height 7
click at [84, 433] on icon at bounding box center [83, 427] width 11 height 11
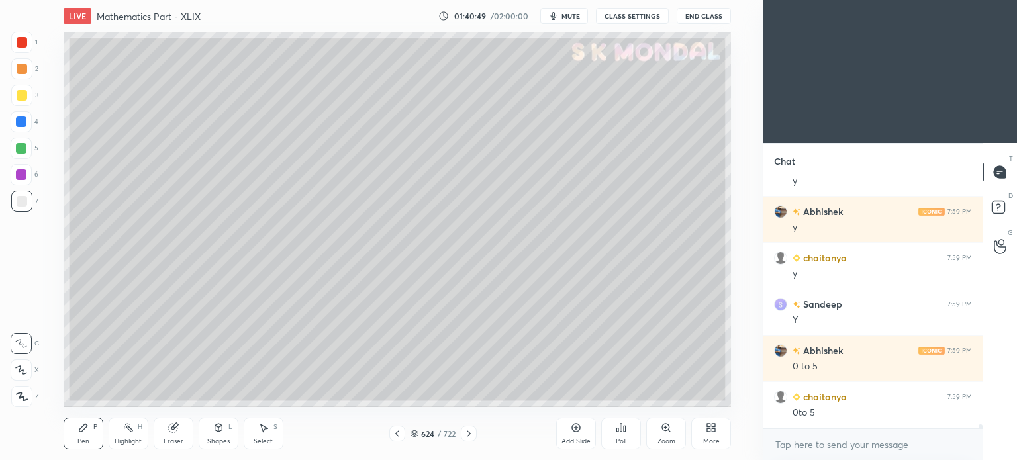
scroll to position [15333, 0]
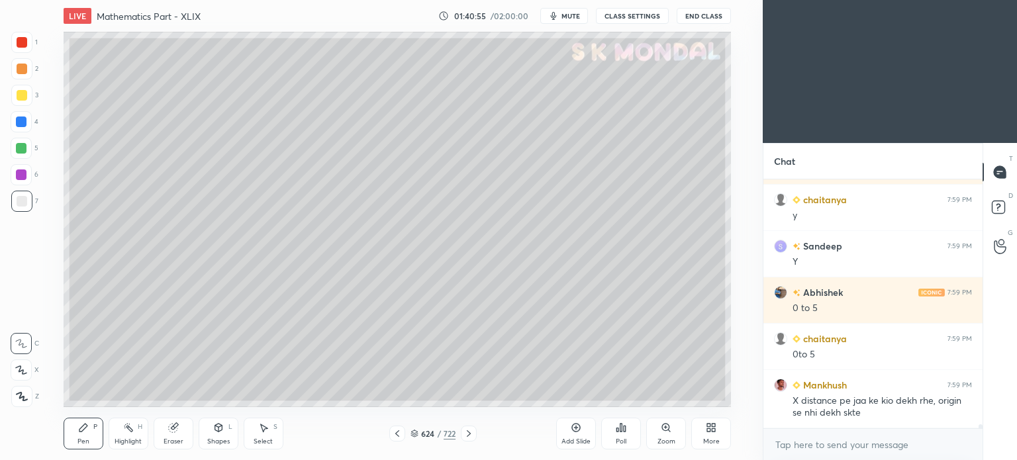
click at [124, 438] on div "Highlight" at bounding box center [128, 441] width 27 height 7
click at [127, 437] on div "Highlight H" at bounding box center [129, 434] width 40 height 32
click at [19, 97] on div at bounding box center [22, 95] width 11 height 11
click at [125, 431] on icon at bounding box center [128, 427] width 11 height 11
click at [24, 205] on div at bounding box center [22, 201] width 11 height 11
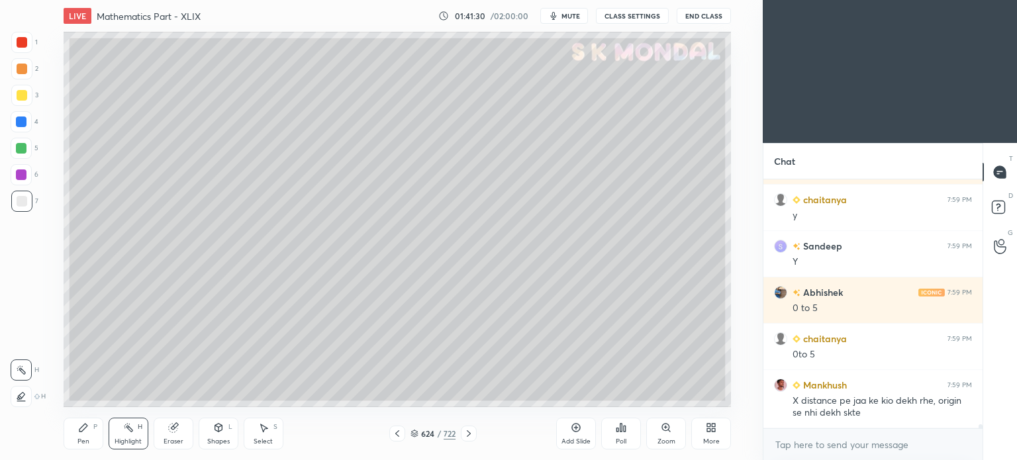
click at [25, 203] on div at bounding box center [22, 201] width 11 height 11
click at [89, 436] on div "Pen P" at bounding box center [84, 434] width 40 height 32
click at [86, 434] on div "Pen P" at bounding box center [84, 434] width 40 height 32
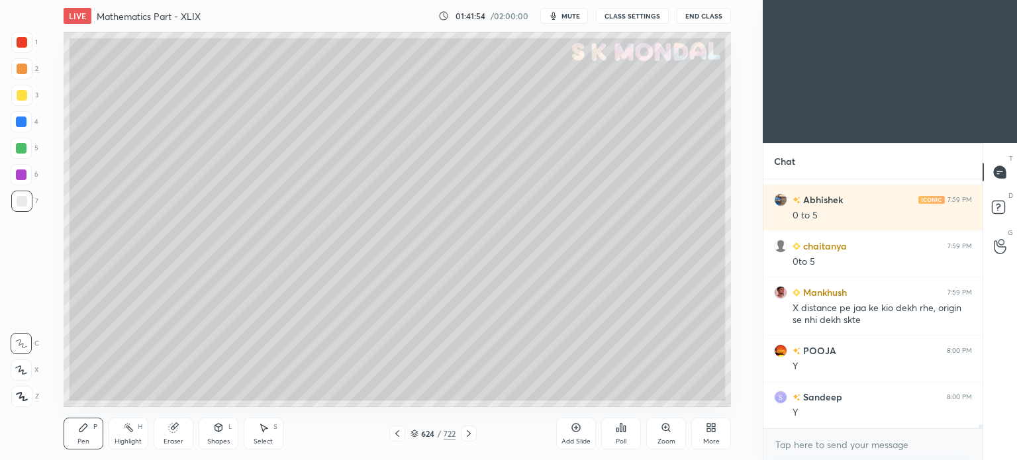
scroll to position [15472, 0]
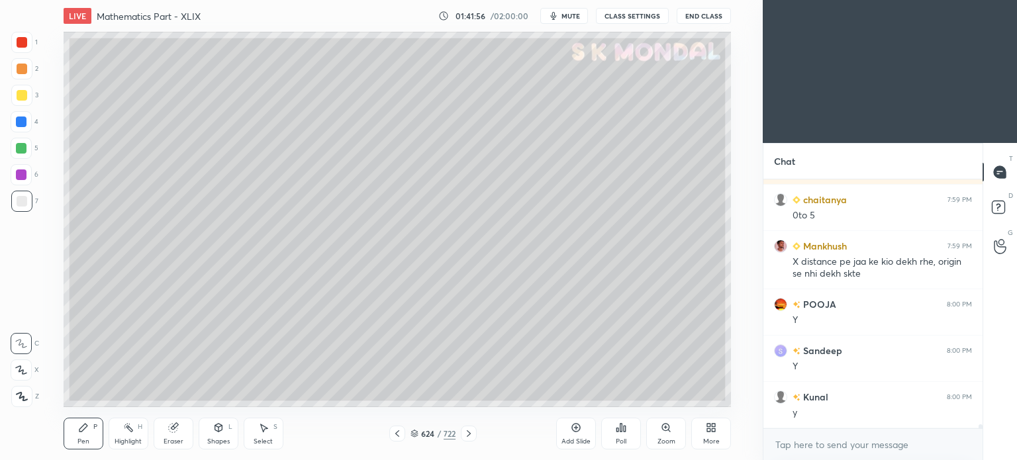
click at [131, 440] on div "Highlight" at bounding box center [128, 441] width 27 height 7
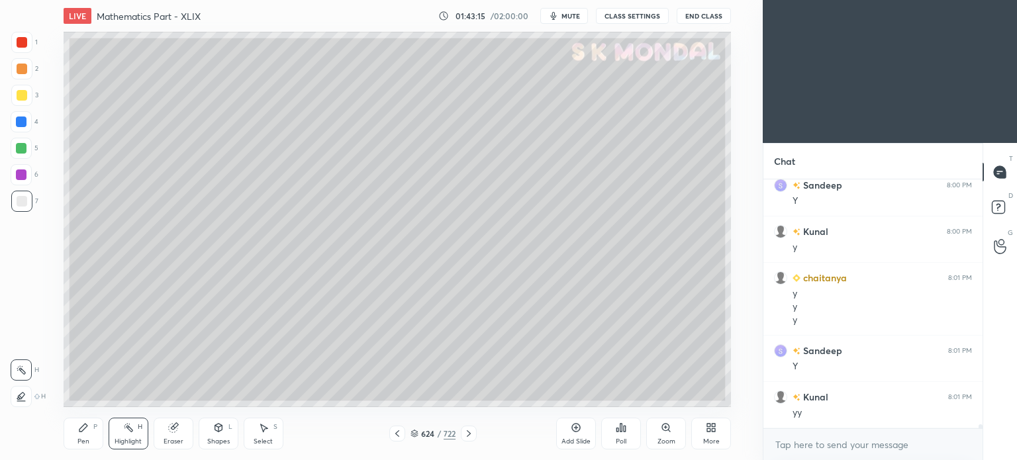
scroll to position [15684, 0]
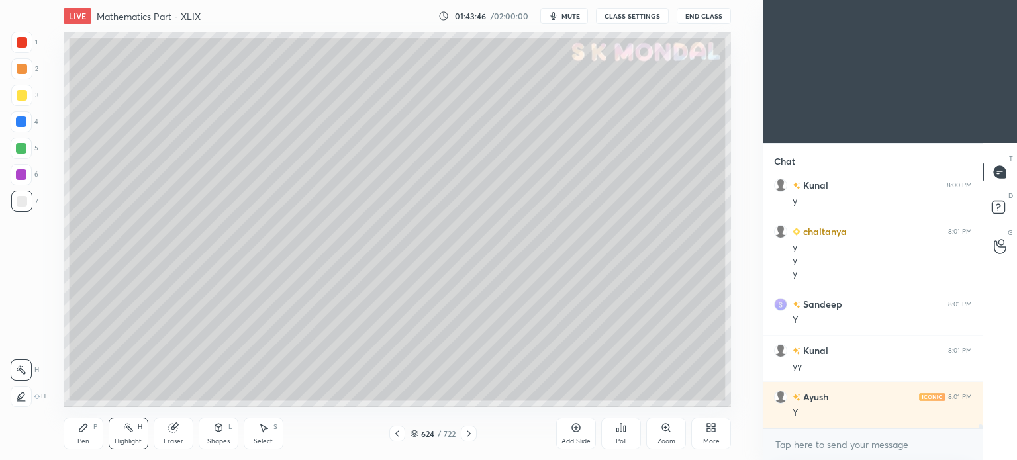
click at [77, 434] on div "Pen P" at bounding box center [84, 434] width 40 height 32
click at [23, 206] on div at bounding box center [22, 201] width 11 height 11
click at [74, 444] on div "Pen P" at bounding box center [84, 434] width 40 height 32
click at [75, 440] on div "Pen P" at bounding box center [84, 434] width 40 height 32
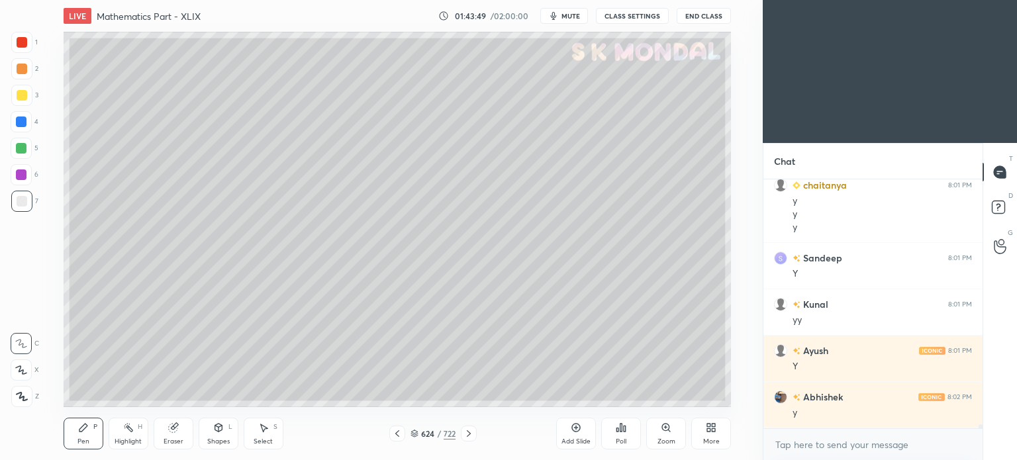
scroll to position [15777, 0]
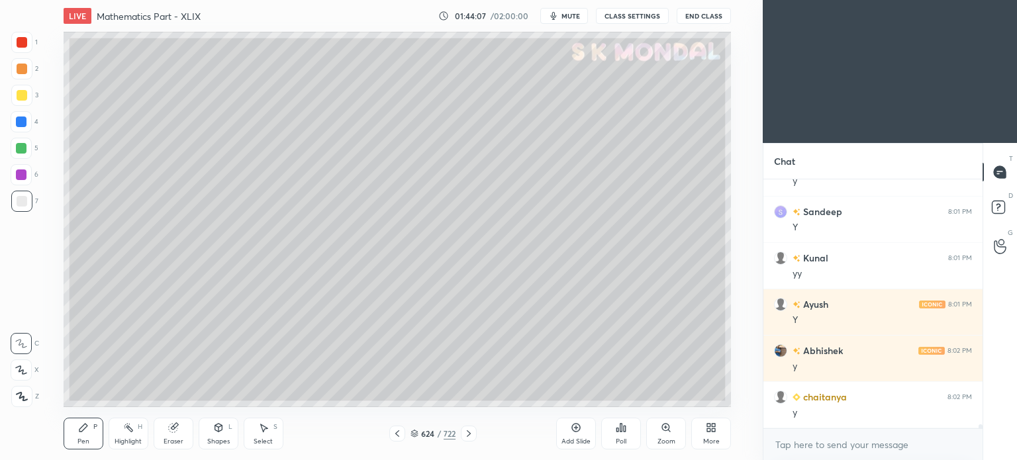
click at [400, 437] on icon at bounding box center [397, 433] width 11 height 11
click at [399, 435] on icon at bounding box center [397, 433] width 11 height 11
click at [133, 441] on div "Highlight" at bounding box center [128, 441] width 27 height 7
click at [131, 434] on div "Highlight H" at bounding box center [129, 434] width 40 height 32
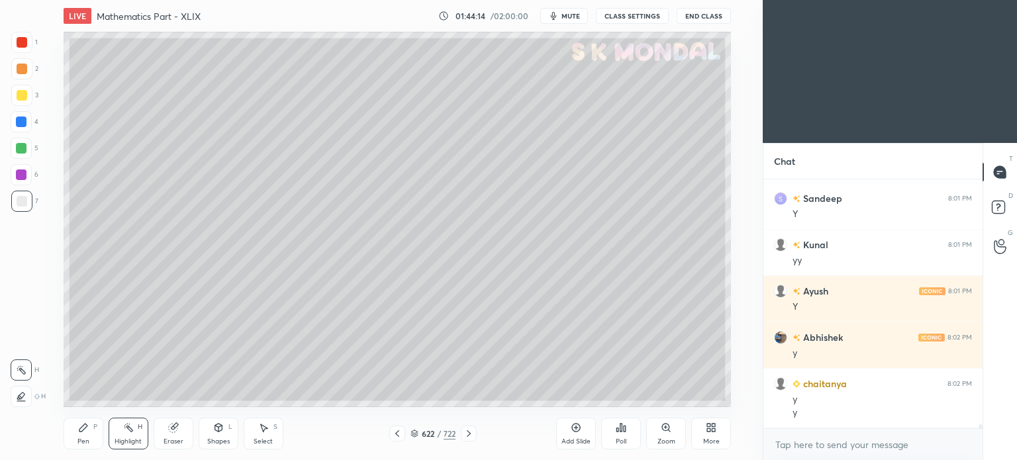
scroll to position [15837, 0]
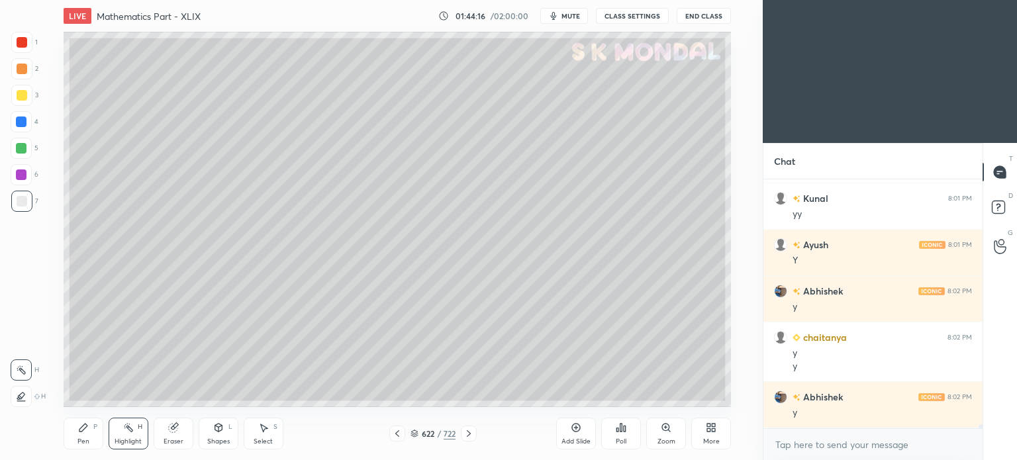
click at [470, 434] on icon at bounding box center [469, 433] width 4 height 7
click at [469, 436] on icon at bounding box center [469, 433] width 4 height 7
click at [79, 439] on div "Pen" at bounding box center [83, 441] width 12 height 7
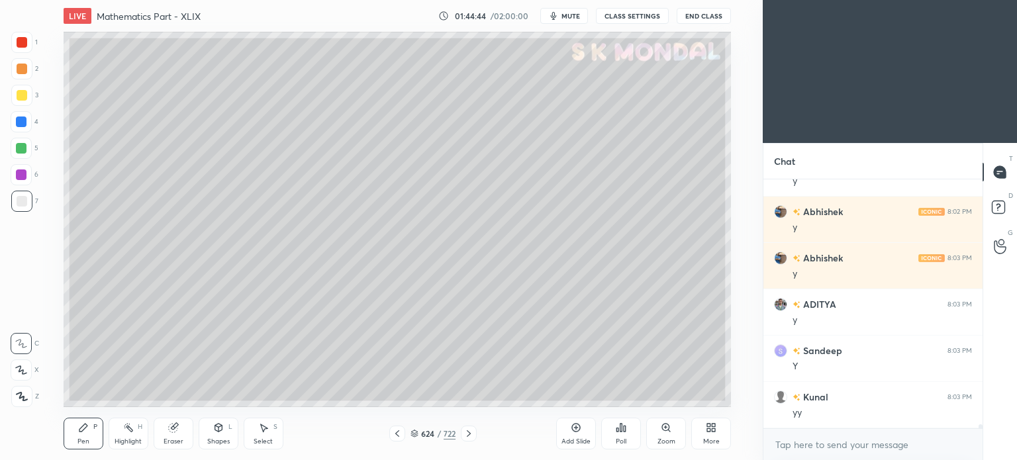
scroll to position [16068, 0]
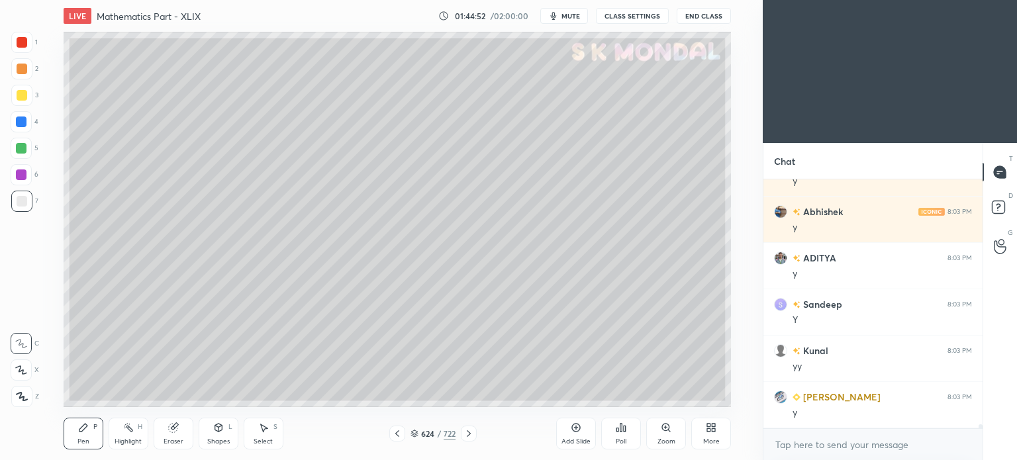
click at [470, 436] on icon at bounding box center [469, 433] width 11 height 11
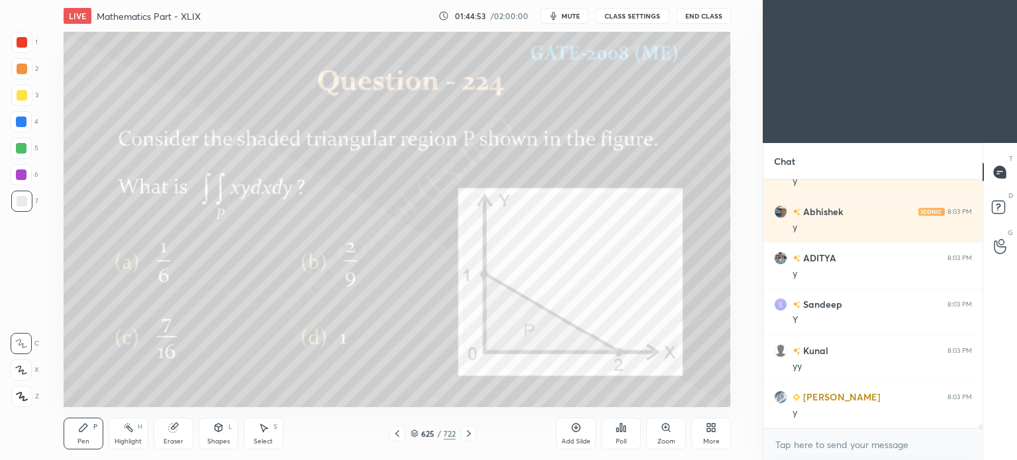
click at [397, 436] on icon at bounding box center [397, 433] width 11 height 11
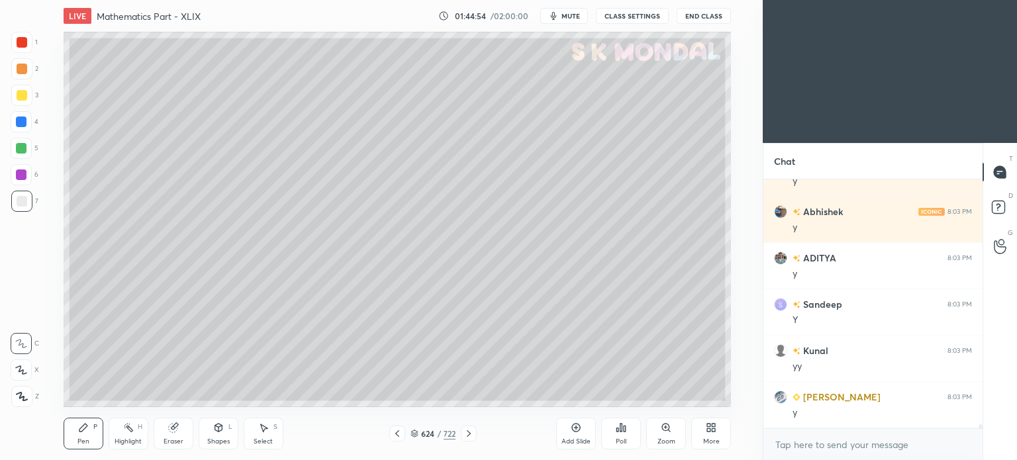
click at [707, 429] on icon at bounding box center [708, 429] width 3 height 3
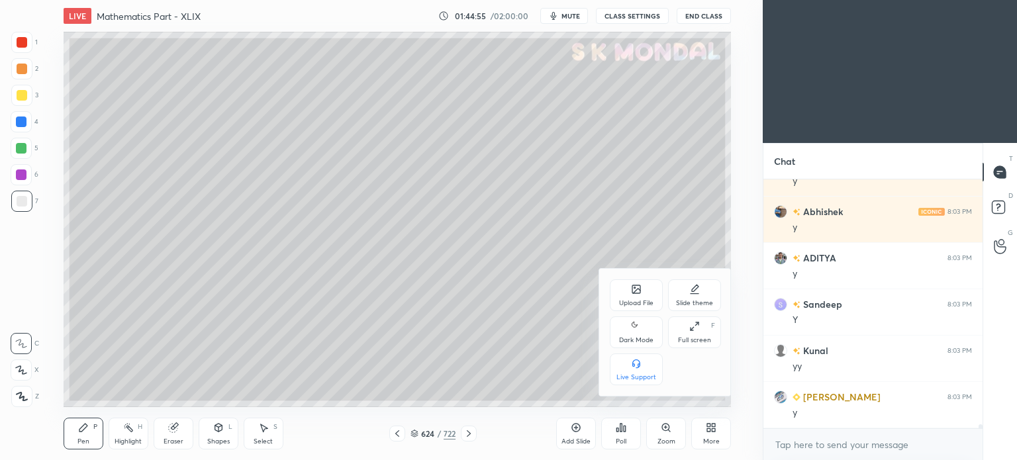
click at [629, 290] on div "Upload File" at bounding box center [636, 295] width 53 height 32
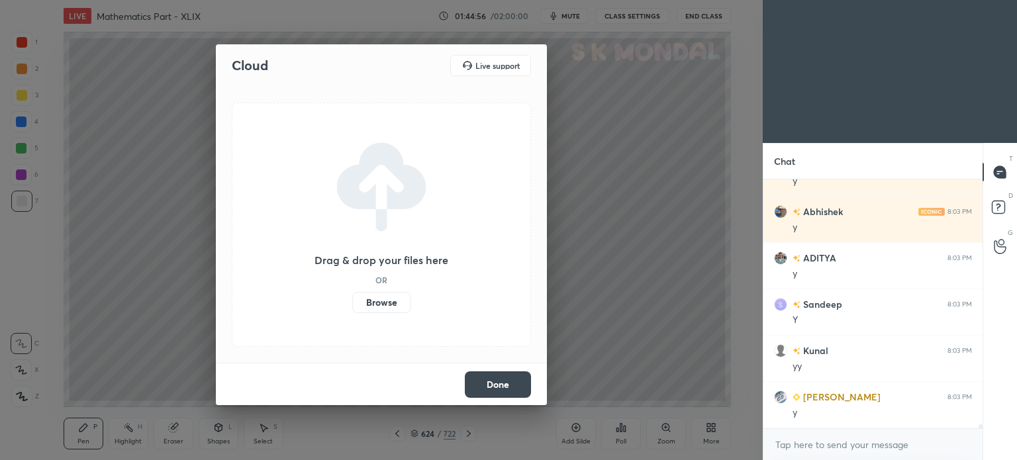
click at [380, 301] on label "Browse" at bounding box center [381, 302] width 59 height 21
click at [352, 301] on input "Browse" at bounding box center [352, 302] width 0 height 21
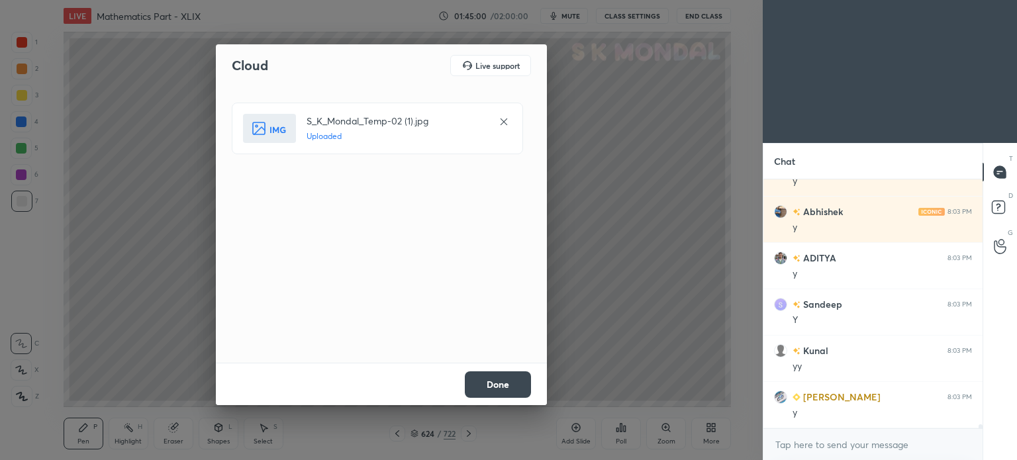
click at [507, 381] on button "Done" at bounding box center [498, 384] width 66 height 26
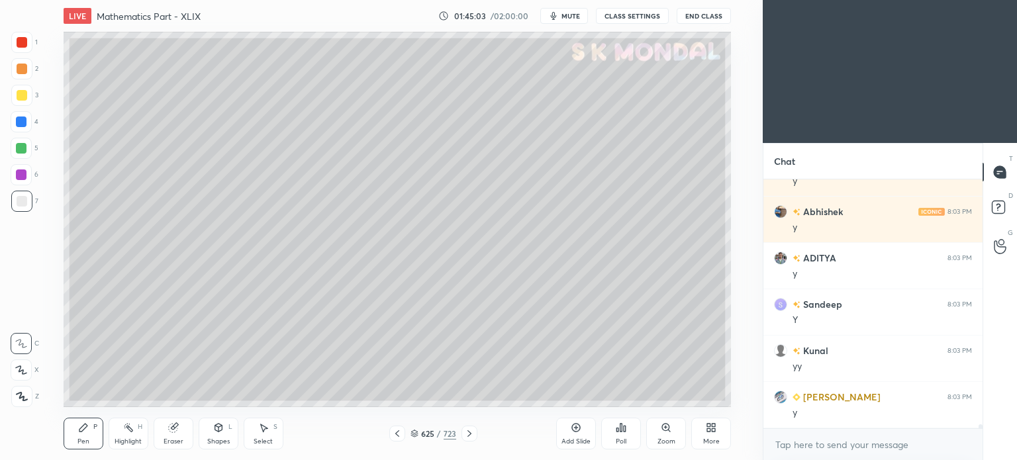
click at [223, 435] on div "Shapes L" at bounding box center [219, 434] width 40 height 32
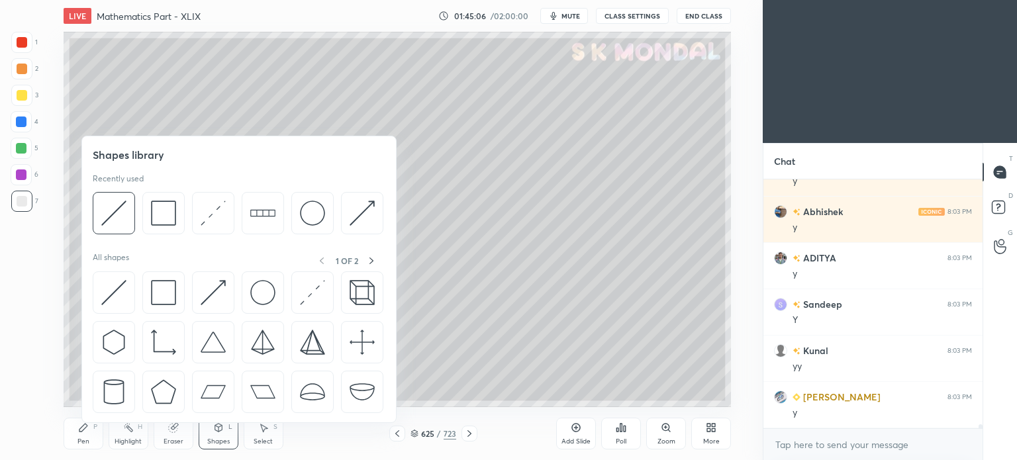
click at [27, 97] on div at bounding box center [21, 95] width 21 height 21
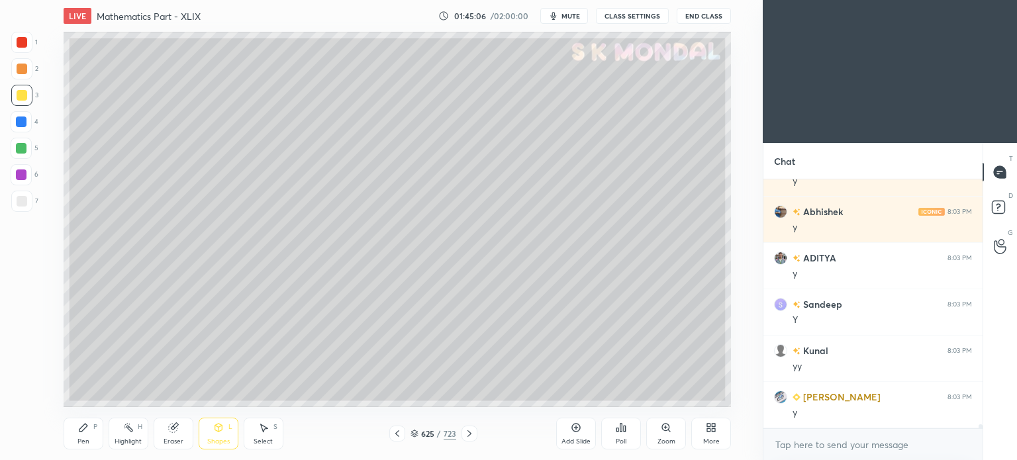
click at [219, 436] on div "Shapes L" at bounding box center [219, 434] width 40 height 32
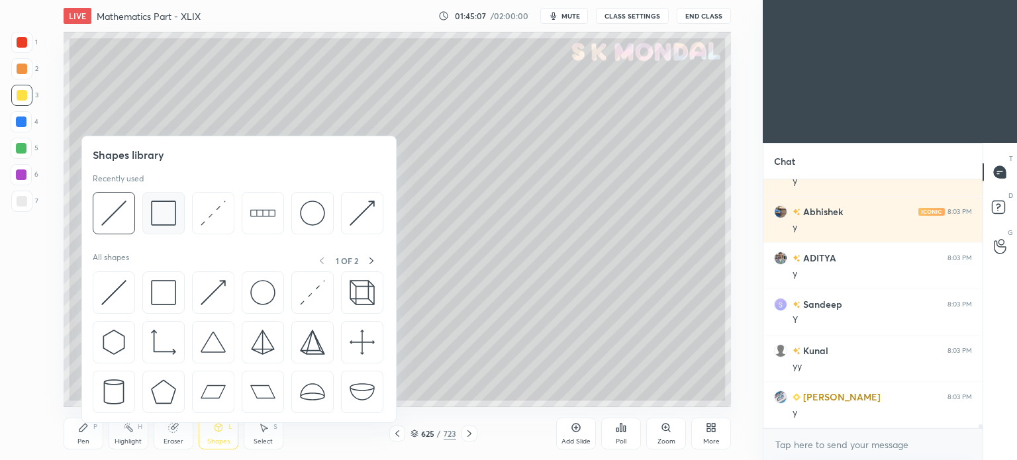
click at [168, 210] on img at bounding box center [163, 213] width 25 height 25
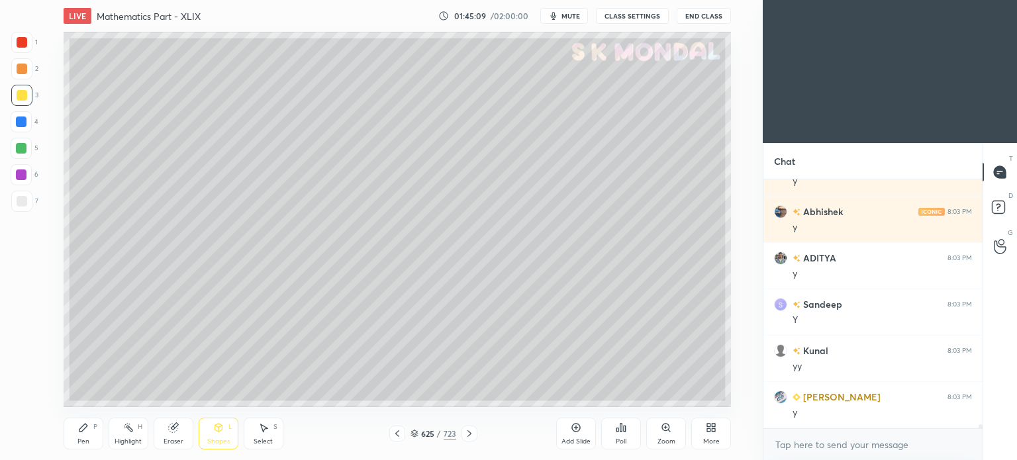
click at [173, 431] on icon at bounding box center [172, 428] width 9 height 9
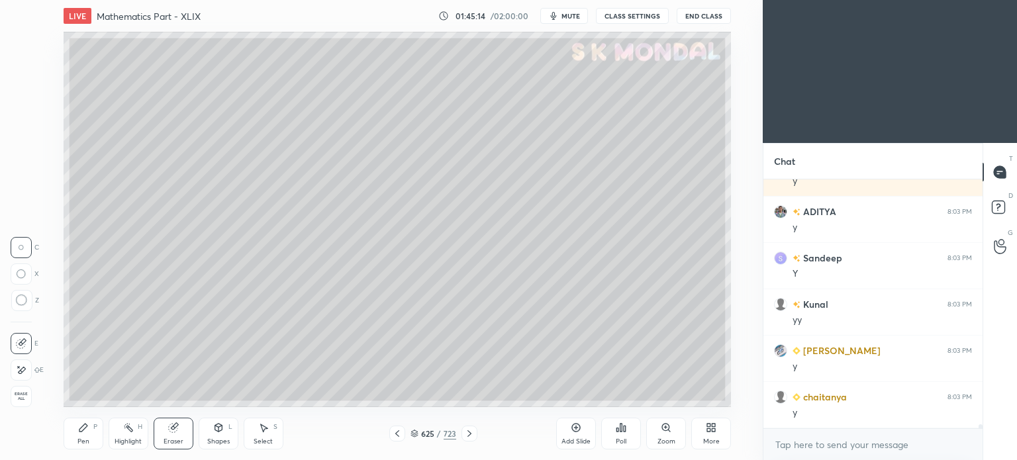
click at [78, 438] on div "Pen" at bounding box center [83, 441] width 12 height 7
click at [86, 432] on icon at bounding box center [83, 427] width 11 height 11
click at [220, 432] on icon at bounding box center [218, 427] width 11 height 11
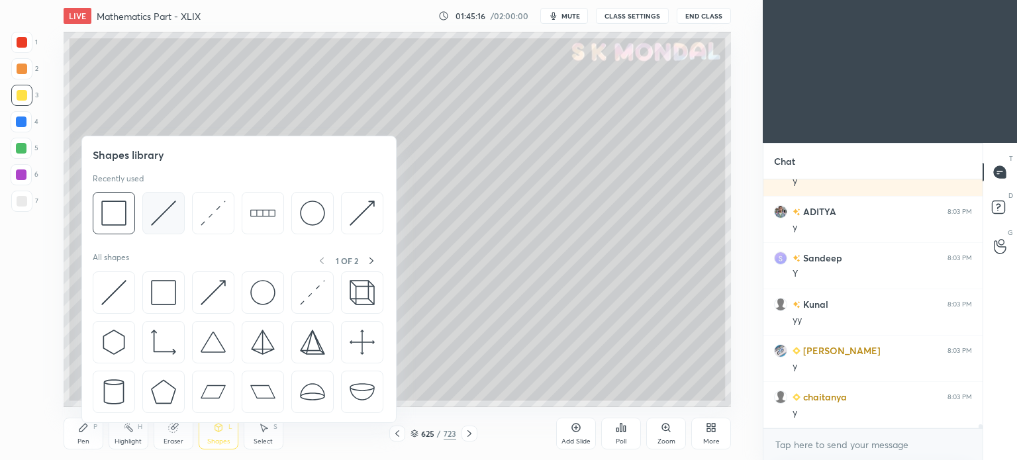
click at [167, 213] on img at bounding box center [163, 213] width 25 height 25
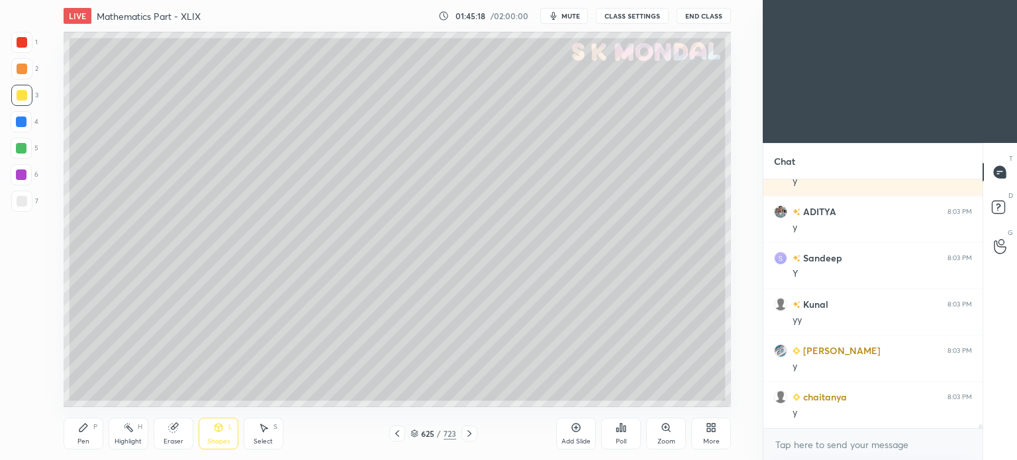
click at [78, 428] on icon at bounding box center [83, 427] width 11 height 11
click at [77, 437] on div "Pen P" at bounding box center [84, 434] width 40 height 32
click at [171, 436] on div "Eraser" at bounding box center [174, 434] width 40 height 32
click at [175, 431] on icon at bounding box center [172, 428] width 9 height 9
click at [76, 437] on div "Pen P" at bounding box center [84, 434] width 40 height 32
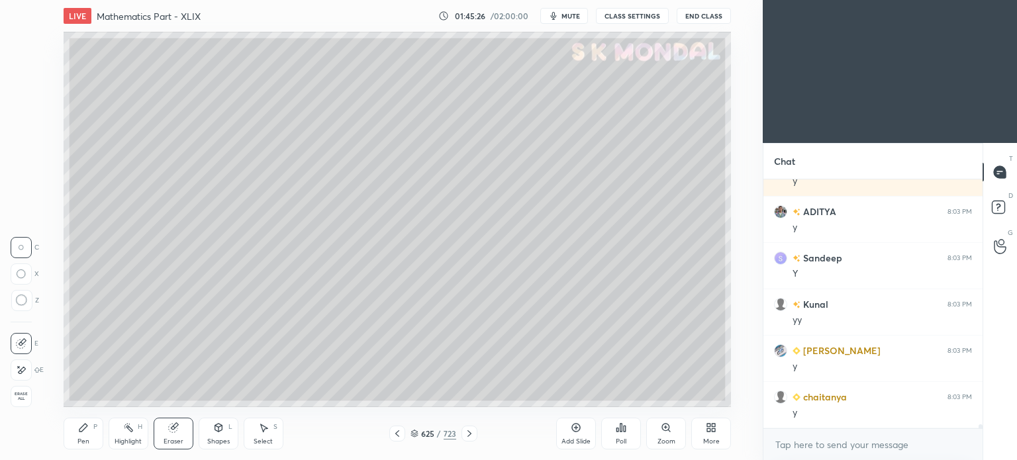
click at [77, 436] on div "Pen P" at bounding box center [84, 434] width 40 height 32
click at [30, 149] on div at bounding box center [21, 148] width 21 height 21
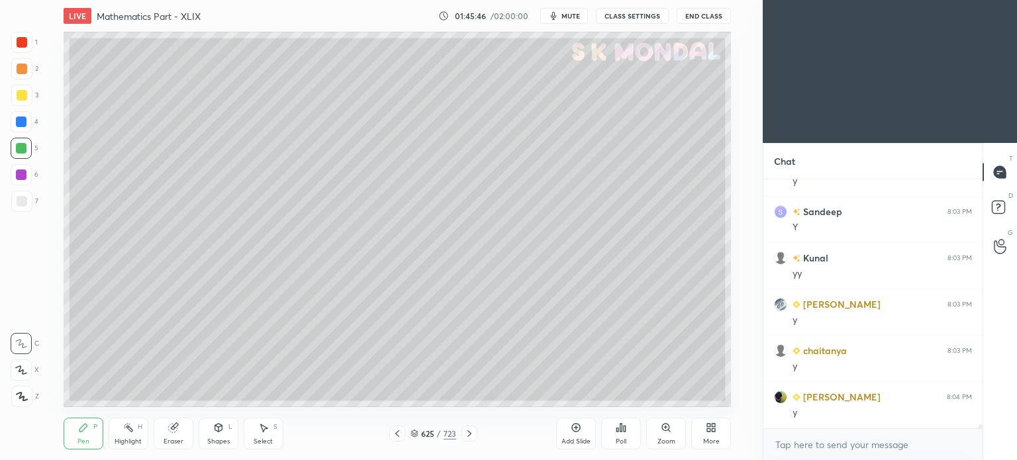
scroll to position [16207, 0]
click at [24, 99] on div at bounding box center [22, 95] width 11 height 11
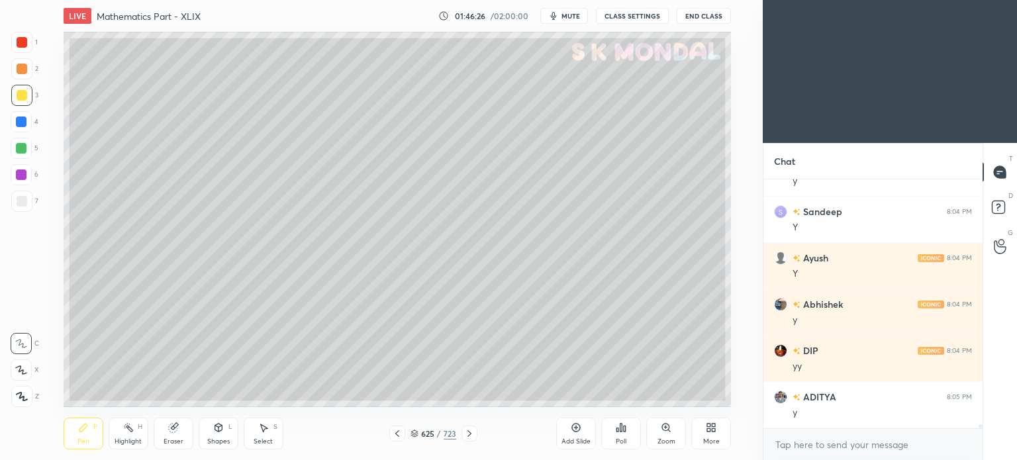
scroll to position [16625, 0]
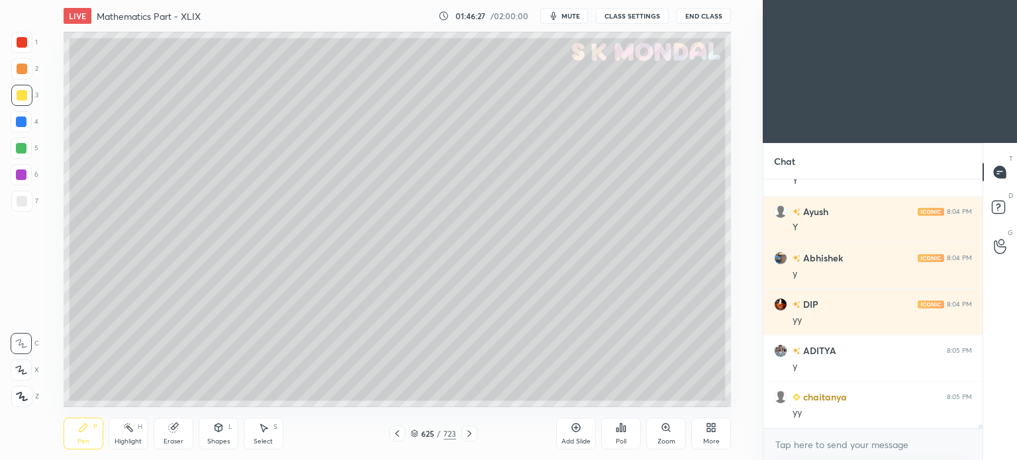
click at [23, 143] on div at bounding box center [21, 148] width 11 height 11
click at [130, 442] on div "Highlight" at bounding box center [128, 441] width 27 height 7
click at [74, 440] on div "Pen P" at bounding box center [84, 434] width 40 height 32
click at [79, 440] on div "Pen" at bounding box center [83, 441] width 12 height 7
click at [24, 203] on div at bounding box center [22, 201] width 11 height 11
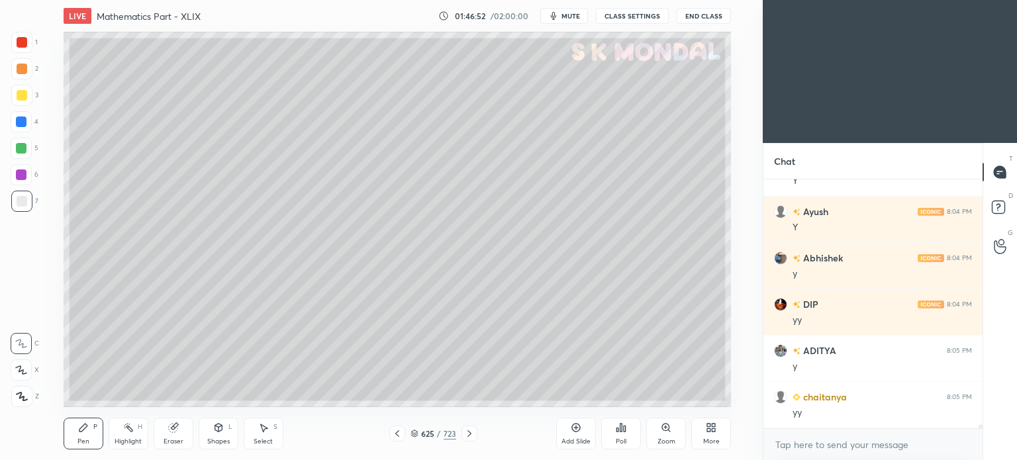
click at [172, 440] on div "Eraser" at bounding box center [174, 441] width 20 height 7
click at [84, 441] on div "Pen" at bounding box center [83, 441] width 12 height 7
click at [81, 440] on div "Pen" at bounding box center [83, 441] width 12 height 7
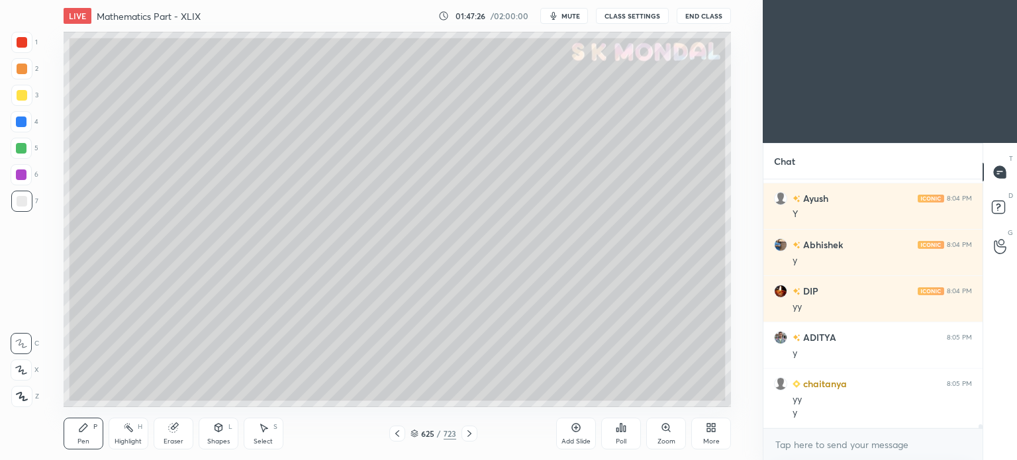
click at [175, 440] on div "Eraser" at bounding box center [174, 441] width 20 height 7
click at [87, 440] on div "Pen" at bounding box center [83, 441] width 12 height 7
click at [83, 432] on icon at bounding box center [83, 427] width 11 height 11
click at [125, 436] on div "Highlight H" at bounding box center [129, 434] width 40 height 32
click at [130, 436] on div "Highlight H" at bounding box center [129, 434] width 40 height 32
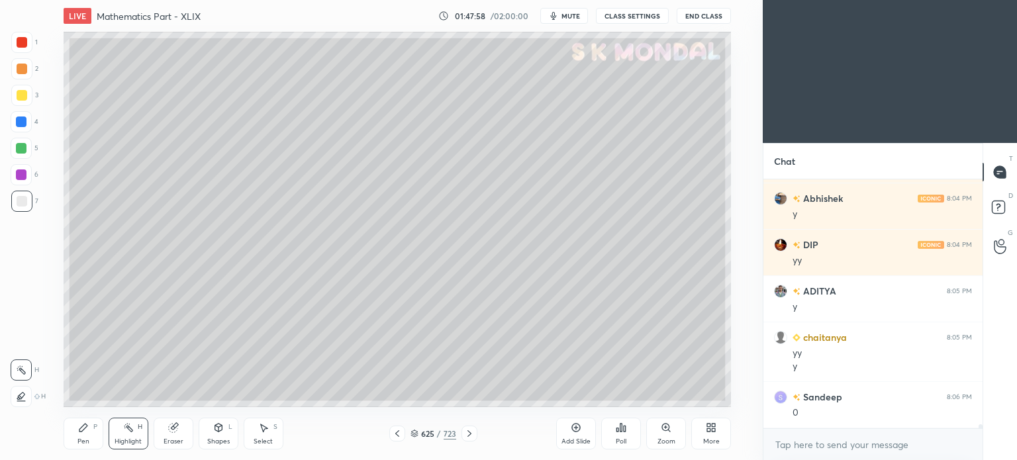
scroll to position [16731, 0]
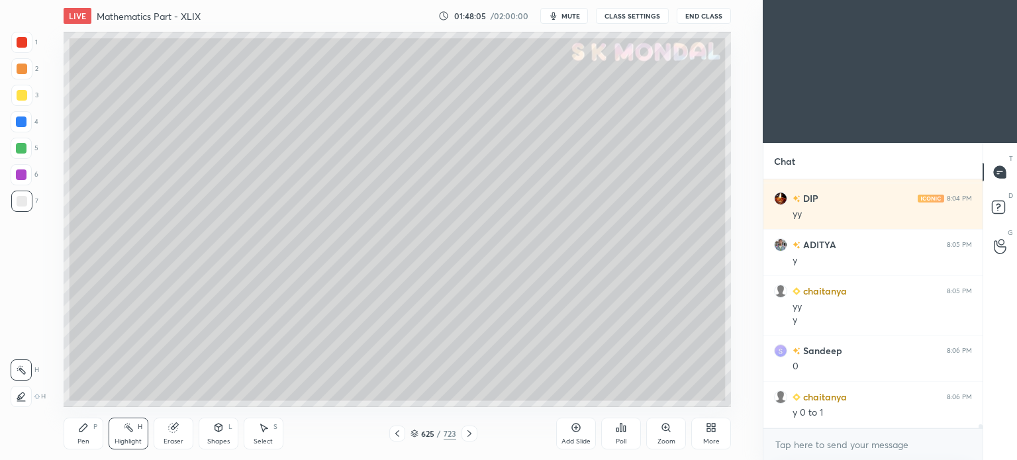
click at [75, 445] on div "Pen P" at bounding box center [84, 434] width 40 height 32
click at [79, 441] on div "Pen" at bounding box center [83, 441] width 12 height 7
click at [121, 438] on div "Highlight" at bounding box center [128, 441] width 27 height 7
click at [124, 439] on div "Highlight" at bounding box center [128, 441] width 27 height 7
click at [130, 438] on div "Highlight" at bounding box center [128, 441] width 27 height 7
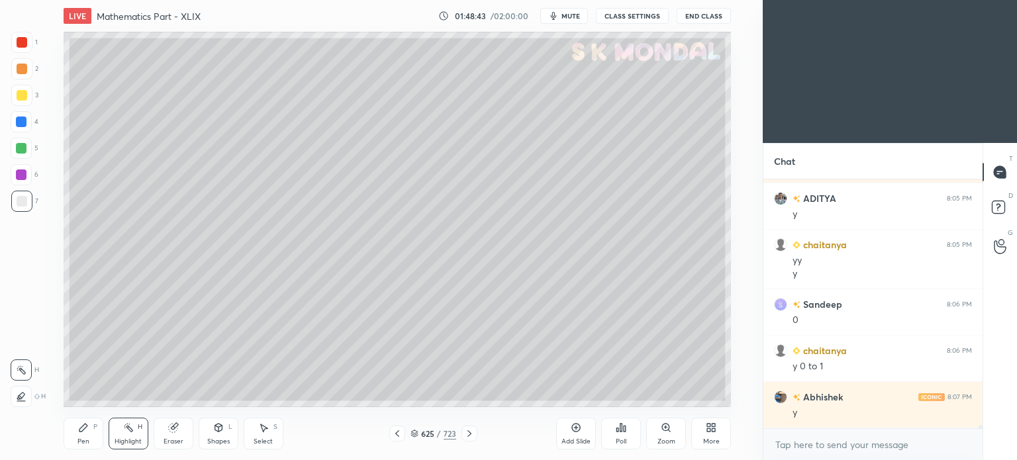
scroll to position [16823, 0]
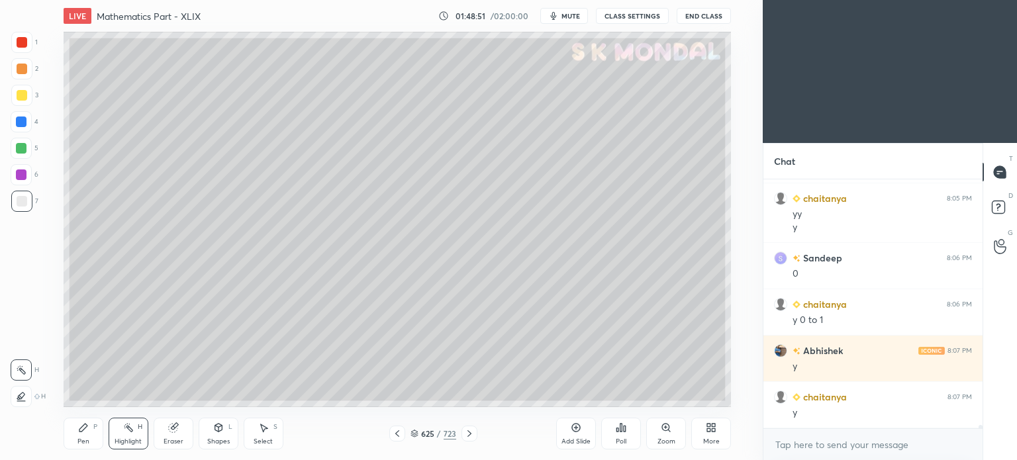
click at [81, 436] on div "Pen P" at bounding box center [84, 434] width 40 height 32
click at [80, 438] on div "Pen" at bounding box center [83, 441] width 12 height 7
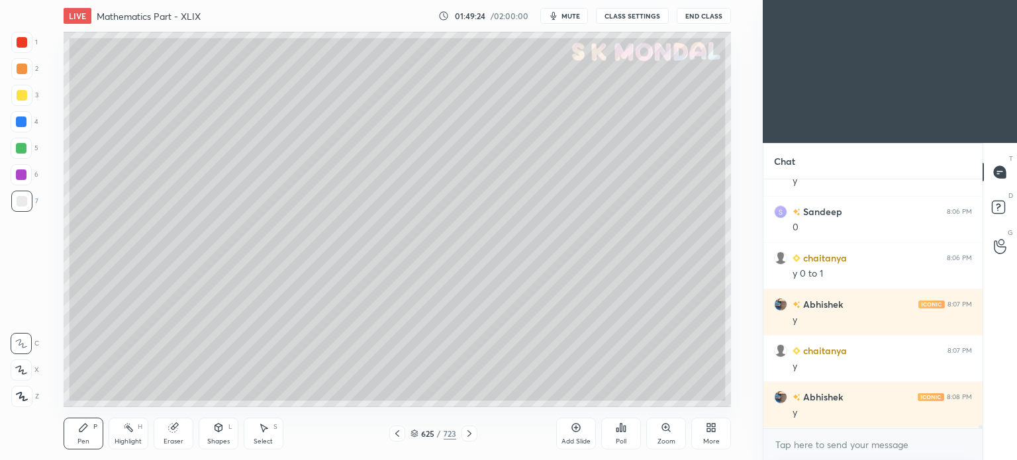
scroll to position [16916, 0]
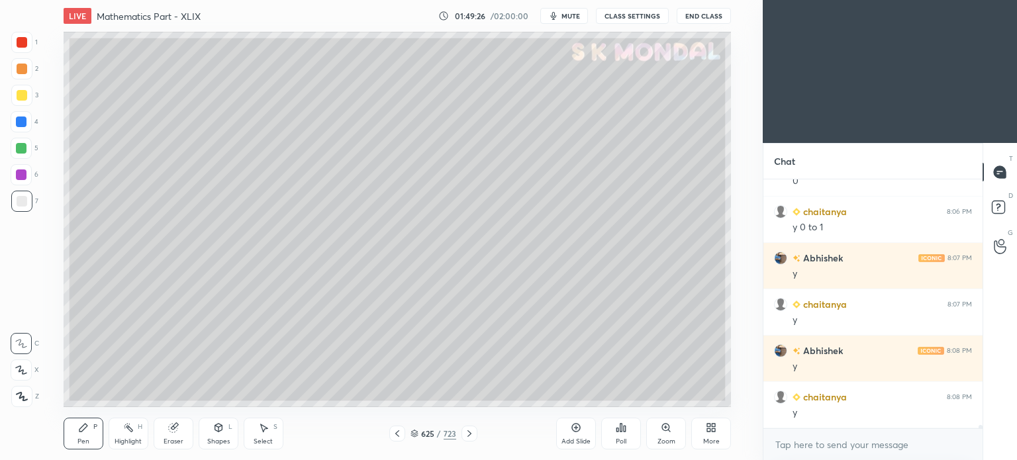
click at [397, 431] on icon at bounding box center [397, 433] width 11 height 11
click at [394, 436] on icon at bounding box center [397, 433] width 11 height 11
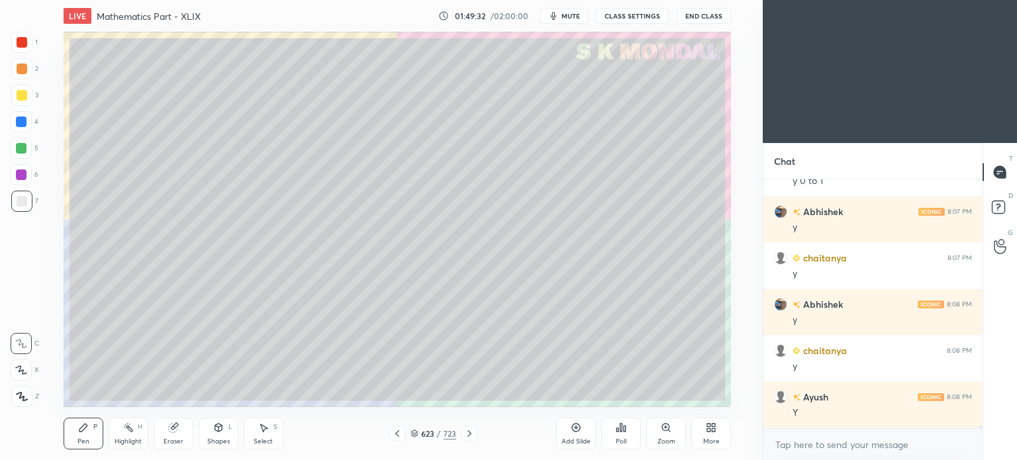
click at [472, 431] on icon at bounding box center [469, 433] width 11 height 11
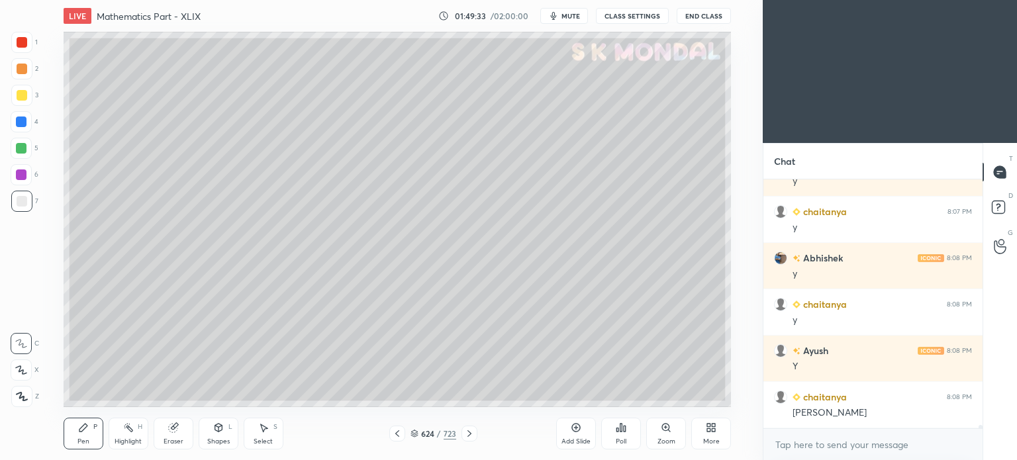
click at [471, 430] on icon at bounding box center [469, 433] width 11 height 11
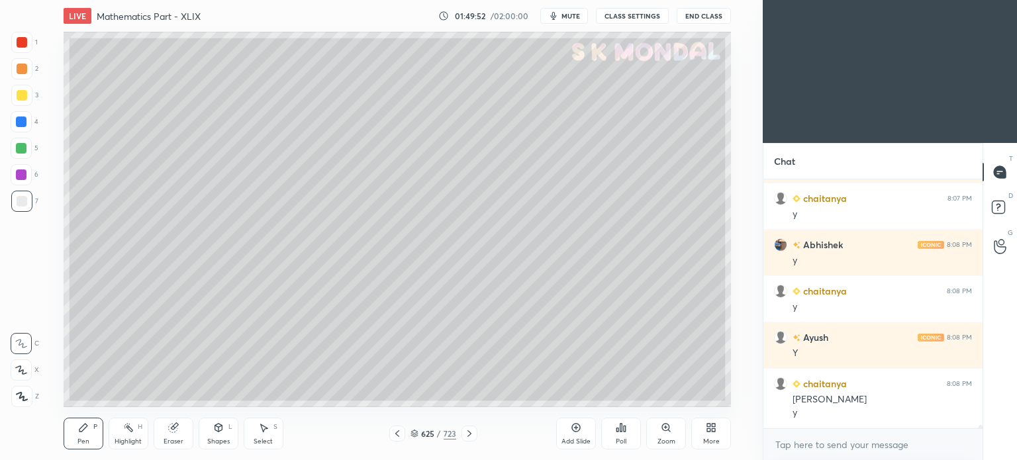
scroll to position [17068, 0]
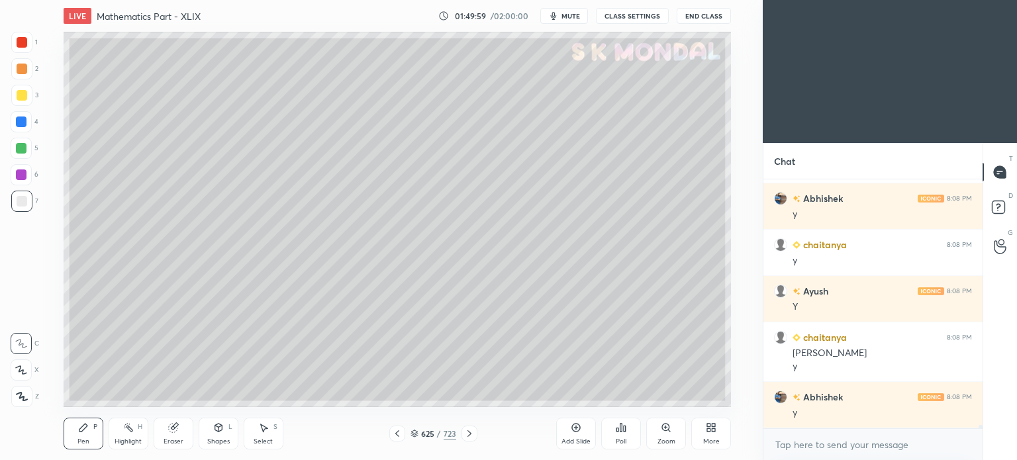
click at [391, 434] on div at bounding box center [397, 434] width 16 height 16
click at [123, 440] on div "Highlight" at bounding box center [128, 441] width 27 height 7
click at [127, 440] on div "Highlight" at bounding box center [128, 441] width 27 height 7
click at [471, 440] on div at bounding box center [470, 434] width 16 height 16
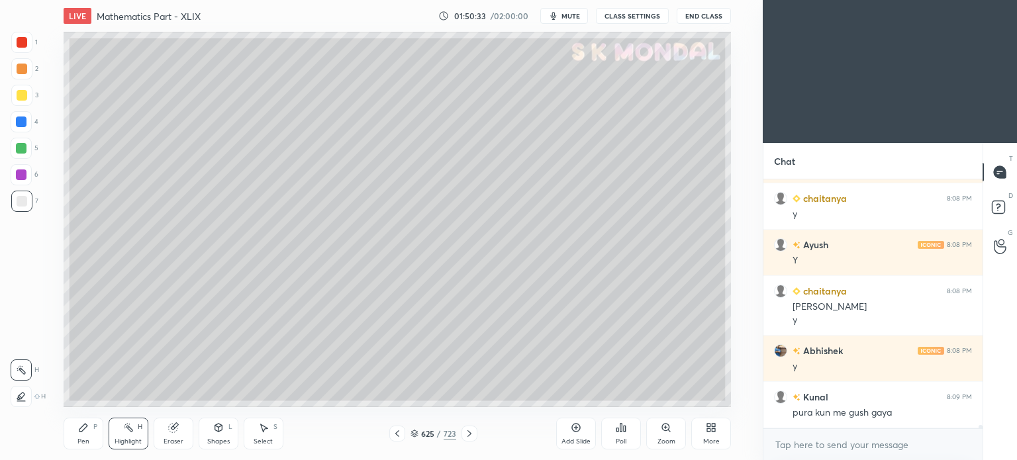
click at [401, 436] on icon at bounding box center [397, 433] width 11 height 11
click at [469, 430] on icon at bounding box center [469, 433] width 11 height 11
click at [399, 431] on icon at bounding box center [397, 433] width 4 height 7
click at [464, 434] on icon at bounding box center [469, 433] width 11 height 11
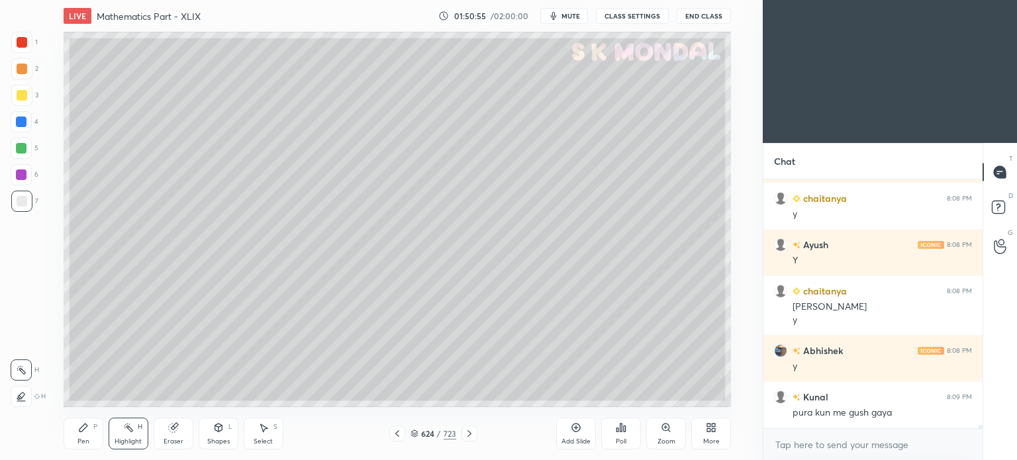
click at [464, 434] on icon at bounding box center [469, 433] width 11 height 11
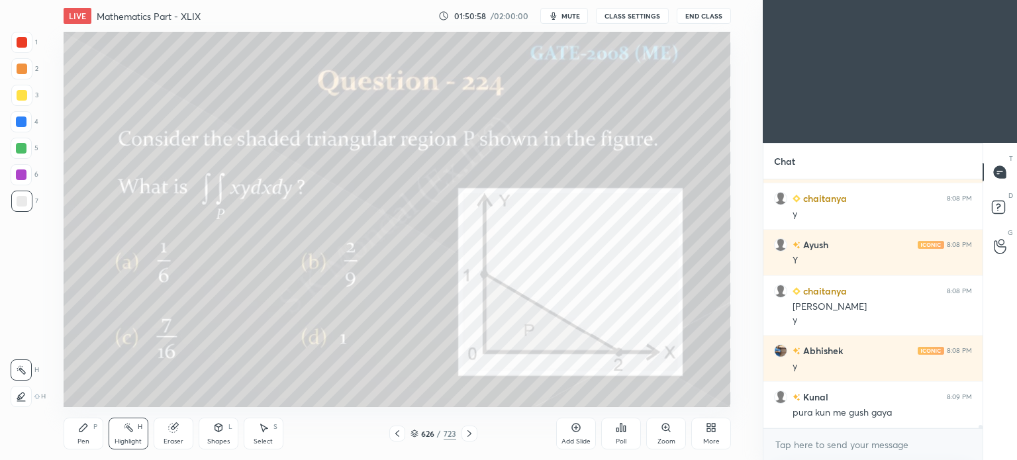
click at [21, 94] on div at bounding box center [22, 95] width 11 height 11
click at [24, 95] on div at bounding box center [22, 95] width 11 height 11
click at [76, 434] on div "Pen P" at bounding box center [84, 434] width 40 height 32
click at [79, 422] on icon at bounding box center [83, 427] width 11 height 11
click at [120, 440] on div "Highlight" at bounding box center [128, 441] width 27 height 7
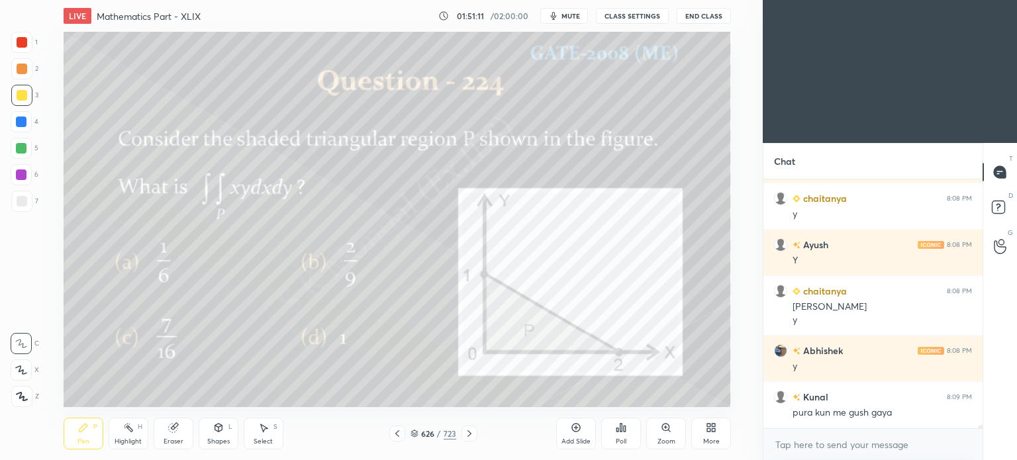
click at [123, 438] on div "Highlight" at bounding box center [128, 441] width 27 height 7
click at [24, 43] on div at bounding box center [22, 42] width 11 height 11
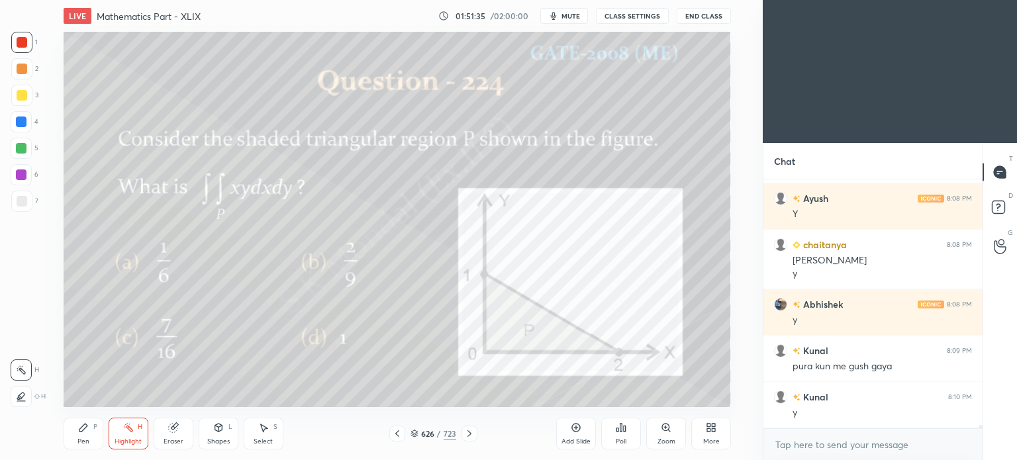
click at [90, 431] on div "Pen P" at bounding box center [84, 434] width 40 height 32
click at [85, 434] on div "Pen P" at bounding box center [84, 434] width 40 height 32
click at [19, 154] on div at bounding box center [21, 148] width 21 height 21
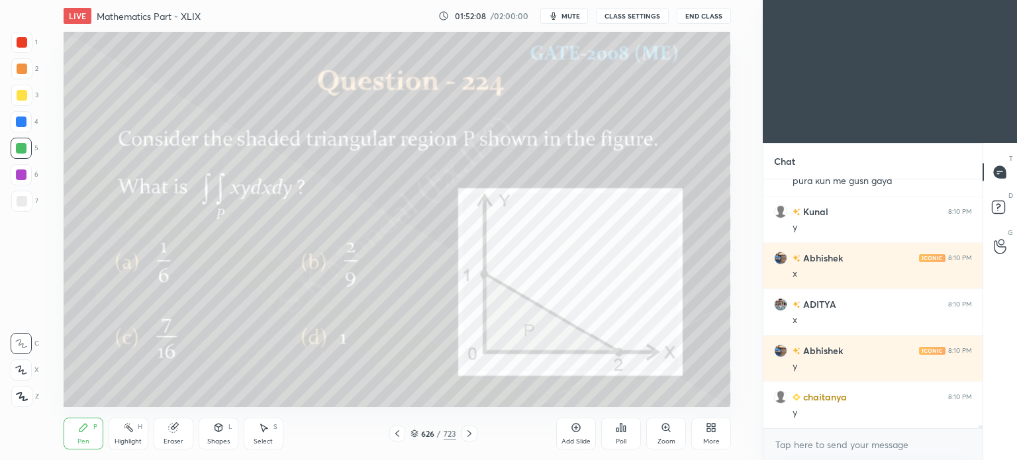
scroll to position [17393, 0]
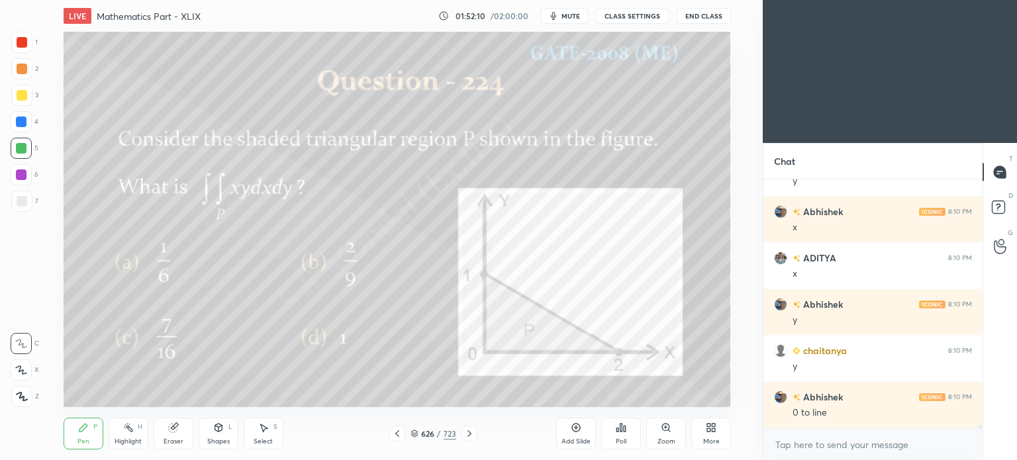
click at [19, 96] on div at bounding box center [22, 95] width 11 height 11
click at [21, 97] on div at bounding box center [22, 95] width 11 height 11
click at [21, 46] on div at bounding box center [22, 42] width 11 height 11
click at [133, 436] on div "Highlight H" at bounding box center [129, 434] width 40 height 32
click at [136, 439] on div "Highlight" at bounding box center [128, 441] width 27 height 7
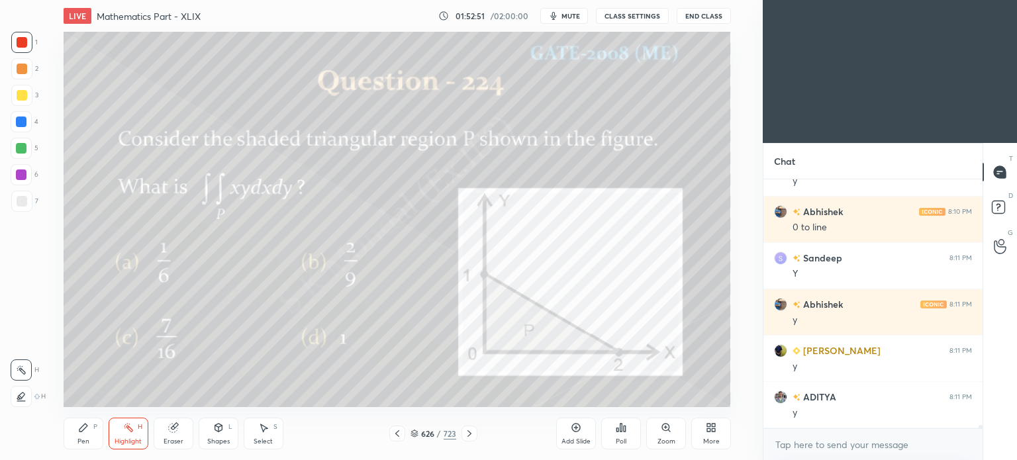
scroll to position [17624, 0]
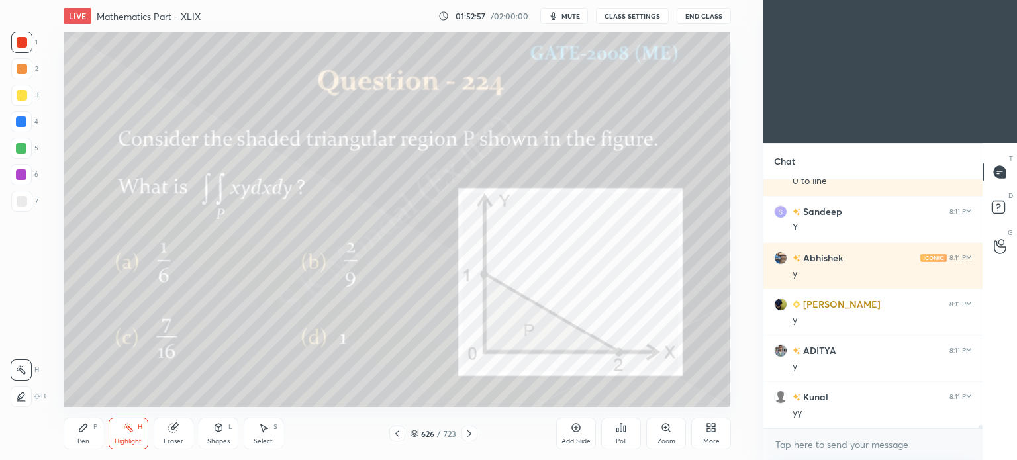
click at [85, 439] on div "Pen" at bounding box center [83, 441] width 12 height 7
click at [89, 439] on div "Pen" at bounding box center [83, 441] width 12 height 7
click at [21, 125] on div at bounding box center [21, 122] width 11 height 11
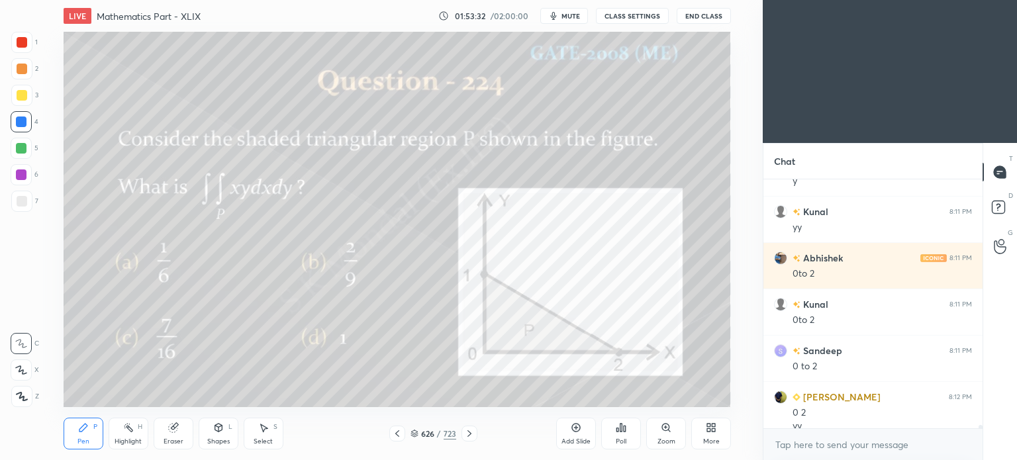
scroll to position [17823, 0]
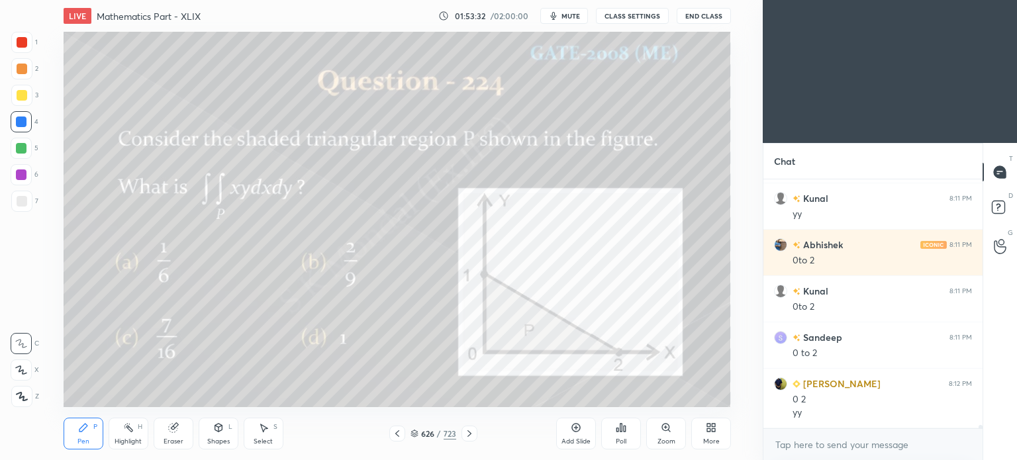
click at [130, 439] on div "Highlight" at bounding box center [128, 441] width 27 height 7
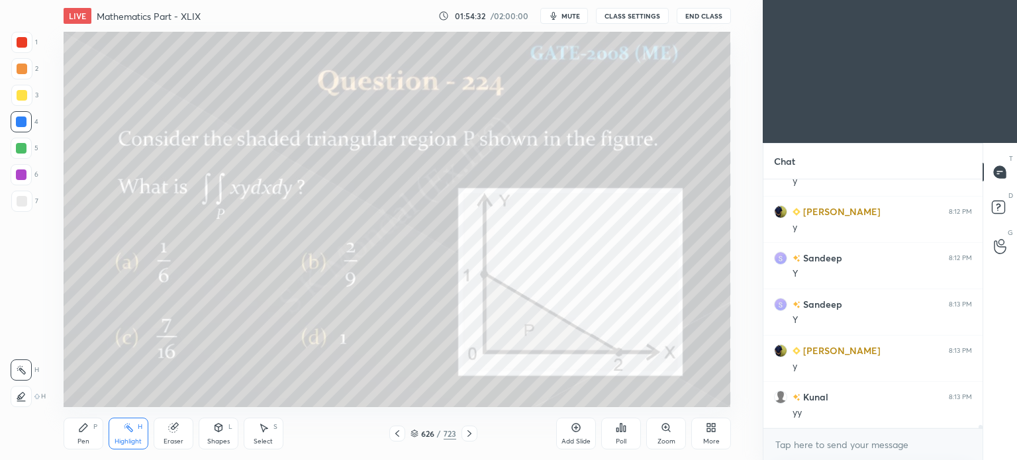
scroll to position [18333, 0]
click at [571, 435] on div "Add Slide" at bounding box center [576, 434] width 40 height 32
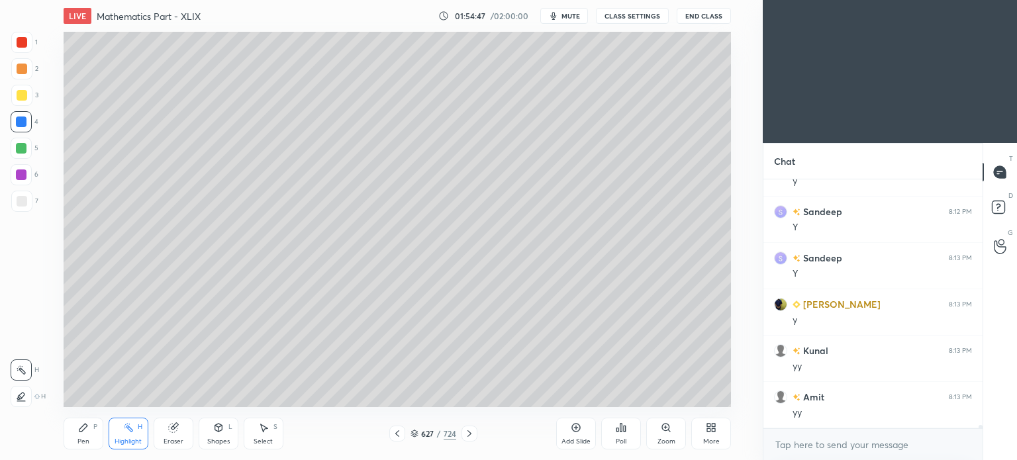
click at [21, 105] on div at bounding box center [21, 95] width 21 height 21
click at [10, 99] on div "1 2 3 4 5 6 7 C X Z C X Z E E Erase all H H" at bounding box center [21, 219] width 42 height 375
click at [77, 436] on div "Pen P" at bounding box center [84, 434] width 40 height 32
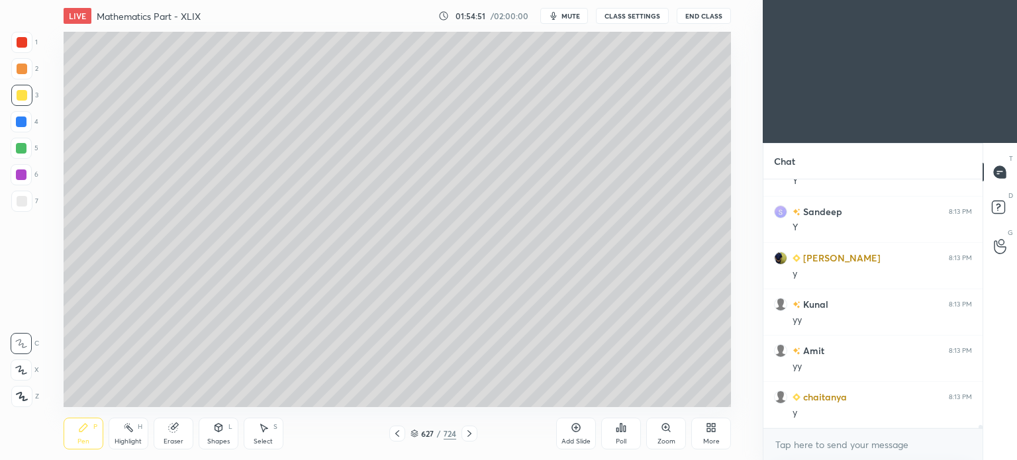
click at [81, 432] on icon at bounding box center [83, 428] width 8 height 8
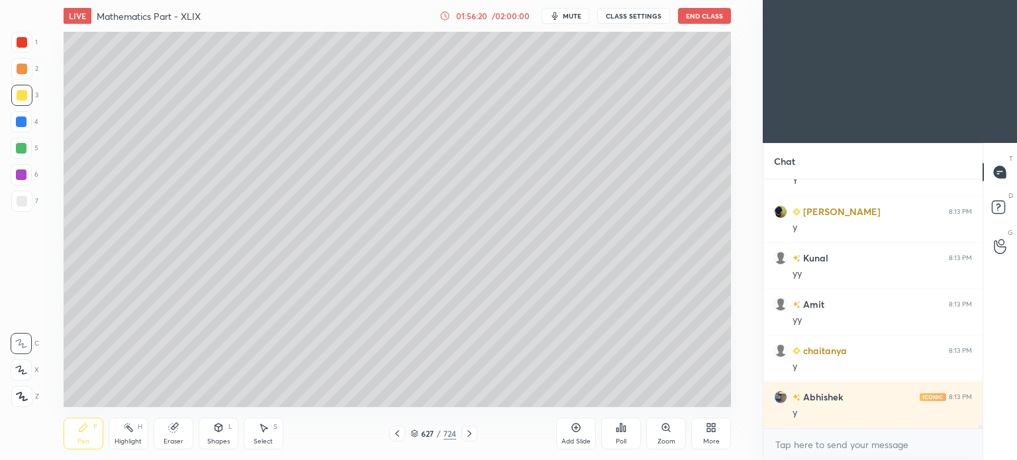
click at [130, 440] on div "Highlight" at bounding box center [128, 441] width 27 height 7
click at [79, 440] on div "Pen" at bounding box center [83, 441] width 12 height 7
click at [80, 436] on div "Pen P" at bounding box center [84, 434] width 40 height 32
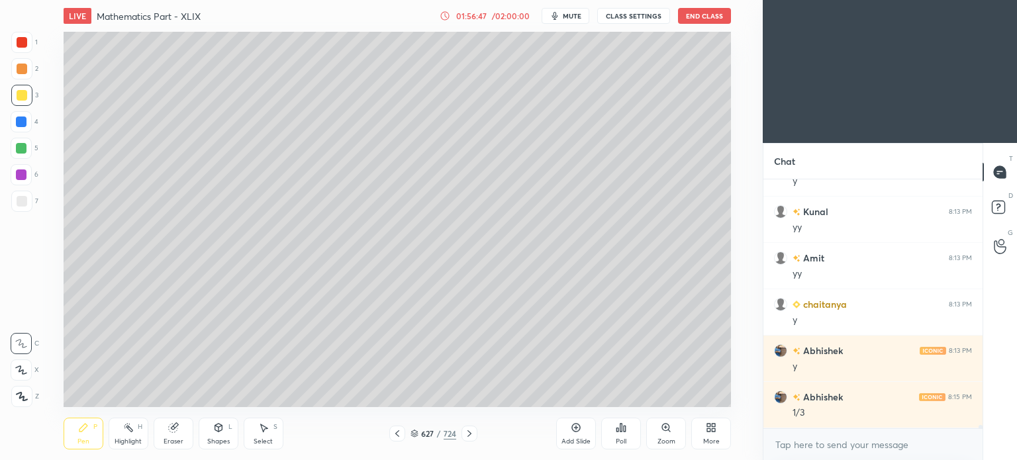
scroll to position [18518, 0]
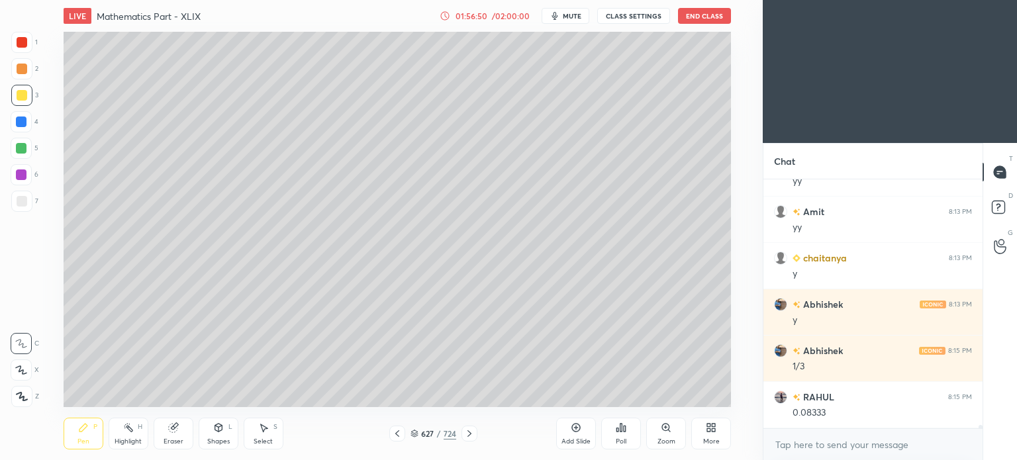
click at [175, 436] on div "Eraser" at bounding box center [174, 434] width 40 height 32
click at [91, 440] on div "Pen P" at bounding box center [84, 434] width 40 height 32
click at [103, 435] on div "Pen P" at bounding box center [84, 434] width 40 height 32
click at [117, 432] on div "Highlight H" at bounding box center [129, 434] width 40 height 32
click at [79, 438] on div "Pen" at bounding box center [83, 441] width 12 height 7
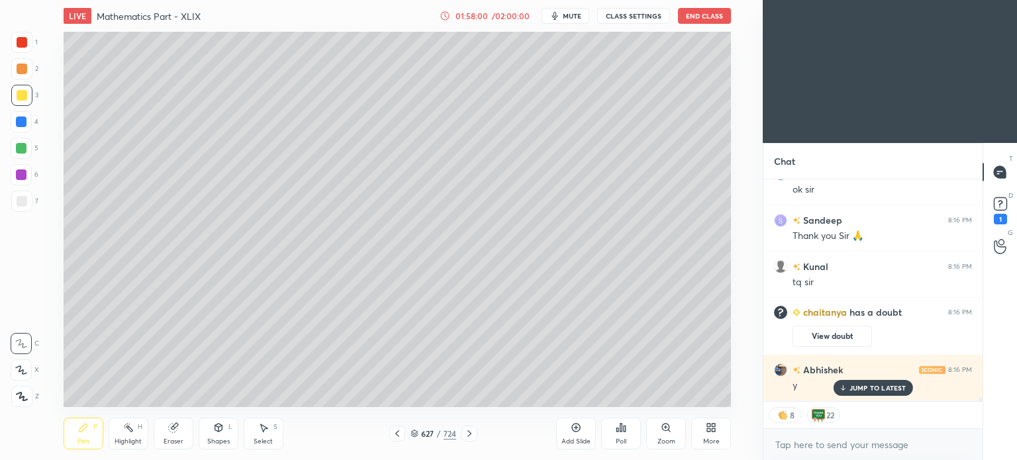
scroll to position [14382, 0]
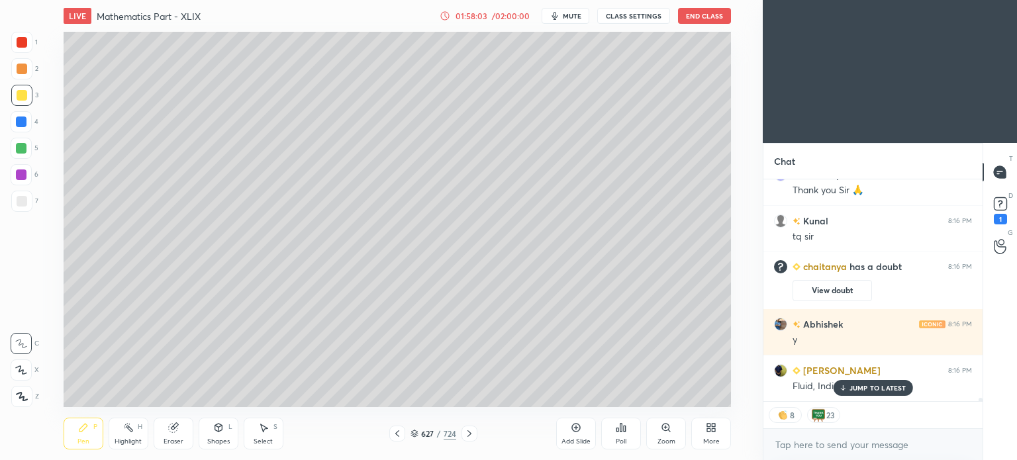
click at [877, 386] on p "JUMP TO LATEST" at bounding box center [878, 388] width 57 height 8
click at [719, 14] on button "End Class" at bounding box center [704, 16] width 53 height 16
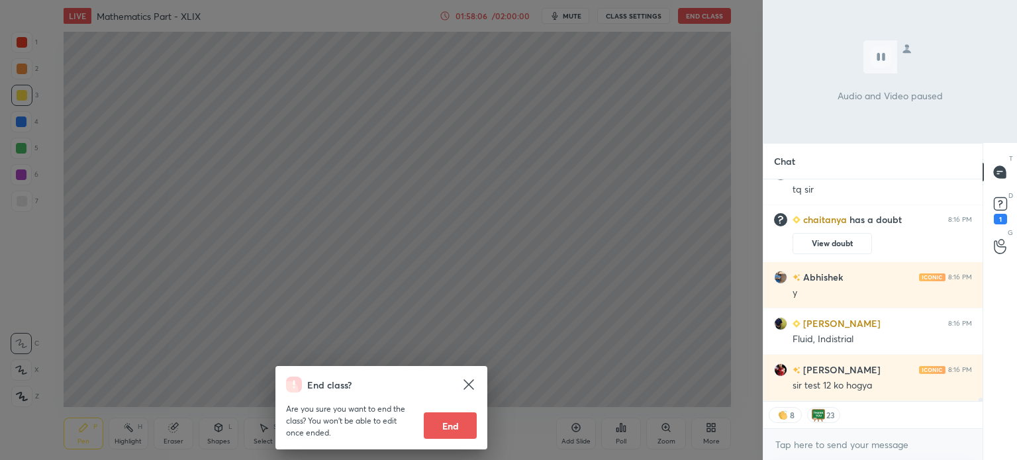
drag, startPoint x: 456, startPoint y: 403, endPoint x: 522, endPoint y: 373, distance: 72.0
click at [458, 402] on div "Are you sure you want to end the class? You won’t be able to edit once ended. E…" at bounding box center [381, 416] width 191 height 46
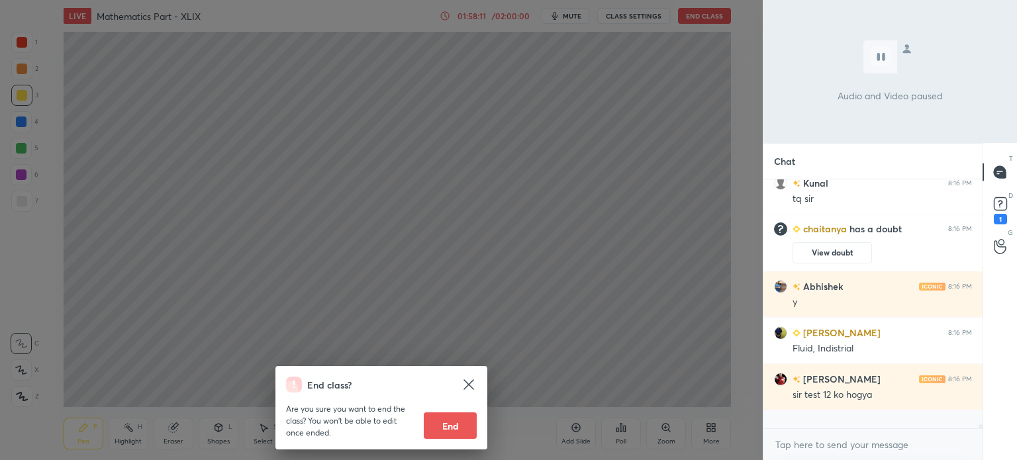
scroll to position [14402, 0]
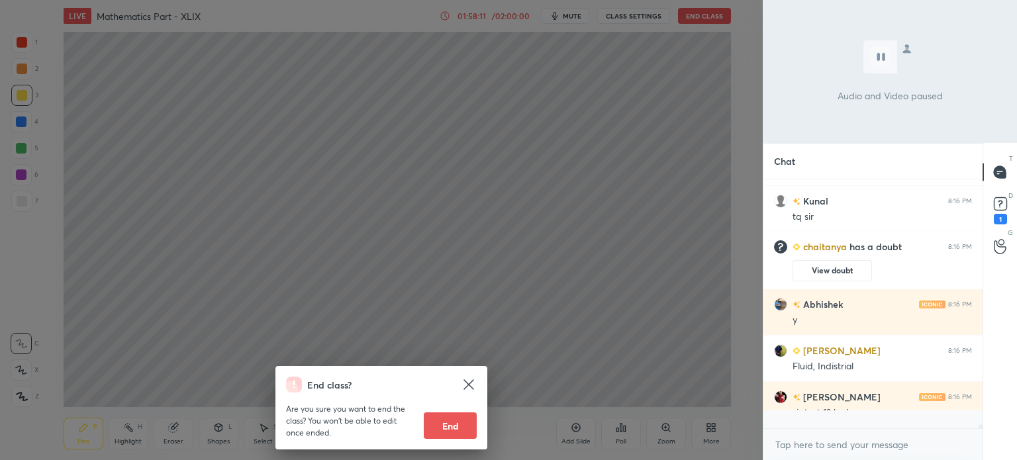
click at [445, 427] on button "End" at bounding box center [450, 426] width 53 height 26
type textarea "x"
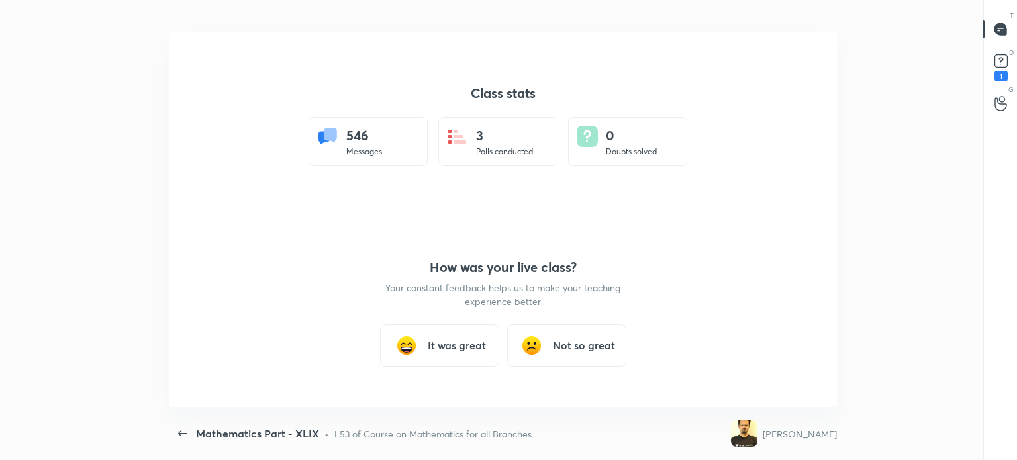
scroll to position [65842, 65394]
click at [455, 355] on div "It was great" at bounding box center [439, 345] width 119 height 42
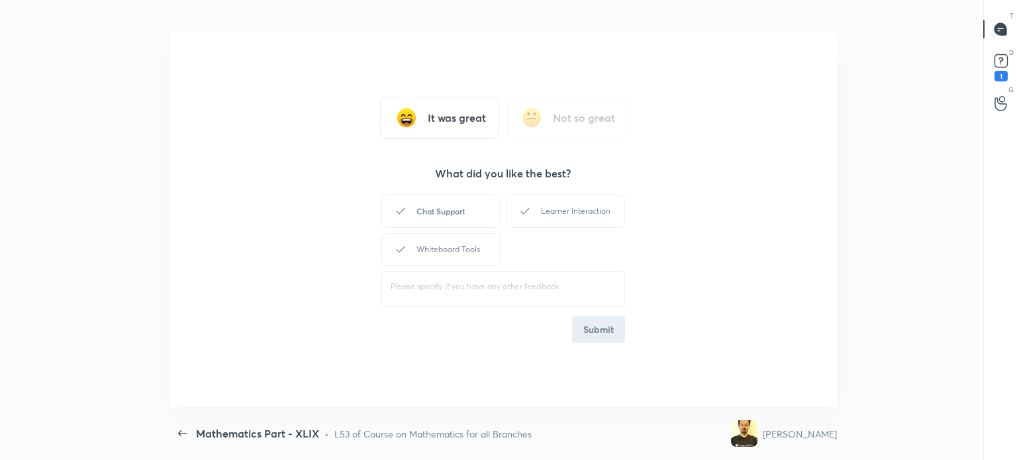
click at [456, 220] on div "Chat Support" at bounding box center [440, 211] width 119 height 33
click at [552, 220] on div "Learner Interaction" at bounding box center [565, 211] width 119 height 33
click at [473, 263] on div "Whiteboard Tools" at bounding box center [440, 249] width 119 height 33
click at [615, 335] on button "Submit" at bounding box center [598, 330] width 53 height 26
